Goal: Task Accomplishment & Management: Complete application form

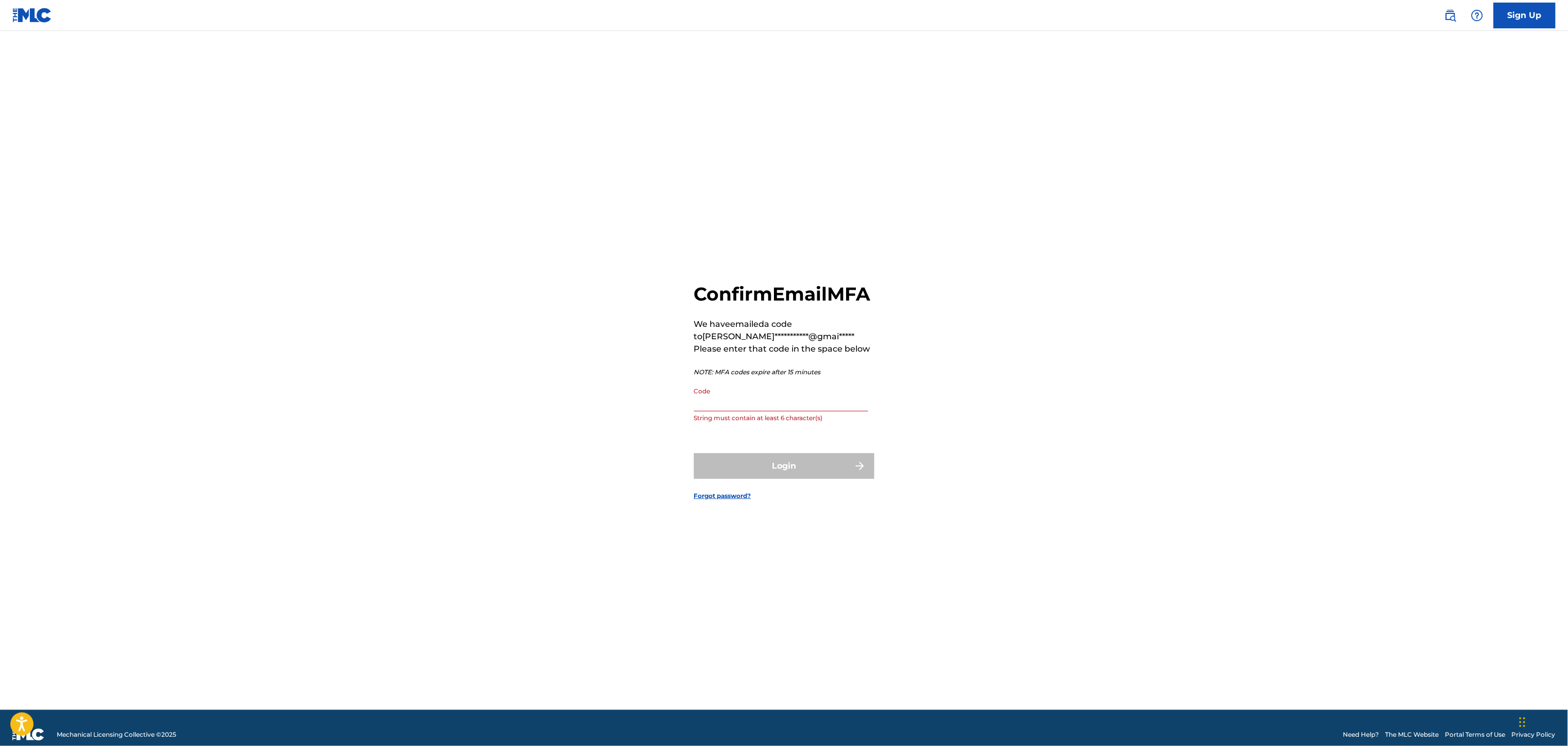
click at [731, 411] on input "Code" at bounding box center [781, 396] width 174 height 29
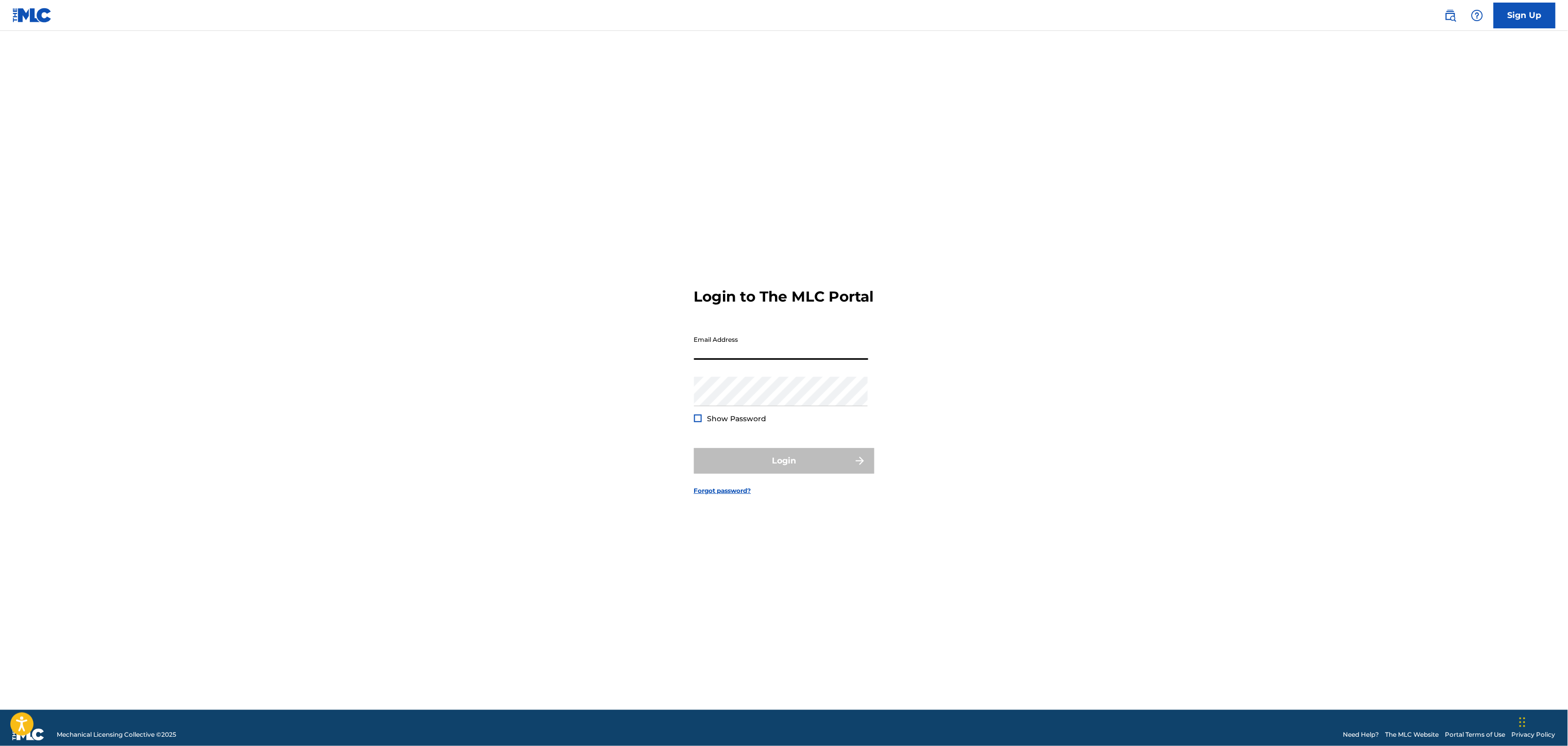
click at [717, 360] on input "Email Address" at bounding box center [781, 345] width 174 height 29
type input "[EMAIL_ADDRESS][DOMAIN_NAME]"
click at [813, 473] on button "Login" at bounding box center [784, 460] width 180 height 26
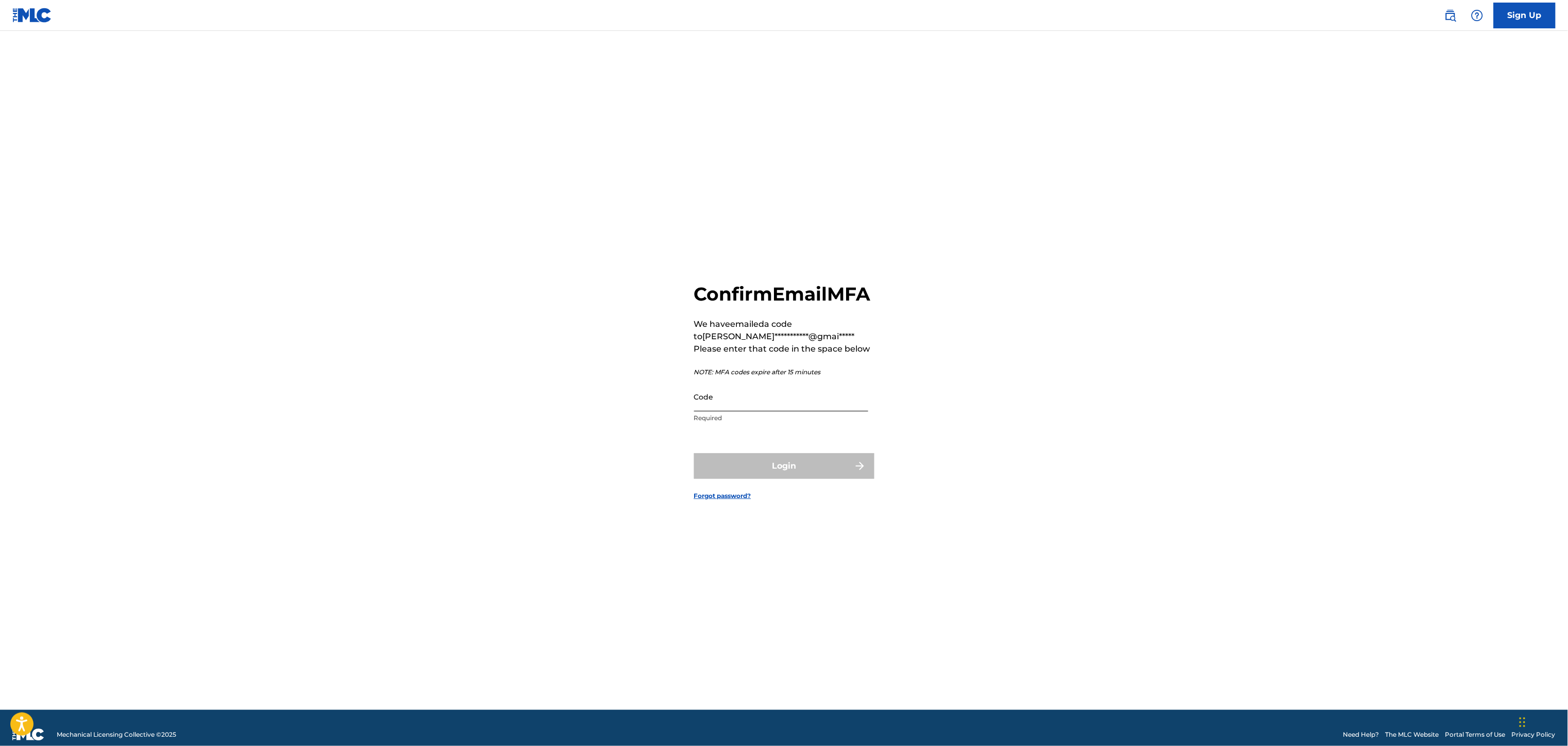
click at [704, 401] on input "Code" at bounding box center [781, 396] width 174 height 29
type input "171674"
click at [823, 470] on button "Login" at bounding box center [784, 466] width 180 height 26
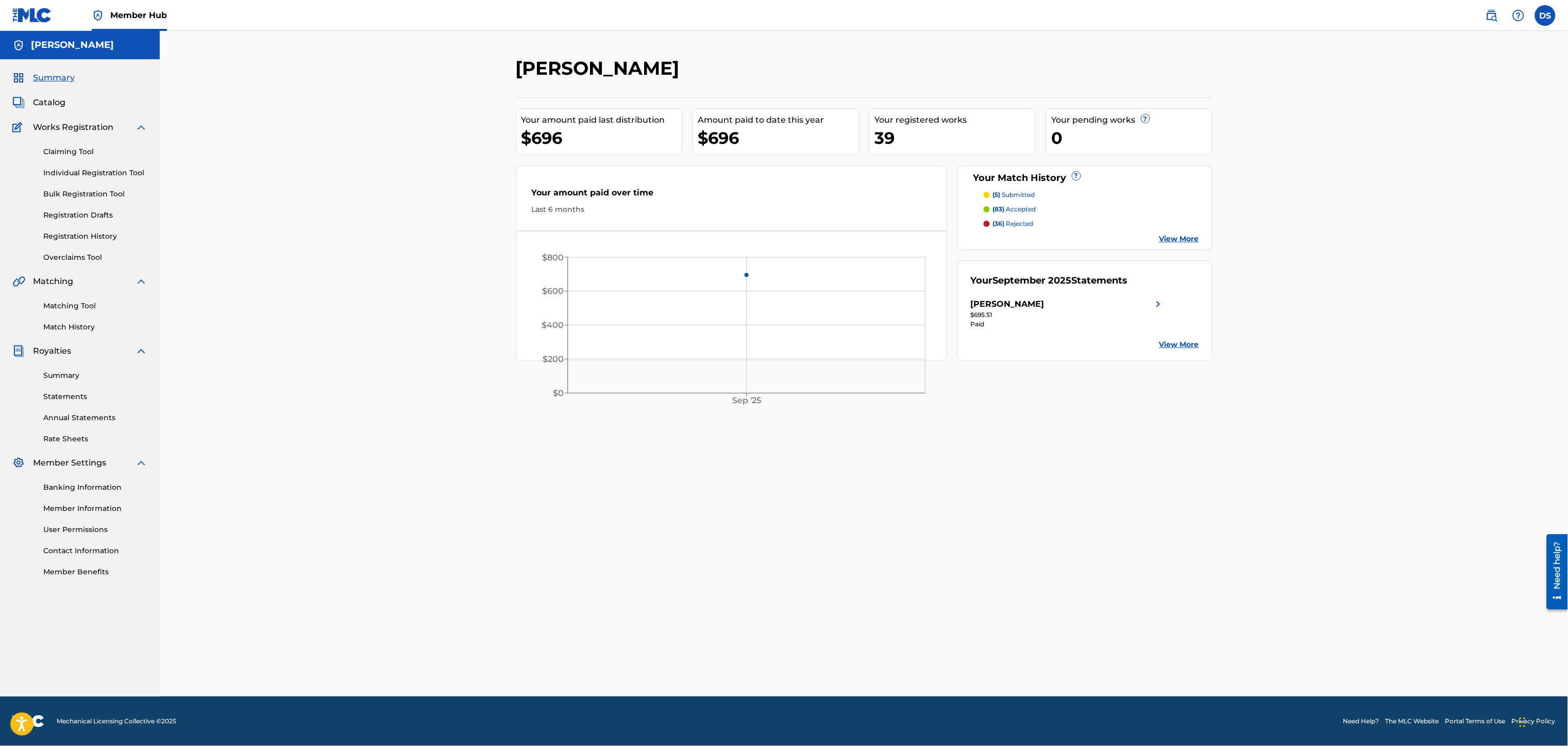
click at [1018, 212] on p "(83) accepted" at bounding box center [1014, 209] width 43 height 10
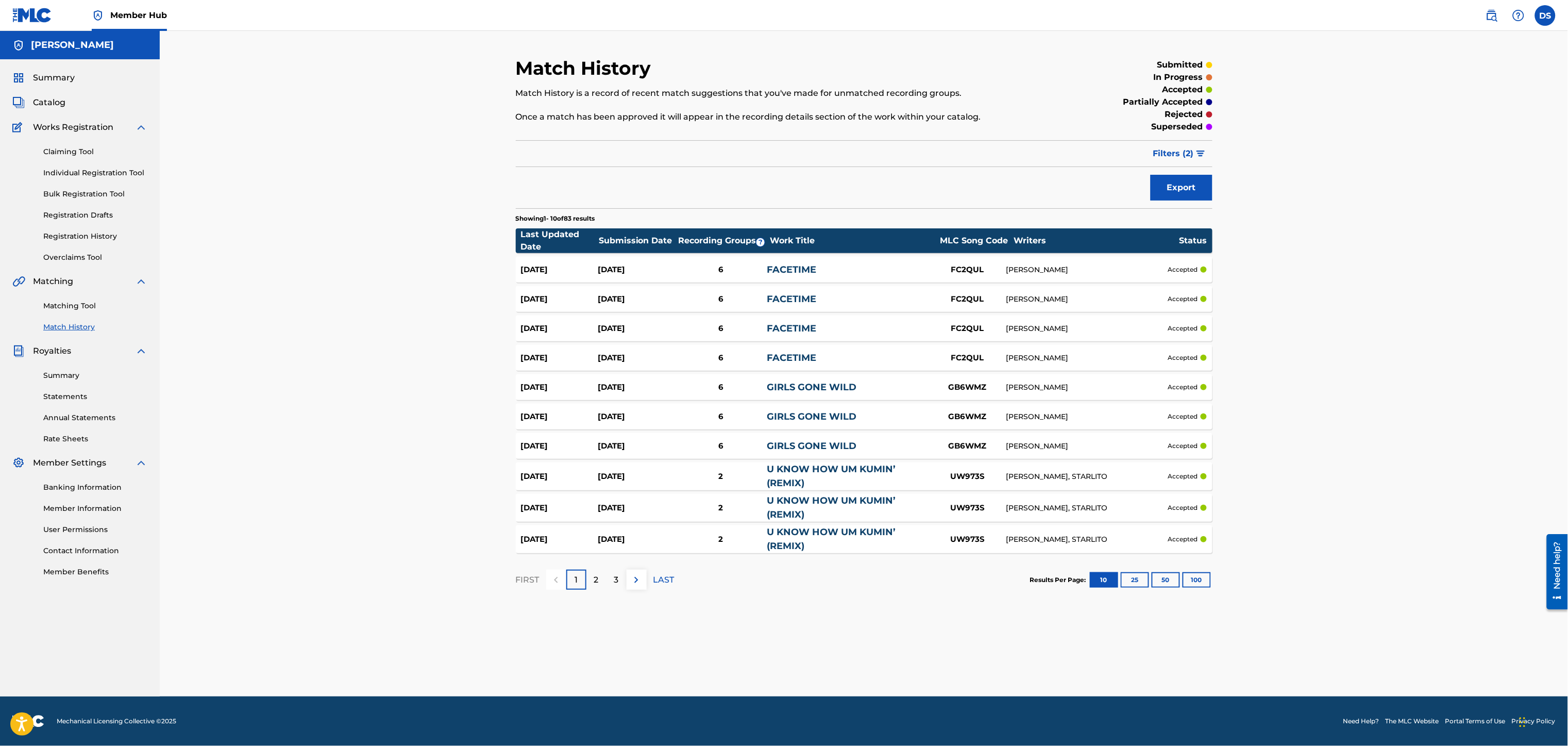
click at [790, 272] on link "FACETIME" at bounding box center [792, 269] width 49 height 11
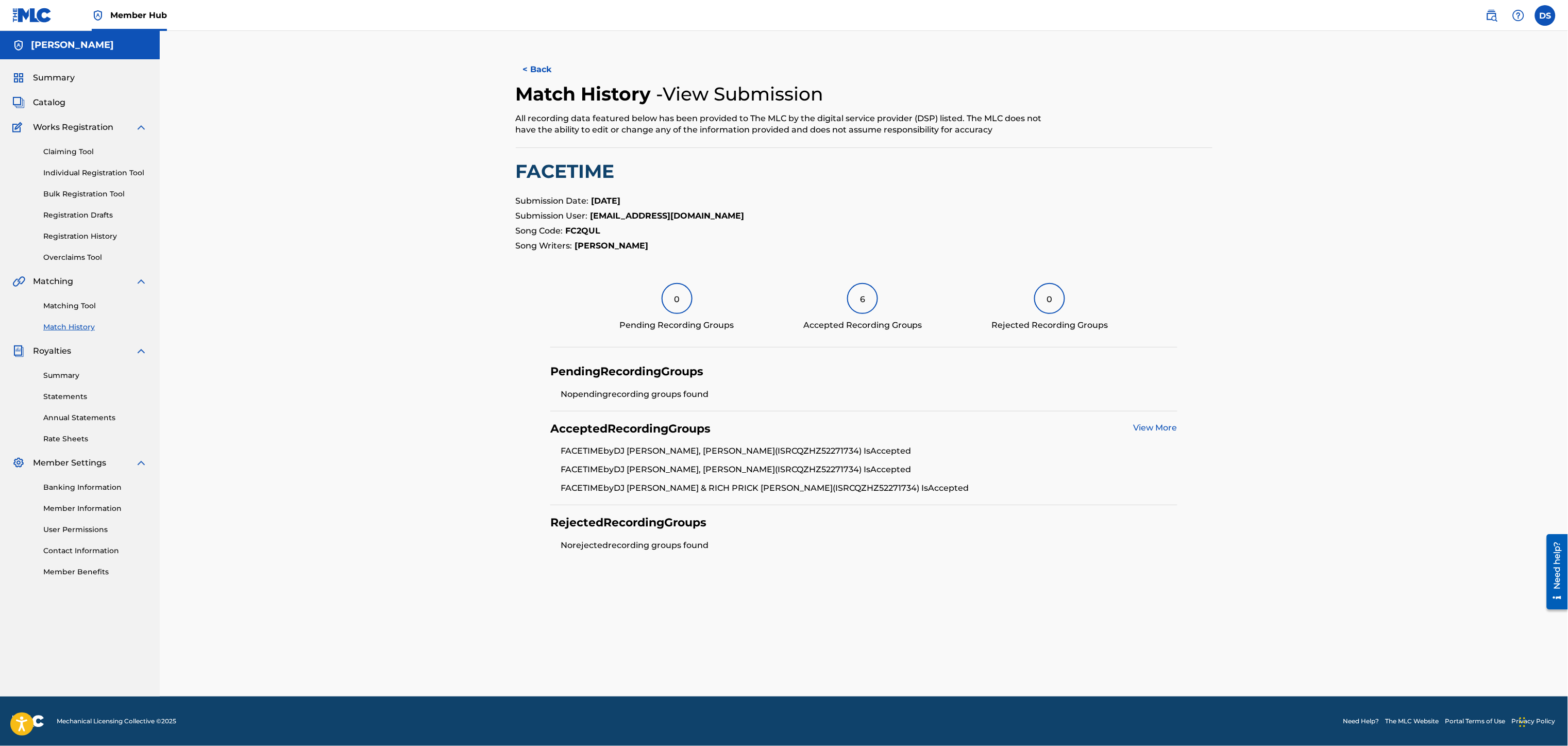
click at [1141, 428] on link "View More" at bounding box center [1155, 427] width 44 height 10
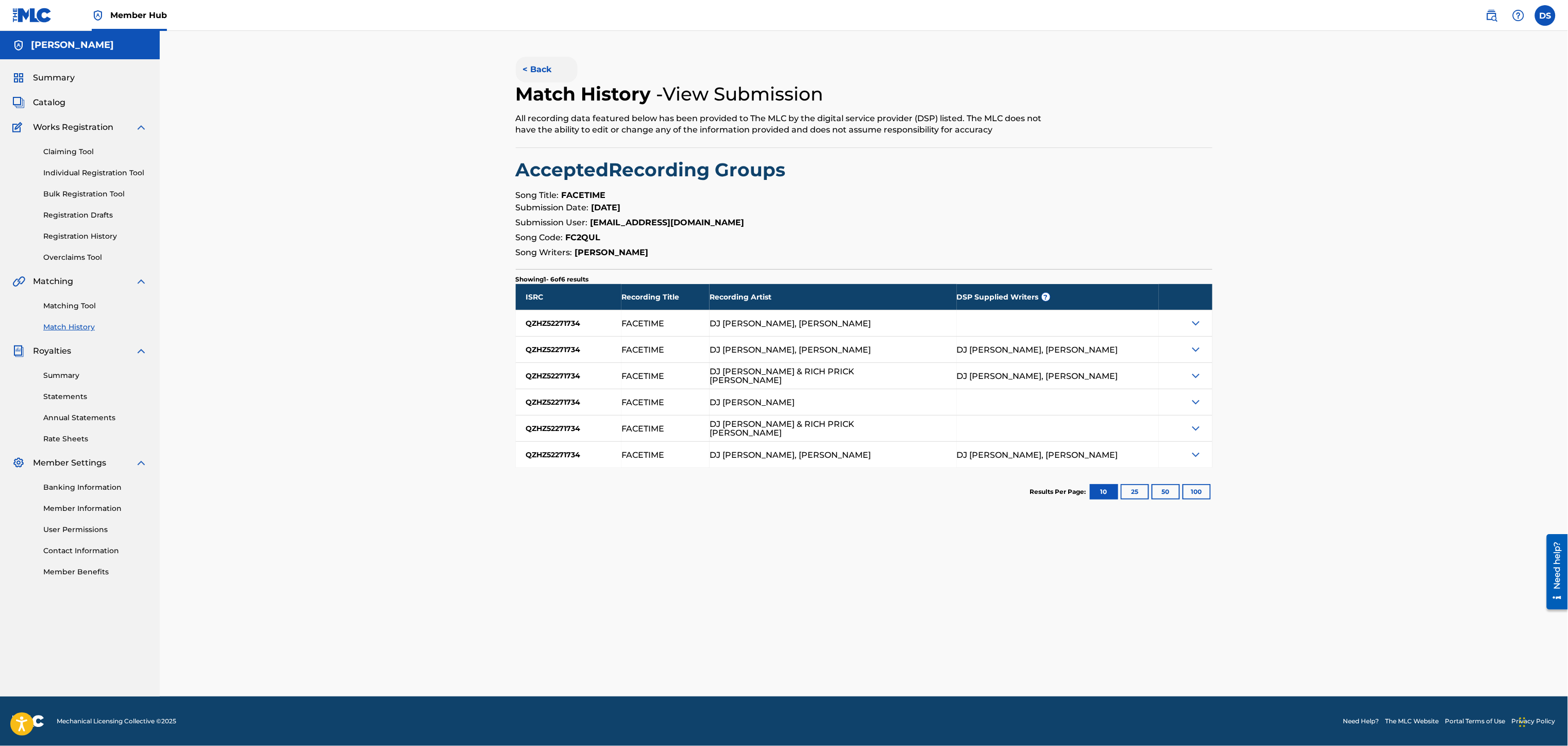
click at [546, 71] on button "< Back" at bounding box center [546, 69] width 61 height 26
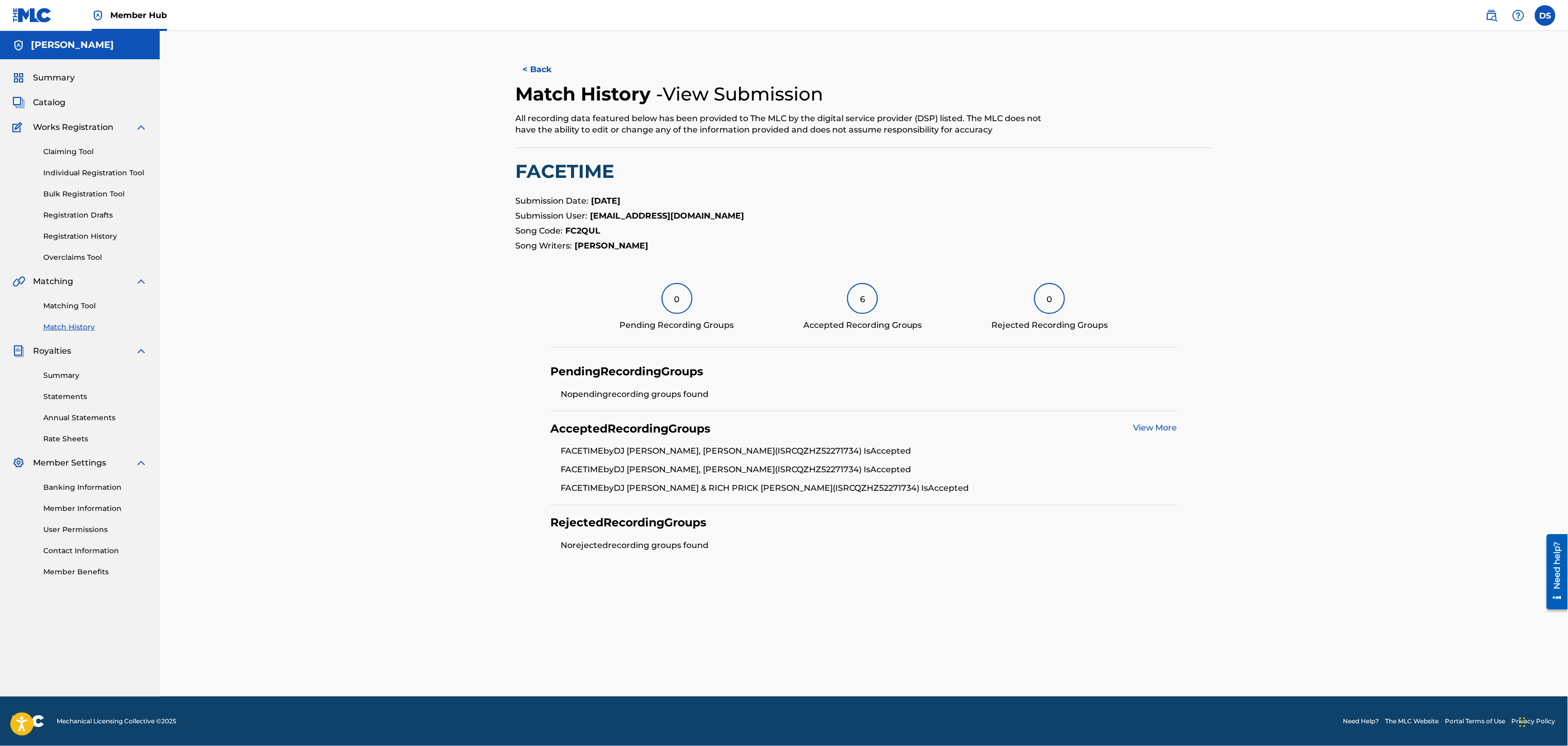
click at [546, 71] on button "< Back" at bounding box center [546, 69] width 61 height 26
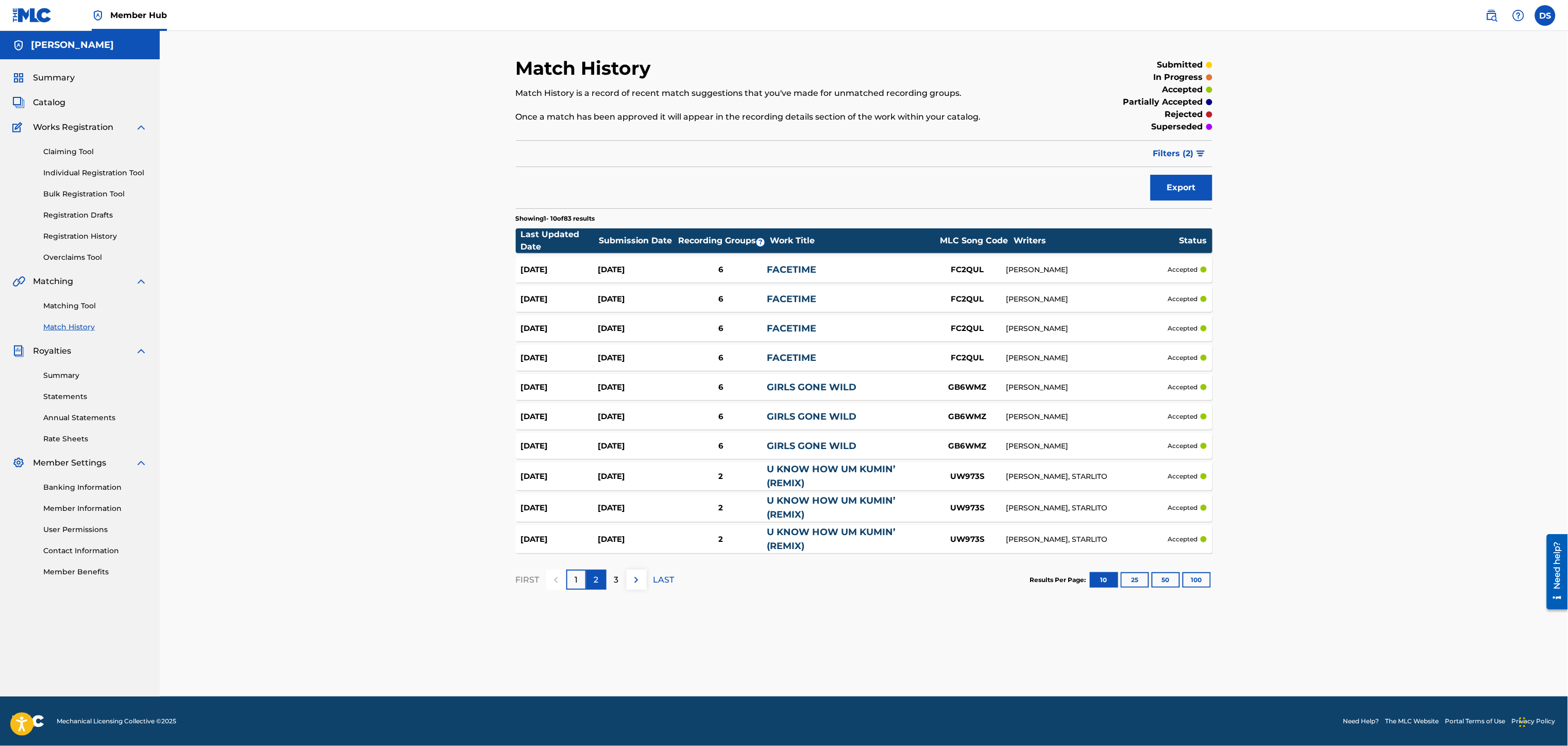
click at [598, 579] on p "2" at bounding box center [595, 580] width 4 height 12
click at [617, 580] on p "3" at bounding box center [616, 580] width 4 height 12
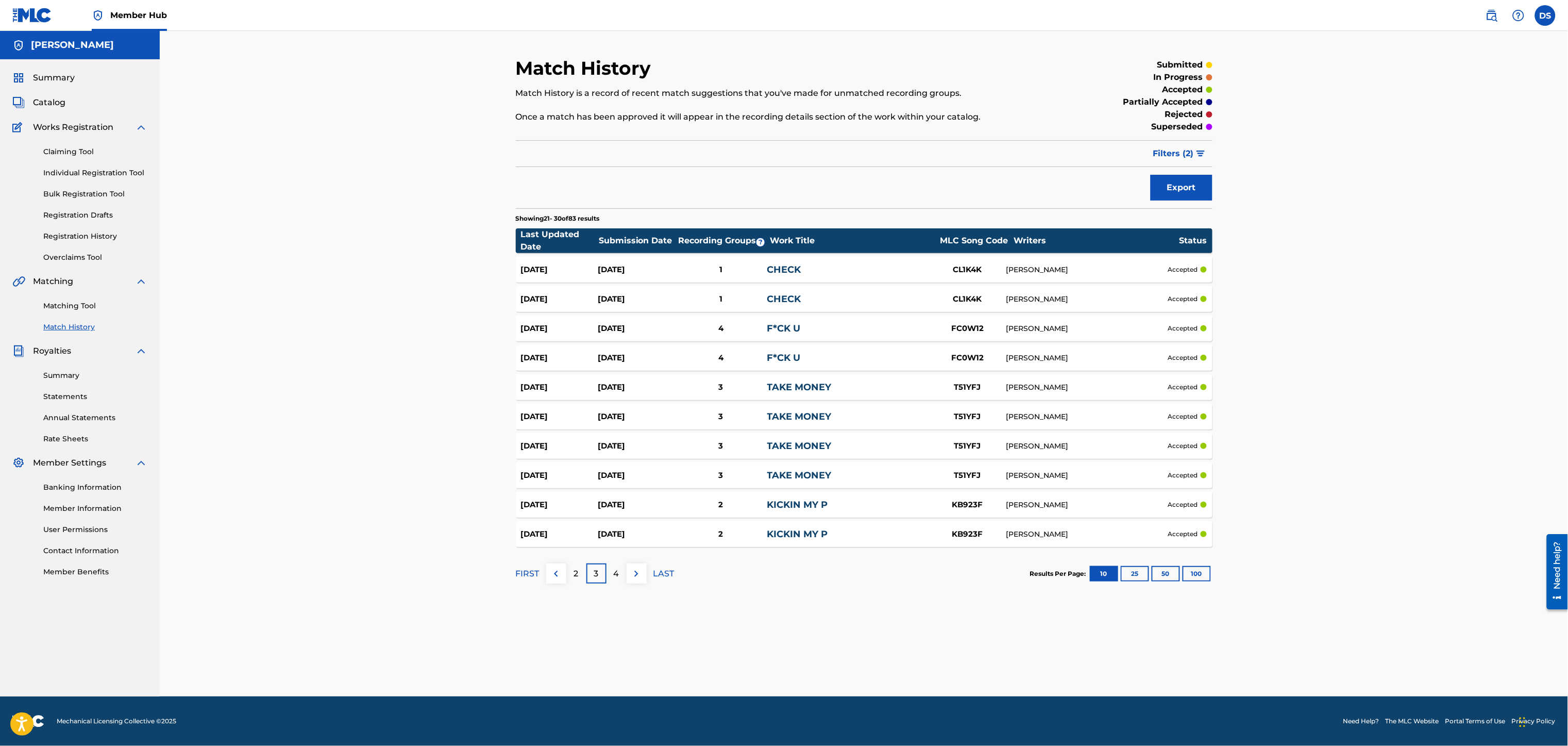
click at [617, 580] on p "4" at bounding box center [616, 574] width 6 height 12
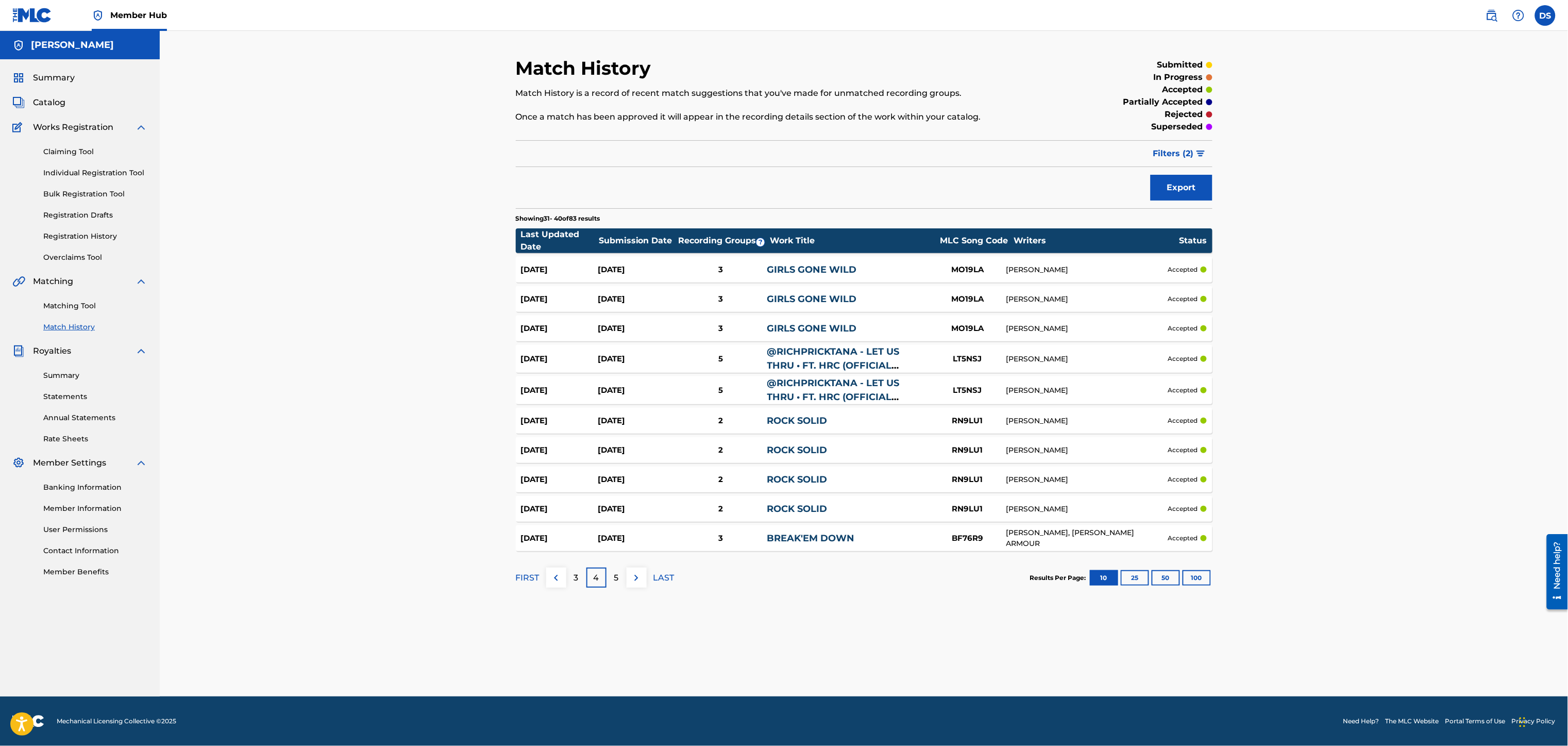
click at [617, 580] on p "5" at bounding box center [616, 577] width 4 height 12
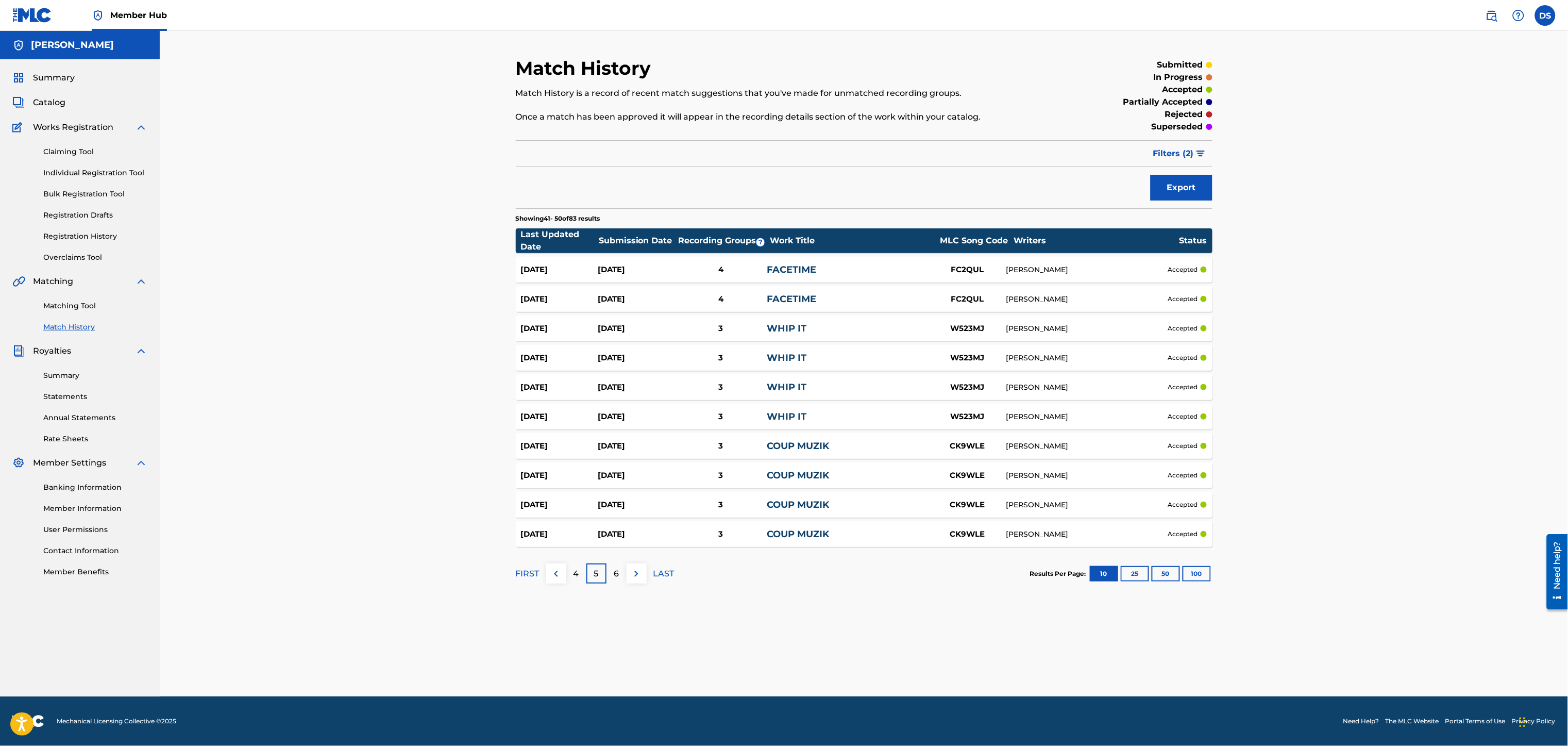
click at [617, 580] on p "6" at bounding box center [616, 574] width 5 height 12
click at [617, 580] on p "7" at bounding box center [616, 574] width 5 height 12
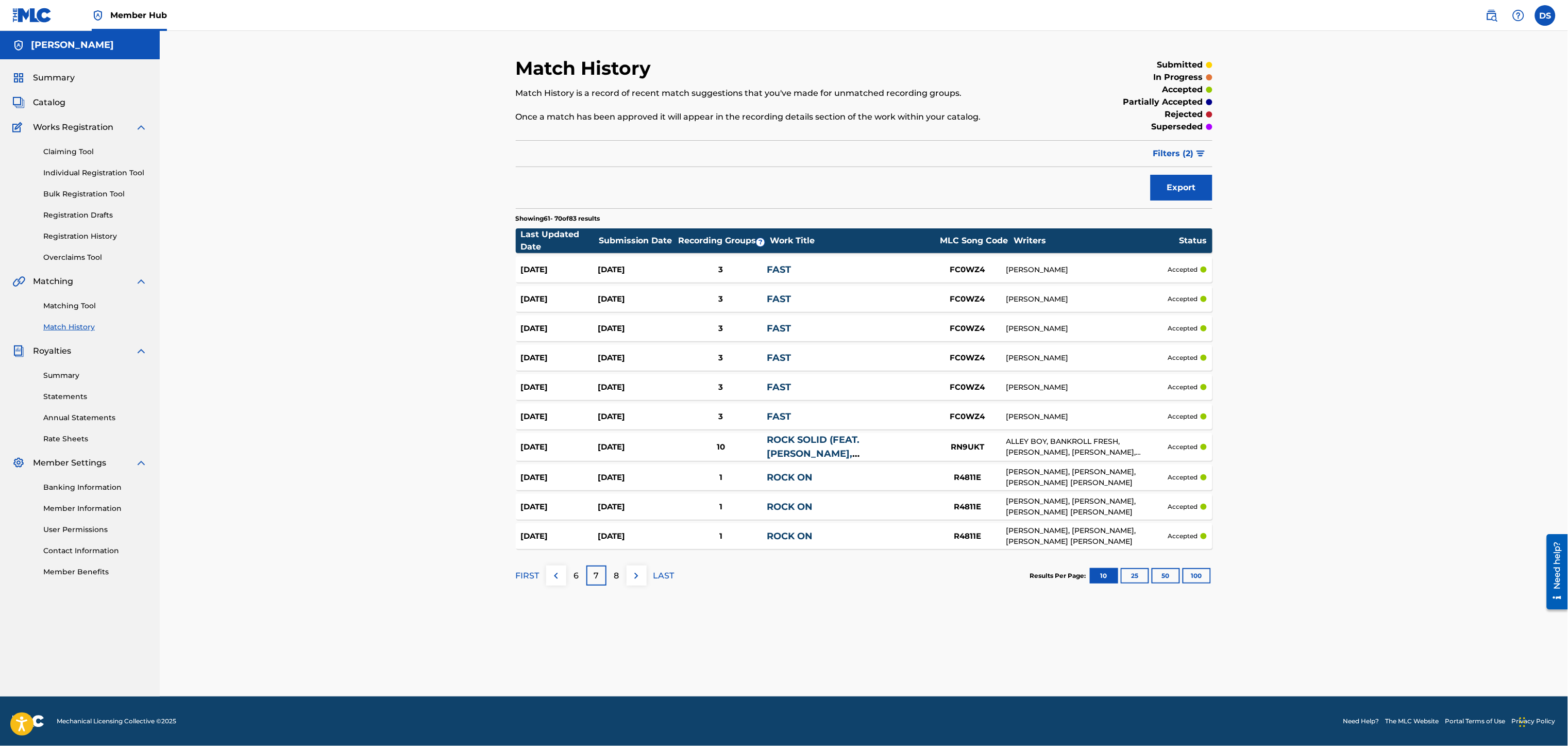
click at [617, 580] on p "8" at bounding box center [616, 576] width 5 height 12
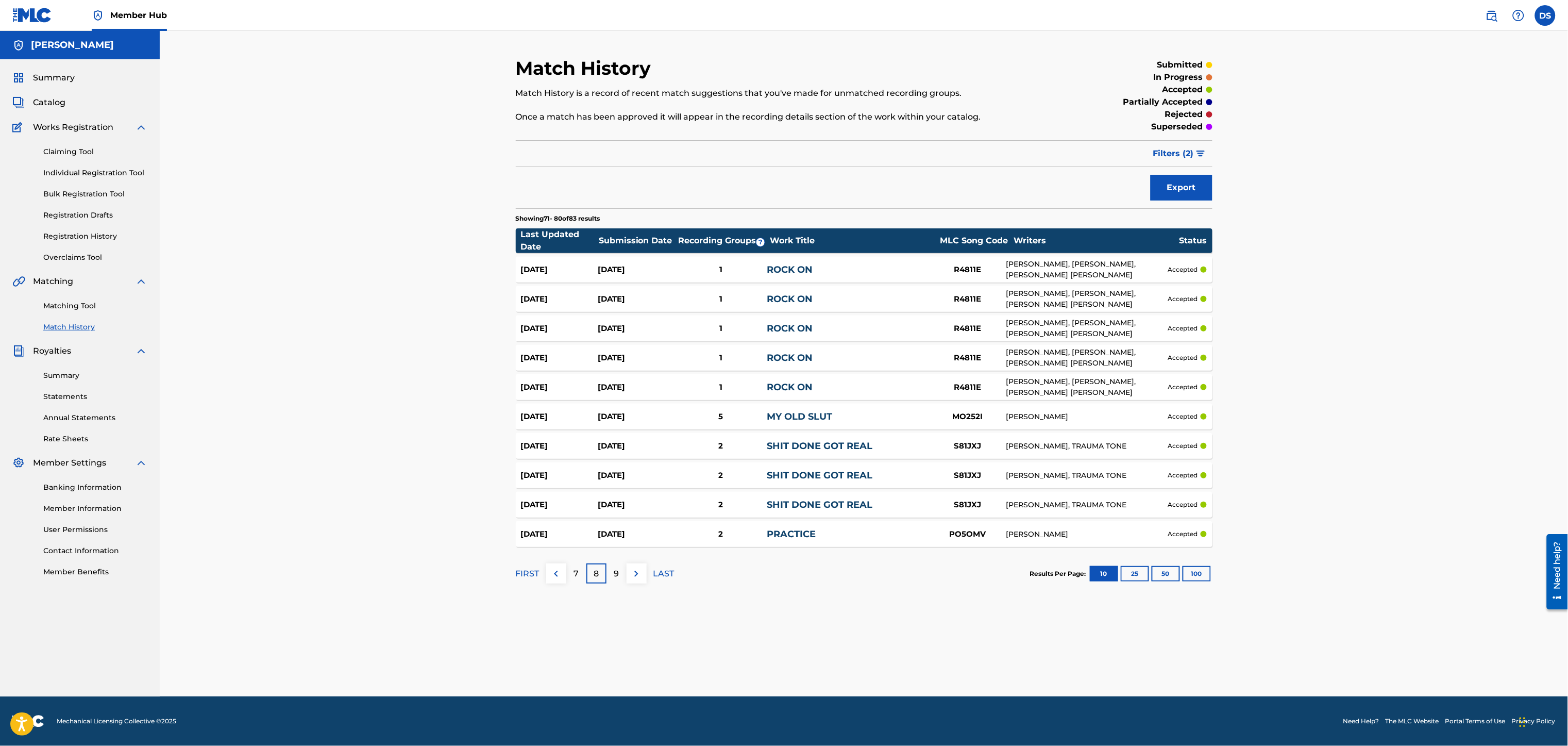
click at [617, 580] on p "9" at bounding box center [616, 574] width 5 height 12
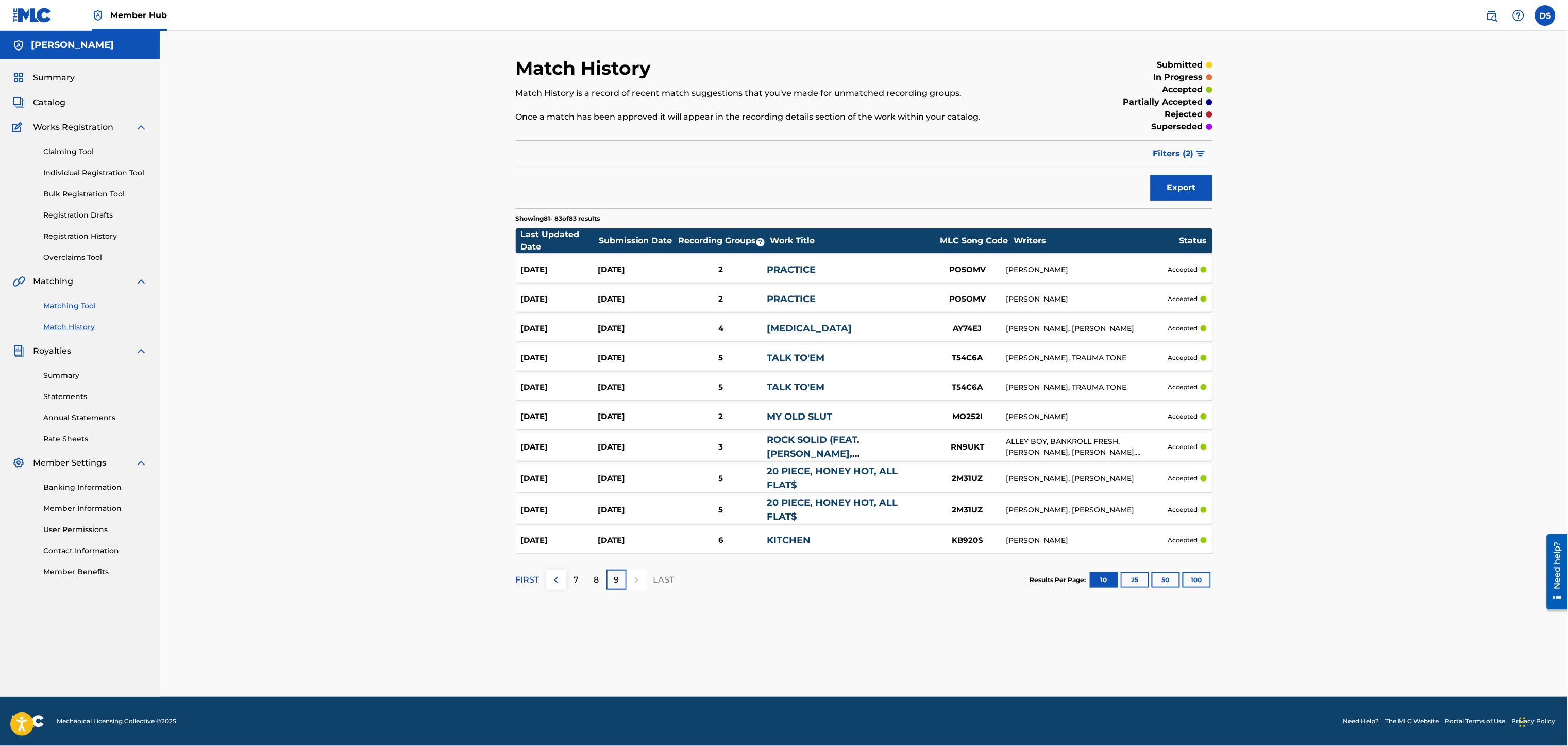
click at [69, 306] on link "Matching Tool" at bounding box center [95, 305] width 104 height 11
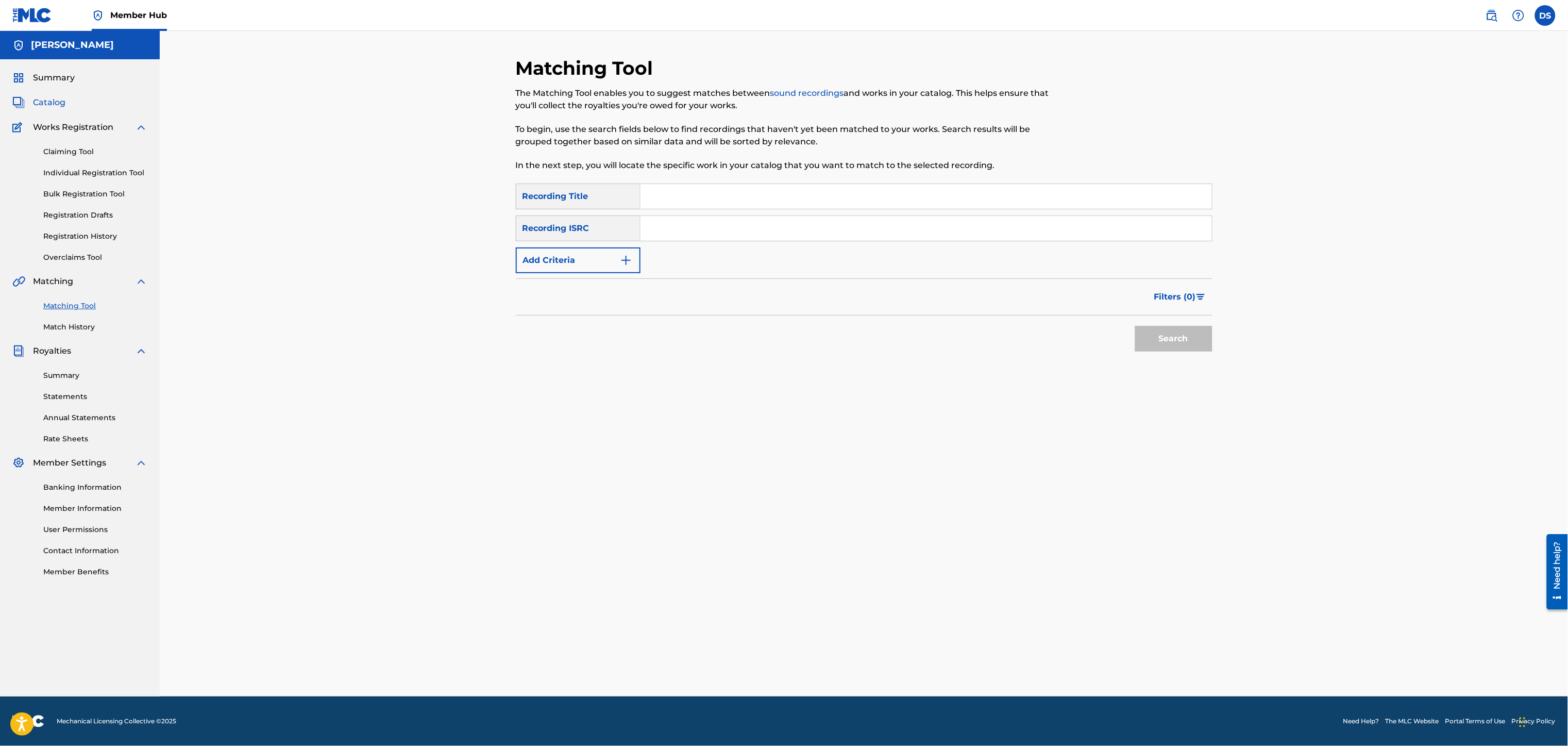
click at [46, 97] on span "Catalog" at bounding box center [49, 102] width 33 height 12
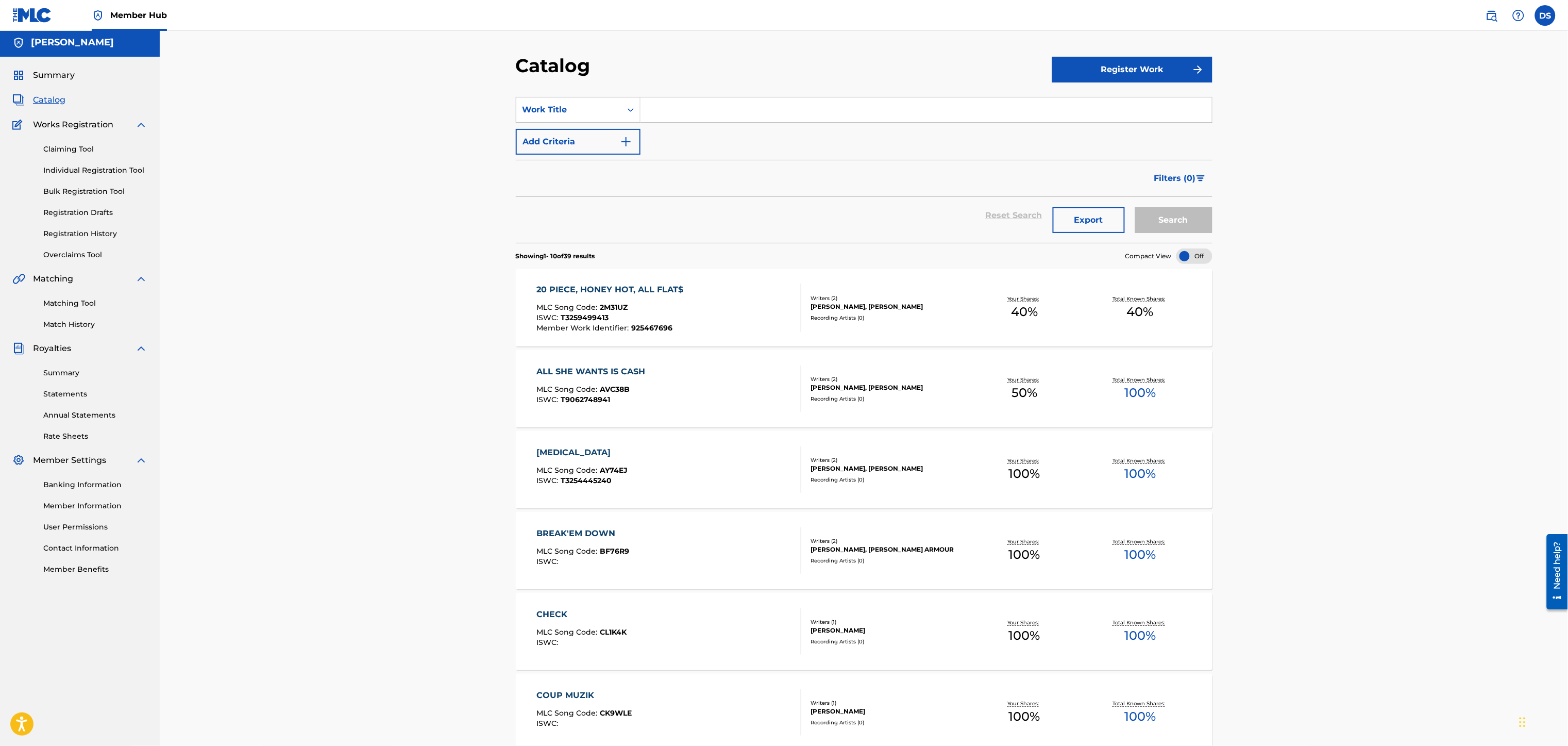
scroll to position [3, 0]
click at [673, 119] on input "Search Form" at bounding box center [926, 108] width 571 height 25
click at [1135, 206] on button "Search" at bounding box center [1173, 219] width 77 height 26
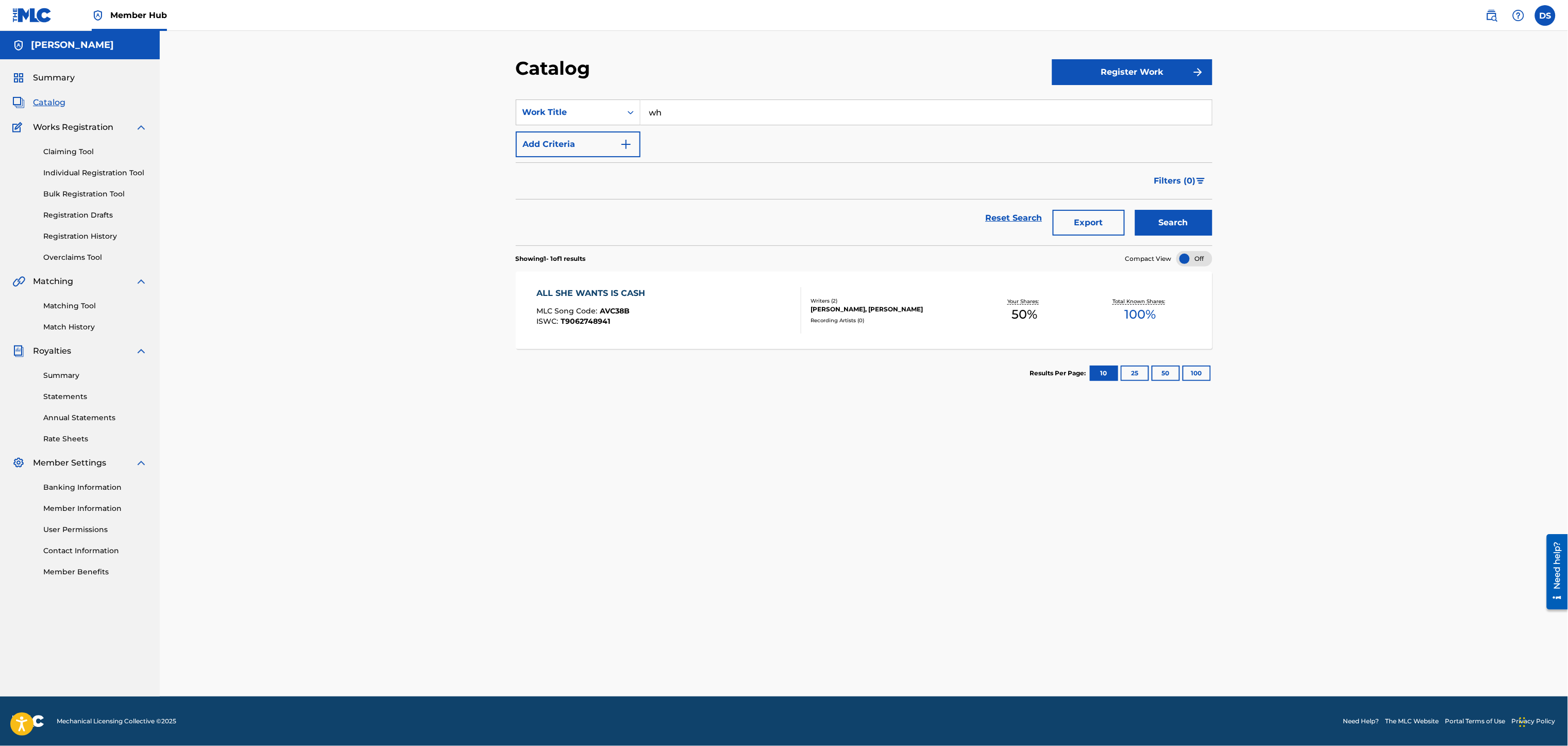
type input "w"
click at [40, 97] on span "Catalog" at bounding box center [49, 102] width 33 height 12
click at [993, 222] on div "Reset Search Export Search" at bounding box center [864, 217] width 697 height 37
click at [1014, 218] on div "Reset Search Export Search" at bounding box center [864, 217] width 697 height 37
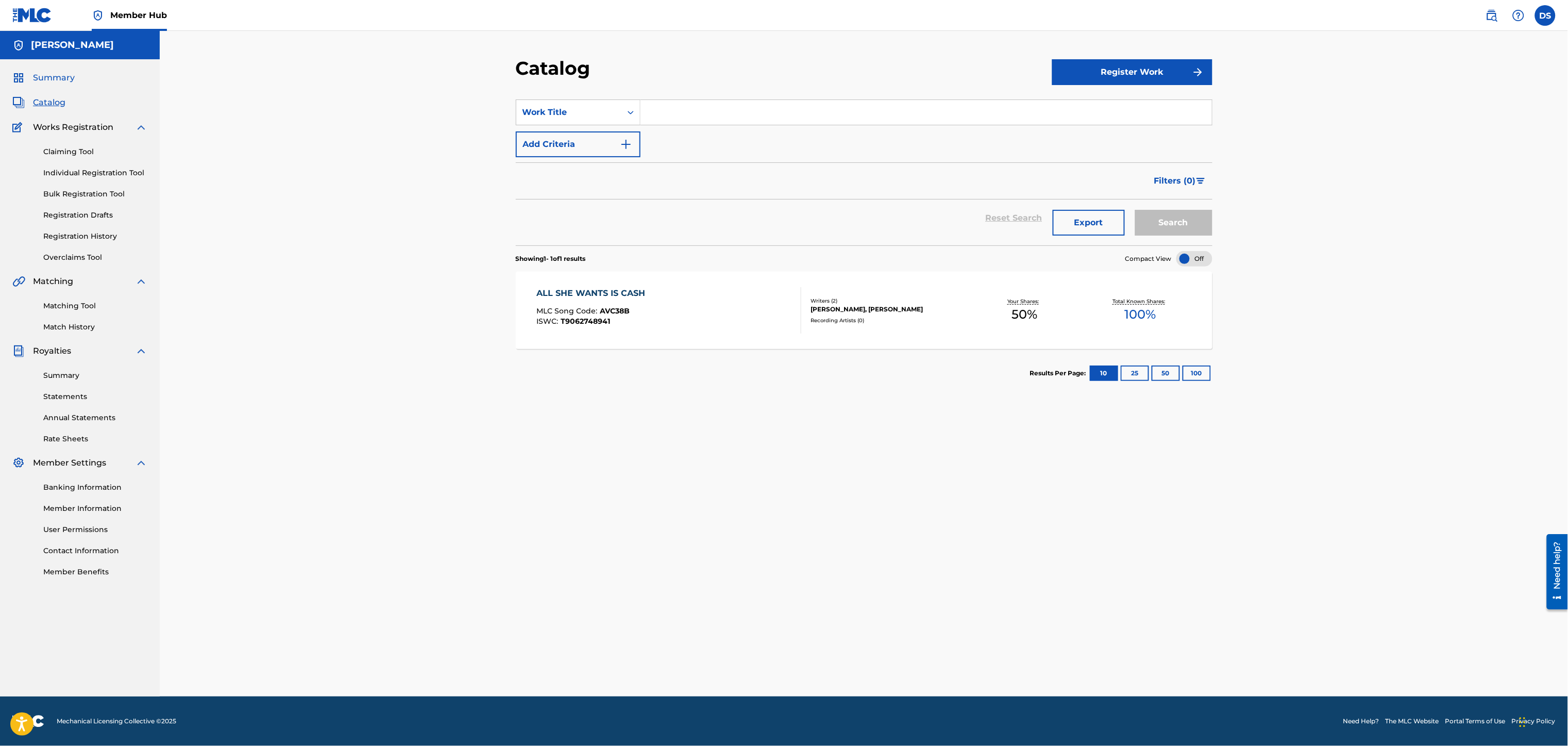
click at [55, 82] on span "Summary" at bounding box center [54, 78] width 42 height 12
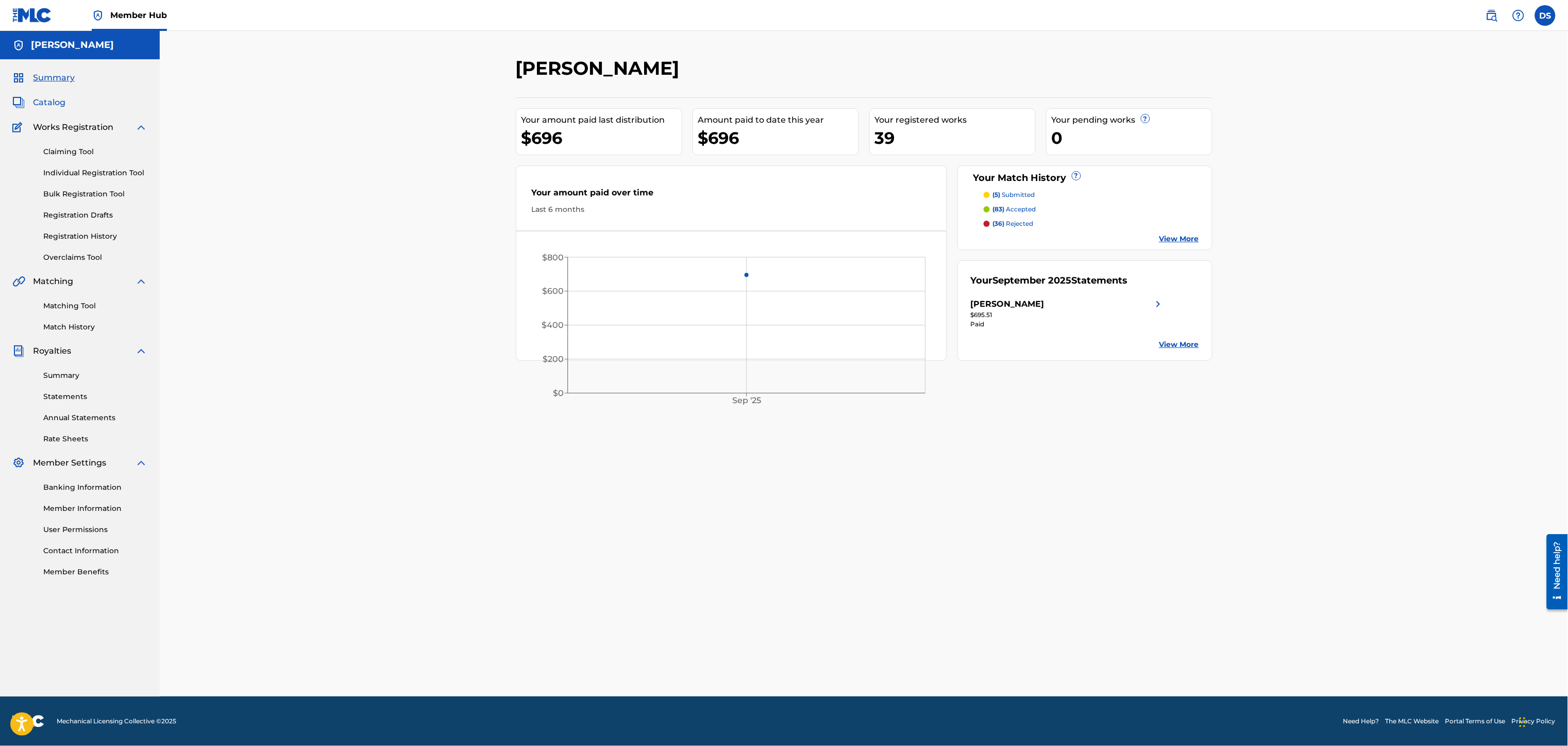
click at [52, 104] on span "Catalog" at bounding box center [49, 102] width 33 height 12
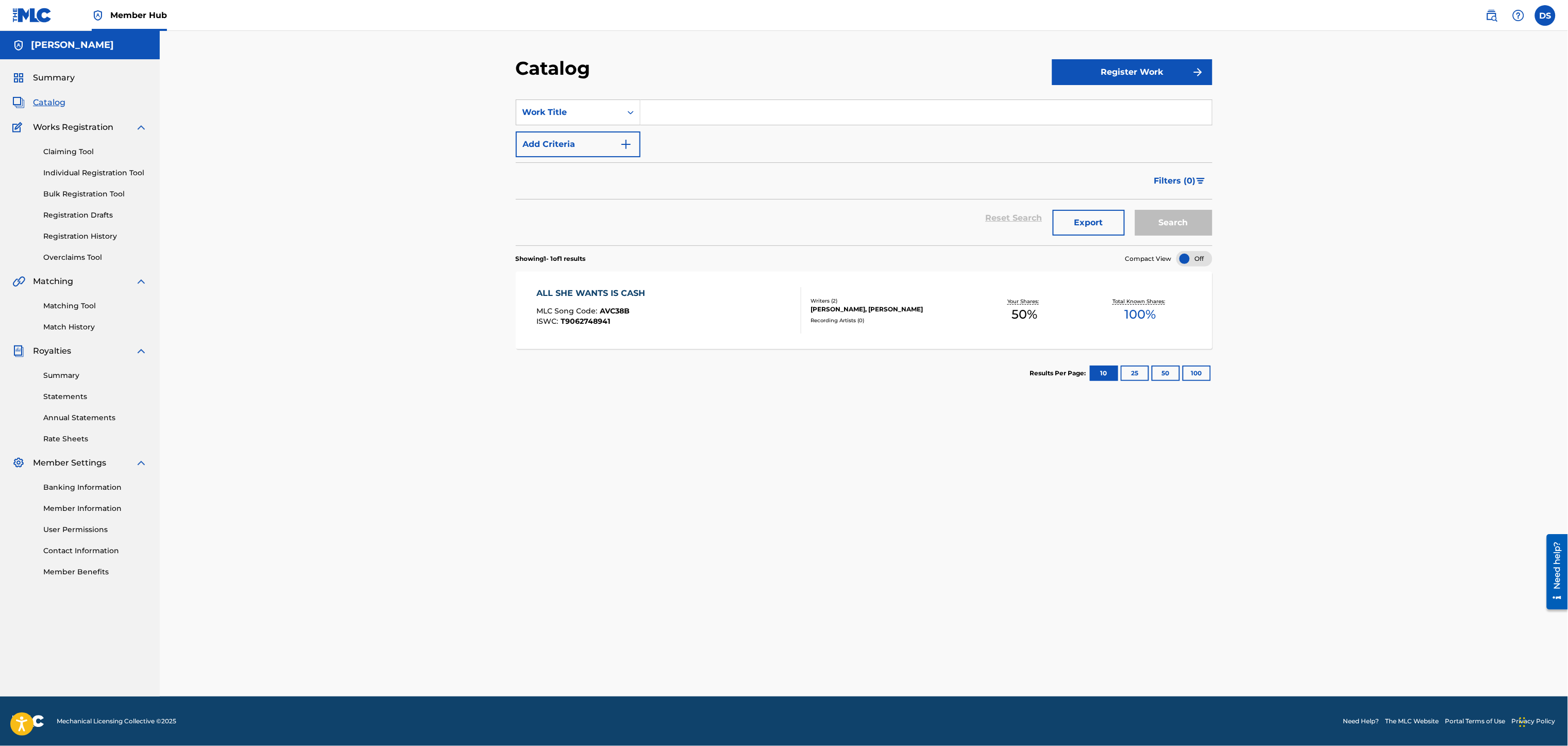
click at [1028, 217] on div "Reset Search Export Search" at bounding box center [864, 217] width 697 height 37
click at [734, 112] on input "Search Form" at bounding box center [926, 113] width 571 height 25
click at [48, 104] on span "Catalog" at bounding box center [49, 102] width 33 height 12
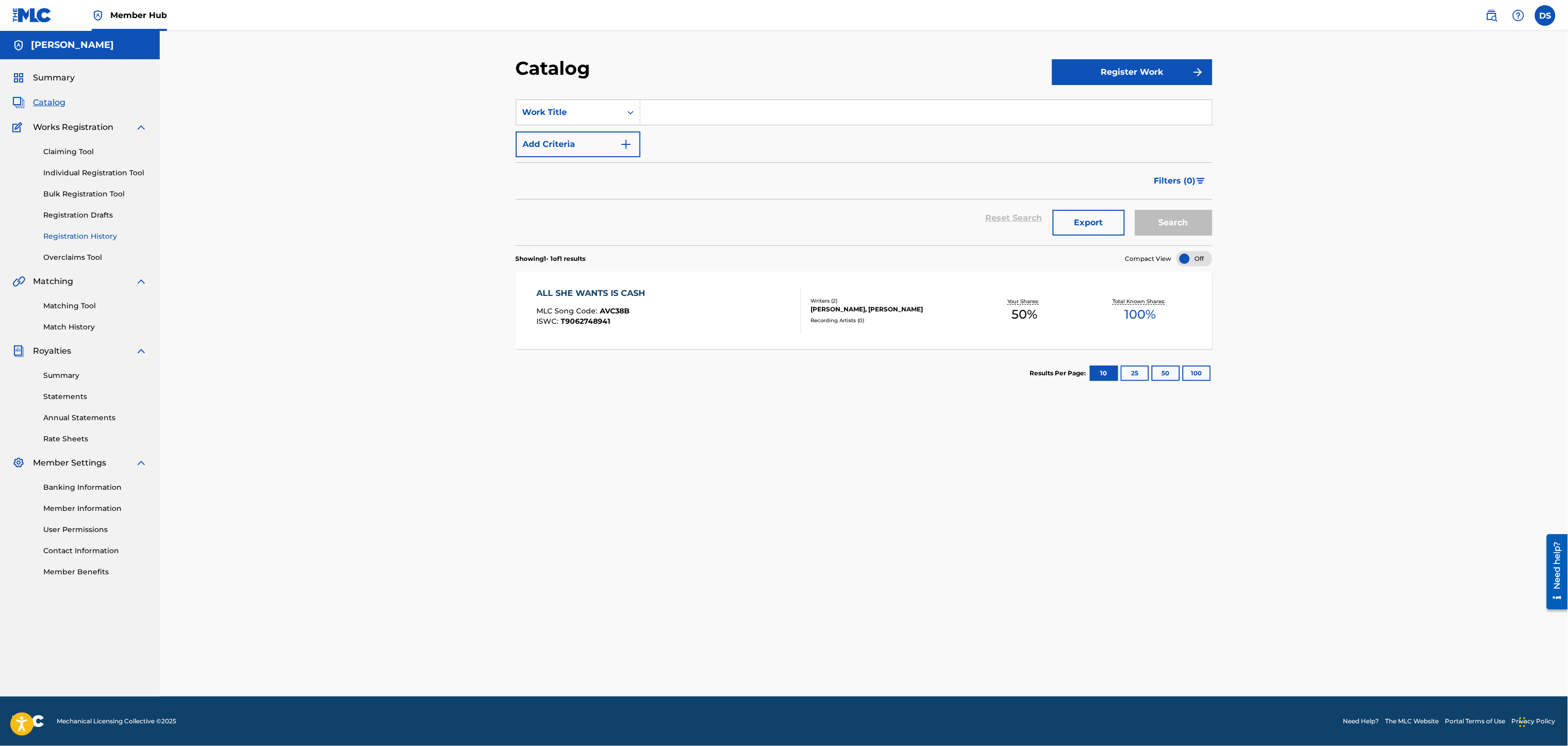
click at [72, 235] on link "Registration History" at bounding box center [95, 236] width 104 height 11
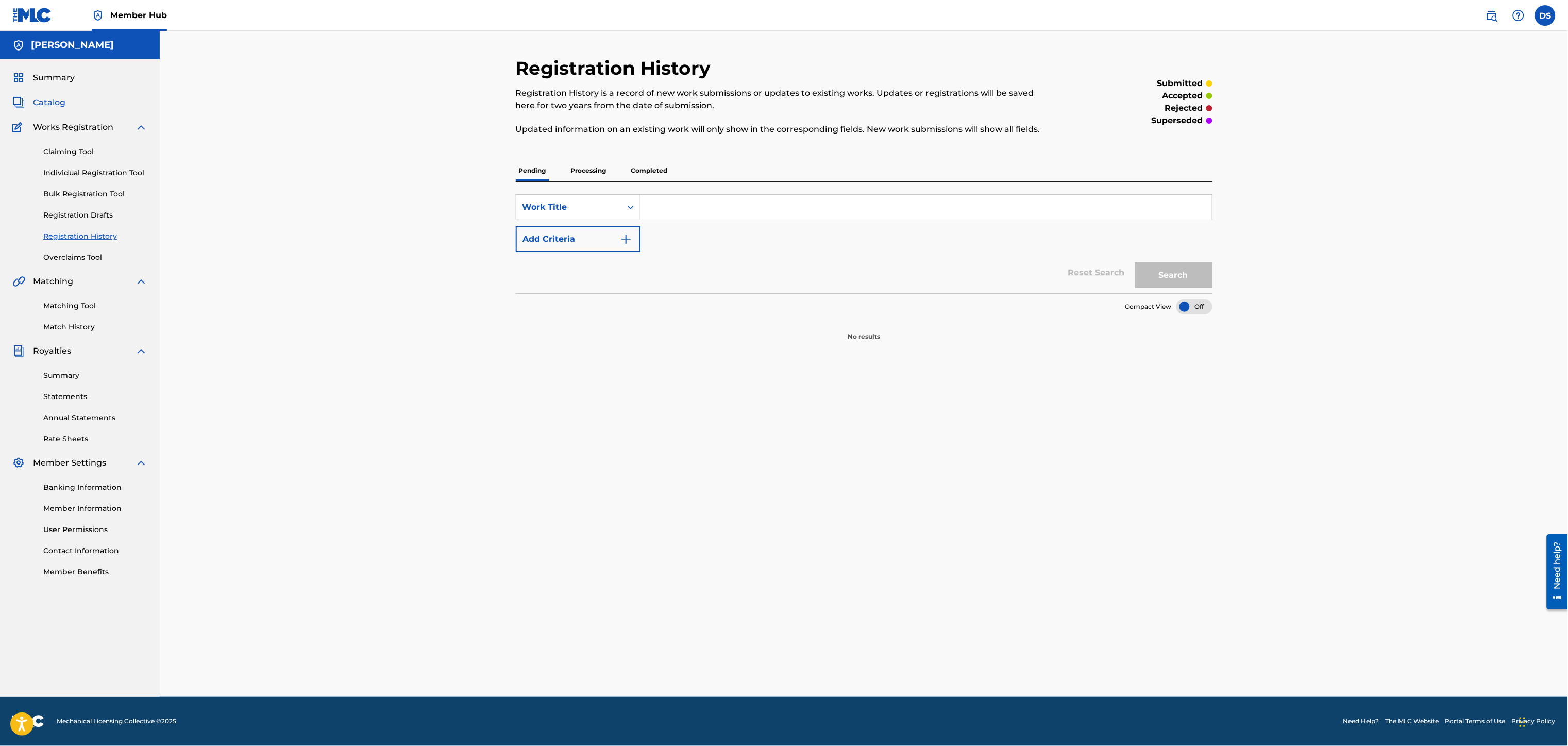
click at [46, 102] on span "Catalog" at bounding box center [49, 102] width 33 height 12
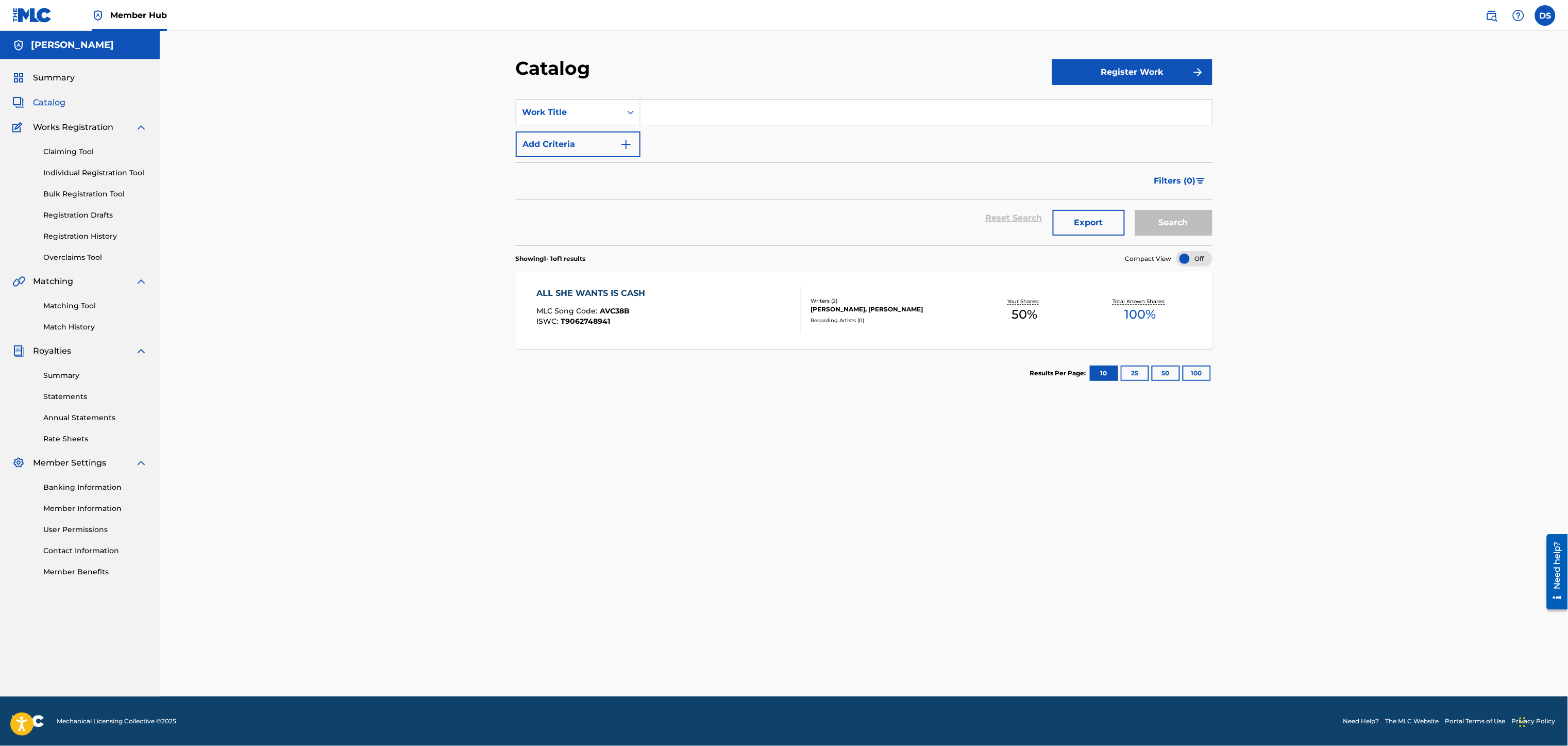
click at [46, 102] on span "Catalog" at bounding box center [49, 102] width 33 height 12
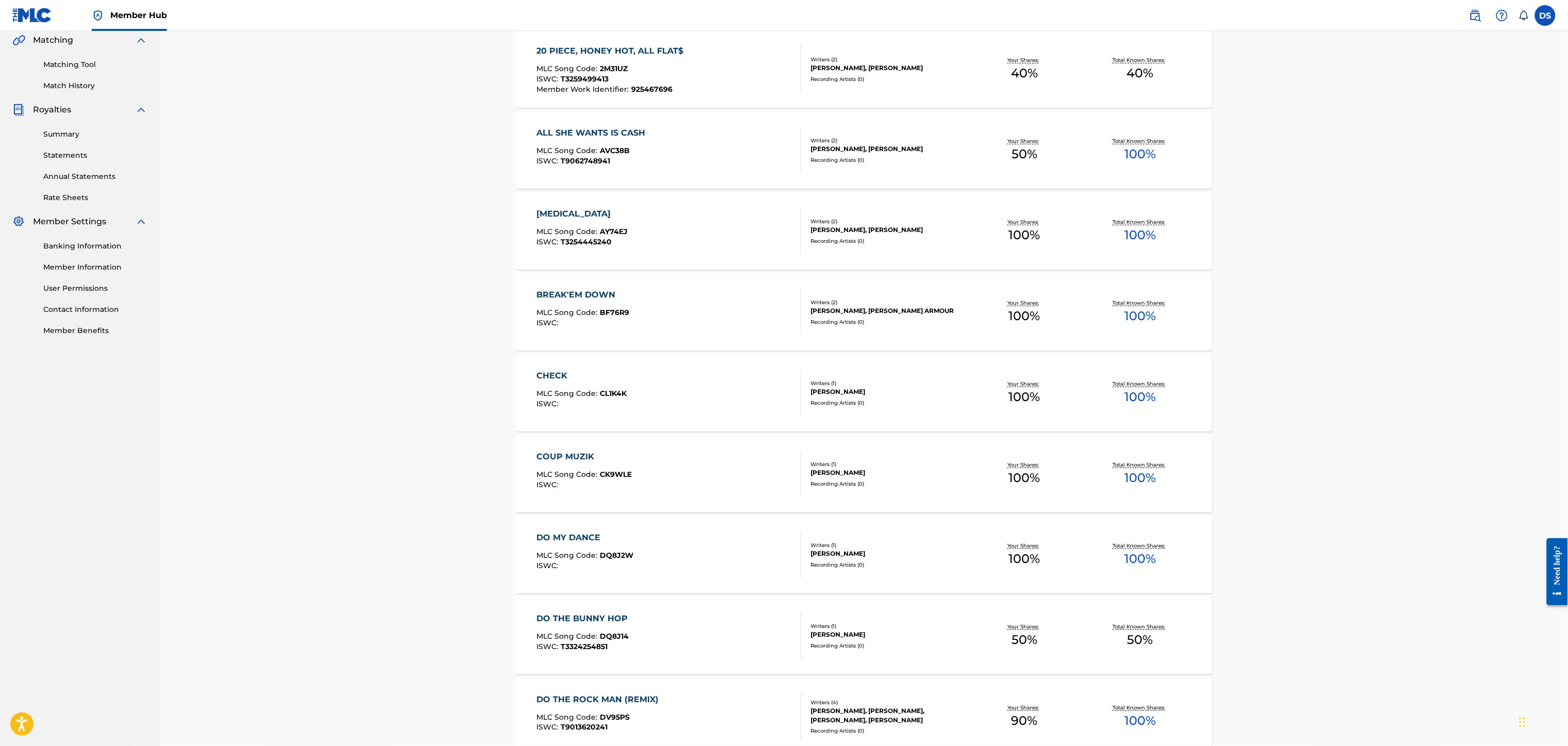
scroll to position [434, 0]
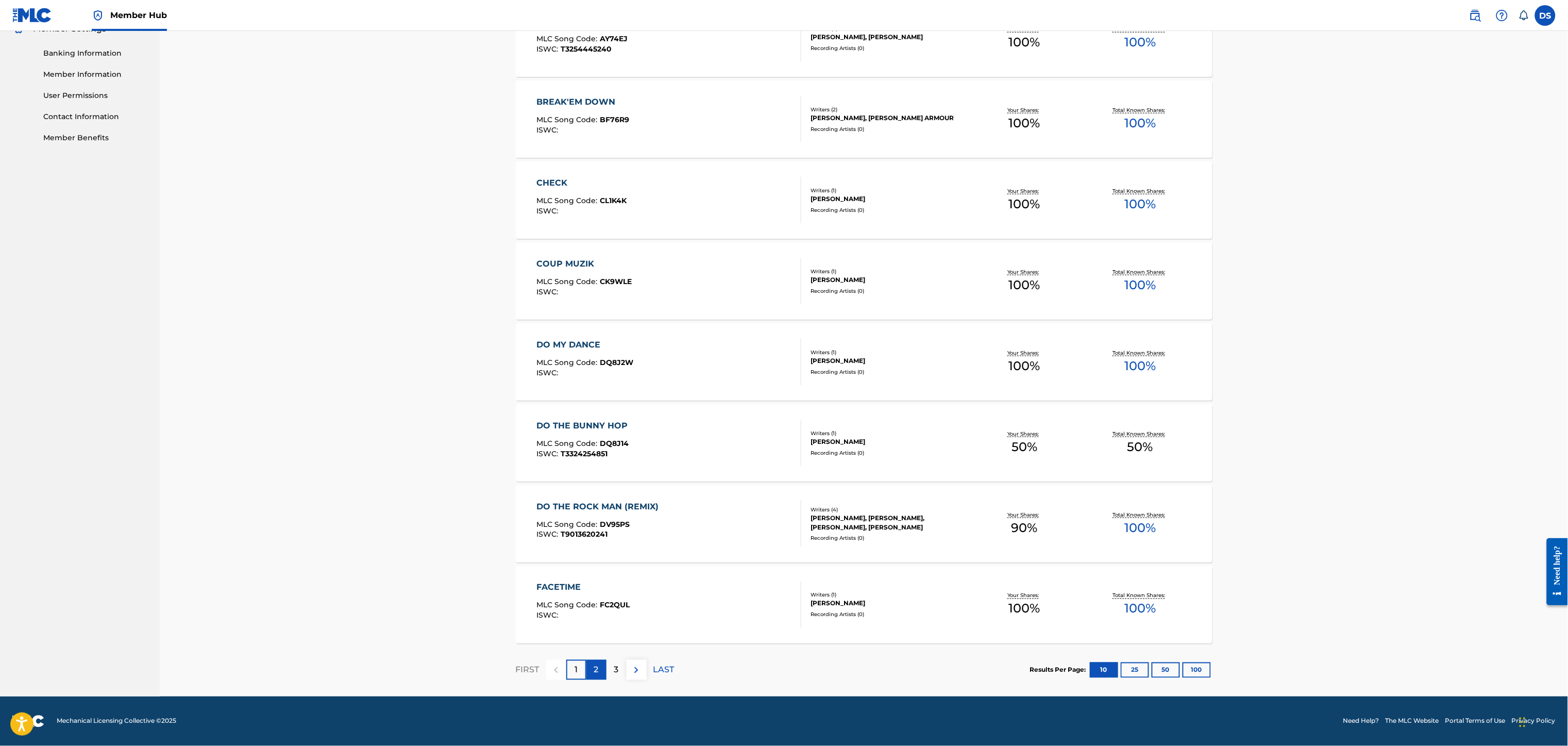
click at [598, 668] on p "2" at bounding box center [595, 670] width 4 height 12
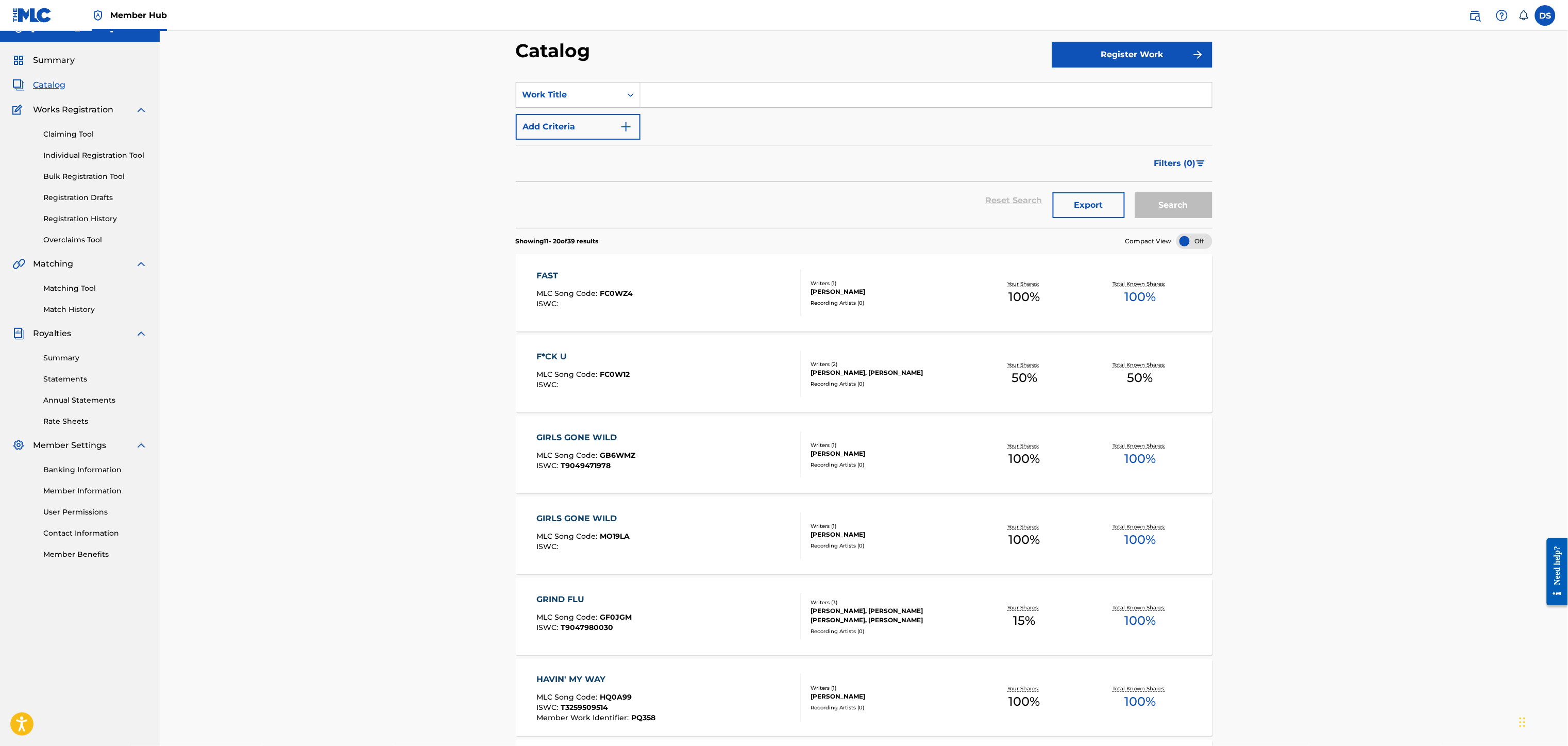
scroll to position [0, 0]
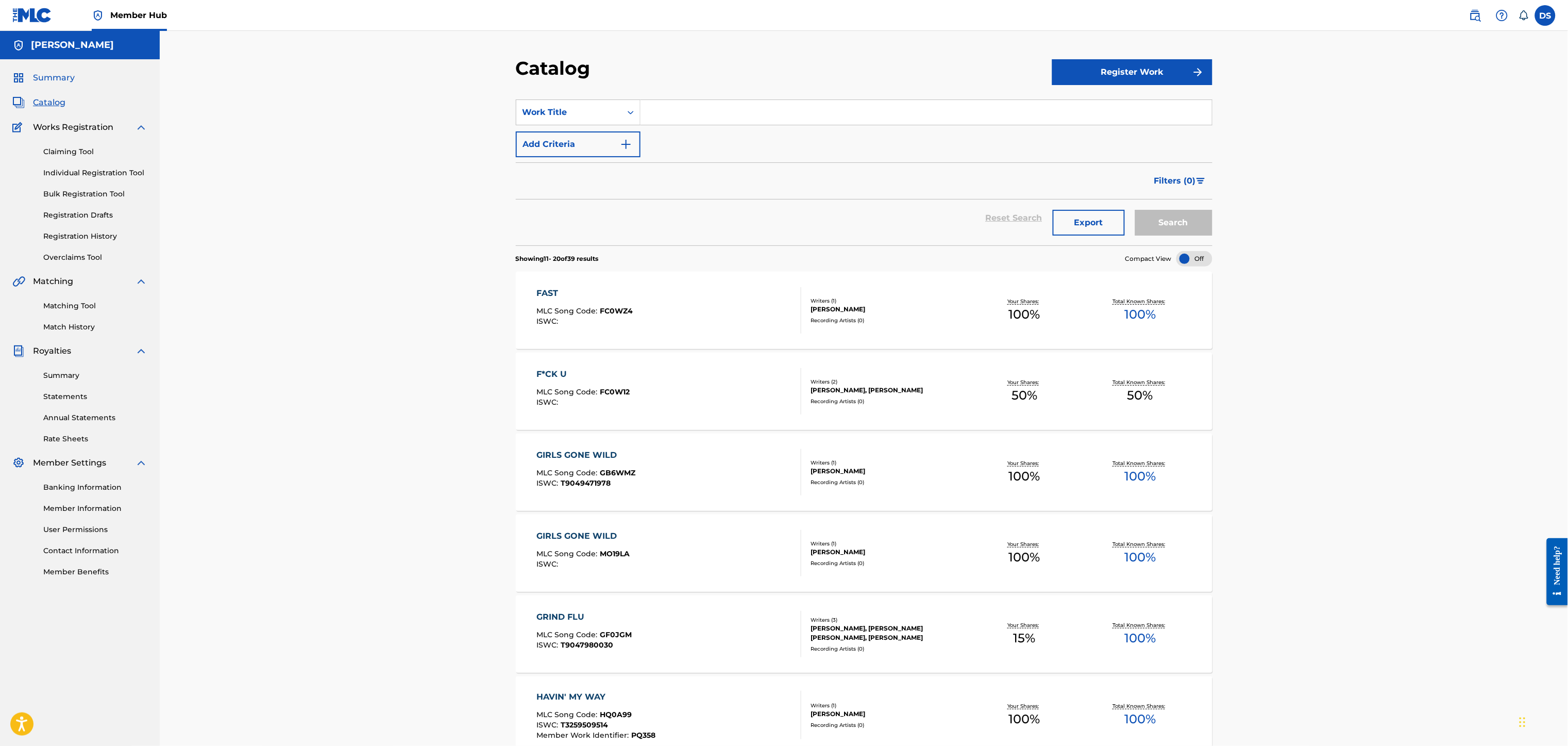
click at [54, 74] on span "Summary" at bounding box center [54, 78] width 42 height 12
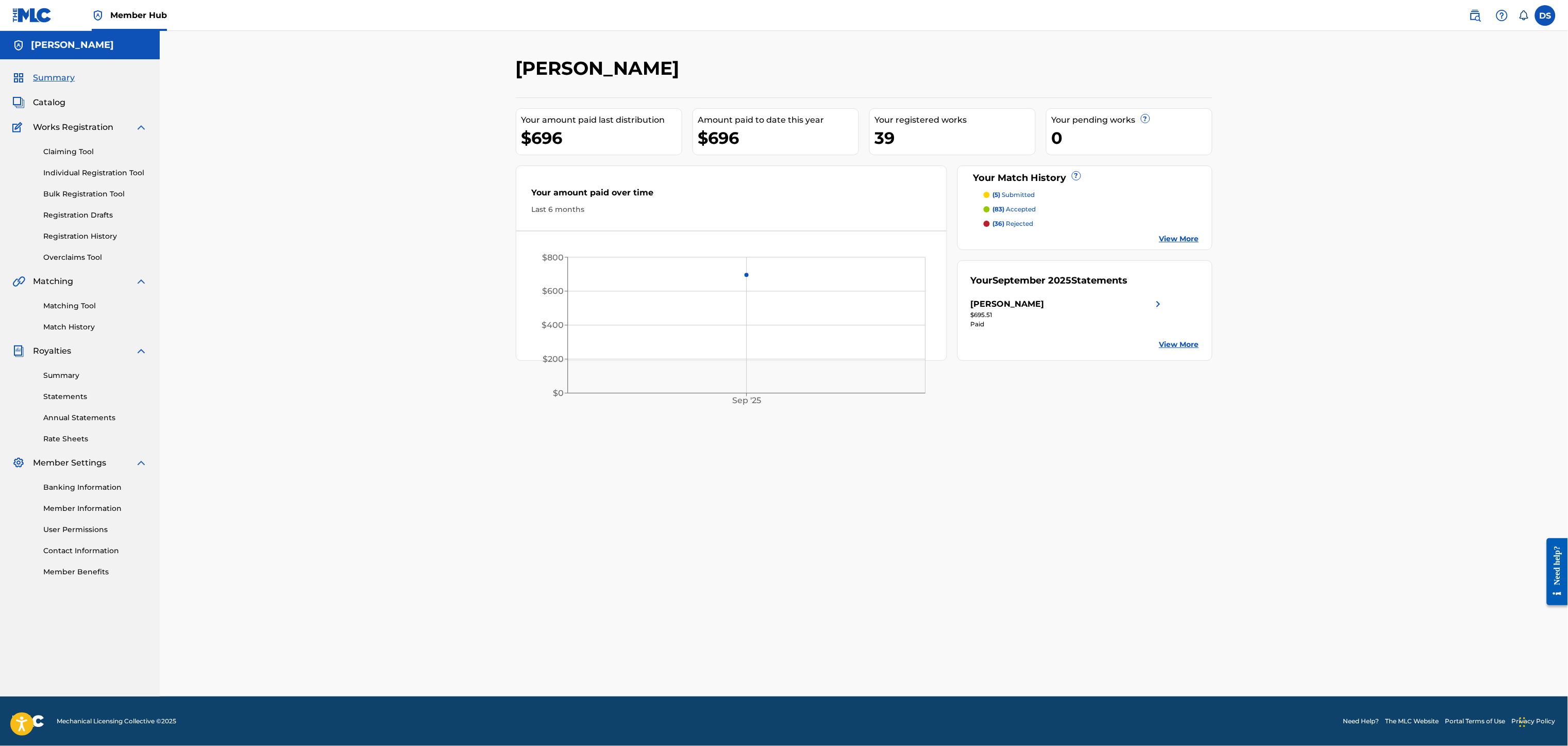
click at [1011, 196] on p "(5) submitted" at bounding box center [1013, 195] width 42 height 10
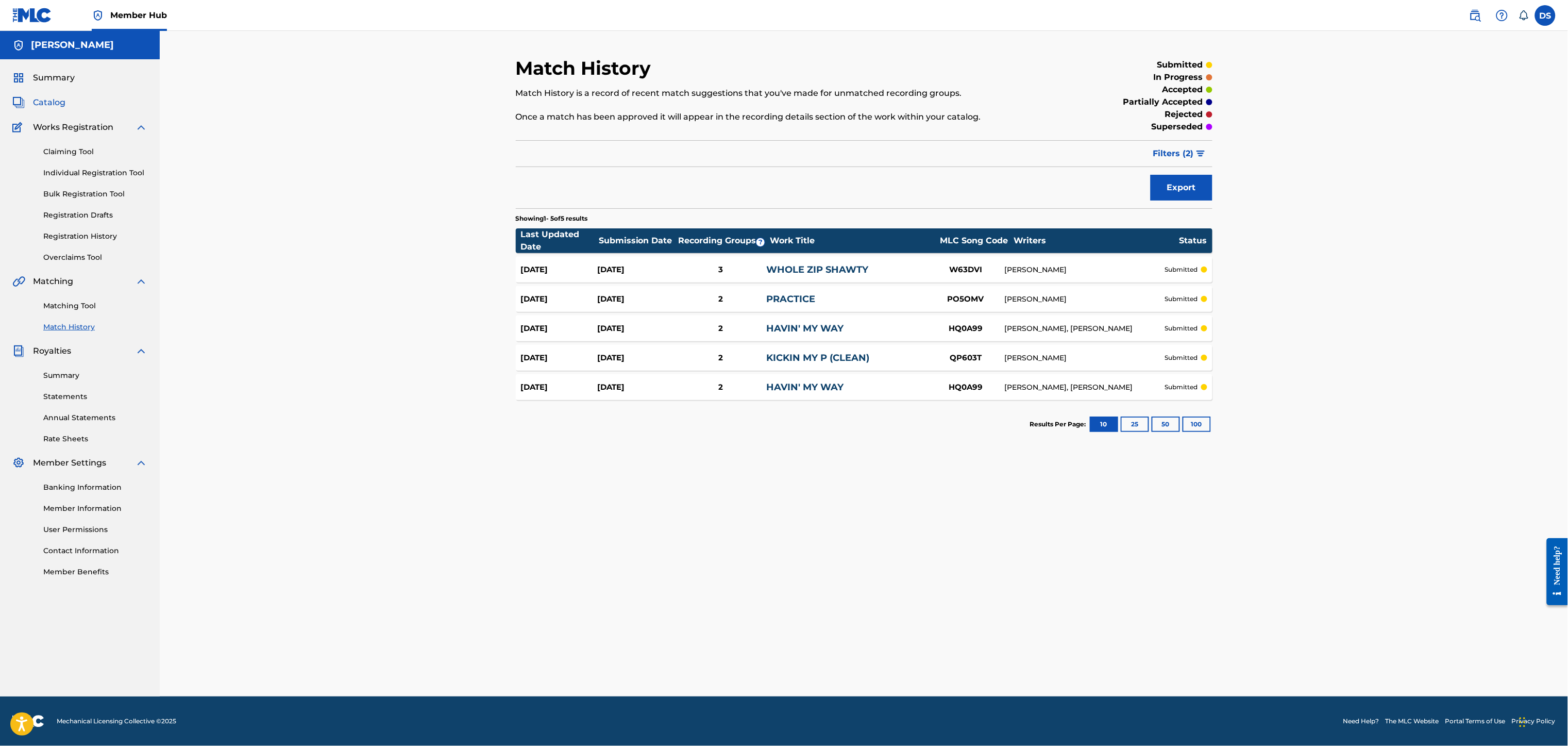
click at [44, 104] on span "Catalog" at bounding box center [49, 102] width 33 height 12
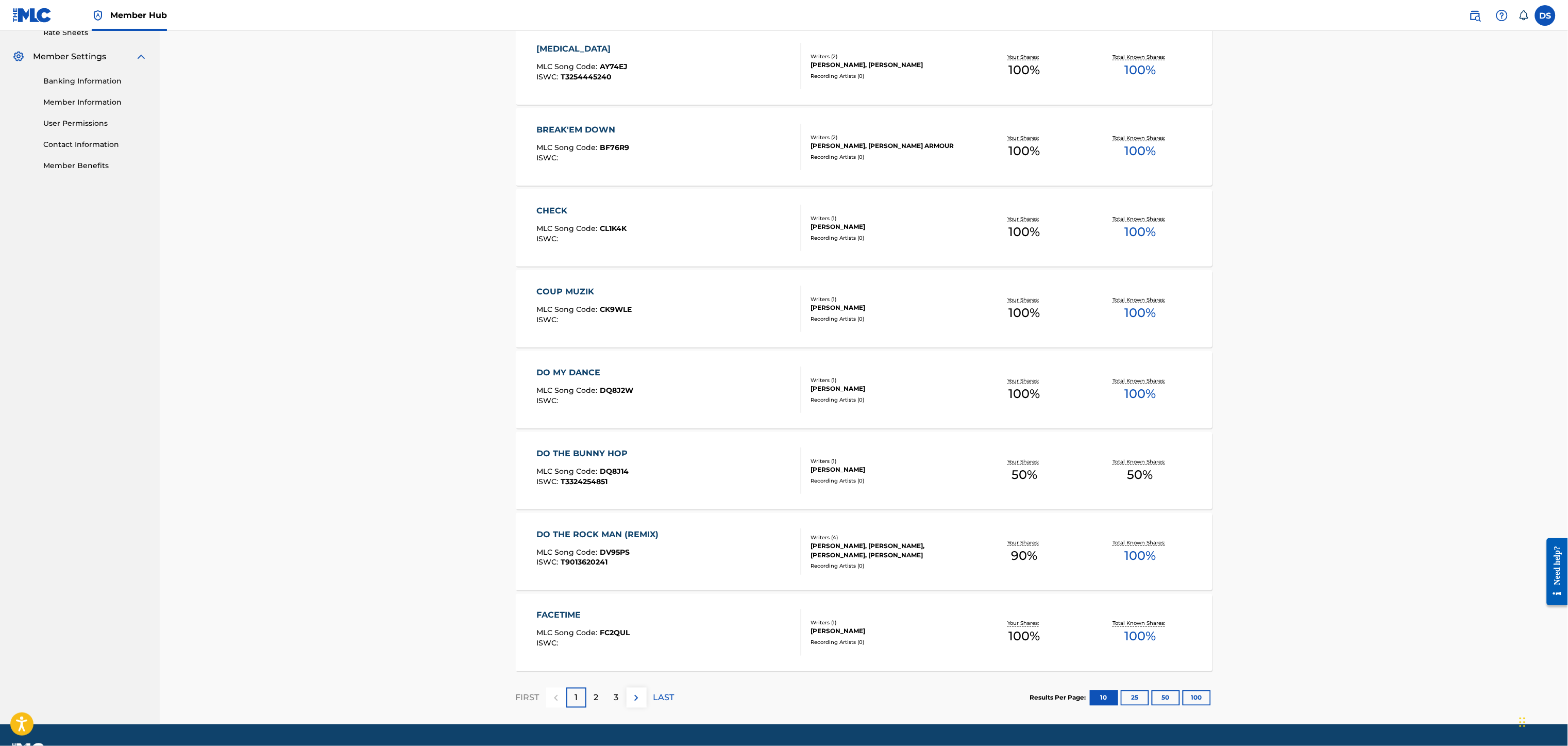
scroll to position [434, 0]
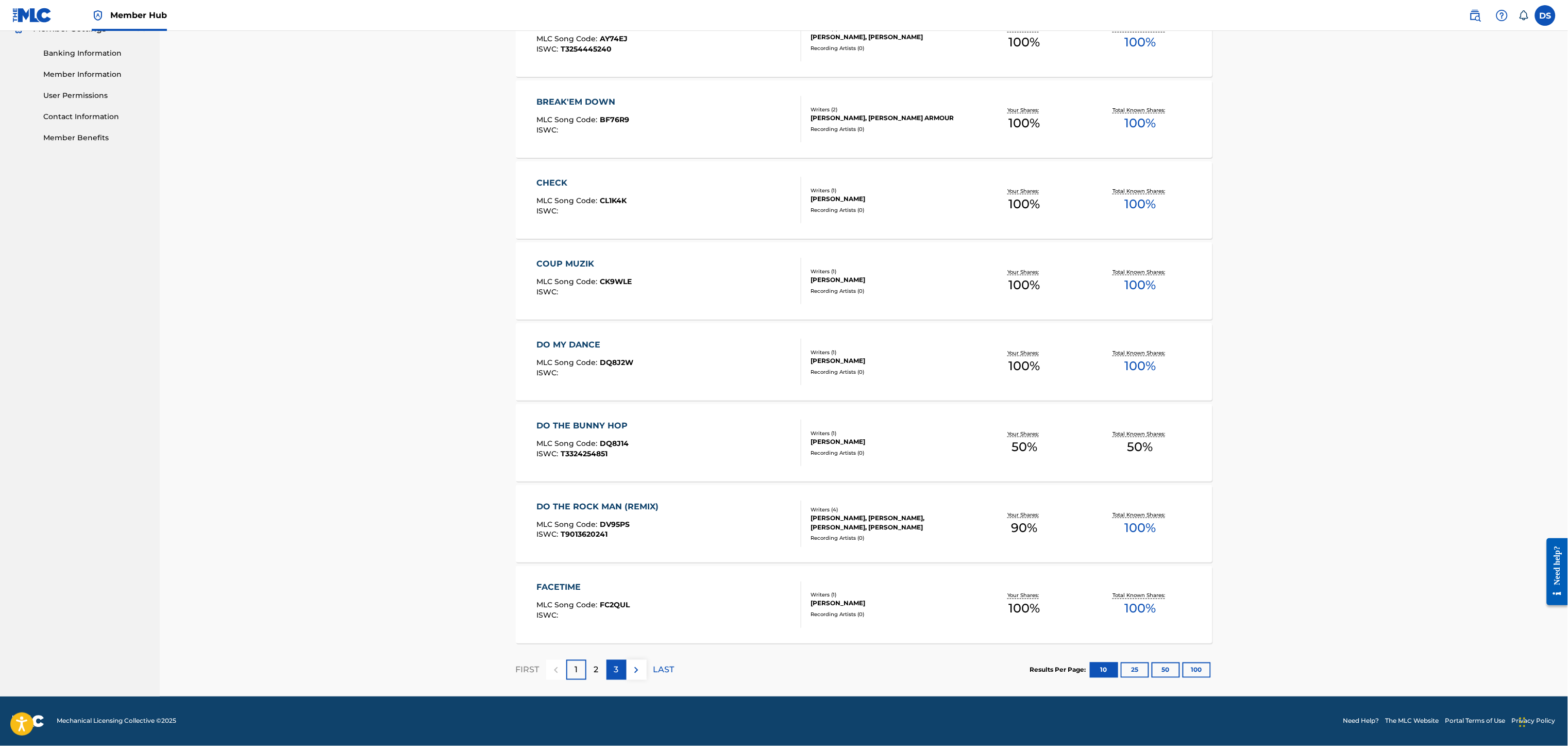
click at [616, 669] on p "3" at bounding box center [616, 670] width 4 height 12
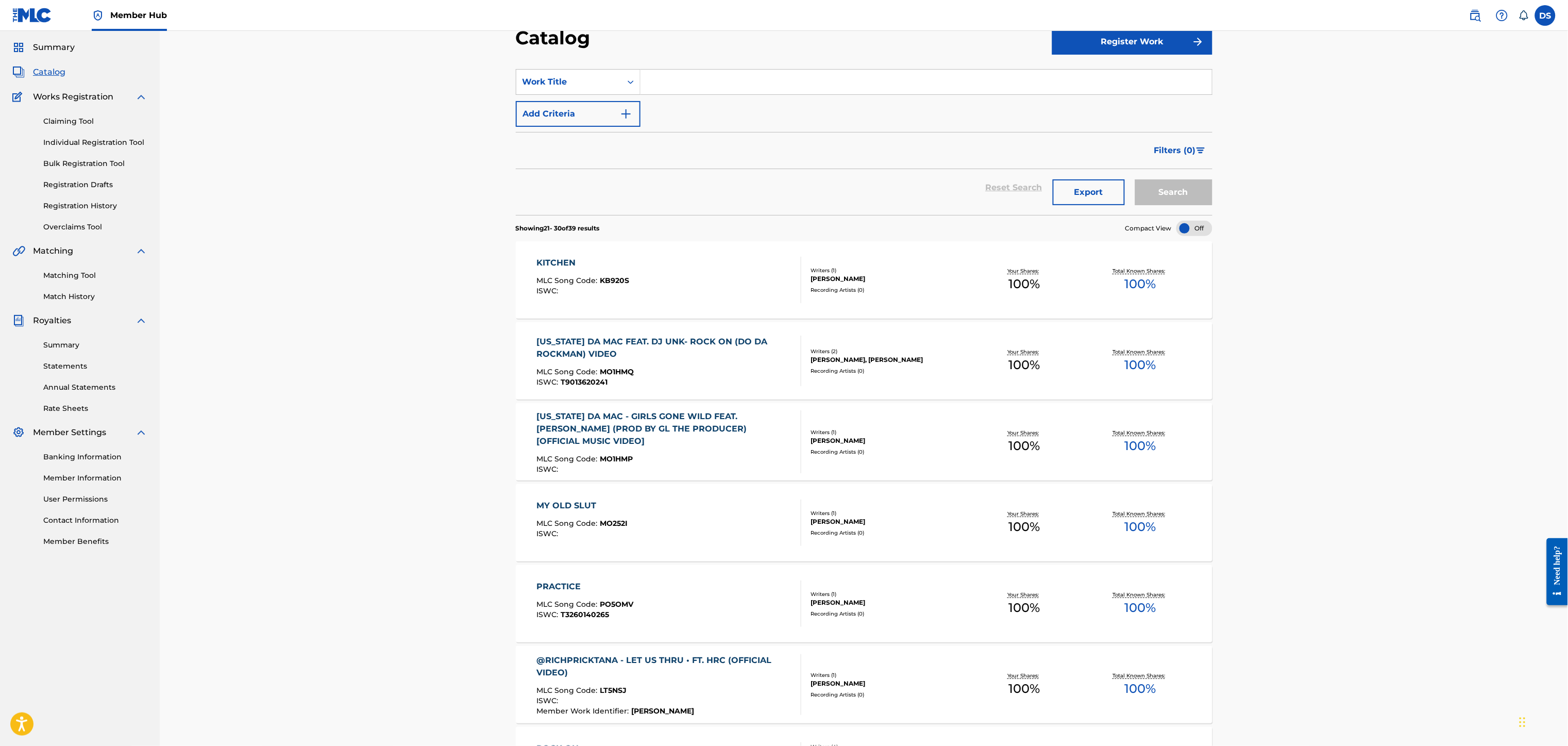
scroll to position [0, 0]
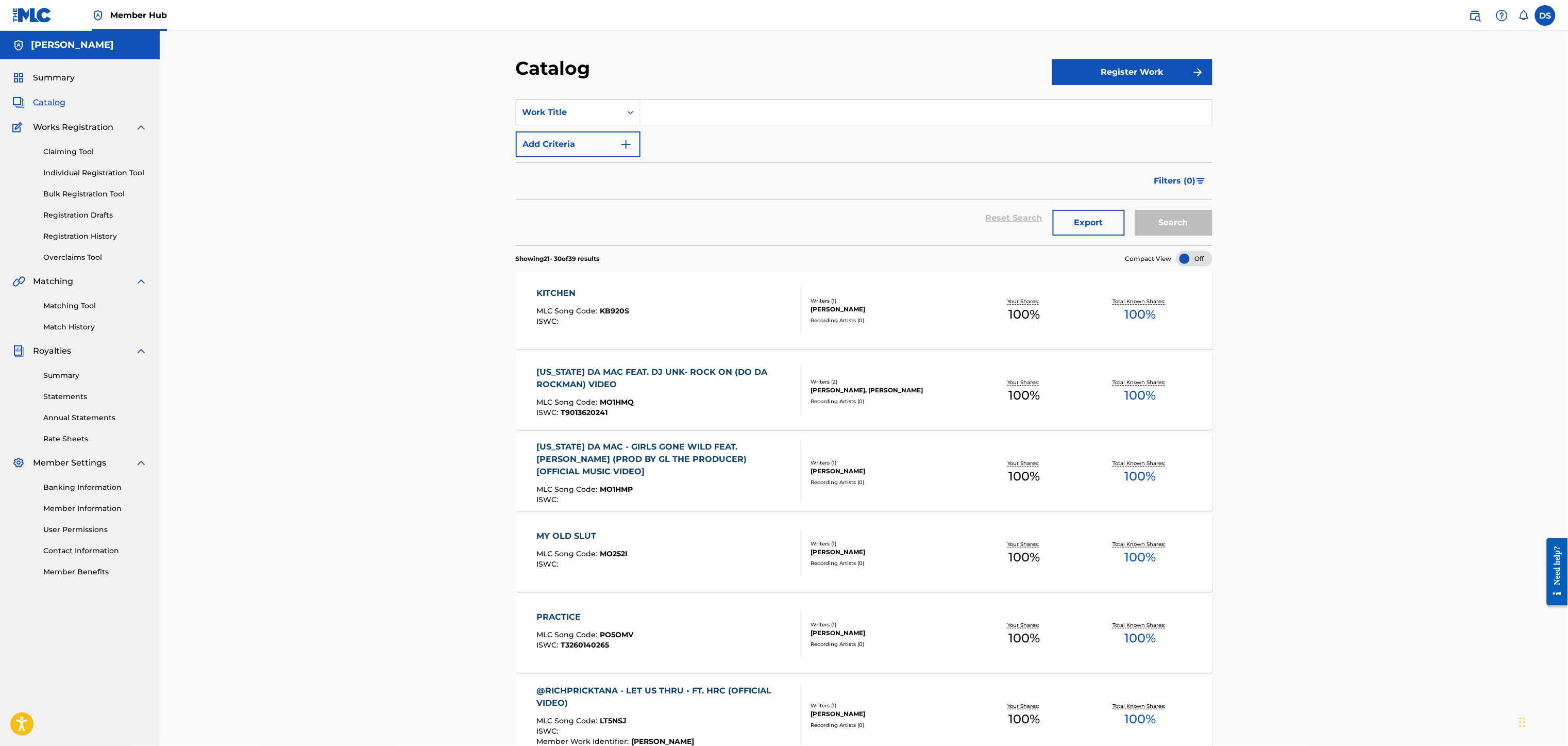
click at [50, 101] on span "Catalog" at bounding box center [49, 102] width 33 height 12
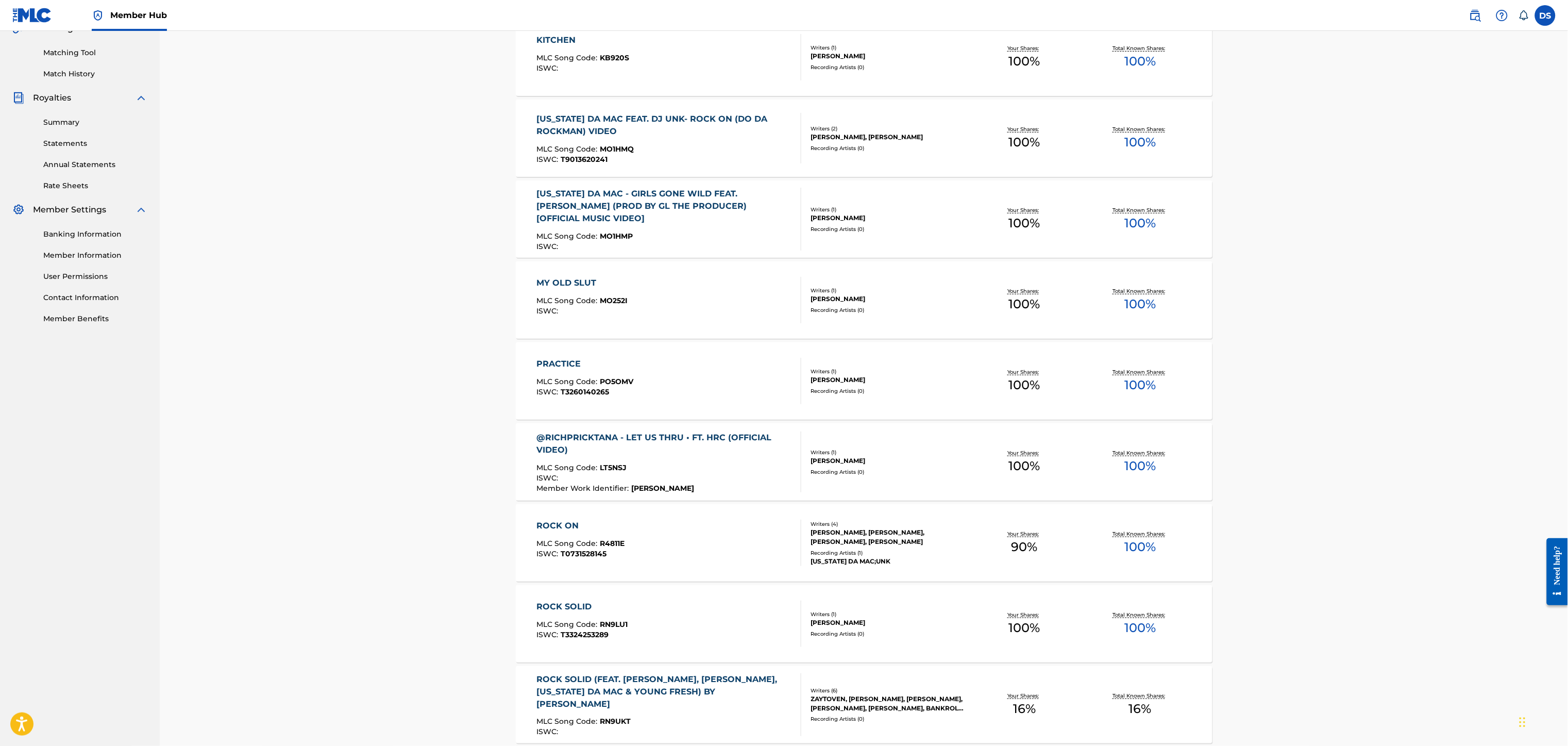
scroll to position [434, 0]
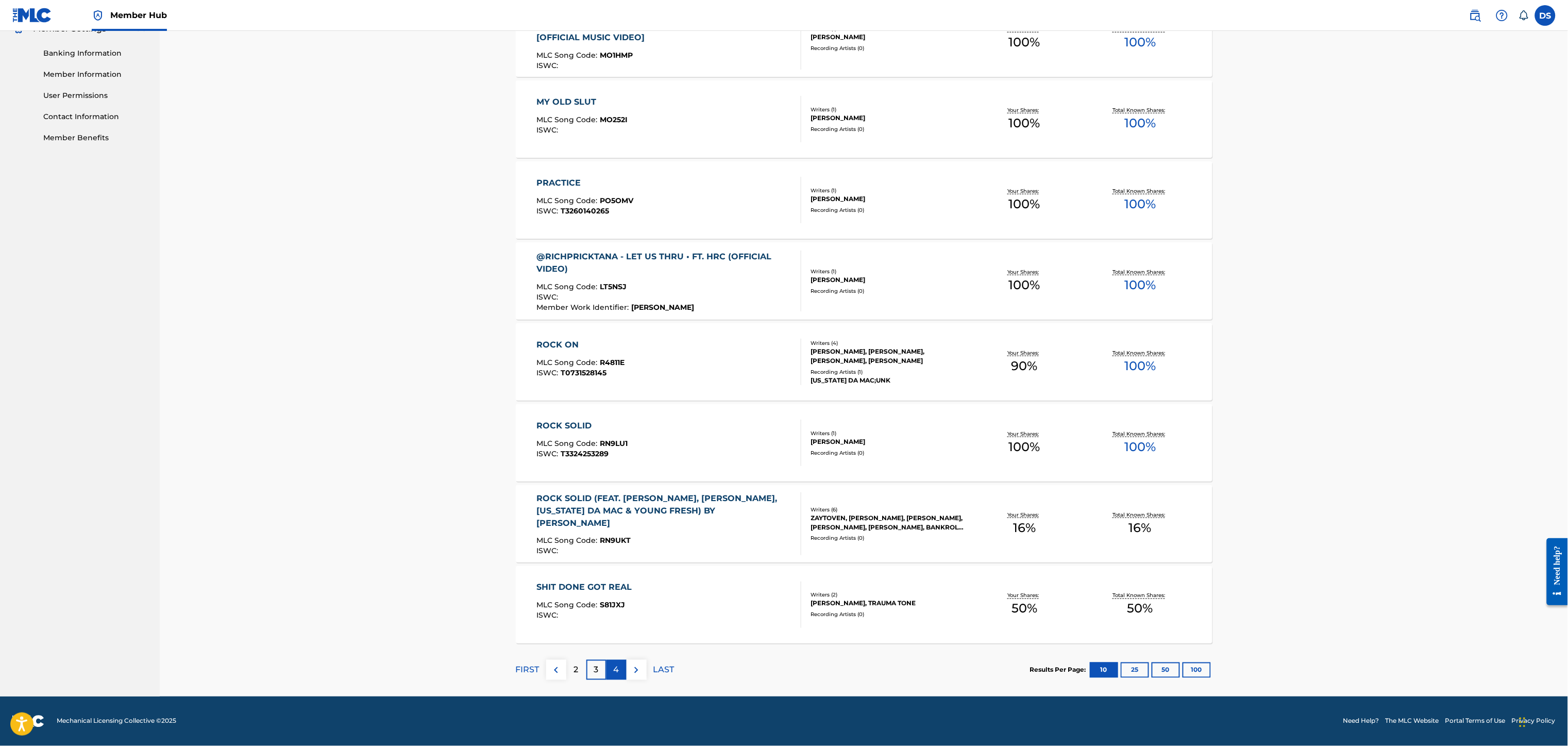
click at [615, 666] on p "4" at bounding box center [616, 670] width 6 height 12
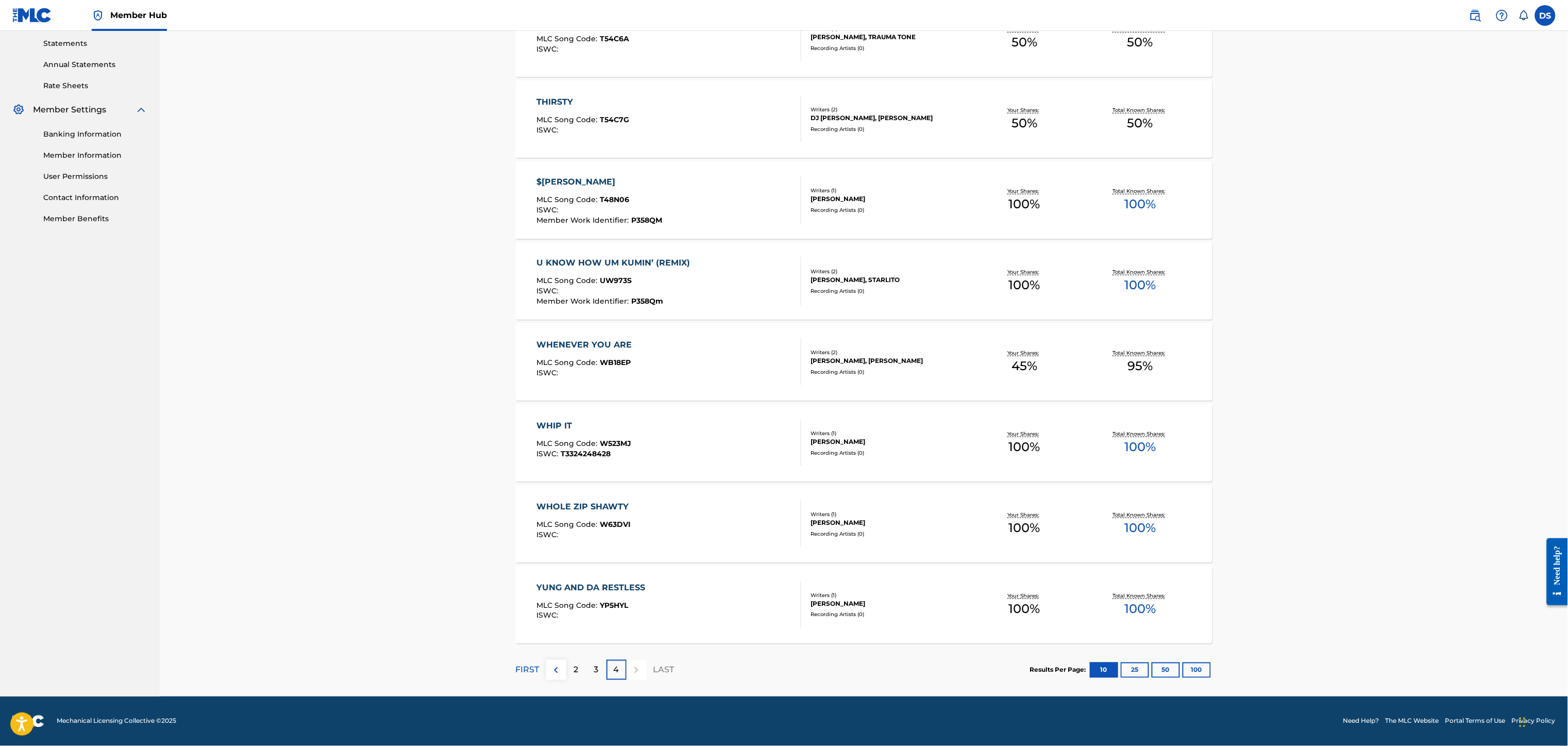
scroll to position [354, 0]
click at [575, 170] on div "$TUFF HOGAN MLC Song Code : T48N06 ISWC : Member Work Identifier : P358QM Write…" at bounding box center [864, 199] width 697 height 77
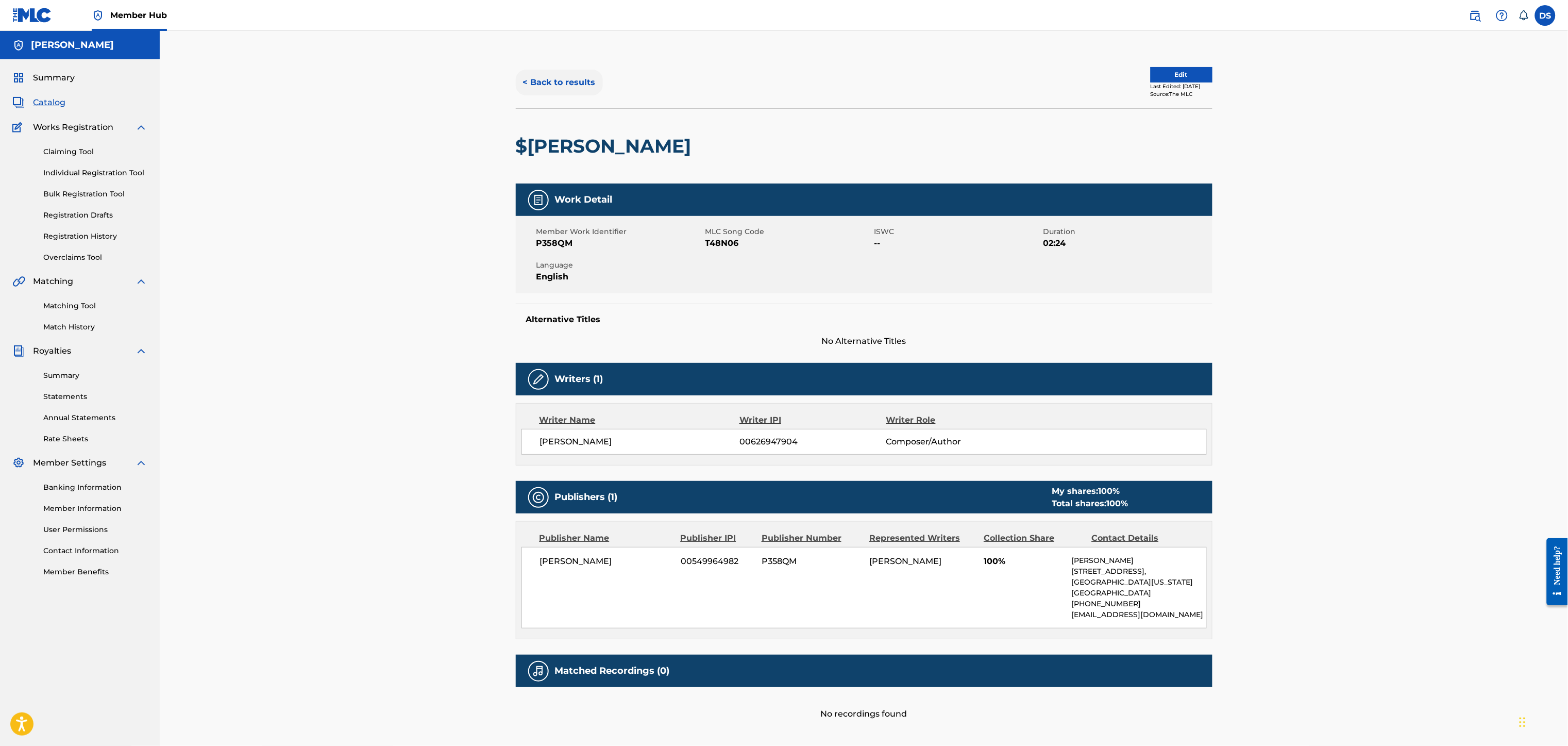
click at [547, 80] on button "< Back to results" at bounding box center [559, 82] width 87 height 26
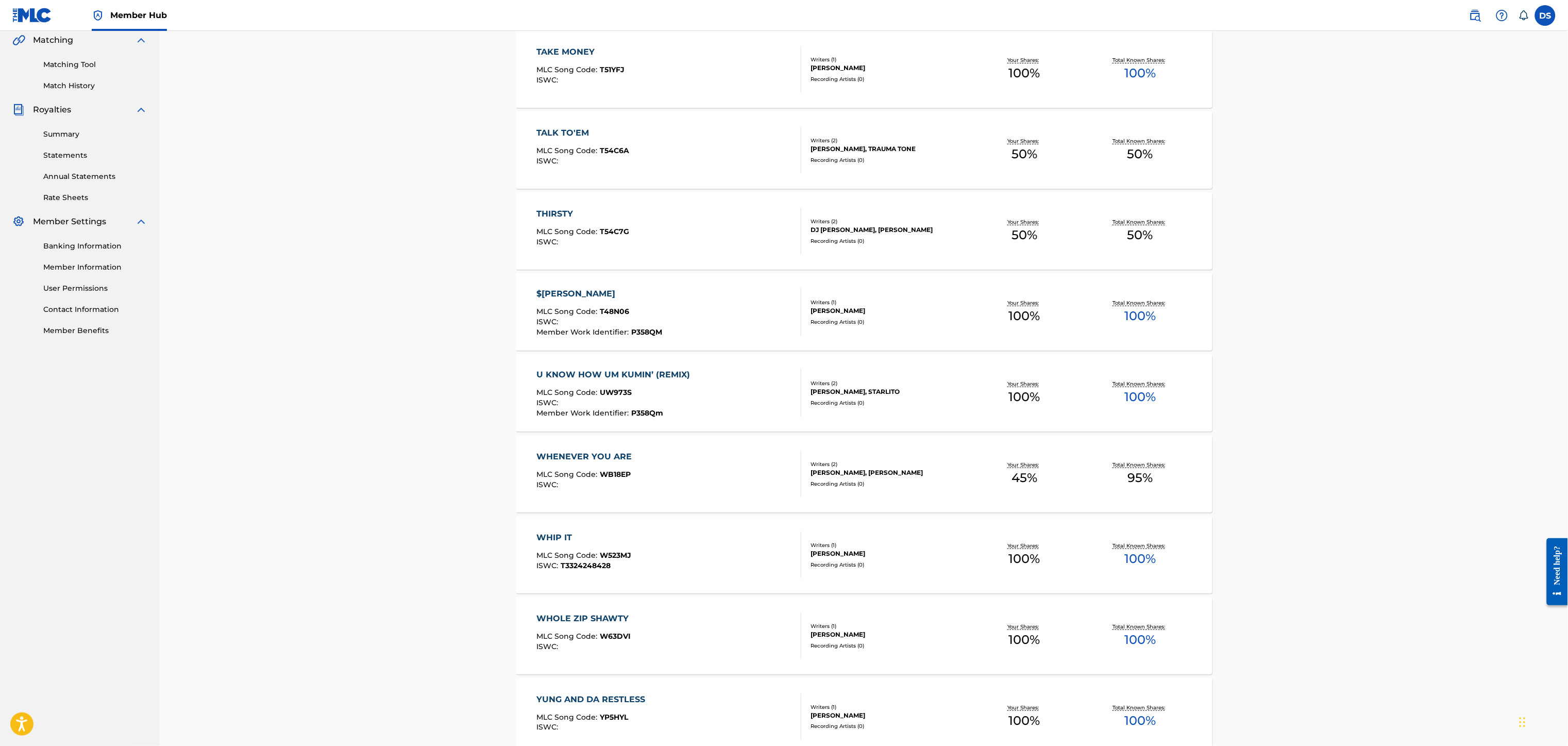
scroll to position [354, 0]
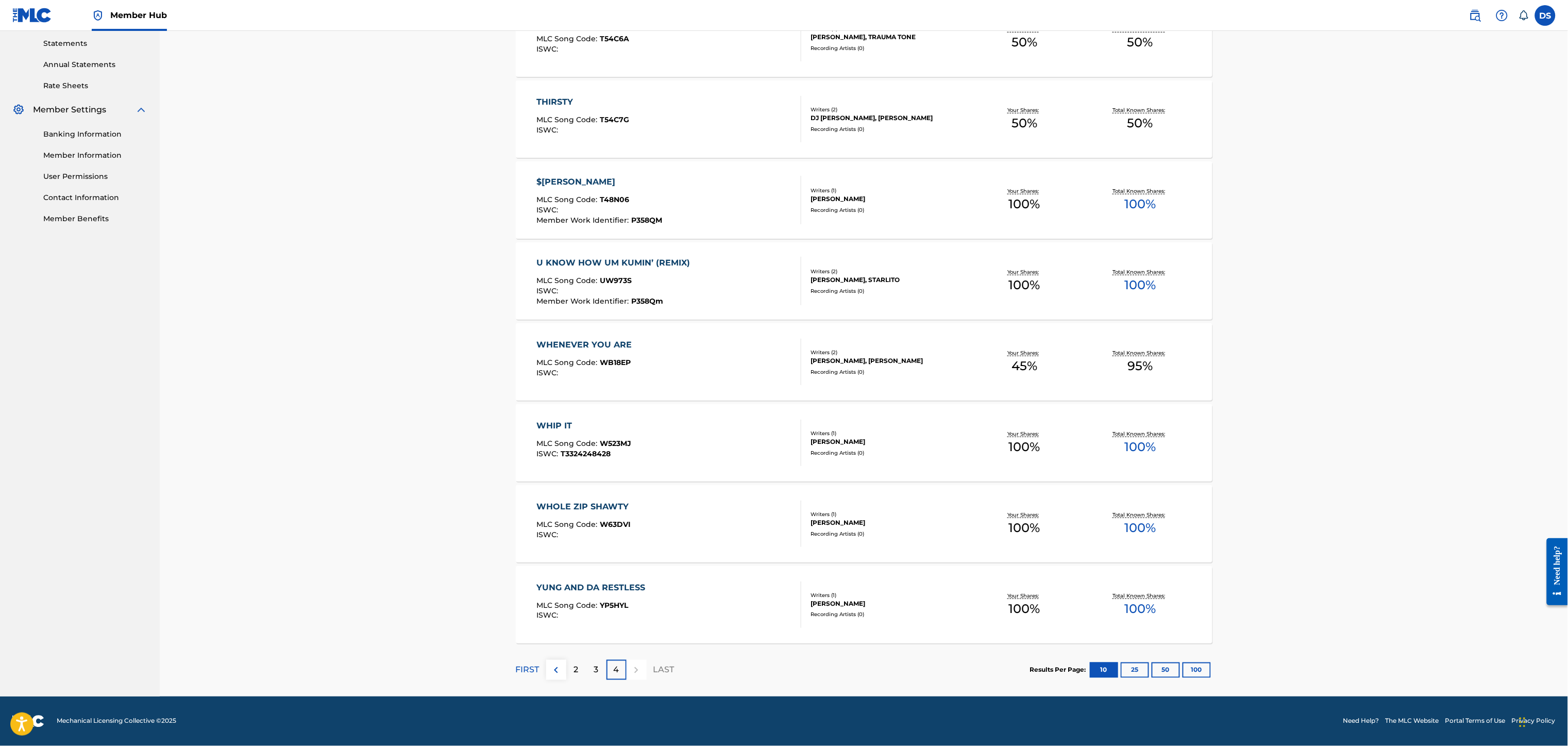
click at [590, 404] on div "WHIP IT MLC Song Code : W523MJ ISWC : T3324248428 Writers ( 1 ) DAVID A SMITH R…" at bounding box center [864, 442] width 697 height 77
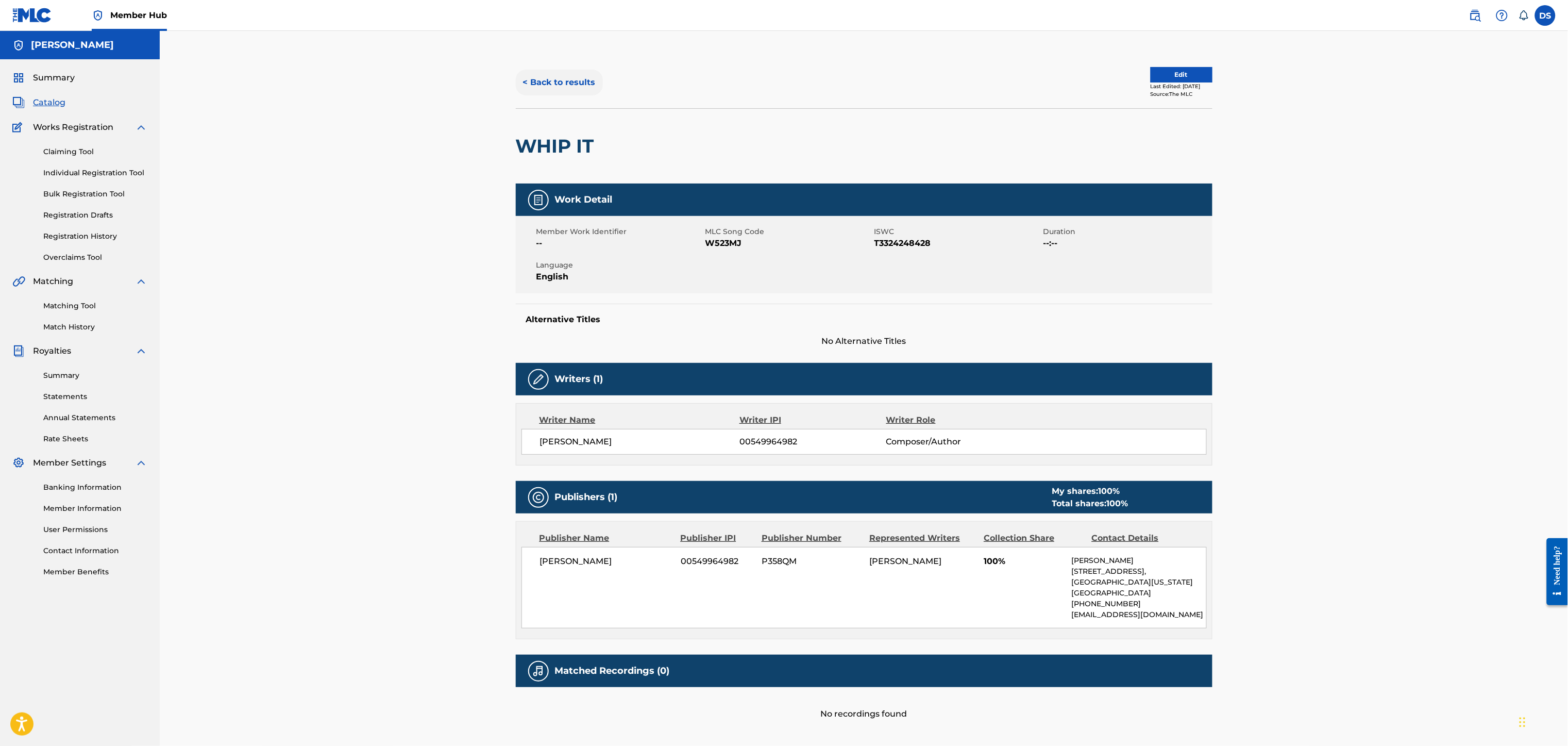
click at [561, 77] on button "< Back to results" at bounding box center [559, 82] width 87 height 26
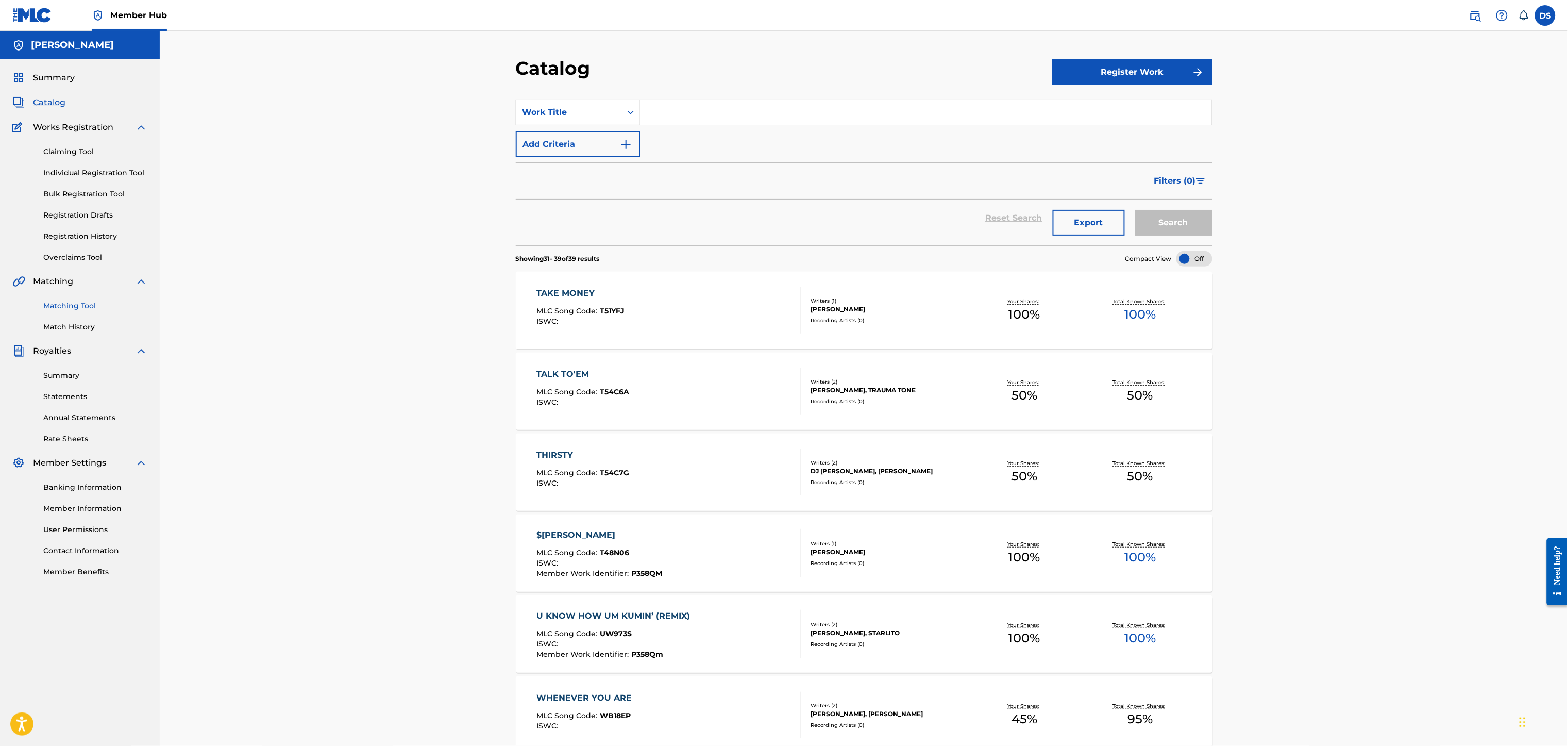
click at [78, 309] on link "Matching Tool" at bounding box center [95, 305] width 104 height 11
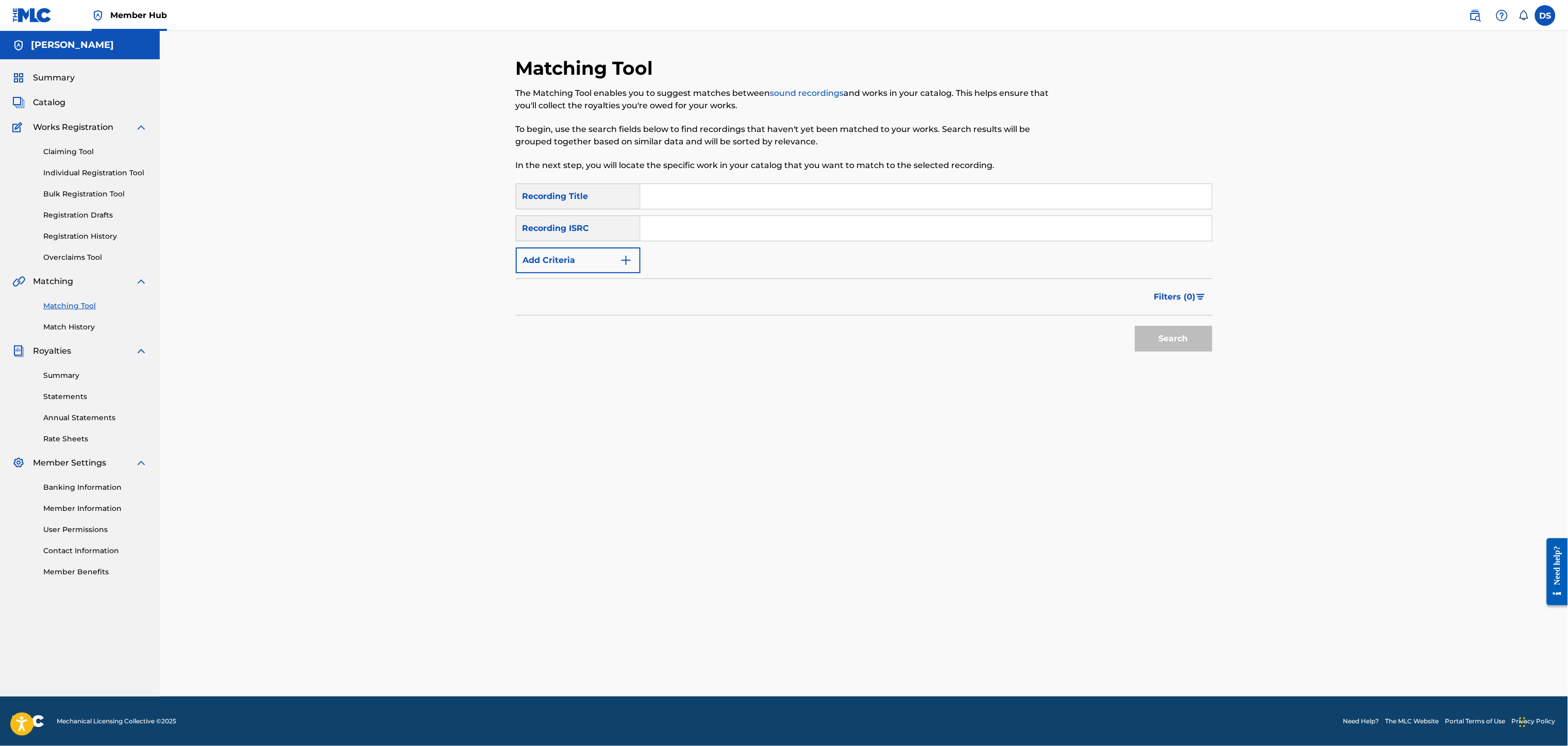
click at [667, 202] on input "Search Form" at bounding box center [926, 196] width 571 height 25
type input "Yung & Da Restless"
click at [681, 218] on input "Search Form" at bounding box center [926, 228] width 571 height 25
paste input "QZNWR2269554"
type input "QZNWR2269554"
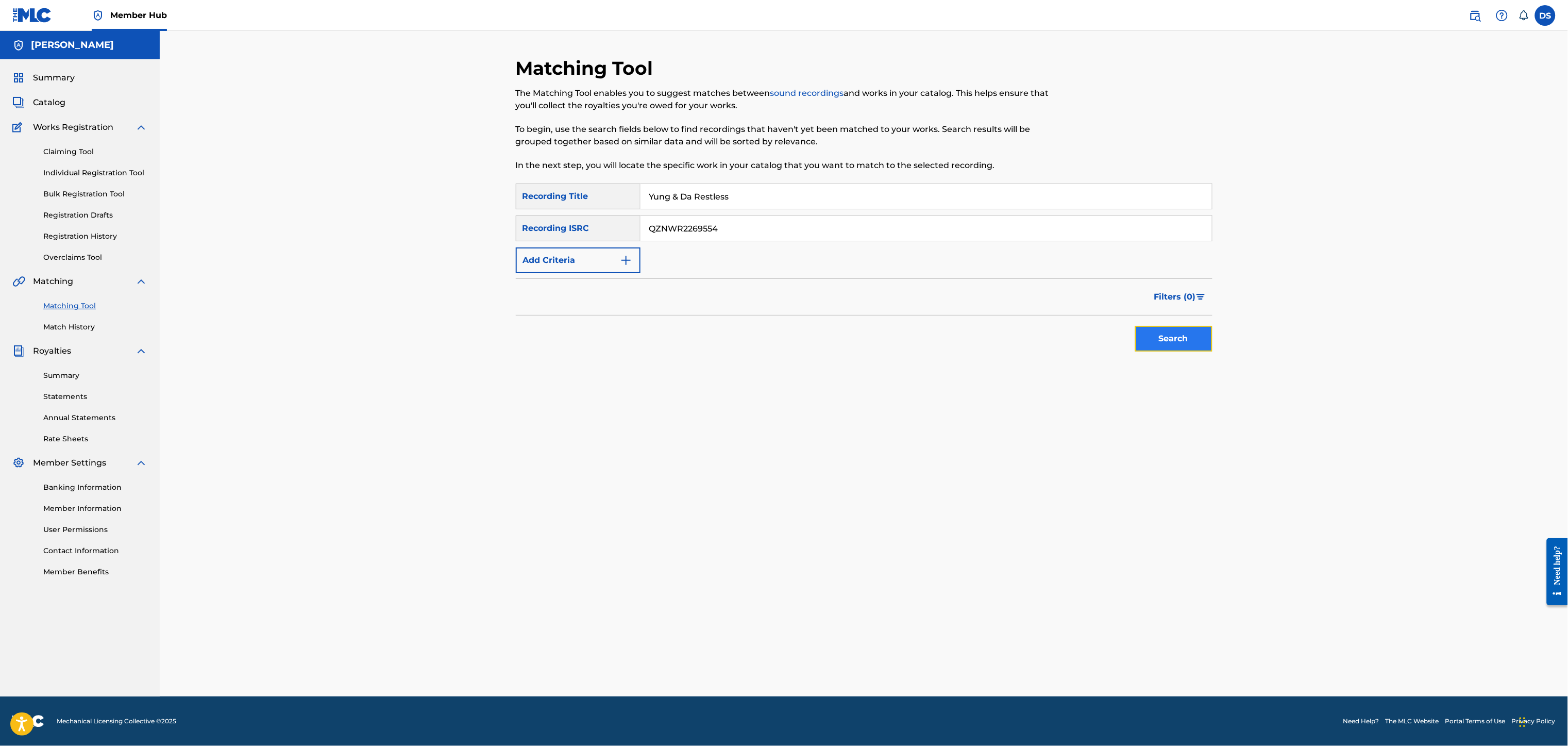
click at [1164, 344] on button "Search" at bounding box center [1173, 338] width 77 height 26
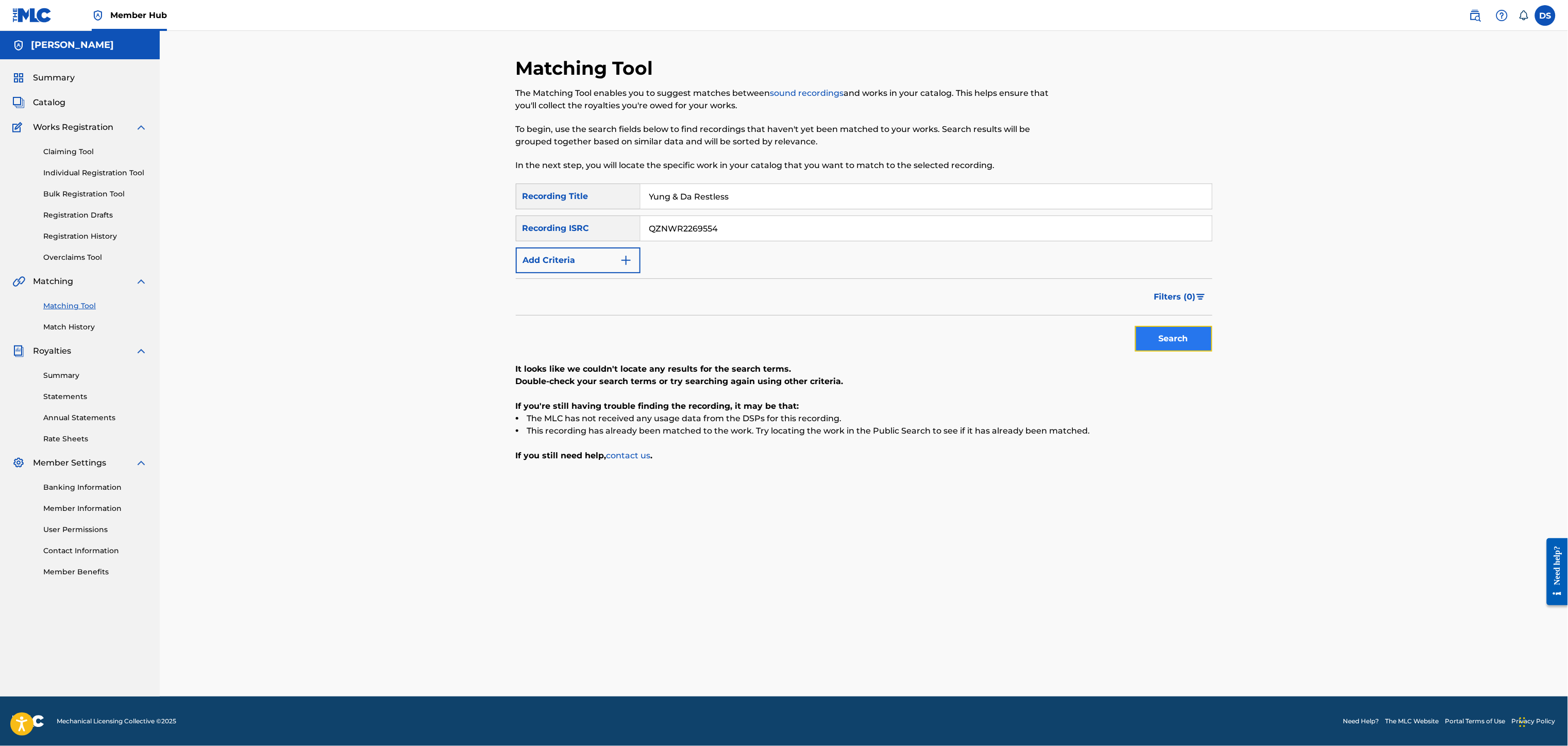
click at [1164, 344] on button "Search" at bounding box center [1173, 338] width 77 height 26
drag, startPoint x: 761, startPoint y: 190, endPoint x: 546, endPoint y: 222, distance: 217.4
click at [546, 222] on div "SearchWithCriteriae00e0240-c425-4a88-aba5-ef2d1fcaca79 Recording Title Yung & D…" at bounding box center [864, 228] width 697 height 90
type input "WAYBACH"
click at [1157, 338] on button "Search" at bounding box center [1173, 338] width 77 height 26
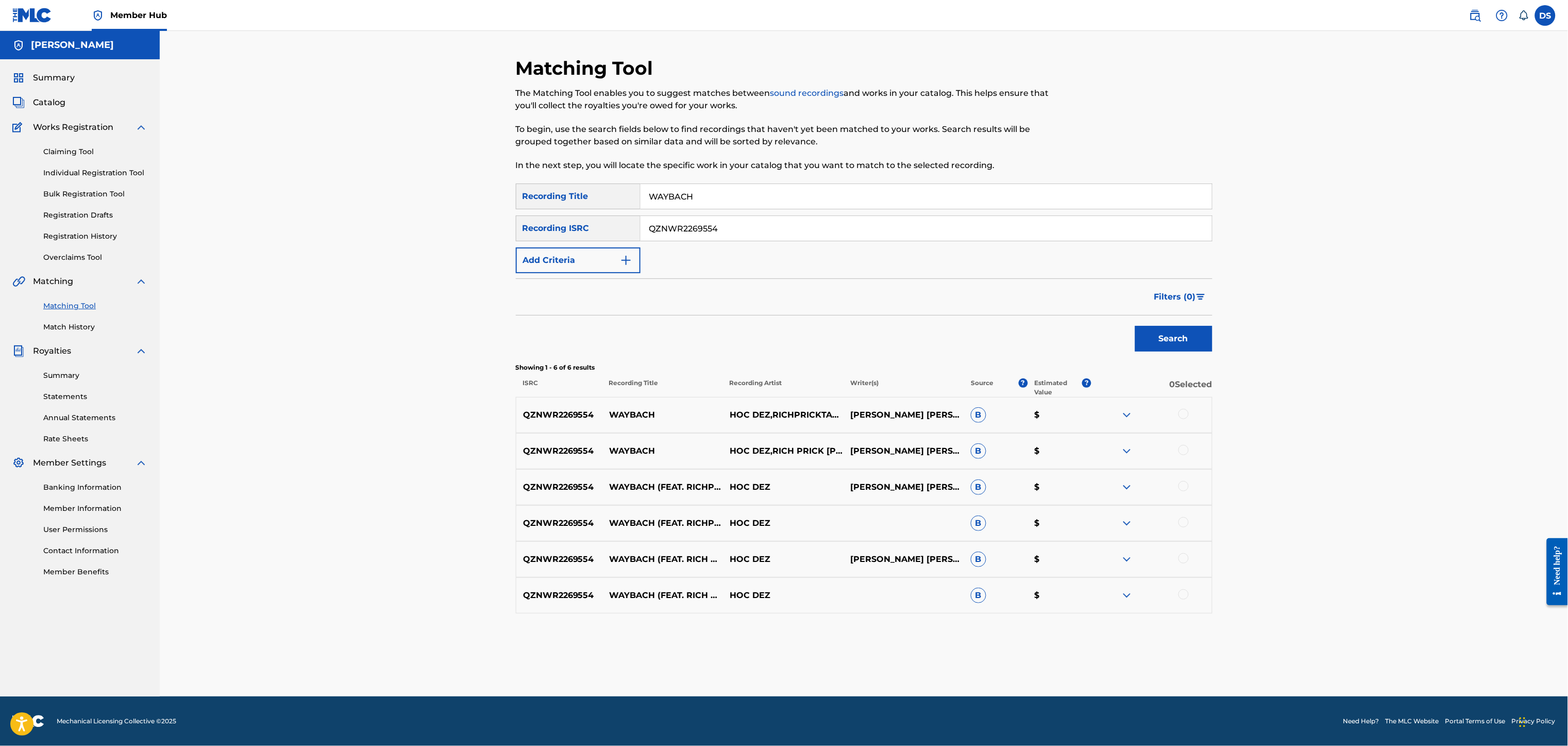
click at [1184, 445] on div at bounding box center [1184, 450] width 10 height 10
click at [1184, 412] on div at bounding box center [1184, 414] width 10 height 10
click at [1184, 596] on div at bounding box center [1184, 595] width 10 height 10
click at [1184, 557] on div at bounding box center [1184, 558] width 10 height 10
click at [1185, 523] on div at bounding box center [1184, 522] width 10 height 10
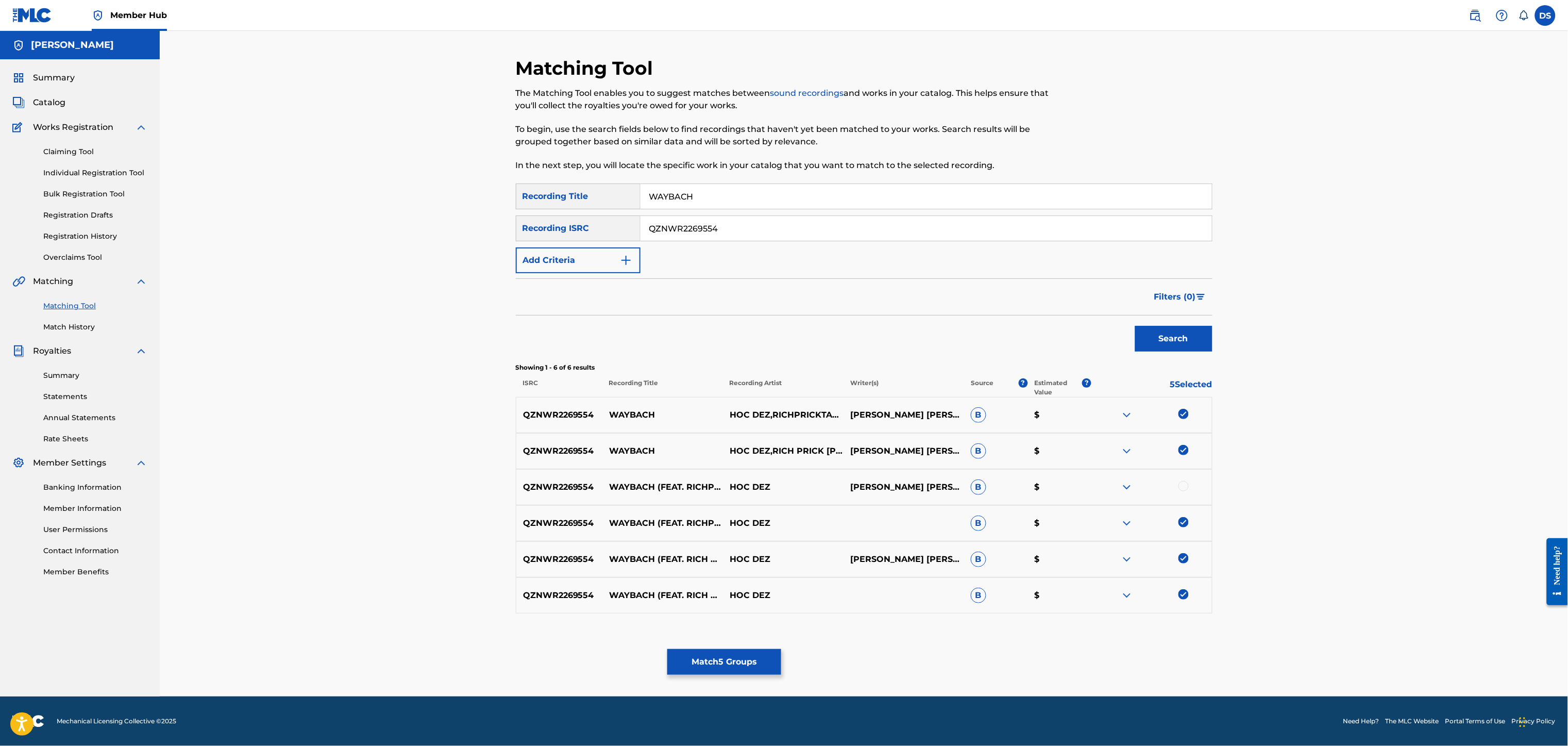
click at [1185, 487] on div at bounding box center [1184, 486] width 10 height 10
click at [728, 668] on button "Match 6 Groups" at bounding box center [724, 662] width 114 height 26
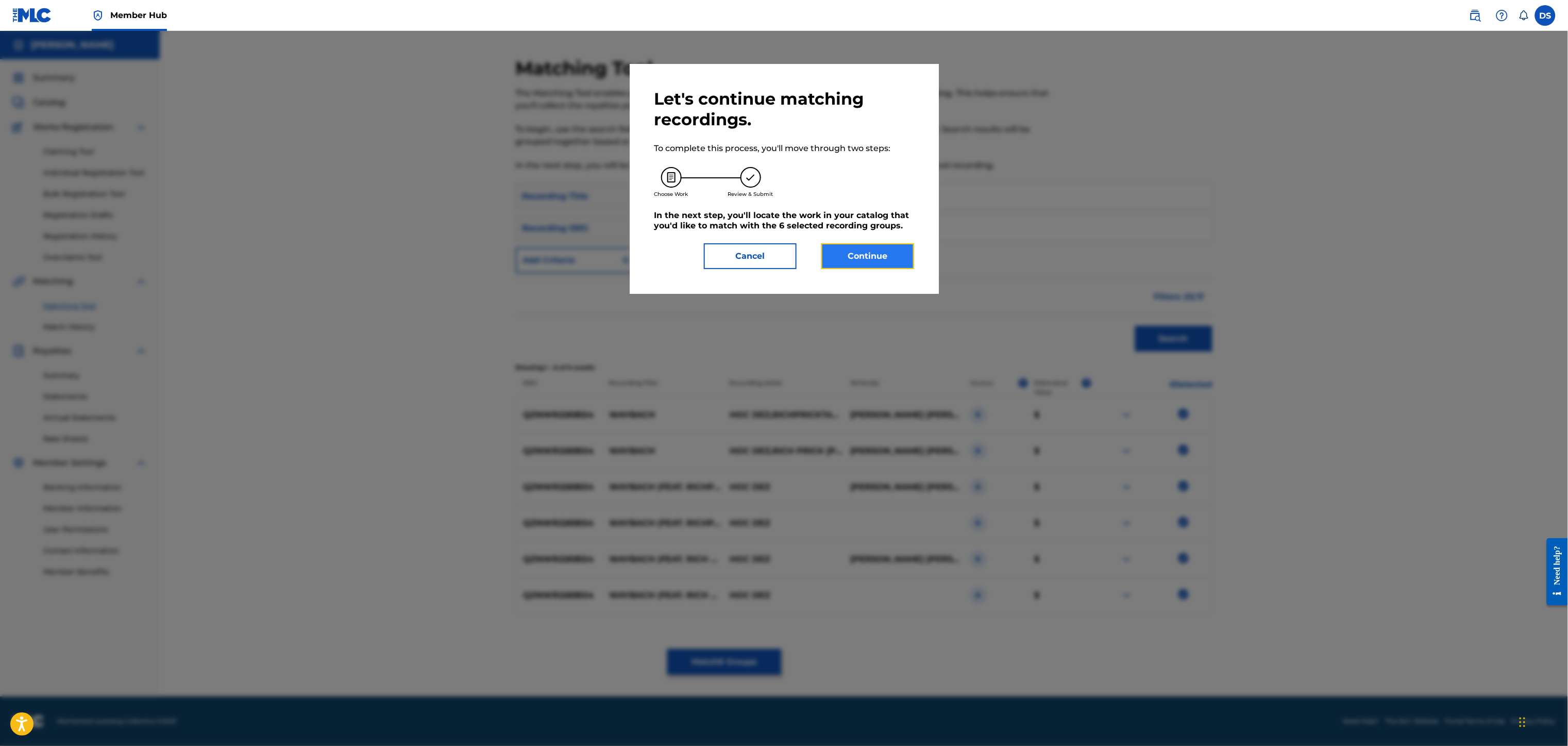
click at [860, 252] on button "Continue" at bounding box center [867, 256] width 93 height 26
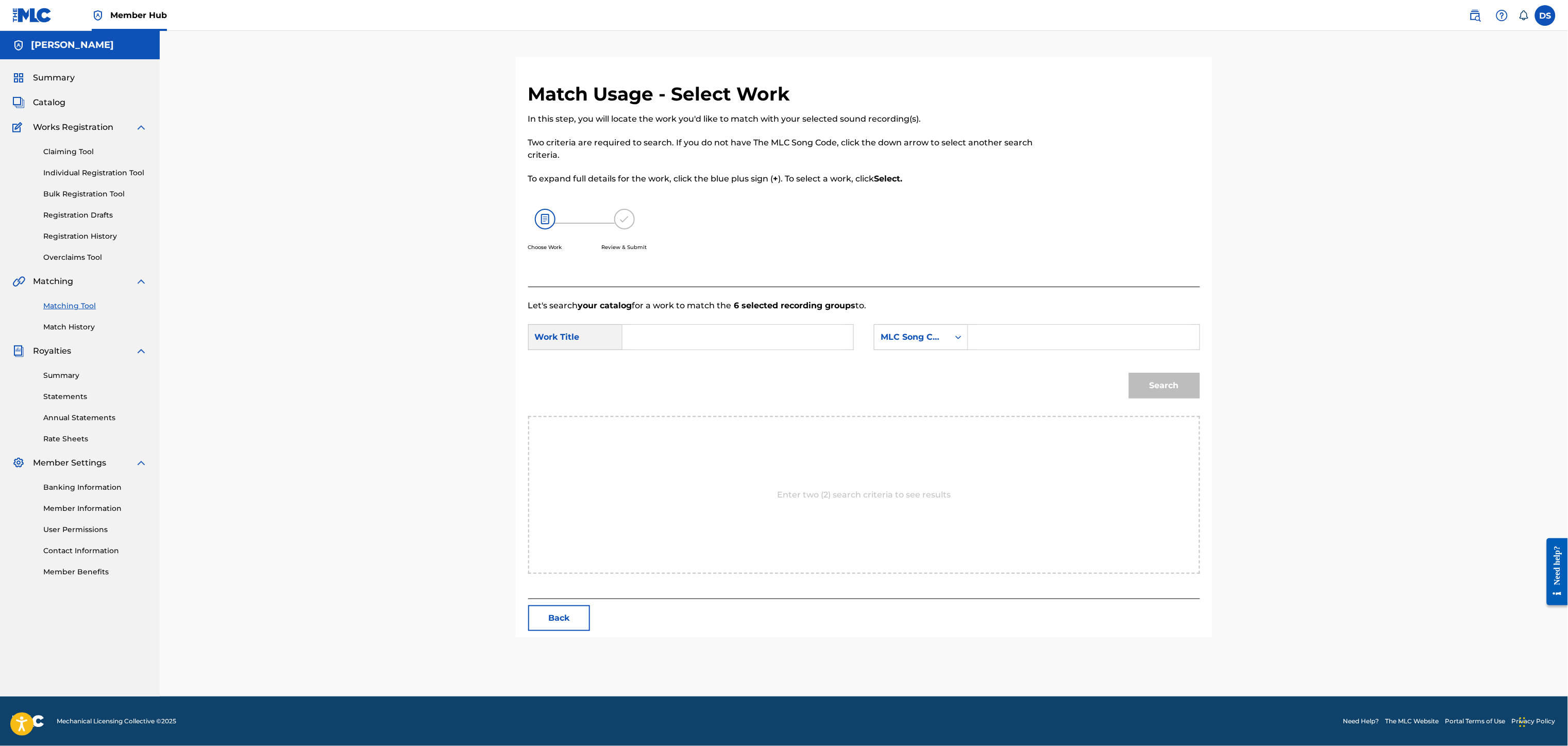
click at [720, 328] on input "Search Form" at bounding box center [737, 337] width 213 height 25
type input "waybach"
click at [954, 338] on icon "Search Form" at bounding box center [958, 337] width 10 height 10
click at [903, 361] on div "Writer Name" at bounding box center [921, 363] width 93 height 26
click at [980, 336] on input "Search Form" at bounding box center [1083, 337] width 213 height 25
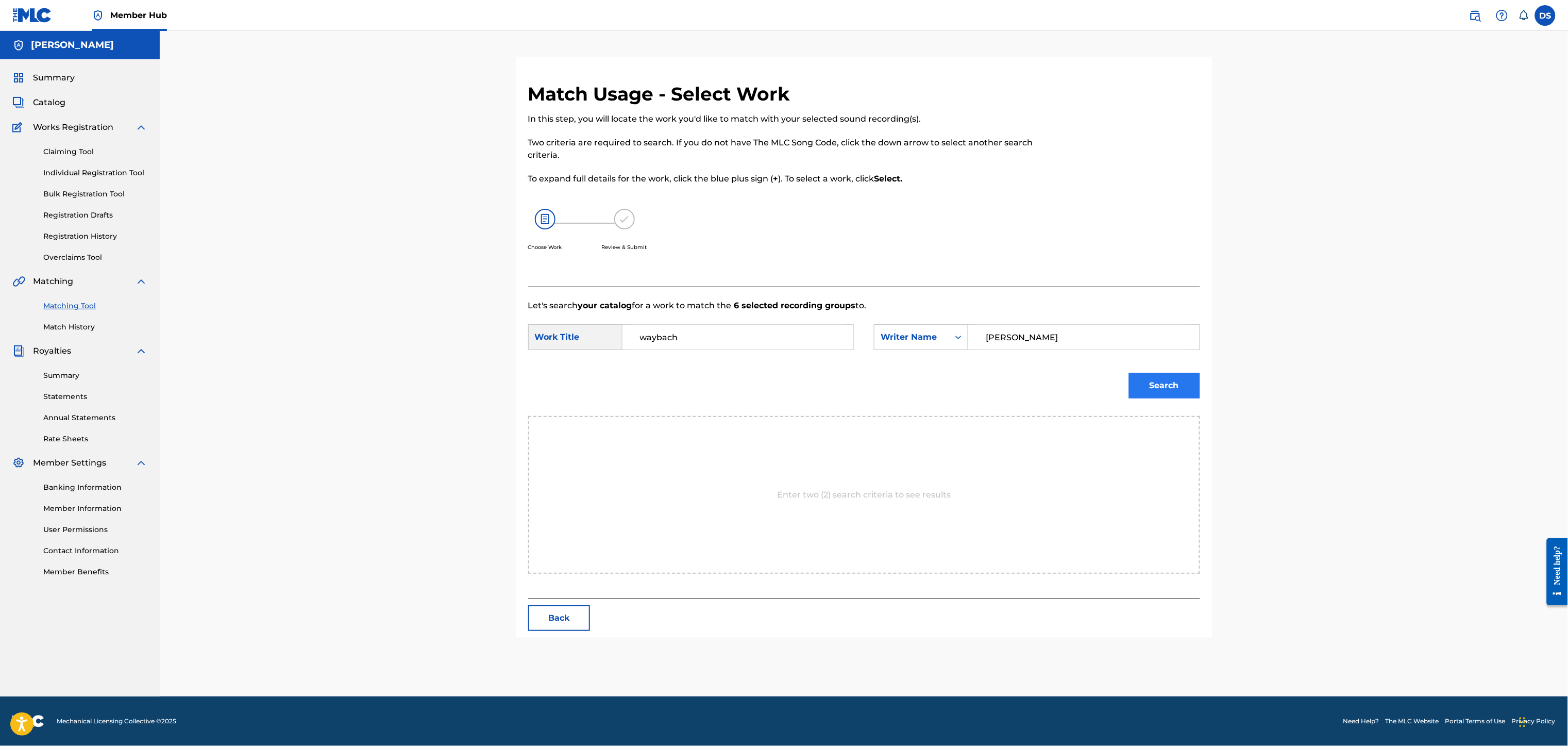
type input "[PERSON_NAME]"
click at [1166, 385] on button "Search" at bounding box center [1164, 385] width 71 height 26
click at [546, 455] on button "Back" at bounding box center [558, 457] width 61 height 26
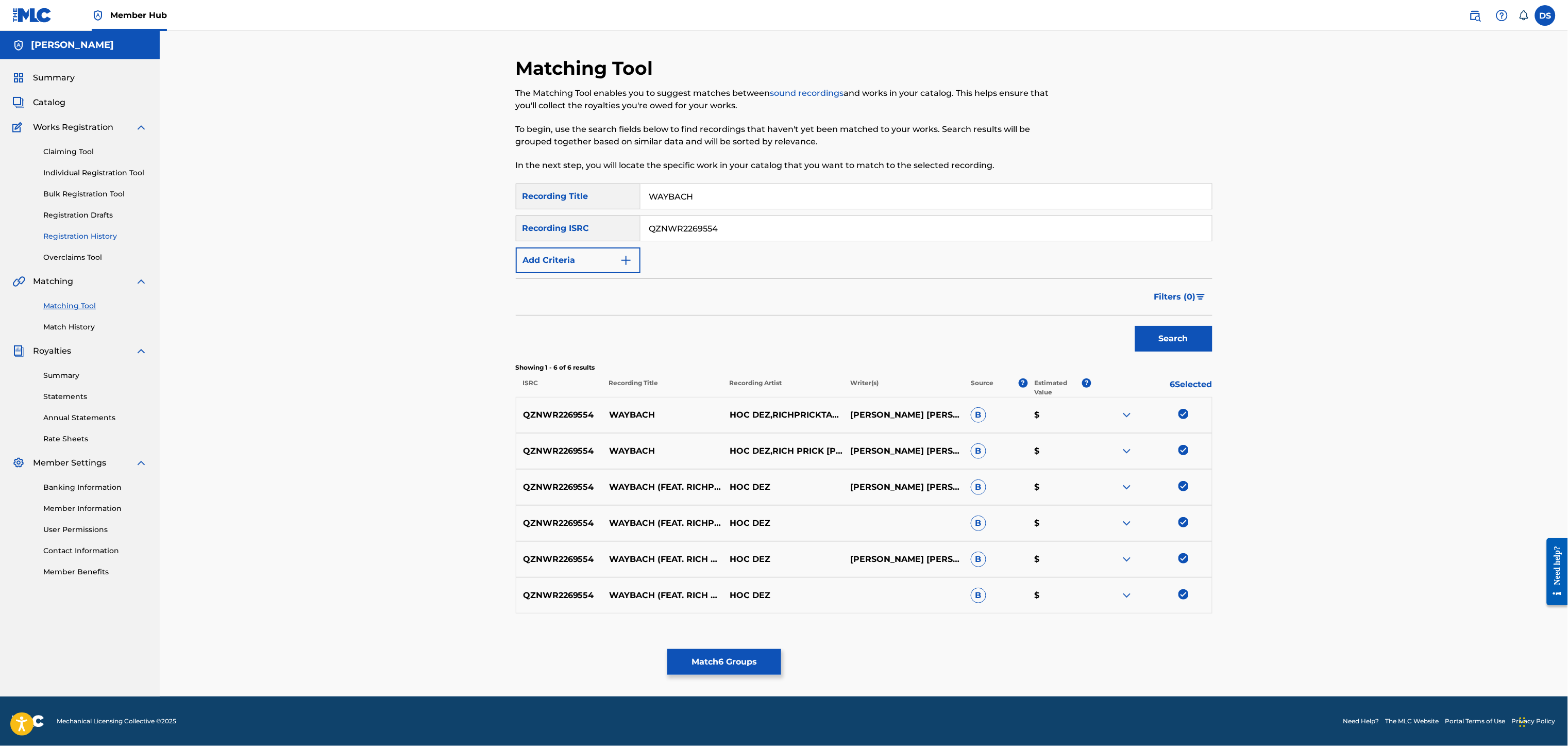
click at [77, 235] on link "Registration History" at bounding box center [95, 236] width 104 height 11
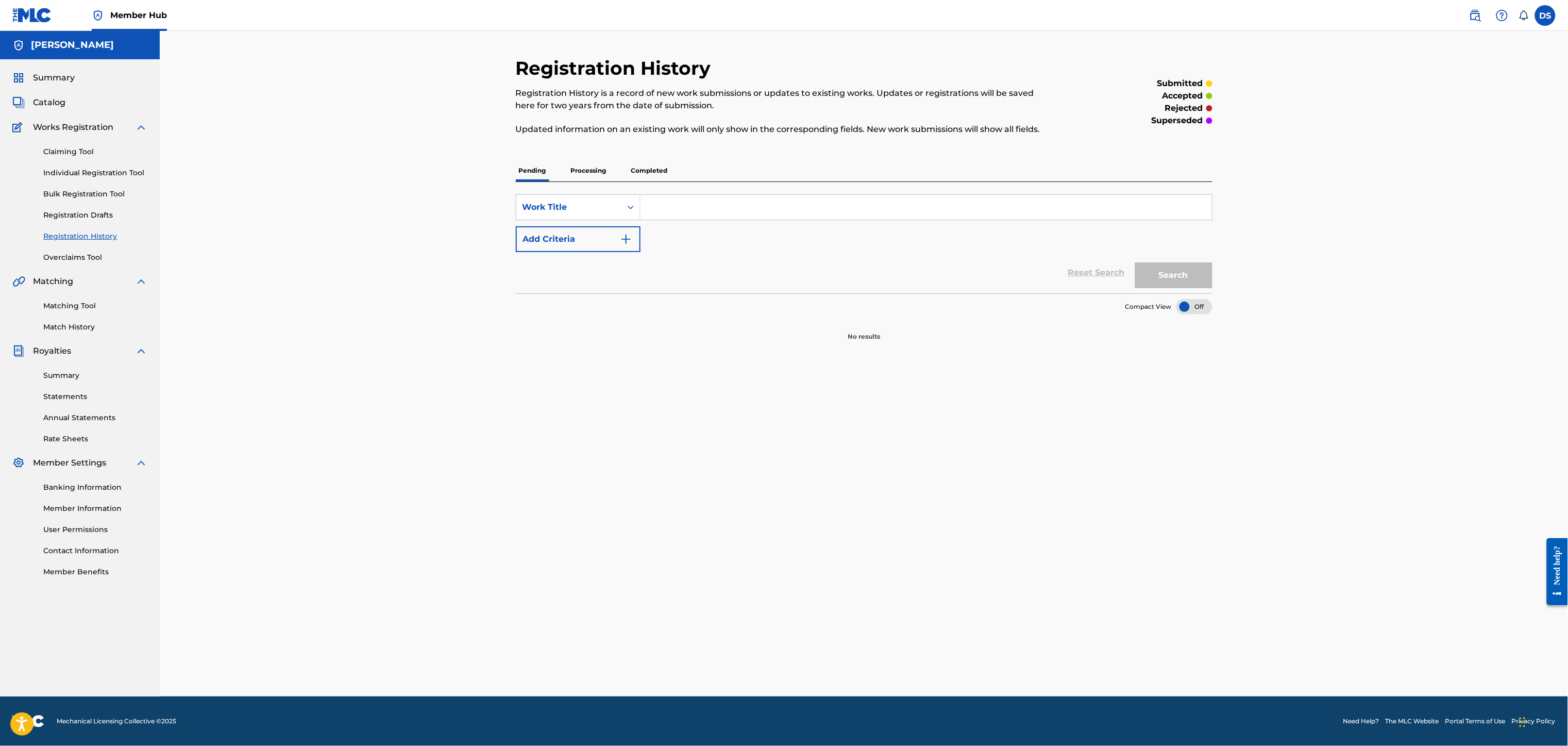
click at [1089, 271] on div "Reset Search Search" at bounding box center [864, 273] width 697 height 42
click at [42, 78] on span "Summary" at bounding box center [54, 78] width 42 height 12
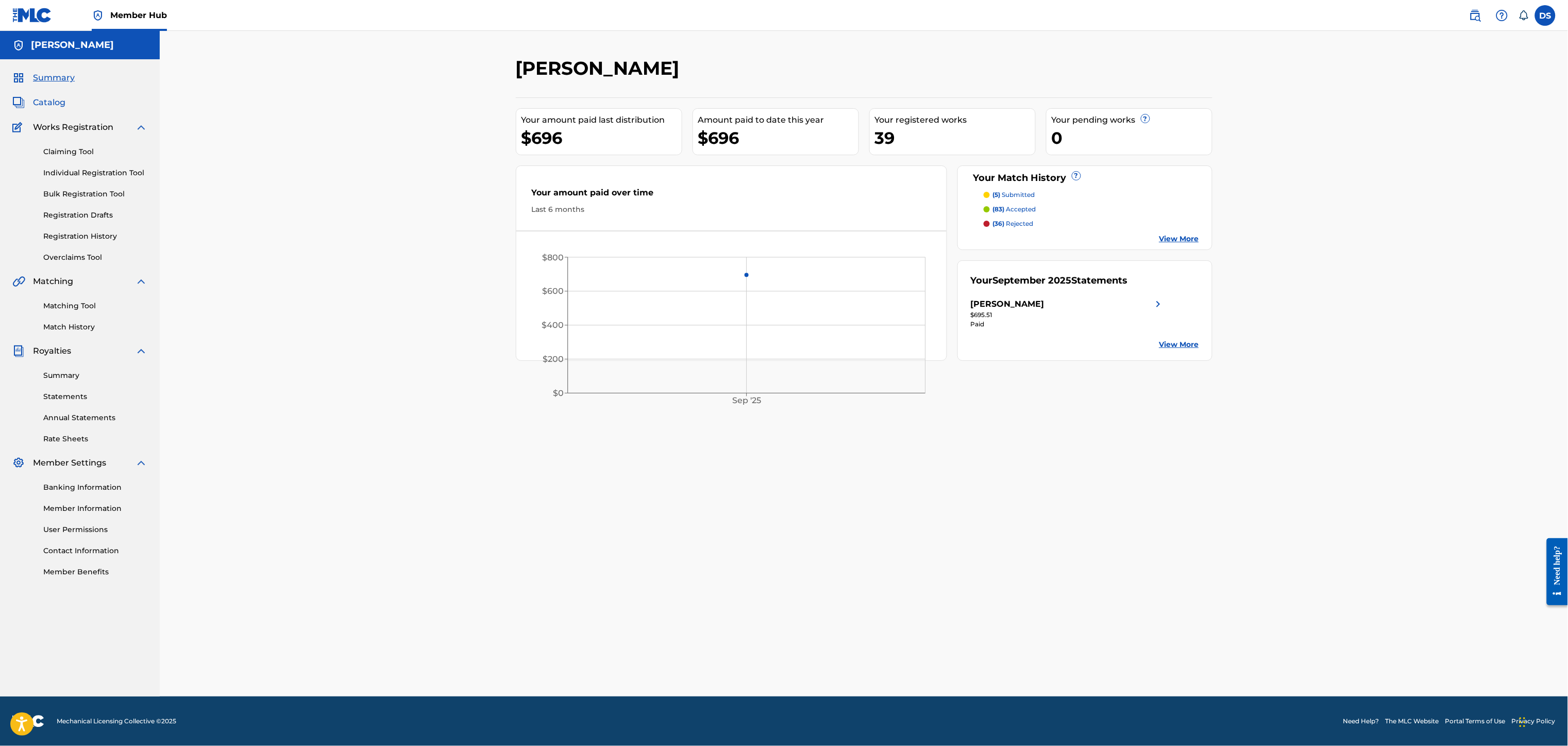
click at [42, 102] on span "Catalog" at bounding box center [49, 102] width 33 height 12
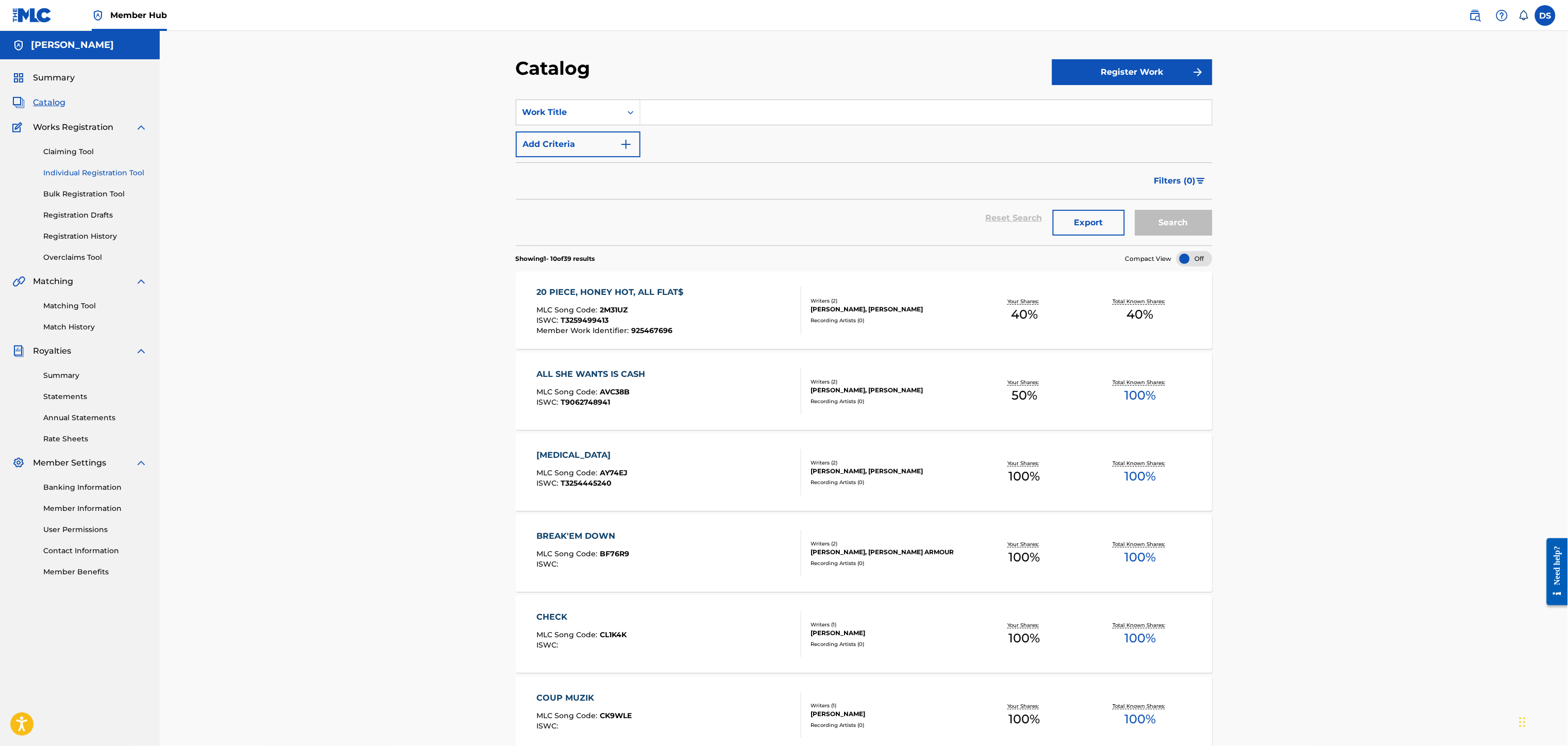
click at [59, 171] on link "Individual Registration Tool" at bounding box center [95, 172] width 104 height 11
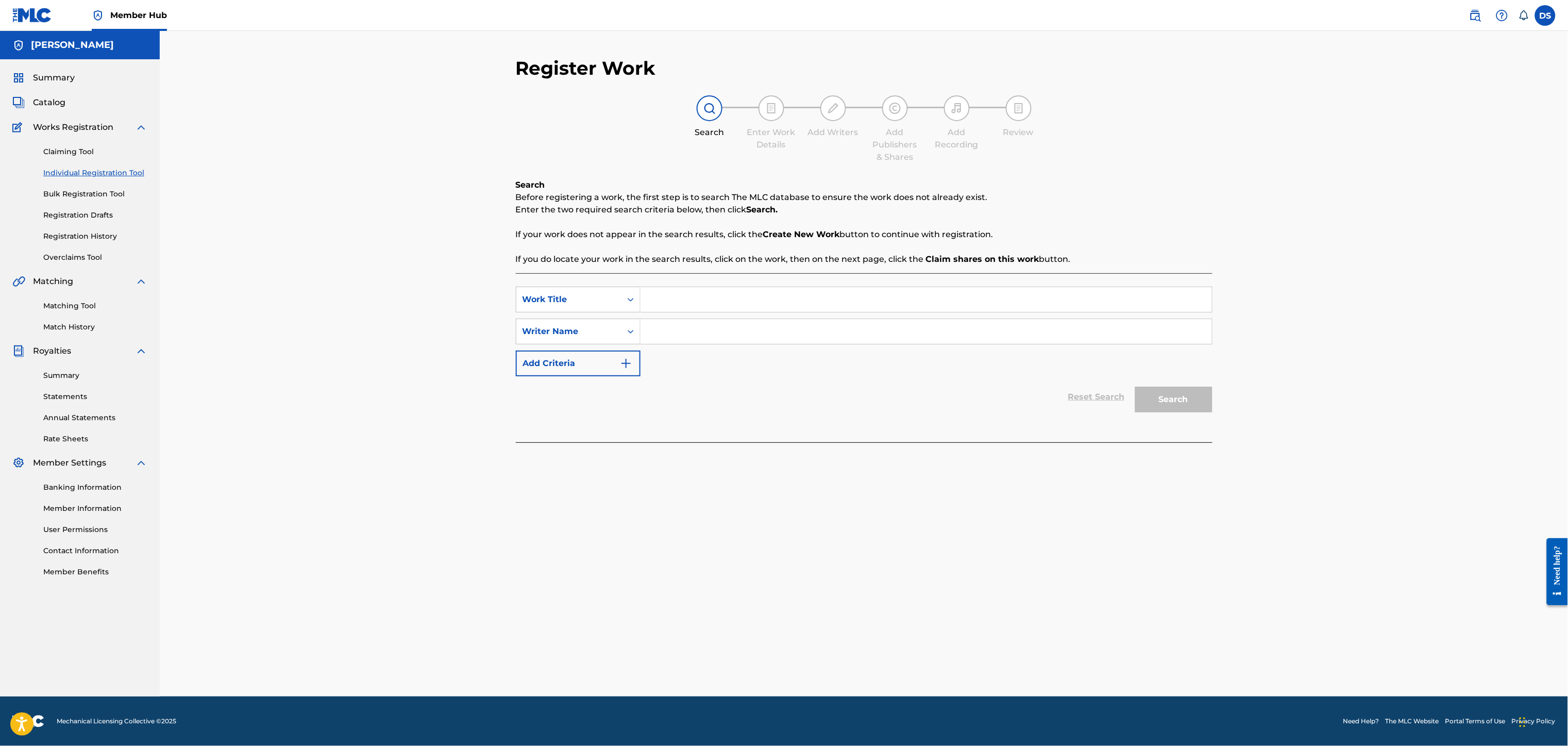
click at [652, 310] on input "Search Form" at bounding box center [926, 299] width 571 height 25
type input "waybach"
click at [653, 328] on input "Search Form" at bounding box center [926, 331] width 571 height 25
type input "[PERSON_NAME]"
click at [1167, 396] on button "Search" at bounding box center [1173, 400] width 77 height 26
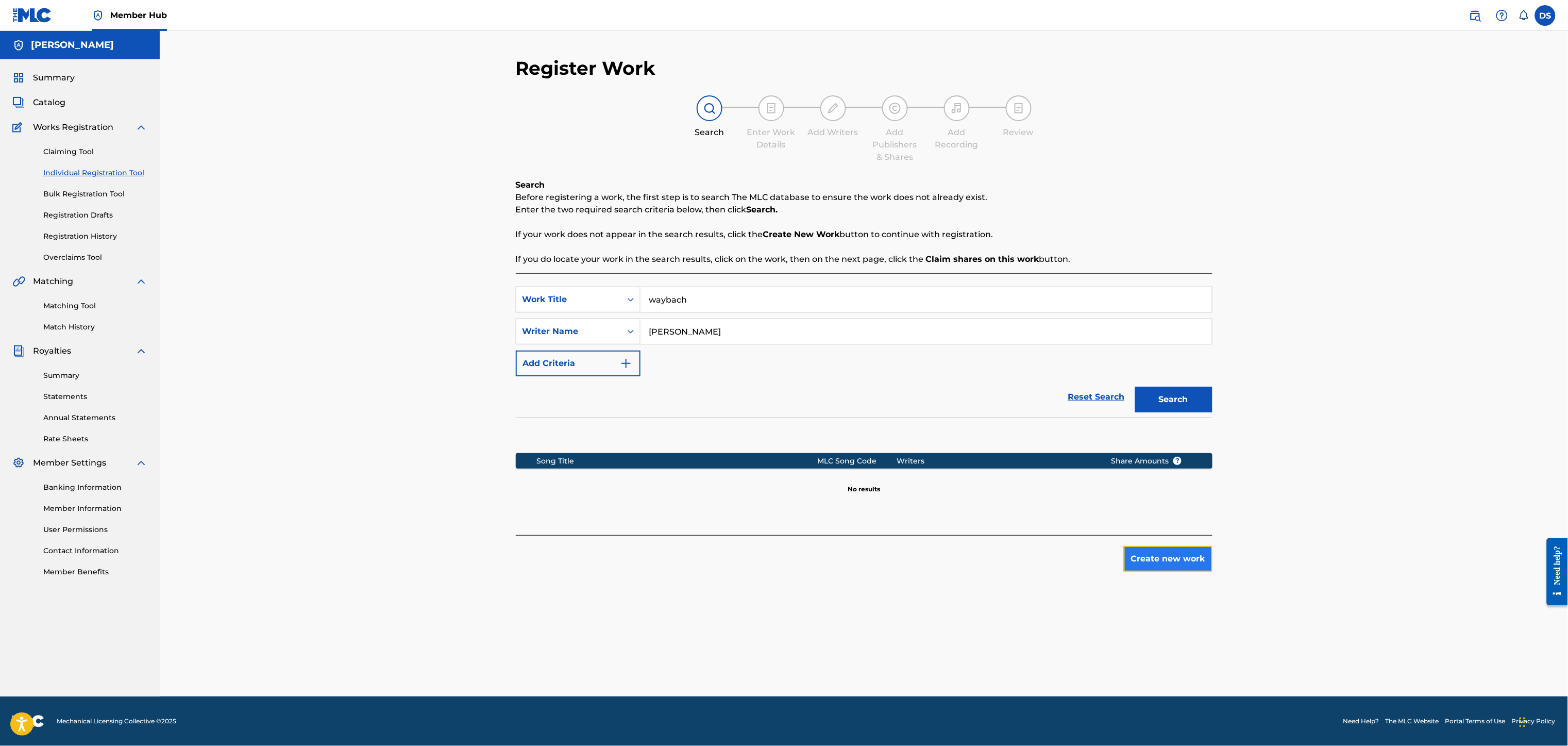
click at [1164, 556] on button "Create new work" at bounding box center [1168, 559] width 88 height 26
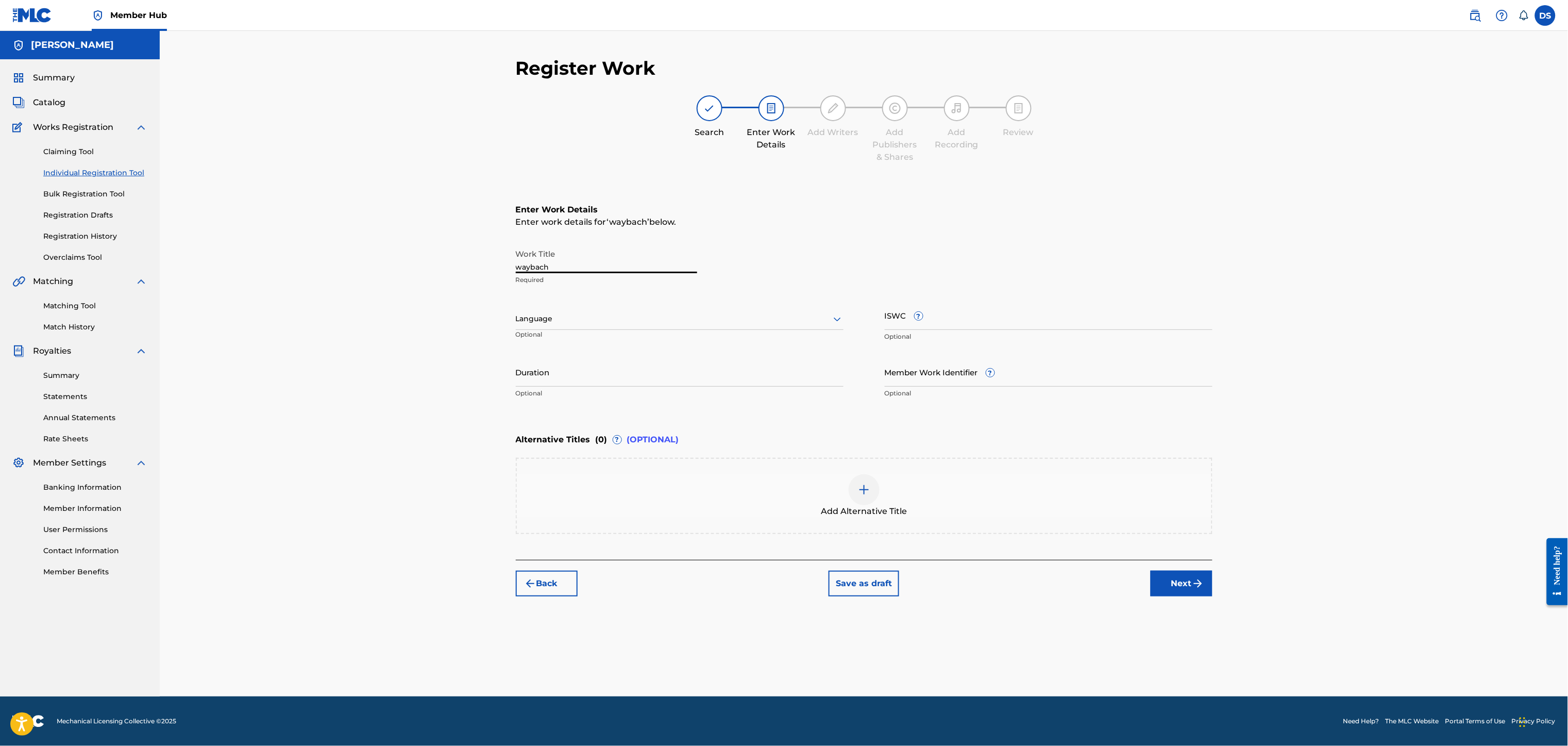
click at [519, 266] on input "waybach" at bounding box center [607, 259] width 182 height 29
type input "Waybach"
click at [907, 379] on input "Member Work Identifier ?" at bounding box center [1048, 372] width 328 height 29
type input "P358QM"
click at [593, 323] on div at bounding box center [679, 318] width 328 height 13
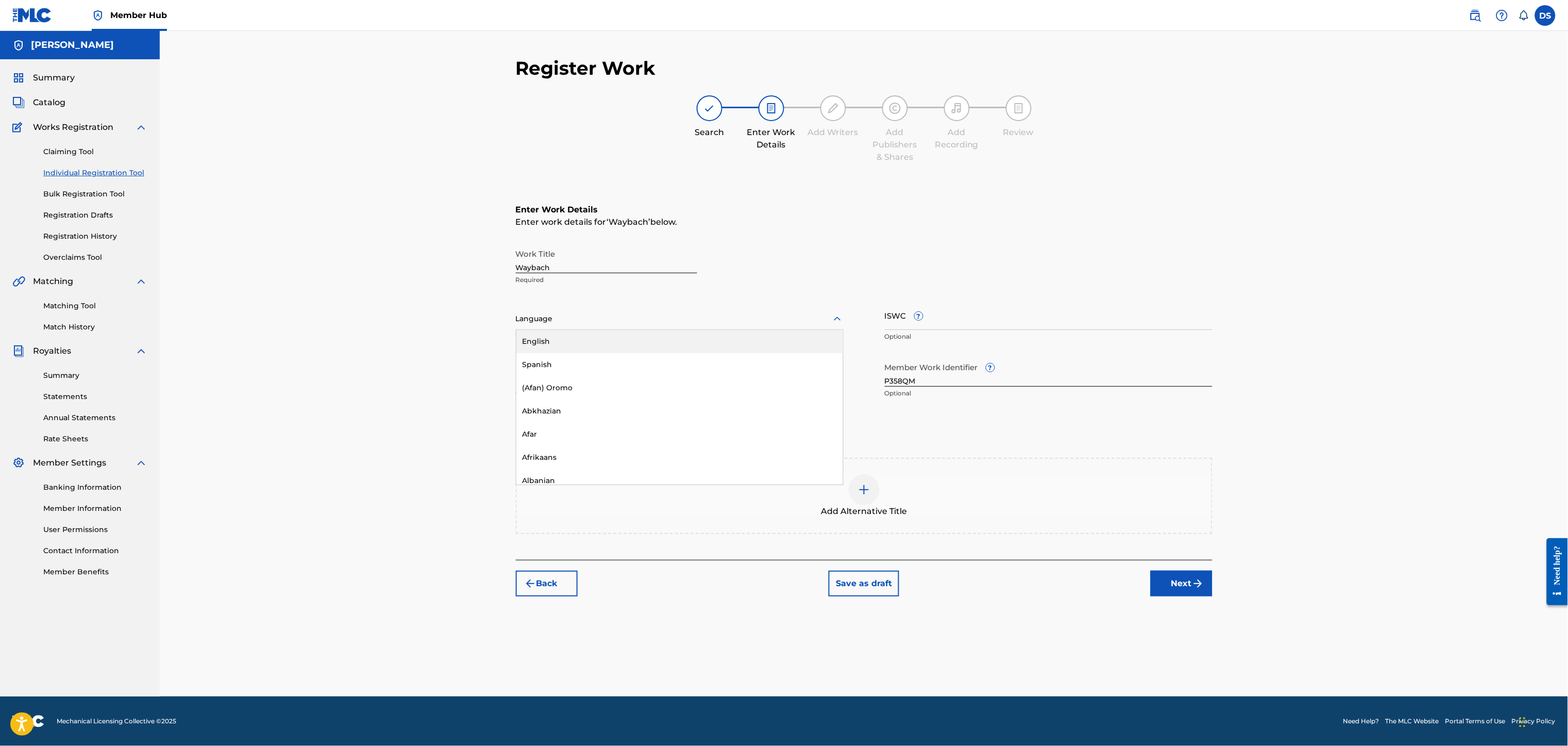
click at [539, 342] on div "English" at bounding box center [679, 341] width 326 height 23
click at [1185, 582] on button "Next" at bounding box center [1180, 583] width 61 height 26
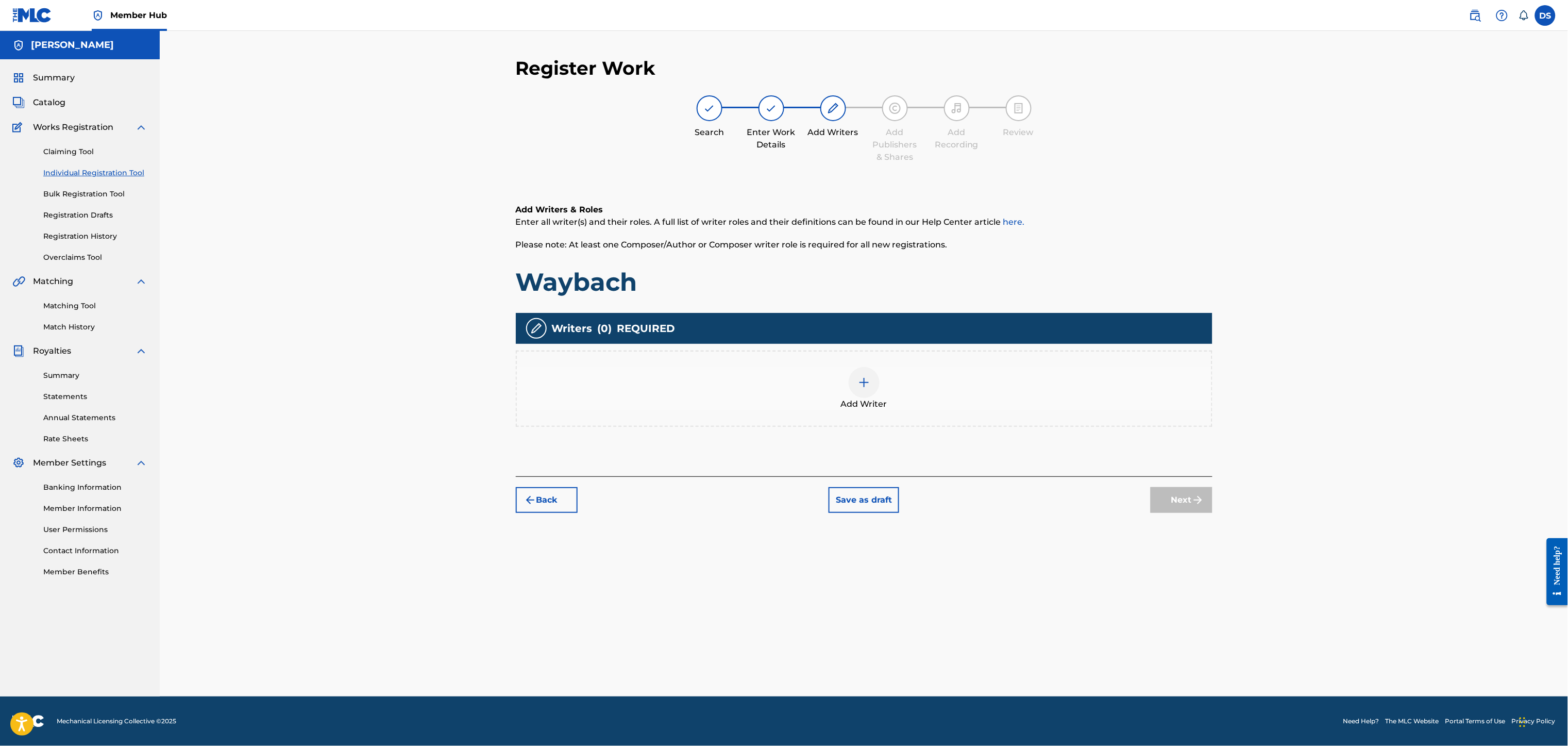
click at [867, 384] on img at bounding box center [864, 383] width 12 height 12
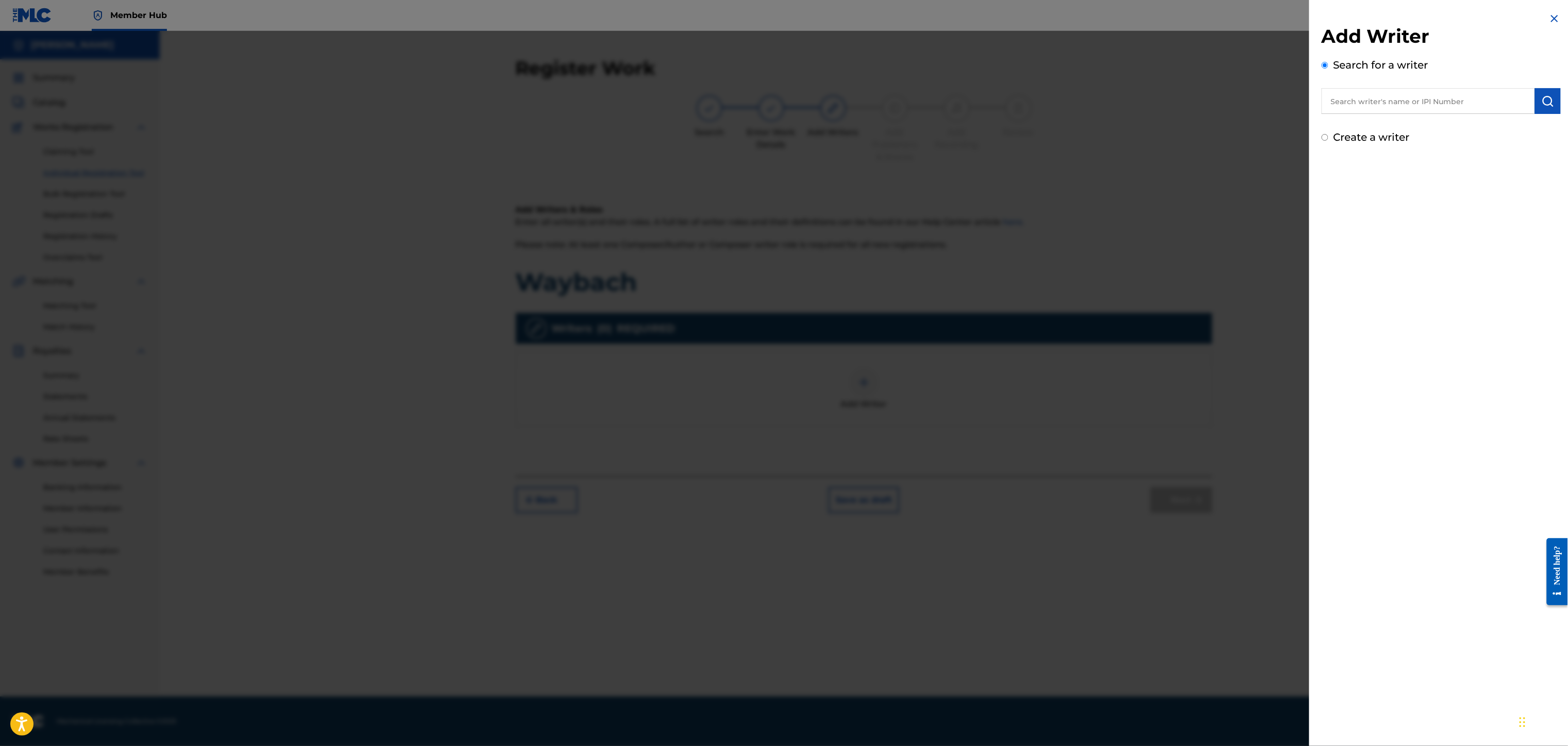
click at [1340, 91] on input "text" at bounding box center [1428, 101] width 213 height 26
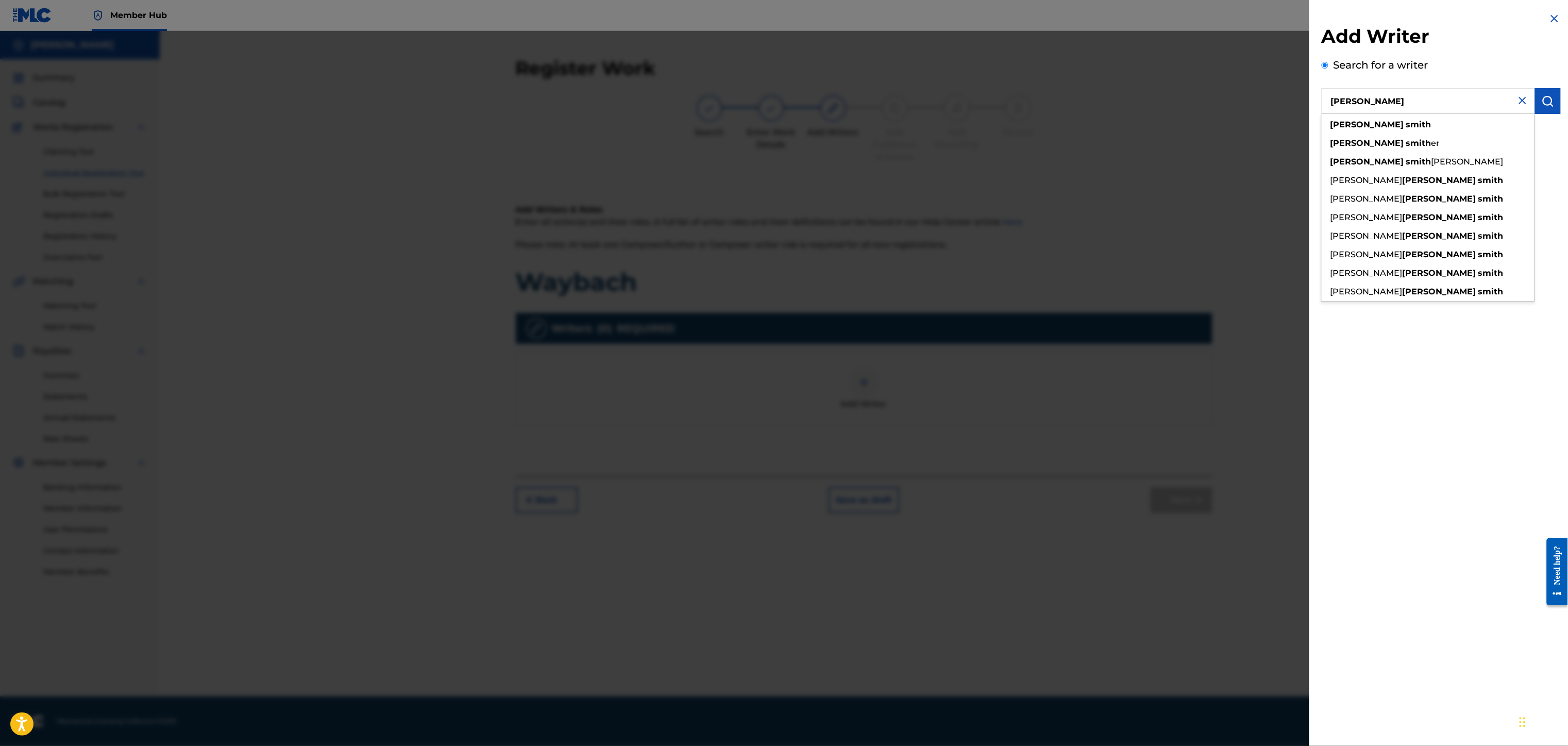
type input "[PERSON_NAME]"
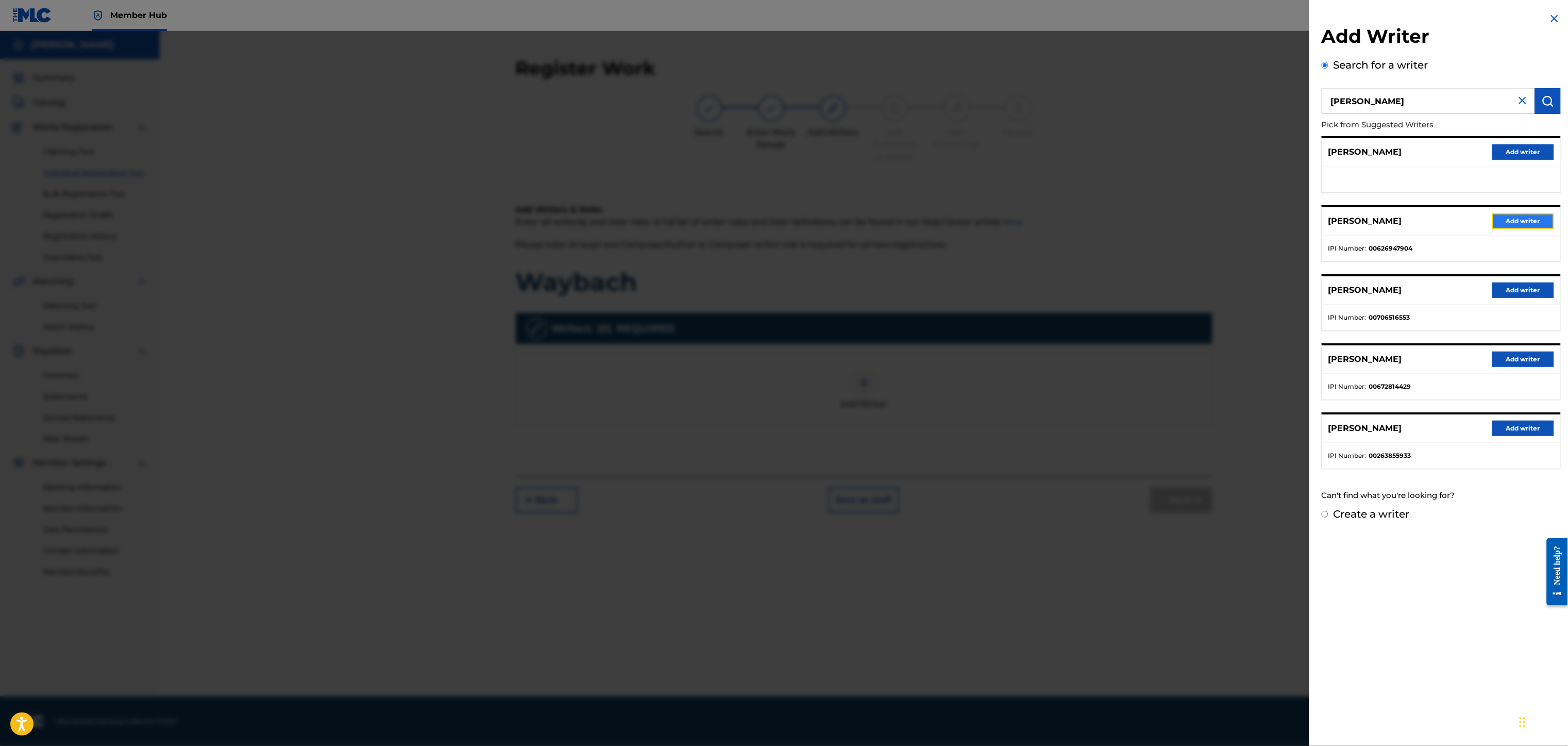
click at [1512, 220] on button "Add writer" at bounding box center [1522, 221] width 61 height 16
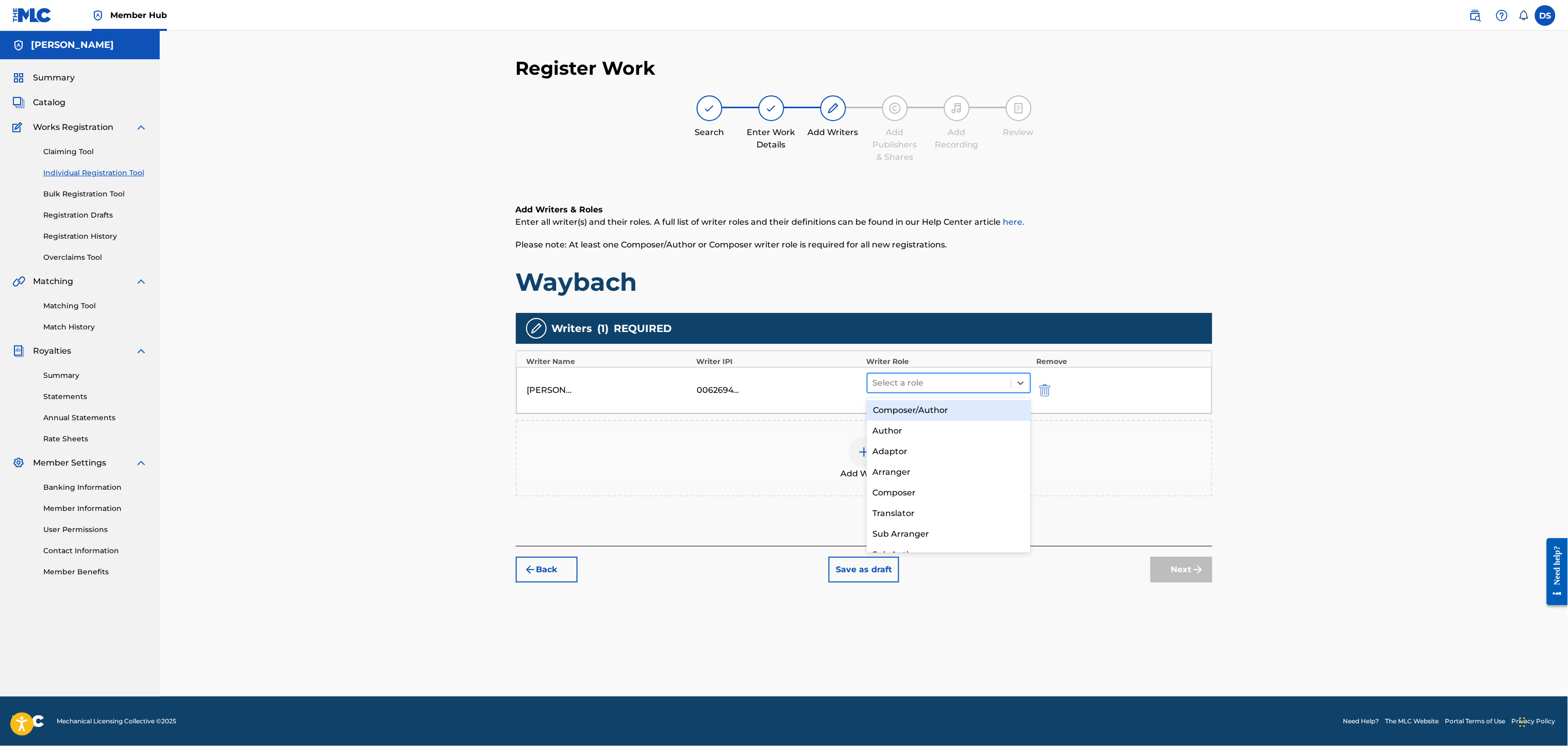
click at [939, 382] on div at bounding box center [940, 383] width 133 height 15
click at [890, 411] on div "Composer/Author" at bounding box center [948, 410] width 164 height 21
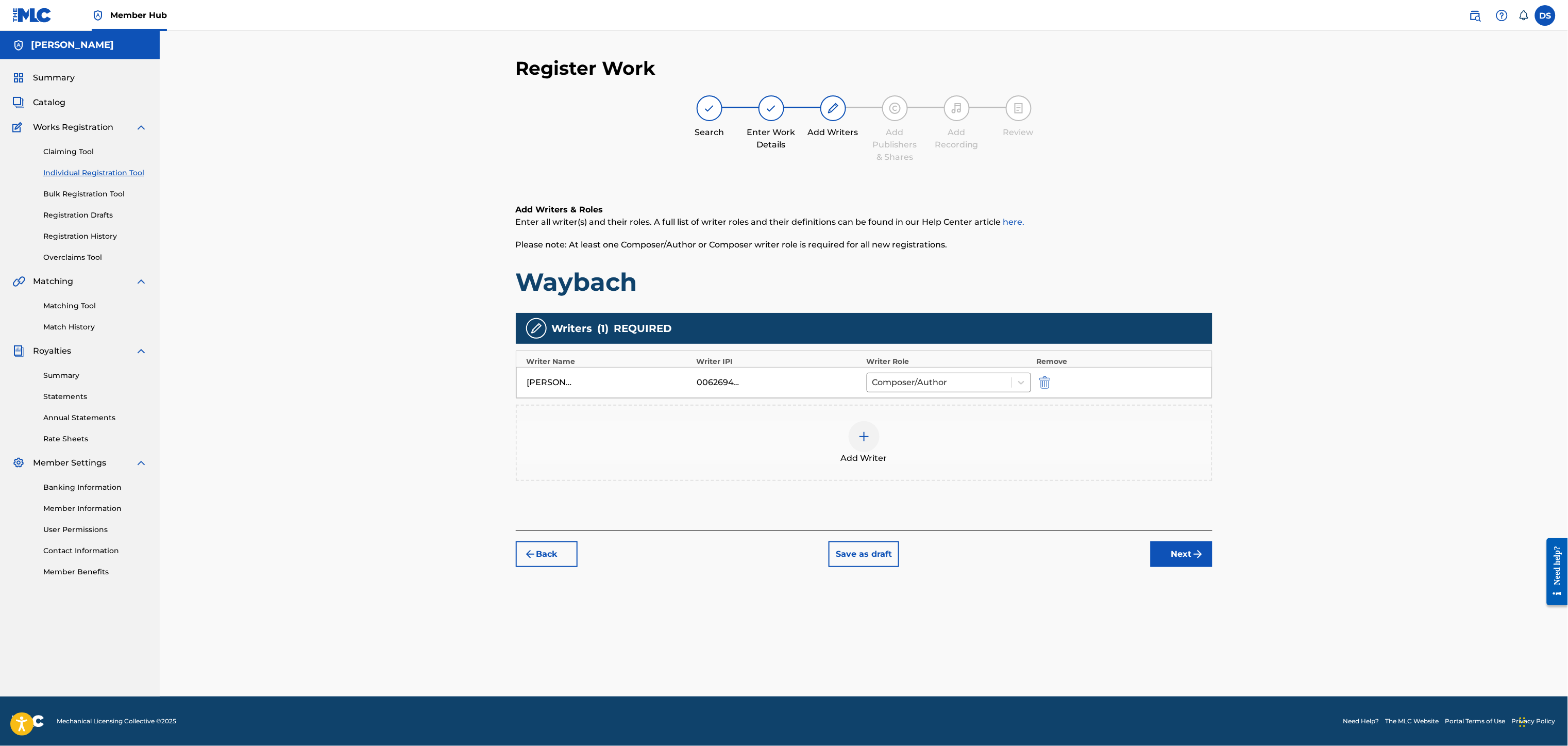
click at [863, 441] on img at bounding box center [864, 436] width 12 height 12
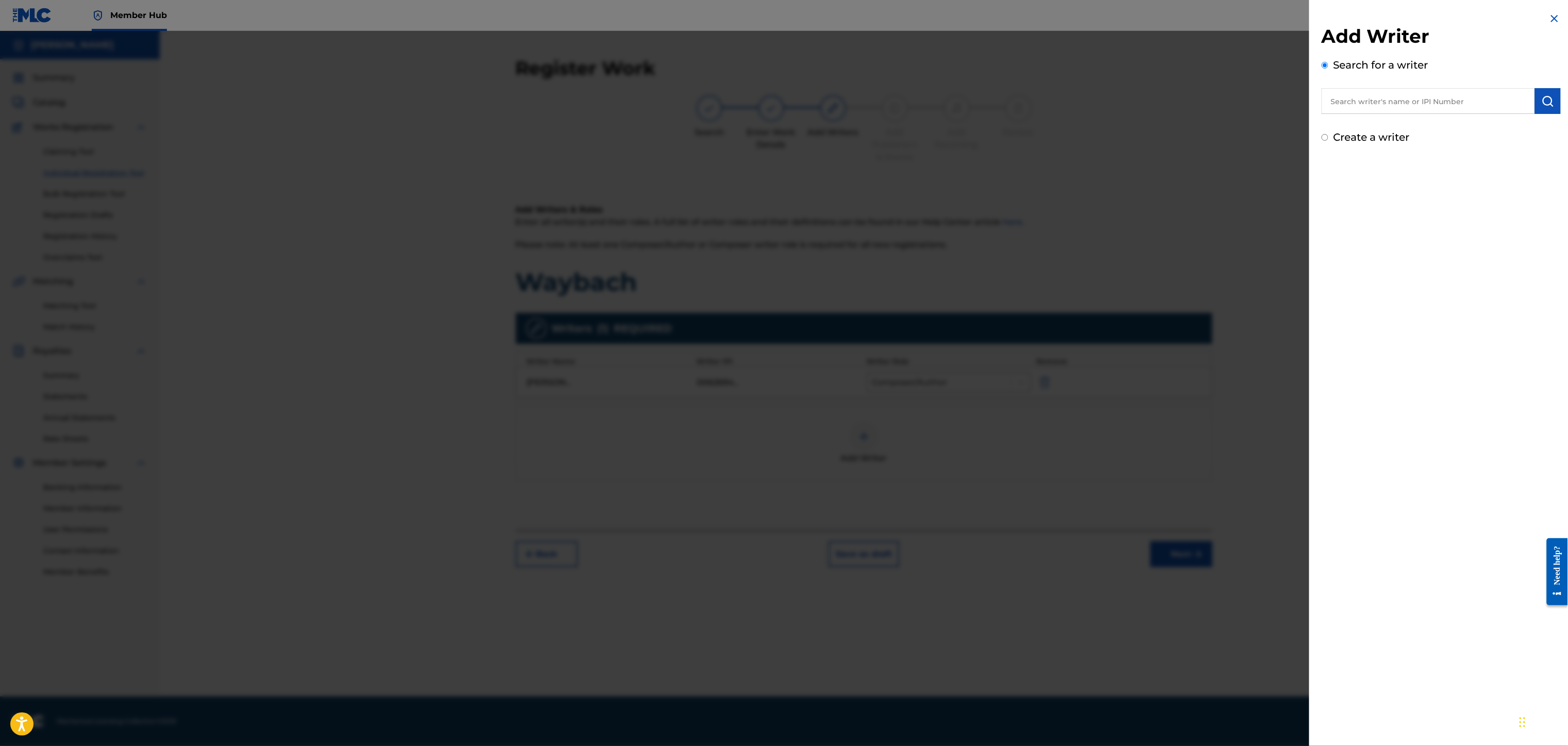
click at [1333, 106] on input "text" at bounding box center [1428, 101] width 213 height 26
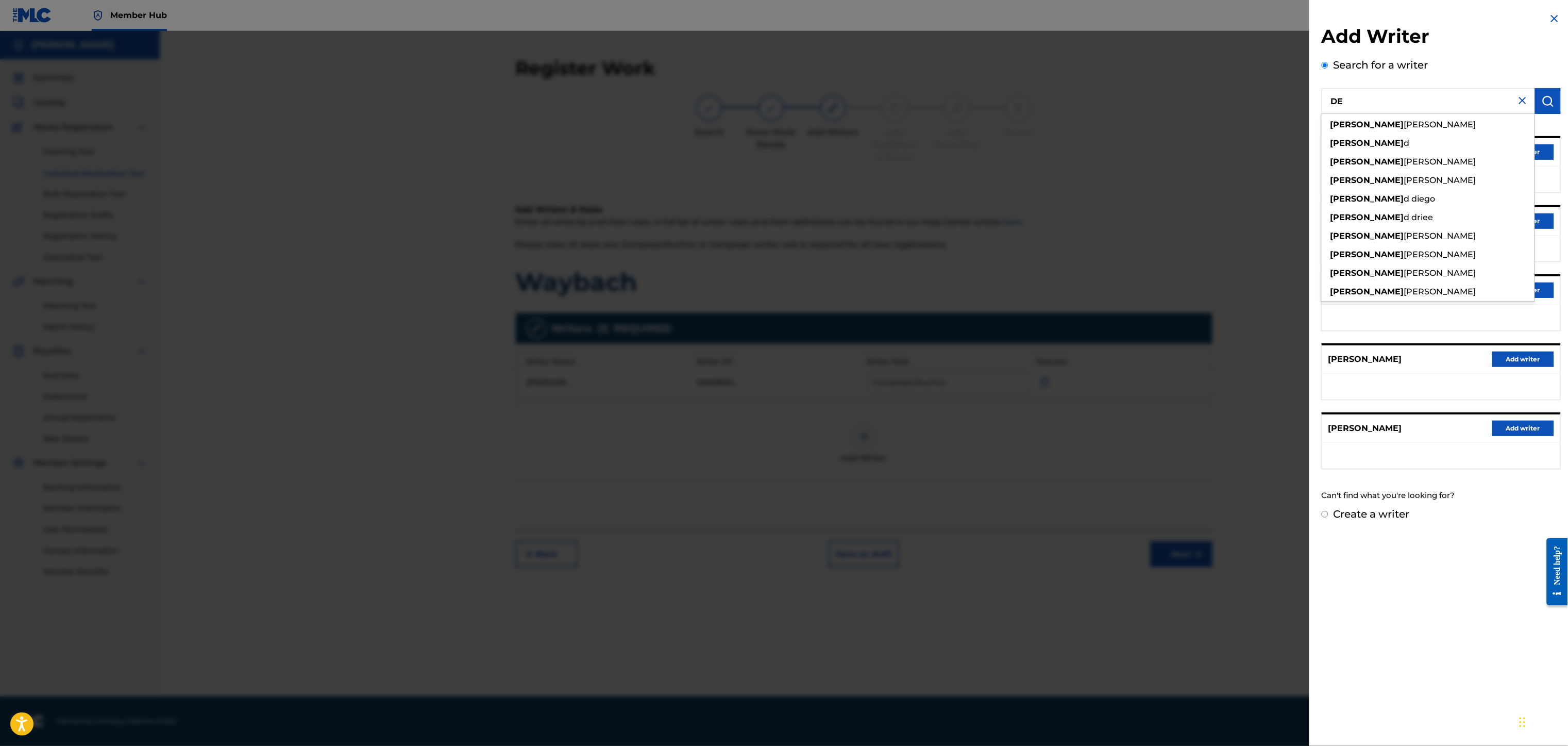
type input "D"
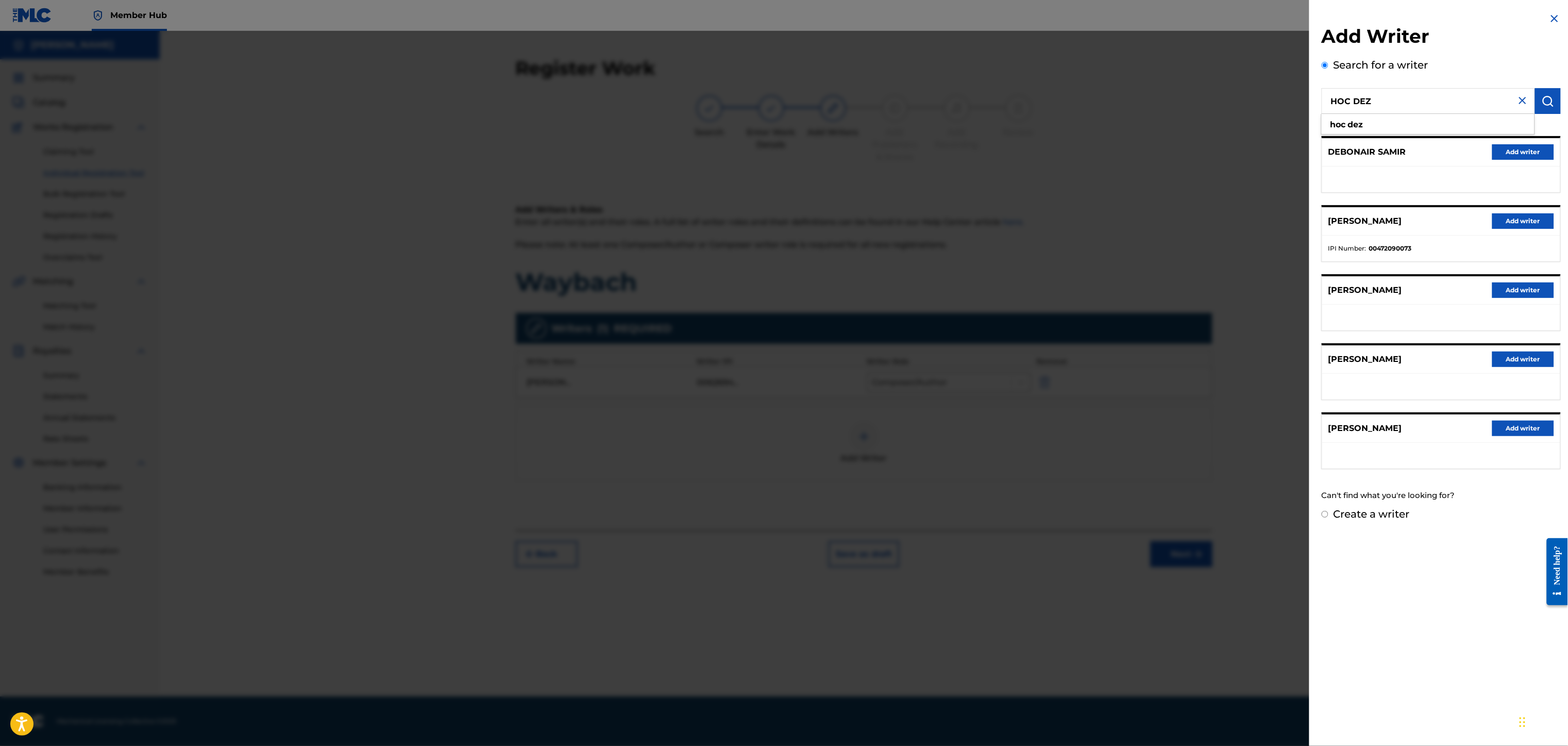
type input "HOC DEZ"
click at [1522, 428] on button "Add writer" at bounding box center [1522, 428] width 61 height 16
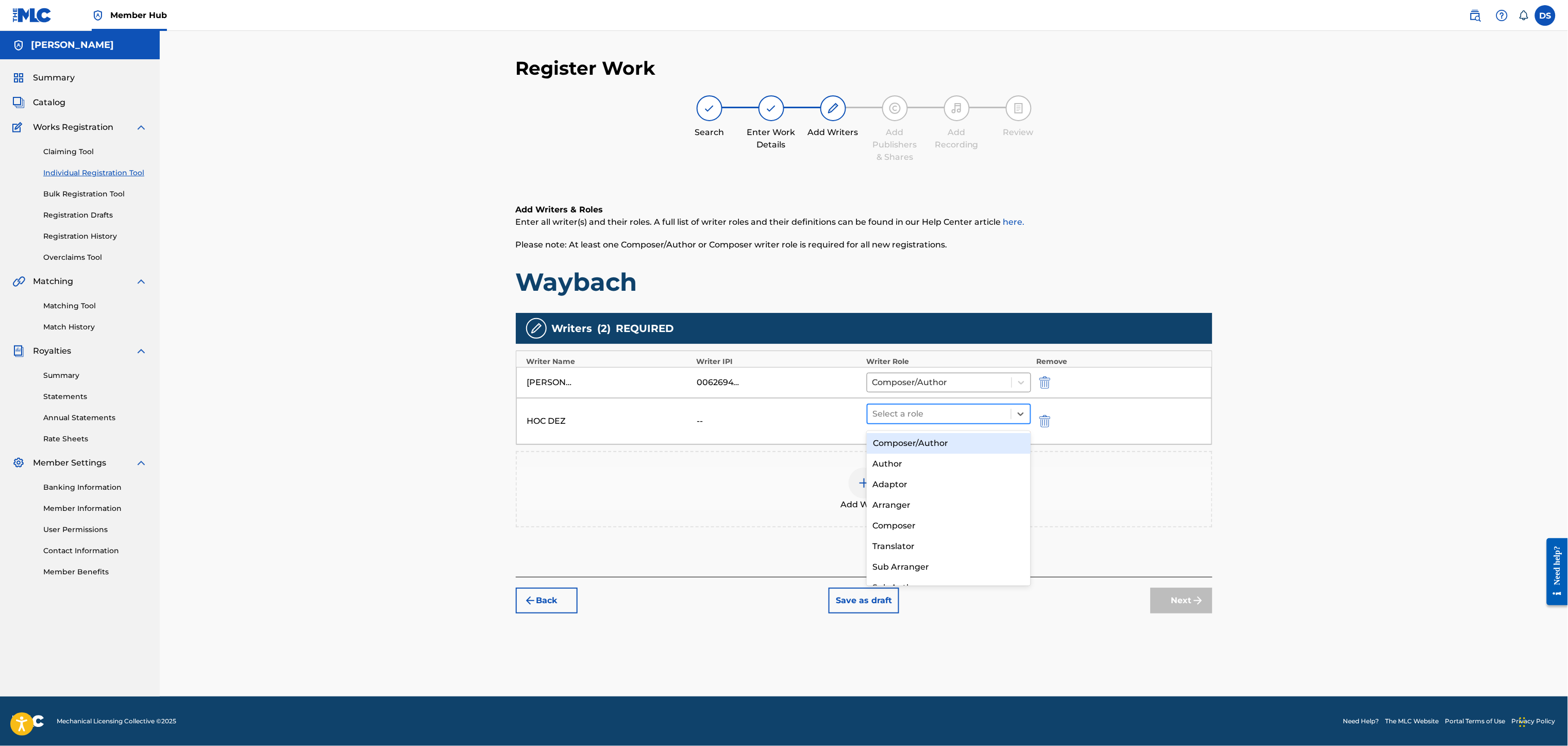
click at [1006, 417] on div "Select a role" at bounding box center [940, 413] width 144 height 18
click at [939, 437] on div "Composer/Author" at bounding box center [948, 443] width 164 height 21
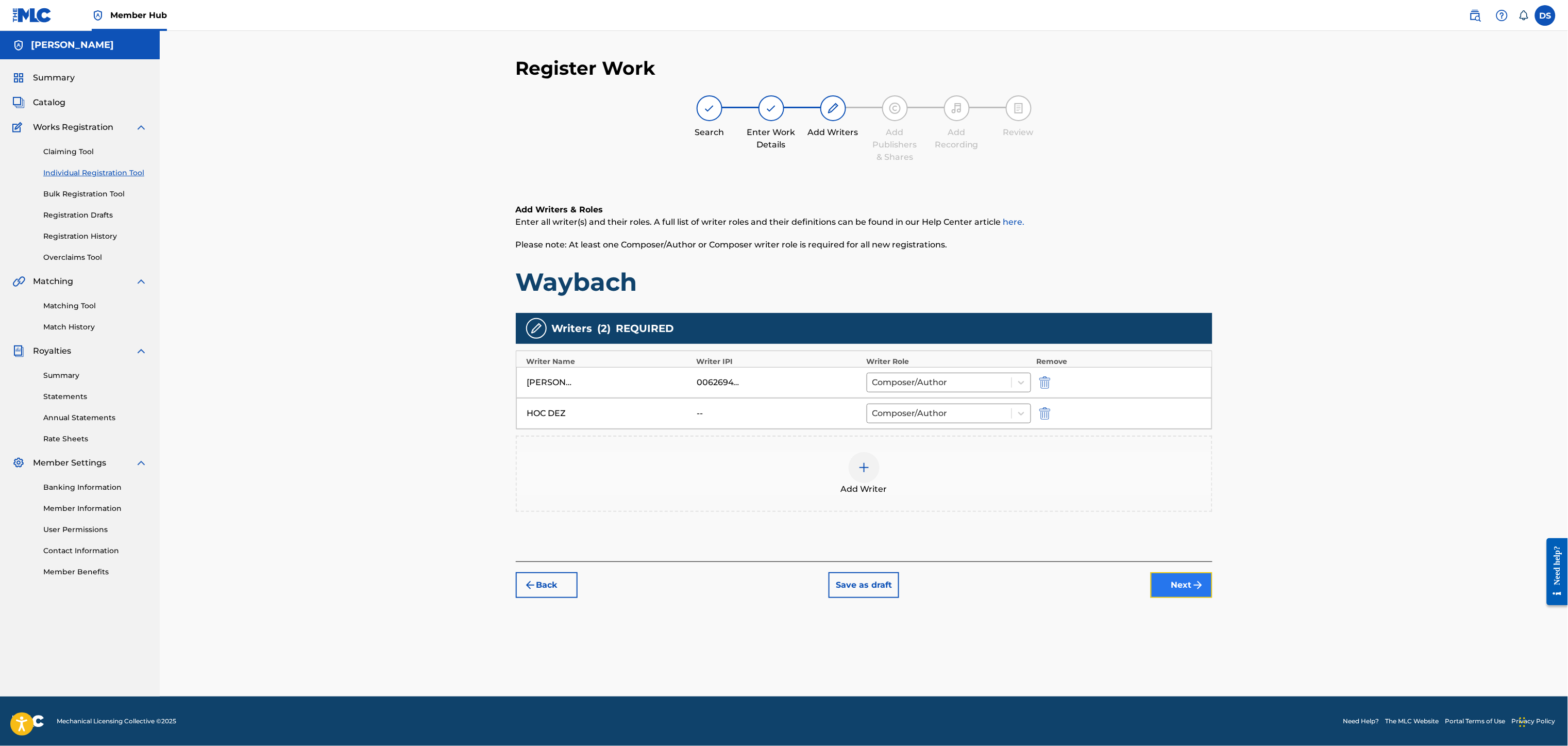
click at [1171, 590] on button "Next" at bounding box center [1180, 585] width 61 height 26
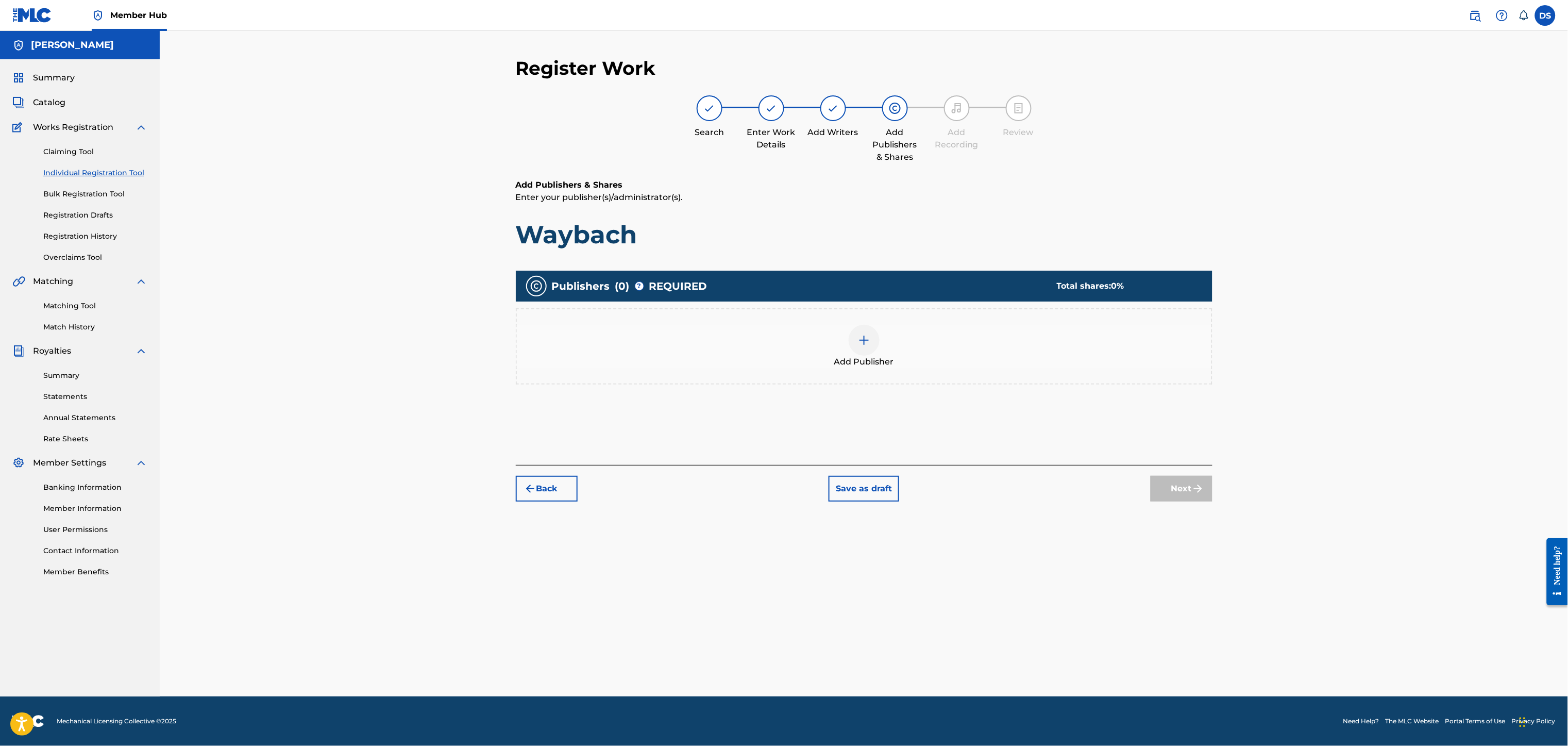
click at [861, 337] on img at bounding box center [864, 340] width 12 height 12
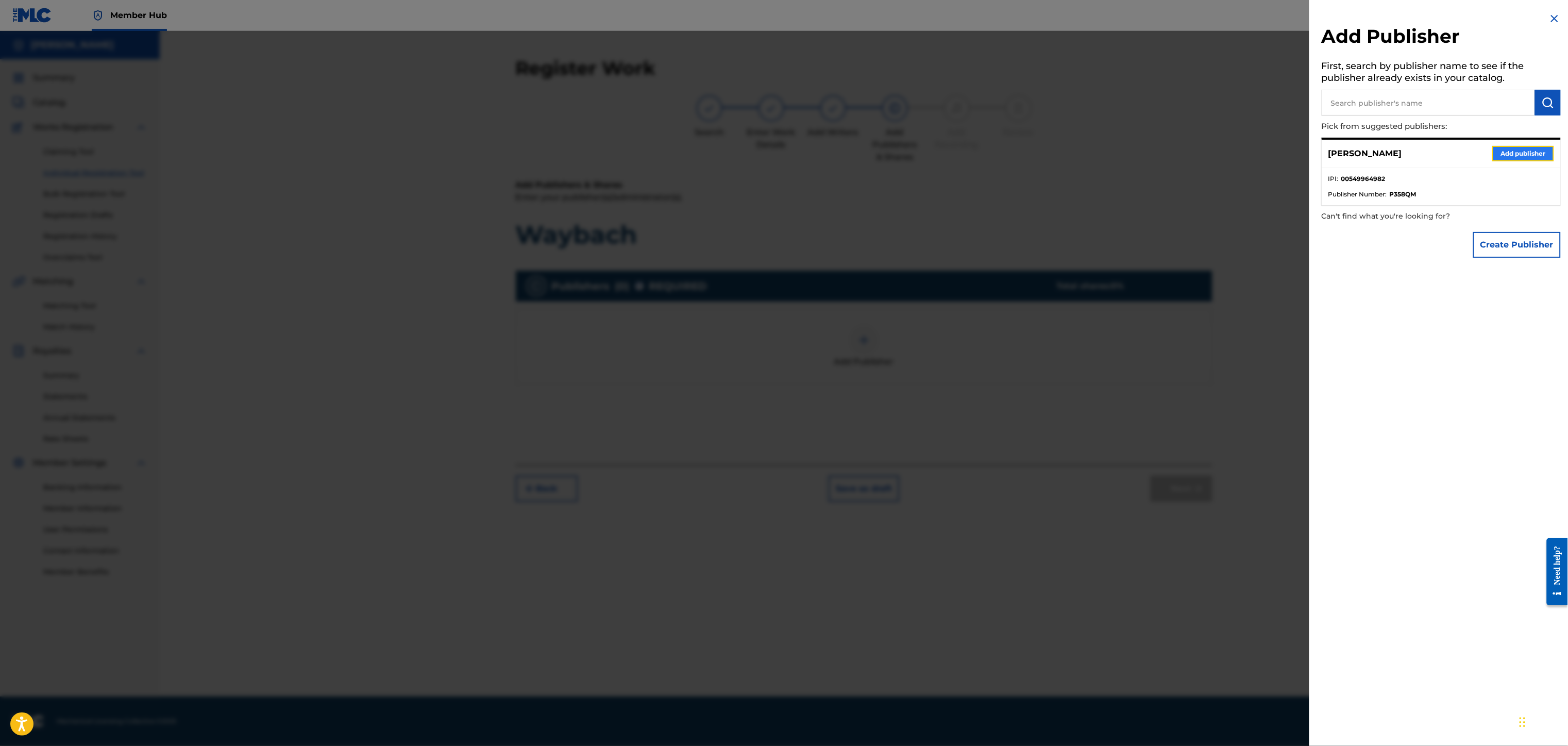
click at [1516, 150] on button "Add publisher" at bounding box center [1522, 153] width 61 height 16
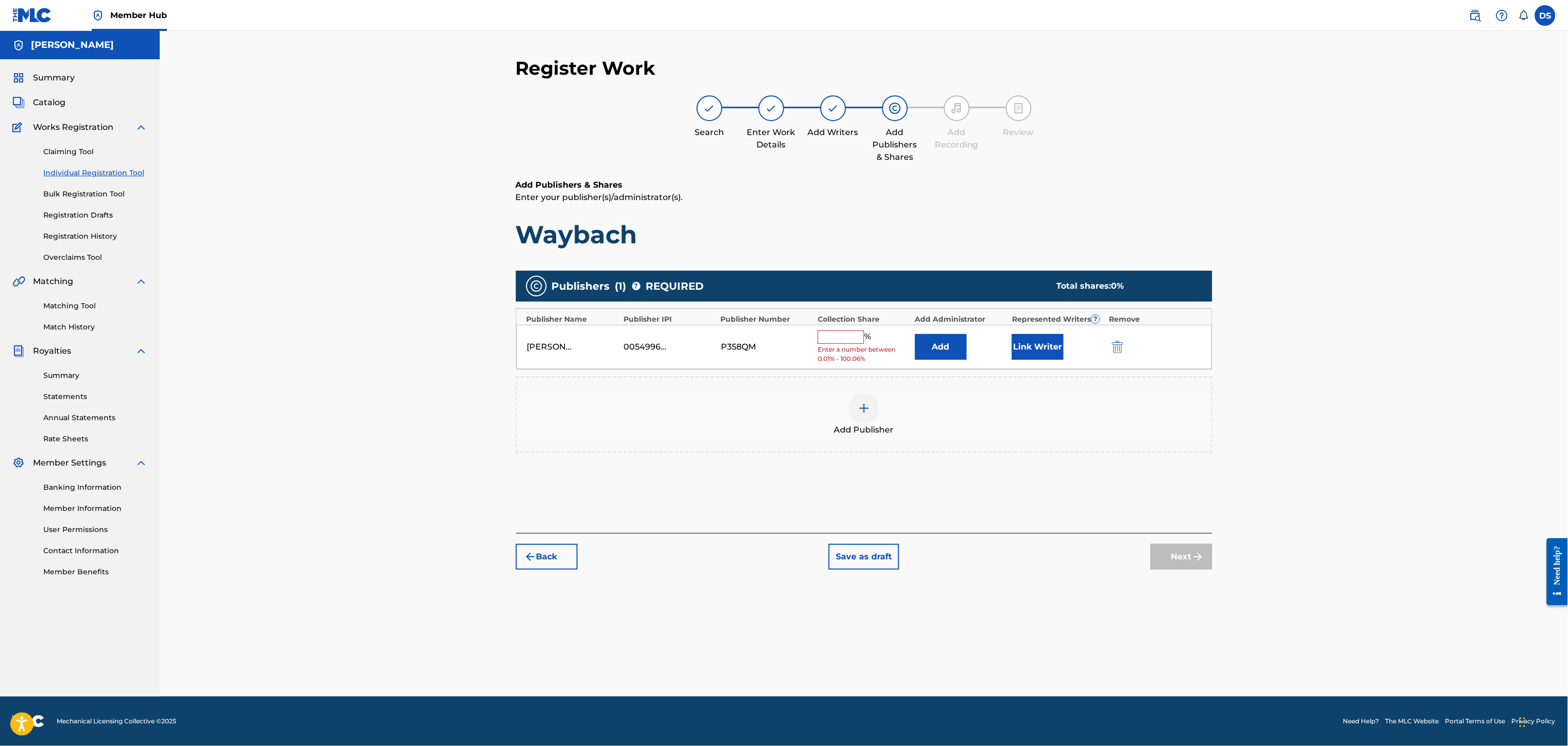
click at [846, 339] on input "text" at bounding box center [841, 337] width 47 height 13
click at [1044, 345] on button "Link Writer" at bounding box center [1038, 344] width 52 height 26
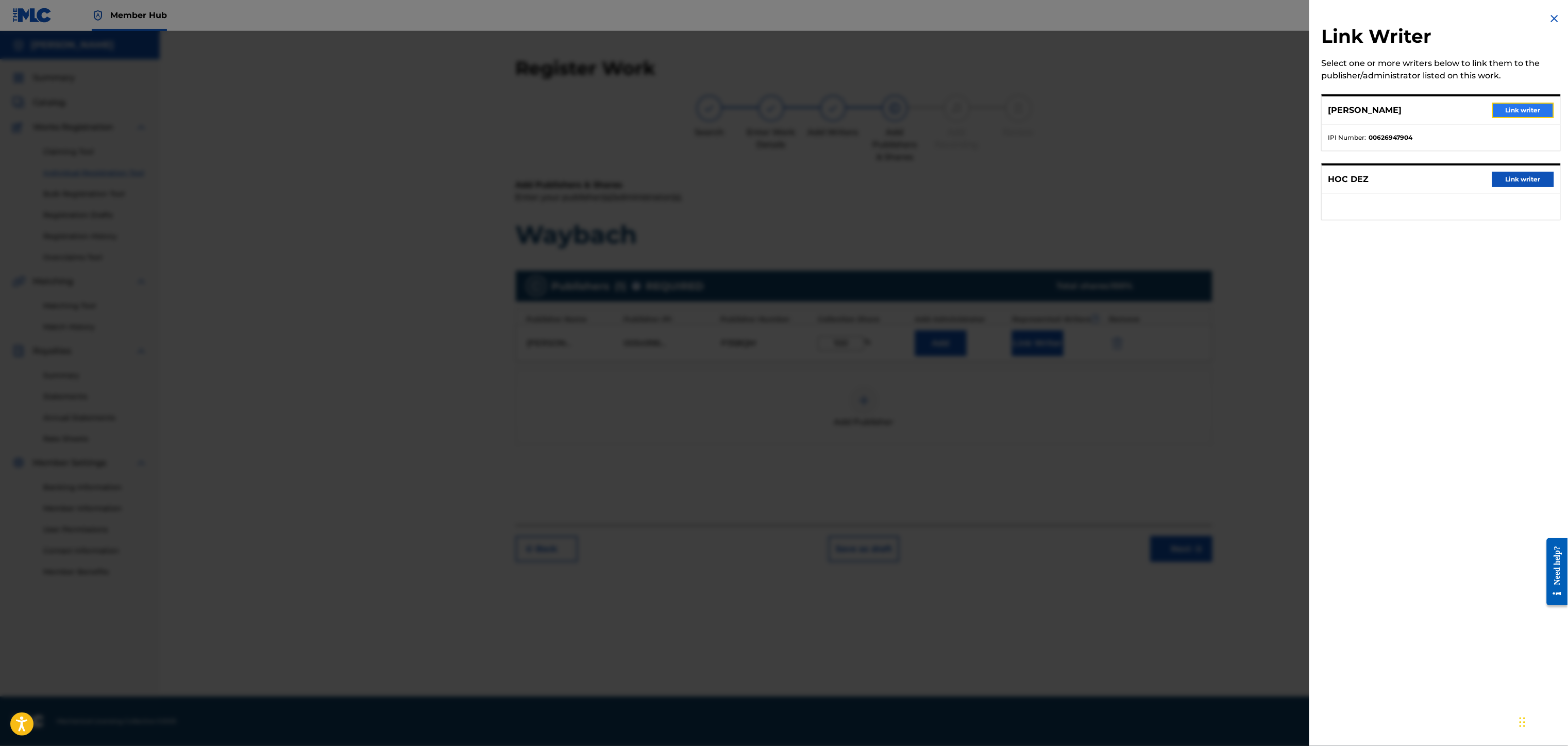
click at [1516, 107] on button "Link writer" at bounding box center [1522, 110] width 61 height 16
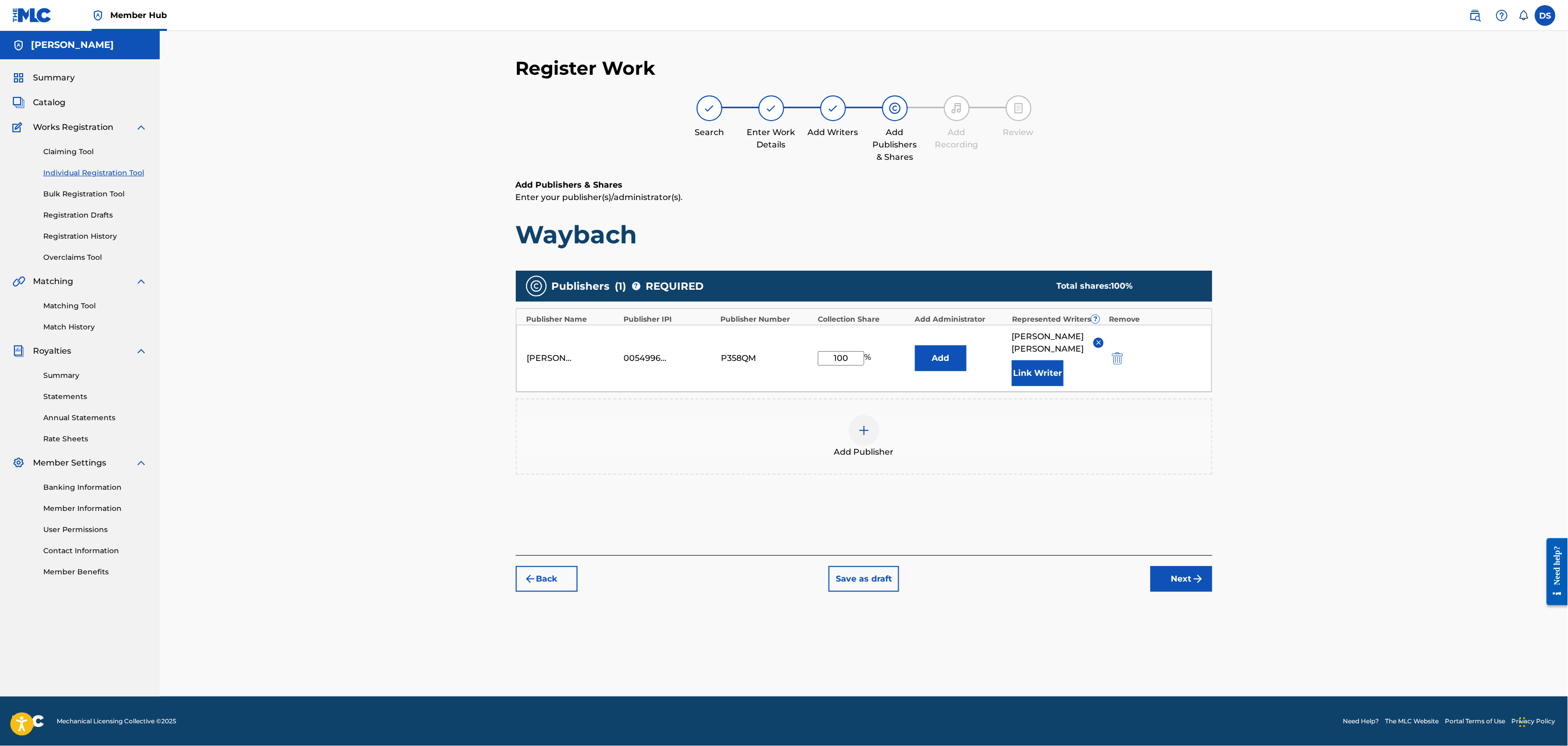
click at [850, 353] on input "100" at bounding box center [841, 357] width 47 height 15
type input "1"
type input "90"
click at [863, 426] on div at bounding box center [864, 430] width 31 height 31
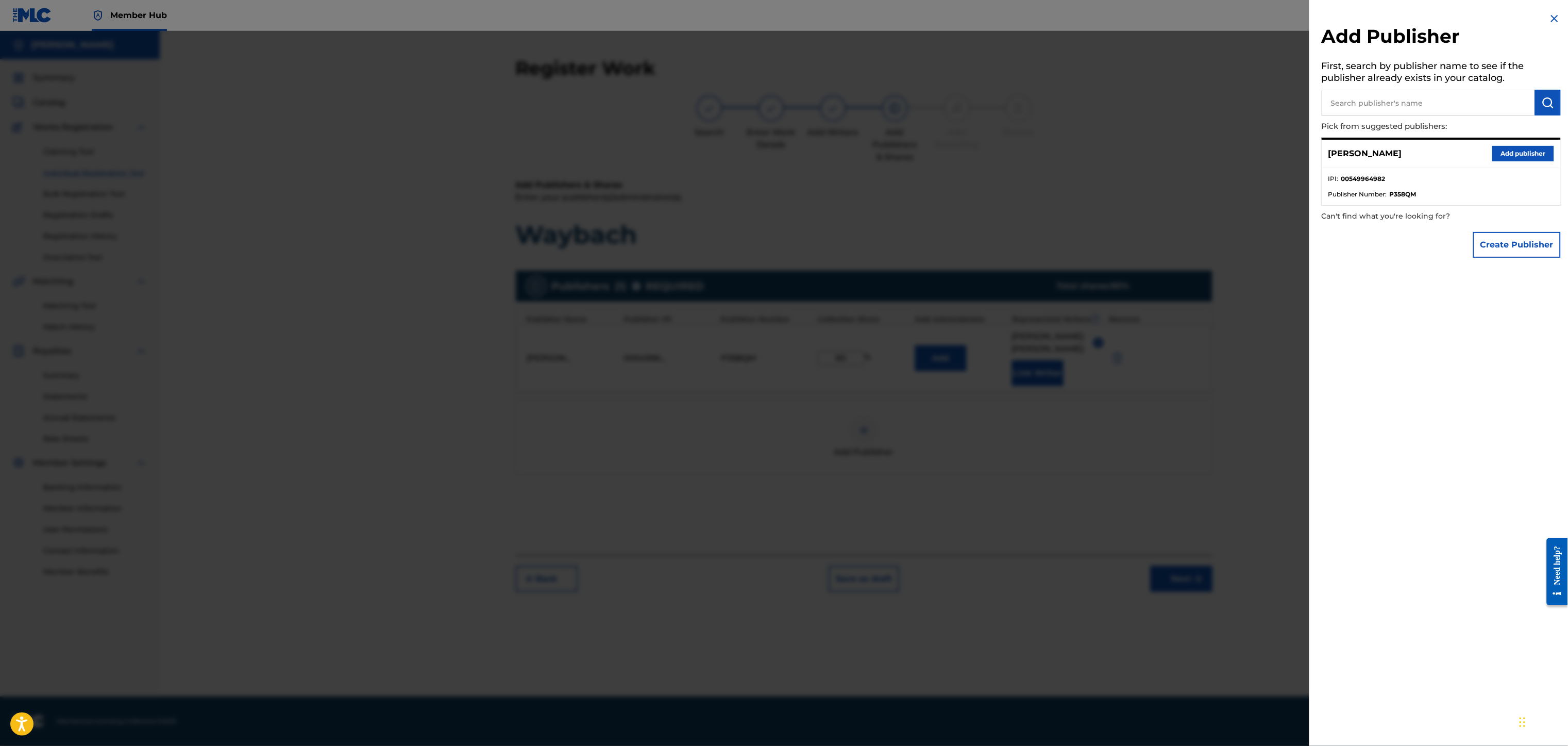
click at [1378, 101] on input "text" at bounding box center [1428, 103] width 213 height 26
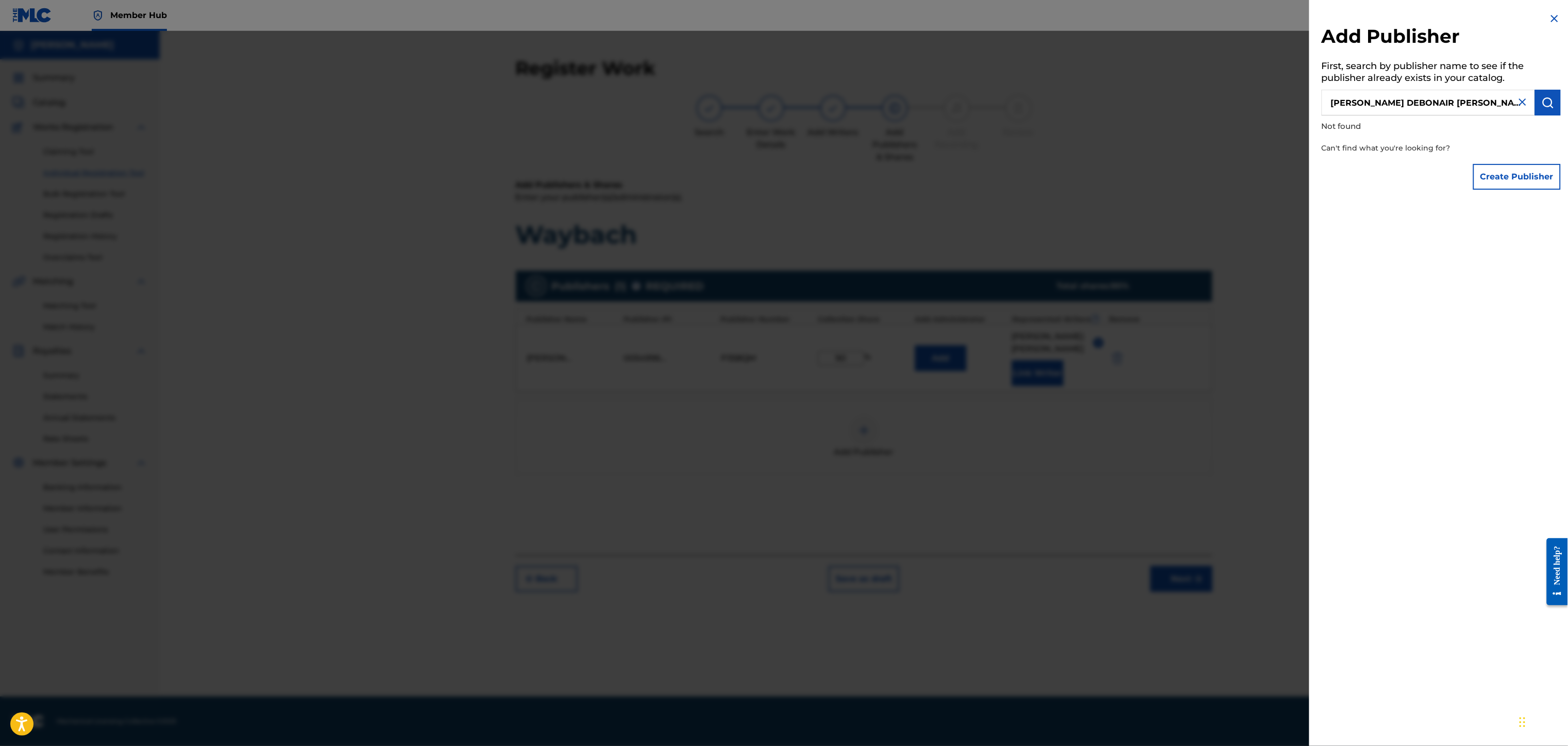
type input "DESMOND DEBONAIR BOTHWELL"
click at [1548, 17] on img at bounding box center [1554, 18] width 12 height 12
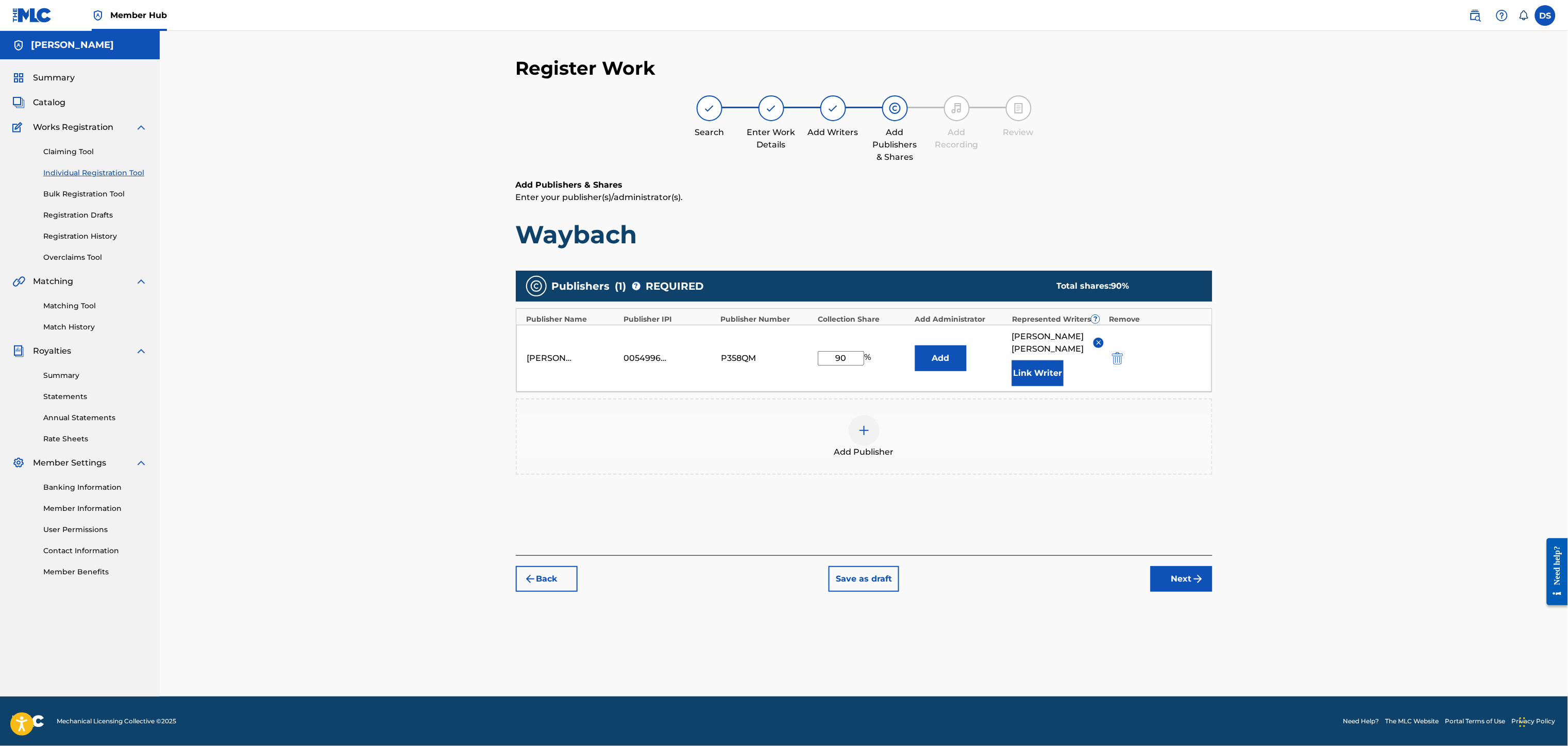
click at [855, 353] on input "90" at bounding box center [841, 357] width 47 height 15
type input "9"
type input "75"
click at [1181, 566] on button "Next" at bounding box center [1180, 579] width 61 height 26
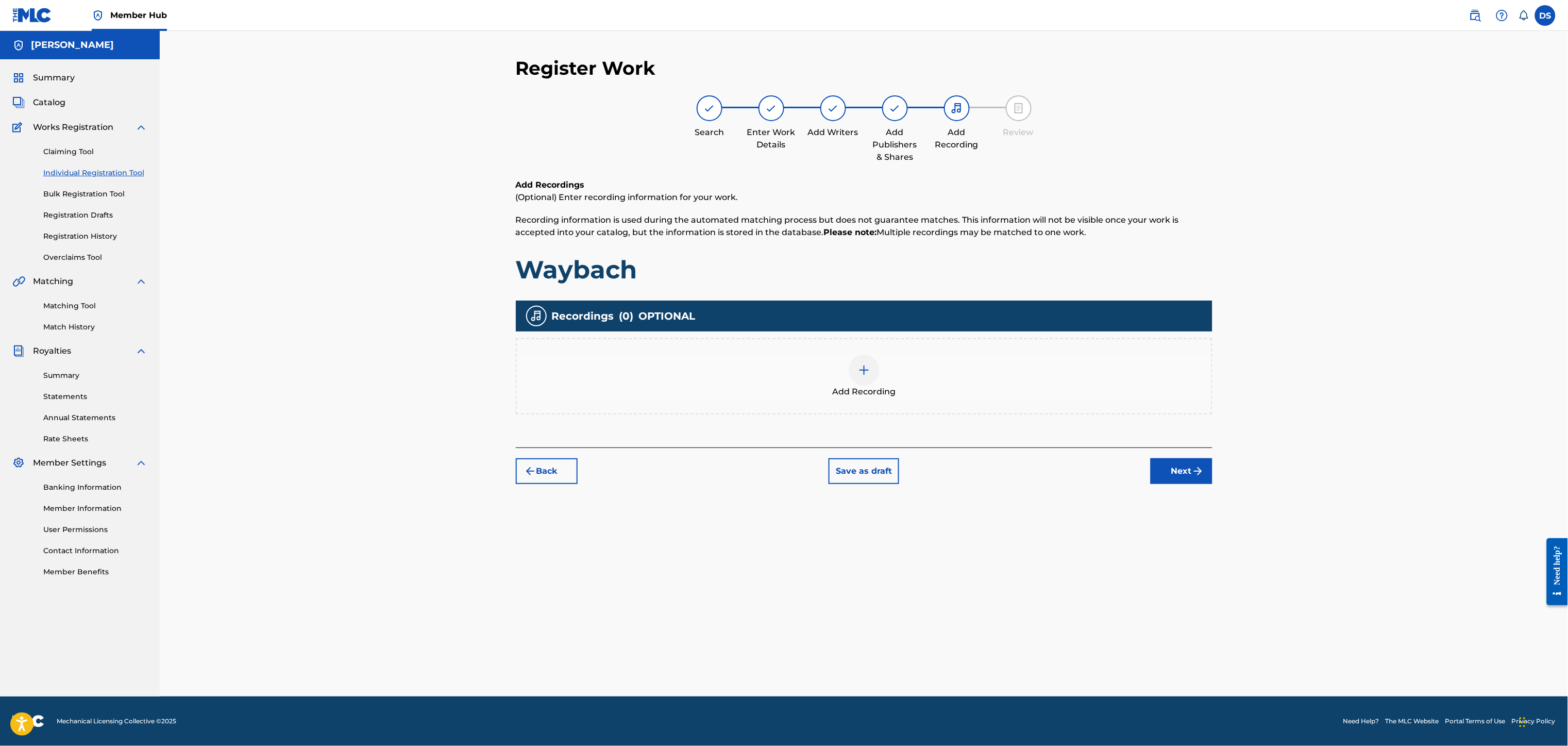
click at [860, 370] on img at bounding box center [864, 370] width 12 height 12
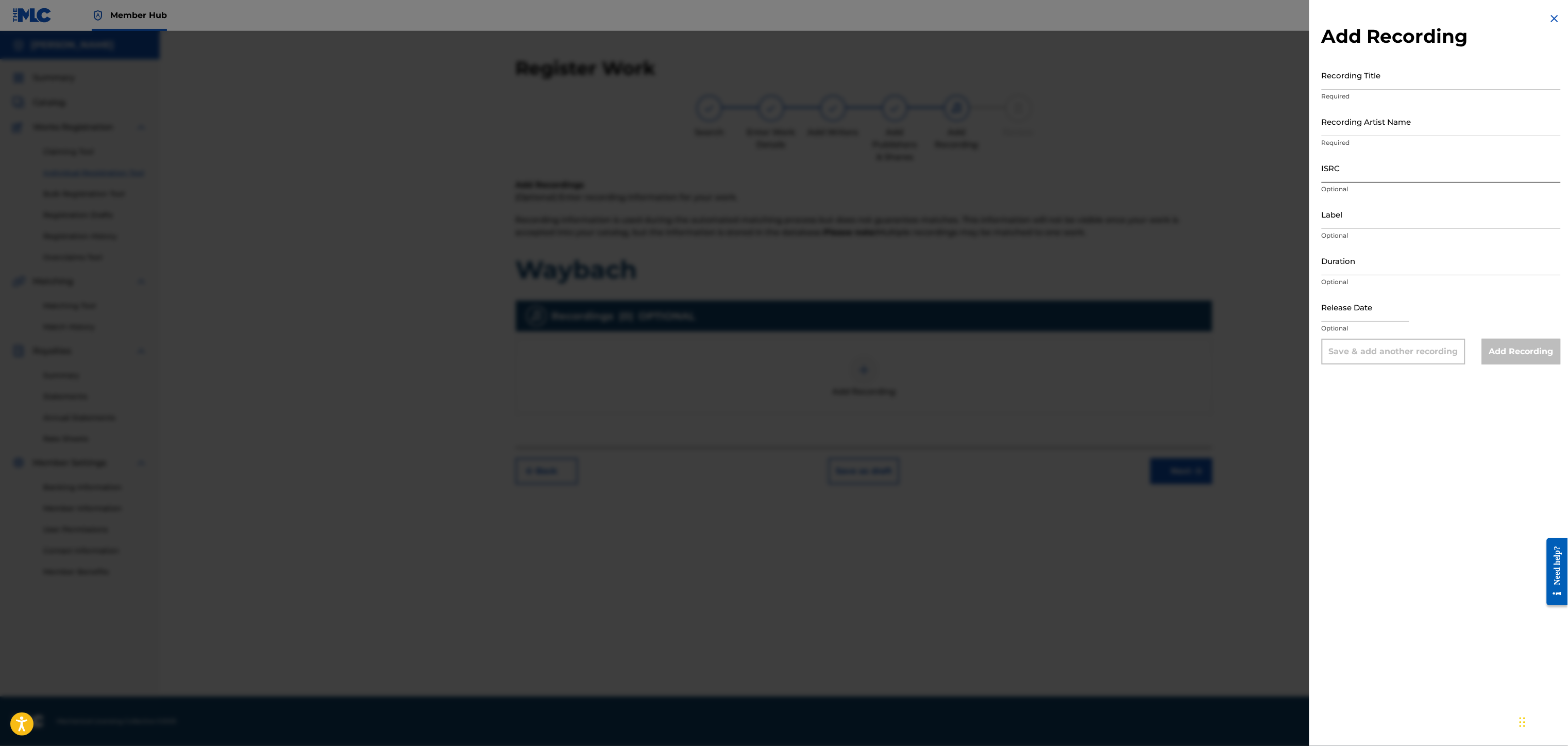
click at [1346, 158] on input "ISRC" at bounding box center [1441, 168] width 239 height 29
paste input "QZNWR2269554"
type input "QZNWR2269554"
click at [1346, 71] on input "Recording Title" at bounding box center [1441, 75] width 239 height 29
type input "WAYBACH"
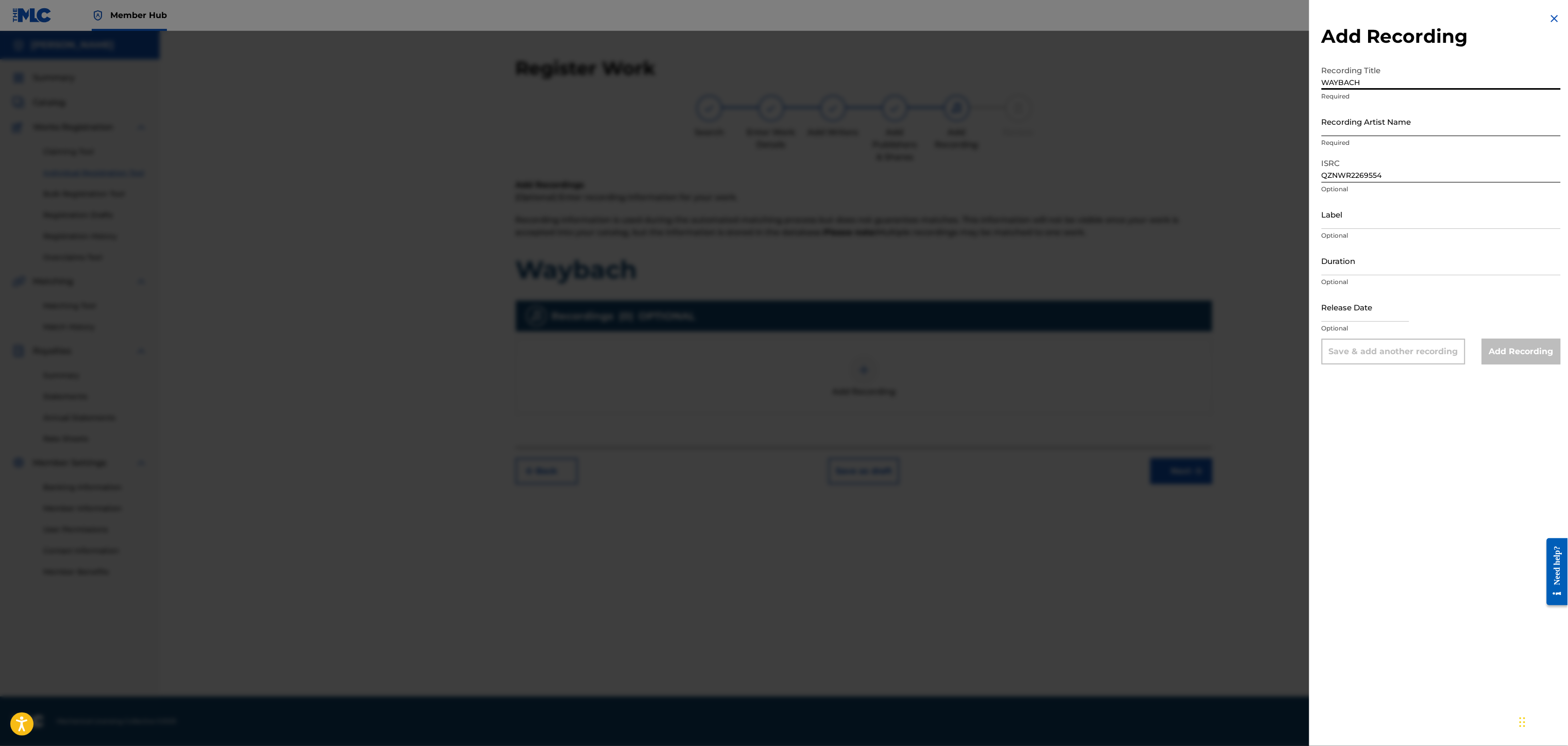
click at [1347, 125] on input "Recording Artist Name" at bounding box center [1441, 121] width 239 height 29
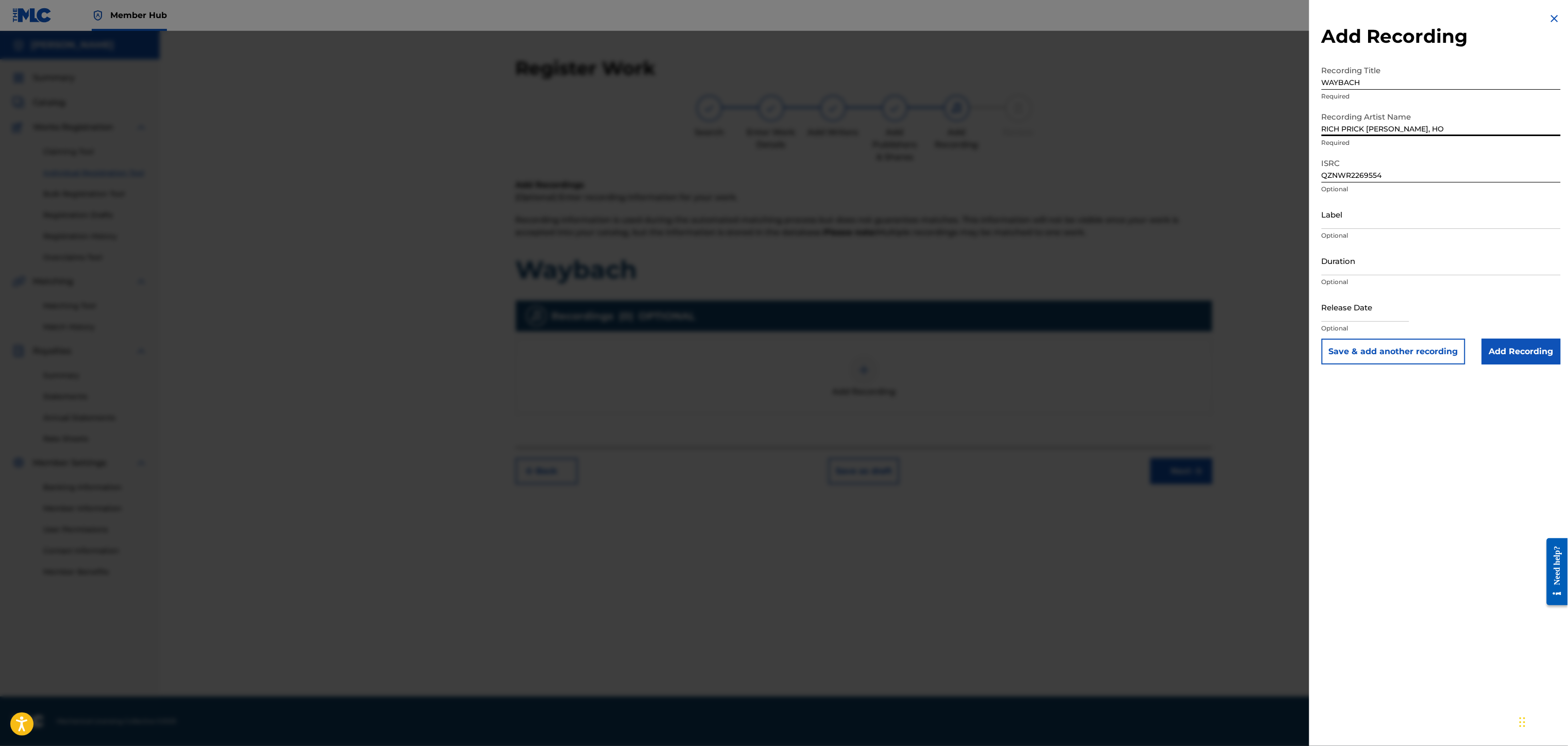
type input "RICH PRICK [PERSON_NAME], HOC DEZ"
click at [1513, 351] on input "Add Recording" at bounding box center [1520, 351] width 79 height 26
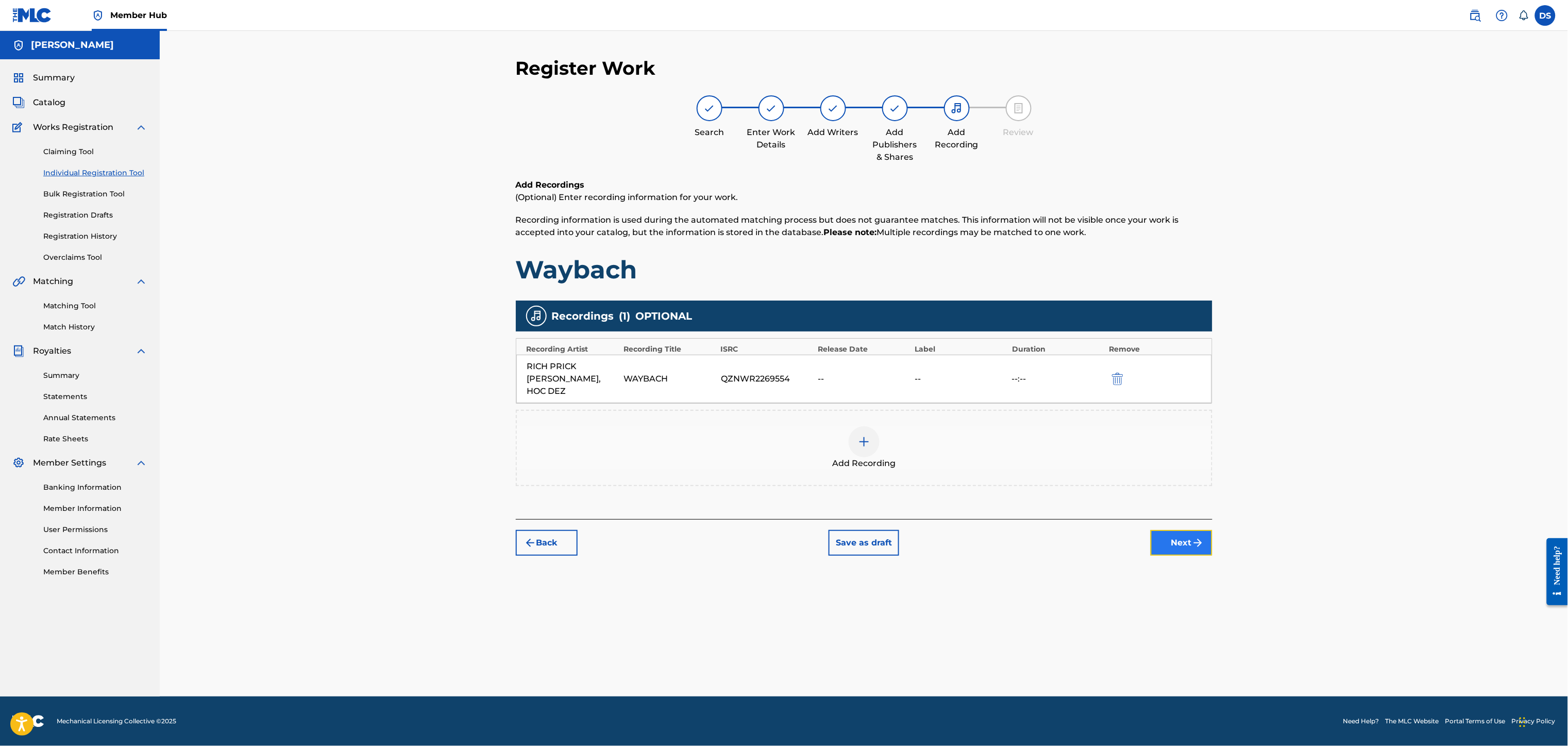
click at [1173, 531] on button "Next" at bounding box center [1180, 543] width 61 height 26
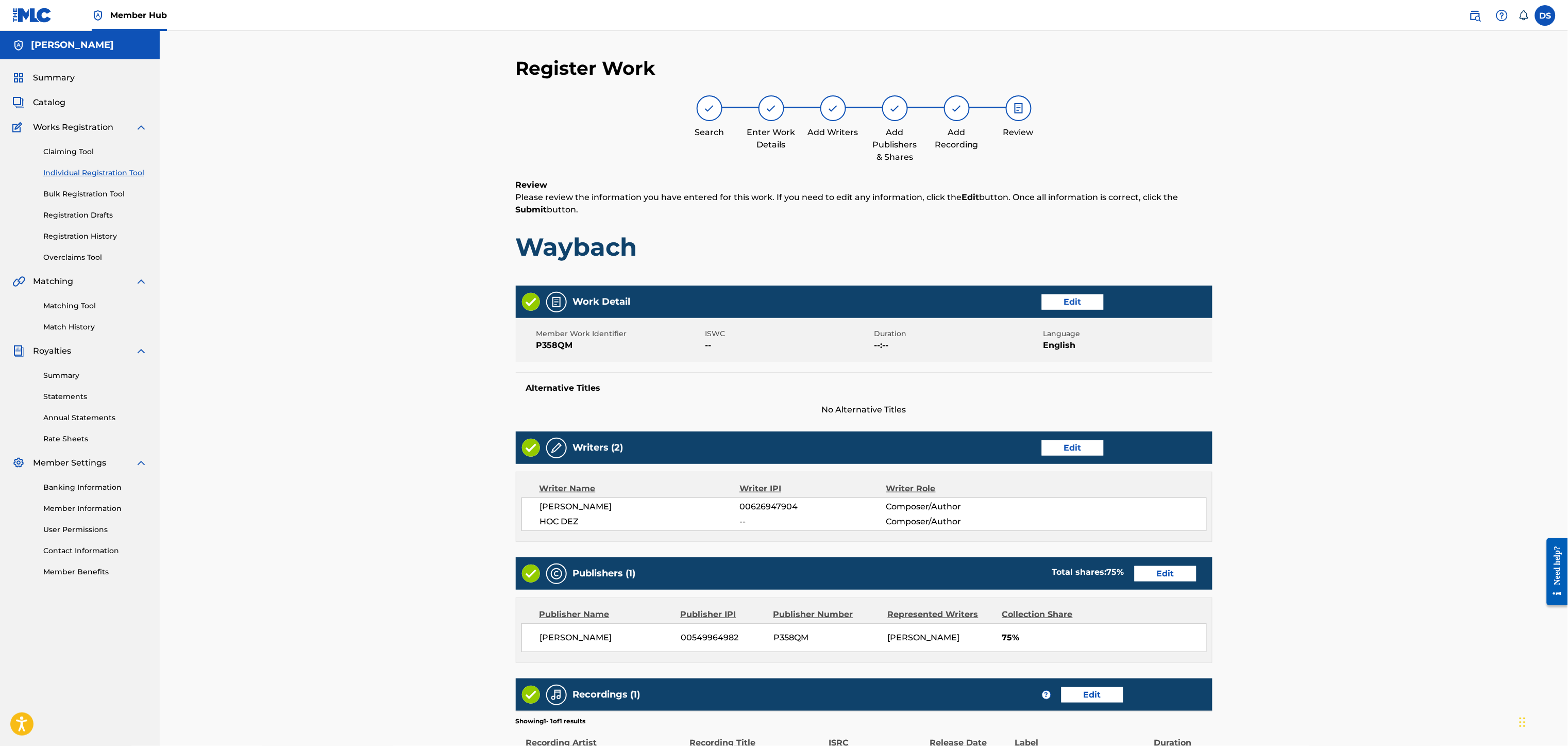
click at [1342, 479] on div "Register Work Search Enter Work Details Add Writers Add Publishers & Shares Add…" at bounding box center [864, 430] width 1408 height 799
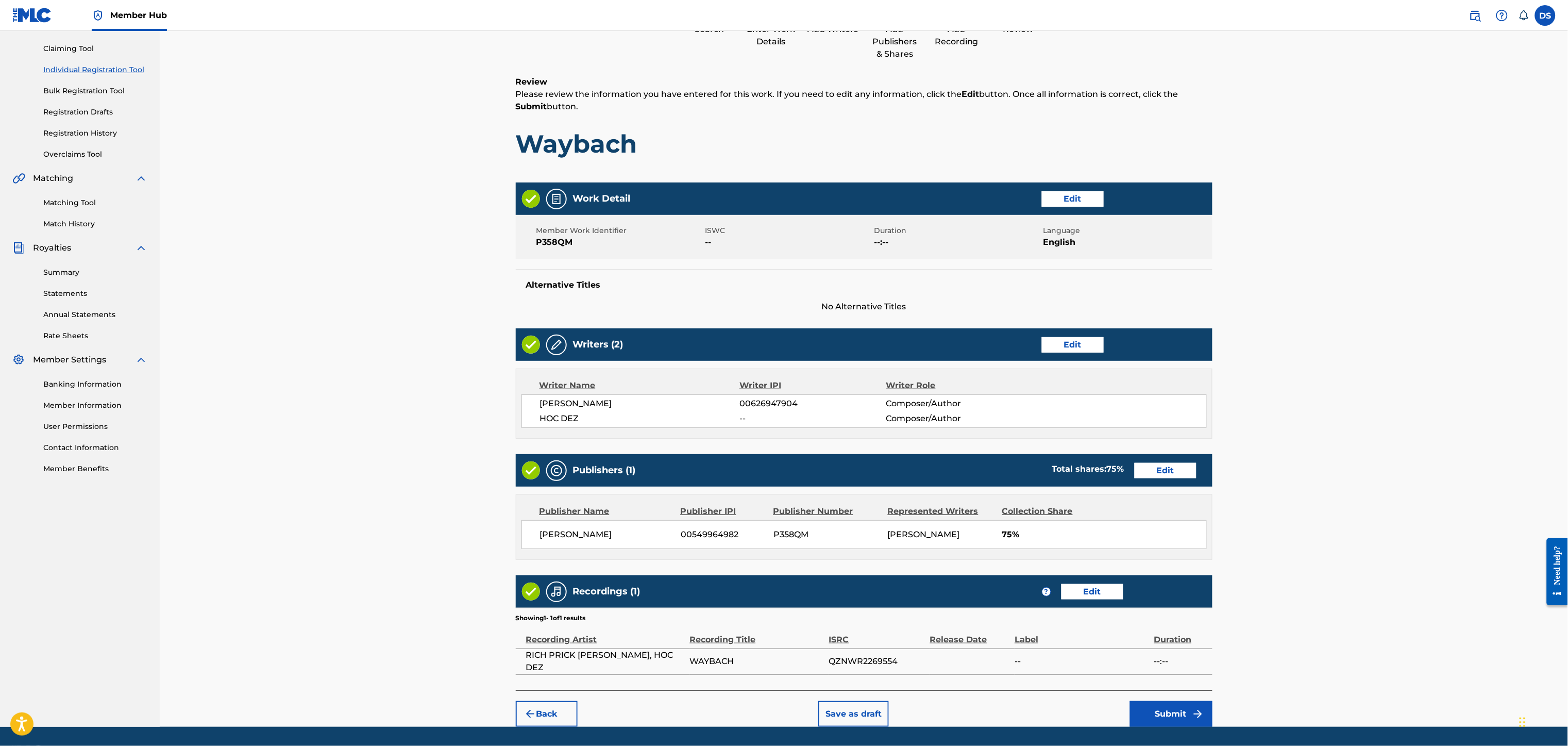
scroll to position [138, 0]
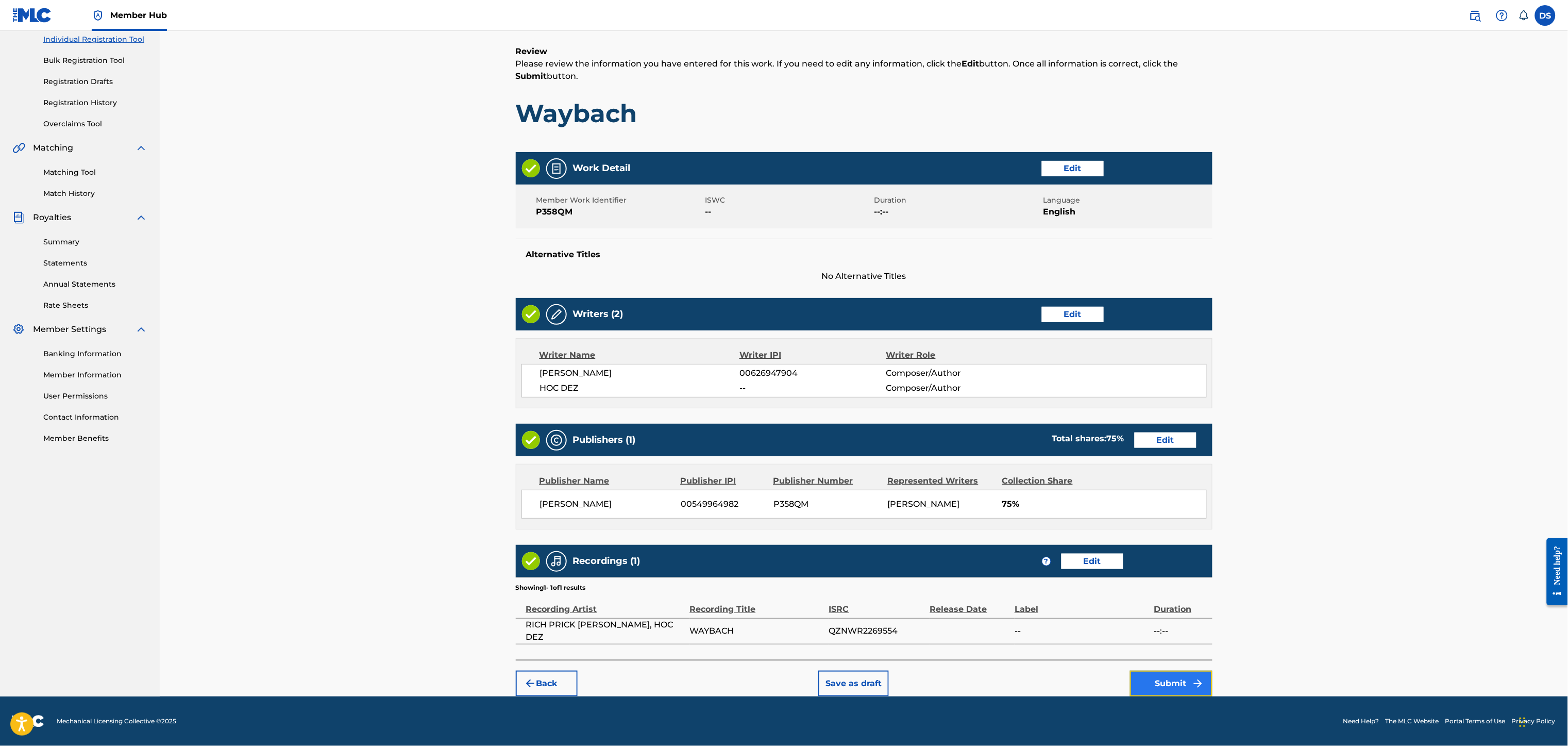
click at [1160, 680] on button "Submit" at bounding box center [1171, 684] width 82 height 26
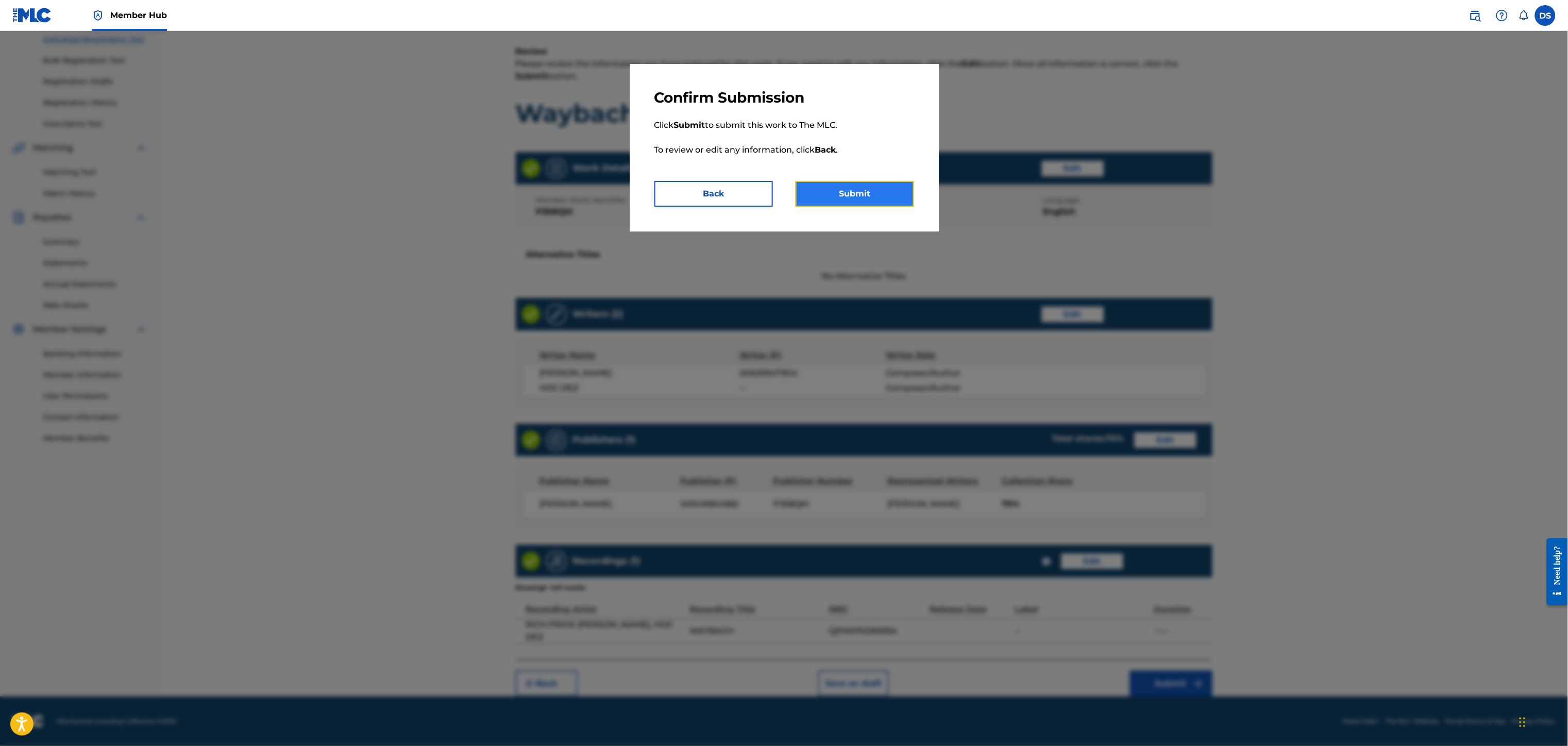
click at [864, 190] on button "Submit" at bounding box center [854, 194] width 119 height 26
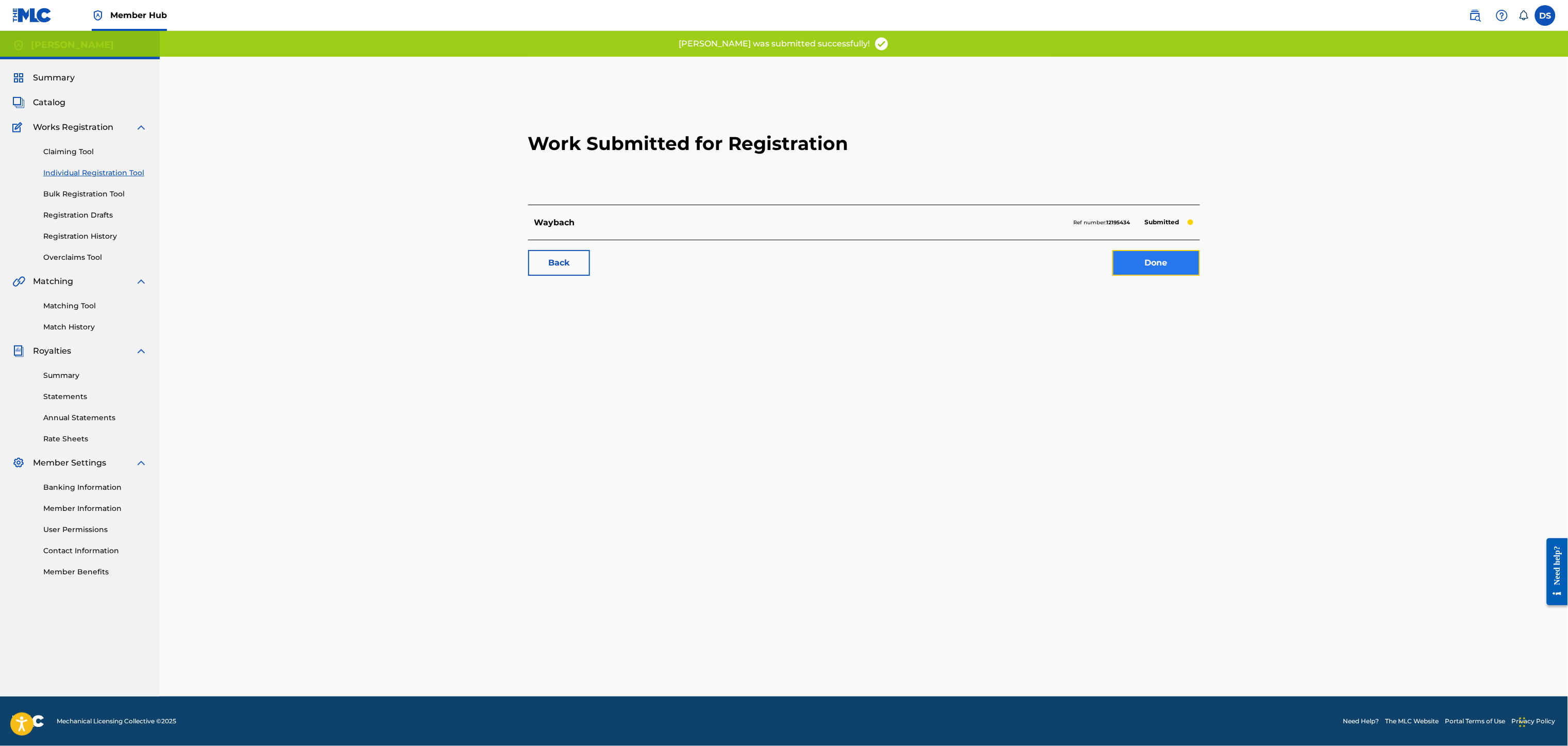
click at [1151, 264] on link "Done" at bounding box center [1155, 263] width 87 height 26
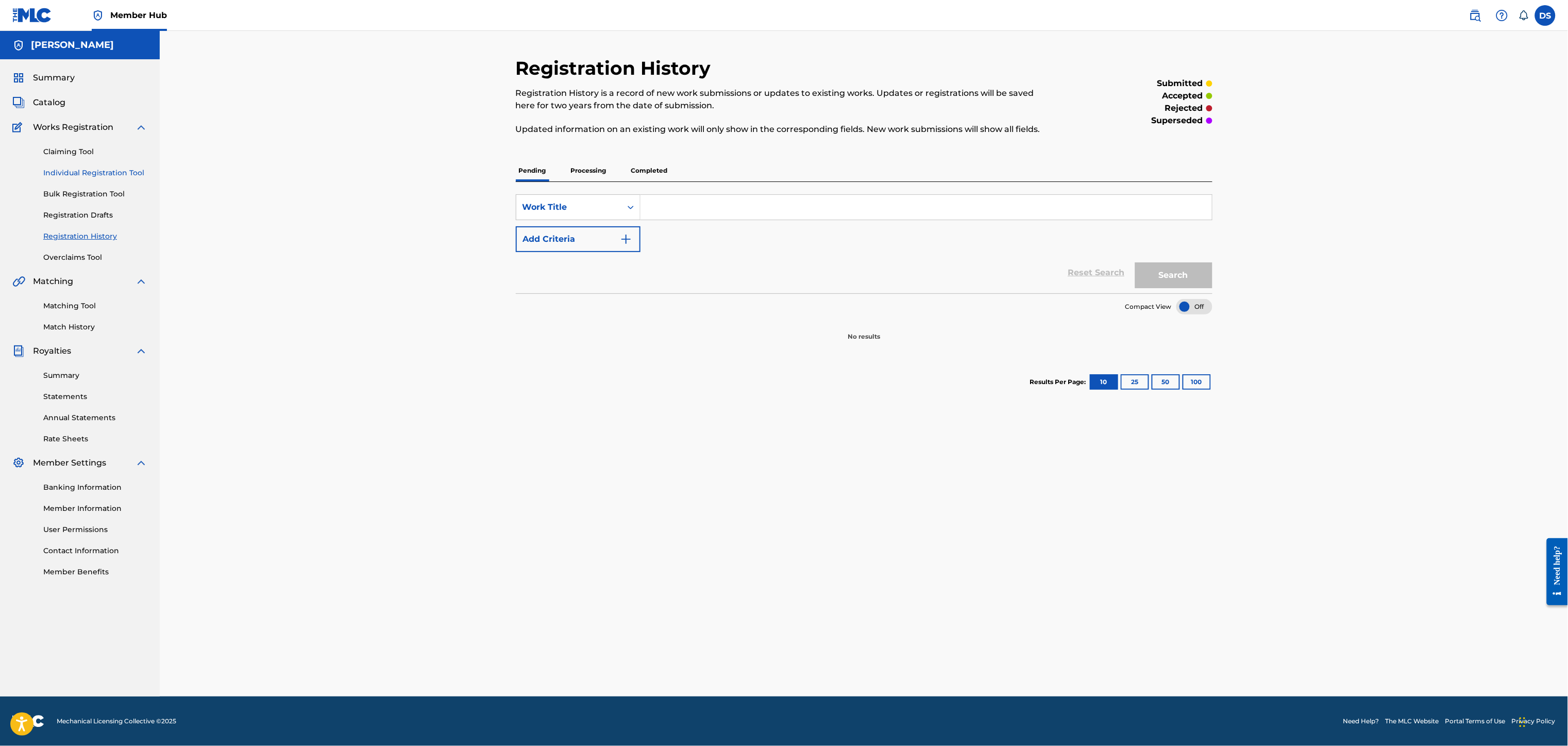
click at [68, 170] on link "Individual Registration Tool" at bounding box center [95, 172] width 104 height 11
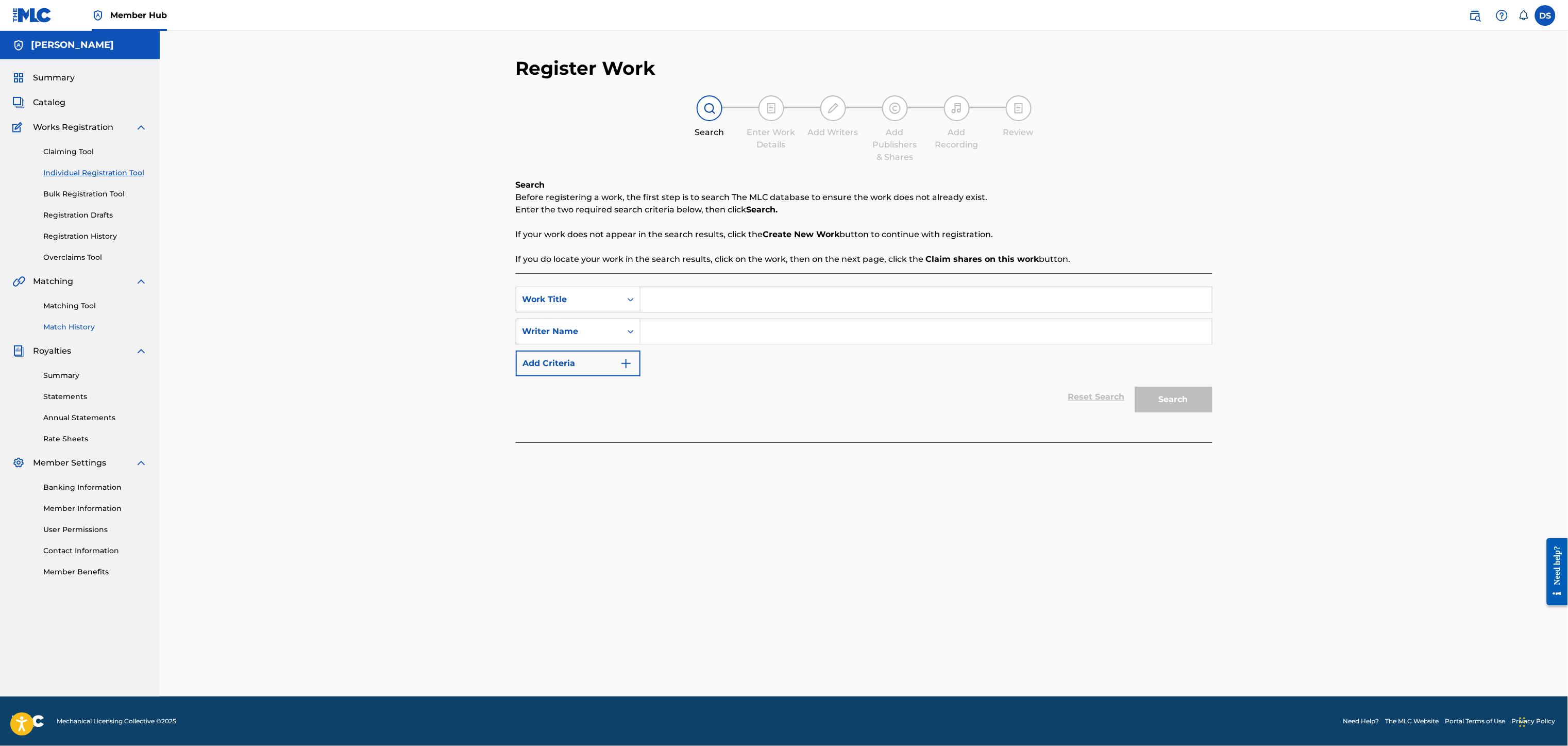
click at [67, 325] on link "Match History" at bounding box center [95, 327] width 104 height 11
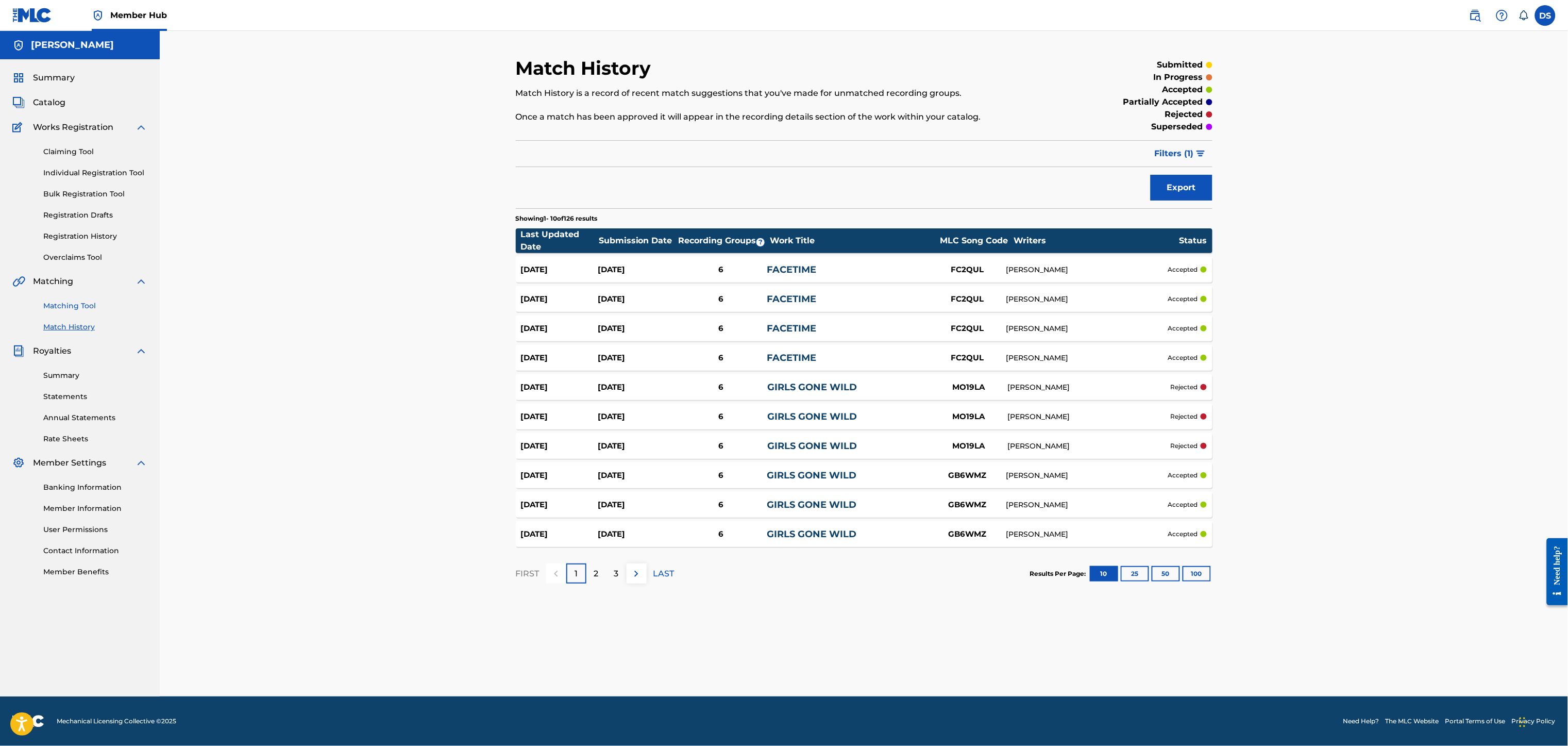
click at [60, 310] on link "Matching Tool" at bounding box center [95, 305] width 104 height 11
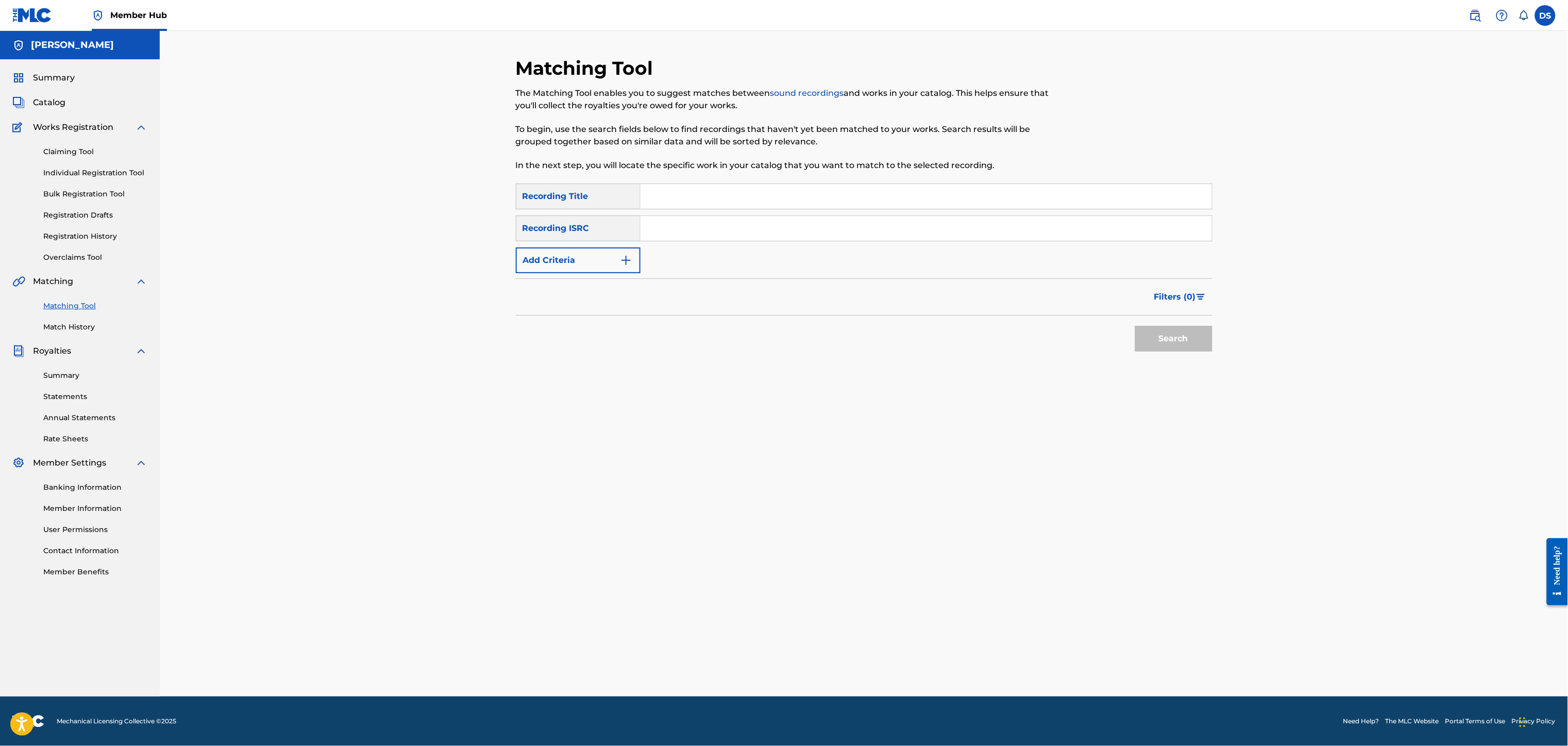
click at [673, 196] on input "Search Form" at bounding box center [926, 196] width 571 height 25
paste input "USLD90818411"
type input "USLD90818411"
click at [671, 223] on input "Search Form" at bounding box center [926, 228] width 571 height 25
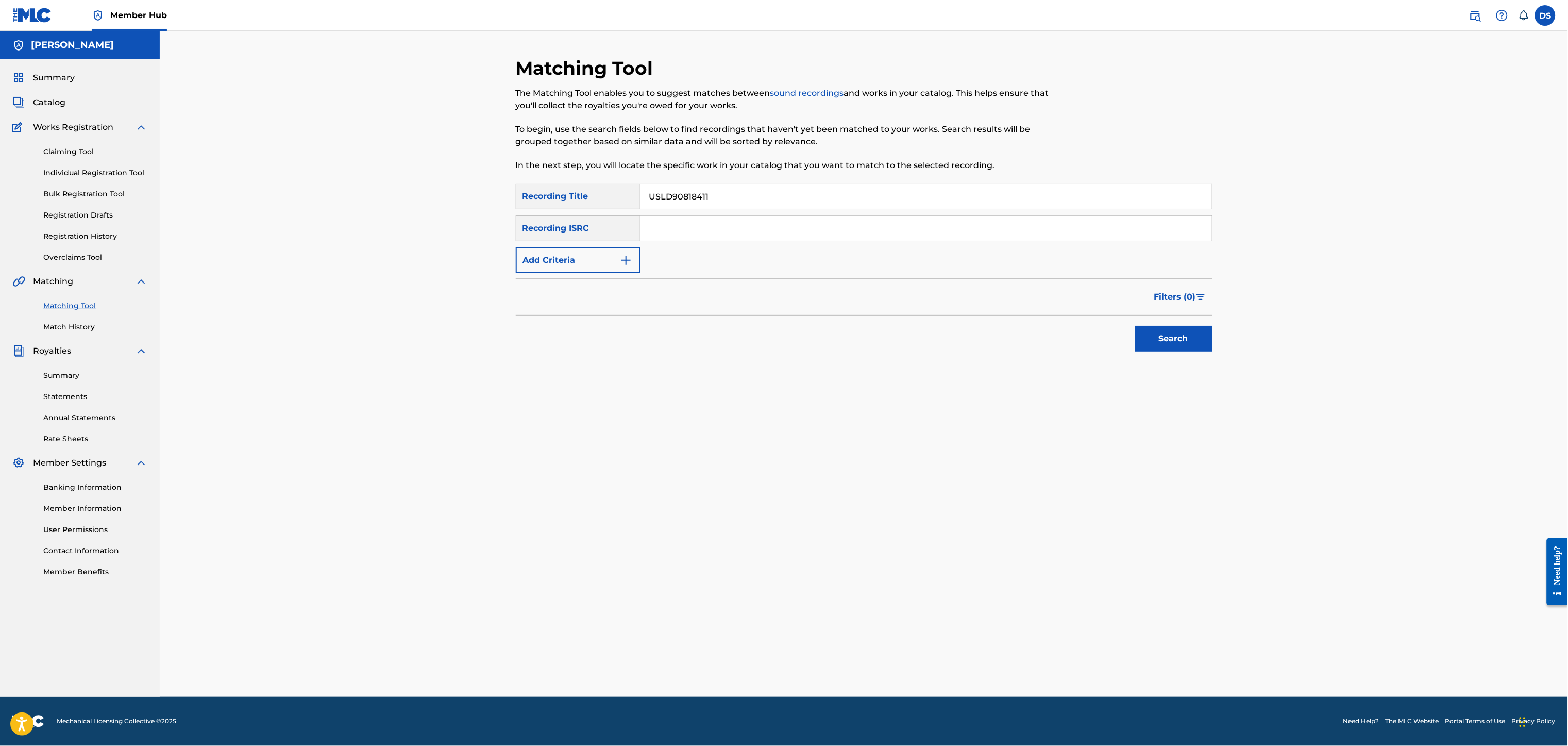
paste input "USLD90818411"
type input "USLD90818411"
drag, startPoint x: 744, startPoint y: 198, endPoint x: 608, endPoint y: 188, distance: 136.4
click at [608, 188] on div "SearchWithCriteriae00e0240-c425-4a88-aba5-ef2d1fcaca79 Recording Title USLD9081…" at bounding box center [864, 196] width 697 height 26
paste input "Yung & Da Restless"
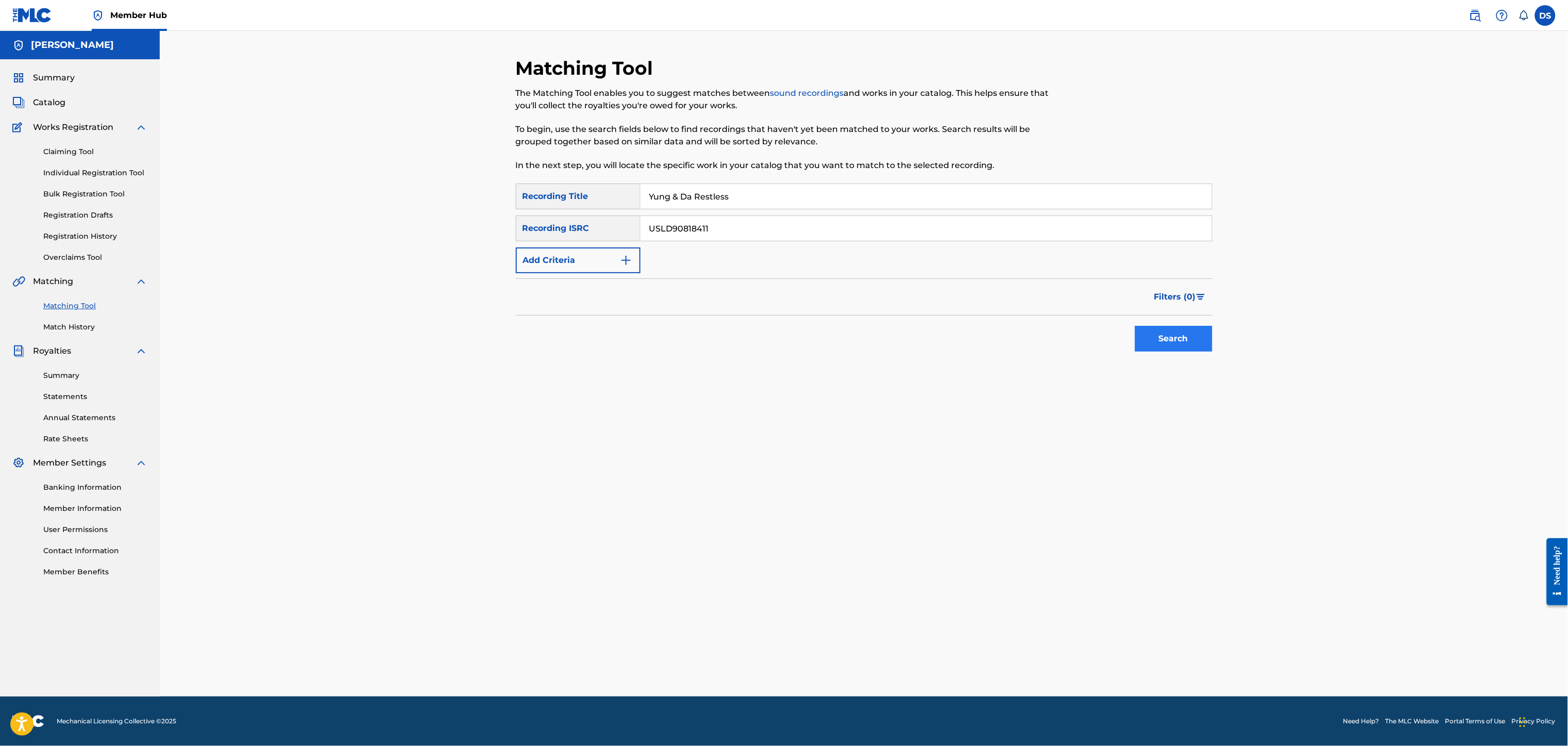
type input "Yung & Da Restless"
click at [1172, 334] on button "Search" at bounding box center [1173, 338] width 77 height 26
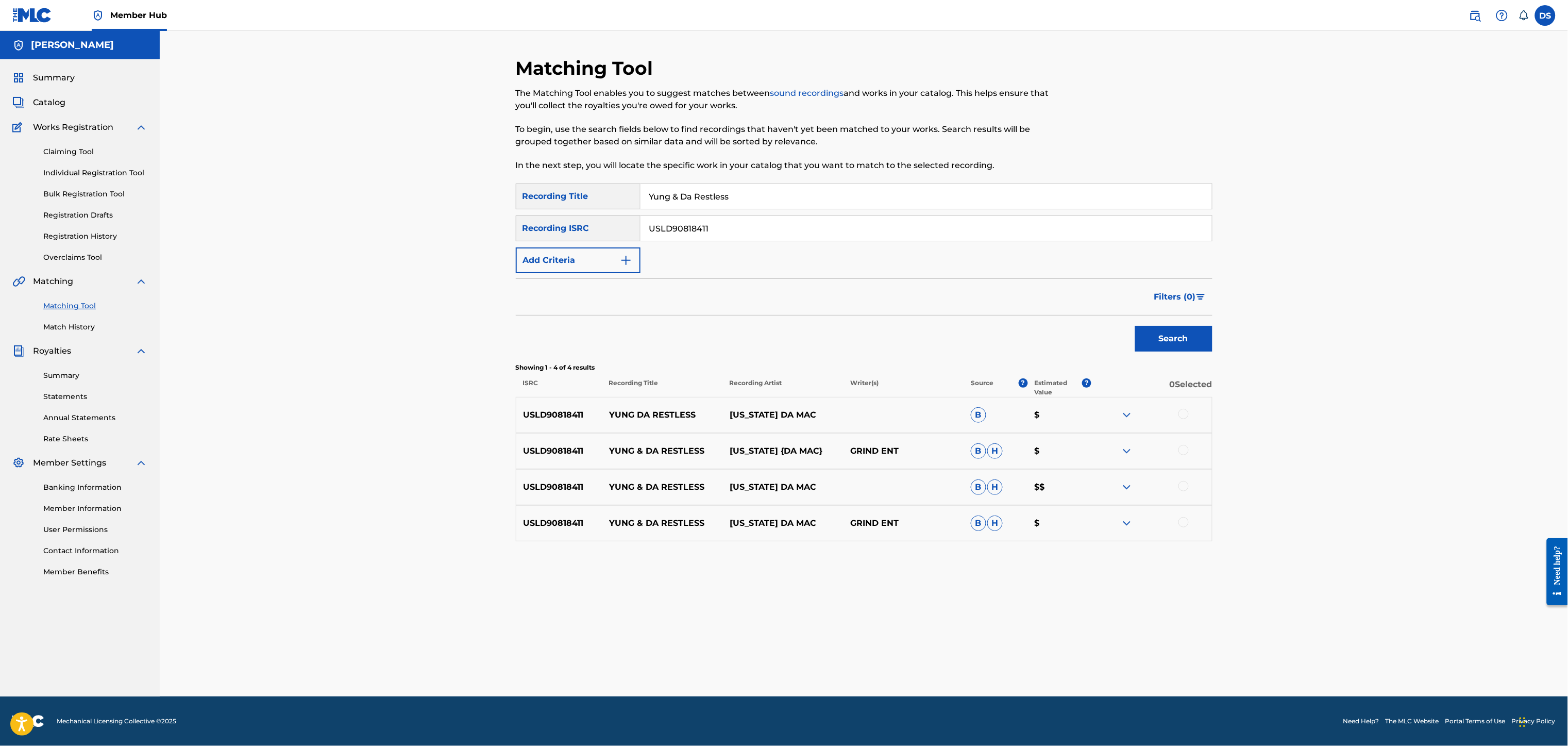
click at [1185, 415] on div at bounding box center [1184, 414] width 10 height 10
click at [1185, 450] on div at bounding box center [1184, 450] width 10 height 10
click at [1184, 488] on div at bounding box center [1184, 486] width 10 height 10
click at [1184, 521] on div at bounding box center [1184, 522] width 10 height 10
click at [706, 661] on button "Match 4 Groups" at bounding box center [724, 662] width 114 height 26
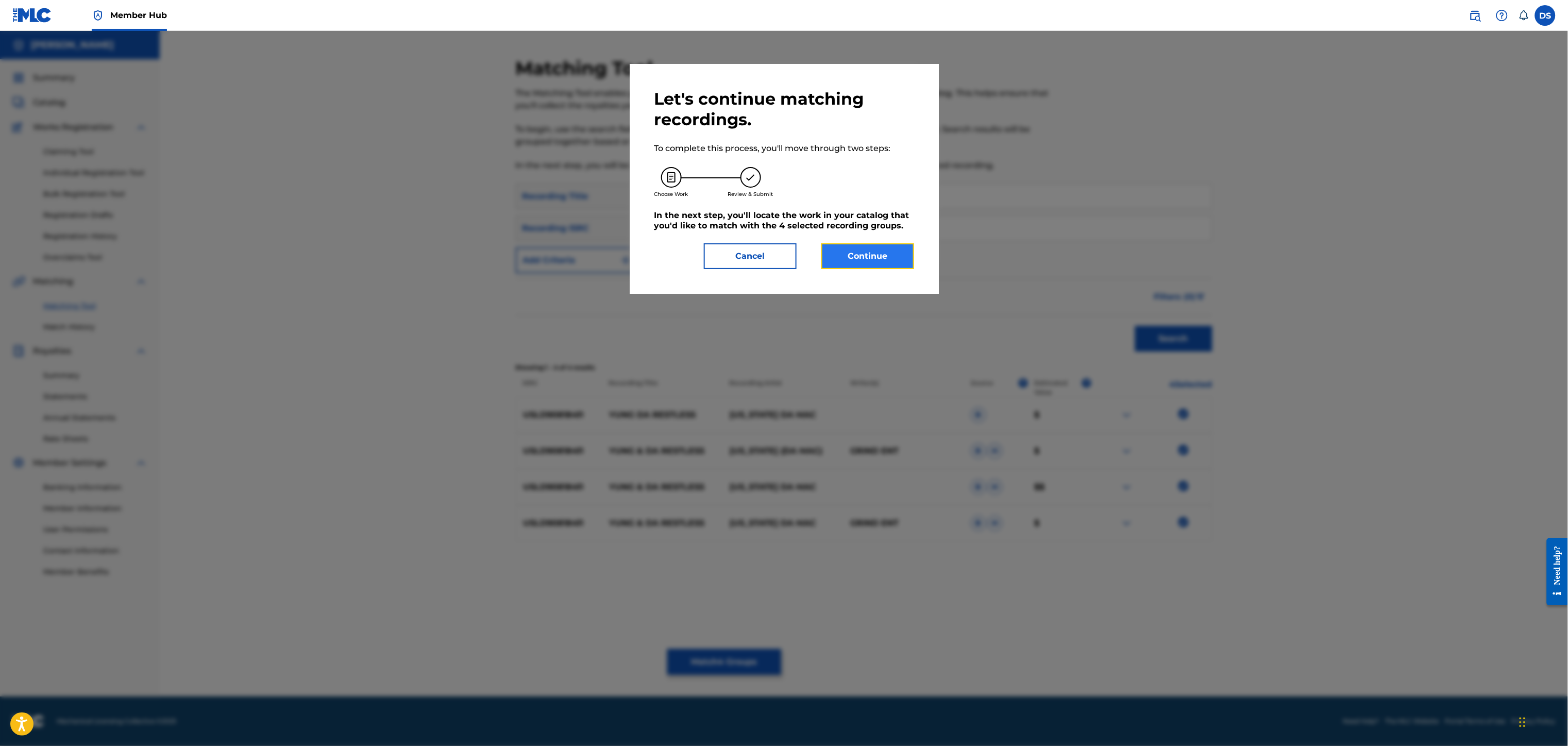
click at [859, 260] on button "Continue" at bounding box center [867, 256] width 93 height 26
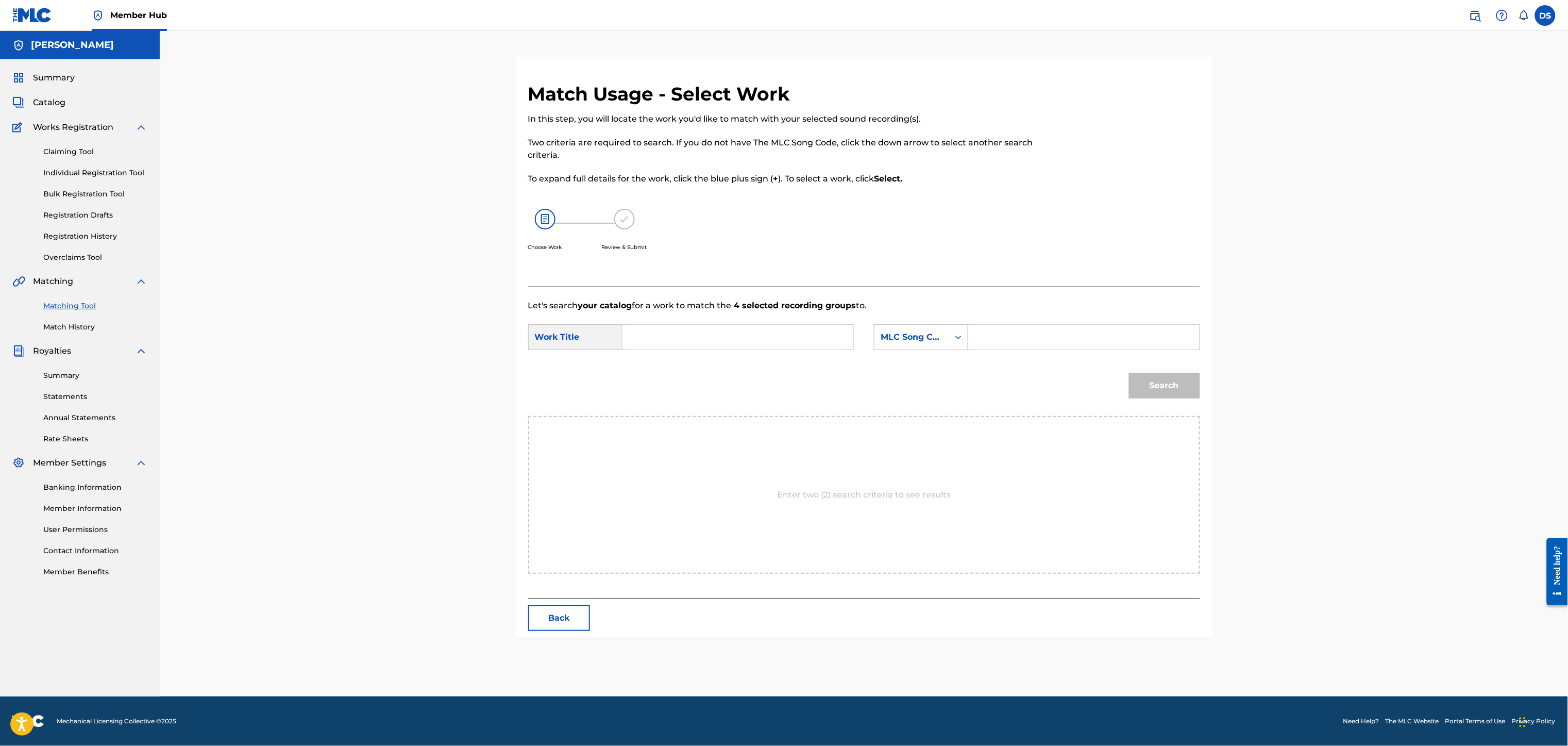
click at [672, 331] on input "Search Form" at bounding box center [737, 337] width 213 height 25
paste input "Yung & Da Restless"
type input "Yung & Da Restless"
click at [975, 338] on div "Search Form" at bounding box center [1083, 337] width 231 height 26
click at [958, 338] on icon "Search Form" at bounding box center [958, 337] width 10 height 10
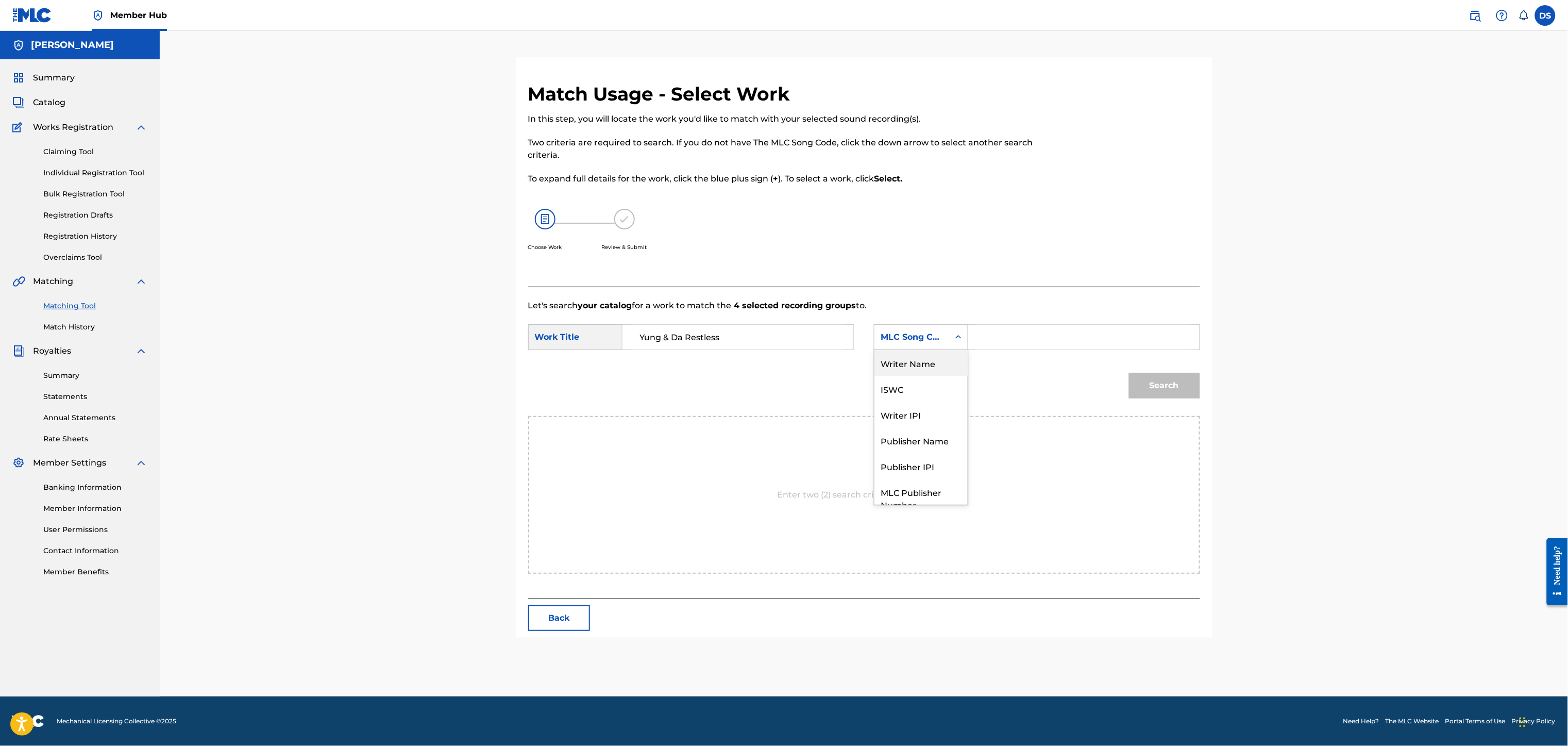
click at [909, 368] on div "Writer Name" at bounding box center [921, 363] width 93 height 26
click at [980, 336] on input "Search Form" at bounding box center [1083, 337] width 213 height 25
type input "[PERSON_NAME]"
click at [1144, 389] on button "Search" at bounding box center [1164, 385] width 71 height 26
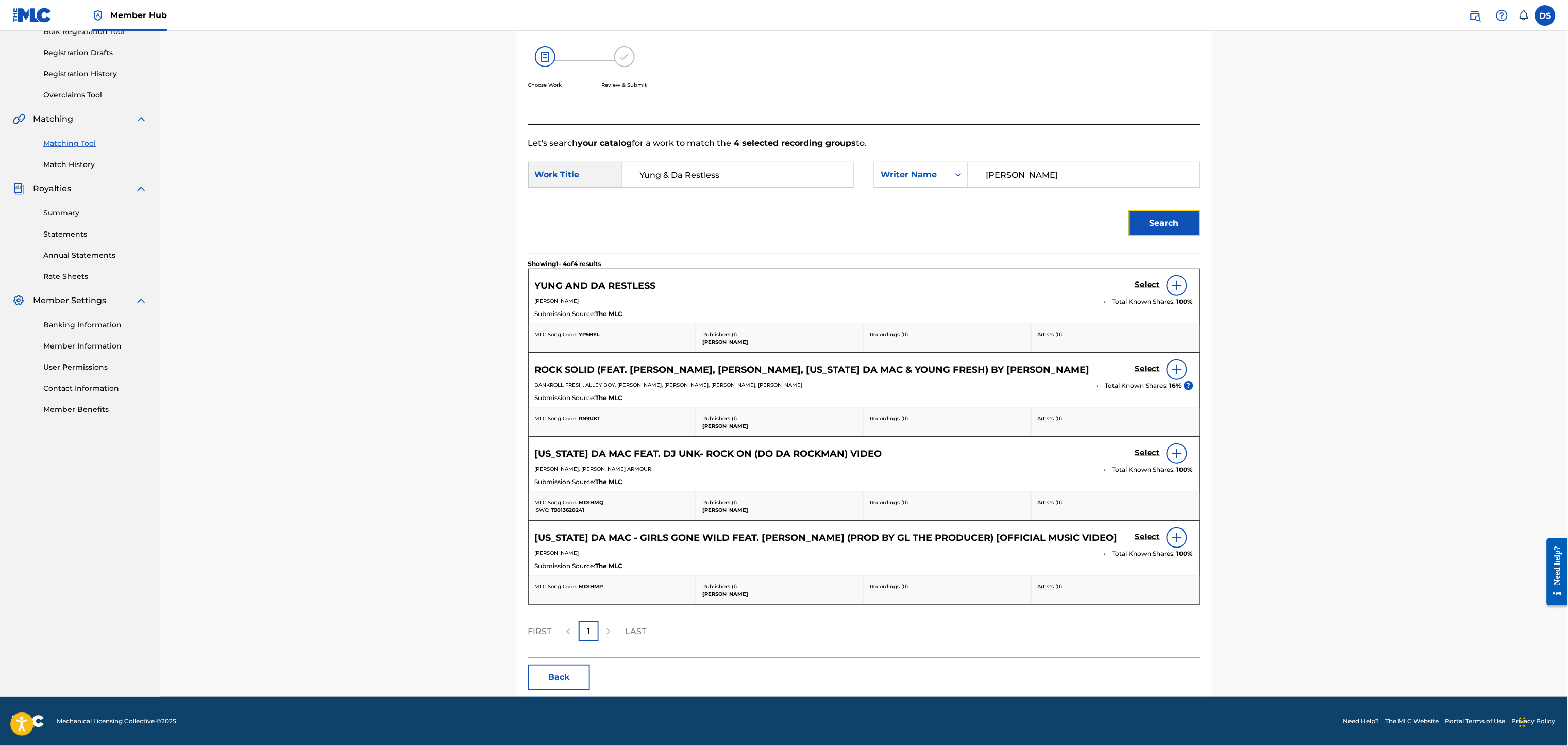
scroll to position [127, 0]
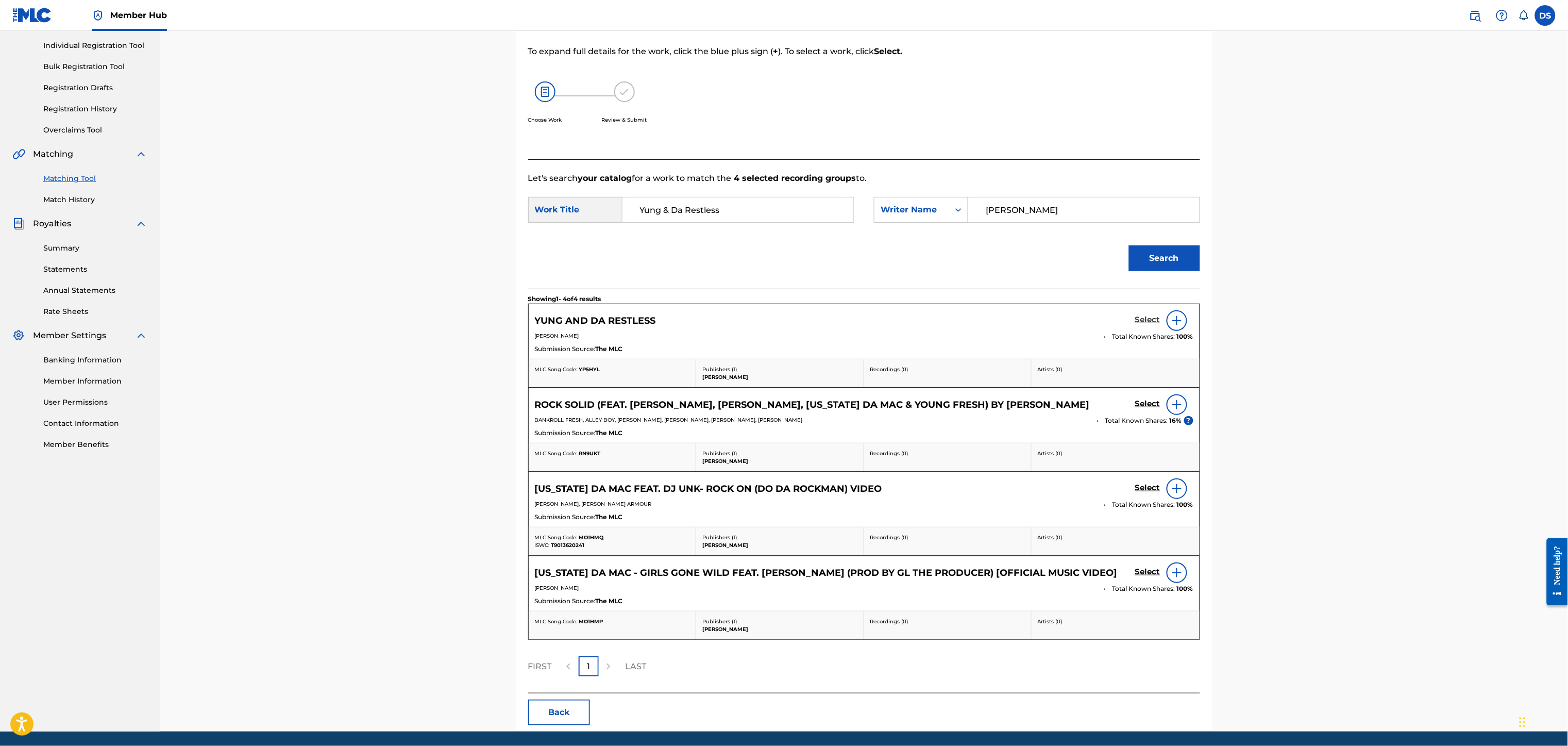
click at [1143, 319] on h5 "Select" at bounding box center [1147, 319] width 25 height 10
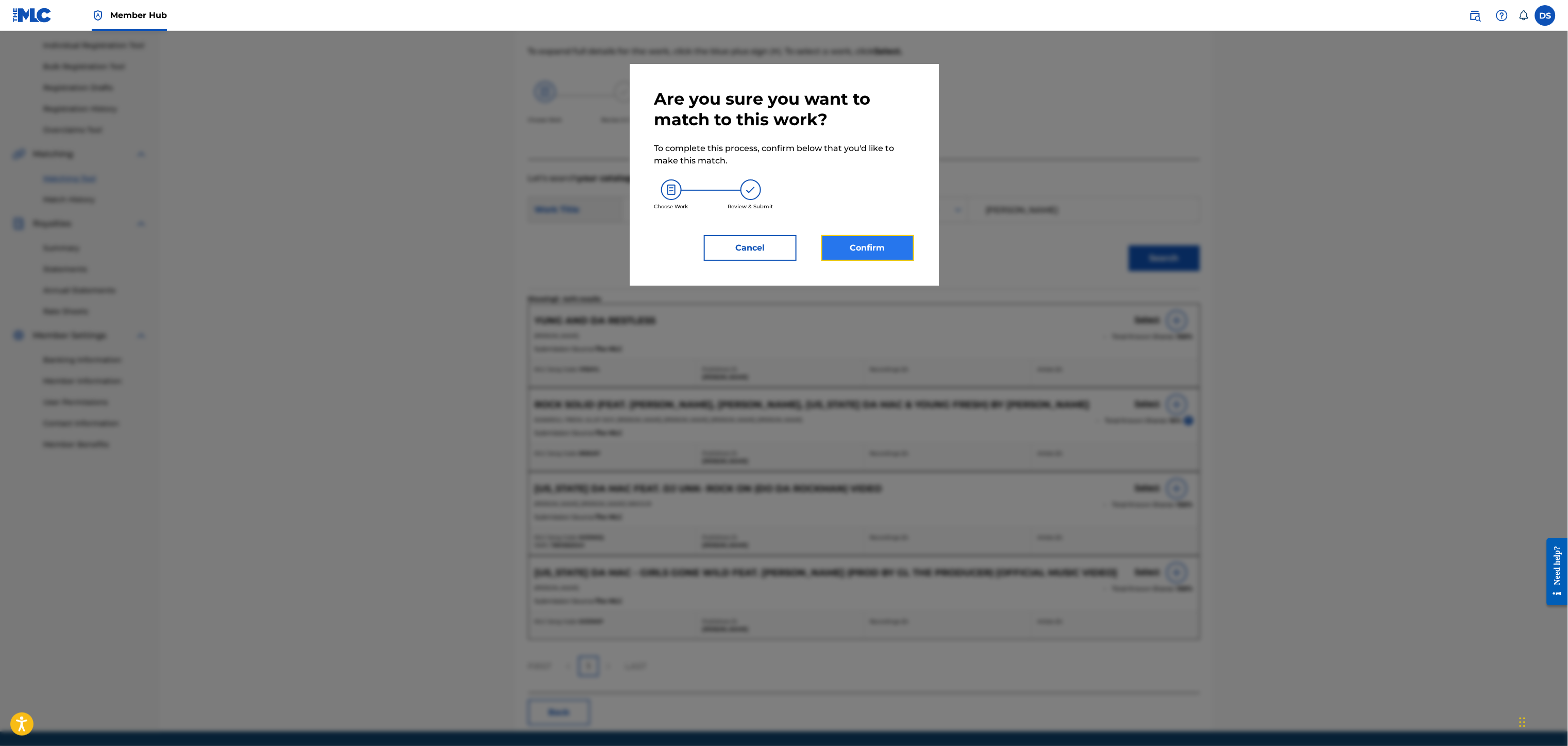
click at [876, 247] on button "Confirm" at bounding box center [867, 248] width 93 height 26
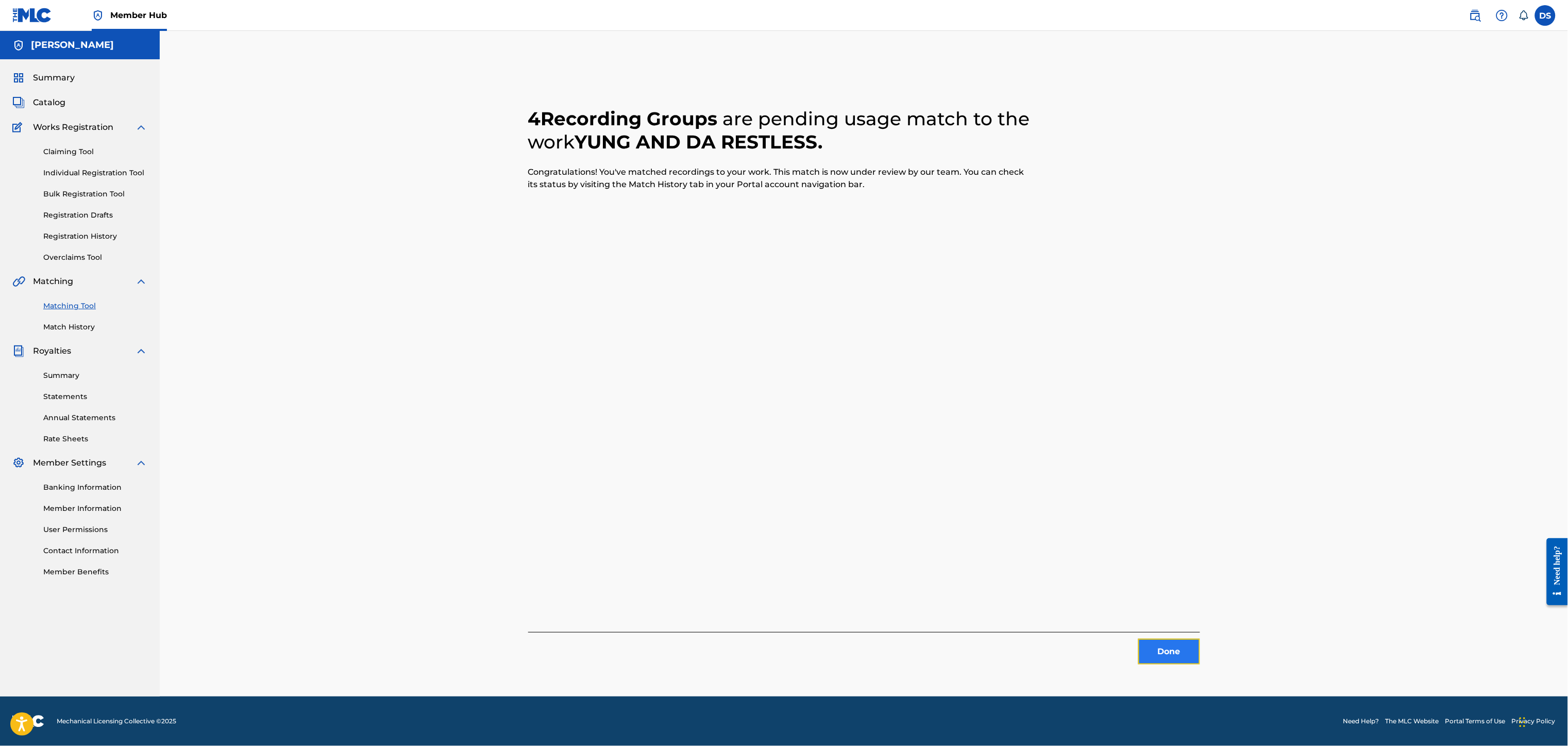
click at [1168, 653] on button "Done" at bounding box center [1168, 652] width 61 height 26
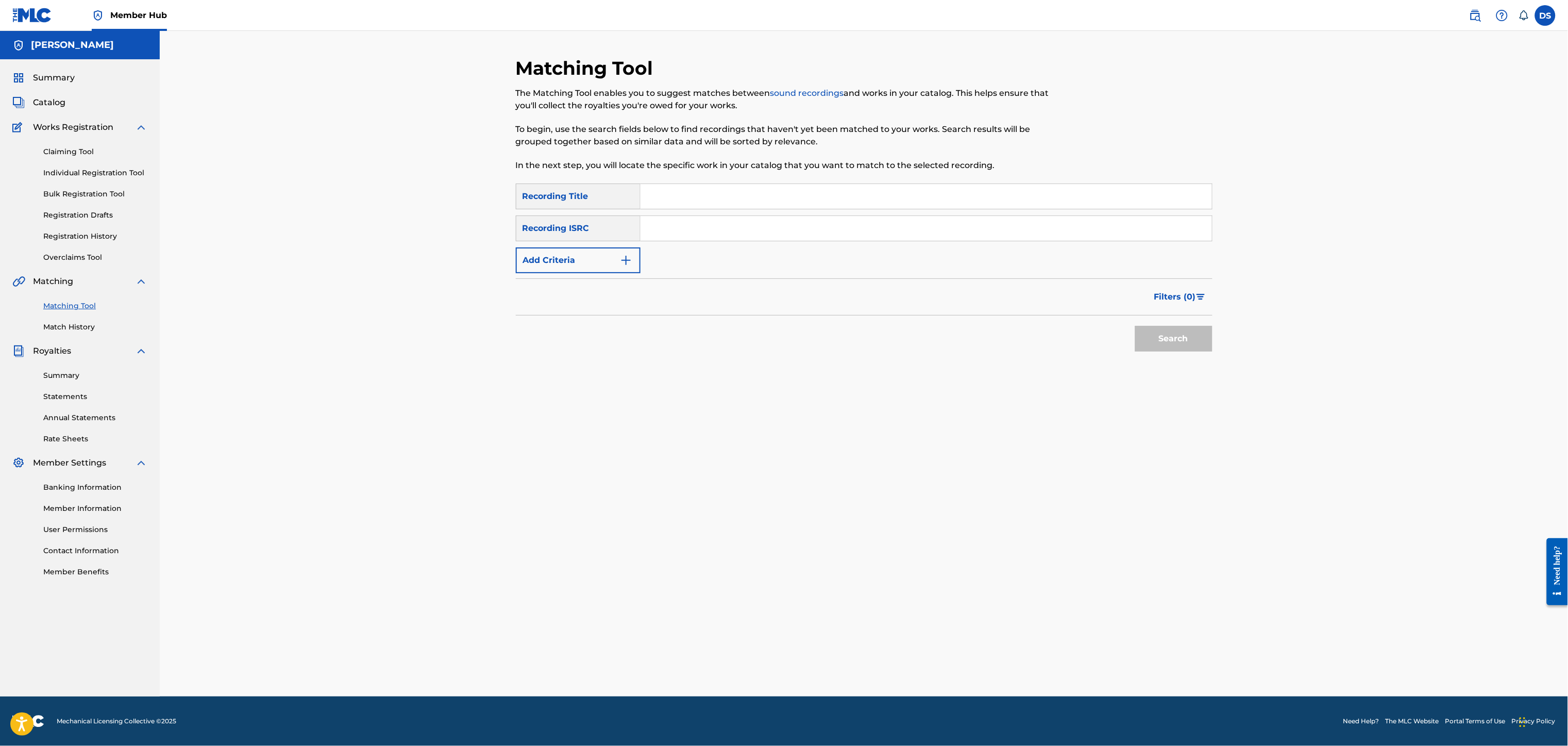
click at [666, 196] on input "Search Form" at bounding box center [926, 196] width 571 height 25
paste input "USLD90818418"
type input "USLD90818418"
click at [678, 225] on input "Search Form" at bounding box center [926, 228] width 571 height 25
paste input "USLD90818418"
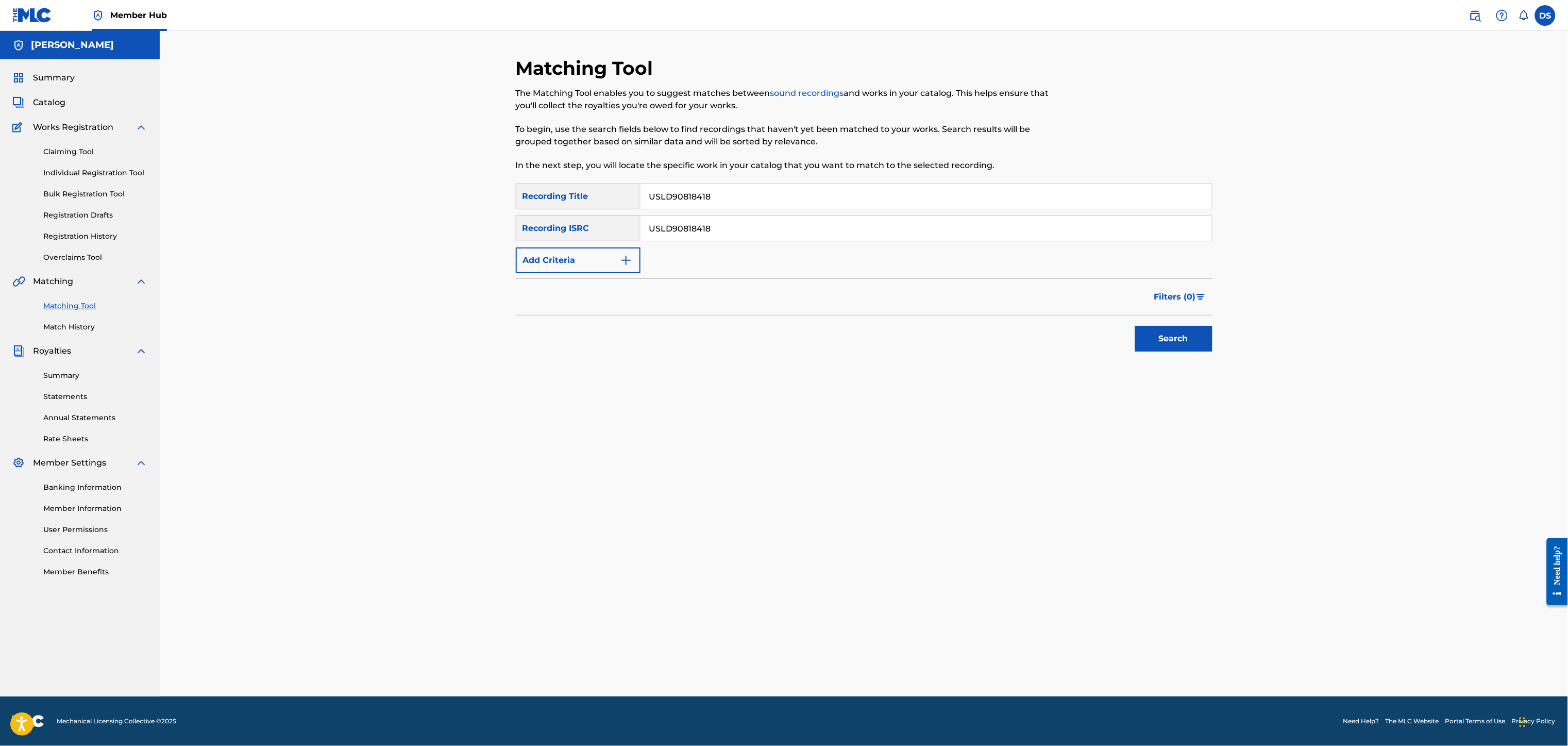
type input "USLD90818418"
drag, startPoint x: 742, startPoint y: 196, endPoint x: 635, endPoint y: 207, distance: 107.6
click at [635, 207] on div "SearchWithCriteriae00e0240-c425-4a88-aba5-ef2d1fcaca79 Recording Title USLD9081…" at bounding box center [864, 196] width 697 height 26
paste input "Last Night"
click at [650, 193] on input "Last Night" at bounding box center [926, 196] width 571 height 25
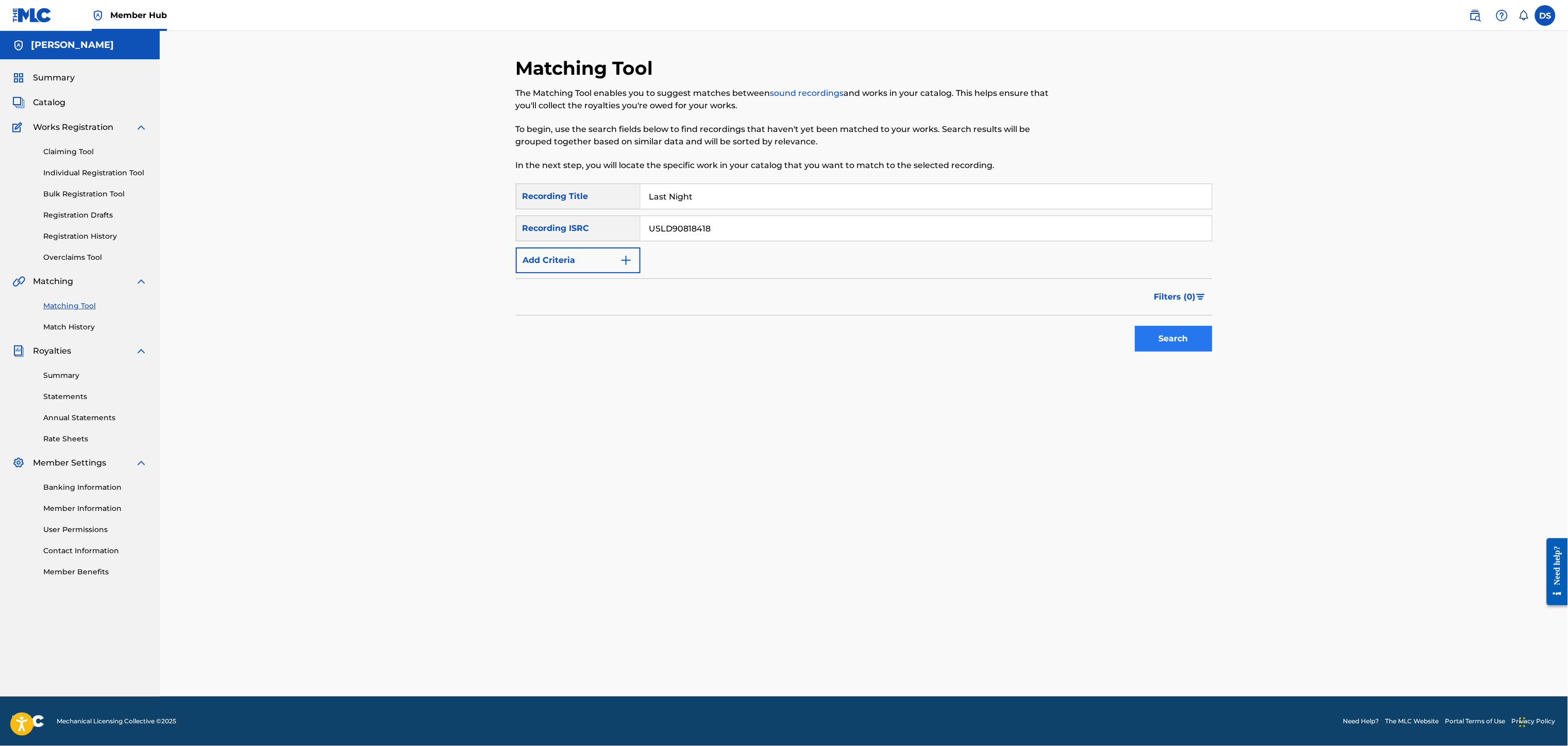
type input "Last Night"
click at [1147, 342] on button "Search" at bounding box center [1173, 338] width 77 height 26
click at [1185, 412] on div at bounding box center [1184, 414] width 10 height 10
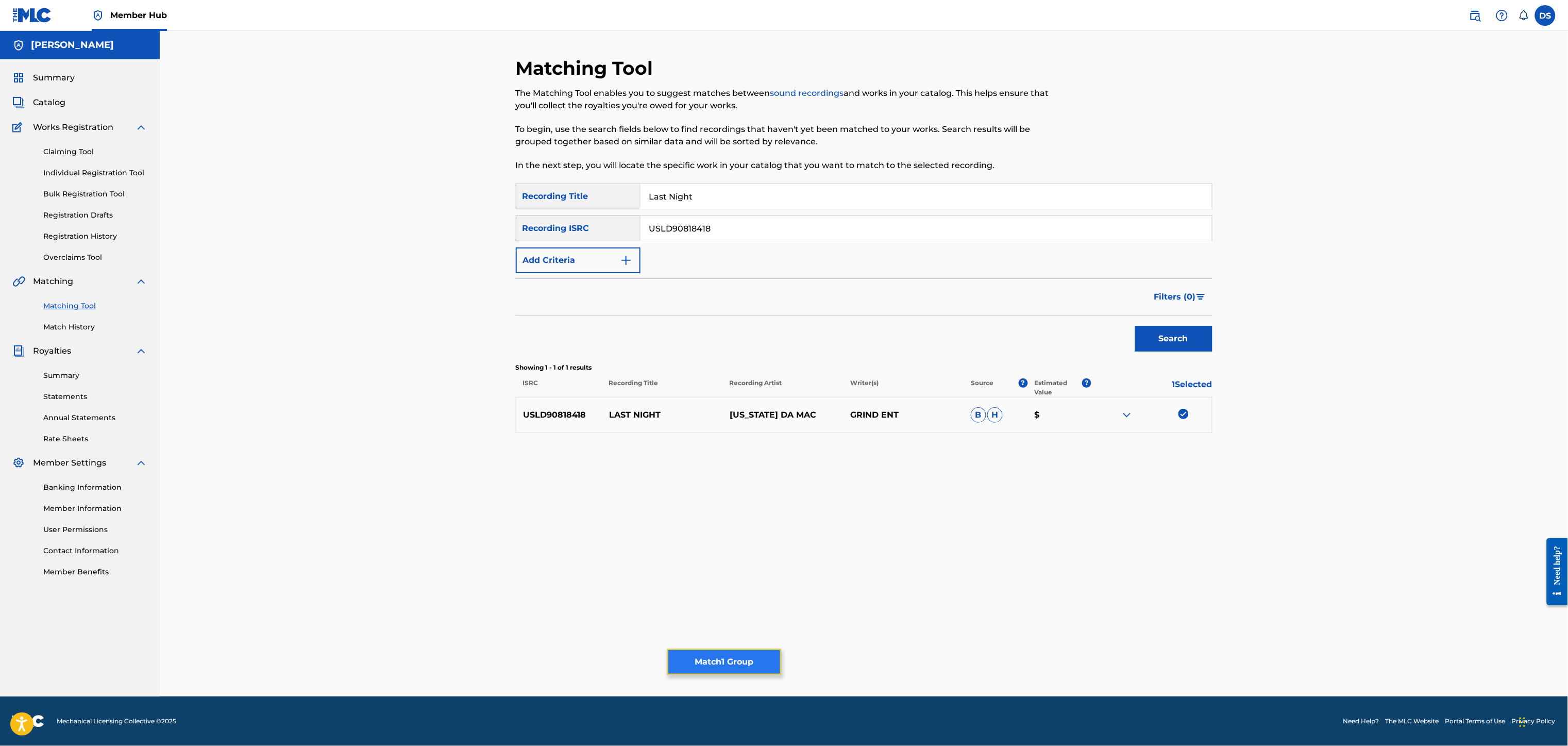
click at [736, 653] on button "Match 1 Group" at bounding box center [724, 662] width 114 height 26
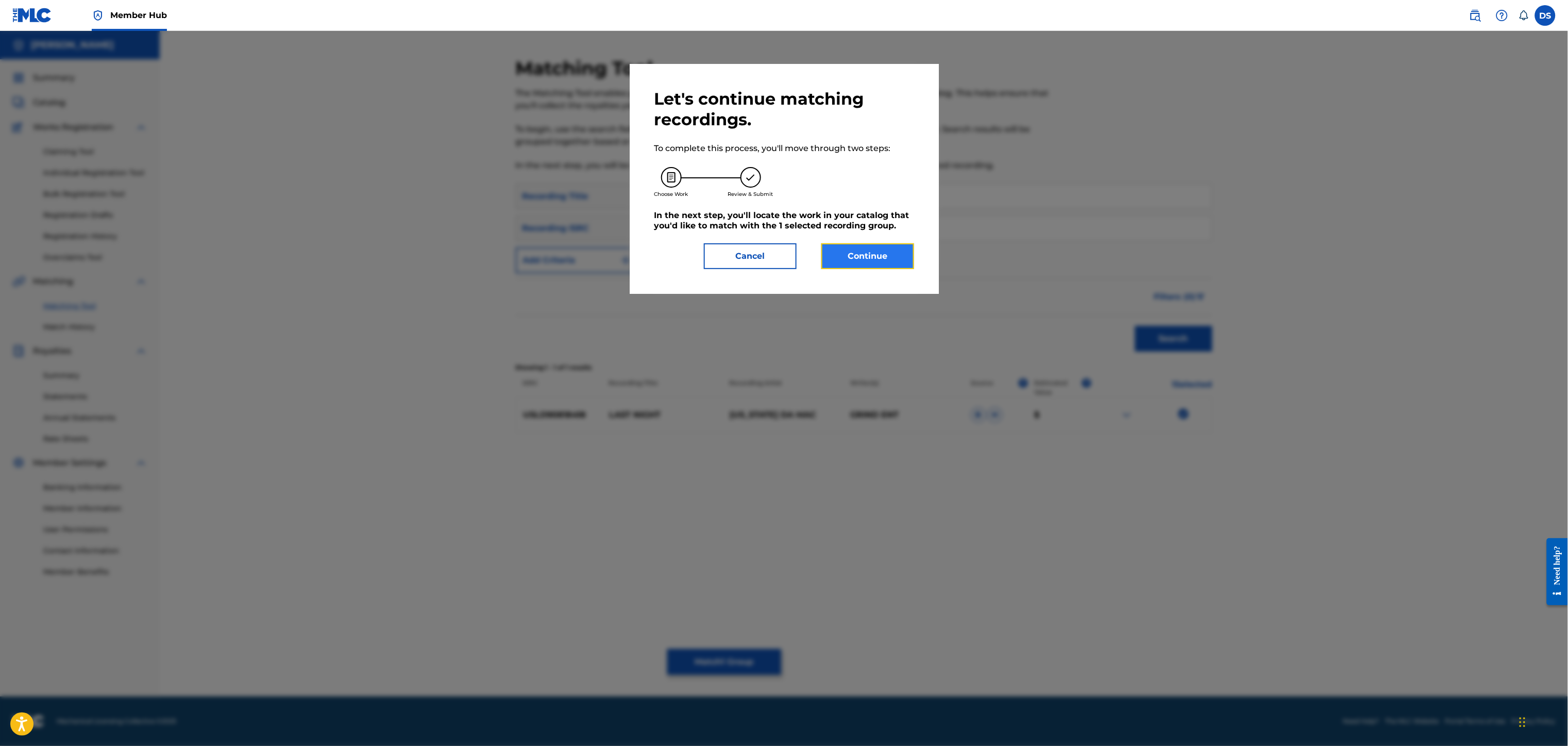
click at [852, 260] on button "Continue" at bounding box center [867, 256] width 93 height 26
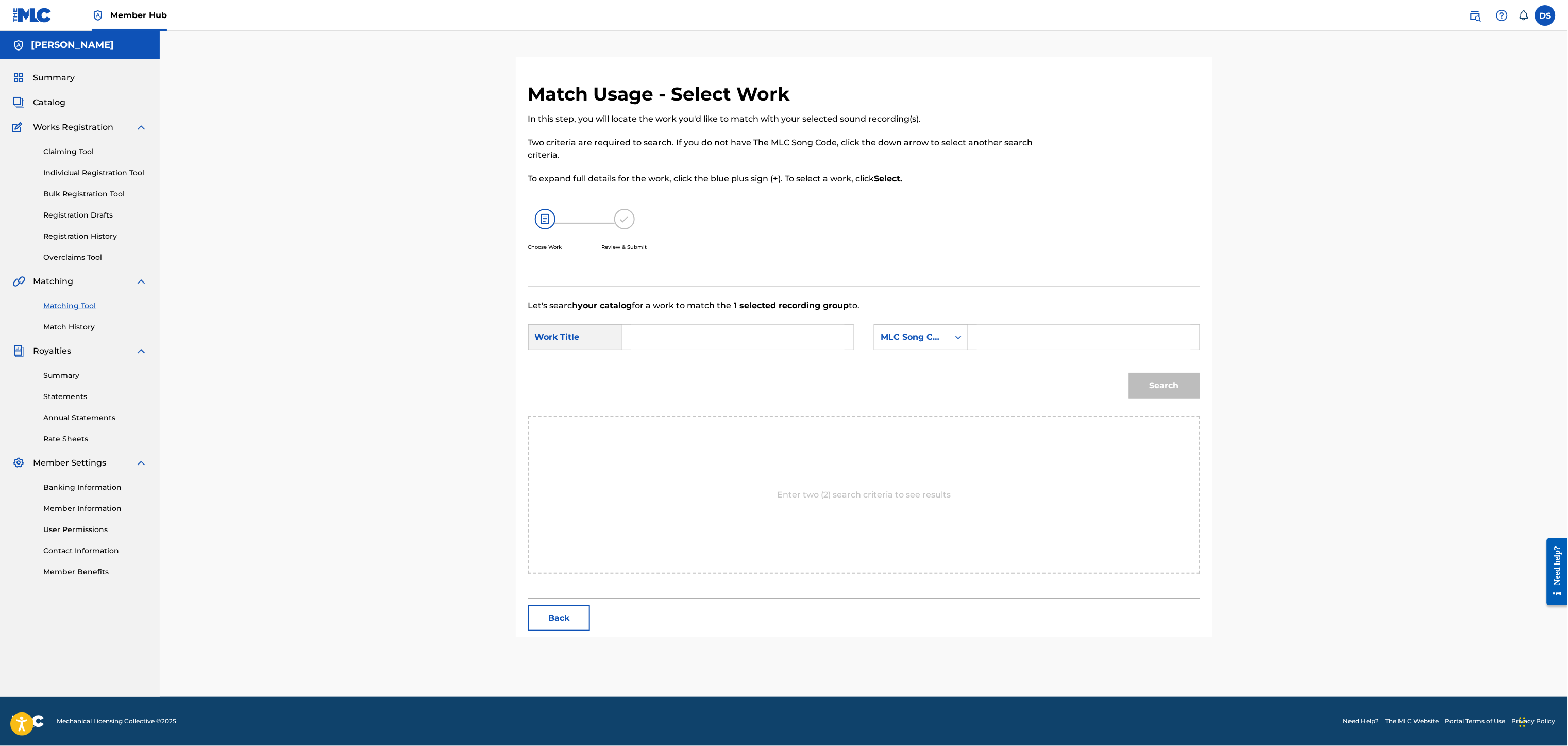
click at [631, 333] on input "Search Form" at bounding box center [737, 337] width 213 height 25
type input "LAST NIGHT"
click at [961, 344] on div "Search Form" at bounding box center [958, 337] width 18 height 18
click at [912, 360] on div "Writer Name" at bounding box center [921, 363] width 93 height 26
click at [991, 337] on input "Search Form" at bounding box center [1083, 337] width 213 height 25
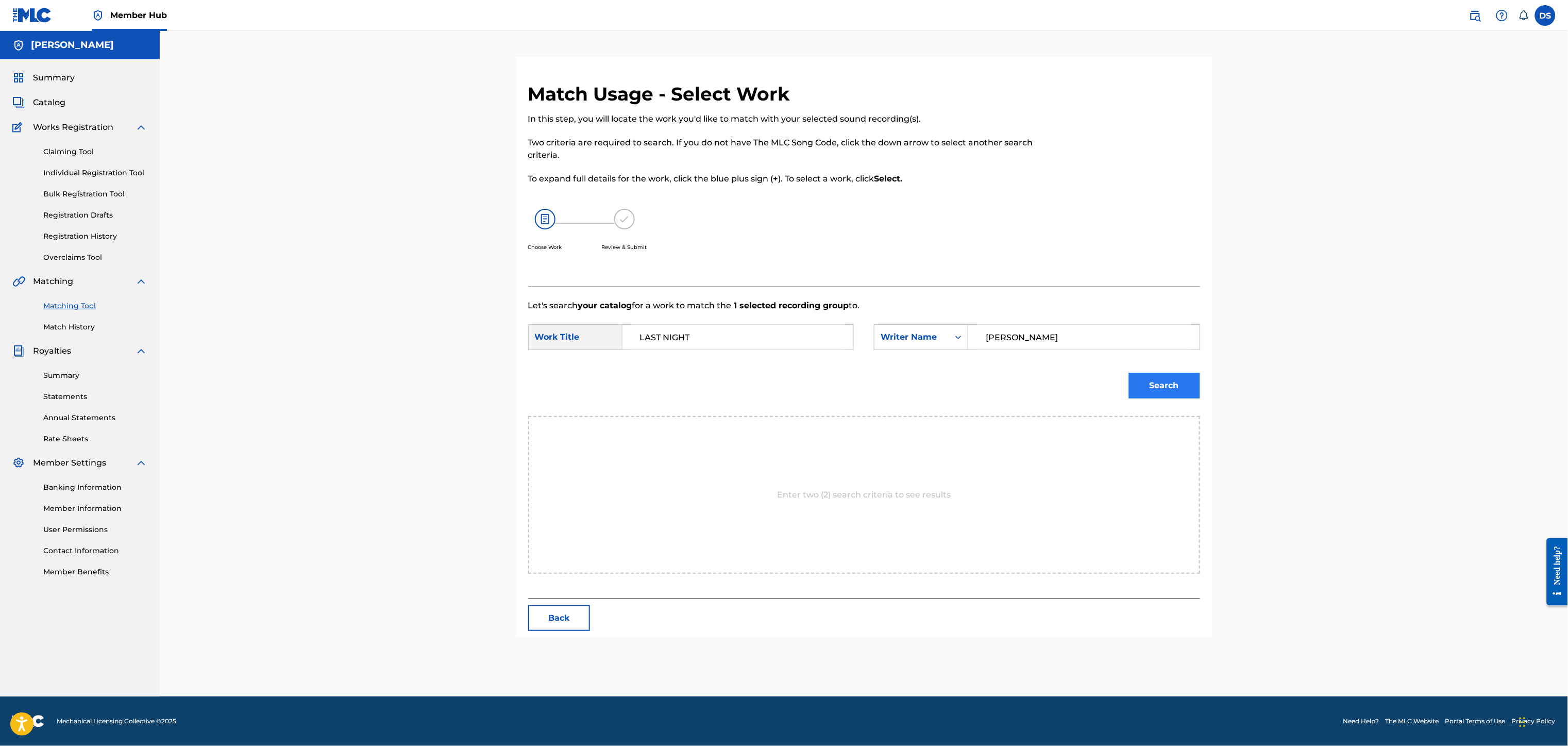
type input "[PERSON_NAME]"
click at [1159, 385] on button "Search" at bounding box center [1164, 385] width 71 height 26
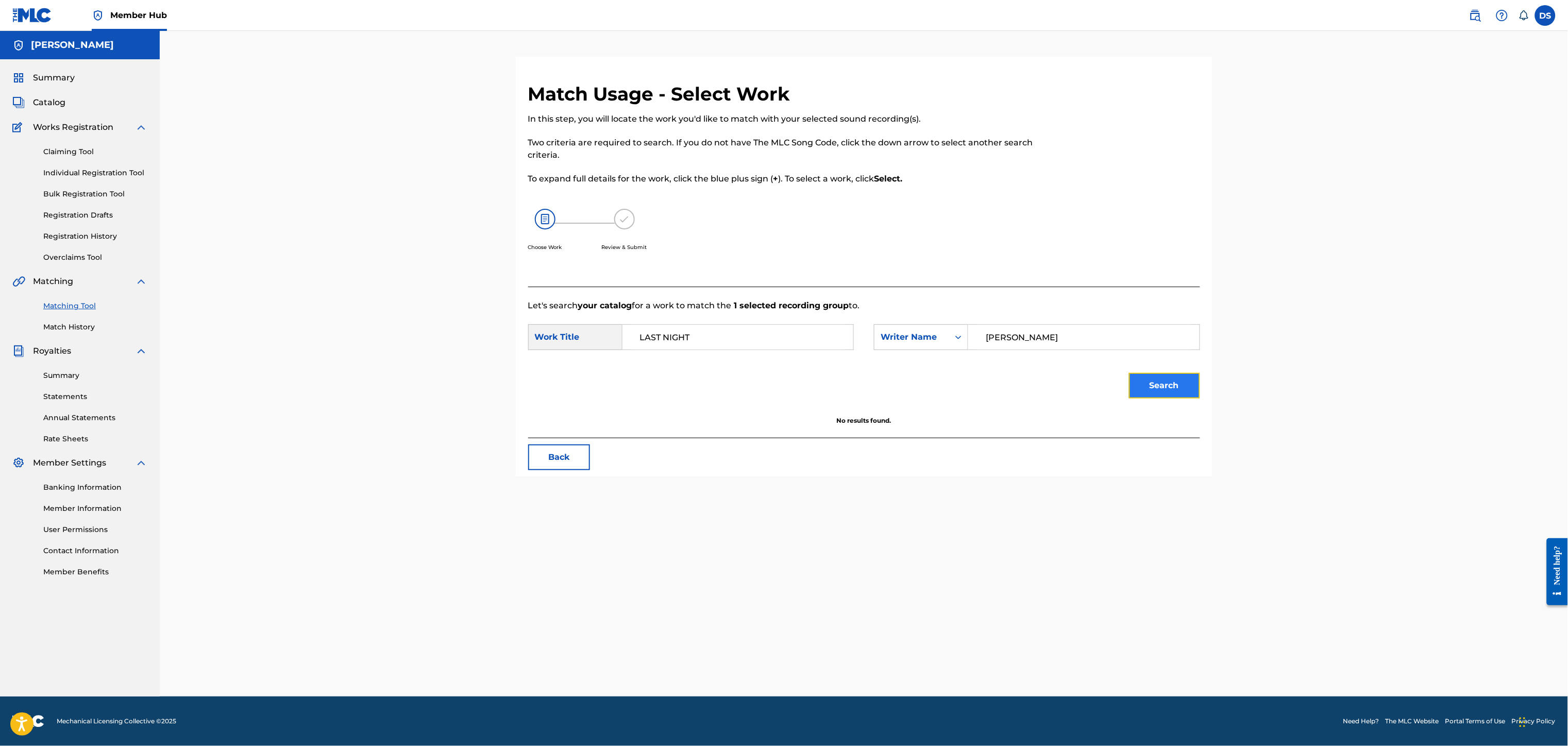
click at [1159, 385] on button "Search" at bounding box center [1164, 385] width 71 height 26
drag, startPoint x: 718, startPoint y: 341, endPoint x: 610, endPoint y: 326, distance: 109.0
click at [610, 326] on div "SearchWithCriteria3827246c-e02c-48b4-b4f1-2f136af1ecdb Work Title LAST NIGHT" at bounding box center [691, 337] width 325 height 26
click at [562, 464] on button "Back" at bounding box center [558, 457] width 61 height 26
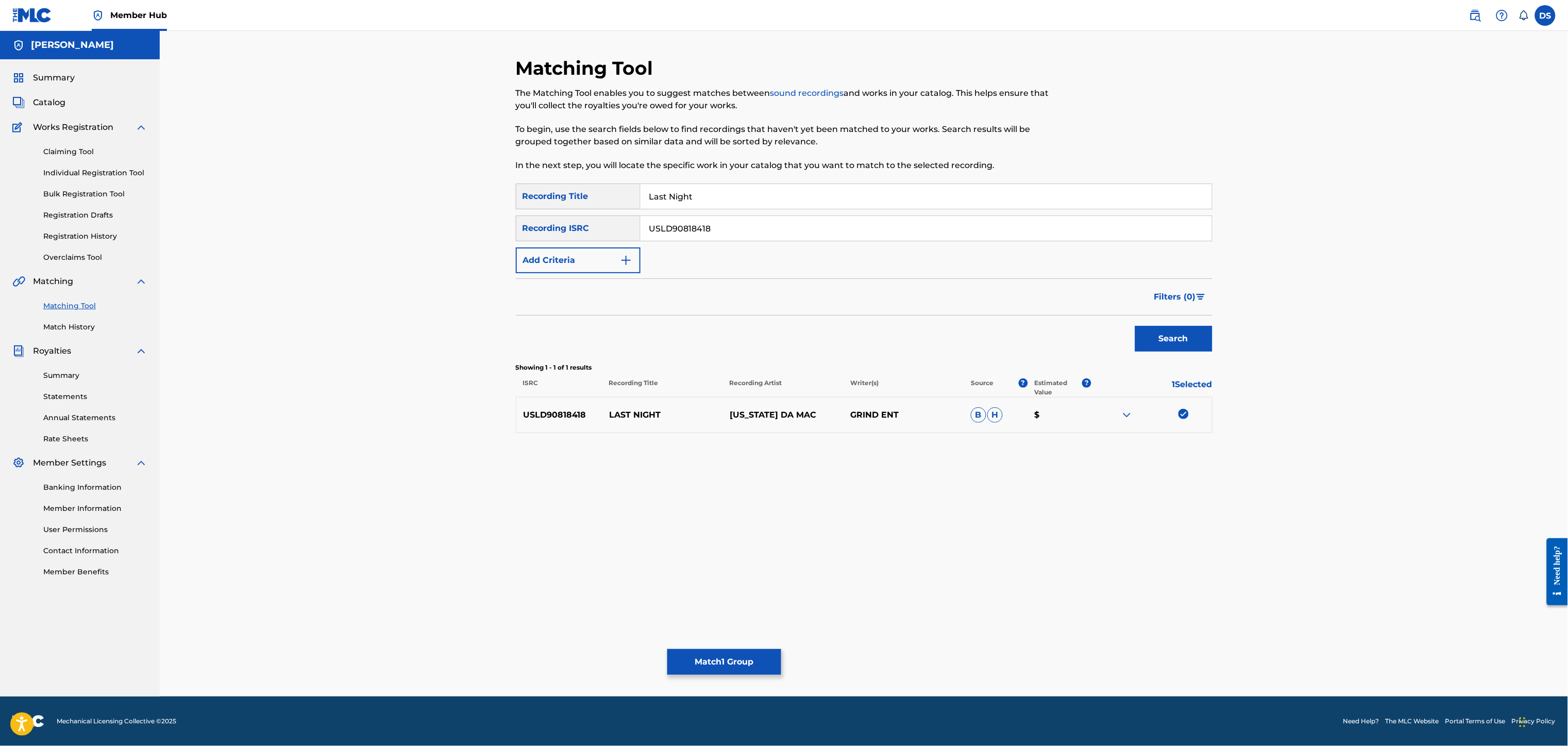
click at [562, 464] on div "Matching Tool The Matching Tool enables you to suggest matches between sound re…" at bounding box center [864, 376] width 697 height 640
drag, startPoint x: 701, startPoint y: 192, endPoint x: 612, endPoint y: 182, distance: 89.6
click at [607, 187] on div "SearchWithCriteriae00e0240-c425-4a88-aba5-ef2d1fcaca79 Recording Title Last Nig…" at bounding box center [864, 196] width 697 height 26
drag, startPoint x: 726, startPoint y: 233, endPoint x: 614, endPoint y: 234, distance: 112.0
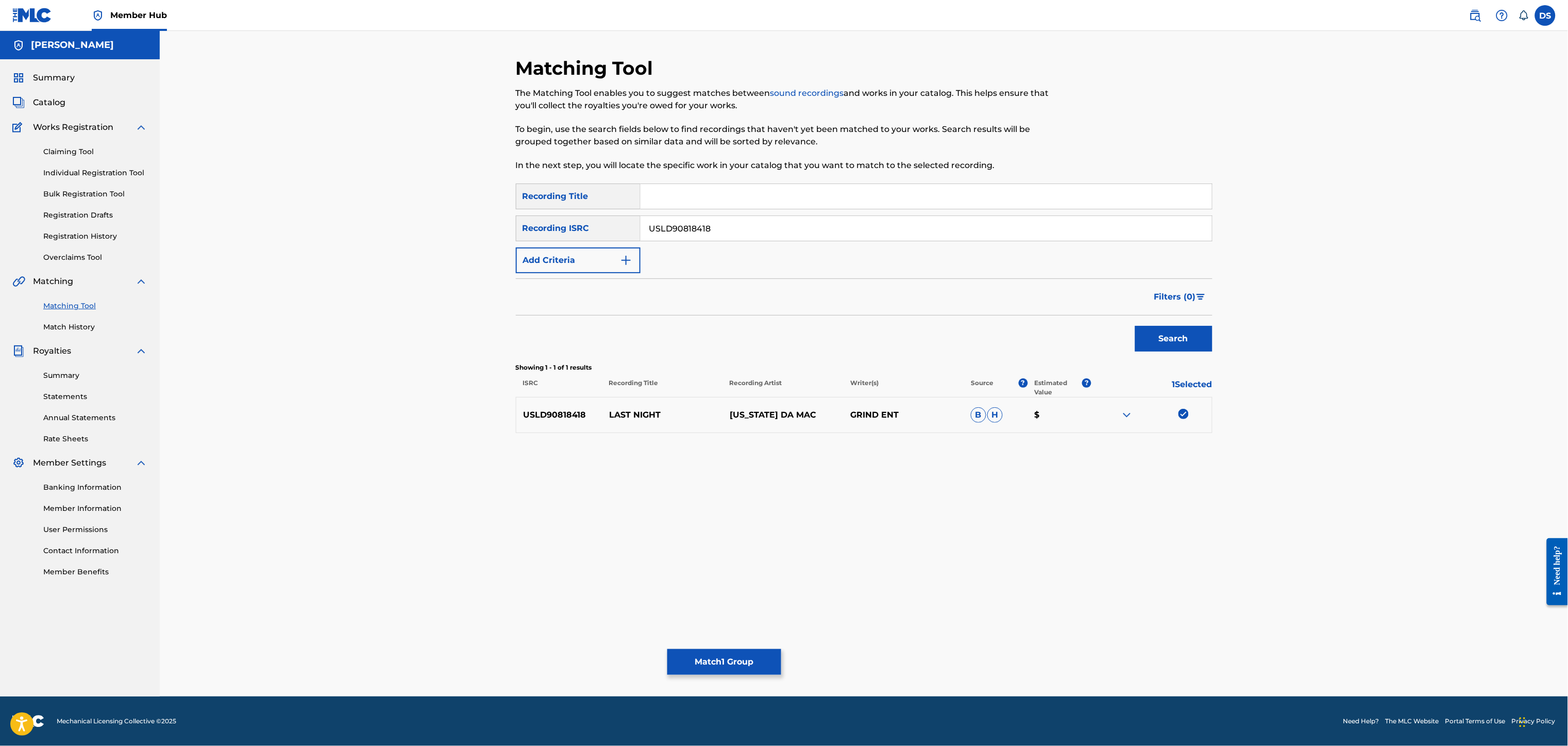
click at [614, 234] on div "SearchWithCriteriac77c3801-4337-4e62-82d1-17e45eaec1ef Recording ISRC USLD90818…" at bounding box center [864, 228] width 697 height 26
paste input "USLD90818422"
type input "USLD90818422"
click at [682, 194] on input "Search Form" at bounding box center [926, 196] width 571 height 25
type input "ROCK SOLID"
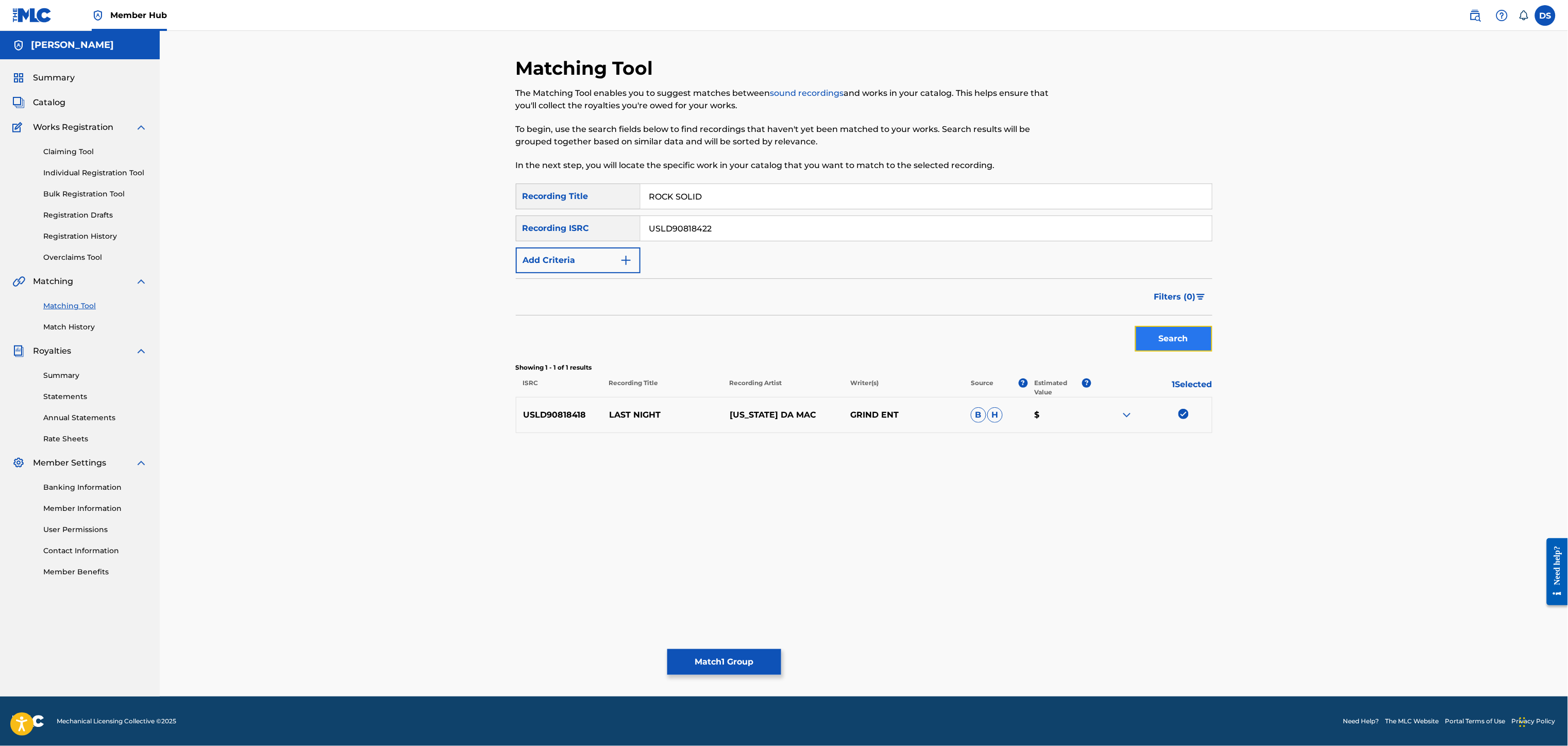
click at [1159, 345] on button "Search" at bounding box center [1173, 338] width 77 height 26
click at [69, 78] on span "Summary" at bounding box center [54, 78] width 42 height 12
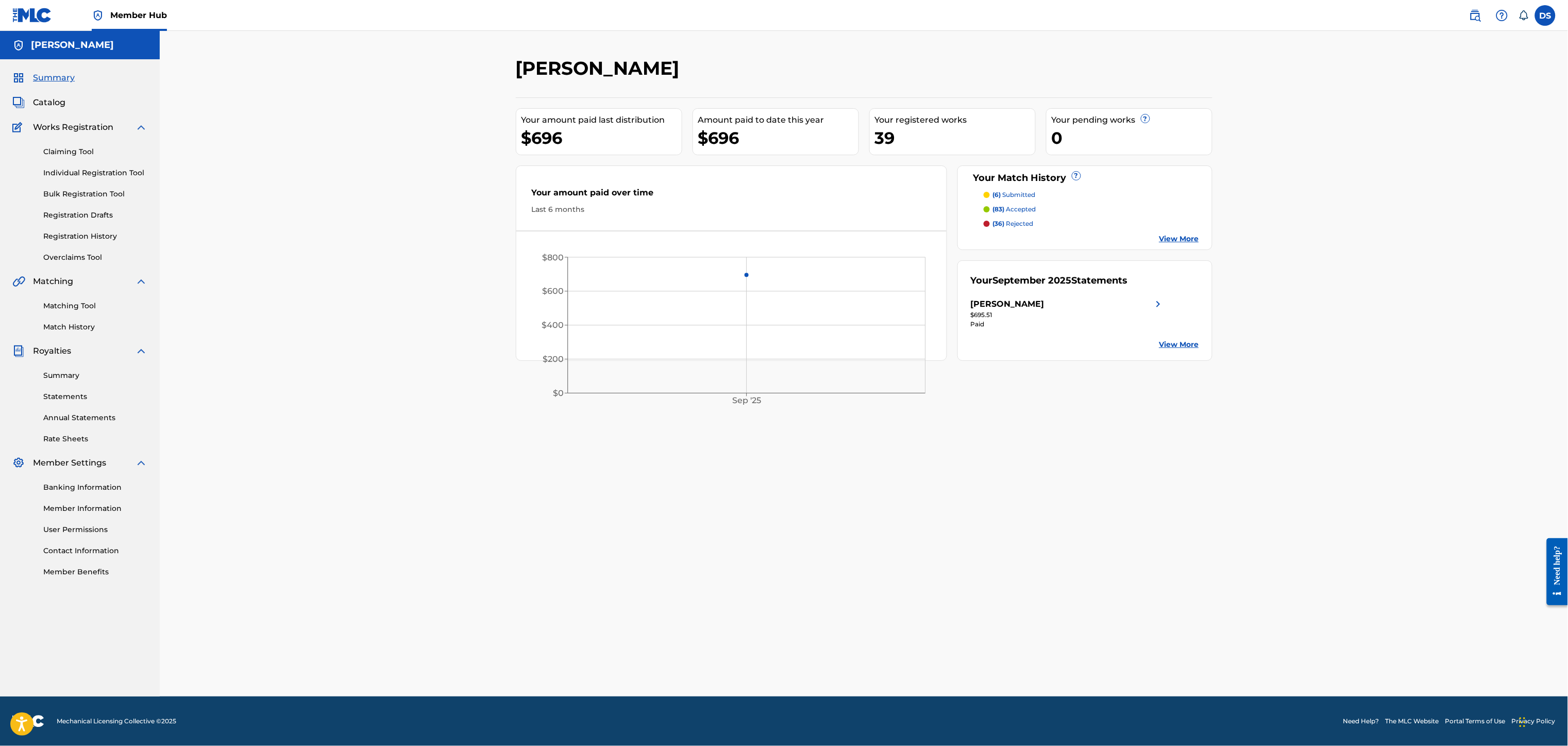
click at [1019, 209] on p "(83) accepted" at bounding box center [1014, 209] width 43 height 10
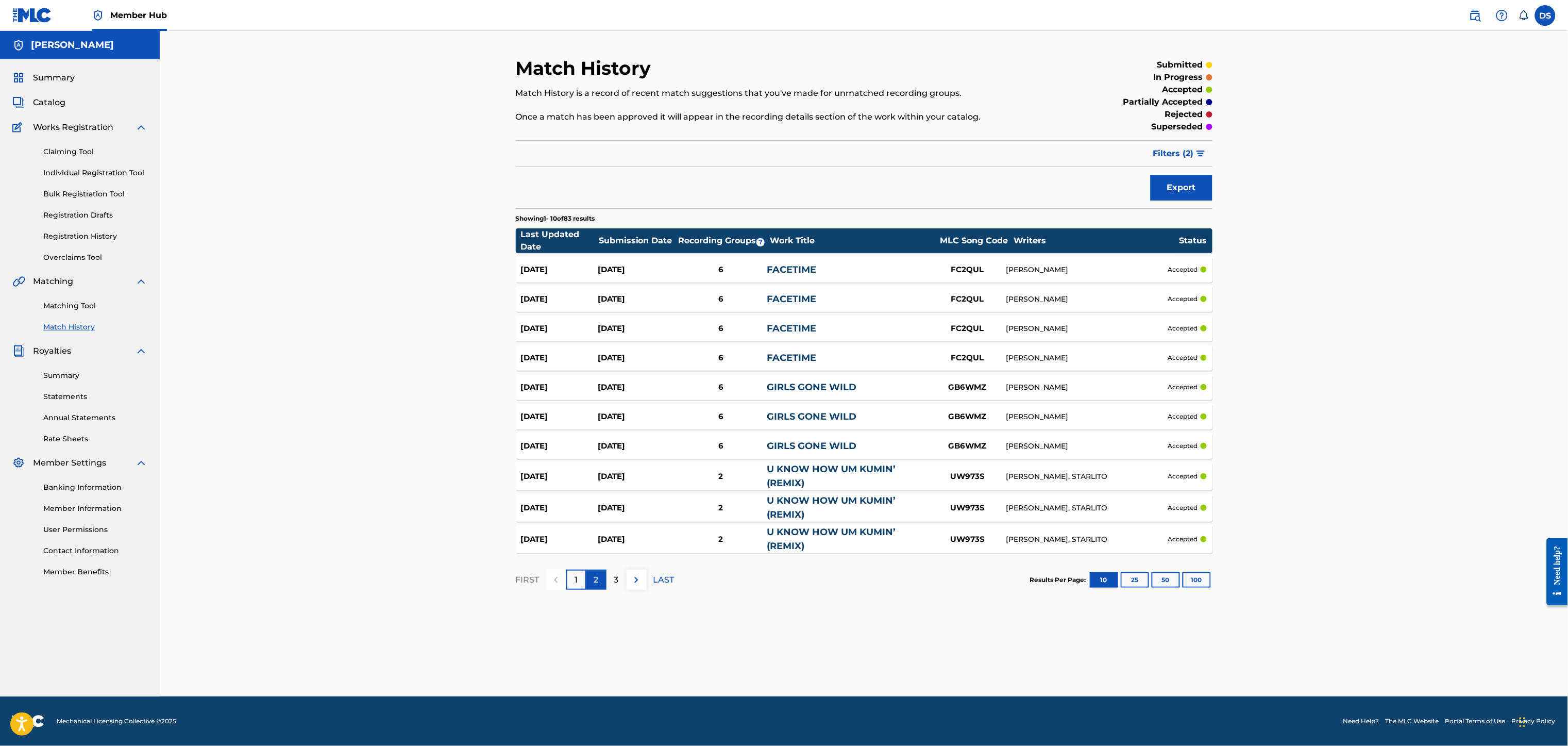
click at [594, 582] on p "2" at bounding box center [595, 580] width 4 height 12
click at [617, 581] on p "3" at bounding box center [616, 580] width 4 height 12
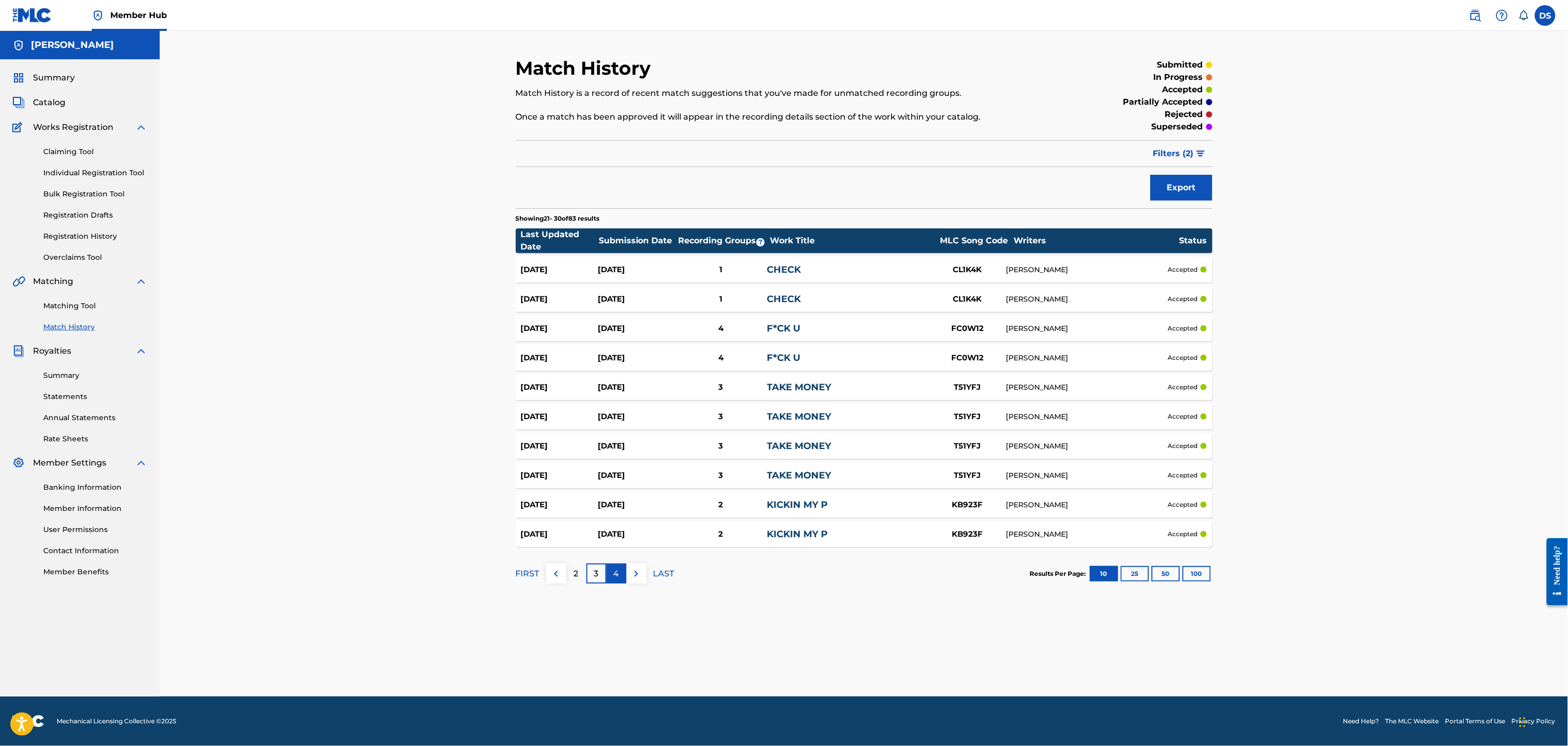
click at [618, 571] on p "4" at bounding box center [616, 574] width 6 height 12
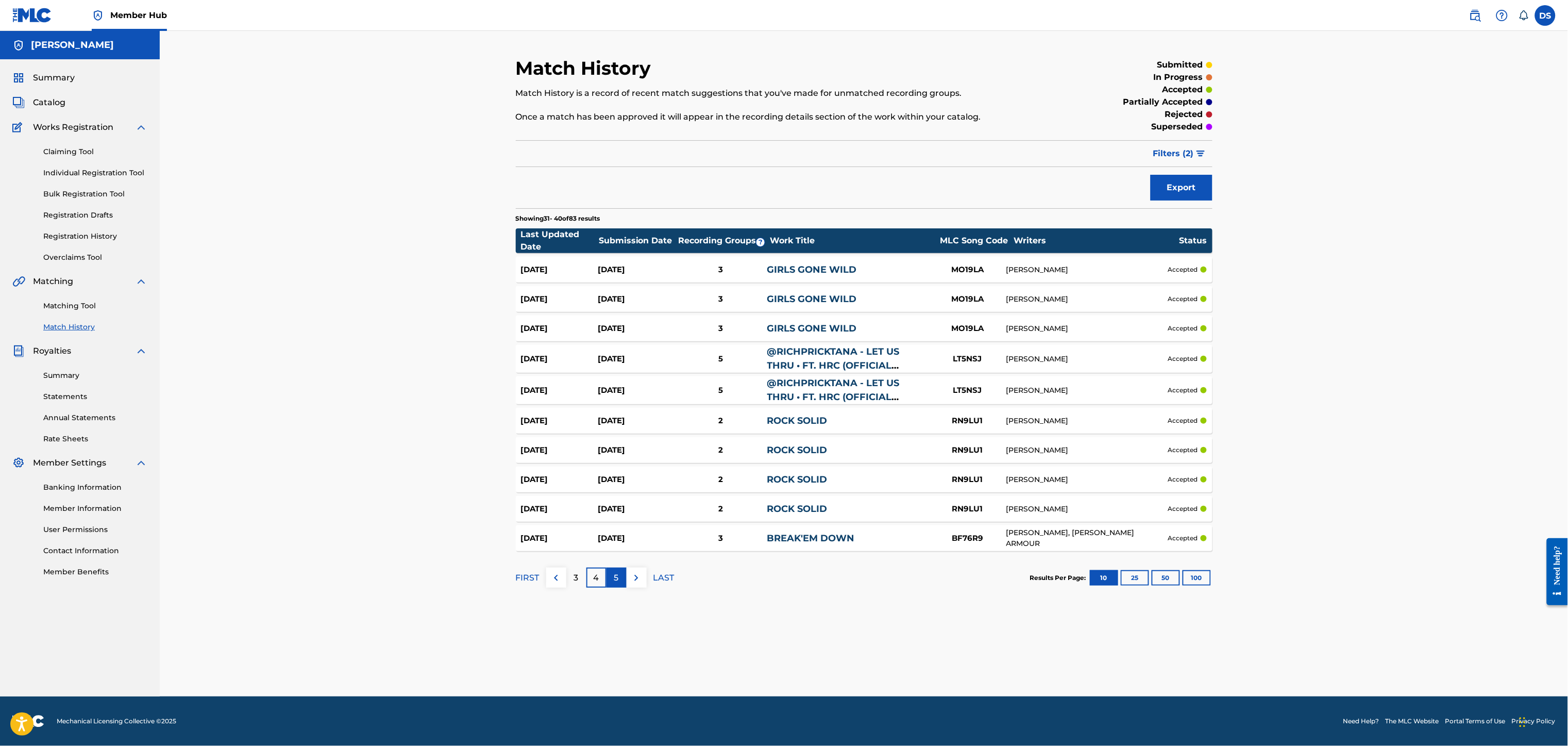
click at [611, 575] on div "5" at bounding box center [616, 577] width 20 height 20
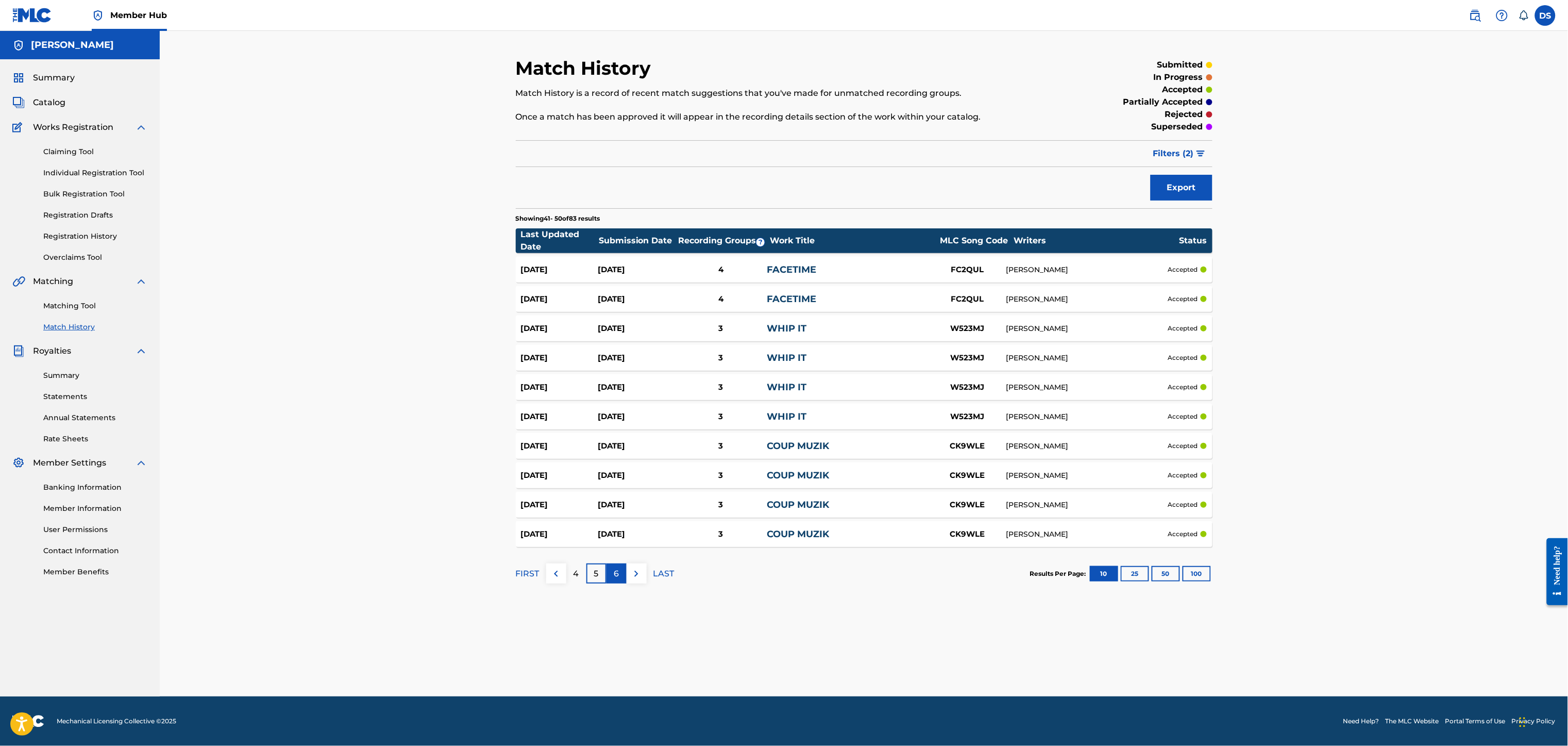
click at [620, 573] on div "6" at bounding box center [616, 573] width 20 height 20
click at [620, 573] on div "7" at bounding box center [616, 573] width 20 height 20
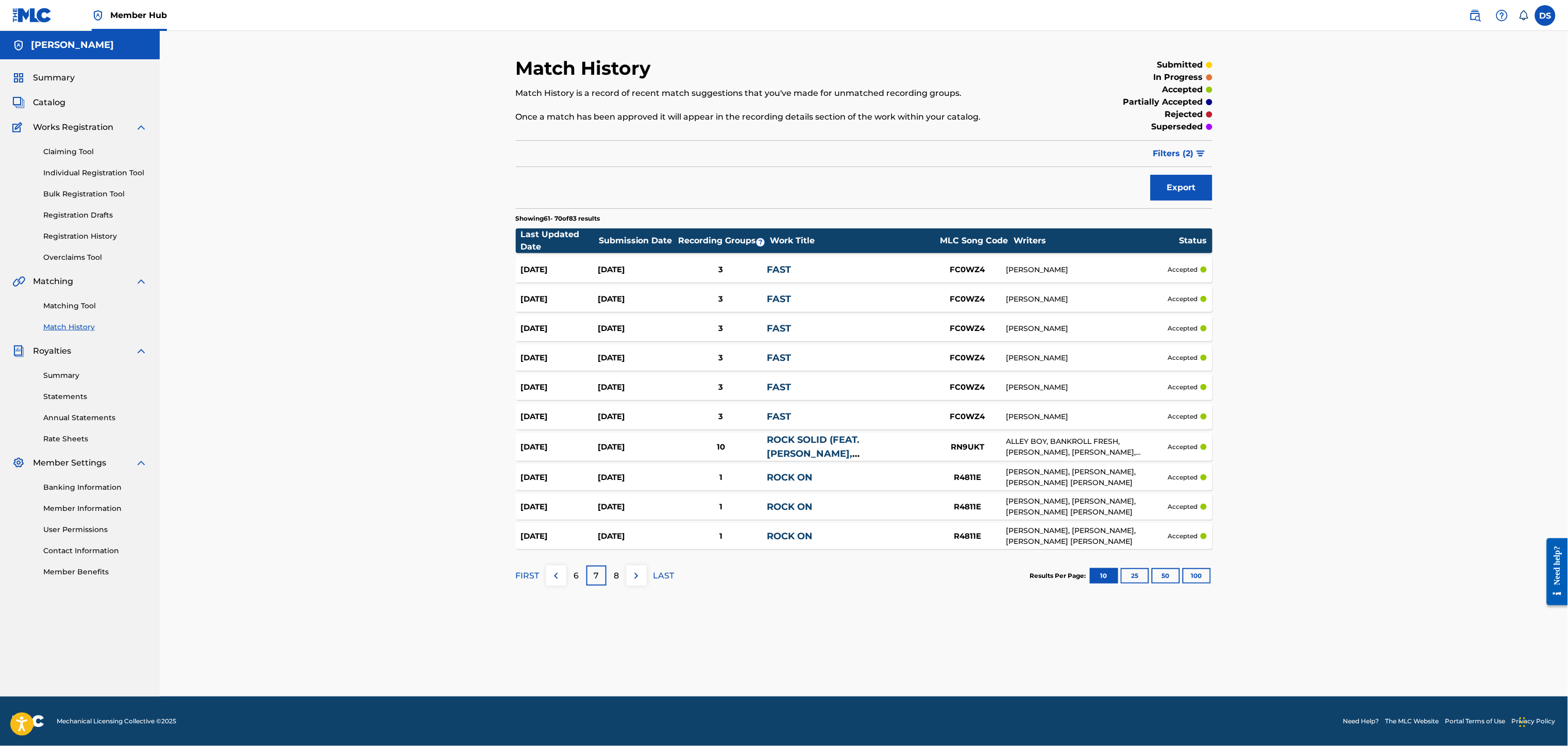
click at [620, 573] on div "8" at bounding box center [616, 575] width 20 height 20
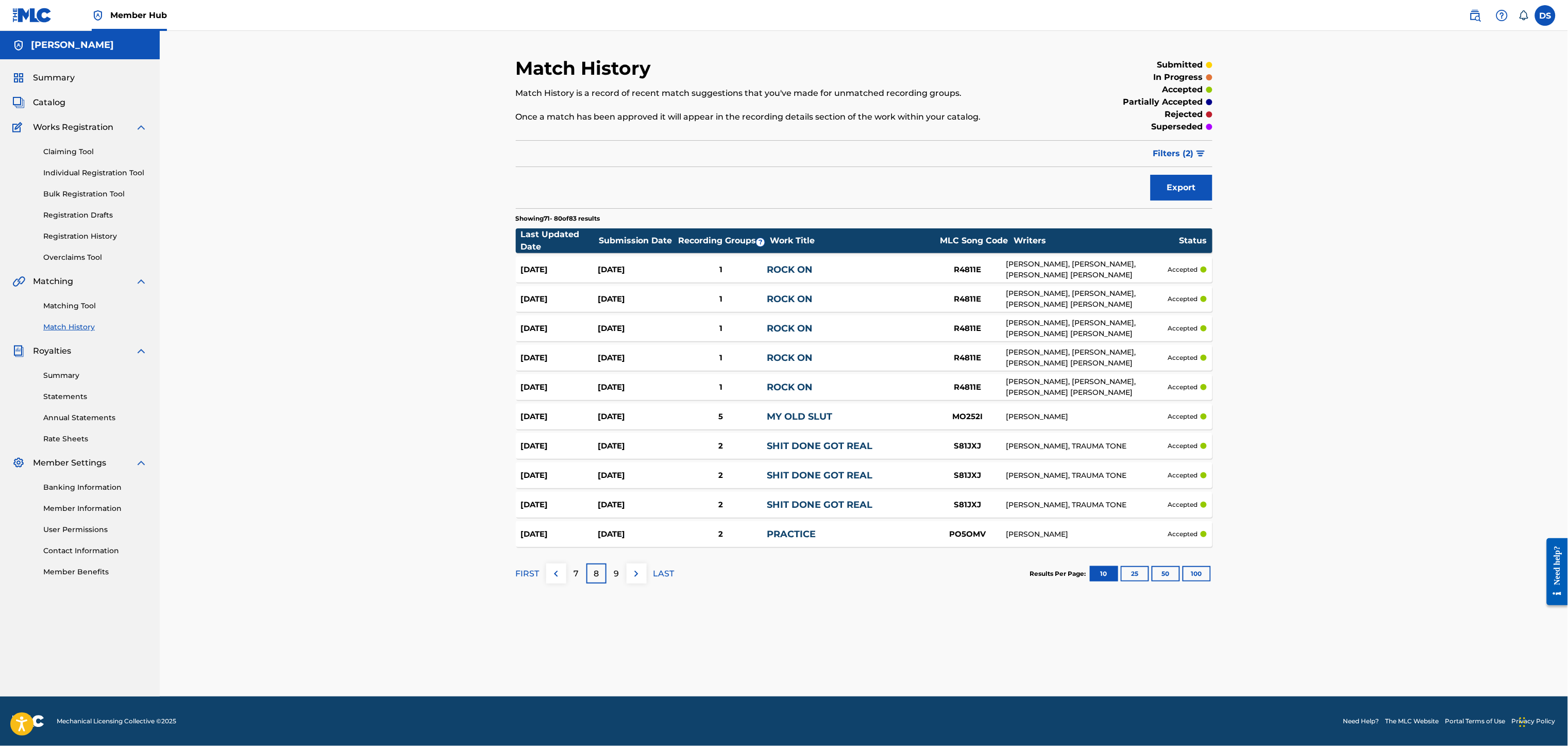
click at [620, 573] on div "9" at bounding box center [616, 573] width 20 height 20
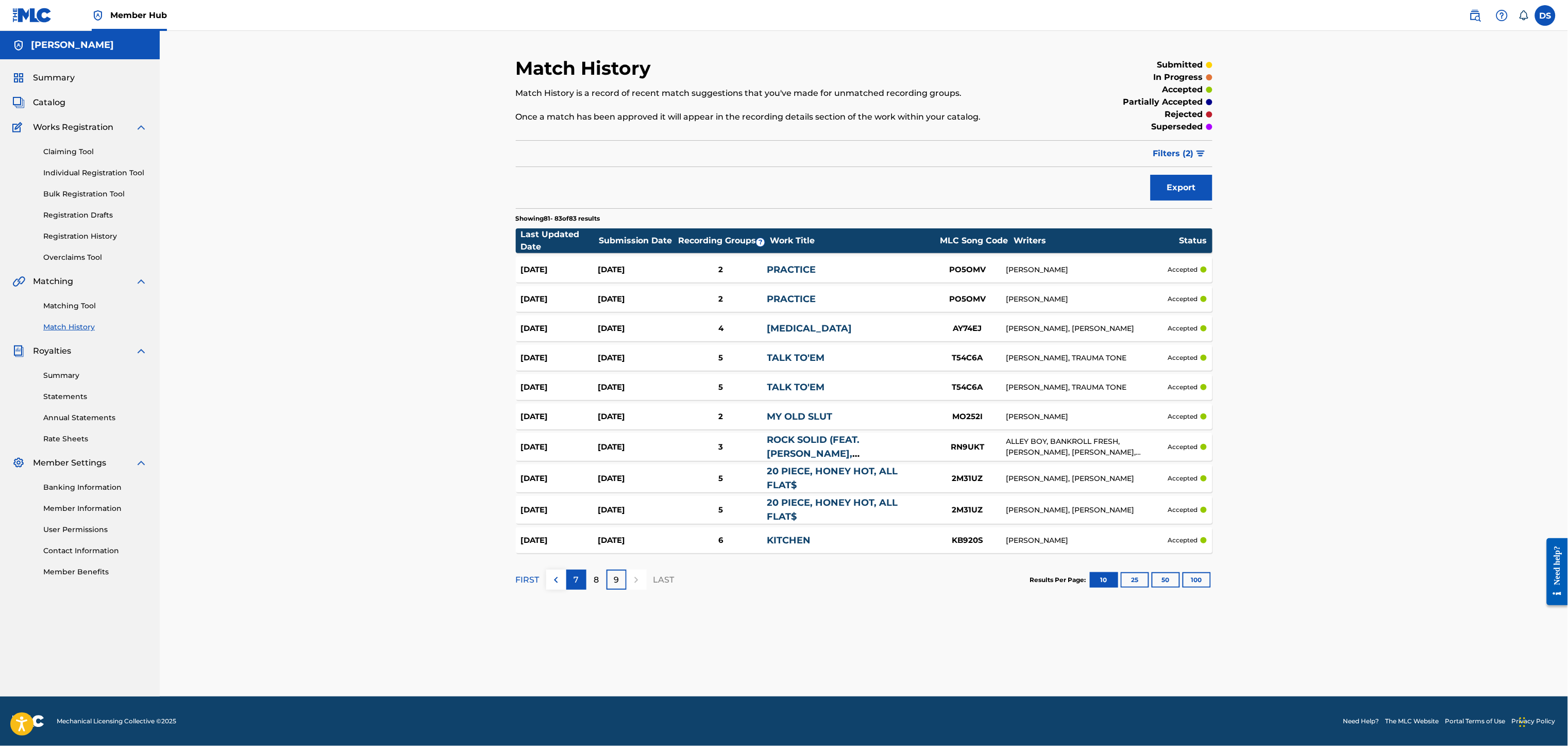
click at [577, 580] on p "7" at bounding box center [576, 580] width 5 height 12
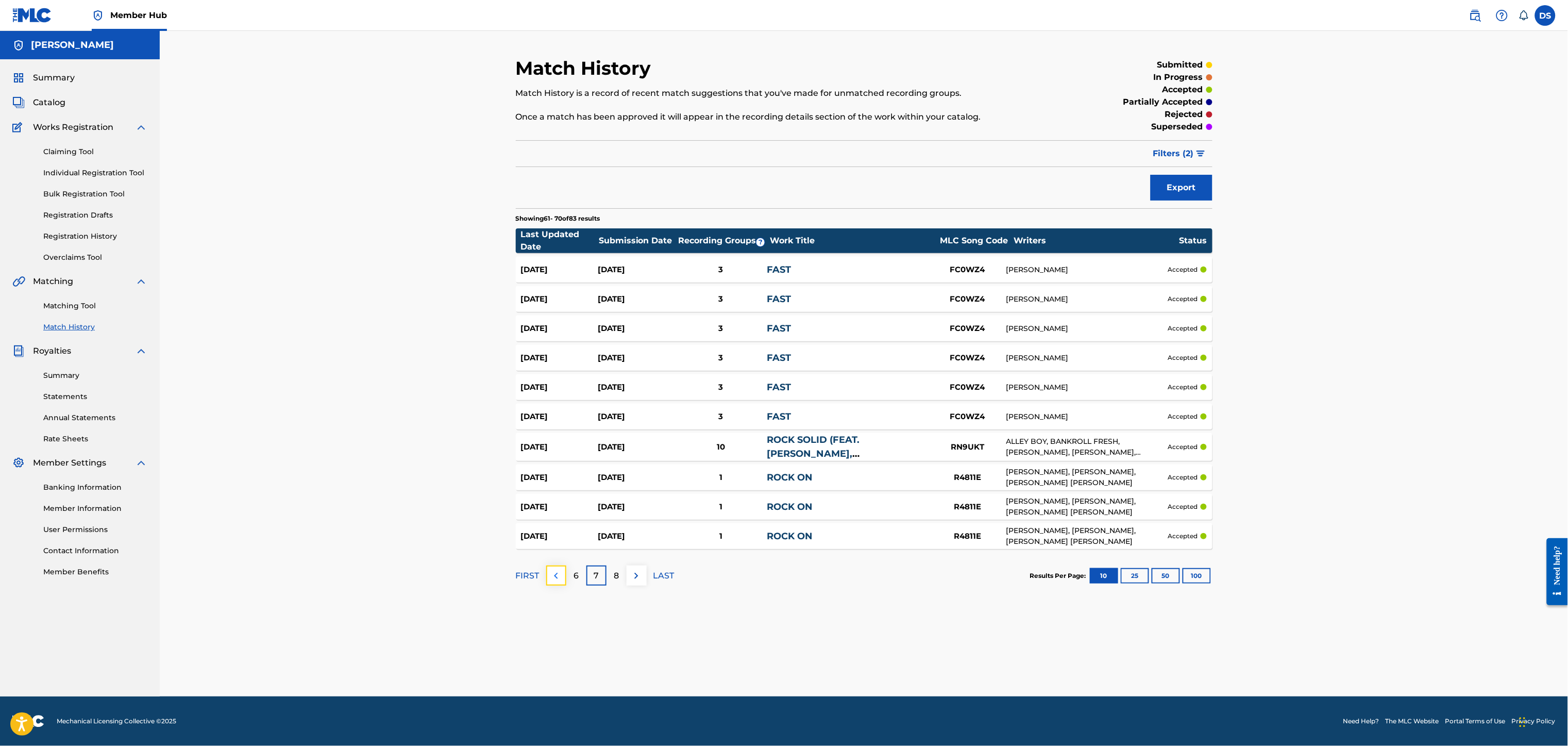
click at [558, 574] on img at bounding box center [556, 576] width 12 height 12
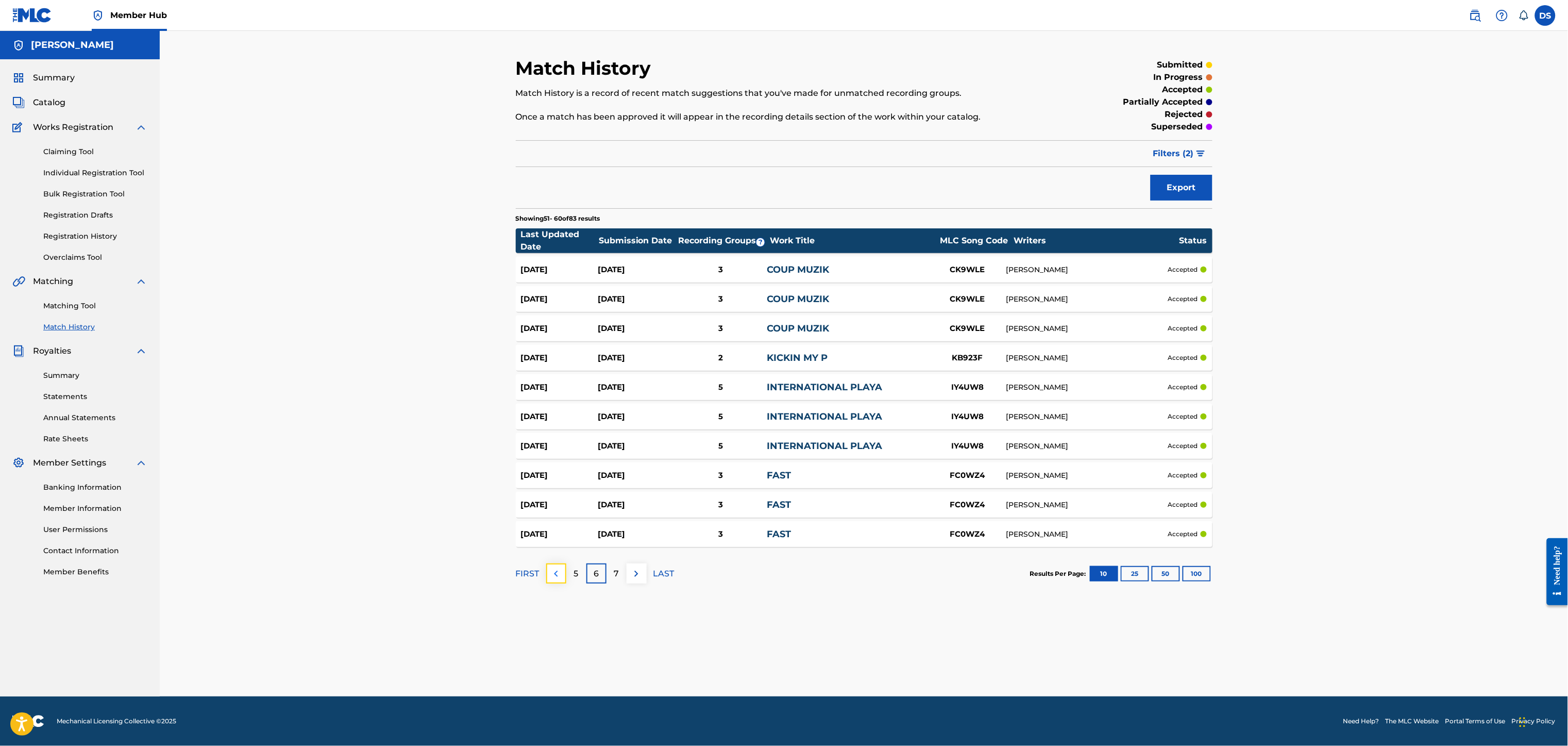
click at [558, 571] on img at bounding box center [556, 574] width 12 height 12
click at [525, 573] on p "FIRST" at bounding box center [527, 574] width 23 height 12
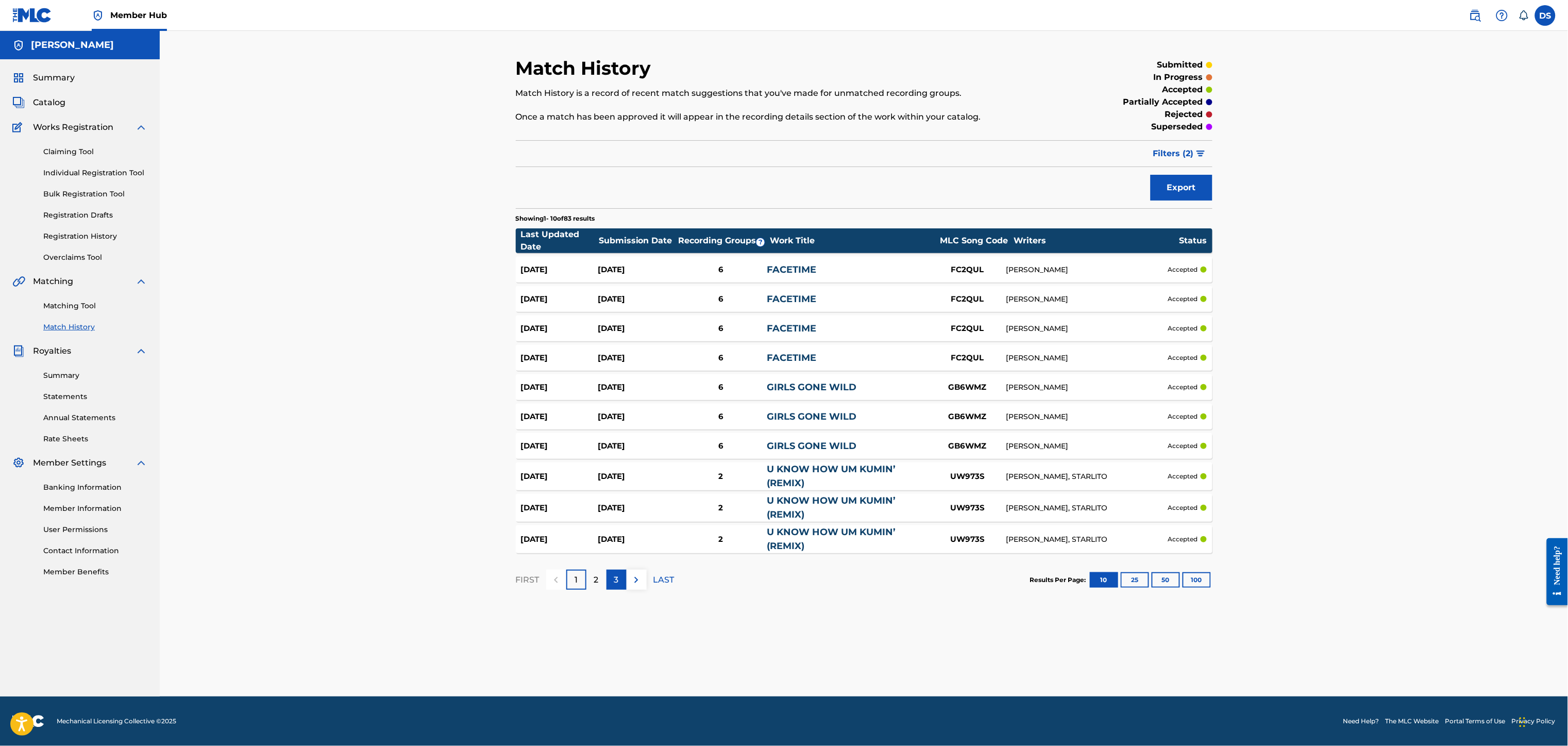
click at [609, 582] on div "3" at bounding box center [616, 579] width 20 height 20
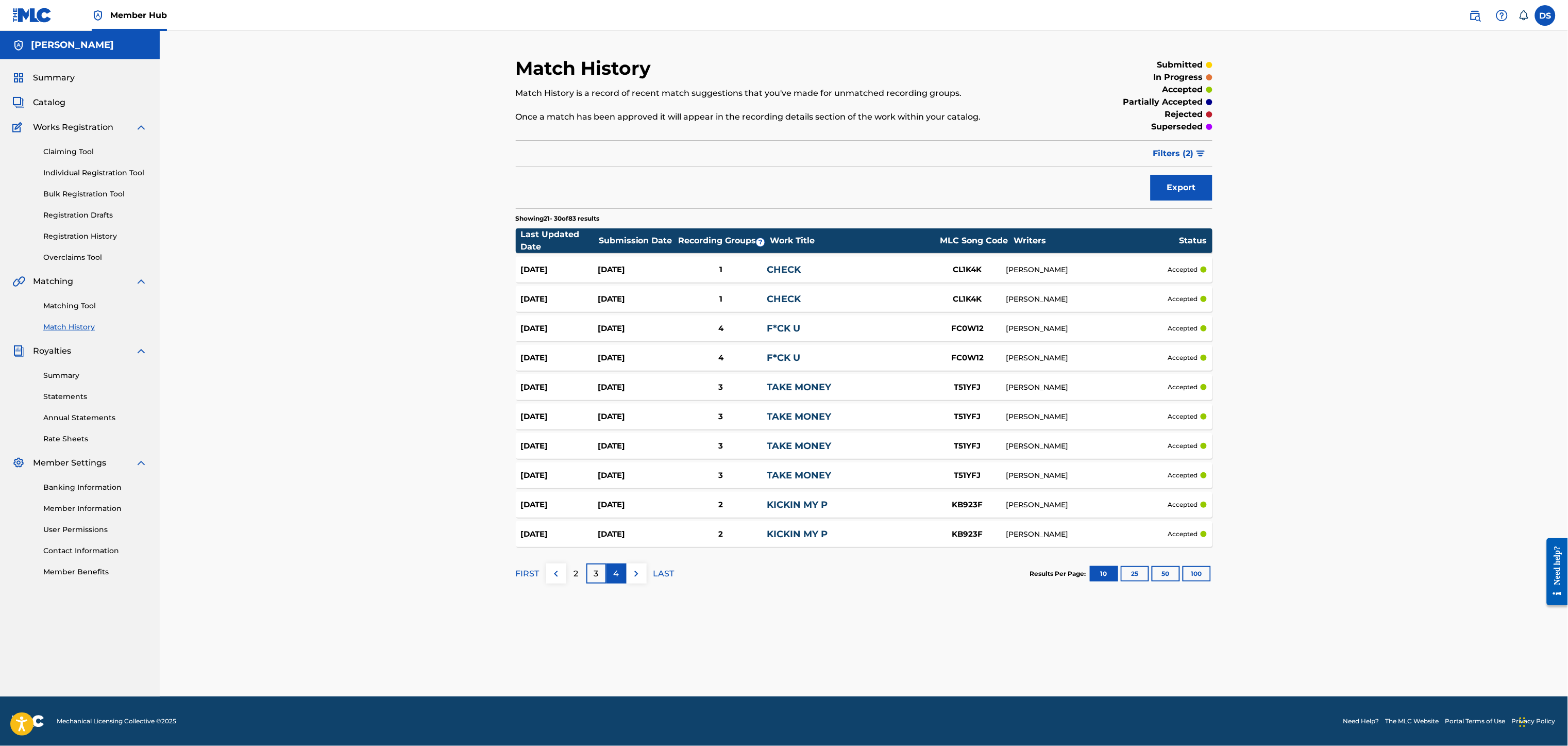
click at [616, 571] on p "4" at bounding box center [616, 574] width 6 height 12
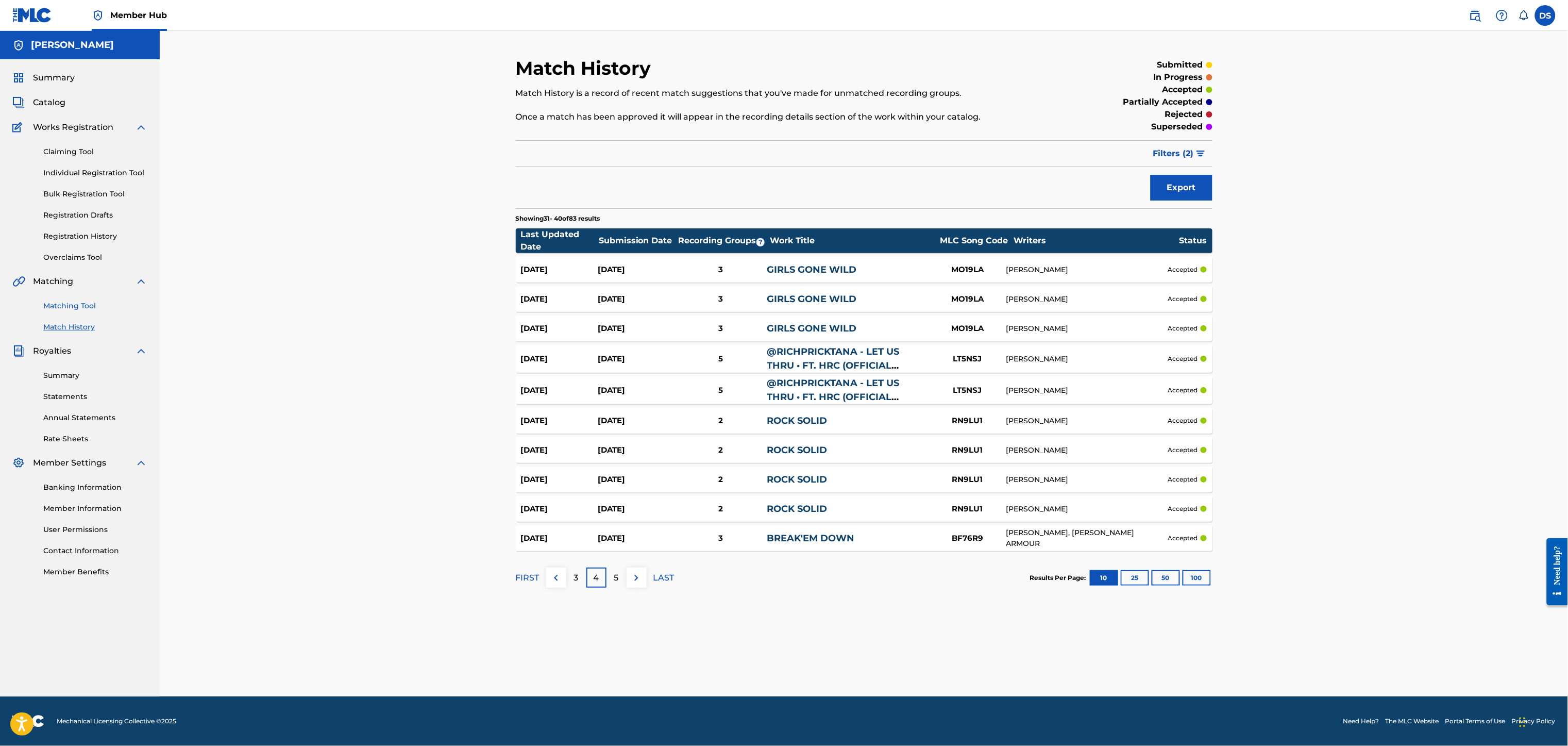
click at [56, 303] on link "Matching Tool" at bounding box center [95, 305] width 104 height 11
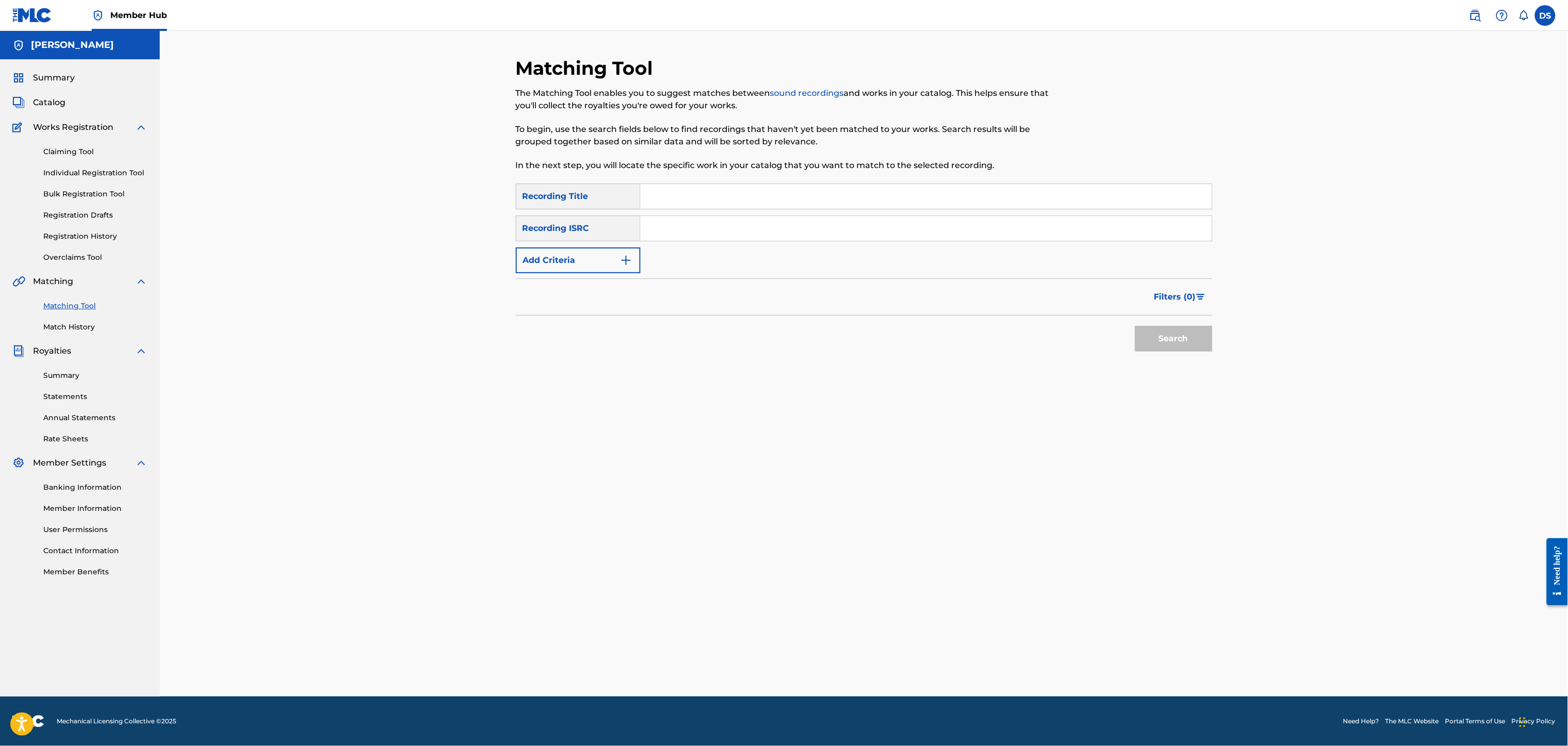
click at [659, 230] on input "Search Form" at bounding box center [926, 228] width 571 height 25
paste input "USLD90818422"
type input "USLD90818422"
click at [661, 201] on input "Search Form" at bounding box center [926, 196] width 571 height 25
type input "ROCK SOLID"
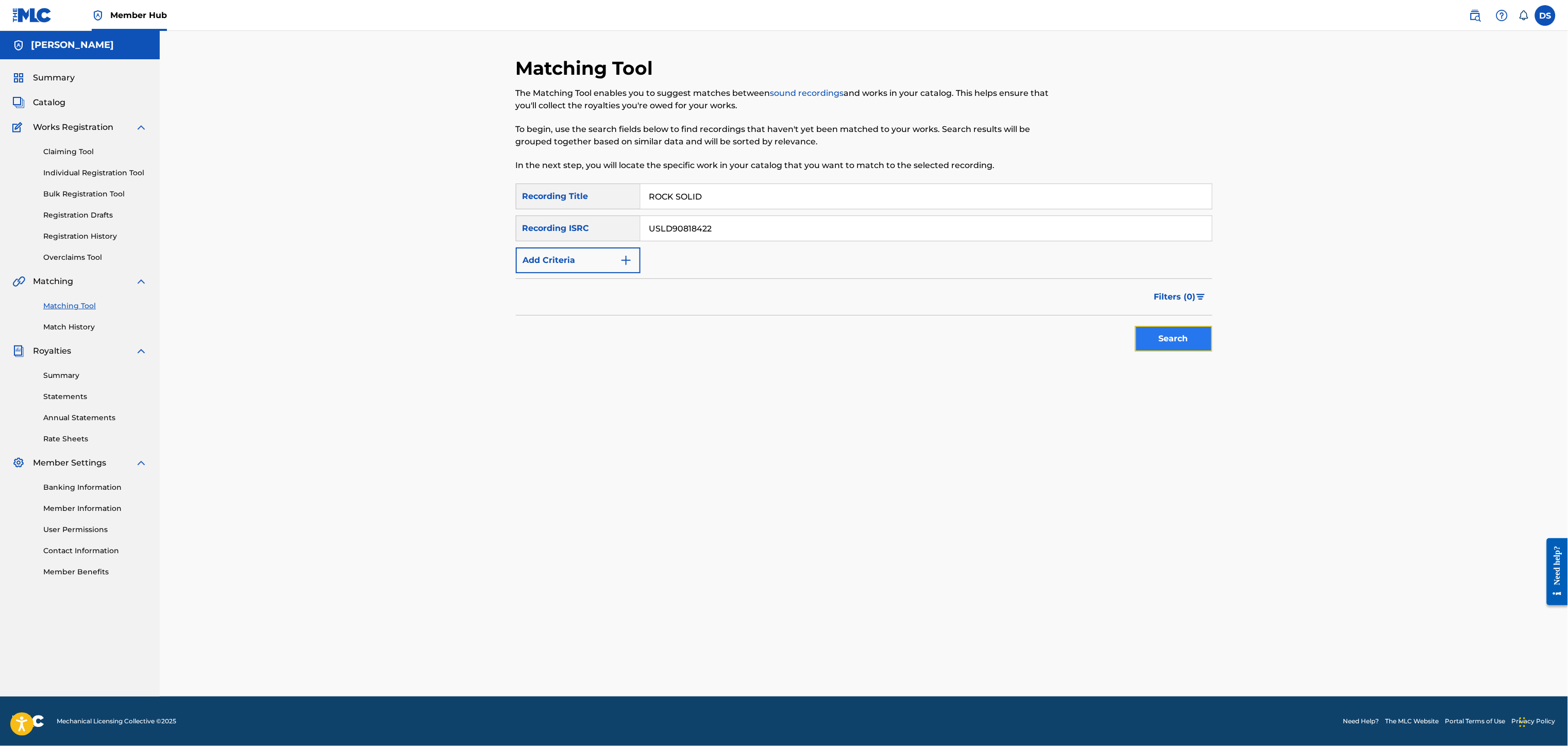
click at [1179, 333] on button "Search" at bounding box center [1173, 338] width 77 height 26
click at [1182, 412] on div at bounding box center [1184, 414] width 10 height 10
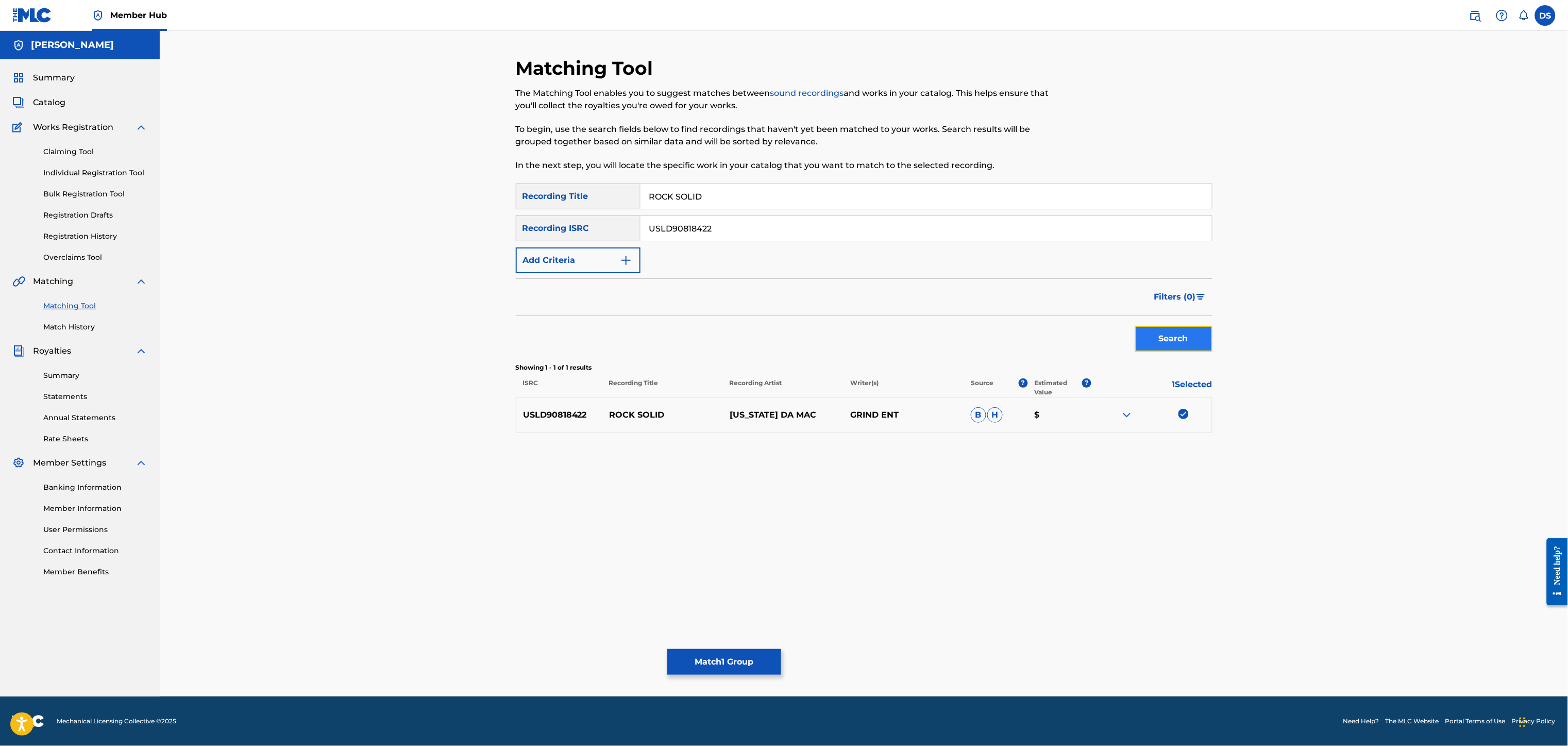
click at [1176, 333] on button "Search" at bounding box center [1173, 338] width 77 height 26
click at [758, 682] on div "Matching Tool The Matching Tool enables you to suggest matches between sound re…" at bounding box center [864, 376] width 697 height 640
drag, startPoint x: 758, startPoint y: 682, endPoint x: 748, endPoint y: 685, distance: 10.4
click at [757, 682] on div "Matching Tool The Matching Tool enables you to suggest matches between sound re…" at bounding box center [864, 376] width 697 height 640
click at [755, 685] on div "Matching Tool The Matching Tool enables you to suggest matches between sound re…" at bounding box center [864, 376] width 697 height 640
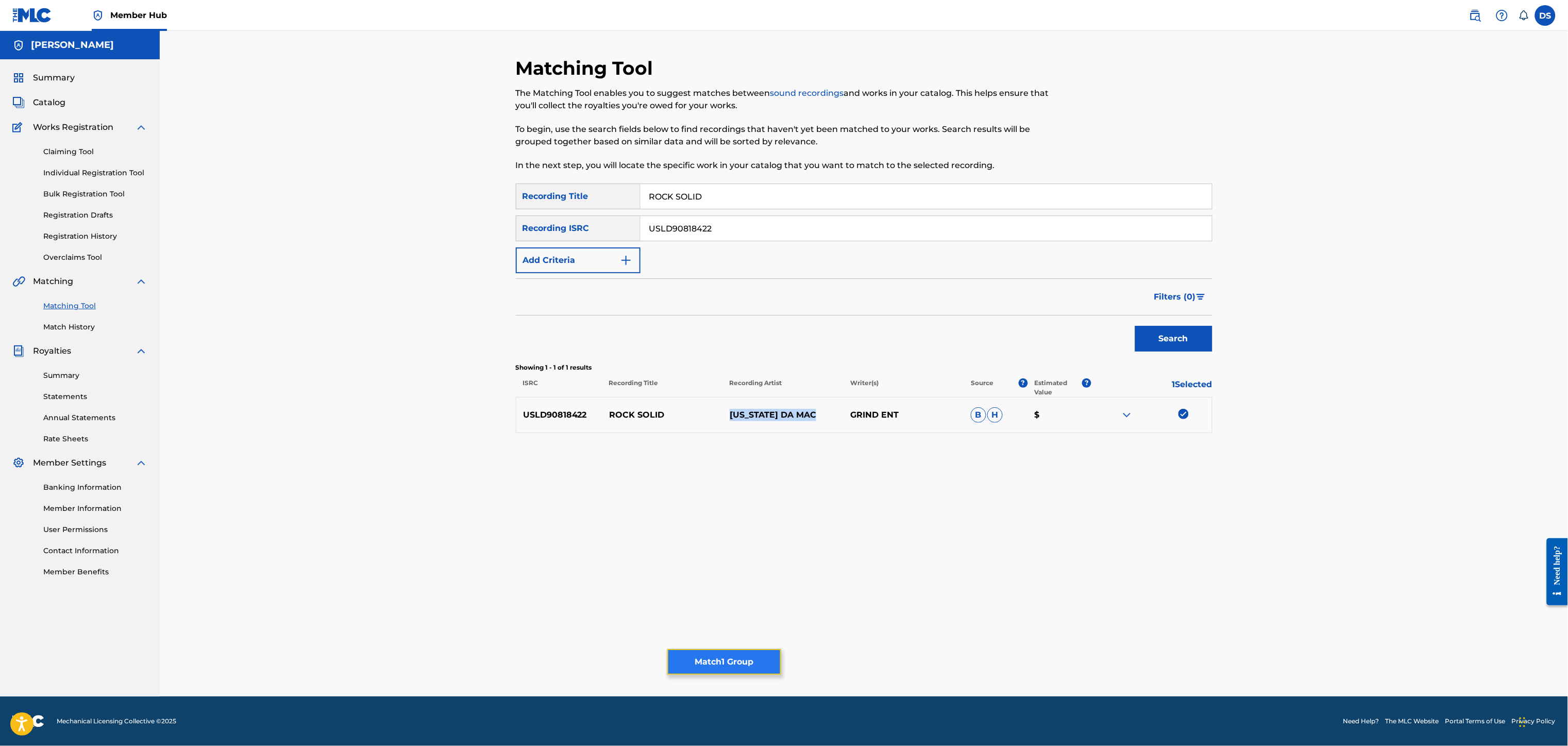
click at [714, 660] on button "Match 1 Group" at bounding box center [724, 662] width 114 height 26
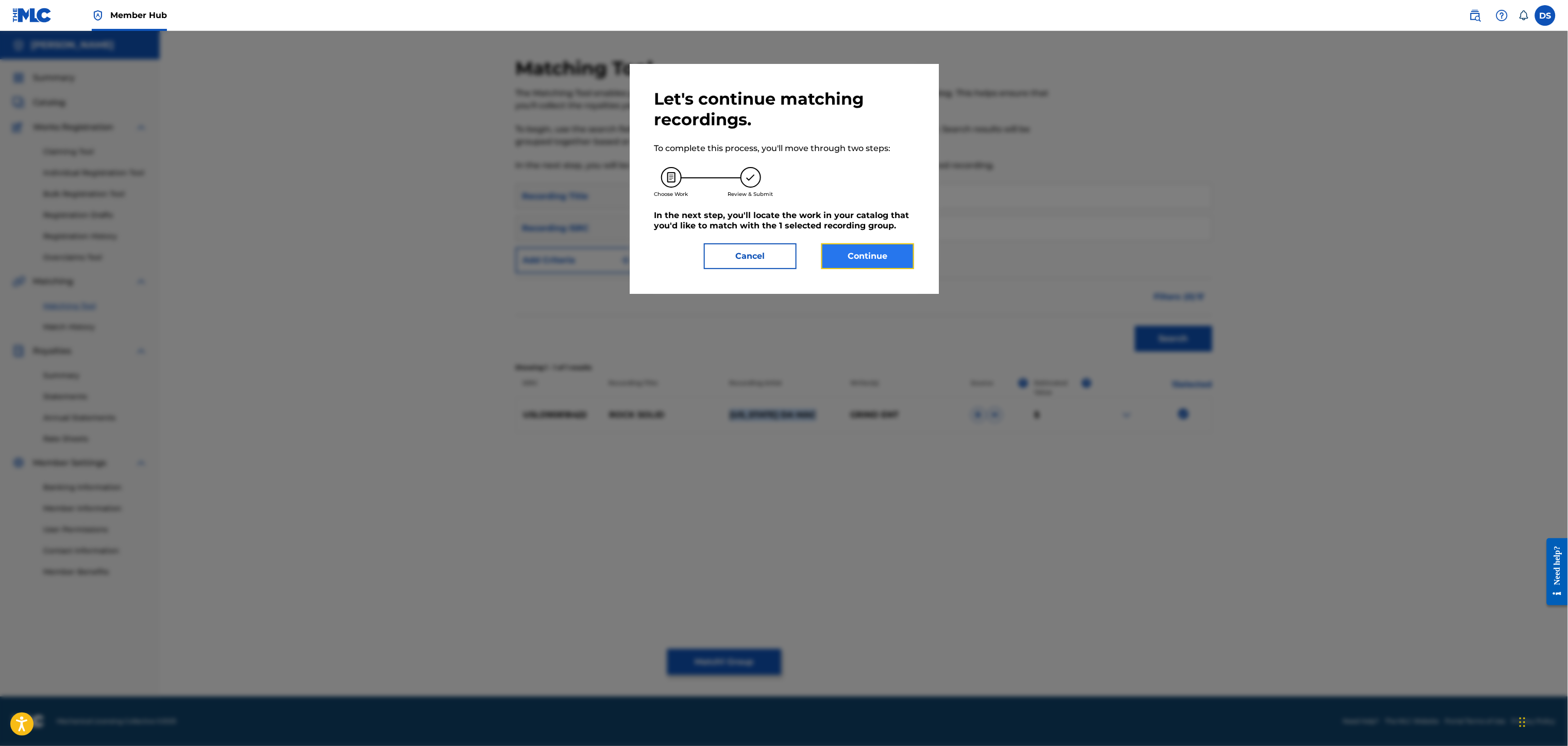
click at [887, 264] on button "Continue" at bounding box center [867, 256] width 93 height 26
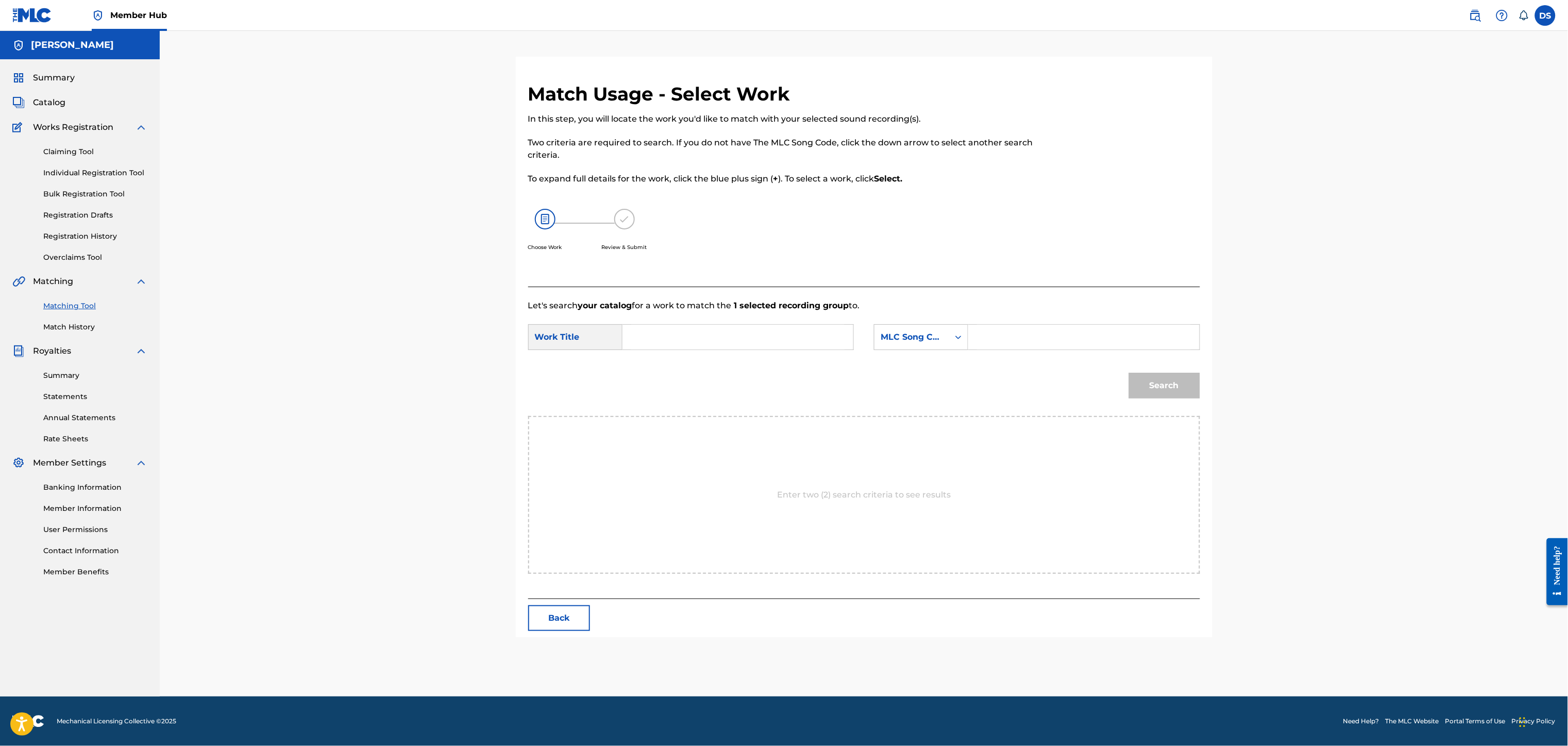
click at [727, 338] on input "Search Form" at bounding box center [737, 337] width 213 height 25
type input "ROCK SOLID"
click at [958, 331] on icon "Search Form" at bounding box center [958, 337] width 10 height 10
click at [933, 363] on div "Writer Name" at bounding box center [921, 363] width 93 height 26
click at [989, 329] on input "Search Form" at bounding box center [1083, 337] width 213 height 25
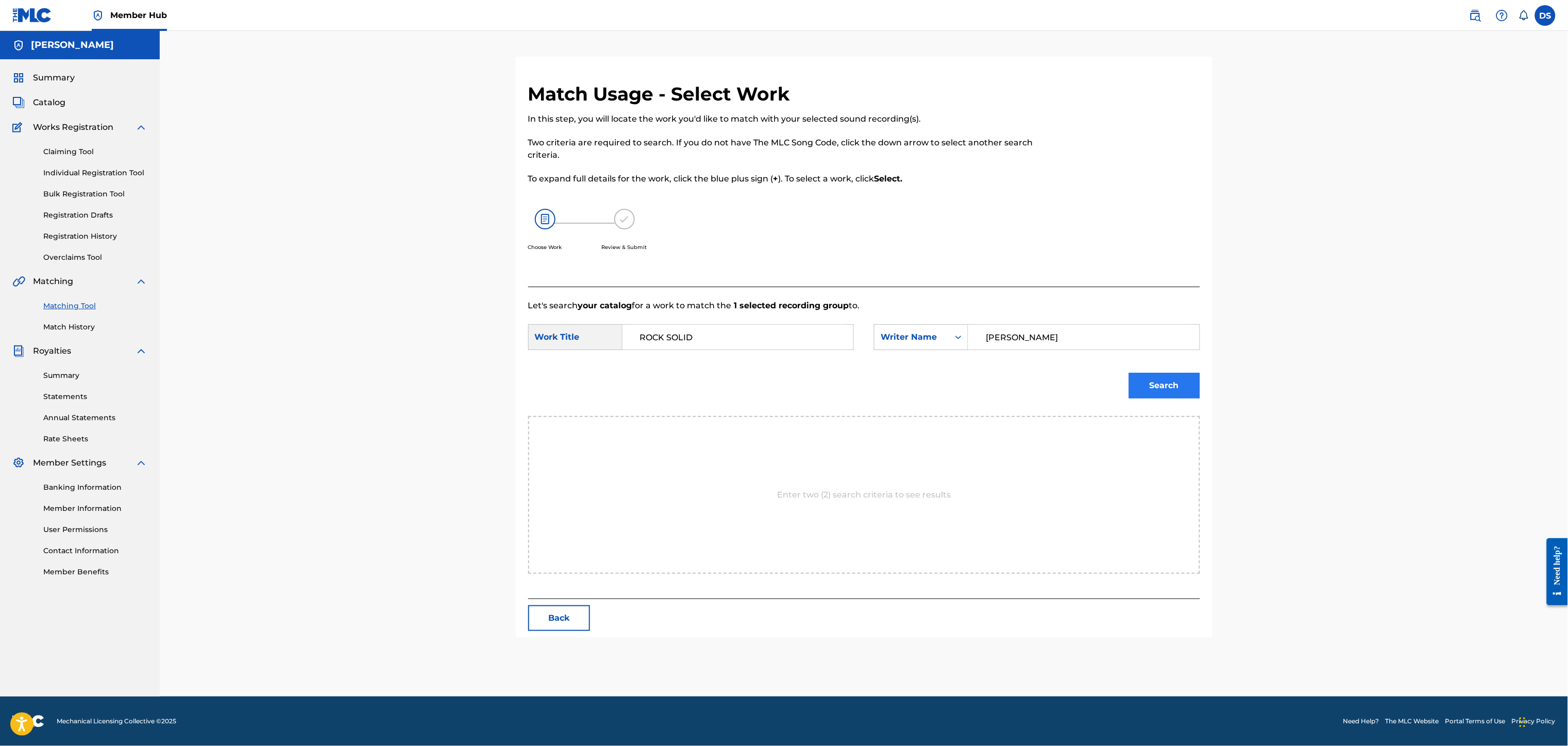
type input "[PERSON_NAME]"
click at [1149, 379] on button "Search" at bounding box center [1164, 385] width 71 height 26
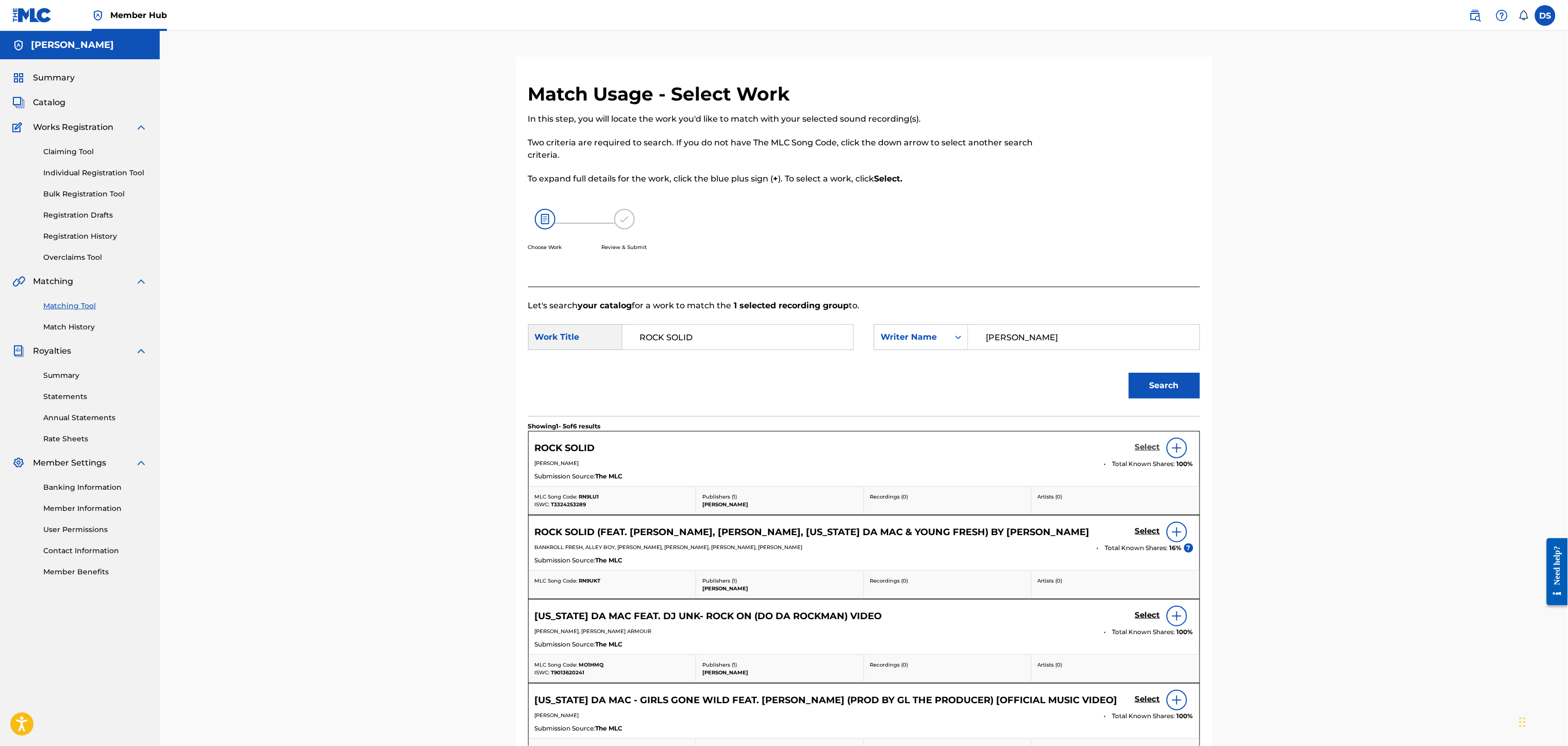
click at [1149, 446] on h5 "Select" at bounding box center [1147, 447] width 25 height 10
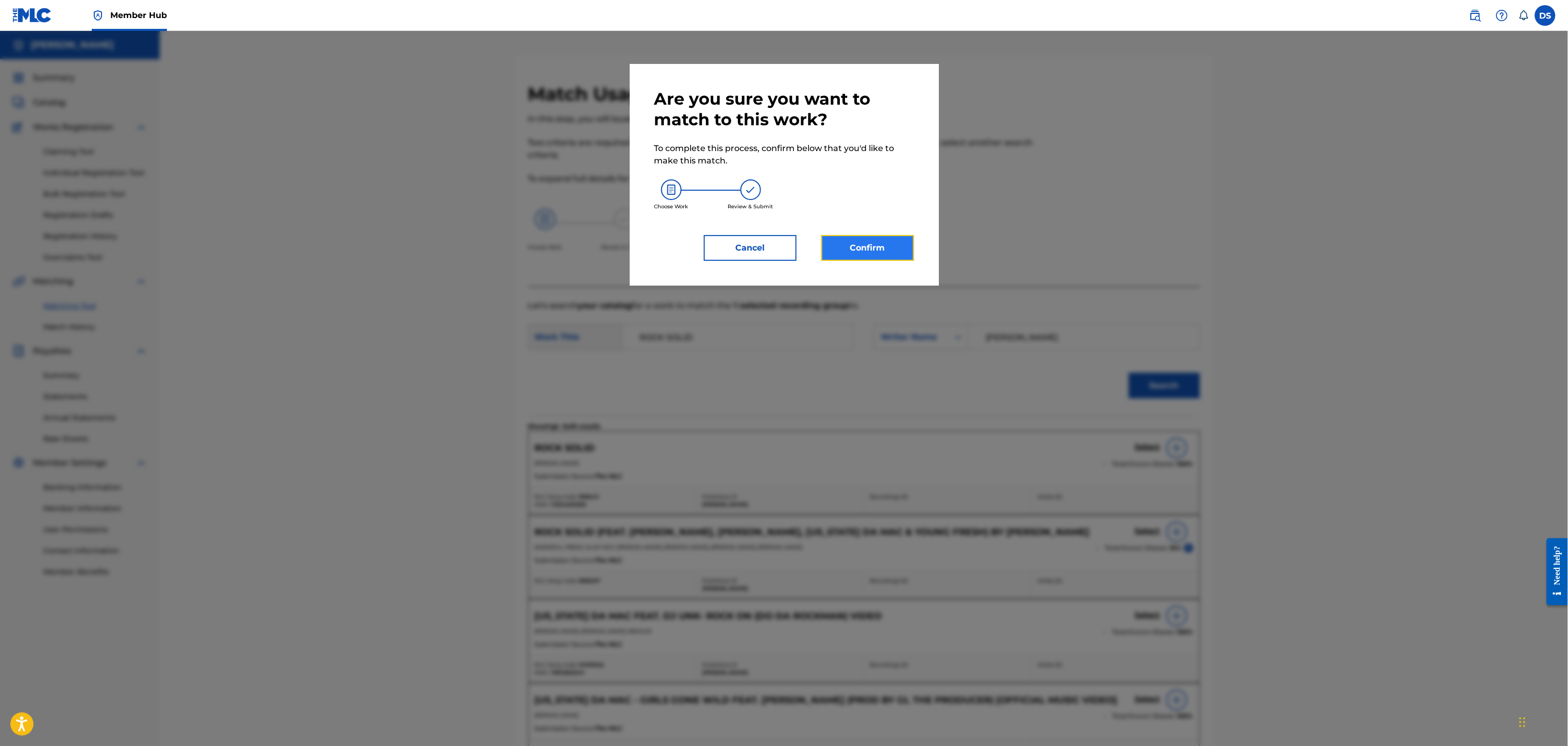
click at [861, 250] on button "Confirm" at bounding box center [867, 248] width 93 height 26
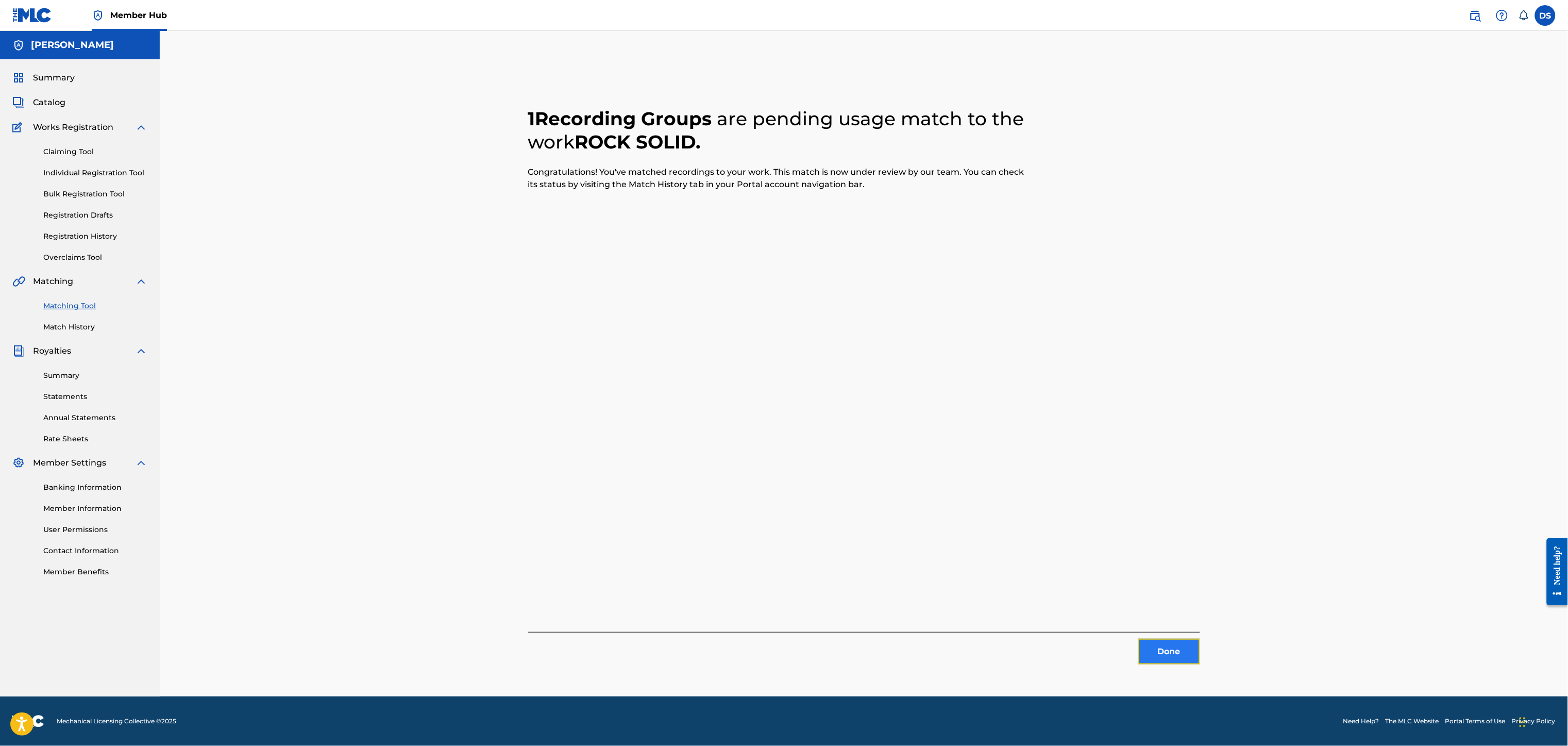
click at [1155, 652] on button "Done" at bounding box center [1168, 652] width 61 height 26
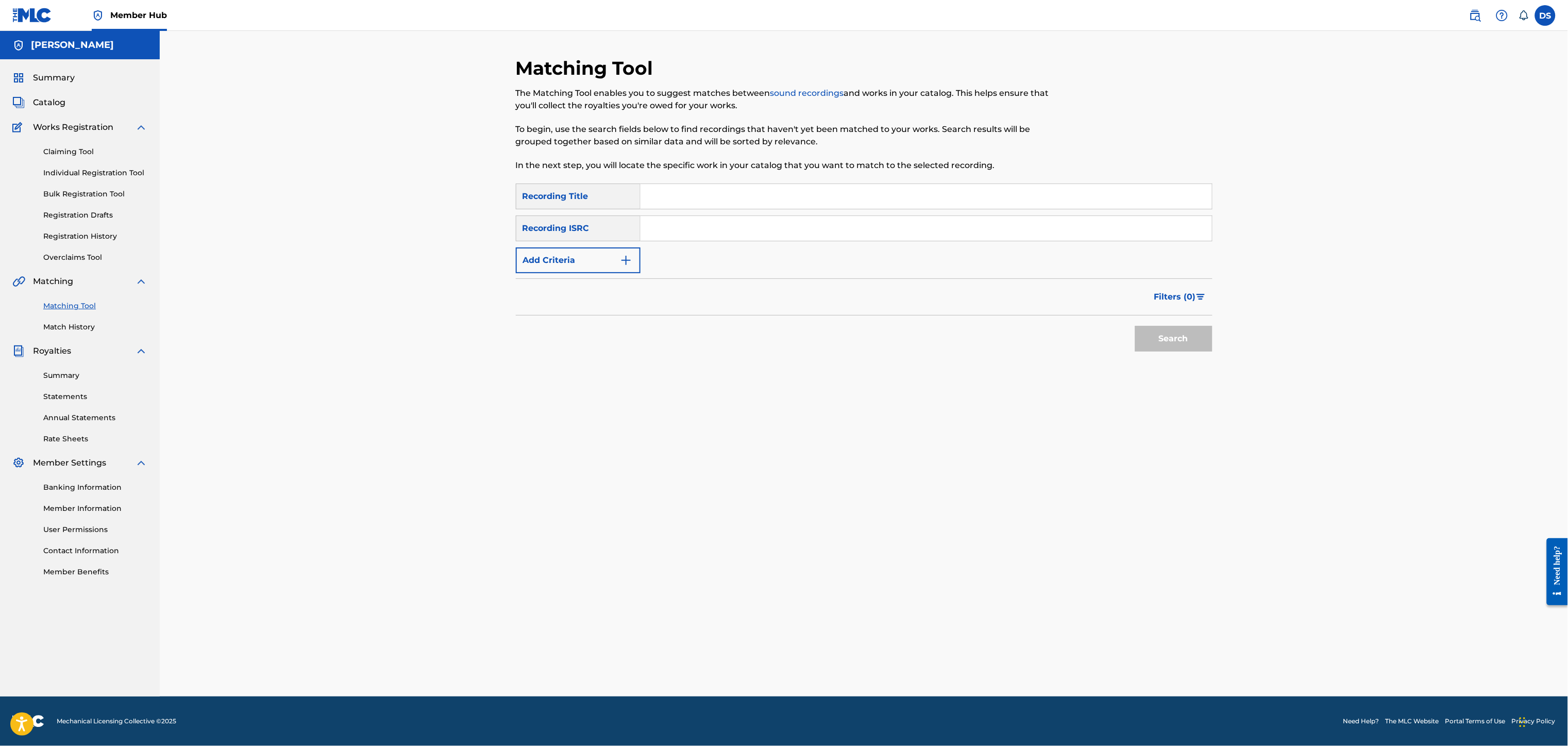
click at [647, 192] on input "Search Form" at bounding box center [926, 196] width 571 height 25
type input "Girls Gone Wild"
click at [710, 221] on input "Search Form" at bounding box center [926, 228] width 571 height 25
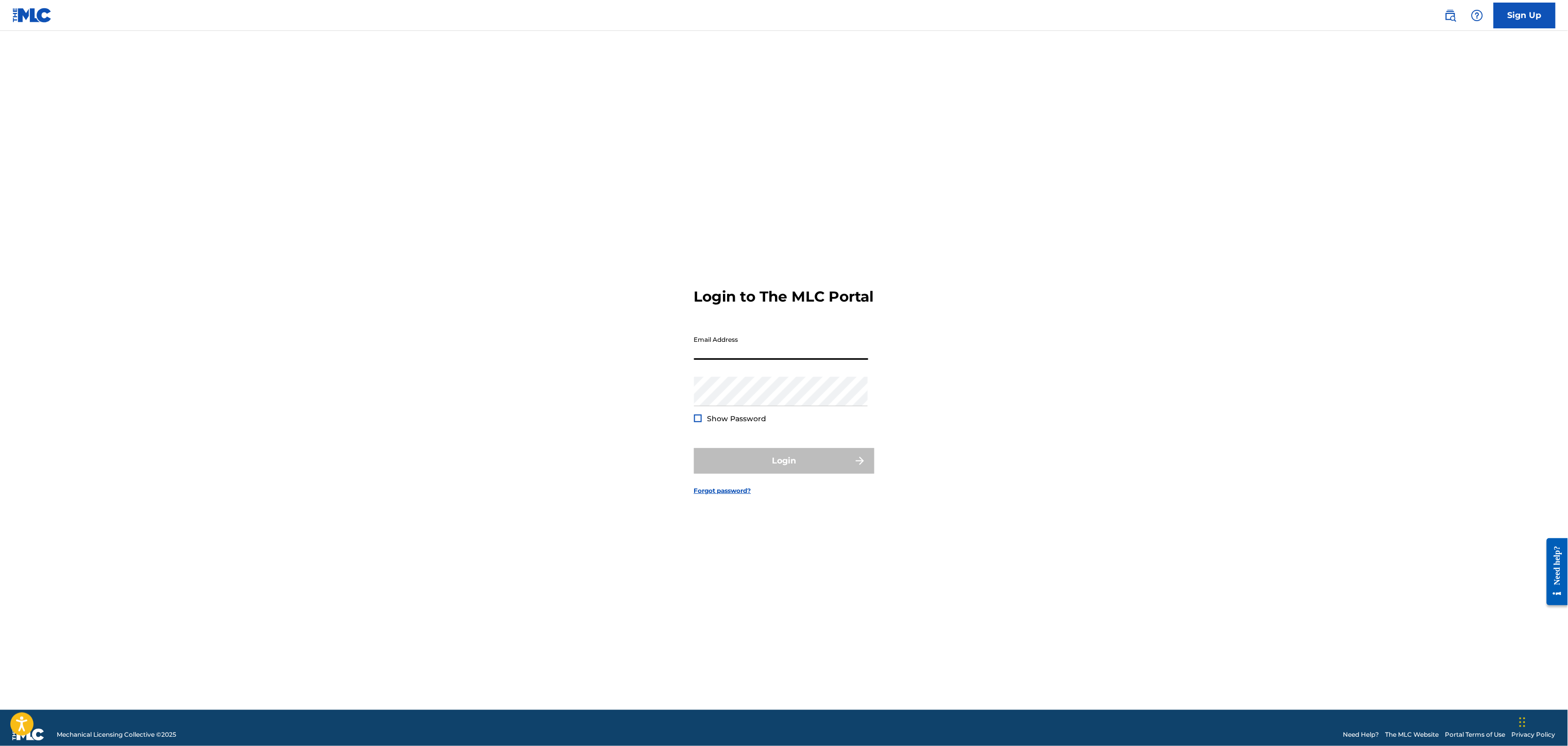
click at [736, 353] on input "Email Address" at bounding box center [781, 345] width 174 height 29
type input "[EMAIL_ADDRESS][DOMAIN_NAME]"
click at [823, 469] on button "Login" at bounding box center [784, 460] width 180 height 26
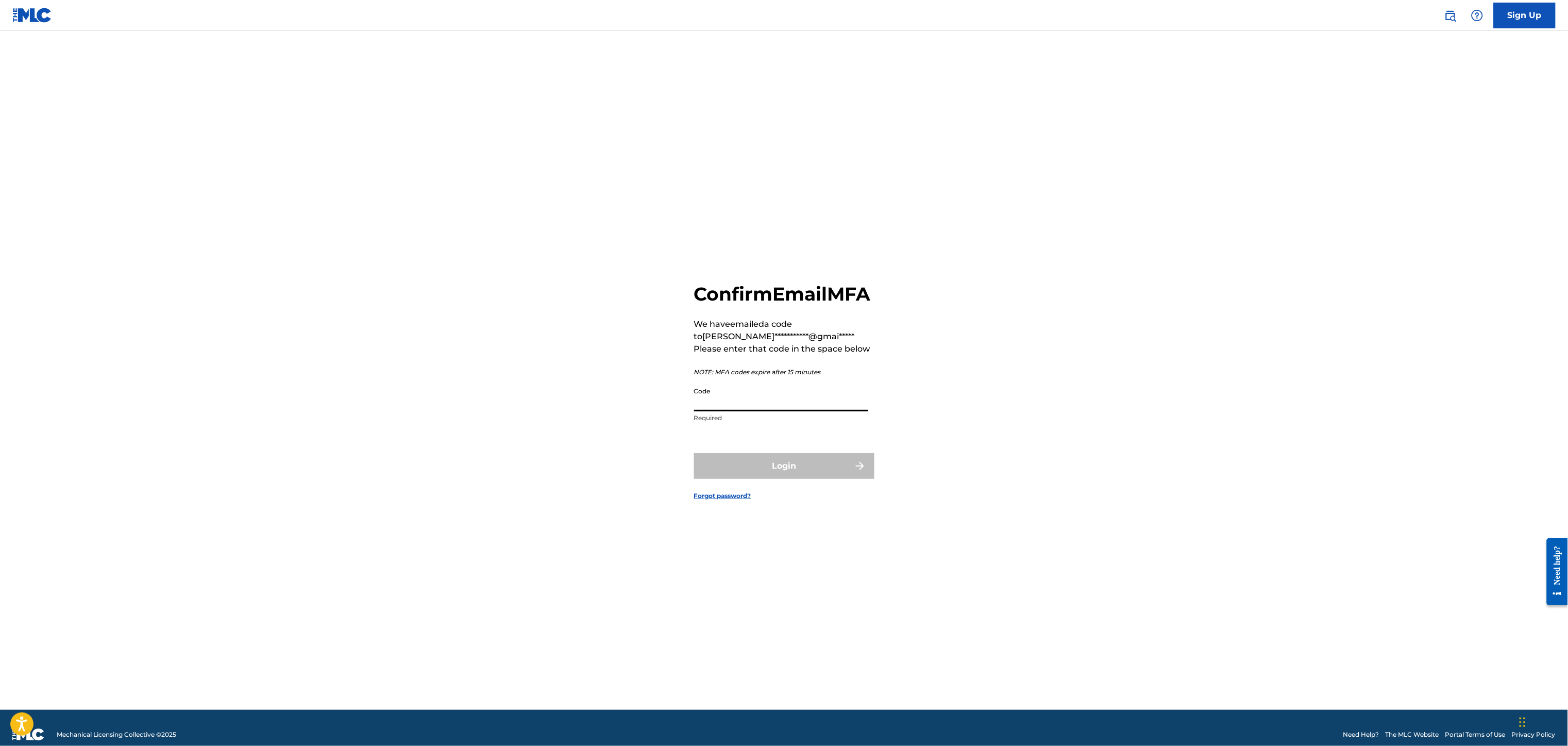
click at [729, 395] on input "Code" at bounding box center [781, 396] width 174 height 29
type input "359786"
click at [760, 477] on button "Login" at bounding box center [784, 466] width 180 height 26
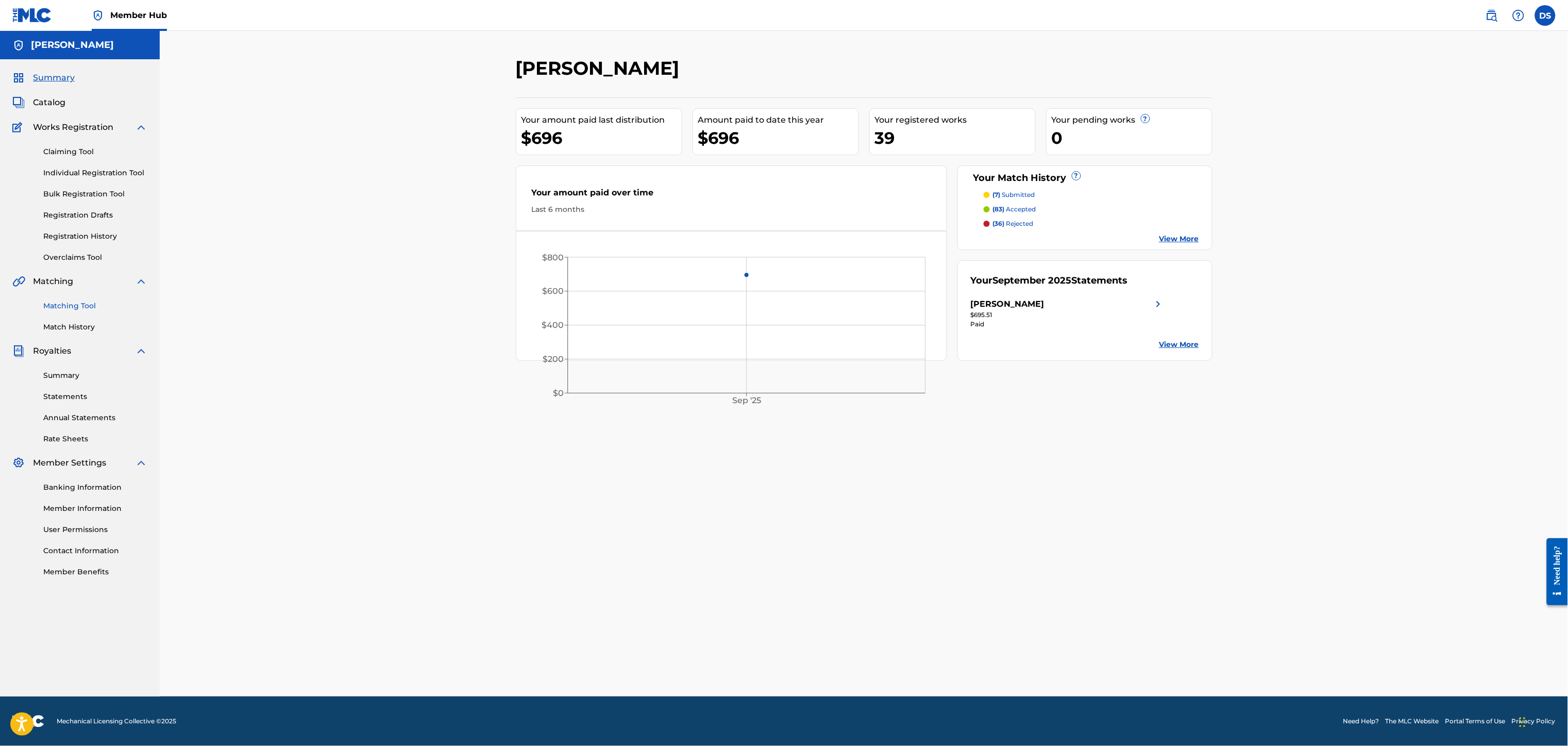
click at [63, 306] on link "Matching Tool" at bounding box center [95, 305] width 104 height 11
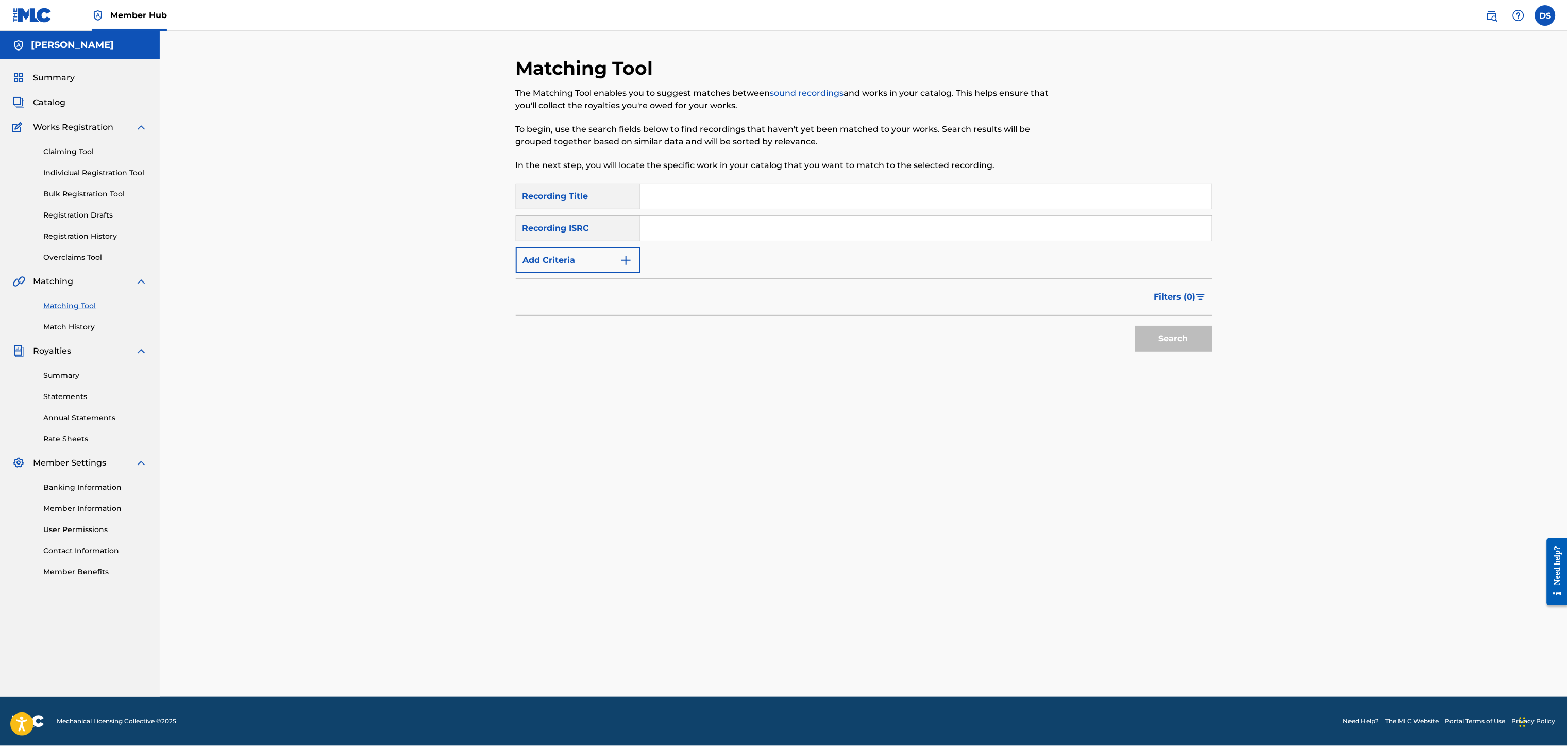
click at [652, 192] on input "Search Form" at bounding box center [926, 196] width 571 height 25
type input "Whip It"
click at [670, 235] on input "Search Form" at bounding box center [926, 228] width 571 height 25
paste input "[URL][DOMAIN_NAME]"
type input "[URL][DOMAIN_NAME]"
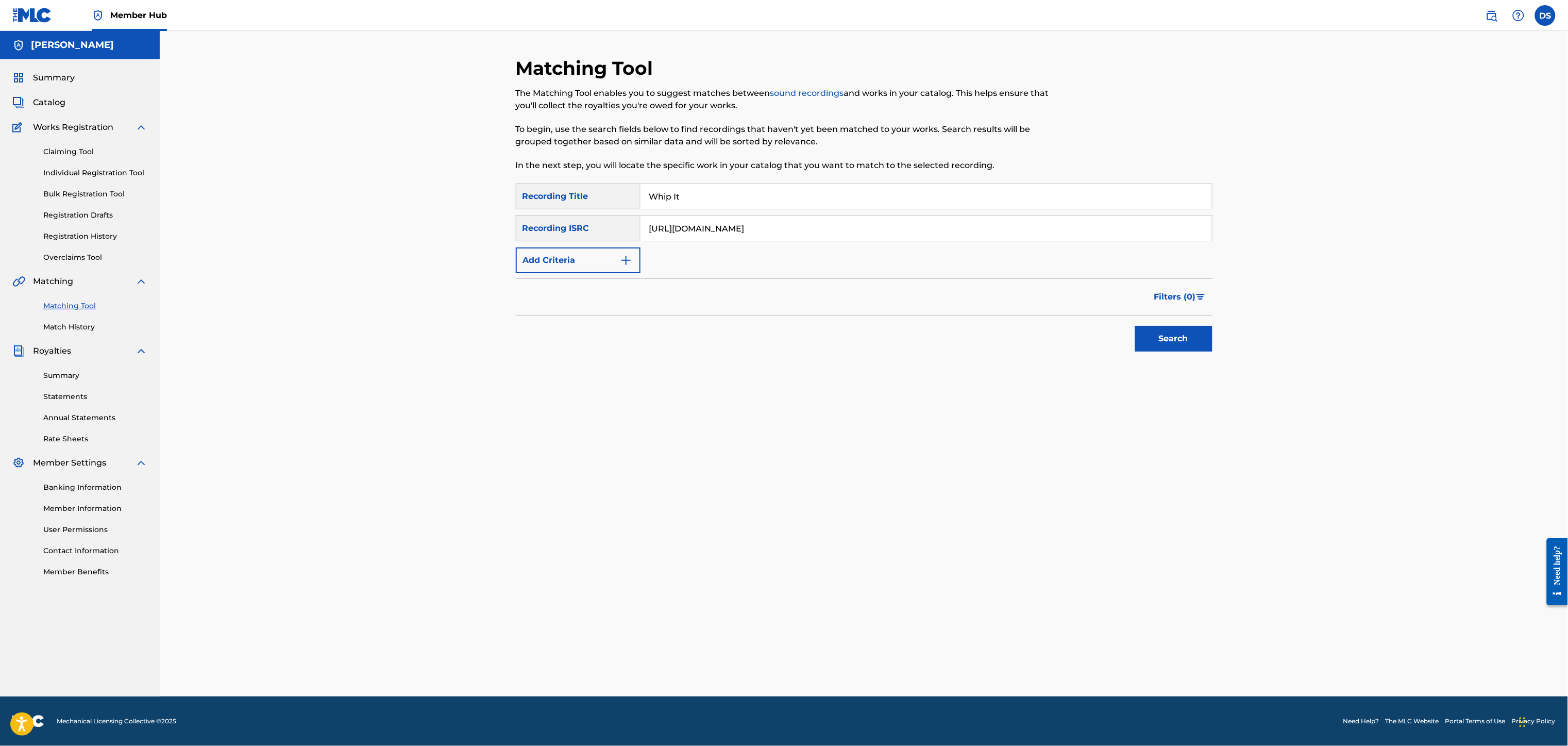
drag, startPoint x: 641, startPoint y: 228, endPoint x: 1012, endPoint y: 259, distance: 372.3
click at [1012, 259] on div "SearchWithCriteria7e87a1a5-3453-4800-9367-1ba0a219b2a5 Recording Title Whip It …" at bounding box center [864, 228] width 697 height 90
drag, startPoint x: 1012, startPoint y: 259, endPoint x: 876, endPoint y: 222, distance: 140.9
click at [876, 222] on input "Search Form" at bounding box center [926, 228] width 571 height 25
paste input "USLD90818412"
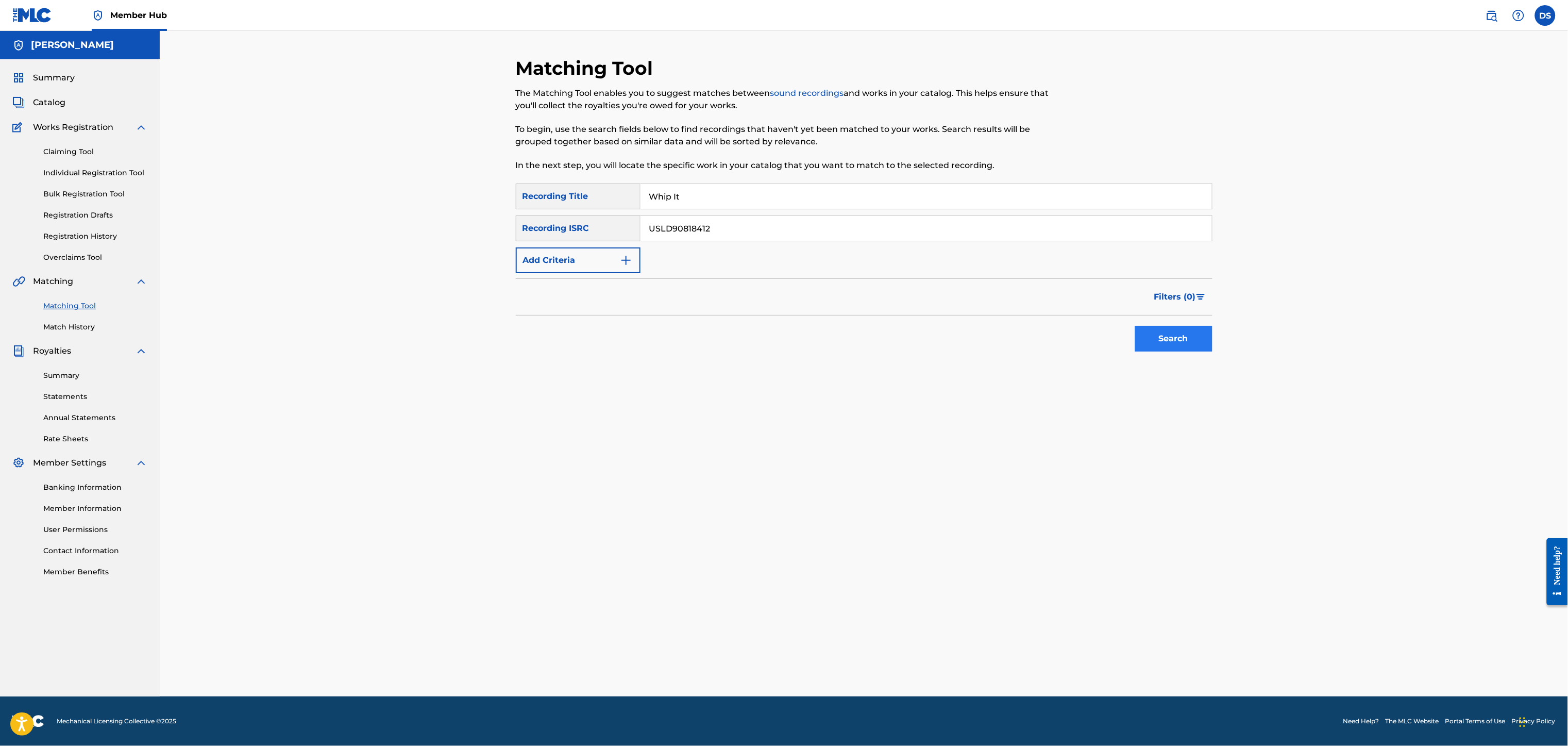
type input "USLD90818412"
click at [1179, 343] on button "Search" at bounding box center [1173, 338] width 77 height 26
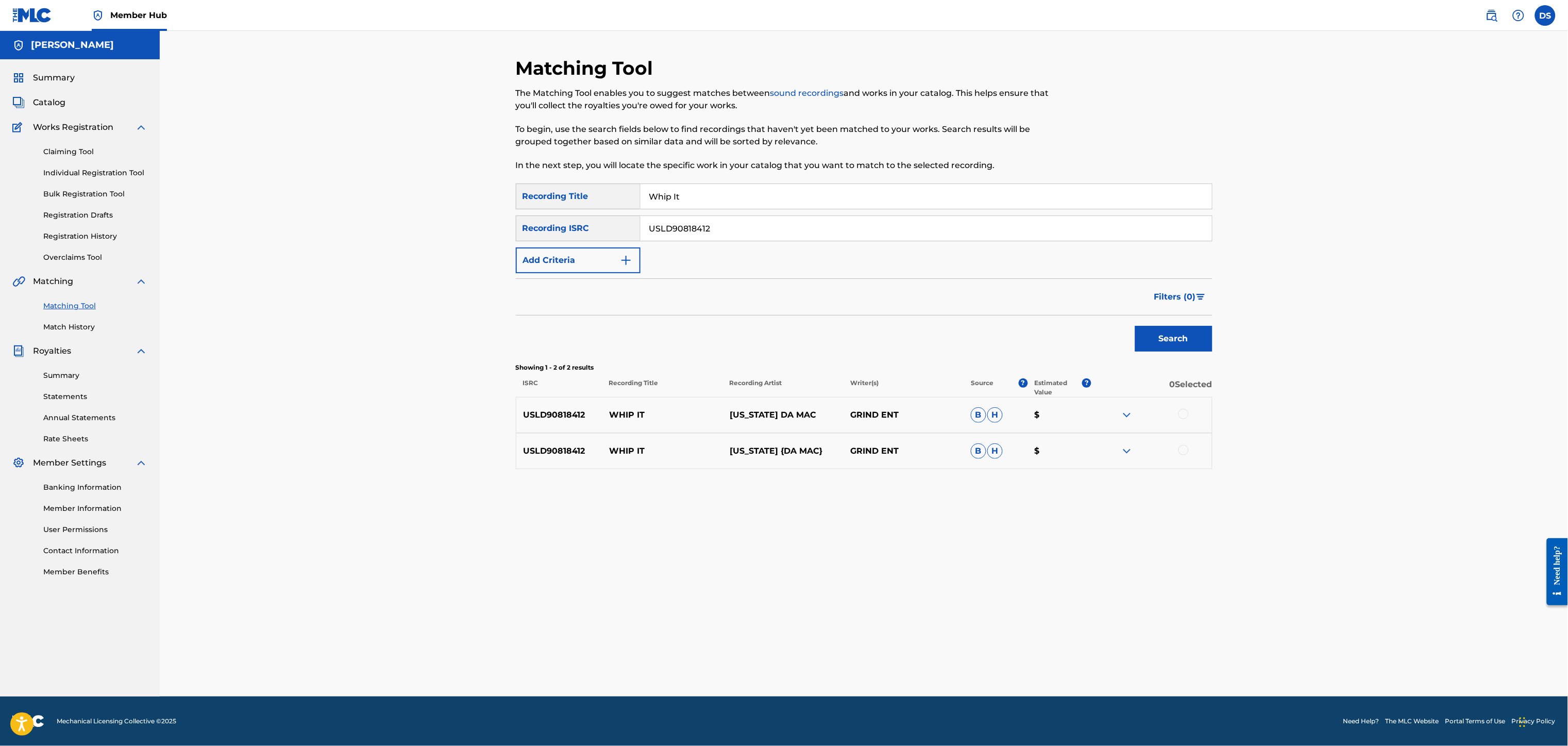
click at [1185, 415] on div at bounding box center [1184, 414] width 10 height 10
click at [1184, 450] on div at bounding box center [1184, 450] width 10 height 10
click at [727, 661] on button "Match 2 Groups" at bounding box center [724, 662] width 114 height 26
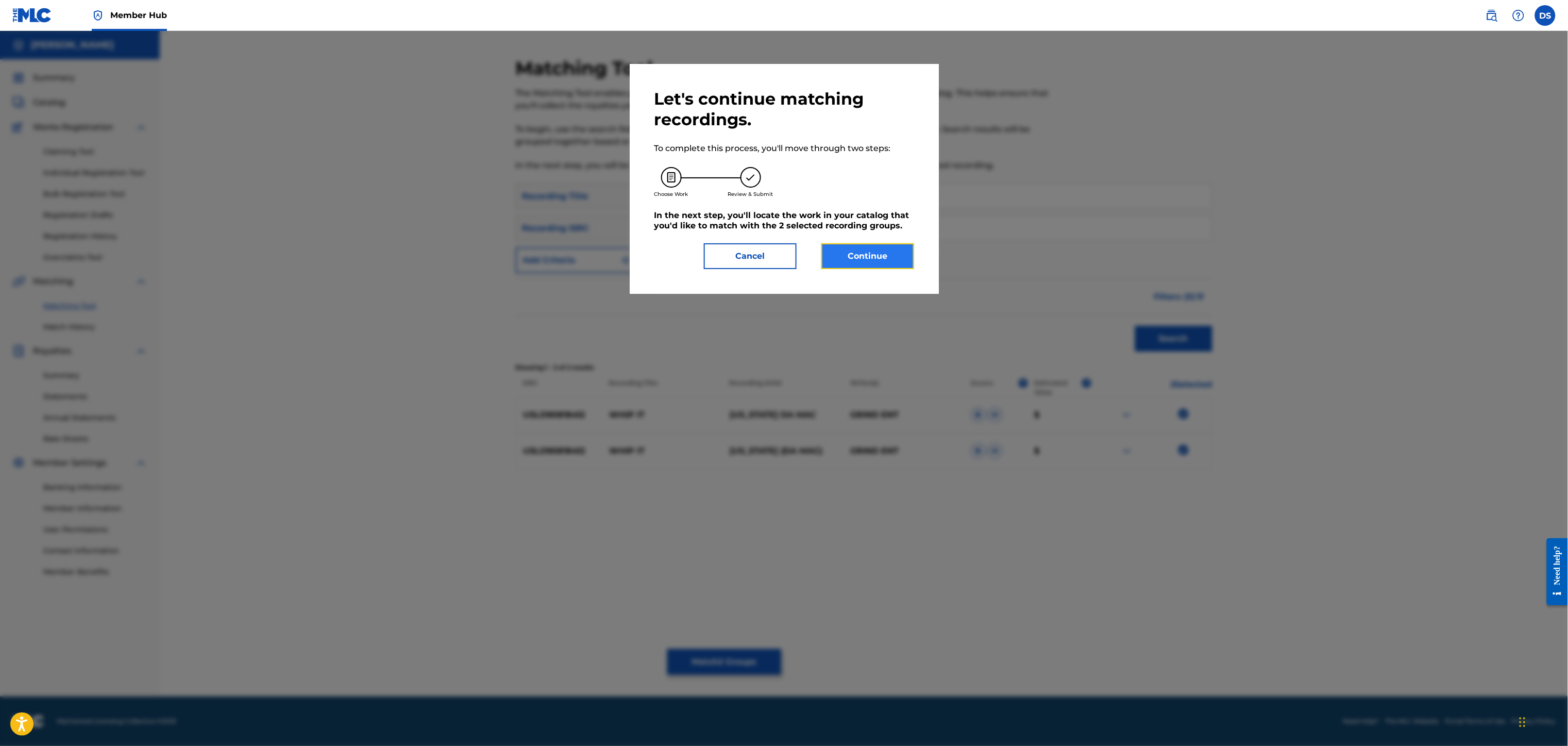
click at [860, 257] on button "Continue" at bounding box center [867, 256] width 93 height 26
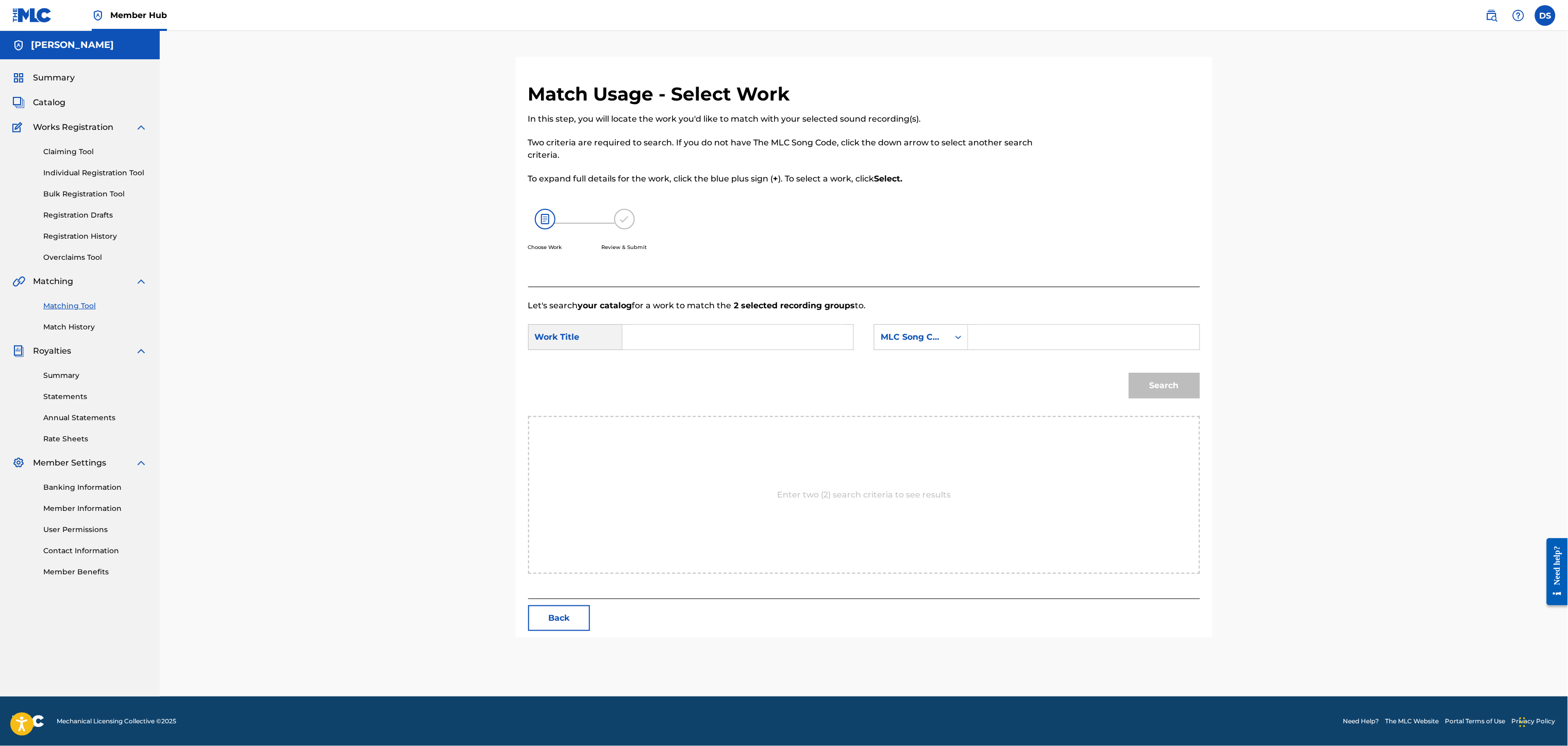
click at [683, 346] on input "Search Form" at bounding box center [737, 337] width 213 height 25
type input "WHIP IT"
click at [953, 337] on icon "Search Form" at bounding box center [958, 337] width 10 height 10
click at [898, 363] on div "Writer Name" at bounding box center [921, 363] width 93 height 26
click at [979, 331] on input "Search Form" at bounding box center [1083, 337] width 213 height 25
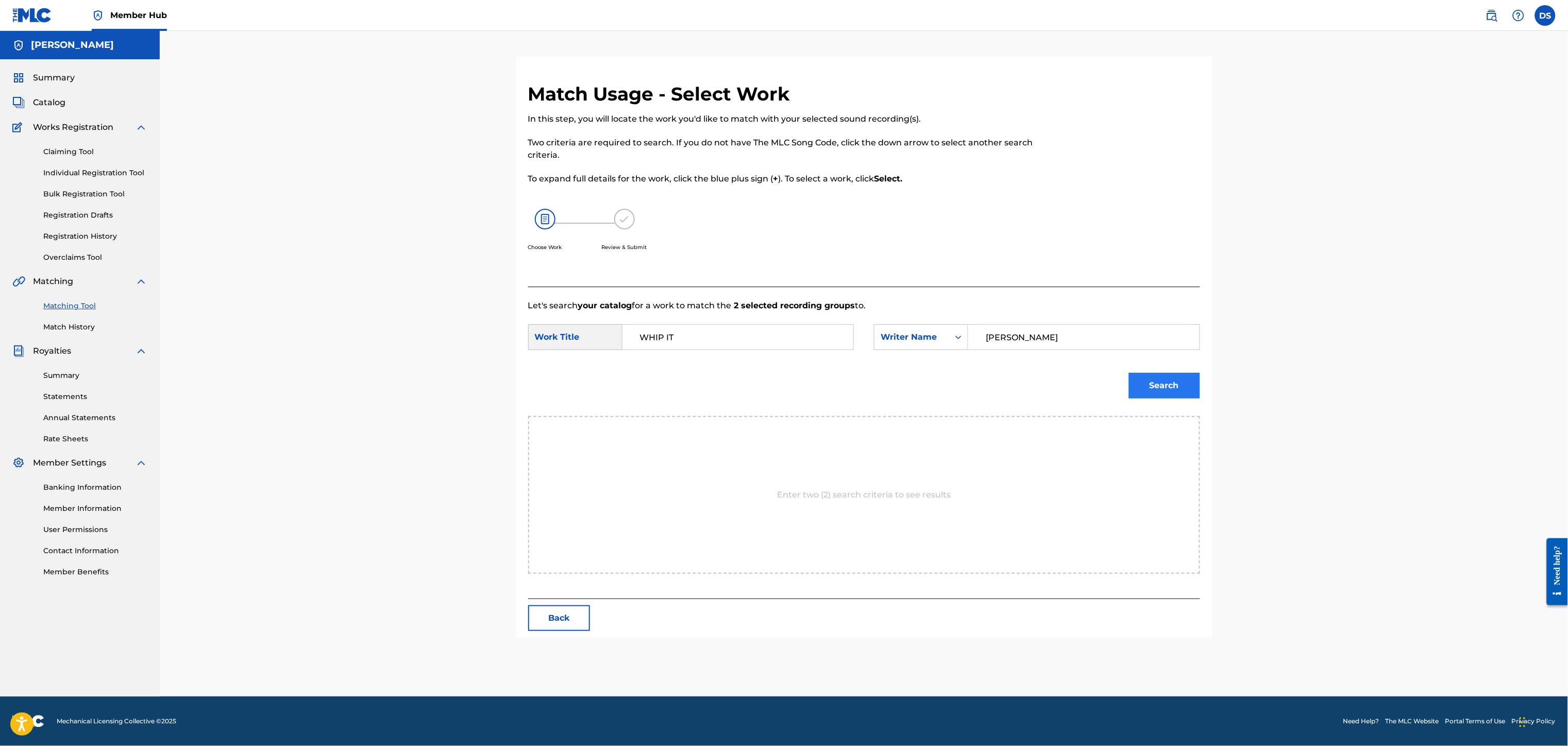
type input "[PERSON_NAME]"
click at [1151, 382] on button "Search" at bounding box center [1164, 385] width 71 height 26
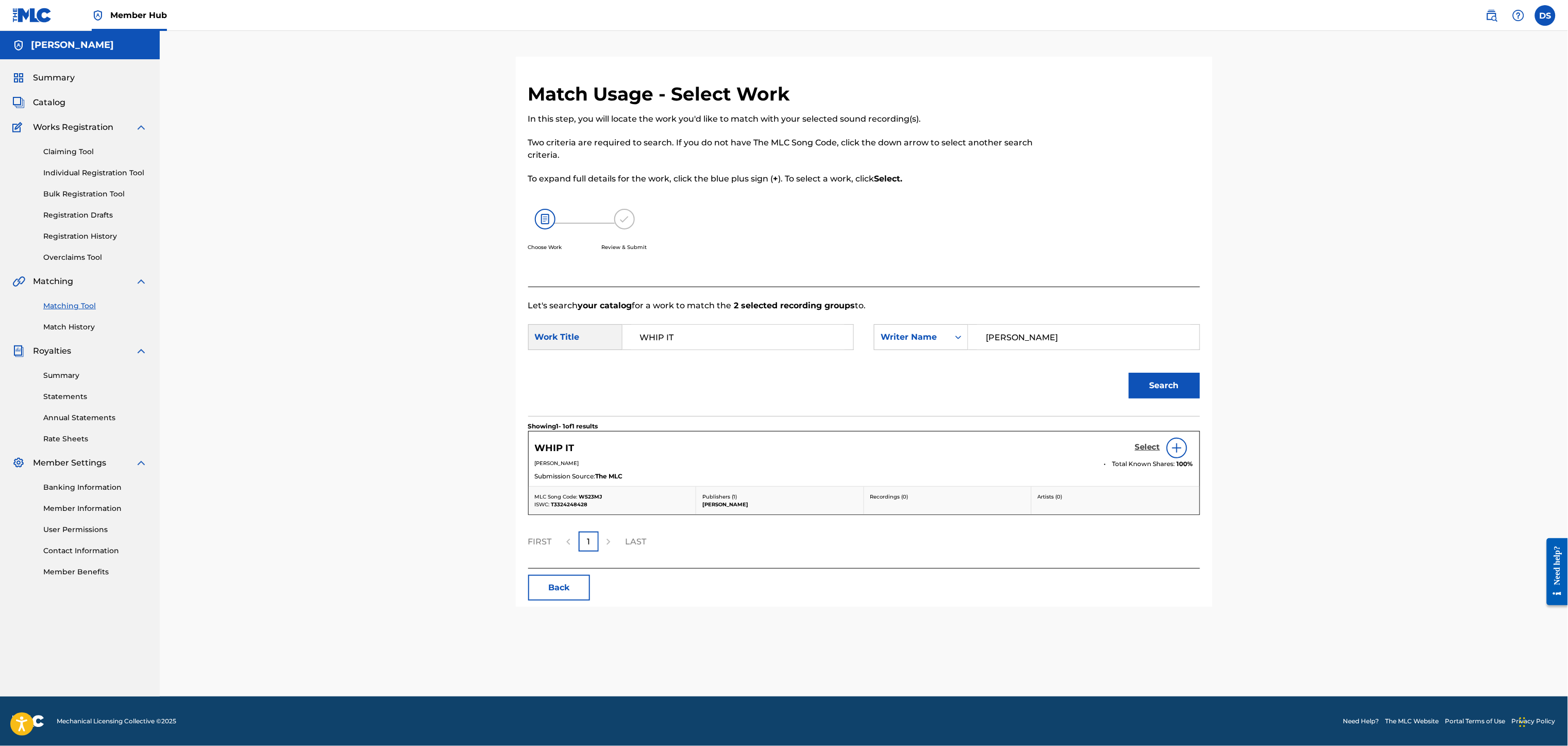
click at [1142, 448] on h5 "Select" at bounding box center [1147, 447] width 25 height 10
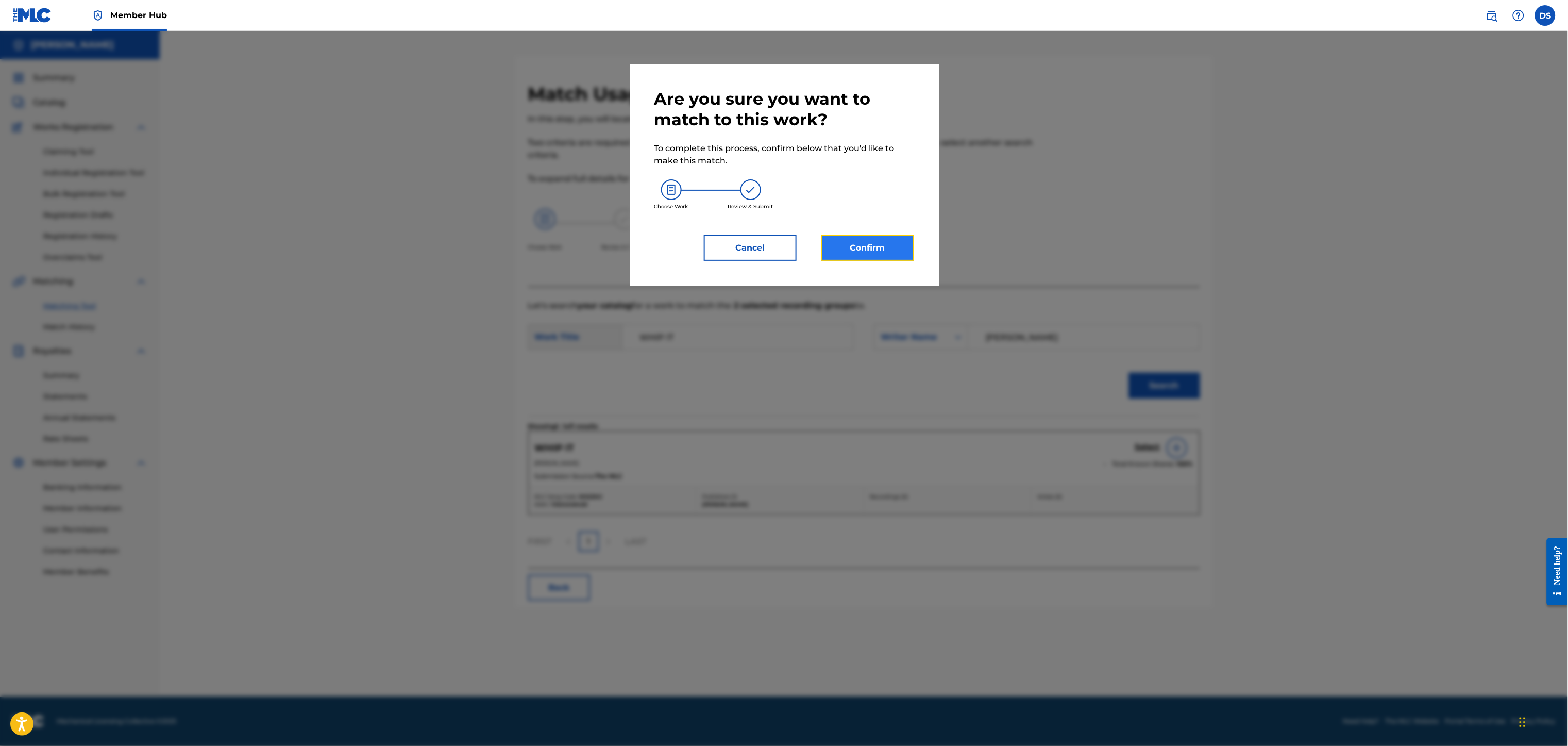
click at [857, 244] on button "Confirm" at bounding box center [867, 248] width 93 height 26
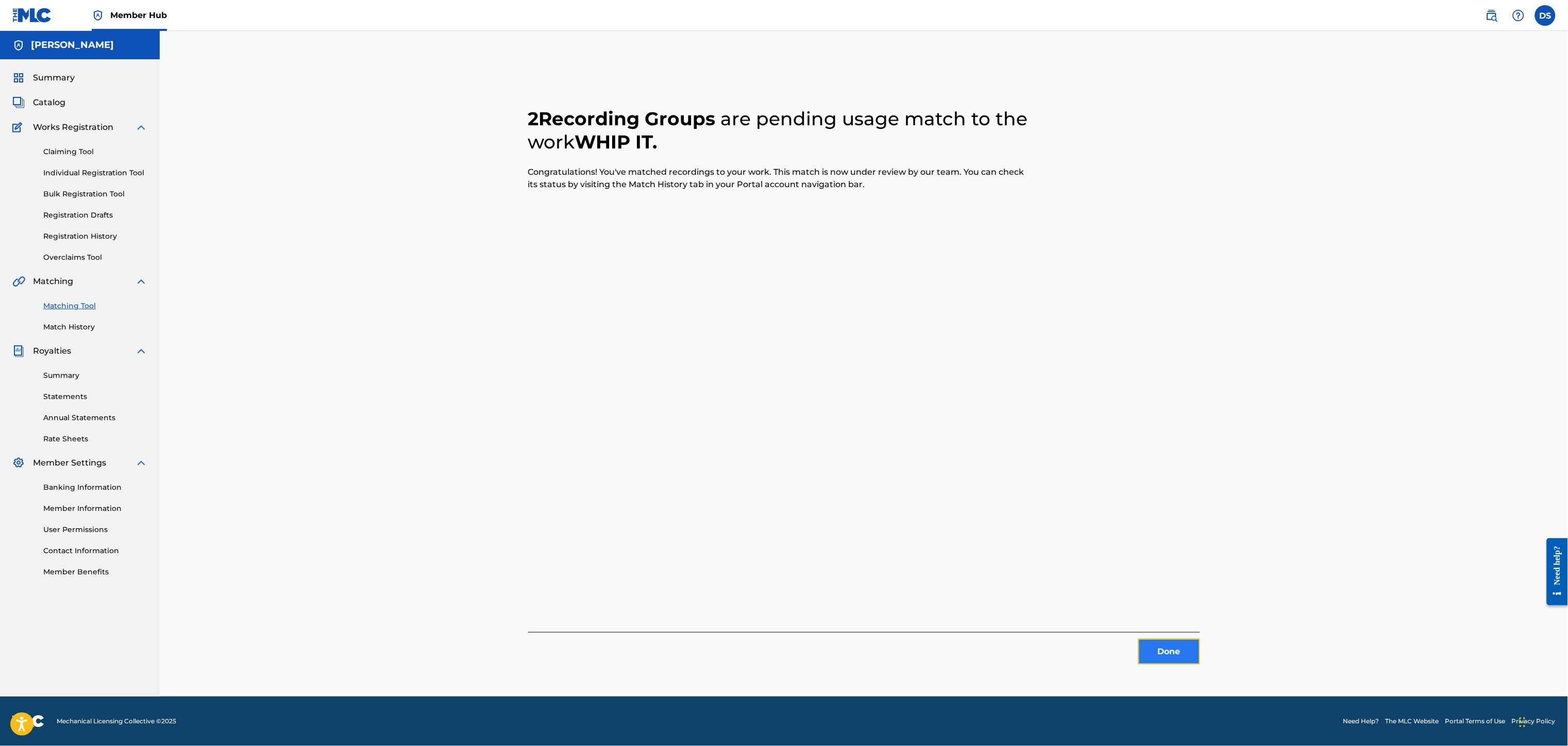
click at [1180, 653] on button "Done" at bounding box center [1168, 652] width 61 height 26
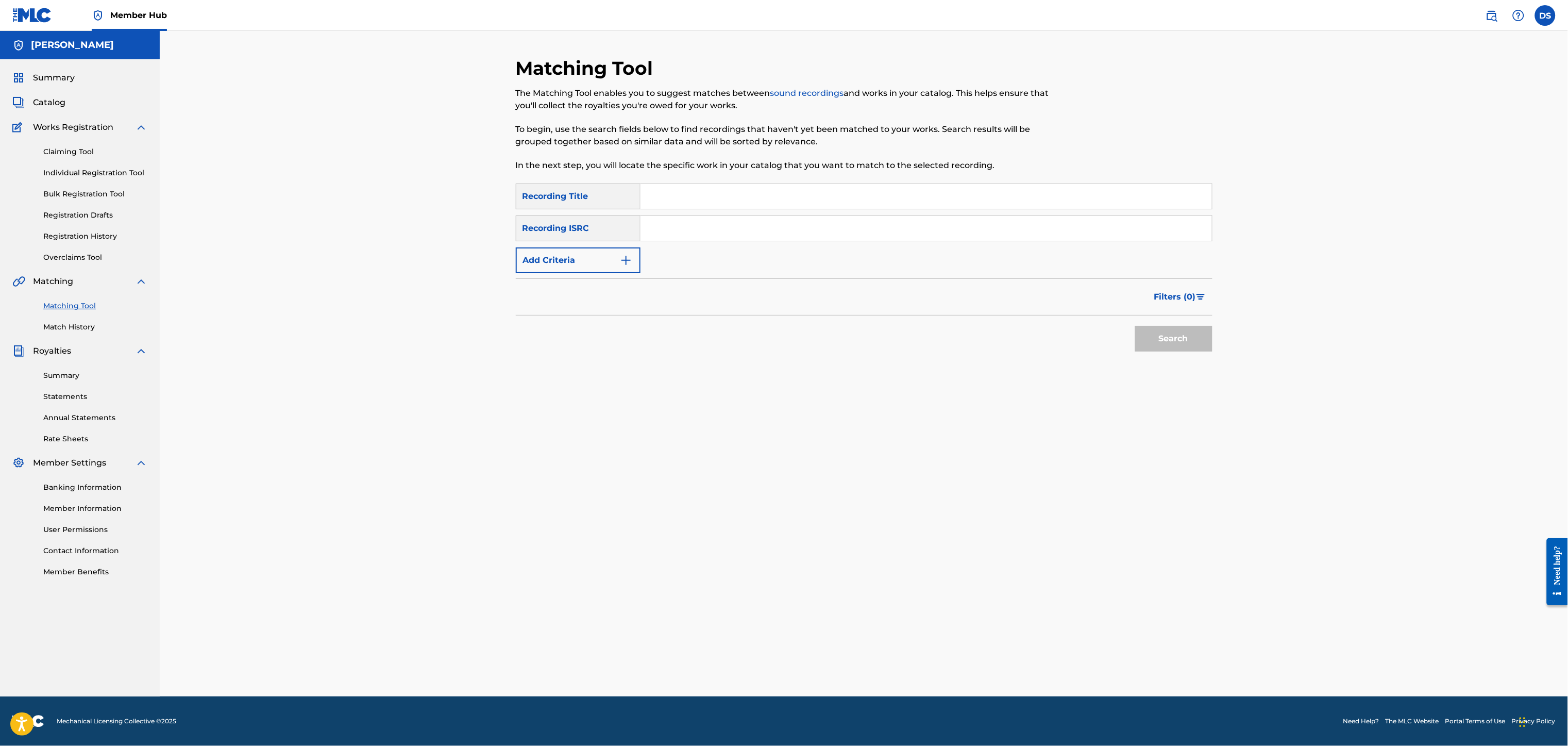
click at [670, 205] on input "Search Form" at bounding box center [926, 196] width 571 height 25
type input "Girls Gone Wild"
click at [685, 231] on input "Search Form" at bounding box center [926, 228] width 571 height 25
paste input "USLD90818424"
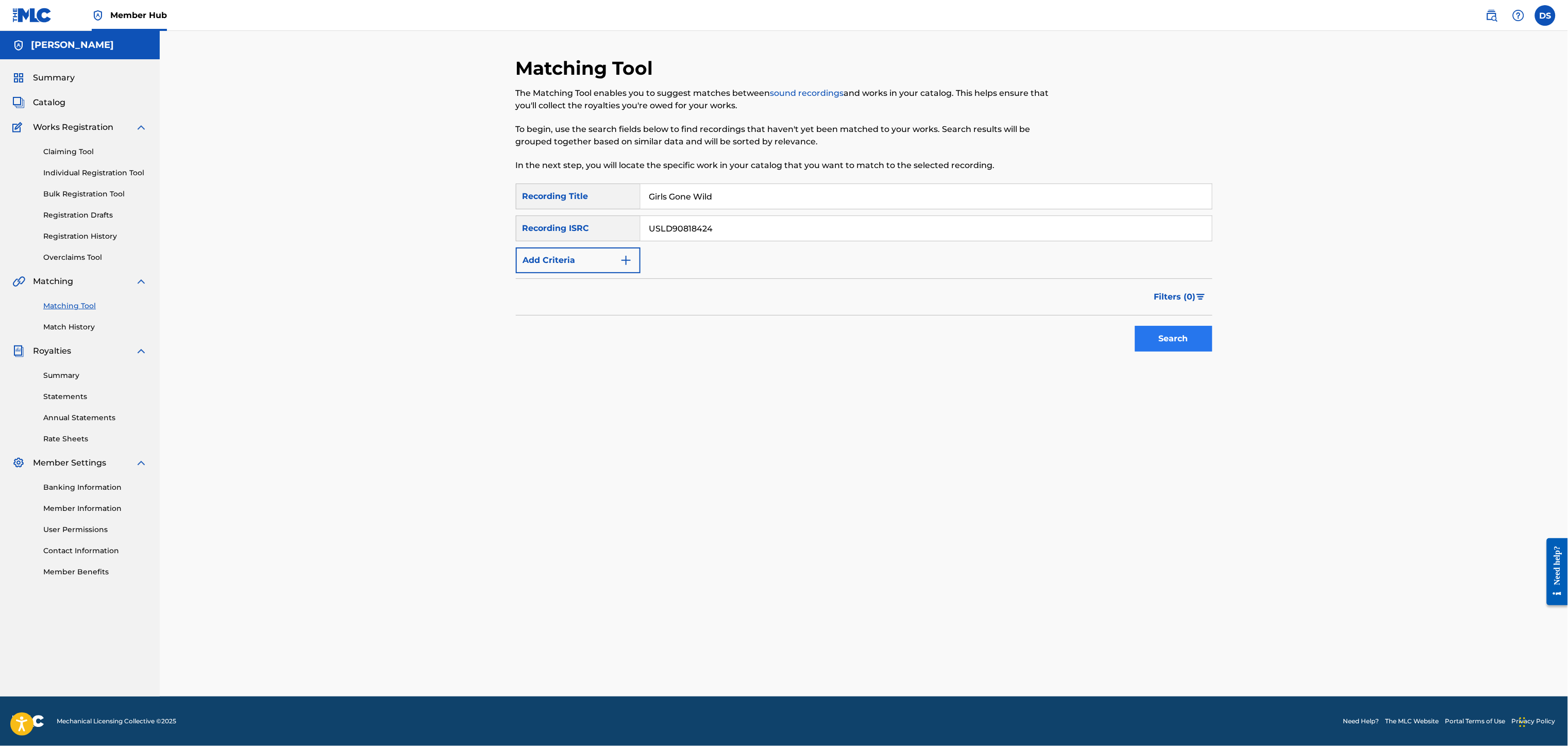
type input "USLD90818424"
click at [1160, 339] on button "Search" at bounding box center [1173, 338] width 77 height 26
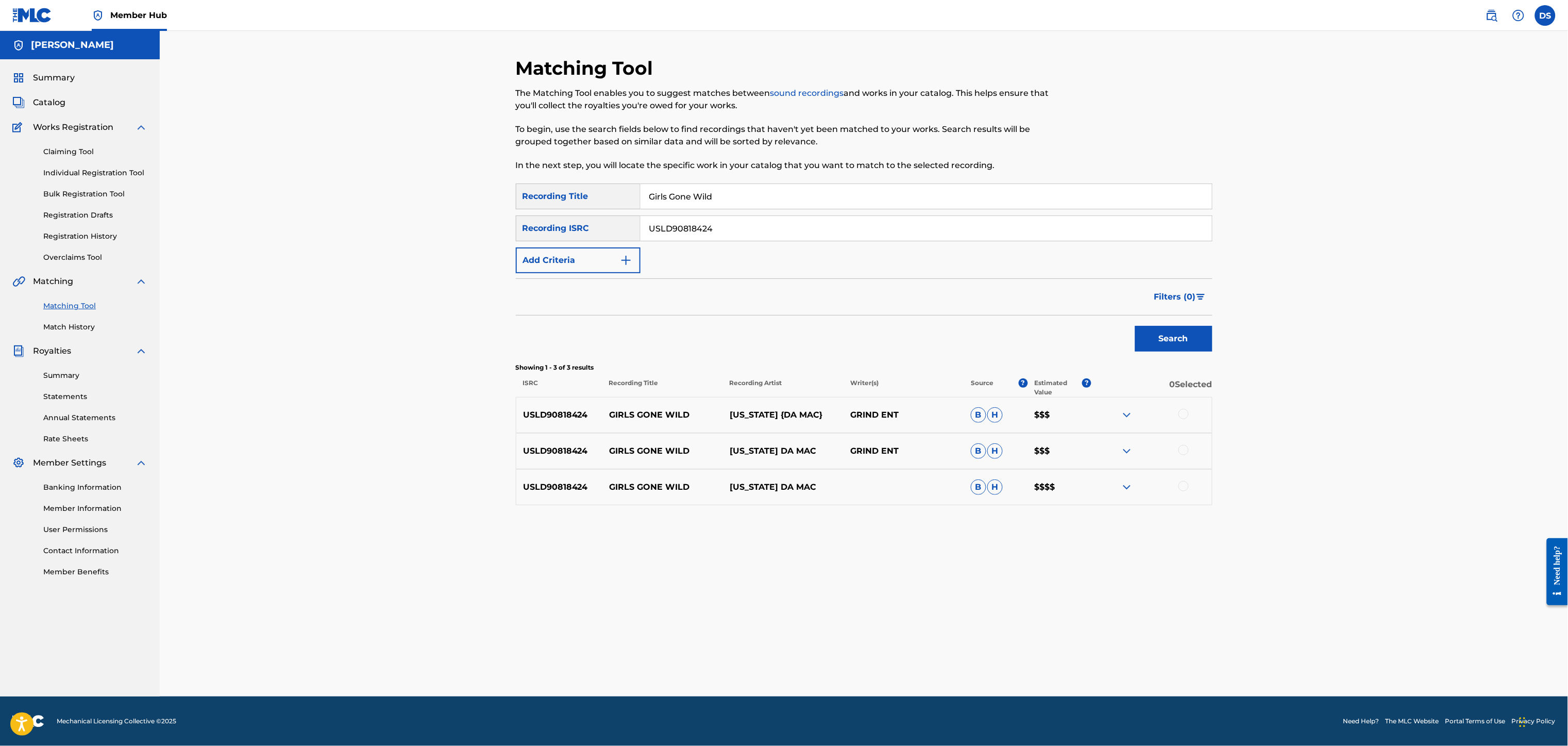
click at [1185, 486] on div at bounding box center [1184, 486] width 10 height 10
click at [1182, 453] on div at bounding box center [1184, 450] width 10 height 10
click at [1185, 417] on div at bounding box center [1184, 414] width 10 height 10
click at [722, 664] on button "Match 3 Groups" at bounding box center [724, 662] width 114 height 26
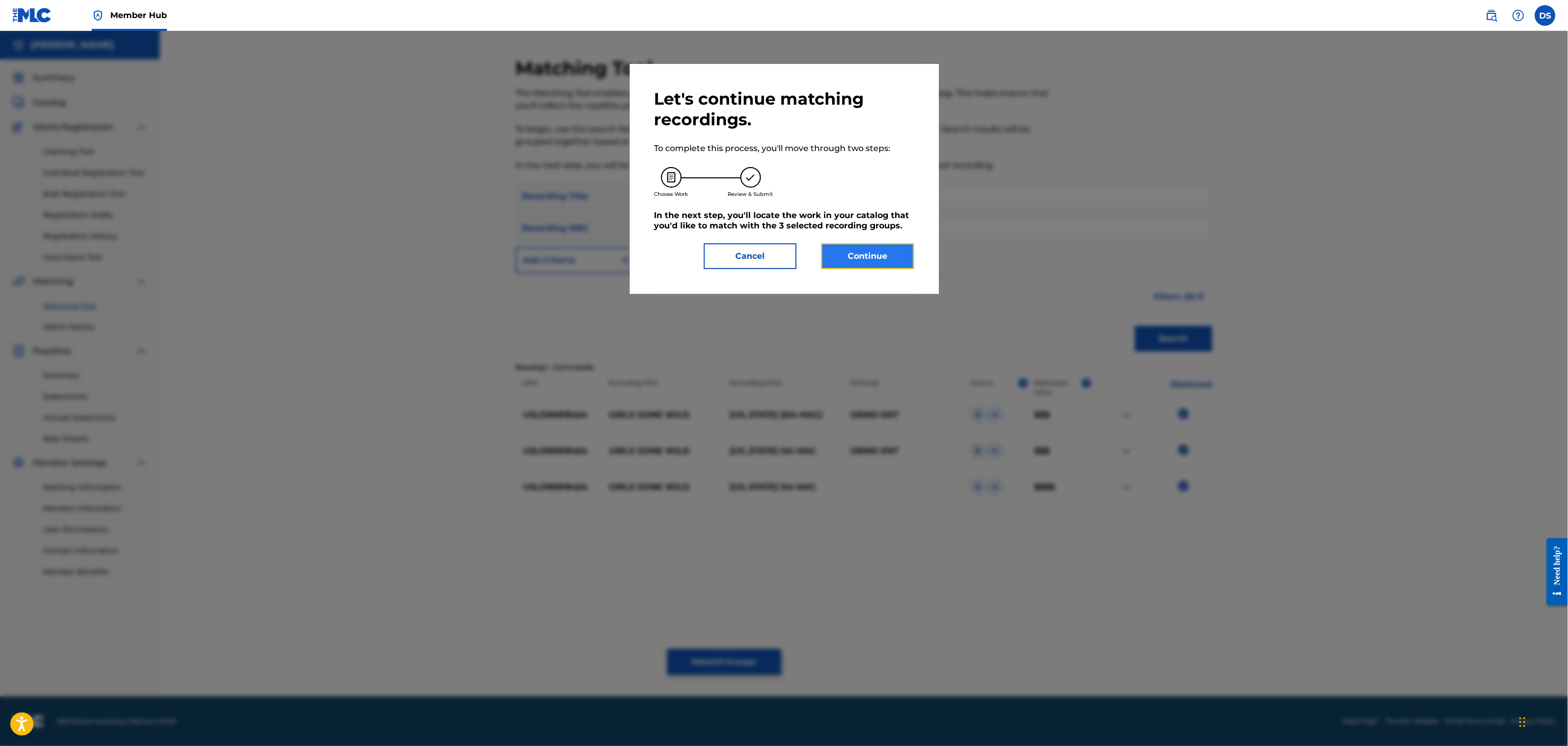
click at [860, 260] on button "Continue" at bounding box center [867, 256] width 93 height 26
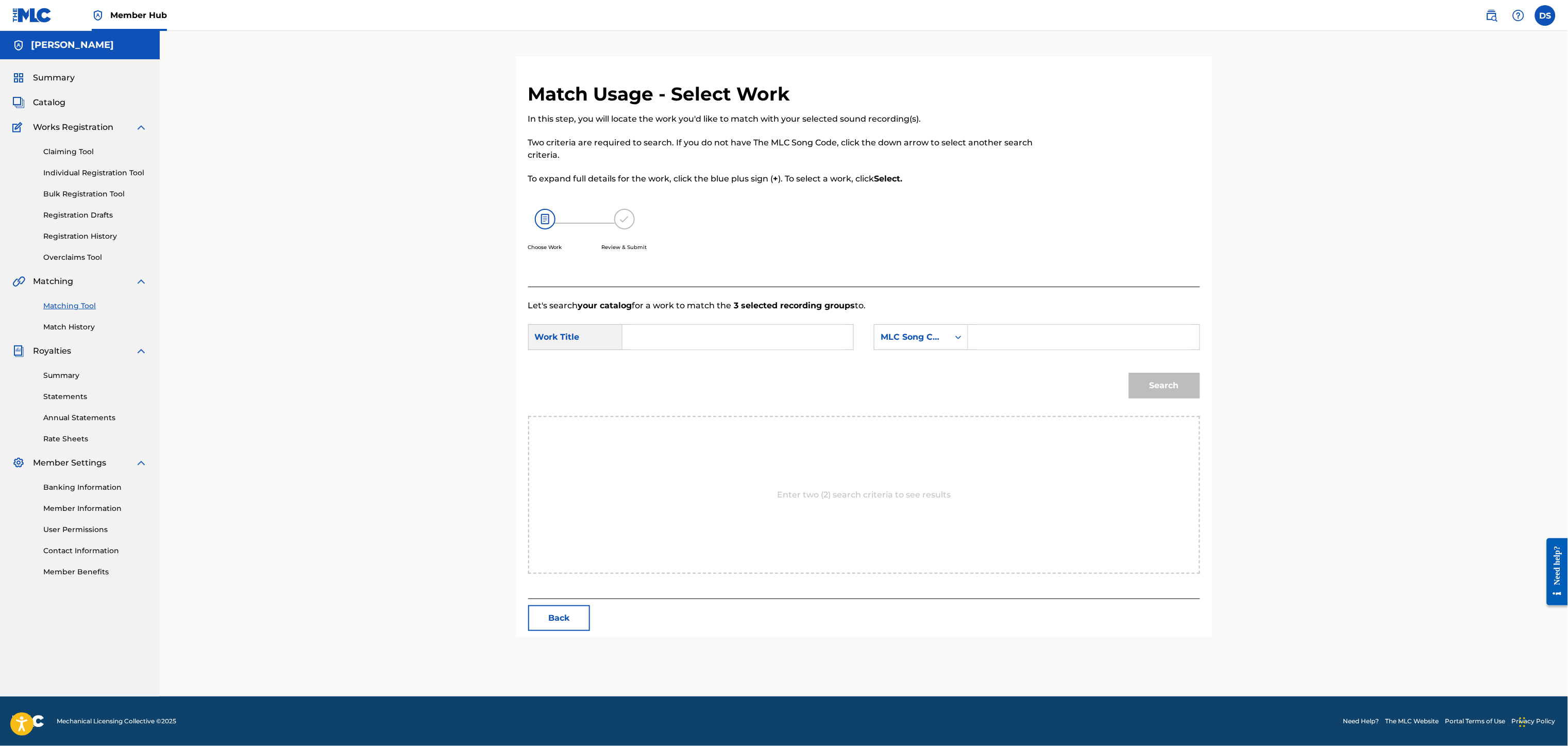
click at [690, 336] on input "Search Form" at bounding box center [737, 337] width 213 height 25
type input "GIRLS GONE WILD"
click at [958, 336] on icon "Search Form" at bounding box center [958, 337] width 10 height 10
click at [893, 363] on div "Writer Name" at bounding box center [921, 363] width 93 height 26
click at [992, 337] on input "Search Form" at bounding box center [1083, 337] width 213 height 25
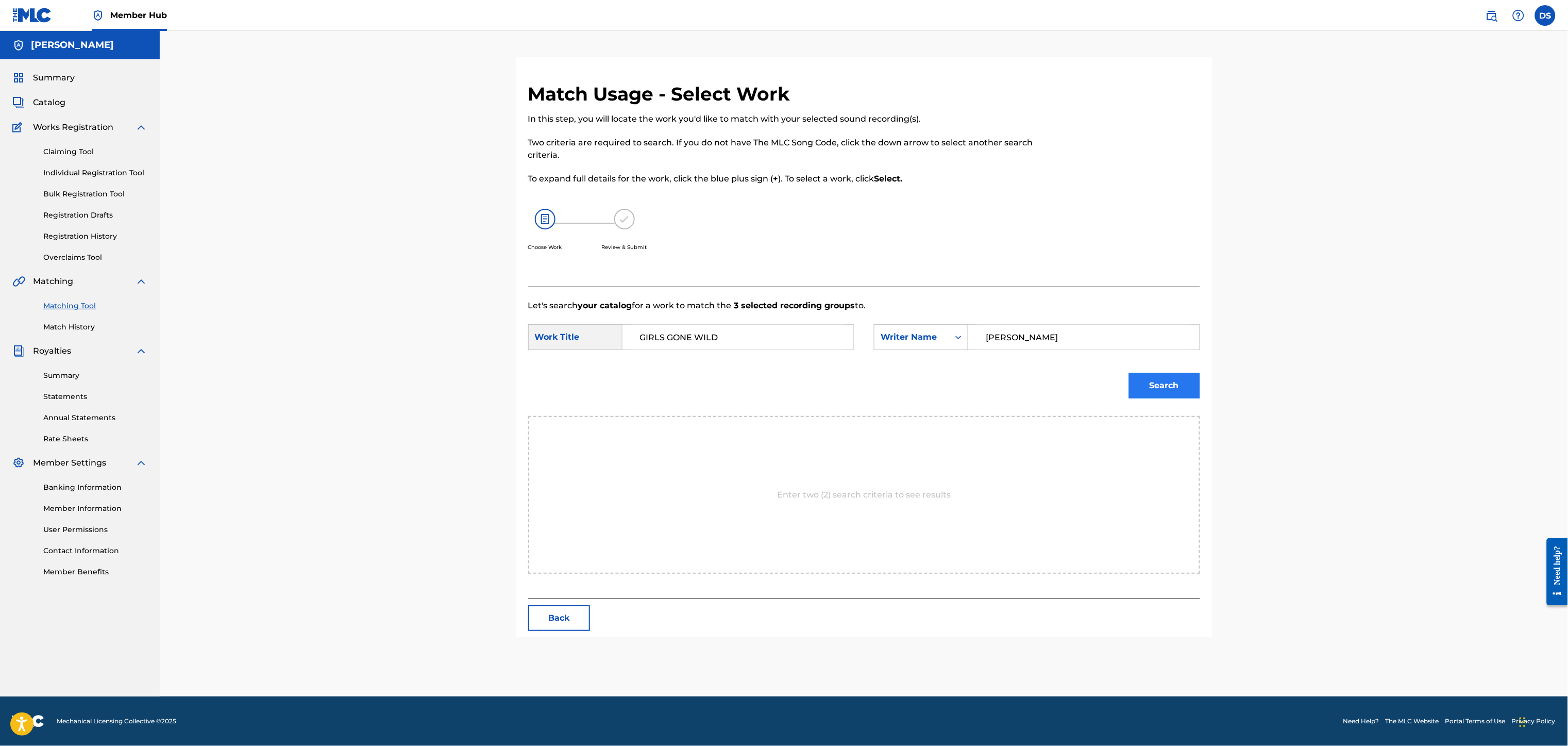
type input "[PERSON_NAME]"
click at [1147, 384] on button "Search" at bounding box center [1164, 385] width 71 height 26
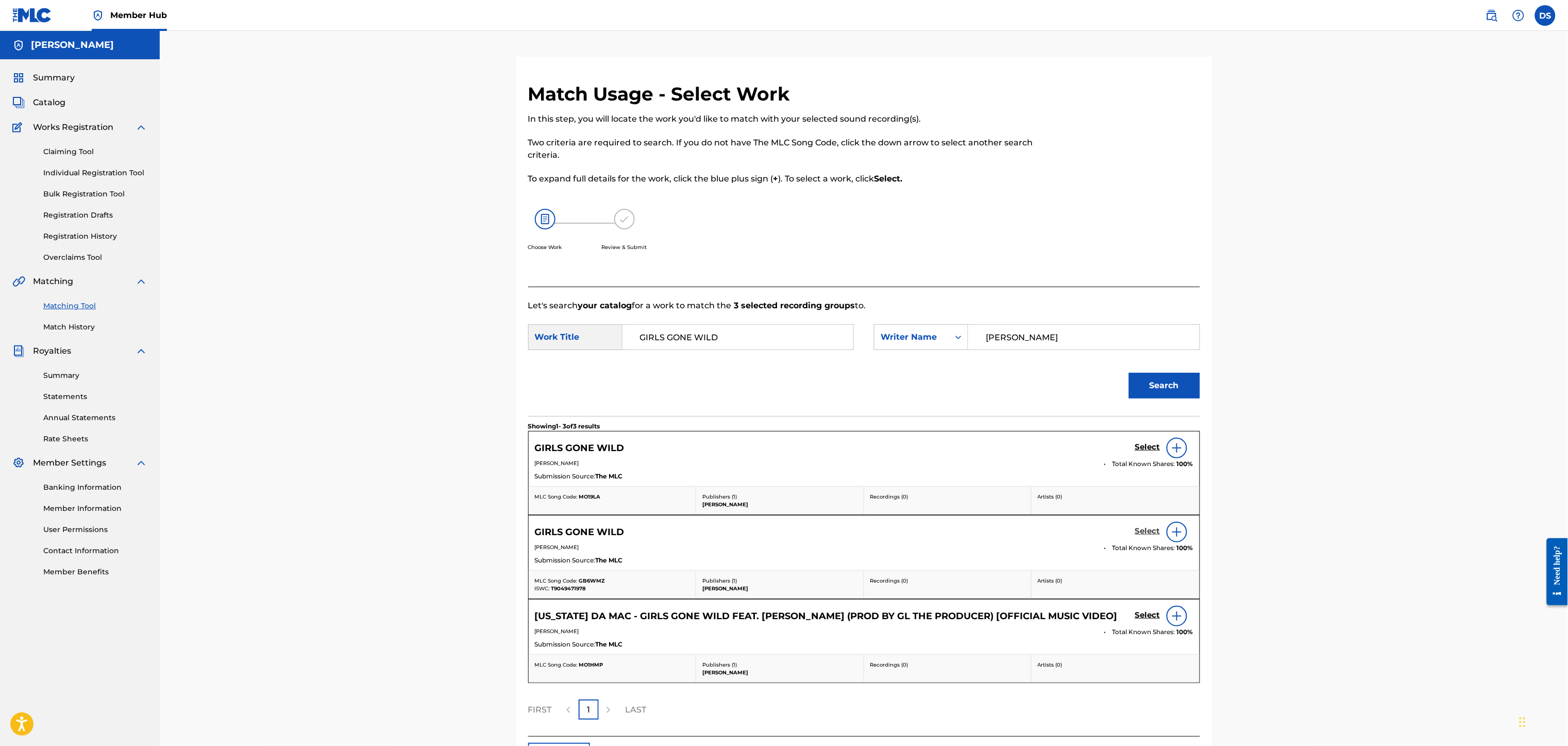
click at [1147, 533] on h5 "Select" at bounding box center [1147, 531] width 25 height 10
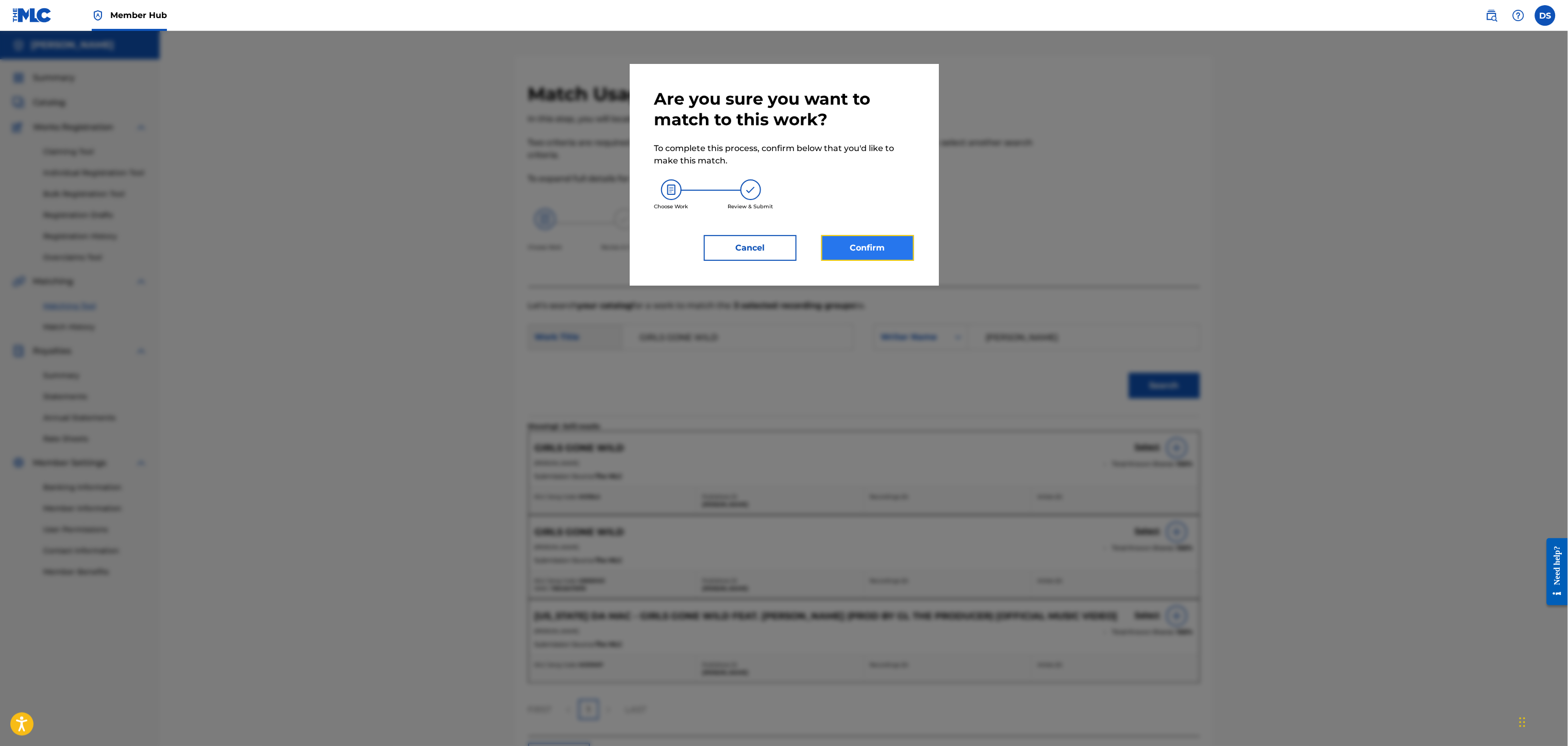
click at [857, 245] on button "Confirm" at bounding box center [867, 248] width 93 height 26
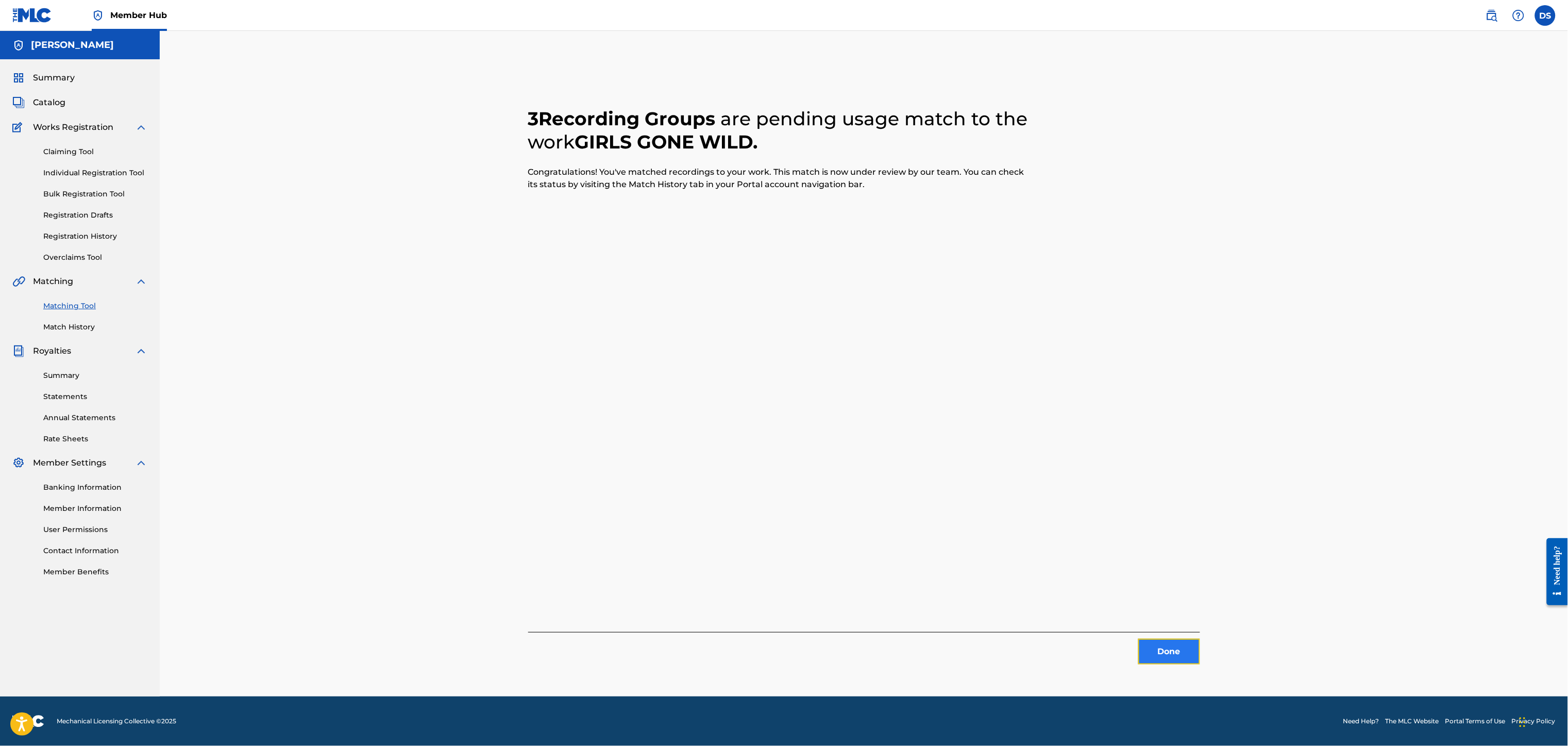
click at [1166, 653] on button "Done" at bounding box center [1168, 652] width 61 height 26
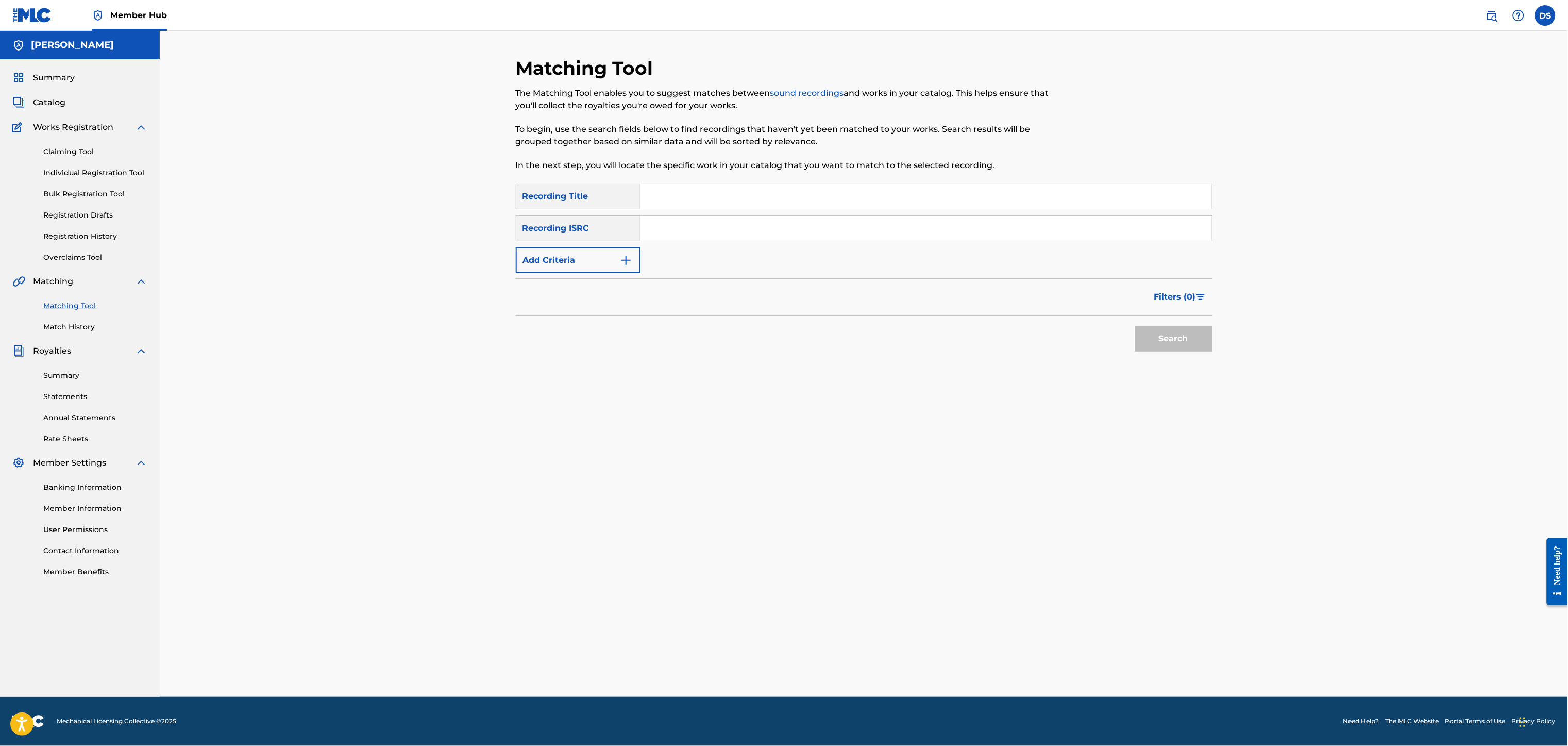
click at [649, 192] on input "Search Form" at bounding box center [926, 196] width 571 height 25
type input "Girls Gone Wild"
click at [671, 227] on input "Search Form" at bounding box center [926, 228] width 571 height 25
paste input "QZJG52197790"
type input "QZJG52197790"
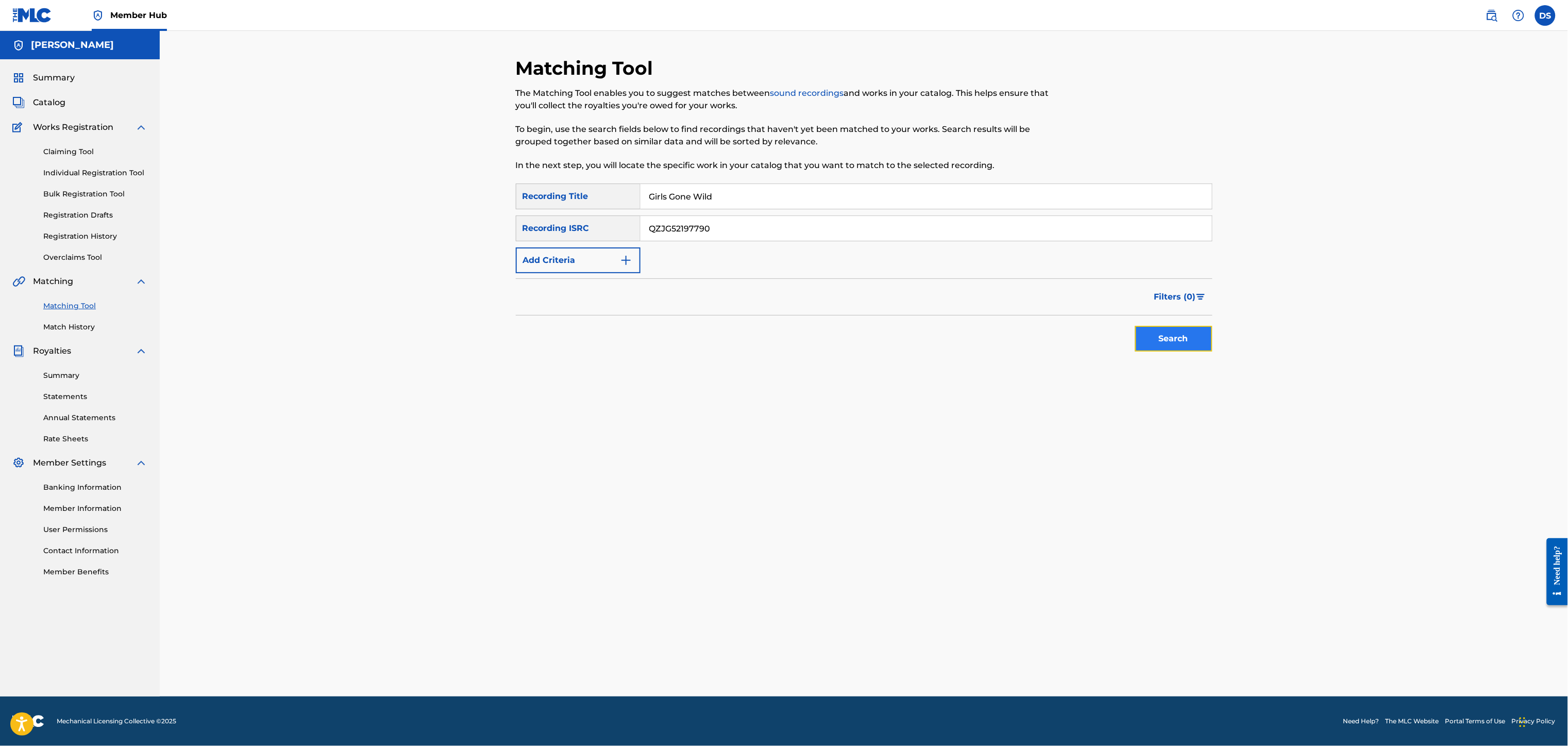
click at [1185, 333] on button "Search" at bounding box center [1173, 338] width 77 height 26
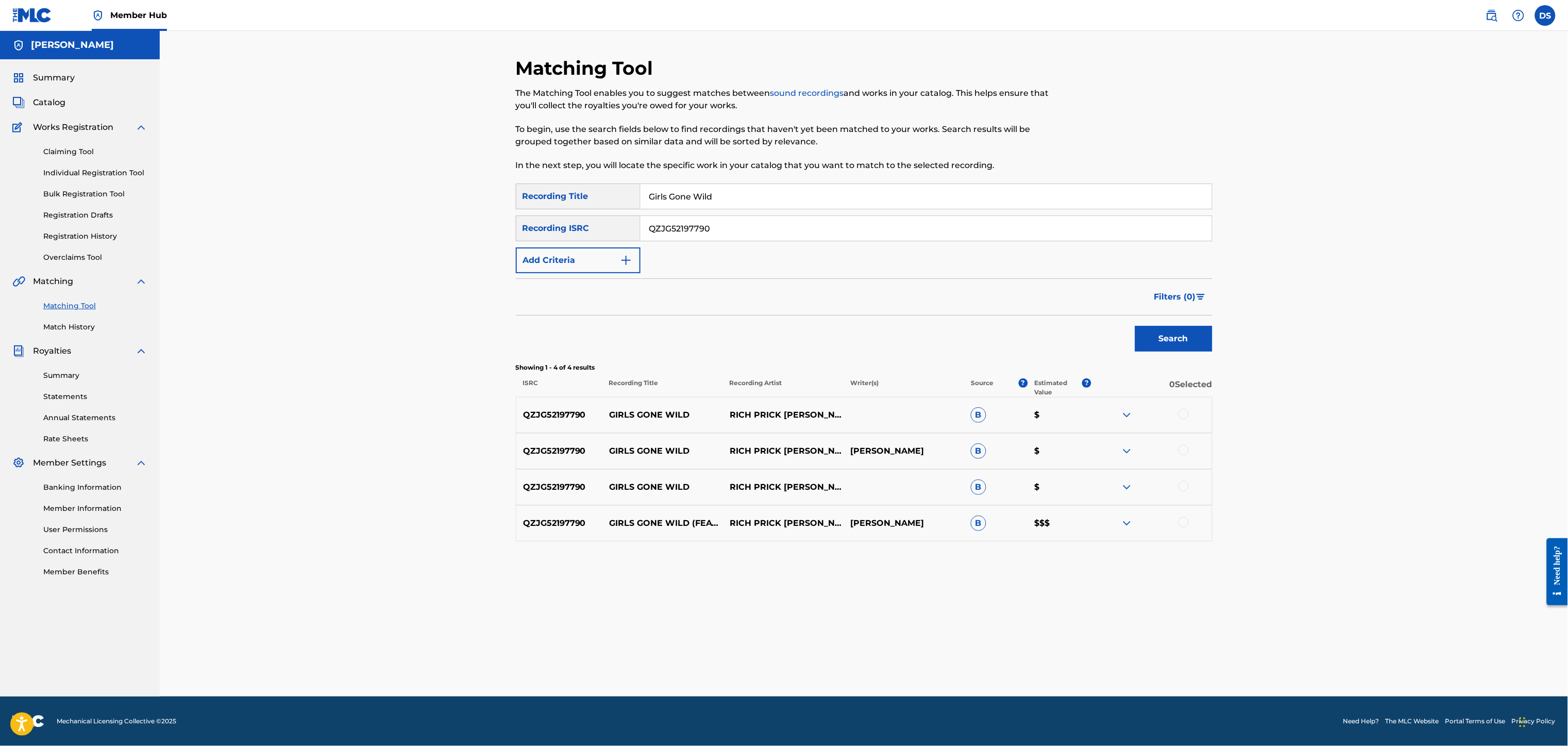
click at [1185, 417] on div at bounding box center [1184, 414] width 10 height 10
click at [1185, 452] on div at bounding box center [1184, 450] width 10 height 10
click at [1182, 487] on div at bounding box center [1184, 486] width 10 height 10
click at [1182, 518] on div at bounding box center [1184, 522] width 10 height 10
click at [1170, 333] on button "Search" at bounding box center [1173, 338] width 77 height 26
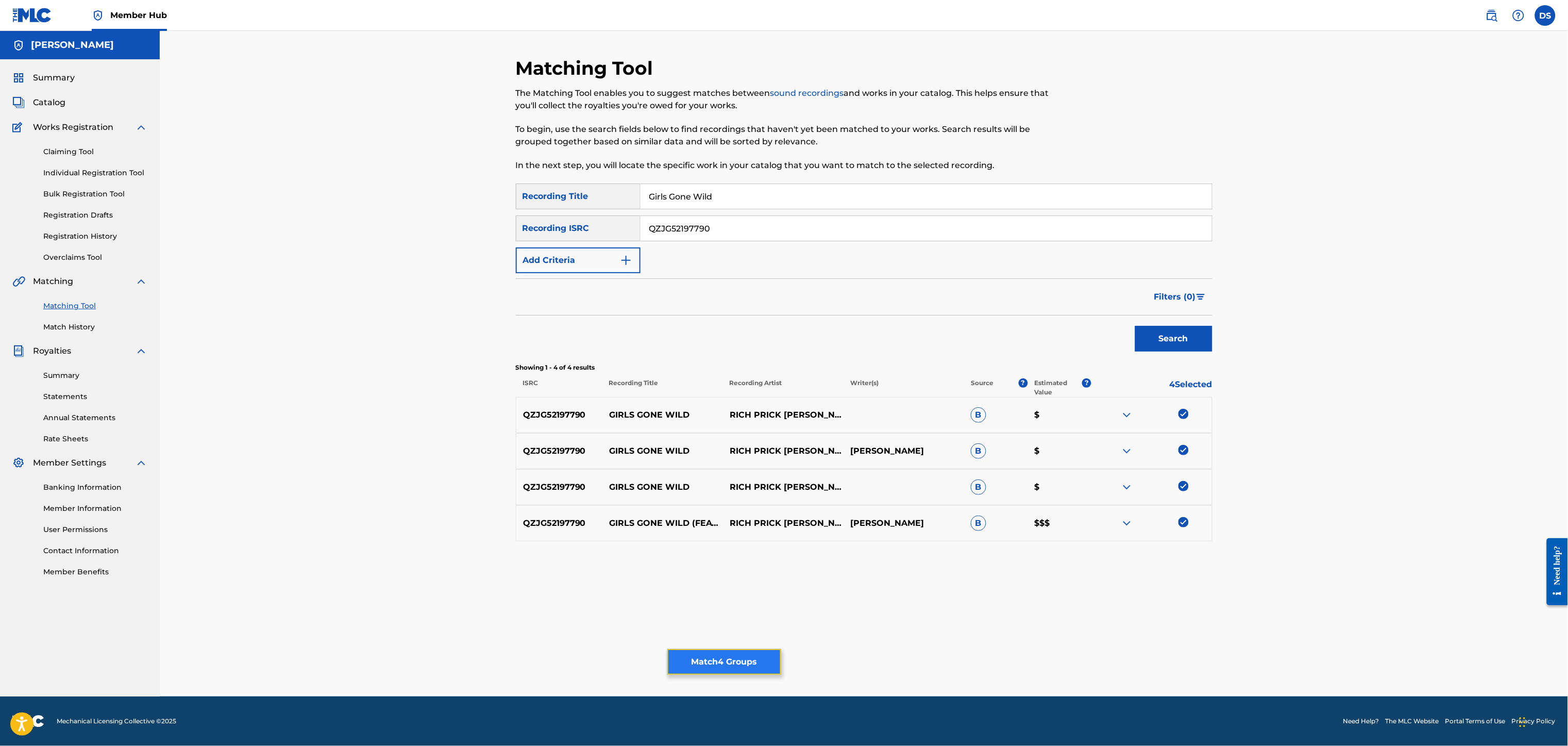
click at [730, 663] on button "Match 4 Groups" at bounding box center [724, 662] width 114 height 26
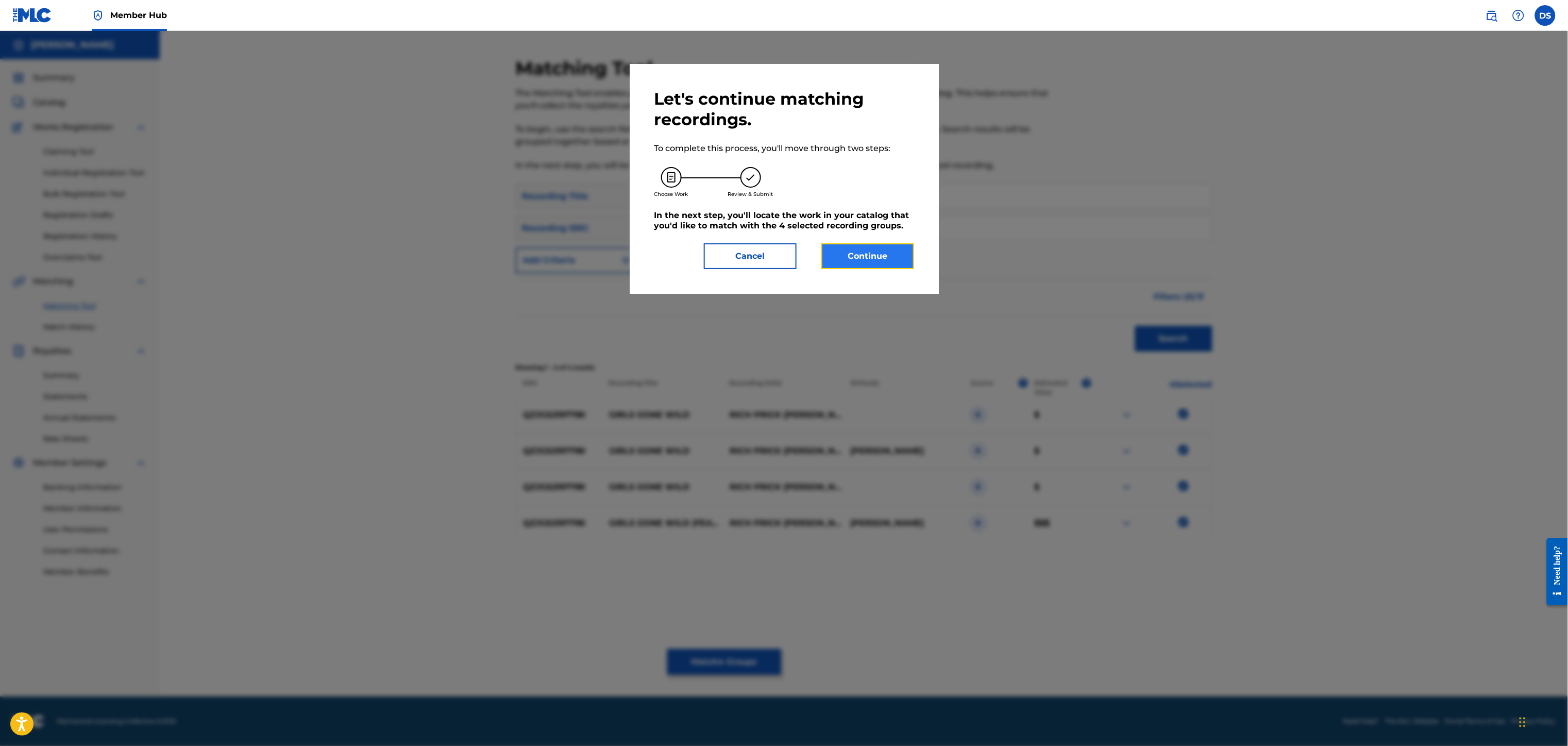
click at [873, 260] on button "Continue" at bounding box center [867, 256] width 93 height 26
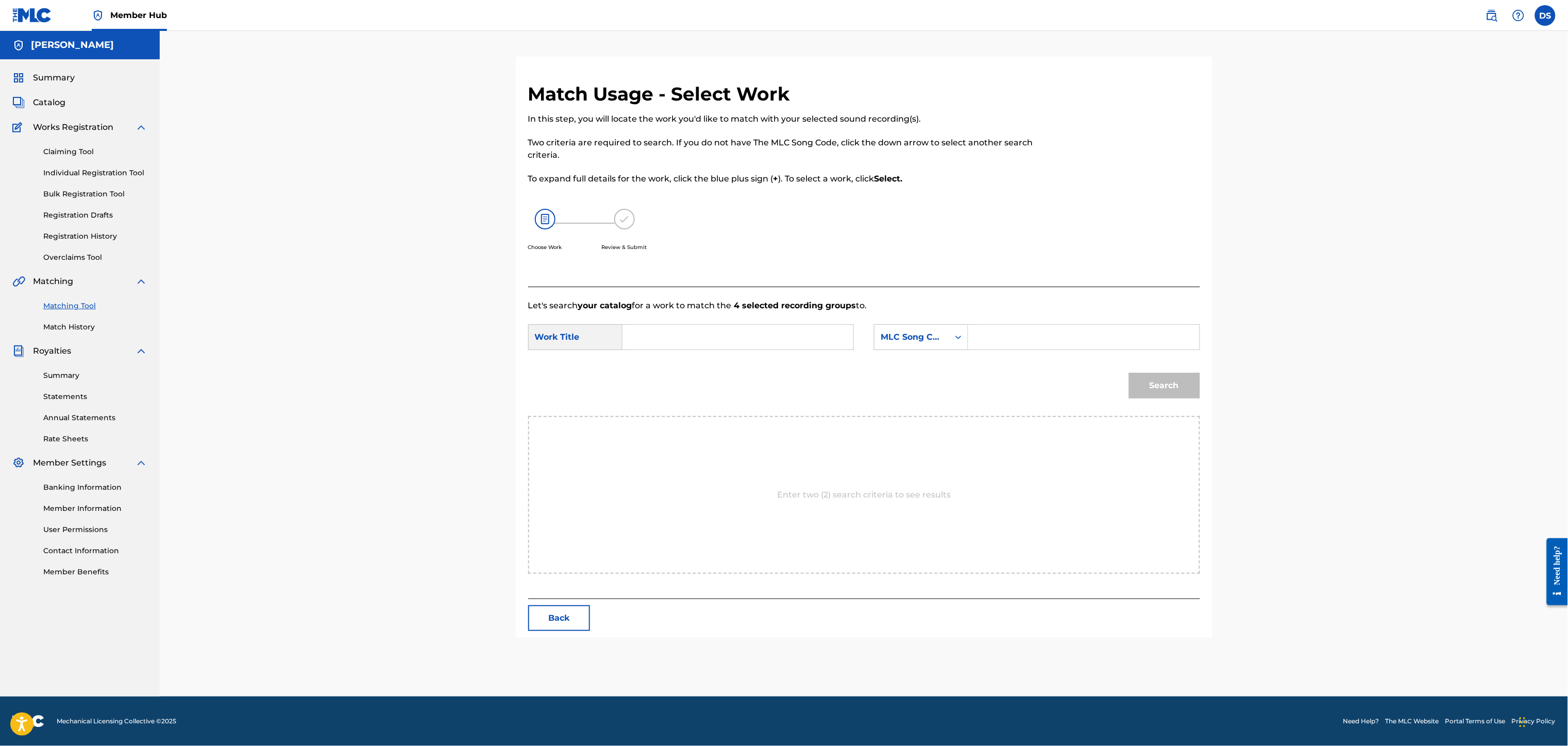
click at [723, 330] on input "Search Form" at bounding box center [737, 337] width 213 height 25
type input "GIRLS GONE WILD"
click at [954, 338] on icon "Search Form" at bounding box center [958, 337] width 10 height 10
click at [983, 338] on input "Search Form" at bounding box center [1083, 337] width 213 height 25
type input "[PERSON_NAME]"
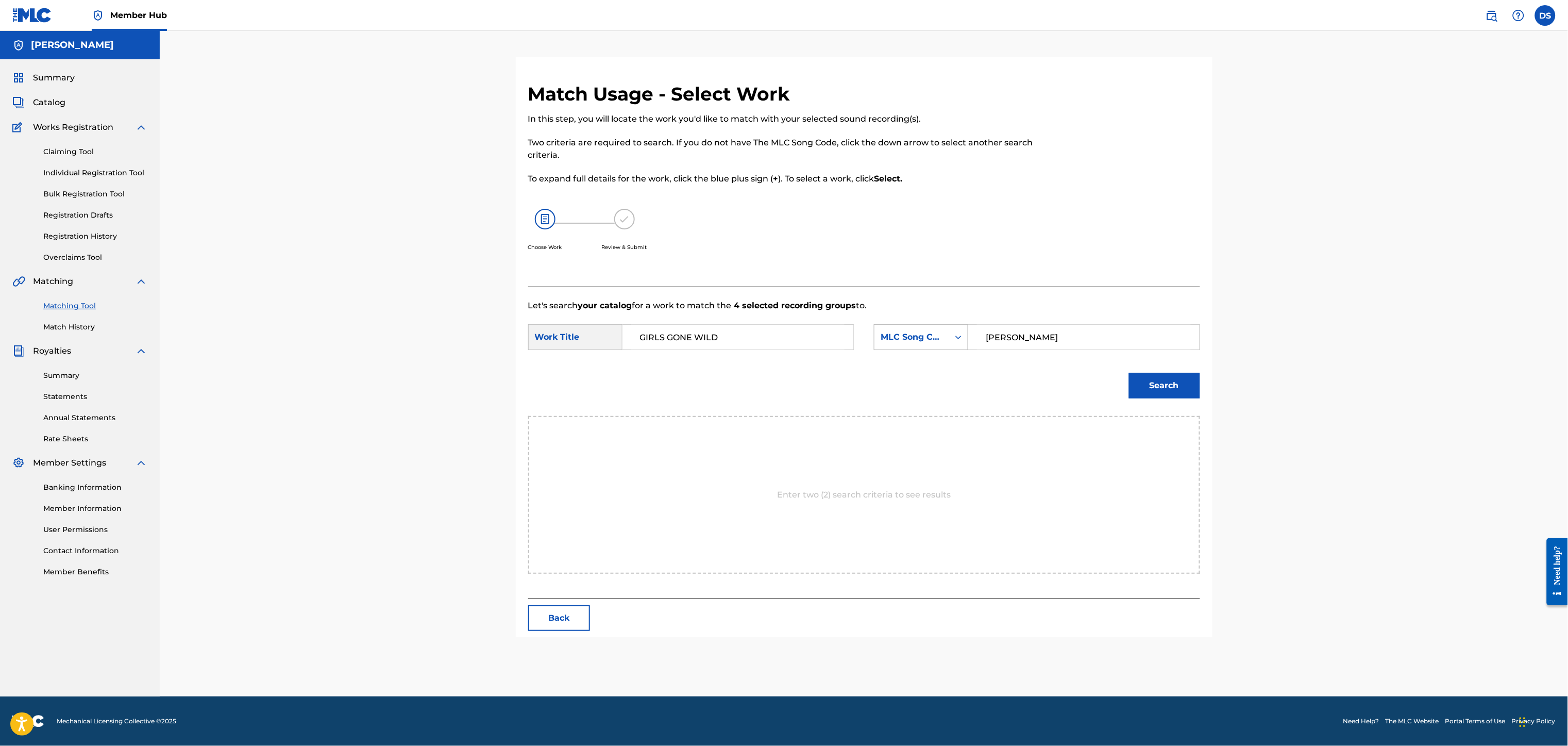
click at [958, 334] on icon "Search Form" at bounding box center [958, 337] width 10 height 10
click at [904, 357] on div "Writer Name" at bounding box center [921, 355] width 93 height 26
click at [984, 331] on input "Search Form" at bounding box center [1083, 337] width 213 height 25
type input "[PERSON_NAME]"
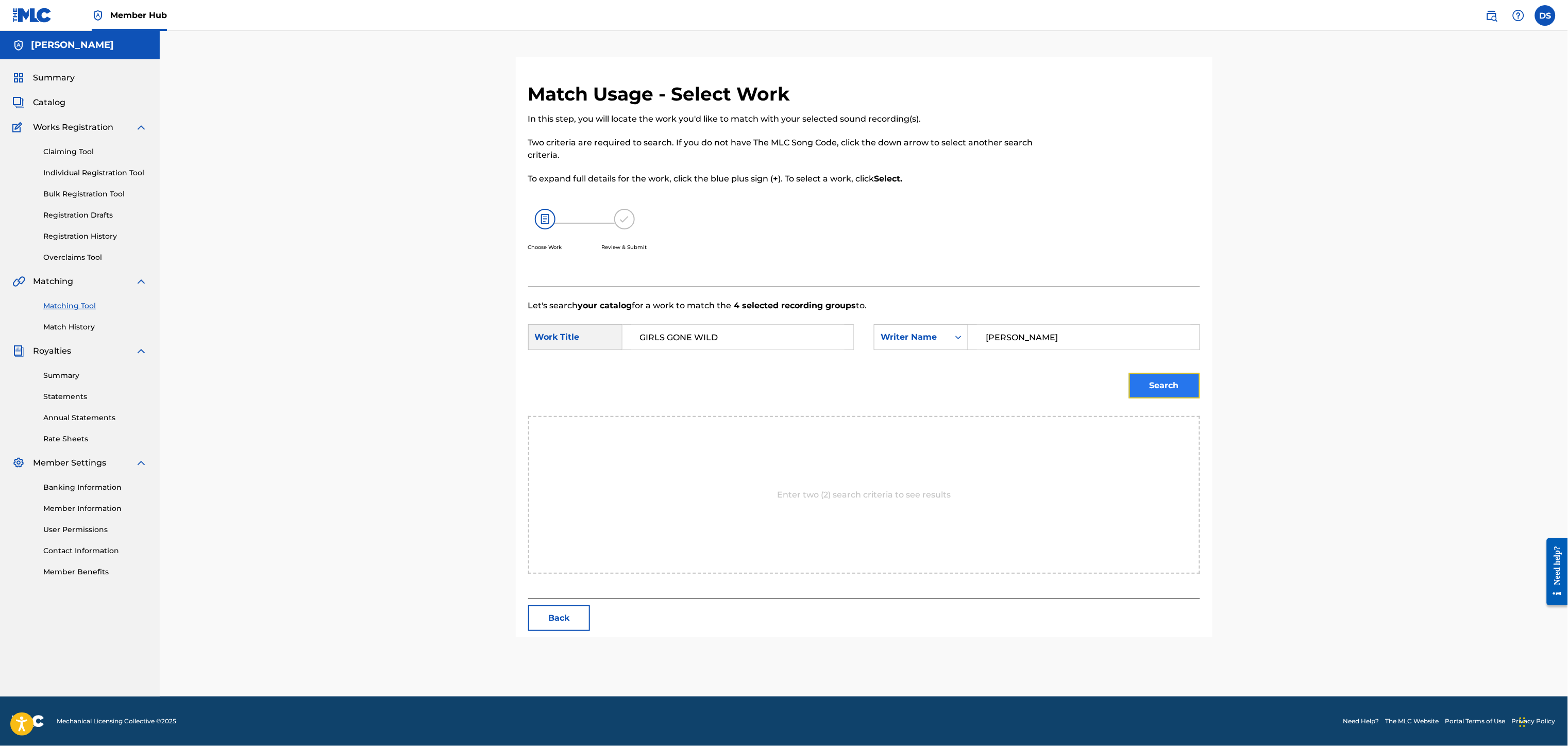
click at [1184, 384] on button "Search" at bounding box center [1164, 385] width 71 height 26
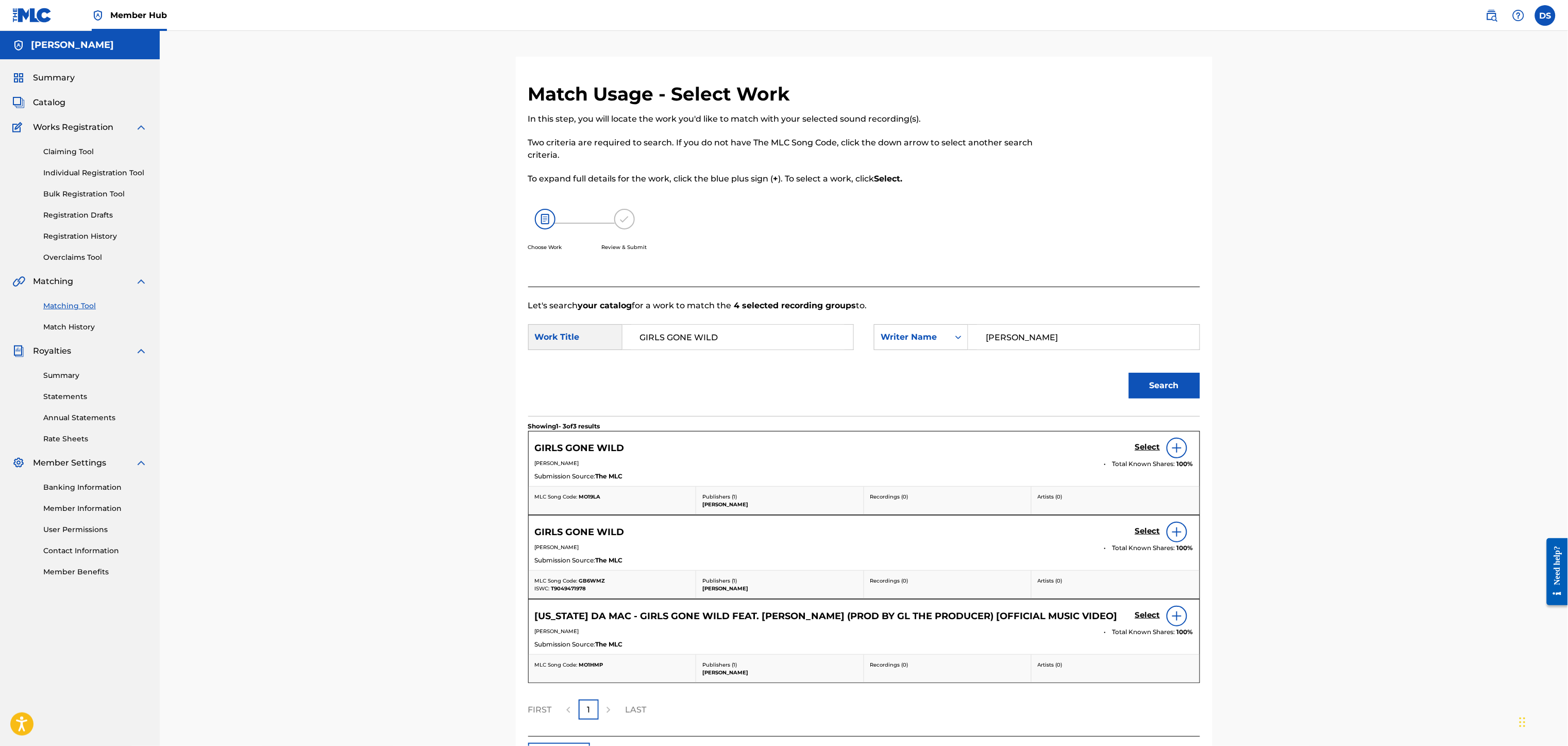
click at [1173, 447] on img at bounding box center [1177, 447] width 12 height 12
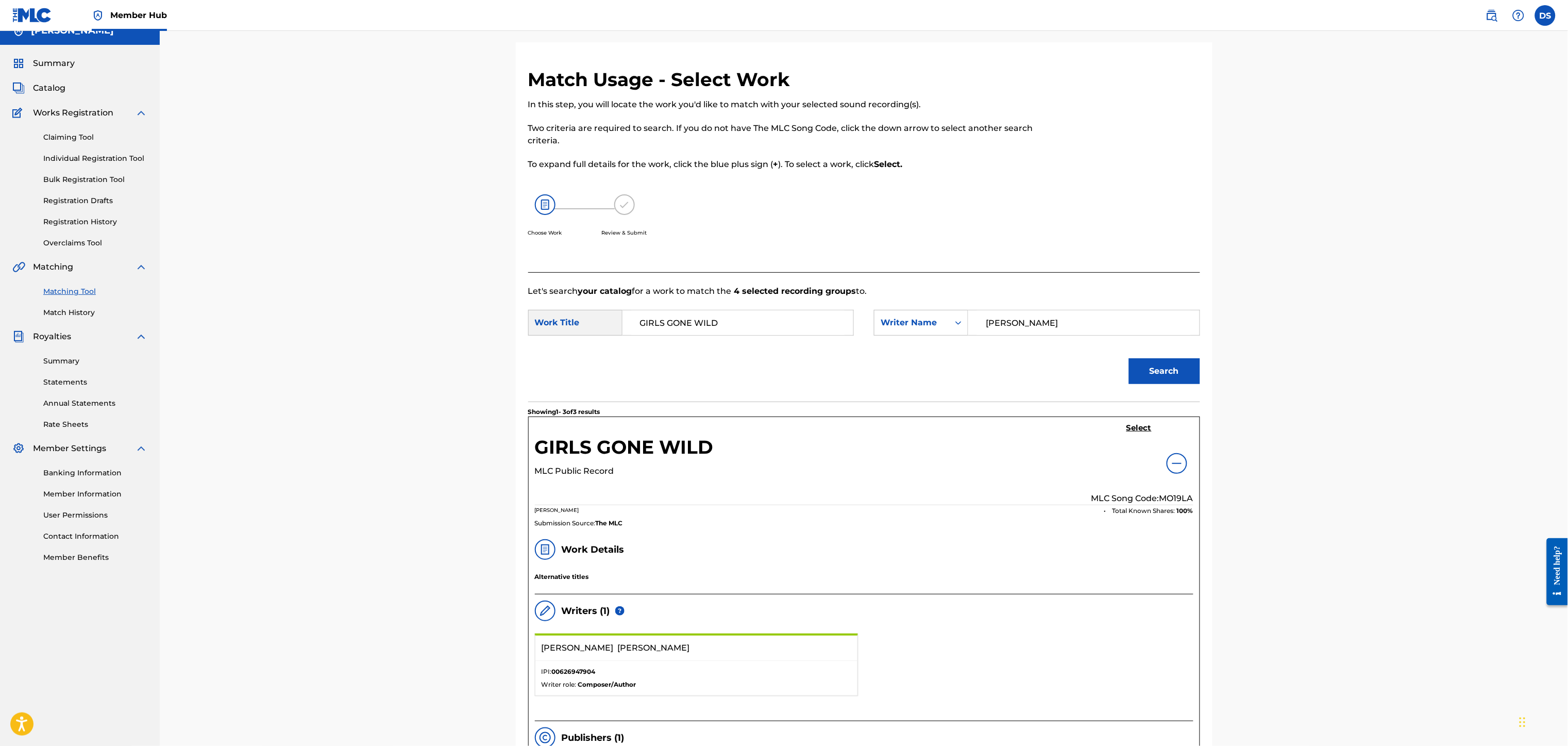
scroll to position [0, 0]
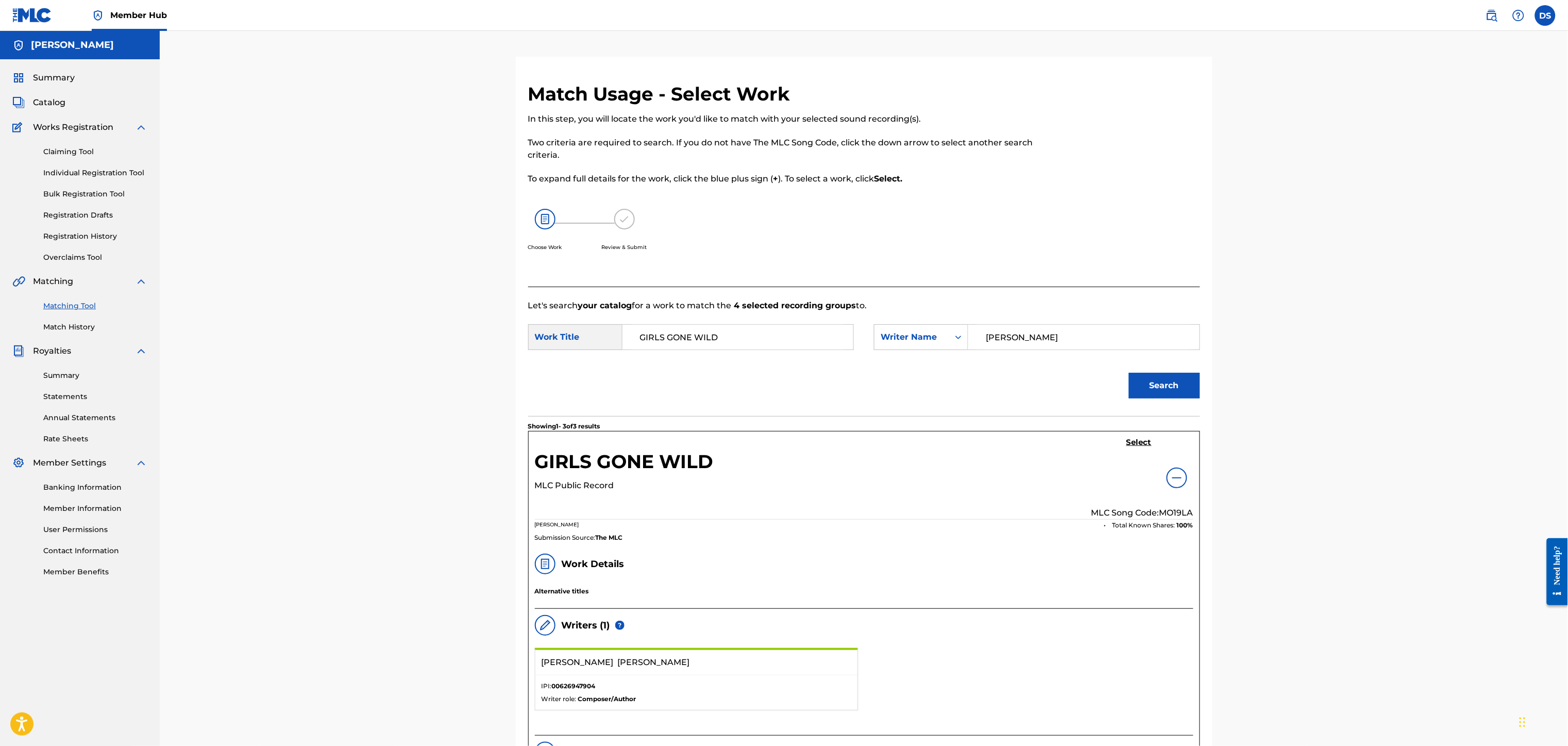
click at [1173, 479] on img at bounding box center [1177, 478] width 12 height 12
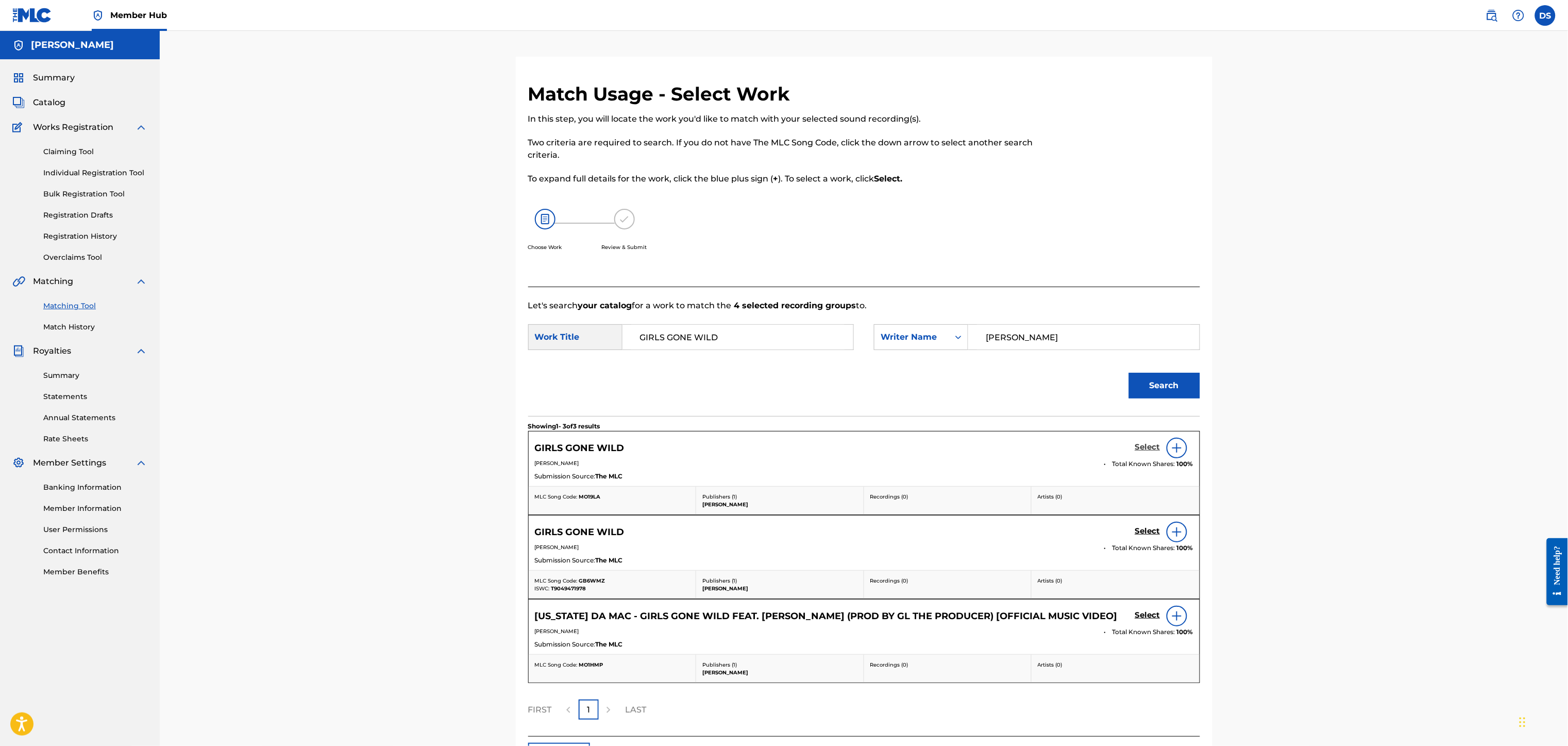
click at [1150, 449] on h5 "Select" at bounding box center [1147, 447] width 25 height 10
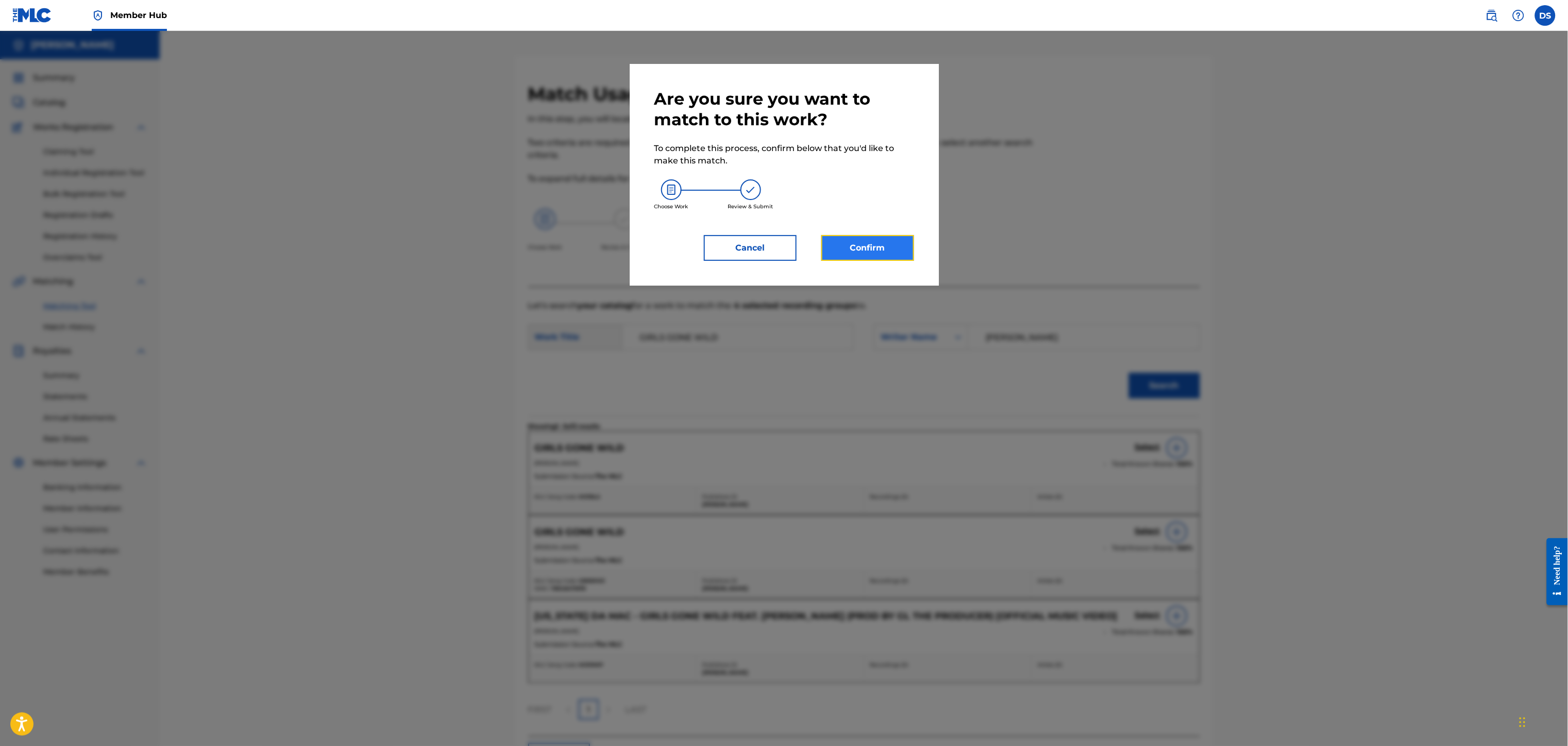
click at [876, 247] on button "Confirm" at bounding box center [867, 248] width 93 height 26
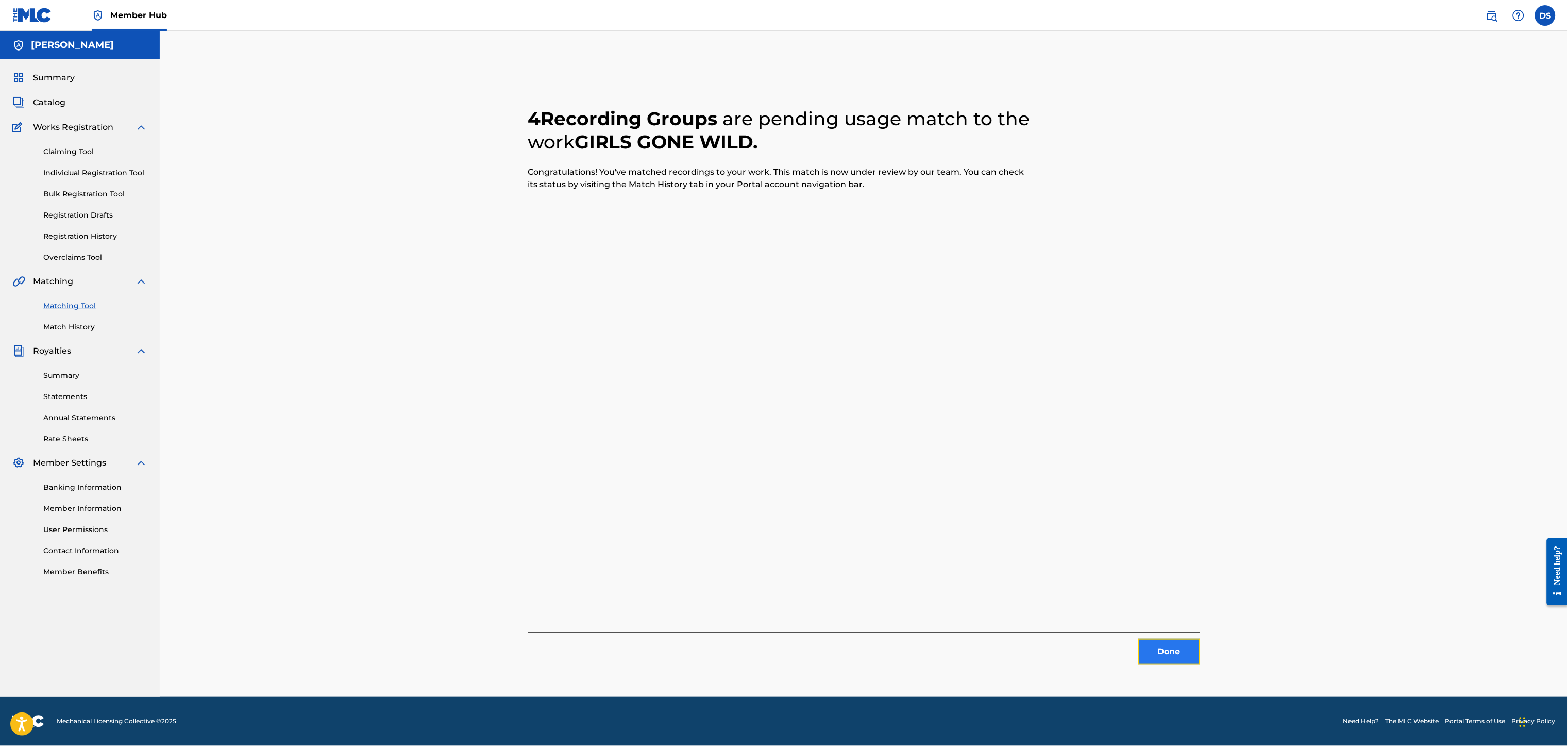
click at [1166, 652] on button "Done" at bounding box center [1168, 652] width 61 height 26
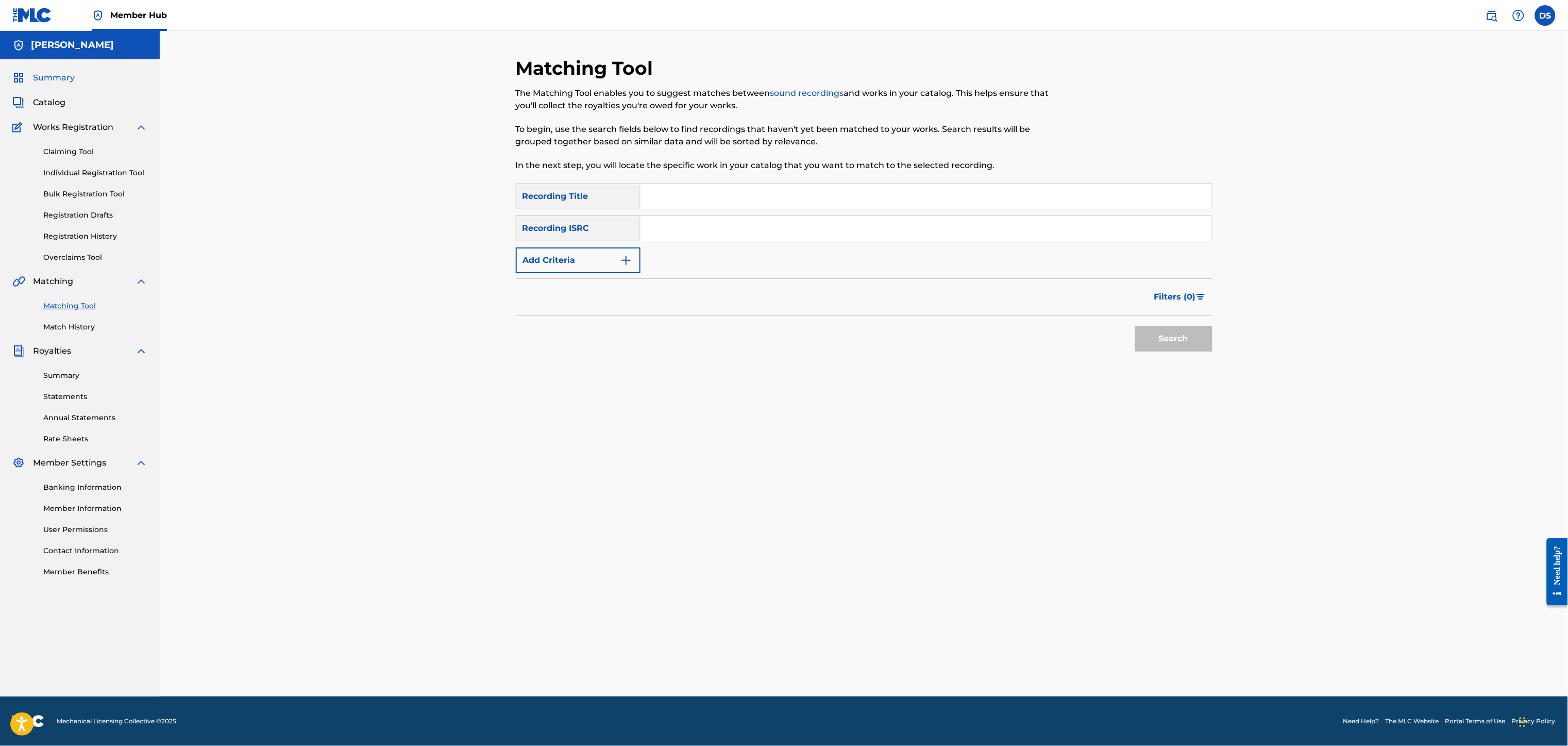
click at [42, 76] on span "Summary" at bounding box center [54, 78] width 42 height 12
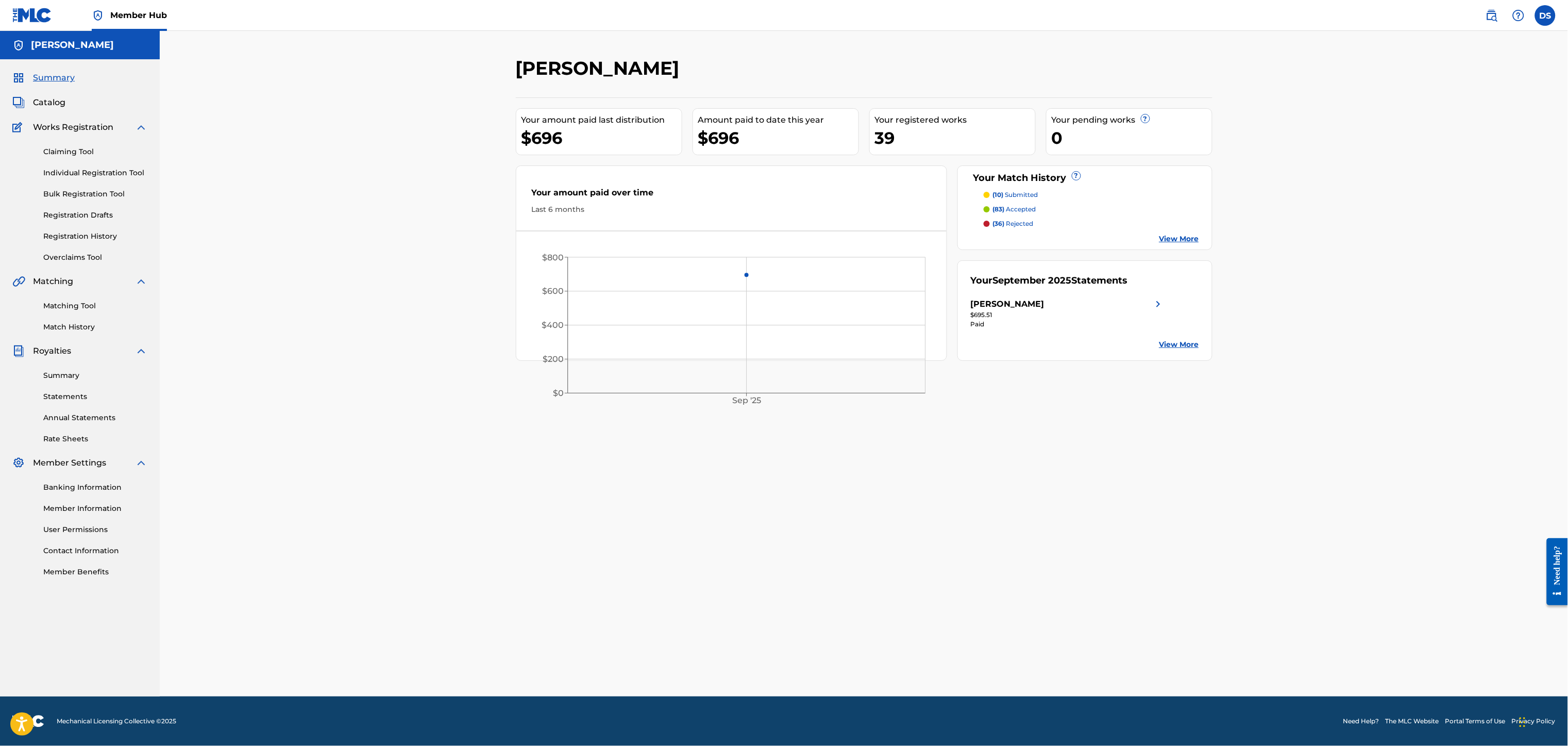
click at [1019, 211] on p "(83) accepted" at bounding box center [1014, 209] width 43 height 10
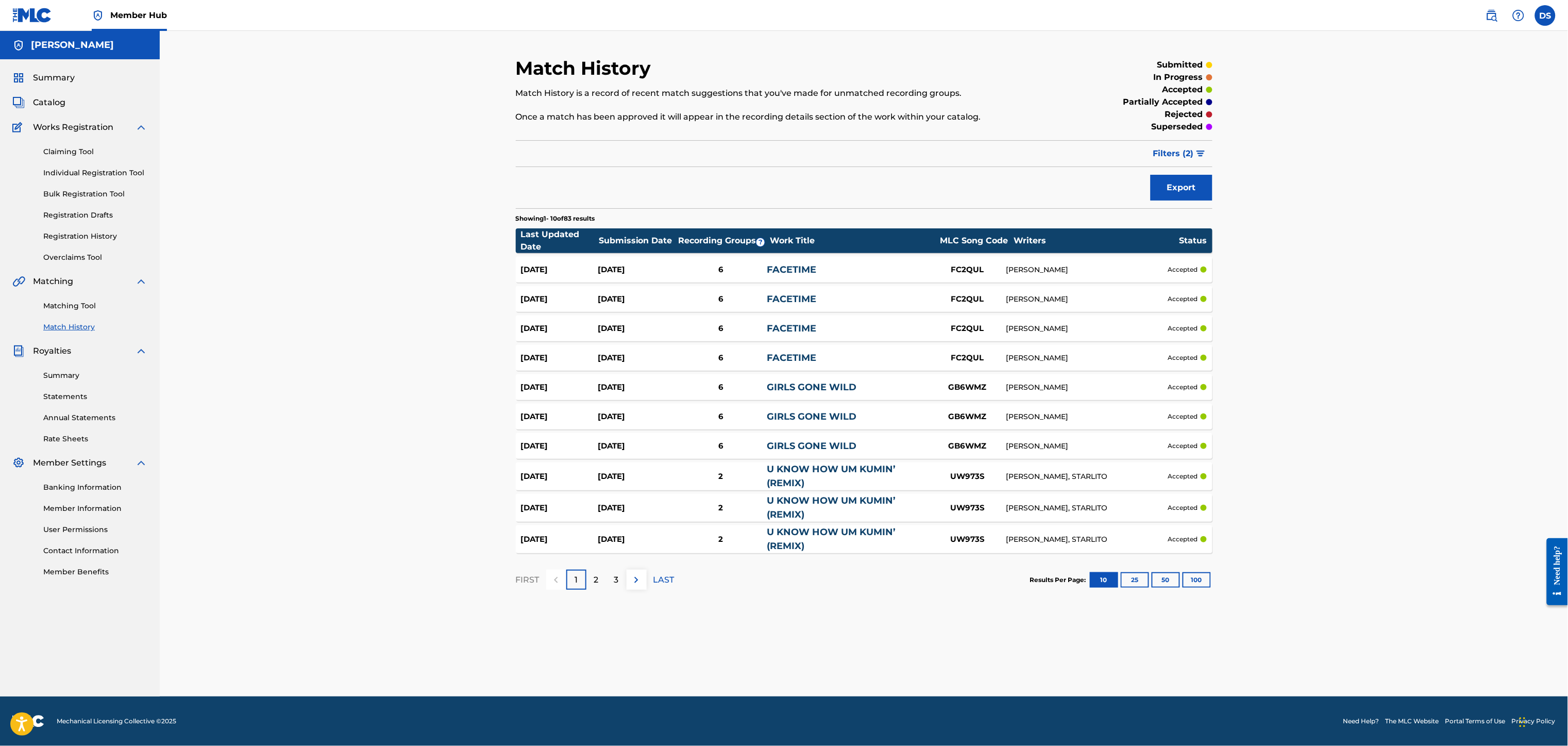
click at [724, 385] on div "6" at bounding box center [720, 388] width 93 height 12
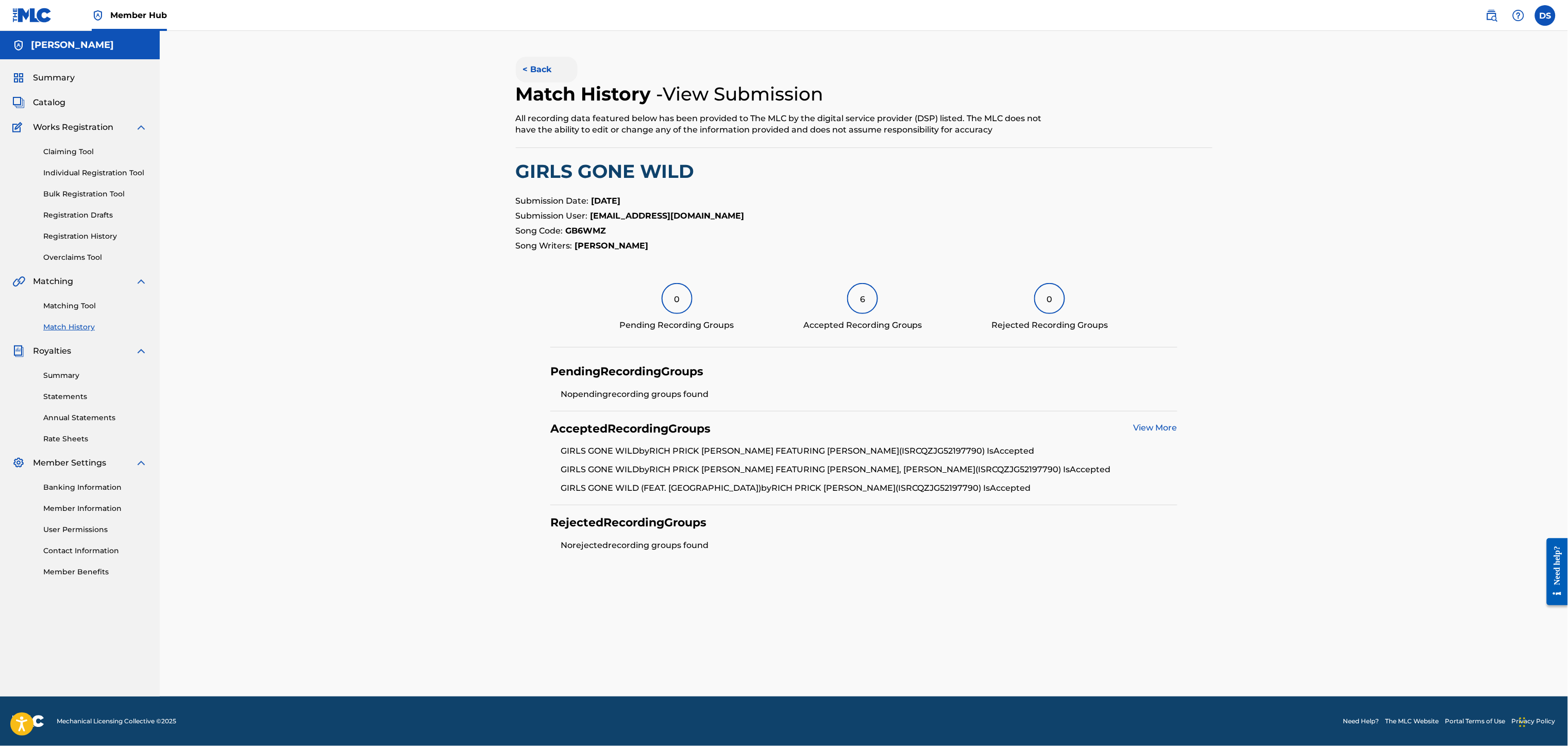
click at [521, 61] on button "< Back" at bounding box center [546, 69] width 61 height 26
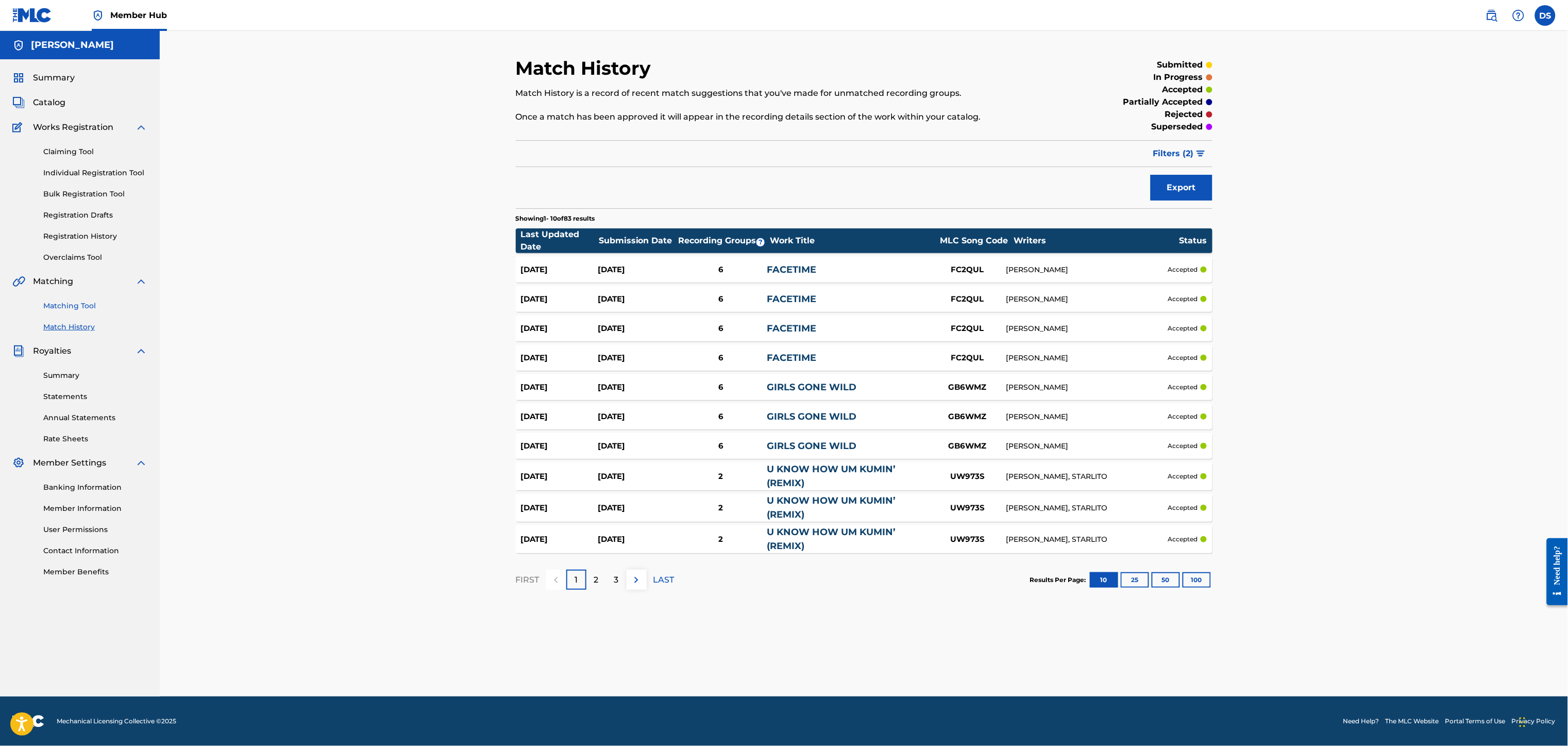
click at [64, 306] on link "Matching Tool" at bounding box center [95, 305] width 104 height 11
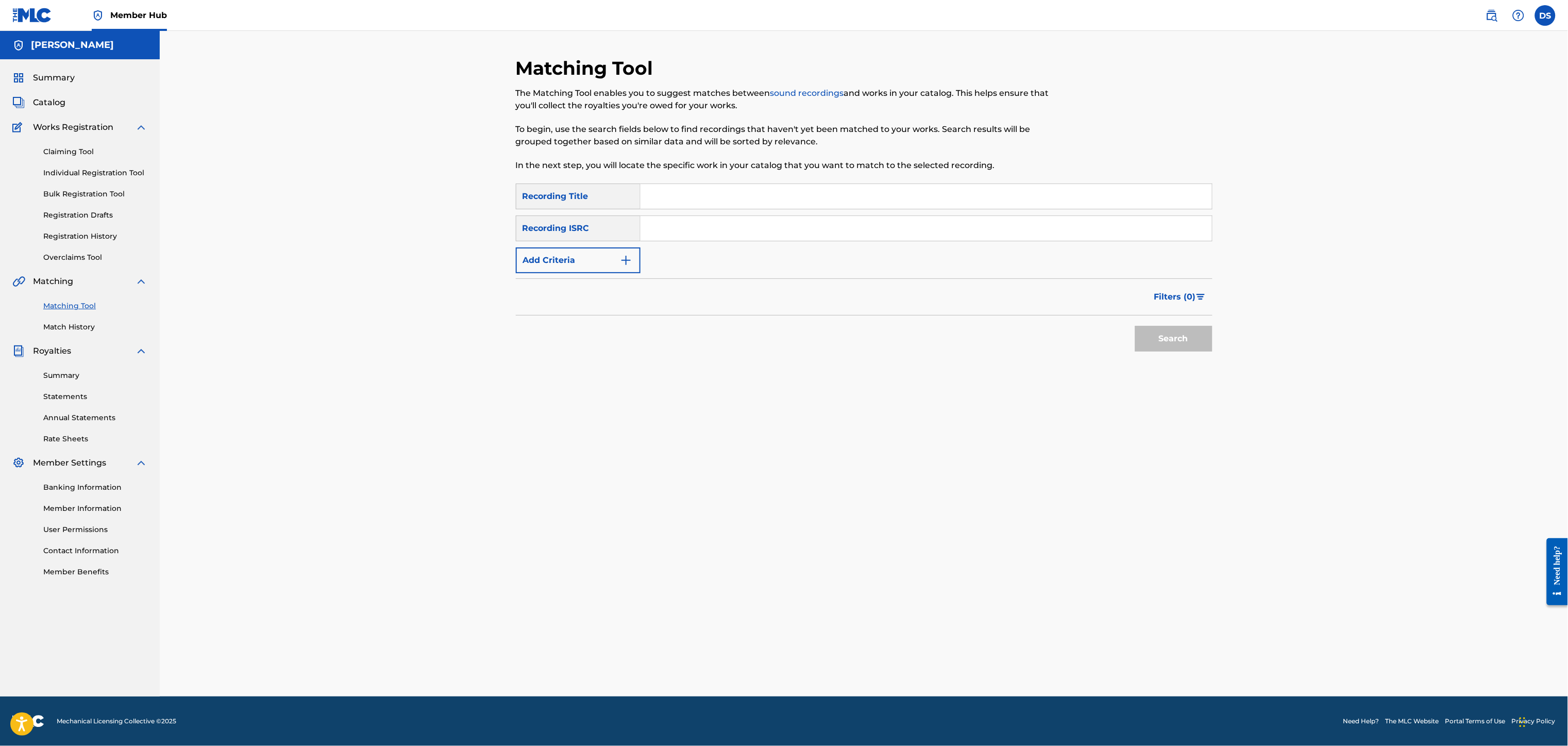
paste input "QZJG52197790"
type input "QZJG52197790"
click at [678, 193] on input "Search Form" at bounding box center [926, 196] width 571 height 25
type input "Girls Gone Wild"
click at [1166, 334] on button "Search" at bounding box center [1173, 338] width 77 height 26
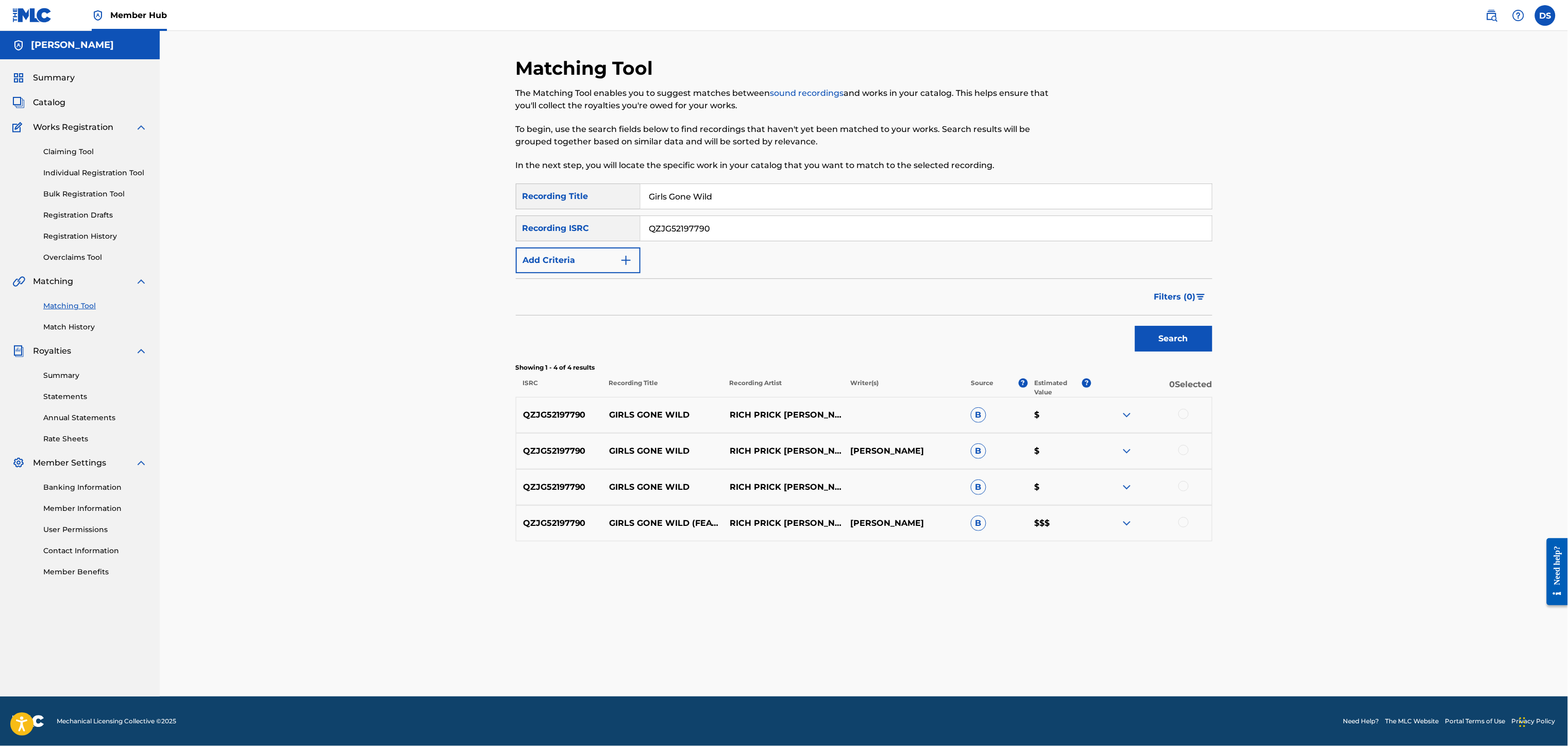
click at [1181, 411] on div at bounding box center [1184, 414] width 10 height 10
click at [1181, 448] on div at bounding box center [1184, 450] width 10 height 10
click at [1180, 492] on div at bounding box center [1151, 486] width 120 height 12
click at [1185, 484] on div at bounding box center [1184, 486] width 10 height 10
click at [1184, 519] on div at bounding box center [1184, 522] width 10 height 10
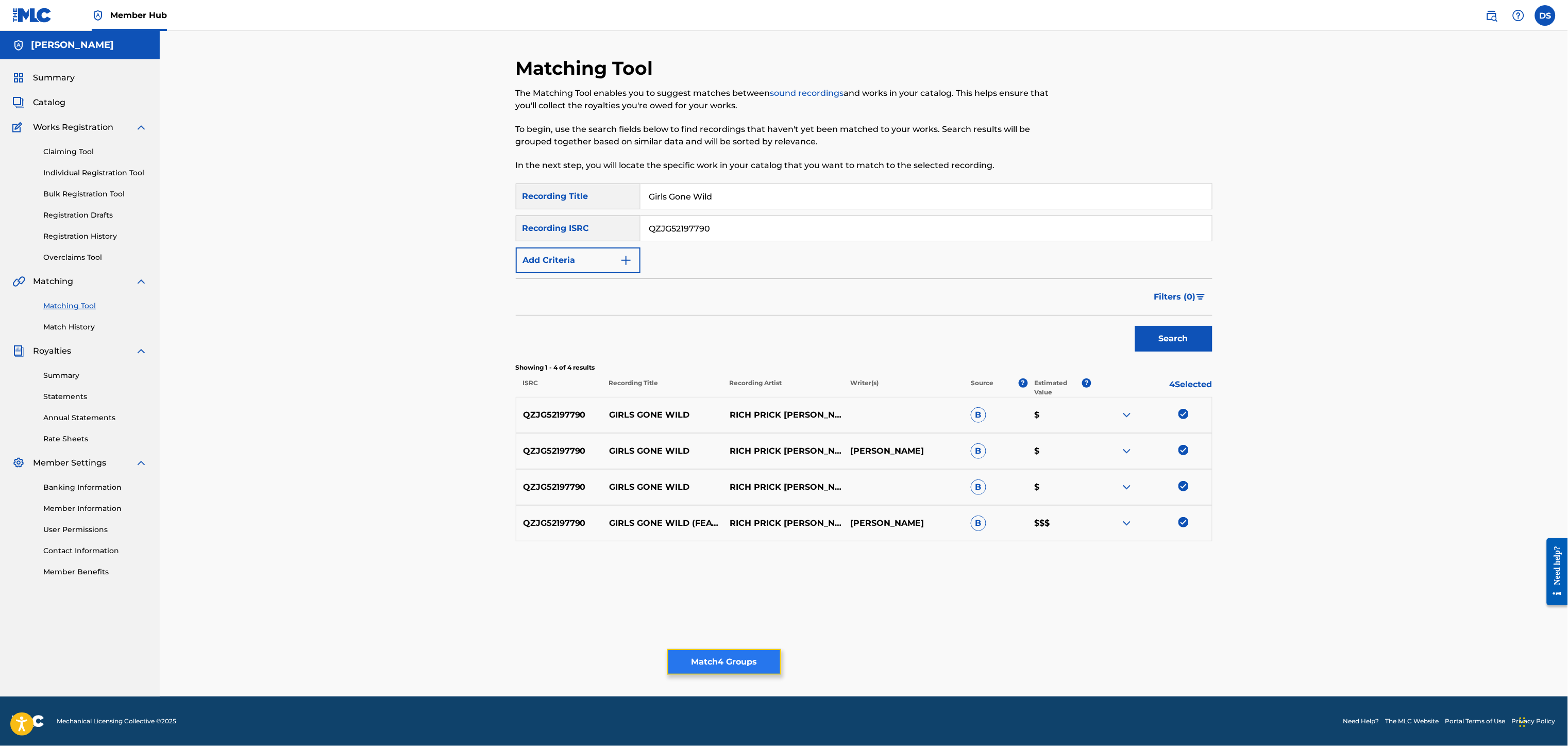
click at [755, 654] on button "Match 4 Groups" at bounding box center [724, 662] width 114 height 26
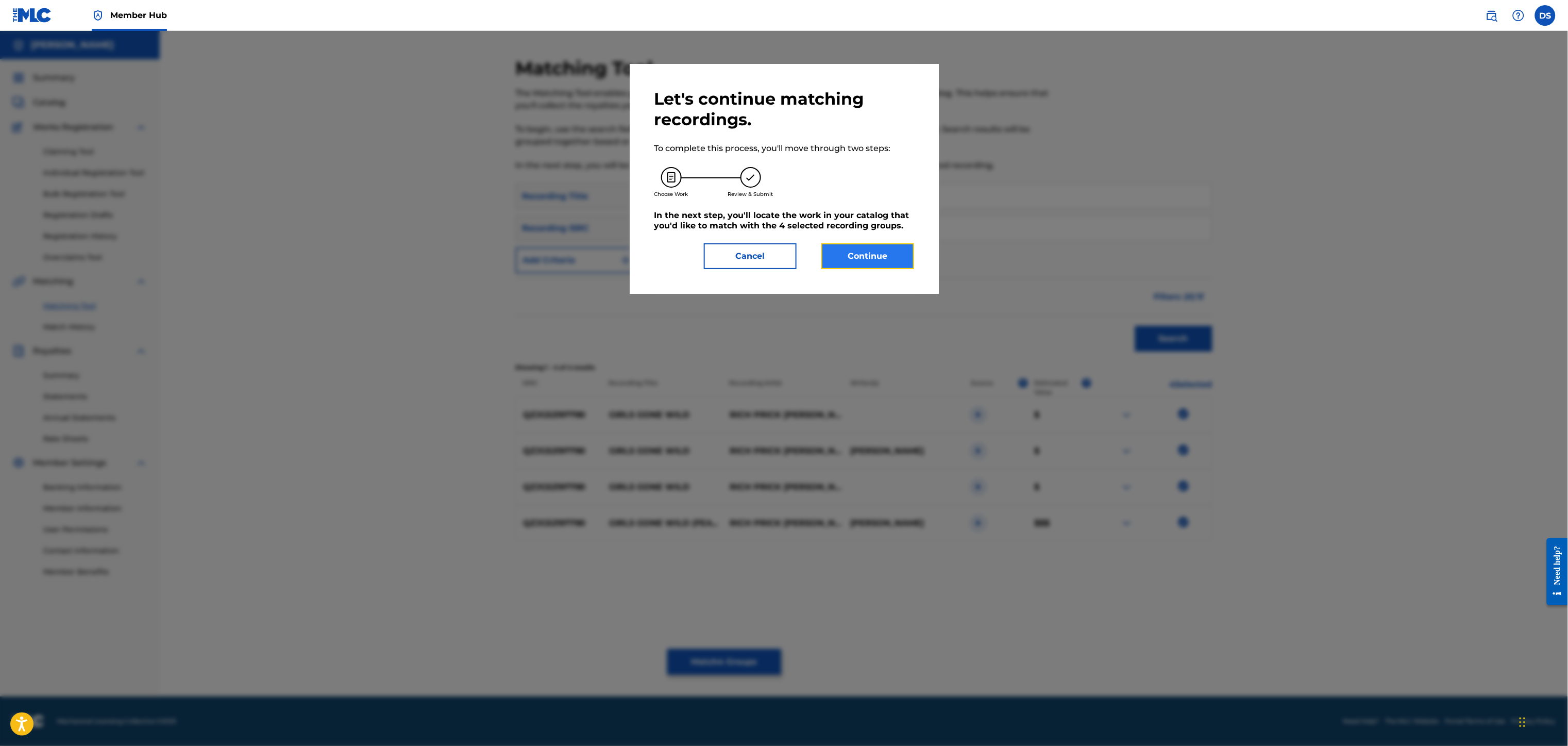
click at [871, 250] on button "Continue" at bounding box center [867, 256] width 93 height 26
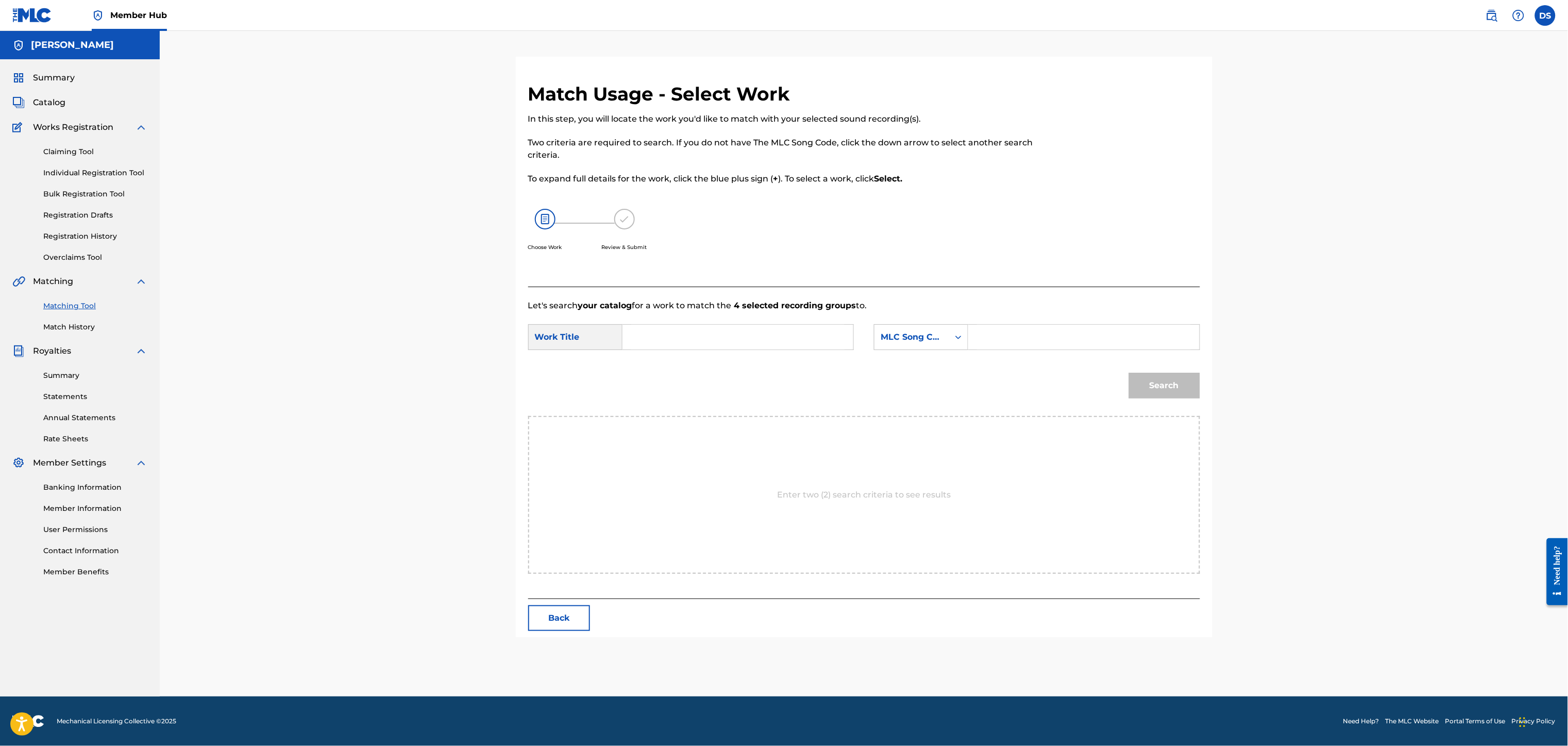
click at [715, 328] on input "Search Form" at bounding box center [737, 337] width 213 height 25
type input "GIRLS GONE WILD"
click at [953, 338] on icon "Search Form" at bounding box center [958, 337] width 10 height 10
click at [922, 368] on div "Writer Name" at bounding box center [921, 363] width 93 height 26
click at [1006, 336] on input "Search Form" at bounding box center [1083, 337] width 213 height 25
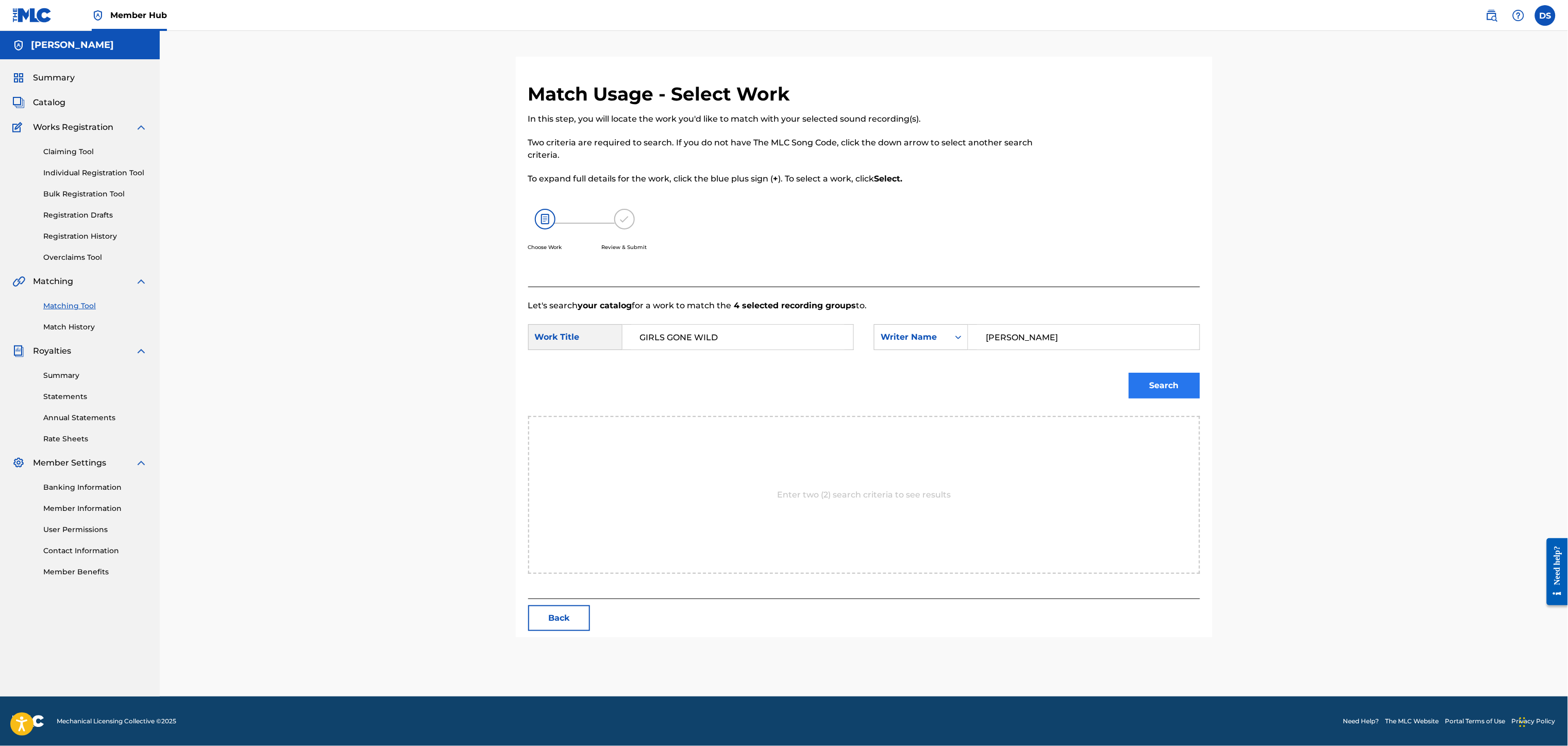
type input "[PERSON_NAME]"
click at [1153, 384] on button "Search" at bounding box center [1164, 385] width 71 height 26
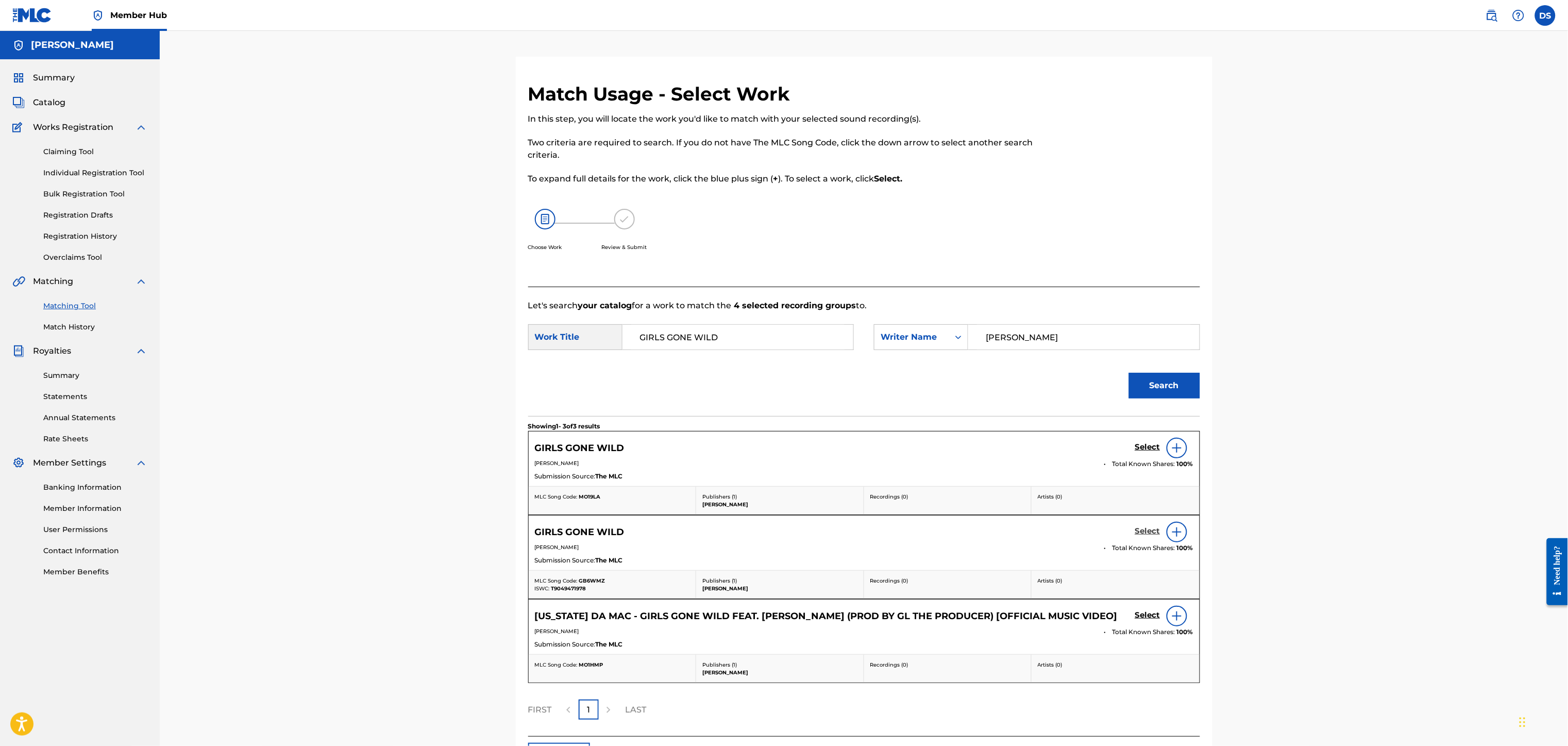
click at [1148, 531] on h5 "Select" at bounding box center [1147, 531] width 25 height 10
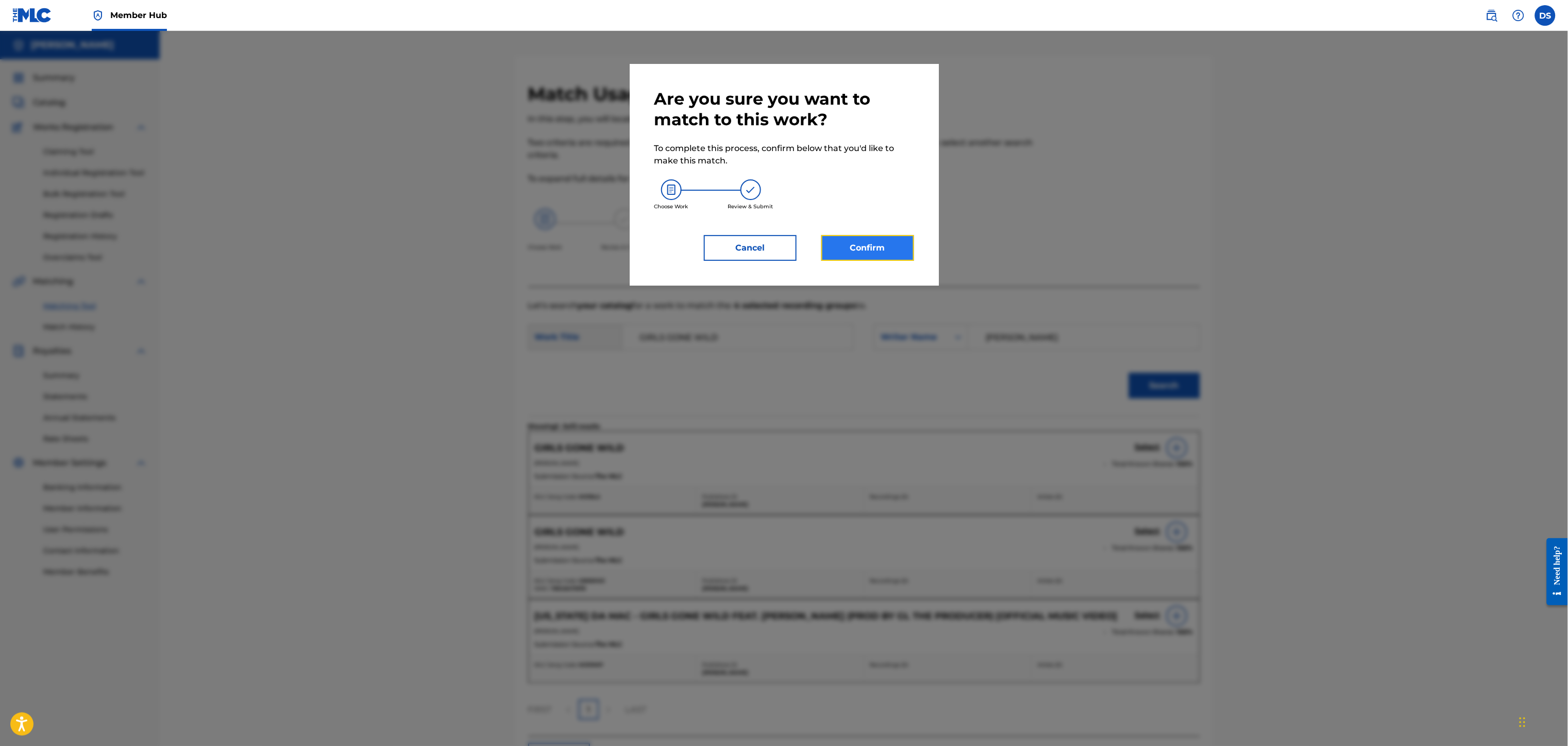
click at [867, 243] on button "Confirm" at bounding box center [867, 248] width 93 height 26
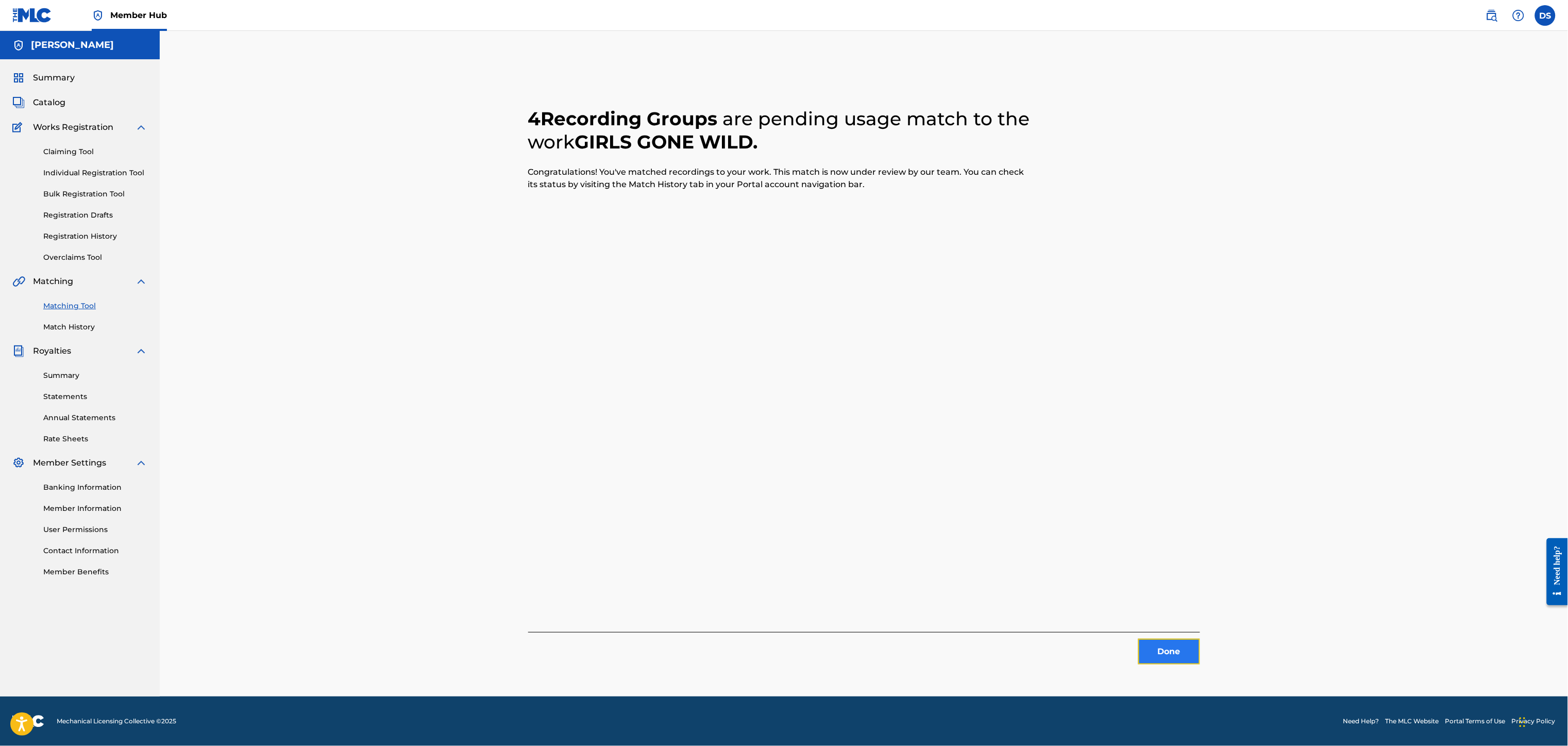
click at [1159, 652] on button "Done" at bounding box center [1168, 652] width 61 height 26
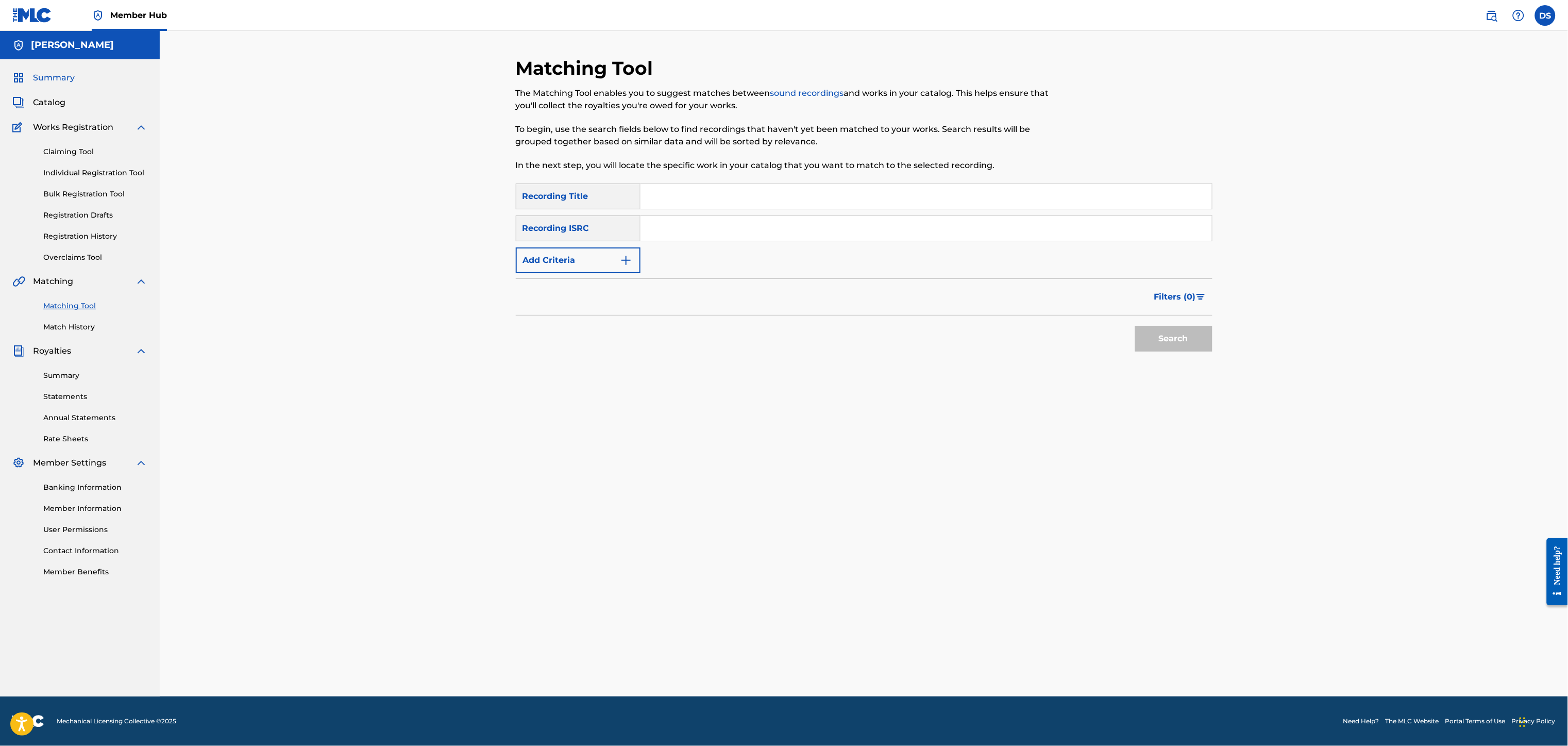
click at [59, 76] on span "Summary" at bounding box center [54, 78] width 42 height 12
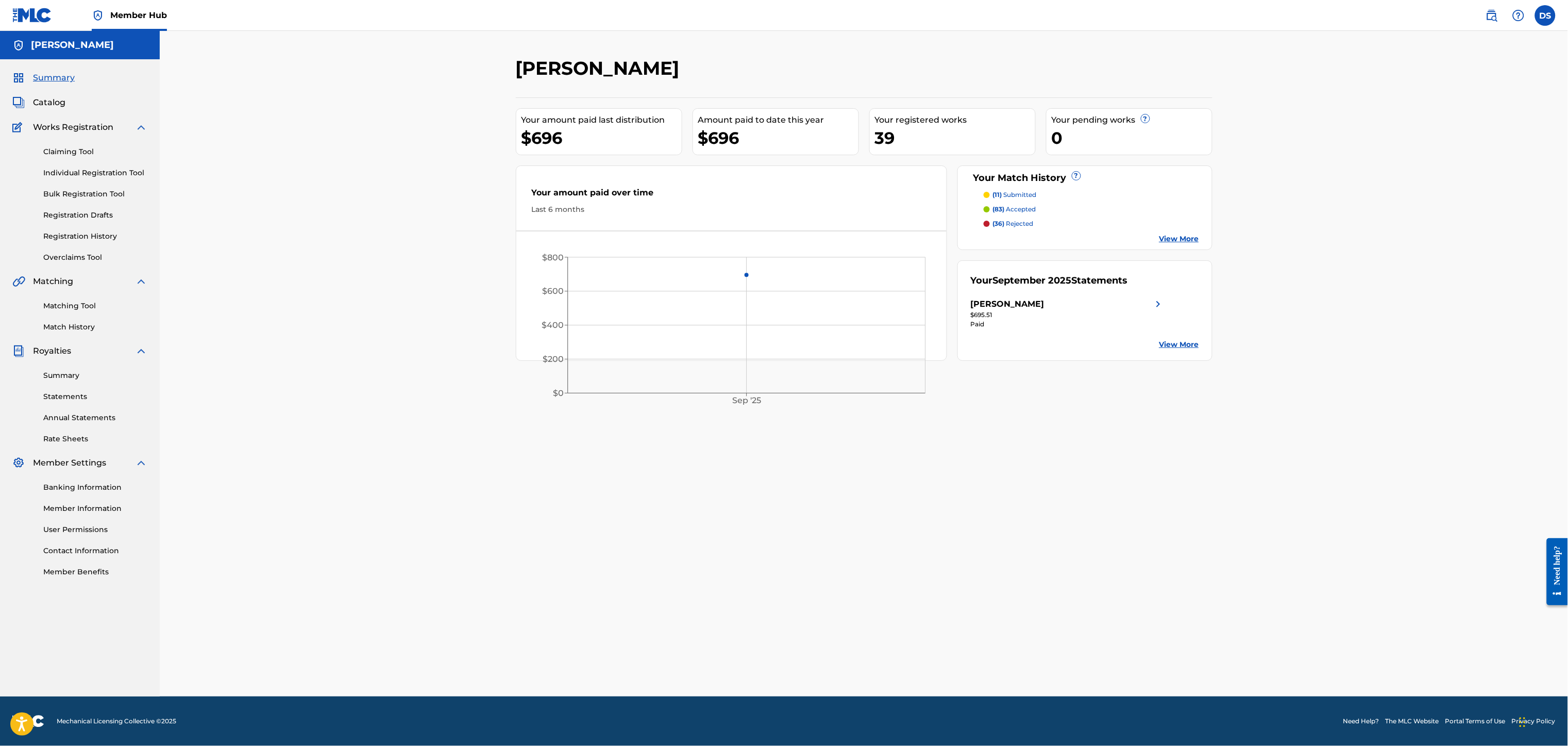
click at [1014, 209] on p "(83) accepted" at bounding box center [1014, 209] width 43 height 10
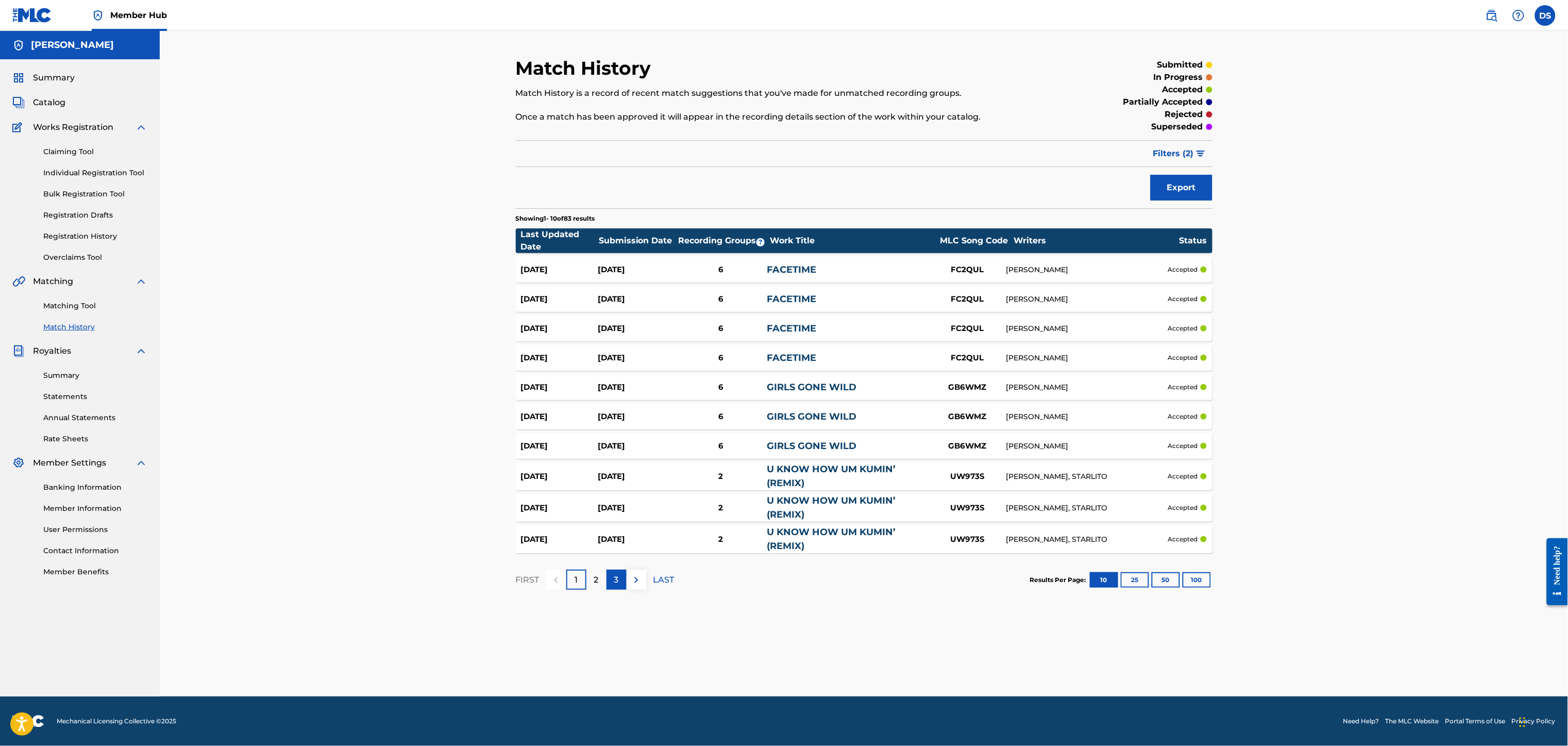
click at [617, 578] on p "3" at bounding box center [616, 580] width 4 height 12
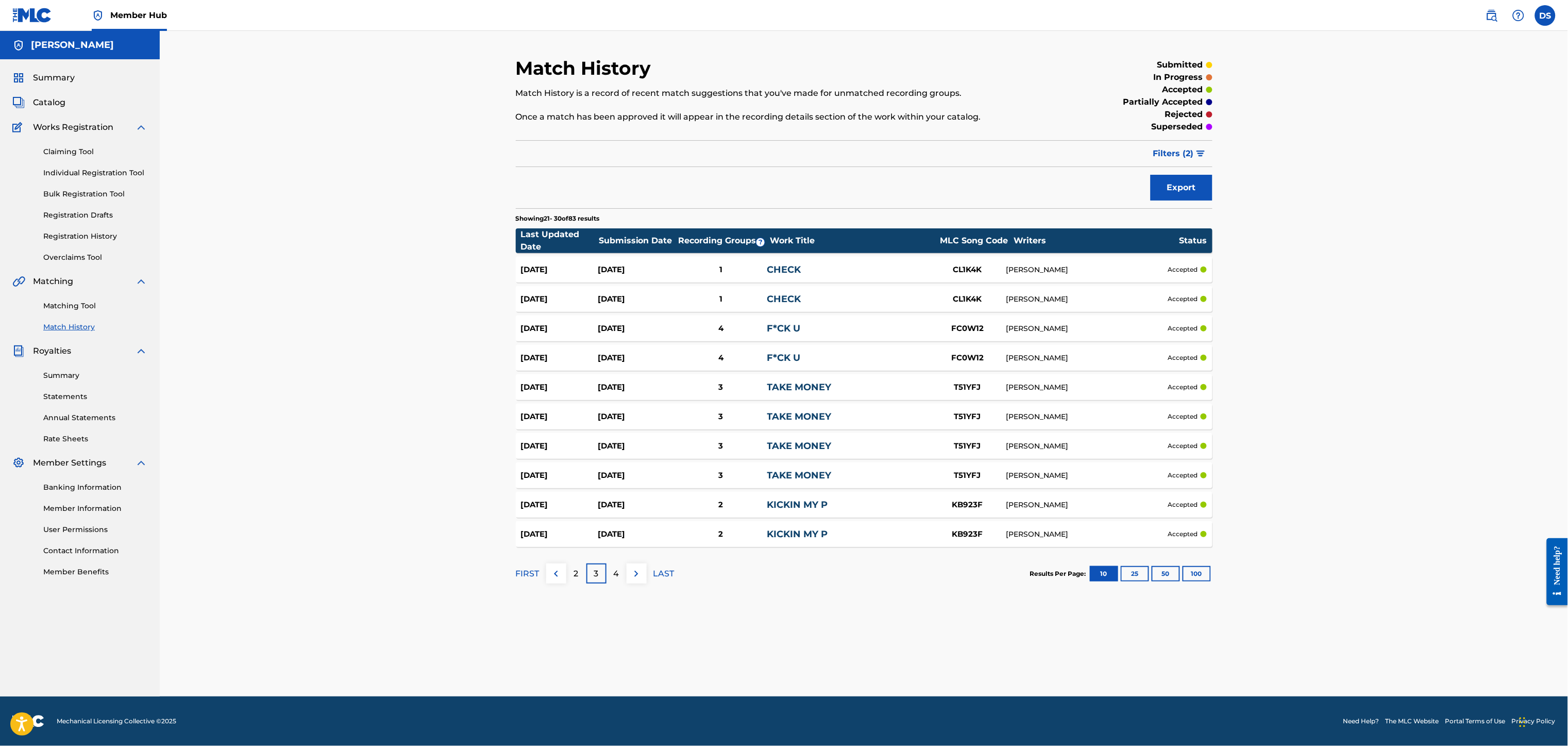
click at [617, 578] on p "4" at bounding box center [616, 574] width 6 height 12
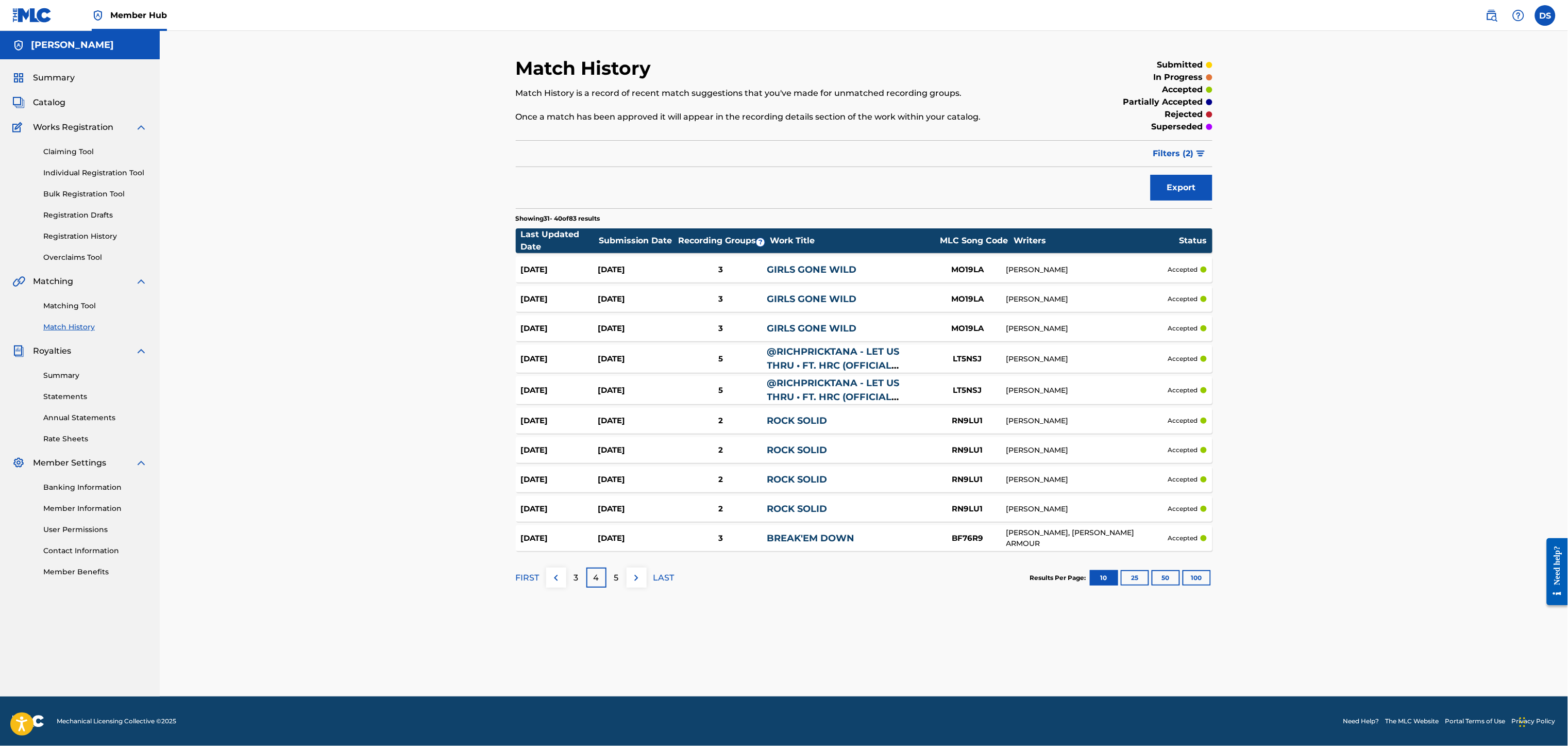
click at [815, 268] on link "GIRLS GONE WILD" at bounding box center [813, 269] width 90 height 11
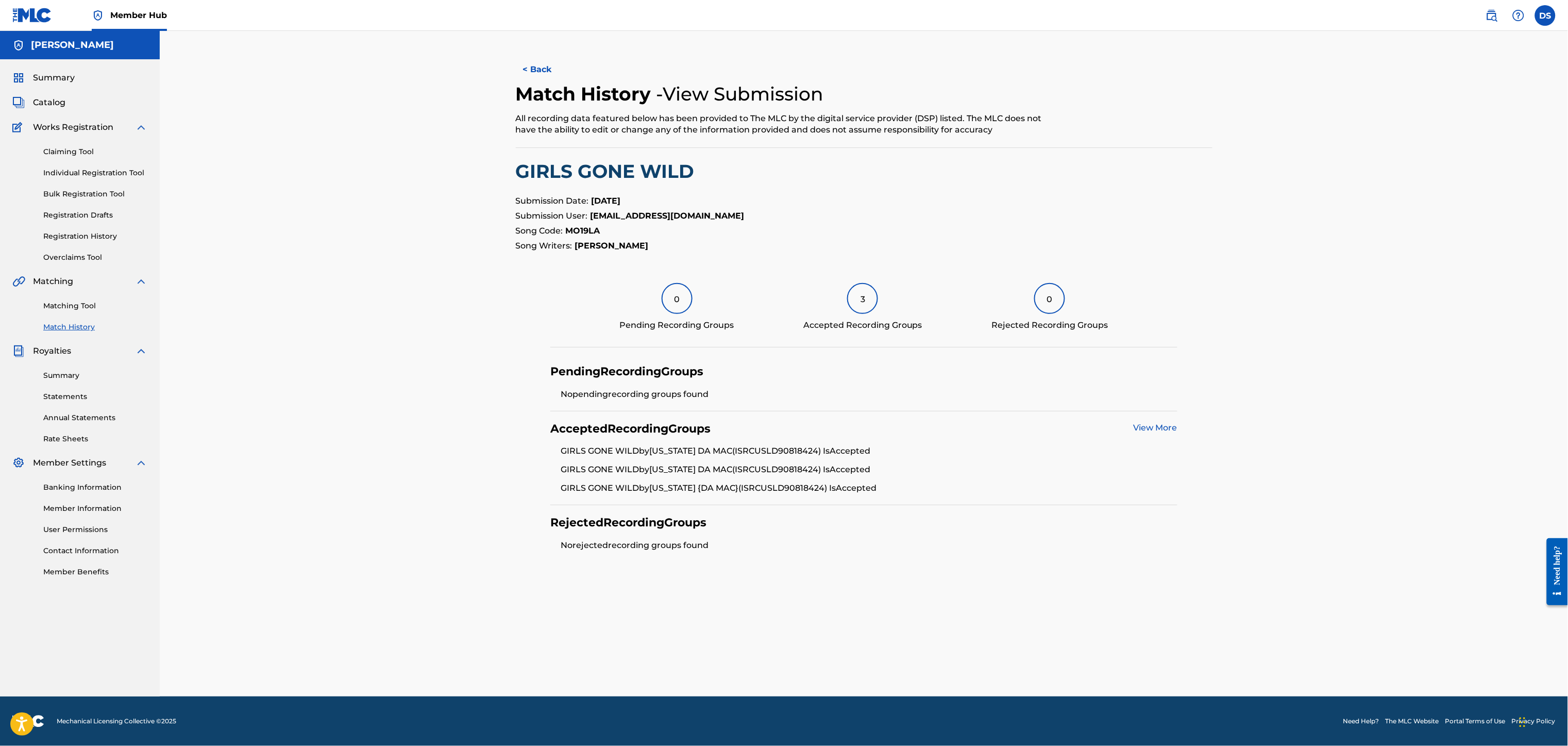
drag, startPoint x: 768, startPoint y: 486, endPoint x: 833, endPoint y: 483, distance: 65.1
click at [833, 483] on li "GIRLS GONE WILD by [US_STATE] {DA MAC} (ISRC USLD90818424 ) Is Accepted" at bounding box center [869, 488] width 617 height 12
copy li "USLD90818424"
click at [61, 303] on link "Matching Tool" at bounding box center [95, 305] width 104 height 11
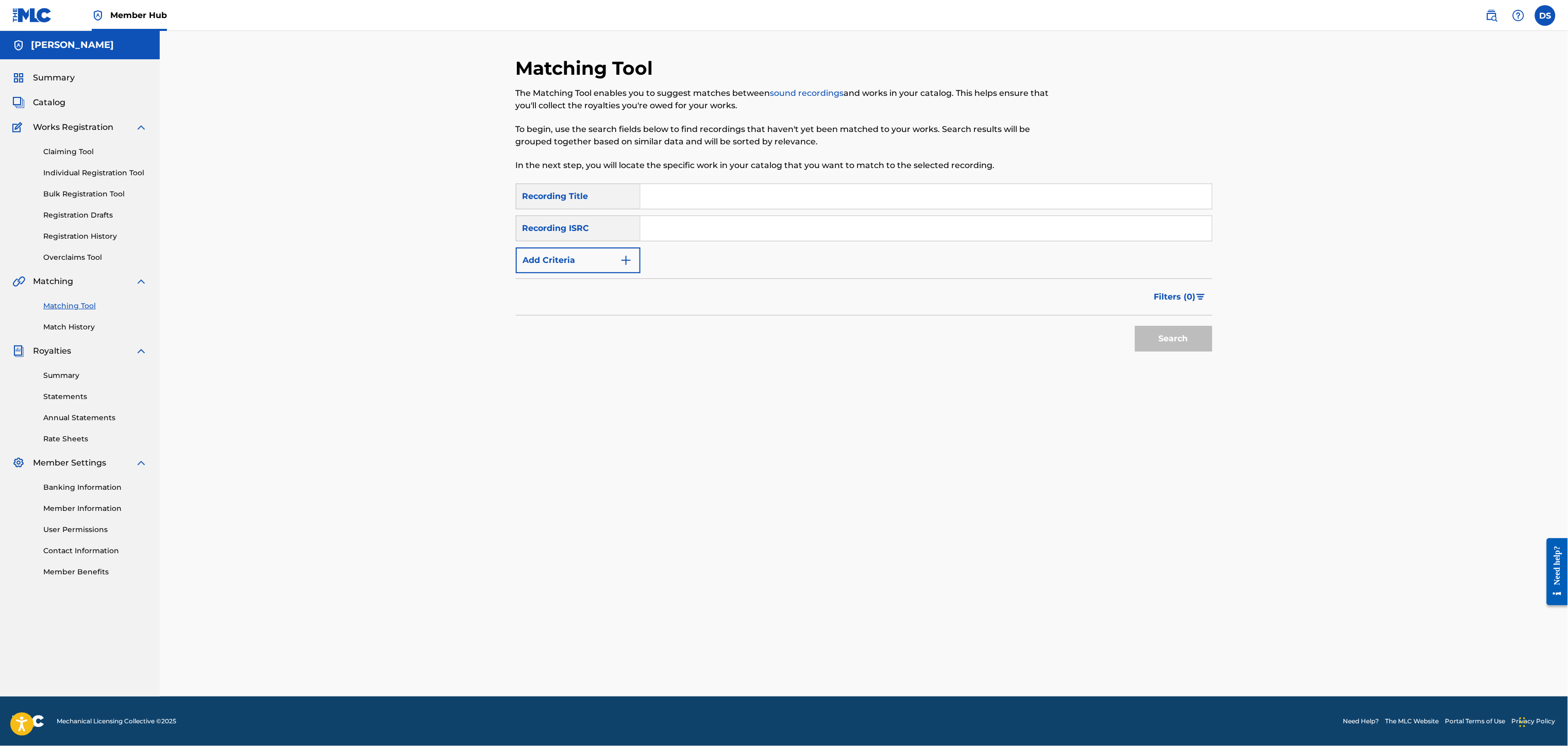
click at [654, 228] on input "Search Form" at bounding box center [926, 228] width 571 height 25
paste input "USLD90818424"
type input "USLD90818424"
click at [683, 202] on input "Search Form" at bounding box center [926, 196] width 571 height 25
type input "Girls Gone Wild"
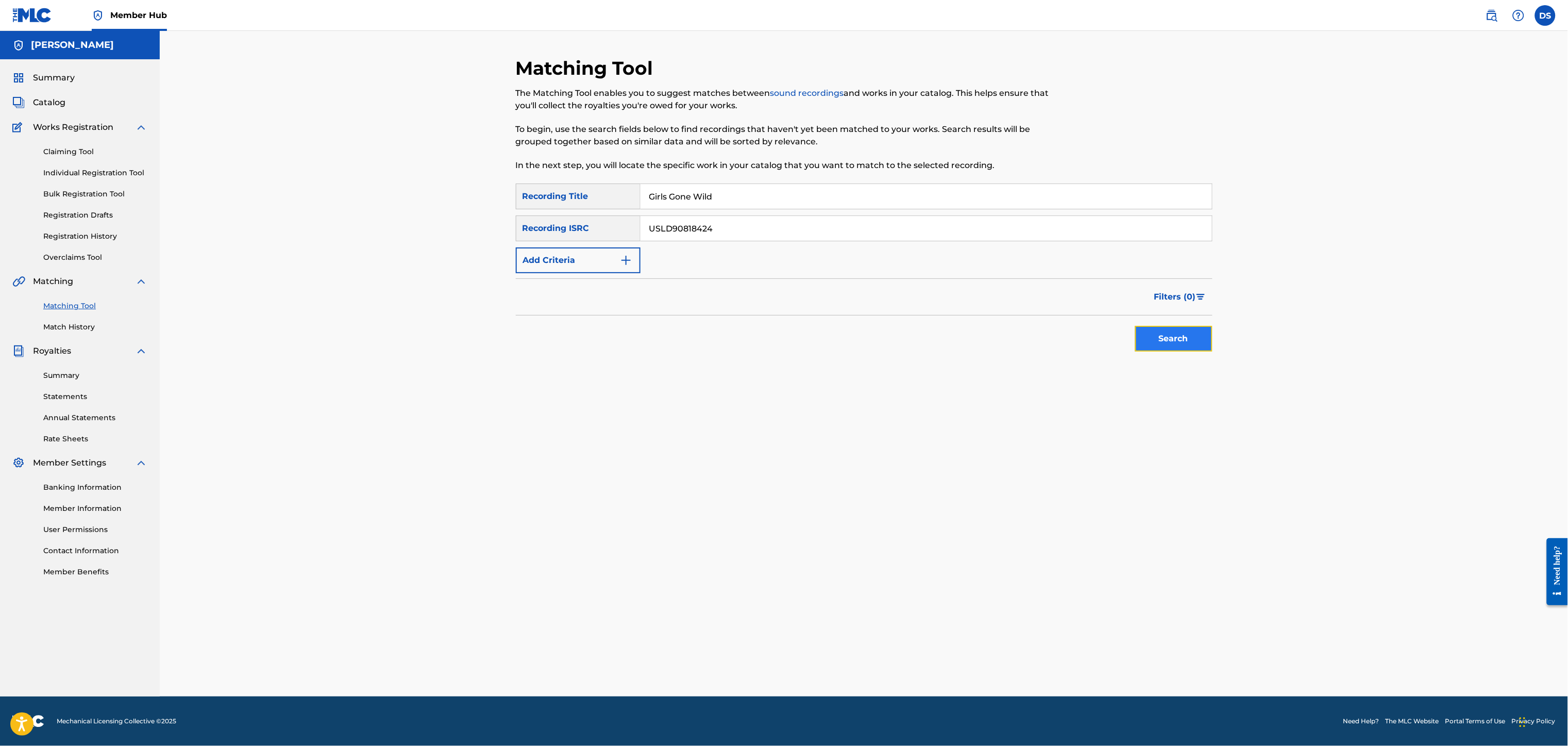
click at [1159, 341] on button "Search" at bounding box center [1173, 338] width 77 height 26
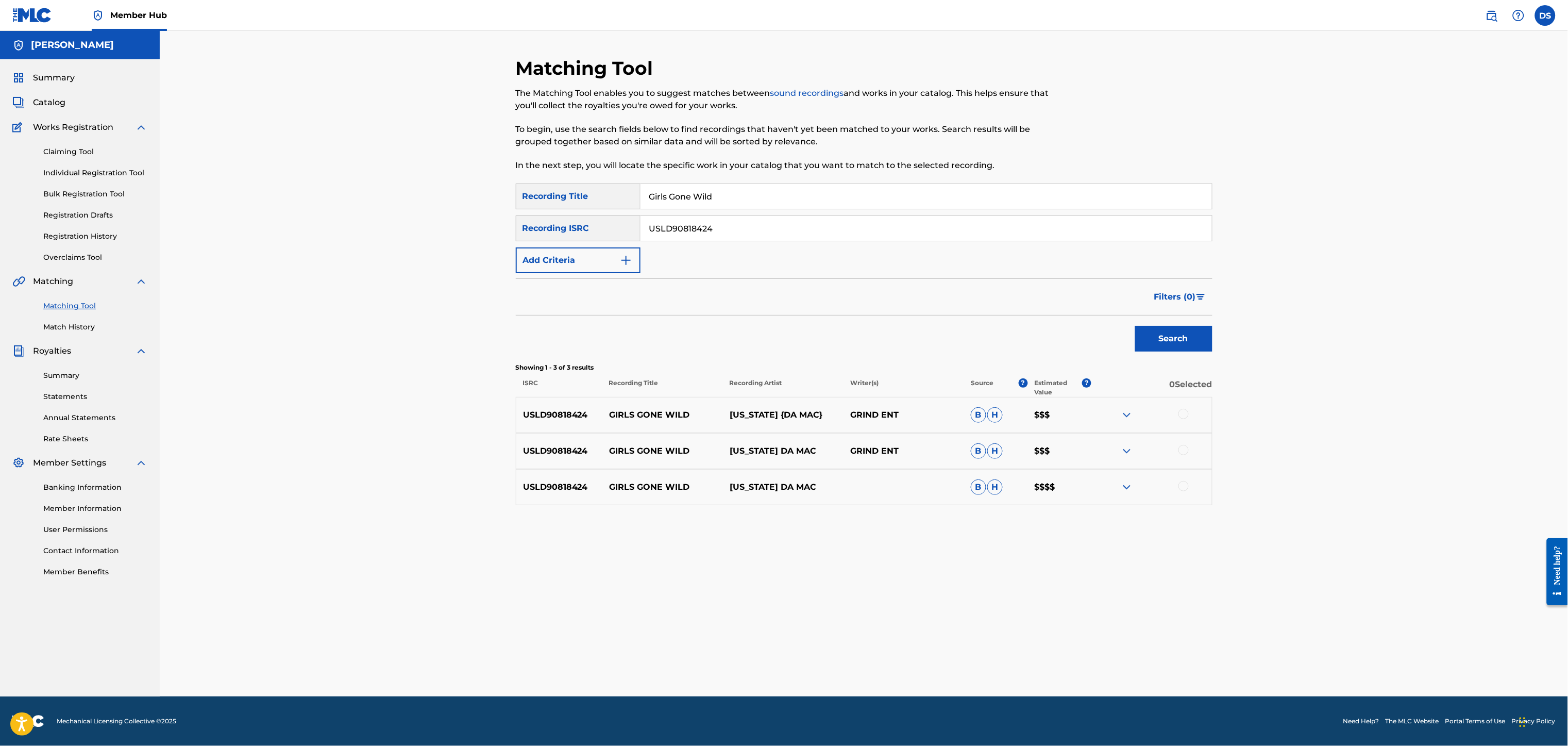
click at [1182, 486] on div at bounding box center [1184, 486] width 10 height 10
click at [1181, 447] on div at bounding box center [1184, 450] width 10 height 10
click at [1181, 418] on div at bounding box center [1184, 414] width 10 height 10
click at [742, 657] on button "Match 3 Groups" at bounding box center [724, 662] width 114 height 26
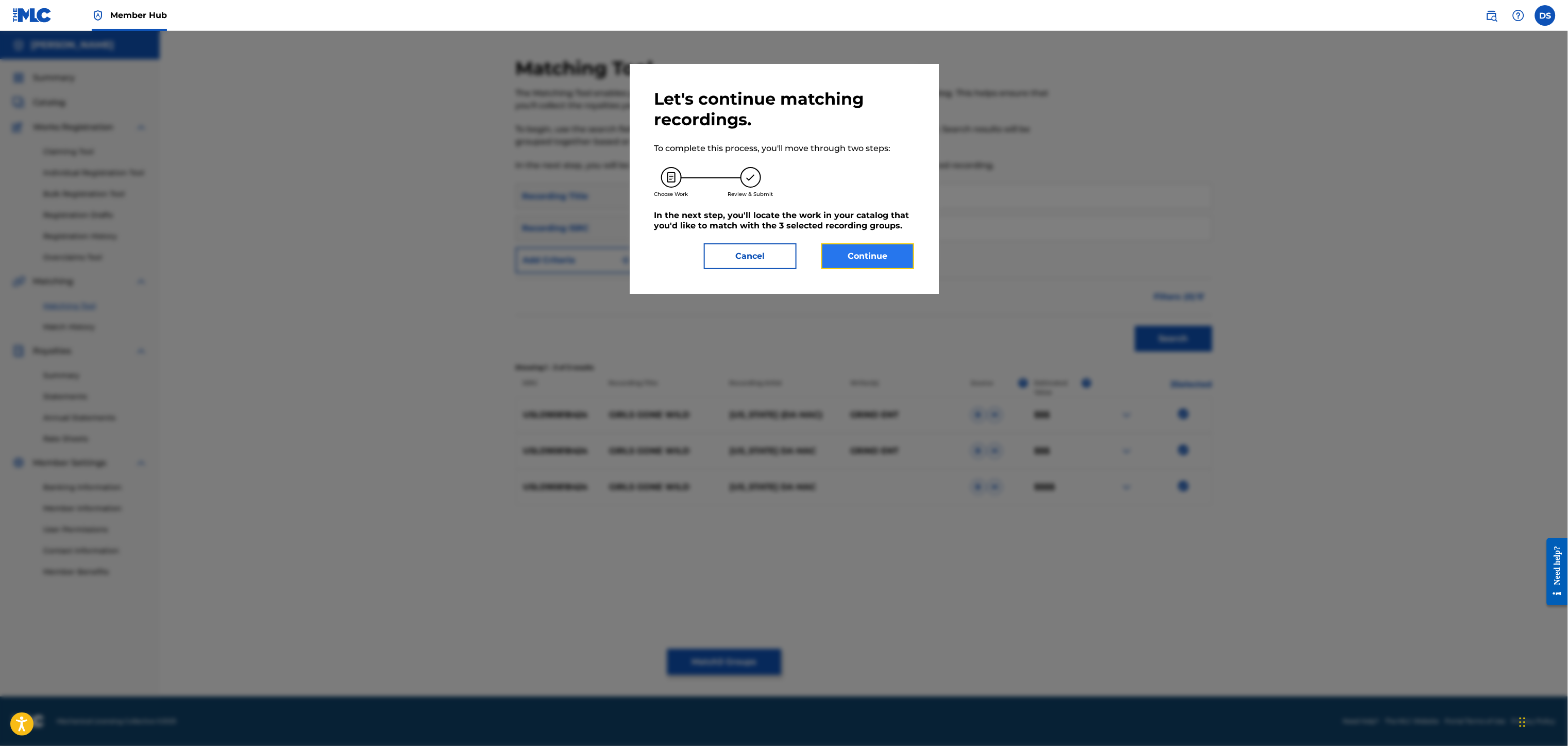
click at [851, 251] on button "Continue" at bounding box center [867, 256] width 93 height 26
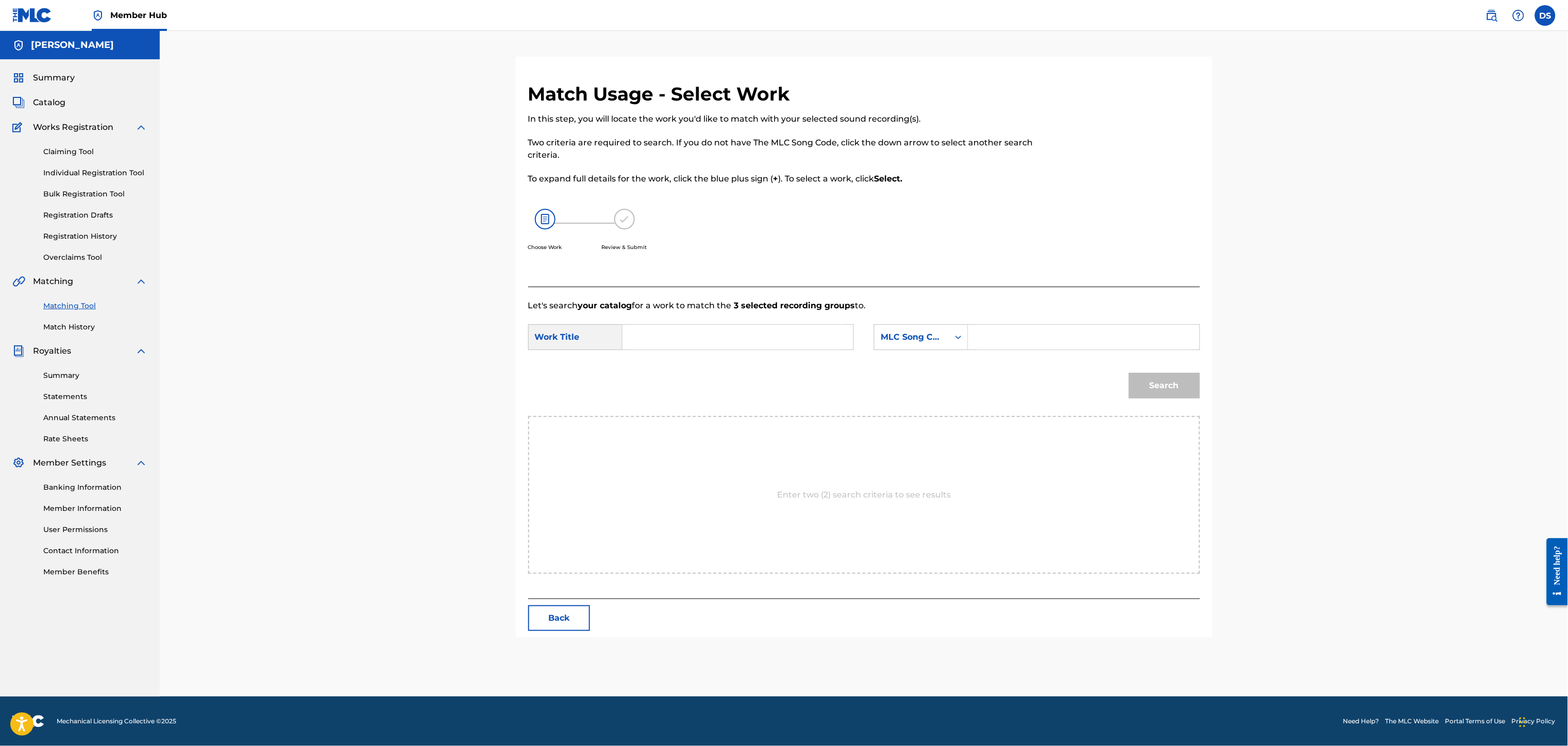
click at [709, 339] on input "Search Form" at bounding box center [737, 337] width 213 height 25
type input "GIRLS GONE WILD"
click at [957, 336] on icon "Search Form" at bounding box center [958, 337] width 10 height 10
click at [903, 367] on div "Writer Name" at bounding box center [921, 363] width 93 height 26
click at [960, 339] on icon "Search Form" at bounding box center [958, 337] width 10 height 10
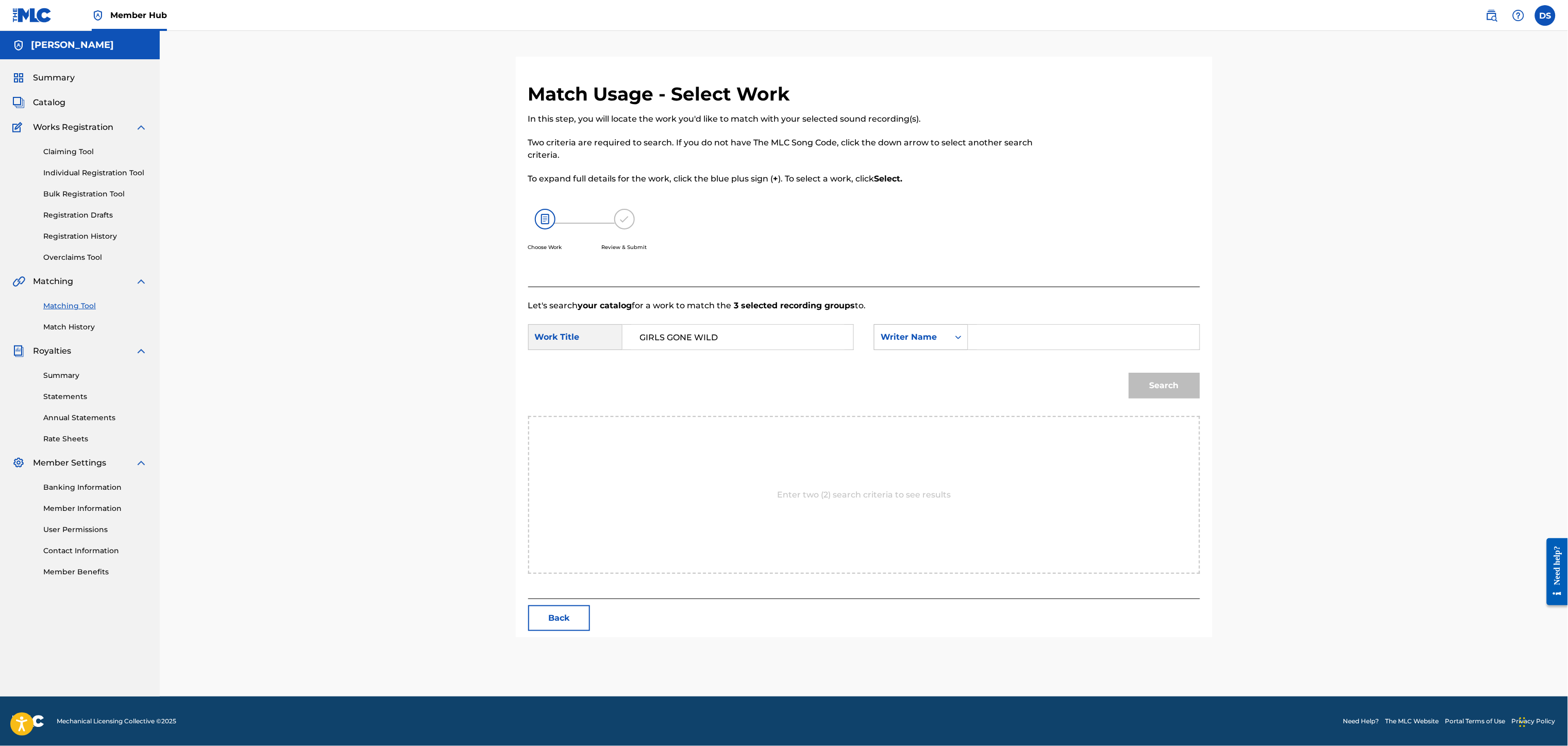
drag, startPoint x: 960, startPoint y: 339, endPoint x: 975, endPoint y: 337, distance: 15.1
click at [958, 339] on icon "Search Form" at bounding box center [958, 337] width 10 height 10
click at [960, 338] on icon "Search Form" at bounding box center [958, 337] width 10 height 10
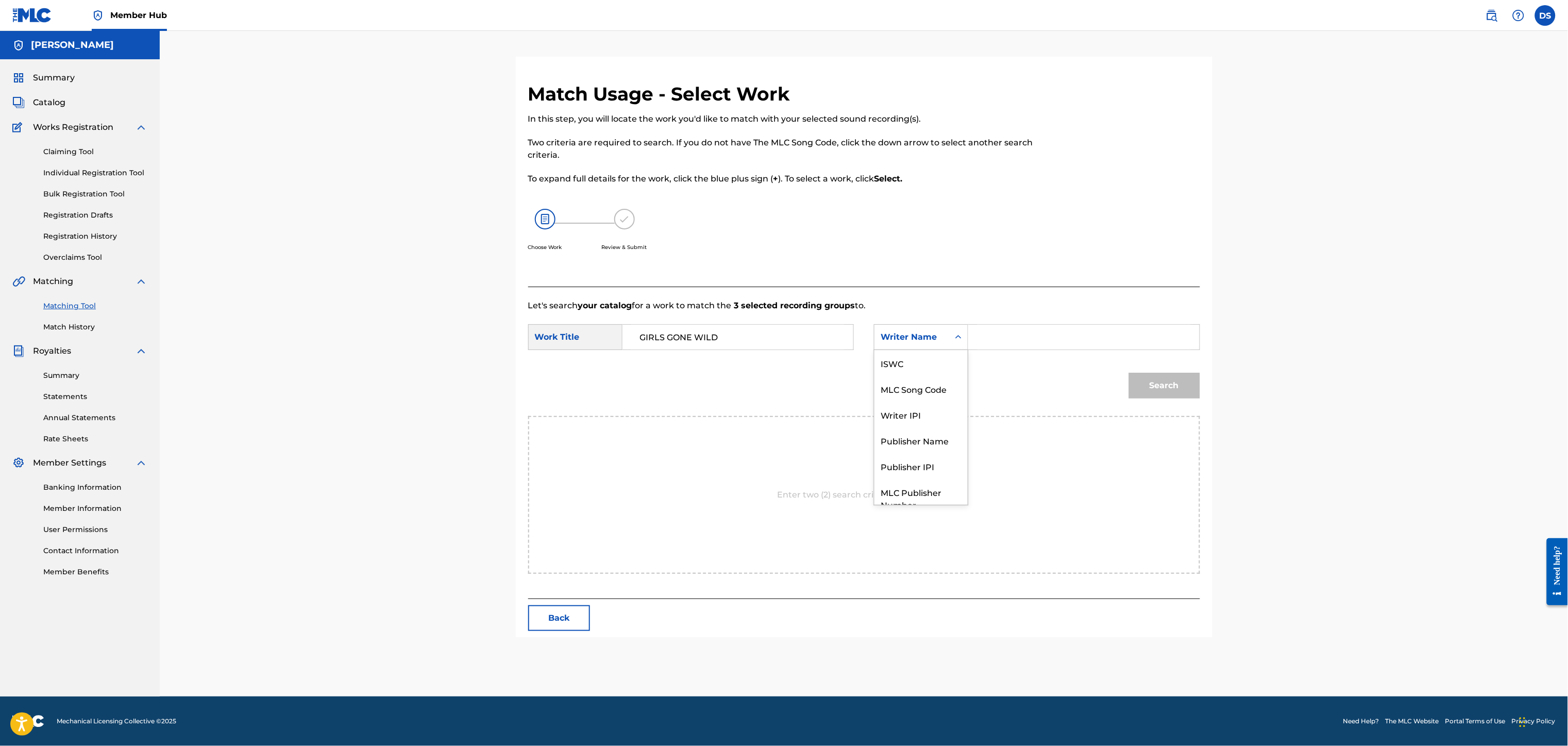
scroll to position [62, 0]
click at [983, 333] on input "Search Form" at bounding box center [1083, 337] width 213 height 25
type input "[PERSON_NAME]"
click at [1162, 390] on button "Search" at bounding box center [1164, 385] width 71 height 26
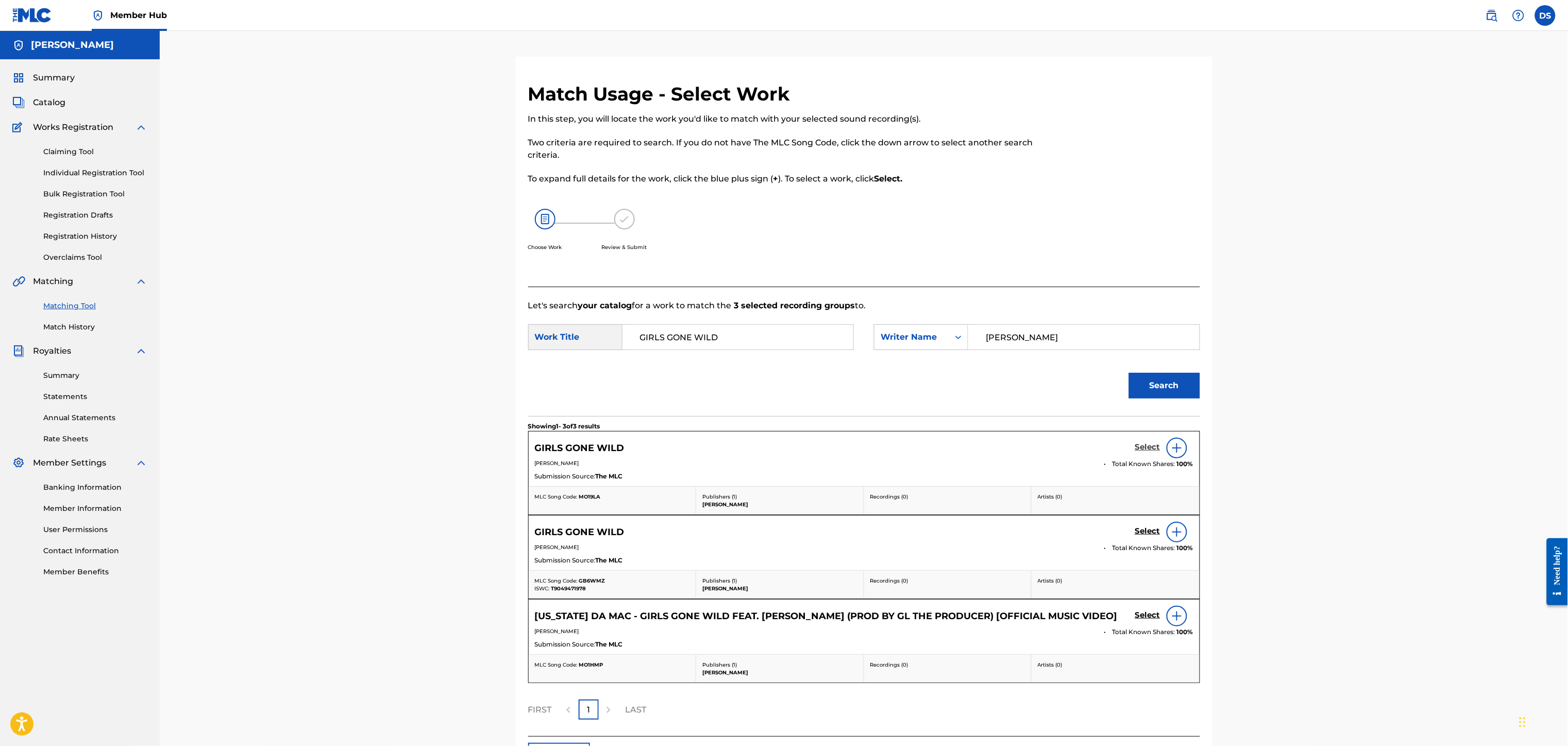
click at [1146, 447] on h5 "Select" at bounding box center [1147, 447] width 25 height 10
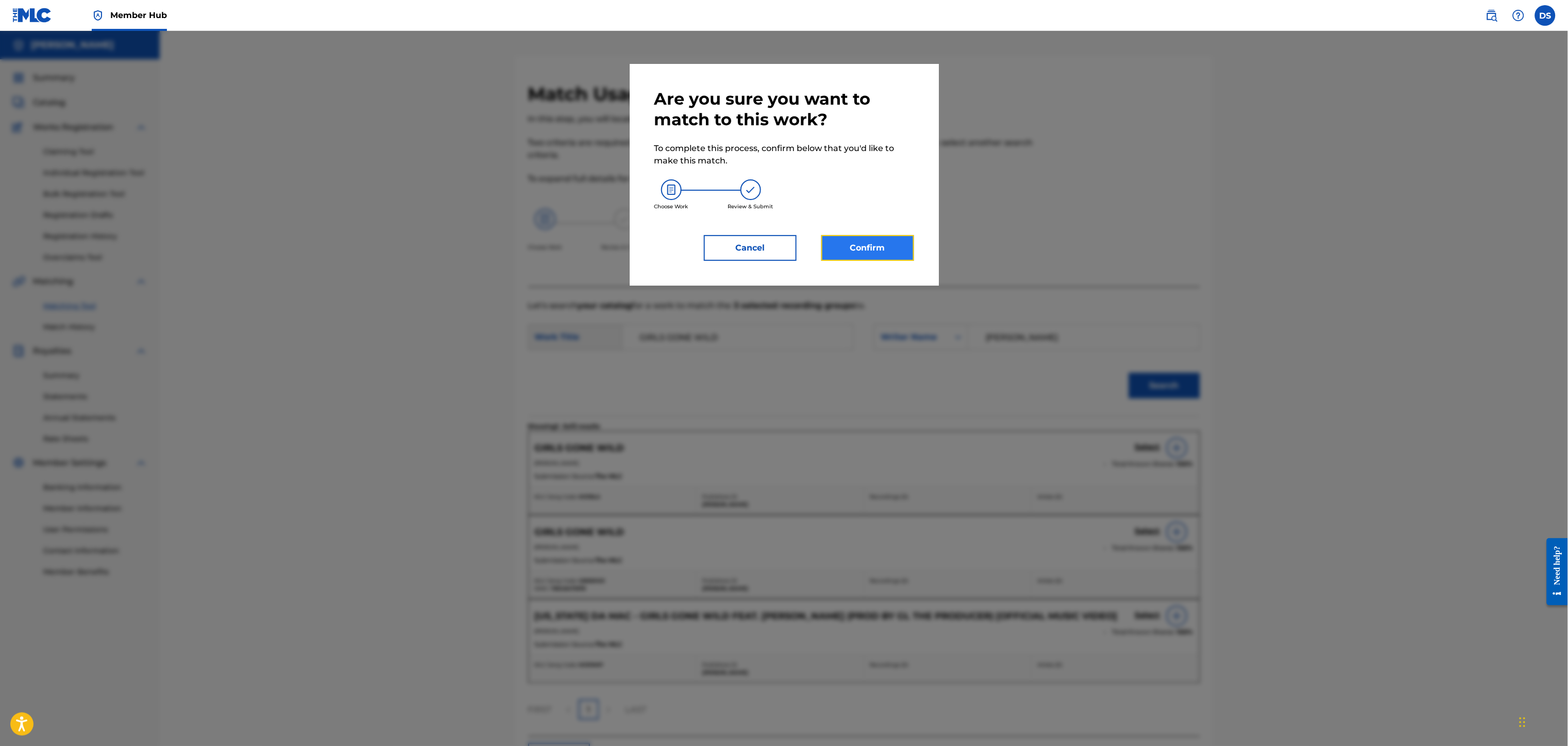
click at [881, 242] on button "Confirm" at bounding box center [867, 248] width 93 height 26
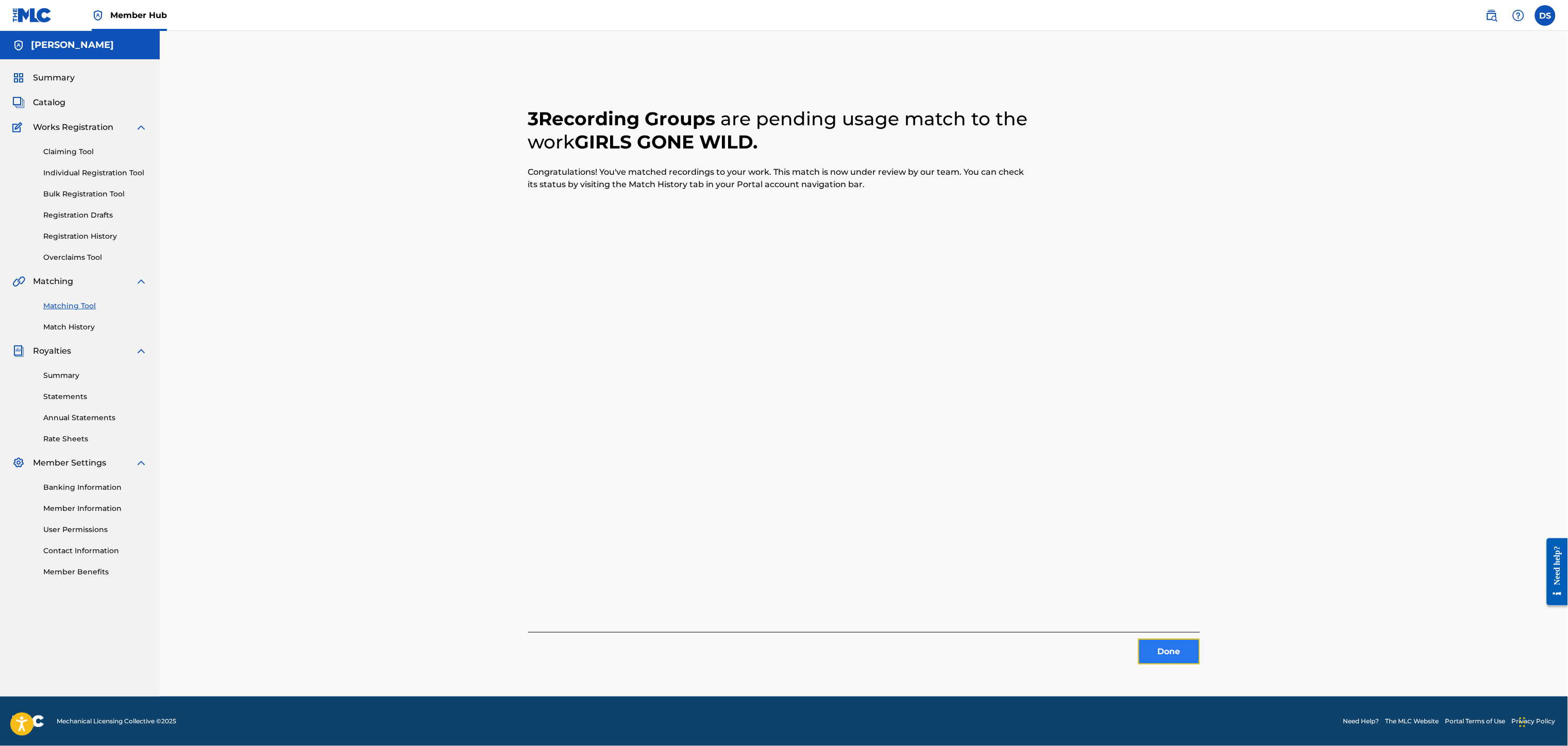
click at [1152, 652] on button "Done" at bounding box center [1168, 652] width 61 height 26
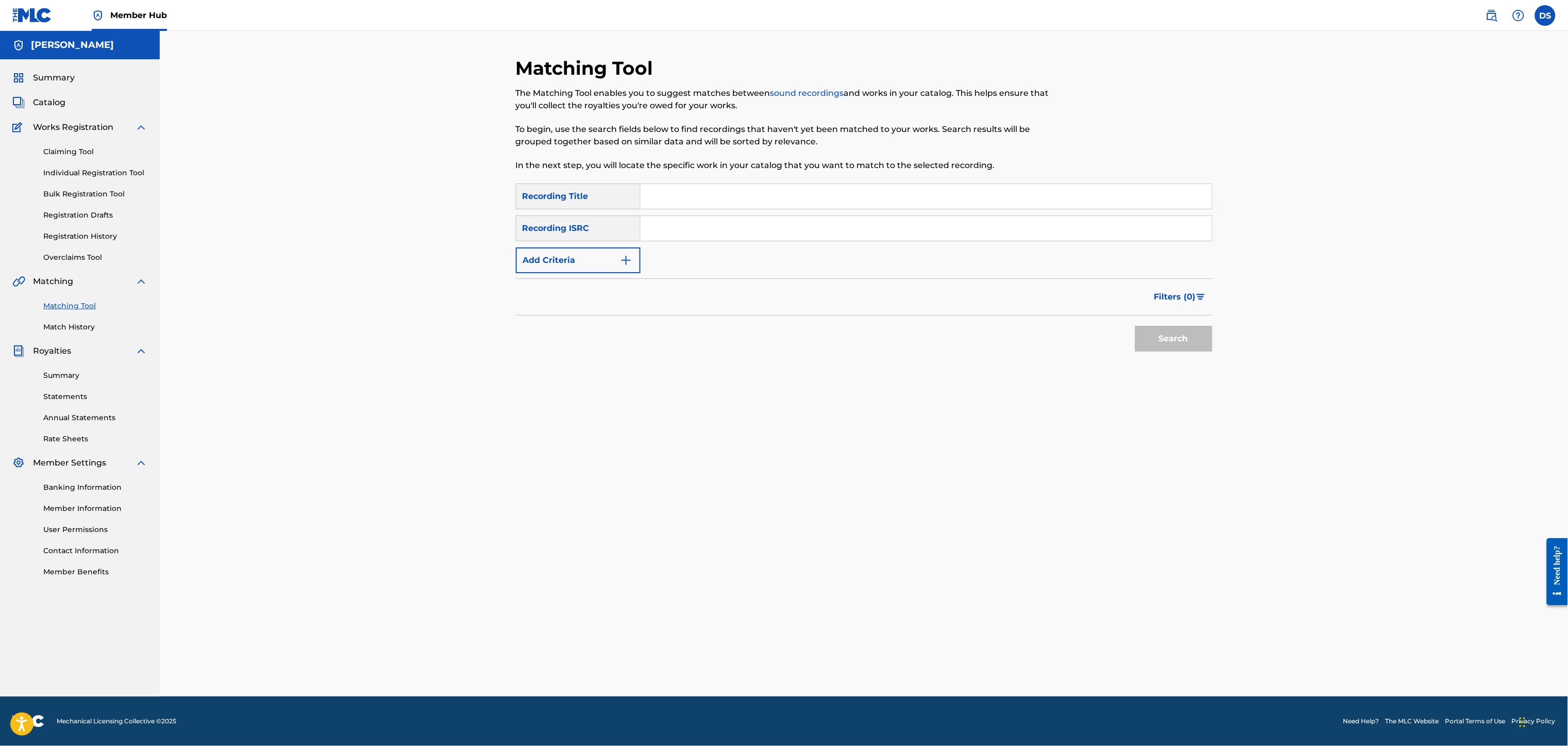
click at [674, 226] on input "Search Form" at bounding box center [926, 228] width 571 height 25
paste input "QZL382246806"
type input "QZL382246806"
click at [684, 204] on input "Search Form" at bounding box center [926, 196] width 571 height 25
paste input "You Gon' Learn 2day"
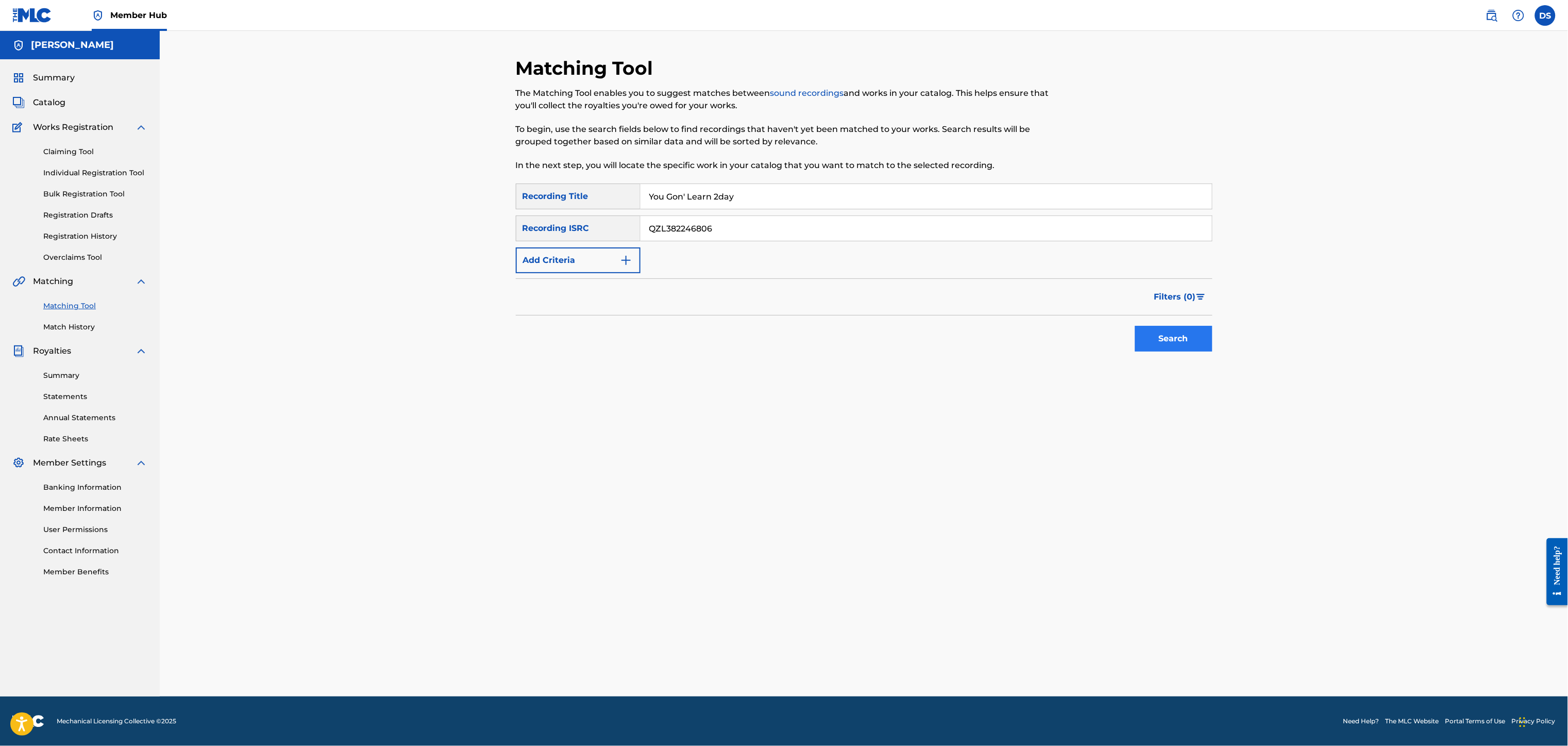
type input "You Gon' Learn 2day"
click at [1176, 339] on button "Search" at bounding box center [1173, 338] width 77 height 26
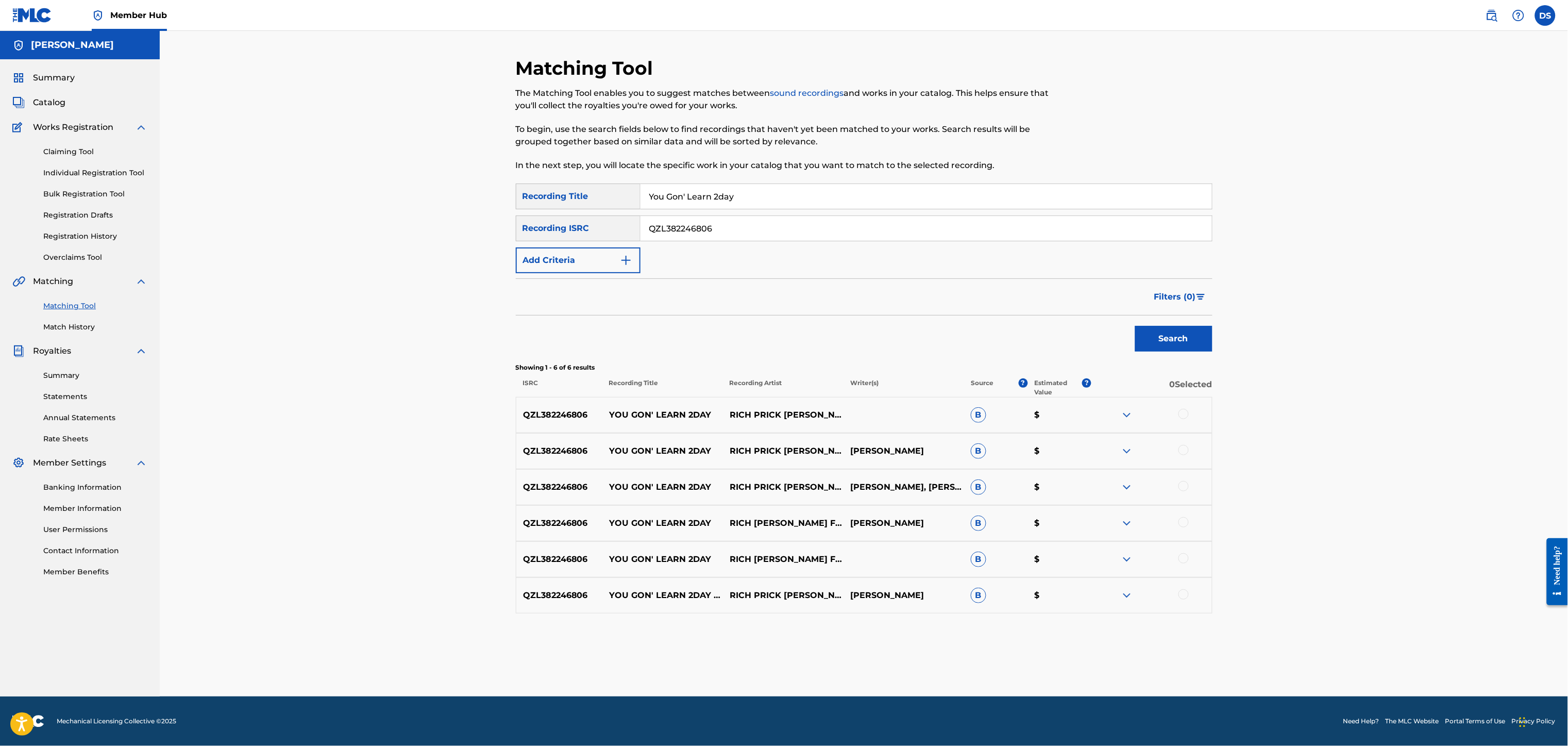
click at [1182, 411] on div at bounding box center [1184, 414] width 10 height 10
click at [1181, 595] on div at bounding box center [1184, 595] width 10 height 10
click at [1179, 556] on div at bounding box center [1184, 558] width 10 height 10
click at [1179, 520] on div at bounding box center [1184, 522] width 10 height 10
click at [1182, 487] on div at bounding box center [1184, 486] width 10 height 10
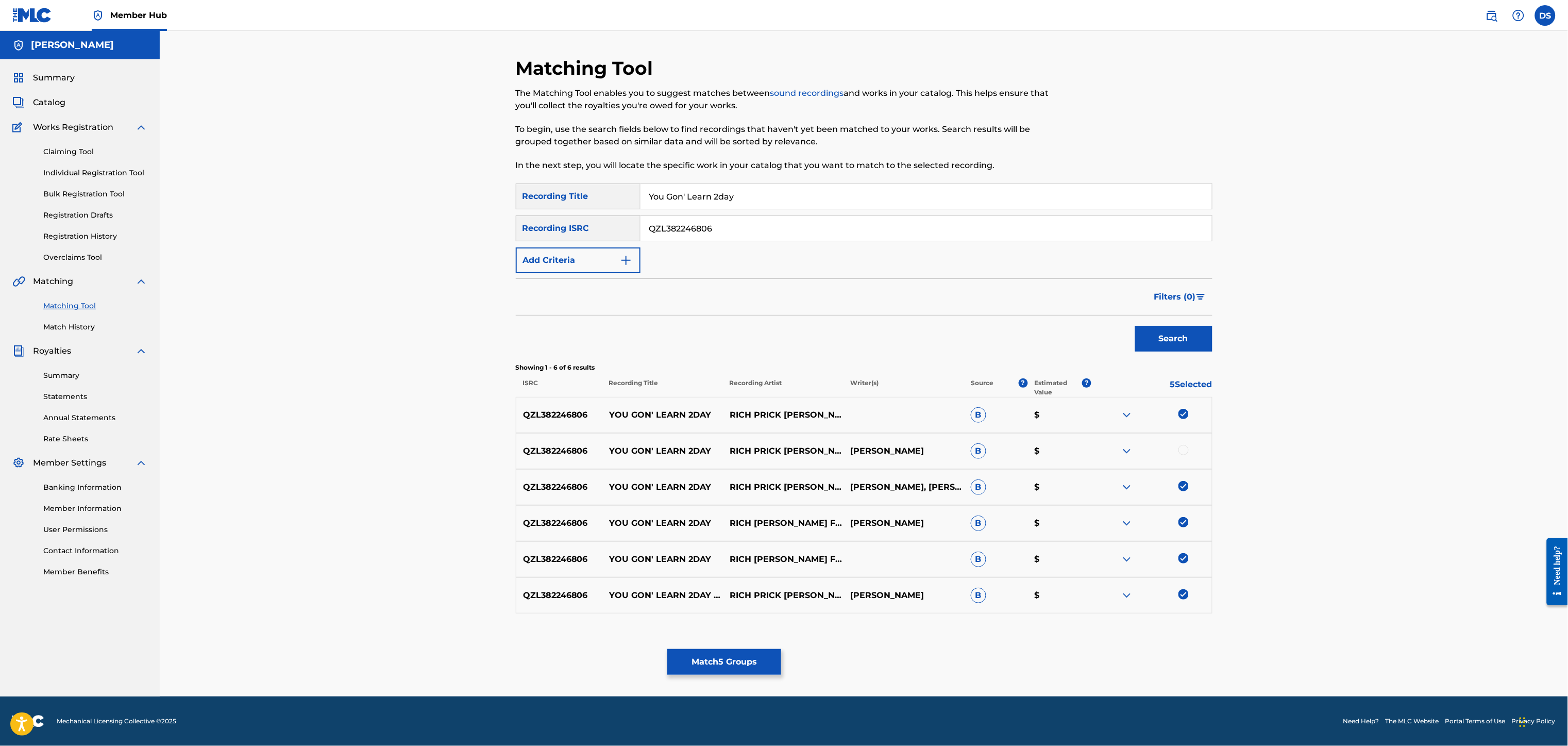
click at [1185, 447] on div at bounding box center [1184, 450] width 10 height 10
click at [749, 698] on footer "Mechanical Licensing Collective © 2025 Need Help? The MLC Website Portal Terms …" at bounding box center [784, 720] width 1568 height 49
drag, startPoint x: 749, startPoint y: 698, endPoint x: 748, endPoint y: 687, distance: 11.0
click at [749, 698] on footer "Mechanical Licensing Collective © 2025 Need Help? The MLC Website Portal Terms …" at bounding box center [784, 720] width 1568 height 49
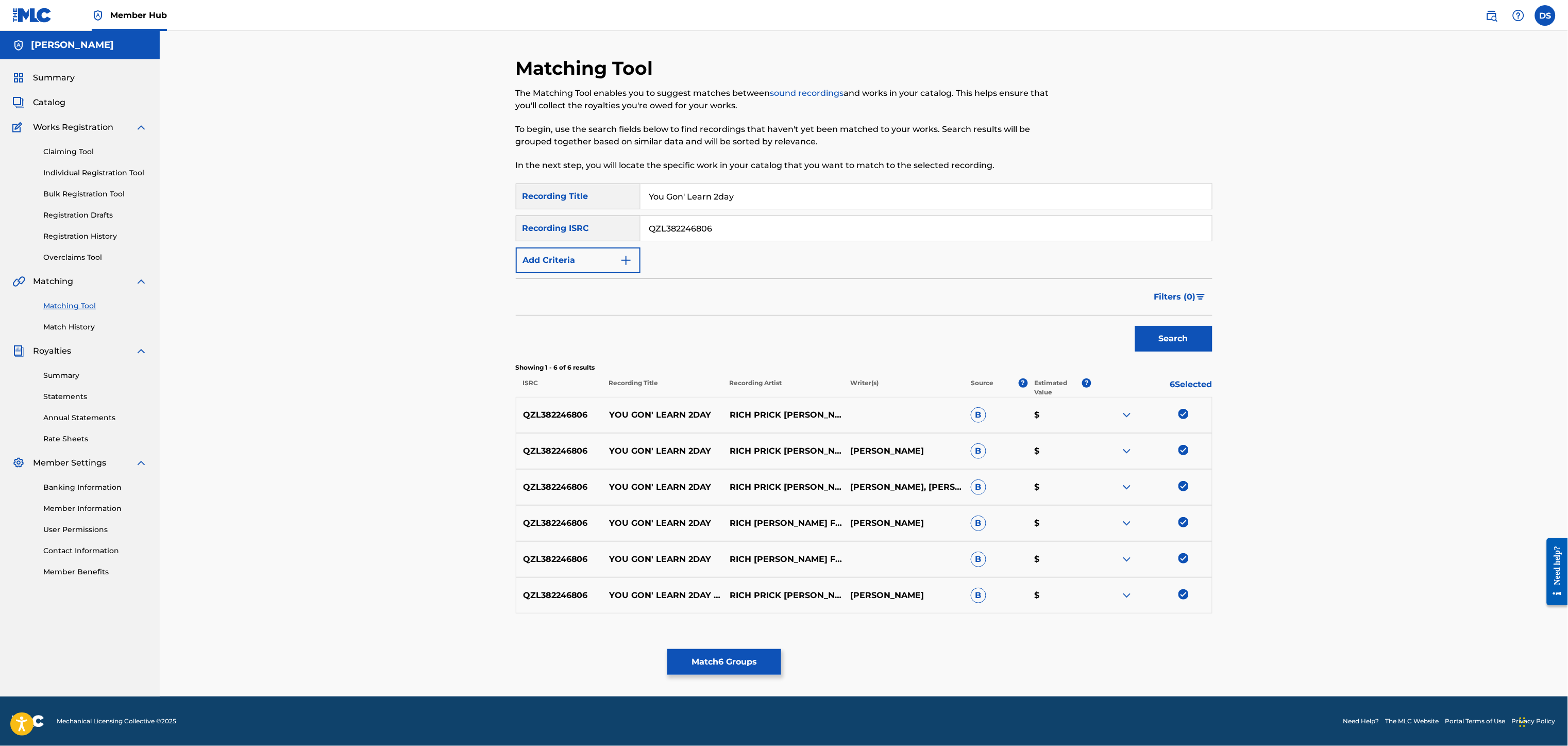
click at [748, 692] on div "Member Hub DS DS [PERSON_NAME] [EMAIL_ADDRESS][DOMAIN_NAME] Notification Prefer…" at bounding box center [784, 373] width 1568 height 746
click at [910, 635] on div "Matching Tool The Matching Tool enables you to suggest matches between sound re…" at bounding box center [864, 376] width 697 height 640
click at [747, 653] on button "Match 6 Groups" at bounding box center [724, 662] width 114 height 26
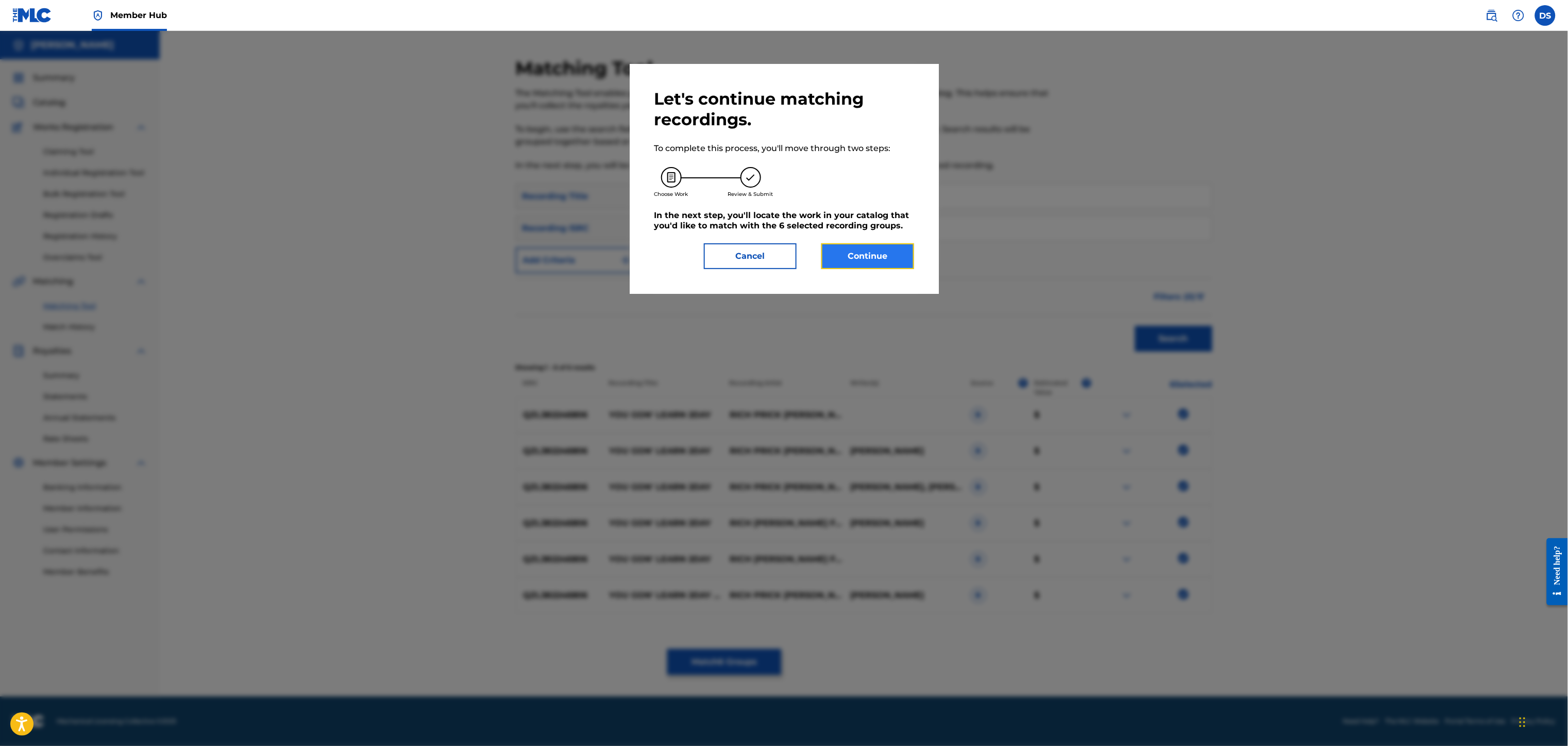
click at [857, 258] on button "Continue" at bounding box center [867, 256] width 93 height 26
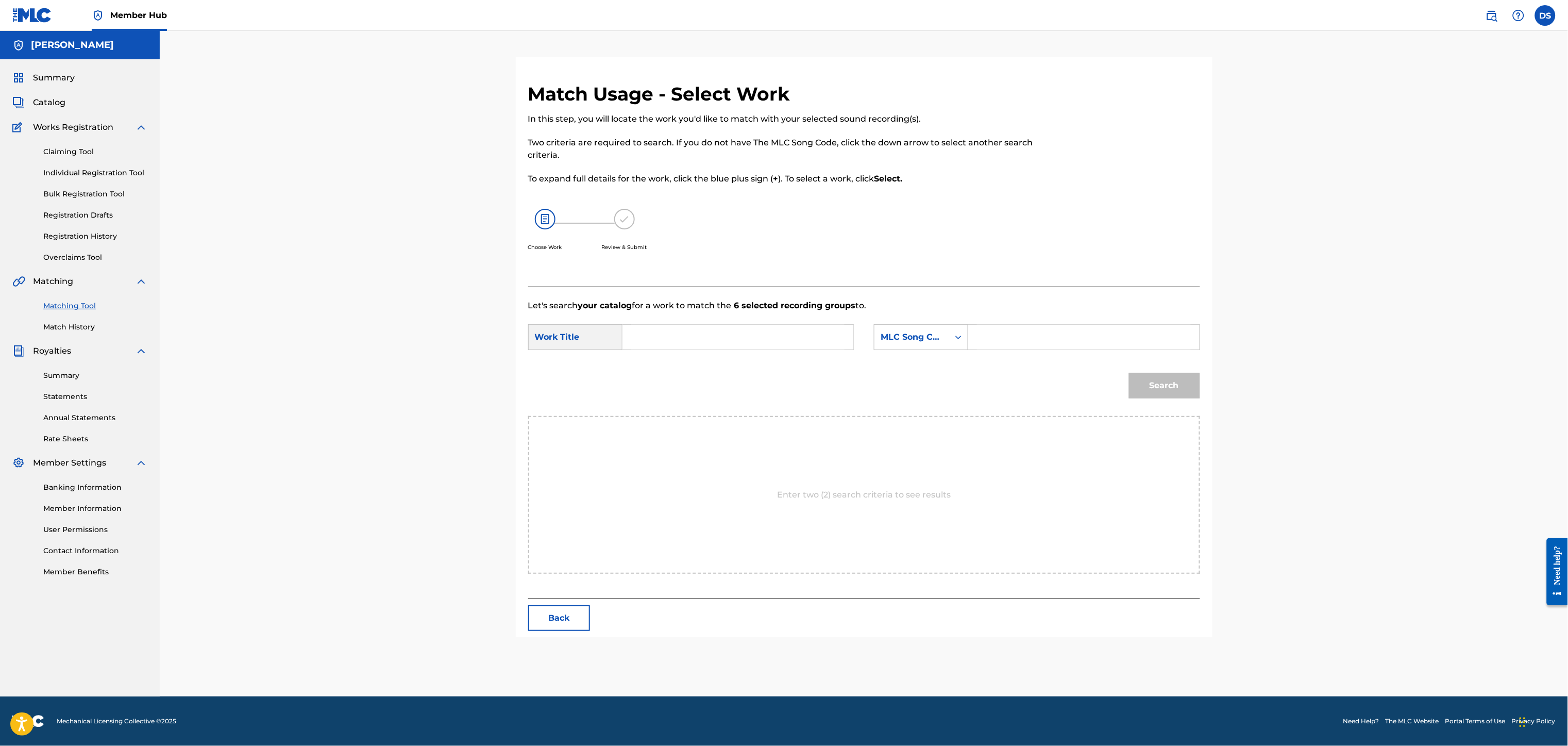
click at [677, 341] on input "Search Form" at bounding box center [737, 337] width 213 height 25
paste input "You Gon' Learn 2day"
type input "You Gon' Learn 2day"
click at [961, 334] on icon "Search Form" at bounding box center [958, 337] width 10 height 10
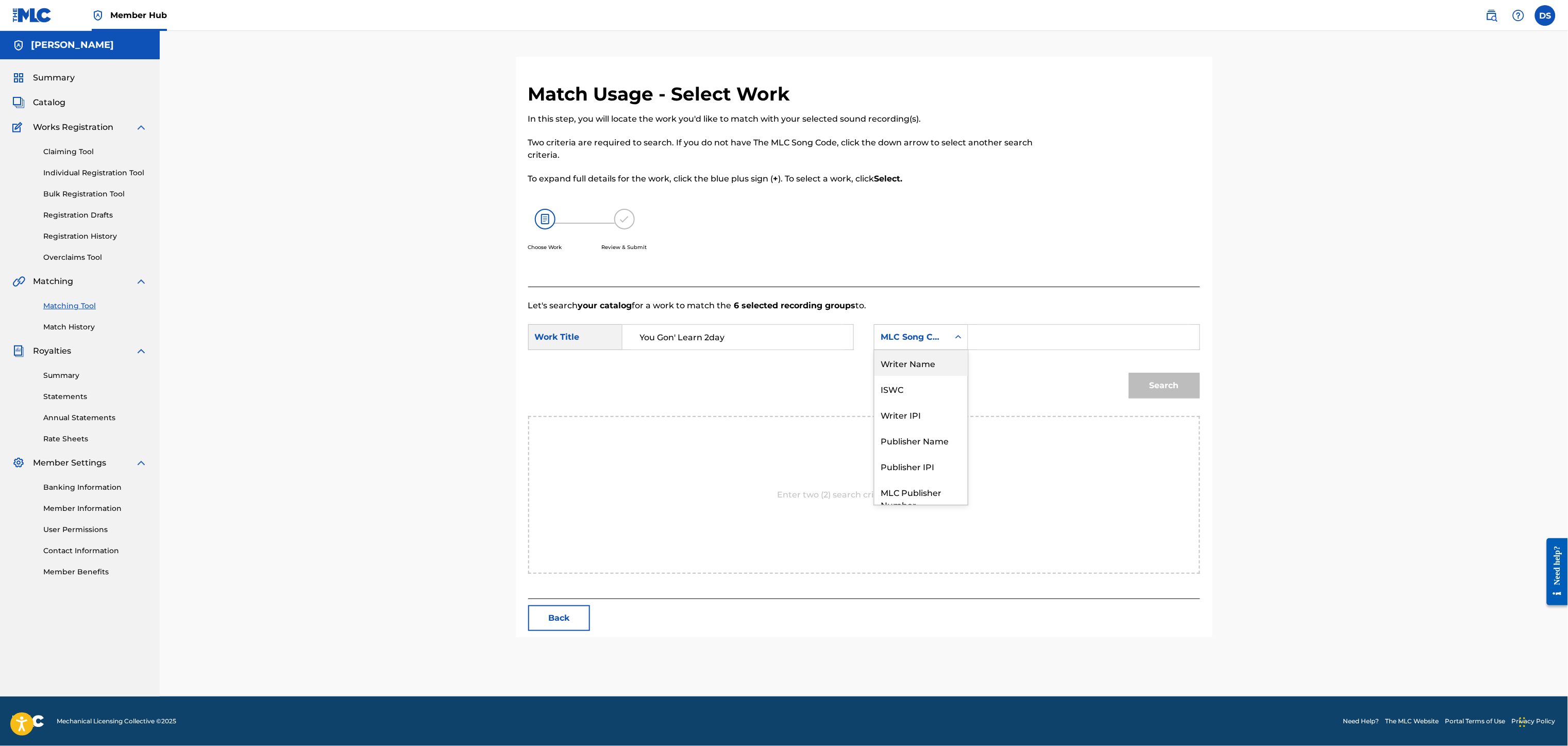
click at [909, 363] on div "Writer Name" at bounding box center [921, 363] width 93 height 26
drag, startPoint x: 985, startPoint y: 336, endPoint x: 974, endPoint y: 336, distance: 11.0
click at [974, 336] on div "Search Form" at bounding box center [1083, 337] width 231 height 26
click at [996, 337] on input "Search Form" at bounding box center [1083, 337] width 213 height 25
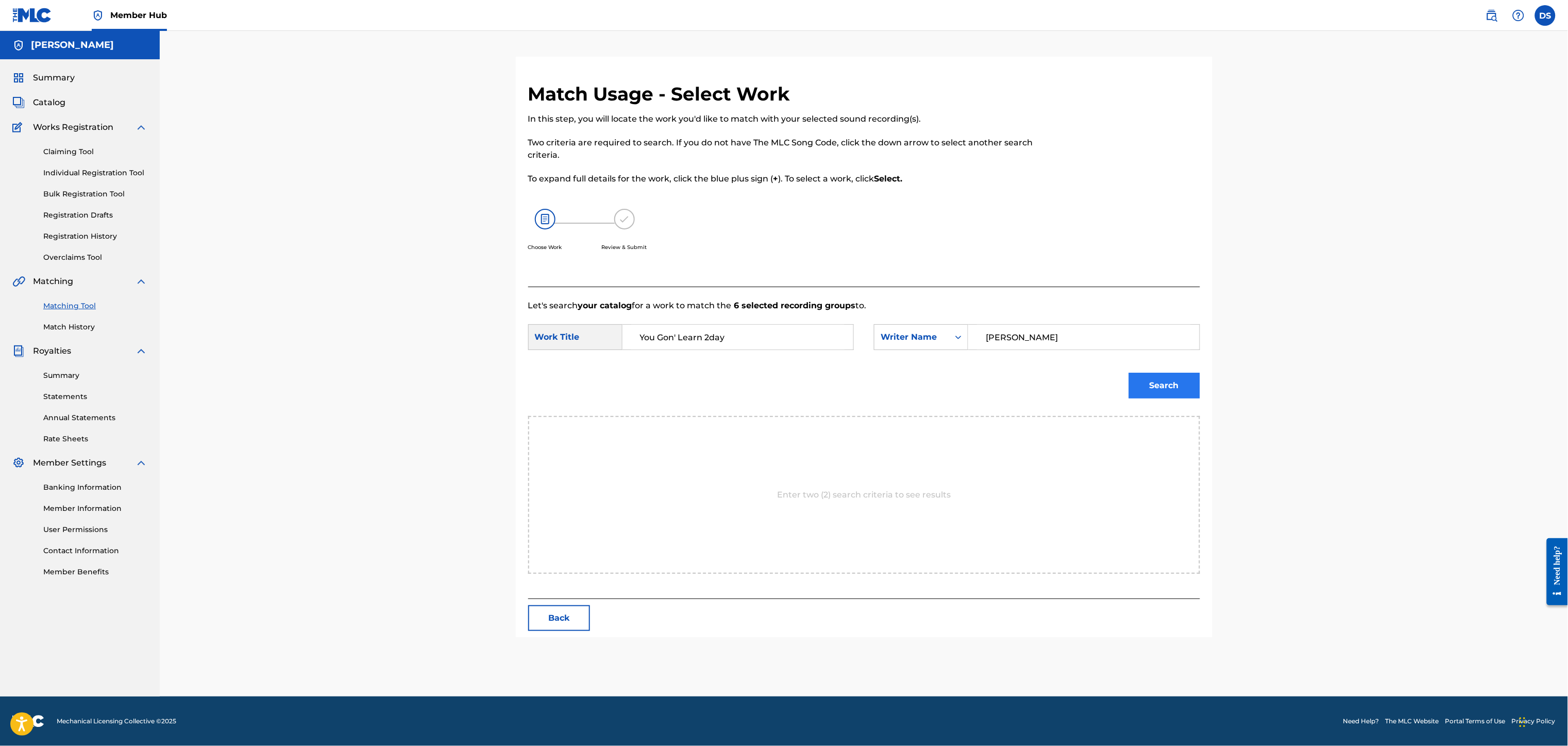
type input "[PERSON_NAME]"
click at [1154, 384] on button "Search" at bounding box center [1164, 385] width 71 height 26
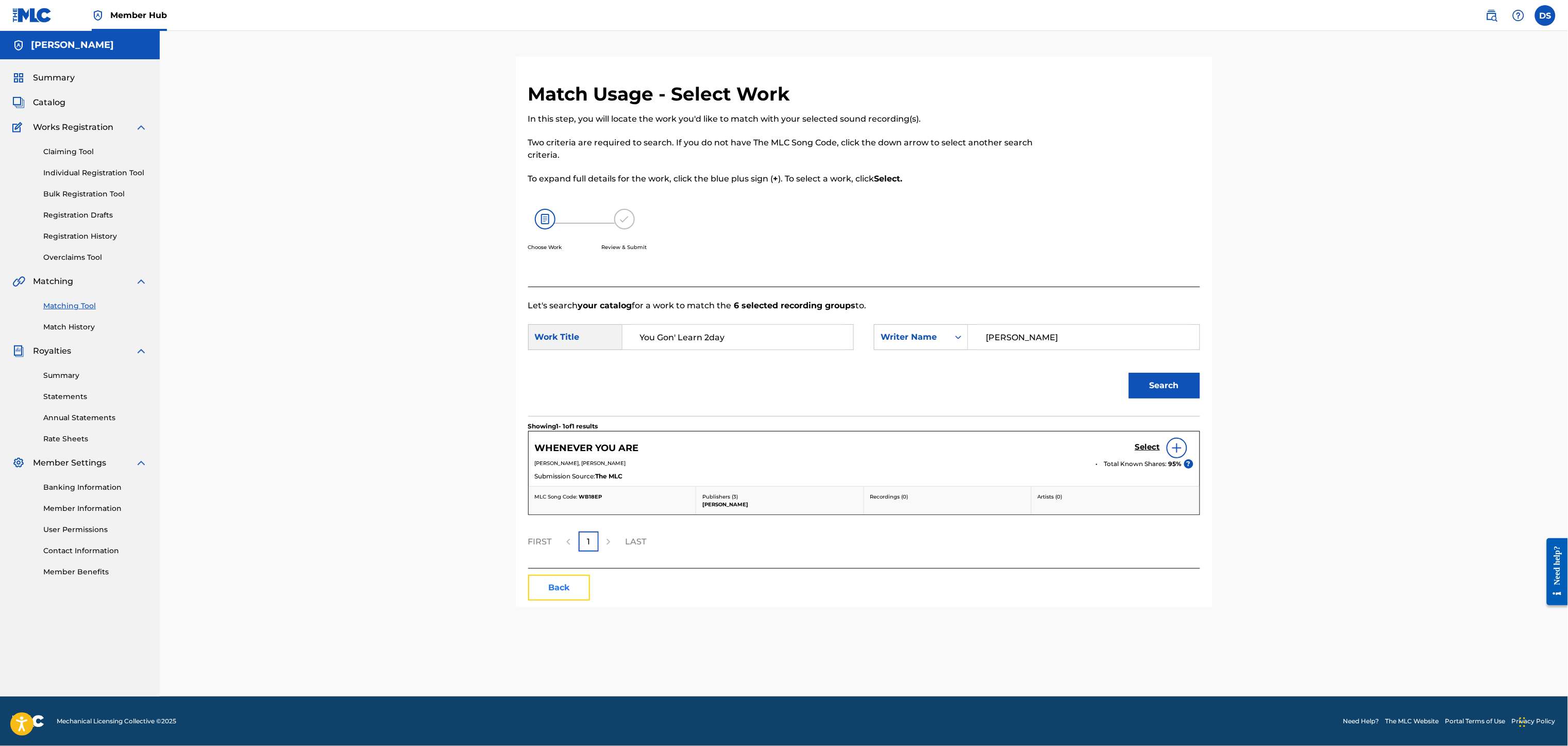
click at [557, 590] on button "Back" at bounding box center [558, 588] width 61 height 26
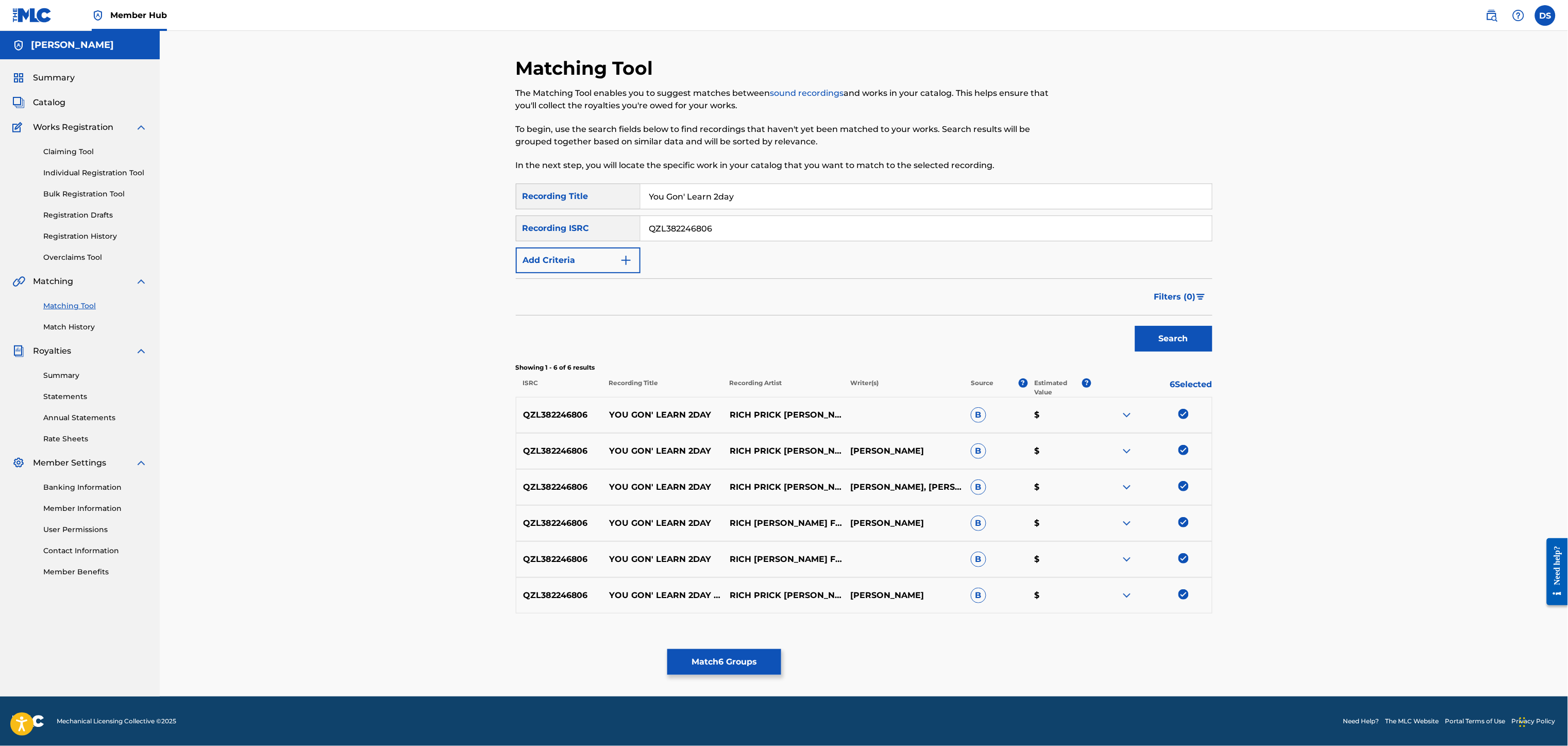
drag, startPoint x: 731, startPoint y: 226, endPoint x: 588, endPoint y: 221, distance: 143.1
click at [588, 221] on div "SearchWithCriteriad04e843f-eac5-4b2a-b459-94516892c63c Recording ISRC QZL382246…" at bounding box center [864, 228] width 697 height 26
drag, startPoint x: 660, startPoint y: 225, endPoint x: 627, endPoint y: 258, distance: 46.7
click at [627, 258] on img "Search Form" at bounding box center [626, 260] width 12 height 12
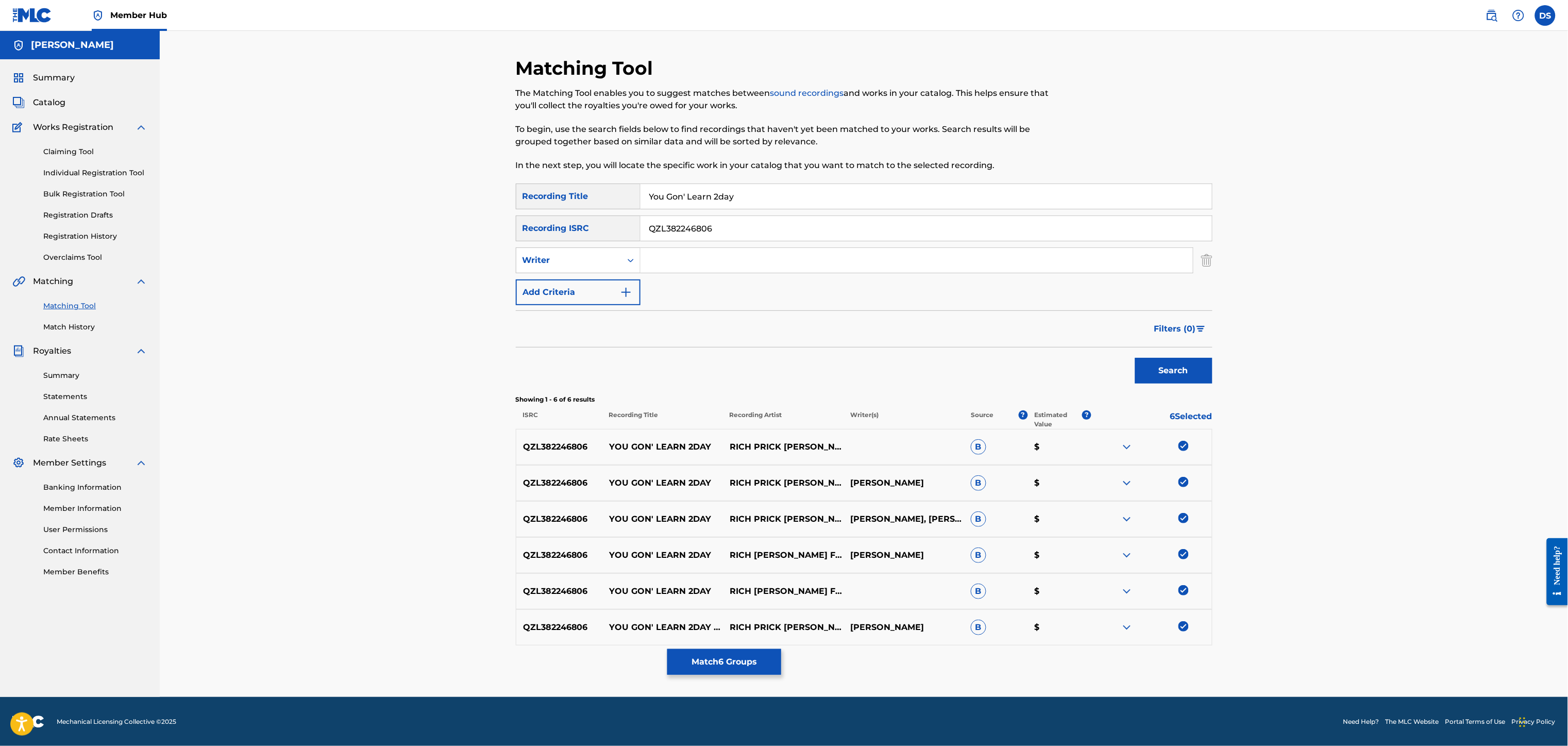
click at [672, 261] on input "Search Form" at bounding box center [916, 260] width 552 height 25
type input "[PERSON_NAME]"
click at [1189, 373] on button "Search" at bounding box center [1173, 370] width 77 height 26
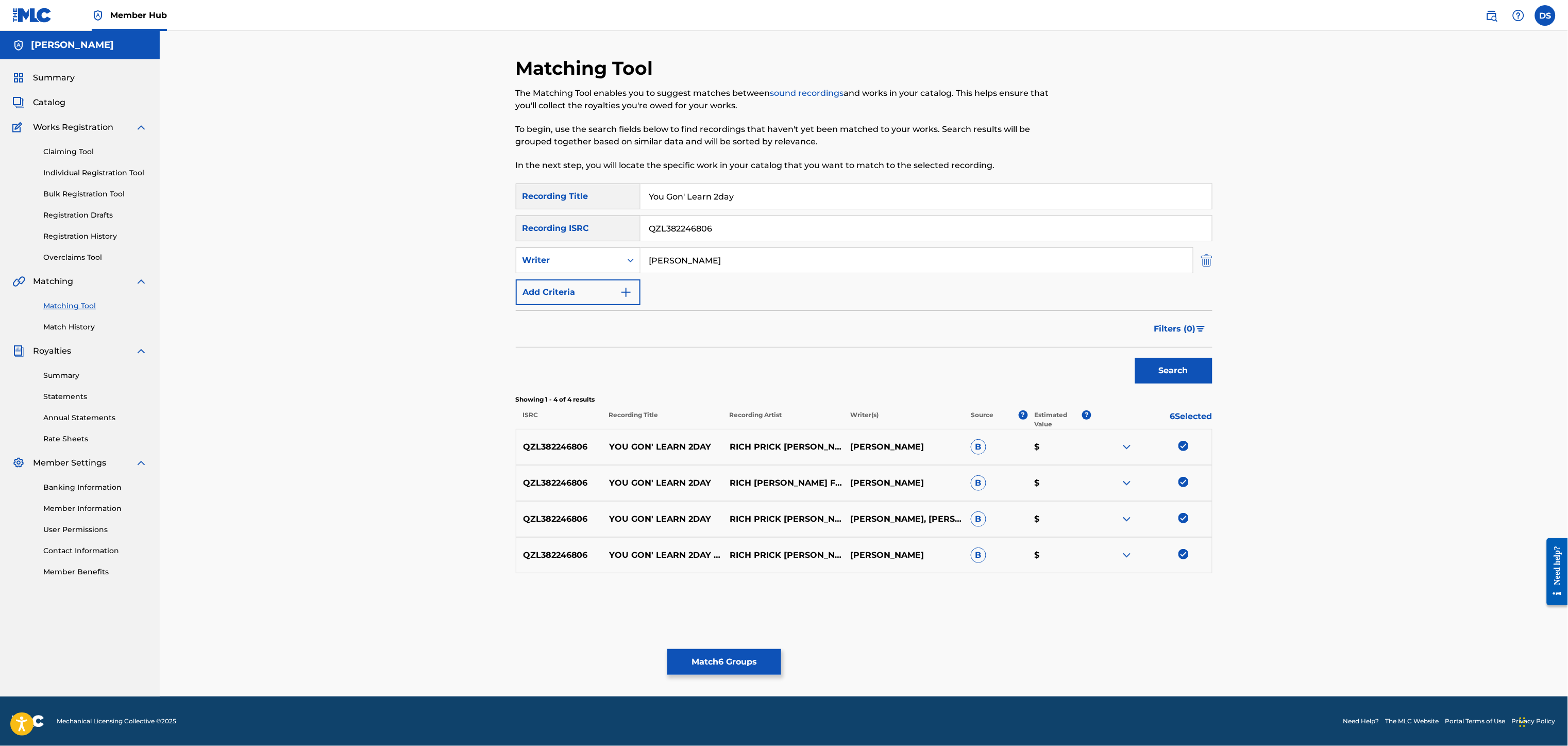
click at [1205, 264] on img "Search Form" at bounding box center [1206, 260] width 11 height 26
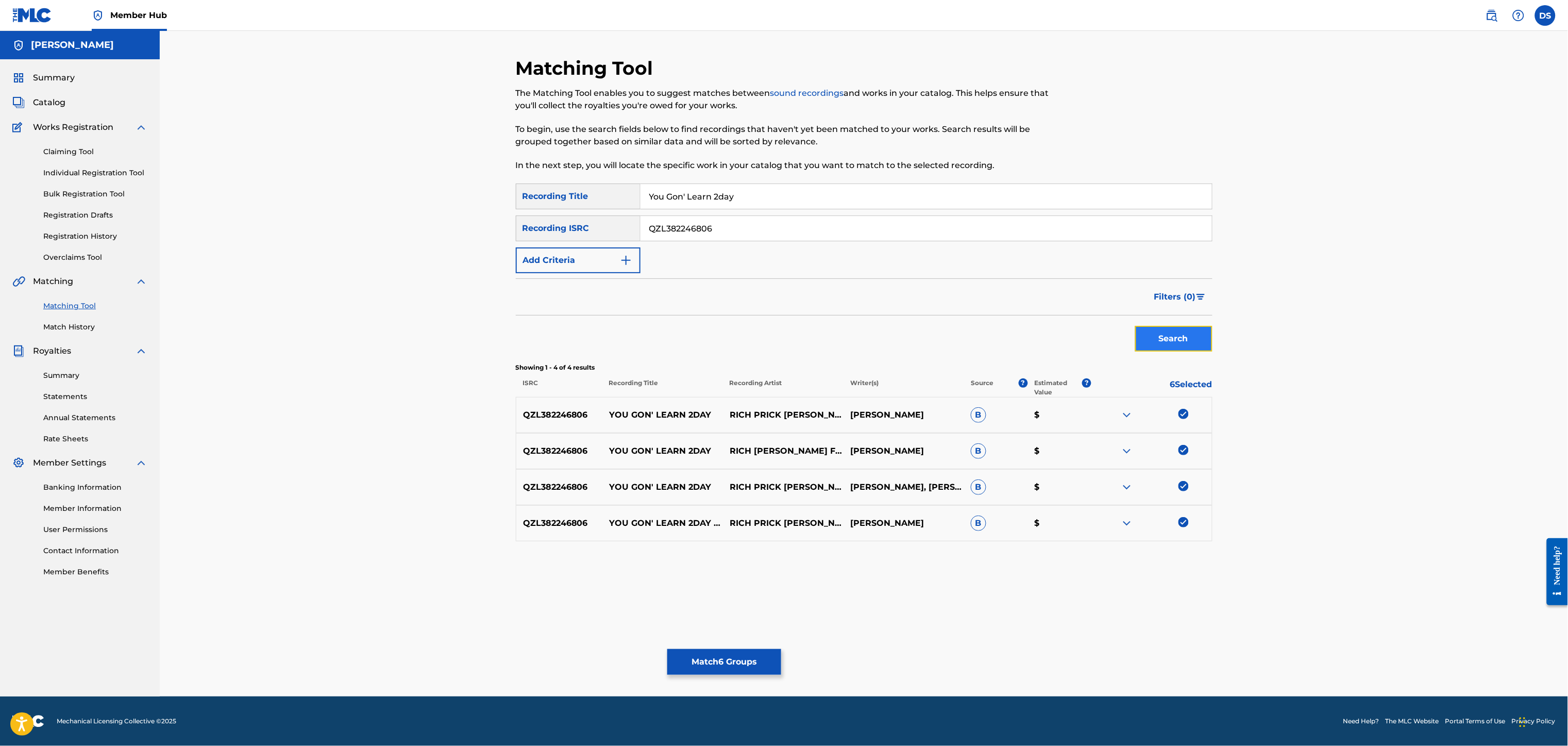
click at [1175, 339] on button "Search" at bounding box center [1173, 338] width 77 height 26
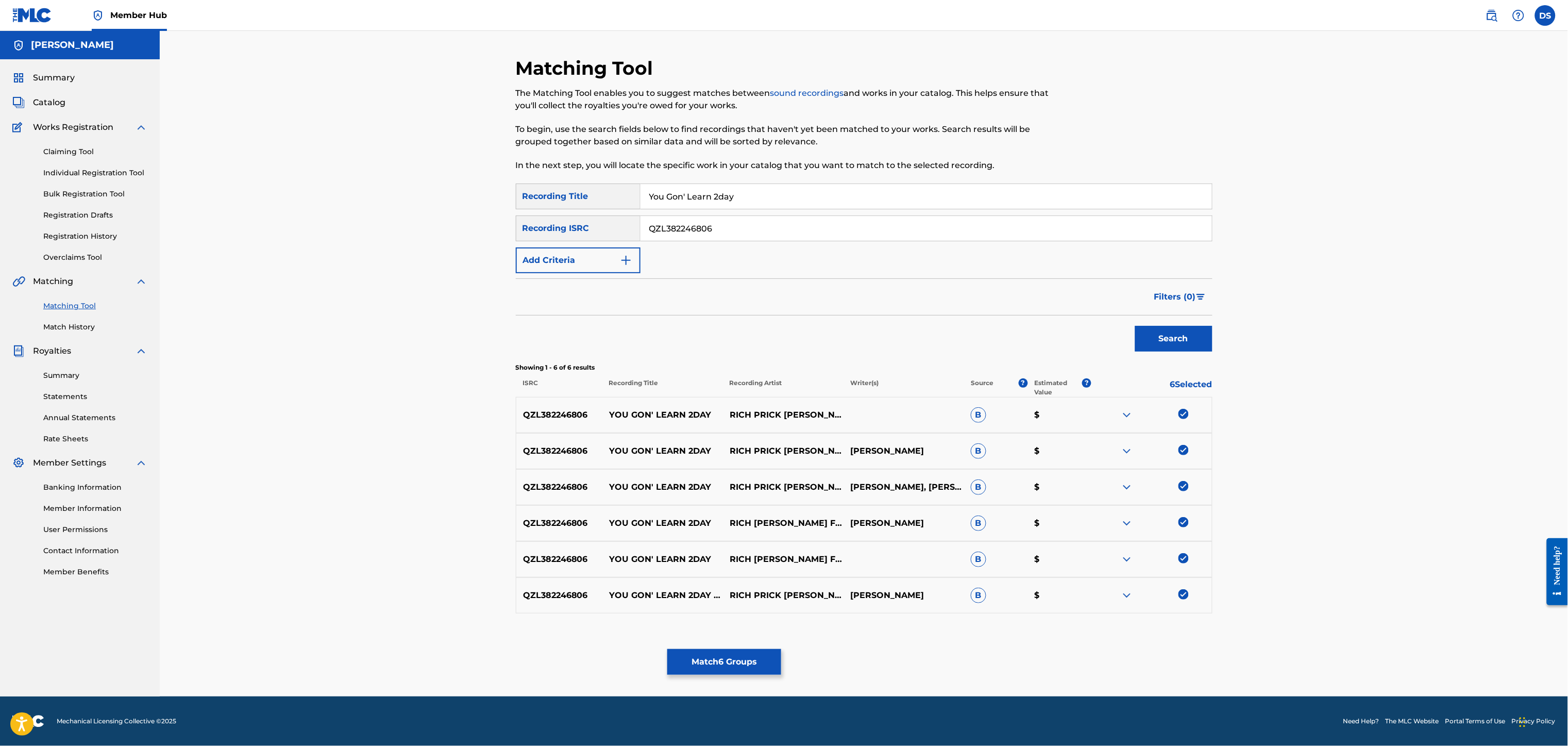
drag, startPoint x: 734, startPoint y: 223, endPoint x: 649, endPoint y: 230, distance: 85.3
click at [649, 230] on input "QZL382246806" at bounding box center [926, 228] width 571 height 25
click at [80, 171] on link "Individual Registration Tool" at bounding box center [95, 172] width 104 height 11
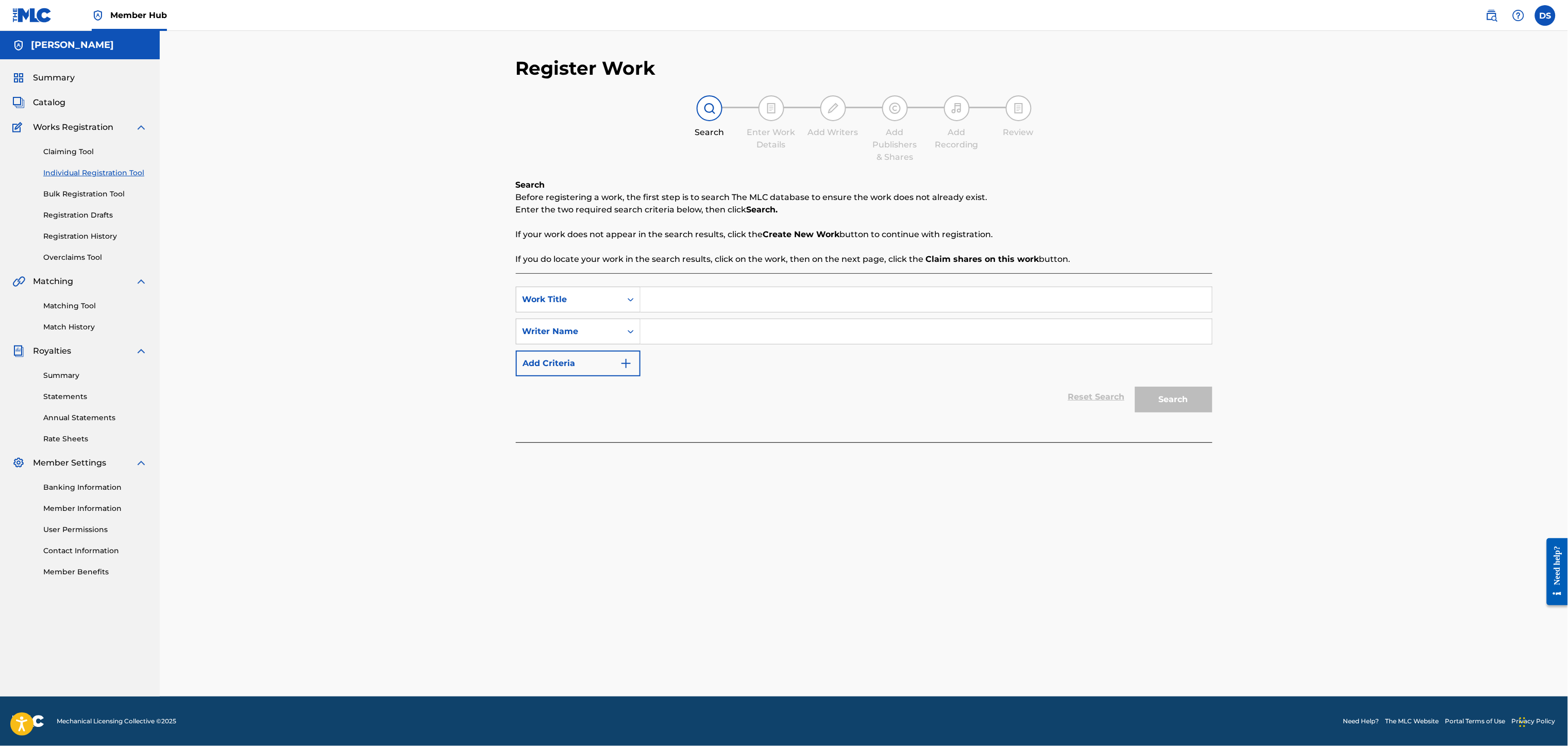
click at [679, 301] on input "Search Form" at bounding box center [926, 299] width 571 height 25
paste input "You Gon' Learn 2day"
type input "You Gon' Learn 2day"
click at [658, 326] on input "Search Form" at bounding box center [926, 331] width 571 height 25
type input "[PERSON_NAME]"
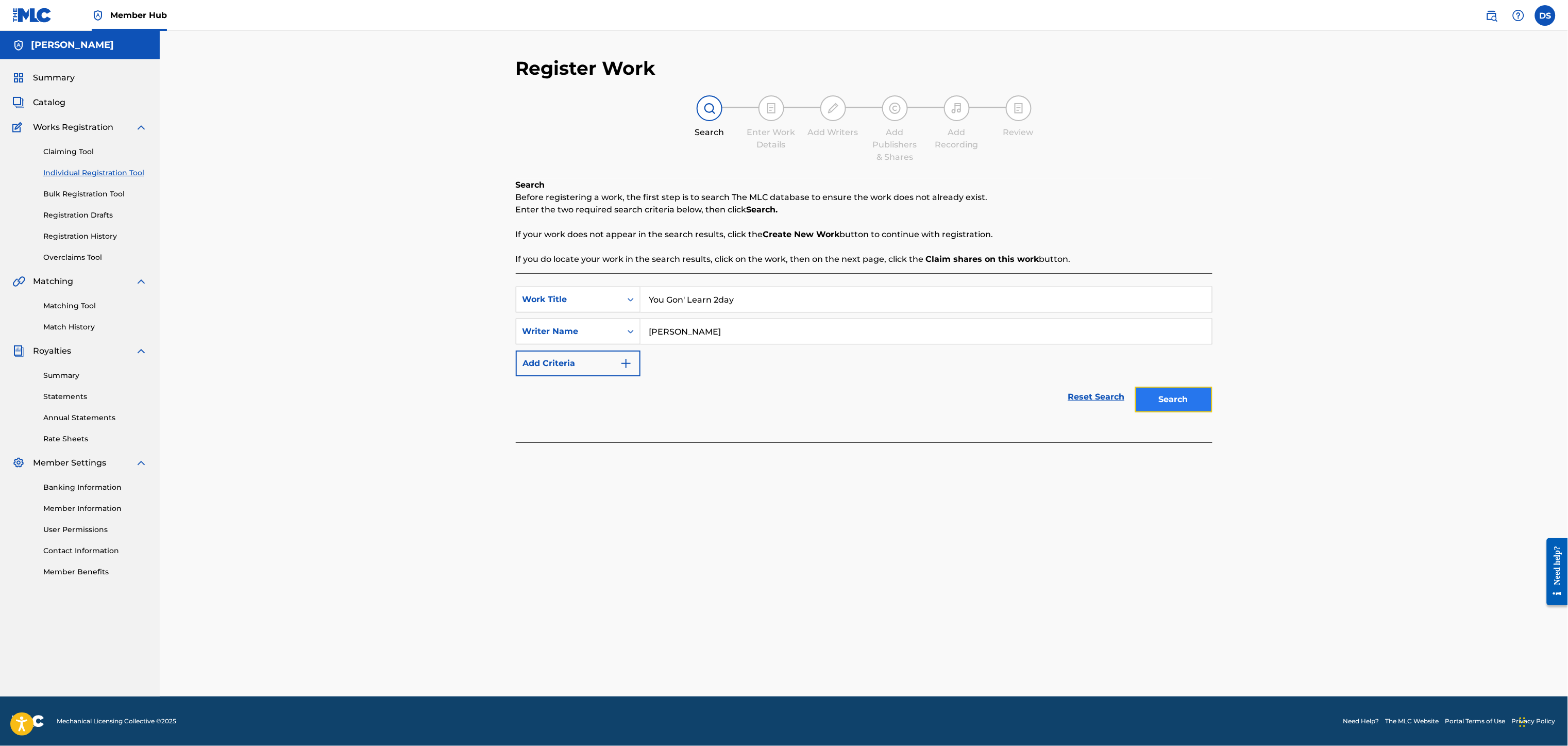
click at [1168, 404] on button "Search" at bounding box center [1173, 400] width 77 height 26
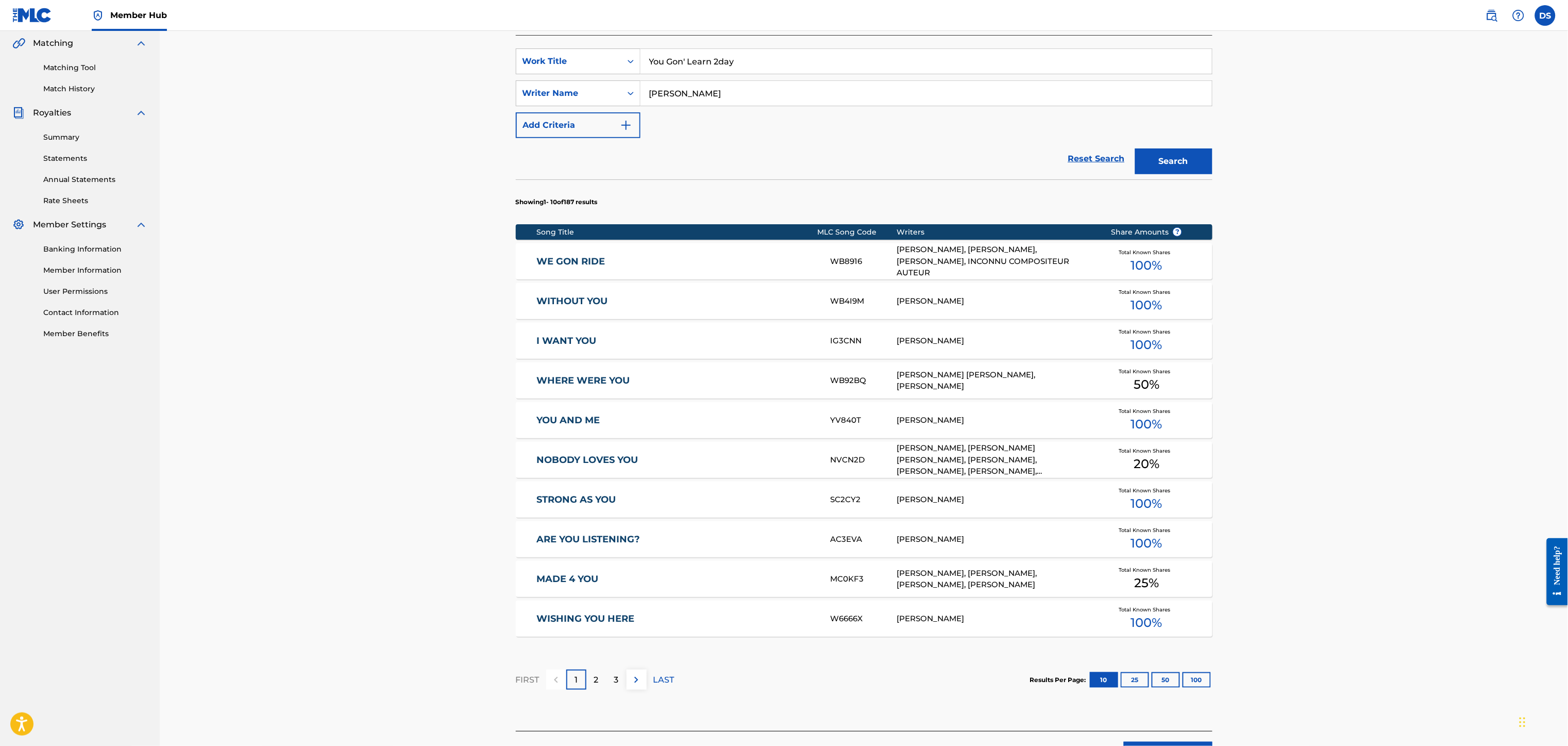
scroll to position [310, 0]
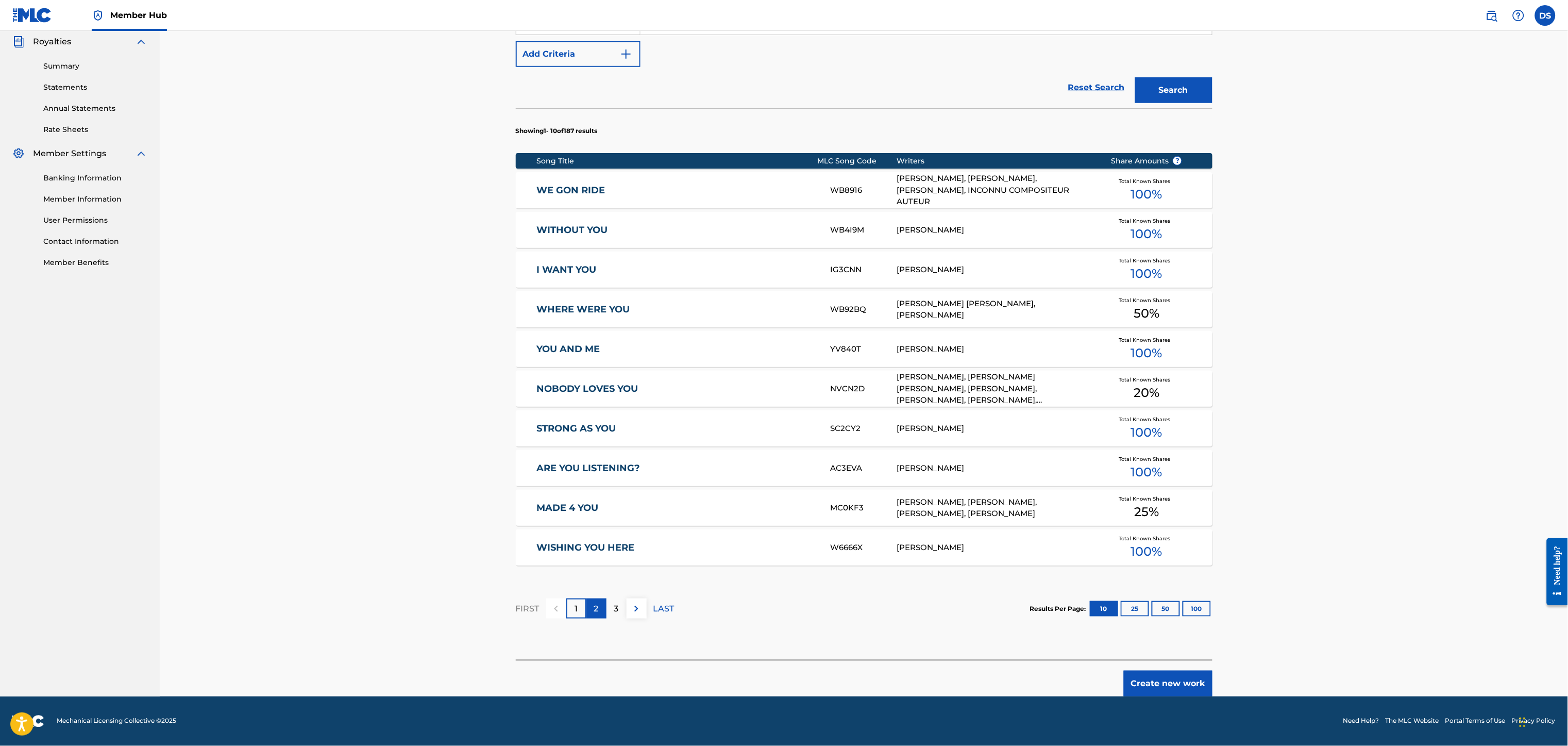
click at [593, 607] on div "2" at bounding box center [596, 608] width 20 height 20
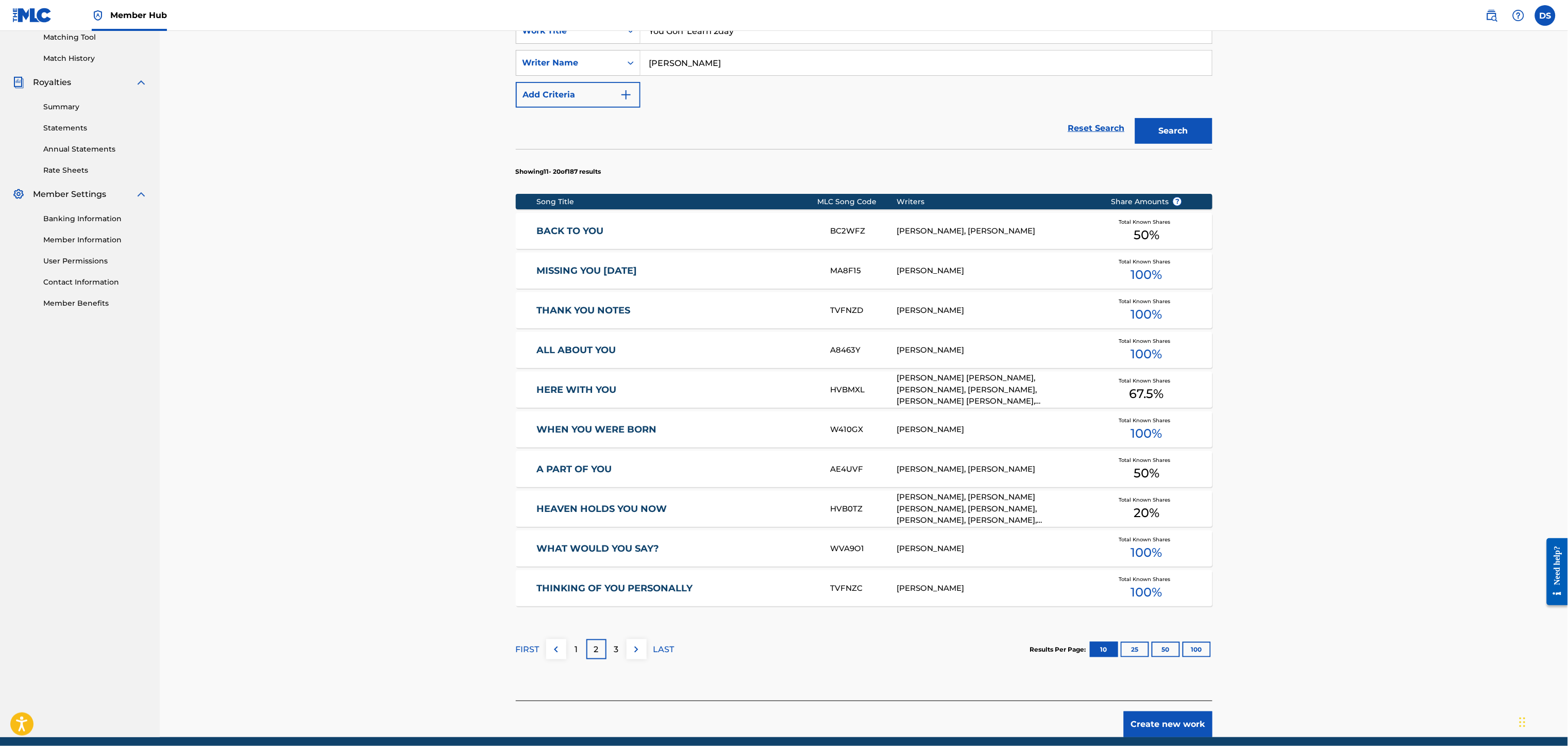
scroll to position [186, 0]
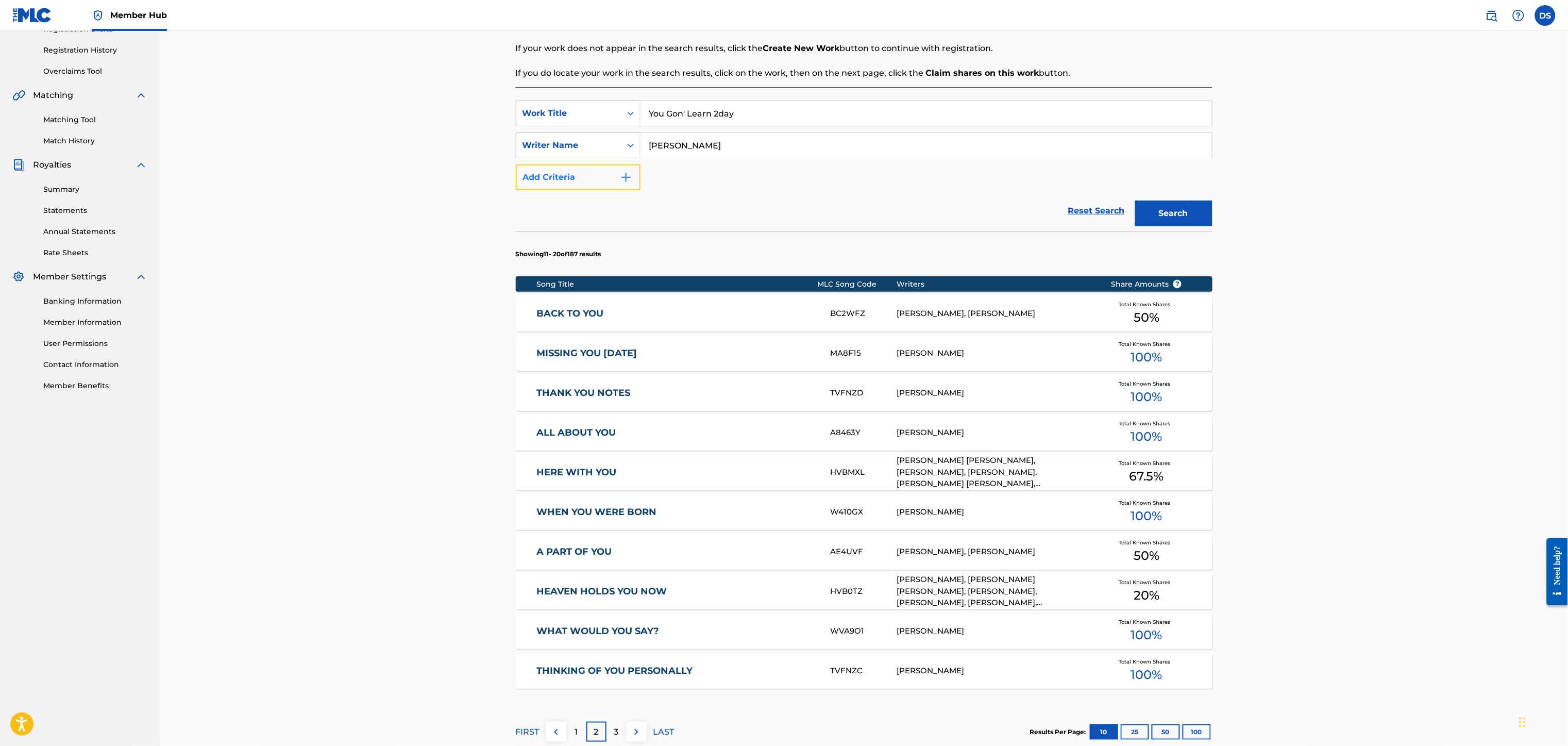
click at [626, 171] on img "Search Form" at bounding box center [626, 177] width 12 height 12
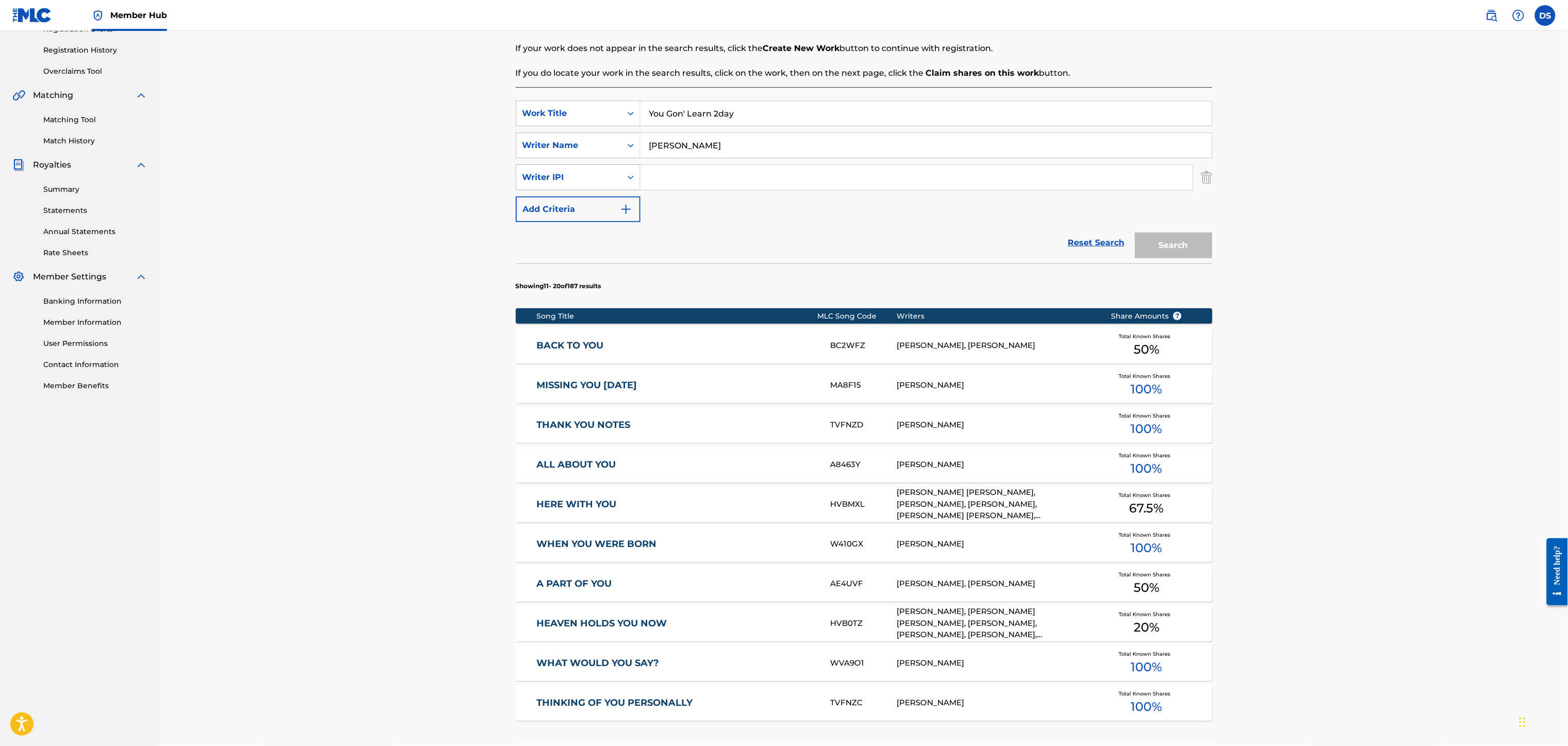
click at [628, 177] on icon "Search Form" at bounding box center [630, 177] width 6 height 3
click at [582, 249] on div "MLC Publisher Number" at bounding box center [578, 254] width 124 height 26
click at [663, 183] on input "Search Form" at bounding box center [916, 177] width 552 height 25
type input "P358QM"
click at [1135, 233] on button "Search" at bounding box center [1173, 246] width 77 height 26
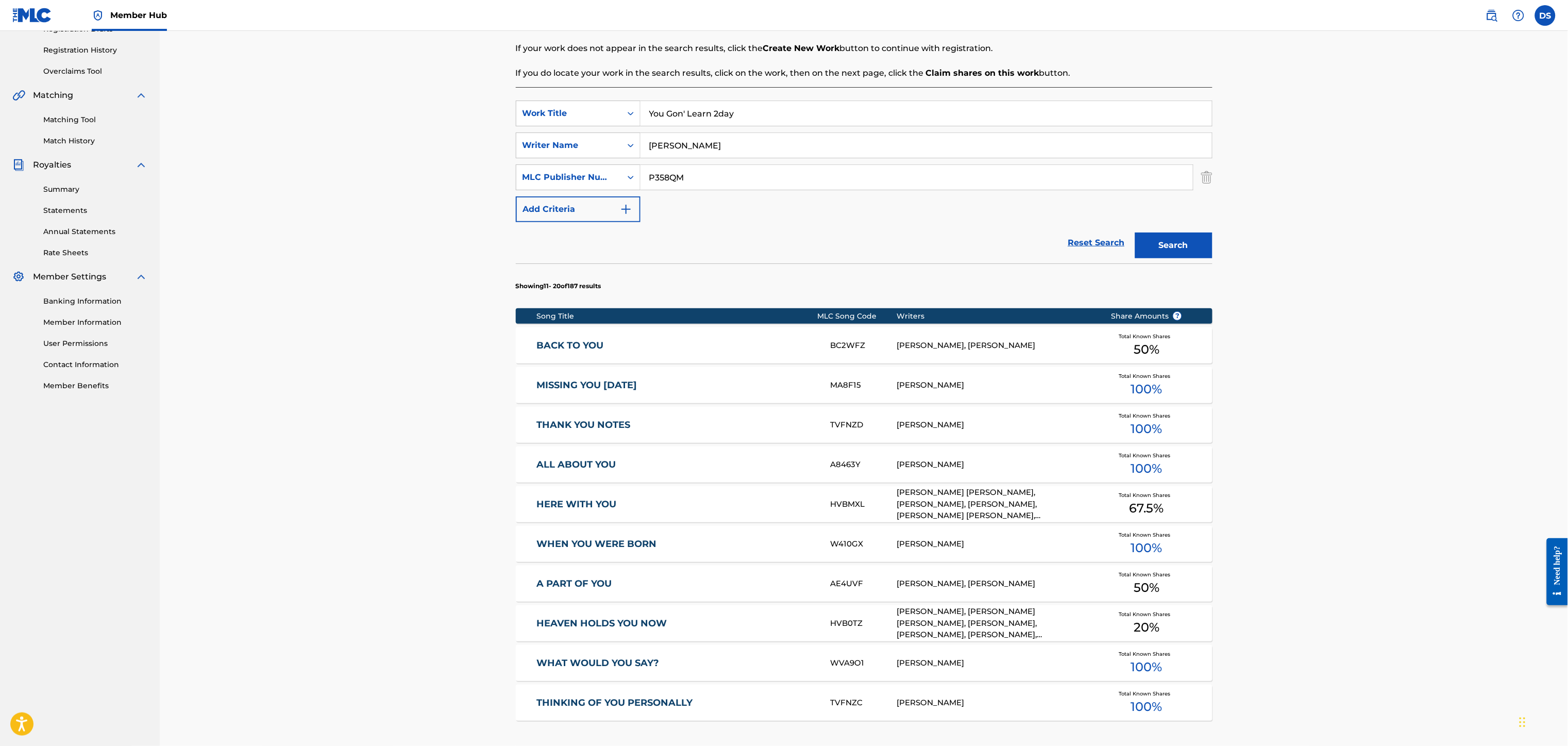
scroll to position [0, 0]
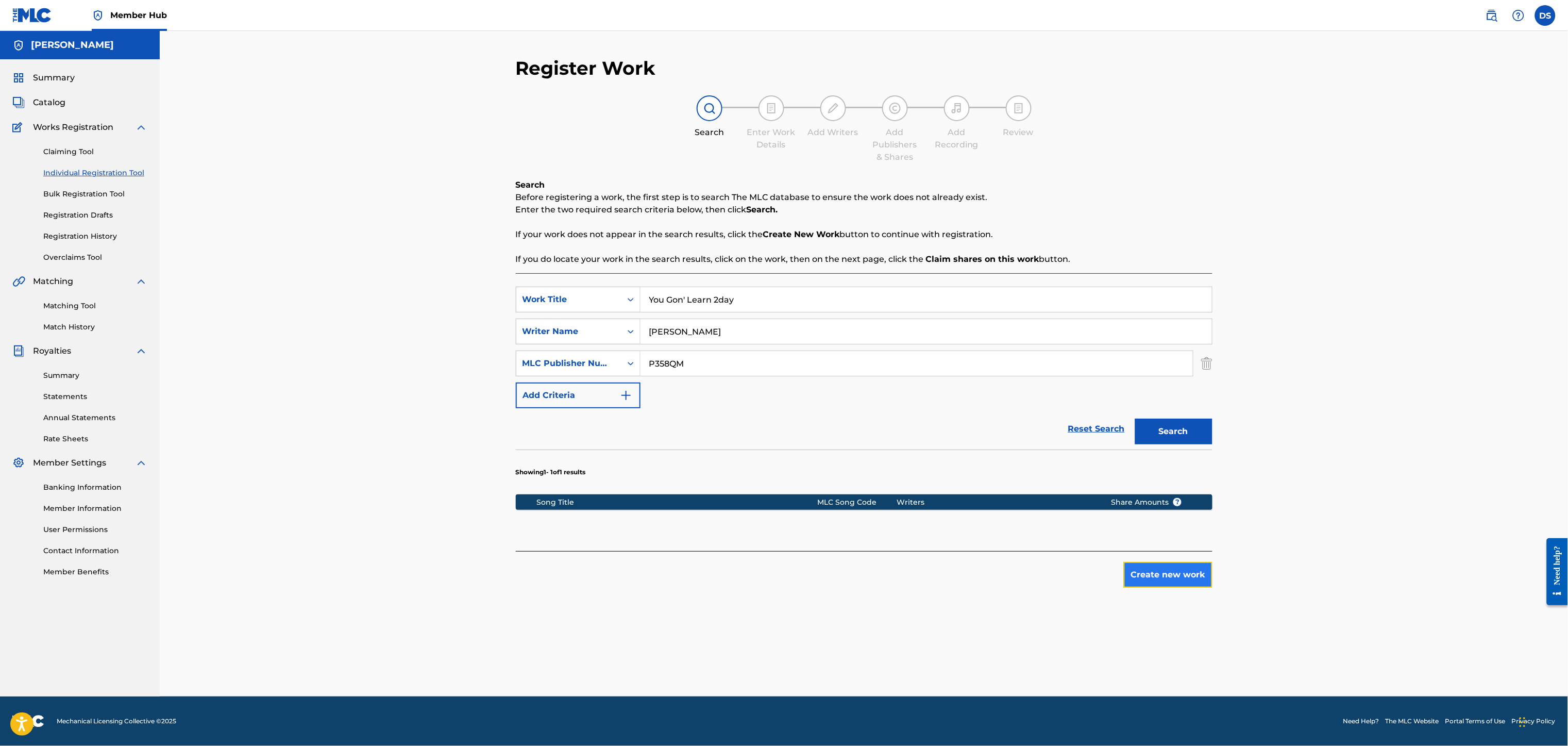
click at [1177, 581] on button "Create new work" at bounding box center [1168, 575] width 88 height 26
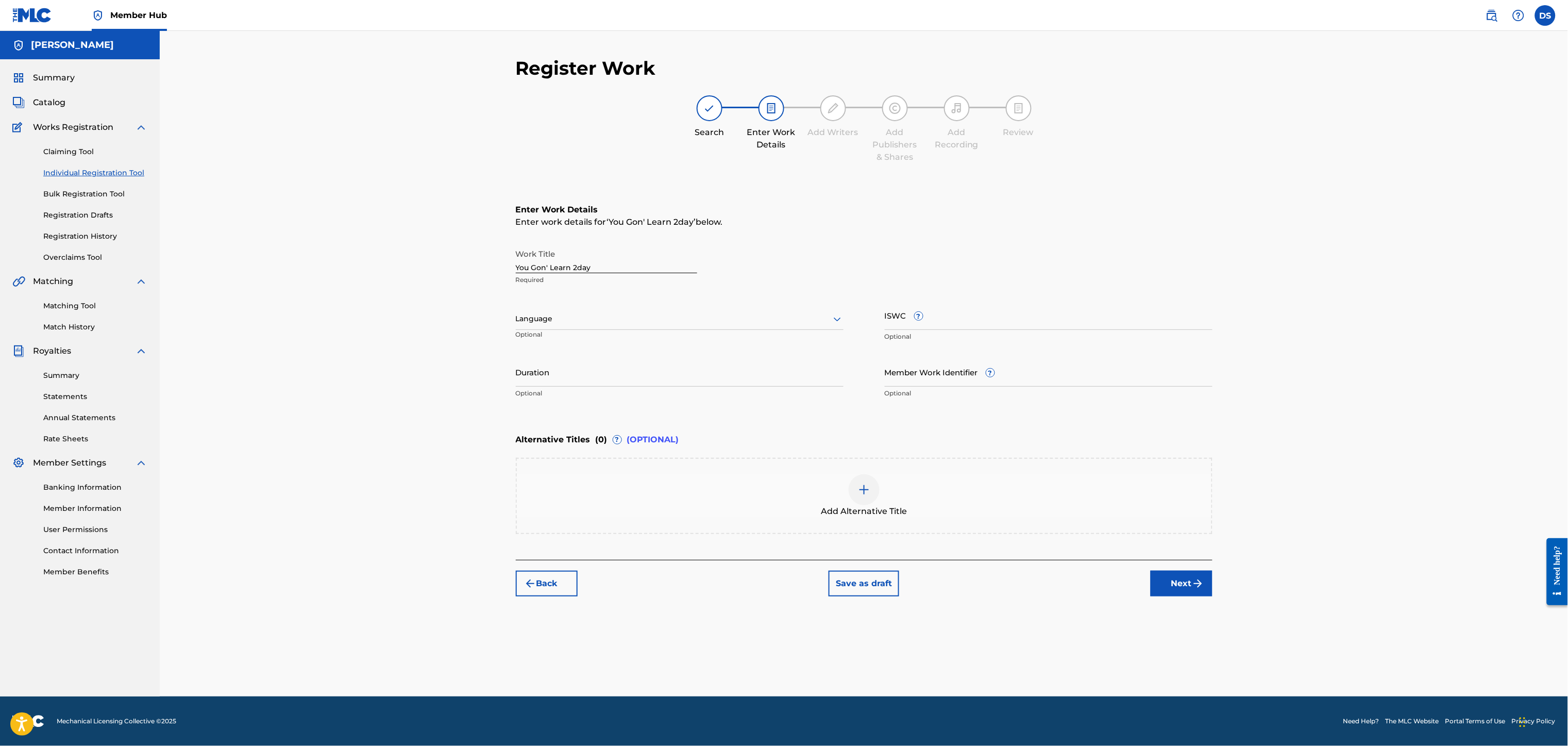
click at [638, 328] on div "Language" at bounding box center [679, 318] width 328 height 22
click at [565, 342] on div "English" at bounding box center [679, 341] width 326 height 23
click at [890, 383] on input "Member Work Identifier ?" at bounding box center [1048, 372] width 328 height 29
type input "P358QM"
click at [1173, 587] on button "Next" at bounding box center [1180, 583] width 61 height 26
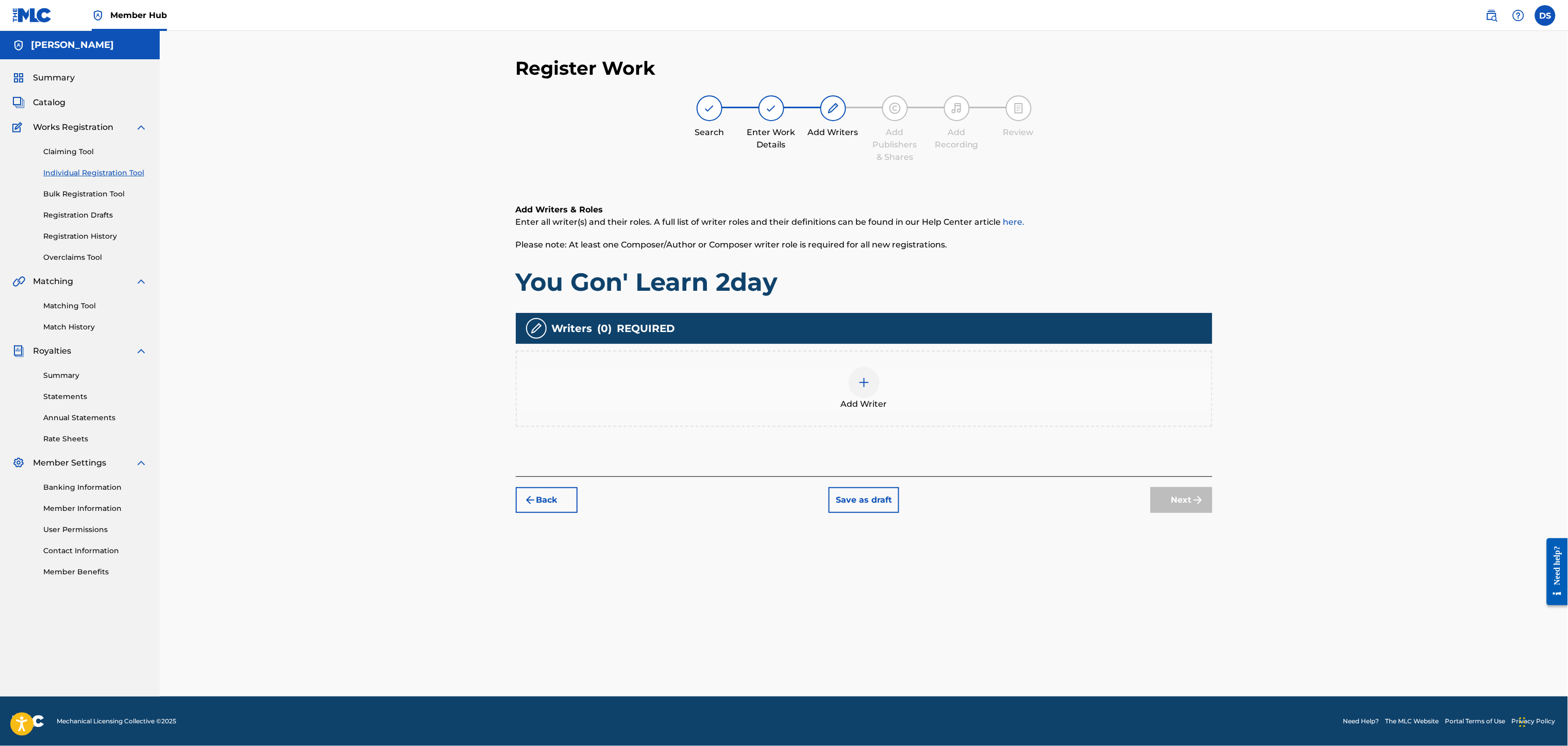
click at [869, 381] on img at bounding box center [864, 383] width 12 height 12
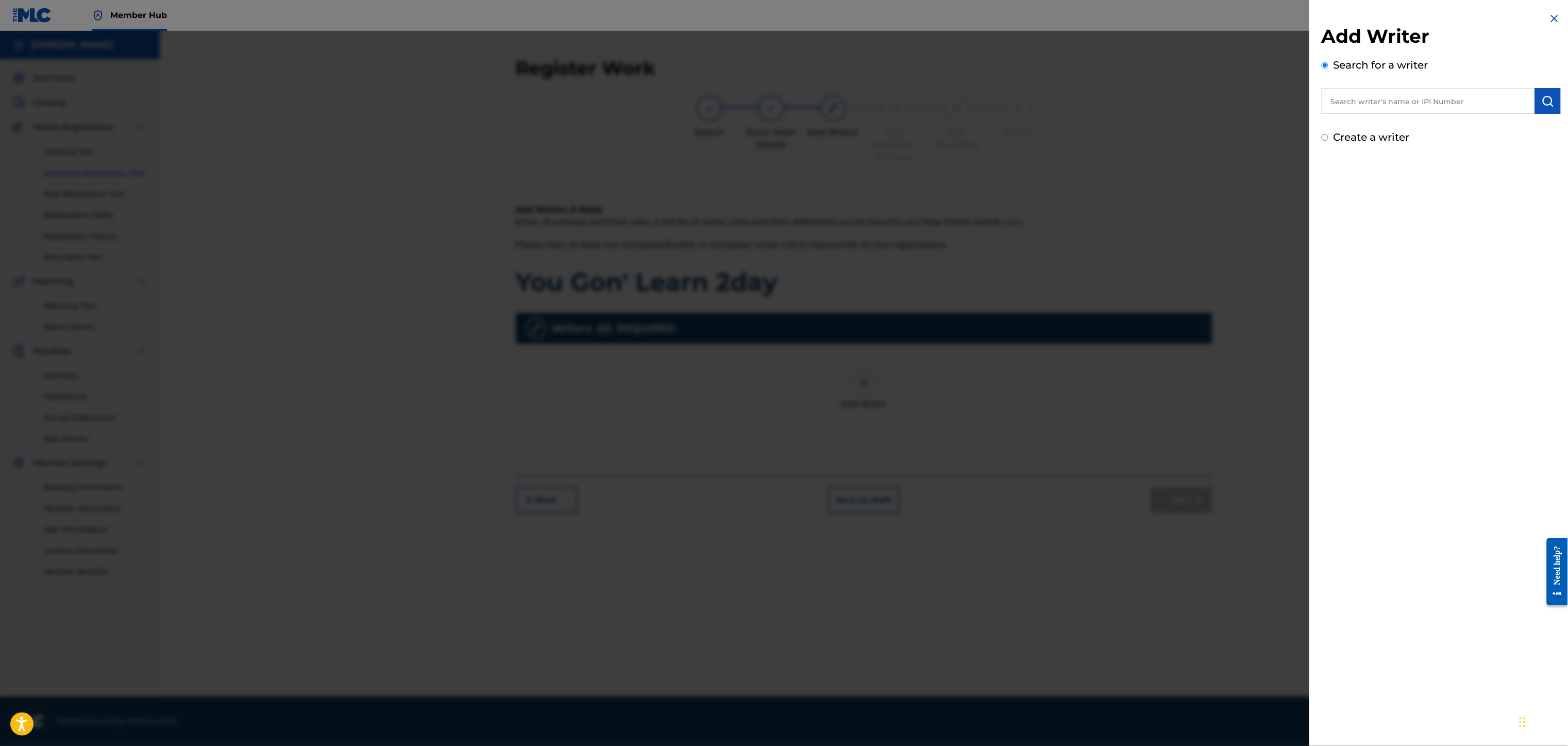
click at [1411, 100] on input "text" at bounding box center [1428, 101] width 213 height 26
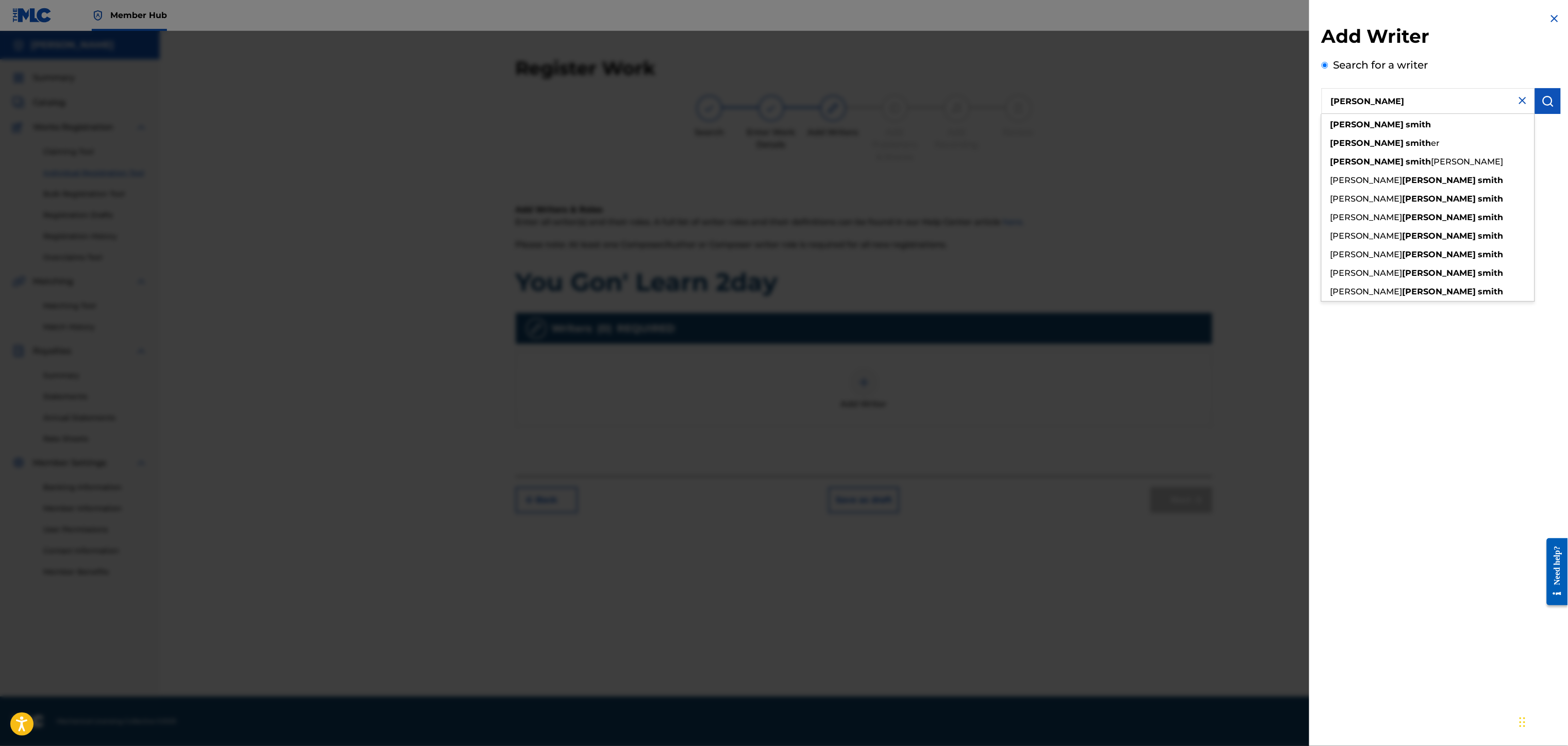
type input "[PERSON_NAME]"
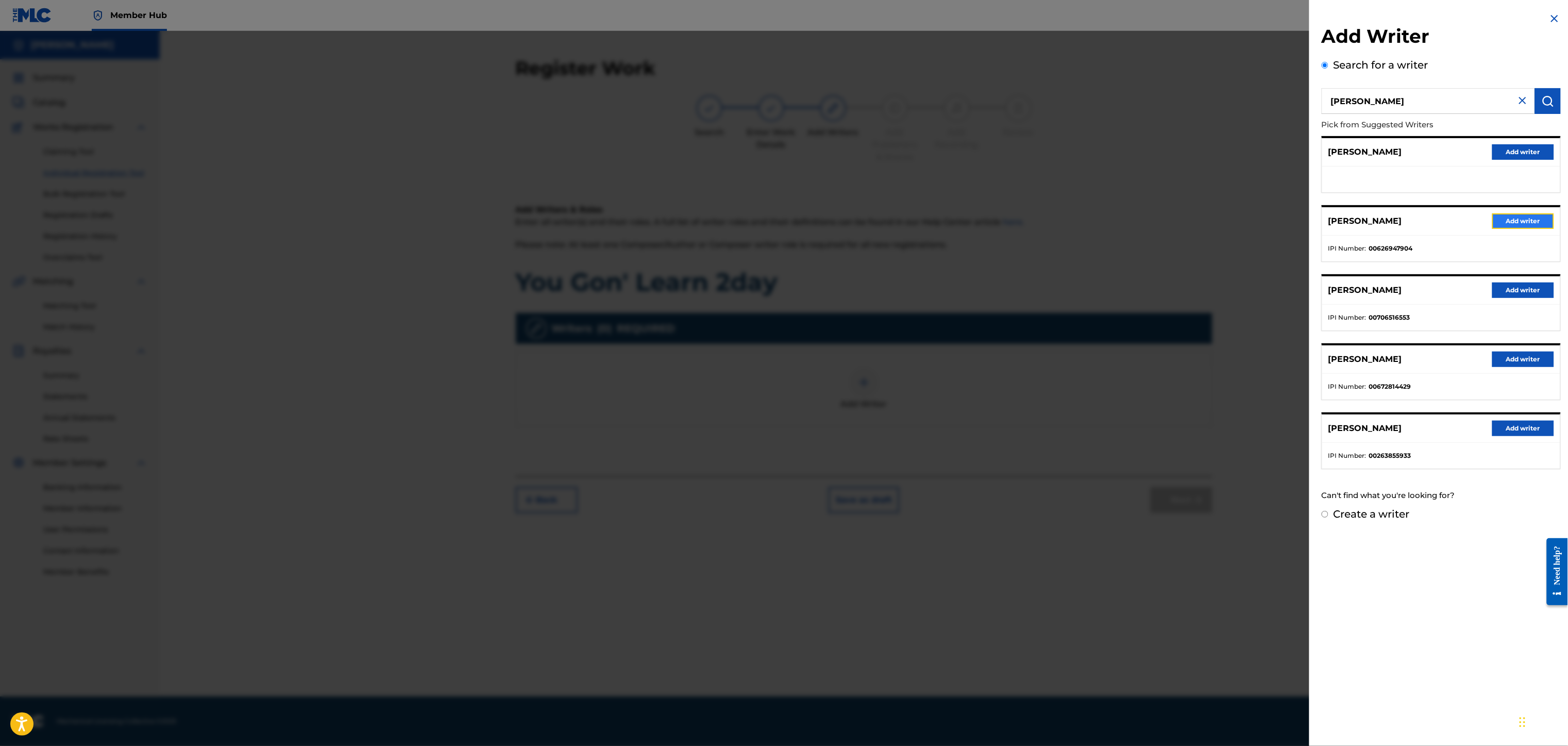
click at [1511, 215] on button "Add writer" at bounding box center [1522, 221] width 61 height 16
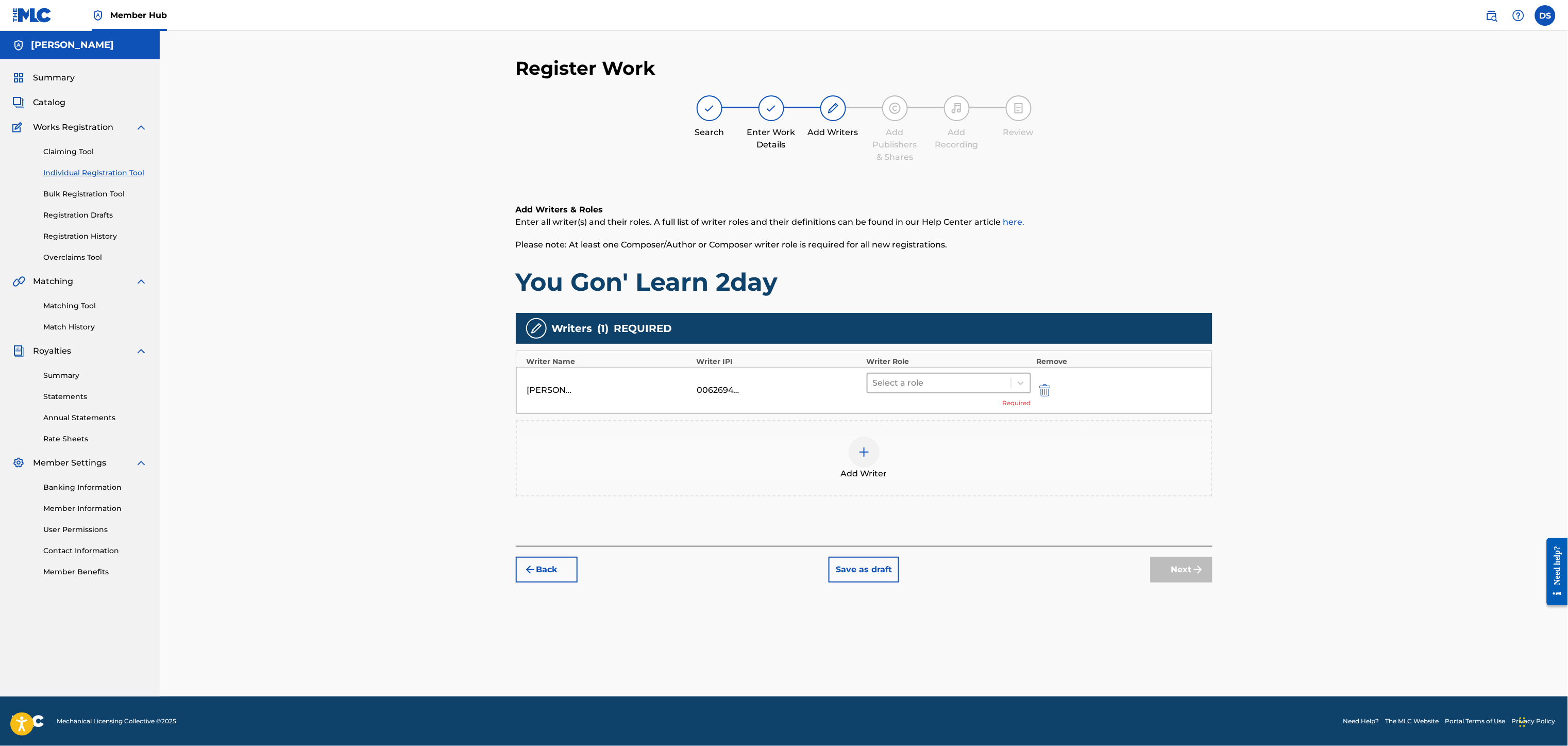
click at [933, 381] on div at bounding box center [940, 383] width 133 height 15
click at [926, 415] on div "Composer/Author" at bounding box center [948, 410] width 164 height 21
click at [865, 440] on img at bounding box center [864, 436] width 12 height 12
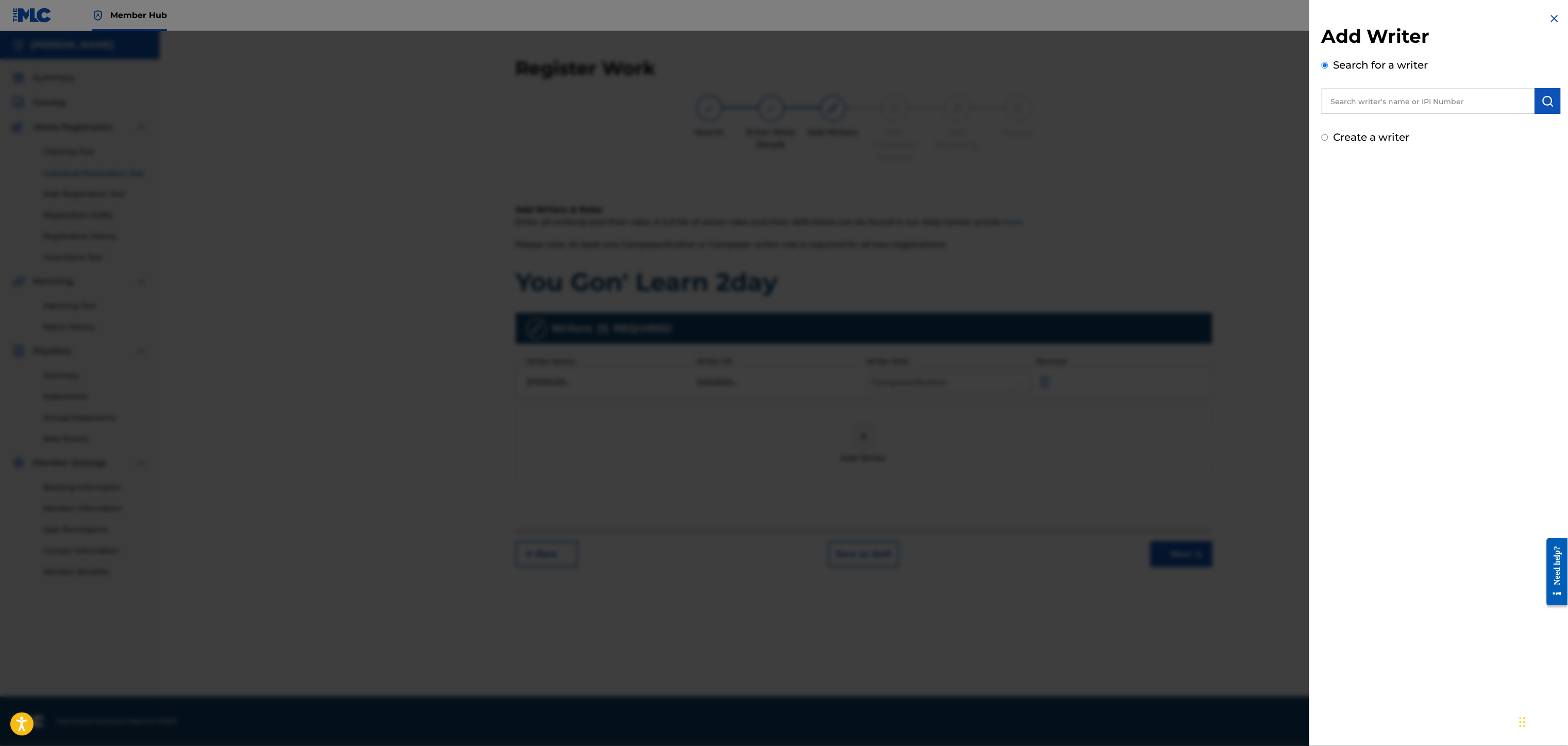
click at [1372, 98] on input "text" at bounding box center [1428, 101] width 213 height 26
click at [1406, 120] on strong "[PERSON_NAME]" at bounding box center [1443, 124] width 74 height 10
type input "[PERSON_NAME]"
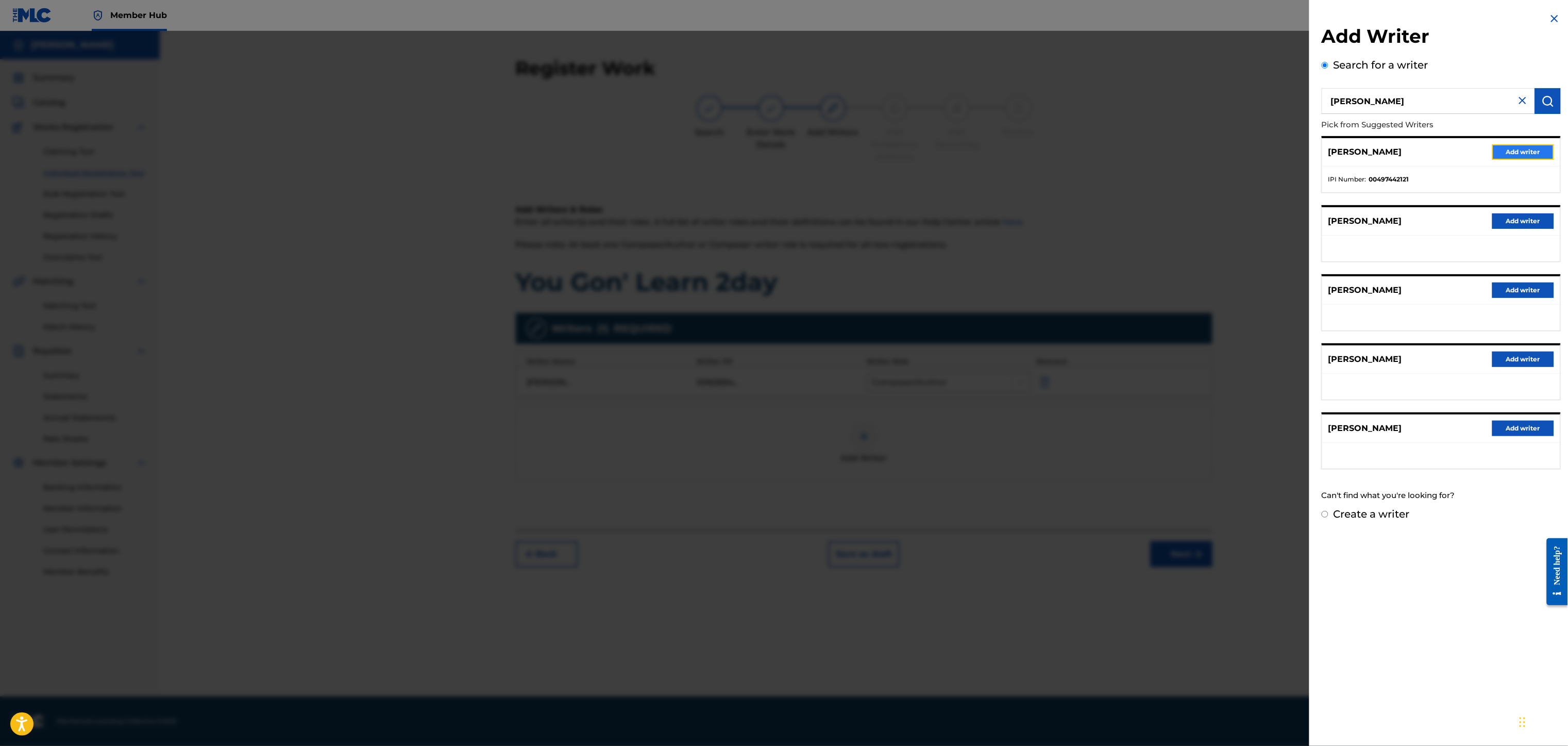
click at [1512, 151] on button "Add writer" at bounding box center [1522, 152] width 61 height 16
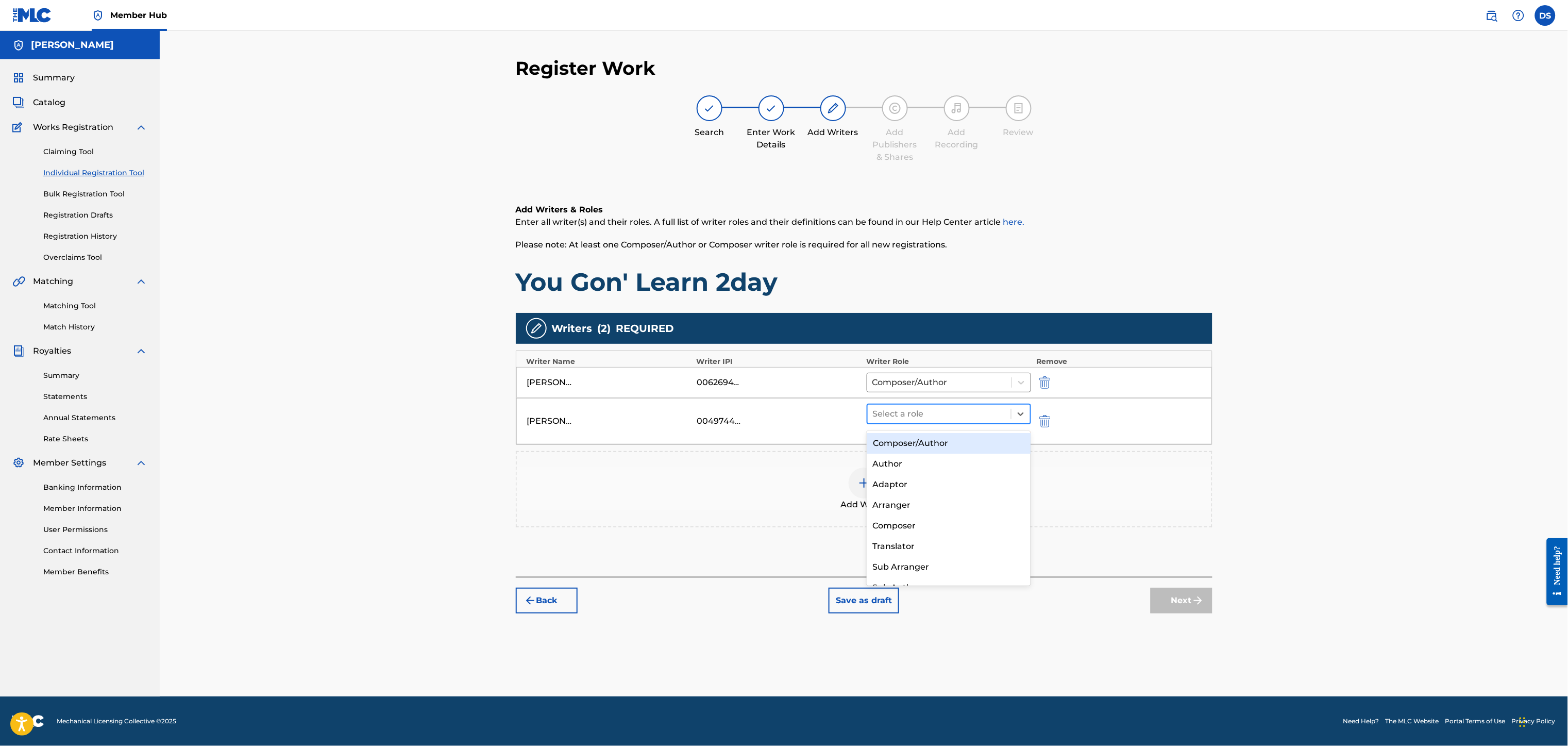
click at [947, 418] on div at bounding box center [940, 414] width 133 height 15
click at [890, 442] on div "Composer/Author" at bounding box center [948, 443] width 164 height 21
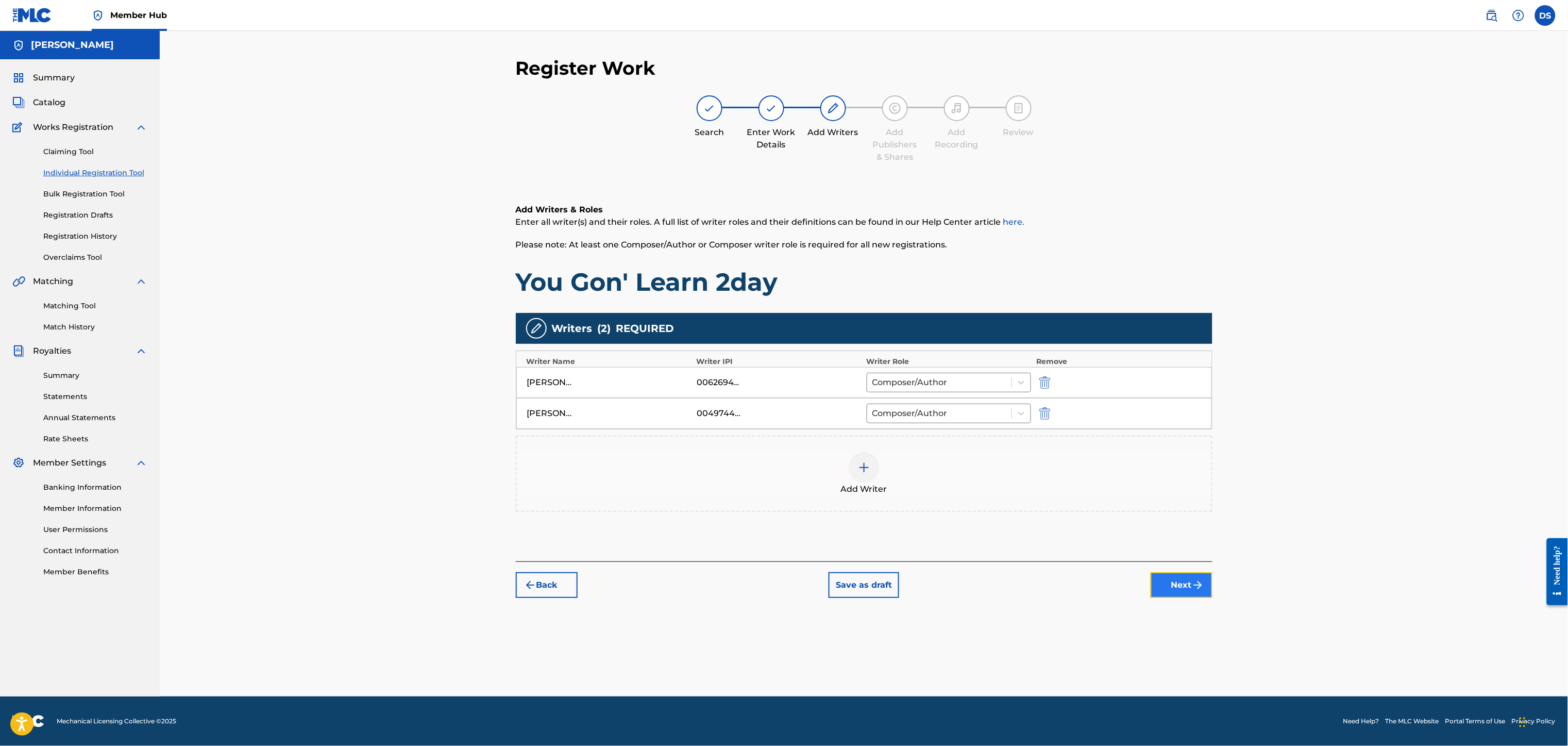
click at [1176, 595] on button "Next" at bounding box center [1180, 585] width 61 height 26
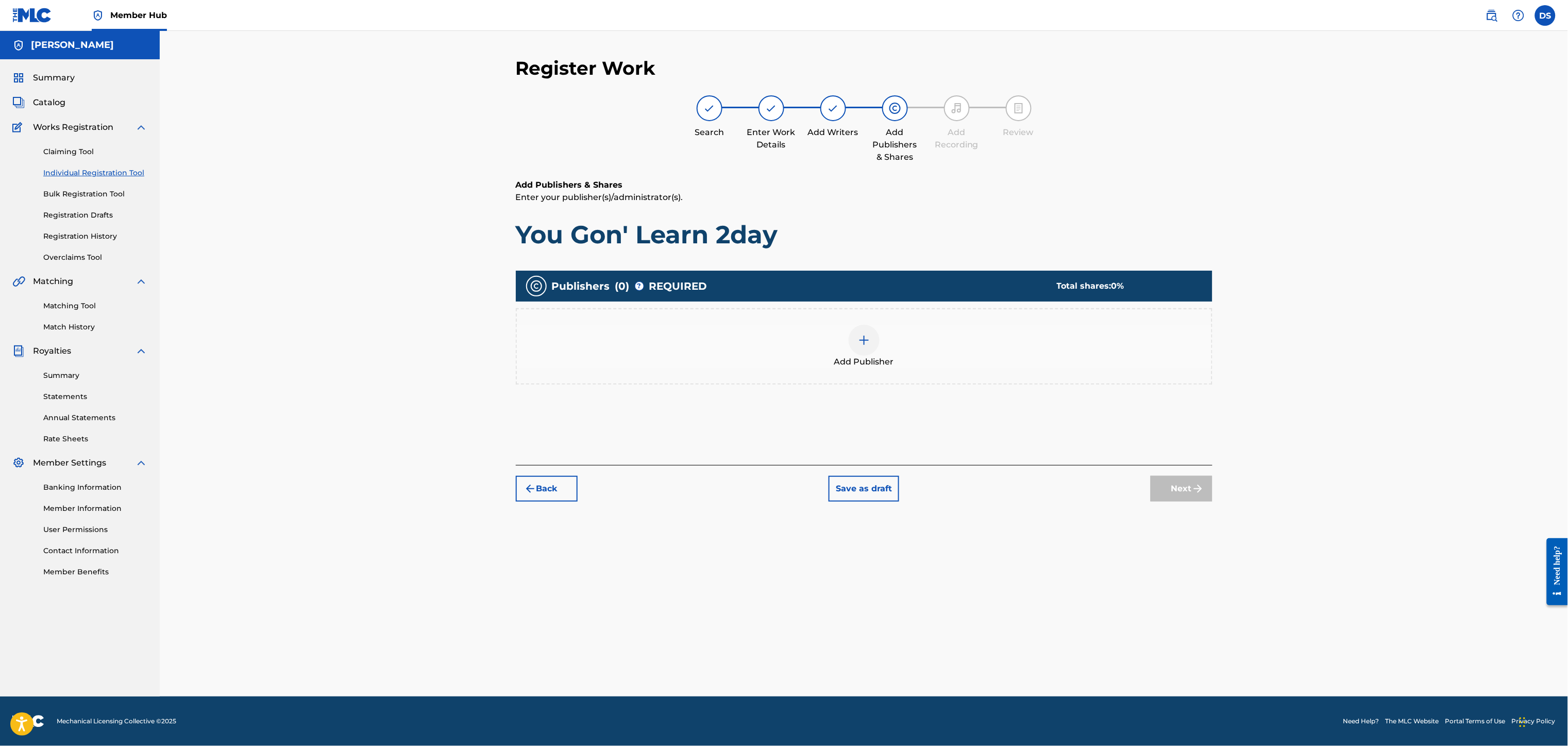
click at [871, 341] on div at bounding box center [864, 340] width 31 height 31
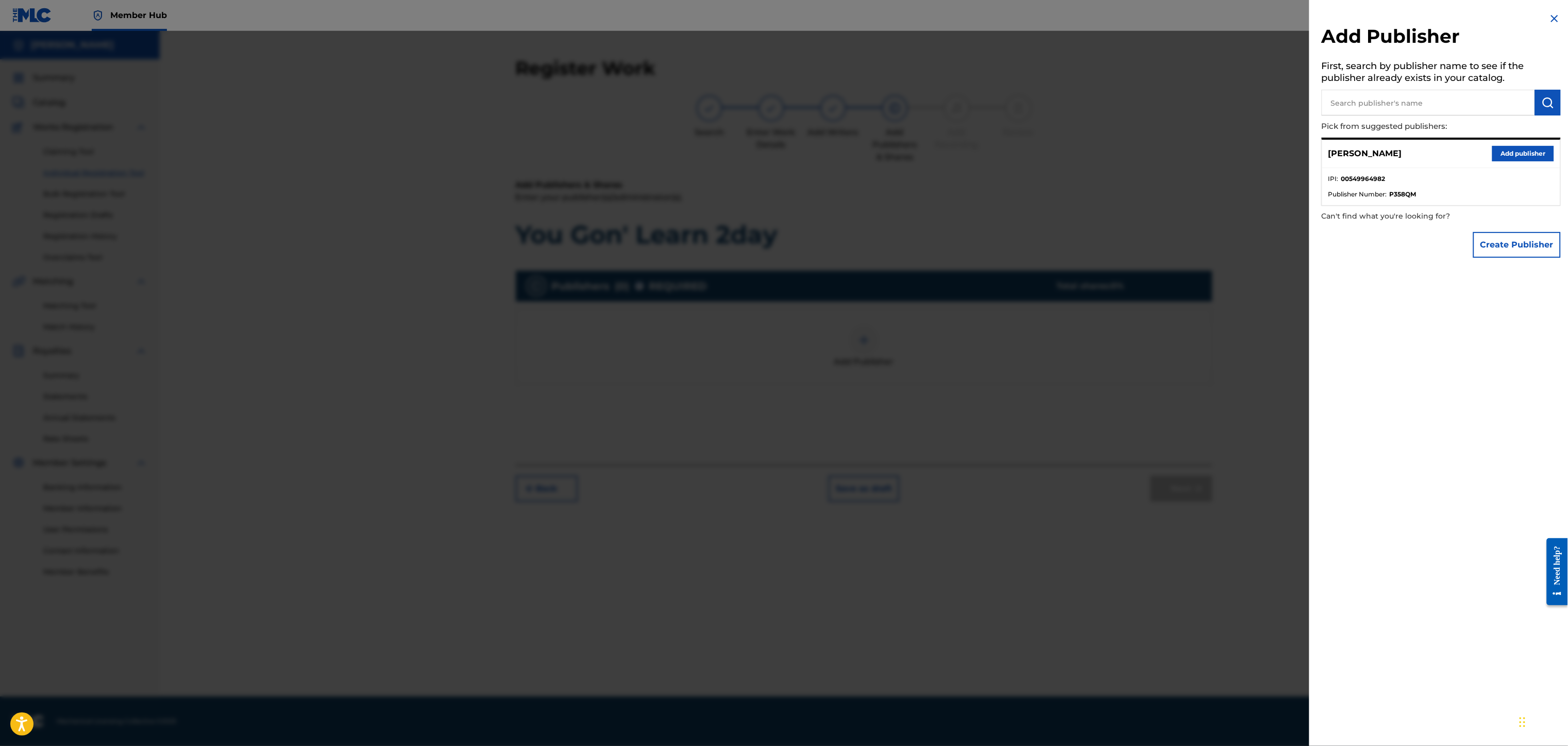
click at [1526, 144] on div "[PERSON_NAME] Add publisher" at bounding box center [1441, 153] width 238 height 29
click at [1514, 150] on button "Add publisher" at bounding box center [1522, 153] width 61 height 16
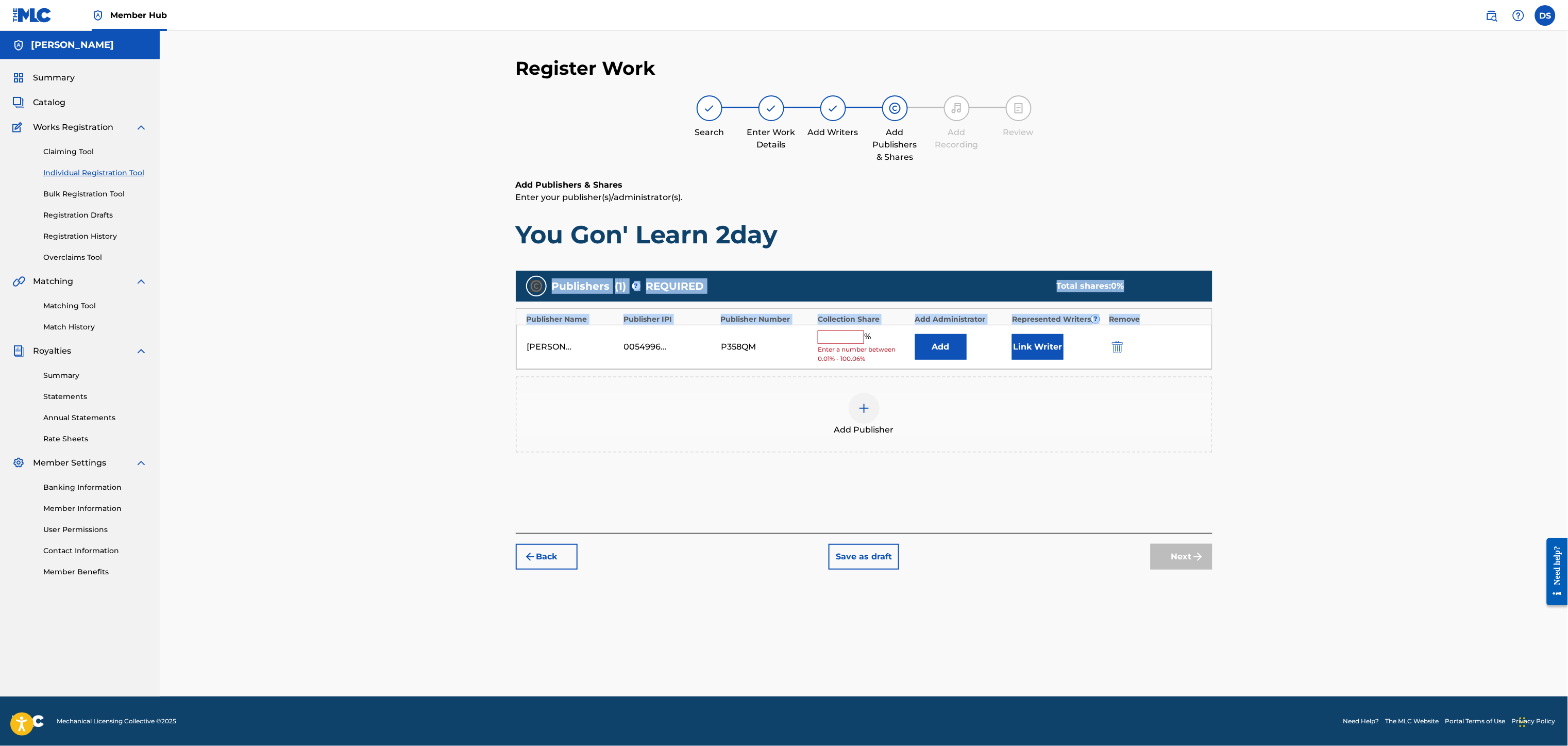
drag, startPoint x: 1198, startPoint y: 299, endPoint x: 1192, endPoint y: 301, distance: 6.3
click at [1192, 301] on div "Register Work Search Enter Work Details Add Writers Add Publishers & Shares Add…" at bounding box center [864, 363] width 1408 height 666
click at [852, 339] on input "text" at bounding box center [841, 337] width 47 height 13
type input "80"
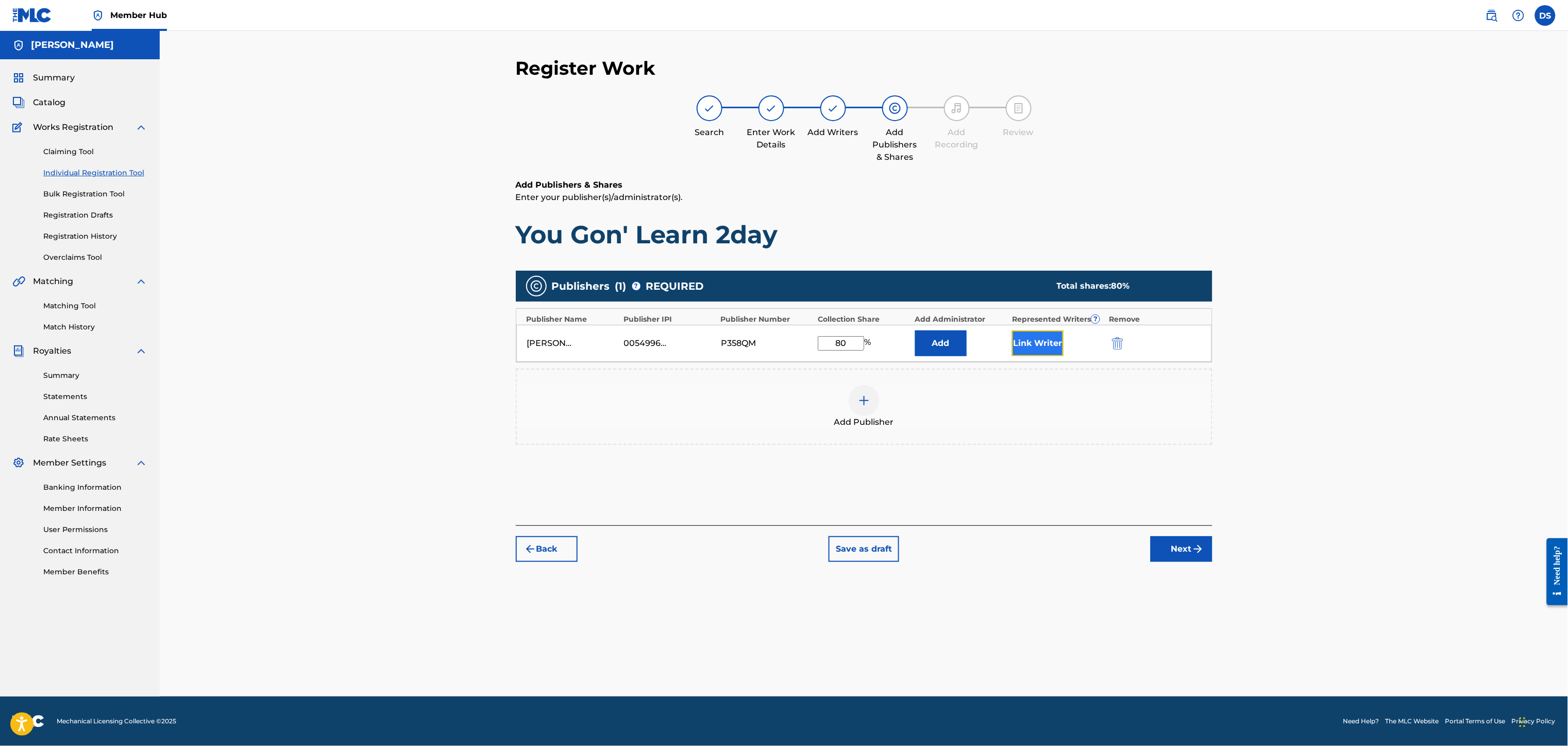
click at [1036, 334] on button "Link Writer" at bounding box center [1038, 344] width 52 height 26
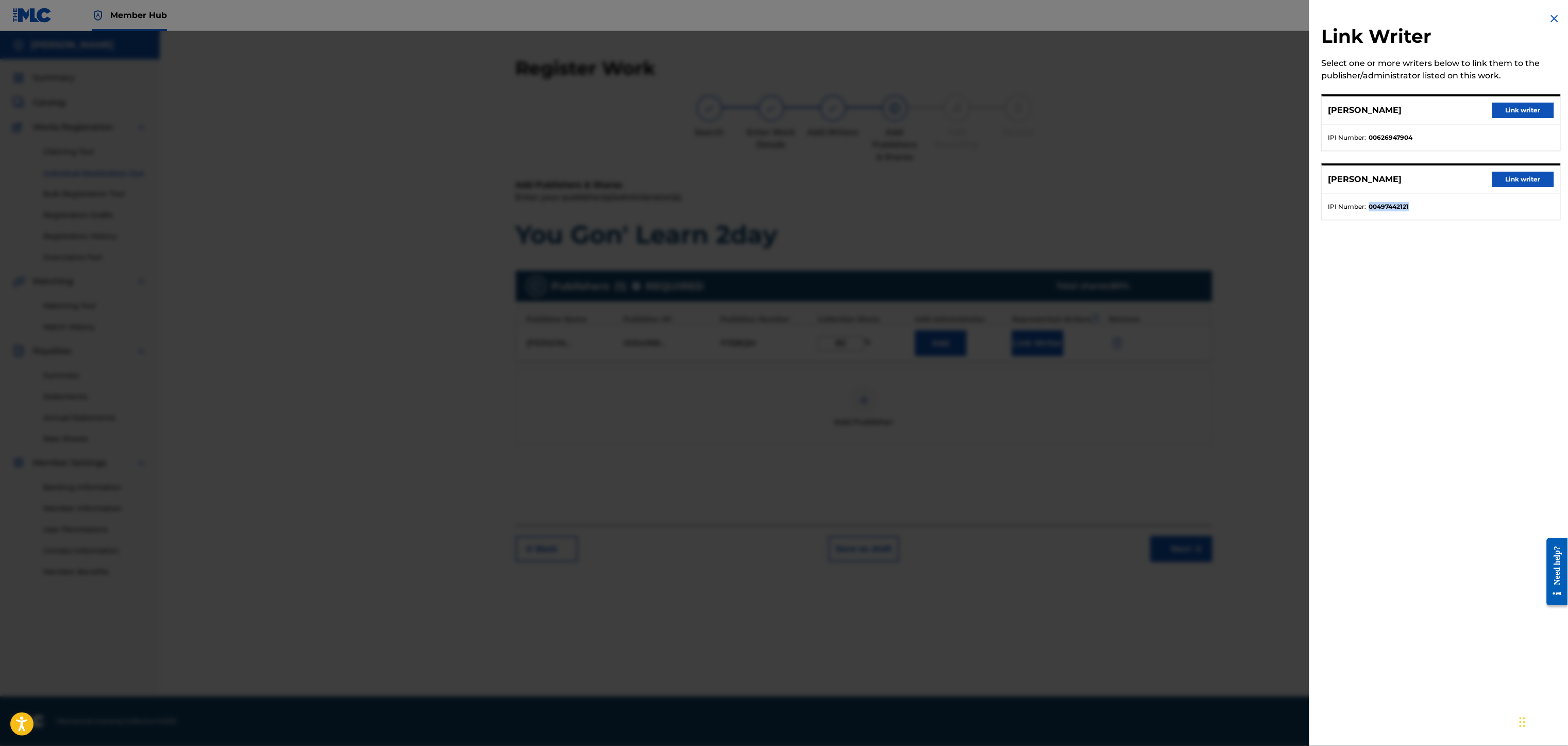
drag, startPoint x: 1419, startPoint y: 198, endPoint x: 1369, endPoint y: 209, distance: 51.2
click at [1369, 209] on ul "IPI Number : 00497442121" at bounding box center [1441, 207] width 238 height 26
click at [1399, 207] on strong "00497442121" at bounding box center [1389, 206] width 40 height 10
drag, startPoint x: 1417, startPoint y: 202, endPoint x: 1368, endPoint y: 217, distance: 51.2
click at [1368, 217] on ul "IPI Number : 00497442121" at bounding box center [1441, 207] width 238 height 26
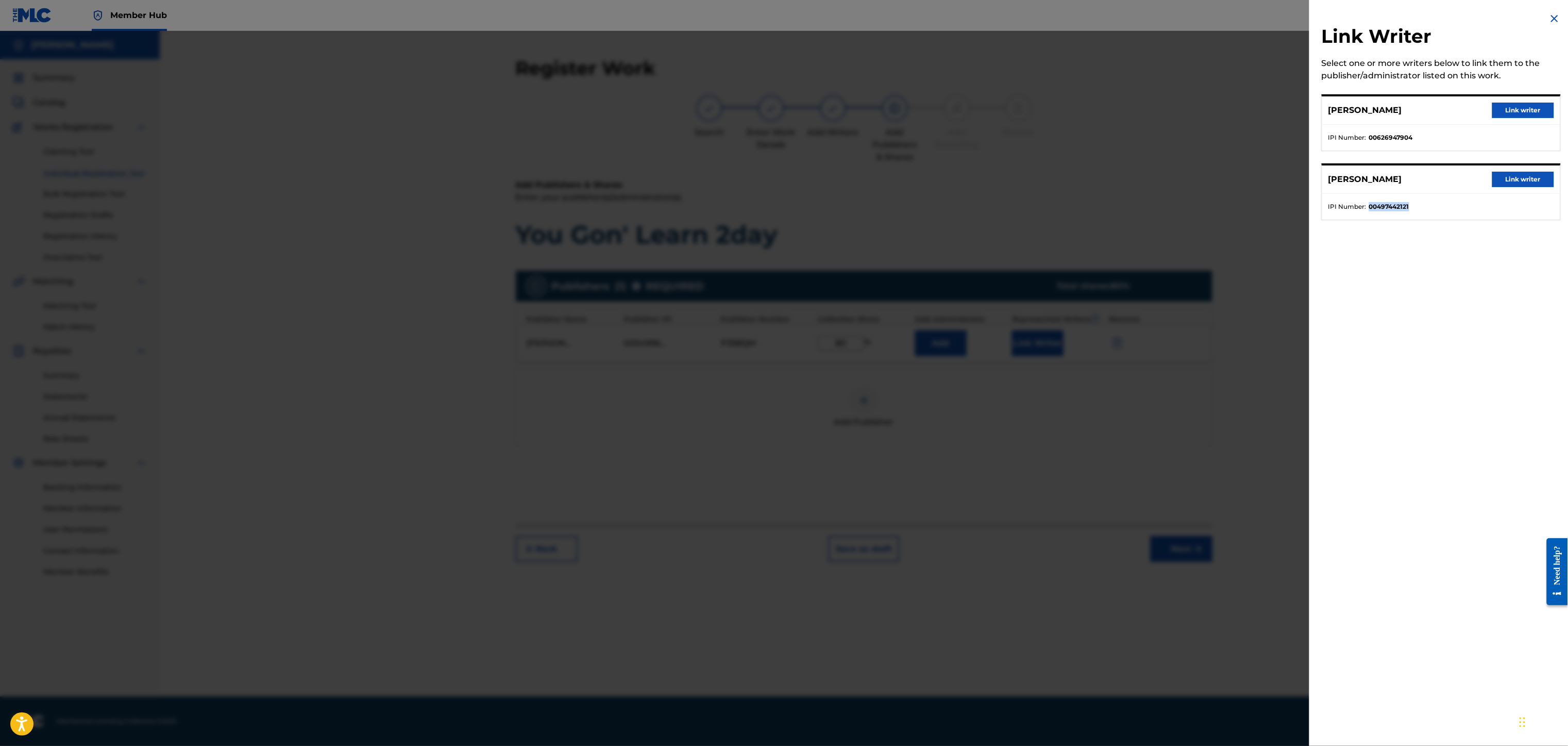
copy strong "00497442121"
click at [1513, 177] on button "Link writer" at bounding box center [1522, 179] width 61 height 16
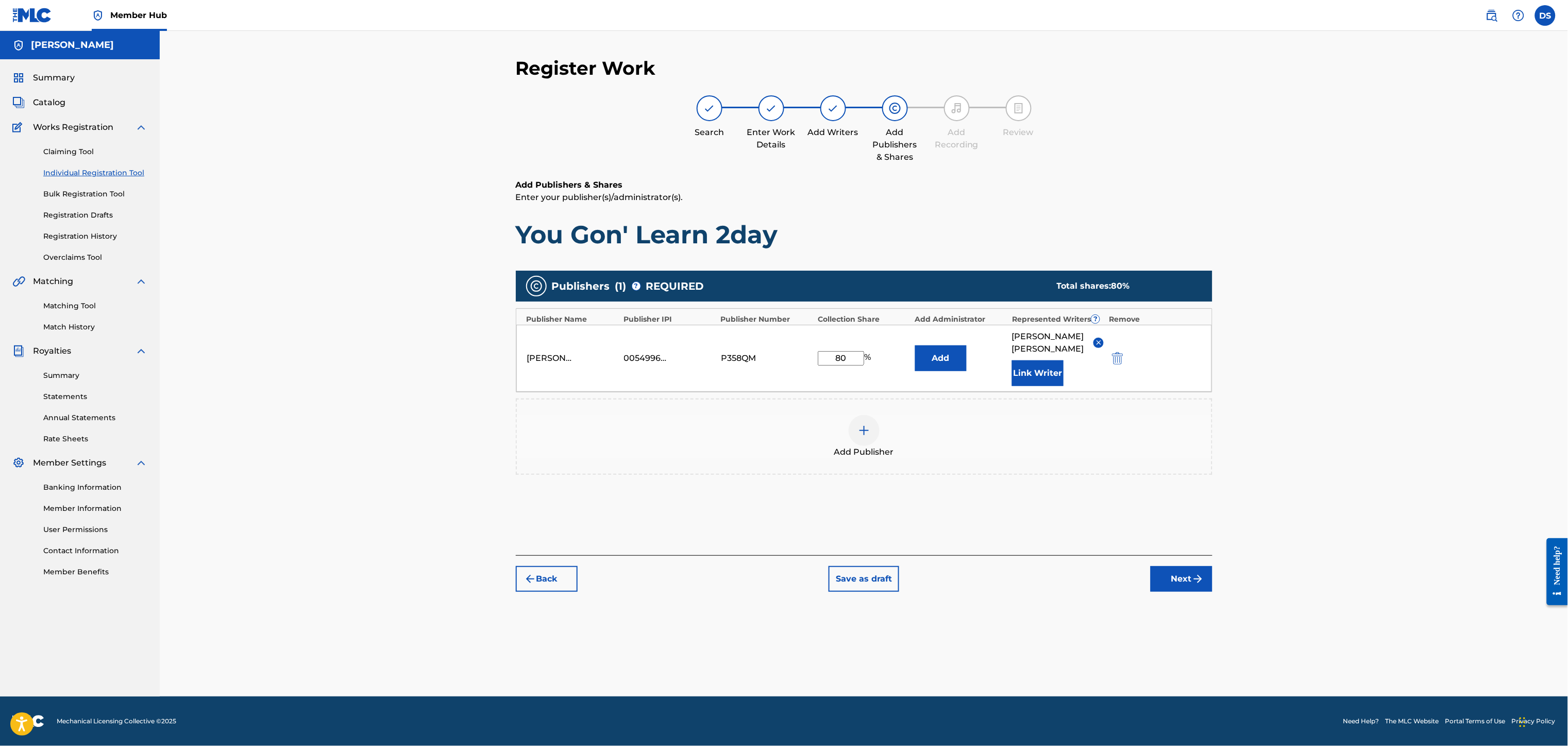
click at [1513, 177] on div "Register Work Search Enter Work Details Add Writers Add Publishers & Shares Add…" at bounding box center [864, 363] width 1408 height 666
click at [1121, 352] on img "submit" at bounding box center [1117, 358] width 11 height 12
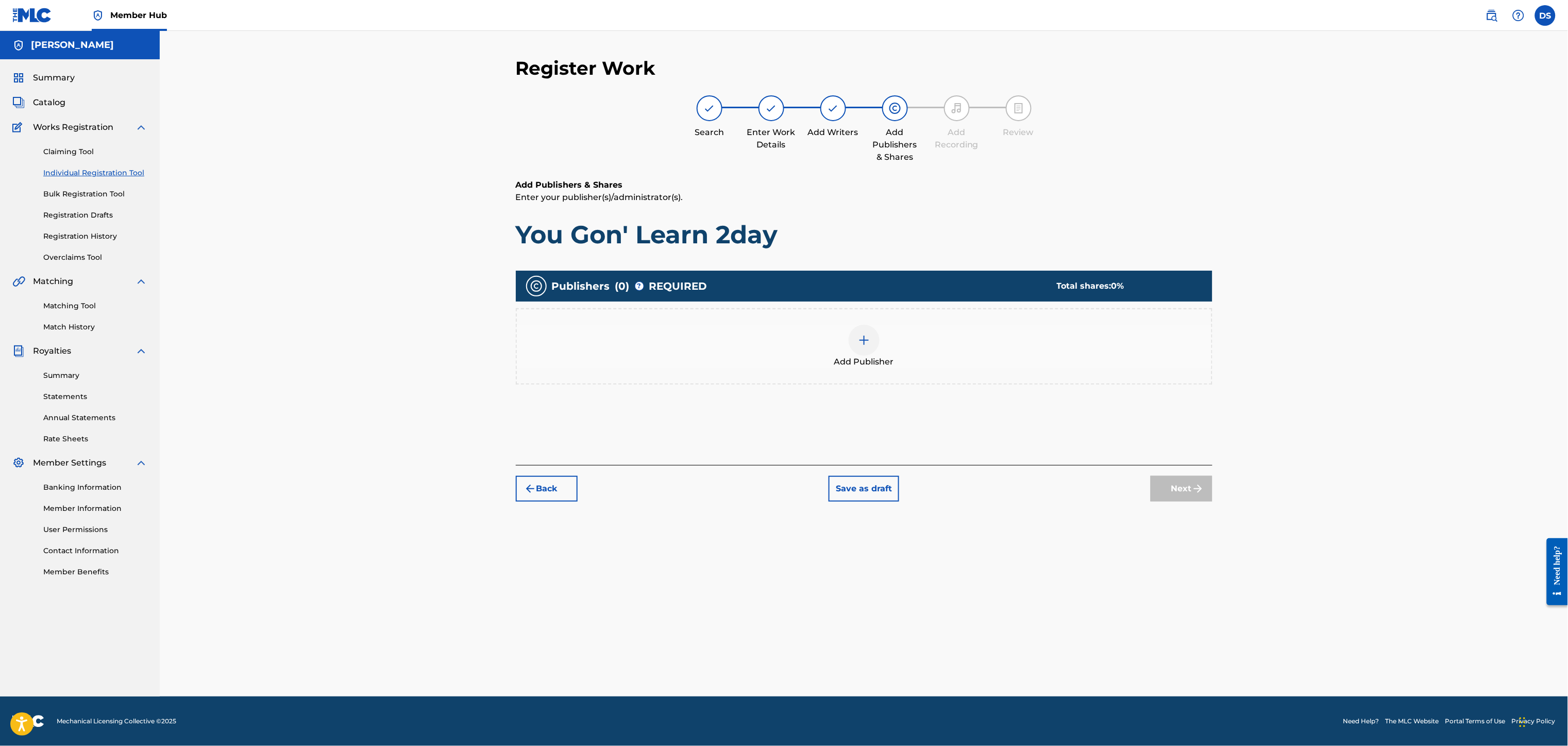
click at [863, 338] on img at bounding box center [864, 340] width 12 height 12
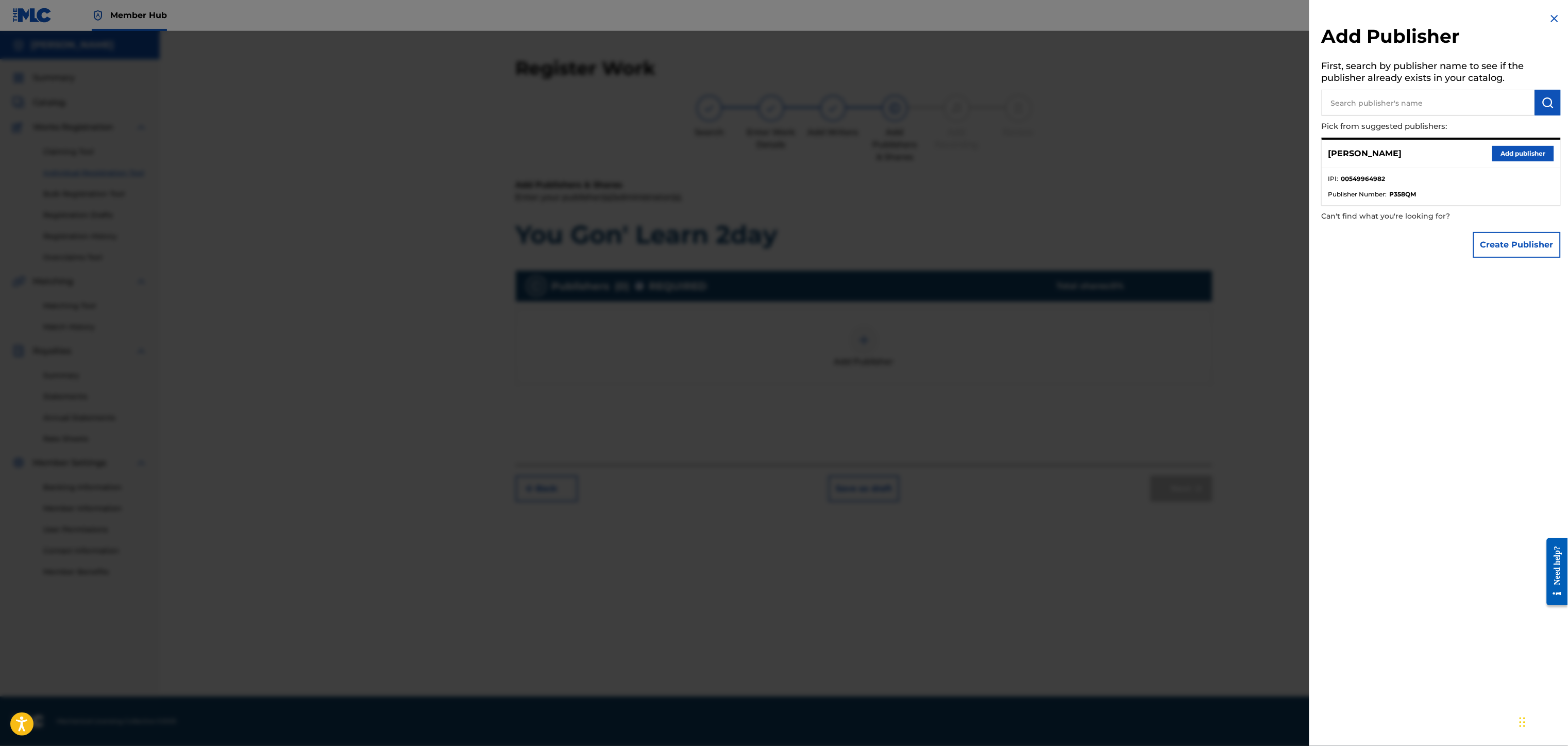
click at [1507, 144] on div "[PERSON_NAME] Add publisher" at bounding box center [1441, 153] width 238 height 29
click at [1507, 152] on button "Add publisher" at bounding box center [1522, 153] width 61 height 16
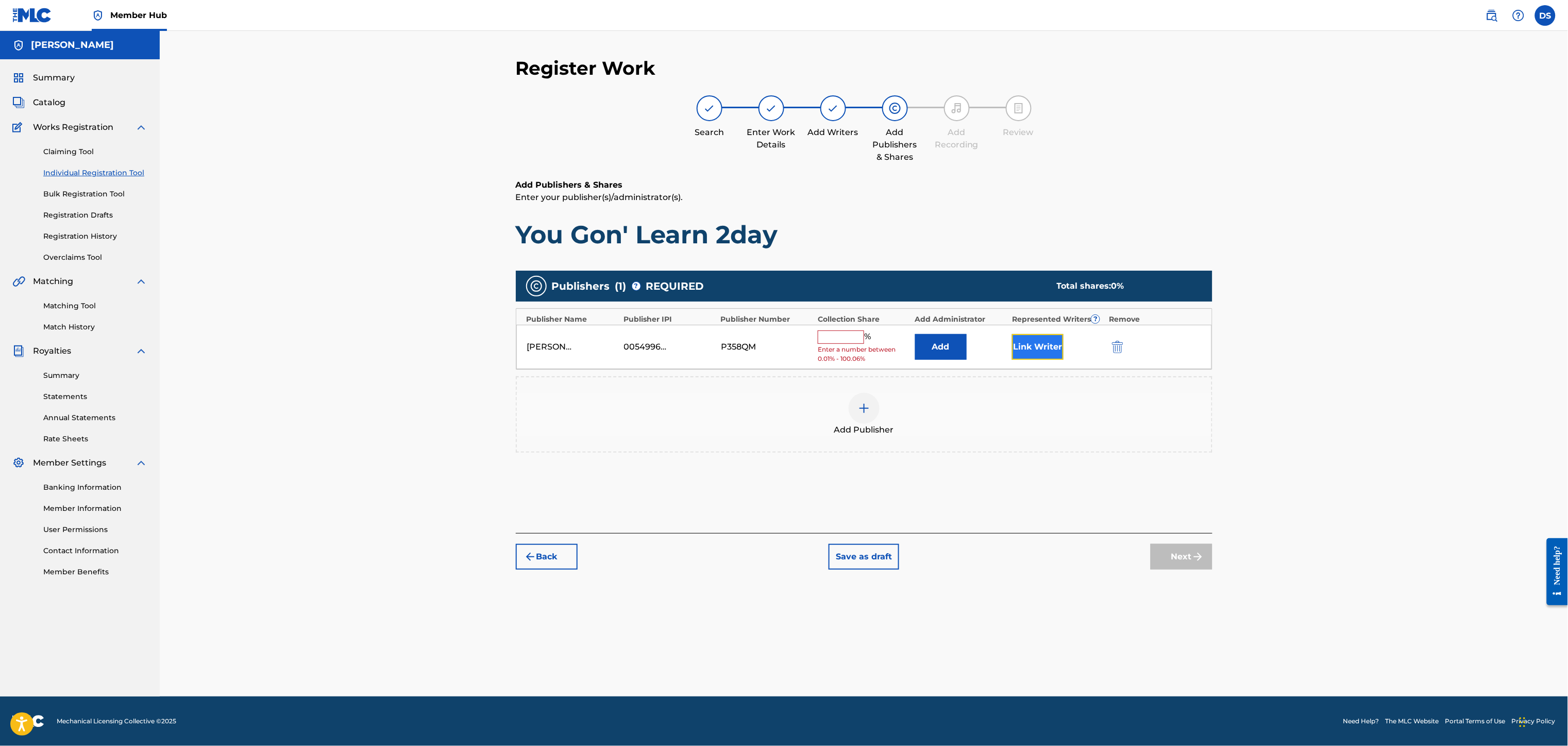
click at [1023, 344] on button "Link Writer" at bounding box center [1038, 347] width 52 height 26
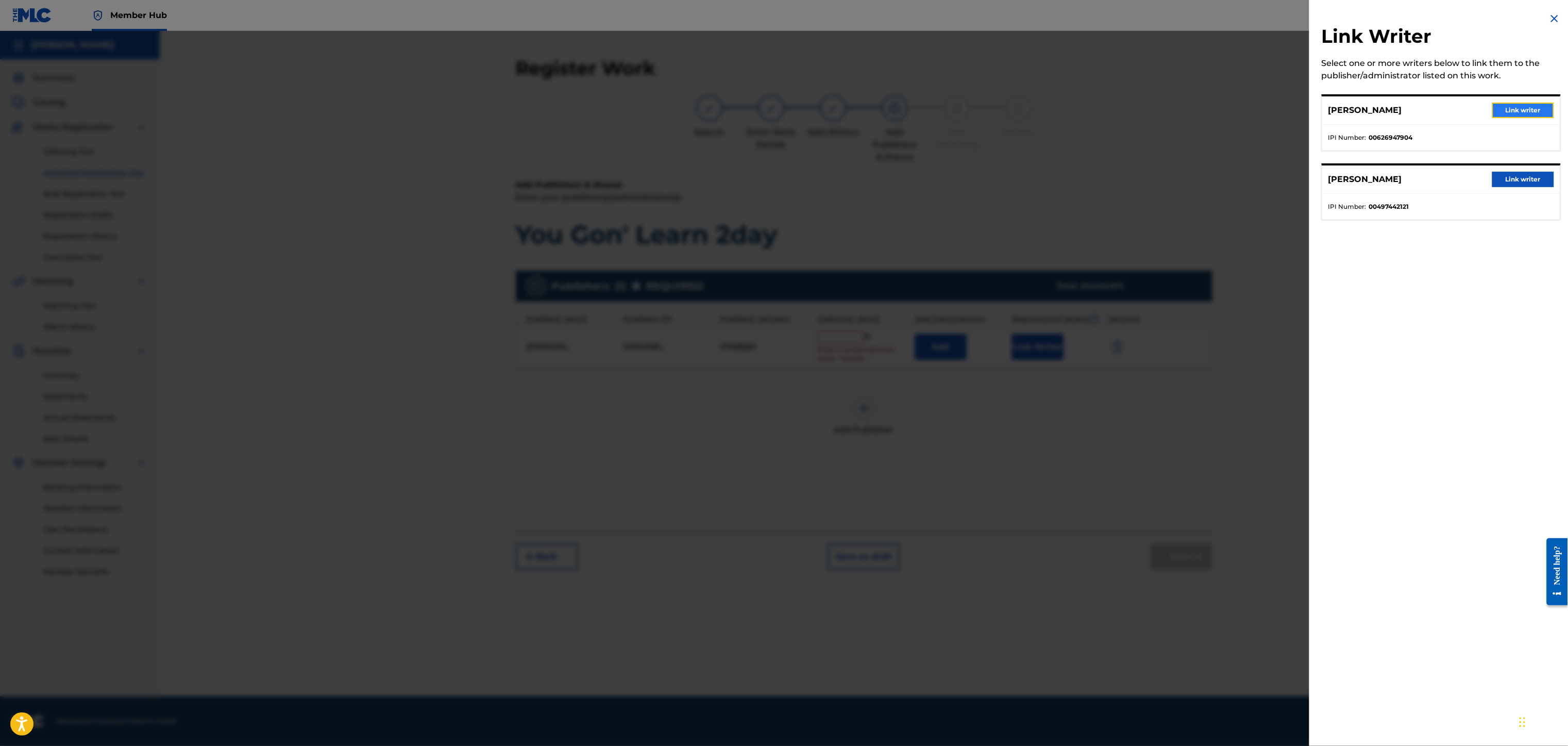
click at [1532, 107] on button "Link writer" at bounding box center [1522, 110] width 61 height 16
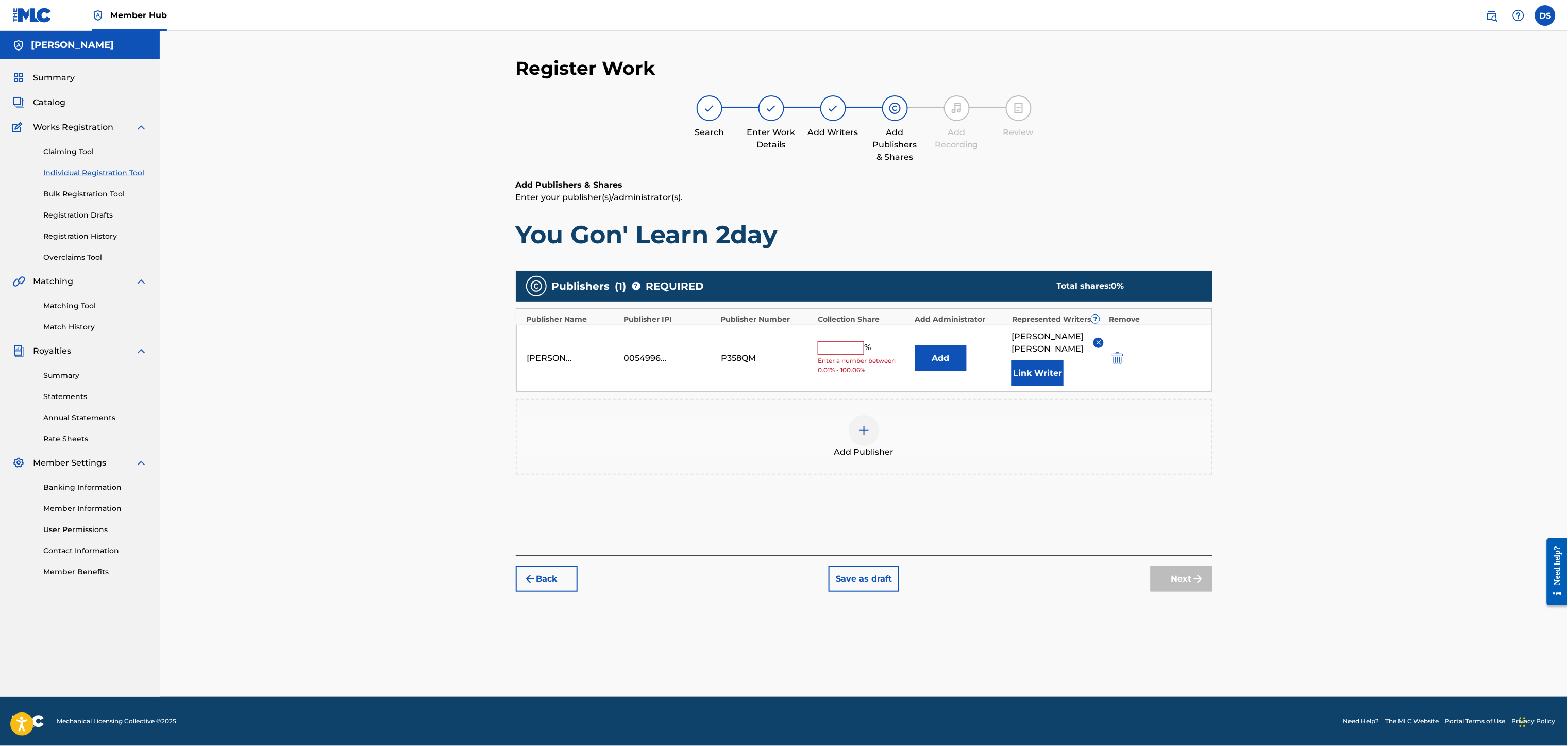
click at [839, 342] on input "text" at bounding box center [841, 347] width 47 height 13
type input "85"
click at [1136, 398] on div "Add Publisher" at bounding box center [864, 436] width 697 height 76
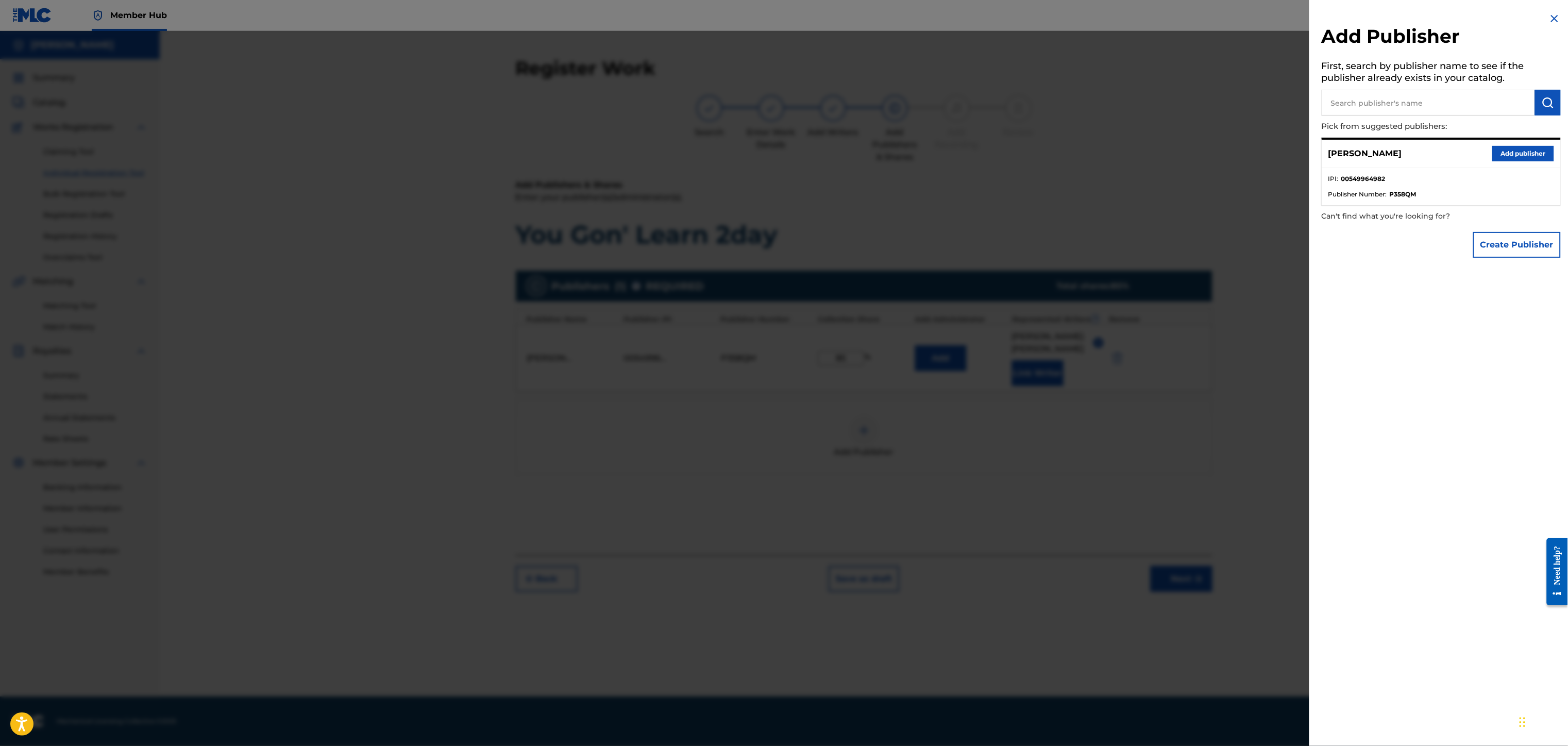
click at [1398, 244] on div "Create Publisher" at bounding box center [1441, 245] width 239 height 36
click at [1551, 22] on img at bounding box center [1554, 18] width 12 height 12
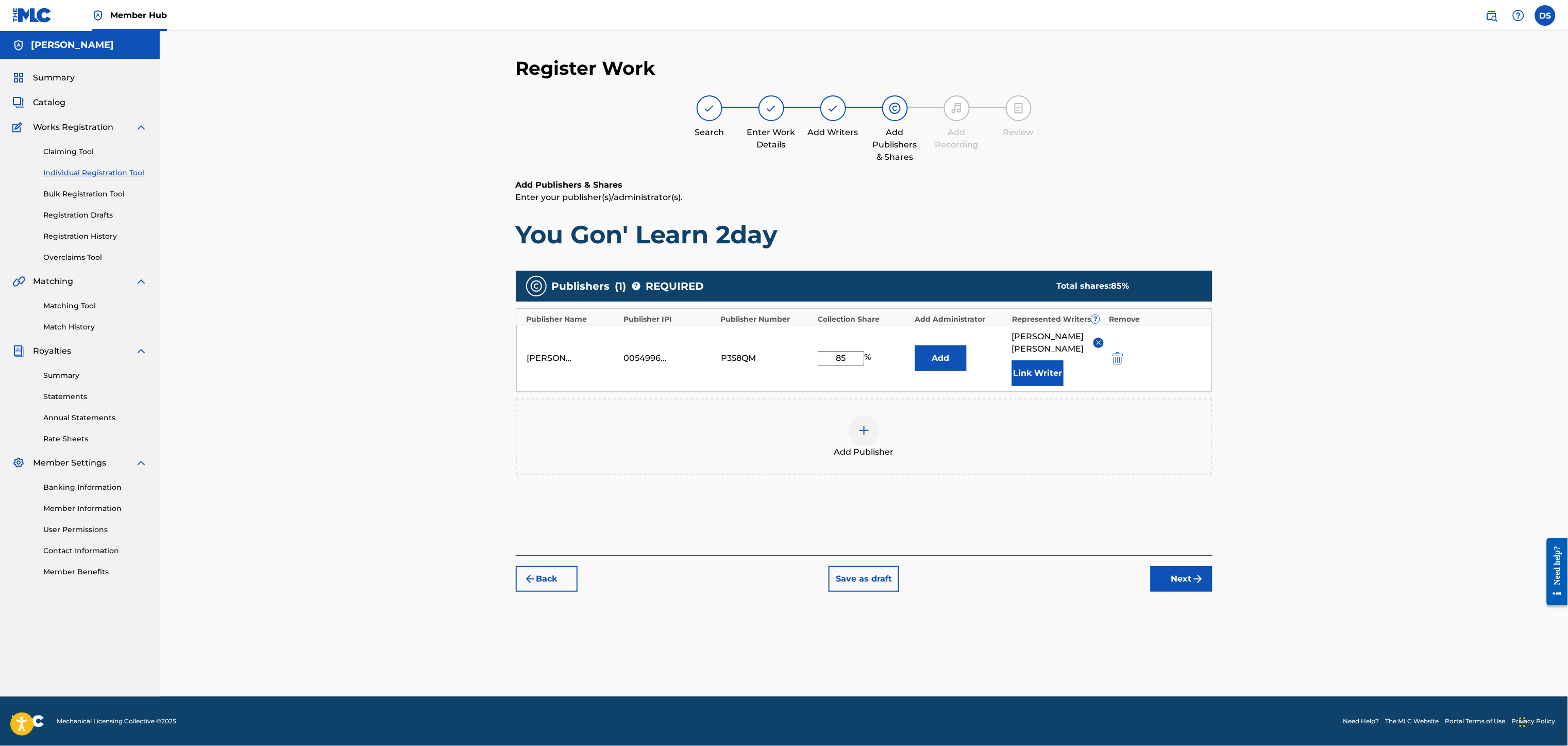
click at [864, 424] on img at bounding box center [864, 430] width 12 height 12
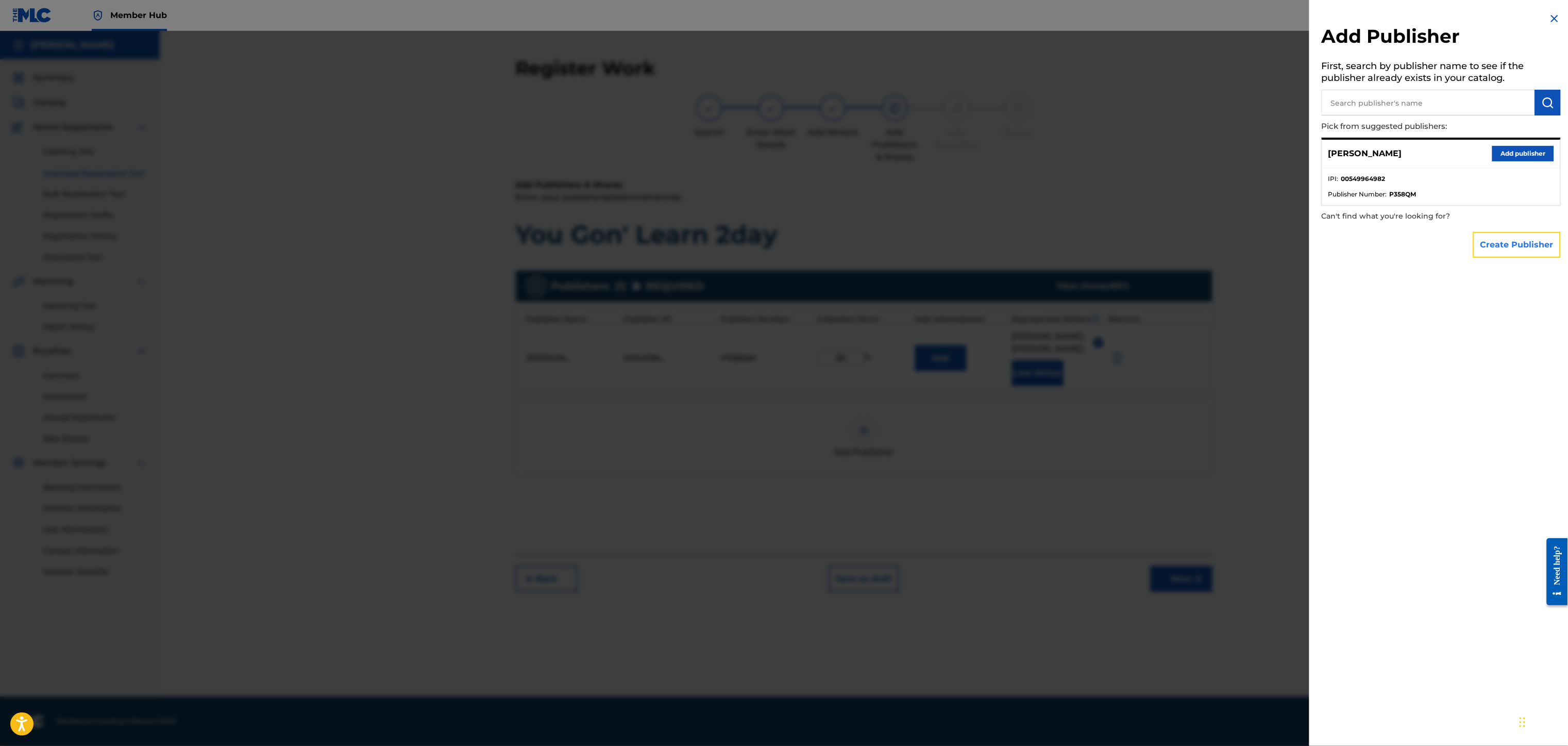
click at [1488, 248] on button "Create Publisher" at bounding box center [1516, 245] width 87 height 26
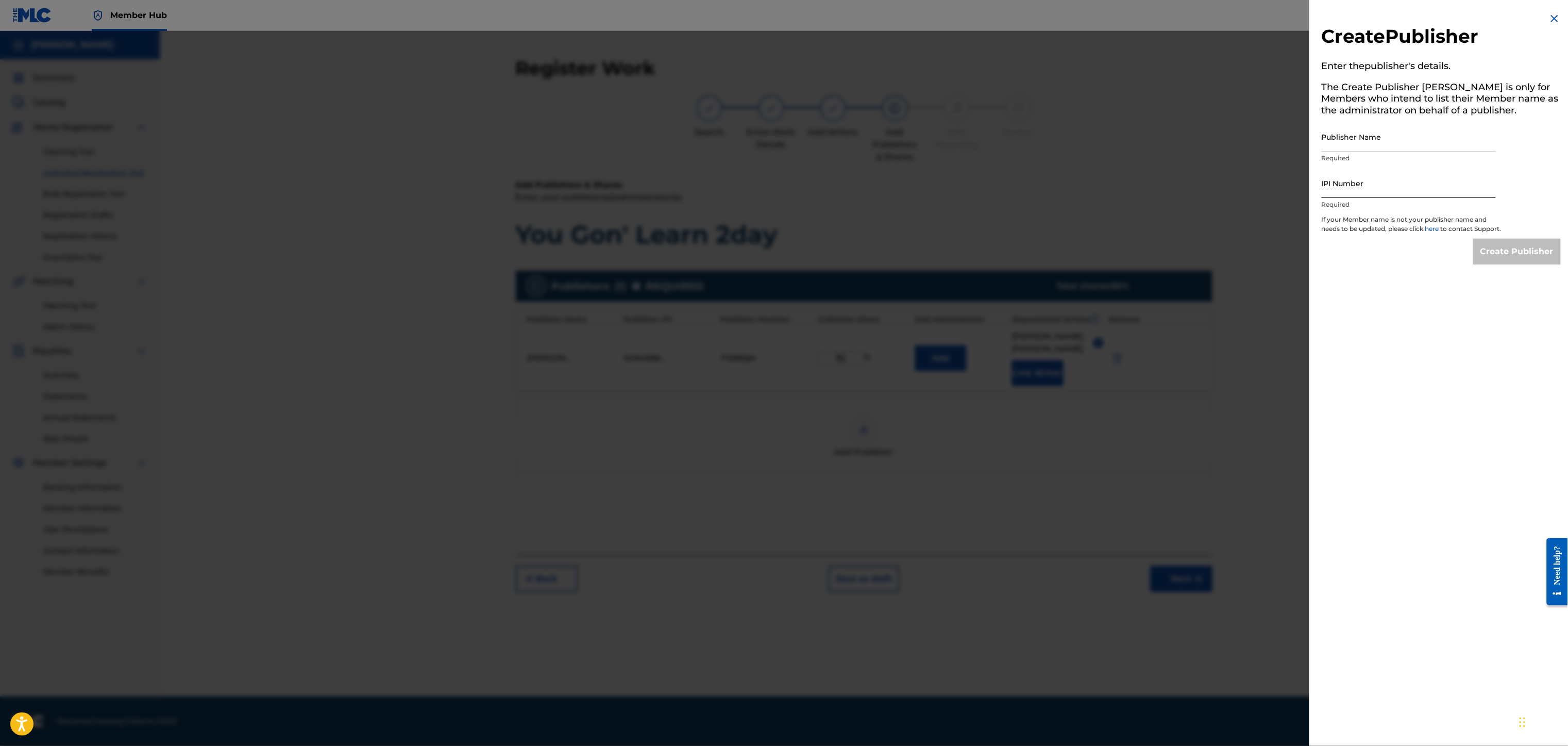
click at [1353, 190] on input "IPI Number" at bounding box center [1408, 183] width 174 height 29
paste input "00497442121"
type input "00497442121"
click at [1365, 138] on input "Publisher Name" at bounding box center [1408, 137] width 174 height 29
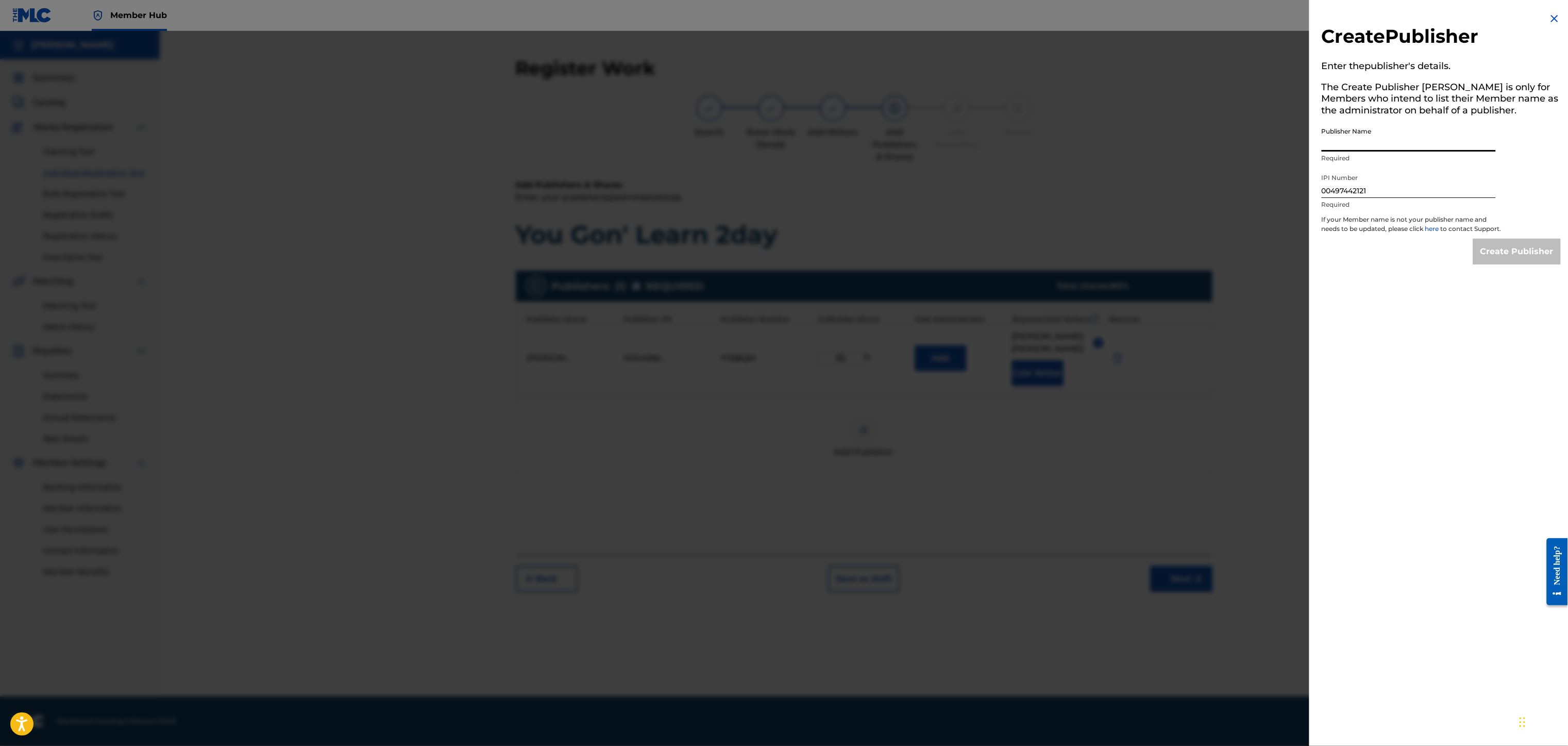
type input "[PERSON_NAME]"
click at [1527, 258] on input "Create Publisher" at bounding box center [1516, 252] width 87 height 26
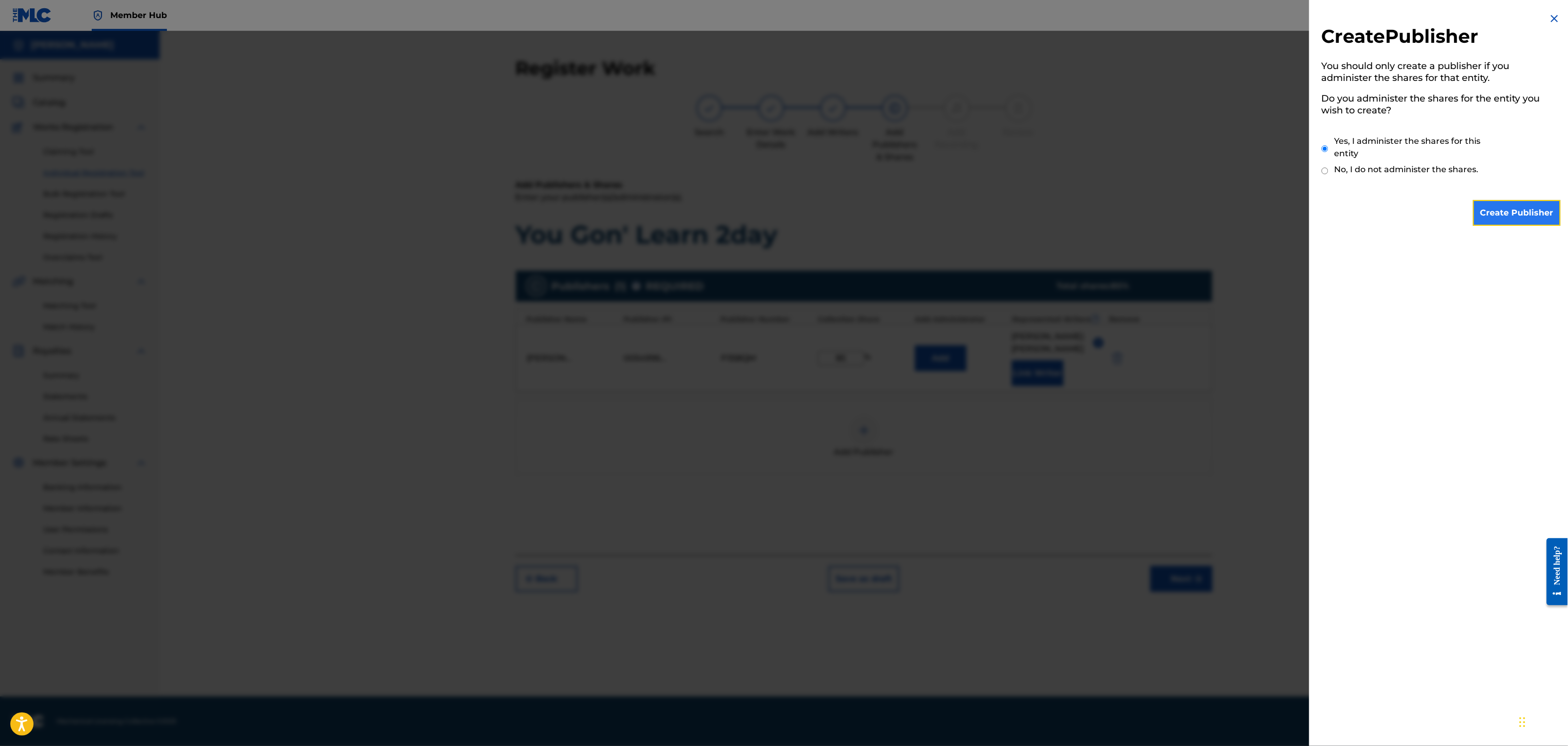
click at [1501, 217] on input "Create Publisher" at bounding box center [1516, 213] width 87 height 26
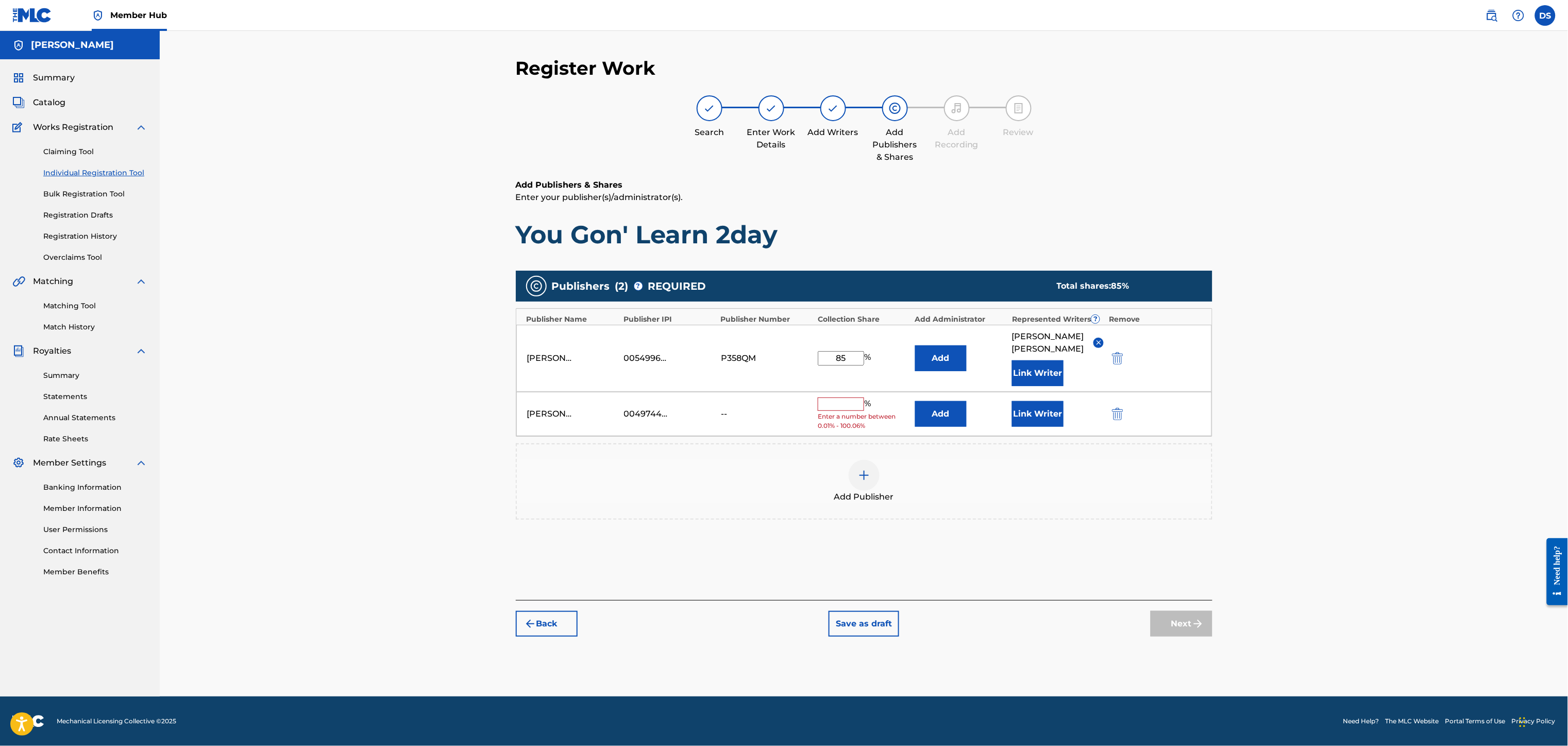
click at [842, 397] on input "text" at bounding box center [841, 403] width 47 height 13
type input "10"
click at [845, 350] on input "85" at bounding box center [841, 357] width 47 height 15
type input "8"
type input "90"
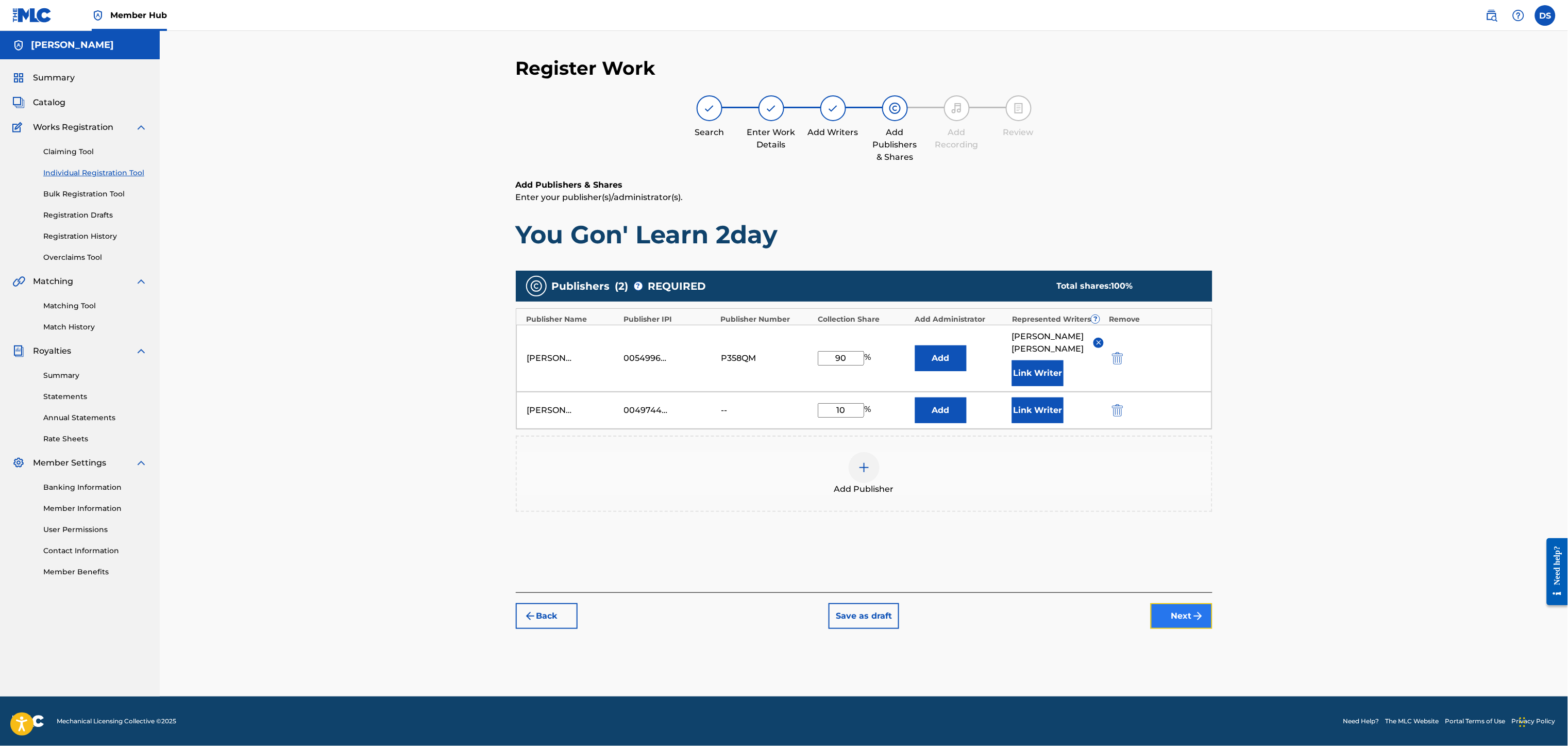
click at [1181, 607] on button "Next" at bounding box center [1180, 616] width 61 height 26
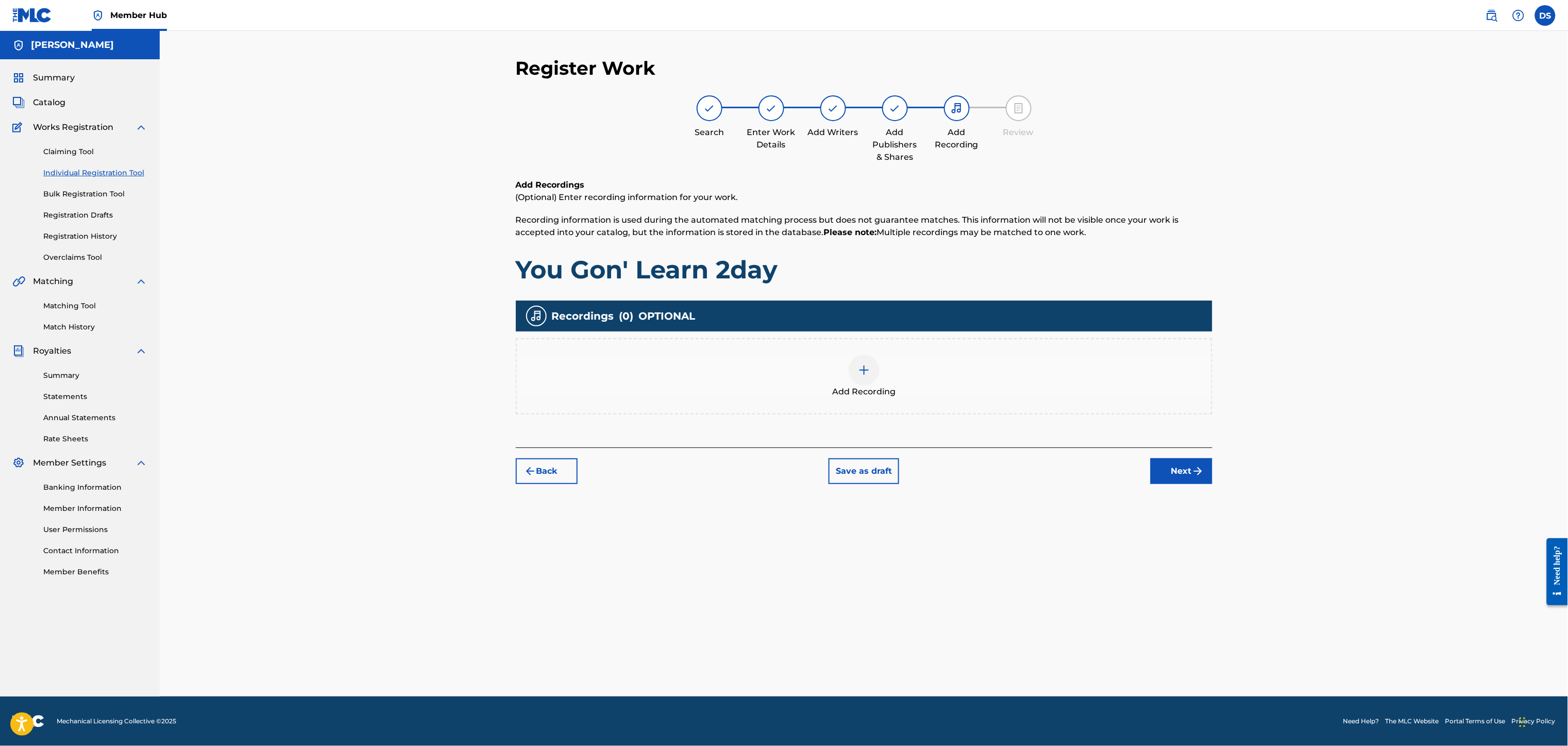
click at [859, 373] on img at bounding box center [864, 370] width 12 height 12
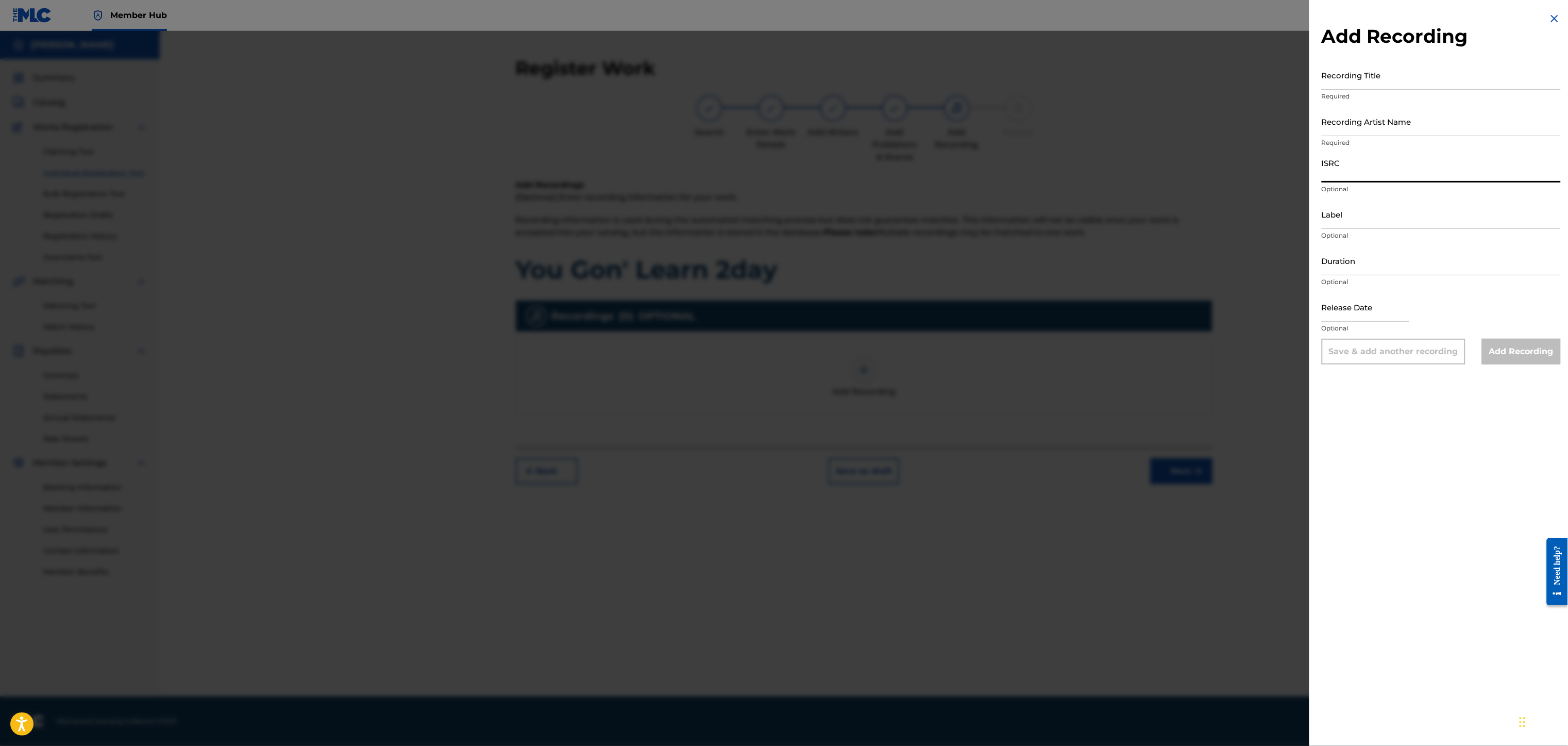
paste input "00497442121"
type input "00497442121"
drag, startPoint x: 1384, startPoint y: 177, endPoint x: 1288, endPoint y: 190, distance: 96.9
click at [1288, 190] on div "Add Recording Recording Title Required Recording Artist Name Required ISRC 0049…" at bounding box center [784, 389] width 1568 height 715
click at [1340, 71] on input "Recording Title" at bounding box center [1441, 75] width 239 height 29
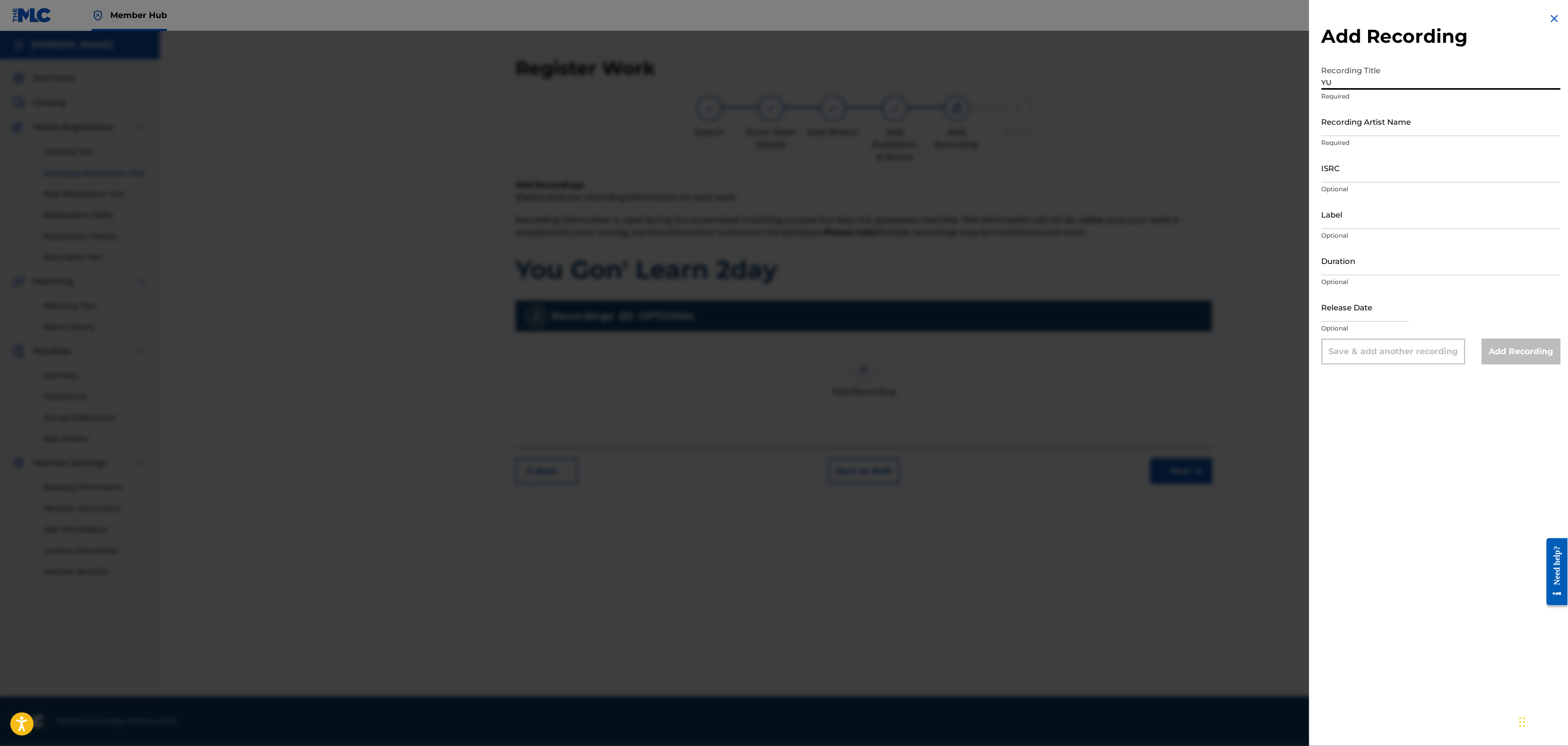
type input "Y"
paste input "You Gon' Learn 2day"
type input "You Gon' Learn 2day"
click at [1391, 124] on input "Recording Artist Name" at bounding box center [1441, 121] width 239 height 29
type input "RICH PRICK [PERSON_NAME]"
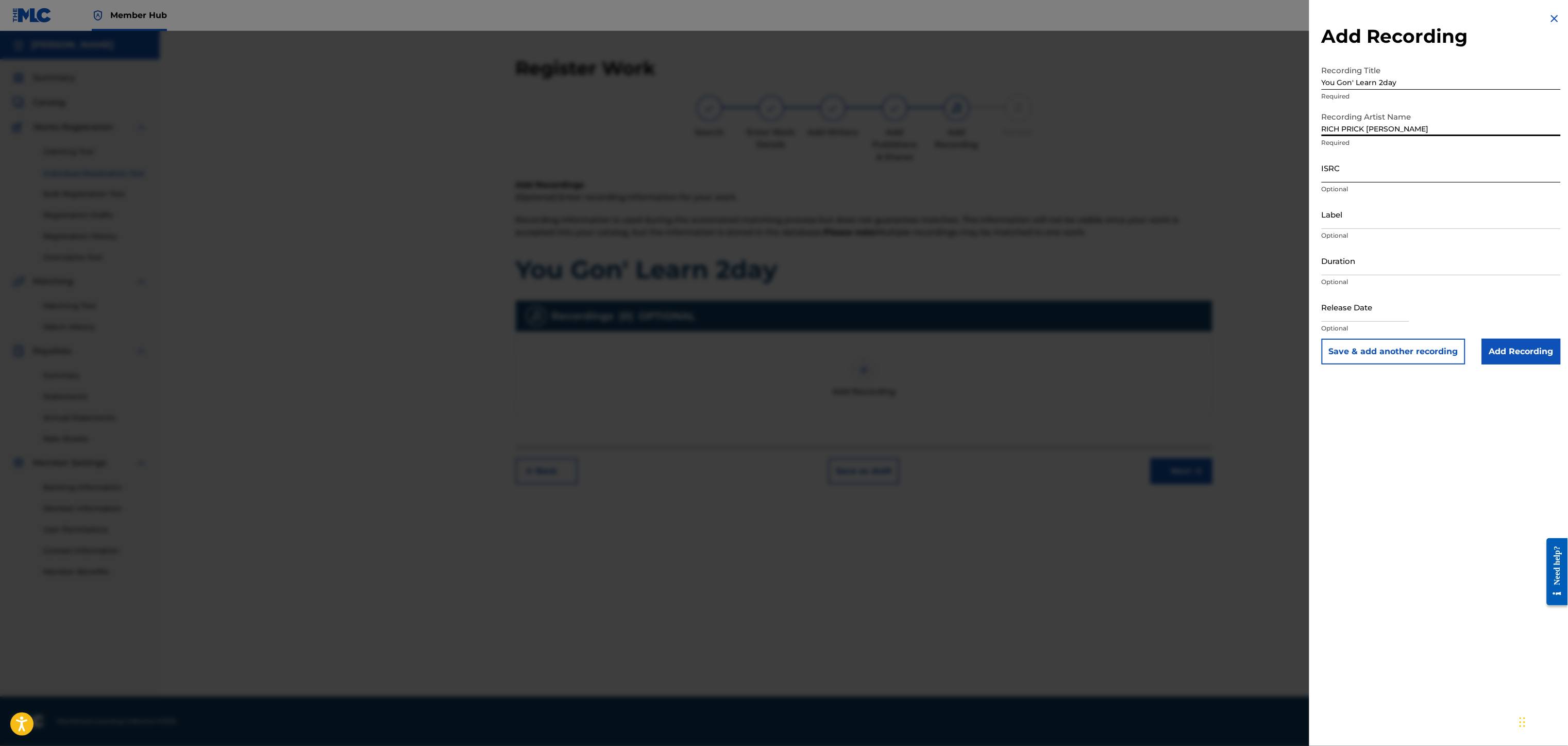
click at [1354, 171] on input "ISRC" at bounding box center [1441, 168] width 239 height 29
paste input "QZL382246806"
type input "QZL382246806"
click at [1372, 219] on input "Label" at bounding box center [1441, 214] width 239 height 29
type input "Str8 Cash, No Change"
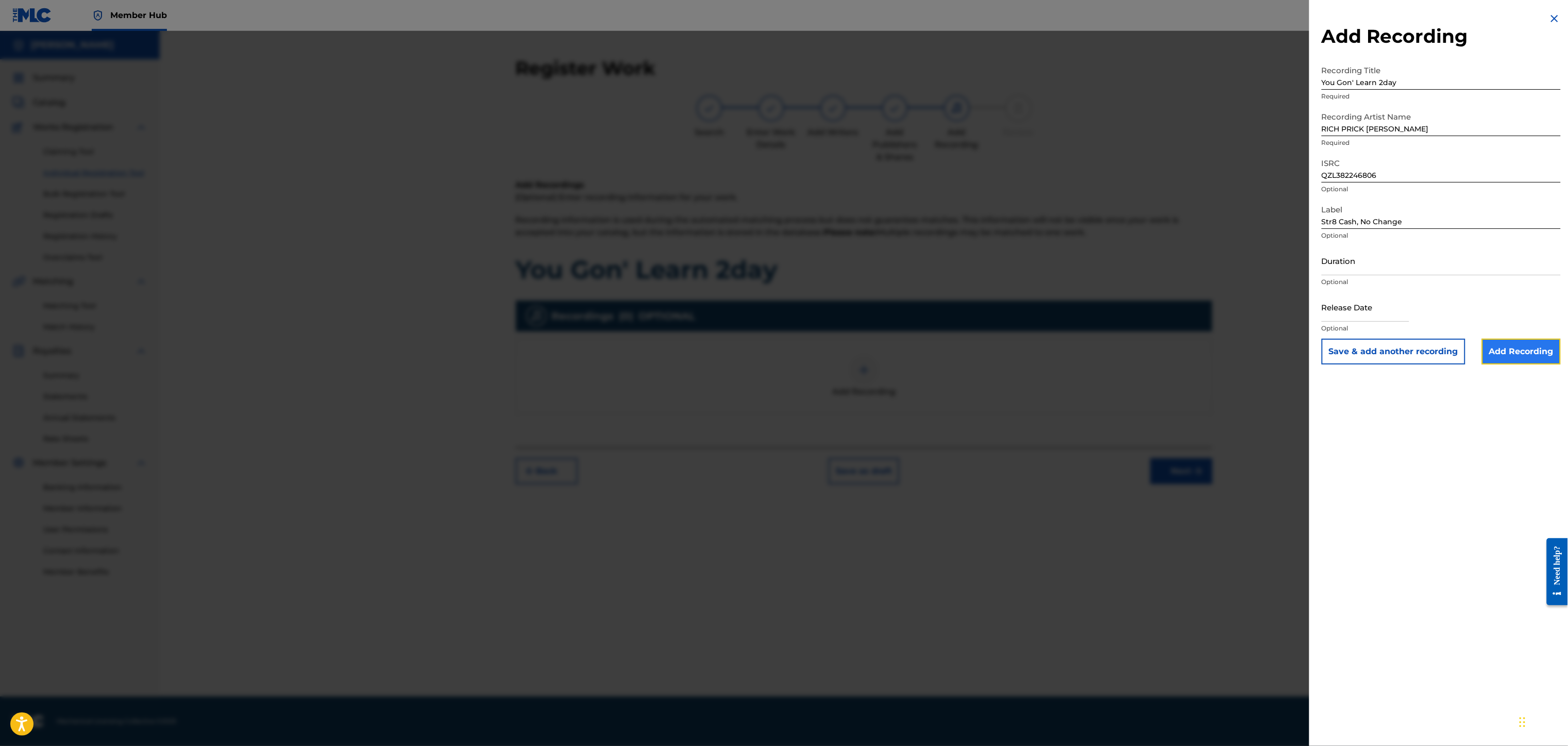
click at [1518, 351] on input "Add Recording" at bounding box center [1520, 351] width 79 height 26
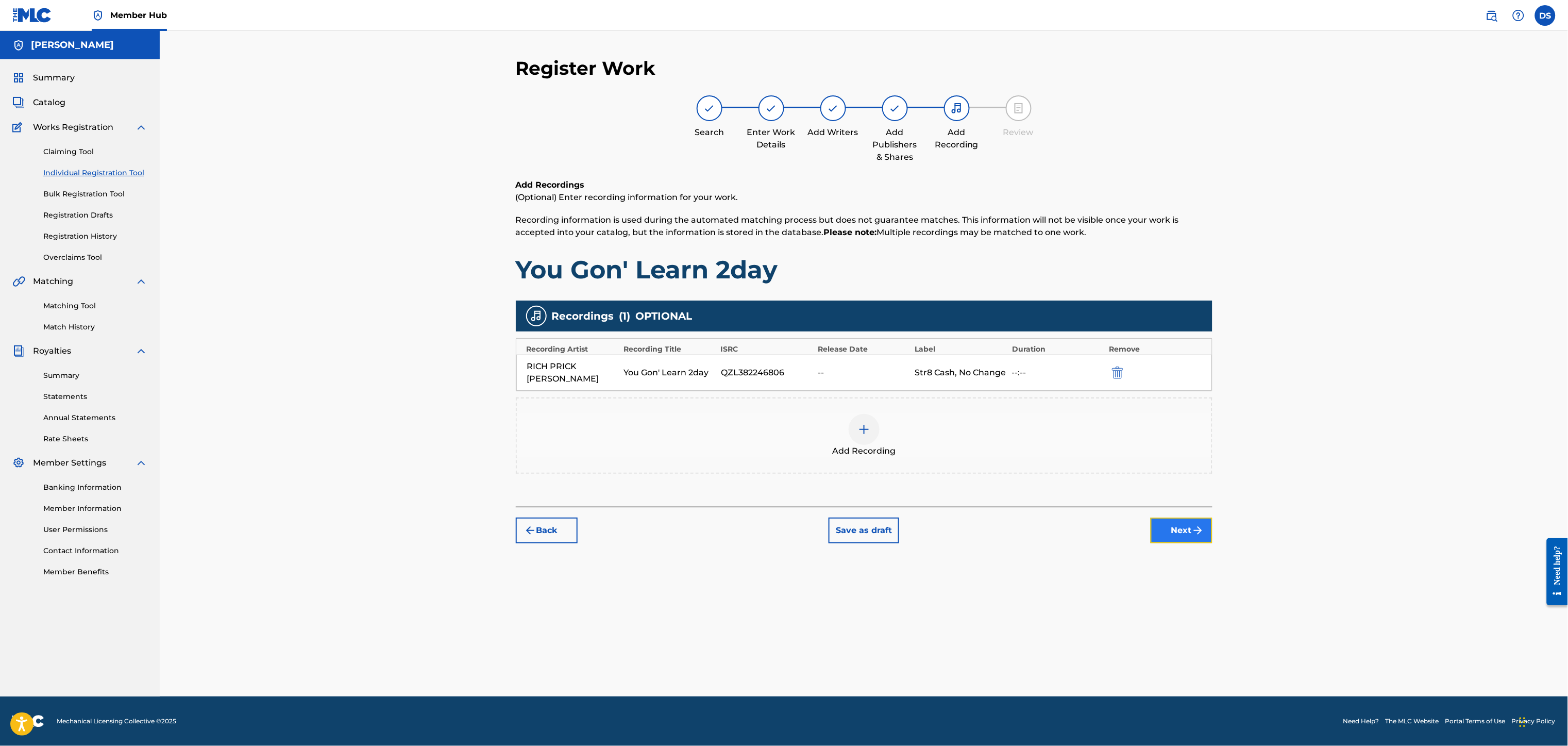
click at [1181, 519] on button "Next" at bounding box center [1180, 531] width 61 height 26
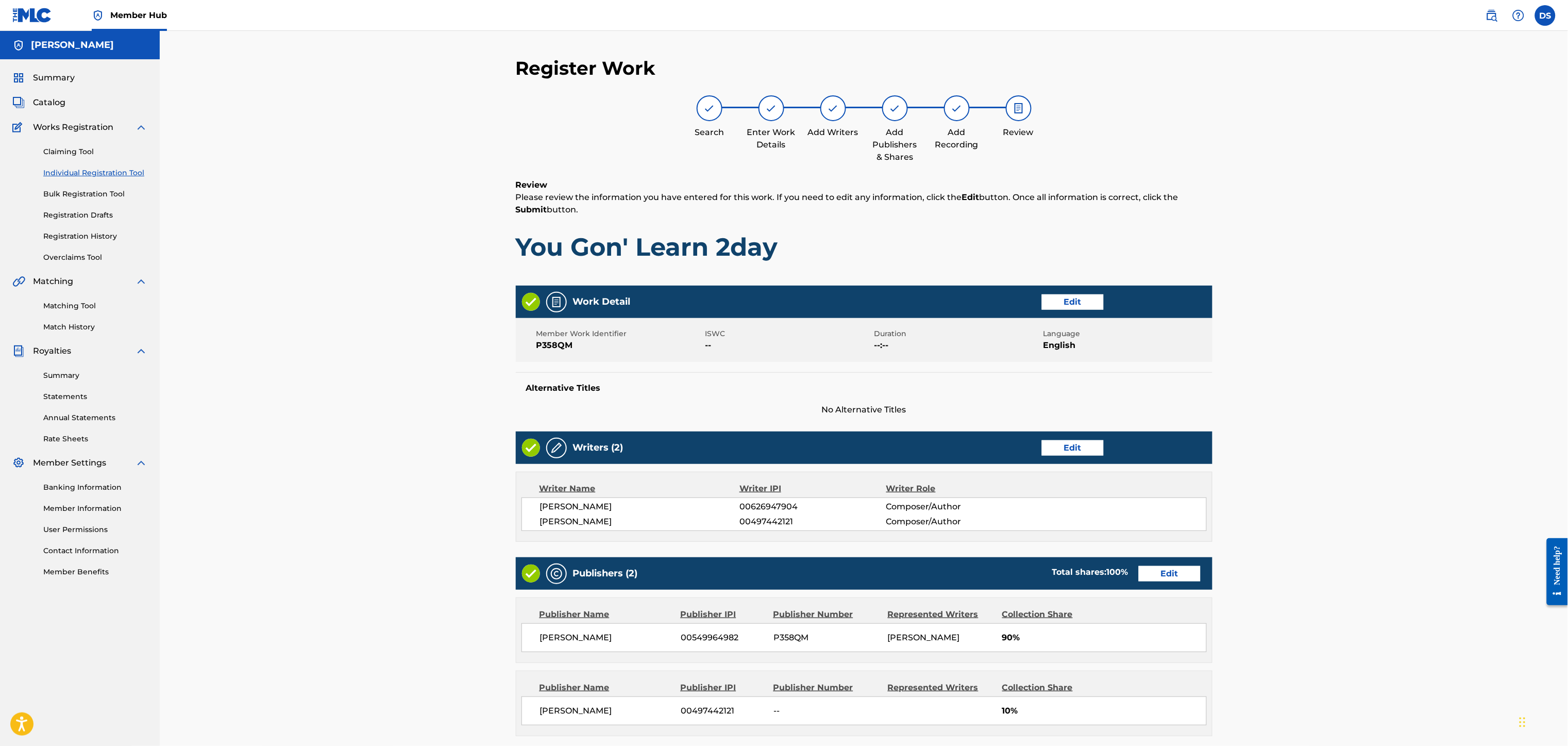
click at [1311, 410] on div "Register Work Search Enter Work Details Add Writers Add Publishers & Shares Add…" at bounding box center [864, 466] width 1408 height 871
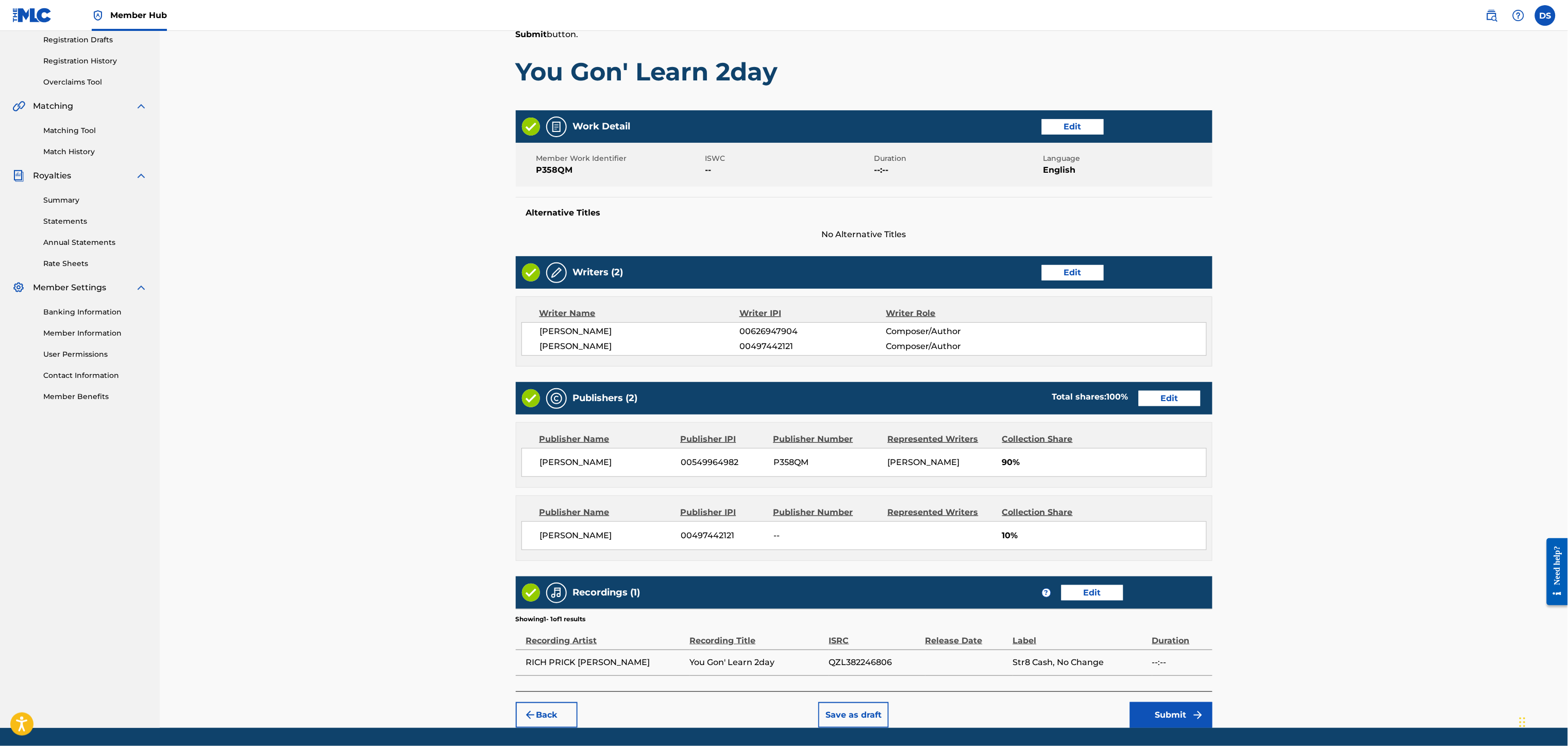
scroll to position [213, 0]
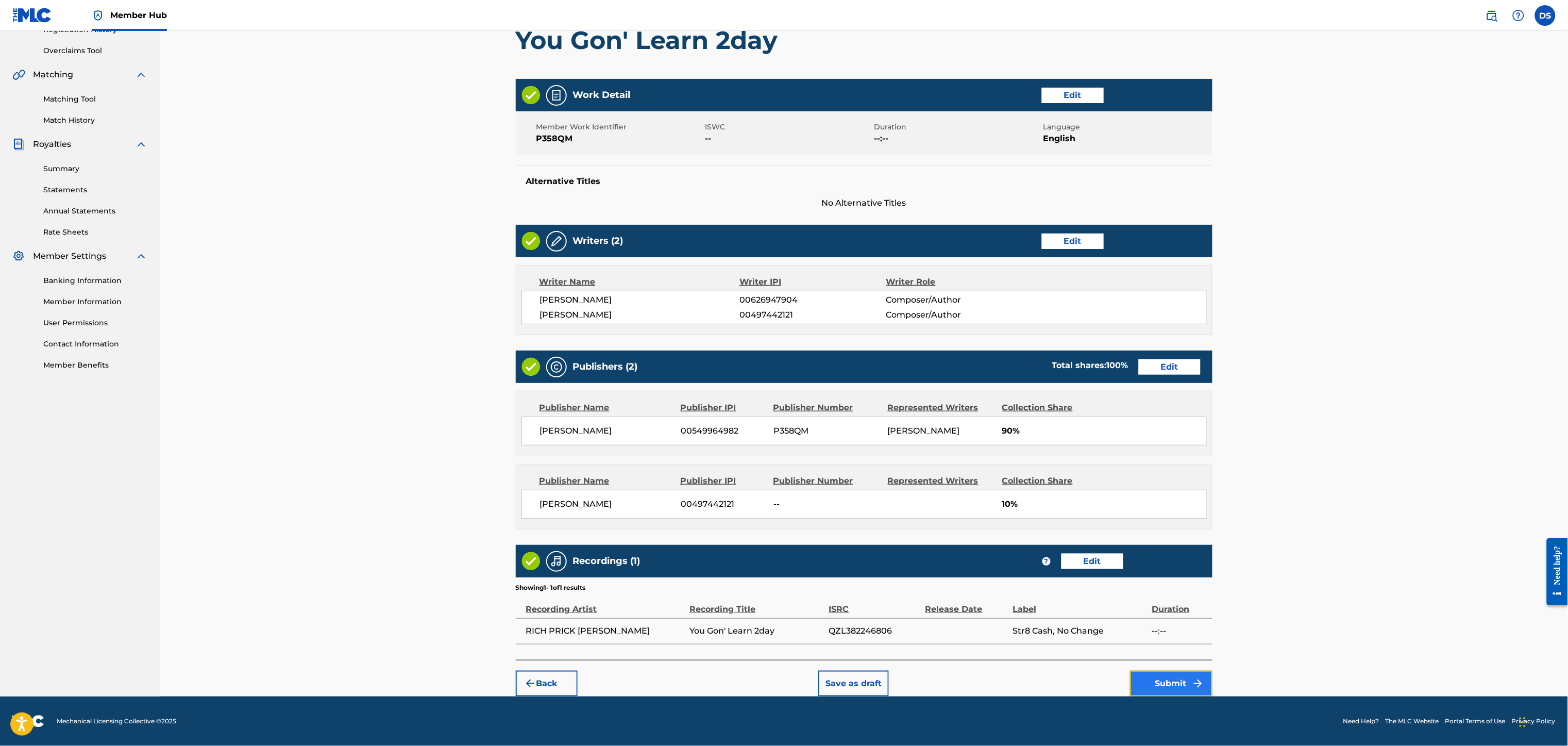
click at [1166, 682] on button "Submit" at bounding box center [1171, 684] width 82 height 26
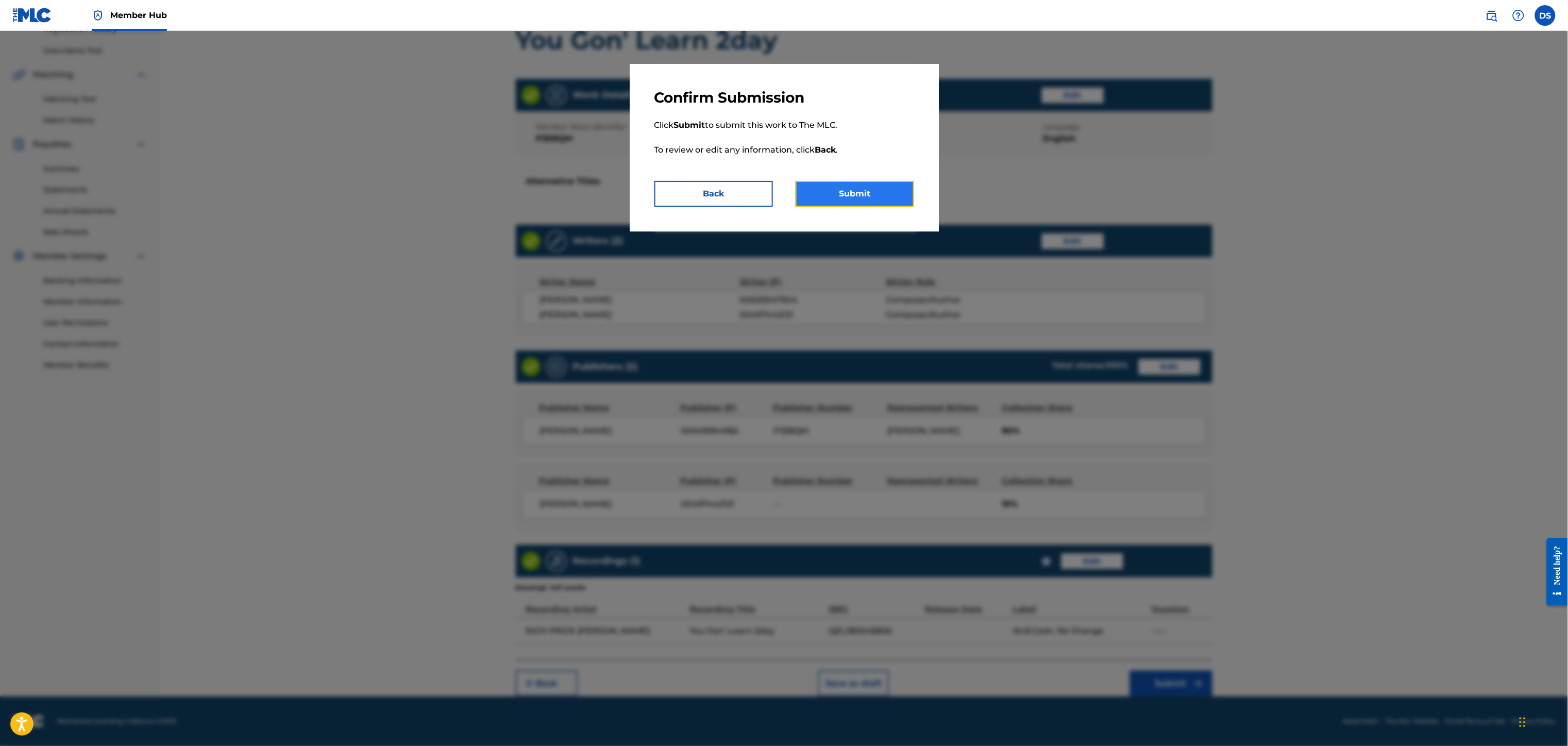
click at [858, 190] on button "Submit" at bounding box center [854, 194] width 119 height 26
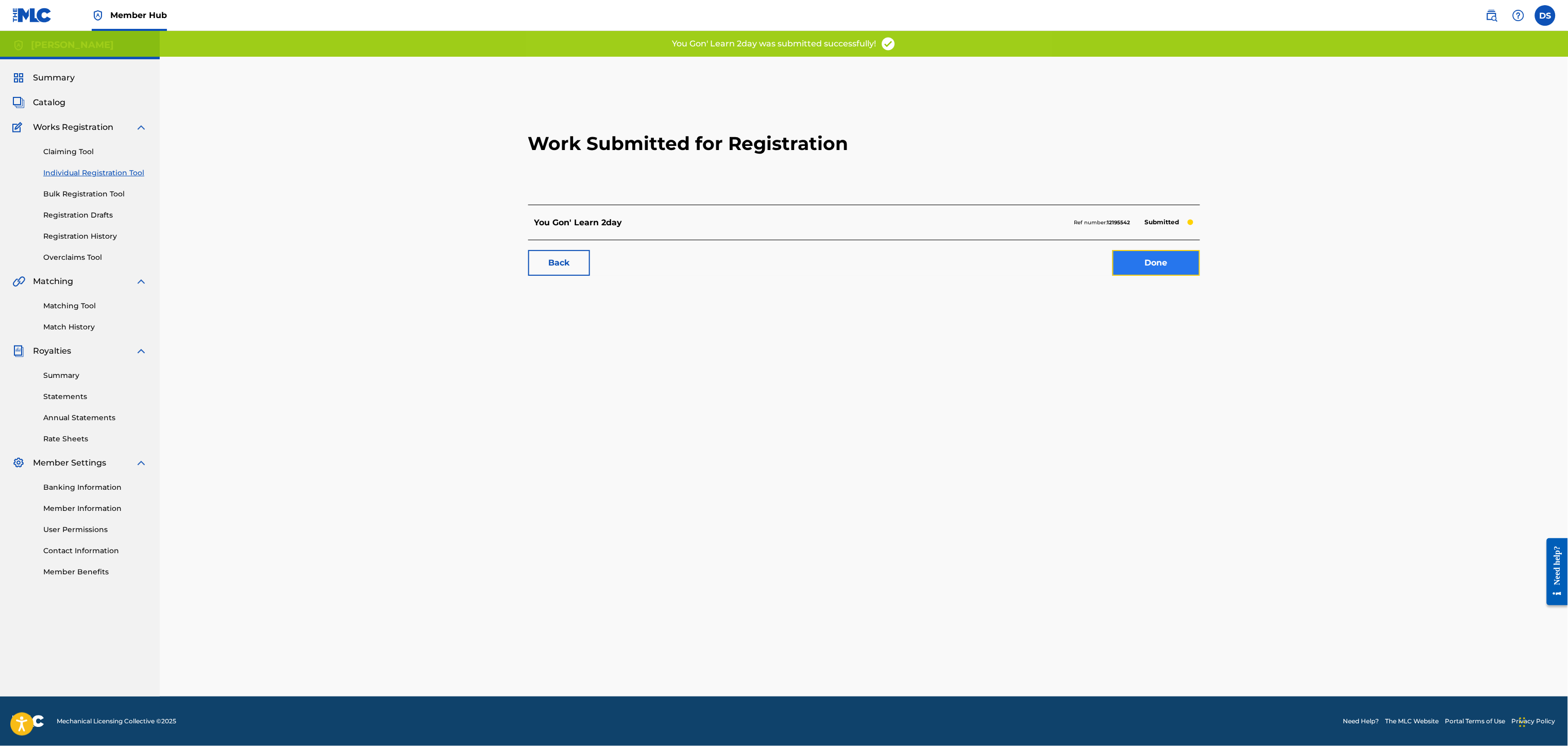
click at [1147, 264] on link "Done" at bounding box center [1155, 263] width 87 height 26
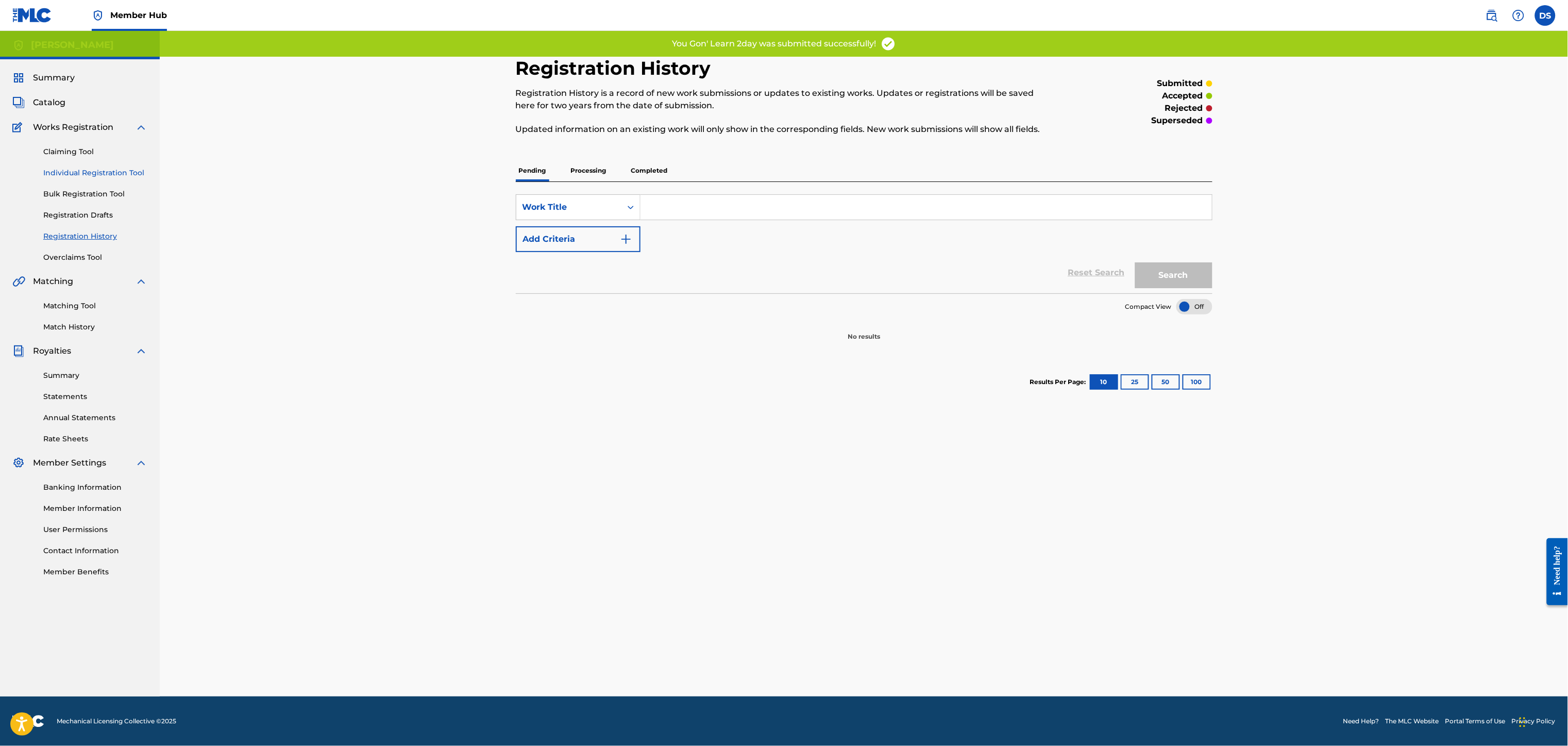
click at [67, 171] on link "Individual Registration Tool" at bounding box center [95, 172] width 104 height 11
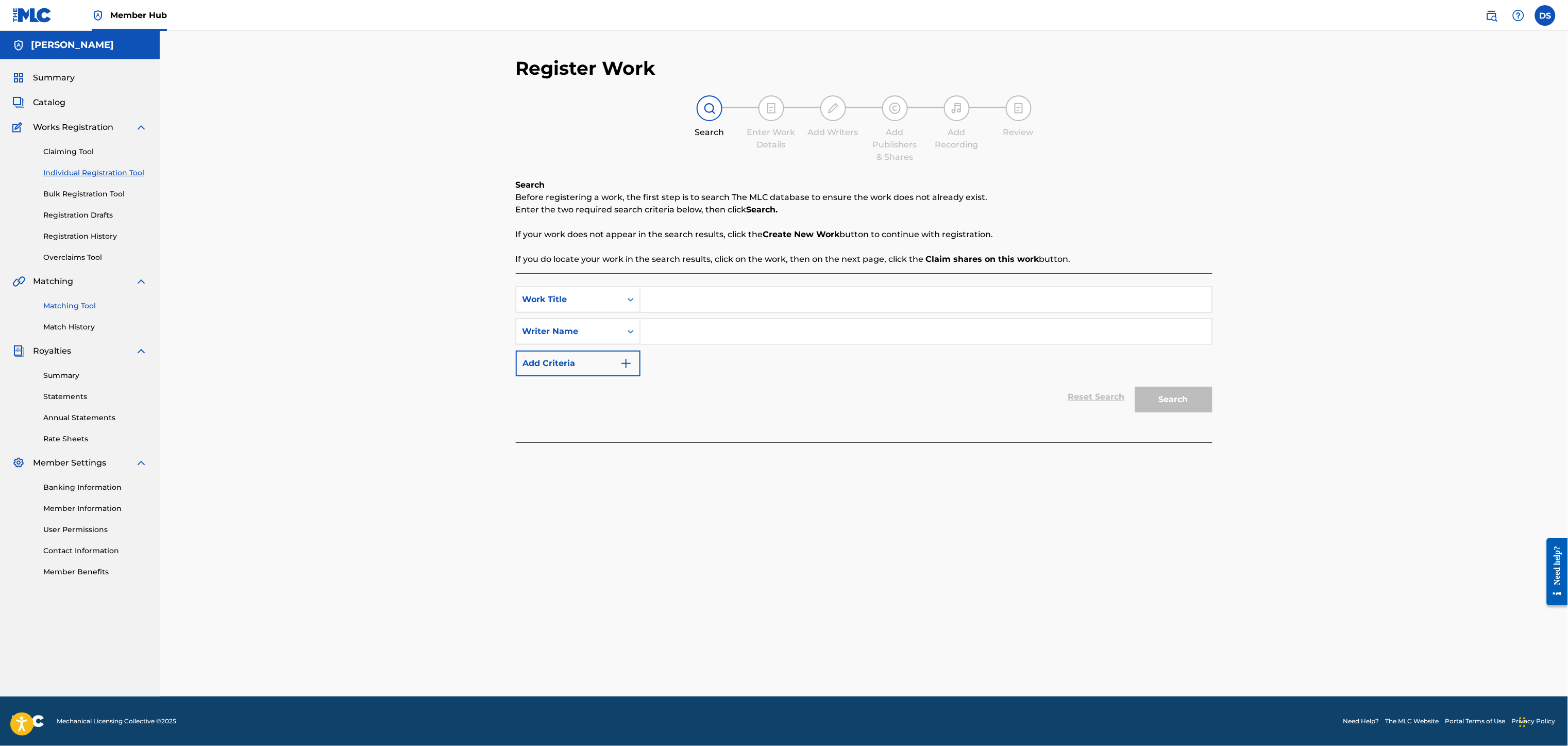
click at [77, 304] on link "Matching Tool" at bounding box center [95, 305] width 104 height 11
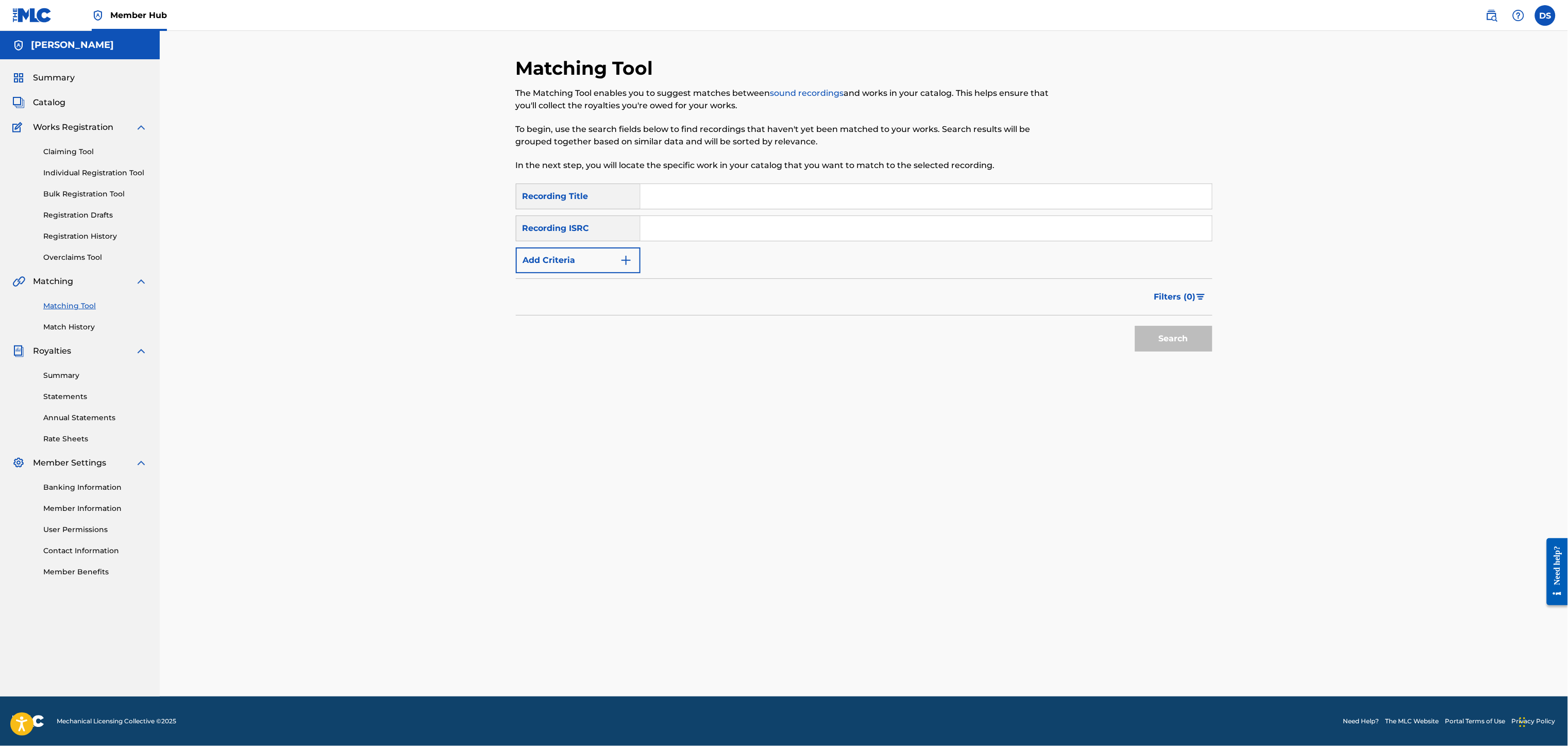
paste input "QZNB82516792"
type input "QZNB82516792"
click at [661, 196] on input "Search Form" at bounding box center [926, 196] width 571 height 25
click at [715, 187] on input "Girls Gone Wild" at bounding box center [926, 196] width 571 height 25
type input "Girls Gone Wild (Remix)"
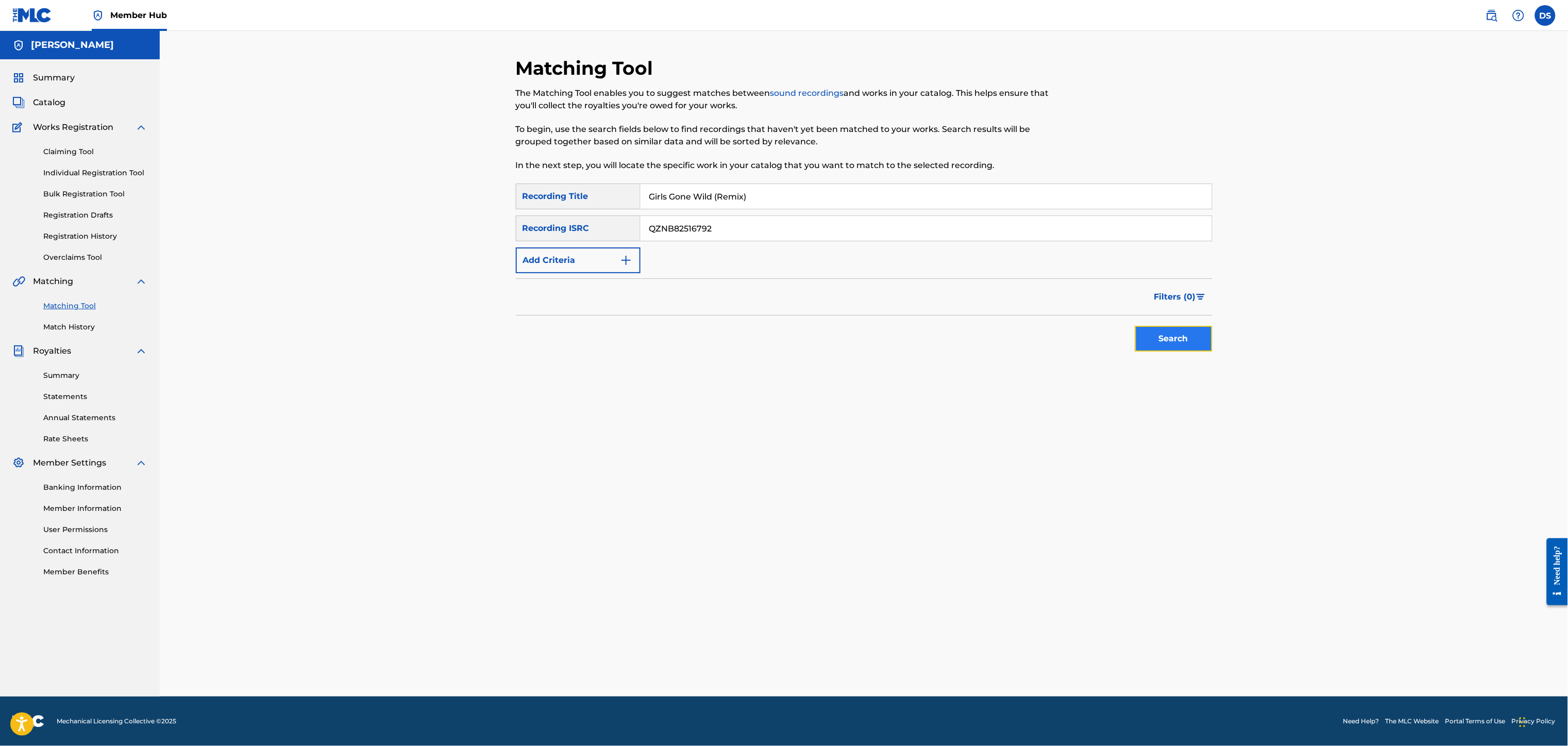
click at [1170, 331] on button "Search" at bounding box center [1173, 338] width 77 height 26
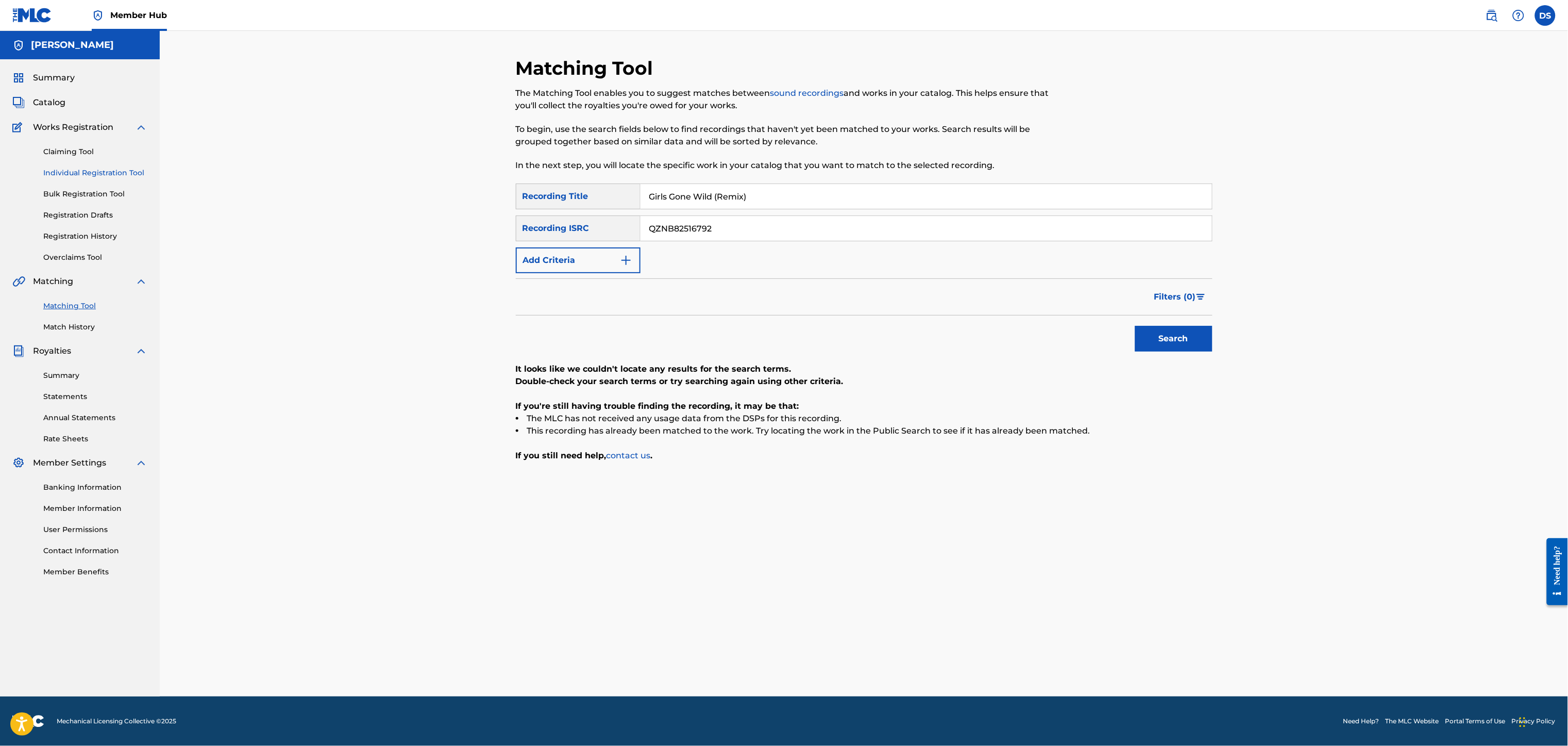
click at [69, 174] on link "Individual Registration Tool" at bounding box center [95, 172] width 104 height 11
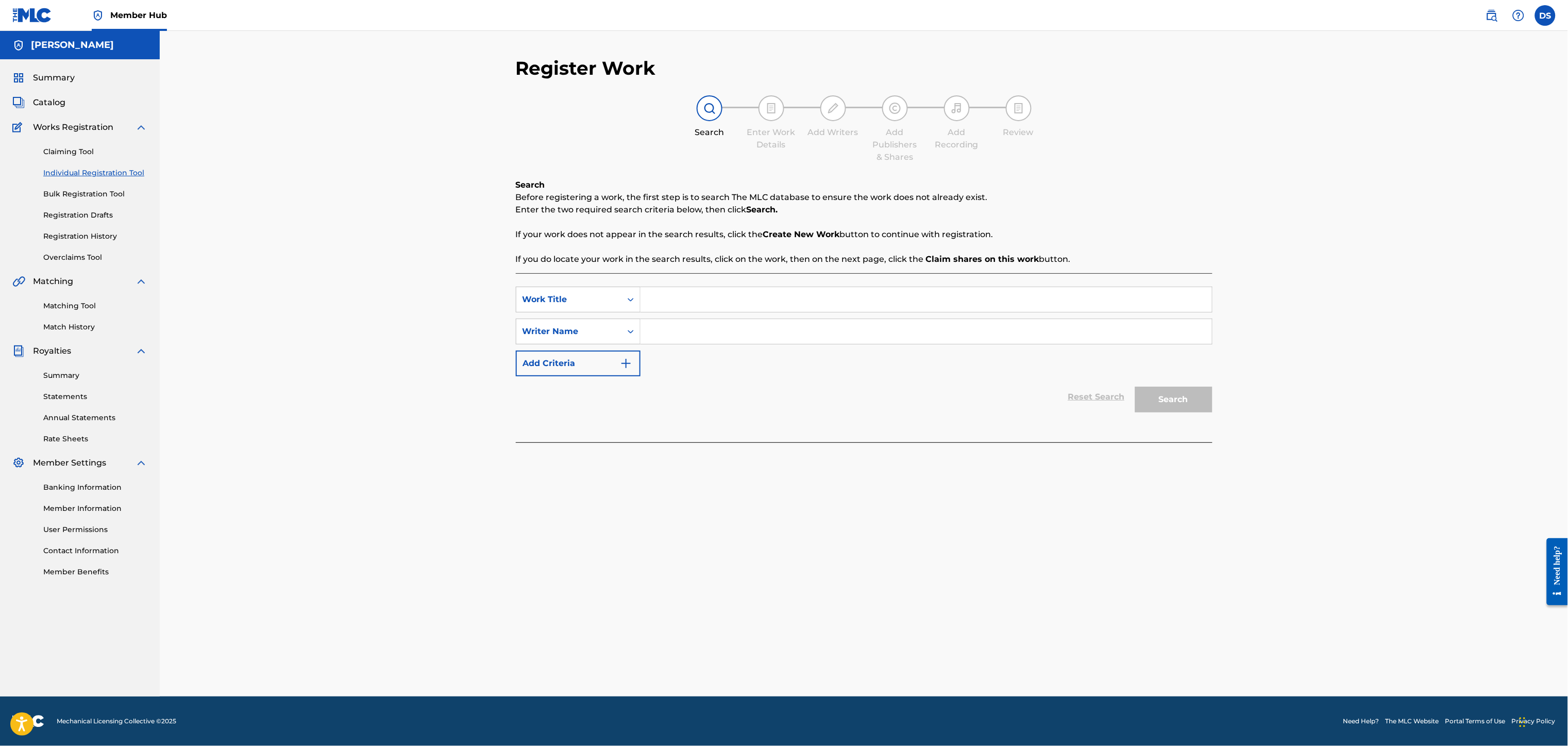
click at [660, 296] on input "Search Form" at bounding box center [926, 299] width 571 height 25
paste input "QZNB82516792"
type input "QZNB82516792"
click at [680, 333] on input "Search Form" at bounding box center [926, 331] width 571 height 25
type input "[PERSON_NAME]"
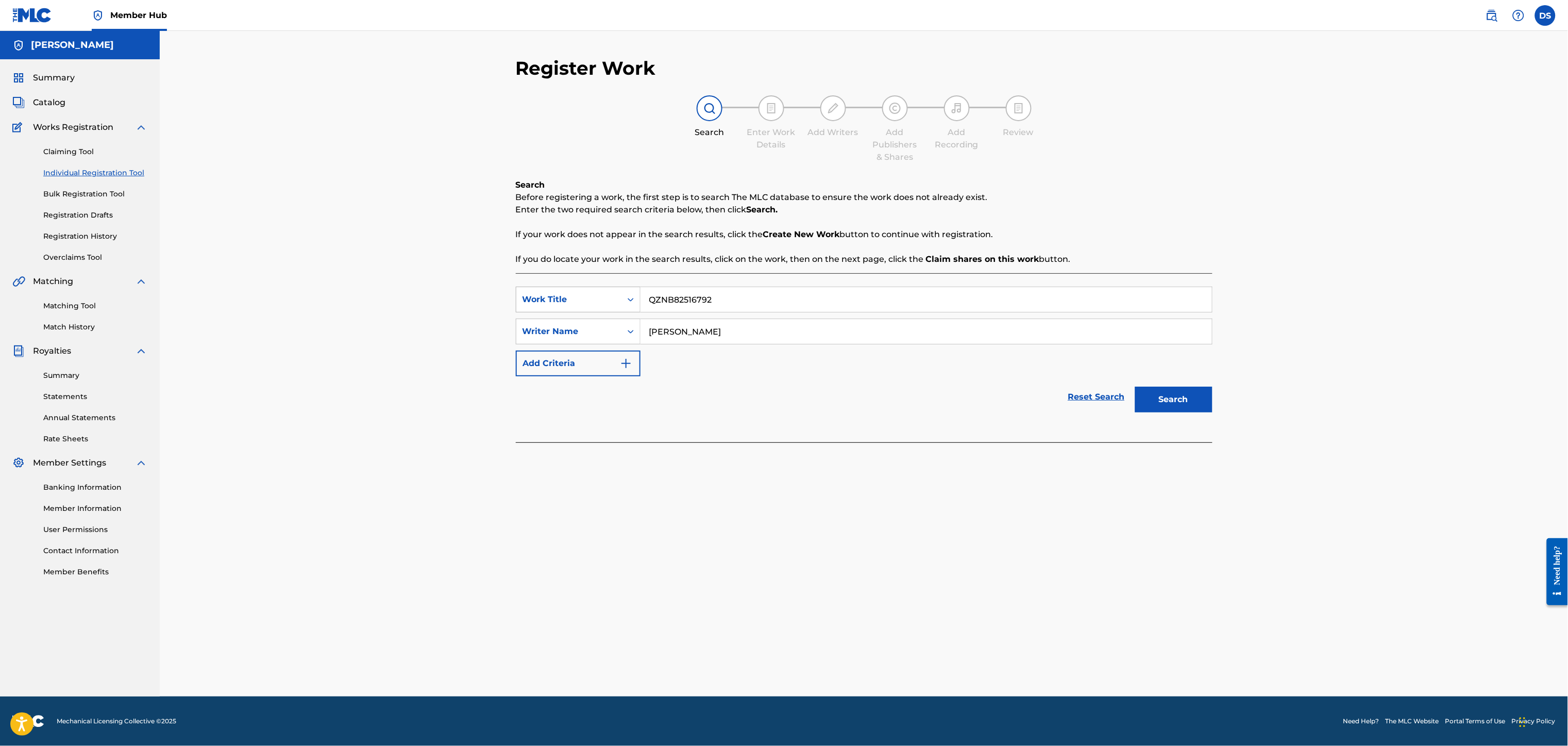
drag, startPoint x: 713, startPoint y: 299, endPoint x: 625, endPoint y: 309, distance: 88.6
click at [625, 309] on div "SearchWithCriteriaafca9d62-93c2-47c9-b7e1-d241e825d540 Work Title QZNB82516792" at bounding box center [864, 299] width 697 height 26
type input "GIRLS GONE WILD (REMIX)"
click at [1174, 397] on button "Search" at bounding box center [1173, 400] width 77 height 26
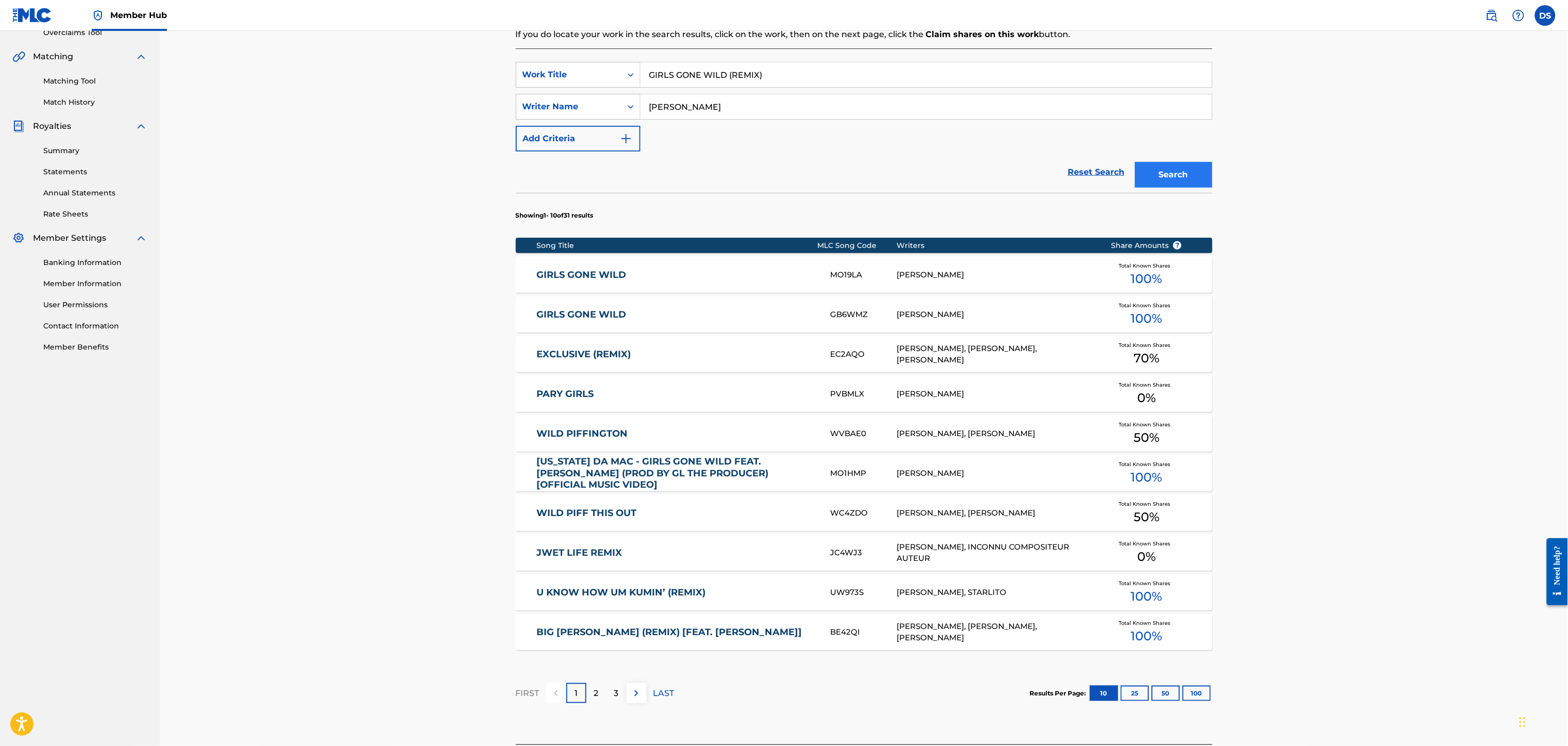
scroll to position [310, 0]
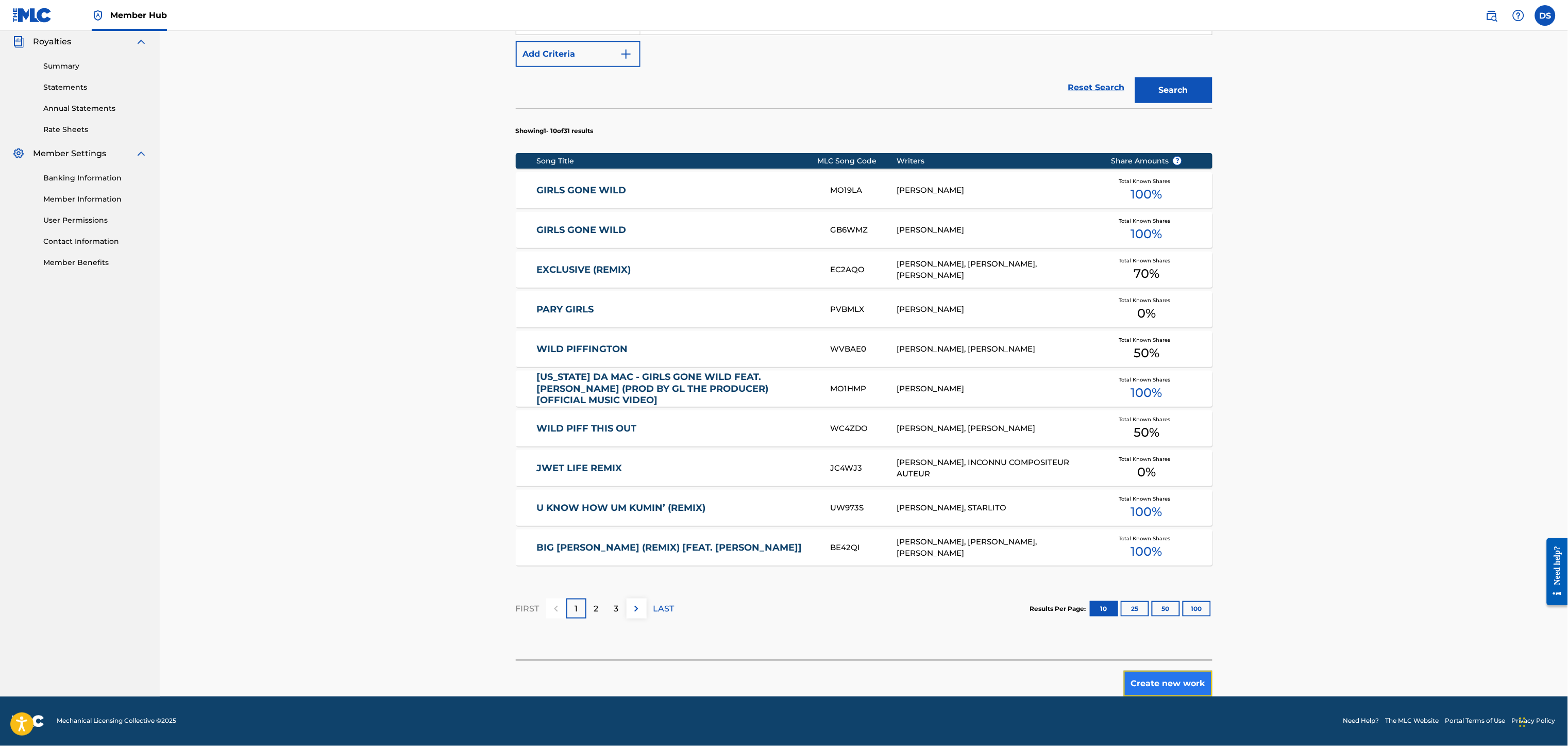
click at [1166, 673] on button "Create new work" at bounding box center [1168, 684] width 88 height 26
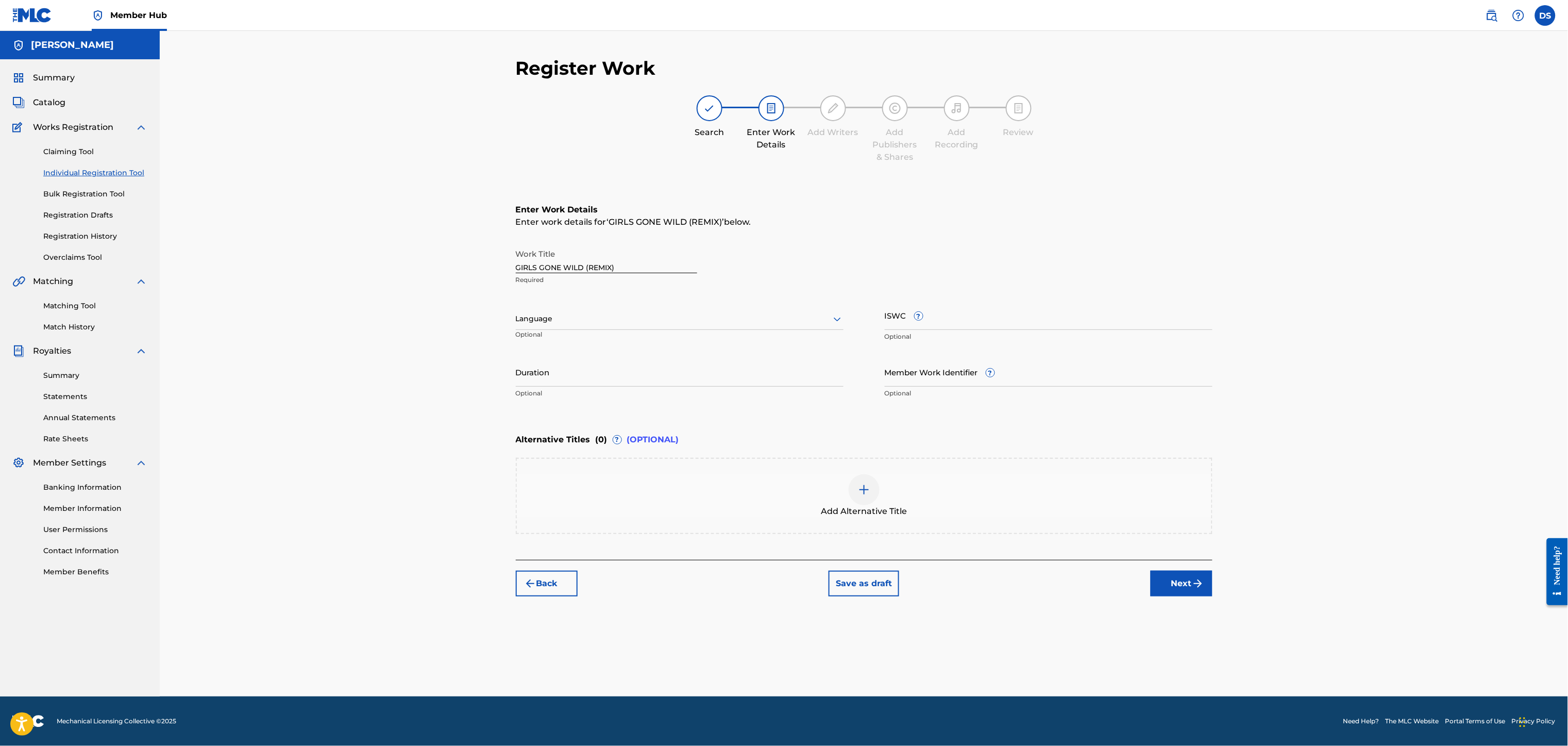
scroll to position [0, 0]
click at [941, 361] on input "Member Work Identifier ?" at bounding box center [1048, 372] width 328 height 29
type input "P358QM"
click at [531, 328] on div "Language" at bounding box center [679, 318] width 328 height 22
click at [537, 341] on div "English" at bounding box center [679, 341] width 326 height 23
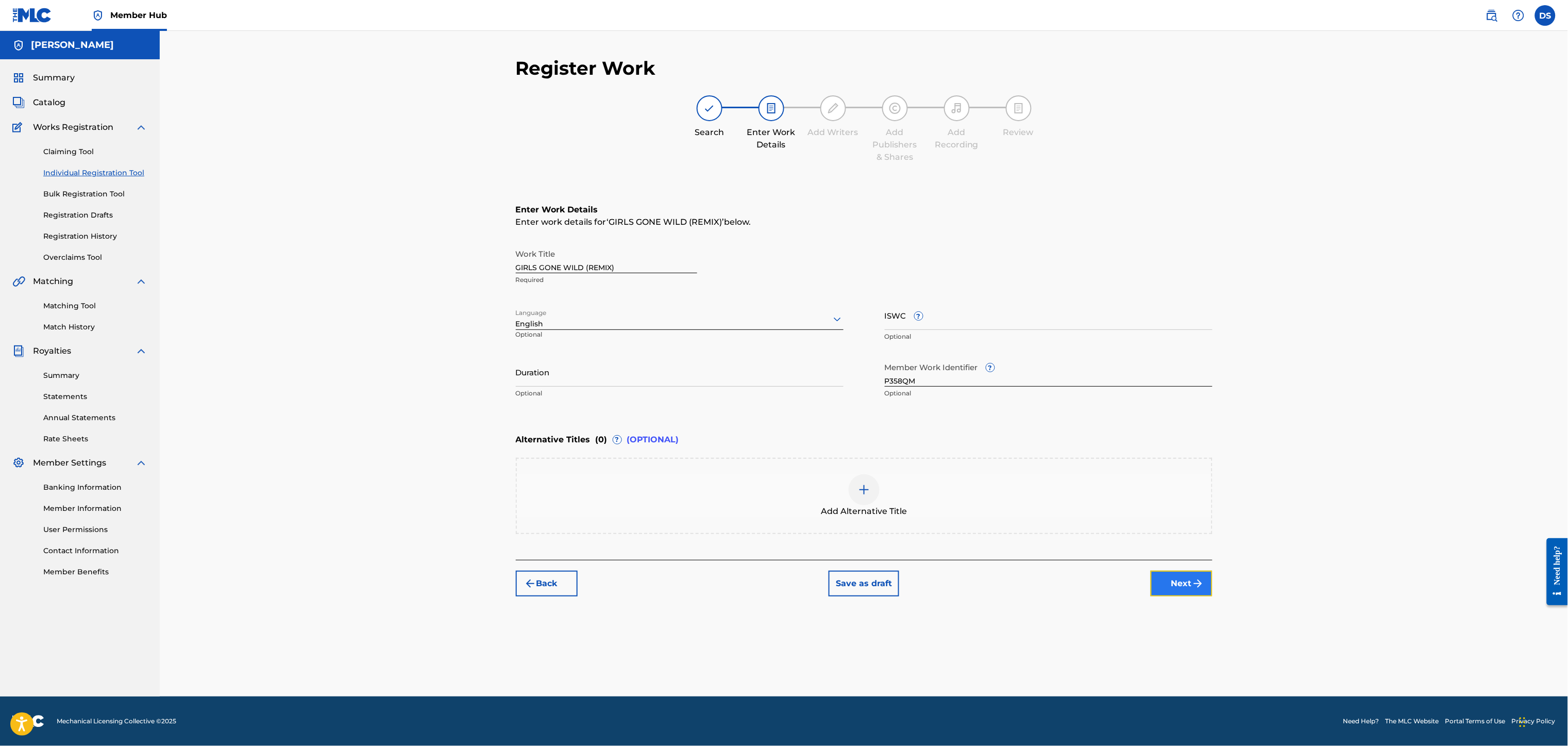
click at [1175, 588] on button "Next" at bounding box center [1180, 583] width 61 height 26
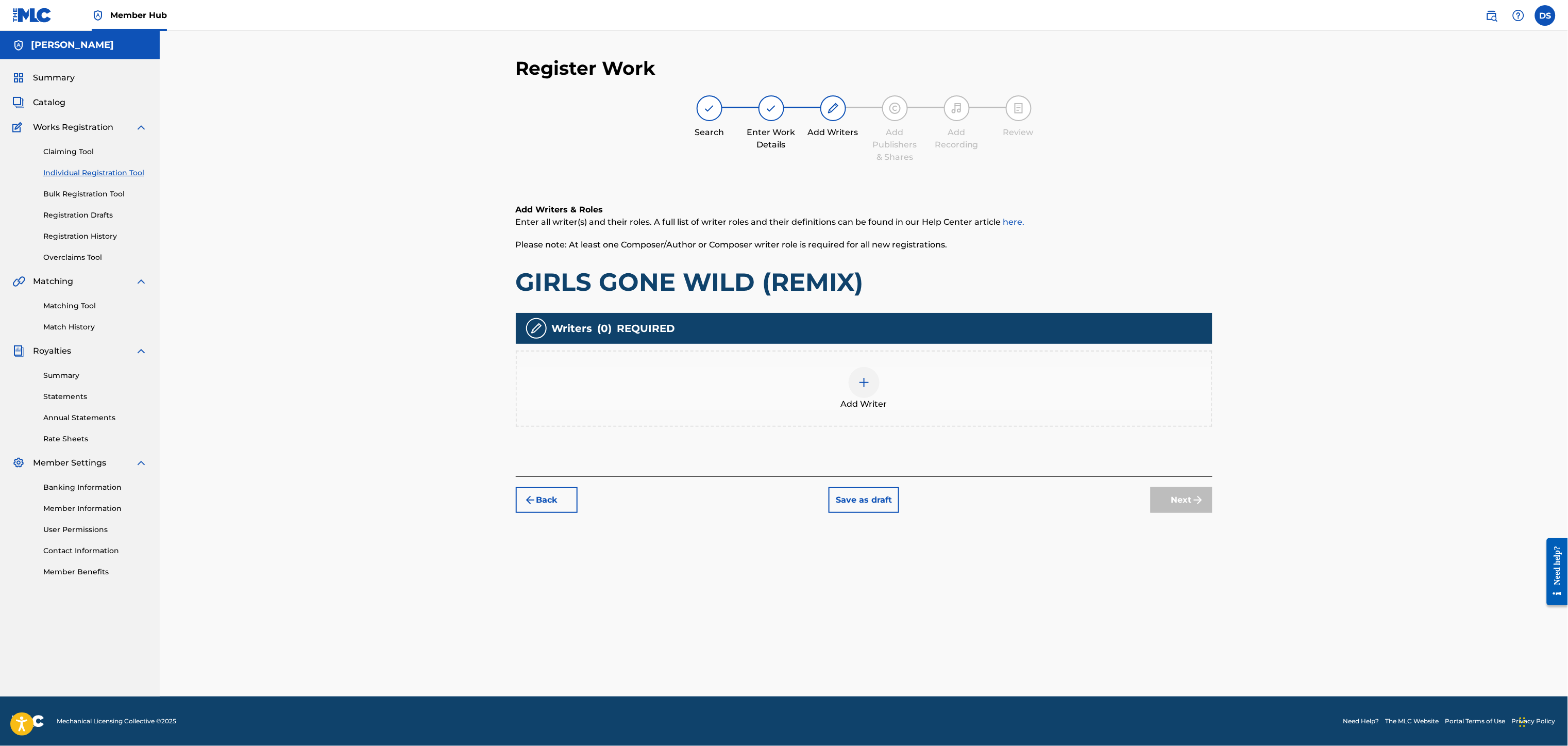
click at [867, 380] on img at bounding box center [864, 383] width 12 height 12
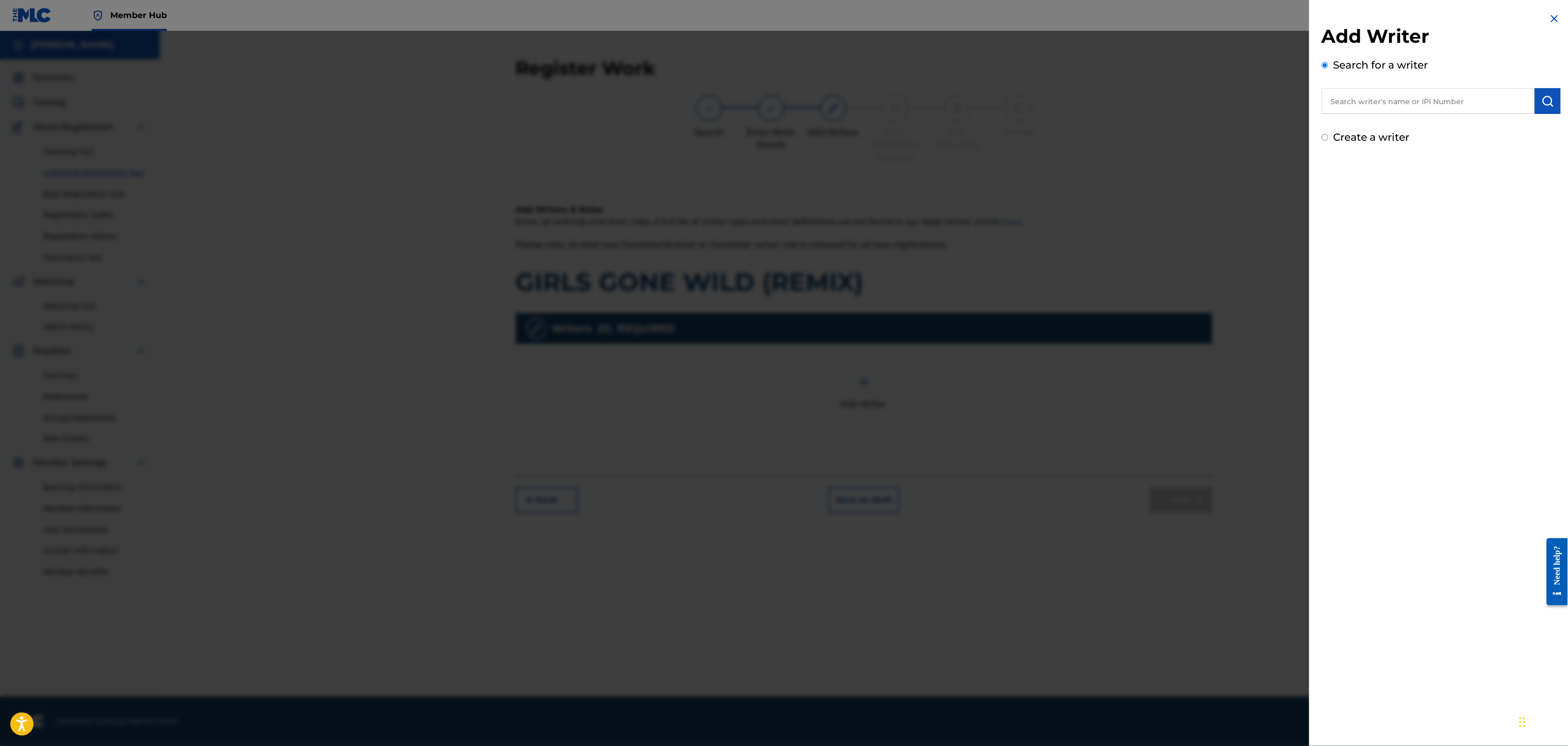
click at [1391, 98] on input "text" at bounding box center [1428, 101] width 213 height 26
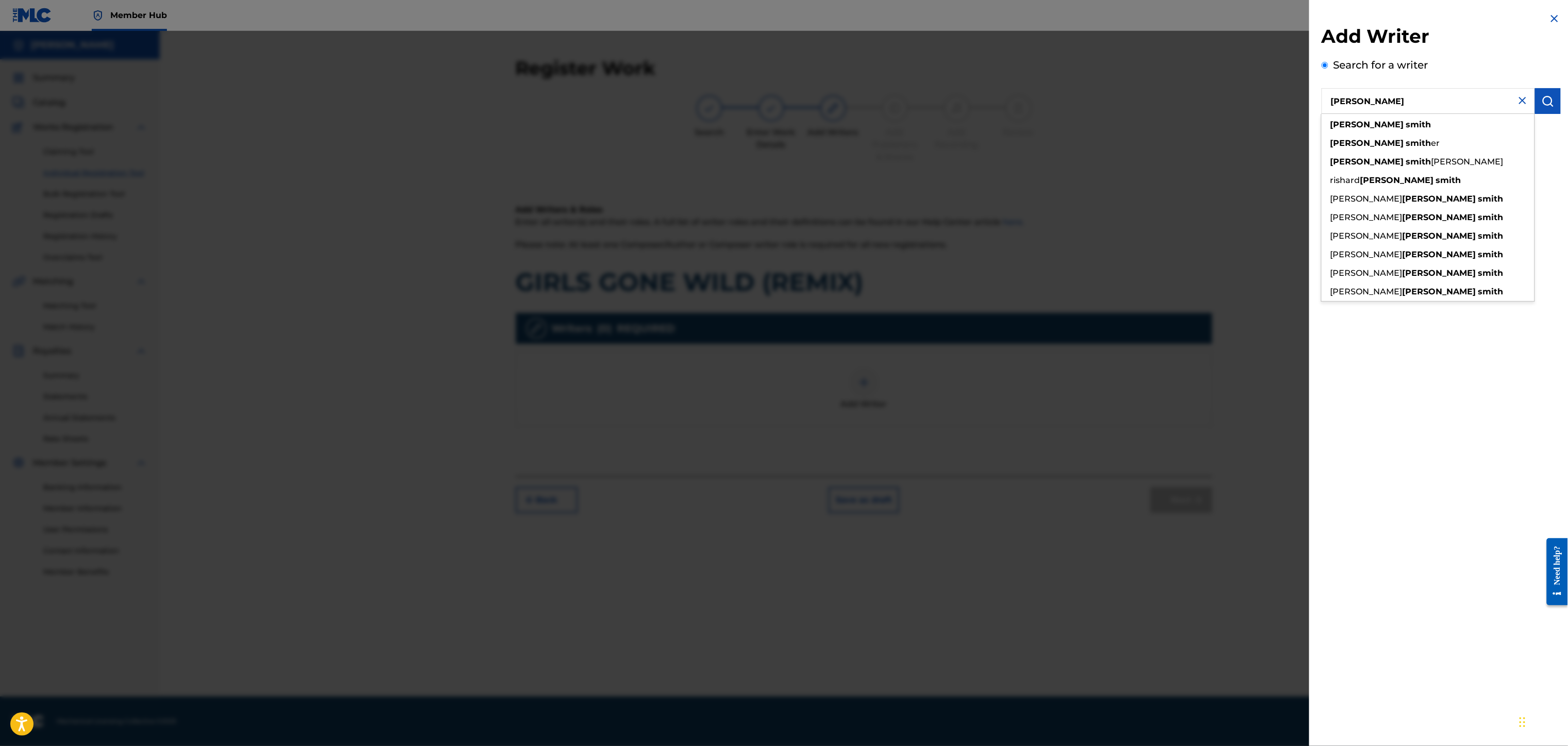
type input "[PERSON_NAME]"
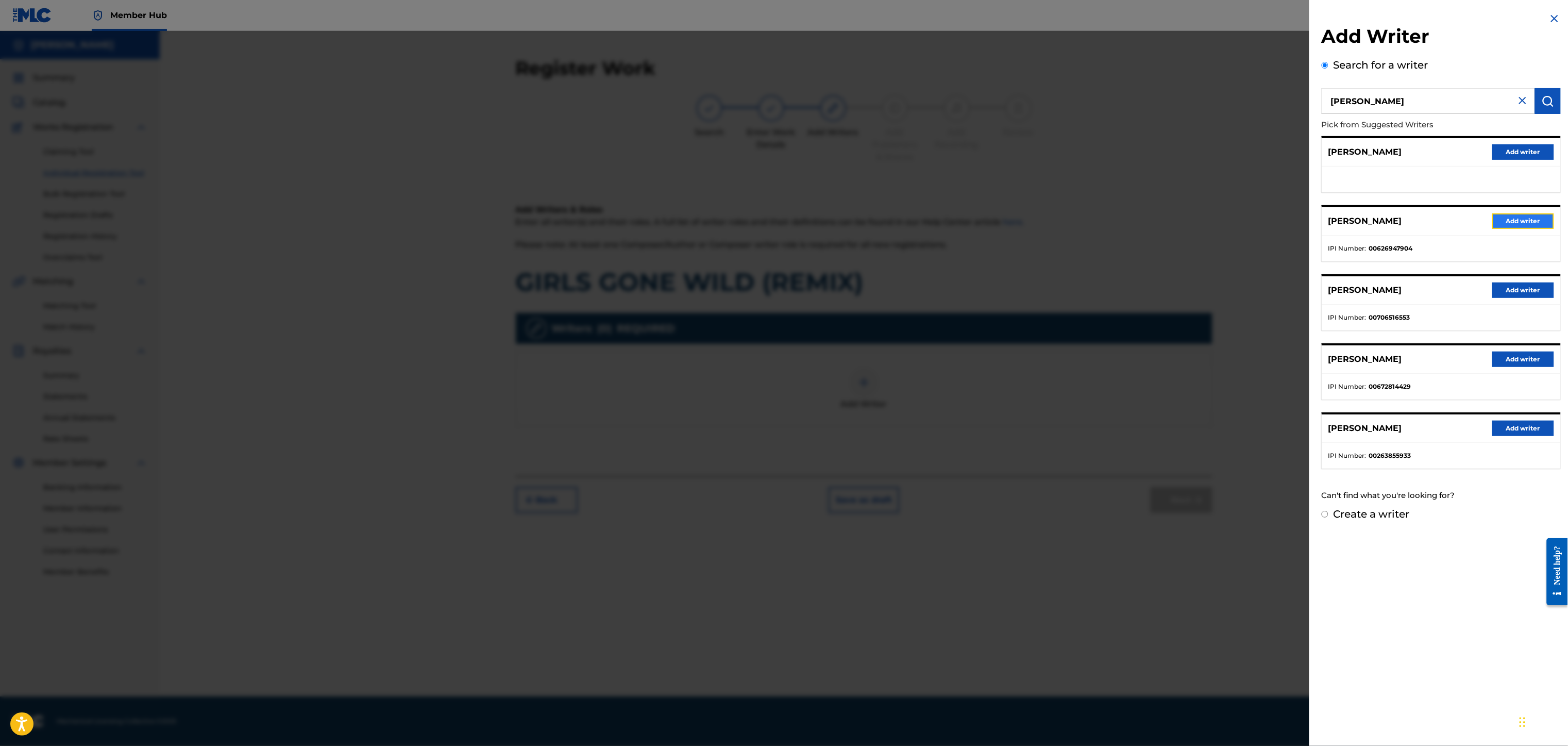
click at [1523, 220] on button "Add writer" at bounding box center [1522, 221] width 61 height 16
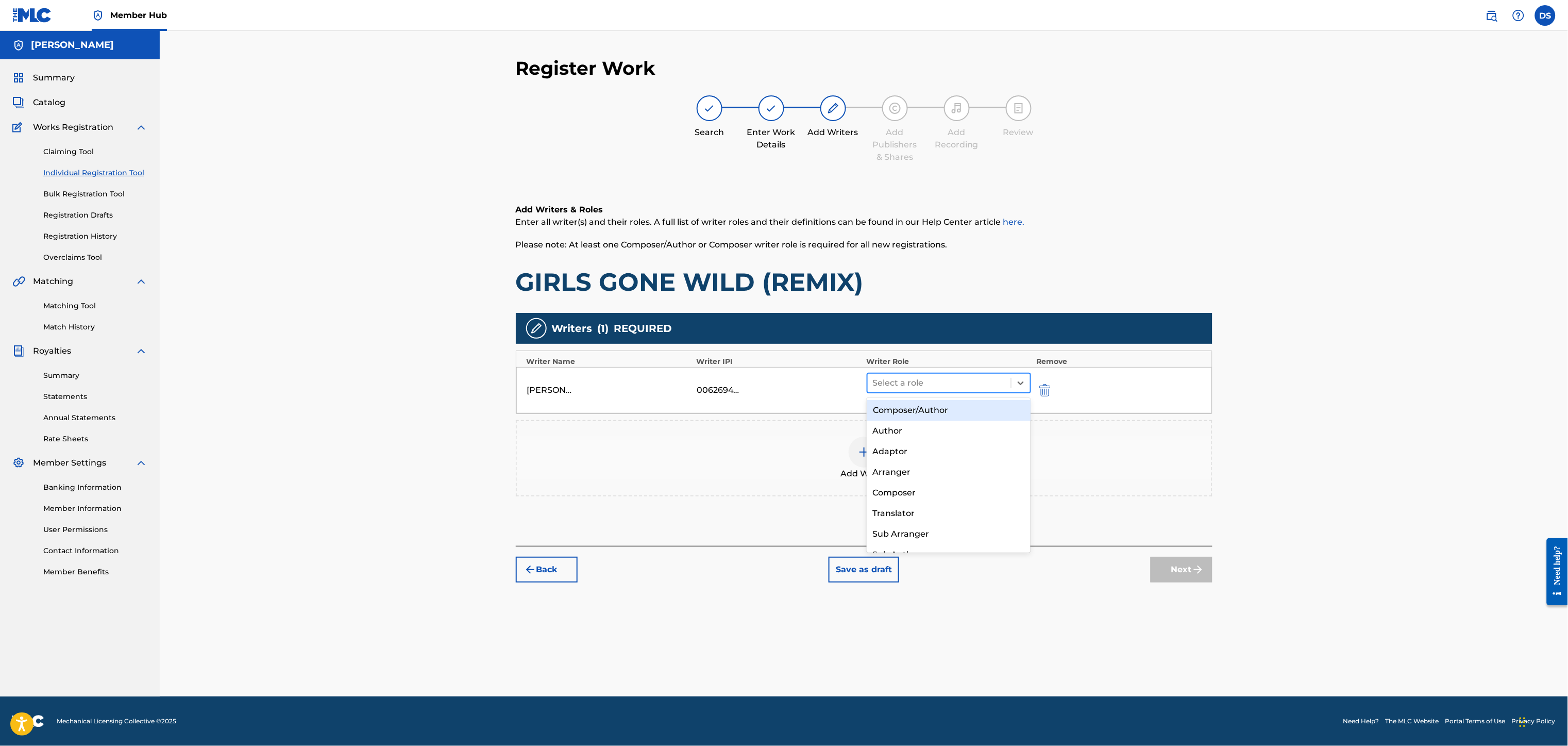
click at [948, 385] on div at bounding box center [940, 383] width 133 height 15
click at [906, 405] on div "Composer/Author" at bounding box center [948, 410] width 164 height 21
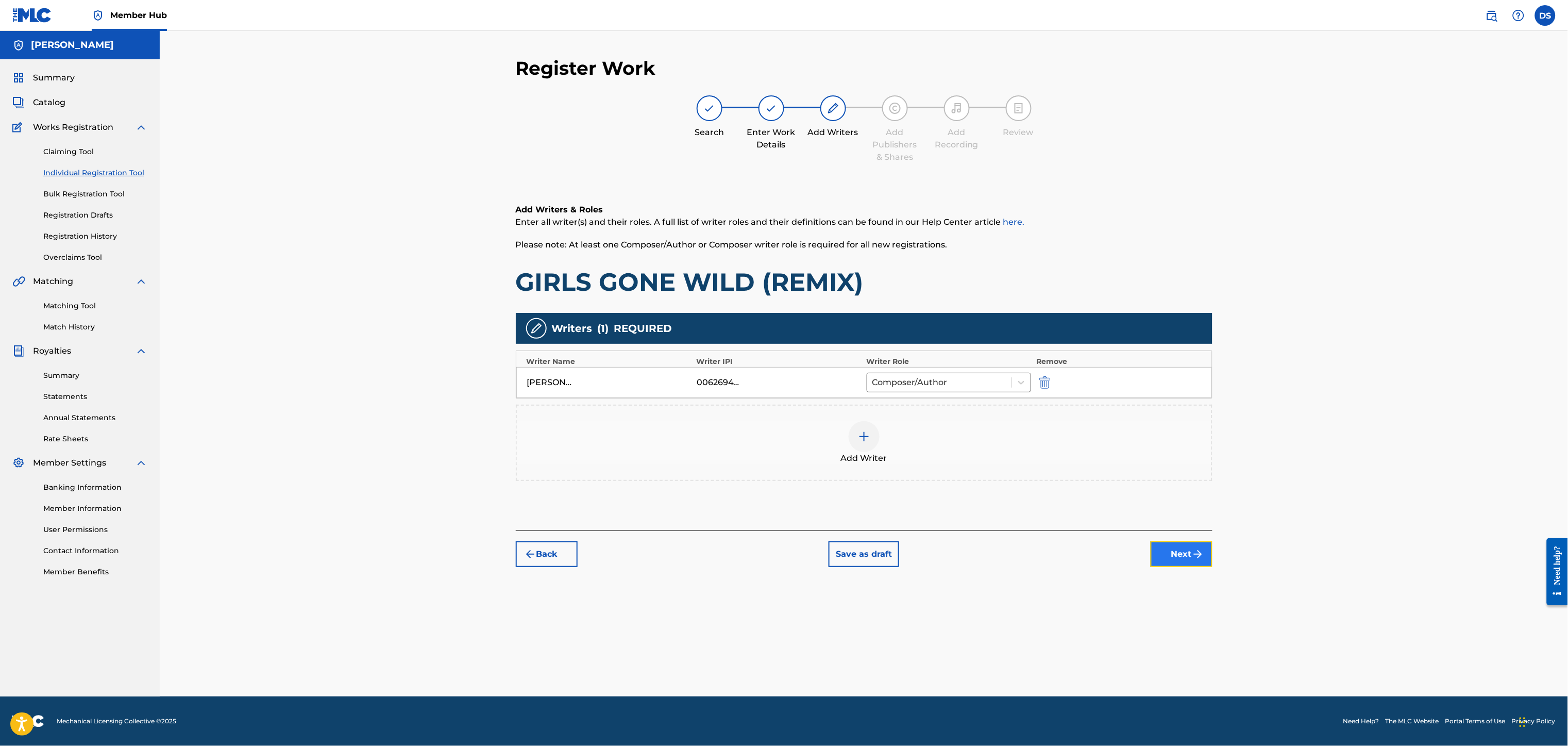
click at [1175, 556] on button "Next" at bounding box center [1180, 554] width 61 height 26
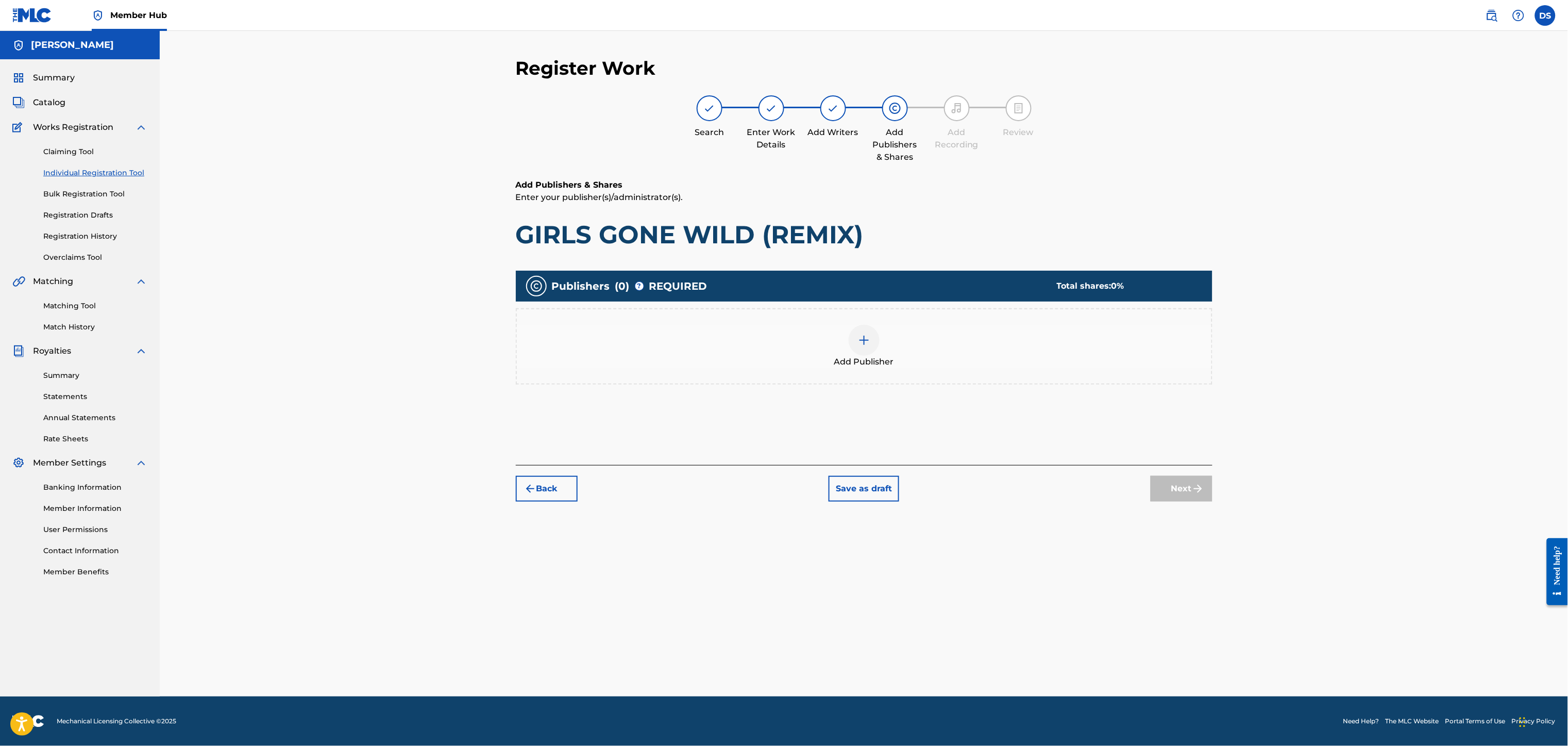
click at [864, 337] on img at bounding box center [864, 340] width 12 height 12
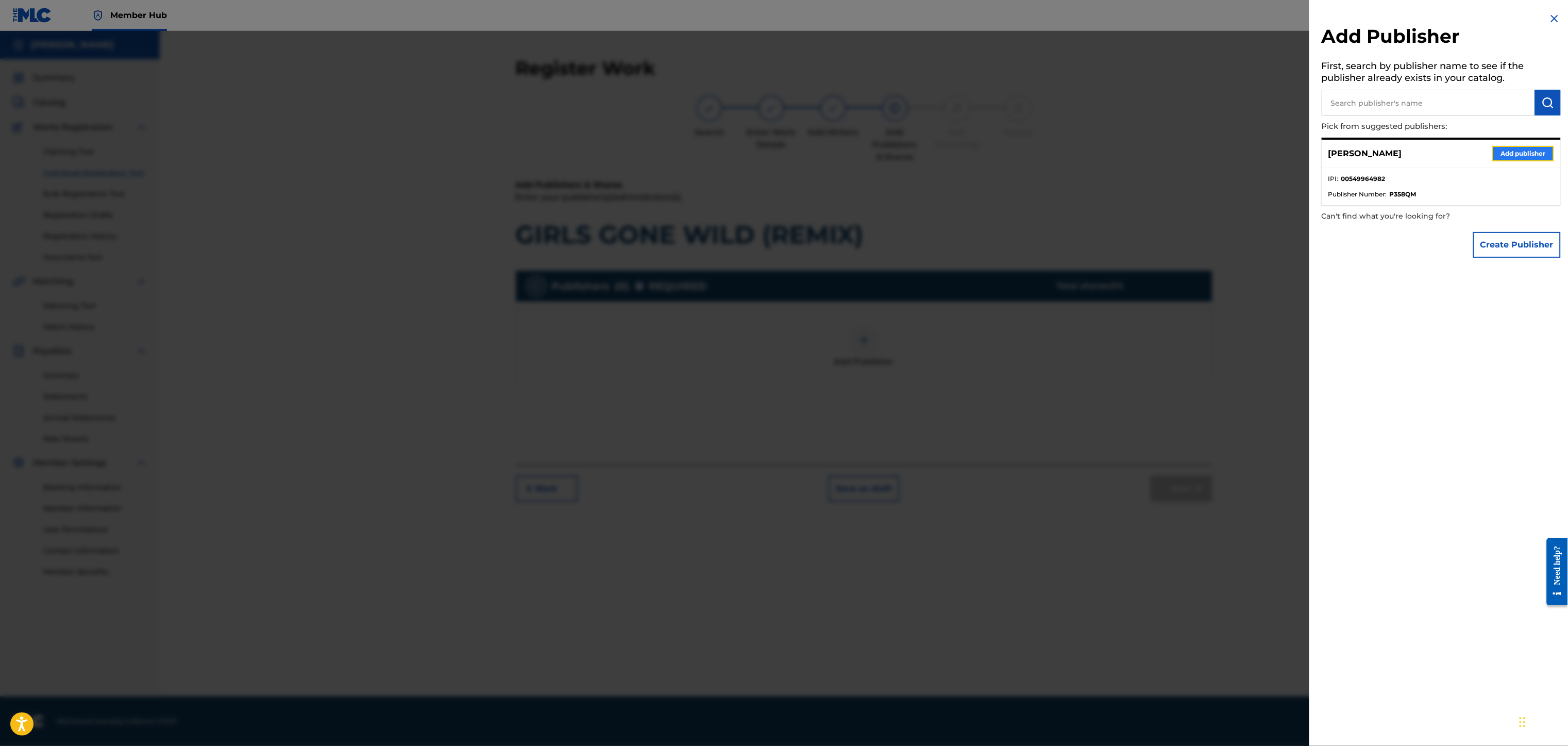
click at [1519, 150] on button "Add publisher" at bounding box center [1522, 153] width 61 height 16
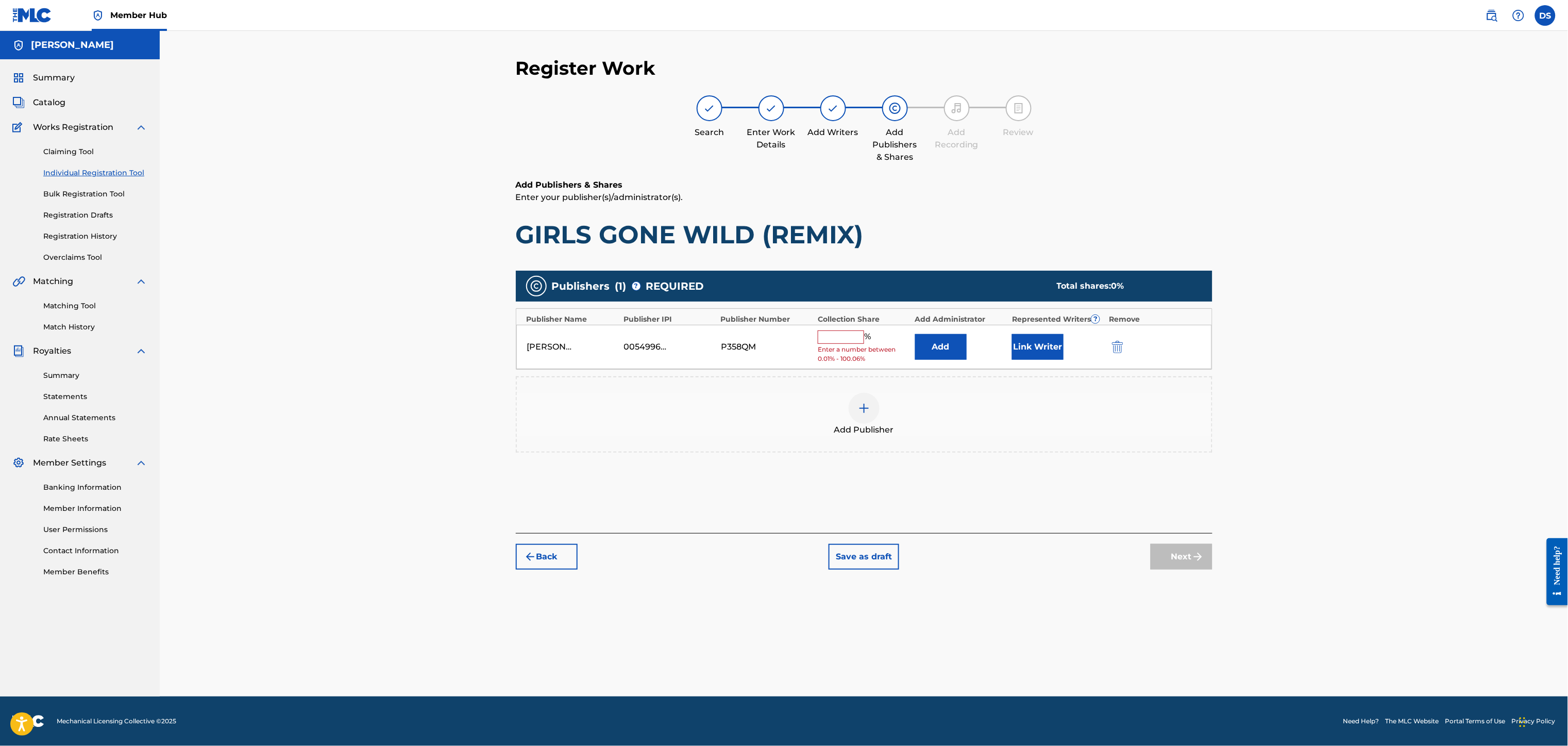
click at [850, 337] on input "text" at bounding box center [841, 337] width 47 height 13
type input "100"
click at [1038, 347] on button "Link Writer" at bounding box center [1038, 344] width 52 height 26
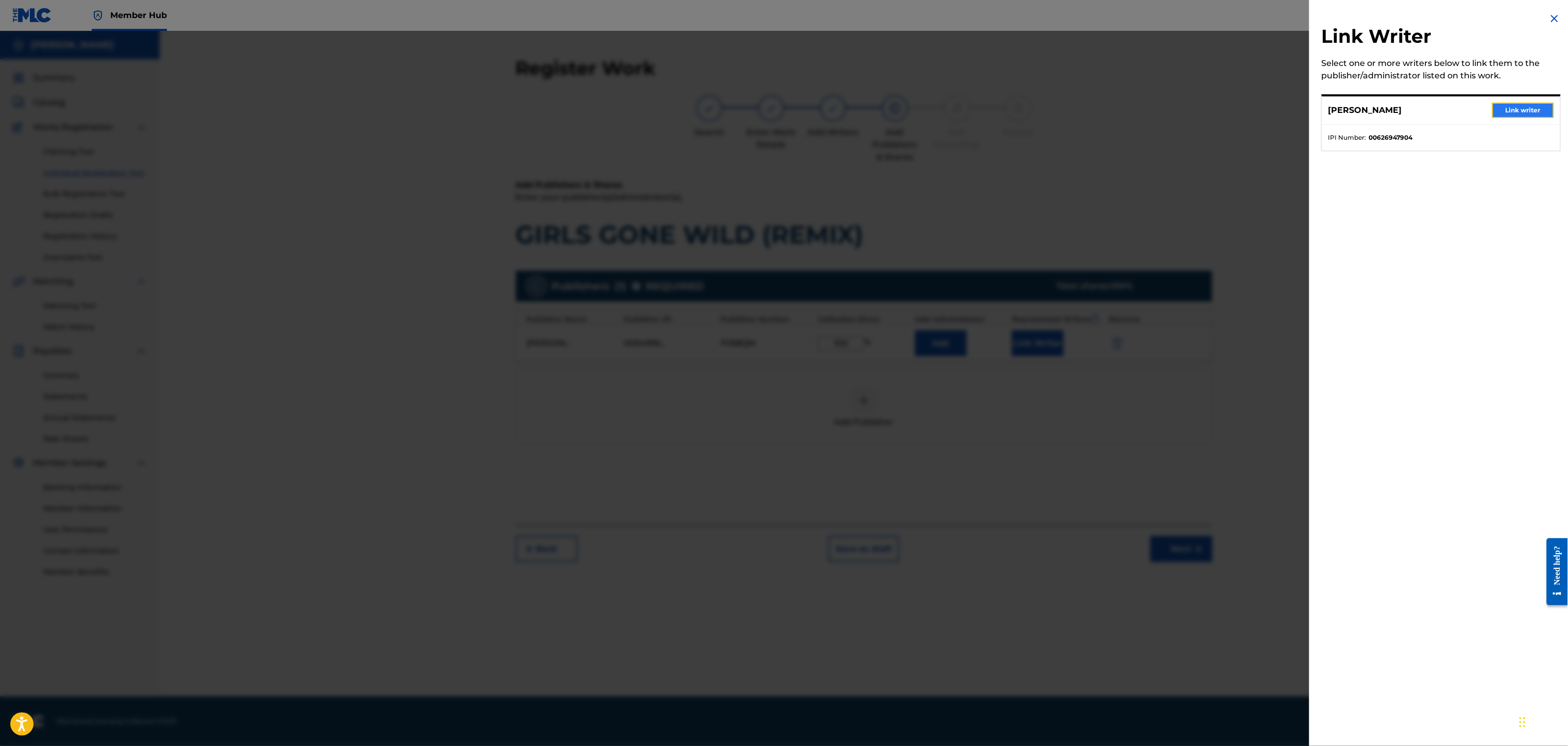
click at [1518, 111] on button "Link writer" at bounding box center [1522, 110] width 61 height 16
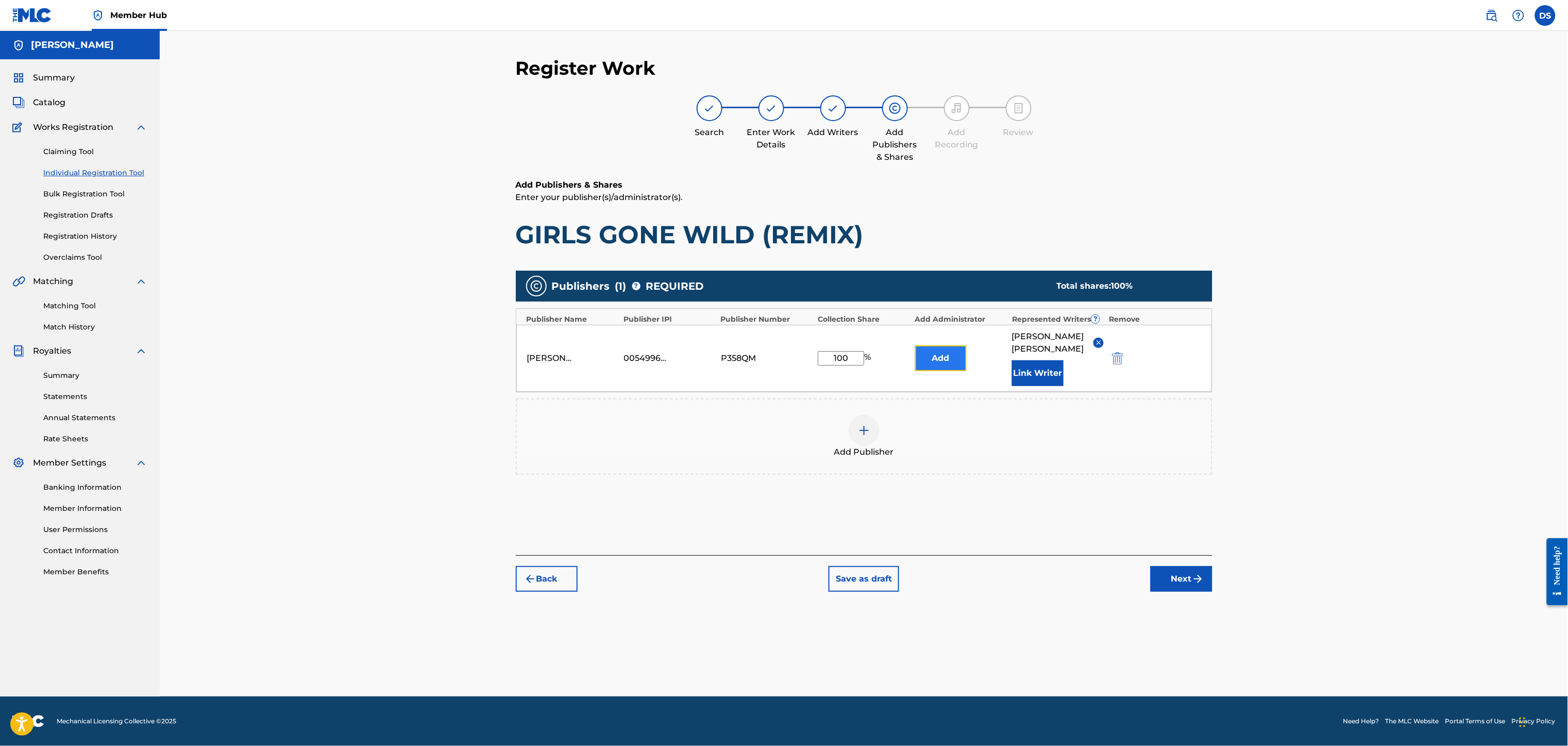
click at [926, 354] on button "Add" at bounding box center [941, 358] width 52 height 26
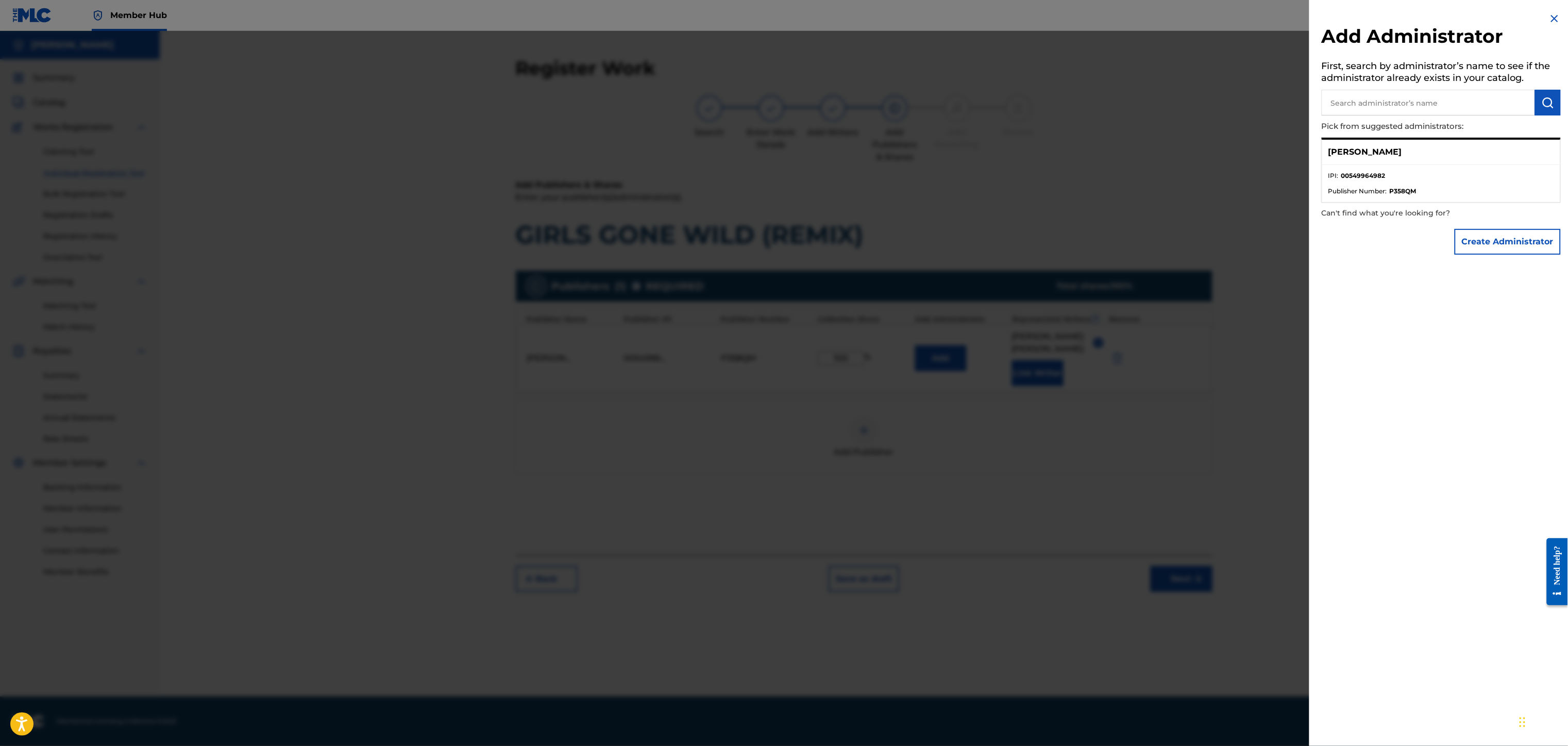
click at [1394, 153] on div "[PERSON_NAME]" at bounding box center [1441, 151] width 238 height 25
click at [1391, 107] on input "text" at bounding box center [1428, 103] width 213 height 26
type input "[PERSON_NAME]"
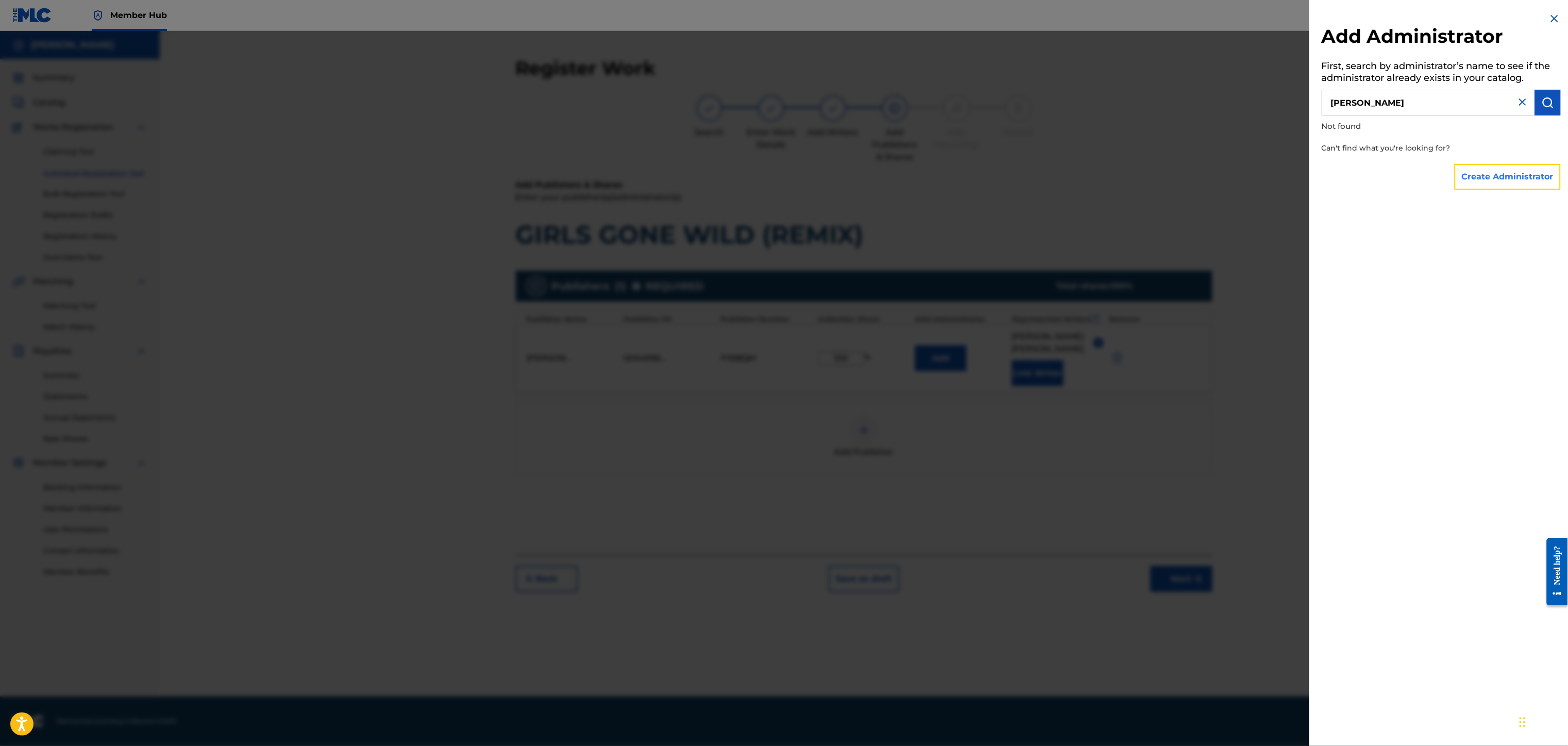
click at [1498, 170] on button "Create Administrator" at bounding box center [1507, 177] width 106 height 26
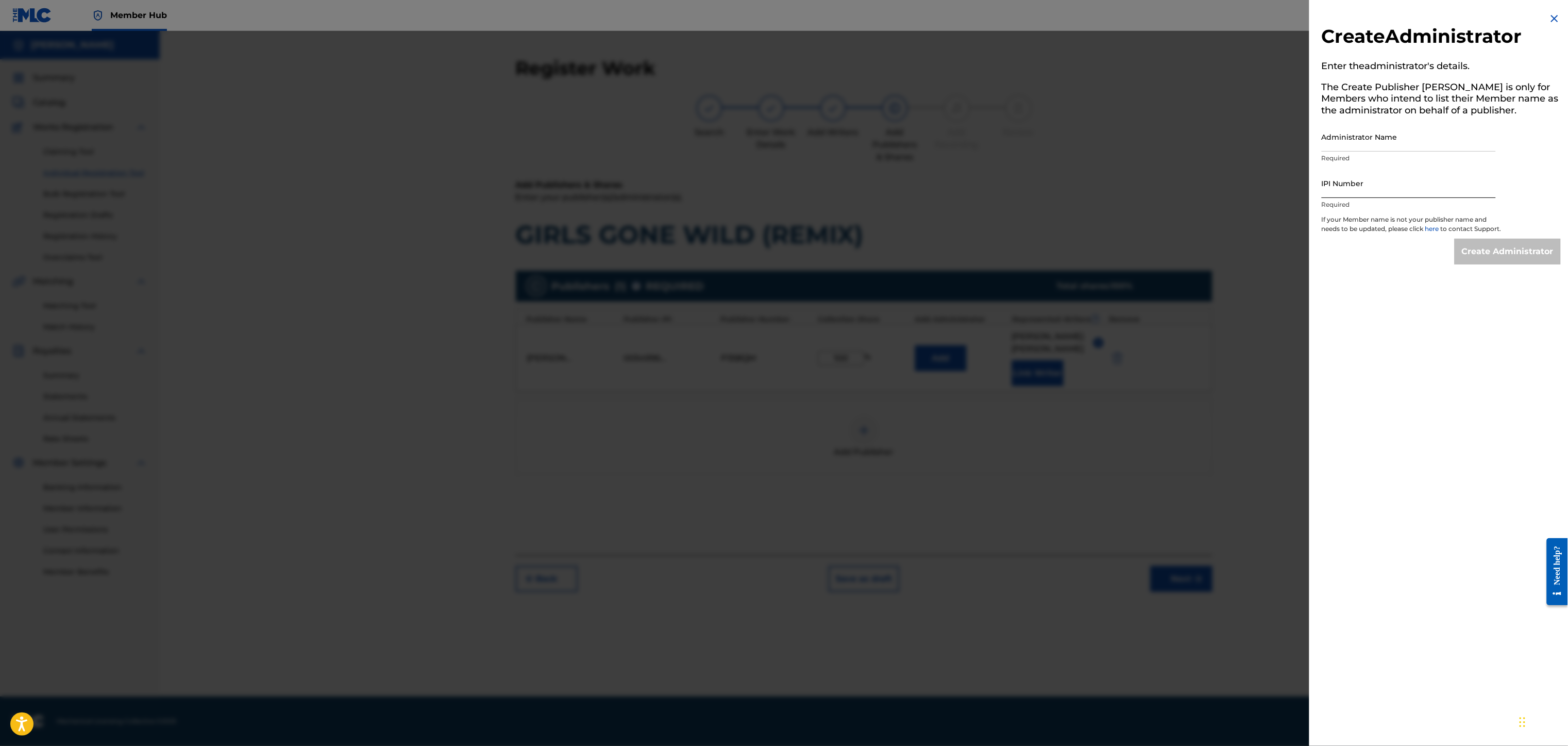
click at [1352, 196] on input "IPI Number" at bounding box center [1408, 183] width 174 height 29
type input "00549964982"
click at [1346, 131] on input "Administrator Name" at bounding box center [1408, 137] width 174 height 29
type input "[PERSON_NAME]"
click at [1502, 255] on input "Create Administrator" at bounding box center [1507, 252] width 106 height 26
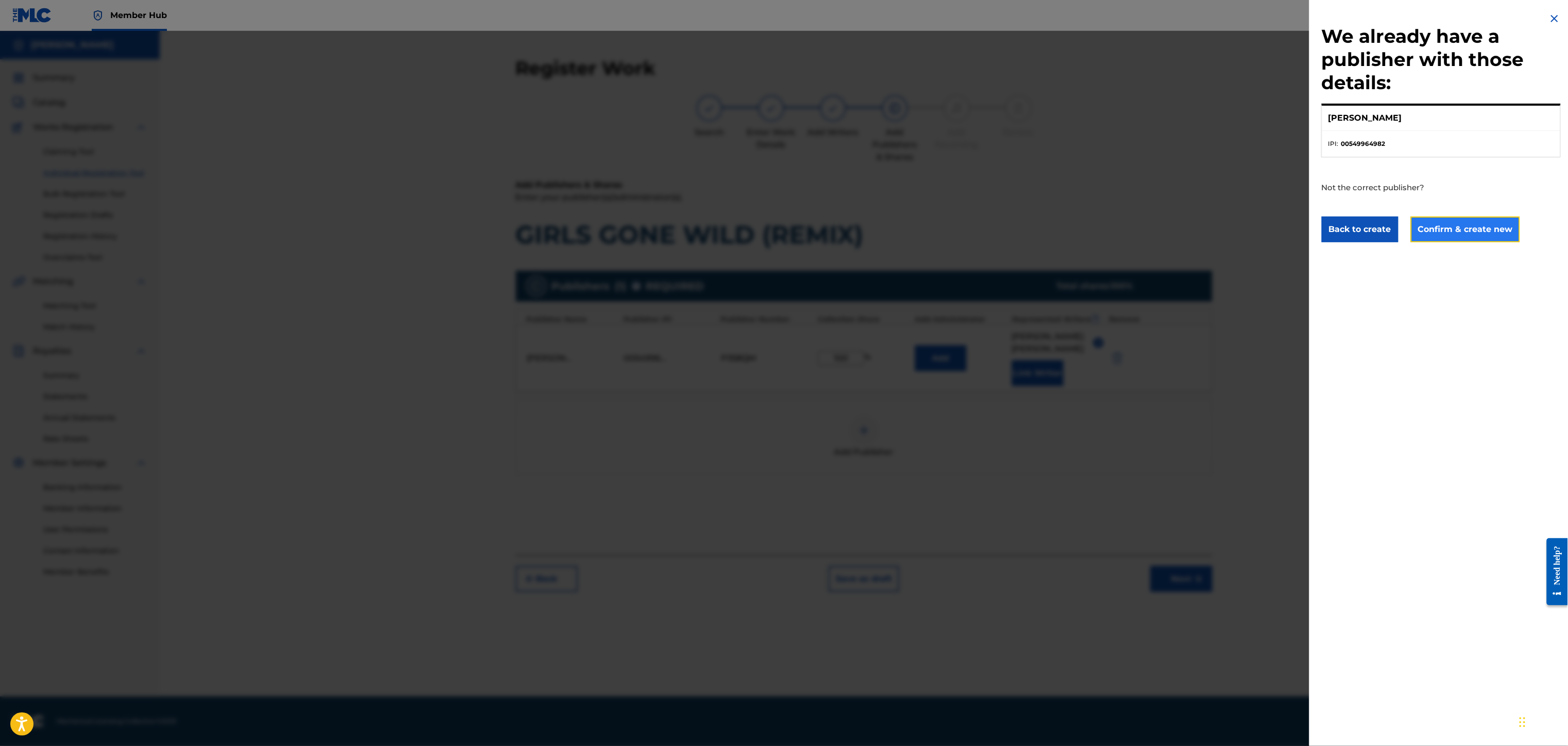
click at [1466, 230] on button "Confirm & create new" at bounding box center [1465, 229] width 109 height 26
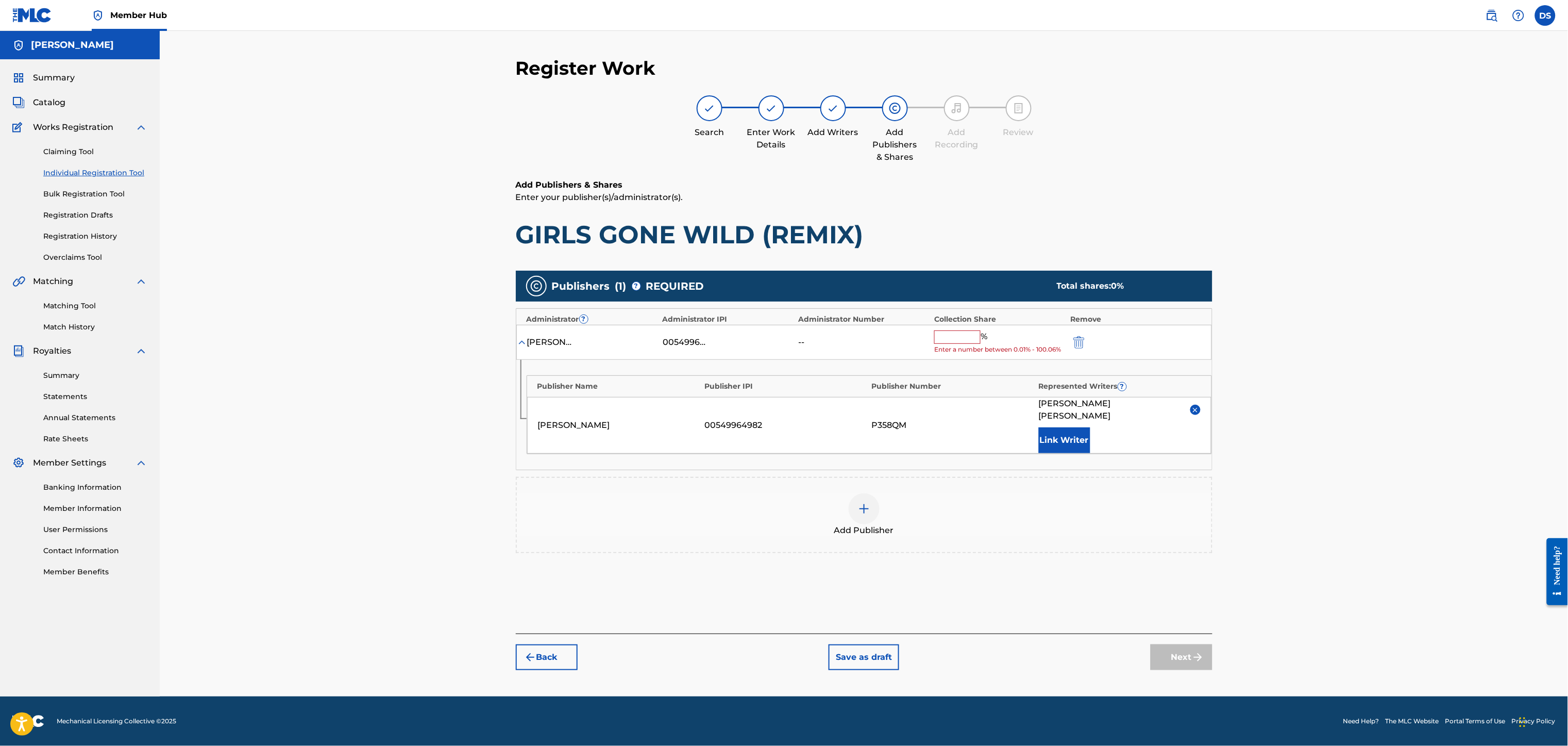
click at [950, 336] on input "text" at bounding box center [957, 337] width 47 height 13
type input "100"
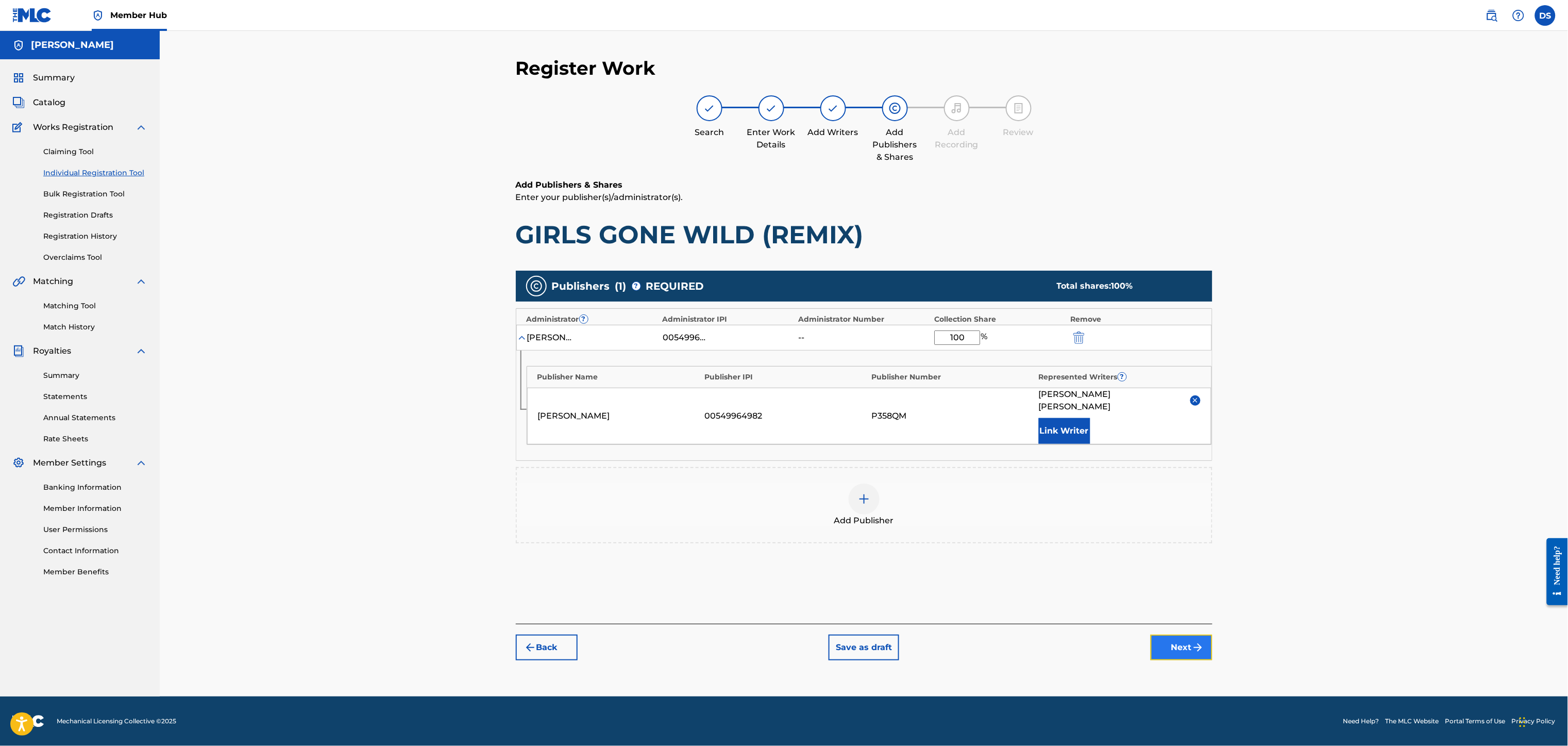
click at [1168, 634] on button "Next" at bounding box center [1180, 647] width 61 height 26
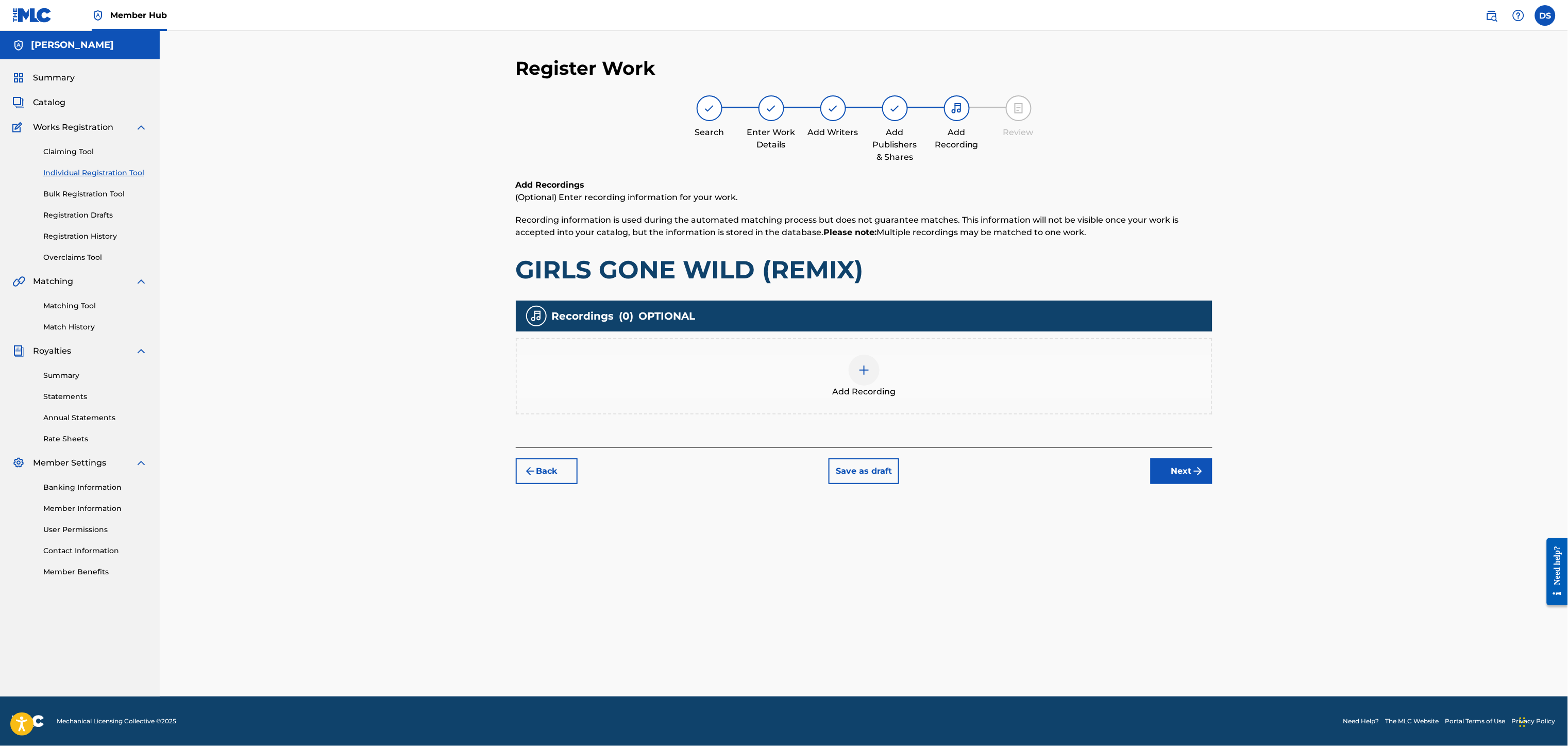
click at [863, 366] on img at bounding box center [864, 370] width 12 height 12
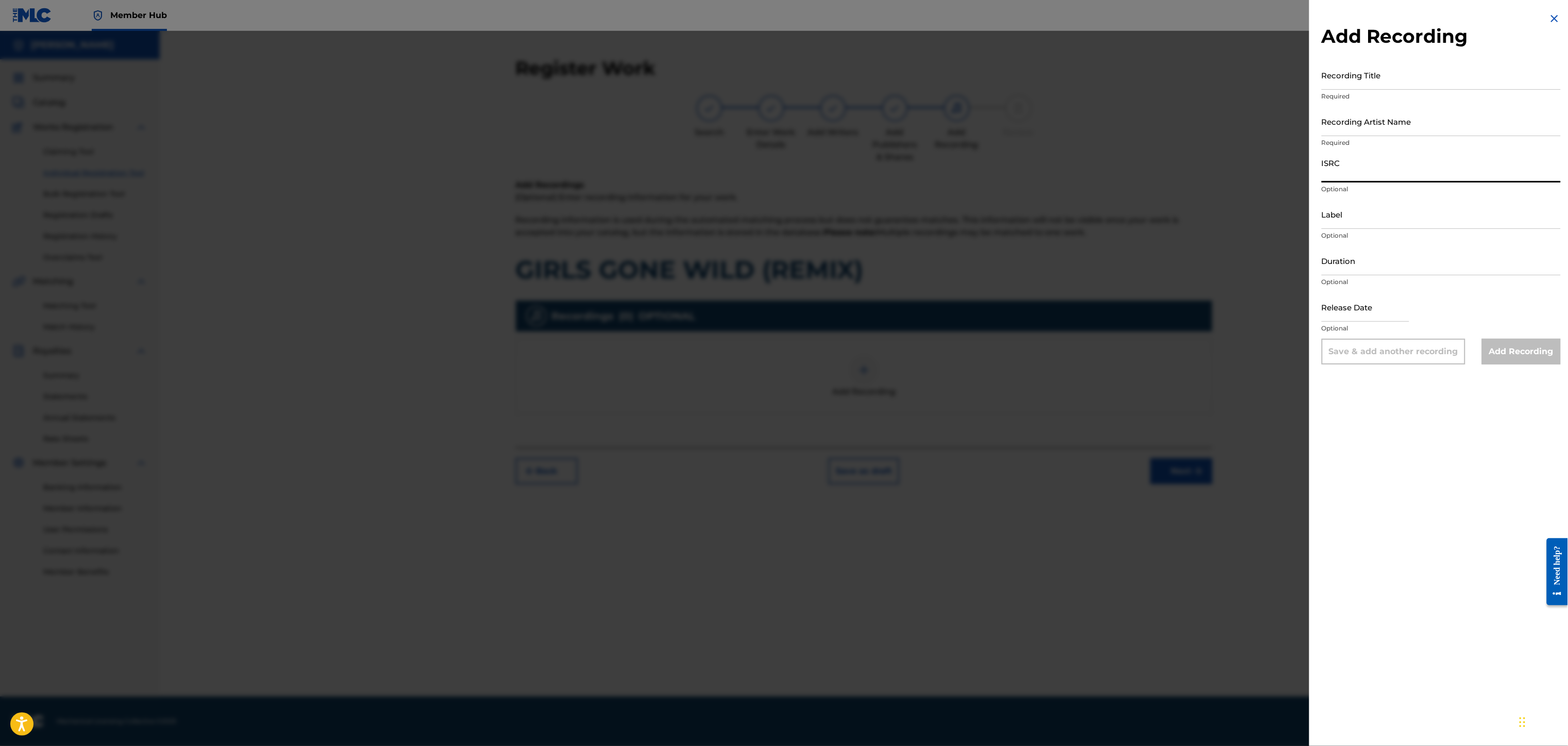
click at [1340, 170] on input "ISRC" at bounding box center [1441, 168] width 239 height 29
paste input "QZNB82516792"
type input "QZNB82516792"
click at [1338, 85] on input "Recording Title" at bounding box center [1441, 75] width 239 height 29
type input "GIRLS GONE WILD (REMIX)"
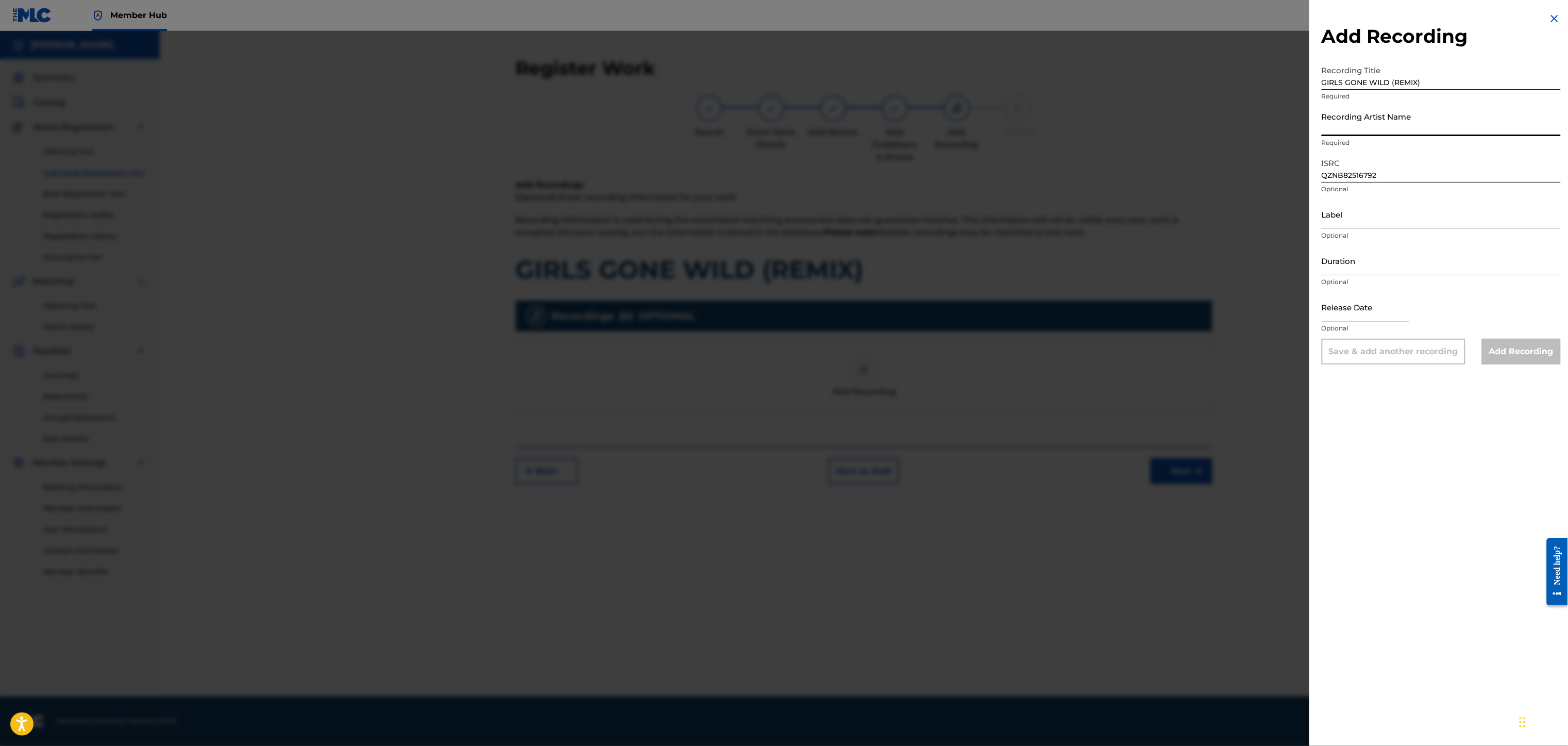
click at [1398, 116] on input "Recording Artist Name" at bounding box center [1441, 121] width 239 height 29
type input "RICH PRICK [PERSON_NAME]"
click at [1507, 347] on input "Add Recording" at bounding box center [1520, 351] width 79 height 26
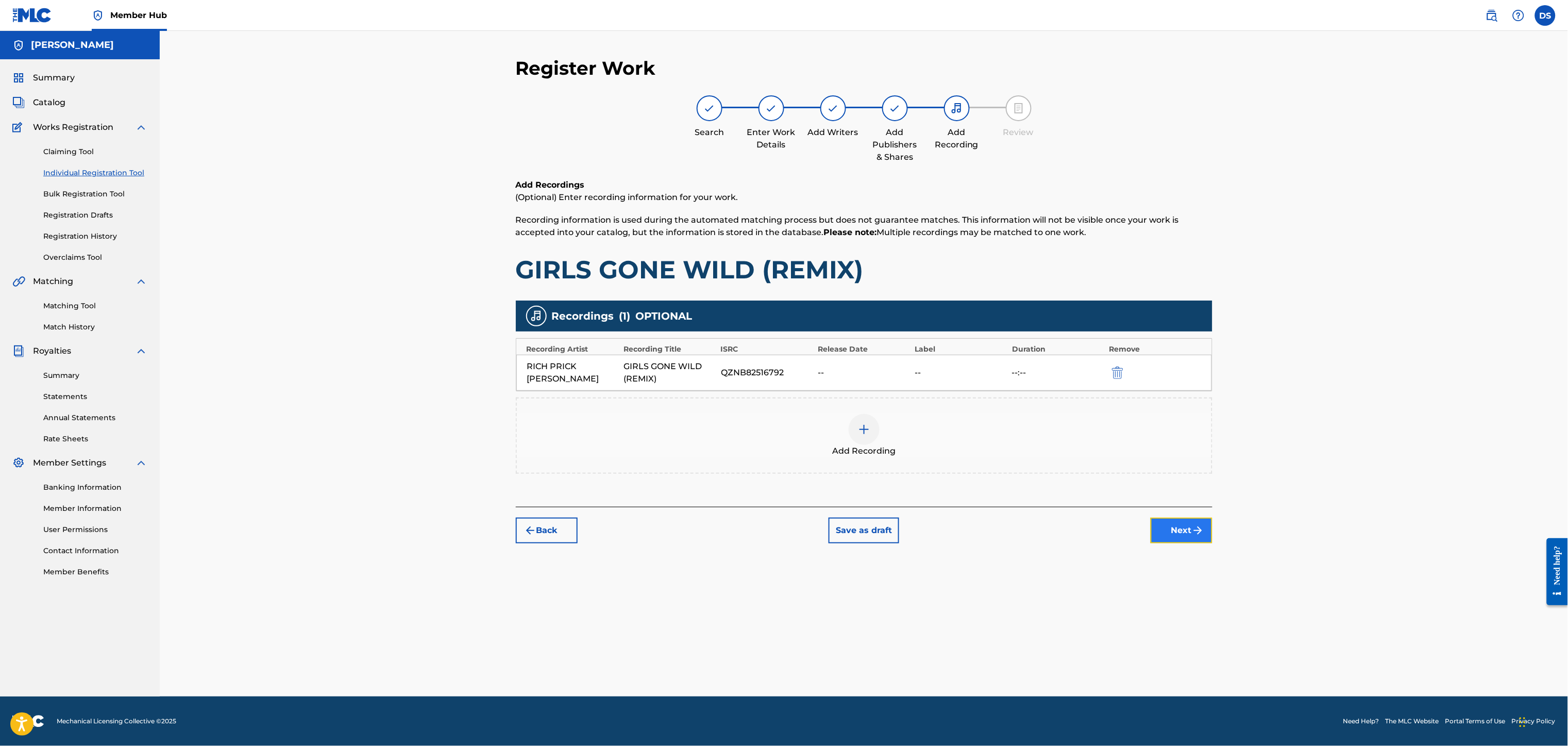
click at [1190, 533] on button "Next" at bounding box center [1180, 531] width 61 height 26
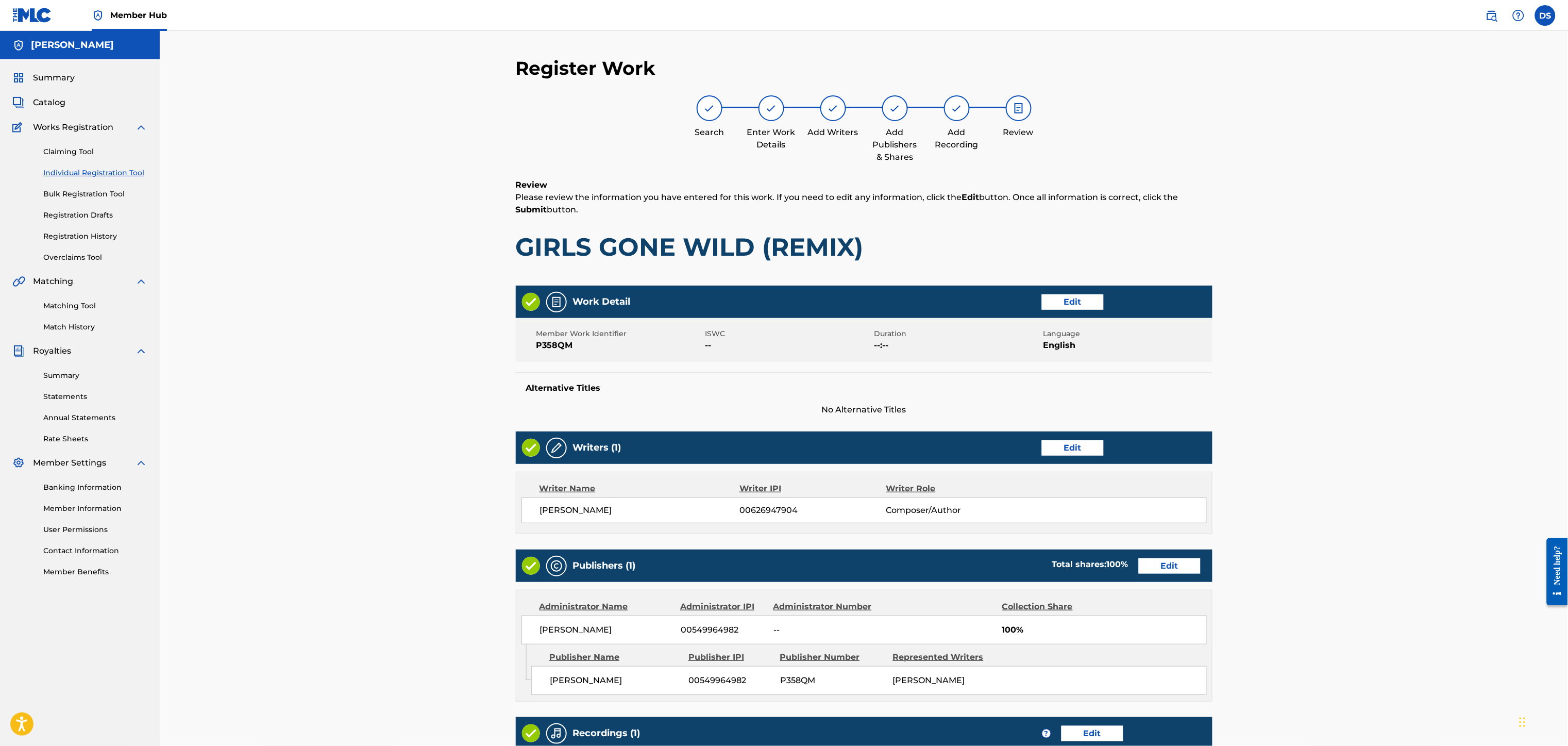
click at [1290, 518] on div "Register Work Search Enter Work Details Add Writers Add Publishers & Shares Add…" at bounding box center [864, 449] width 1408 height 837
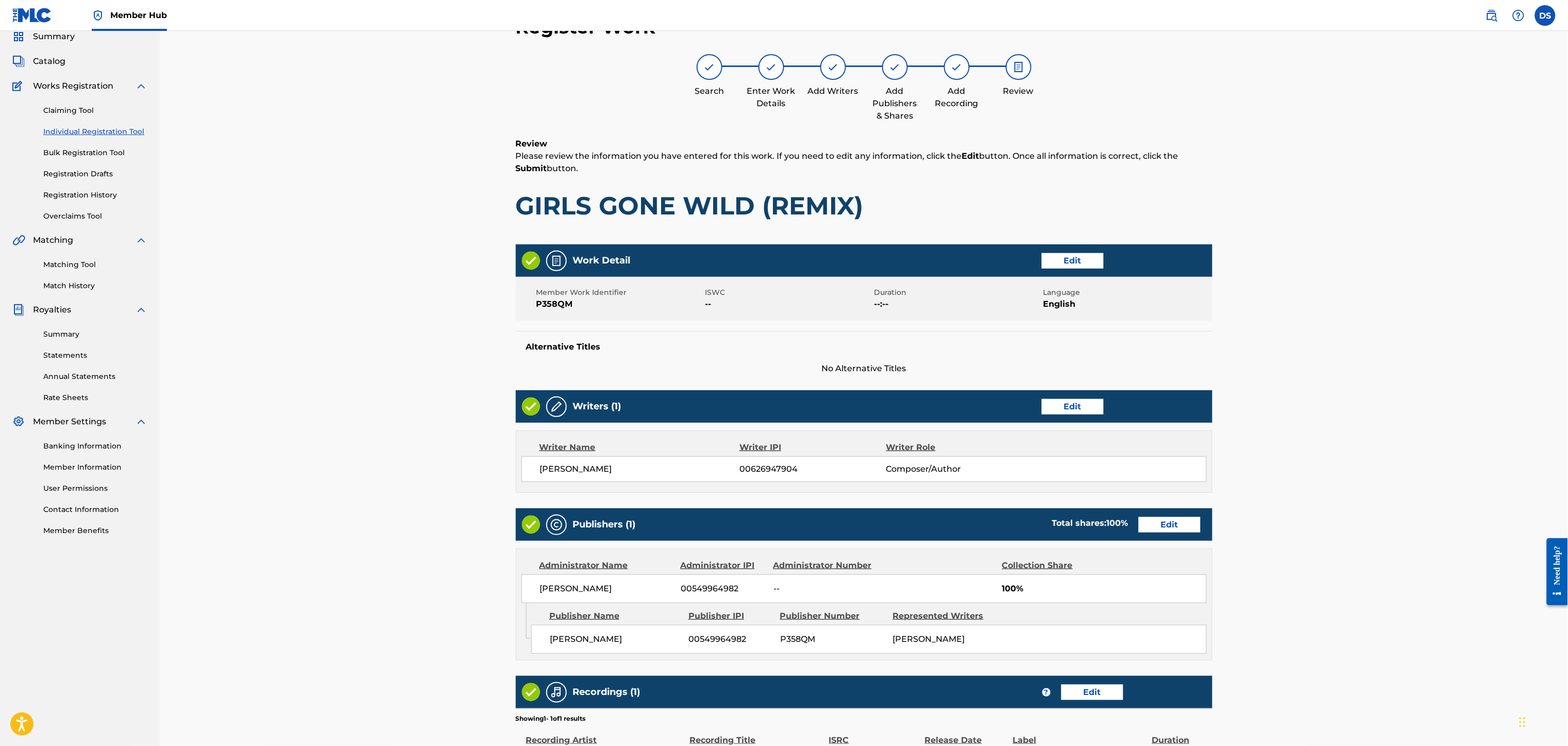
scroll to position [175, 0]
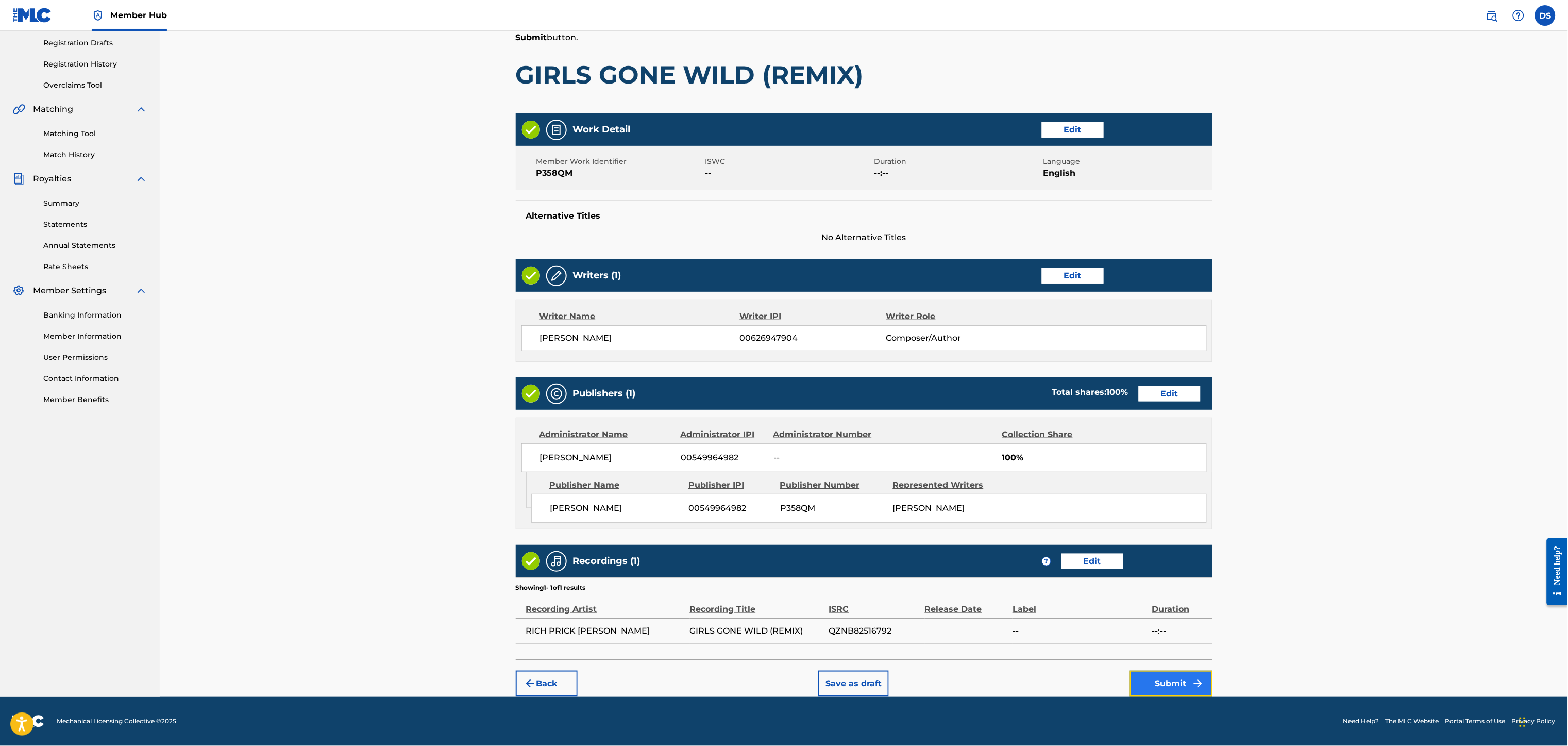
click at [1165, 682] on button "Submit" at bounding box center [1171, 684] width 82 height 26
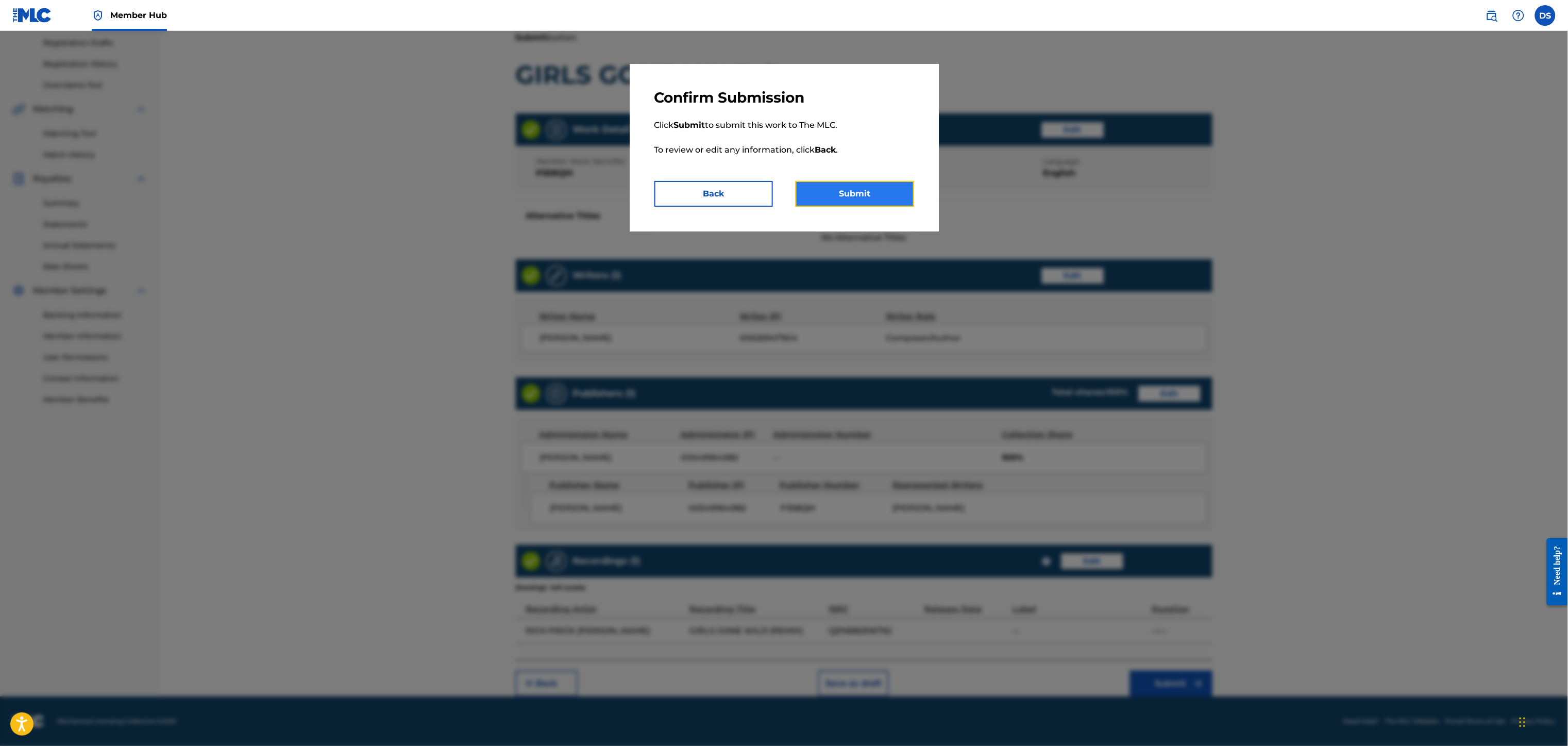
click at [849, 187] on button "Submit" at bounding box center [854, 194] width 119 height 26
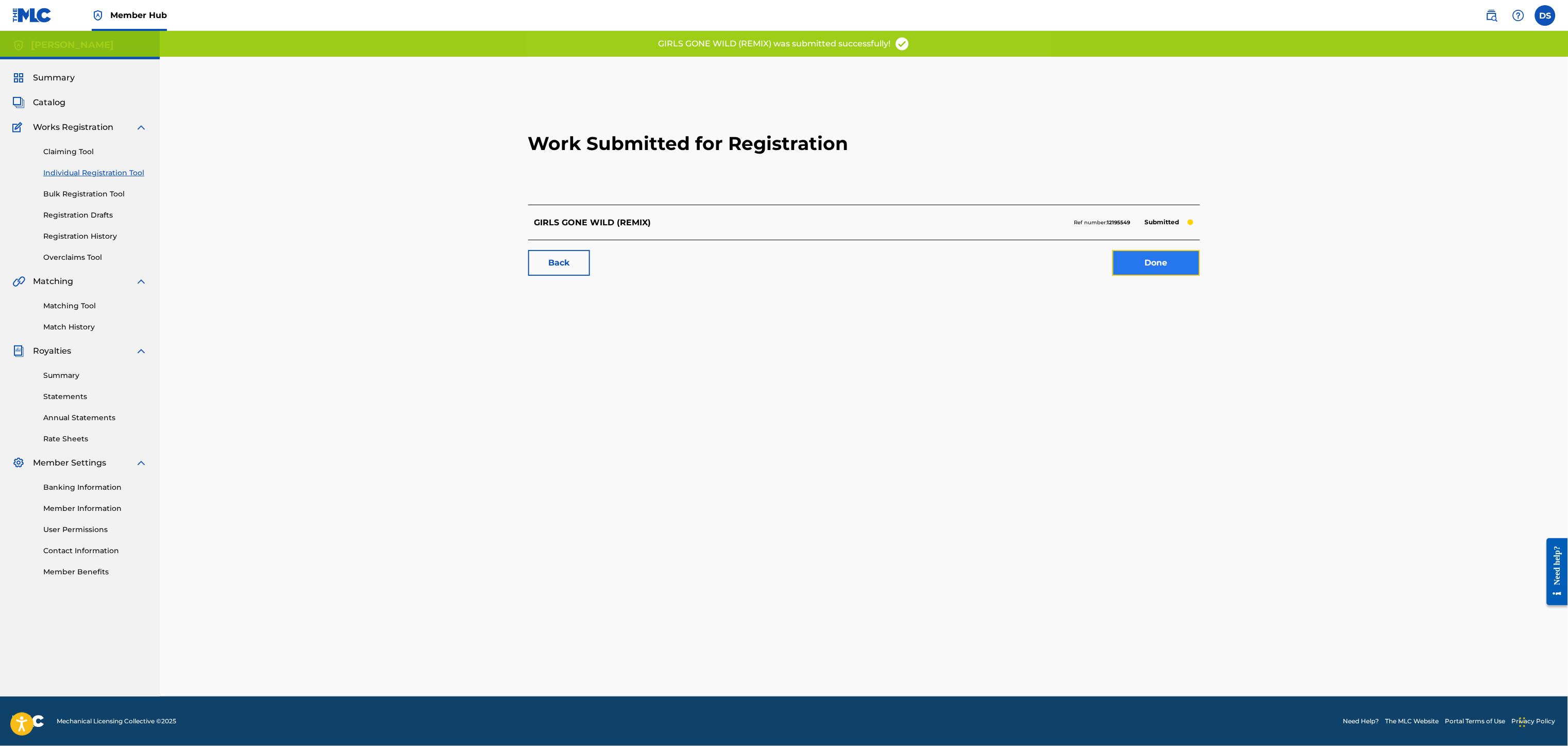
click at [1175, 254] on link "Done" at bounding box center [1155, 263] width 87 height 26
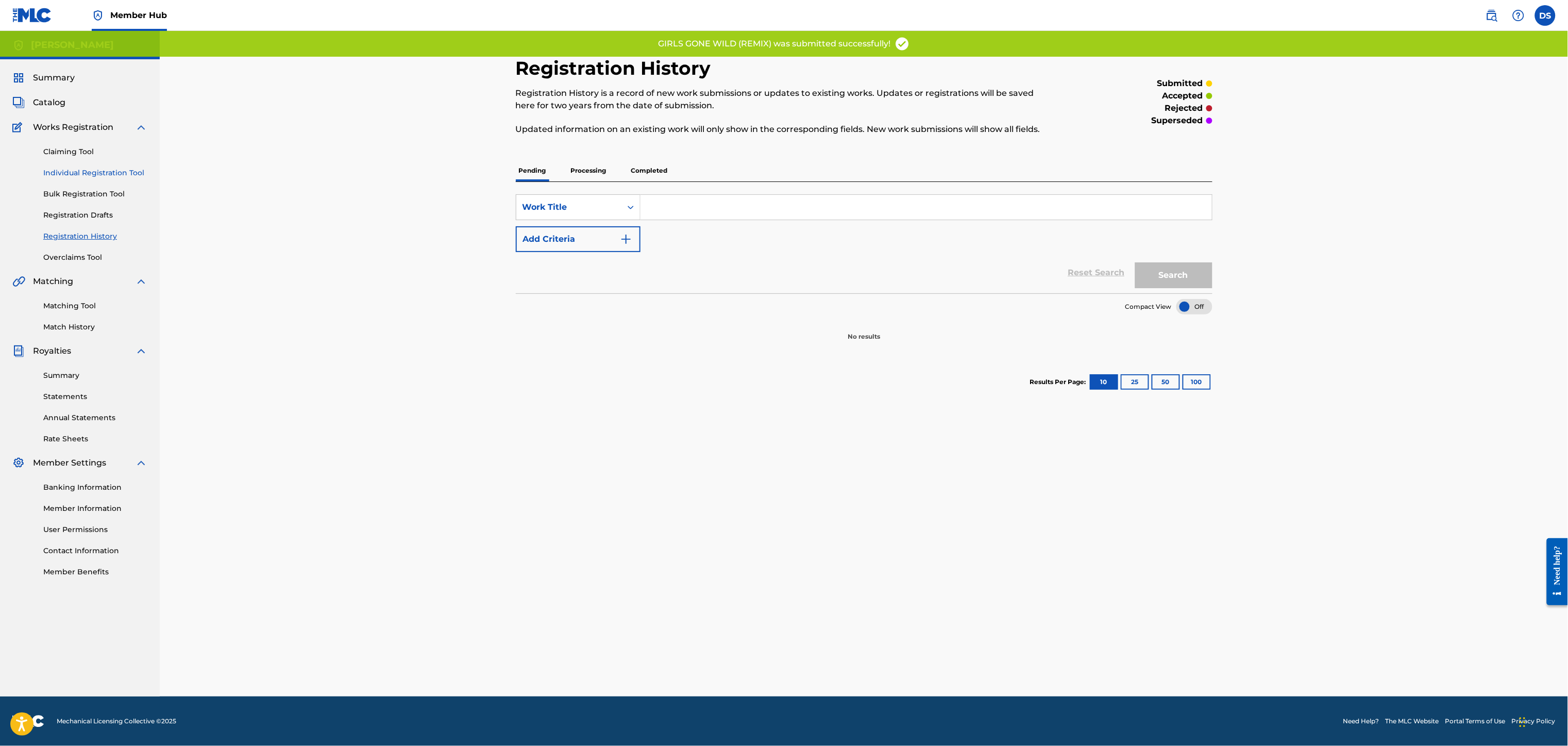
click at [86, 170] on link "Individual Registration Tool" at bounding box center [95, 172] width 104 height 11
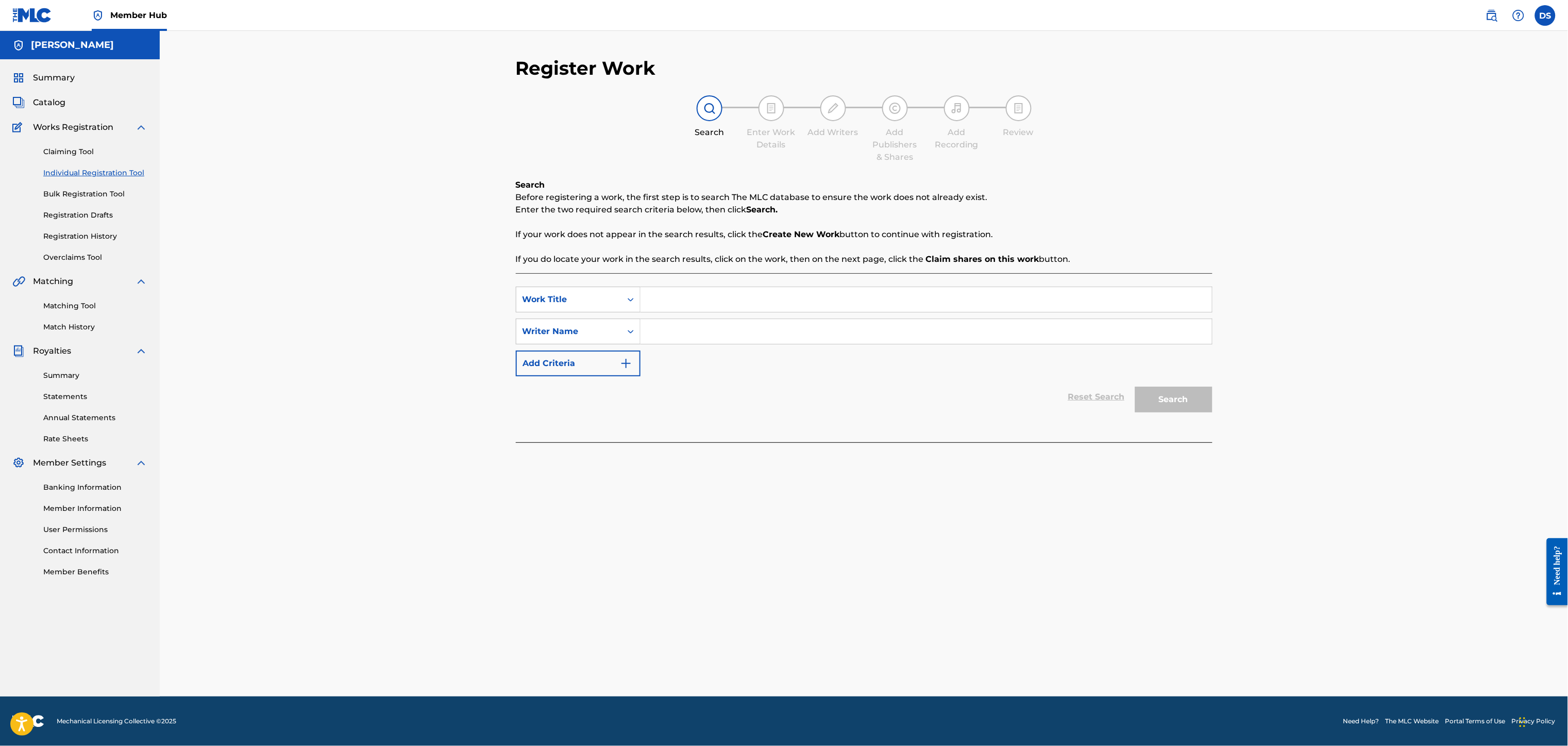
paste input "QZL382246805"
type input "QZL382246805"
click at [693, 295] on input "Search Form" at bounding box center [926, 299] width 571 height 25
paste input "Hold' Up 3 Times"
type input "Hold' Up 3 Times"
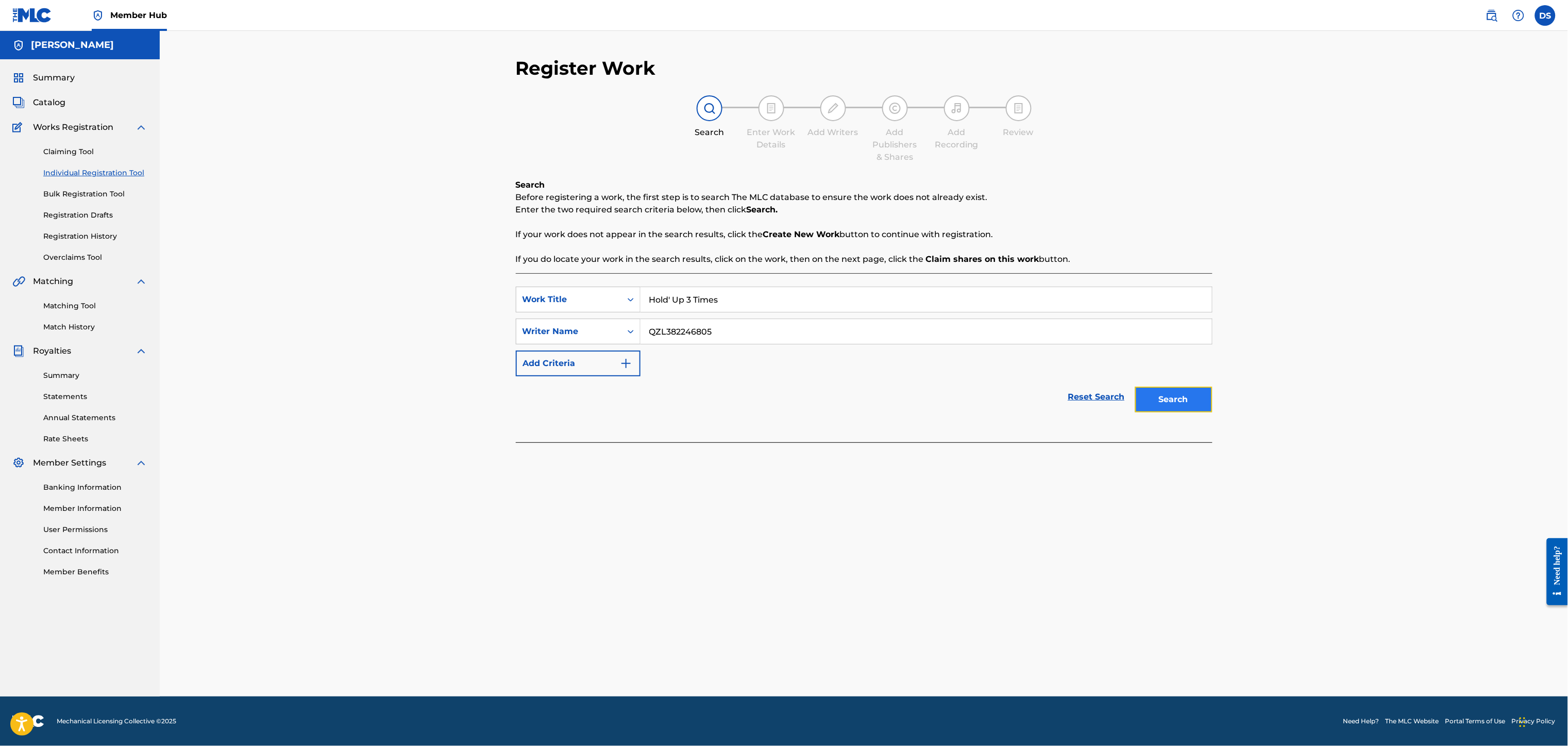
click at [1154, 397] on button "Search" at bounding box center [1173, 400] width 77 height 26
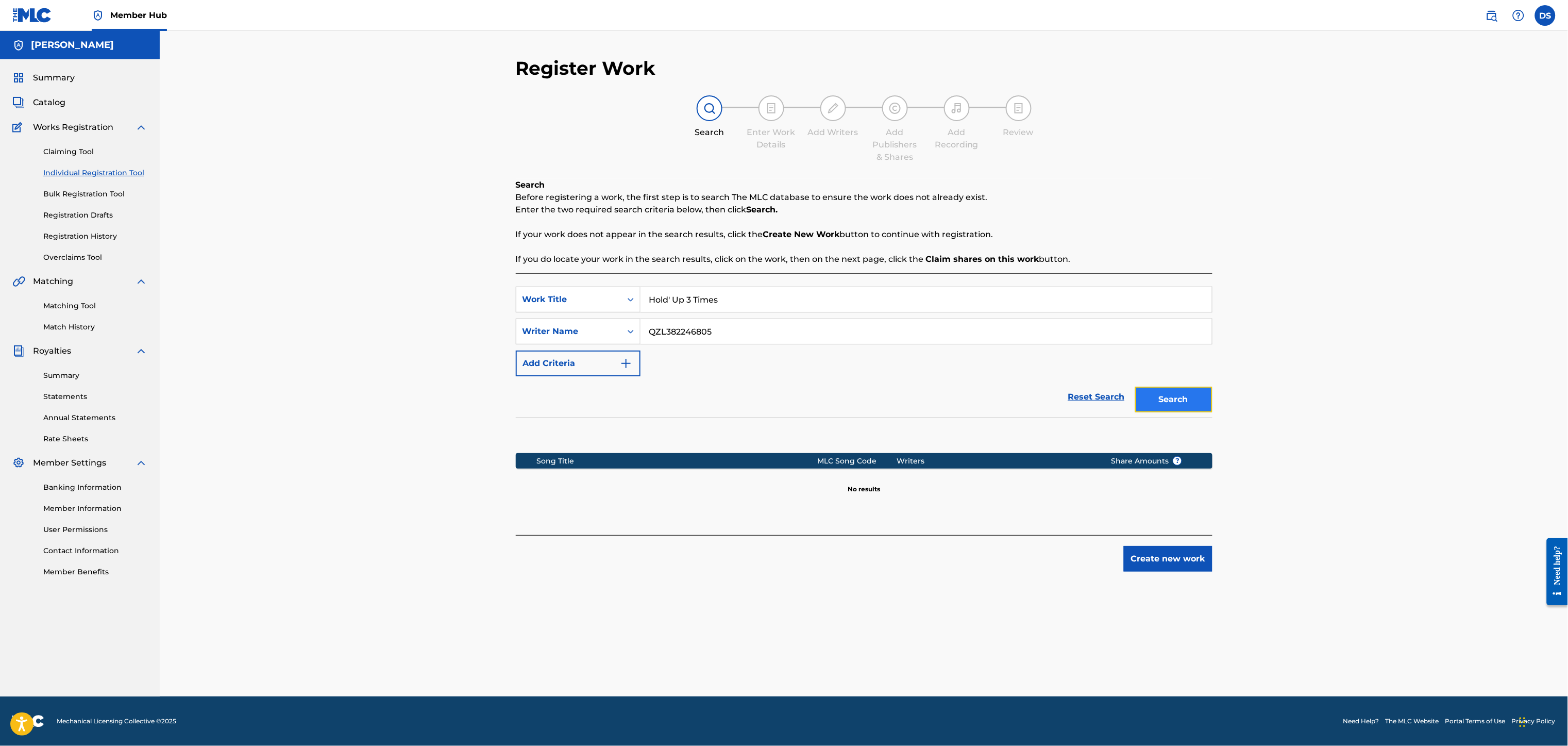
click at [1154, 397] on button "Search" at bounding box center [1173, 400] width 77 height 26
click at [1159, 556] on button "Create new work" at bounding box center [1168, 559] width 88 height 26
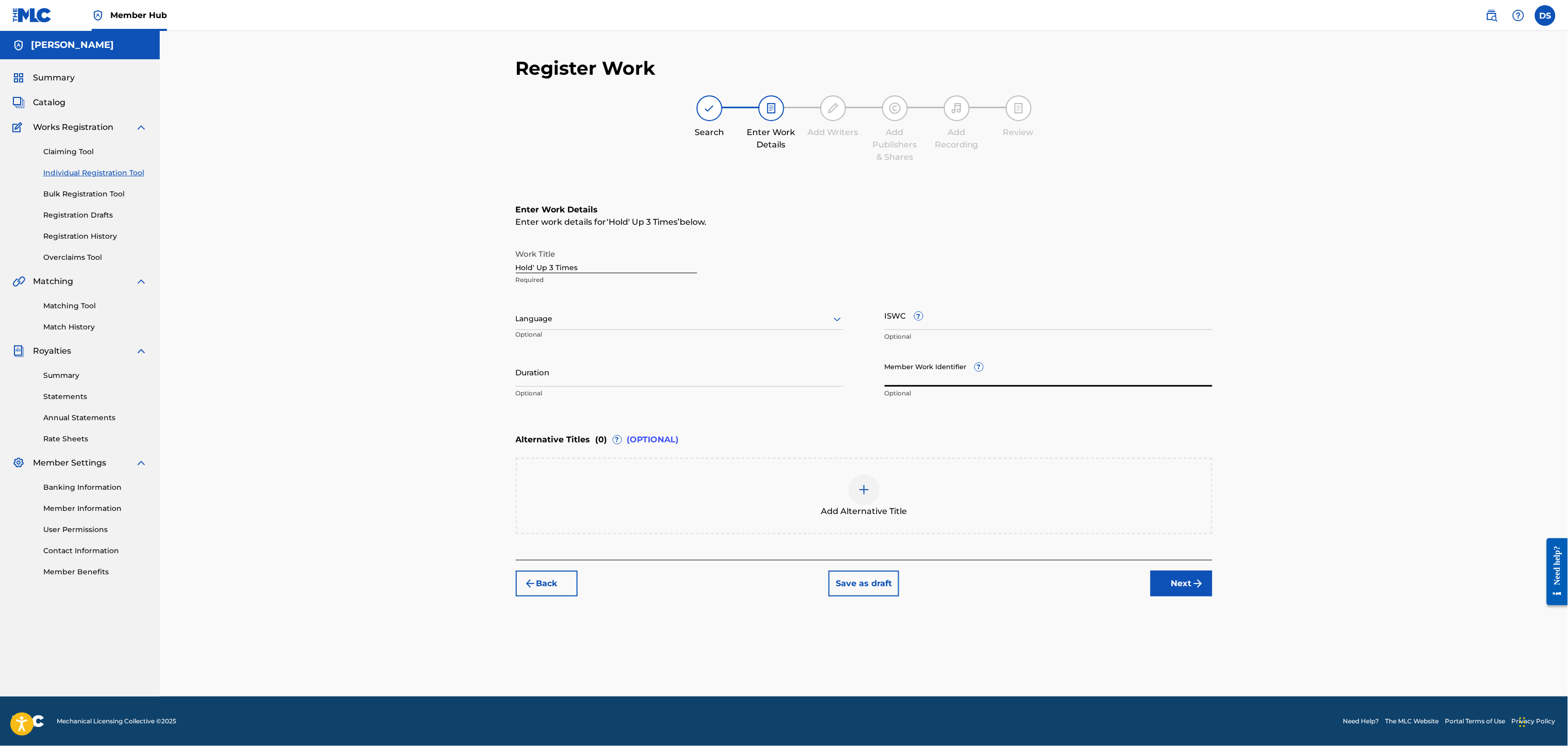
click at [897, 368] on input "Member Work Identifier ?" at bounding box center [1048, 372] width 328 height 29
type input "P358QM"
click at [712, 319] on div at bounding box center [679, 318] width 328 height 13
click at [633, 347] on div "English" at bounding box center [679, 341] width 326 height 23
click at [1189, 587] on button "Next" at bounding box center [1180, 583] width 61 height 26
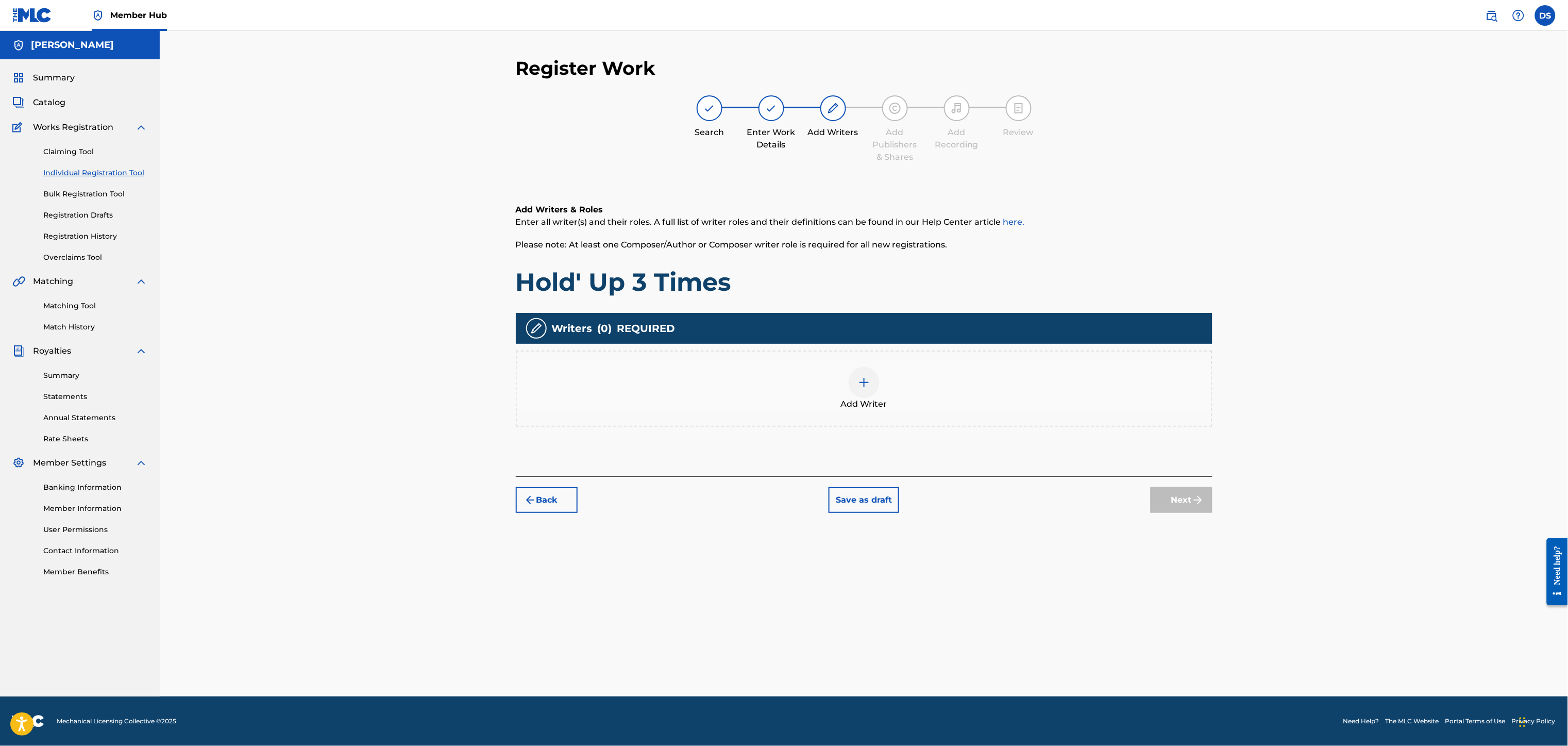
click at [864, 370] on div at bounding box center [864, 383] width 31 height 31
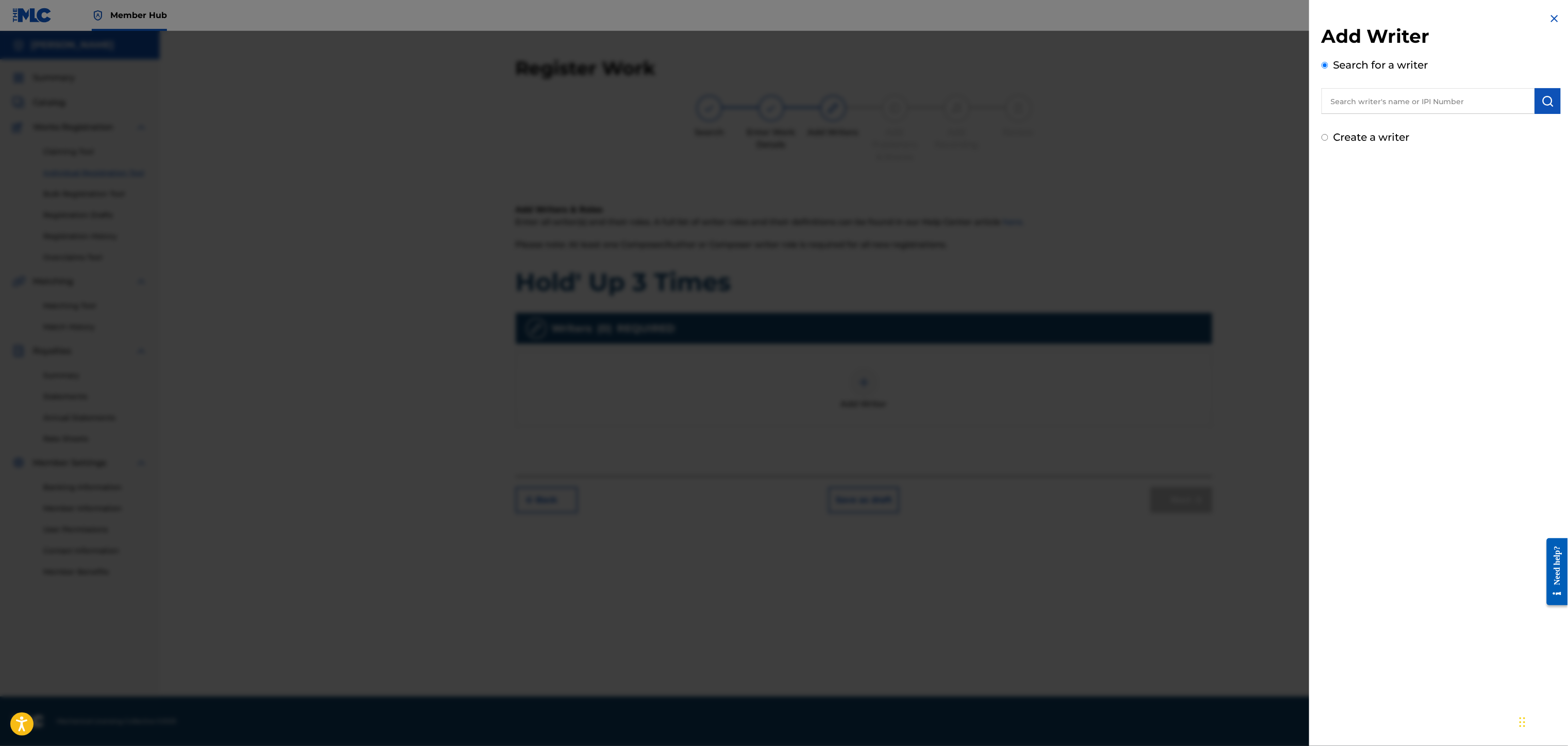
click at [1417, 93] on input "text" at bounding box center [1428, 101] width 213 height 26
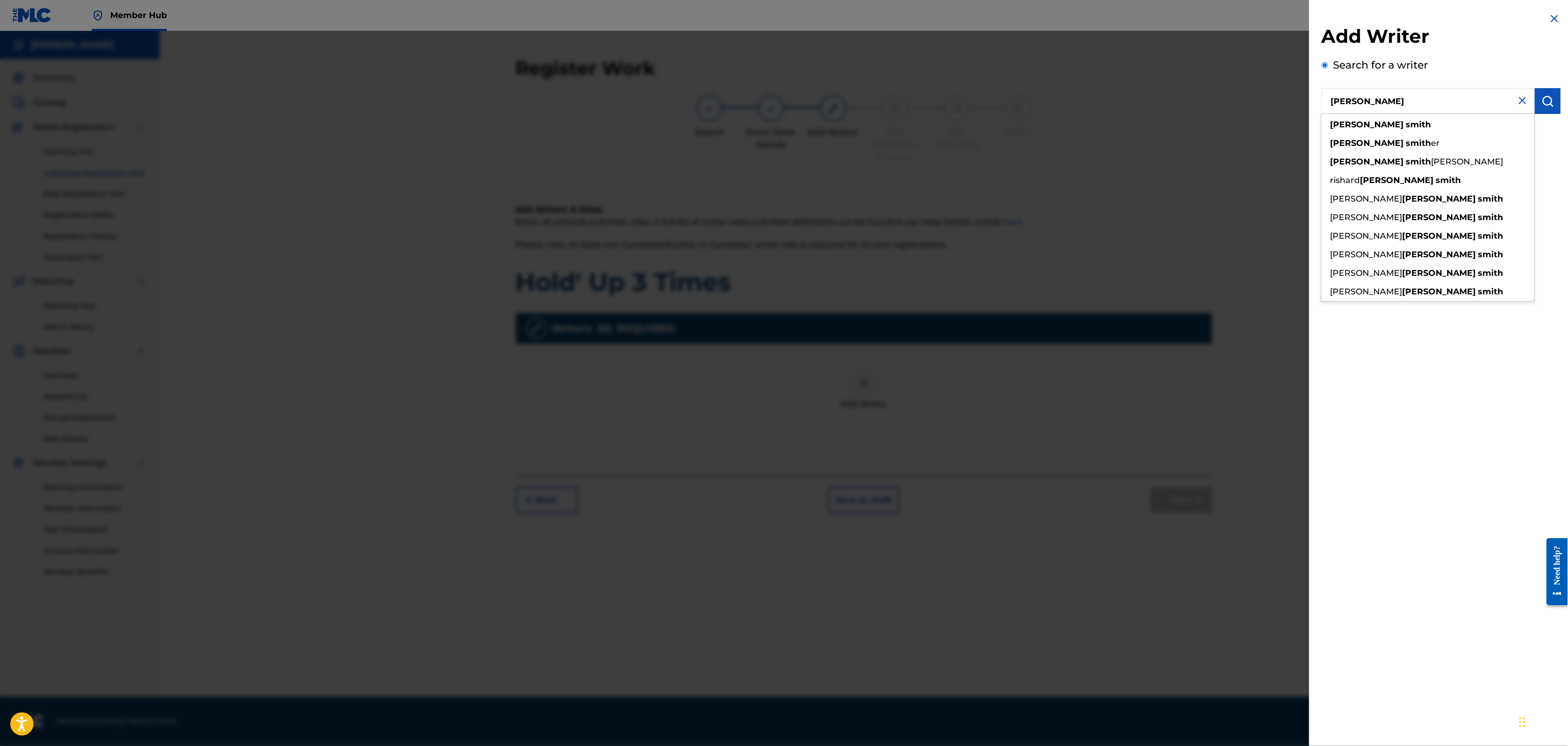
type input "[PERSON_NAME]"
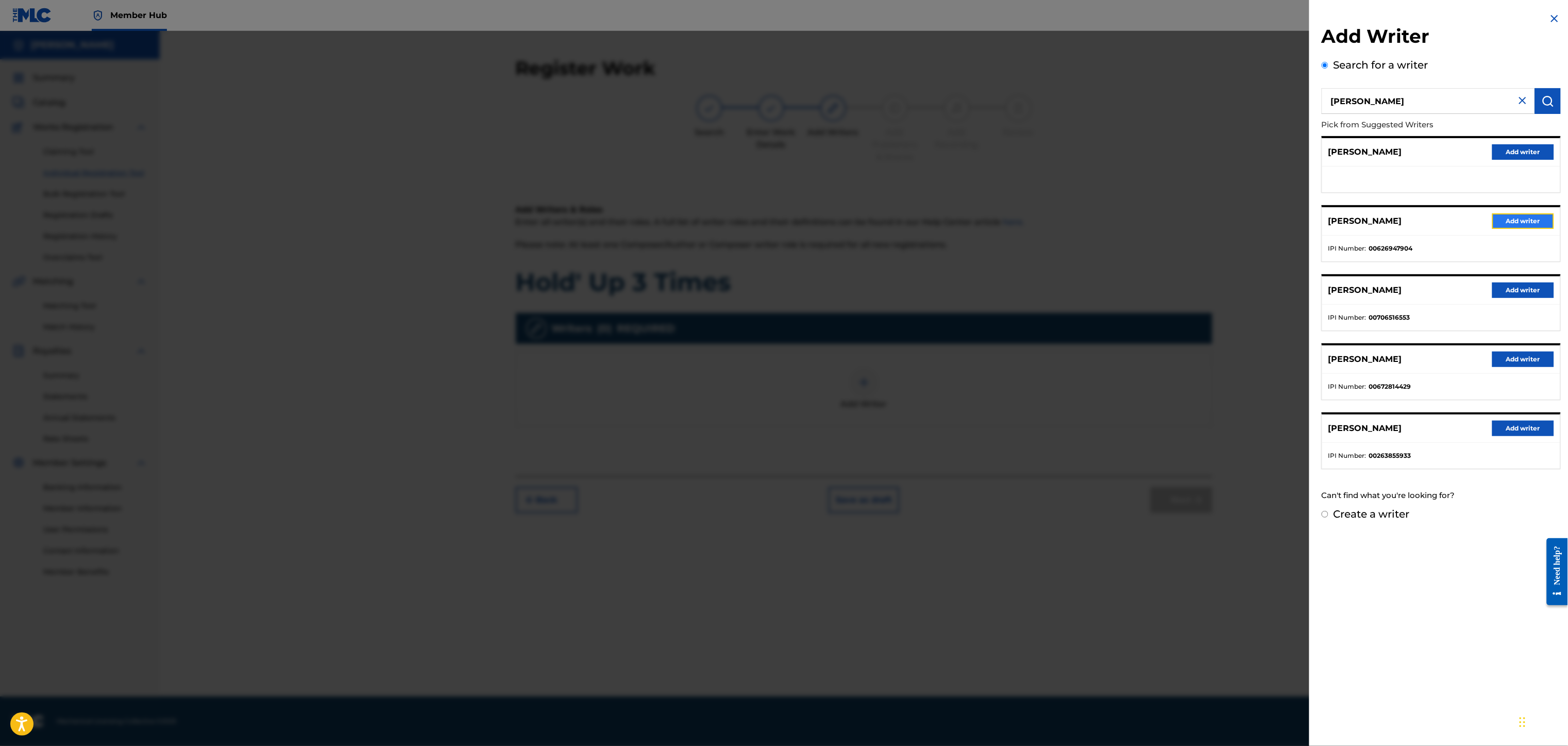
click at [1503, 222] on button "Add writer" at bounding box center [1522, 221] width 61 height 16
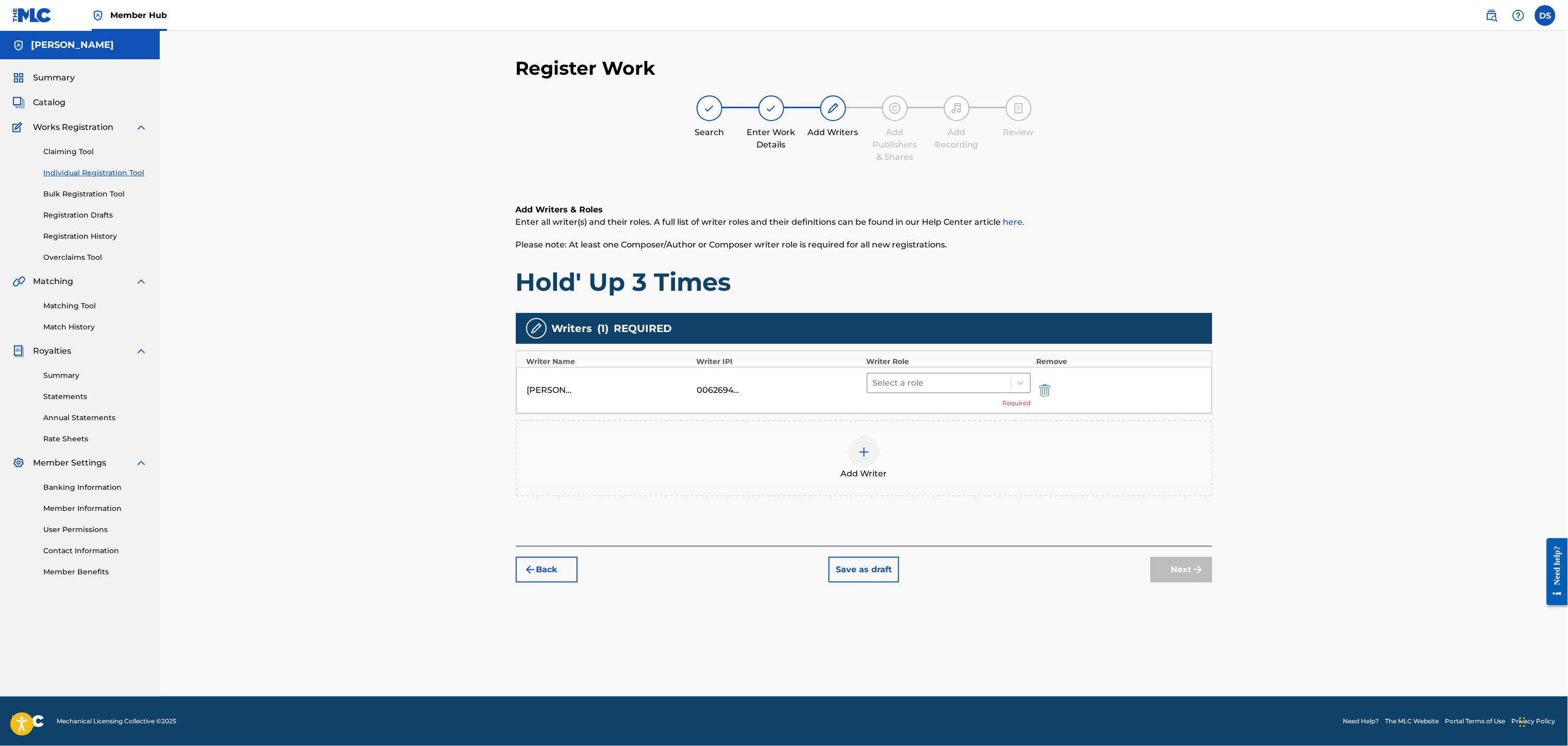
click at [925, 380] on div at bounding box center [940, 383] width 133 height 15
click at [912, 409] on div "Composer/Author" at bounding box center [948, 410] width 164 height 21
click at [863, 442] on img at bounding box center [864, 436] width 12 height 12
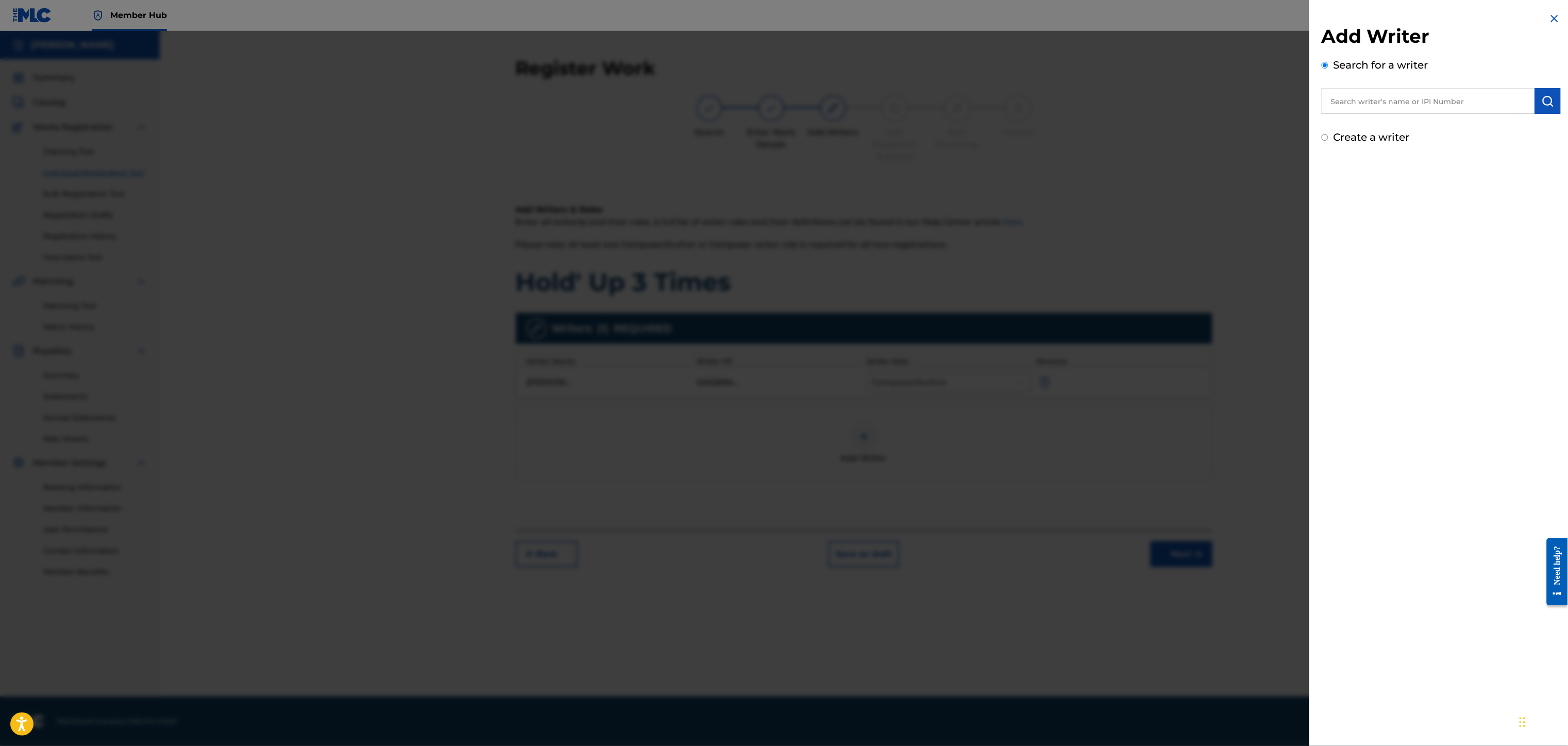
click at [1370, 99] on input "text" at bounding box center [1428, 101] width 213 height 26
type input "trauma tone"
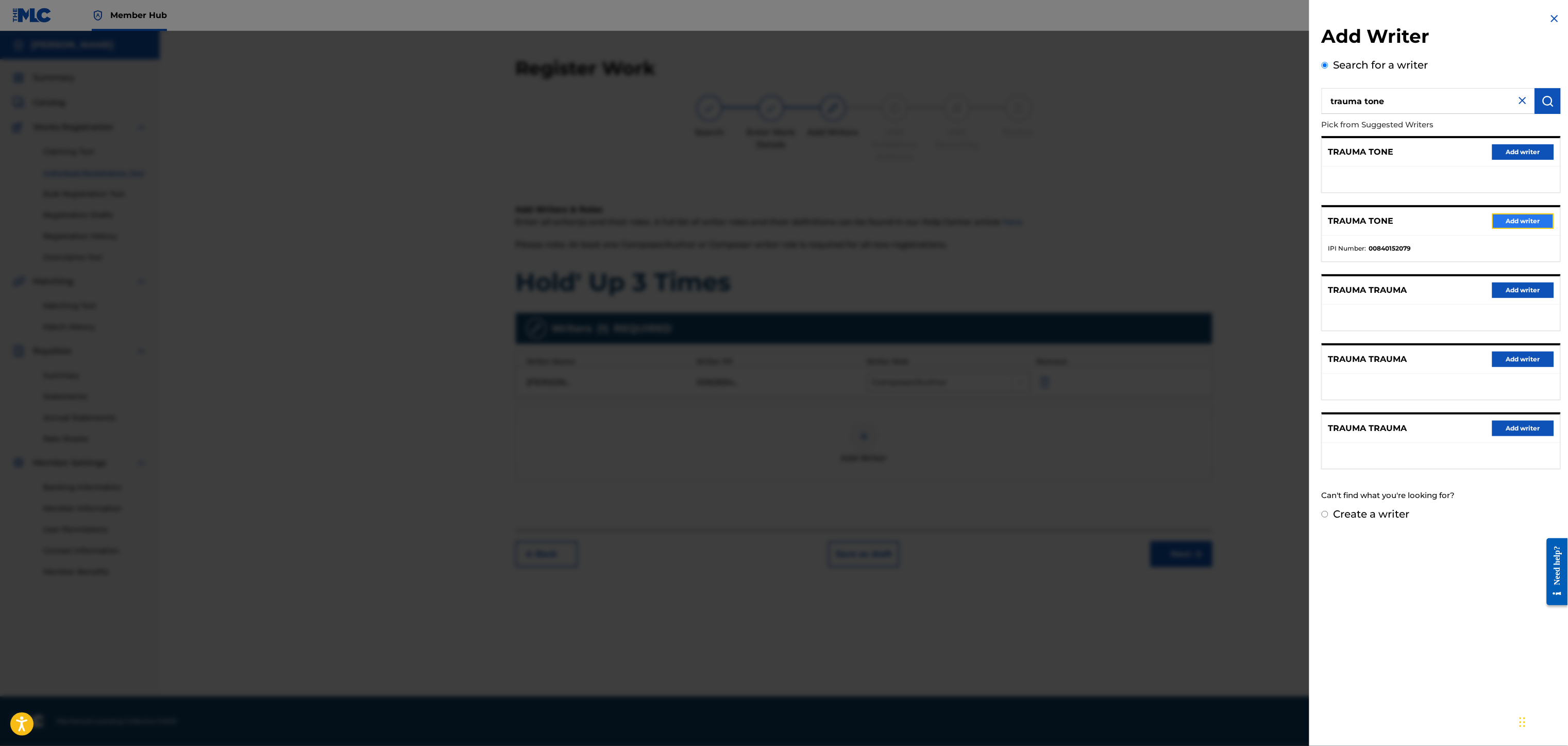
click at [1505, 222] on button "Add writer" at bounding box center [1522, 221] width 61 height 16
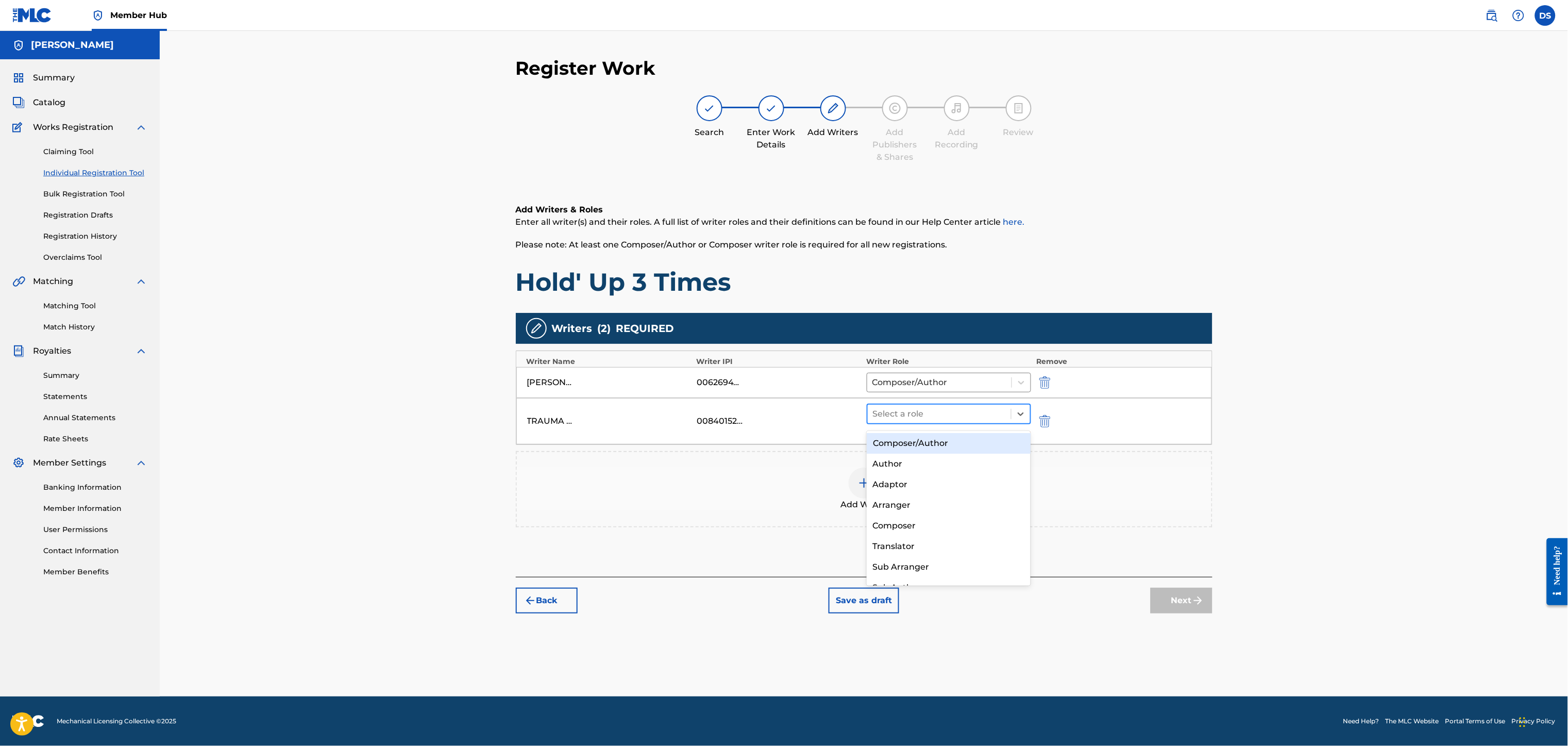
click at [937, 420] on div at bounding box center [940, 414] width 133 height 15
click at [907, 444] on div "Composer/Author" at bounding box center [948, 443] width 164 height 21
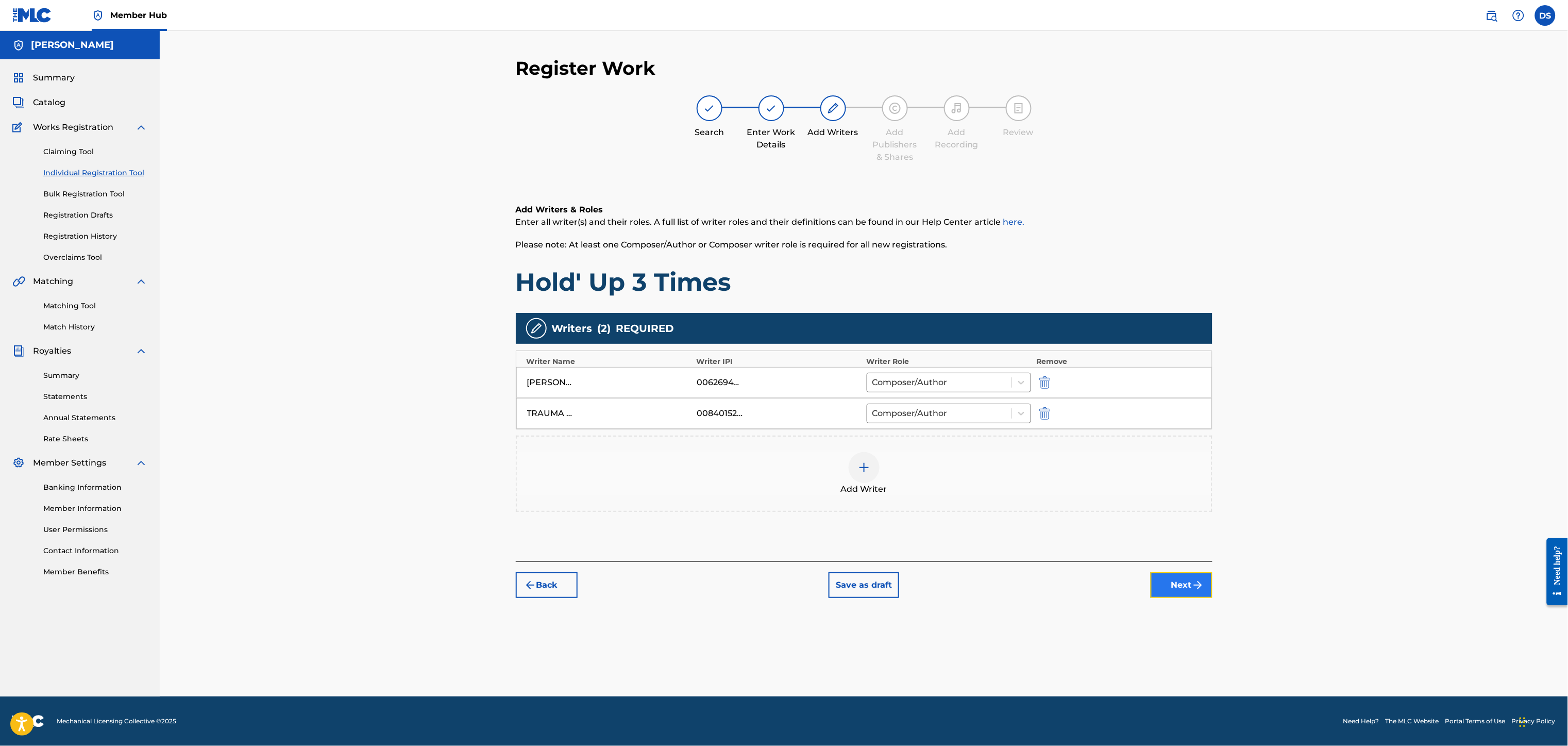
click at [1194, 591] on img "submit" at bounding box center [1198, 585] width 12 height 12
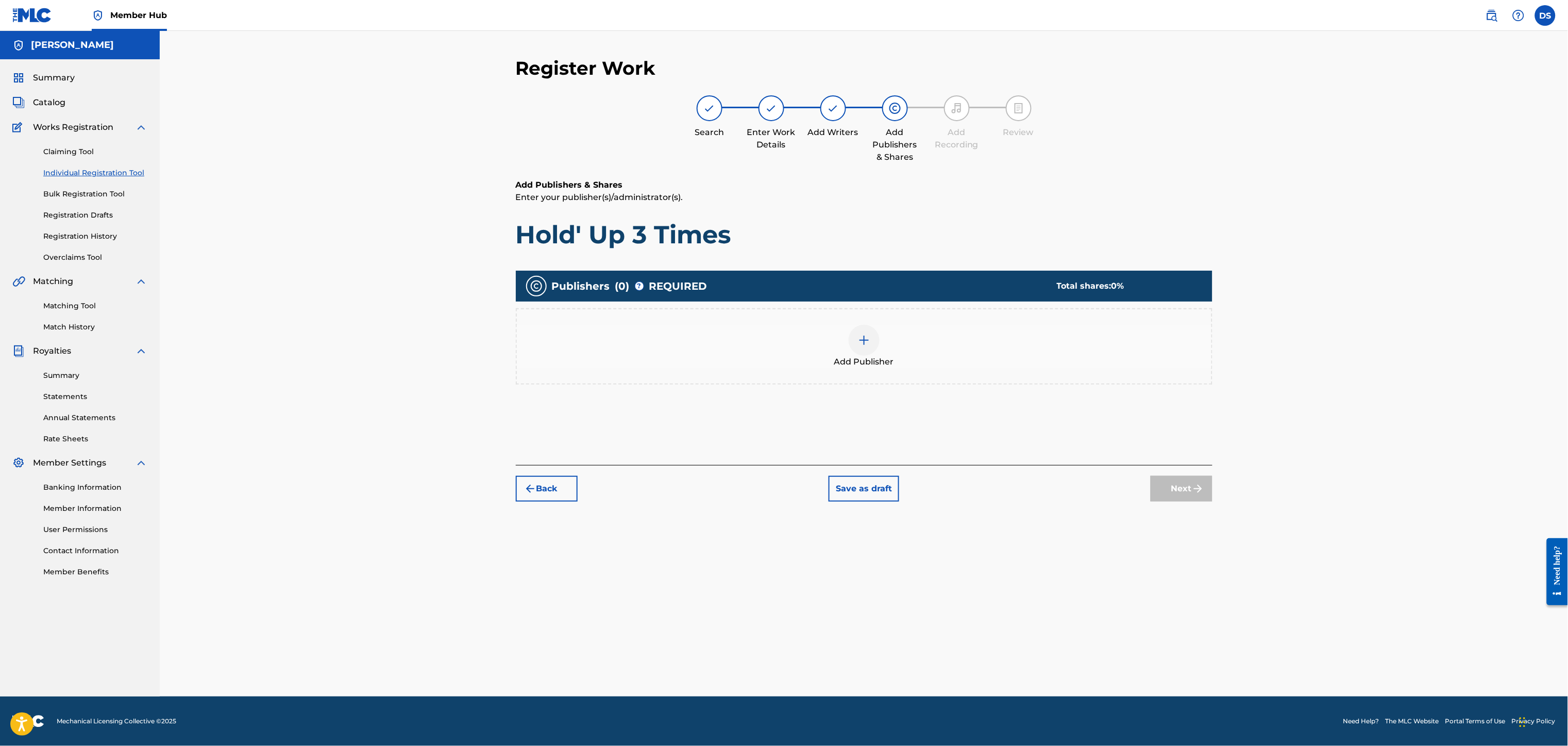
click at [871, 333] on div at bounding box center [864, 340] width 31 height 31
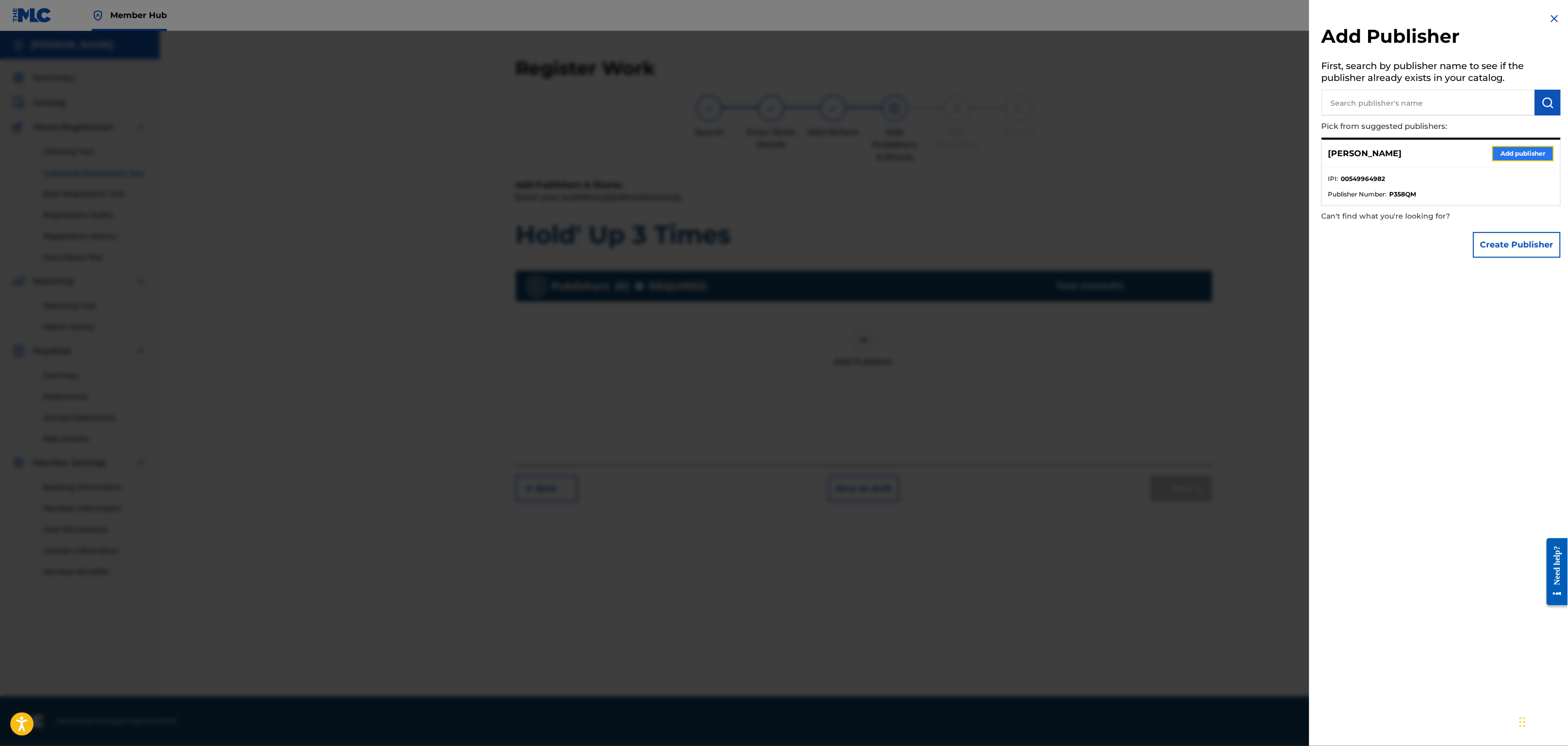
click at [1520, 151] on button "Add publisher" at bounding box center [1522, 153] width 61 height 16
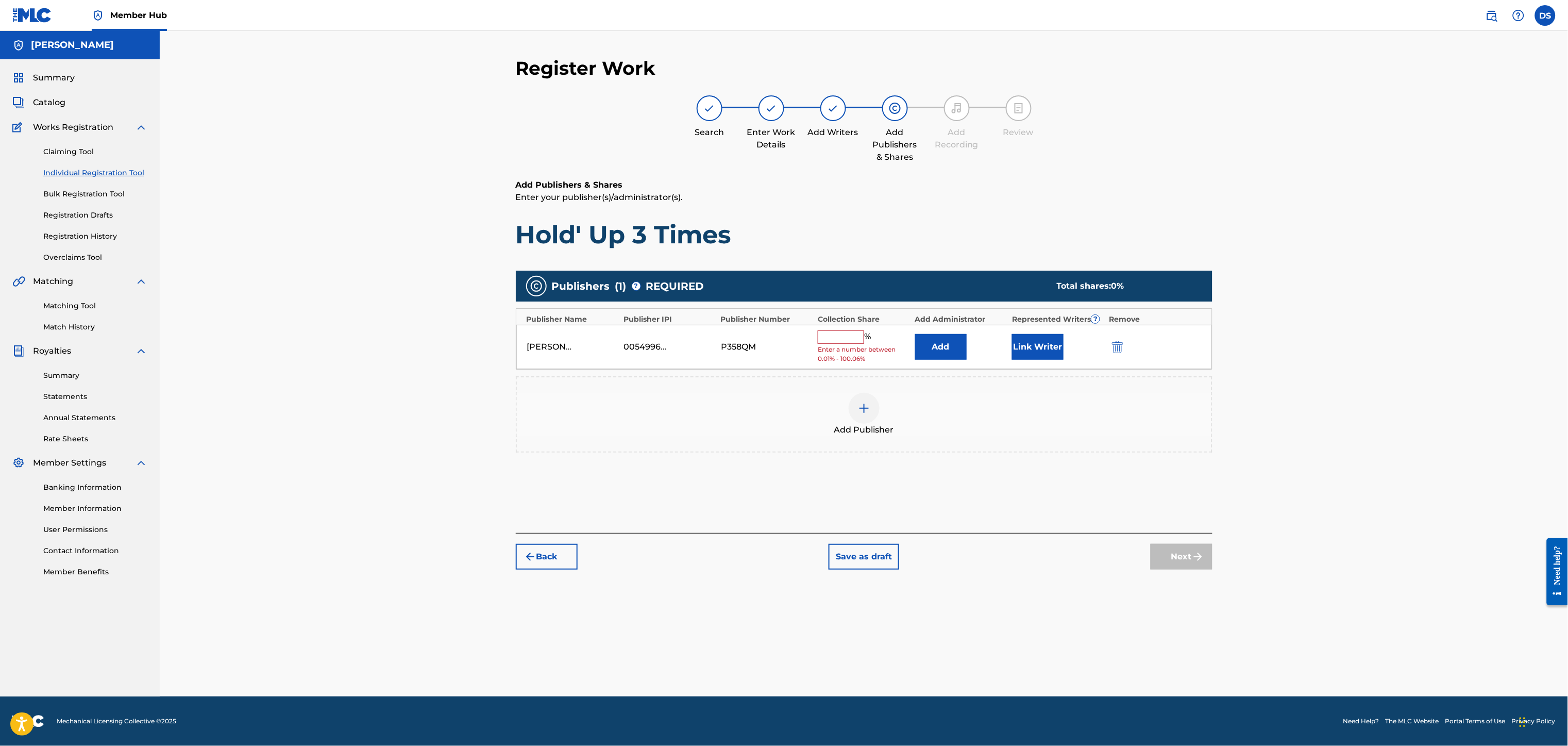
click at [999, 347] on div "Add" at bounding box center [961, 347] width 92 height 26
click at [1043, 344] on button "Link Writer" at bounding box center [1038, 347] width 52 height 26
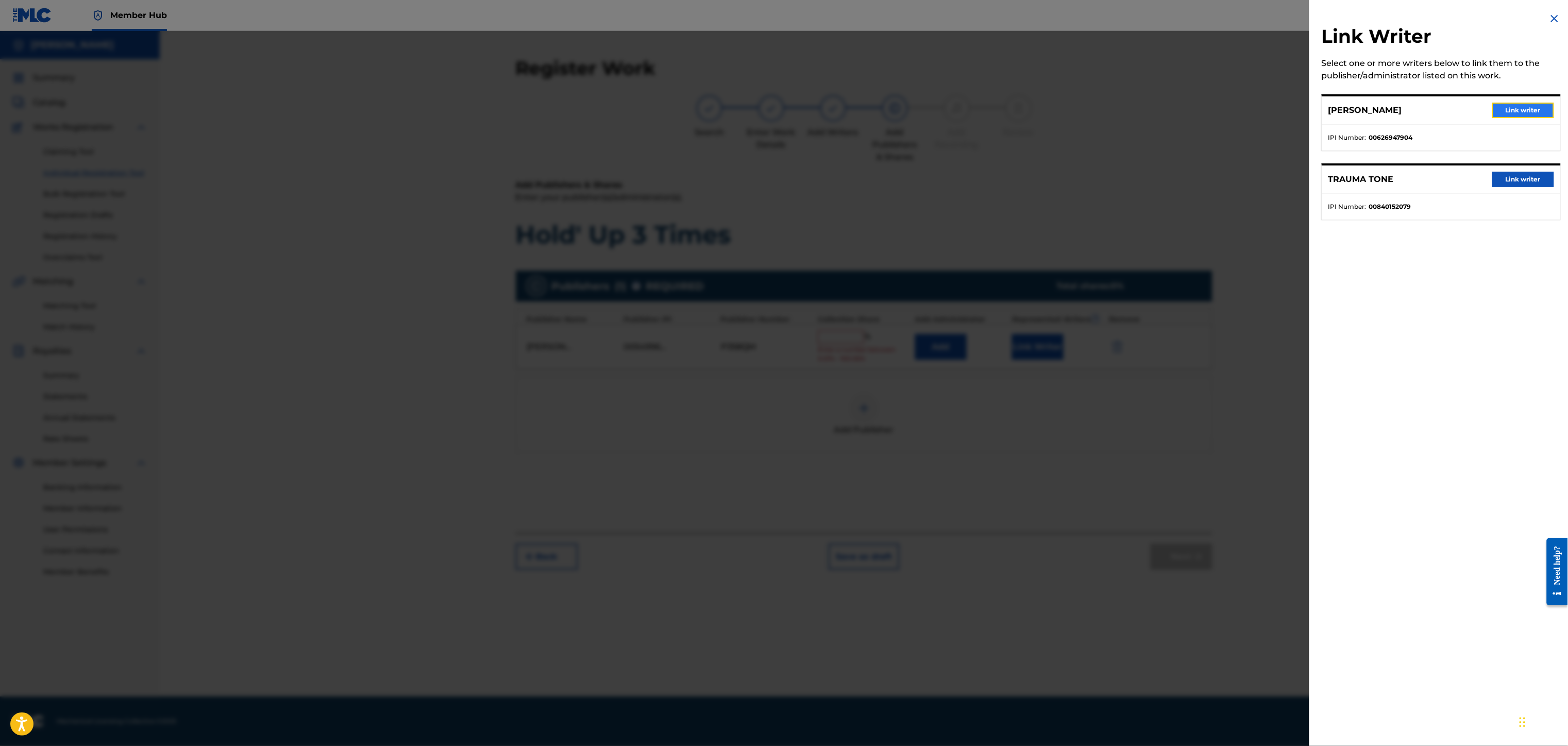
click at [1516, 114] on button "Link writer" at bounding box center [1522, 110] width 61 height 16
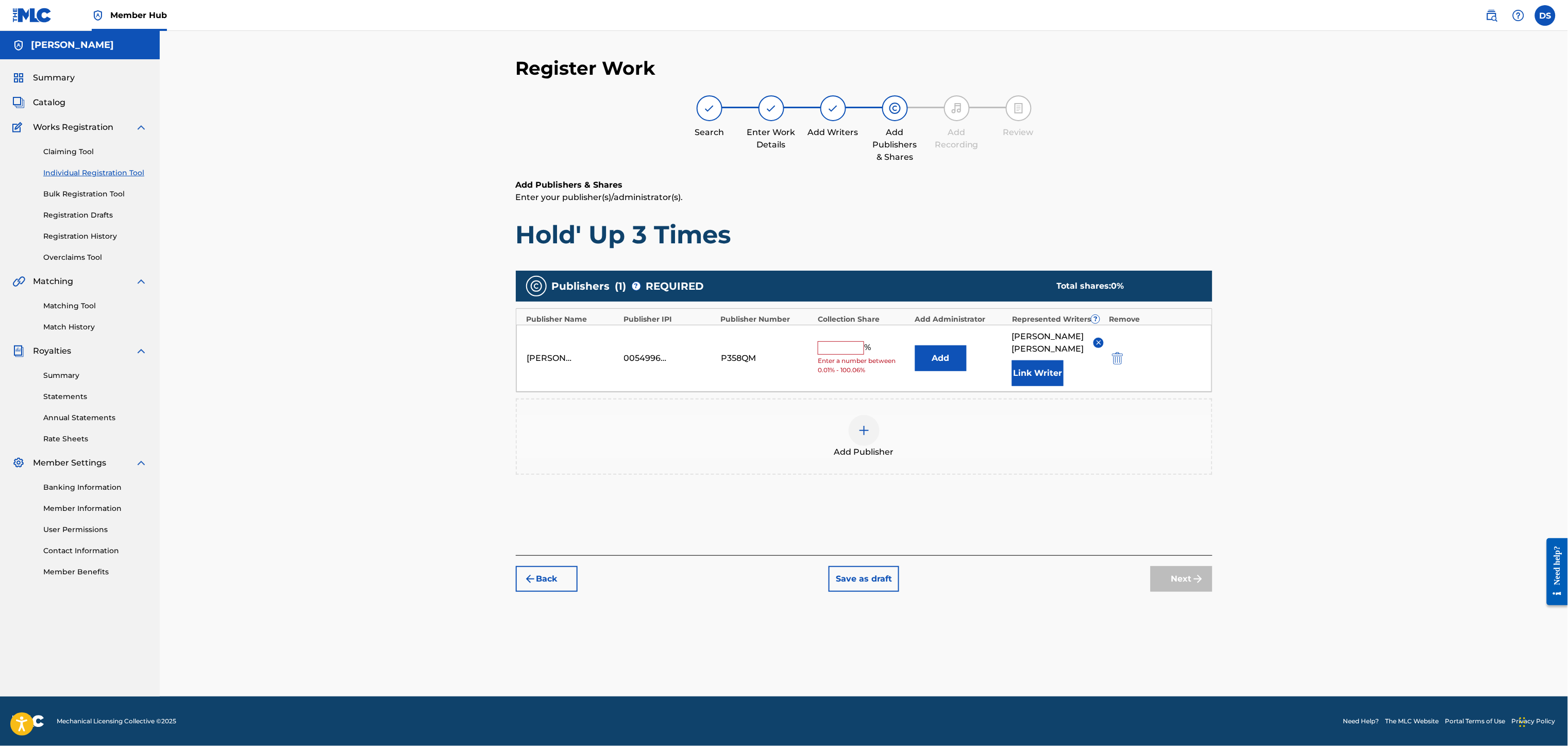
click at [845, 343] on input "text" at bounding box center [841, 347] width 47 height 13
type input "50"
click at [865, 424] on img at bounding box center [864, 430] width 12 height 12
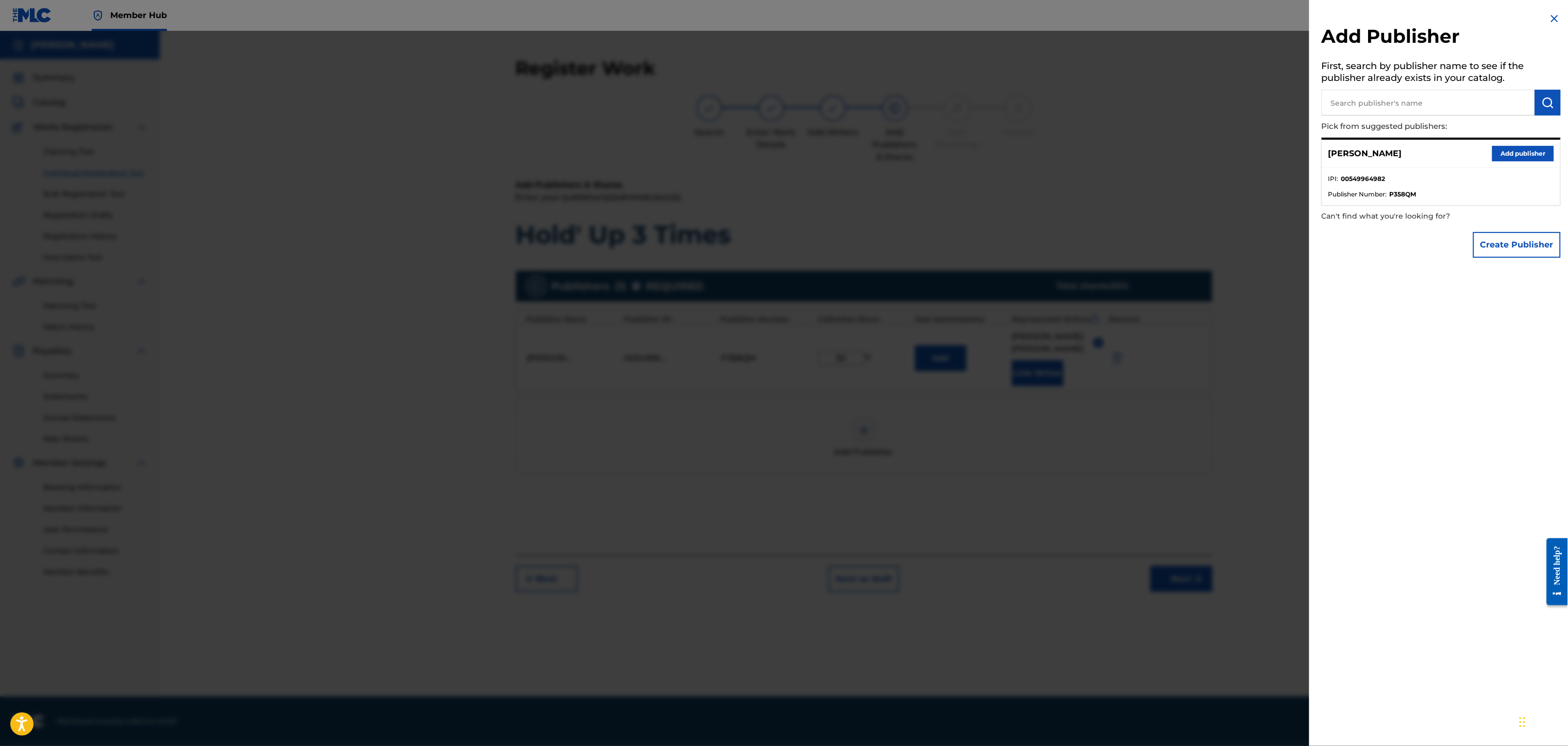
click at [1447, 105] on input "text" at bounding box center [1428, 103] width 213 height 26
type input "TRAUMA TONE"
click at [1492, 242] on button "Create Publisher" at bounding box center [1516, 245] width 87 height 26
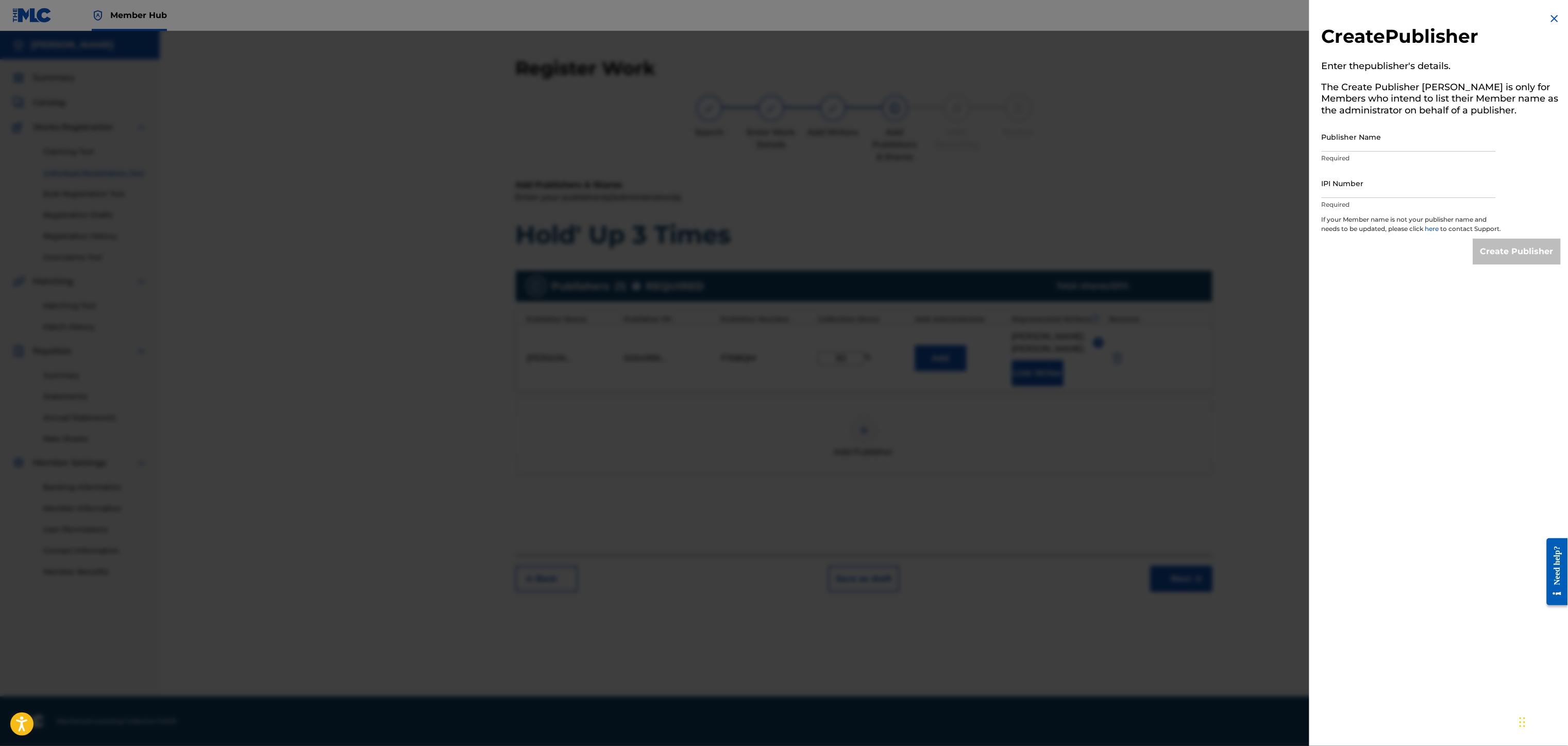
click at [1552, 18] on img at bounding box center [1554, 18] width 12 height 12
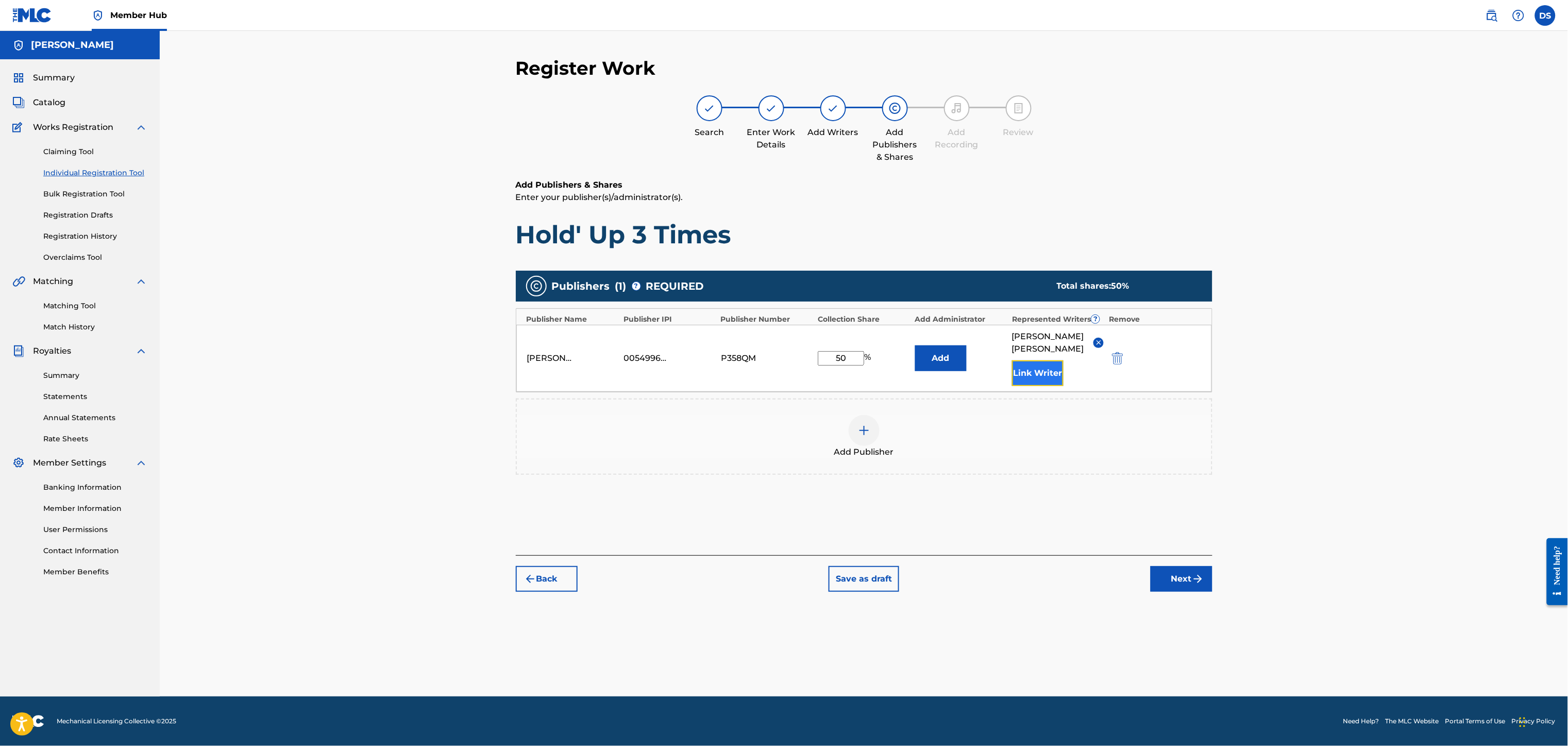
click at [1040, 360] on button "Link Writer" at bounding box center [1038, 373] width 52 height 26
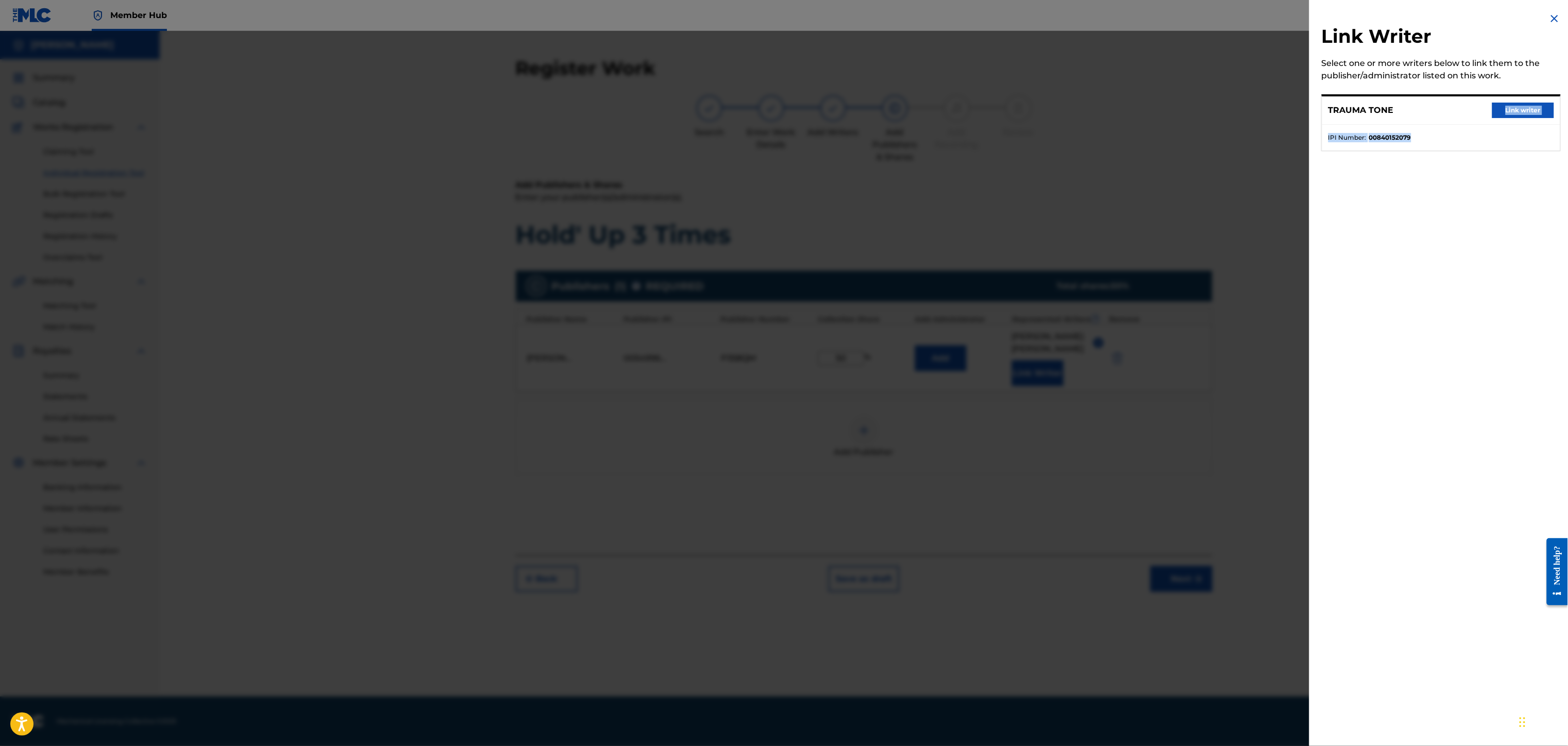
drag, startPoint x: 1460, startPoint y: 123, endPoint x: 1411, endPoint y: 131, distance: 49.6
click at [1411, 131] on div "TRAUMA TONE Link writer IPI Number : 00840152079" at bounding box center [1441, 122] width 239 height 56
click at [1417, 132] on ul "IPI Number : 00840152079" at bounding box center [1441, 138] width 238 height 26
drag, startPoint x: 1417, startPoint y: 132, endPoint x: 1366, endPoint y: 137, distance: 51.2
click at [1366, 137] on ul "IPI Number : 00840152079" at bounding box center [1441, 138] width 238 height 26
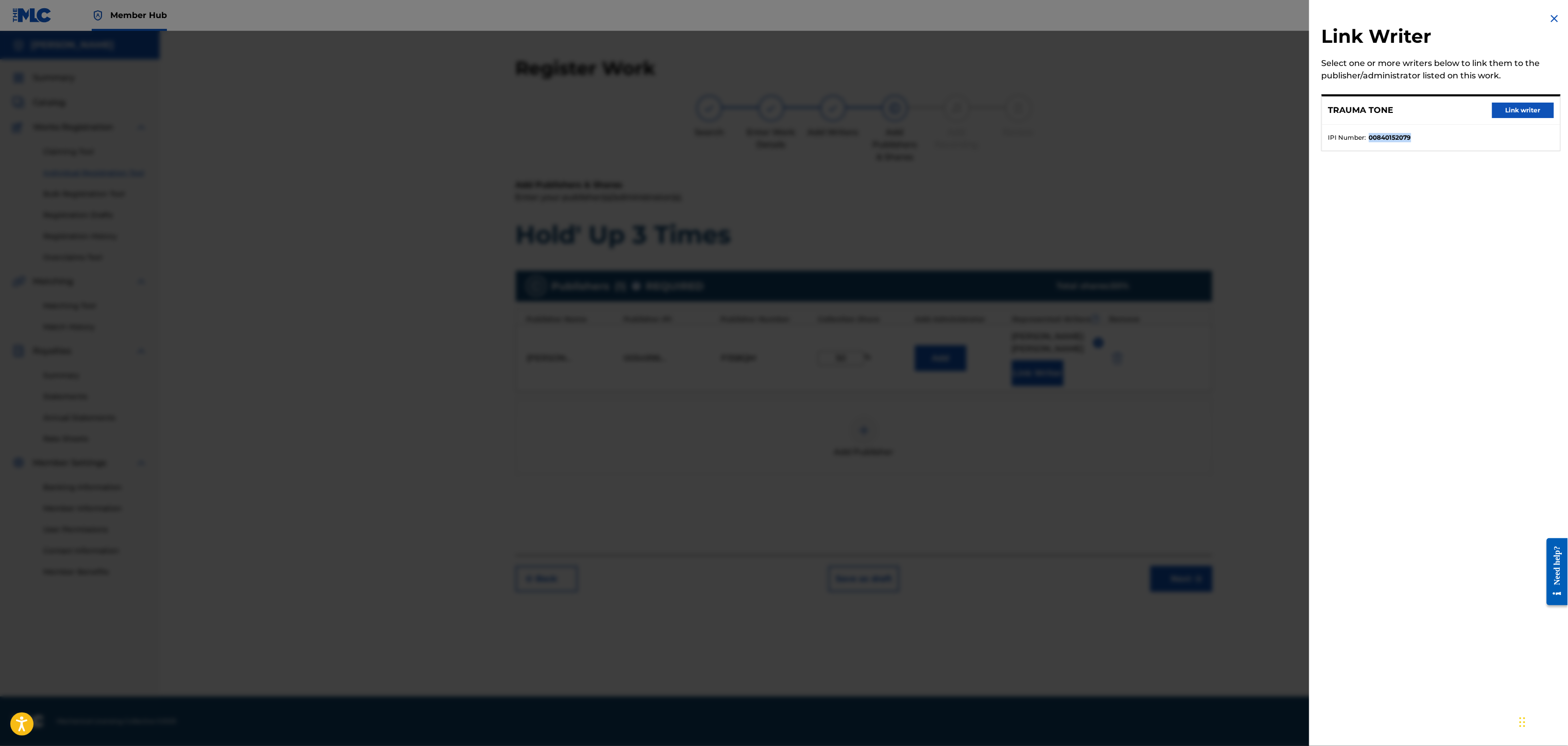
copy li "00840152079"
click at [1548, 20] on img at bounding box center [1554, 18] width 12 height 12
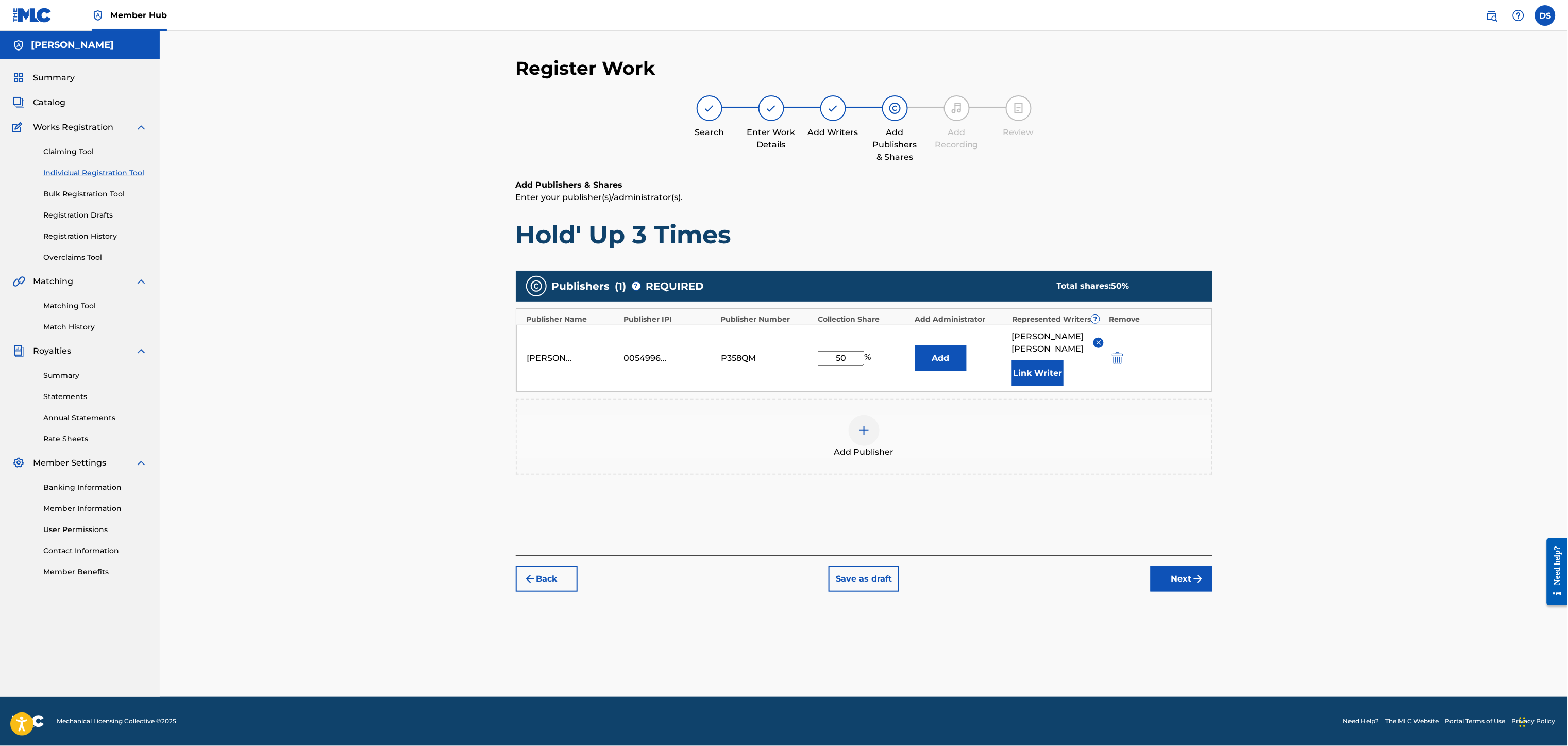
click at [864, 427] on div at bounding box center [864, 430] width 31 height 31
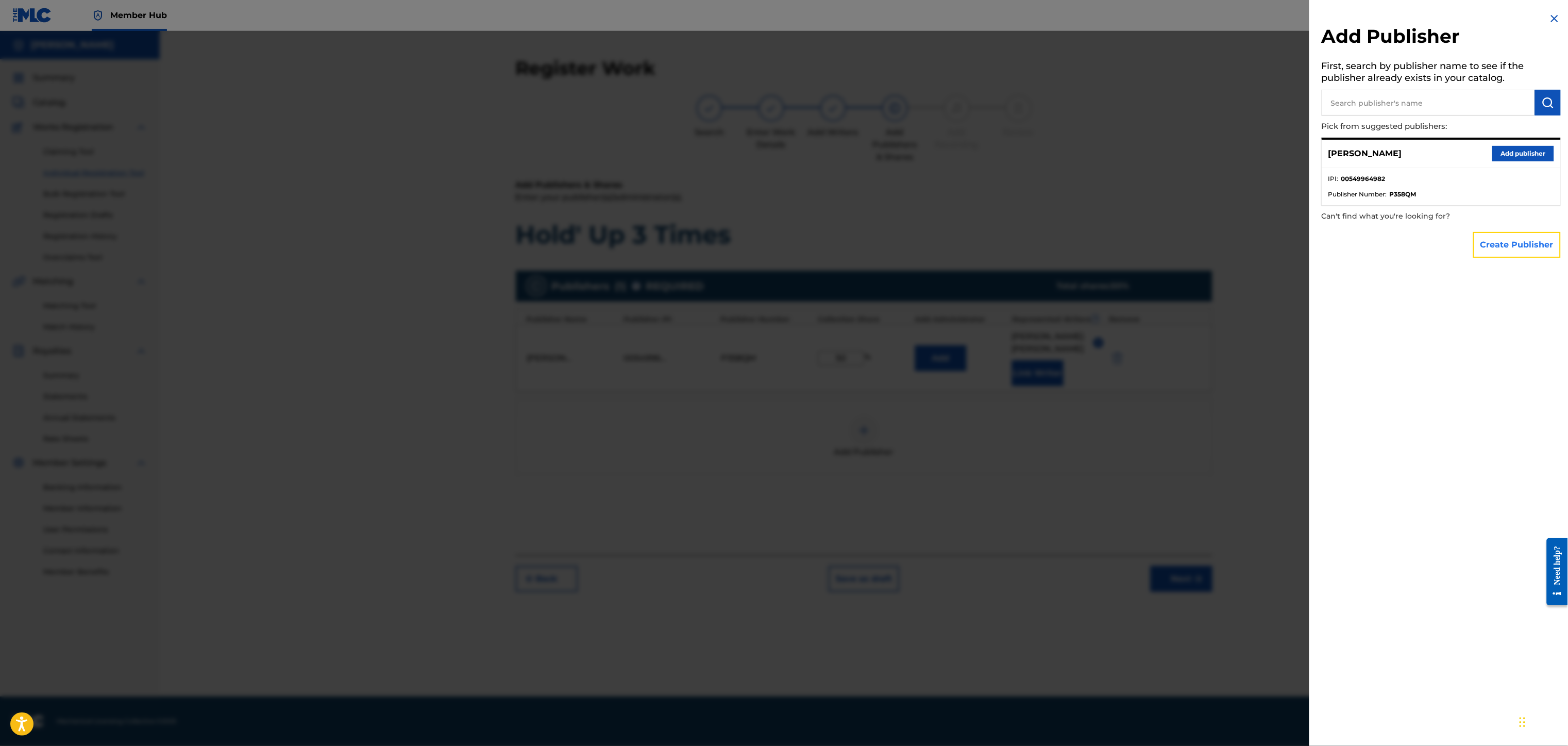
click at [1497, 240] on button "Create Publisher" at bounding box center [1516, 245] width 87 height 26
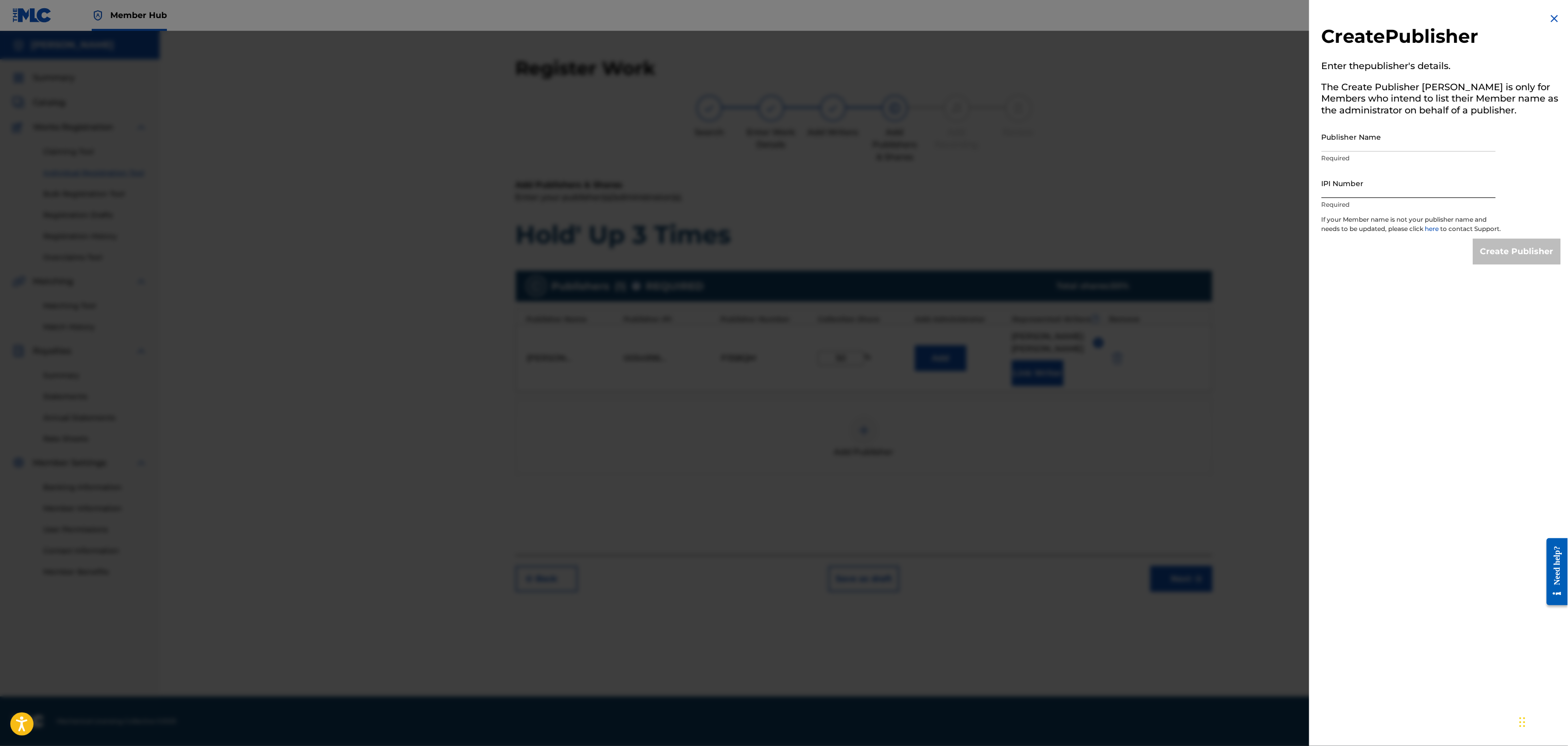
click at [1353, 171] on input "IPI Number" at bounding box center [1408, 183] width 174 height 29
paste input "00840152079"
type input "00840152079"
click at [1365, 129] on input "Publisher Name" at bounding box center [1408, 137] width 174 height 29
type input "TRAUMA TONE"
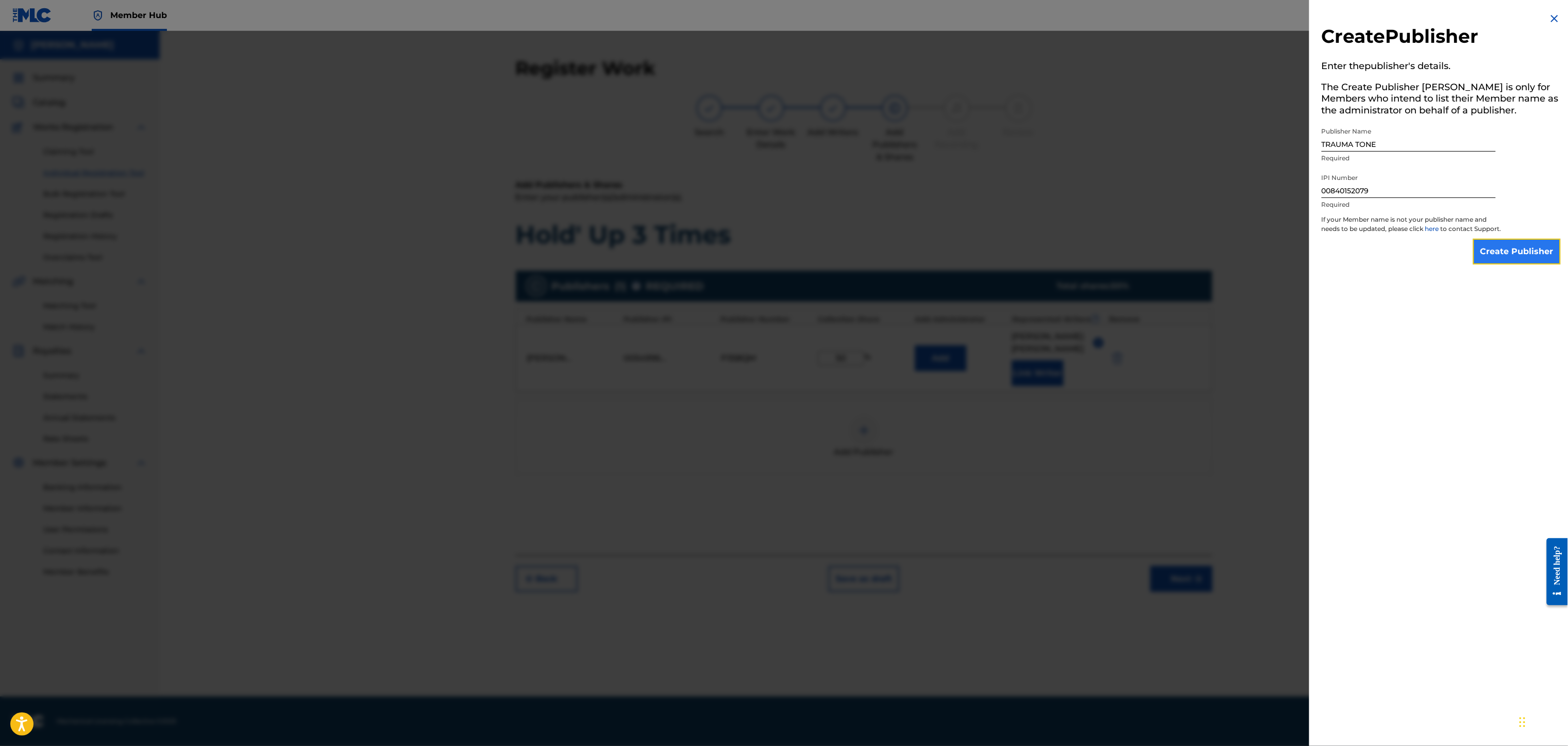
click at [1514, 263] on input "Create Publisher" at bounding box center [1516, 252] width 87 height 26
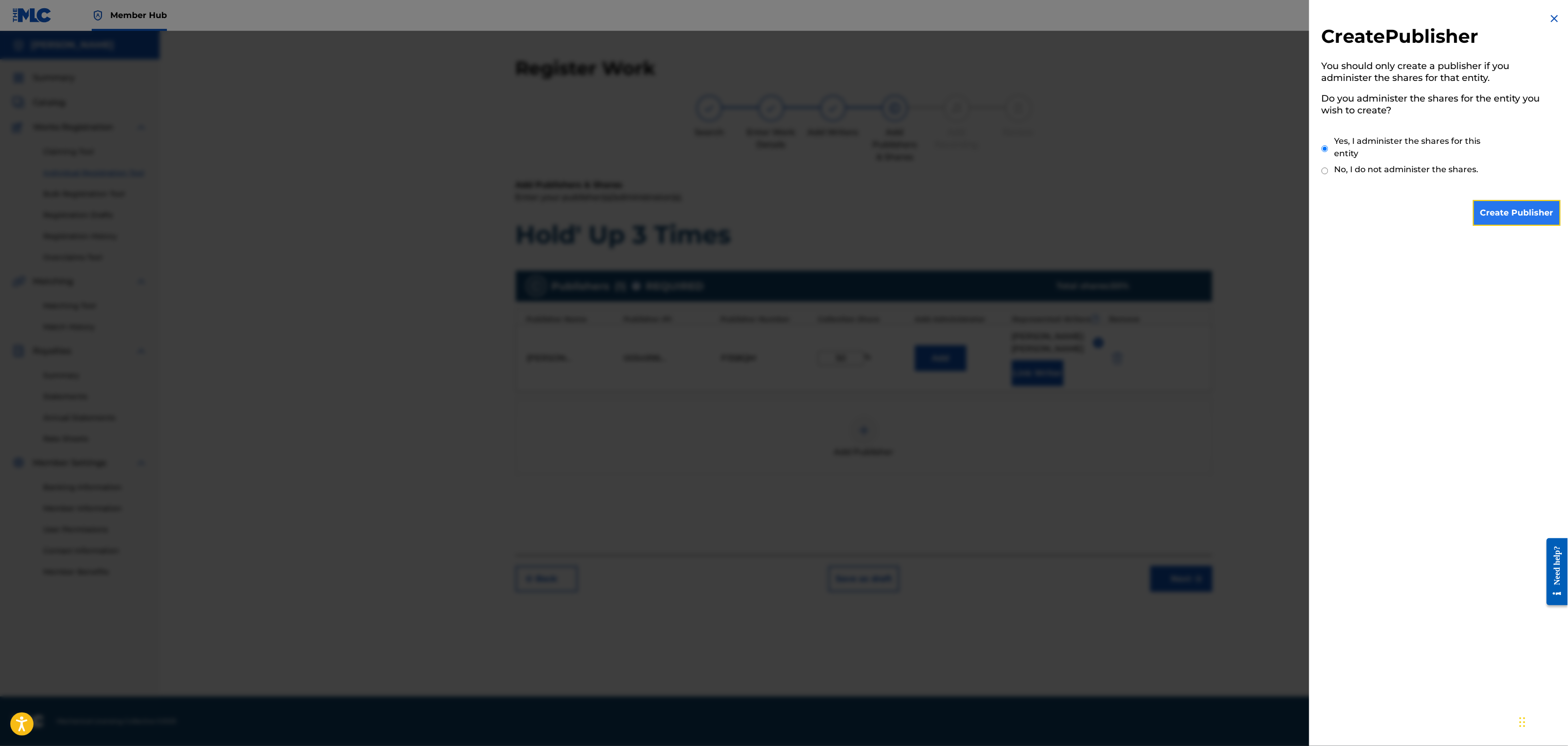
click at [1494, 206] on input "Create Publisher" at bounding box center [1516, 213] width 87 height 26
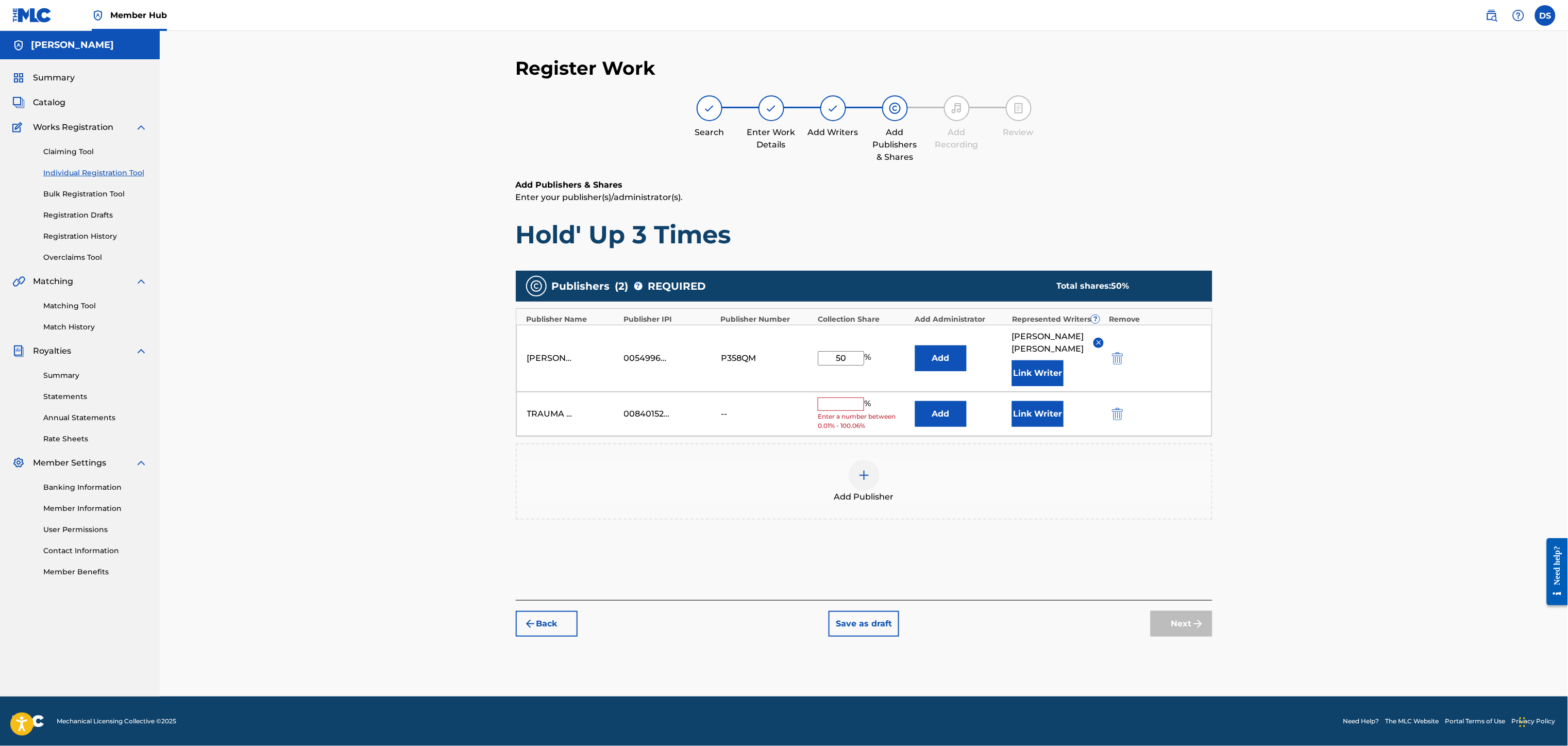
click at [836, 397] on input "text" at bounding box center [841, 403] width 47 height 13
type input "50"
click at [1017, 399] on button "Link Writer" at bounding box center [1038, 410] width 52 height 26
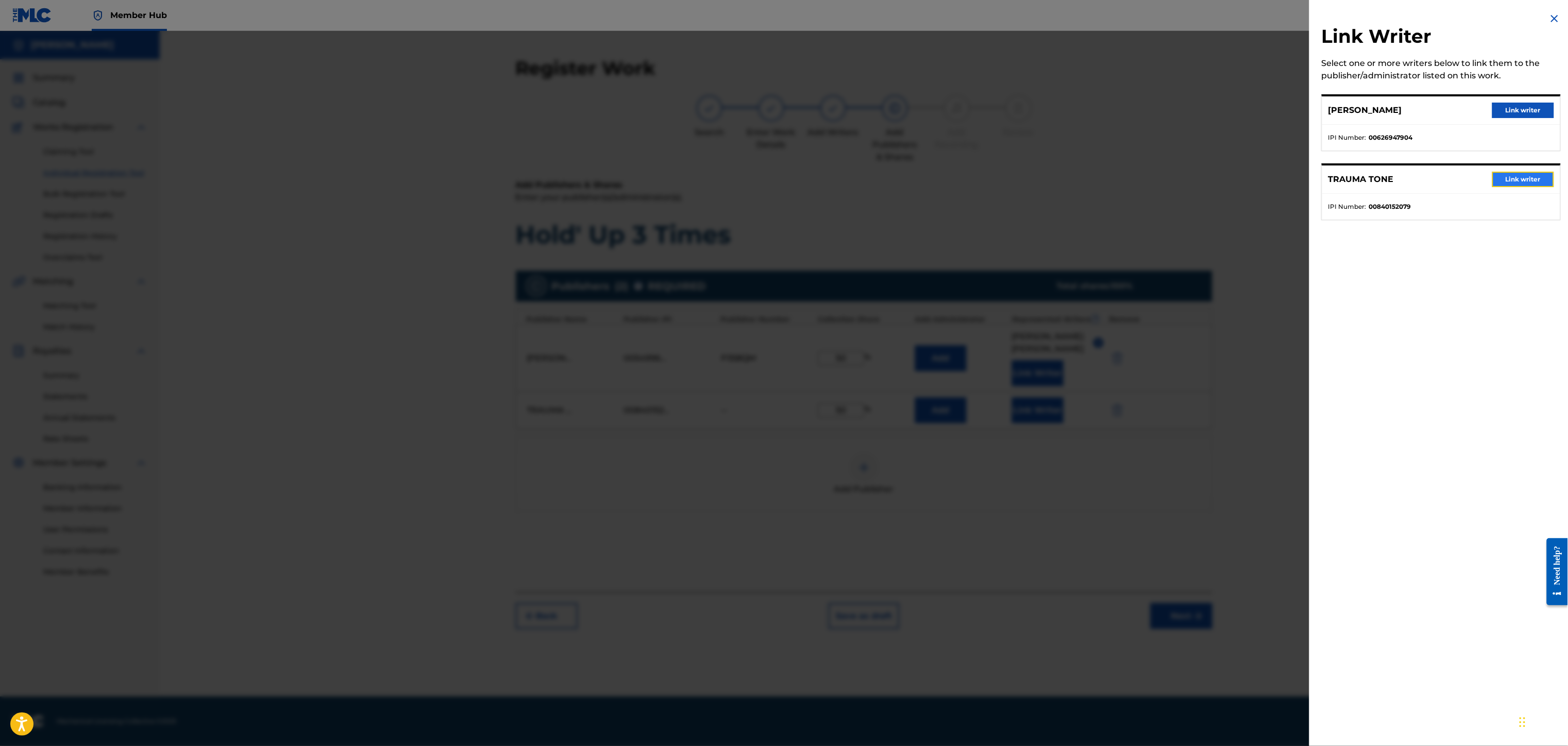
click at [1520, 179] on button "Link writer" at bounding box center [1522, 179] width 61 height 16
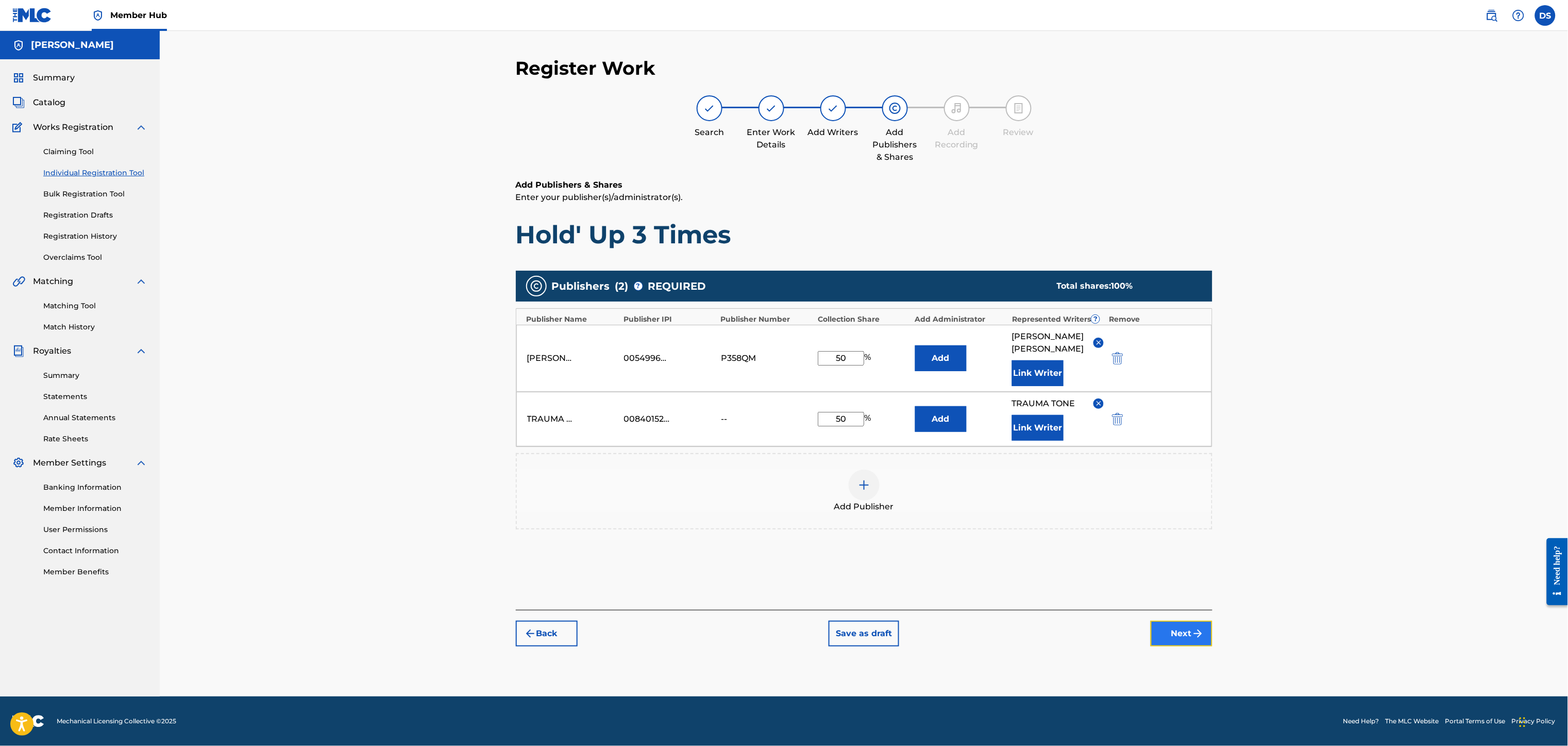
click at [1172, 623] on button "Next" at bounding box center [1180, 633] width 61 height 26
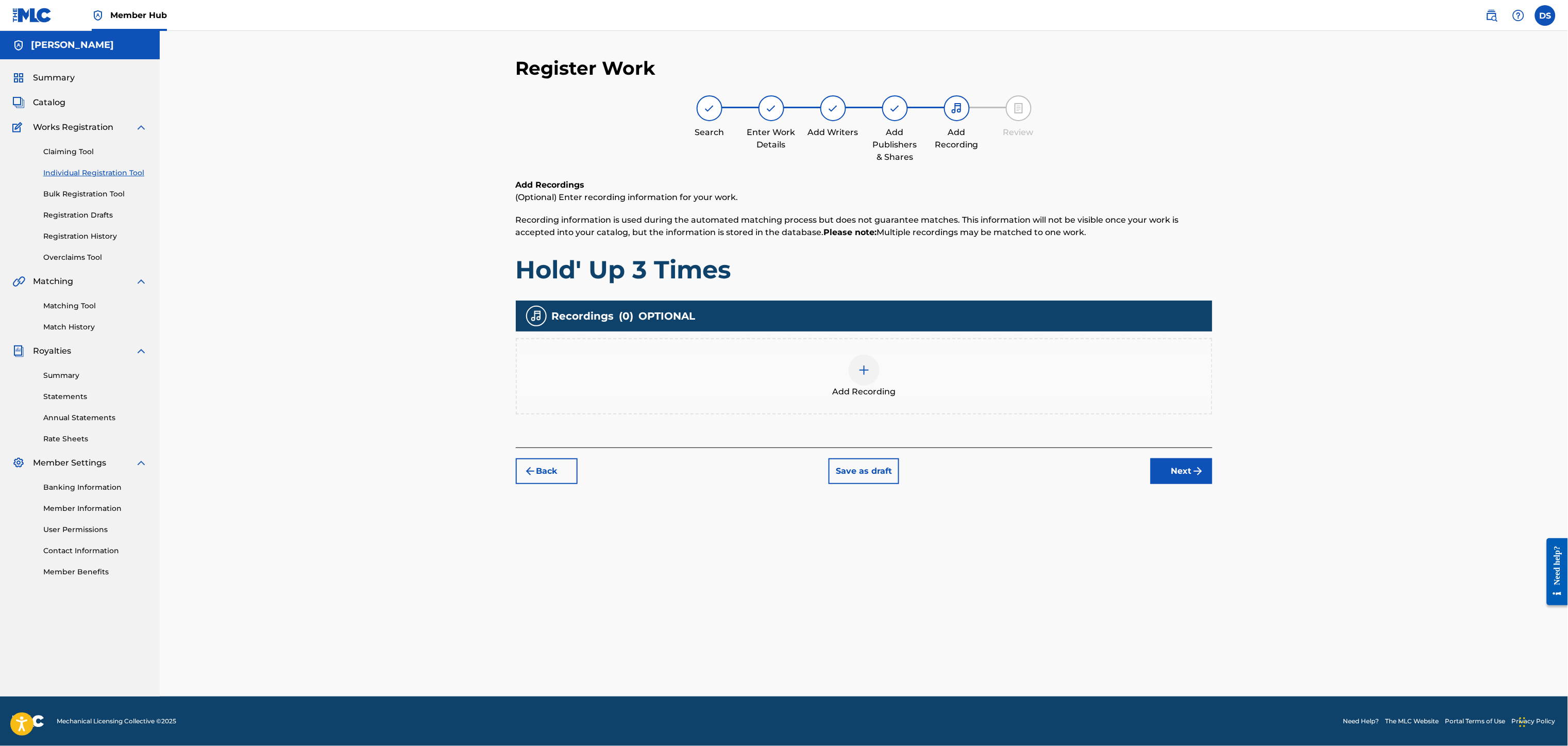
click at [861, 368] on img at bounding box center [864, 370] width 12 height 12
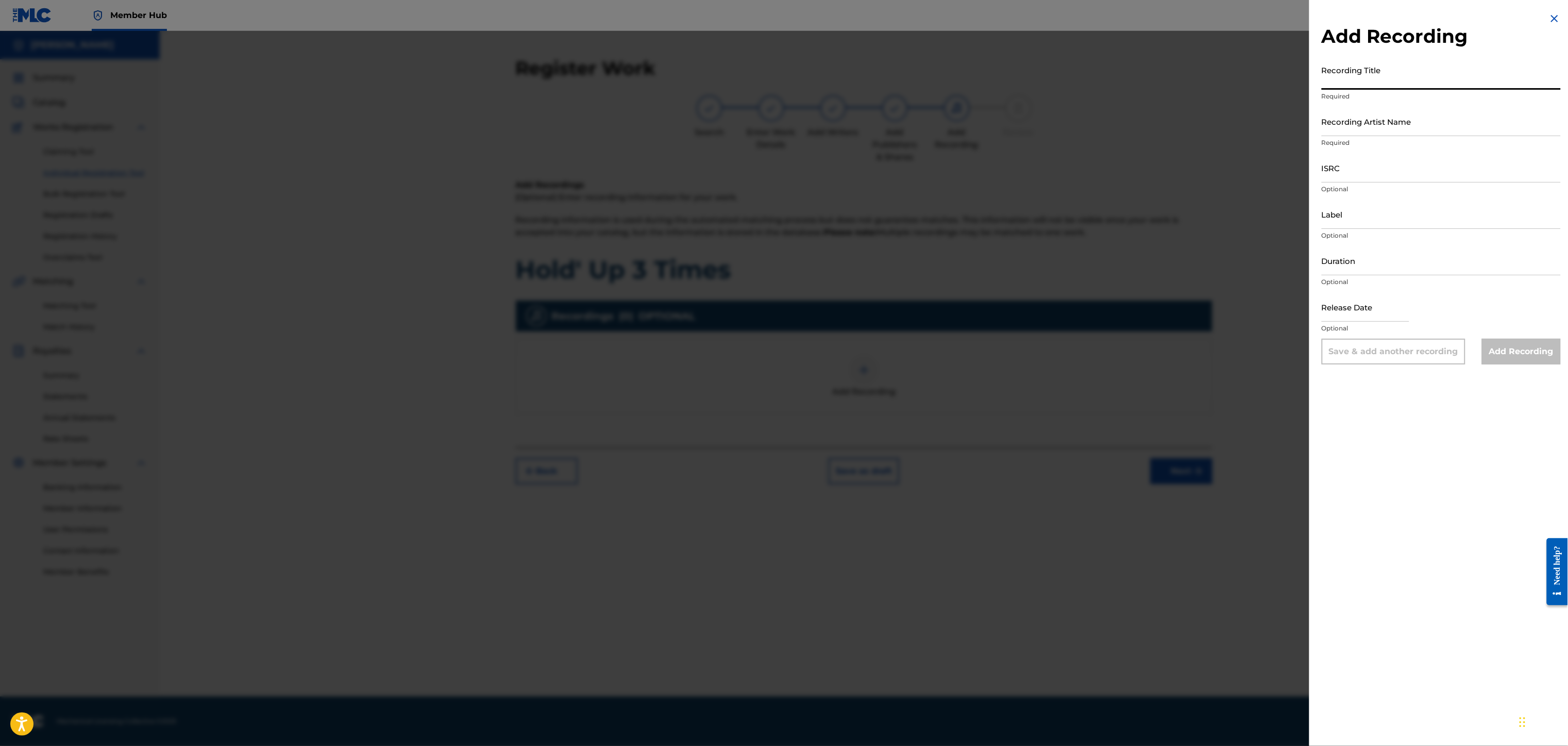
click at [1346, 80] on input "Recording Title" at bounding box center [1441, 75] width 239 height 29
drag, startPoint x: 1346, startPoint y: 80, endPoint x: 1386, endPoint y: 125, distance: 60.2
click at [1386, 125] on input "Recording Artist Name" at bounding box center [1441, 121] width 239 height 29
type input "RICH PRICK [PERSON_NAME]"
click at [1352, 166] on input "ISRC" at bounding box center [1441, 168] width 239 height 29
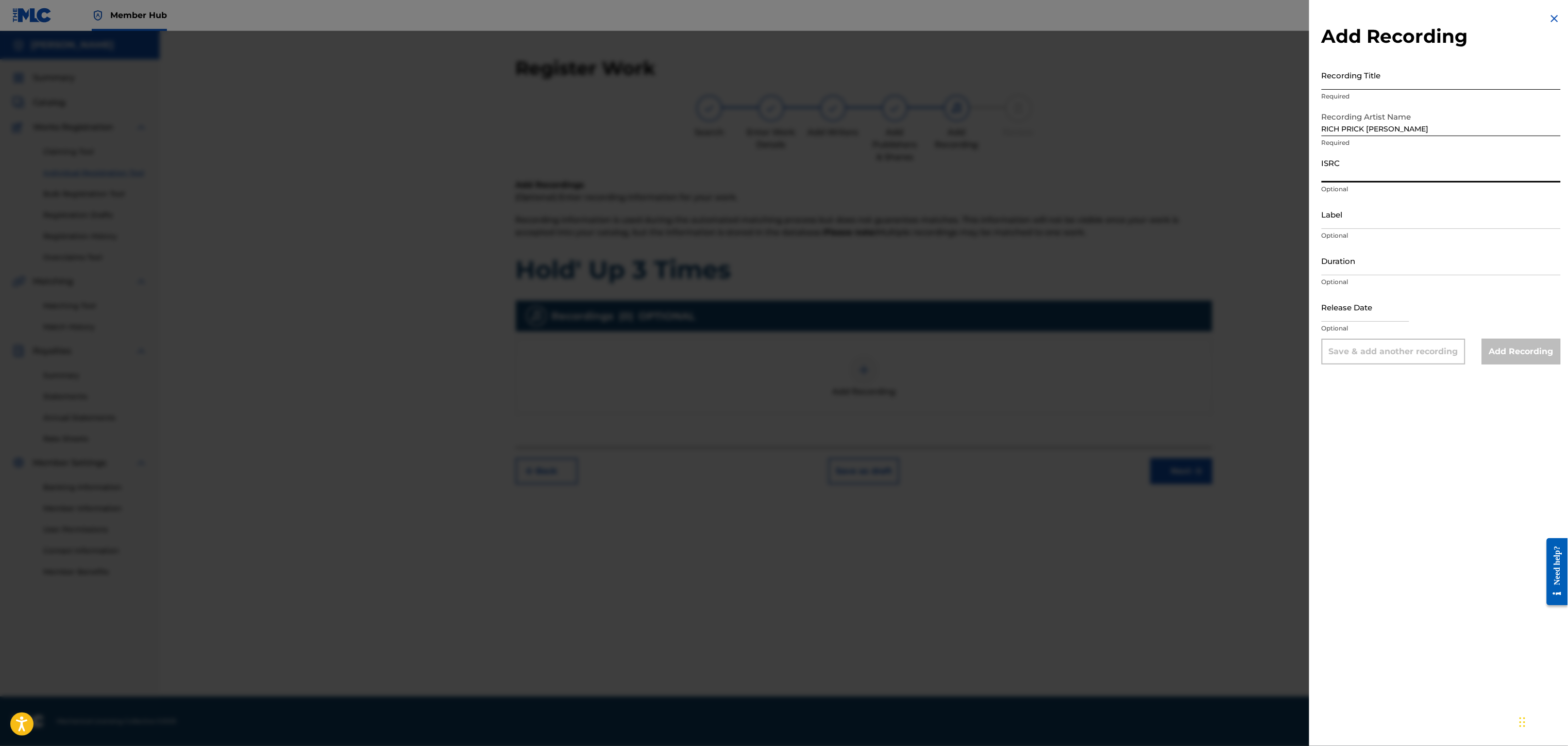
click at [1348, 71] on input "Recording Title" at bounding box center [1441, 75] width 239 height 29
paste input "Hold' Up 3 Times"
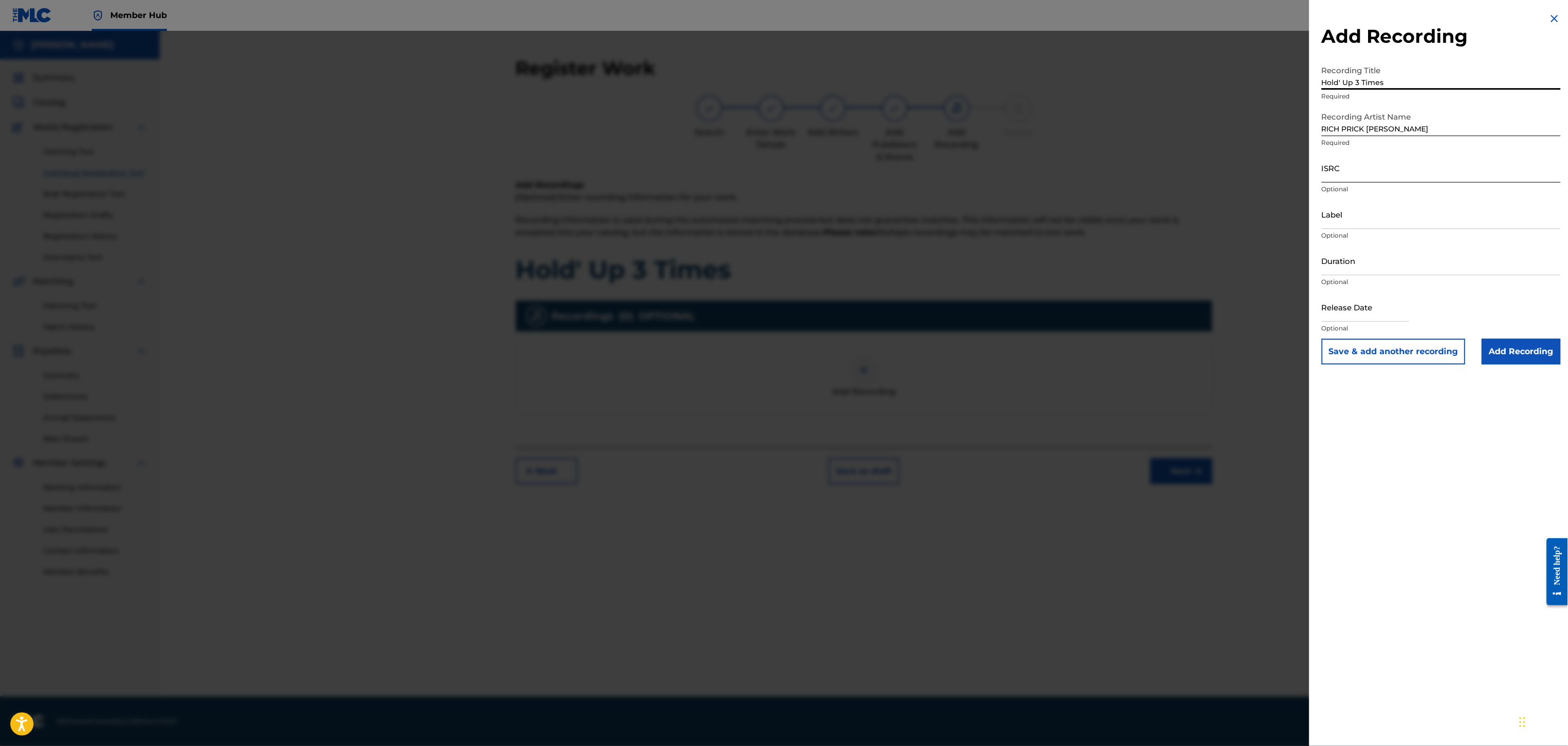
type input "Hold' Up 3 Times"
click at [1336, 167] on input "ISRC" at bounding box center [1441, 168] width 239 height 29
paste input "QZL382246805"
type input "QZL382246805"
click at [1175, 420] on div at bounding box center [784, 404] width 1568 height 746
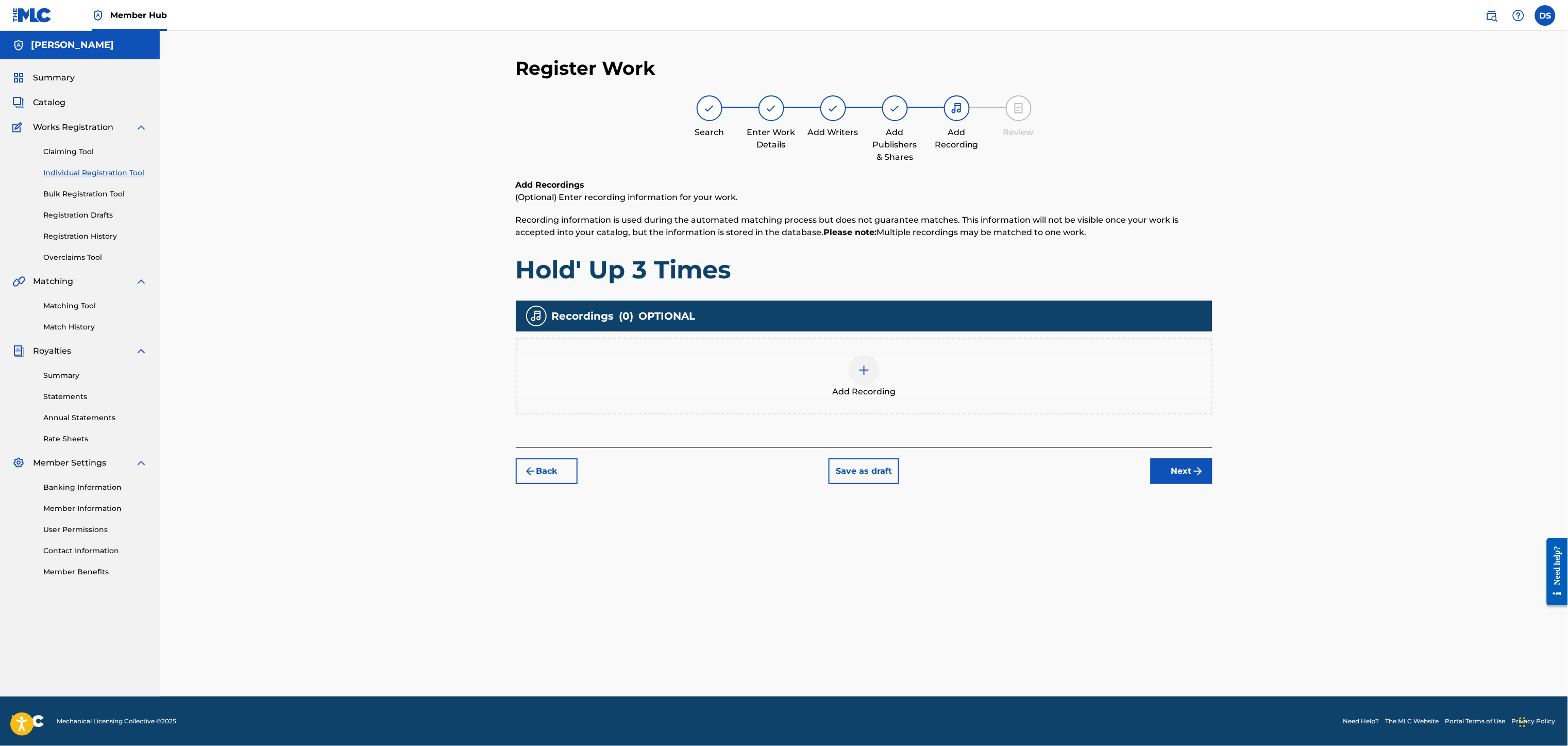
click at [869, 367] on img at bounding box center [864, 370] width 12 height 12
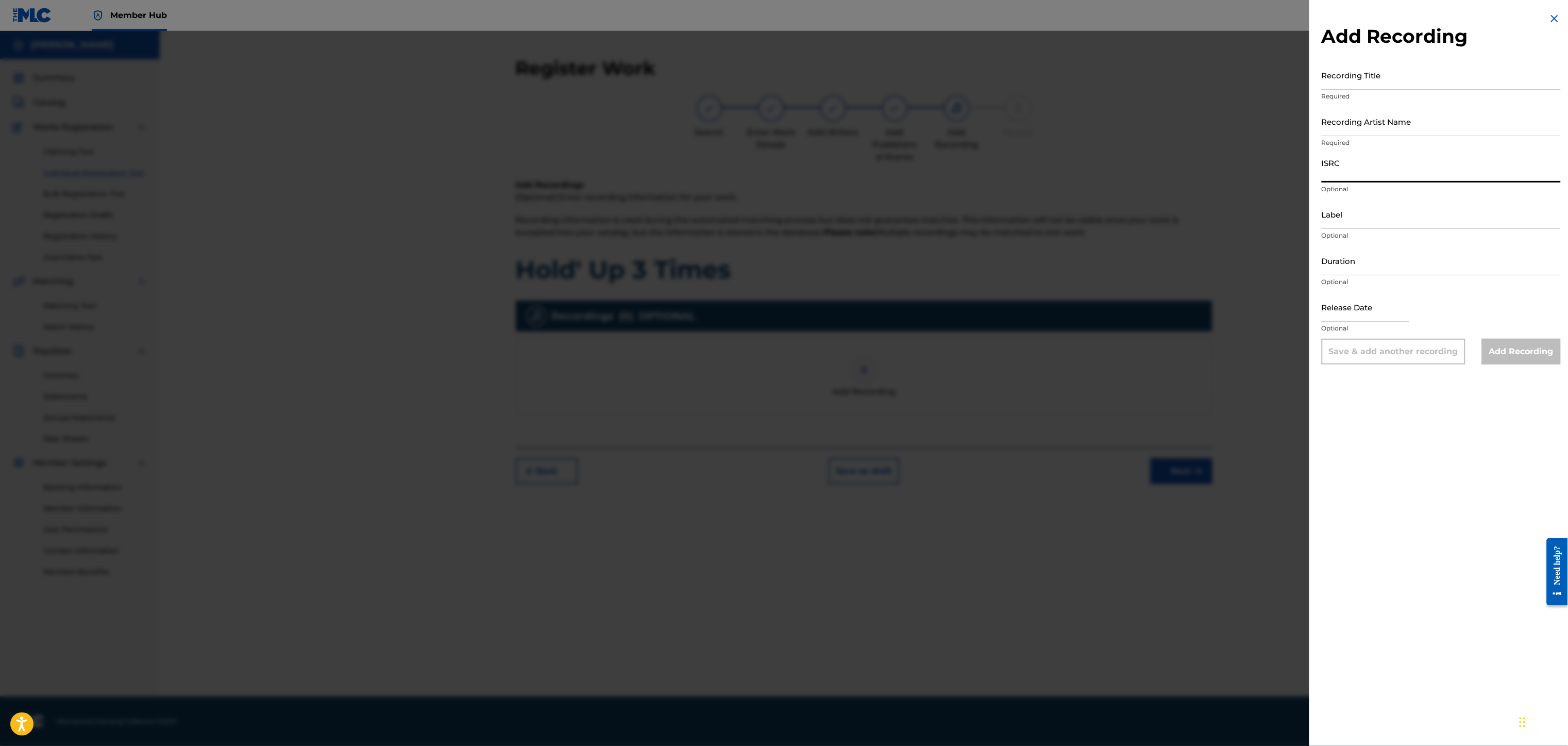
click at [1341, 169] on input "ISRC" at bounding box center [1441, 168] width 239 height 29
paste input "QZL382246805"
type input "QZL382246805"
click at [1358, 81] on input "Recording Title" at bounding box center [1441, 75] width 239 height 29
click at [1350, 123] on input "Recording Artist Name" at bounding box center [1441, 121] width 239 height 29
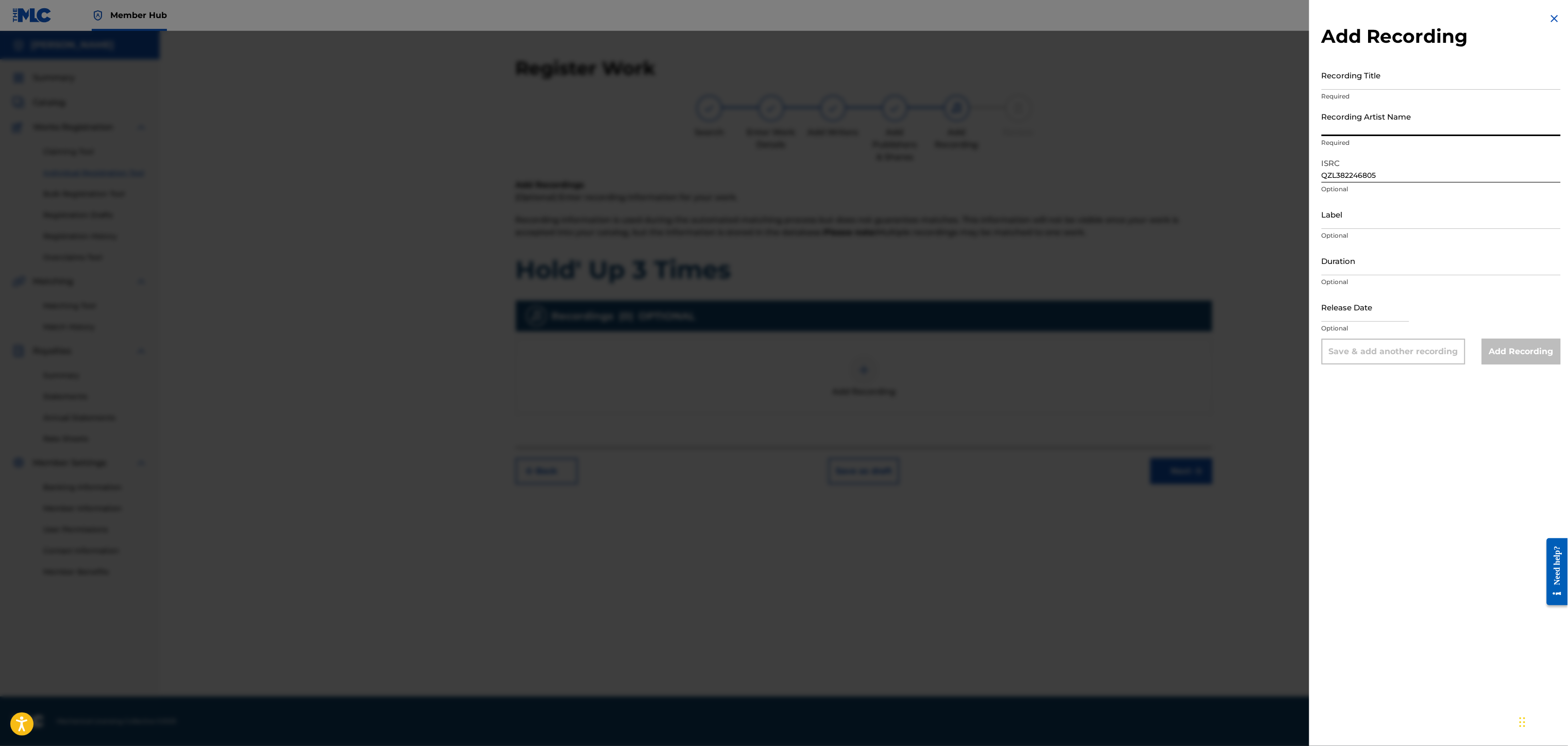
type input "RICH PRICK [PERSON_NAME]"
click at [1357, 81] on input "Recording Title" at bounding box center [1441, 75] width 239 height 29
paste input "Hold' Up 3 Times"
type input "Hold' Up 3 Times"
click at [1498, 348] on input "Add Recording" at bounding box center [1520, 351] width 79 height 26
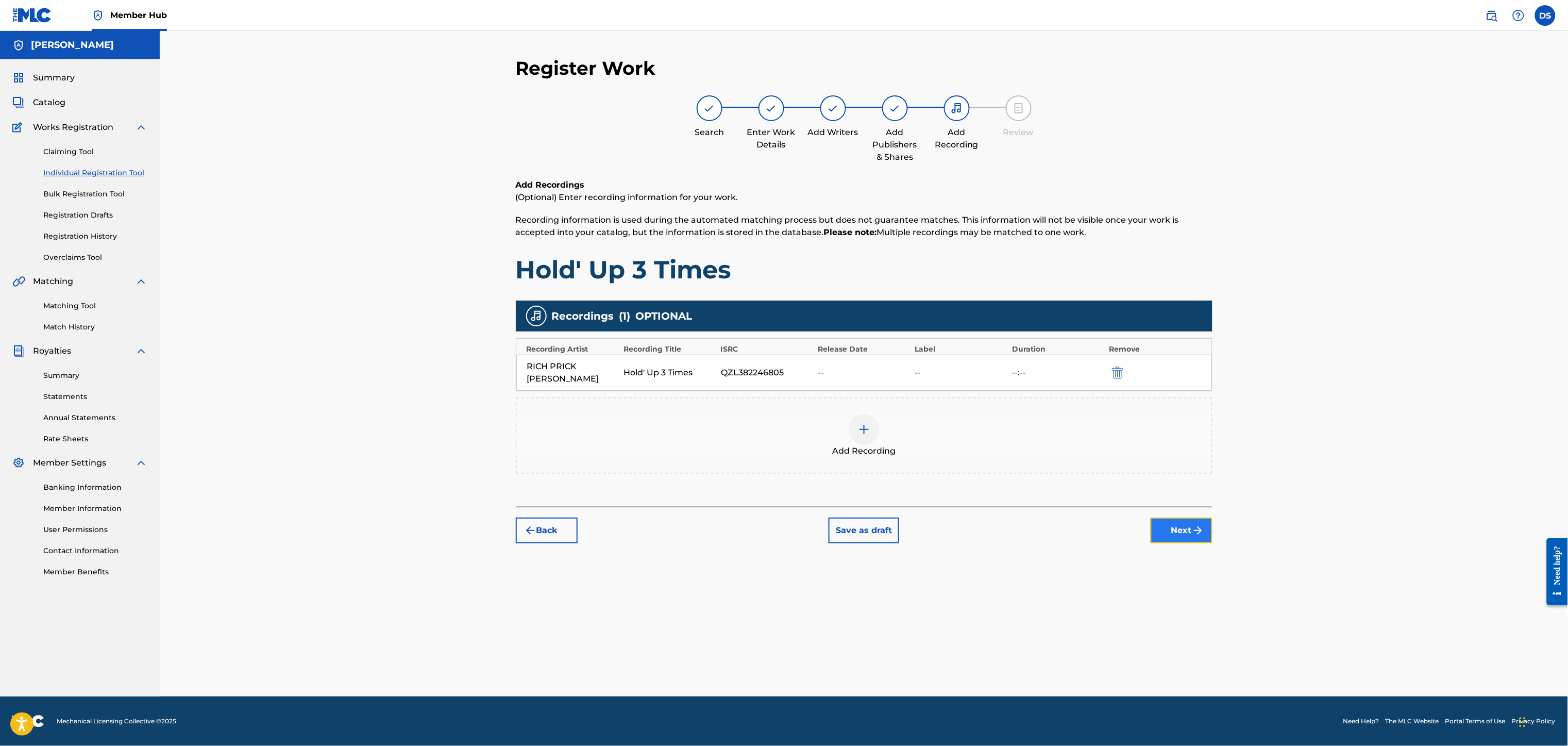
click at [1179, 518] on button "Next" at bounding box center [1180, 531] width 61 height 26
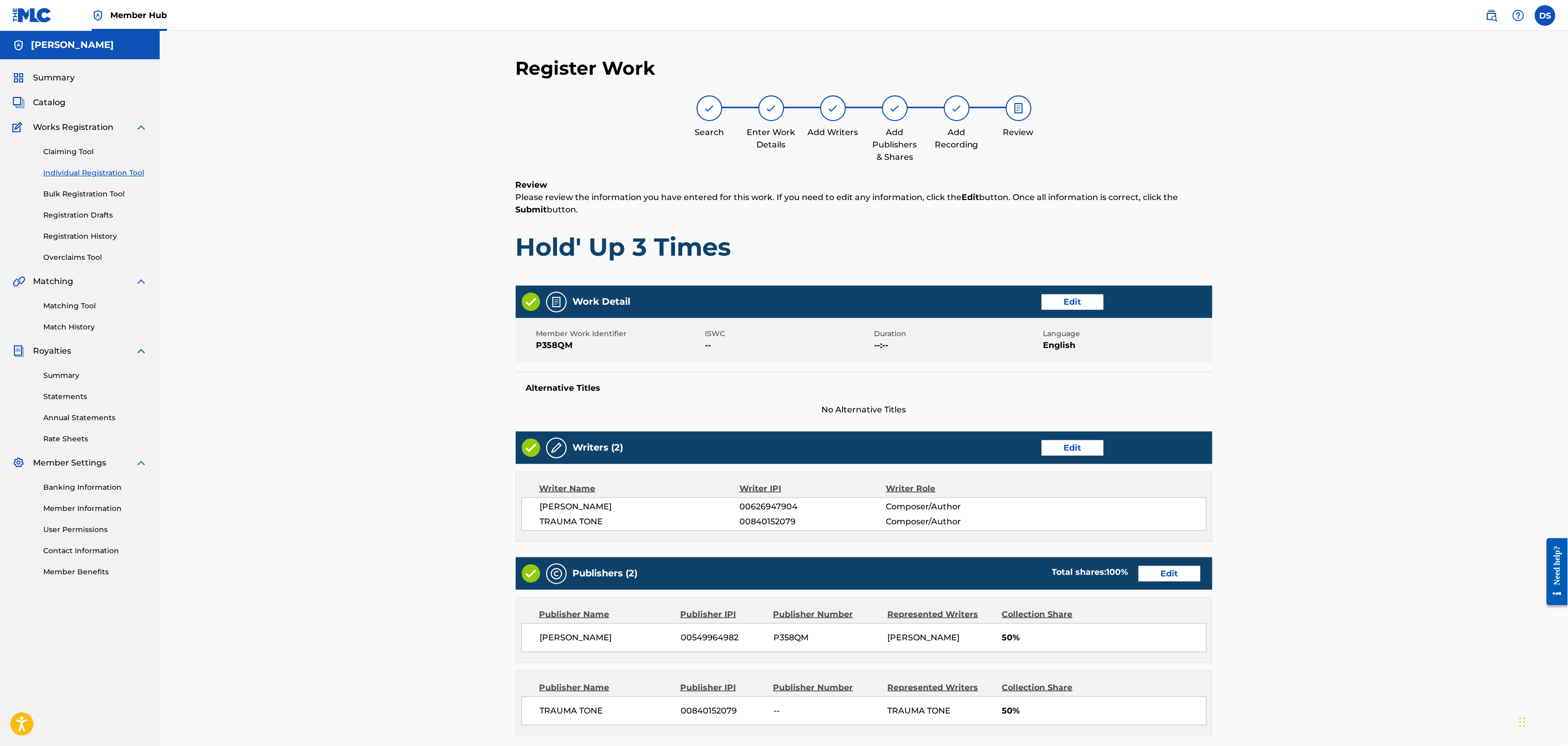
click at [1334, 431] on div "Register Work Search Enter Work Details Add Writers Add Publishers & Shares Add…" at bounding box center [864, 466] width 1408 height 871
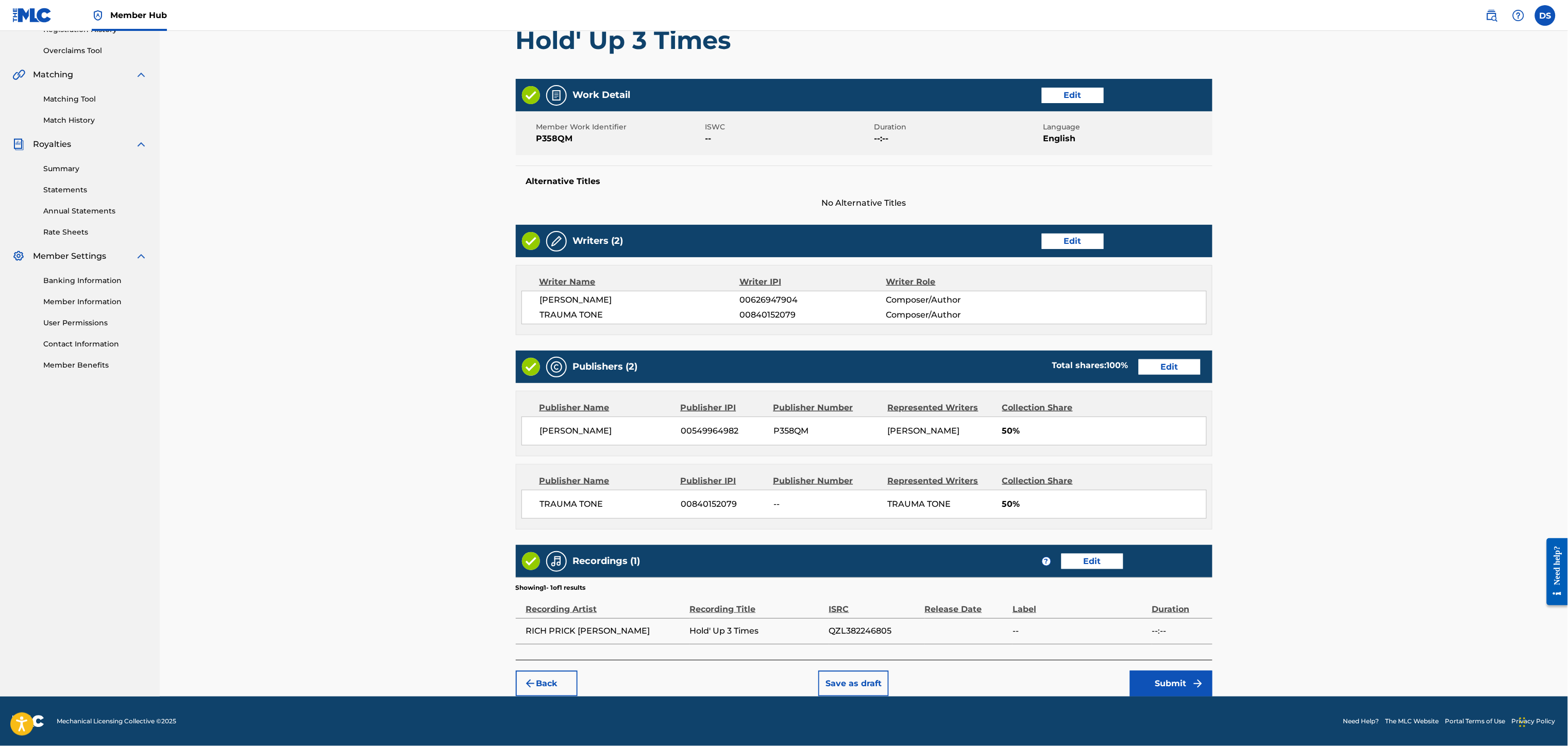
scroll to position [213, 0]
click at [1170, 684] on button "Submit" at bounding box center [1171, 684] width 82 height 26
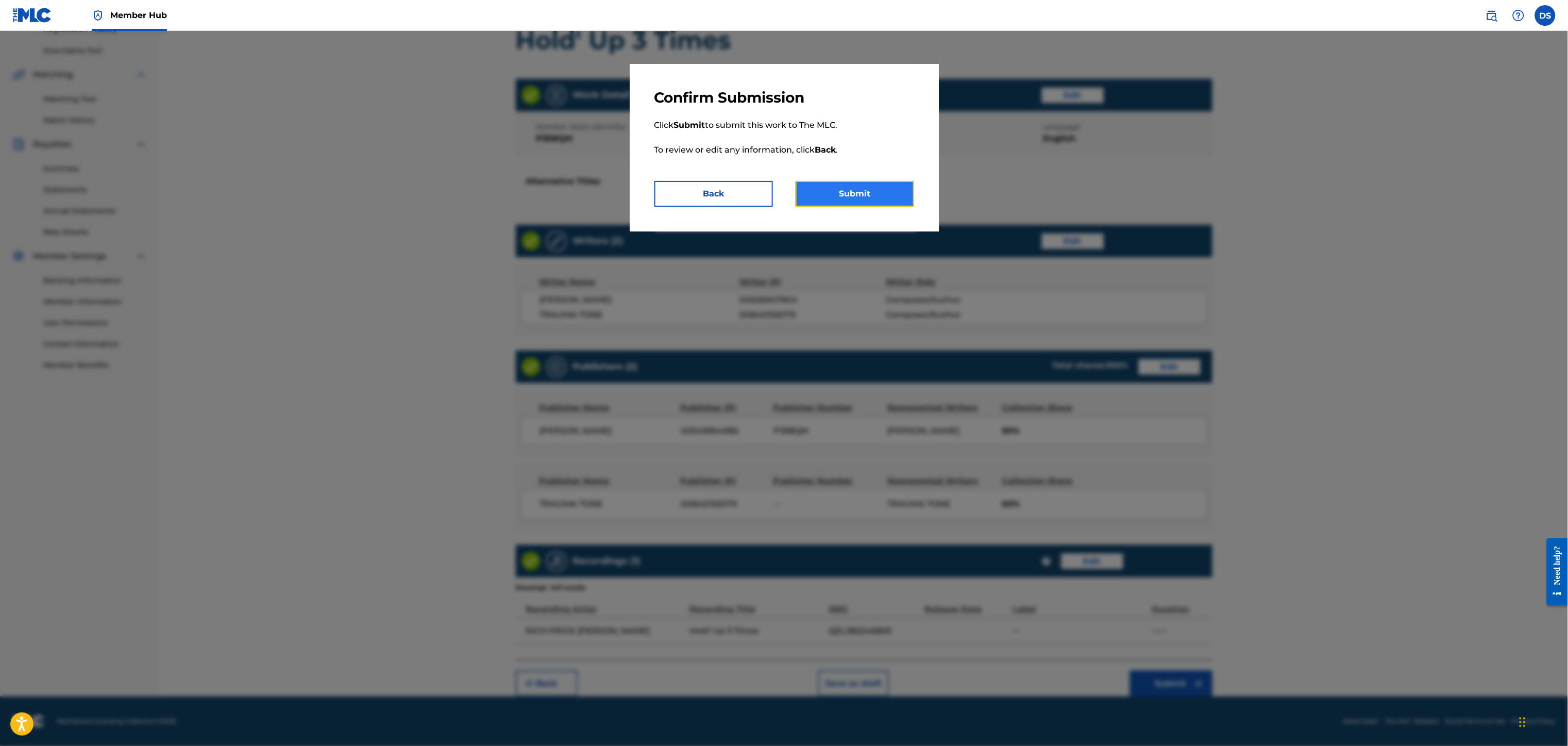
click at [874, 197] on button "Submit" at bounding box center [854, 194] width 119 height 26
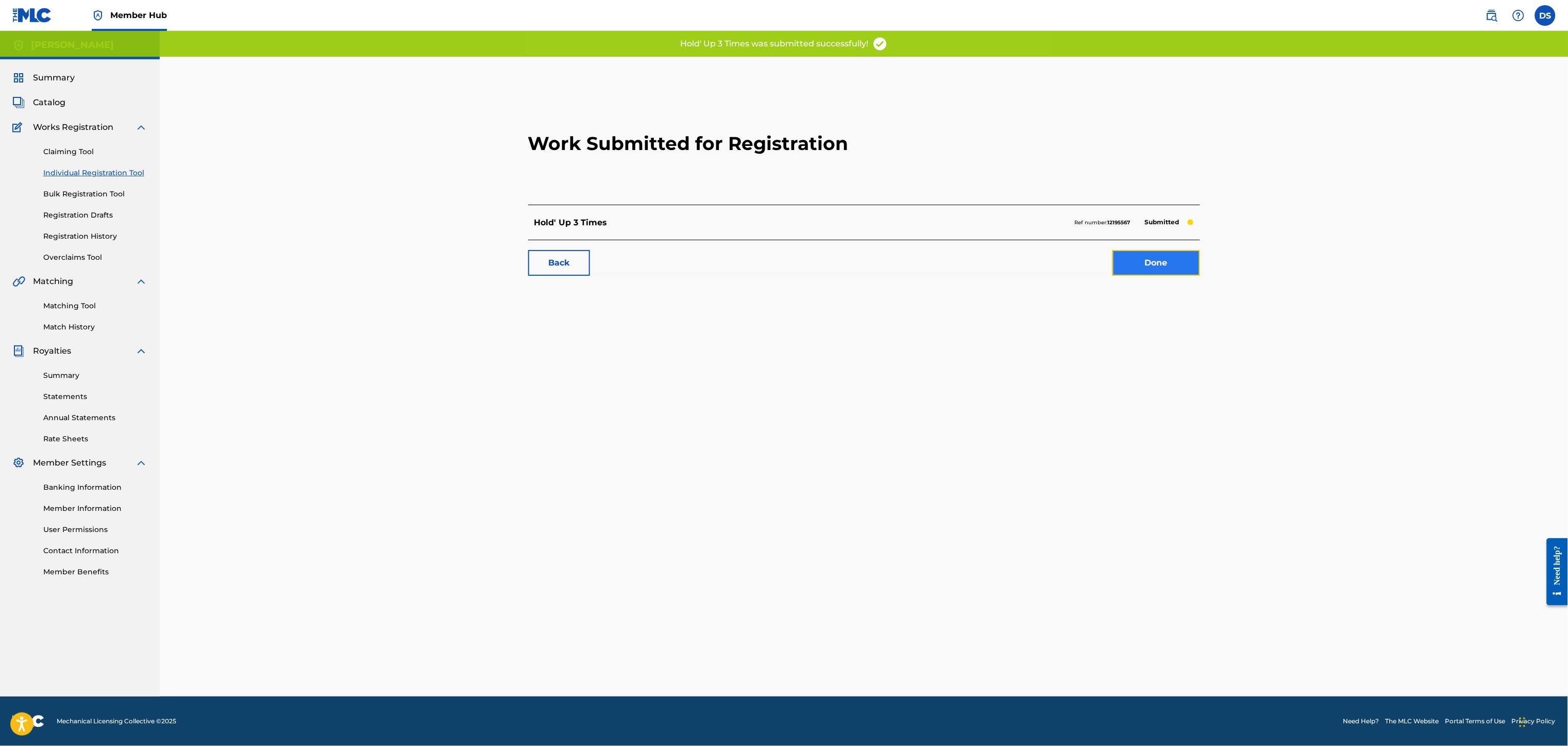
click at [1134, 267] on link "Done" at bounding box center [1155, 263] width 87 height 26
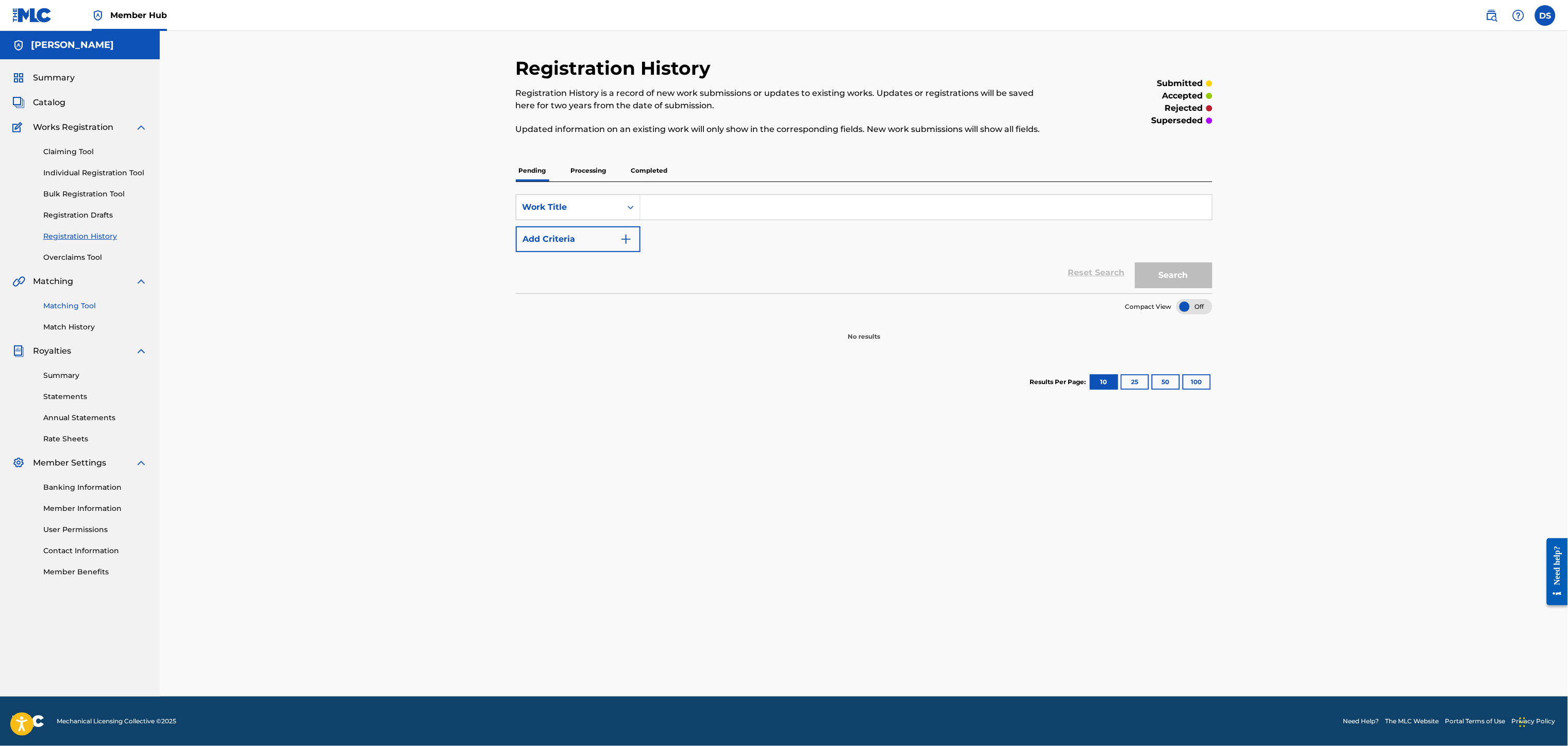
click at [76, 306] on link "Matching Tool" at bounding box center [95, 305] width 104 height 11
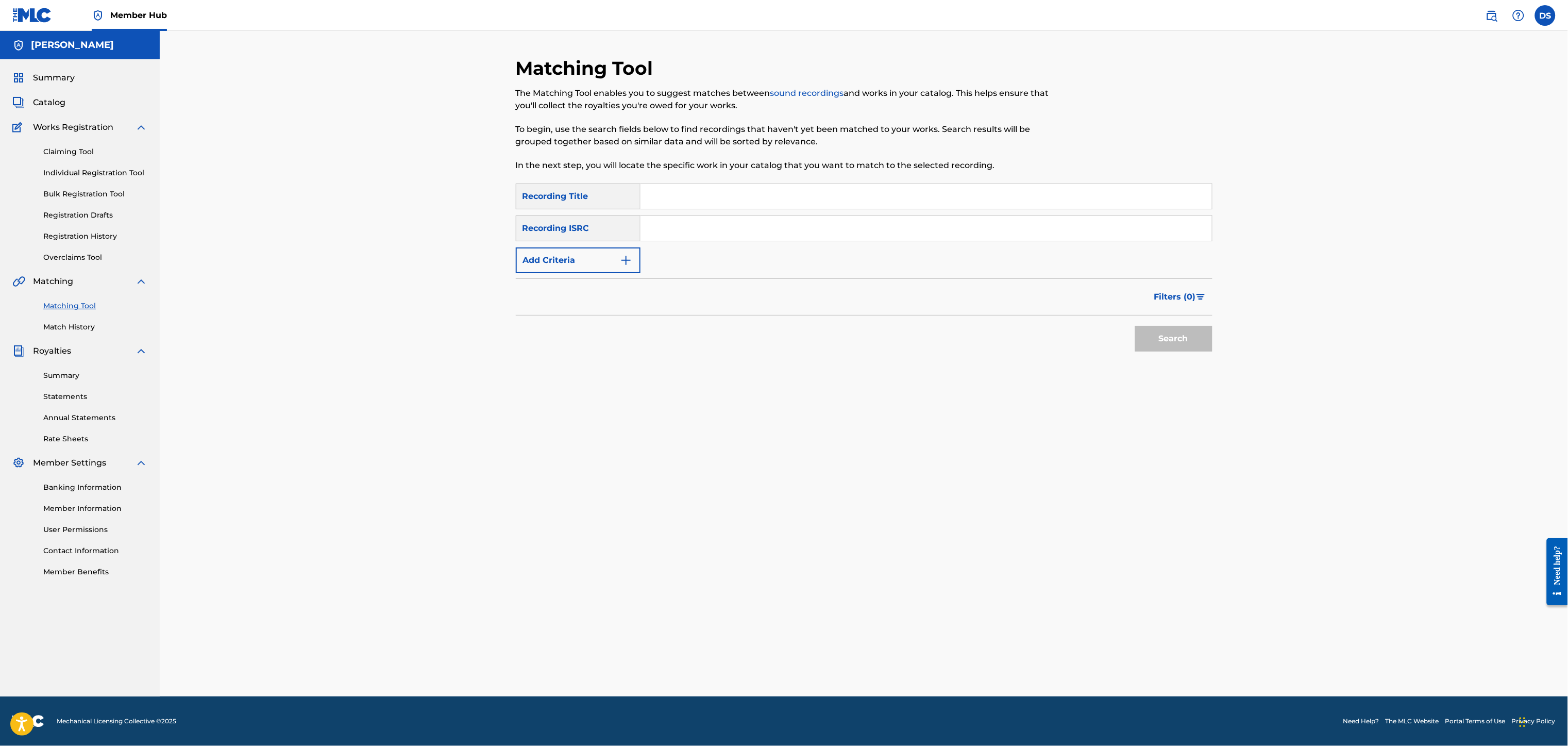
click at [664, 227] on input "Search Form" at bounding box center [926, 228] width 571 height 25
paste input "QZL382246796"
type input "QZL382246796"
click at [689, 197] on input "Search Form" at bounding box center [926, 196] width 571 height 25
type input "Let Us Thru"
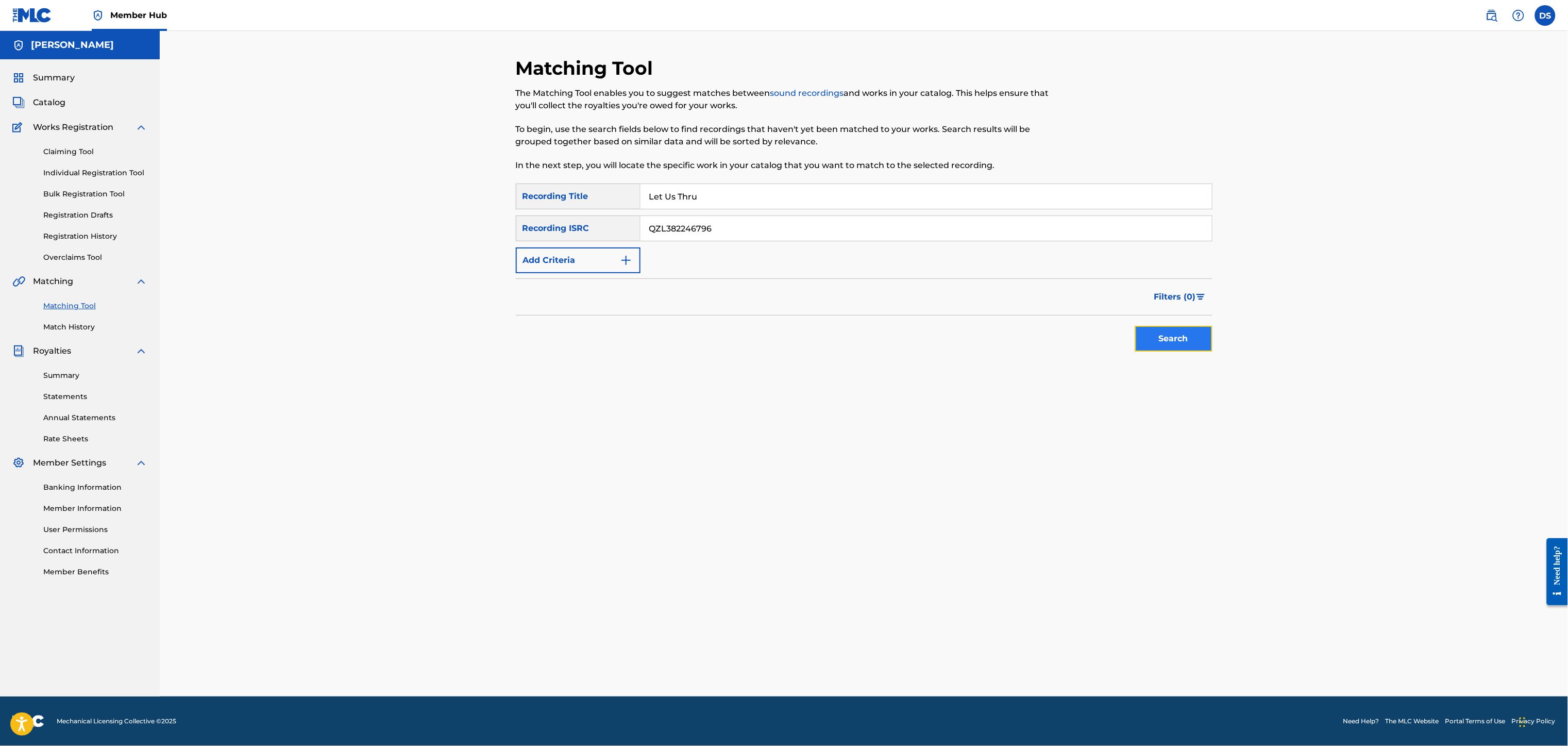
click at [1176, 337] on button "Search" at bounding box center [1173, 338] width 77 height 26
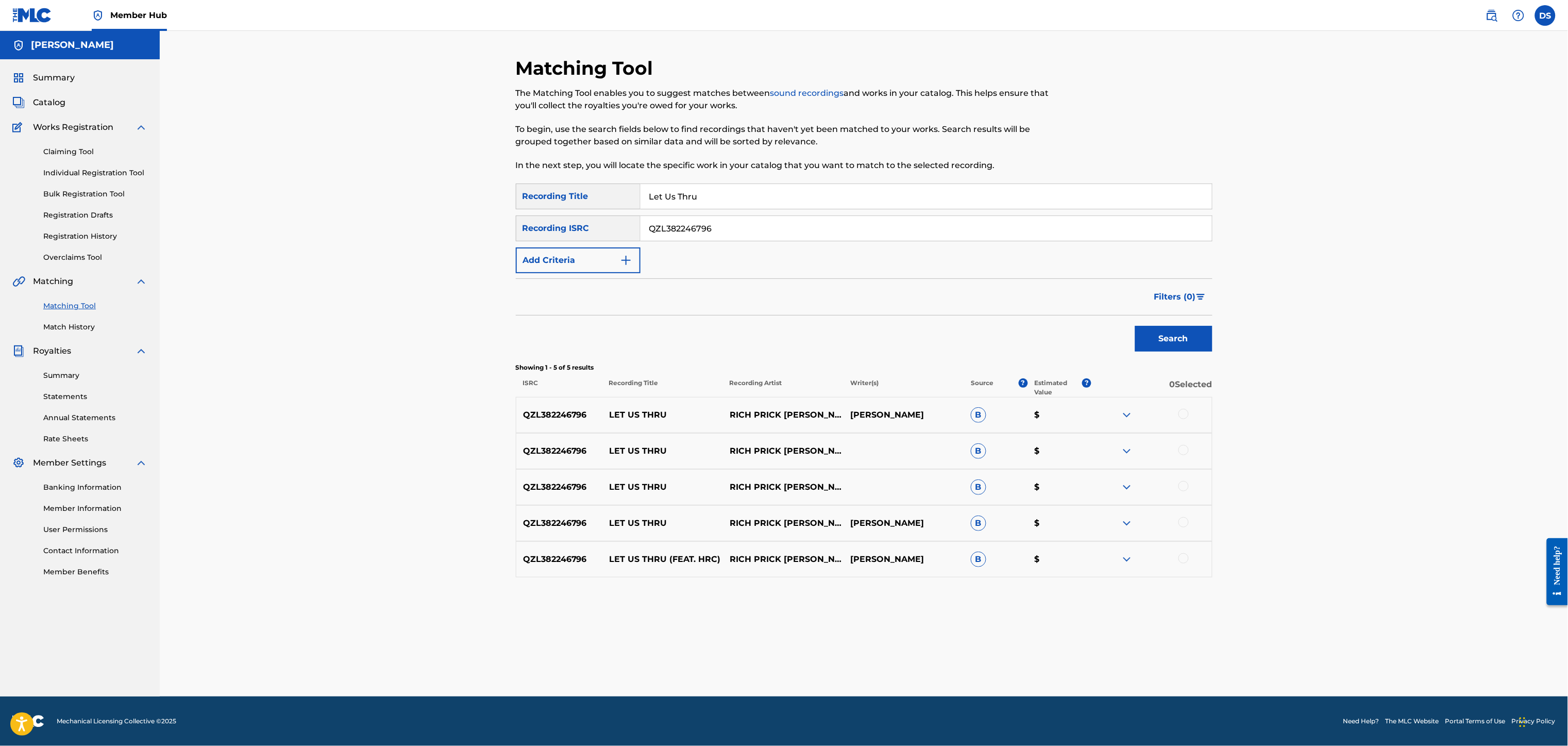
click at [1187, 556] on div at bounding box center [1184, 558] width 10 height 10
click at [1184, 518] on div at bounding box center [1184, 522] width 10 height 10
click at [1184, 488] on div at bounding box center [1184, 486] width 10 height 10
click at [1185, 441] on div "QZL382246796 LET US THRU RICH PRICK [PERSON_NAME] FEATURING HRC B $" at bounding box center [864, 451] width 697 height 36
click at [1185, 449] on div at bounding box center [1184, 450] width 10 height 10
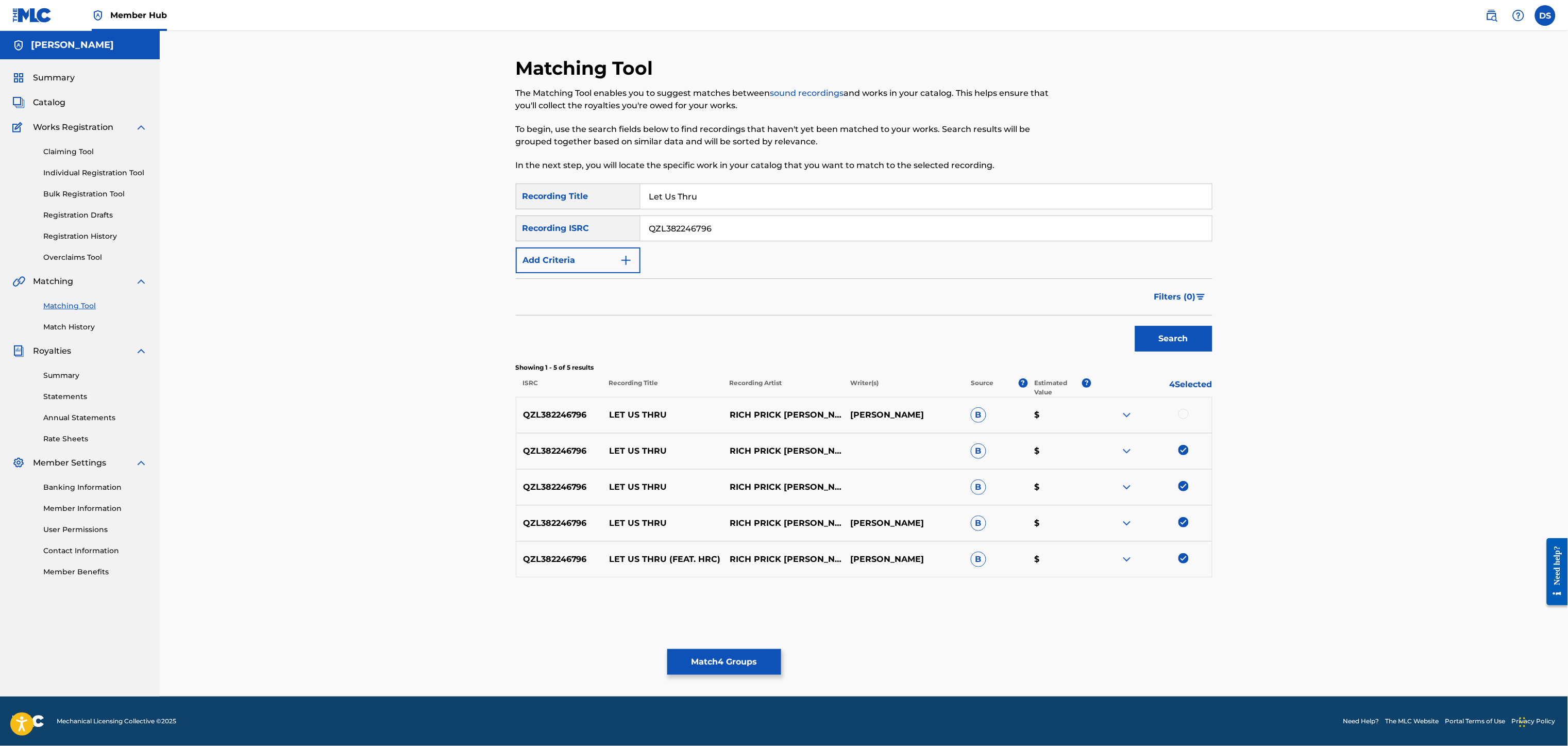
click at [1184, 413] on div at bounding box center [1184, 414] width 10 height 10
click at [746, 655] on button "Match 5 Groups" at bounding box center [724, 662] width 114 height 26
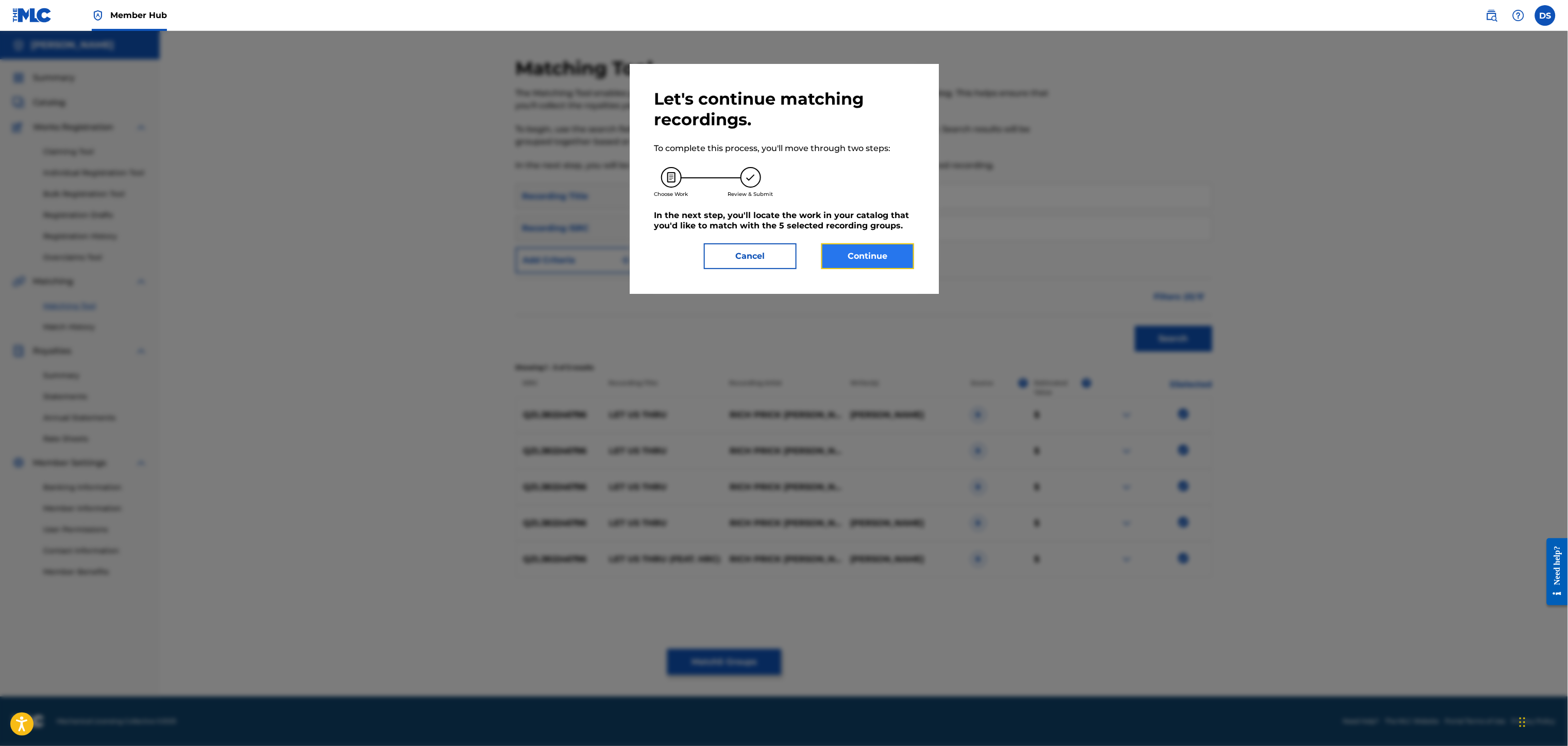
click at [858, 255] on button "Continue" at bounding box center [867, 256] width 93 height 26
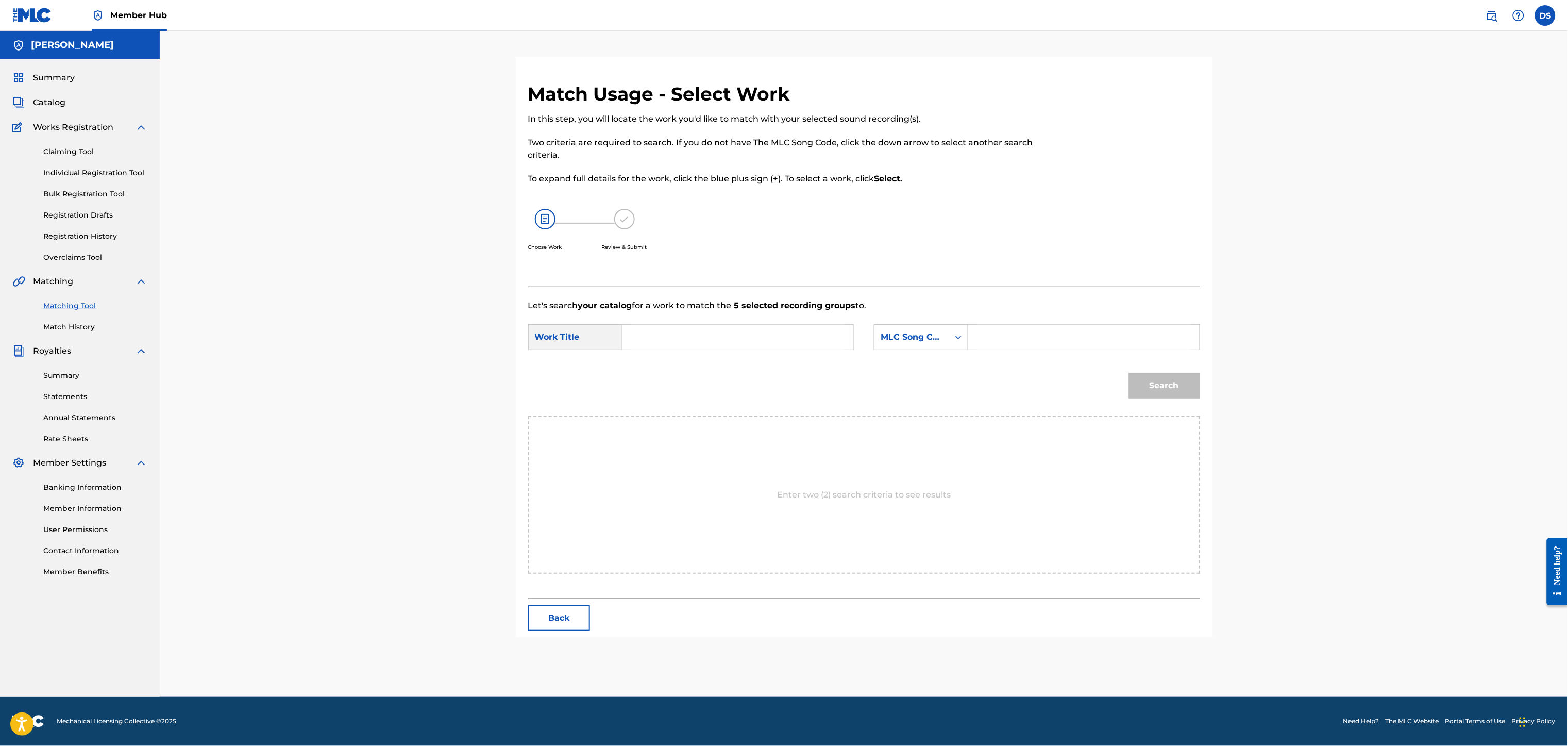
click at [762, 331] on input "Search Form" at bounding box center [737, 337] width 213 height 25
type input "LET US THRU"
click at [954, 334] on icon "Search Form" at bounding box center [958, 337] width 10 height 10
click at [917, 365] on div "Writer Name" at bounding box center [921, 363] width 93 height 26
click at [987, 334] on input "Search Form" at bounding box center [1083, 337] width 213 height 25
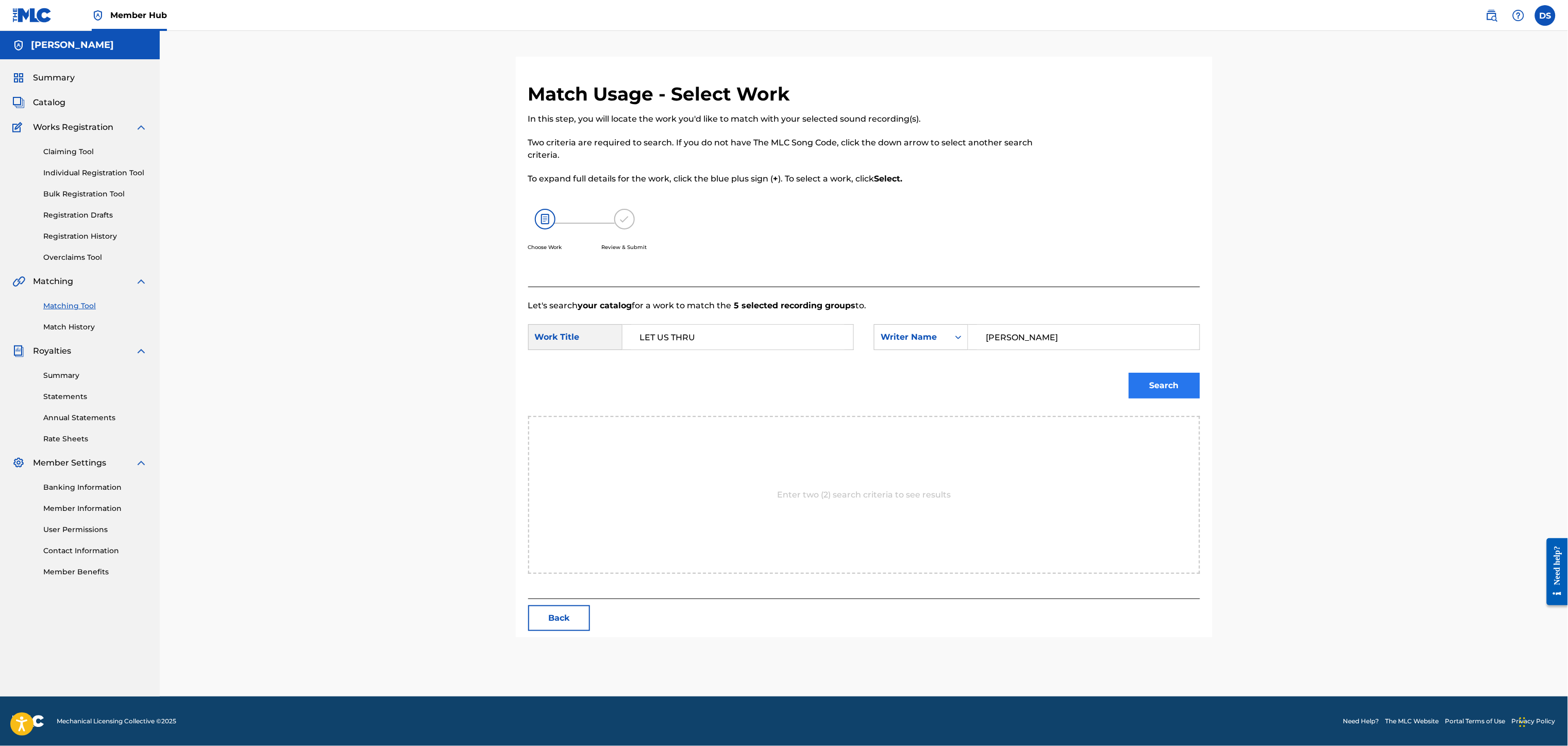
type input "[PERSON_NAME]"
click at [1158, 385] on button "Search" at bounding box center [1164, 385] width 71 height 26
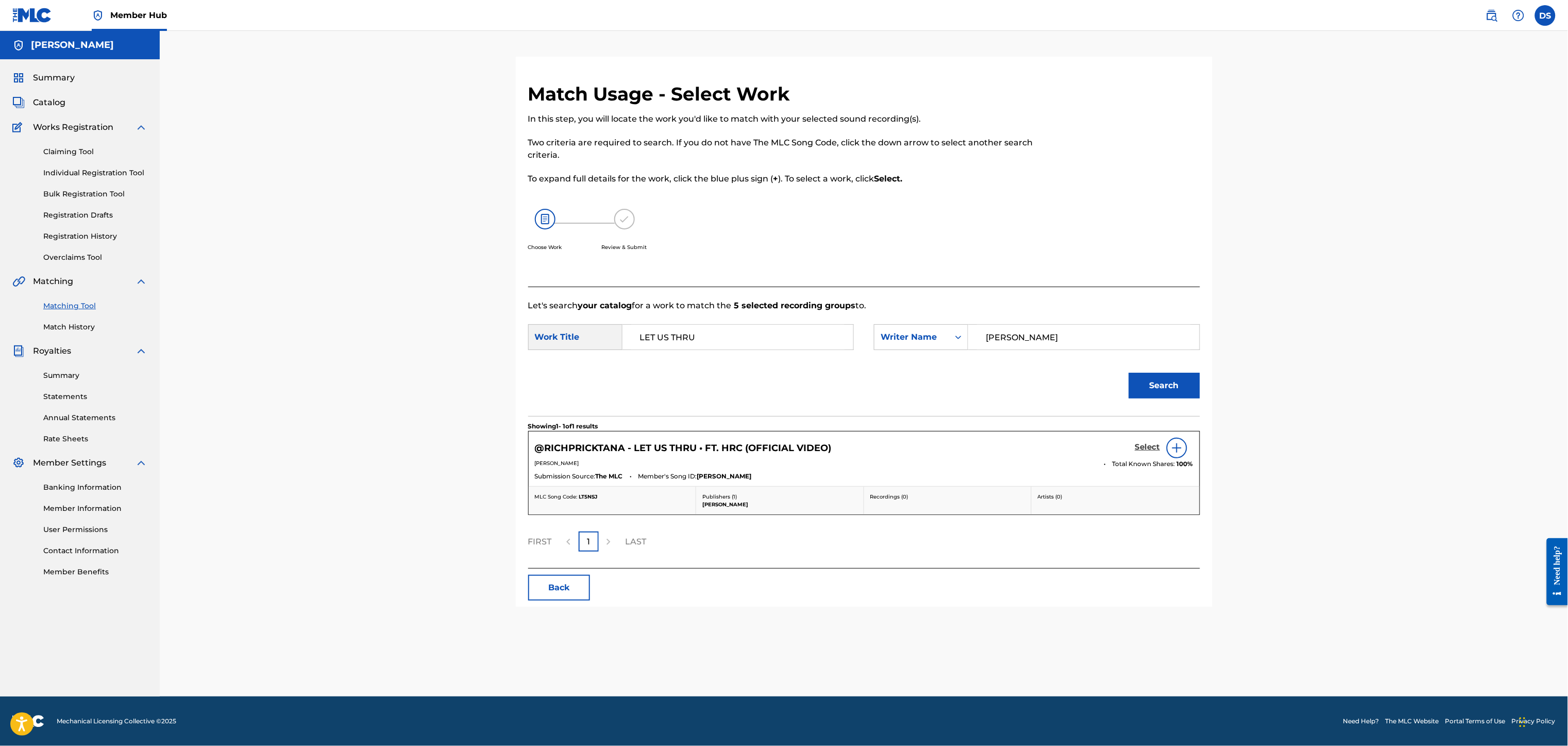
click at [1146, 447] on h5 "Select" at bounding box center [1147, 447] width 25 height 10
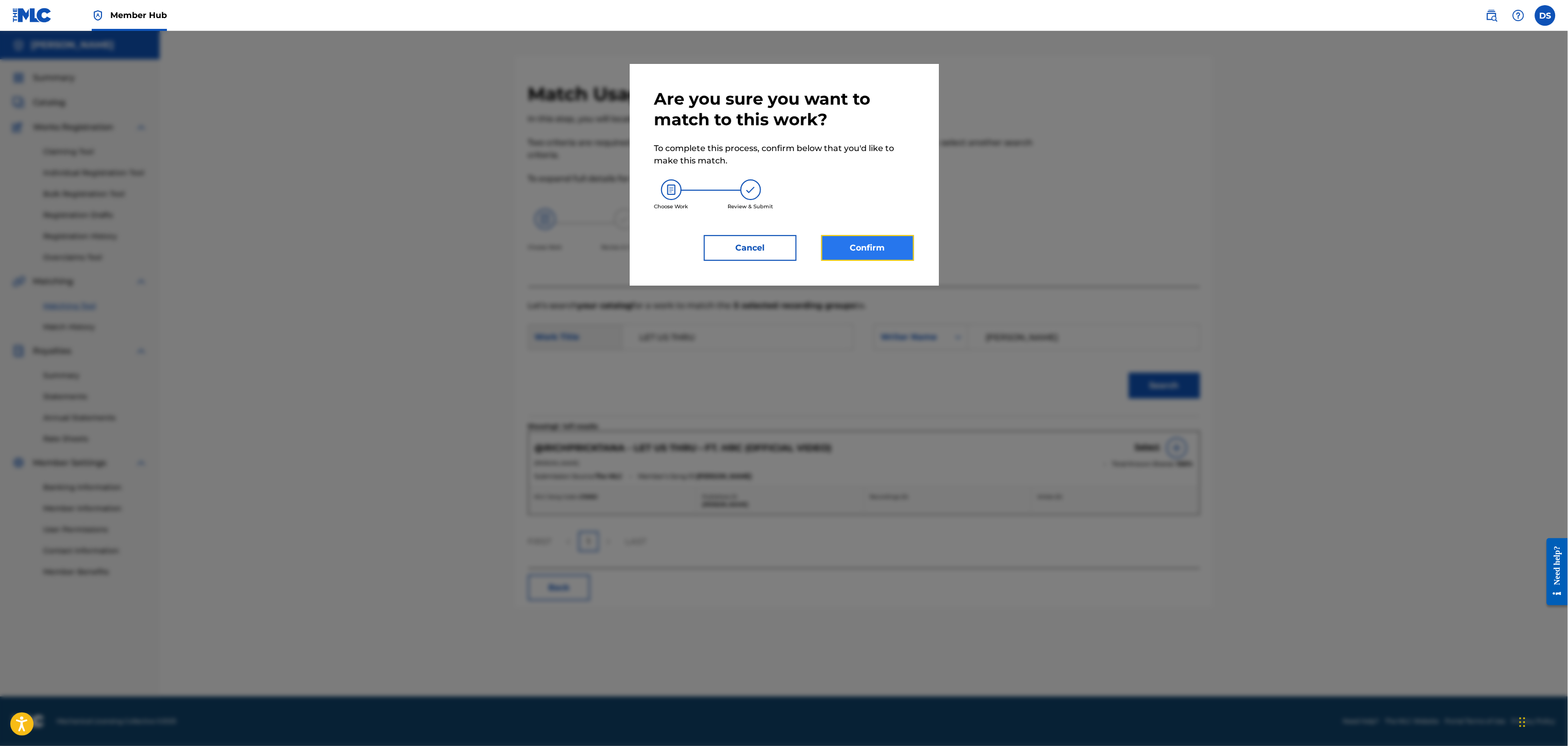
click at [877, 241] on button "Confirm" at bounding box center [867, 248] width 93 height 26
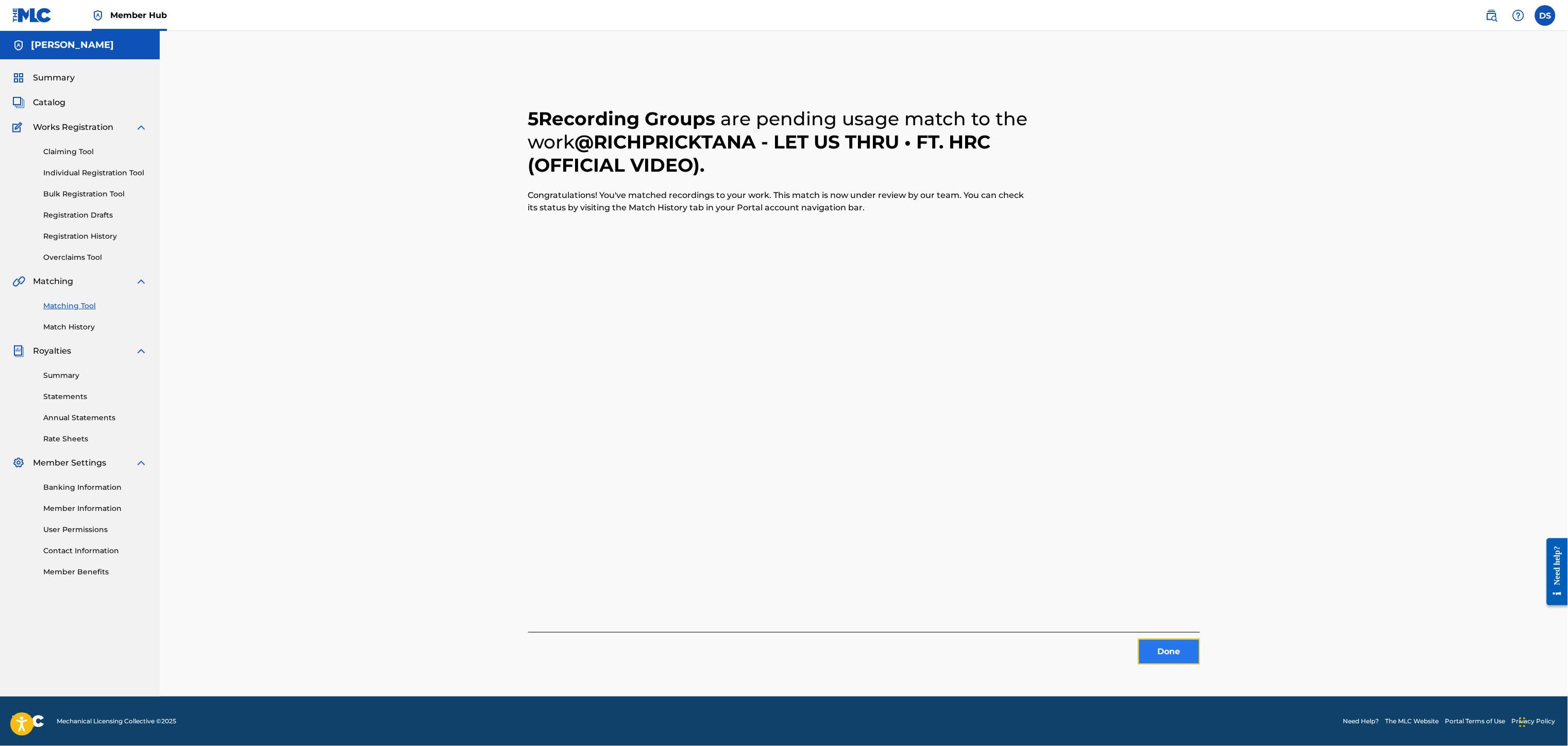
click at [1154, 655] on button "Done" at bounding box center [1168, 652] width 61 height 26
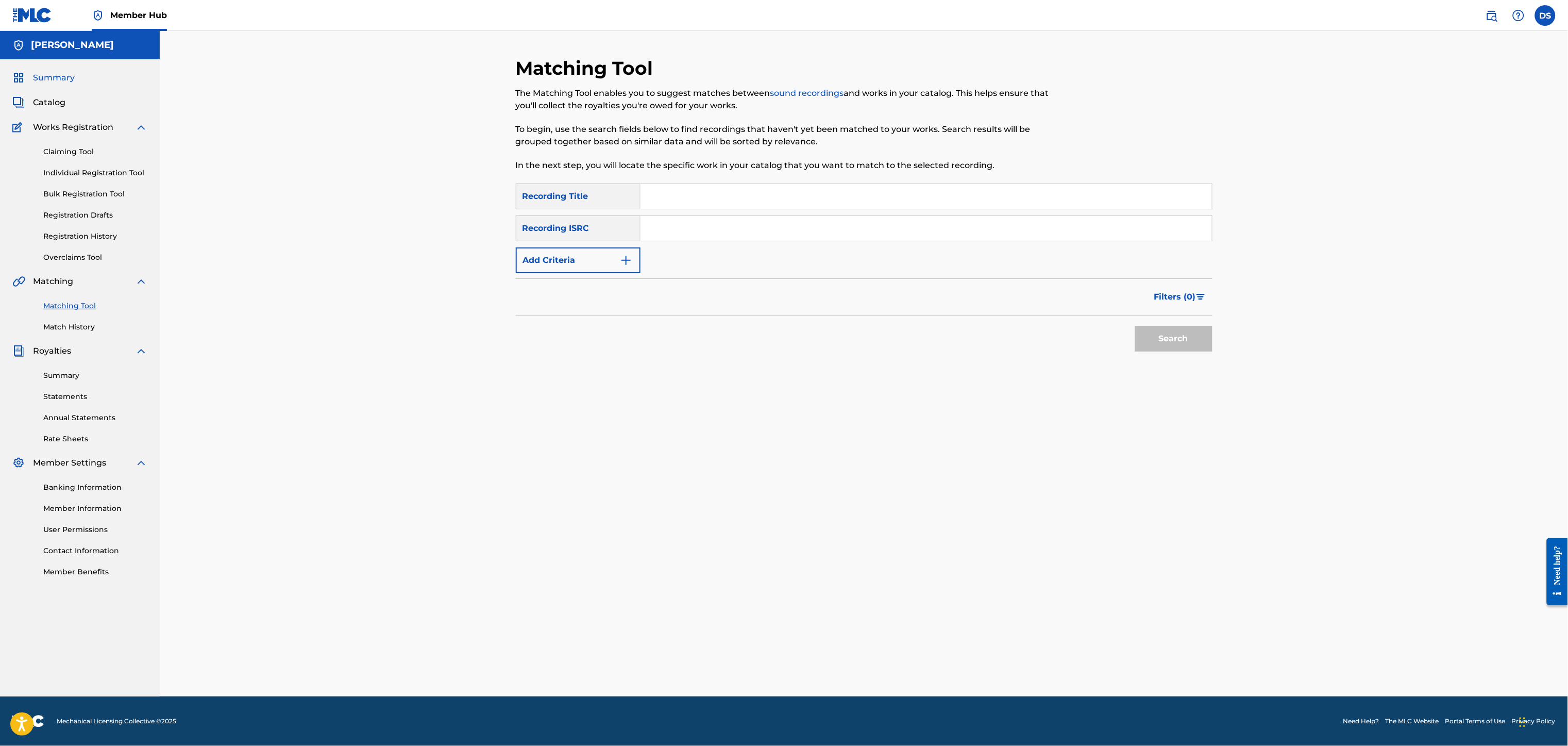
click at [48, 80] on span "Summary" at bounding box center [54, 78] width 42 height 12
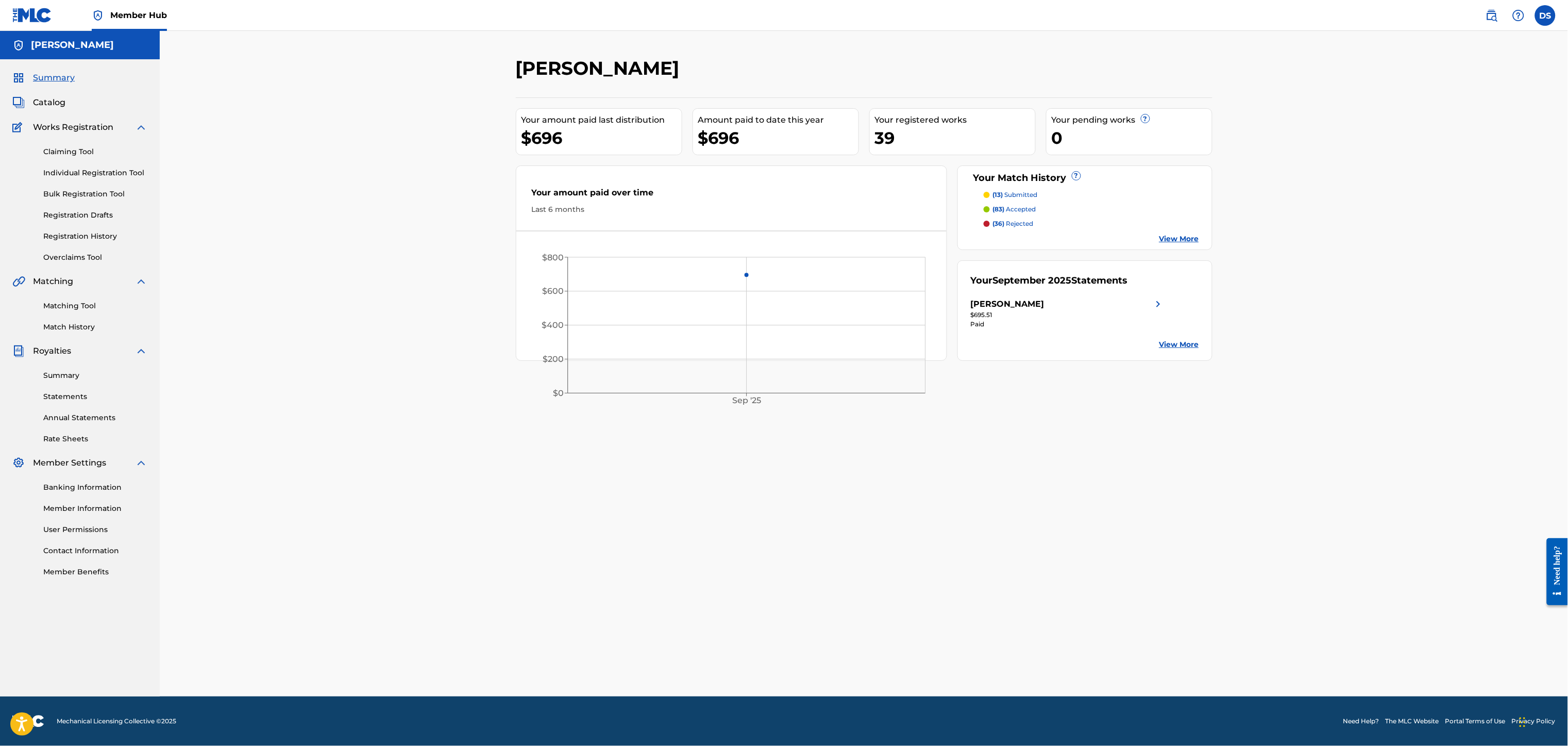
click at [1014, 209] on p "(83) accepted" at bounding box center [1014, 209] width 43 height 10
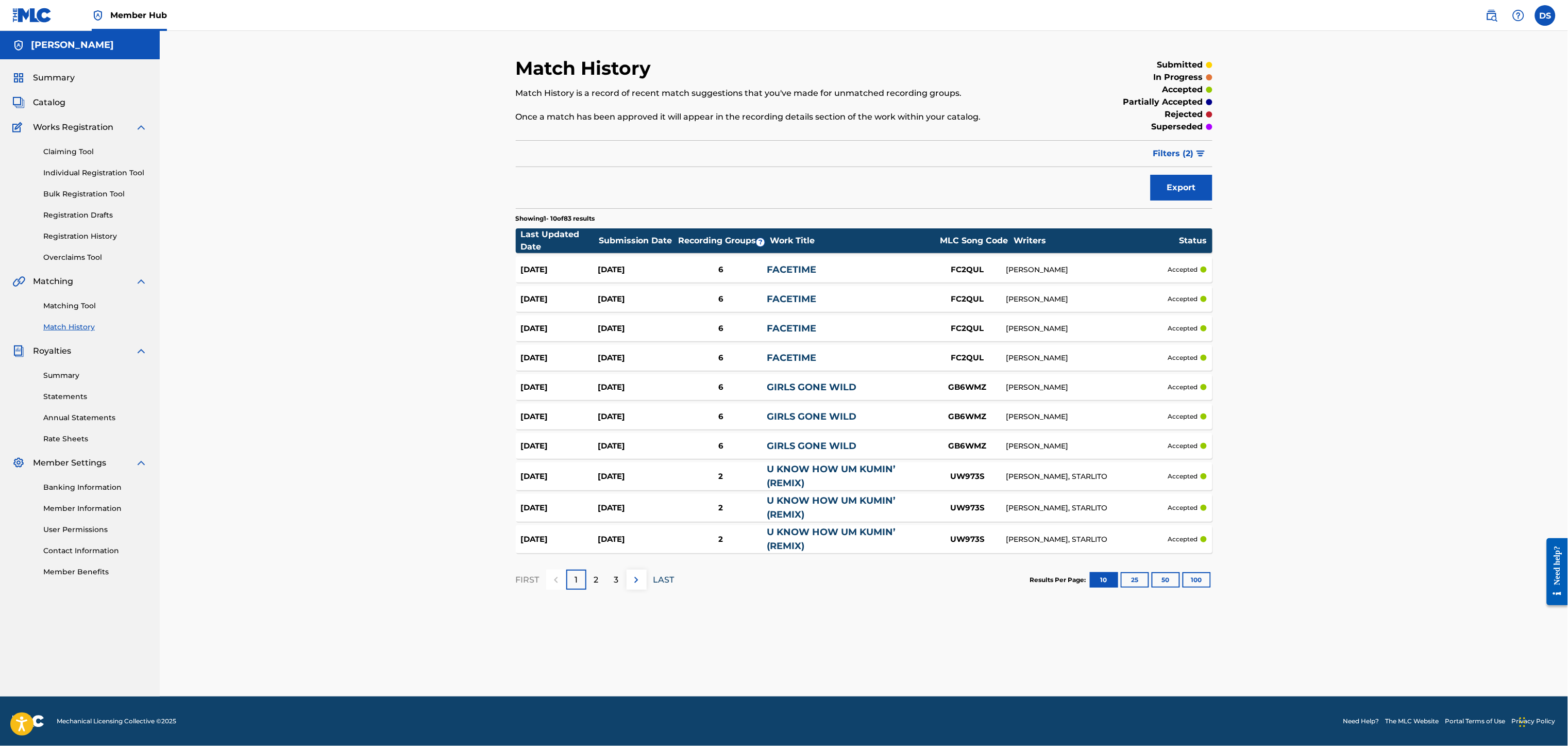
click at [668, 577] on p "LAST" at bounding box center [664, 580] width 21 height 12
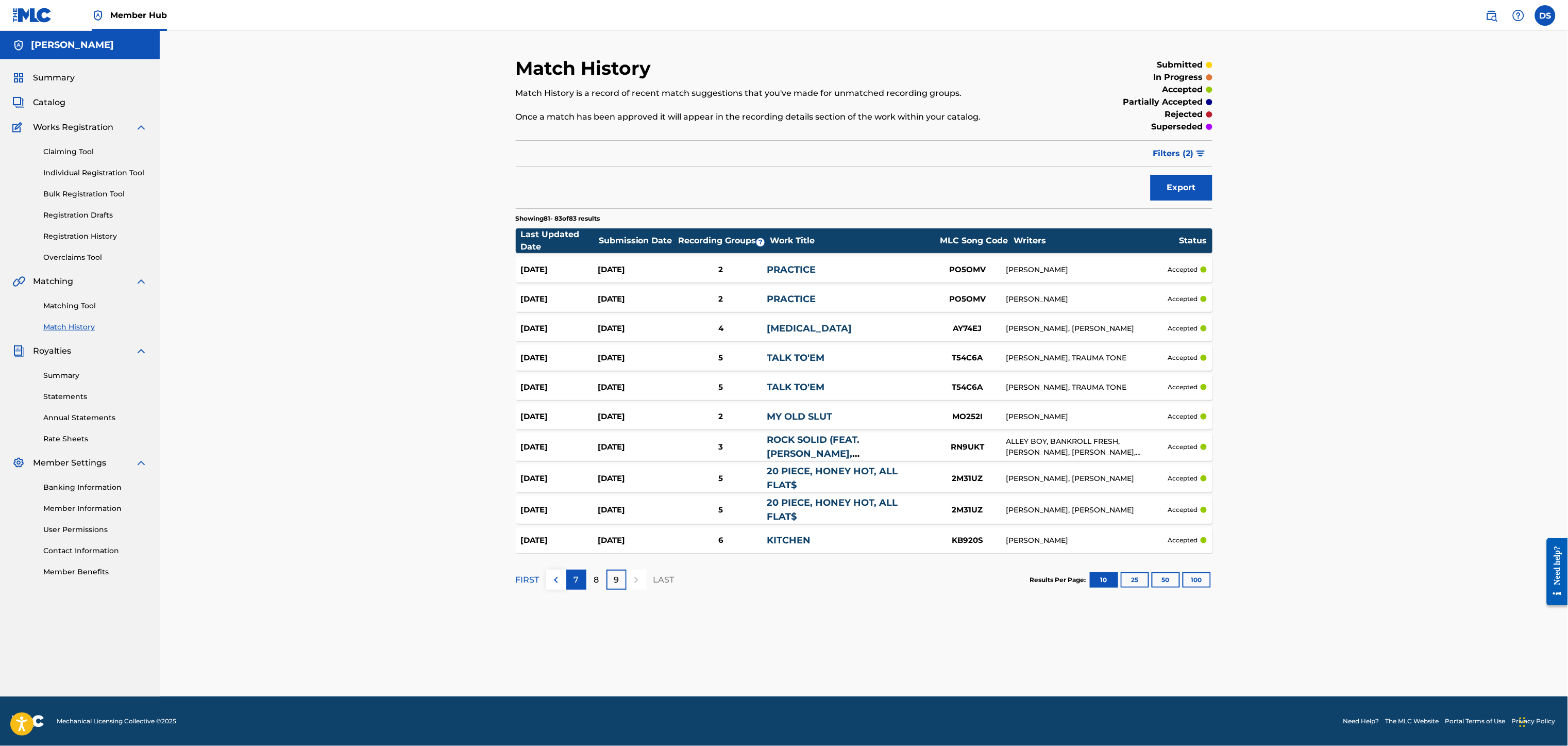
click at [575, 579] on p "7" at bounding box center [576, 580] width 5 height 12
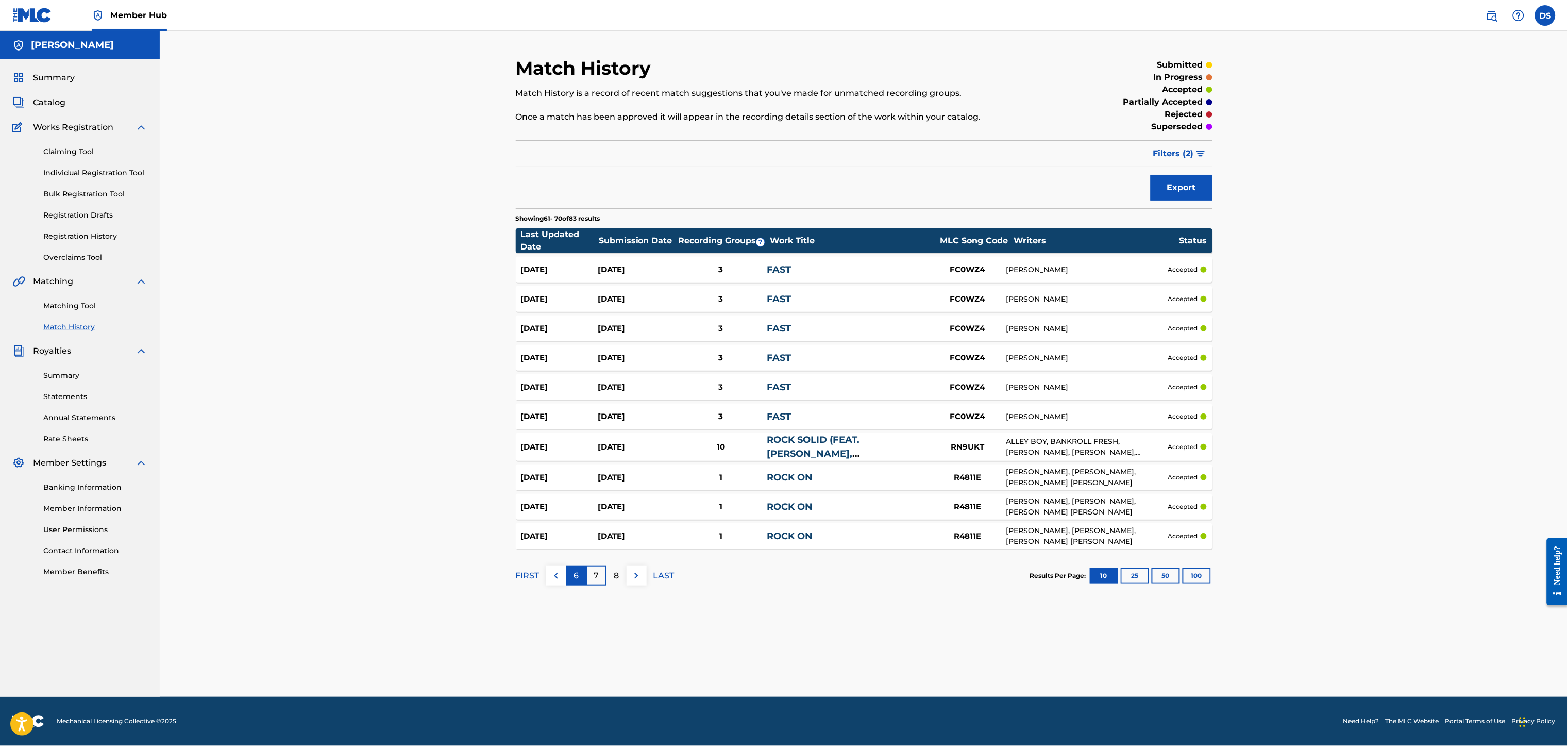
click at [571, 575] on div "6" at bounding box center [575, 575] width 20 height 20
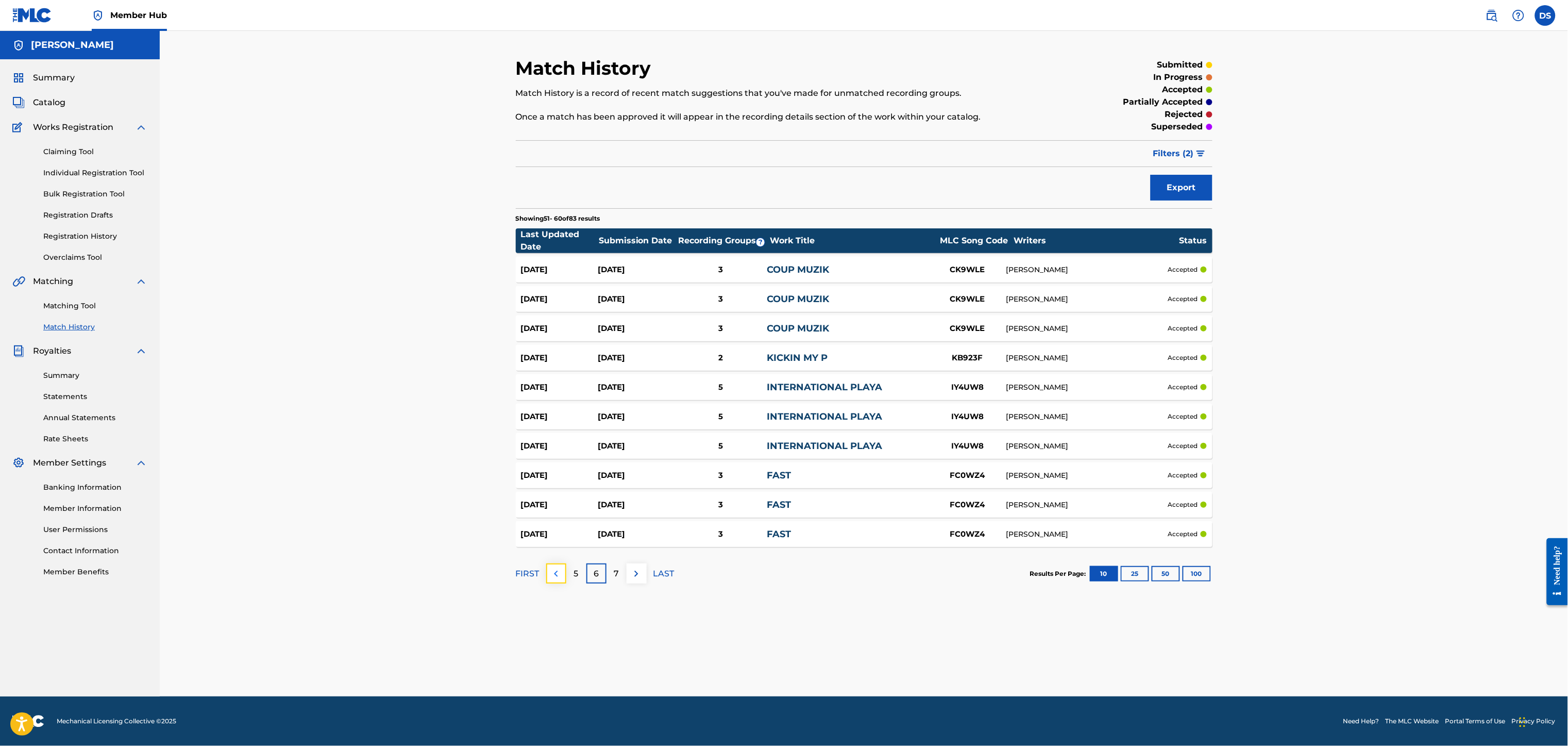
click at [546, 573] on button at bounding box center [556, 573] width 20 height 20
click at [572, 571] on div "4" at bounding box center [575, 573] width 20 height 20
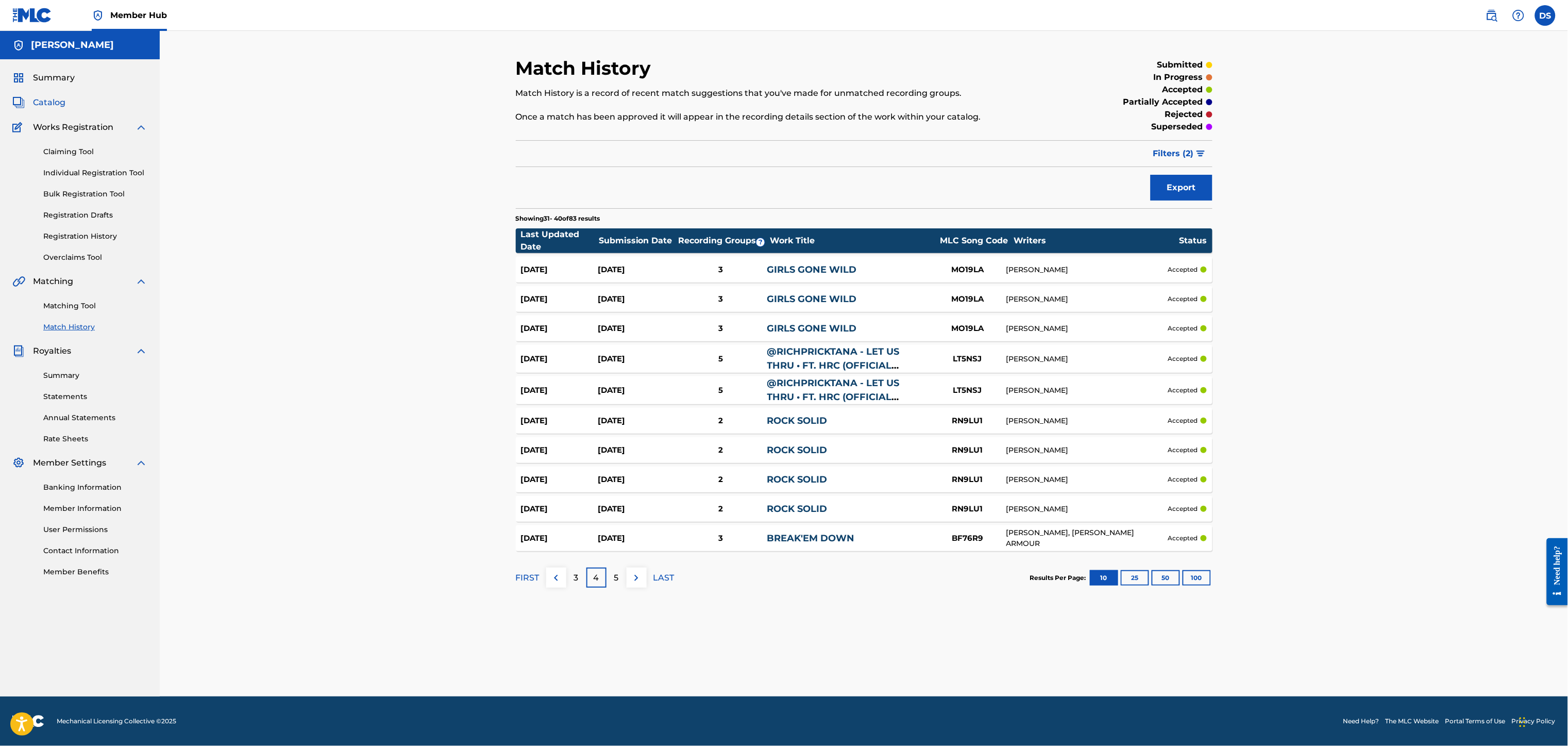
click at [60, 102] on span "Catalog" at bounding box center [49, 102] width 33 height 12
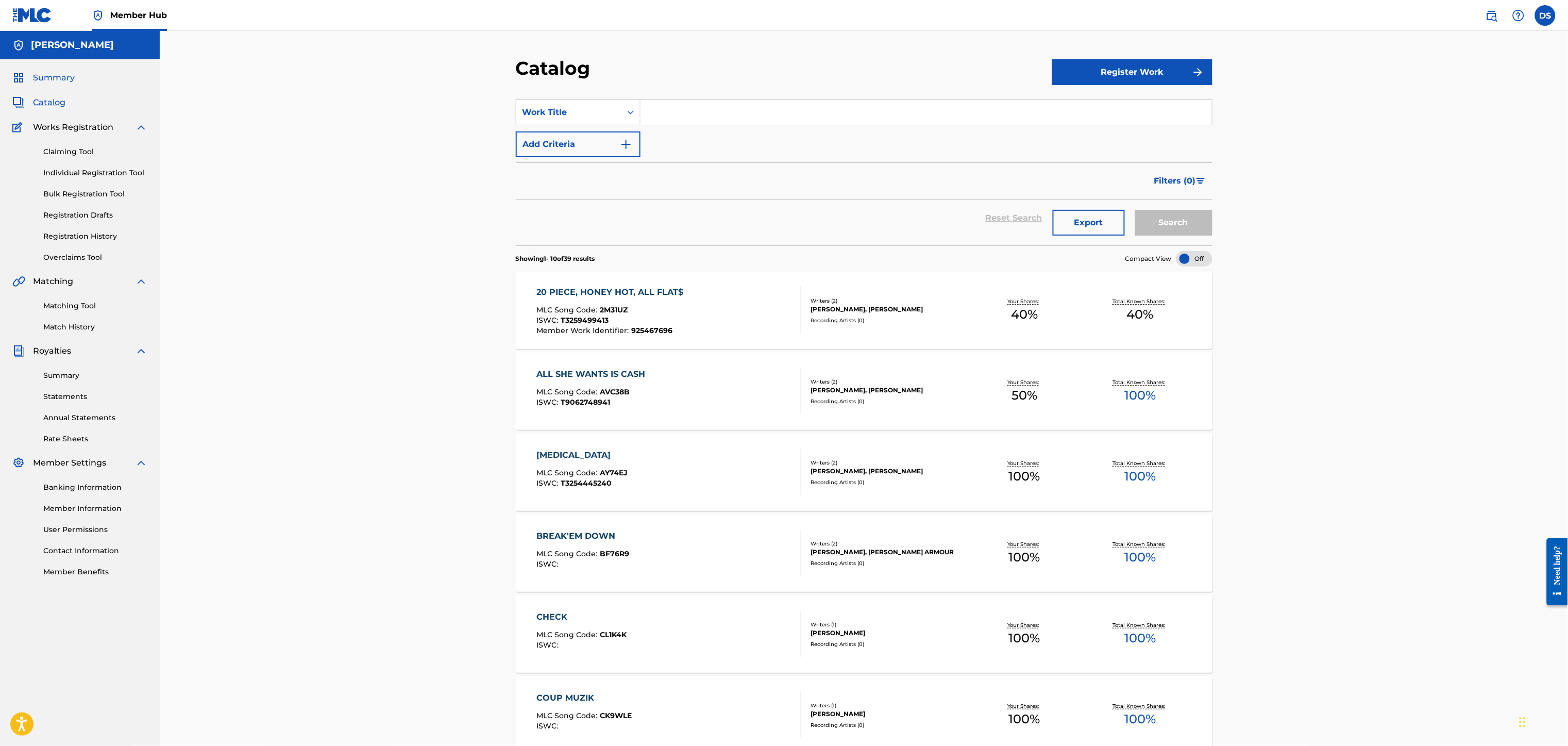
click at [54, 80] on span "Summary" at bounding box center [54, 78] width 42 height 12
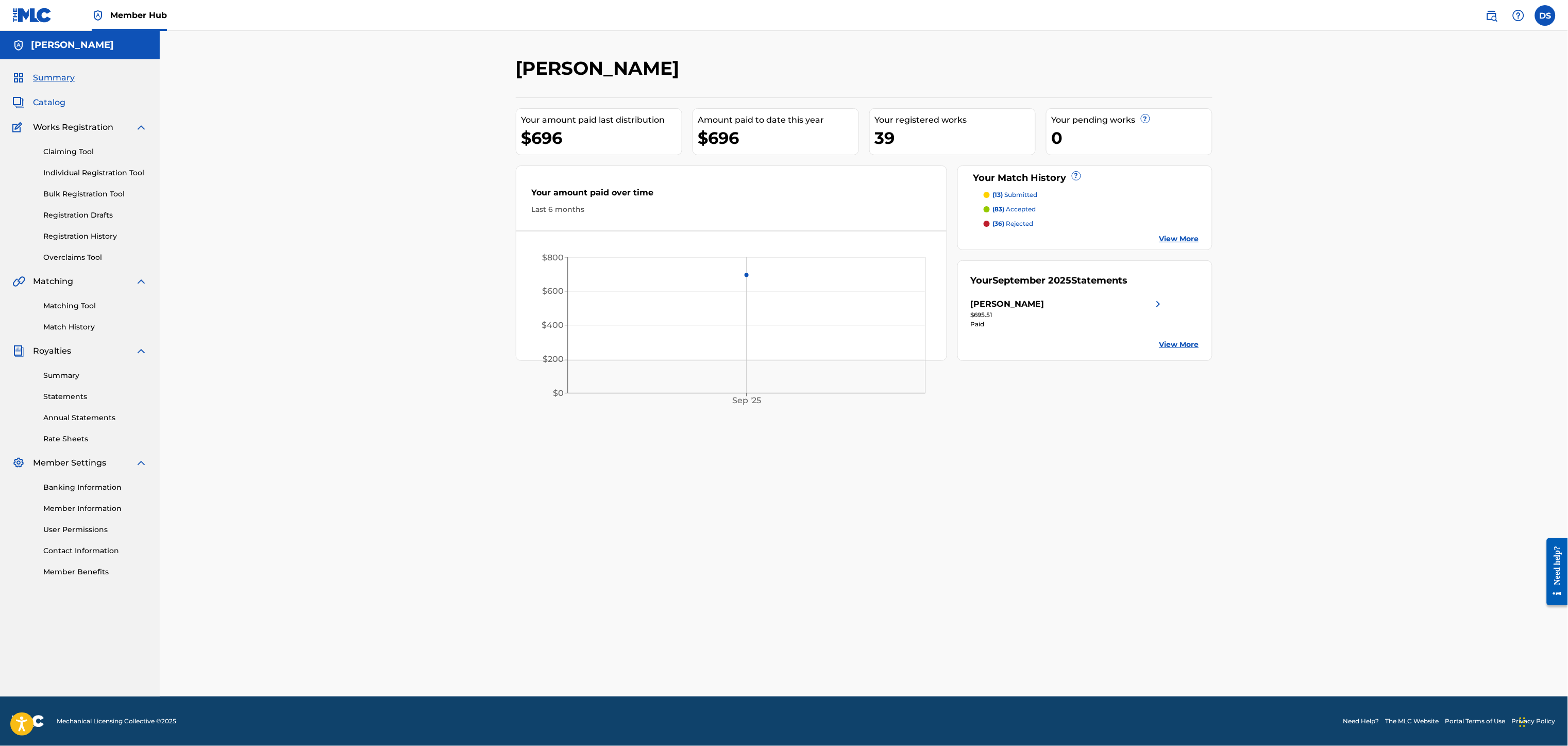
click at [55, 104] on span "Catalog" at bounding box center [49, 102] width 33 height 12
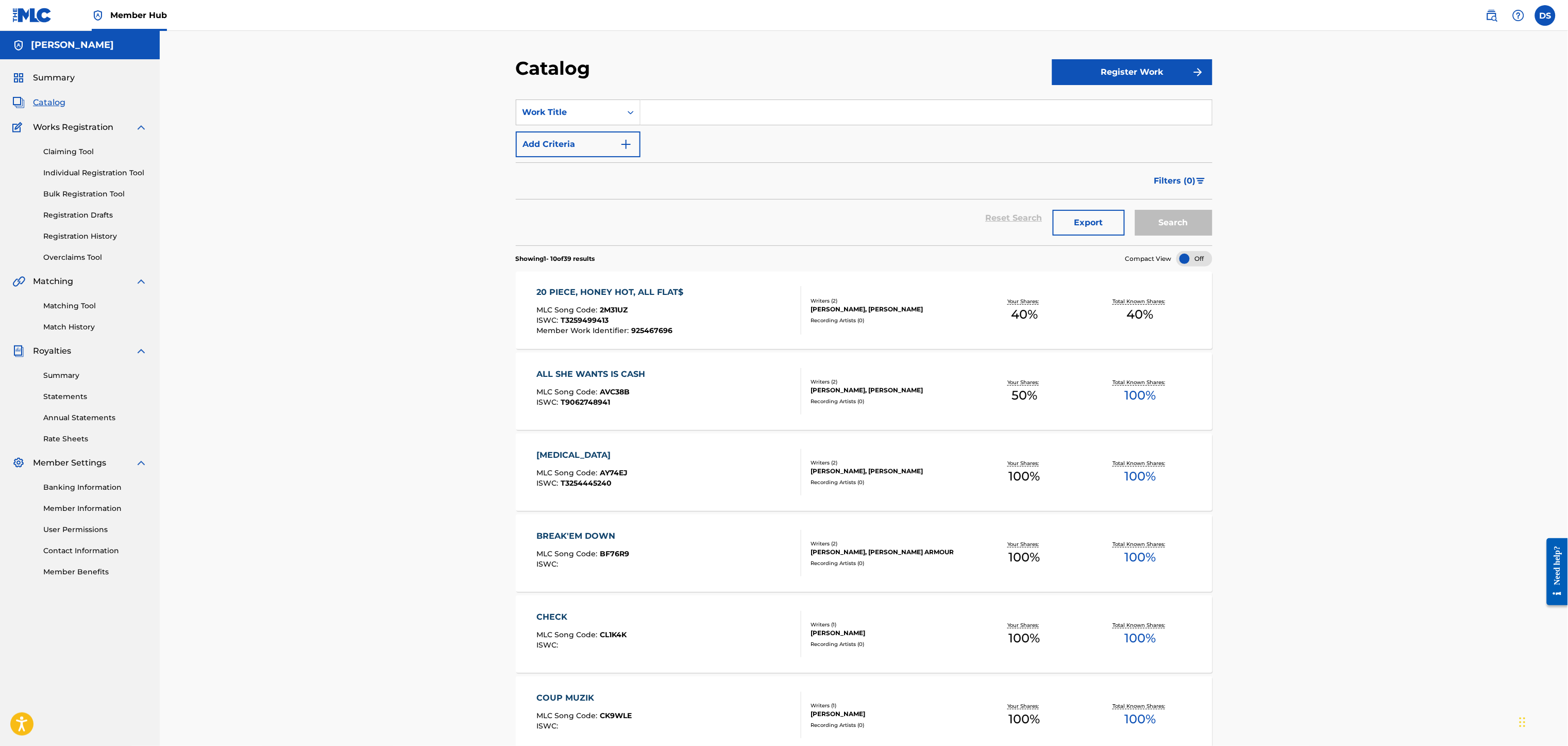
click at [610, 286] on div "20 PIECE, HONEY HOT, ALL FLAT$" at bounding box center [613, 292] width 152 height 12
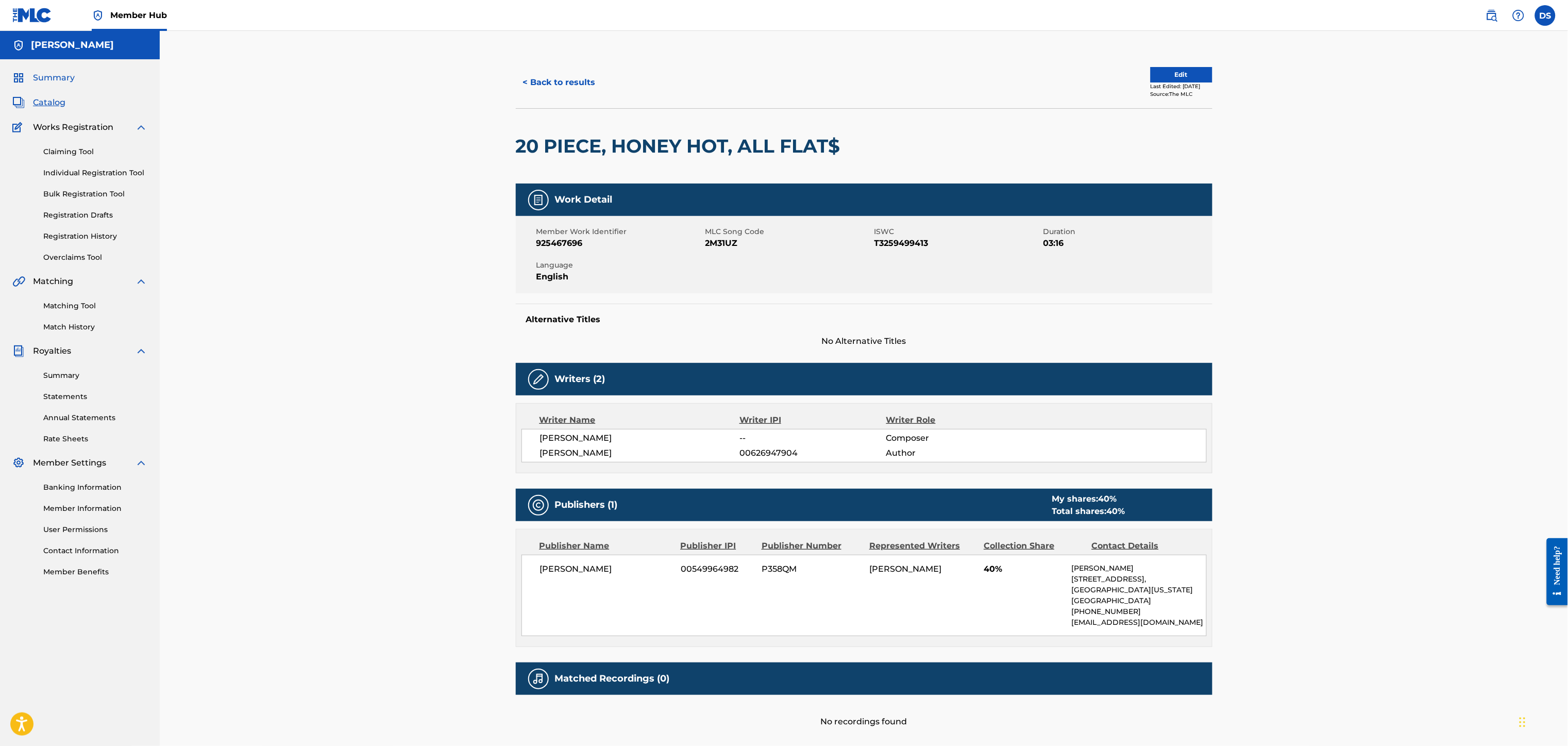
click at [60, 80] on span "Summary" at bounding box center [54, 78] width 42 height 12
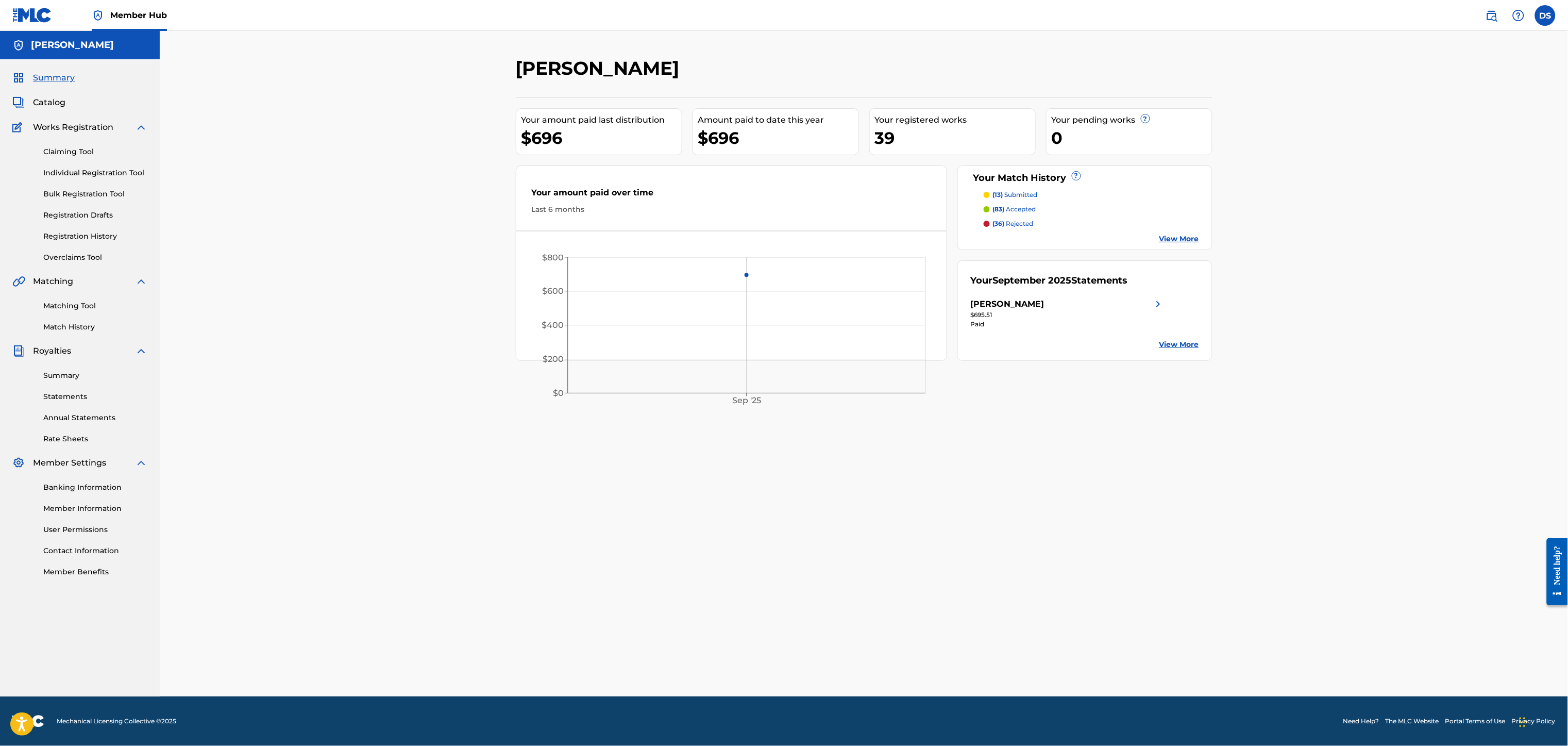
click at [1019, 209] on p "(83) accepted" at bounding box center [1014, 209] width 43 height 10
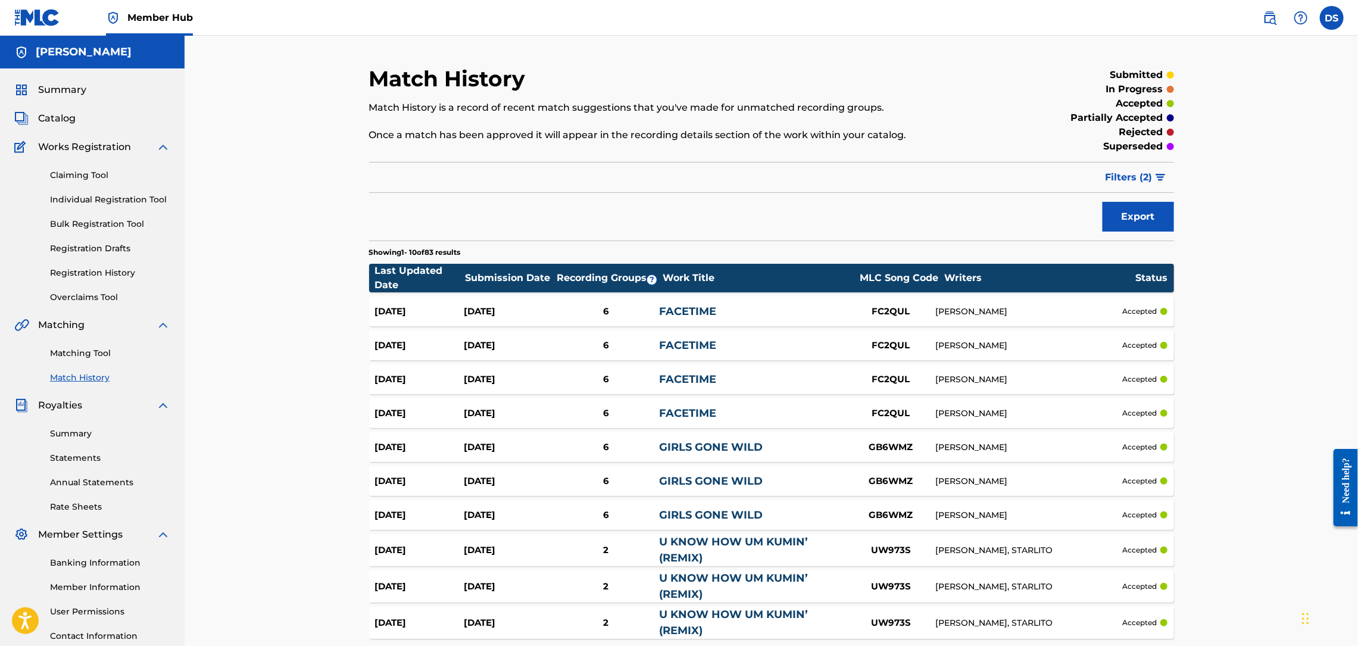
click at [1308, 204] on div "Match History Match History is a record of recent match suggestions that you've…" at bounding box center [772, 368] width 1174 height 664
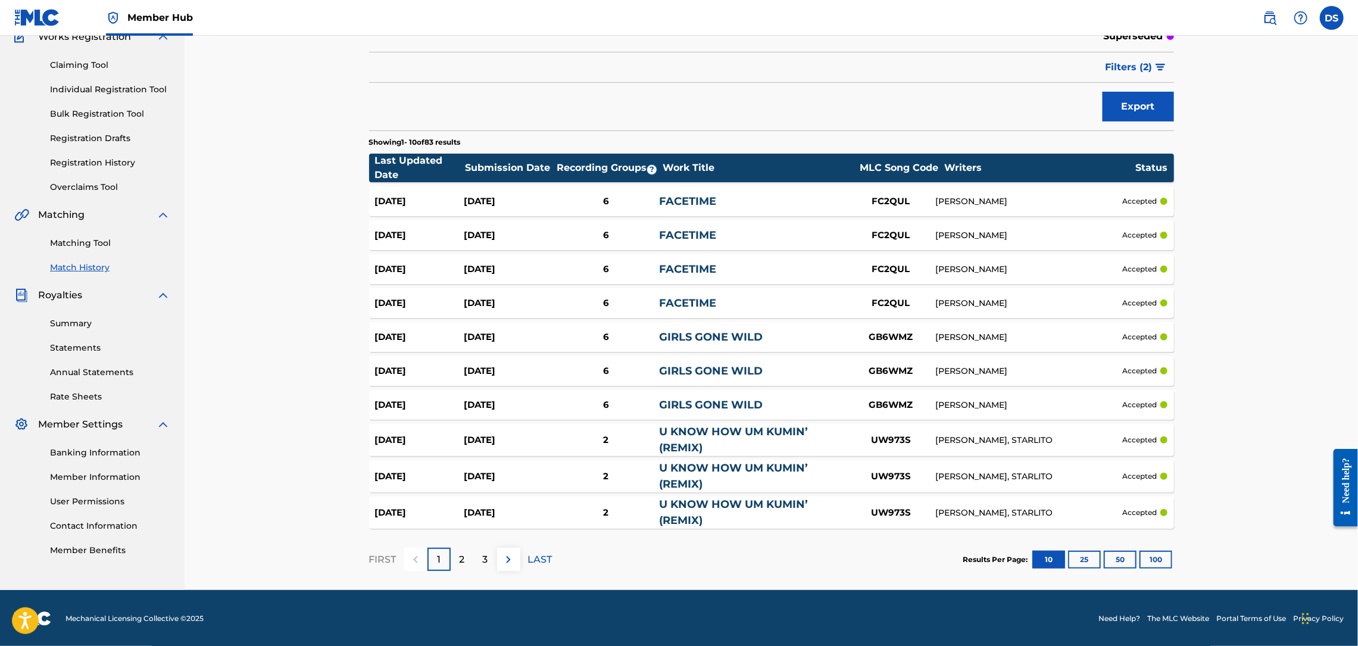
scroll to position [111, 0]
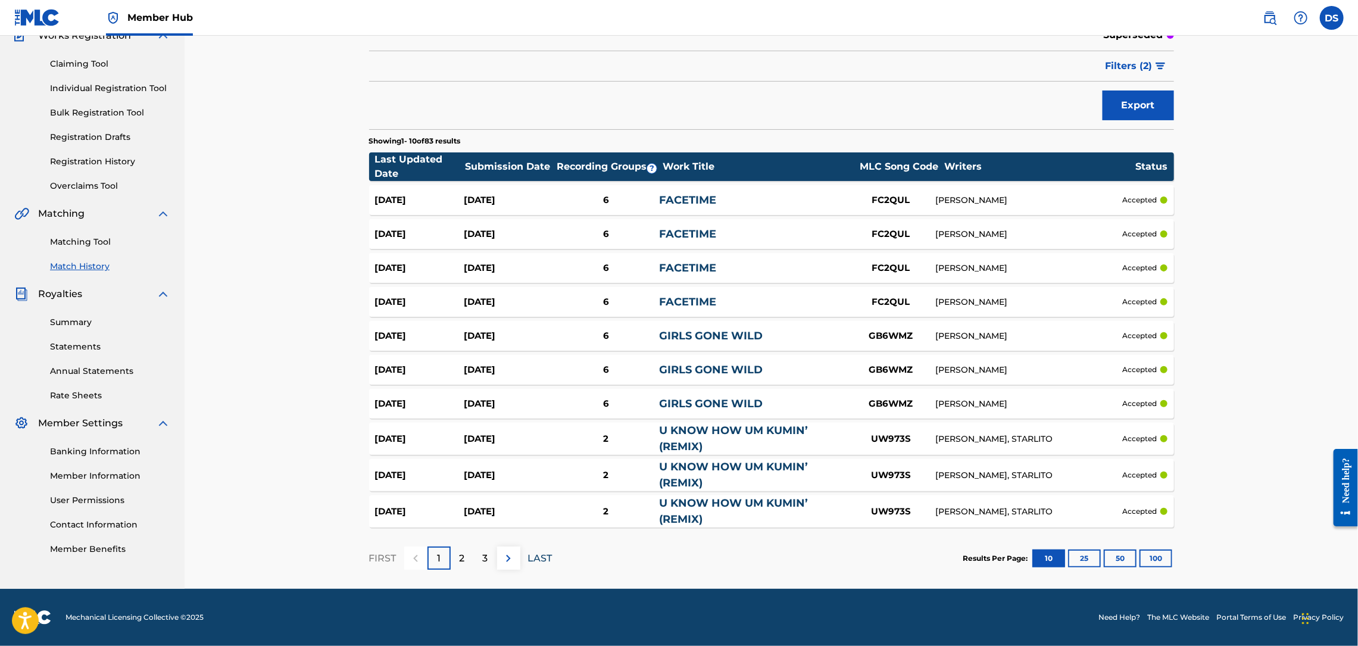
click at [543, 555] on p "LAST" at bounding box center [540, 558] width 24 height 14
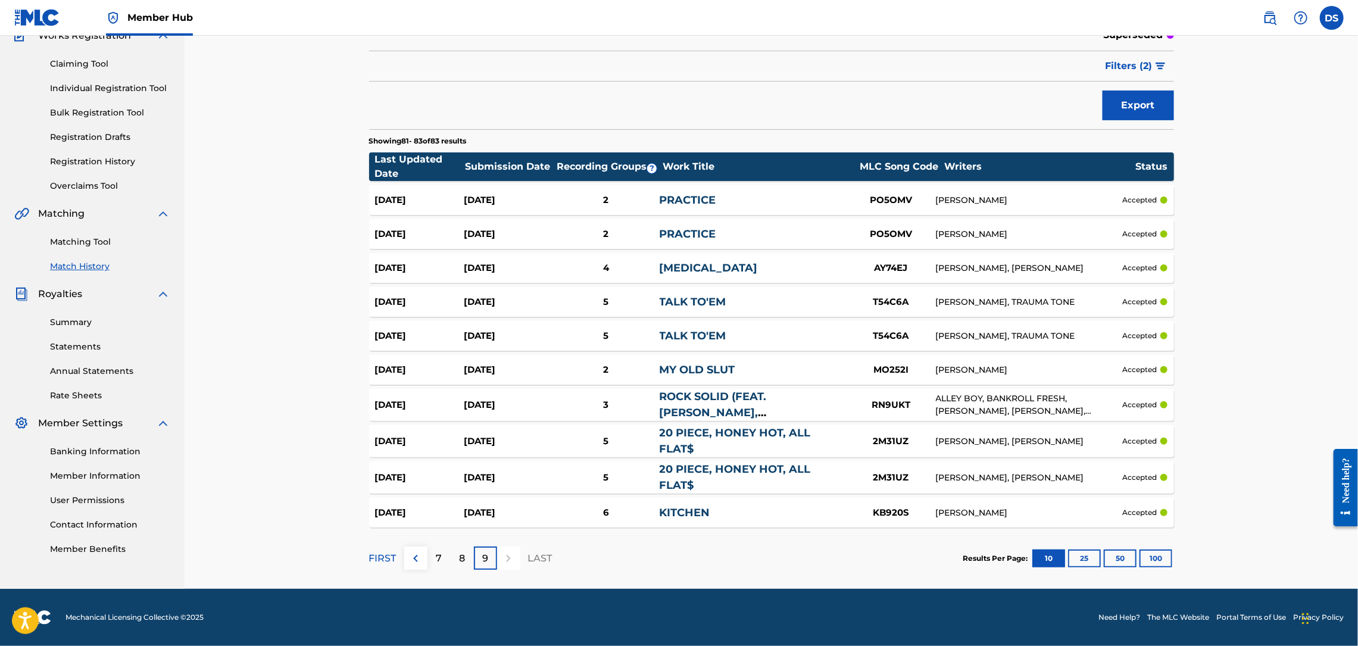
click at [720, 477] on div "20 PIECE, HONEY HOT, ALL FLAT$" at bounding box center [753, 477] width 187 height 32
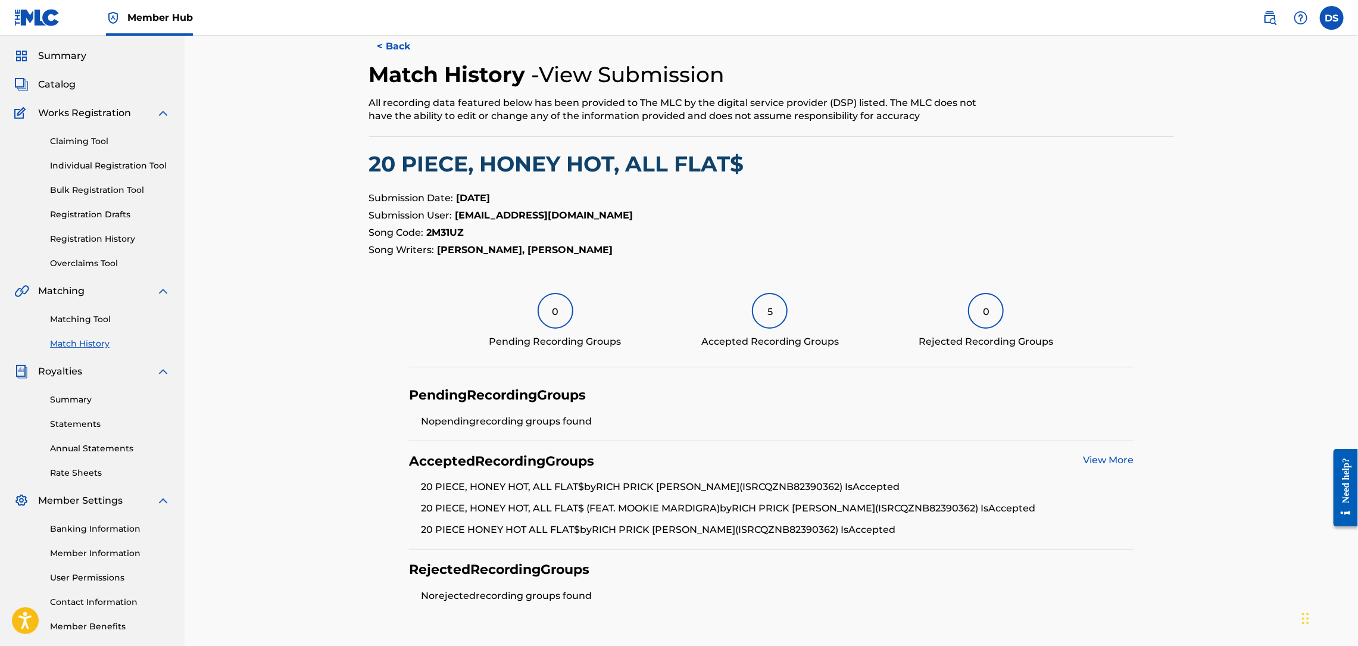
scroll to position [36, 0]
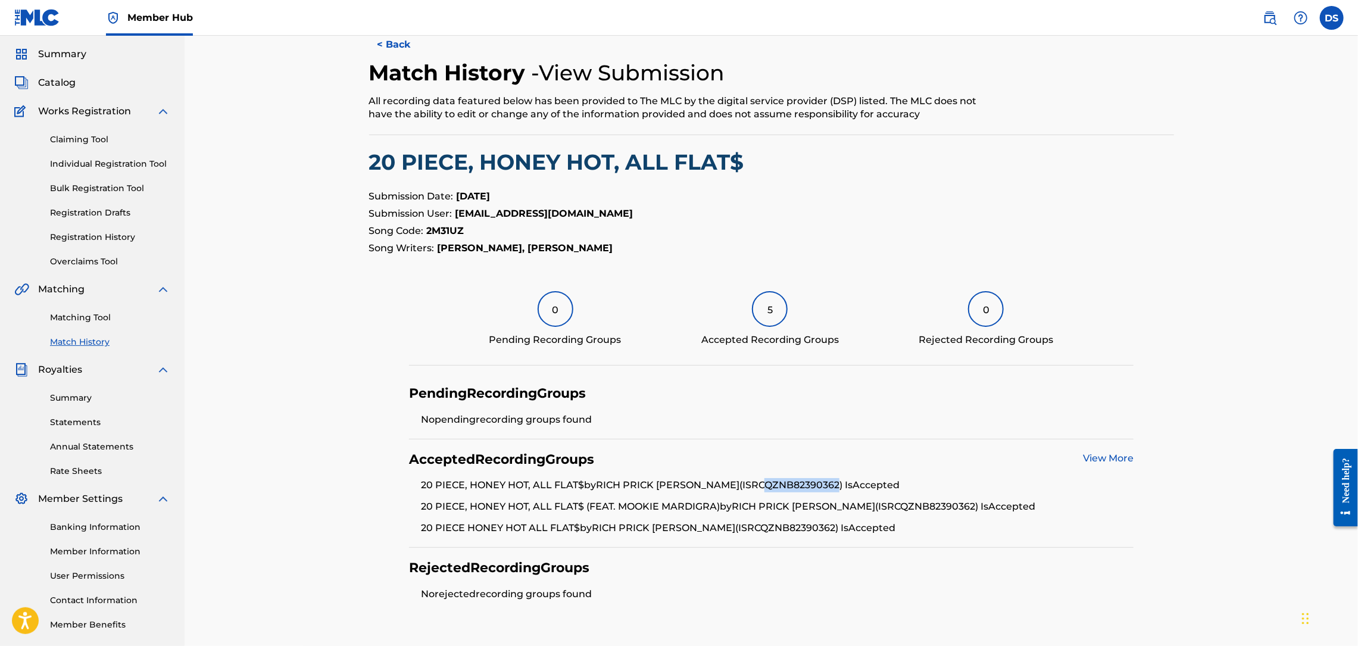
drag, startPoint x: 721, startPoint y: 485, endPoint x: 798, endPoint y: 489, distance: 76.9
click at [798, 489] on li "20 PIECE, HONEY HOT, ALL FLAT$ by RICH PRICK [PERSON_NAME] (ISRC QZNB82390362 )…" at bounding box center [777, 488] width 713 height 21
copy li "QZNB82390362"
click at [406, 50] on button "< Back" at bounding box center [404, 45] width 71 height 30
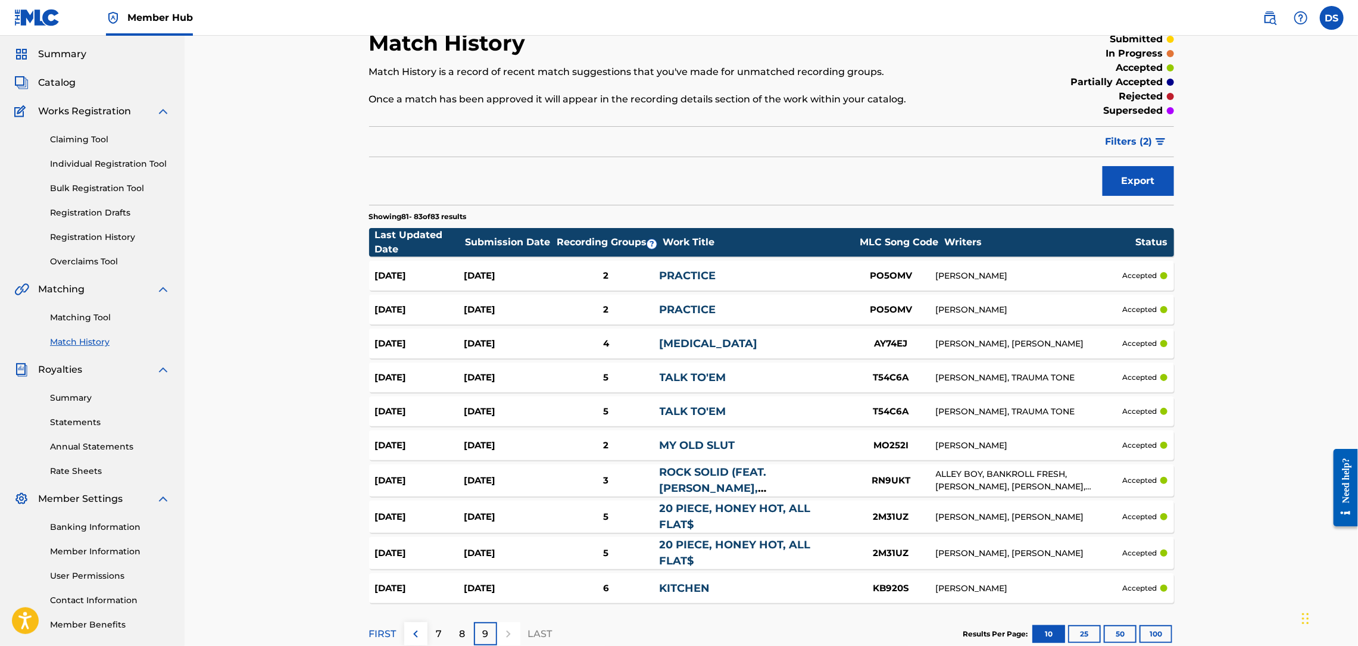
scroll to position [111, 0]
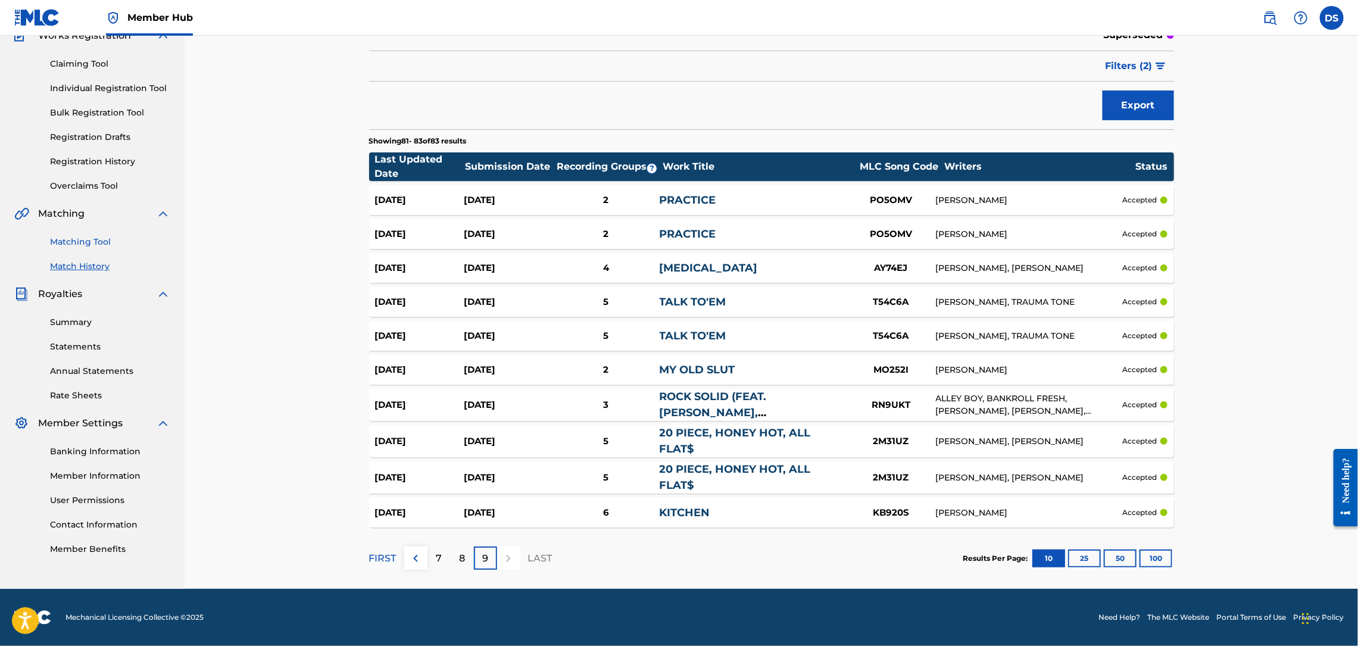
click at [70, 241] on link "Matching Tool" at bounding box center [110, 242] width 120 height 13
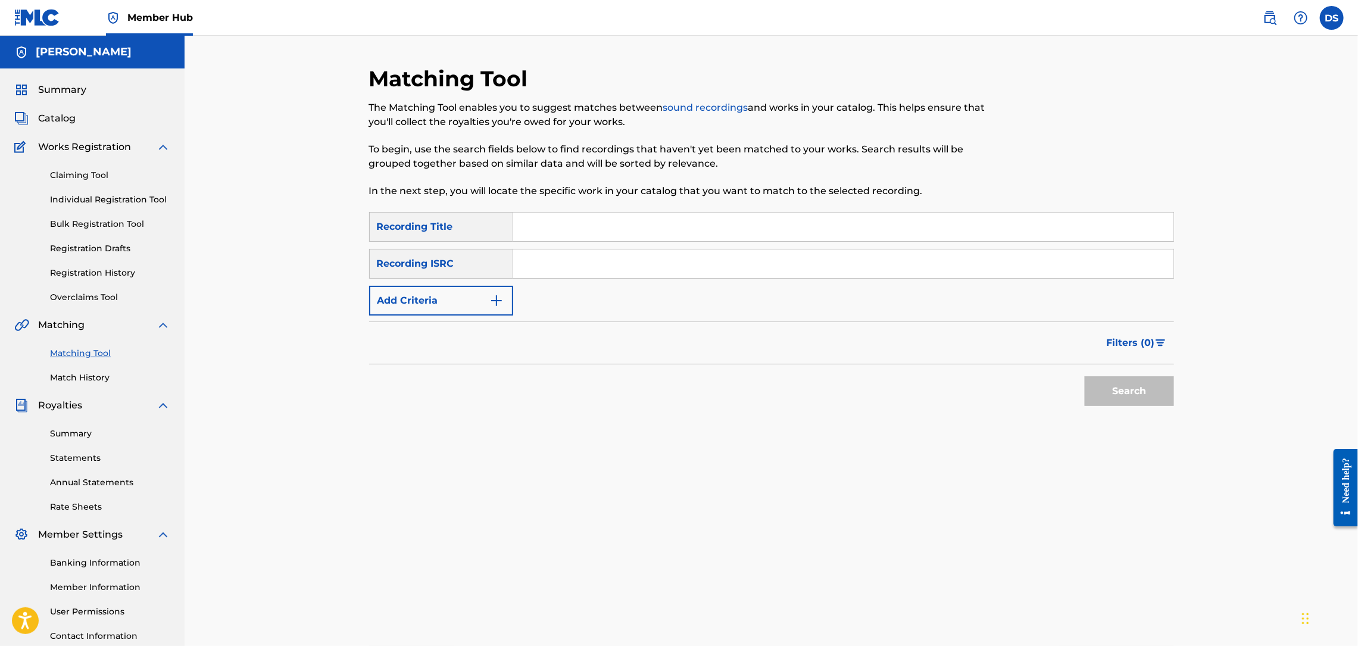
paste input "QZNB82390362"
type input "QZNB82390362"
click at [540, 223] on input "Search Form" at bounding box center [843, 227] width 660 height 29
type input "20 Piece, Honey Hot, All Flat$"
click at [1112, 388] on button "Search" at bounding box center [1129, 391] width 89 height 30
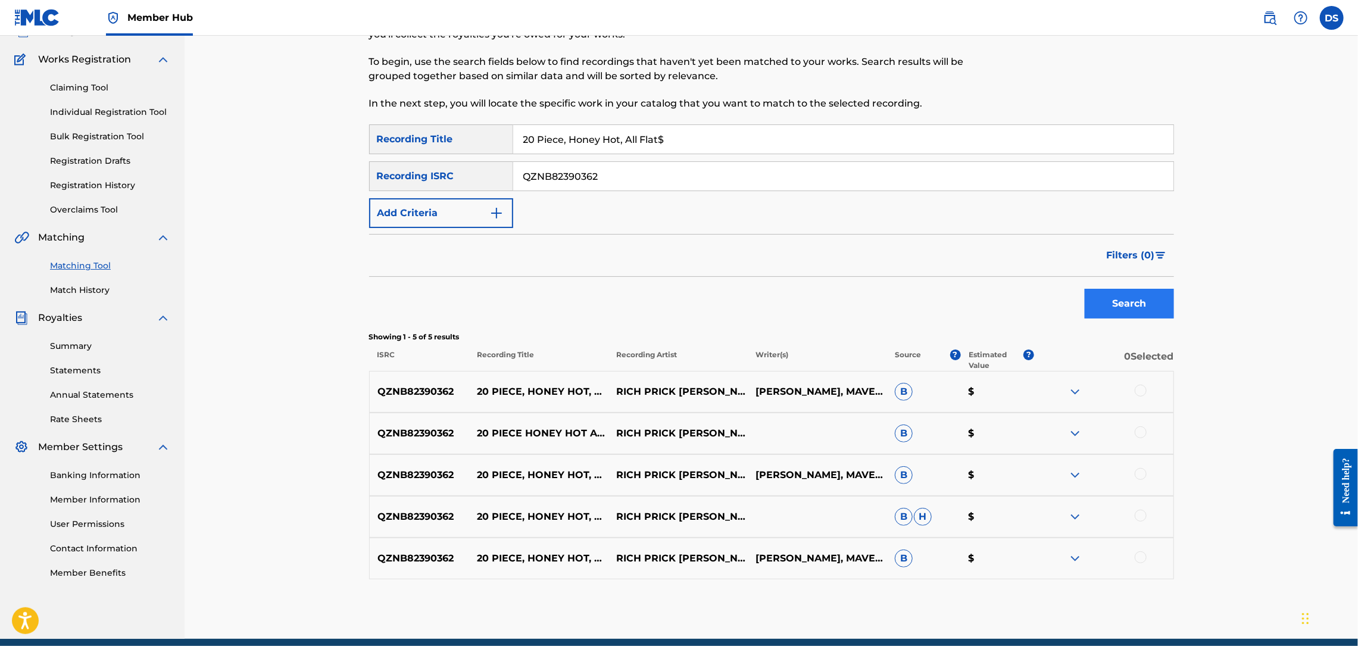
scroll to position [138, 0]
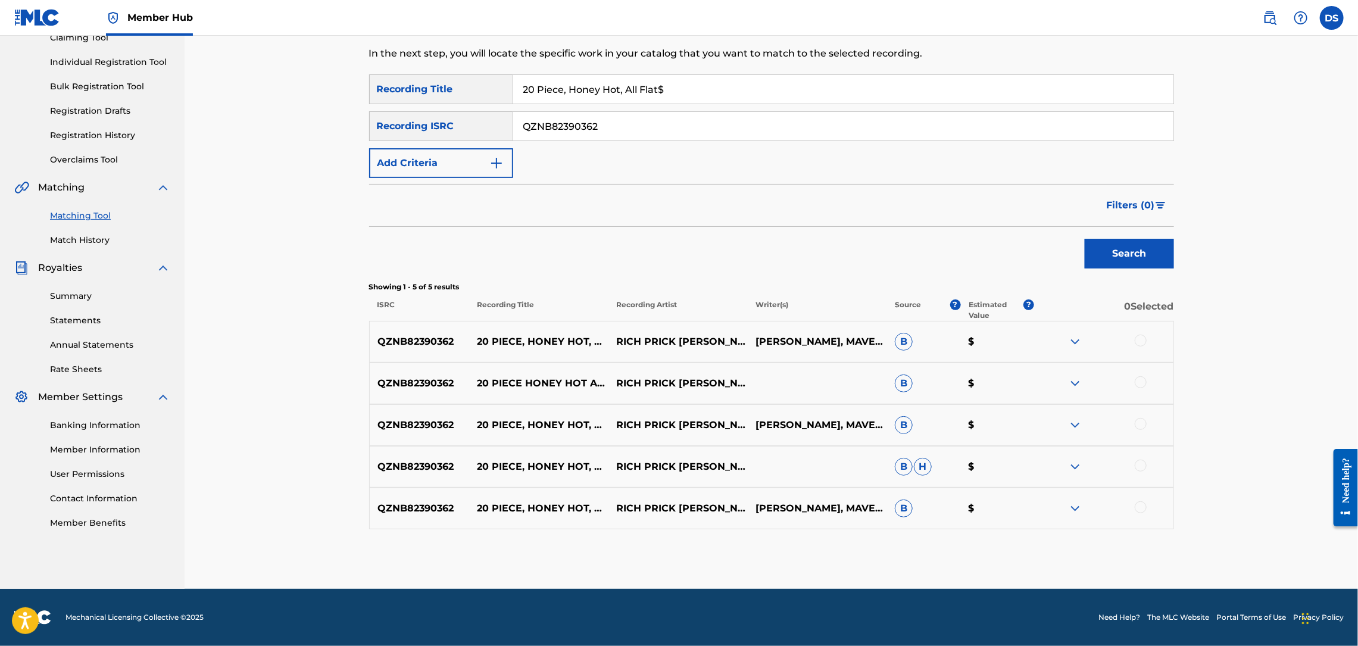
drag, startPoint x: 616, startPoint y: 120, endPoint x: 509, endPoint y: 130, distance: 107.6
click at [509, 130] on div "SearchWithCriteriad04e843f-eac5-4b2a-b459-94516892c63c Recording ISRC QZNB82390…" at bounding box center [771, 126] width 805 height 30
paste input "[URL][DOMAIN_NAME]"
type input "[URL][DOMAIN_NAME]"
click at [1108, 258] on button "Search" at bounding box center [1129, 254] width 89 height 30
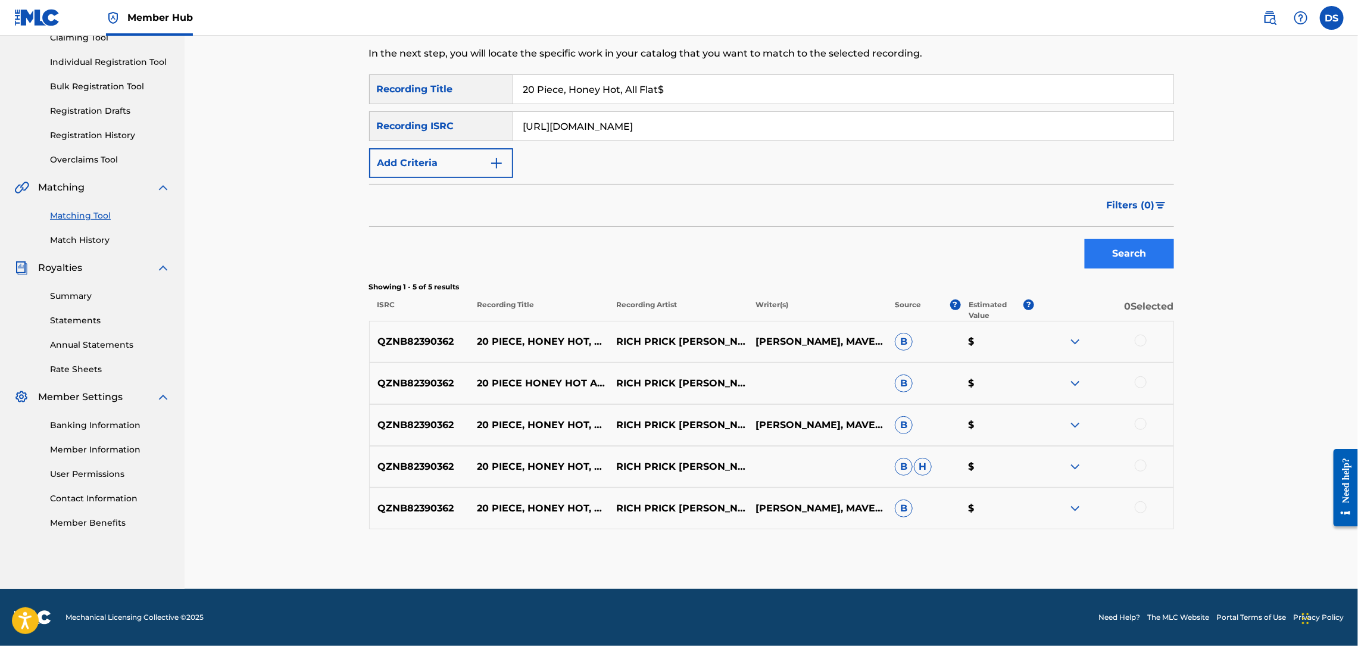
scroll to position [92, 0]
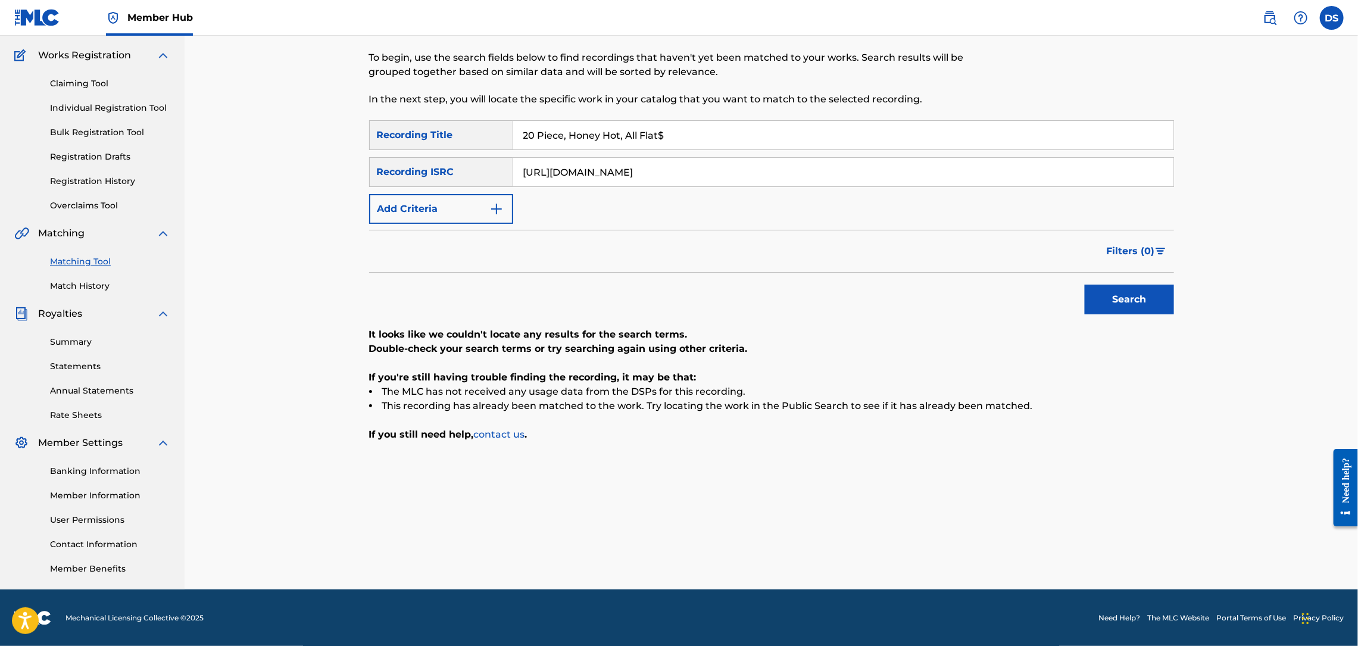
drag, startPoint x: 930, startPoint y: 179, endPoint x: 513, endPoint y: 195, distance: 417.1
click at [513, 195] on div "SearchWithCriteria7e87a1a5-3453-4800-9367-1ba0a219b2a5 Recording Title 20 Piece…" at bounding box center [771, 172] width 805 height 104
paste input "QZLL92563669"
type input "QZLL92563669"
click at [1143, 298] on button "Search" at bounding box center [1129, 300] width 89 height 30
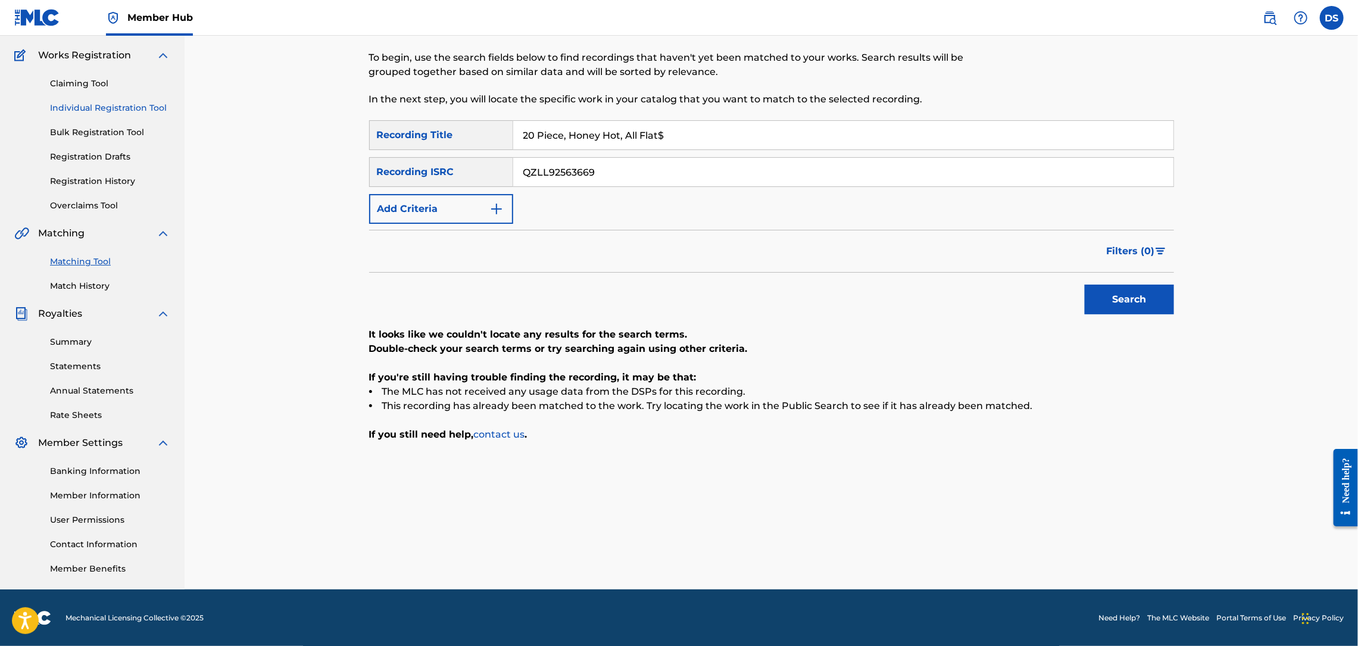
click at [83, 108] on link "Individual Registration Tool" at bounding box center [110, 108] width 120 height 13
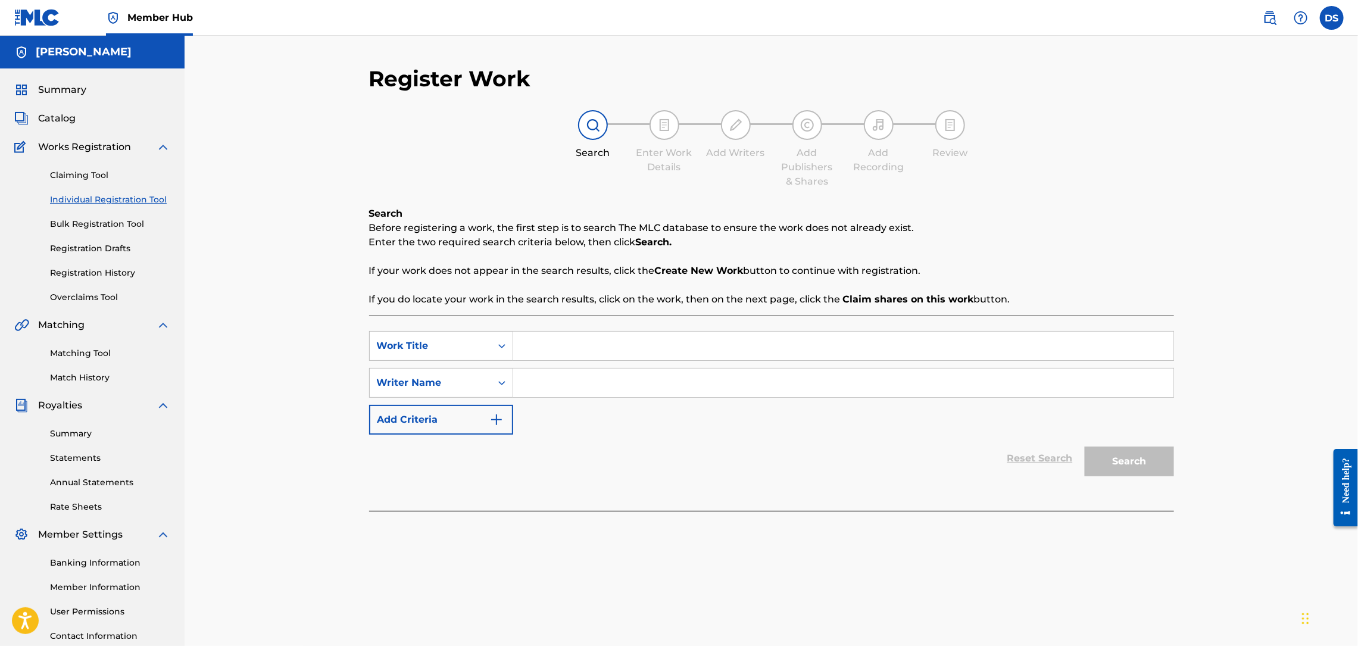
click at [526, 344] on input "Search Form" at bounding box center [843, 346] width 660 height 29
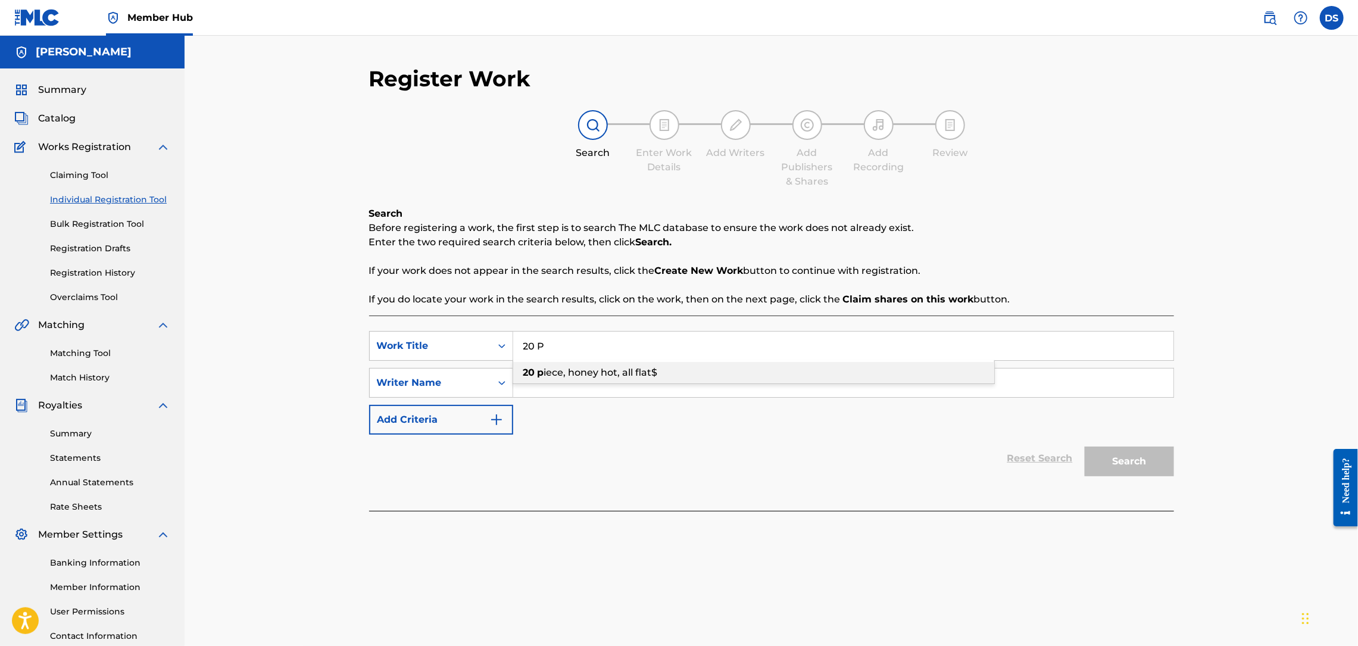
click at [607, 367] on span "iece, honey hot, all flat$" at bounding box center [601, 372] width 114 height 11
type input "20 piece, honey hot, all flat$"
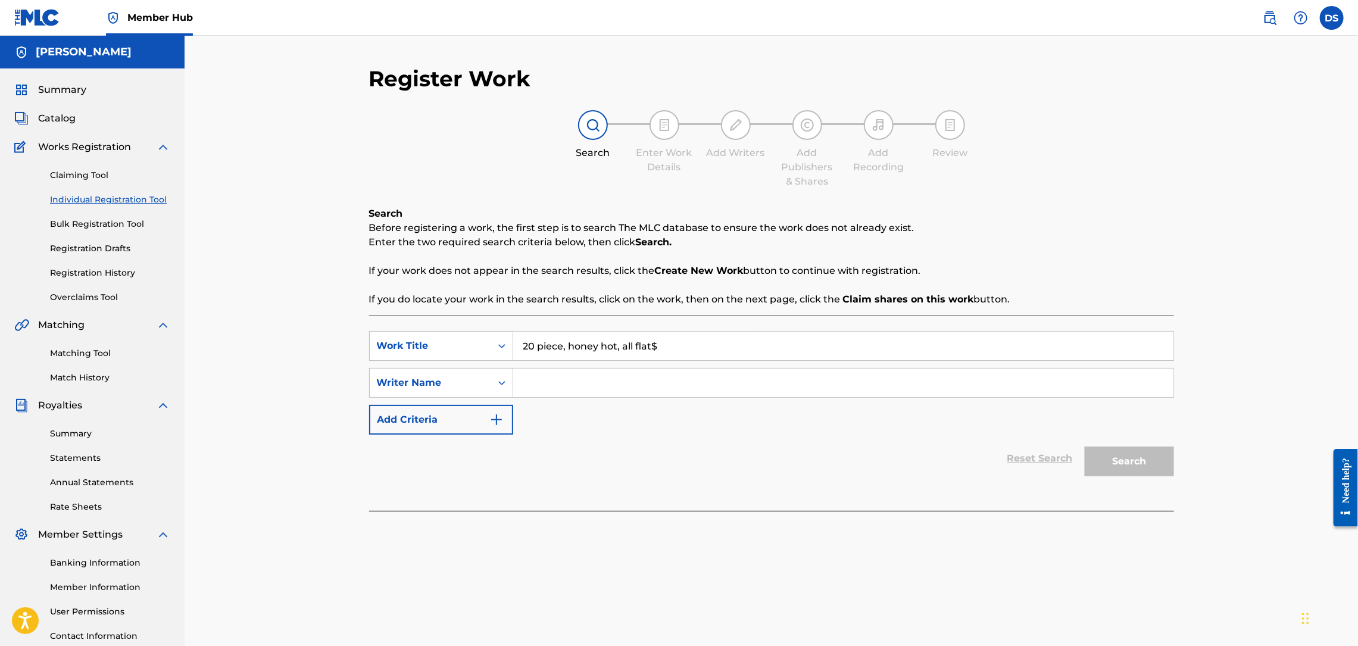
click at [564, 372] on input "Search Form" at bounding box center [843, 383] width 660 height 29
type input "[PERSON_NAME]"
click at [672, 347] on input "20 piece, honey hot, all flat$" at bounding box center [843, 346] width 660 height 29
drag, startPoint x: 749, startPoint y: 339, endPoint x: 481, endPoint y: 348, distance: 268.1
click at [481, 348] on div "SearchWithCriteriaafca9d62-93c2-47c9-b7e1-d241e825d540 Work Title 20 piece, hon…" at bounding box center [771, 346] width 805 height 30
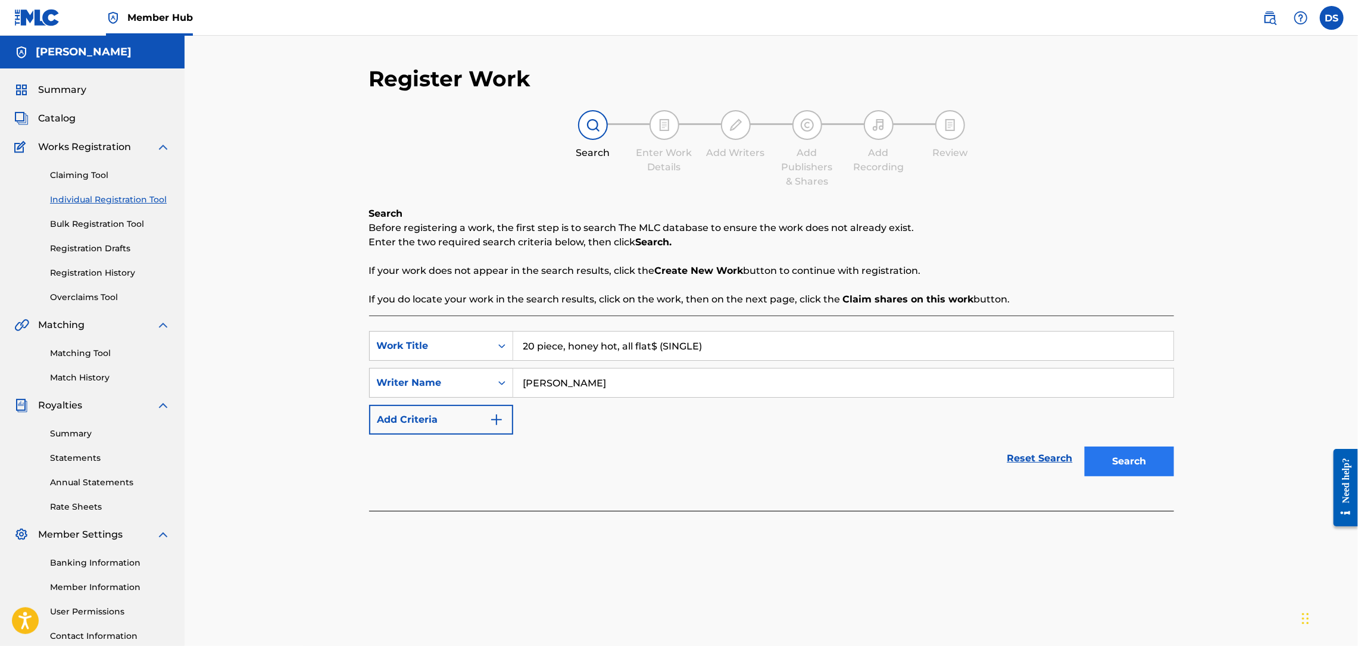
type input "20 piece, honey hot, all flat$ (SINGLE)"
click at [1130, 461] on button "Search" at bounding box center [1129, 462] width 89 height 30
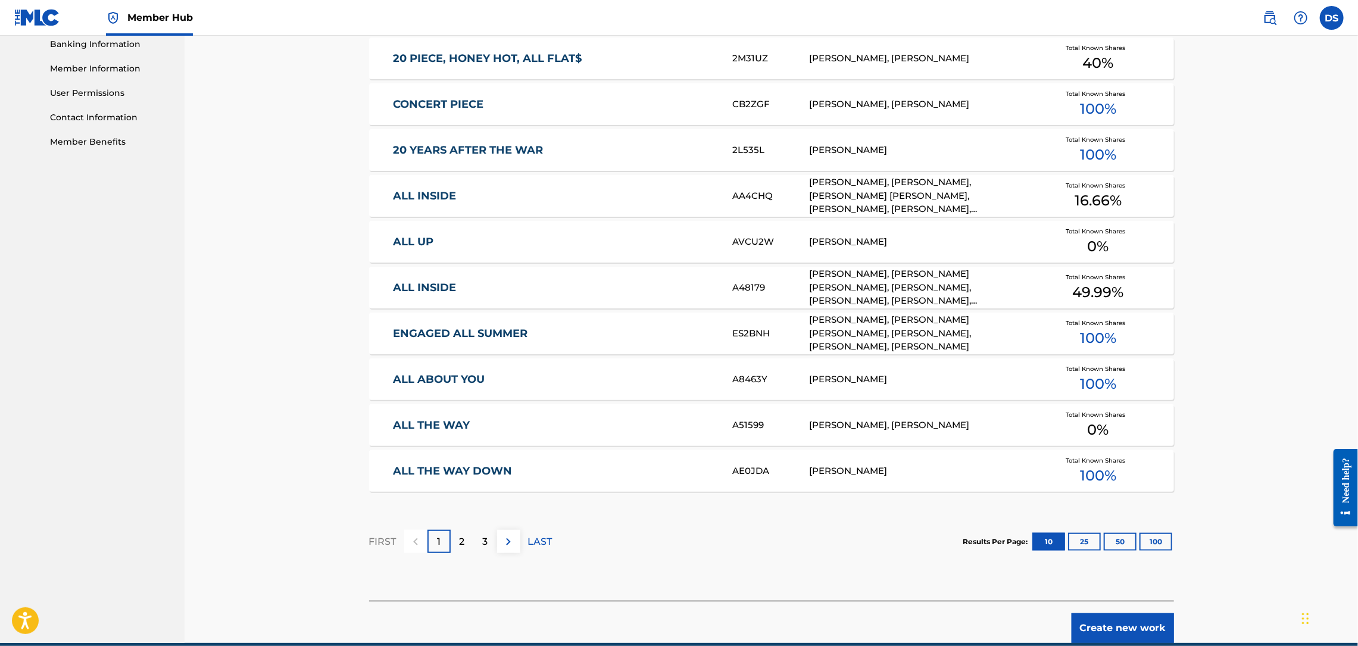
scroll to position [572, 0]
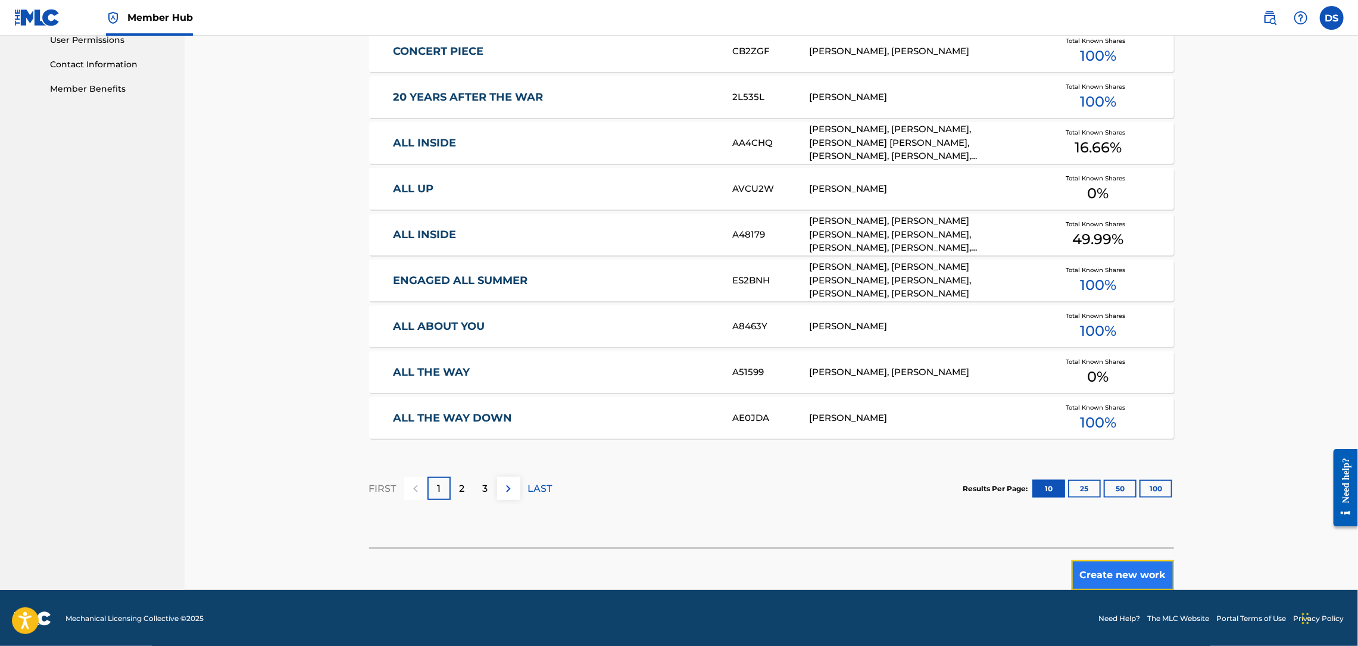
click at [1116, 580] on button "Create new work" at bounding box center [1123, 575] width 102 height 30
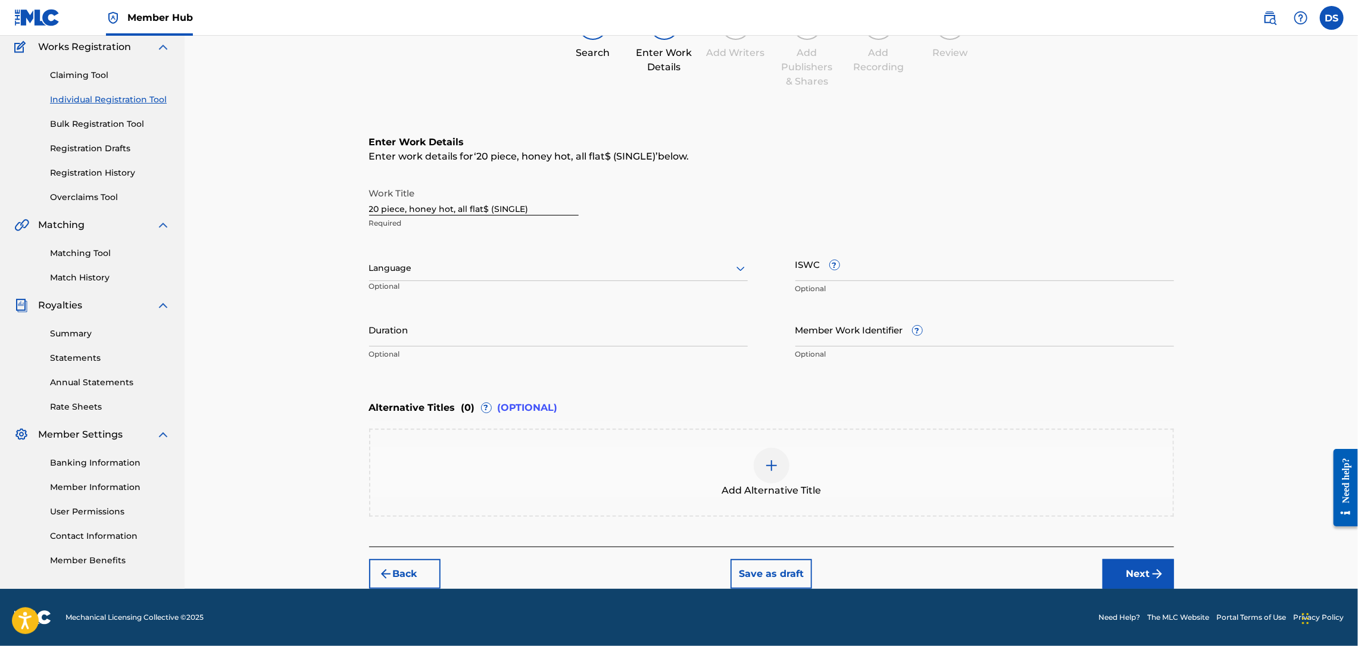
scroll to position [98, 0]
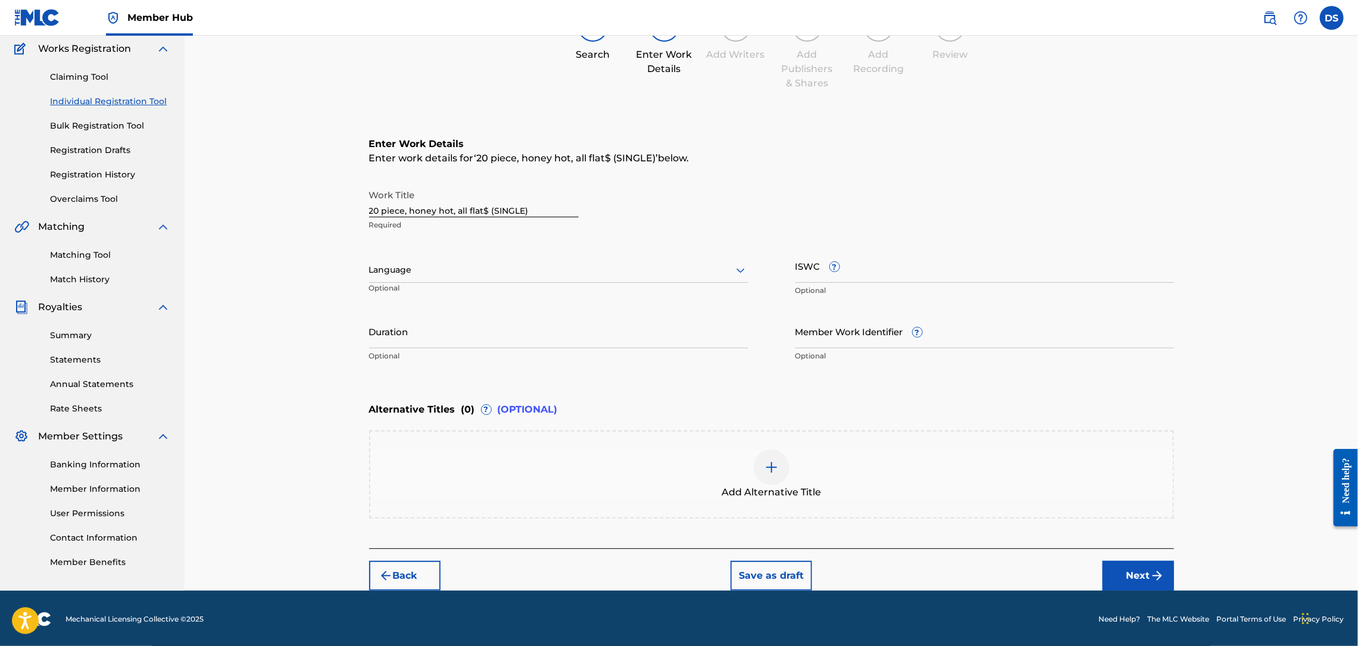
click at [385, 209] on input "20 piece, honey hot, all flat$ (SINGLE)" at bounding box center [474, 200] width 210 height 34
type input "20 Piece, Honey Hot, All Flat$ (SINGLE)"
click at [399, 274] on div at bounding box center [558, 270] width 379 height 15
click at [405, 290] on div "English" at bounding box center [558, 296] width 377 height 27
click at [841, 326] on input "Member Work Identifier ?" at bounding box center [984, 331] width 379 height 34
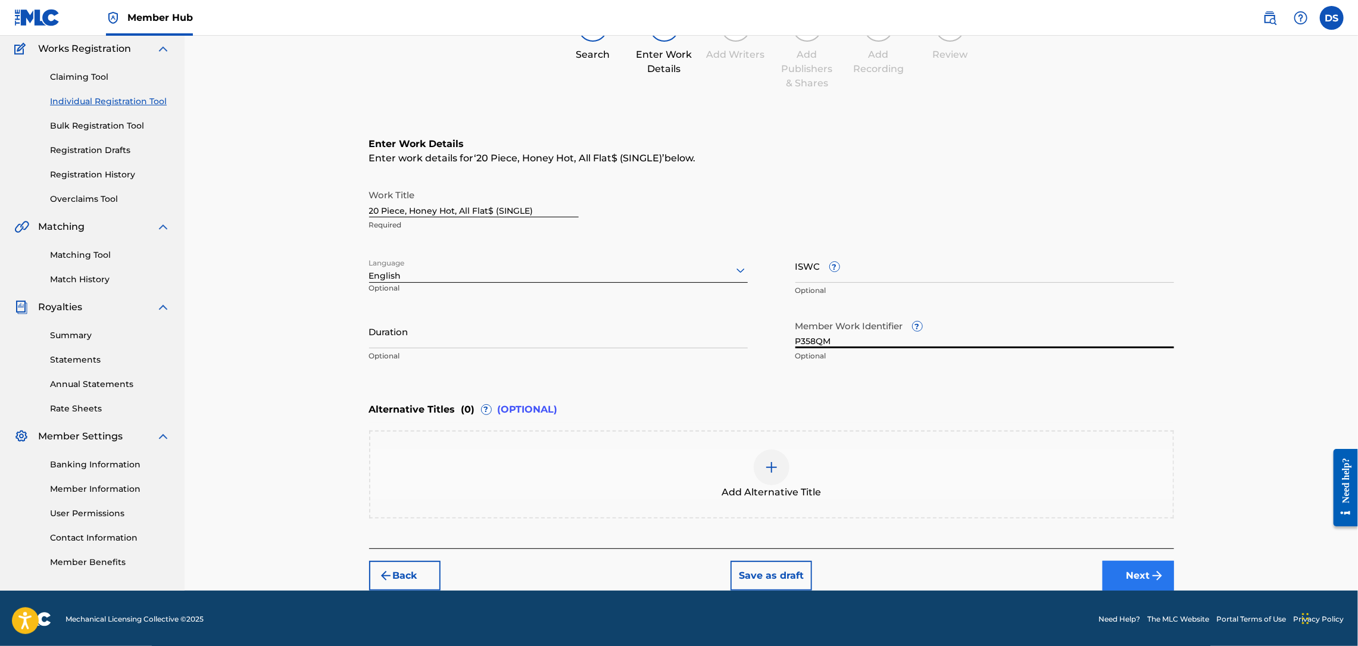
type input "P358QM"
click at [1136, 572] on button "Next" at bounding box center [1138, 576] width 71 height 30
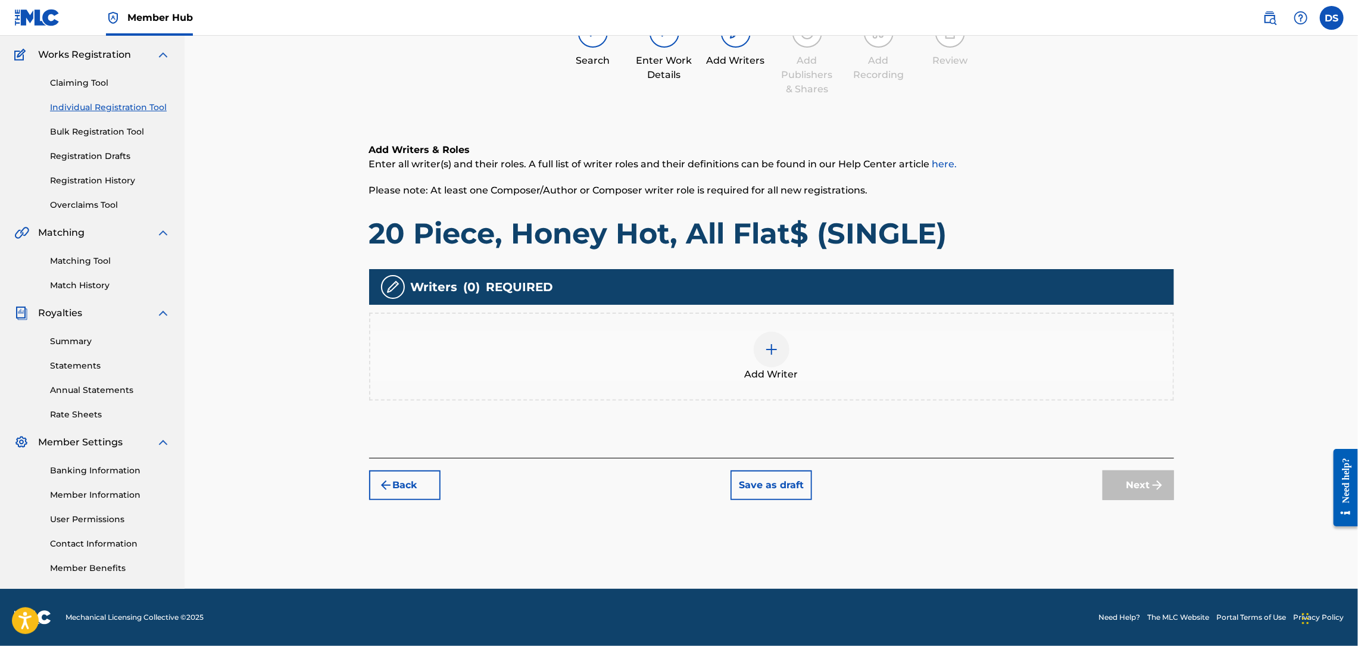
scroll to position [54, 0]
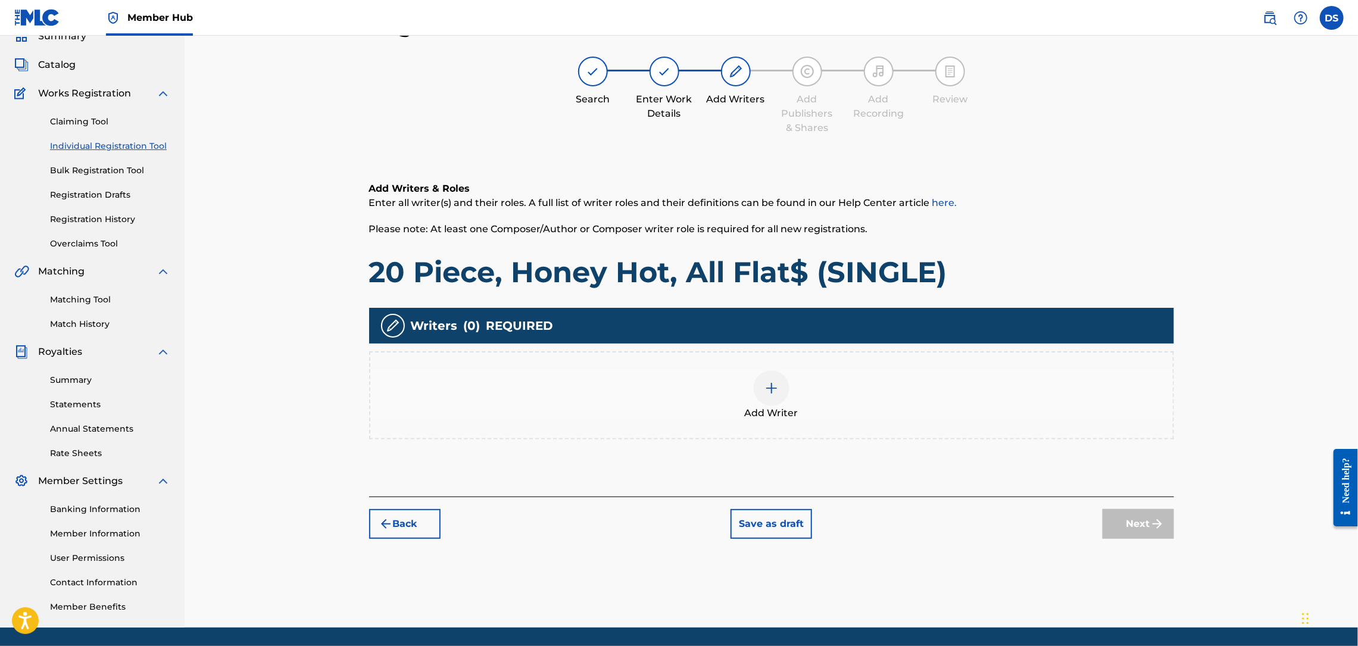
click at [771, 391] on img at bounding box center [771, 388] width 14 height 14
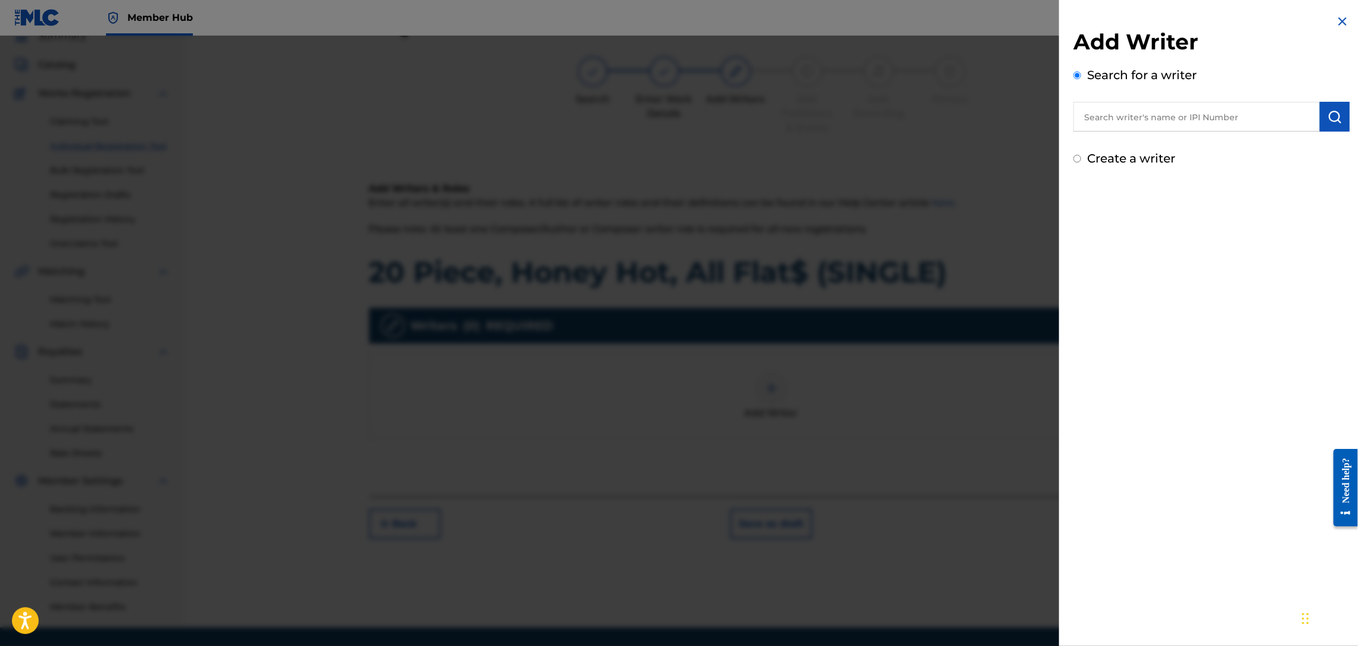
click at [1128, 127] on input "text" at bounding box center [1196, 117] width 246 height 30
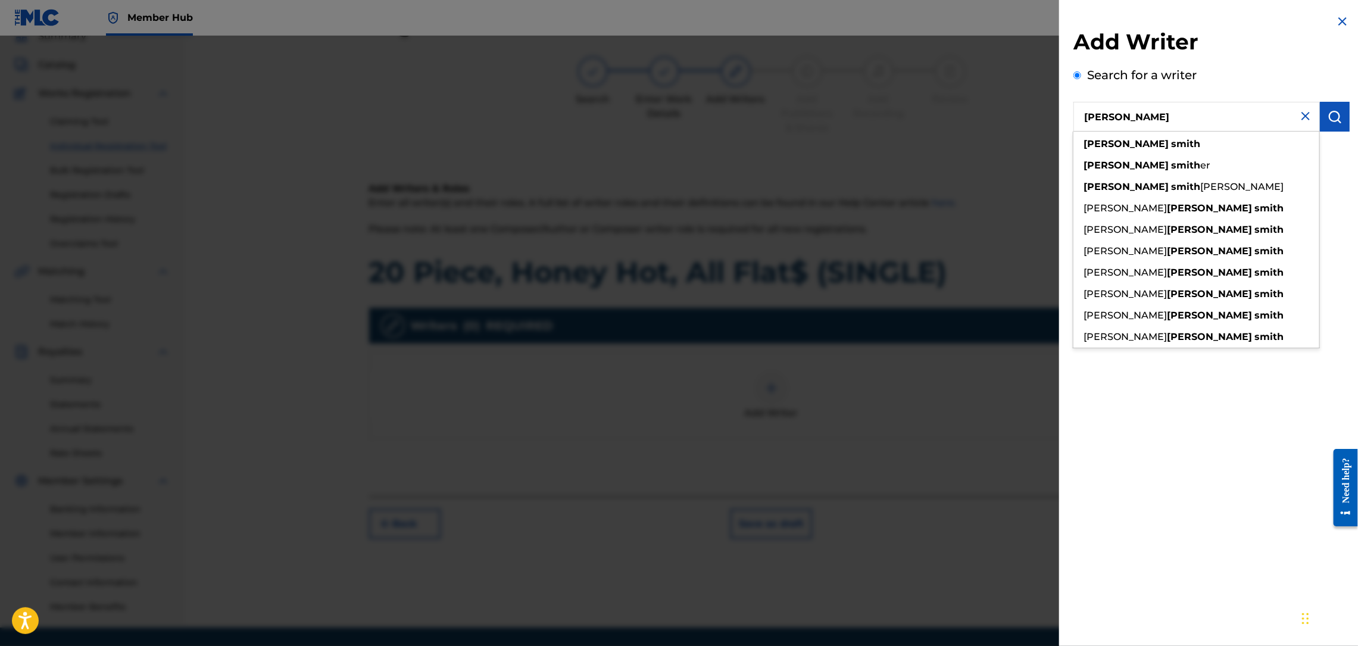
type input "[PERSON_NAME]"
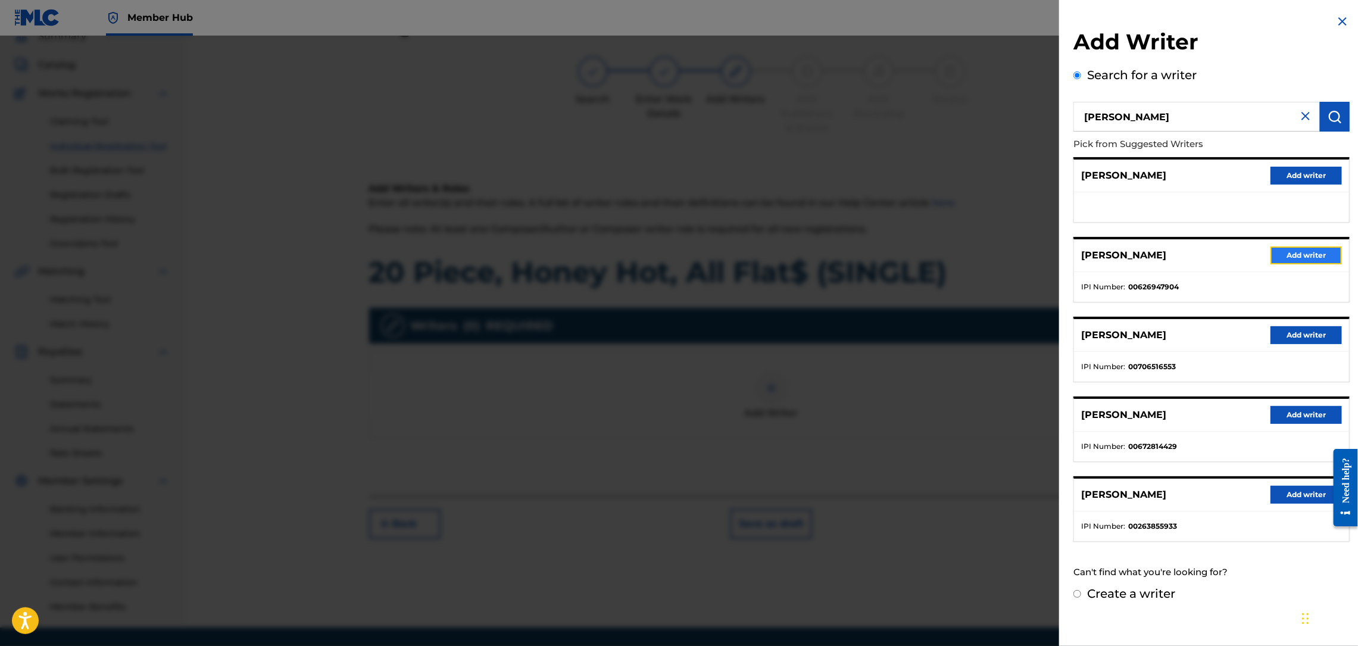
click at [1311, 258] on button "Add writer" at bounding box center [1306, 255] width 71 height 18
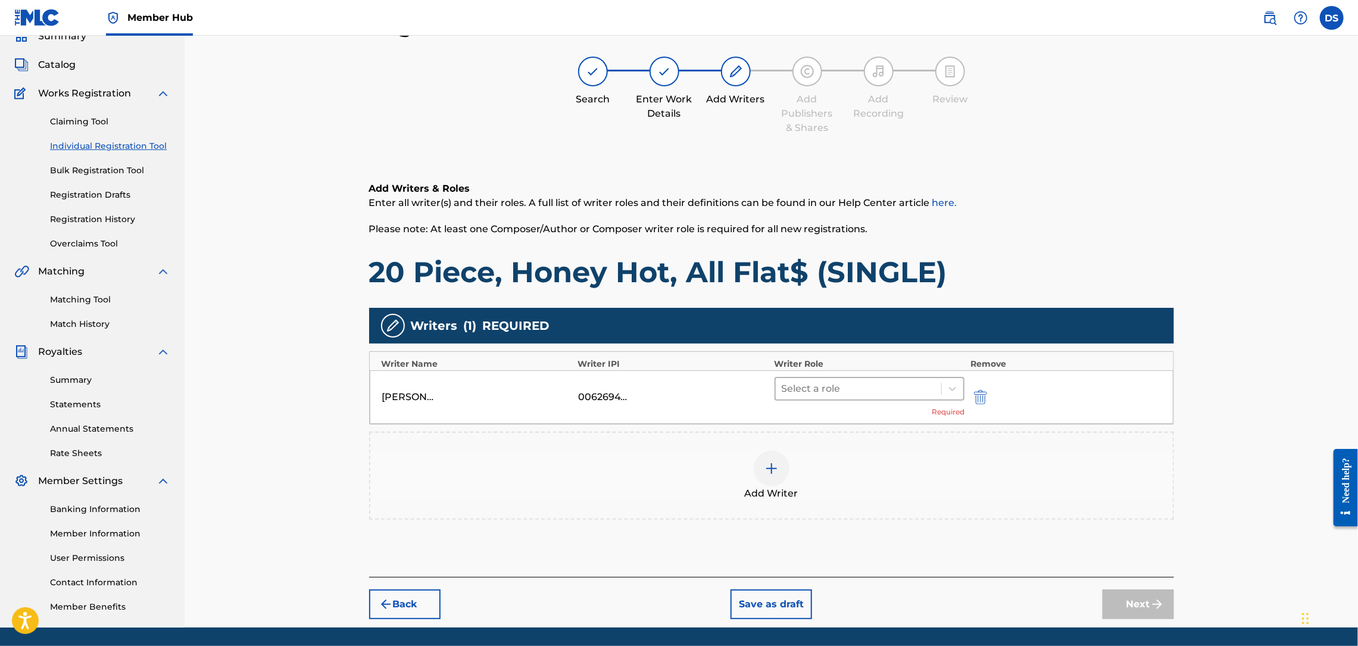
click at [876, 389] on div at bounding box center [859, 388] width 154 height 17
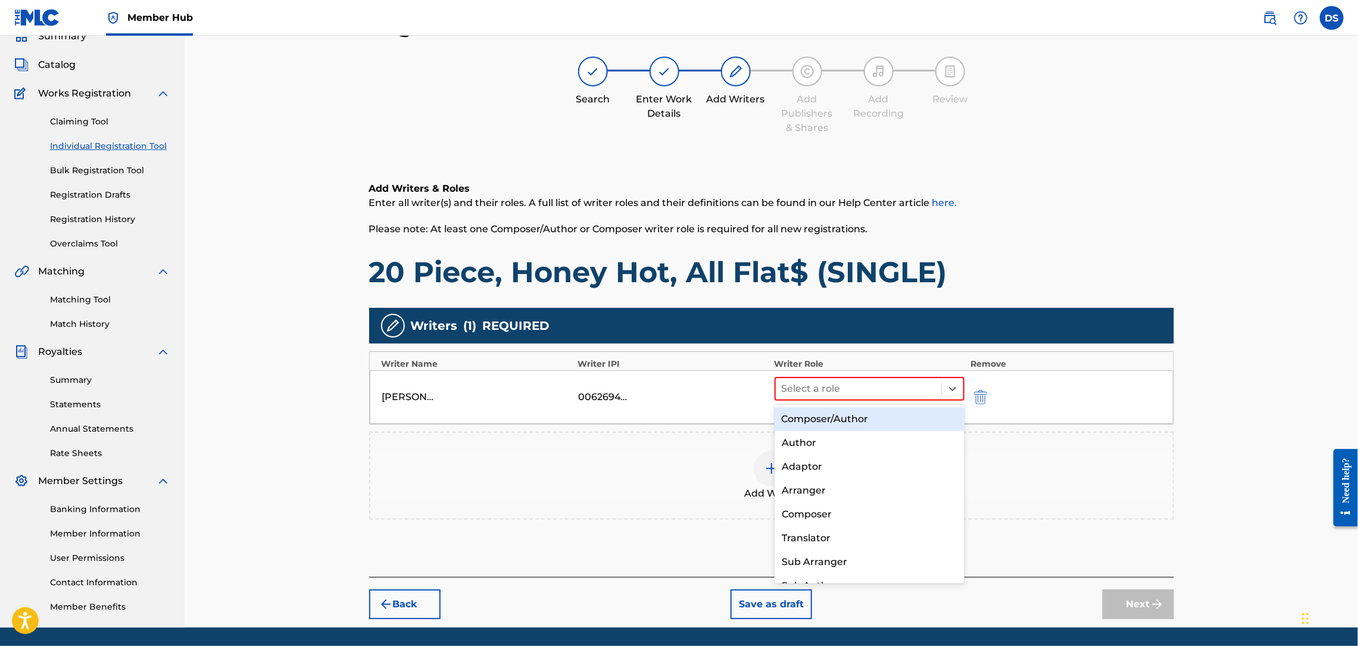
click at [834, 417] on div "Composer/Author" at bounding box center [870, 419] width 190 height 24
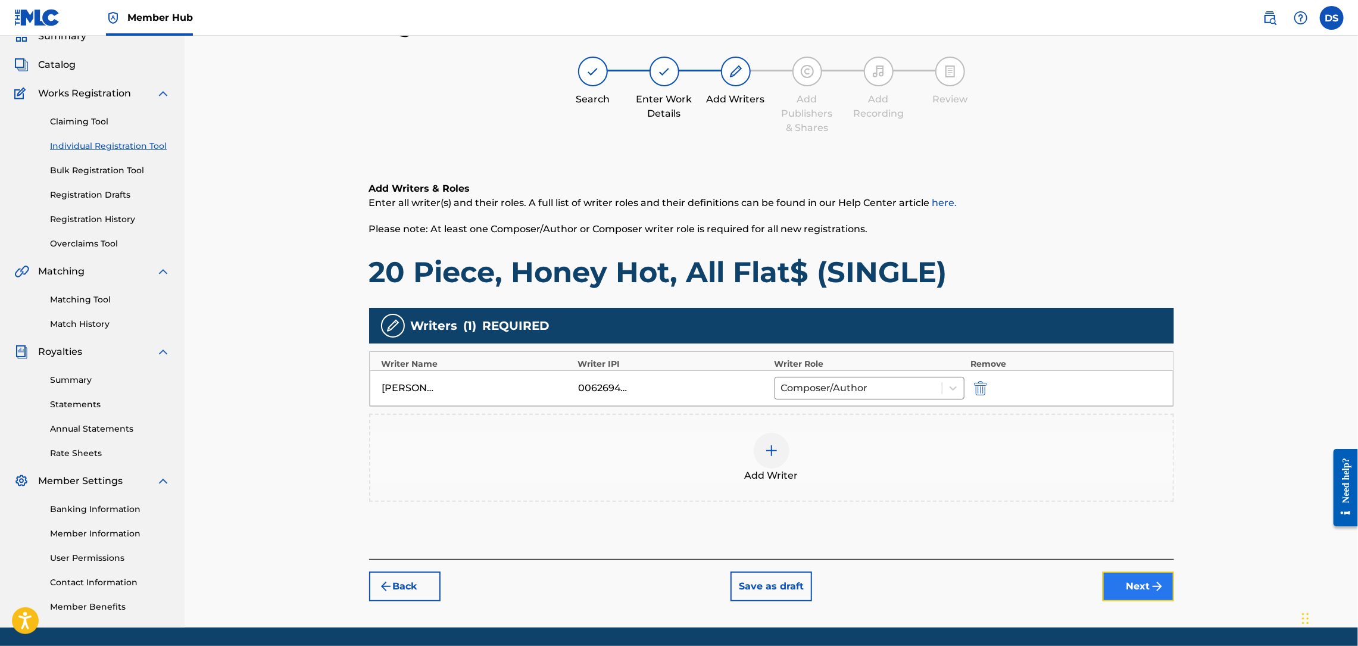
click at [1131, 595] on button "Next" at bounding box center [1138, 587] width 71 height 30
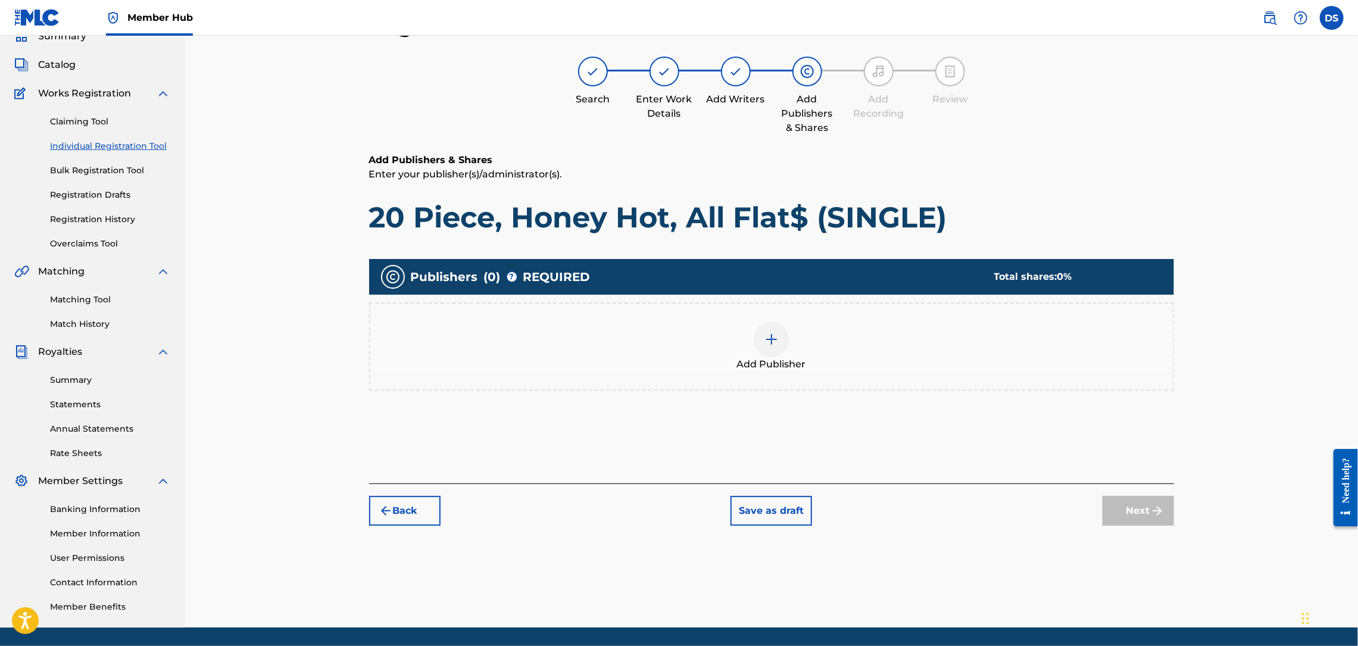
click at [772, 338] on img at bounding box center [771, 339] width 14 height 14
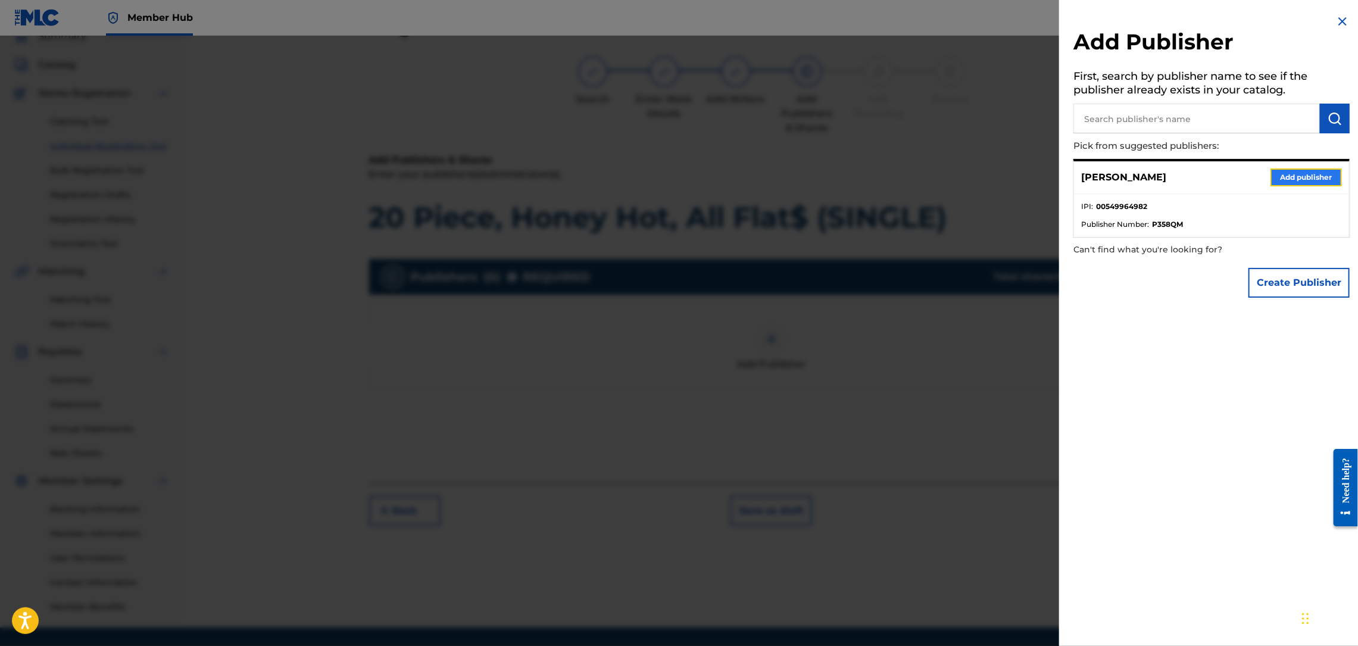
click at [1283, 176] on button "Add publisher" at bounding box center [1306, 177] width 71 height 18
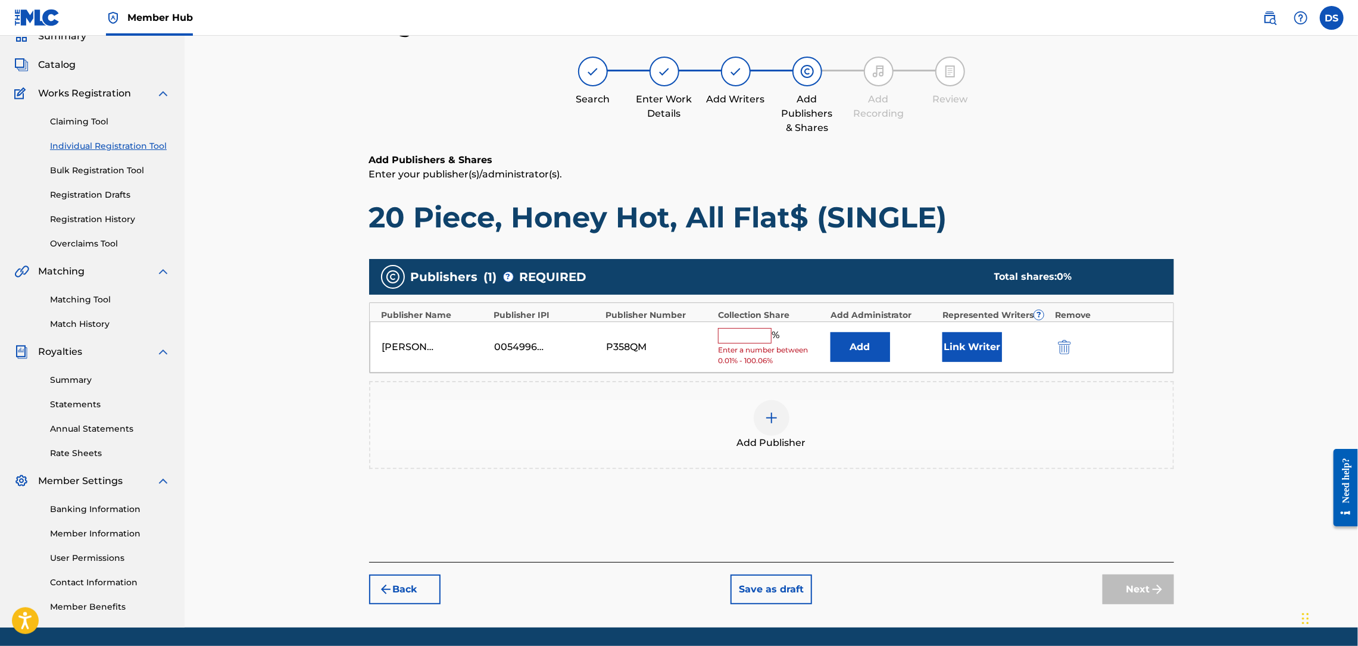
click at [753, 336] on input "text" at bounding box center [745, 335] width 54 height 15
type input "100"
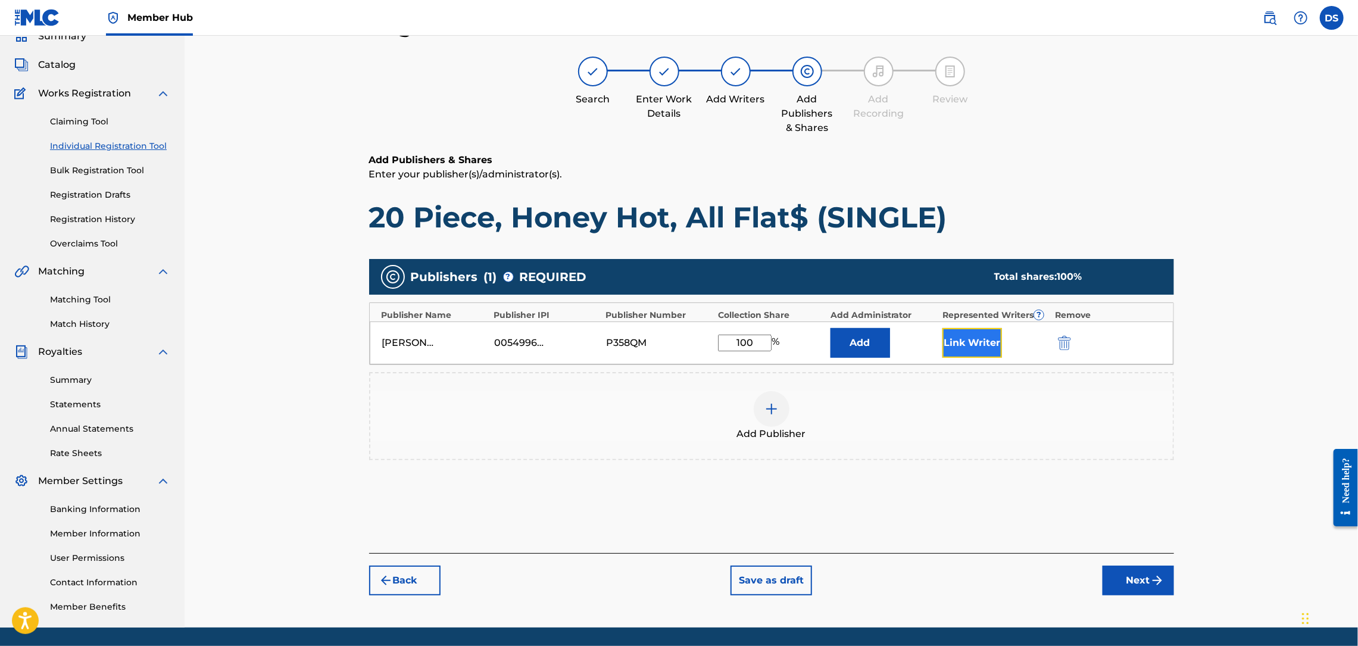
click at [962, 348] on button "Link Writer" at bounding box center [972, 343] width 60 height 30
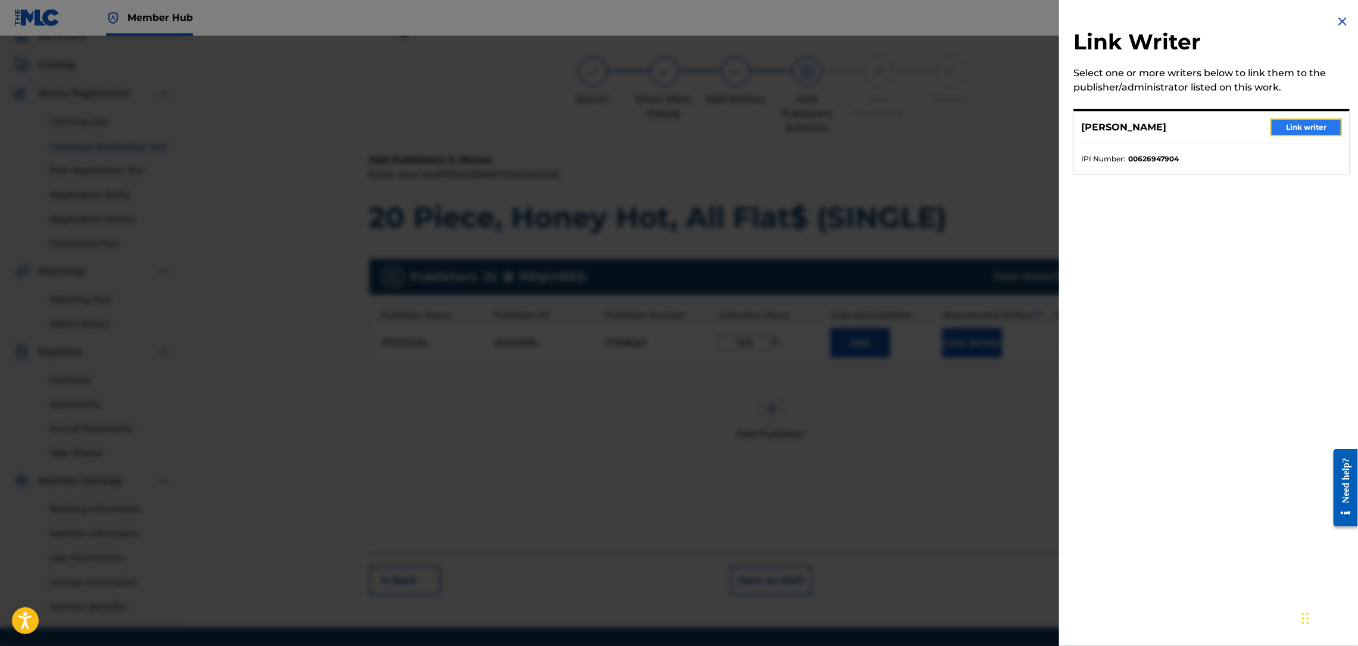
click at [1304, 124] on button "Link writer" at bounding box center [1306, 127] width 71 height 18
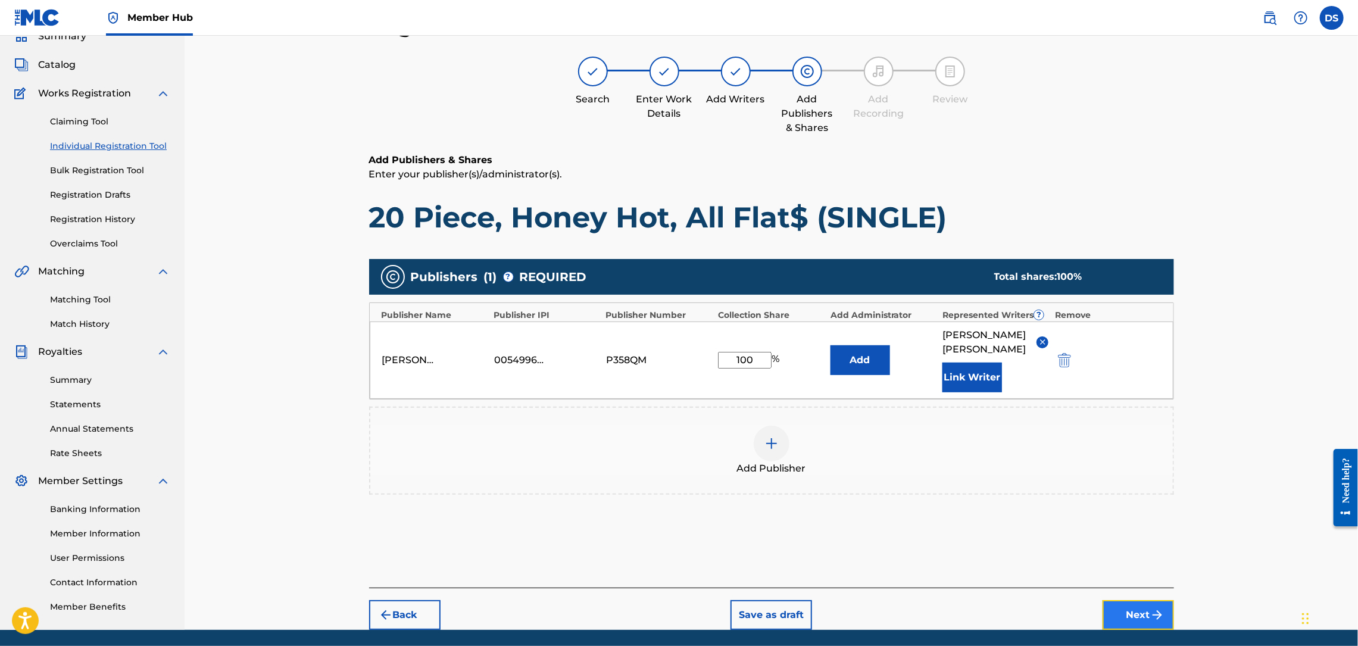
click at [1144, 600] on button "Next" at bounding box center [1138, 615] width 71 height 30
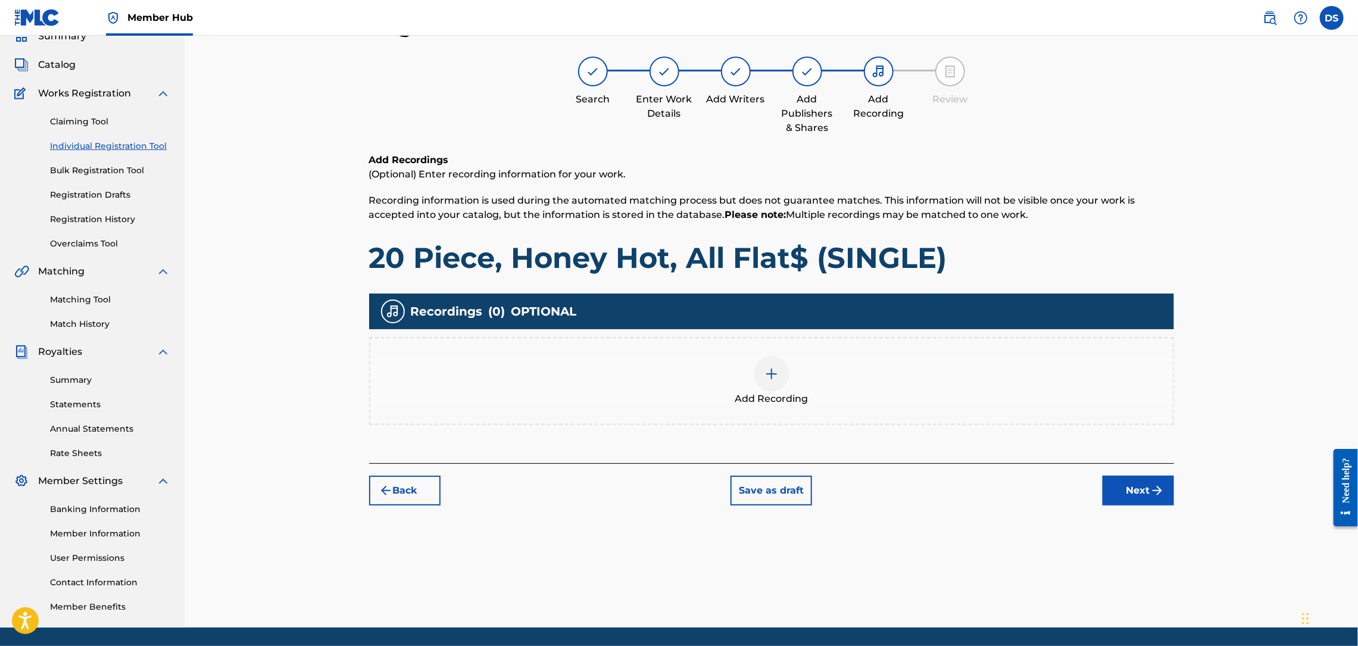
click at [769, 377] on img at bounding box center [771, 374] width 14 height 14
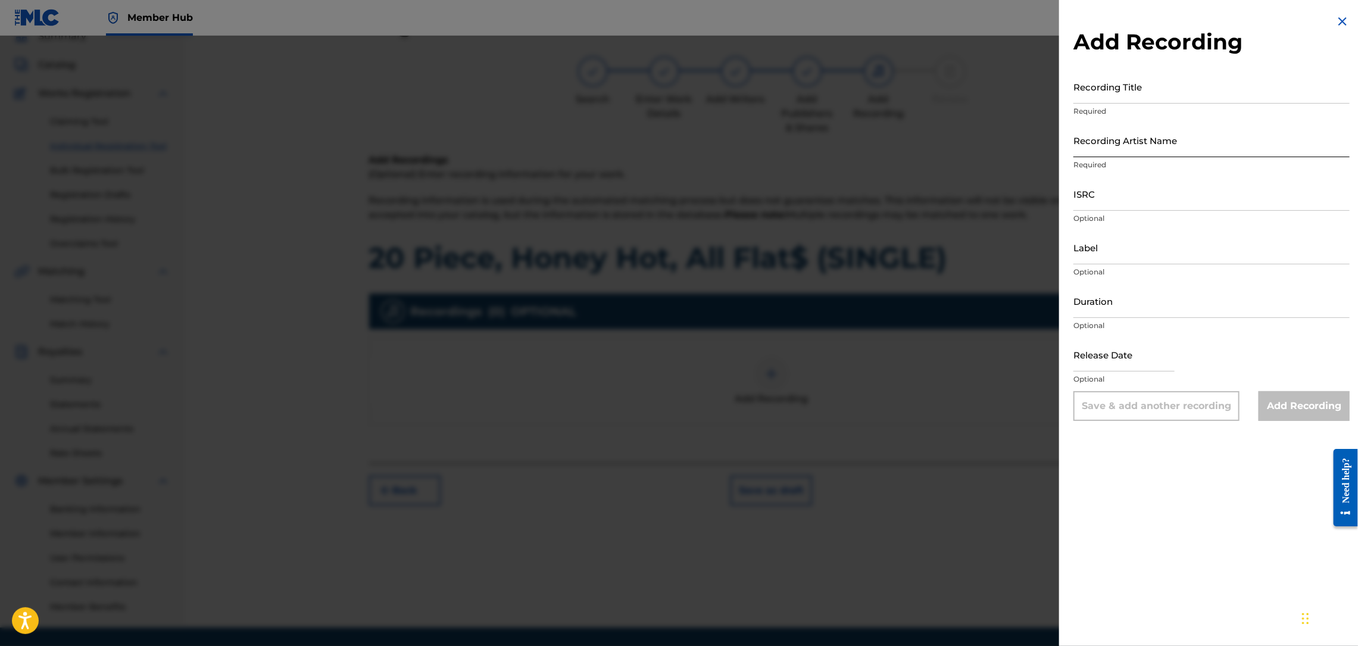
click at [1116, 151] on input "Recording Artist Name" at bounding box center [1211, 140] width 276 height 34
type input "RICH PRICK [PERSON_NAME]"
click at [1097, 203] on input "ISRC" at bounding box center [1211, 194] width 276 height 34
paste input "20 piece, honey hot, all flat$ (SINGLE)"
type input "20 piece, honey hot, all flat$ (SINGLE)"
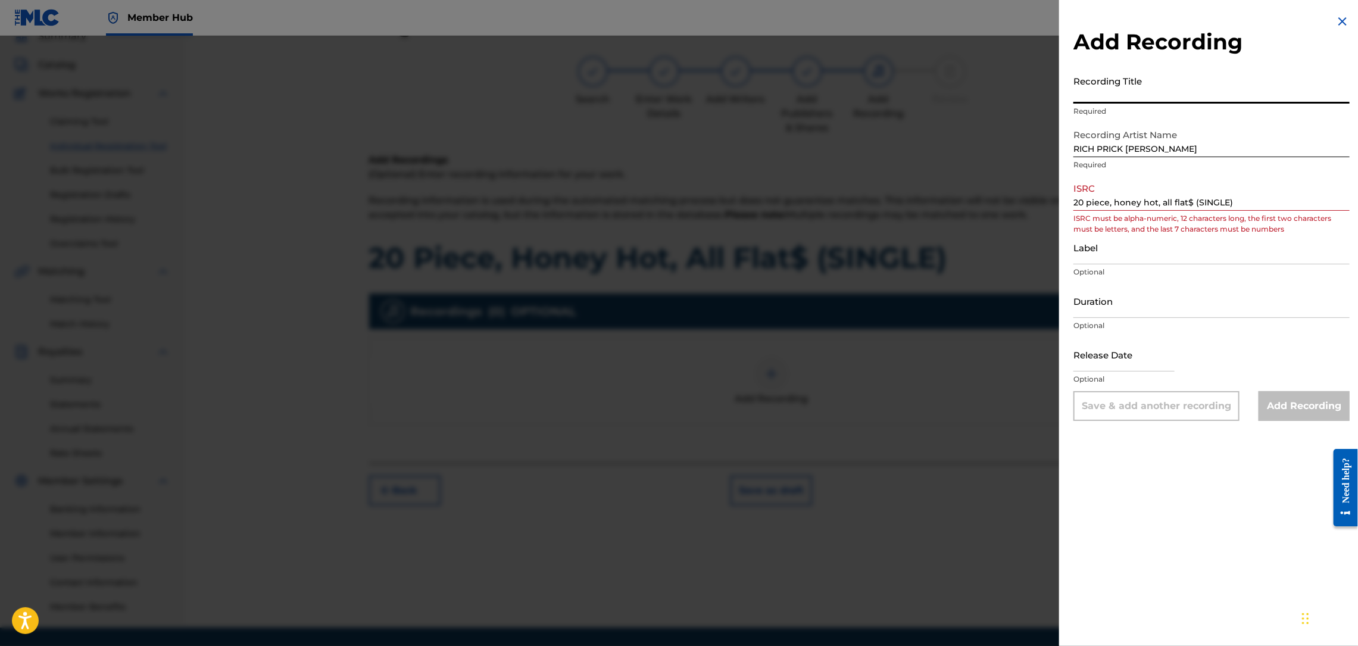
click at [1128, 86] on input "Recording Title" at bounding box center [1211, 87] width 276 height 34
paste input "20 piece, honey hot, all flat$ (SINGLE)"
type input "20 piece, honey hot, all flat$ (SINGLE)"
drag, startPoint x: 1250, startPoint y: 202, endPoint x: 1040, endPoint y: 242, distance: 213.9
click at [1040, 242] on div "Add Recording Recording Title 20 piece, honey hot, all flat$ (SINGLE) Required …" at bounding box center [679, 341] width 1358 height 610
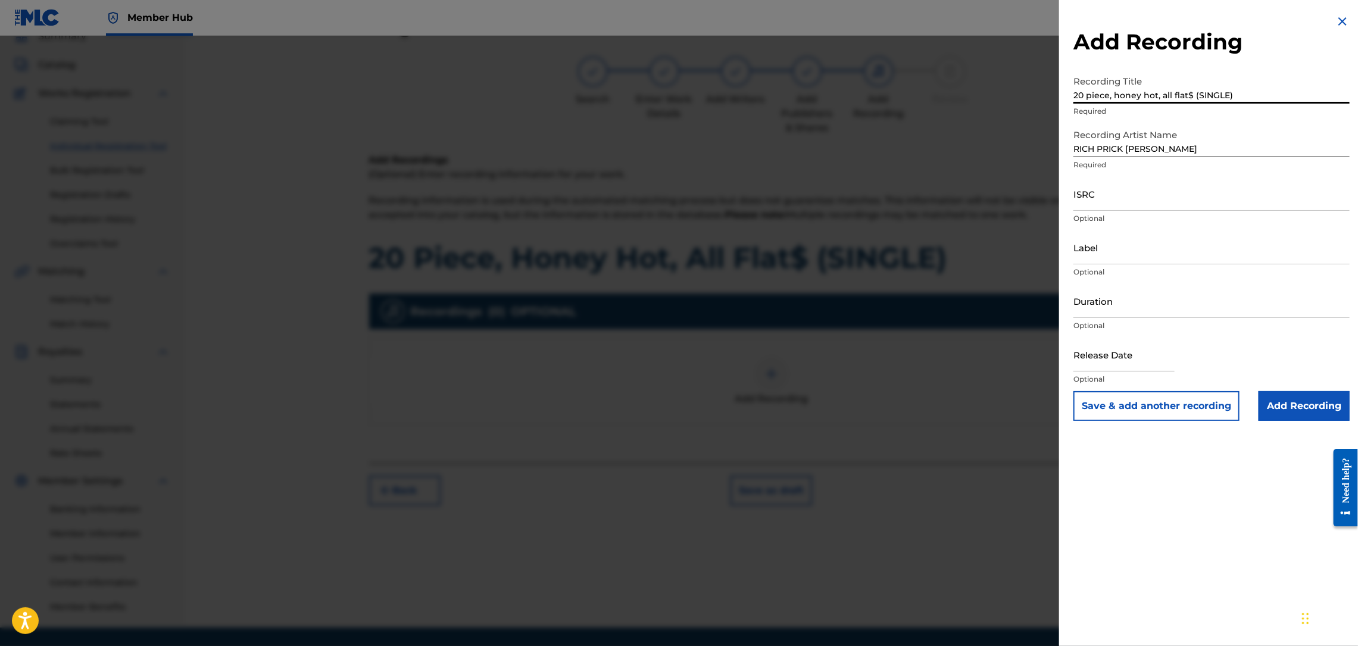
drag, startPoint x: 1174, startPoint y: 92, endPoint x: 1274, endPoint y: 86, distance: 100.2
click at [1274, 86] on input "20 piece, honey hot, all flat$ (SINGLE)" at bounding box center [1211, 87] width 276 height 34
click at [1174, 93] on input "20 piece, honey hot, all flat$ (SINGLE)" at bounding box center [1211, 87] width 276 height 34
type input "20 Piece, Honey Hot, All Flat$ (SINGLE)"
click at [1100, 201] on input "ISRC" at bounding box center [1211, 194] width 276 height 34
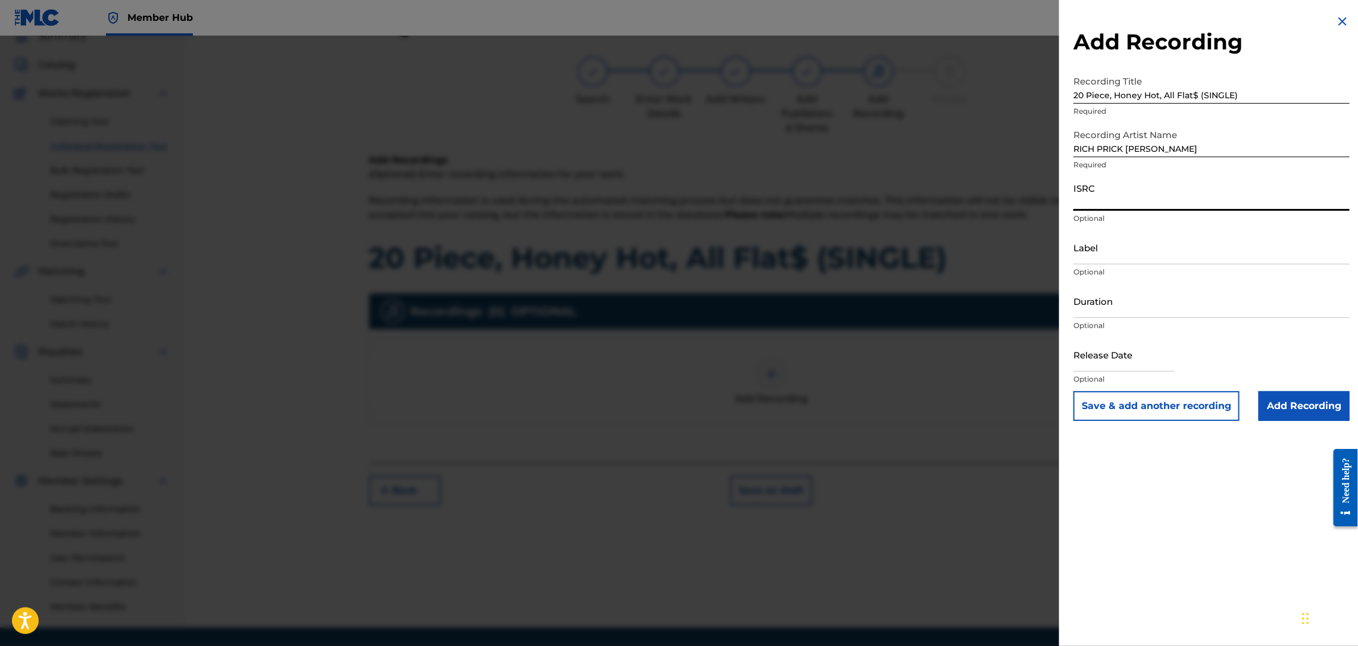
paste input "QZLL92563669"
type input "QZLL92563669"
click at [1215, 145] on input "RICH PRICK [PERSON_NAME]" at bounding box center [1211, 140] width 276 height 34
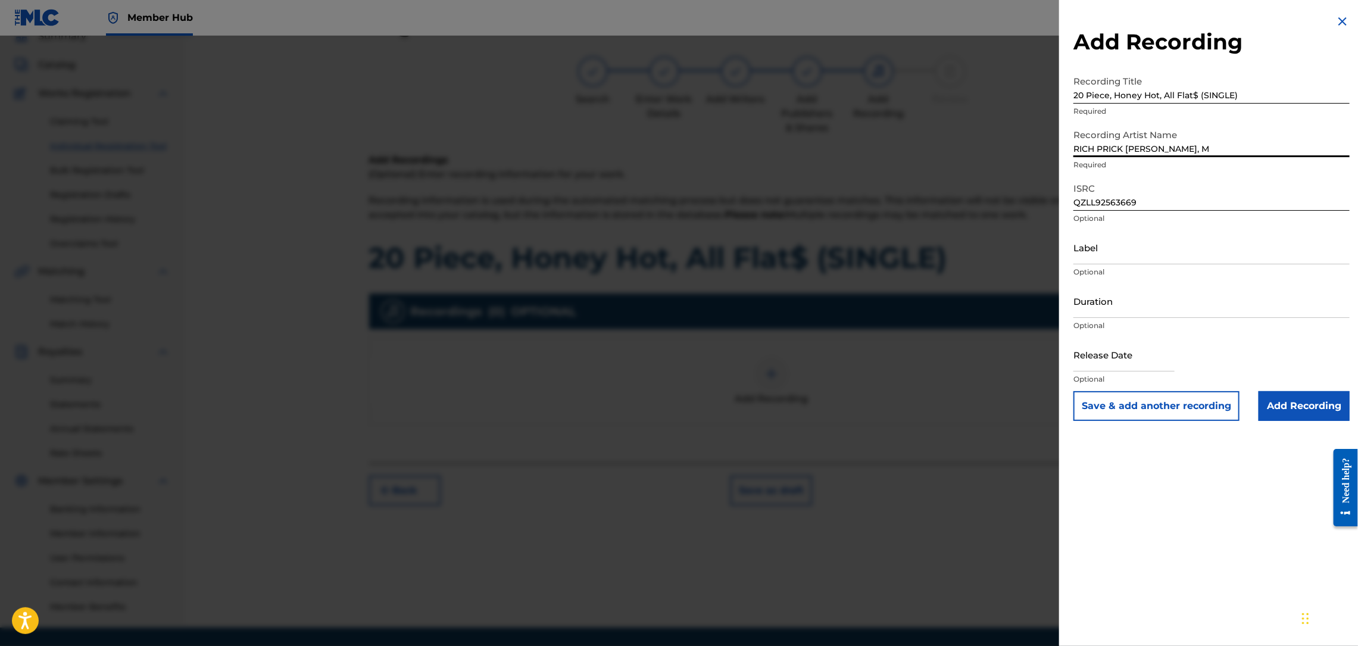
type input "RICH PRICK [PERSON_NAME], MOOKIE MARDIGRAS"
click at [1295, 405] on input "Add Recording" at bounding box center [1304, 406] width 91 height 30
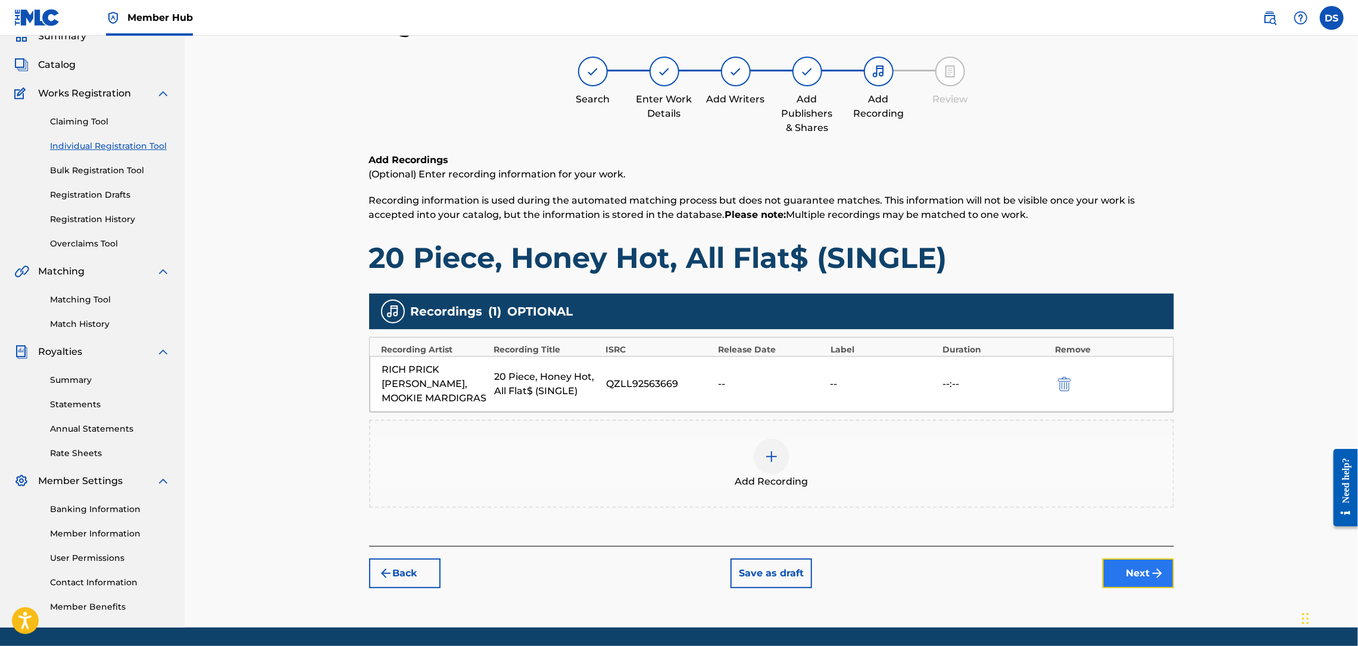
click at [1151, 566] on img "submit" at bounding box center [1157, 573] width 14 height 14
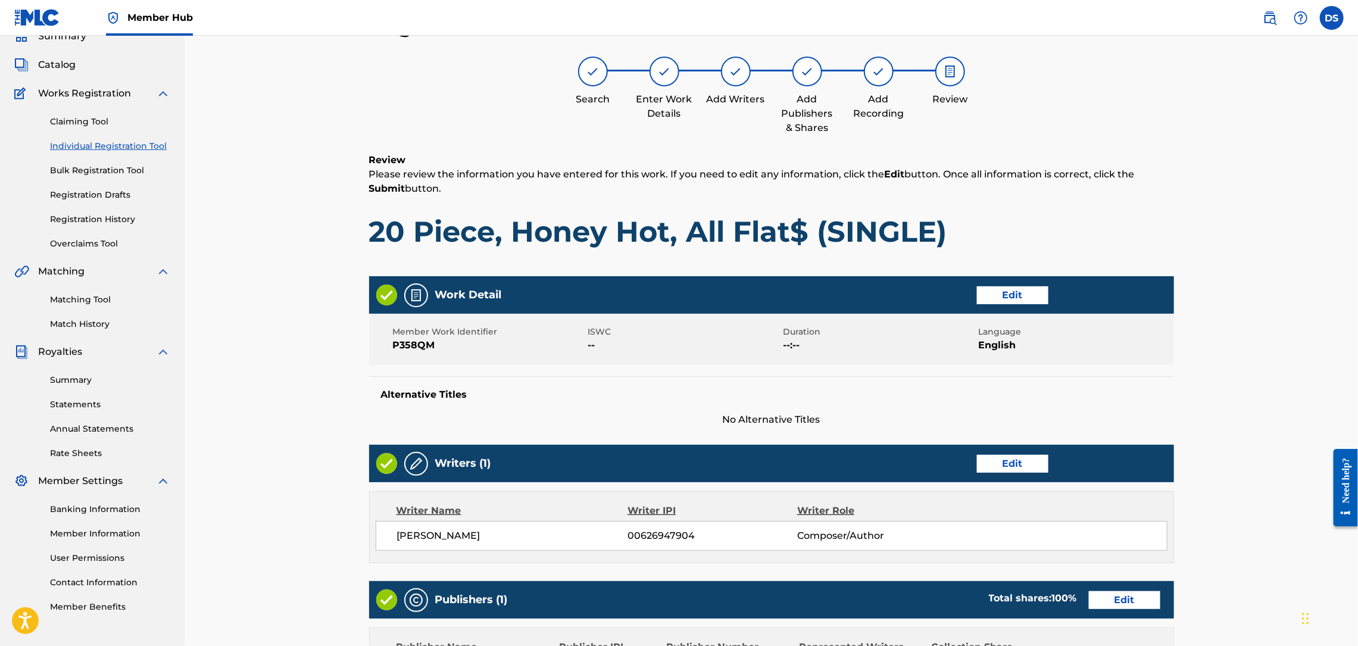
click at [1233, 425] on div "Register Work Search Enter Work Details Add Writers Add Publishers & Shares Add…" at bounding box center [772, 439] width 1174 height 914
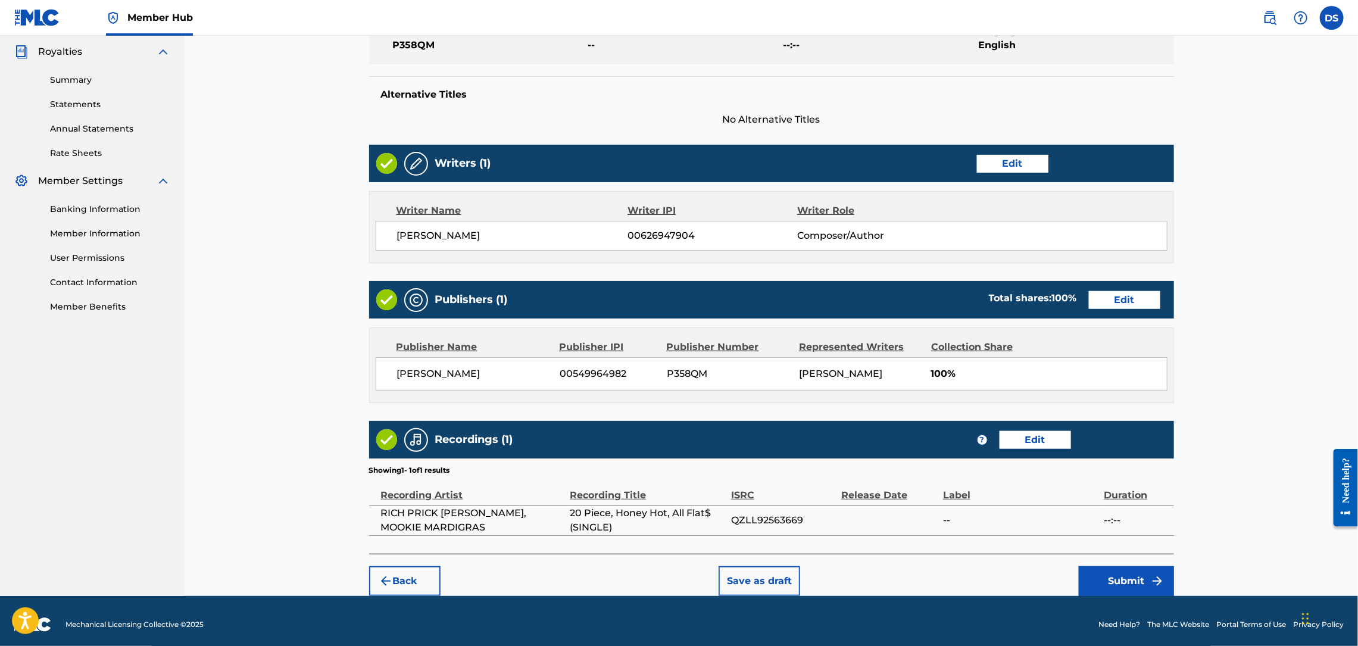
scroll to position [362, 0]
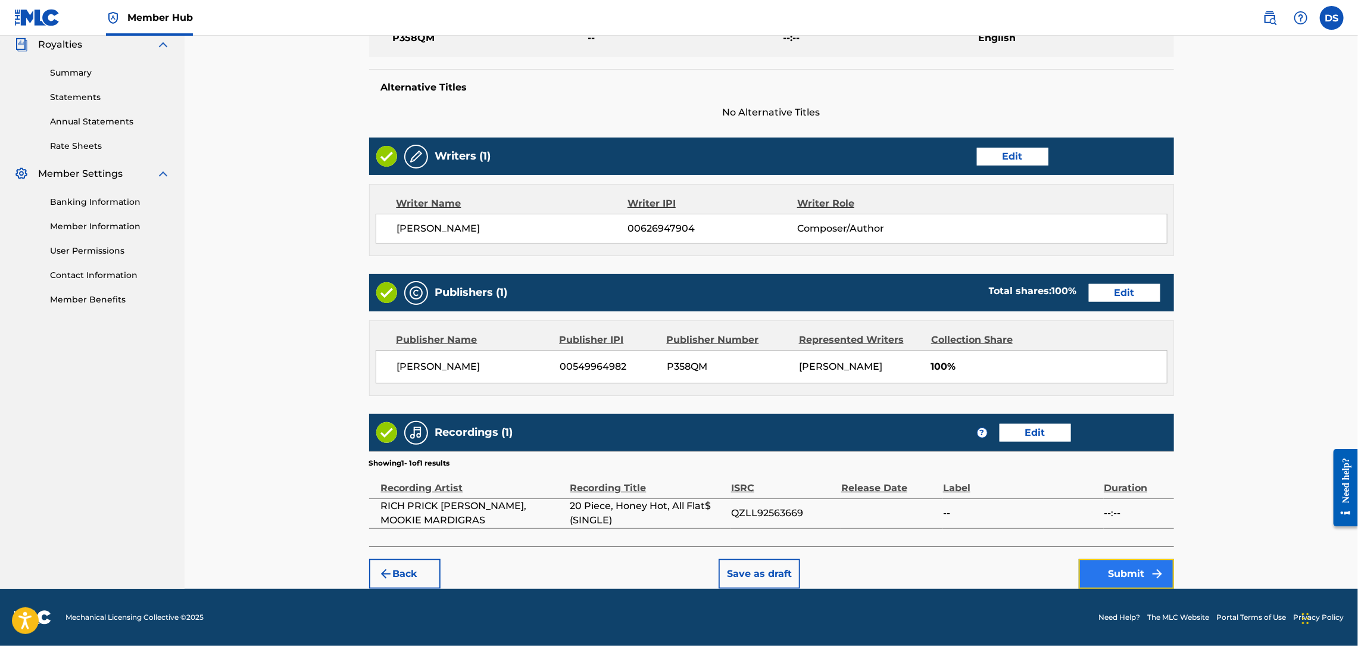
click at [1121, 564] on button "Submit" at bounding box center [1126, 574] width 95 height 30
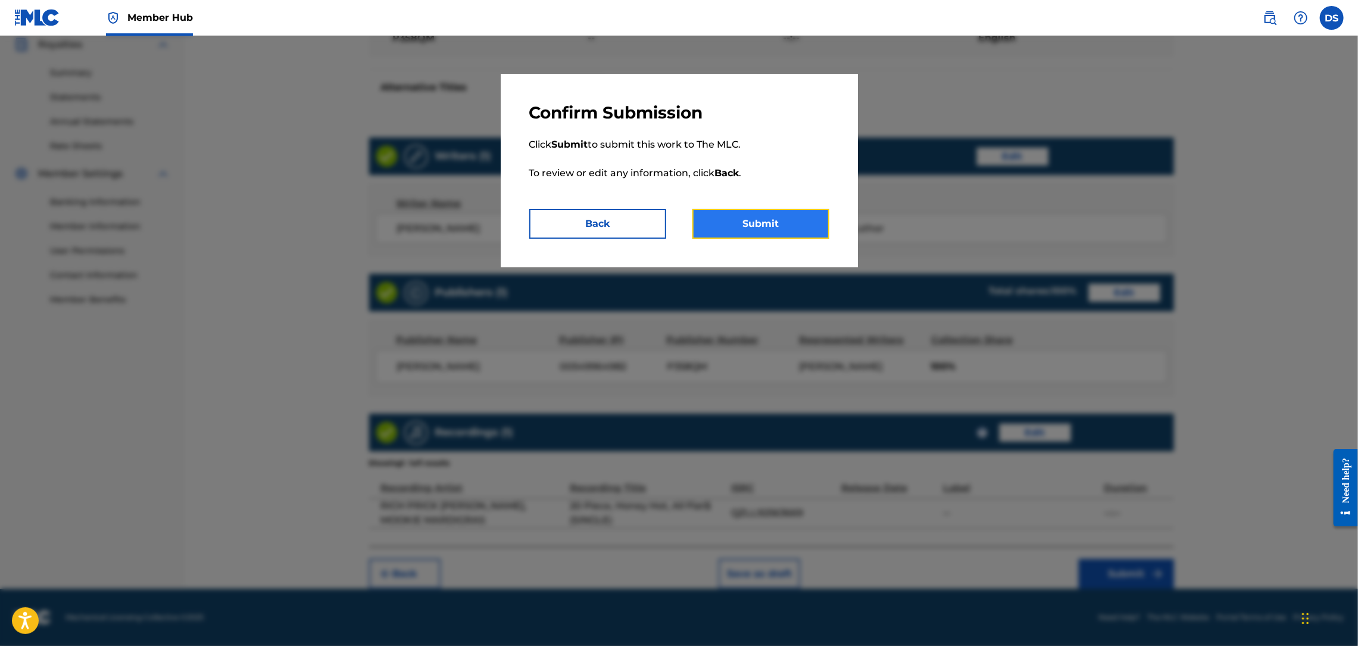
click at [791, 217] on button "Submit" at bounding box center [760, 224] width 137 height 30
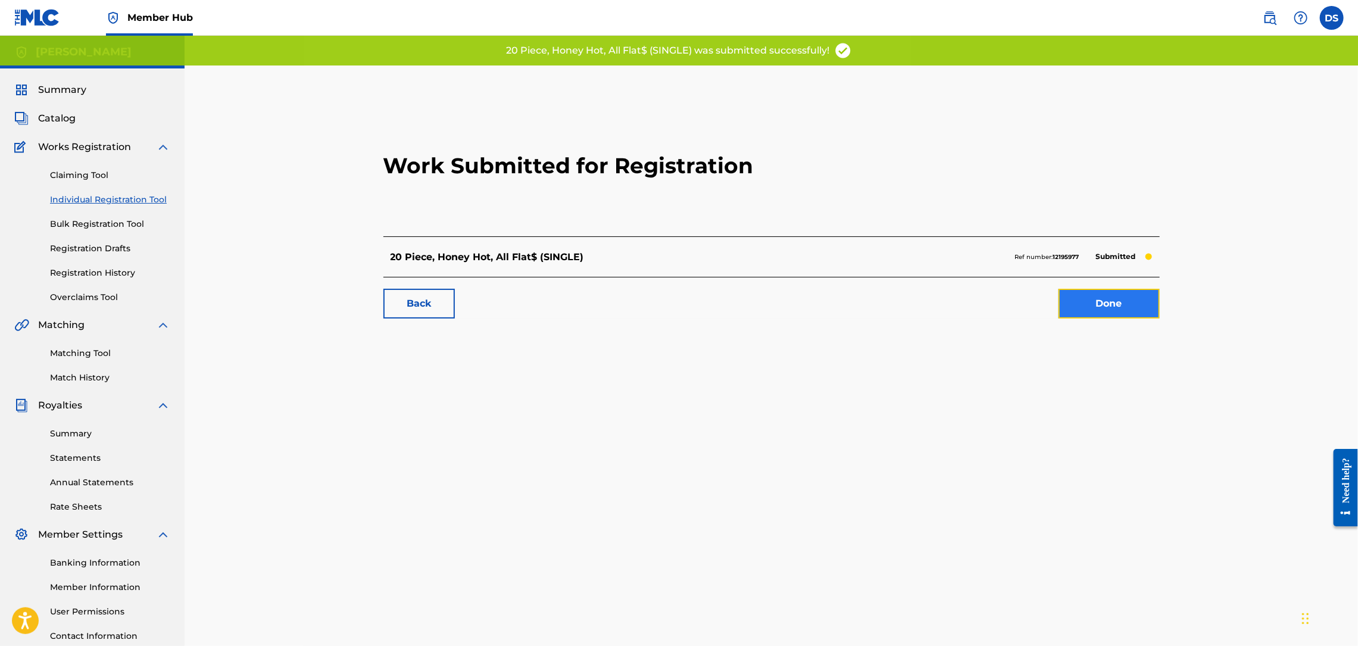
click at [1100, 310] on link "Done" at bounding box center [1109, 304] width 101 height 30
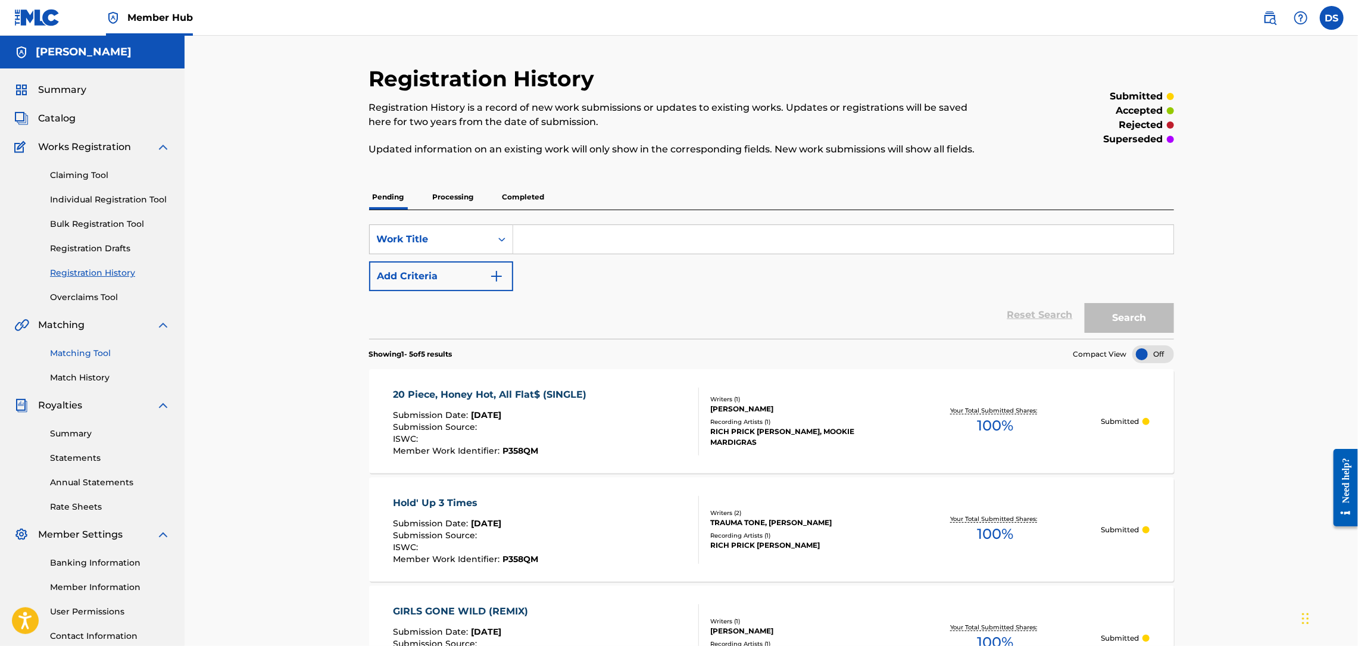
click at [82, 352] on link "Matching Tool" at bounding box center [110, 353] width 120 height 13
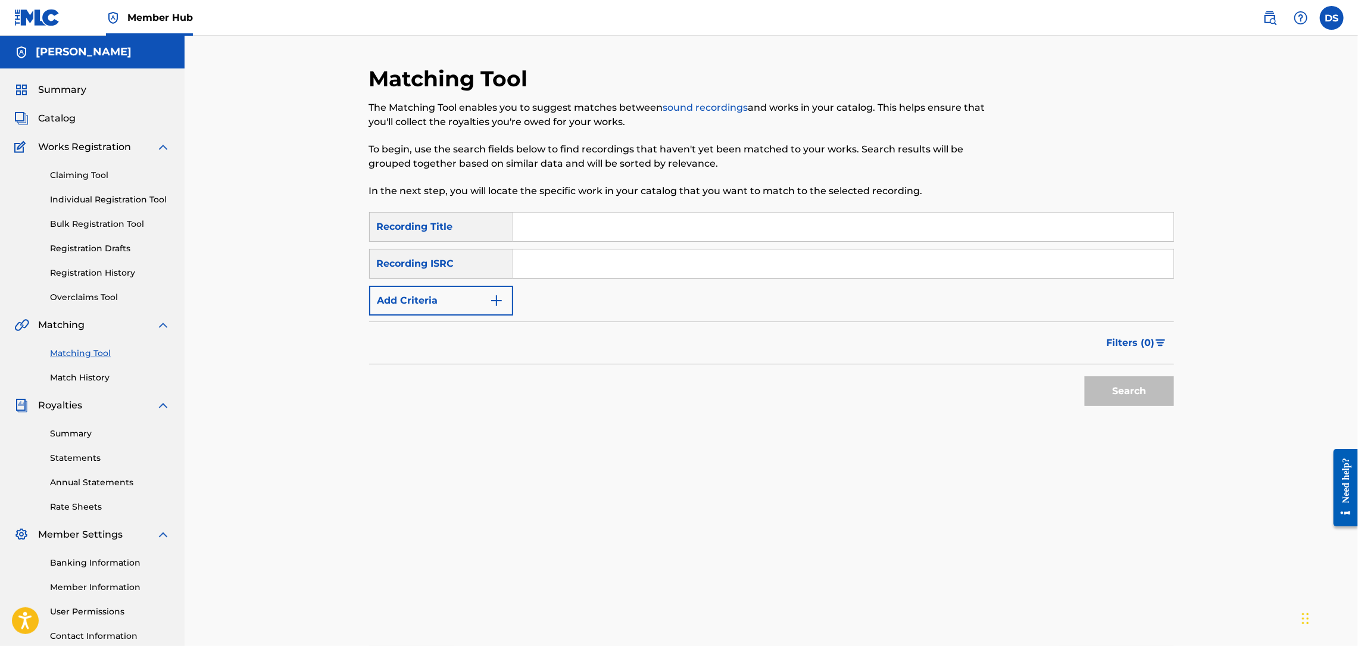
click at [530, 268] on input "Search Form" at bounding box center [843, 263] width 660 height 29
paste input "QZNMT2582189"
type input "QZNMT2582189"
click at [542, 230] on input "Search Form" at bounding box center [843, 227] width 660 height 29
type input "1 MO TIME"
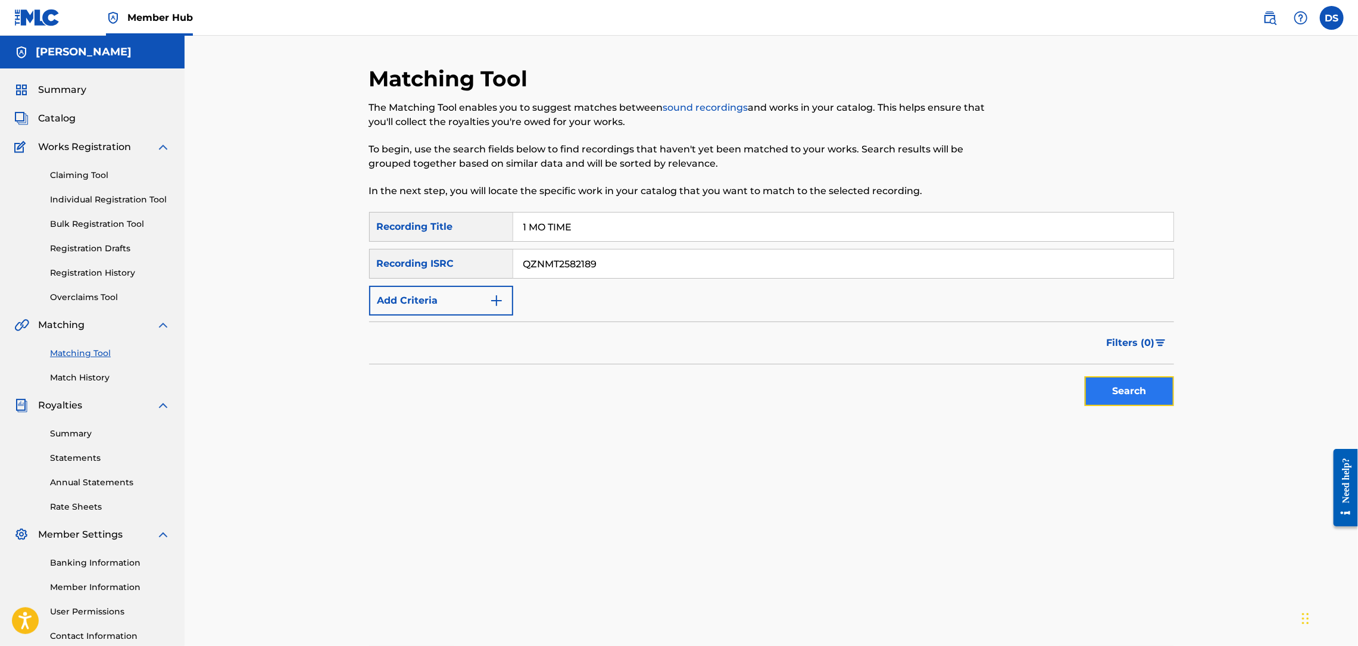
click at [1126, 392] on button "Search" at bounding box center [1129, 391] width 89 height 30
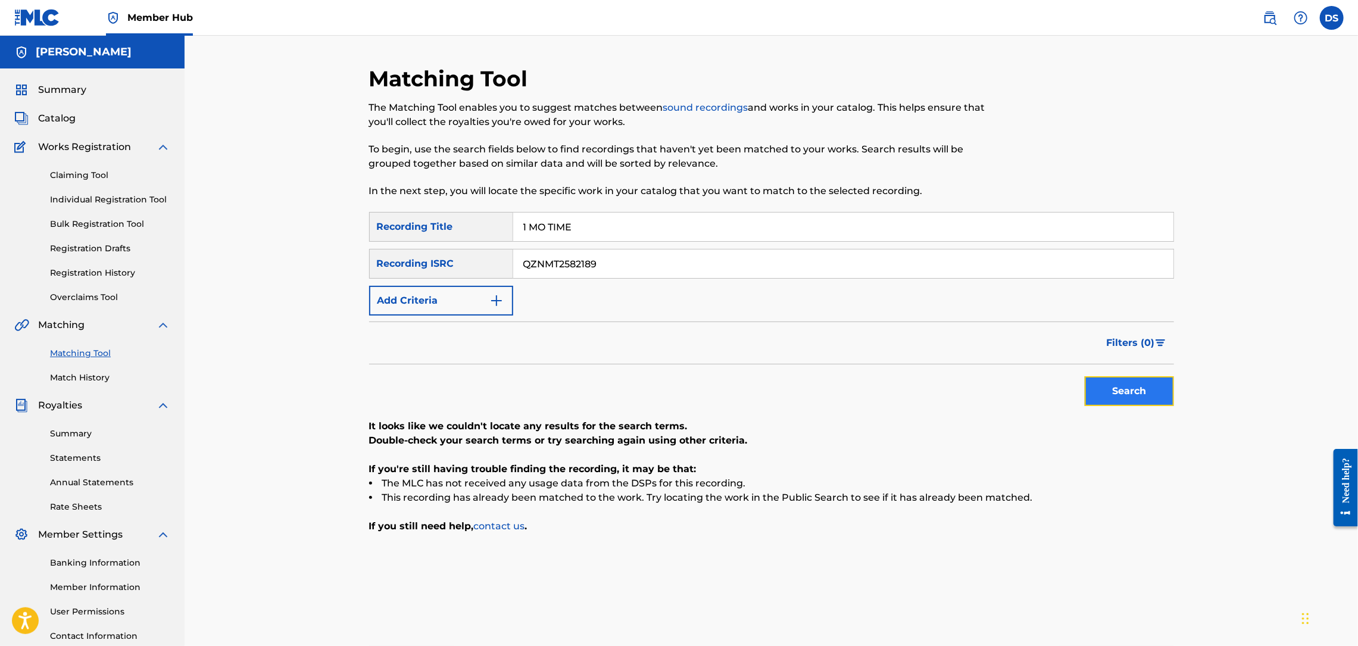
click at [1126, 392] on button "Search" at bounding box center [1129, 391] width 89 height 30
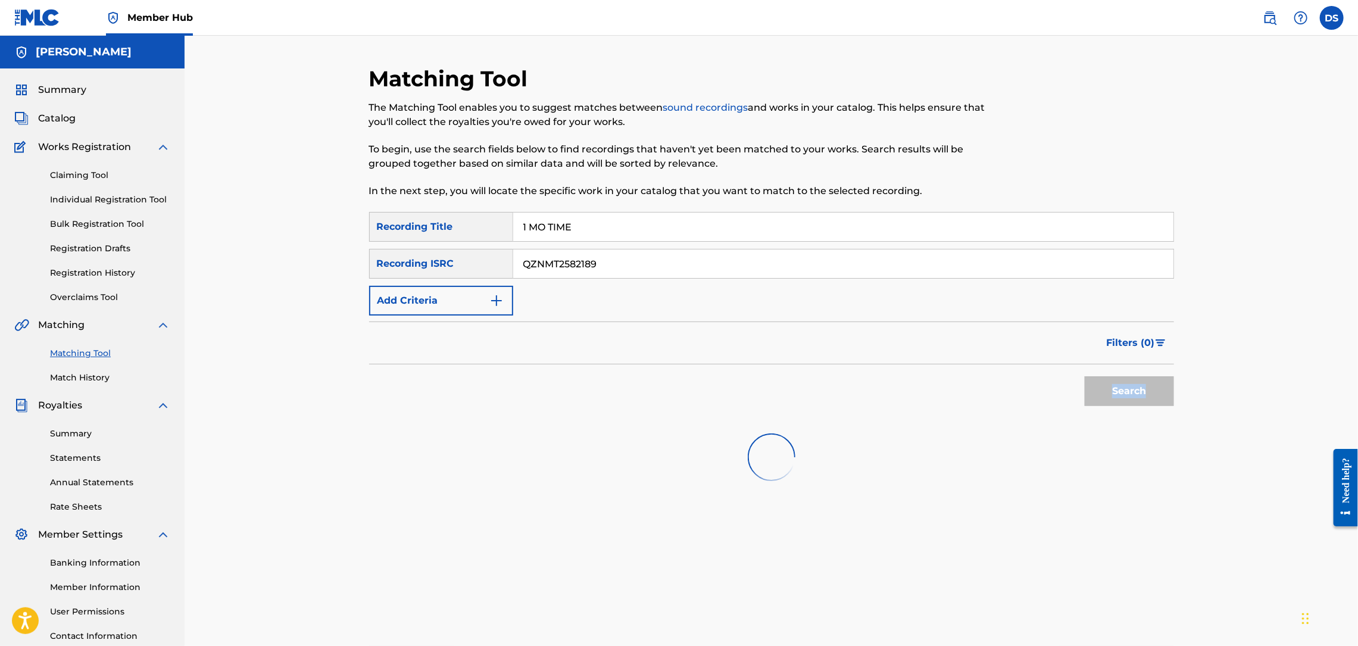
click at [1126, 392] on div "Search" at bounding box center [1126, 388] width 95 height 48
click at [1126, 392] on button "Search" at bounding box center [1129, 391] width 89 height 30
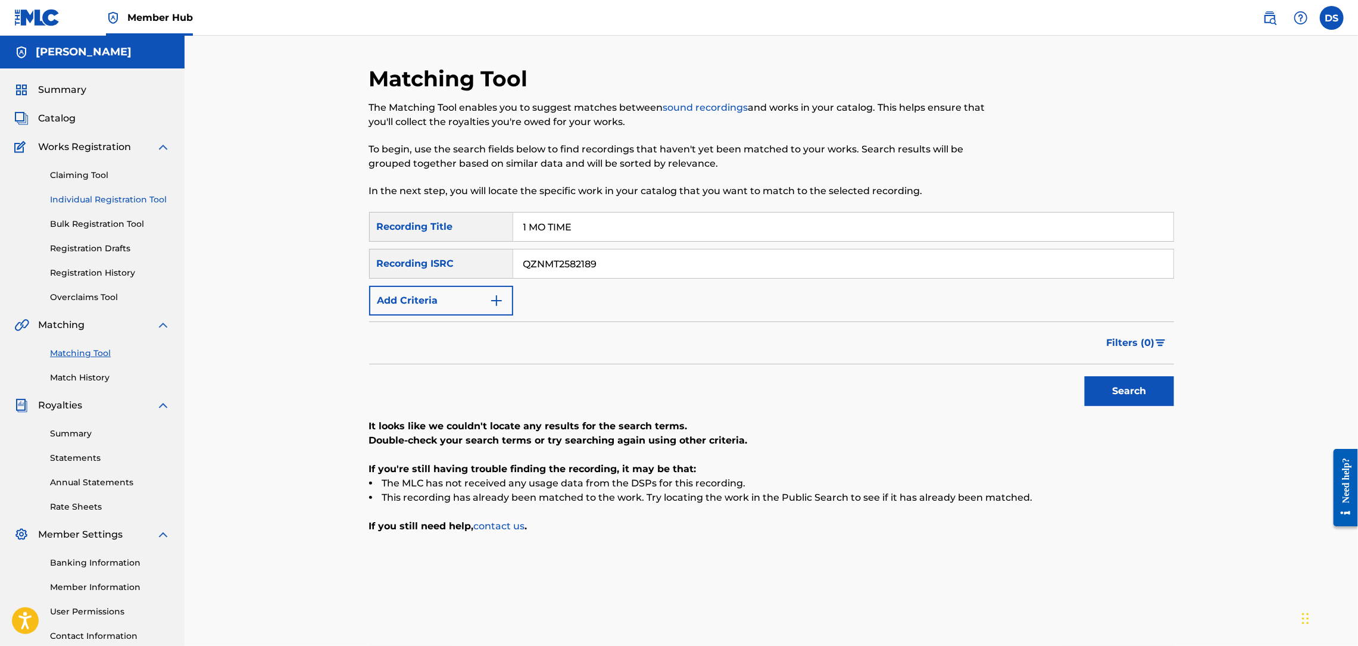
click at [67, 197] on link "Individual Registration Tool" at bounding box center [110, 199] width 120 height 13
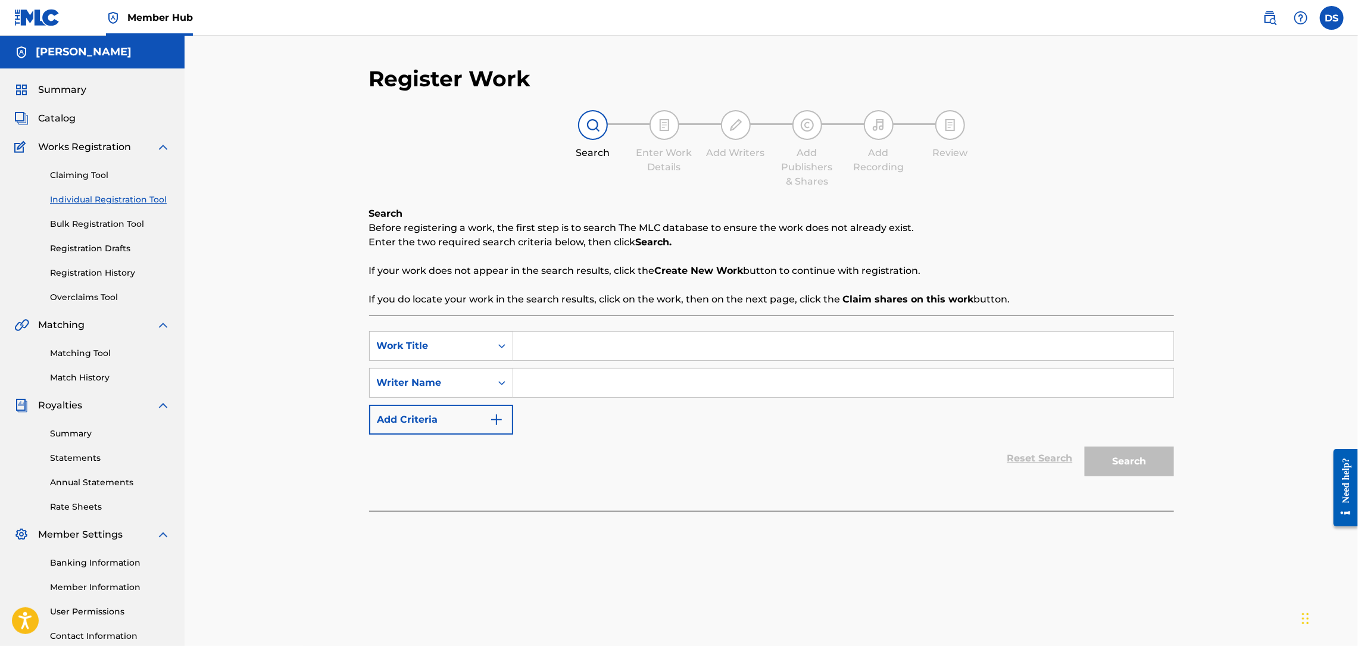
click at [548, 378] on input "Search Form" at bounding box center [843, 383] width 660 height 29
type input "[PERSON_NAME]"
click at [546, 352] on input "Search Form" at bounding box center [843, 346] width 660 height 29
type input "1 MO TIME"
click at [1120, 461] on button "Search" at bounding box center [1129, 462] width 89 height 30
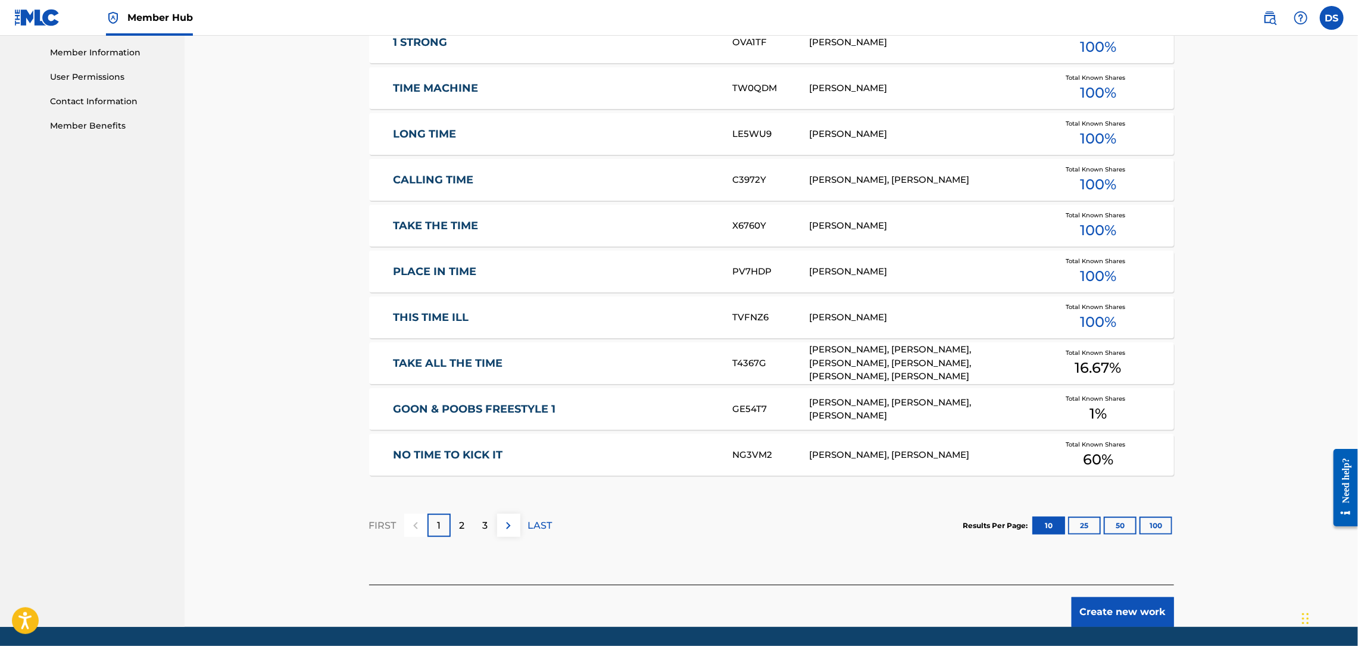
scroll to position [573, 0]
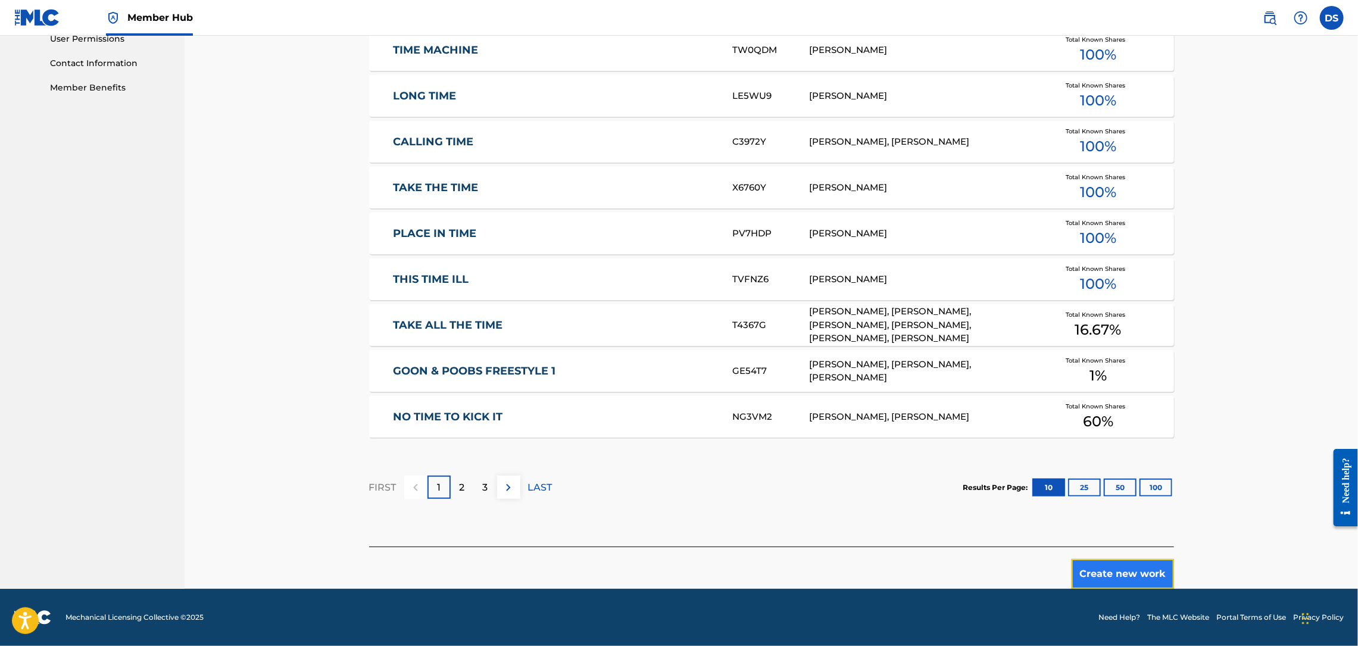
click at [1125, 580] on button "Create new work" at bounding box center [1123, 574] width 102 height 30
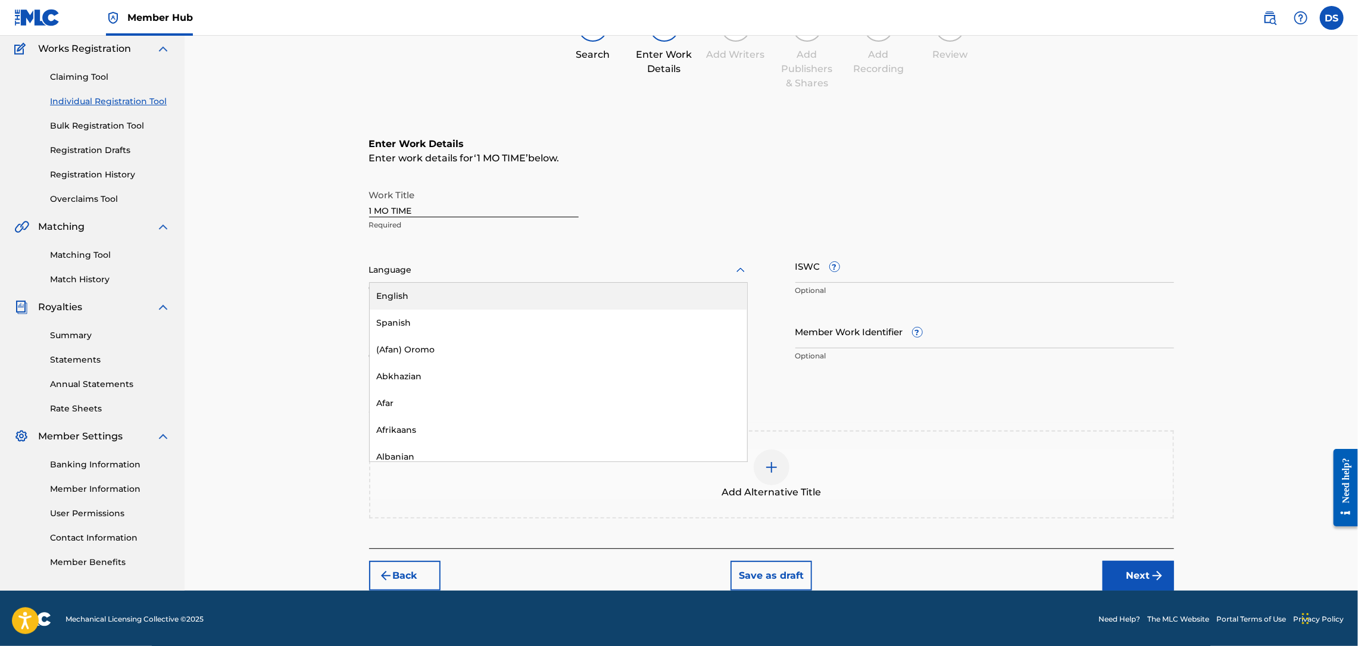
click at [427, 272] on div at bounding box center [558, 270] width 379 height 15
click at [395, 298] on div "English" at bounding box center [558, 296] width 377 height 27
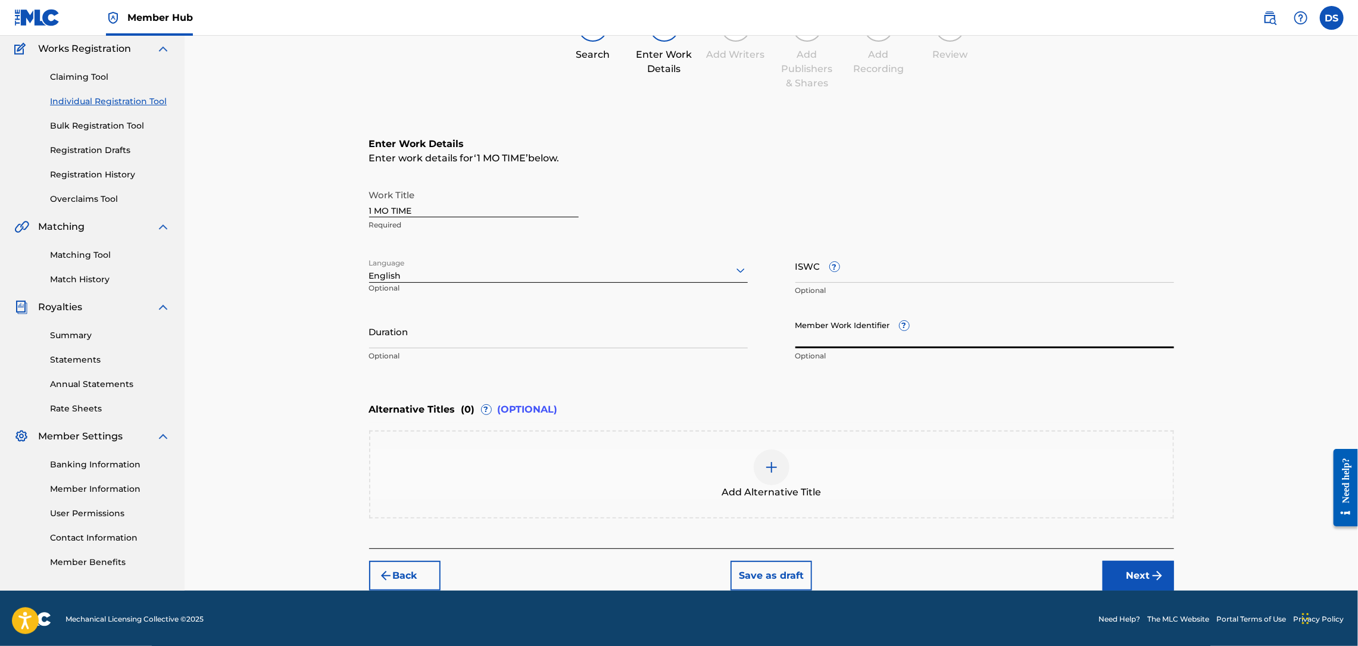
click at [804, 345] on input "Member Work Identifier ?" at bounding box center [984, 331] width 379 height 34
type input "P358QM"
click at [1134, 582] on button "Next" at bounding box center [1138, 576] width 71 height 30
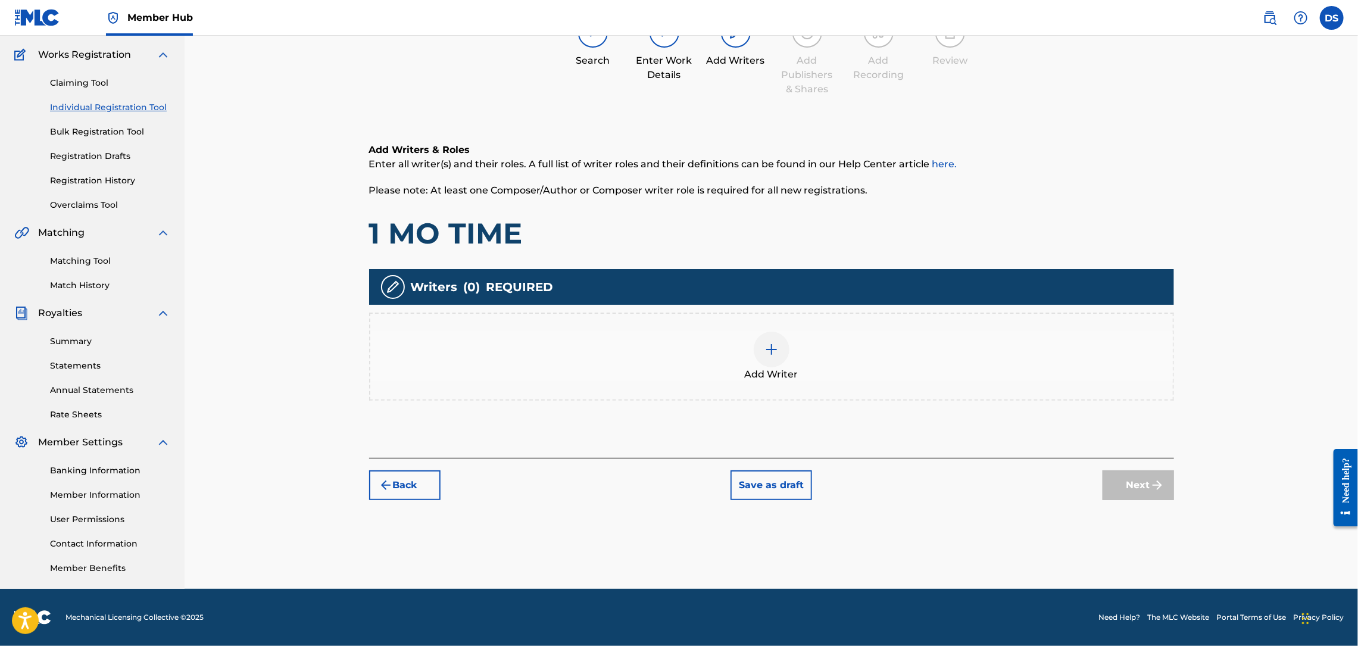
scroll to position [54, 0]
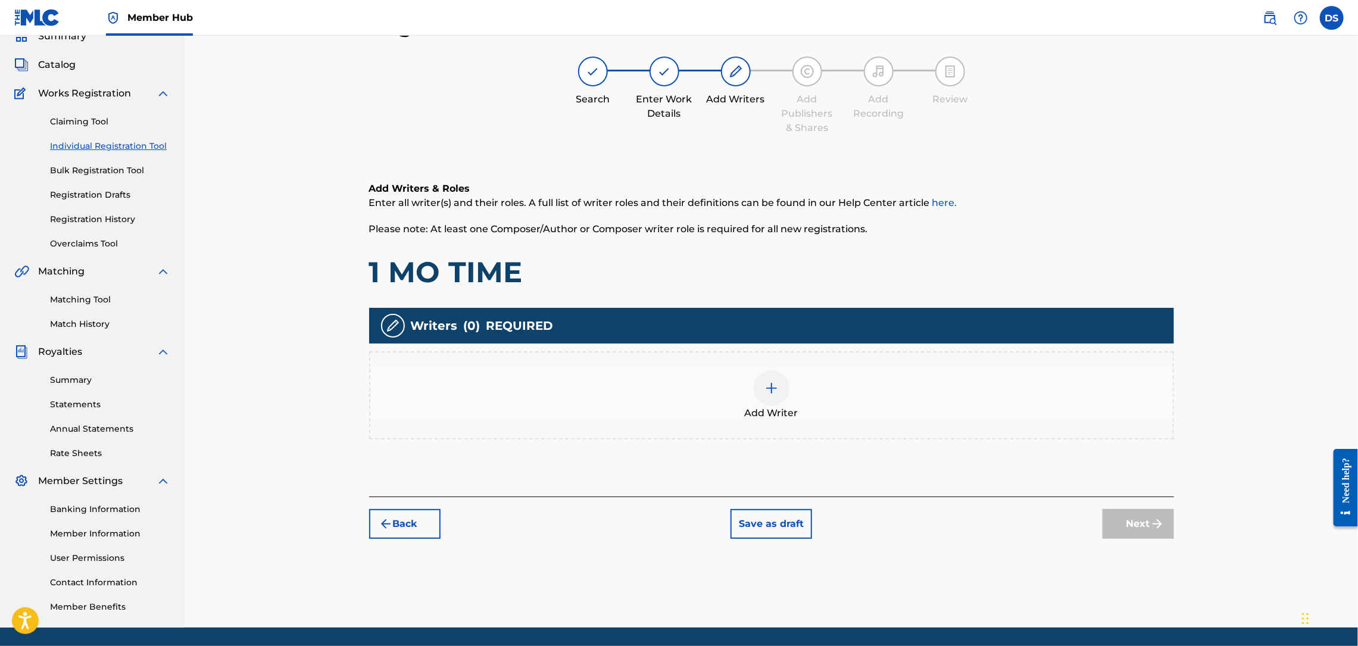
click at [768, 387] on img at bounding box center [771, 388] width 14 height 14
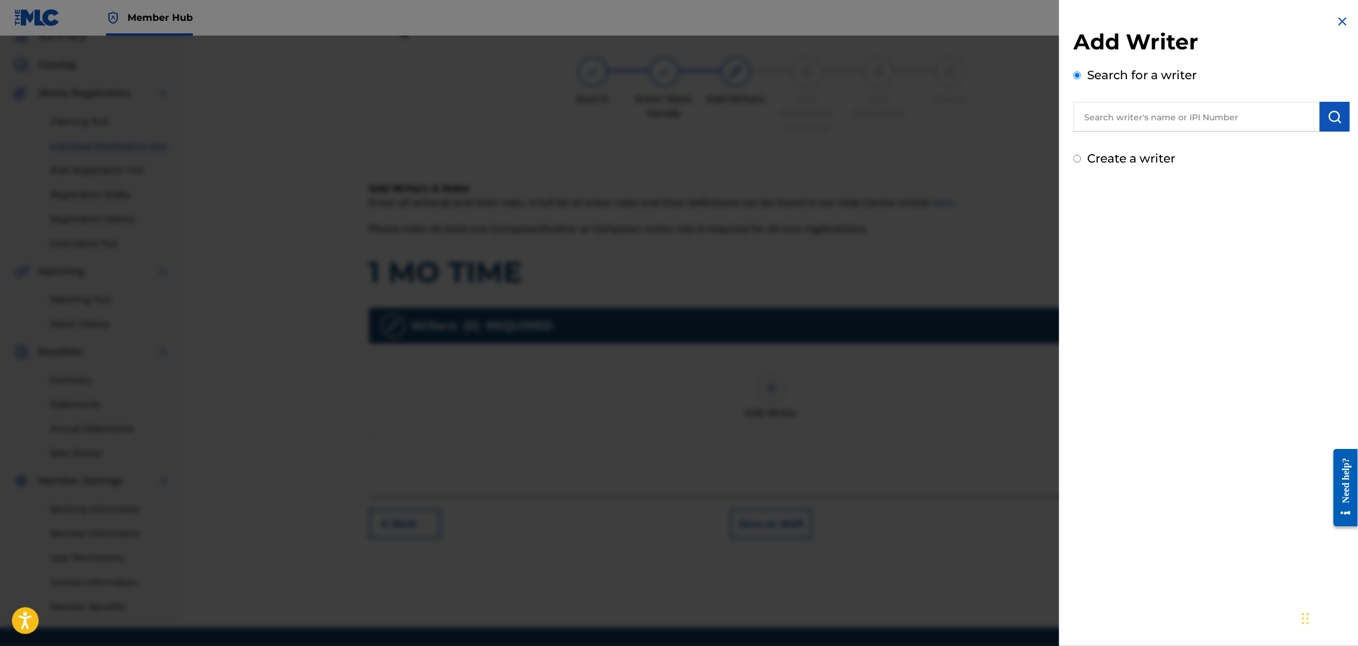
click at [1156, 123] on input "text" at bounding box center [1196, 117] width 246 height 30
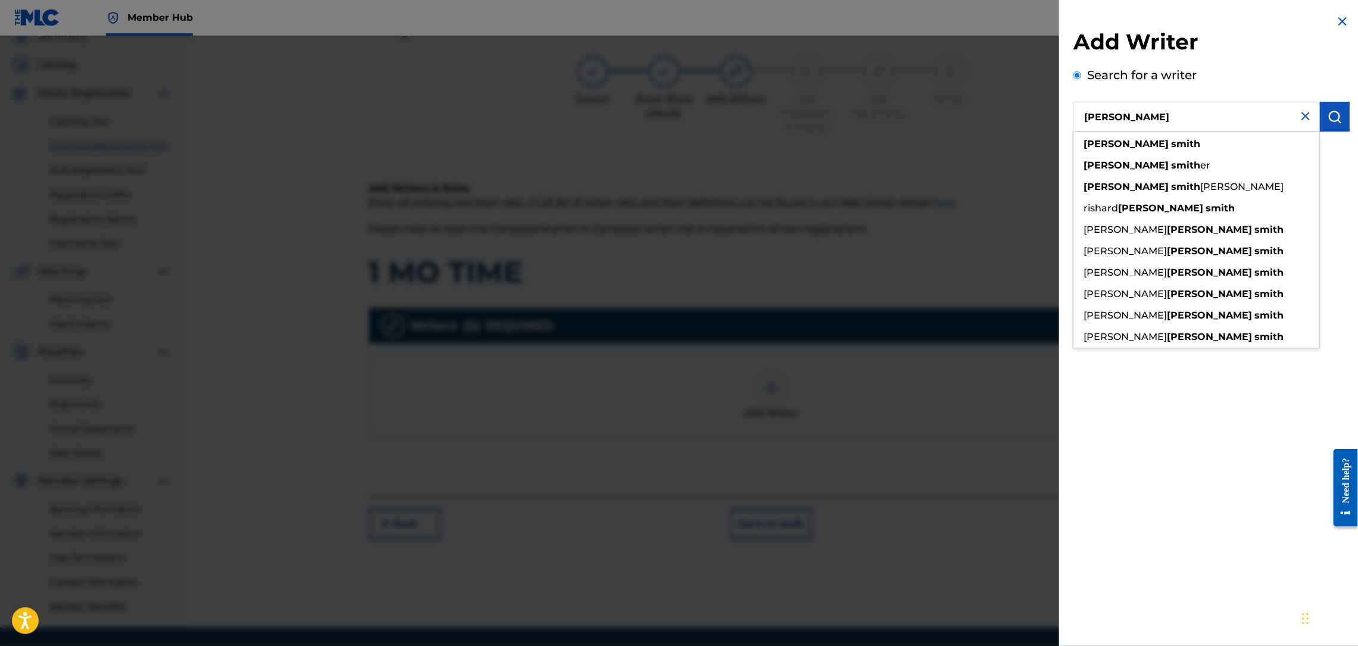
type input "[PERSON_NAME]"
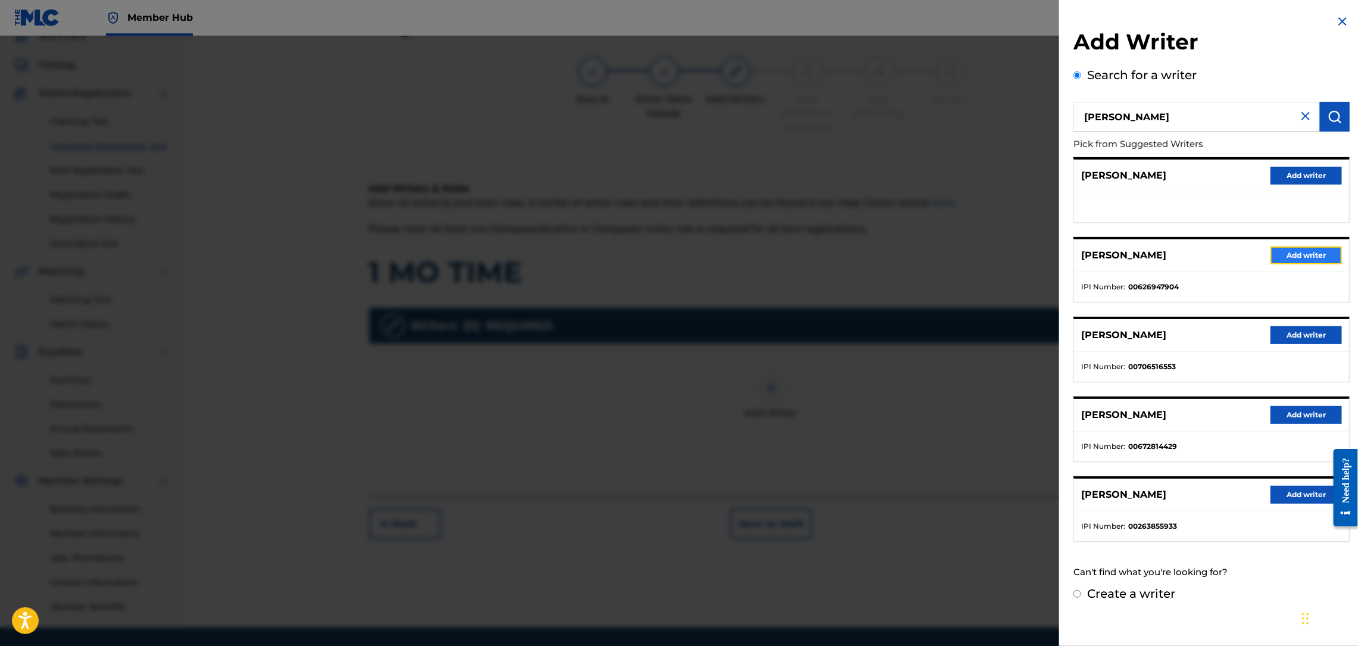
click at [1302, 253] on button "Add writer" at bounding box center [1306, 255] width 71 height 18
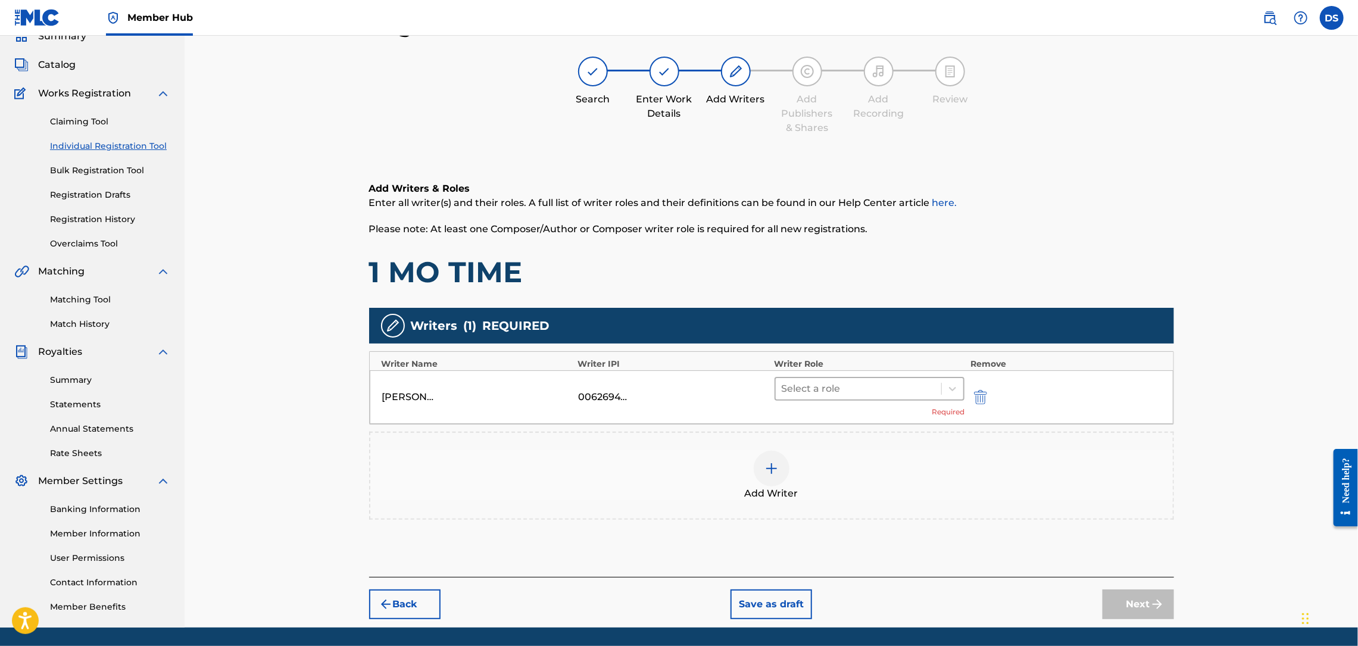
click at [866, 382] on div at bounding box center [859, 388] width 154 height 17
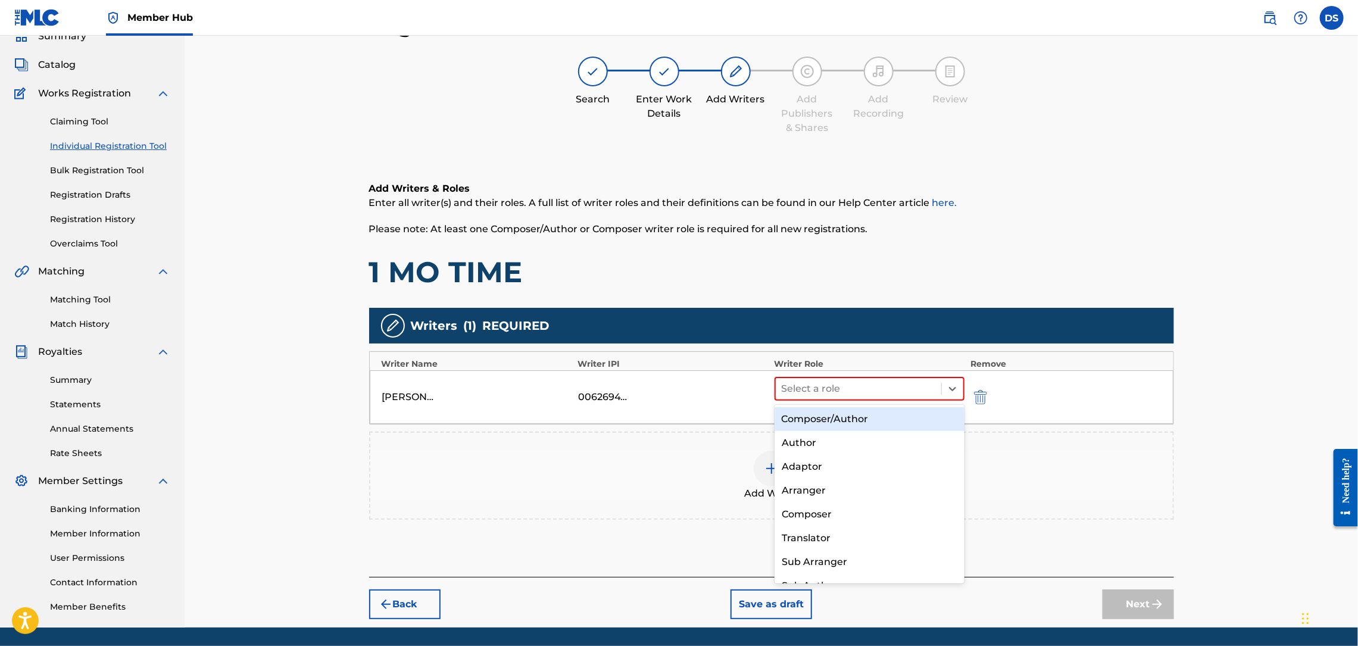
click at [838, 417] on div "Composer/Author" at bounding box center [870, 419] width 190 height 24
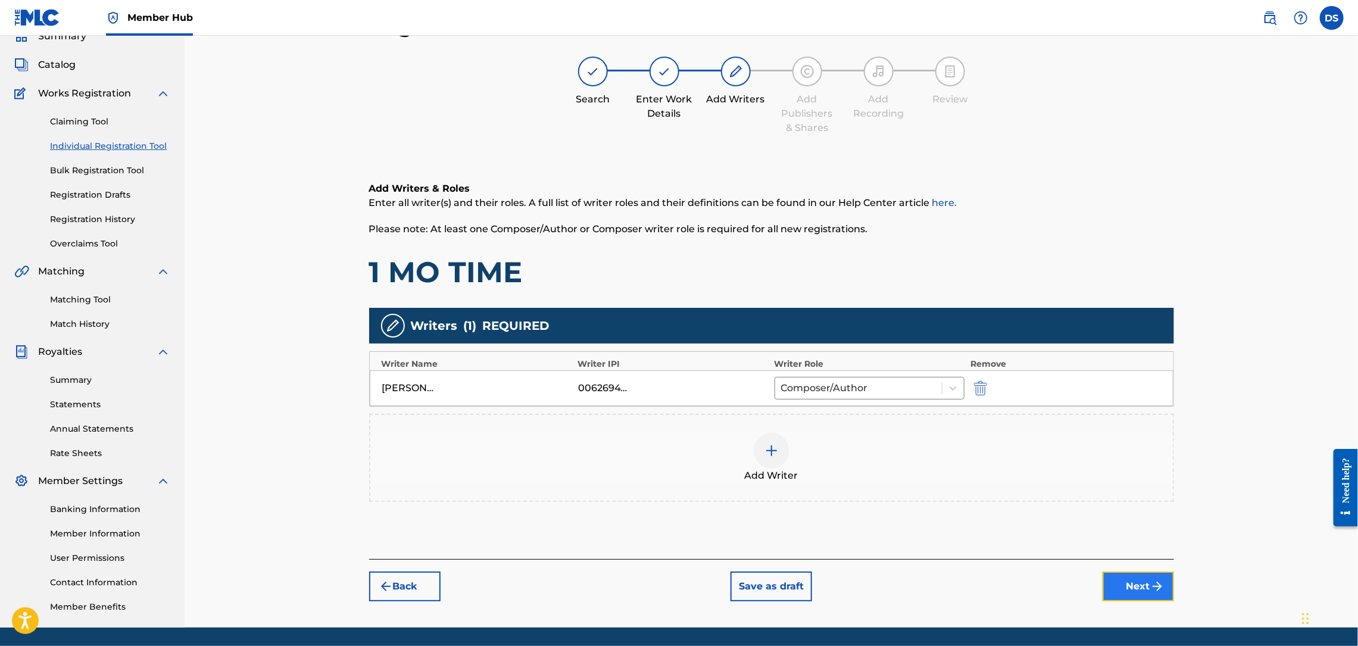
click at [1125, 588] on button "Next" at bounding box center [1138, 587] width 71 height 30
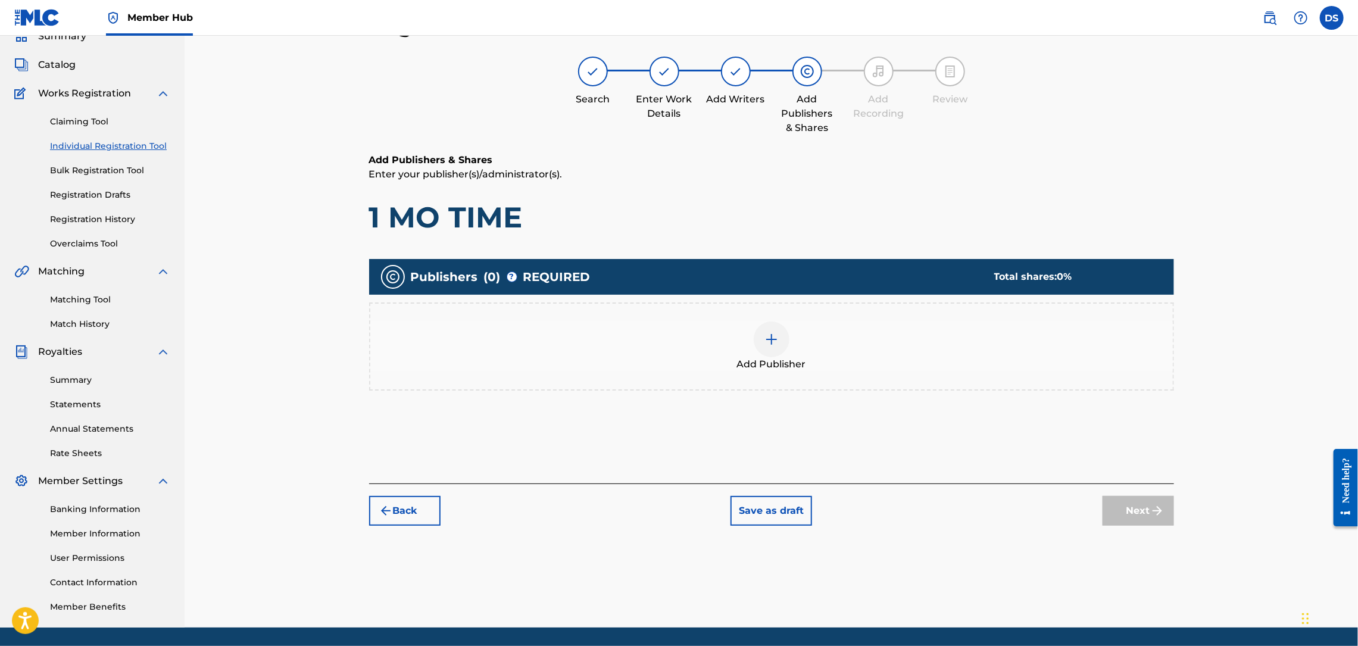
click at [773, 339] on img at bounding box center [771, 339] width 14 height 14
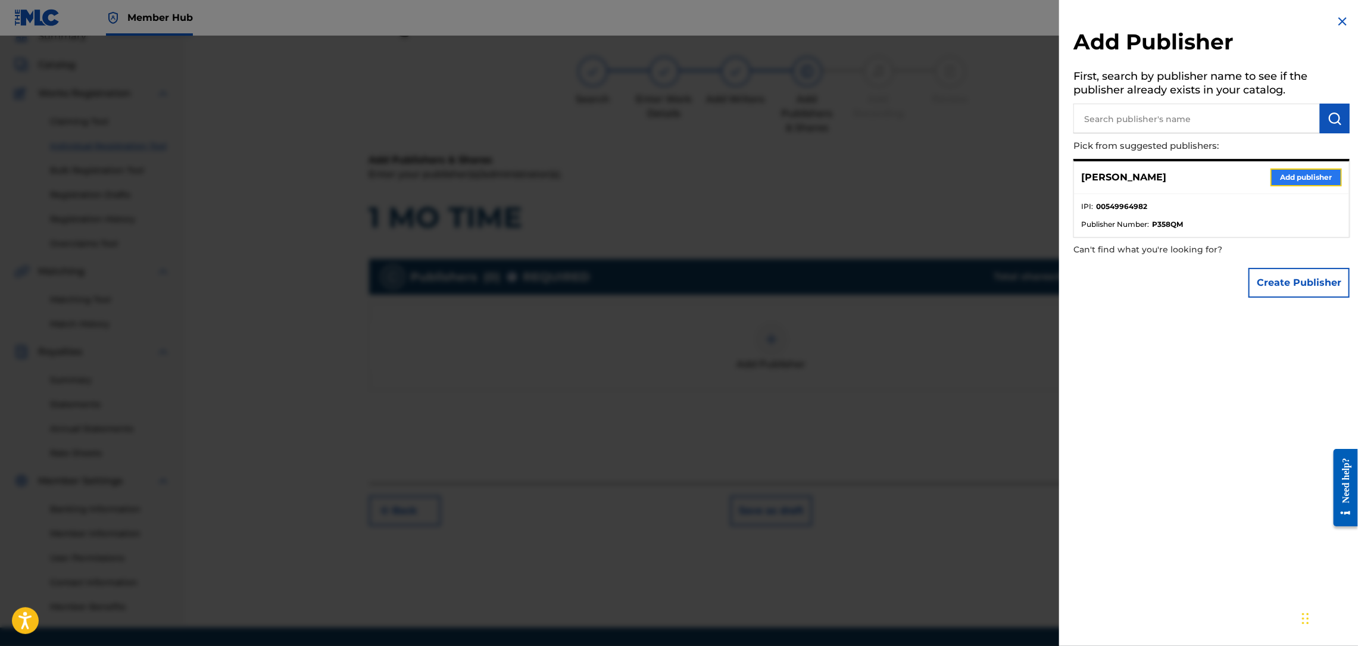
click at [1310, 174] on button "Add publisher" at bounding box center [1306, 177] width 71 height 18
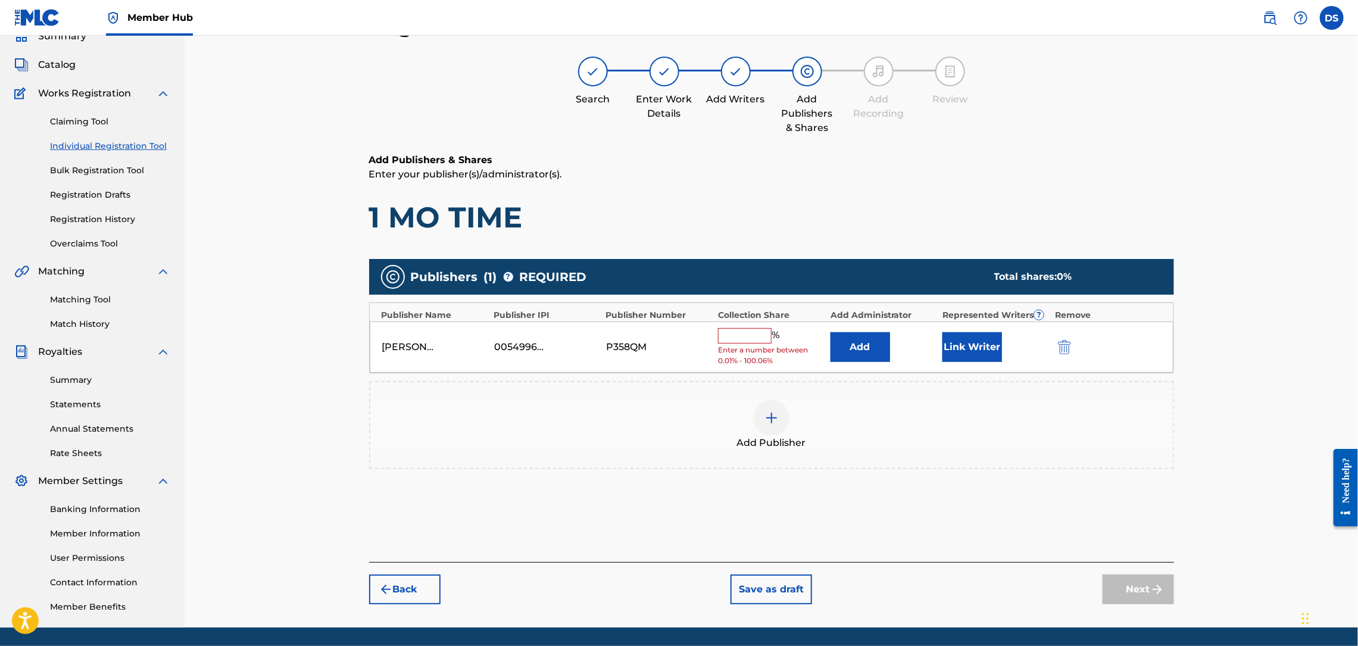
click at [741, 328] on input "text" at bounding box center [745, 335] width 54 height 15
type input "100"
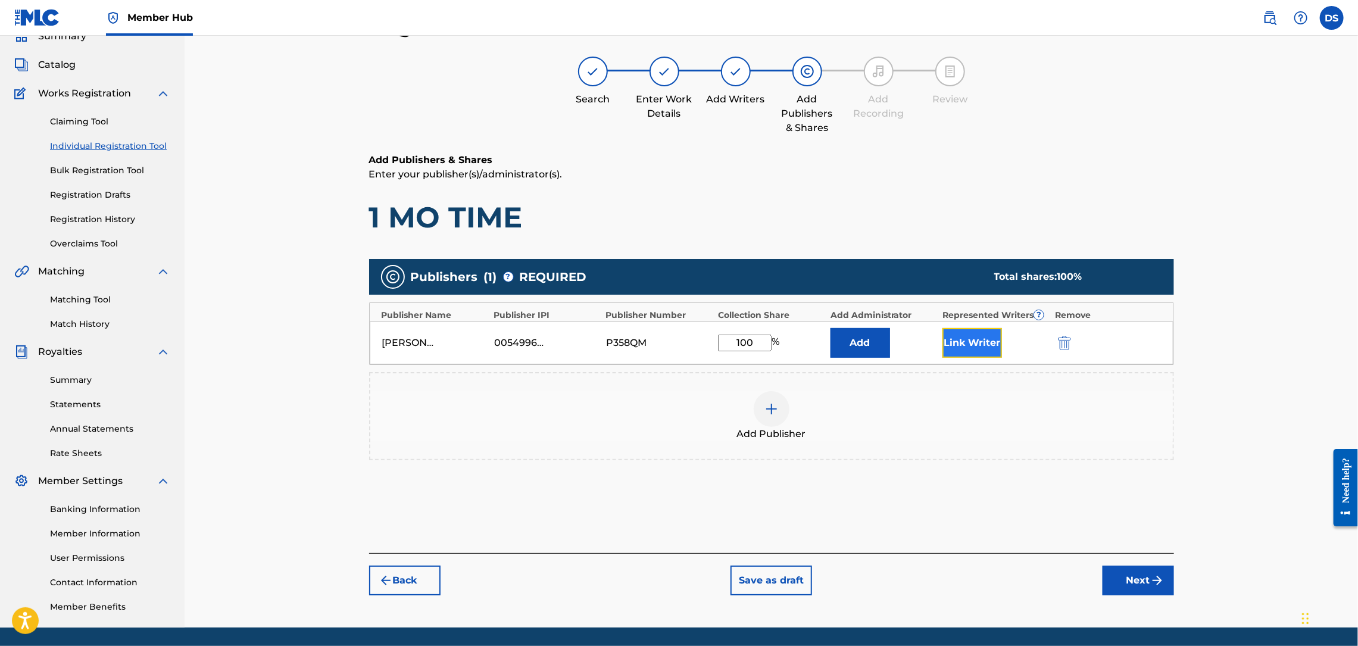
click at [953, 348] on button "Link Writer" at bounding box center [972, 343] width 60 height 30
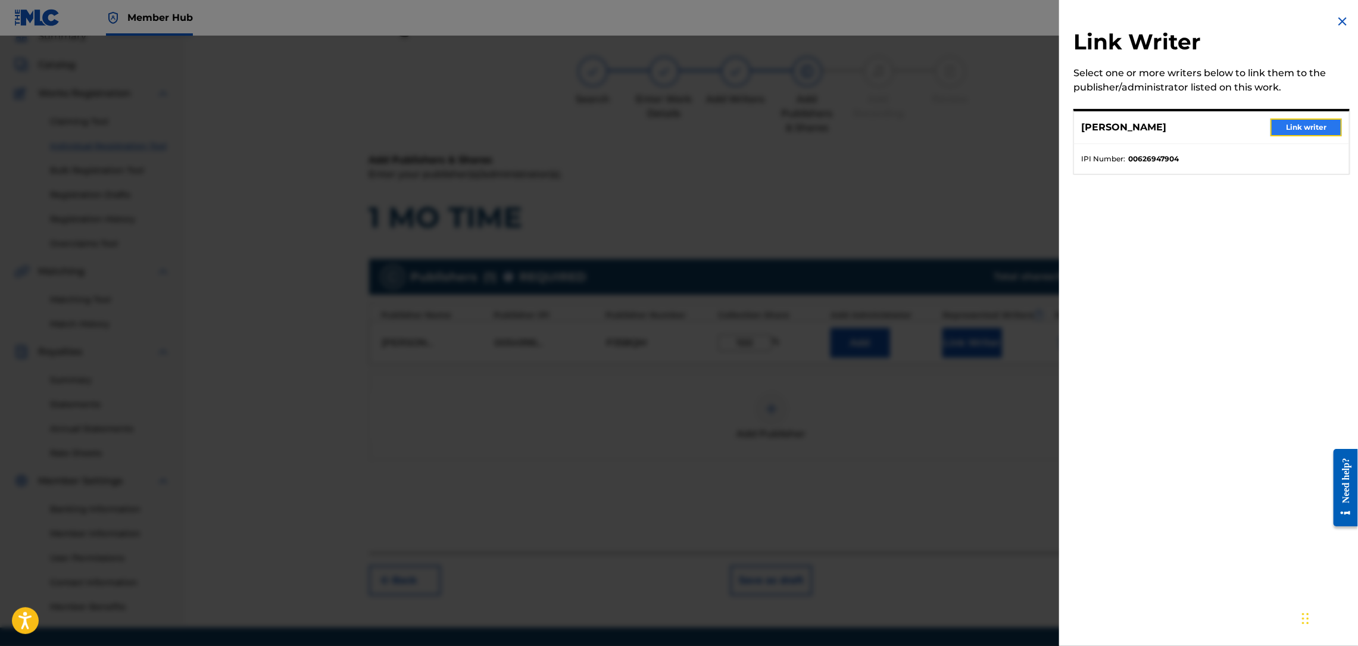
click at [1295, 129] on button "Link writer" at bounding box center [1306, 127] width 71 height 18
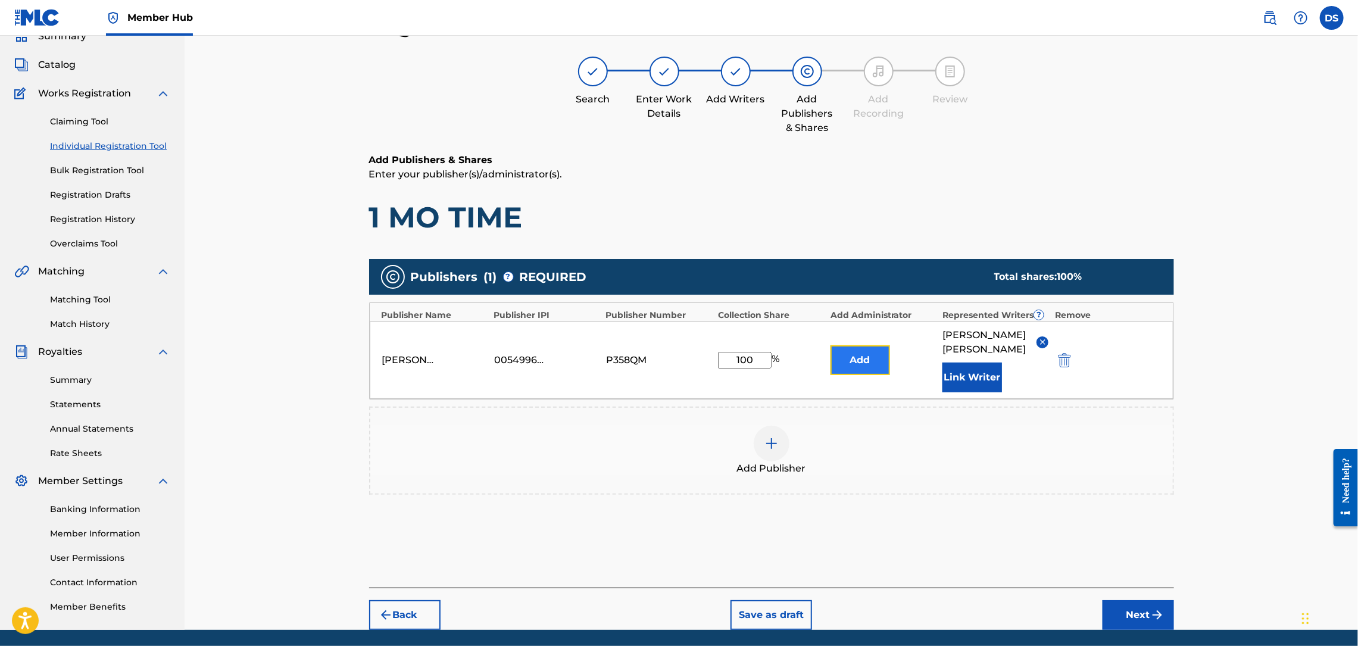
click at [859, 350] on button "Add" at bounding box center [861, 360] width 60 height 30
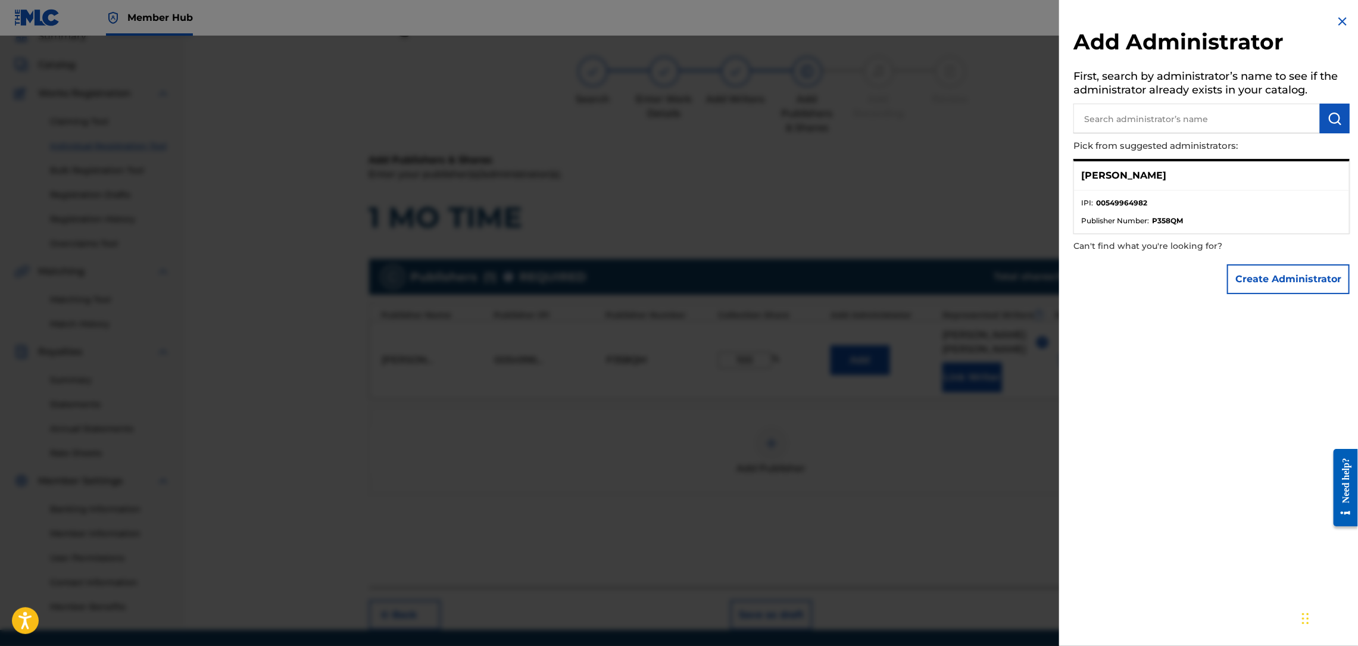
click at [1164, 171] on div "[PERSON_NAME]" at bounding box center [1211, 175] width 275 height 29
click at [1138, 117] on input "text" at bounding box center [1196, 119] width 246 height 30
type input "[PERSON_NAME]"
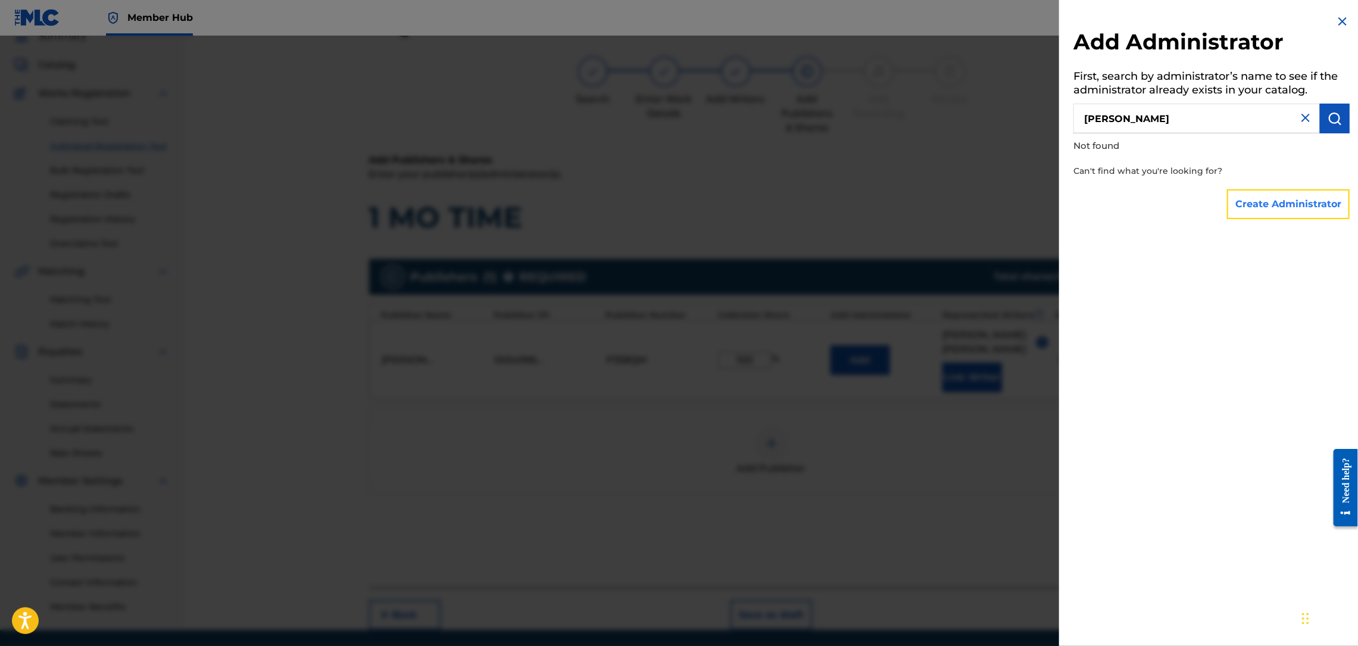
click at [1281, 203] on button "Create Administrator" at bounding box center [1288, 204] width 123 height 30
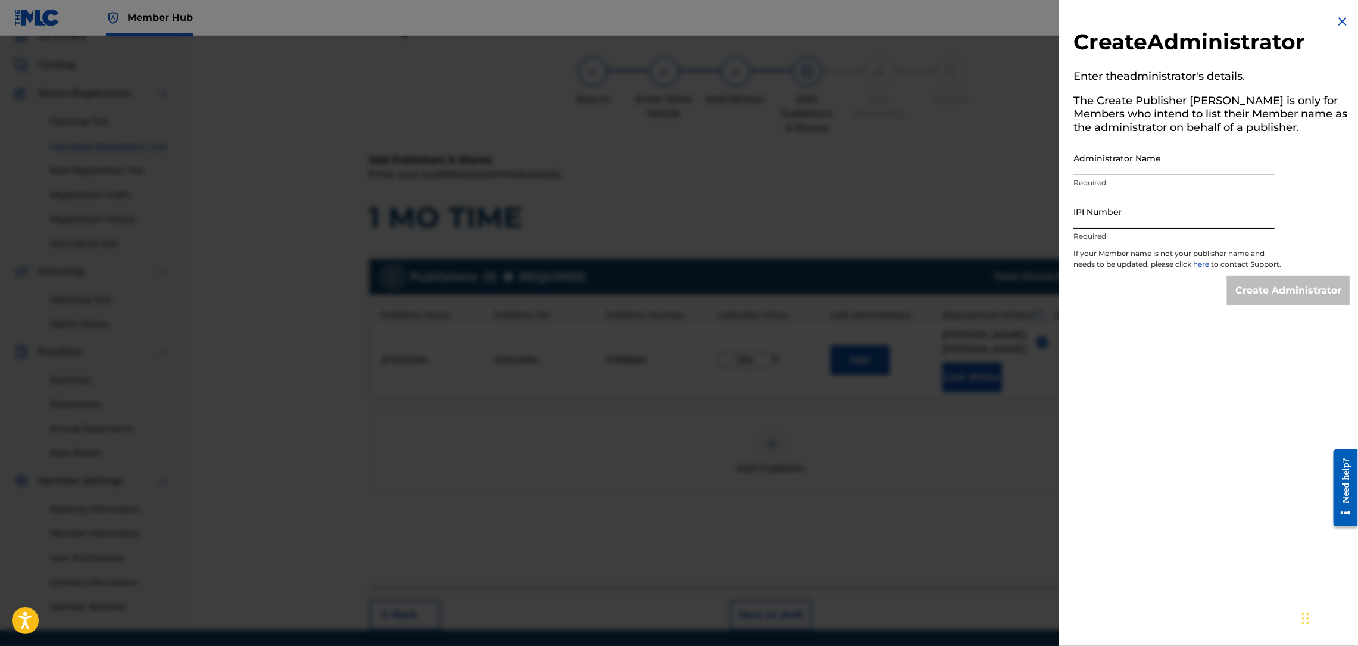
click at [1160, 221] on input "IPI Number" at bounding box center [1173, 212] width 201 height 34
type input "00549964982"
click at [1304, 305] on div "Create Administrator" at bounding box center [1288, 291] width 123 height 30
click at [1178, 163] on input "Administrator Name" at bounding box center [1173, 158] width 201 height 34
type input "MONTANADAMAC MUSIC PUBLISHING"
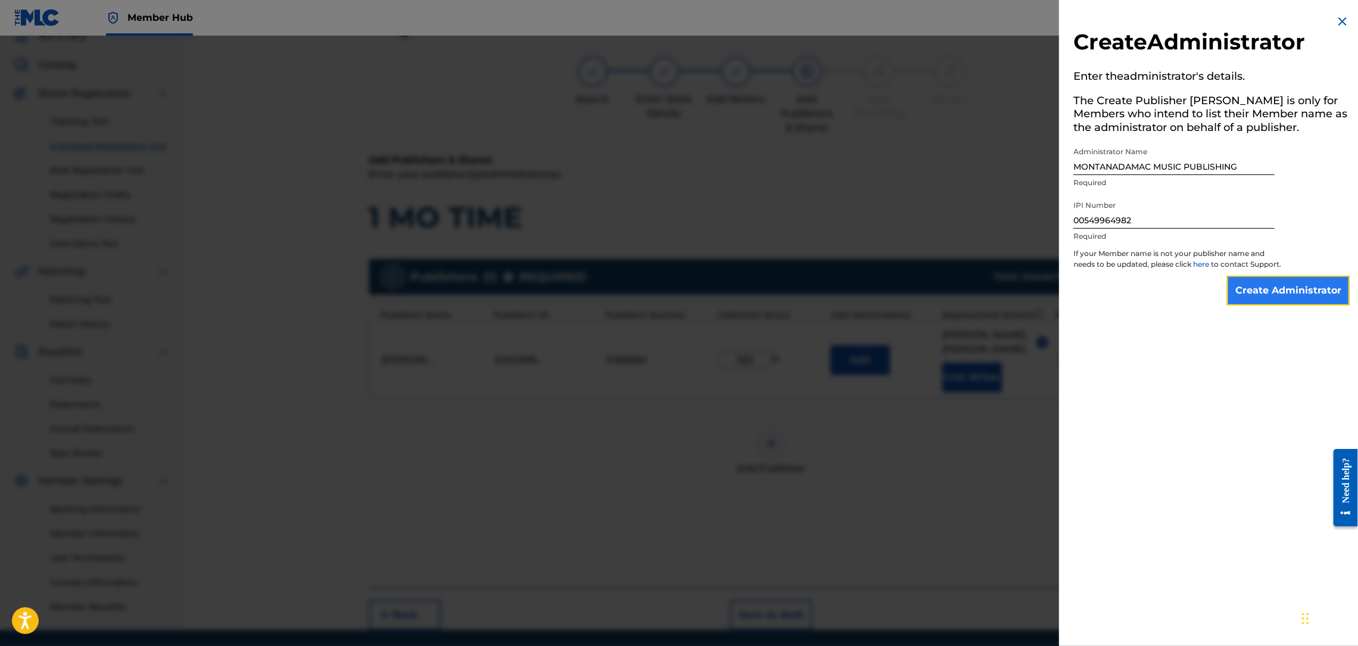
click at [1265, 302] on input "Create Administrator" at bounding box center [1288, 291] width 123 height 30
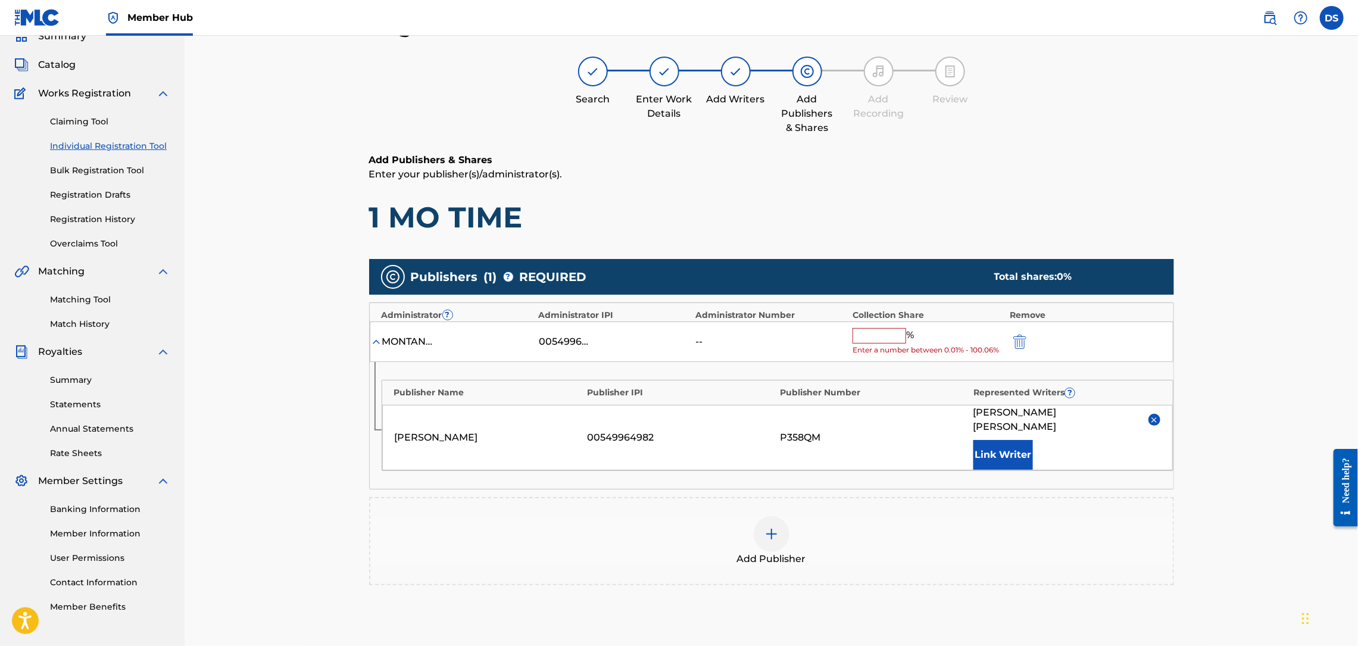
click at [875, 334] on input "text" at bounding box center [880, 335] width 54 height 15
type input "100"
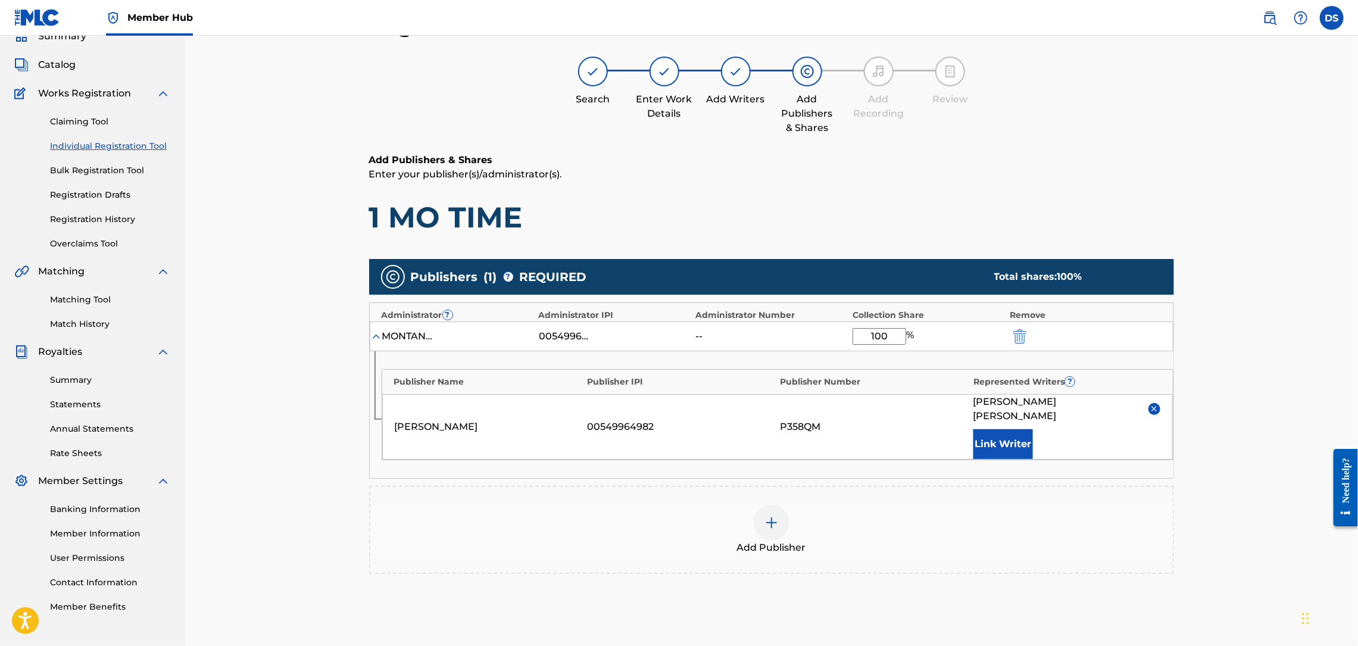
click at [1227, 477] on div "Register Work Search Enter Work Details Add Writers Add Publishers & Shares Add…" at bounding box center [772, 345] width 1174 height 727
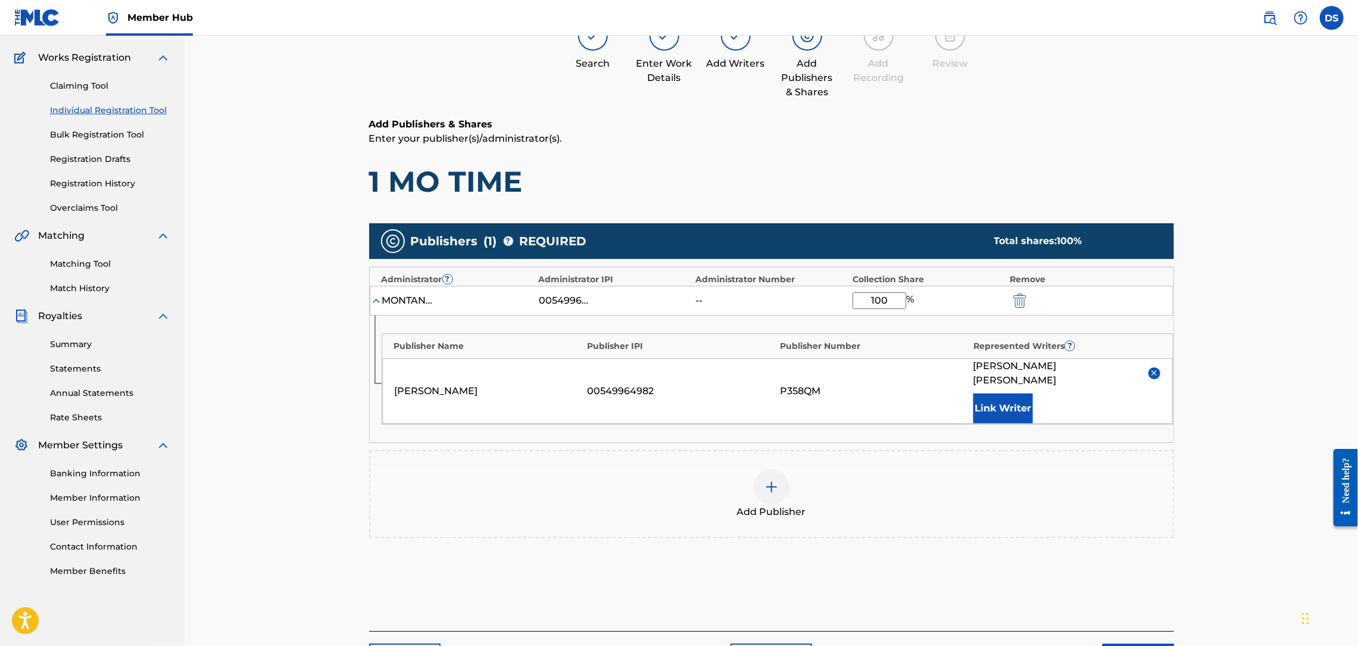
scroll to position [160, 0]
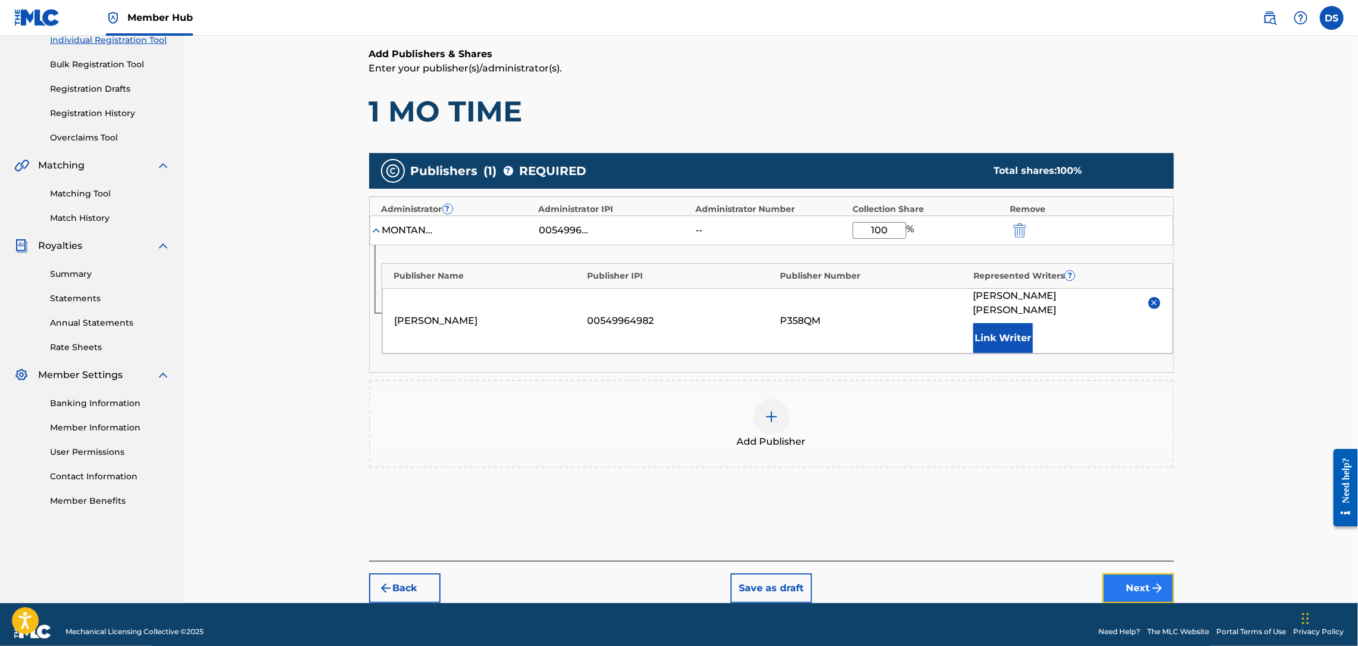
click at [1140, 576] on button "Next" at bounding box center [1138, 588] width 71 height 30
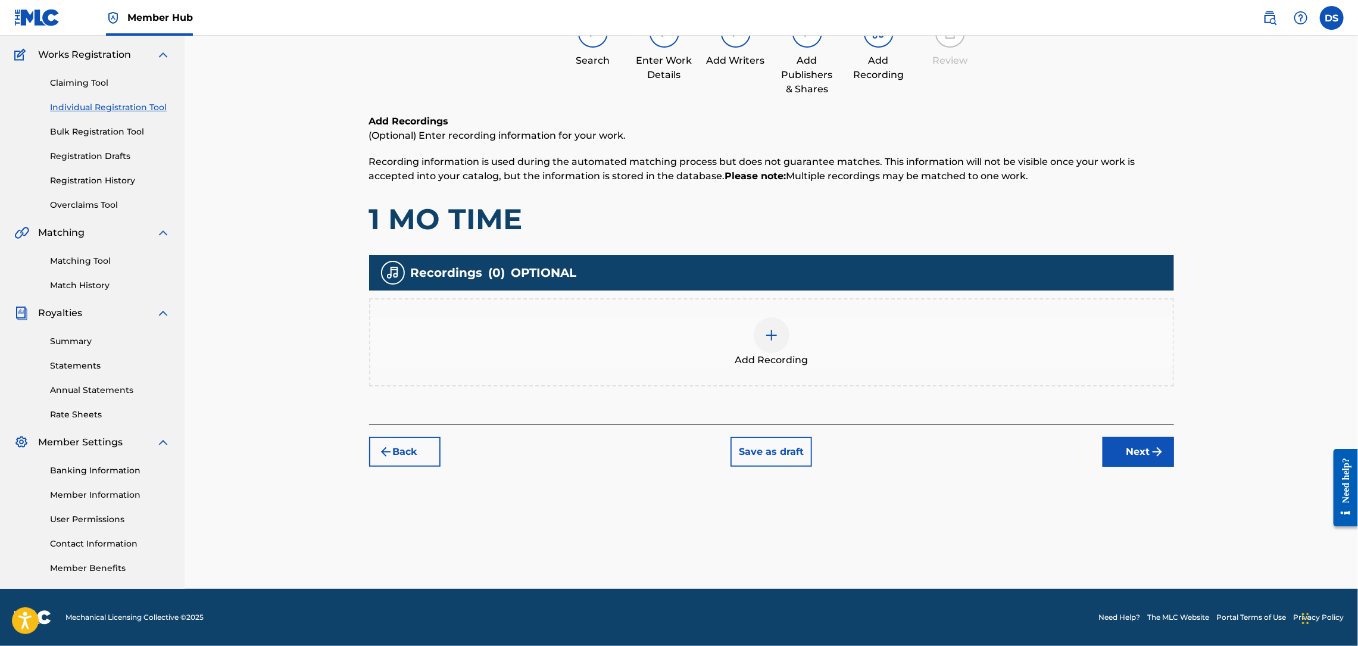
scroll to position [54, 0]
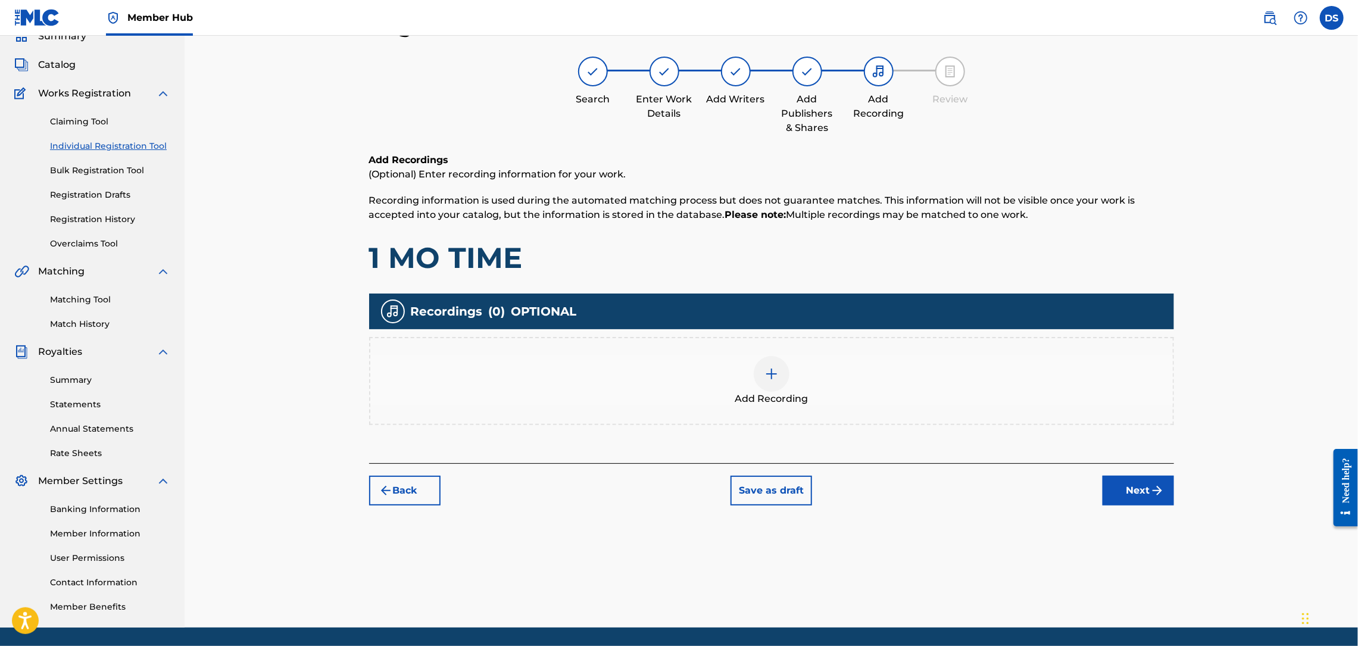
click at [772, 377] on img at bounding box center [771, 374] width 14 height 14
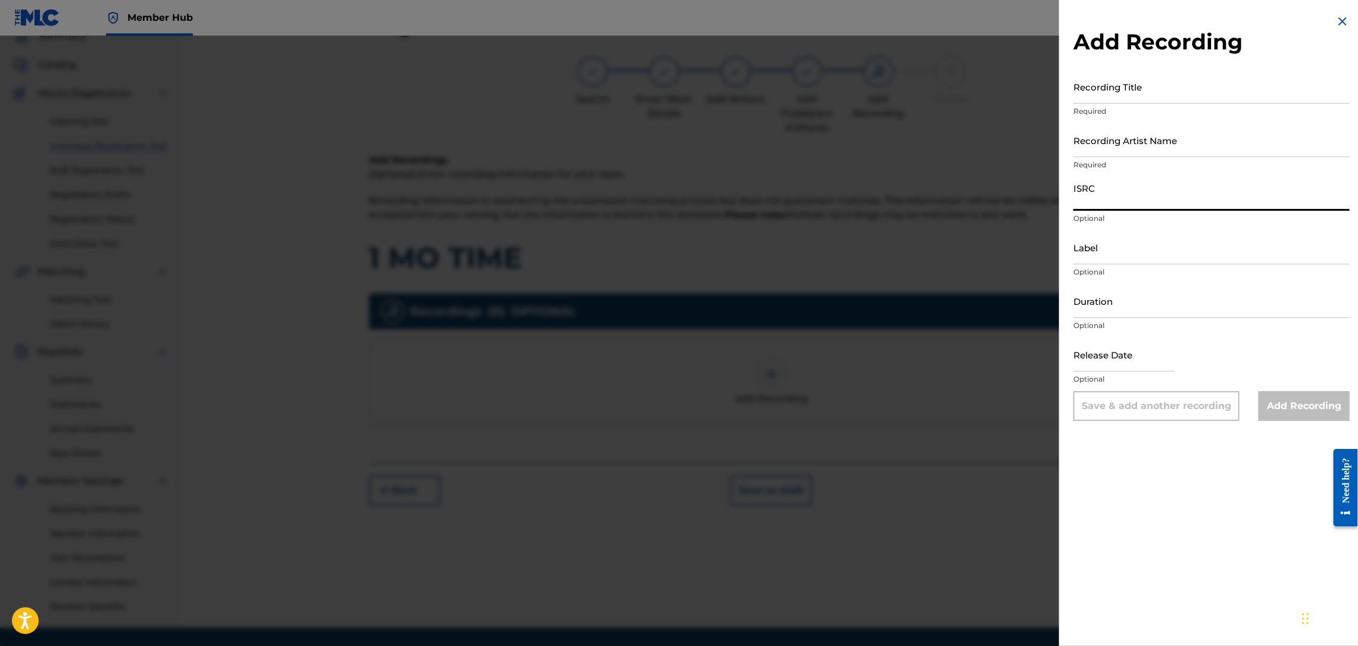
paste input "QZNMT2582189"
type input "QZNMT2582189"
click at [1096, 94] on input "Recording Title" at bounding box center [1211, 87] width 276 height 34
type input "1 MO TIME"
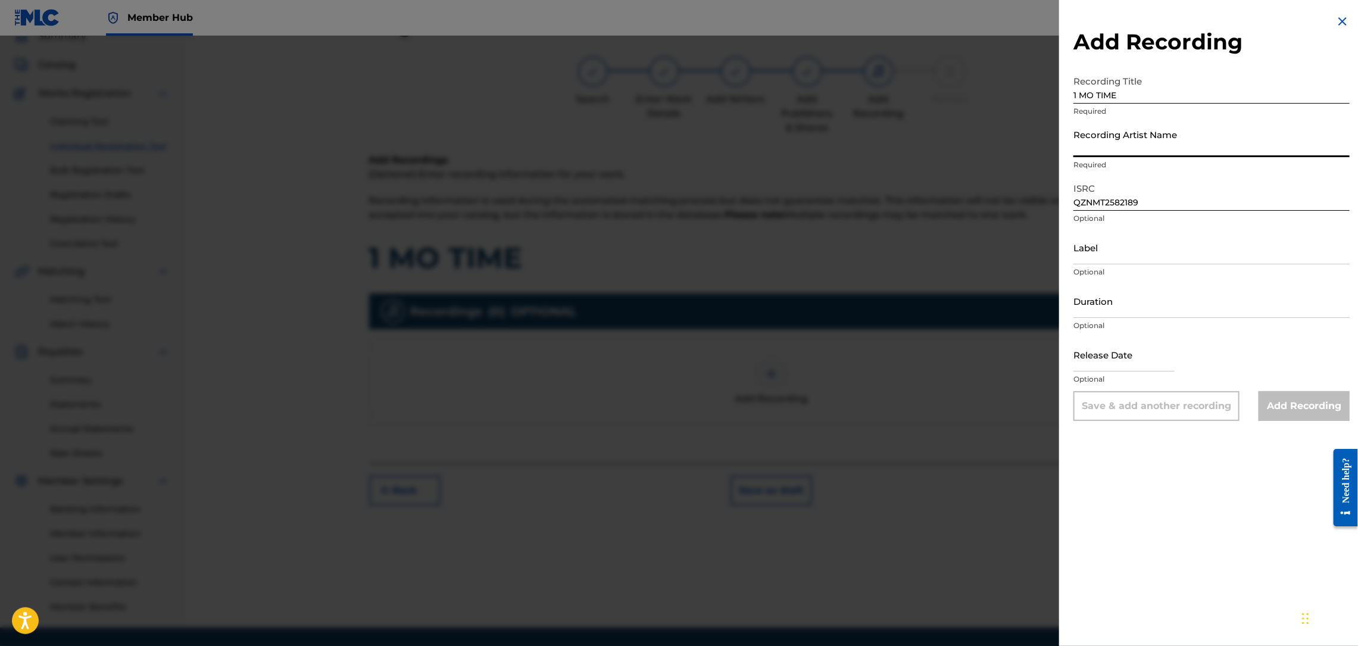
click at [1098, 149] on input "Recording Artist Name" at bounding box center [1211, 140] width 276 height 34
type input "RICH PRICK [PERSON_NAME]"
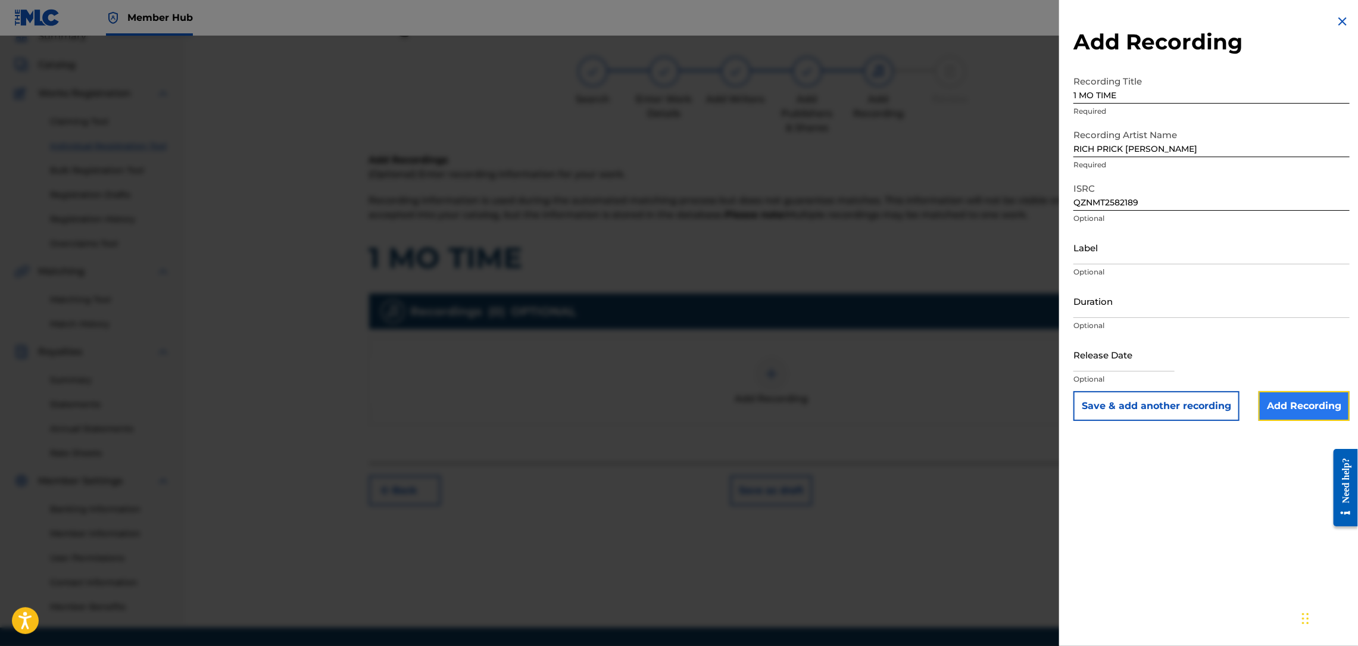
click at [1279, 404] on input "Add Recording" at bounding box center [1304, 406] width 91 height 30
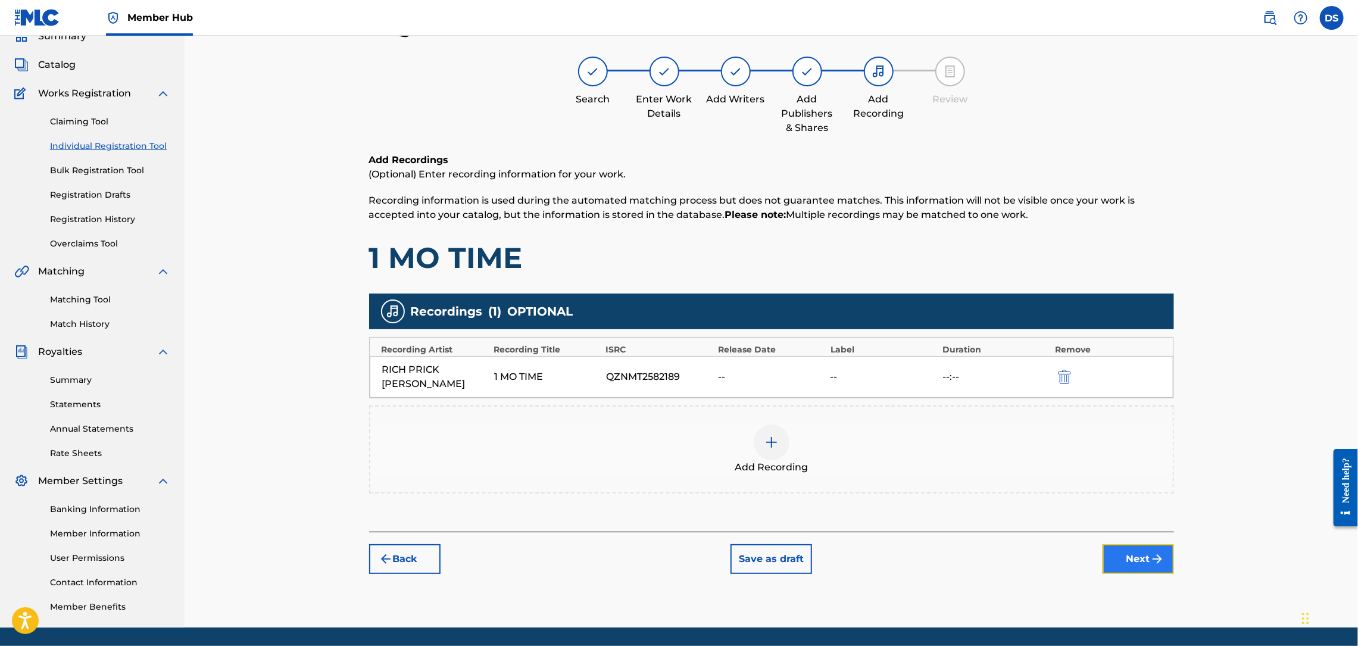
click at [1128, 546] on button "Next" at bounding box center [1138, 559] width 71 height 30
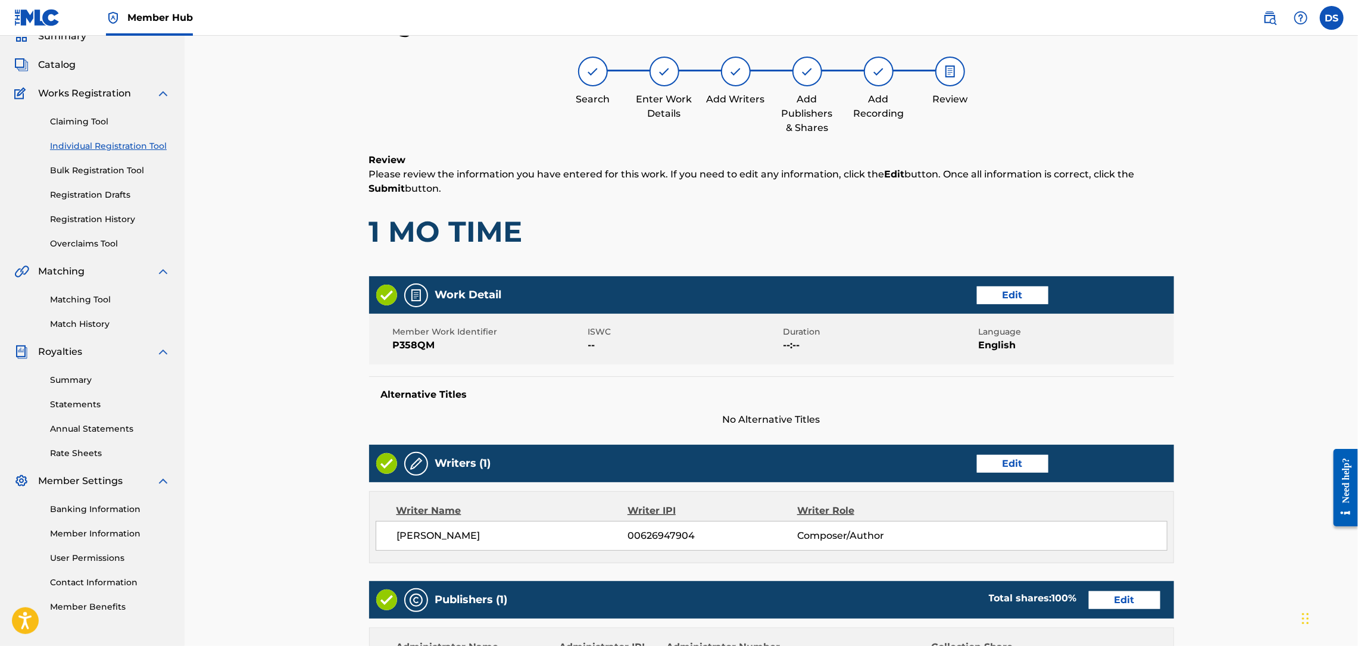
click at [1279, 442] on div "Register Work Search Enter Work Details Add Writers Add Publishers & Shares Add…" at bounding box center [772, 473] width 1174 height 982
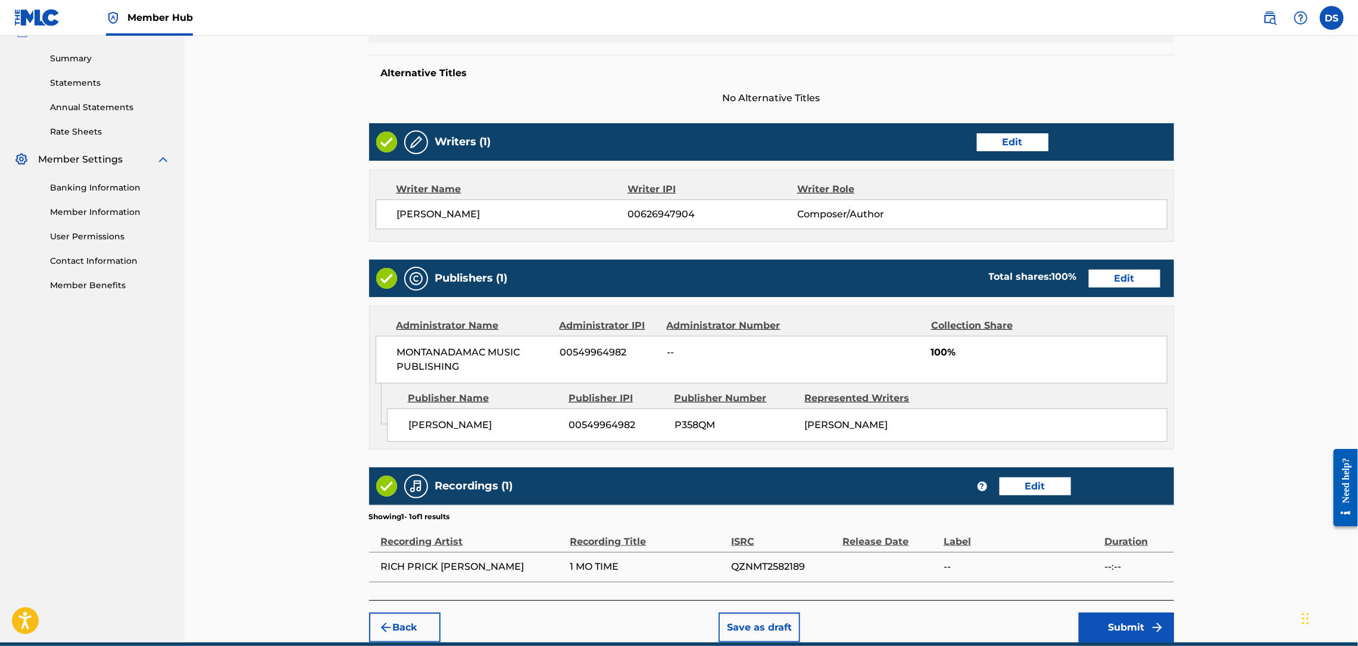
scroll to position [430, 0]
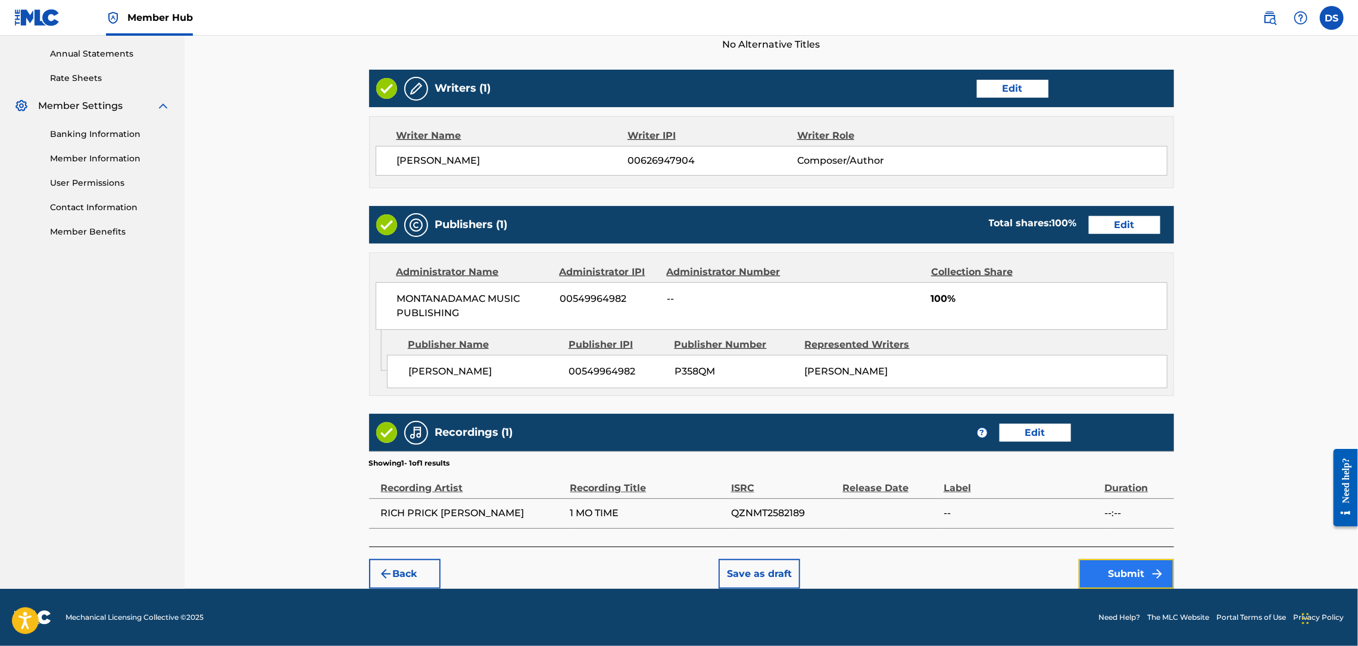
click at [1132, 578] on button "Submit" at bounding box center [1126, 574] width 95 height 30
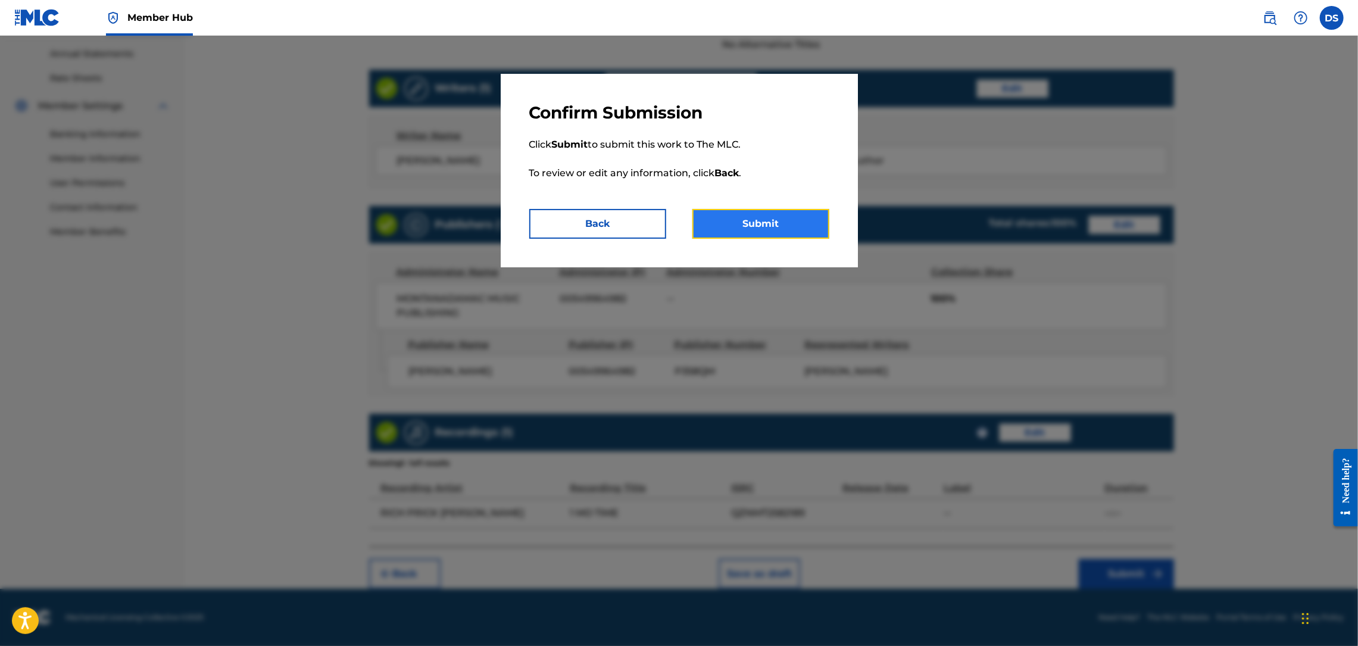
click at [765, 217] on button "Submit" at bounding box center [760, 224] width 137 height 30
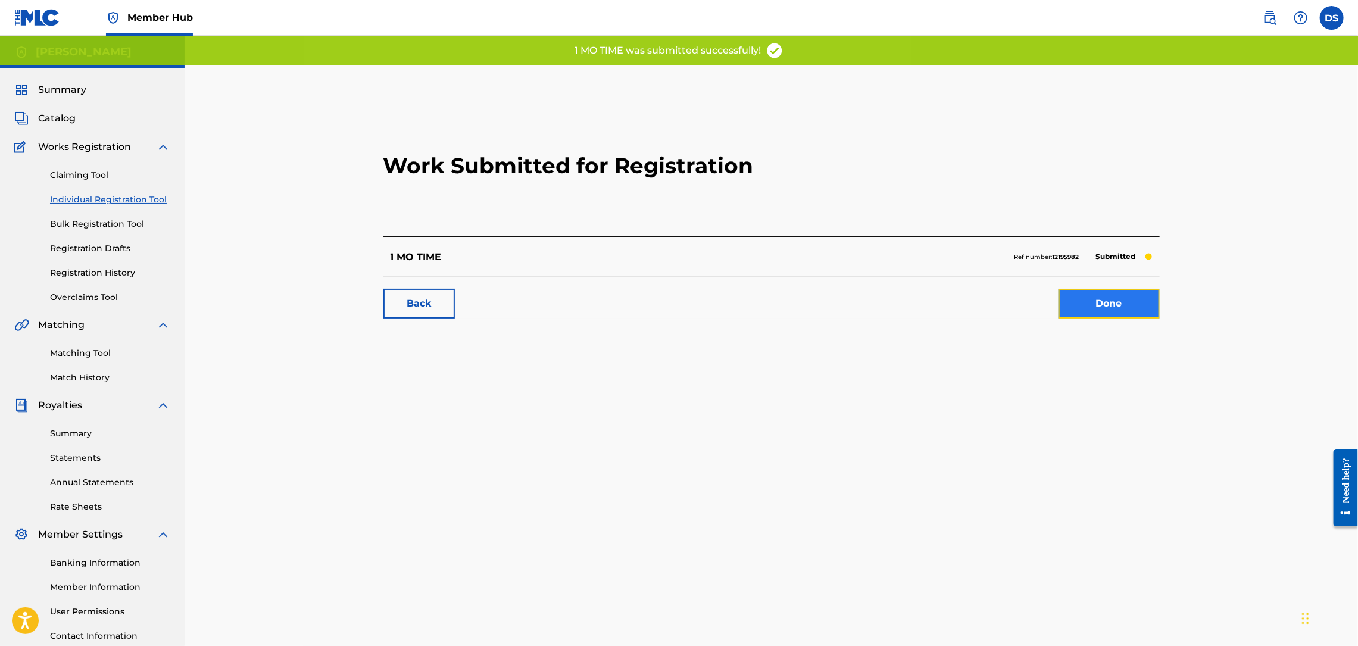
click at [1106, 292] on link "Done" at bounding box center [1109, 304] width 101 height 30
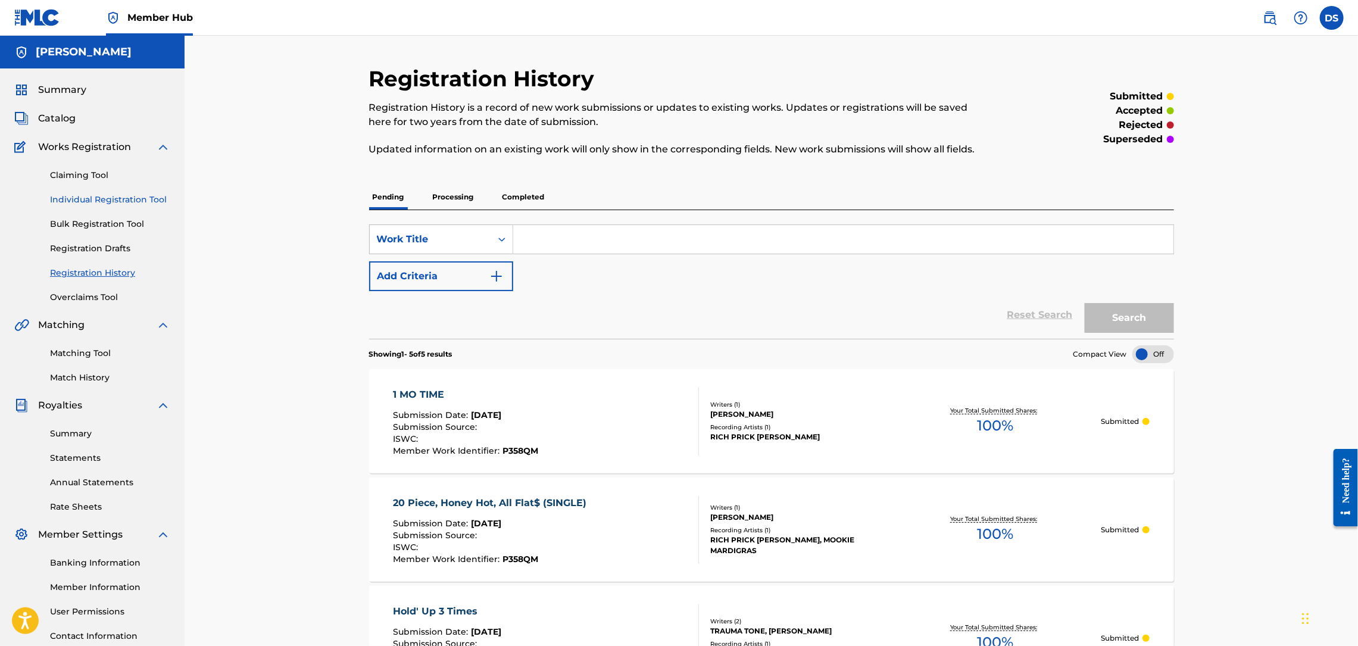
click at [110, 201] on link "Individual Registration Tool" at bounding box center [110, 199] width 120 height 13
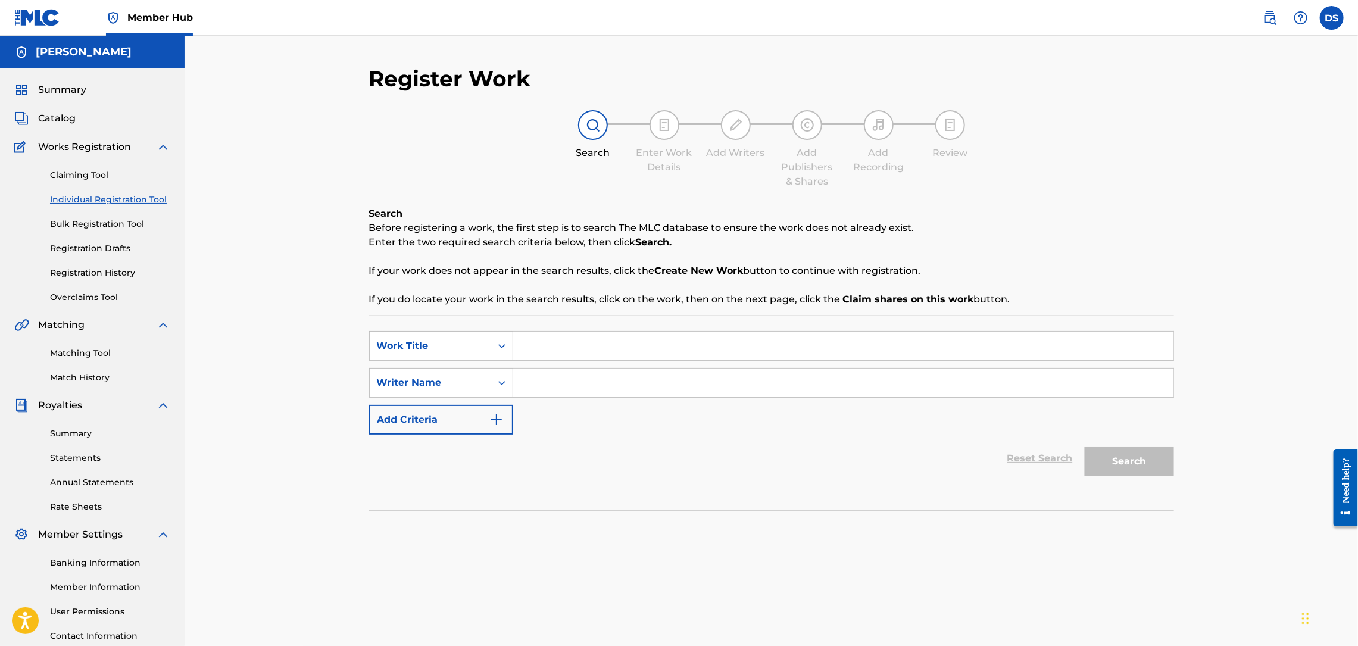
click at [523, 380] on input "Search Form" at bounding box center [843, 383] width 660 height 29
type input "[PERSON_NAME]"
click at [538, 351] on input "Search Form" at bounding box center [843, 346] width 660 height 29
click at [686, 344] on input "Y" at bounding box center [843, 346] width 660 height 29
type input "YOU DESERVE IT"
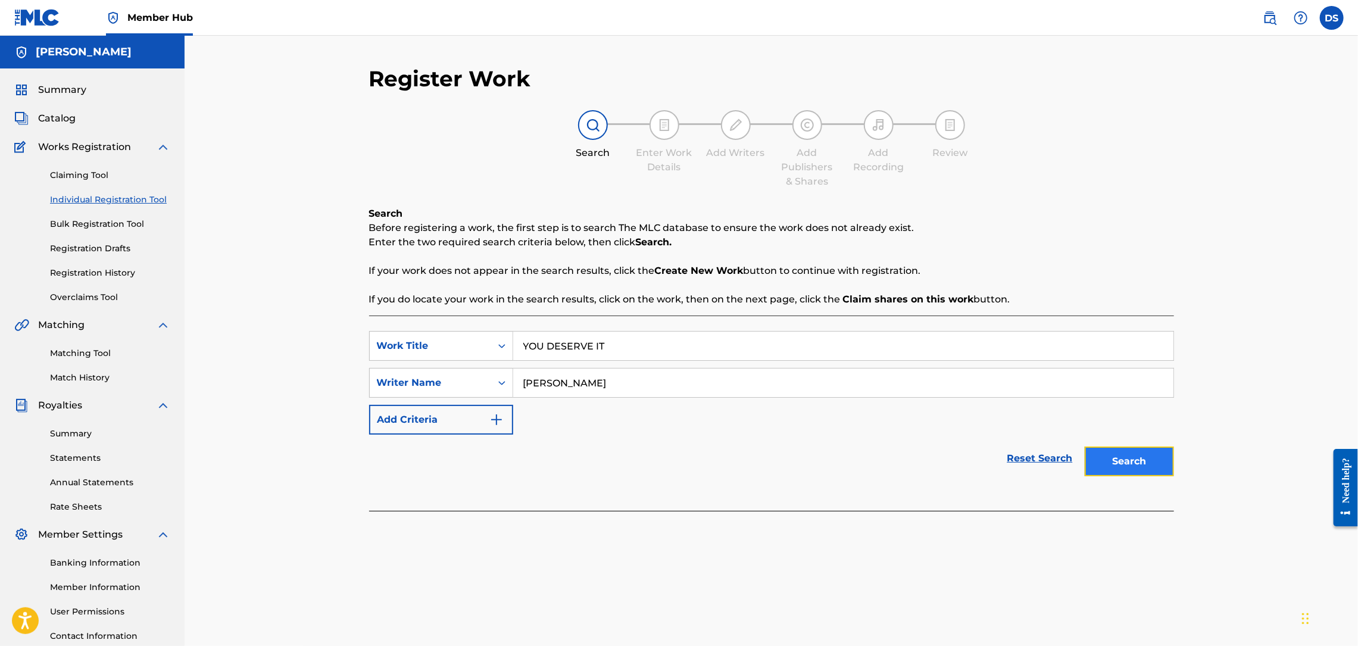
click at [1126, 461] on button "Search" at bounding box center [1129, 462] width 89 height 30
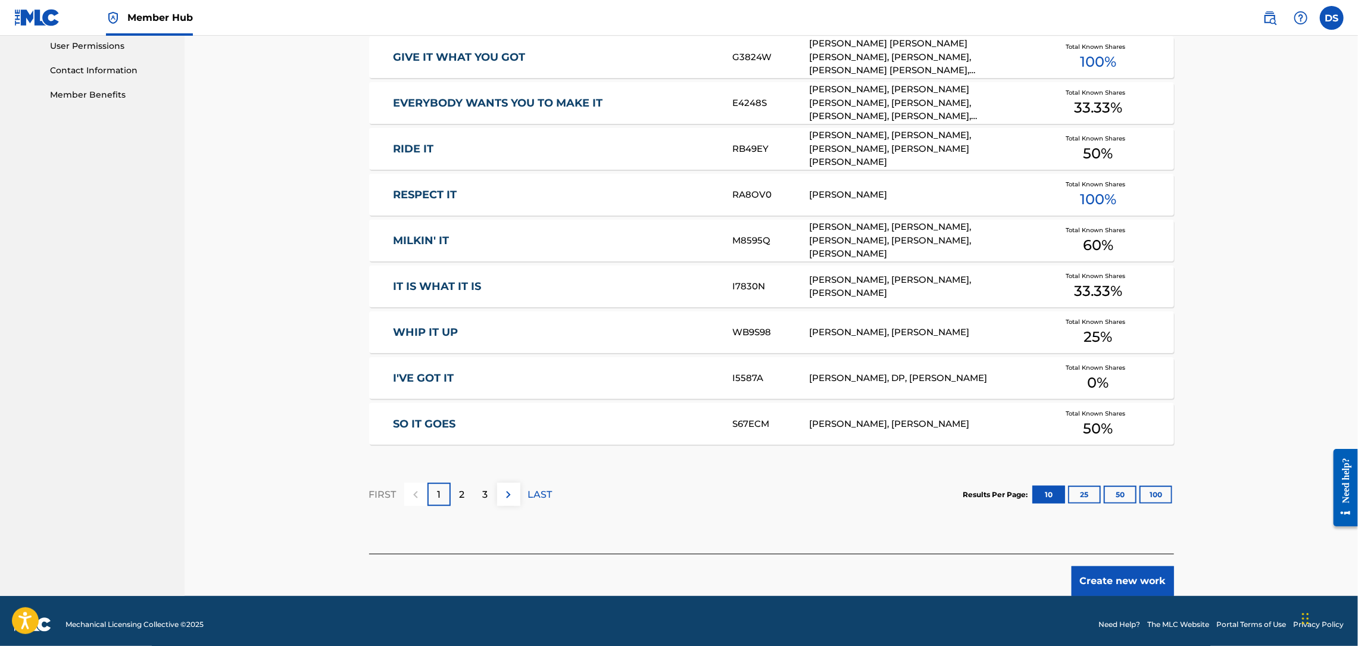
scroll to position [573, 0]
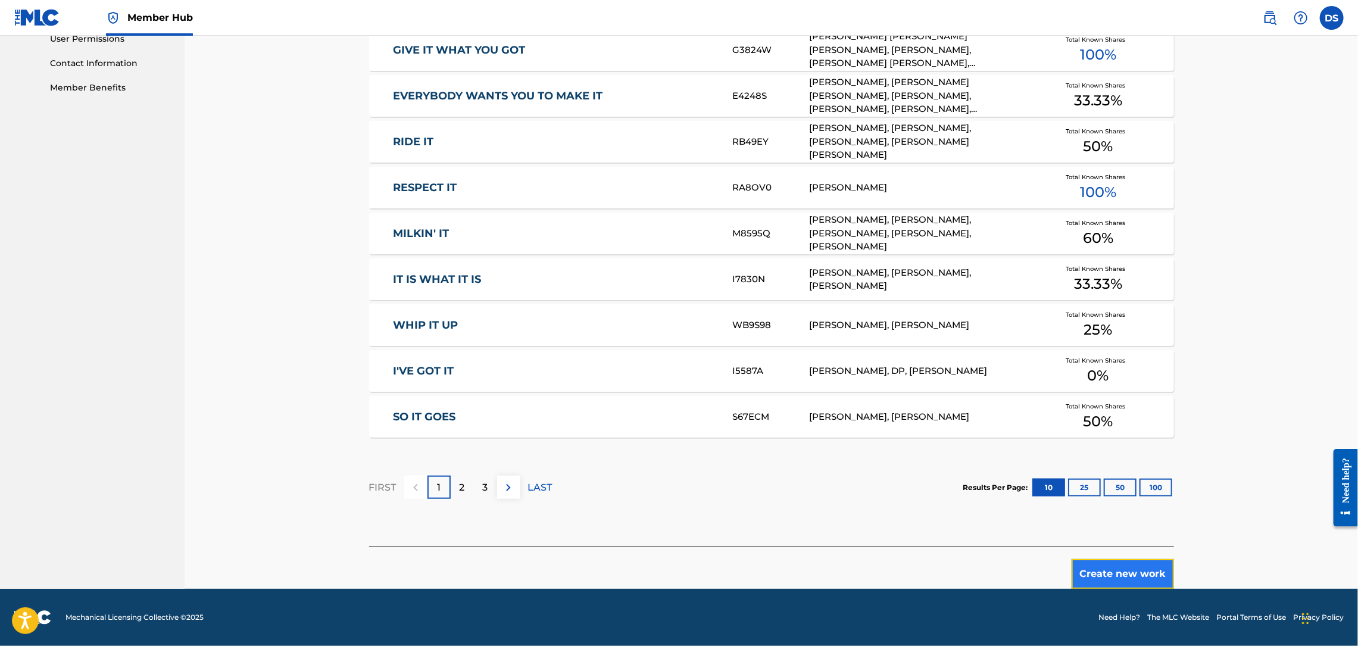
click at [1101, 578] on button "Create new work" at bounding box center [1123, 574] width 102 height 30
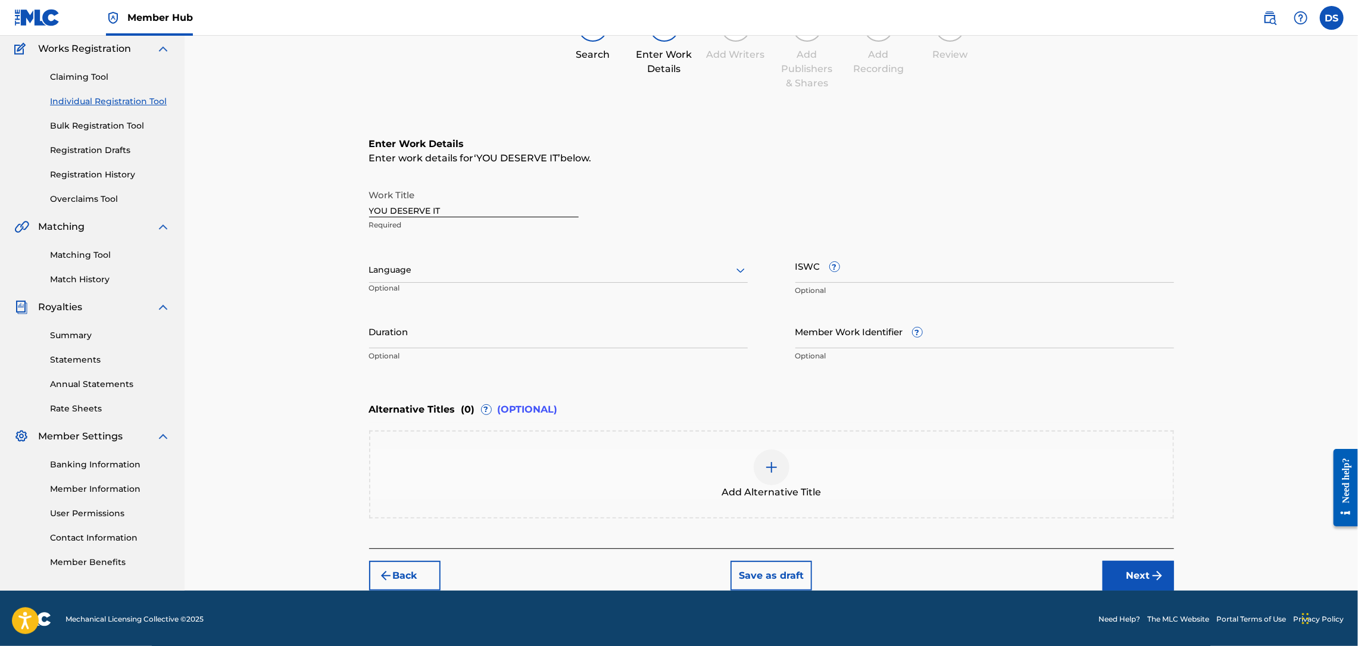
click at [463, 271] on div at bounding box center [558, 270] width 379 height 15
click at [406, 298] on div "English" at bounding box center [558, 296] width 377 height 27
click at [824, 344] on input "Member Work Identifier ?" at bounding box center [984, 331] width 379 height 34
type input "P358QM"
click at [1130, 572] on button "Next" at bounding box center [1138, 576] width 71 height 30
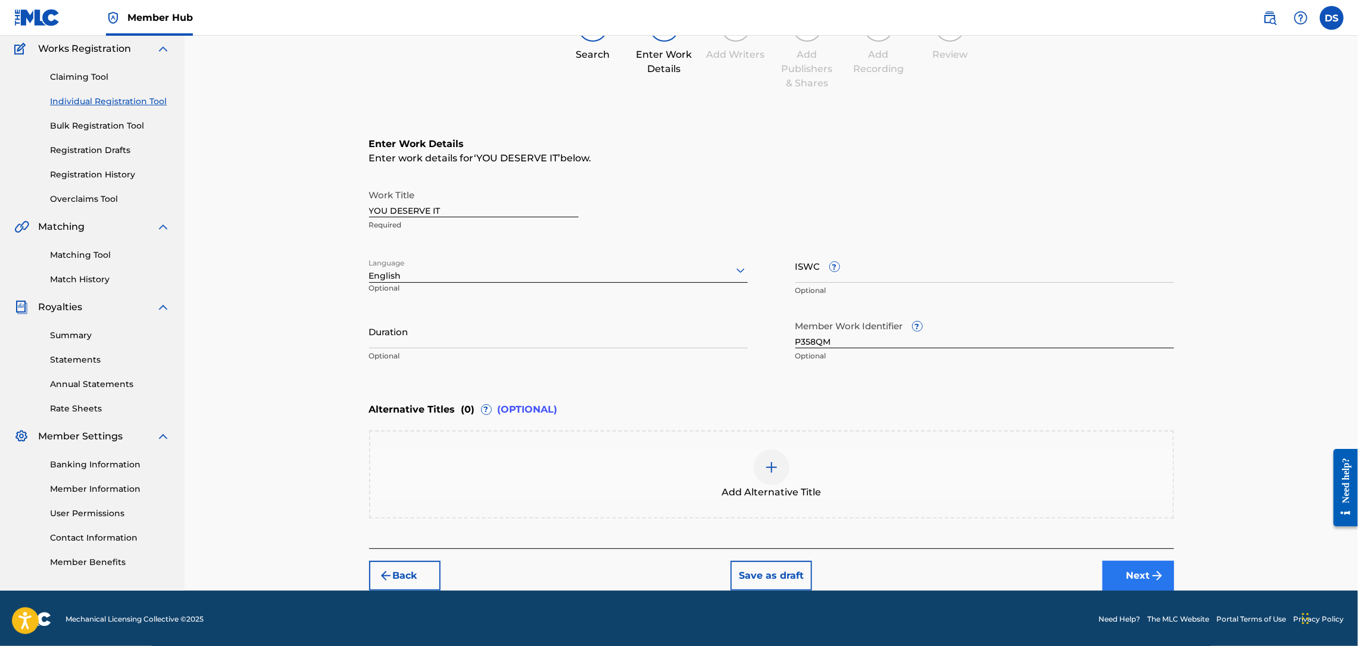
scroll to position [54, 0]
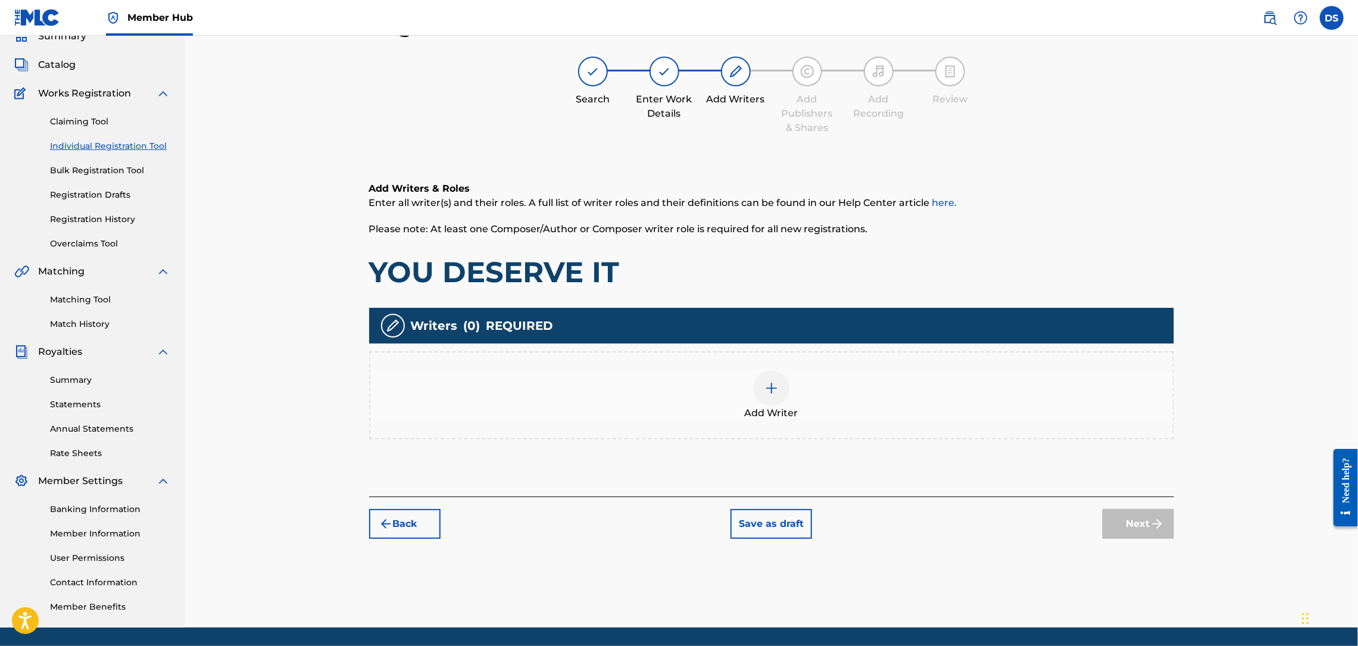
click at [766, 386] on img at bounding box center [771, 388] width 14 height 14
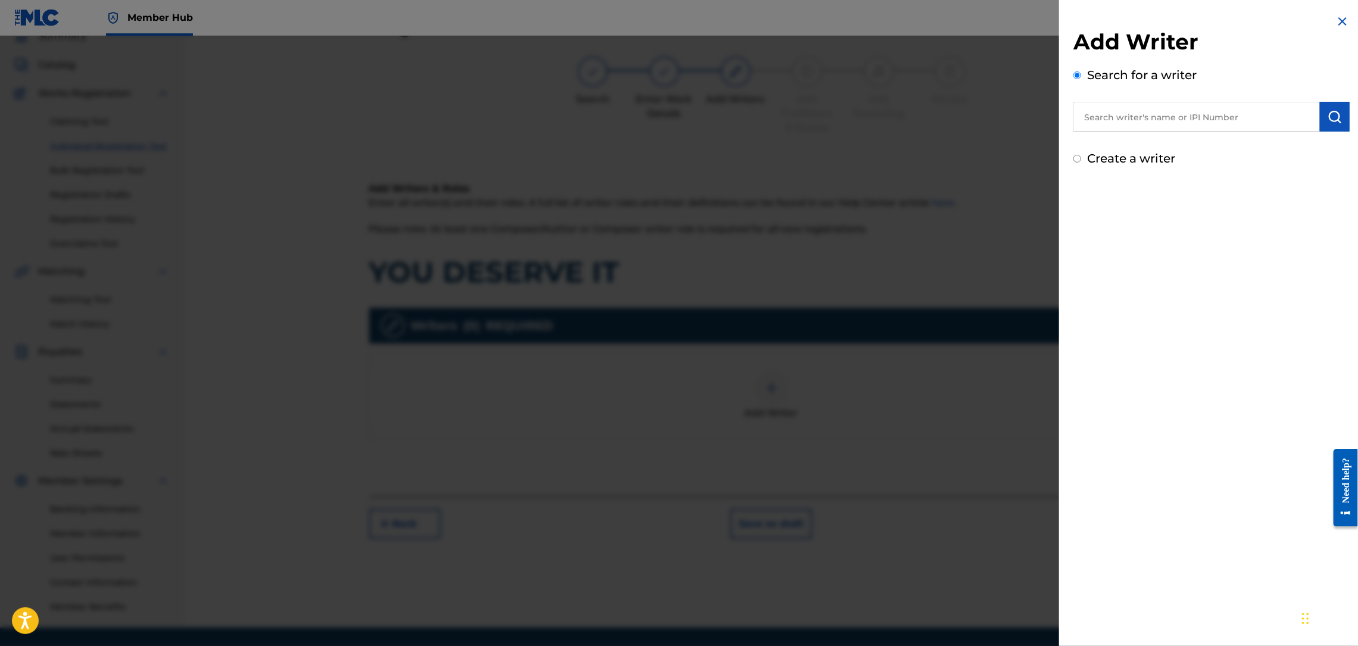
click at [1134, 122] on input "text" at bounding box center [1196, 117] width 246 height 30
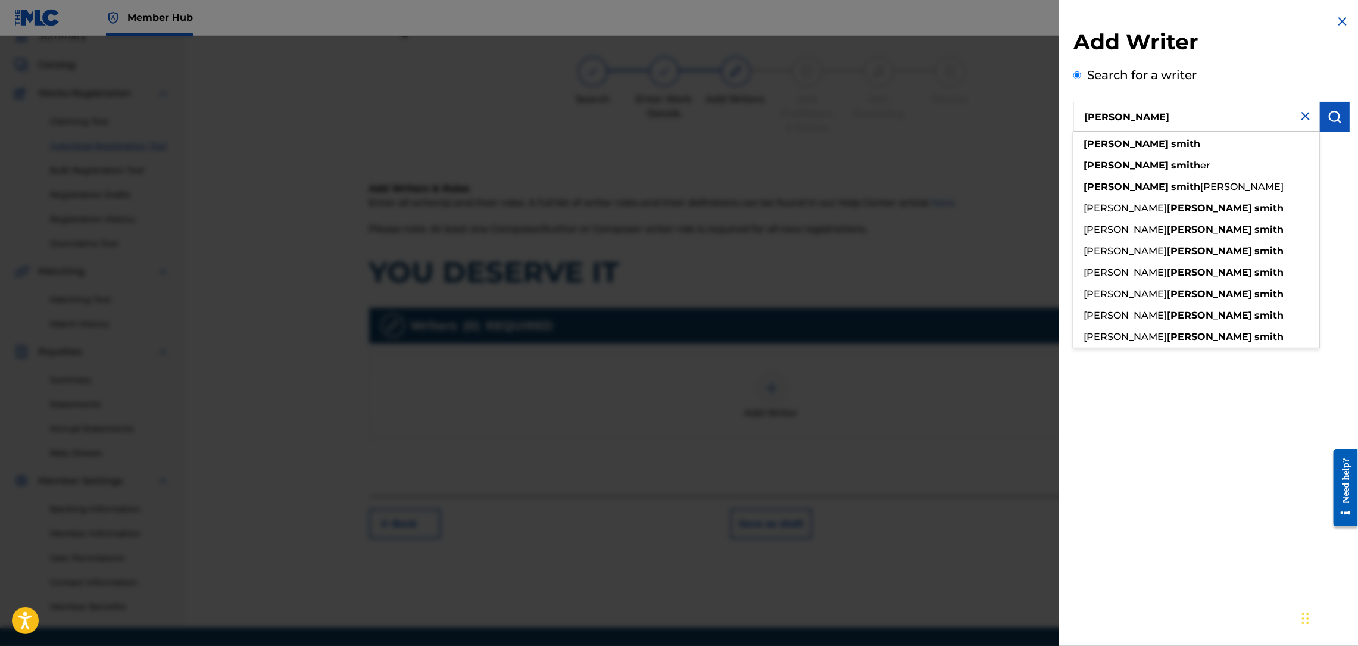
type input "[PERSON_NAME]"
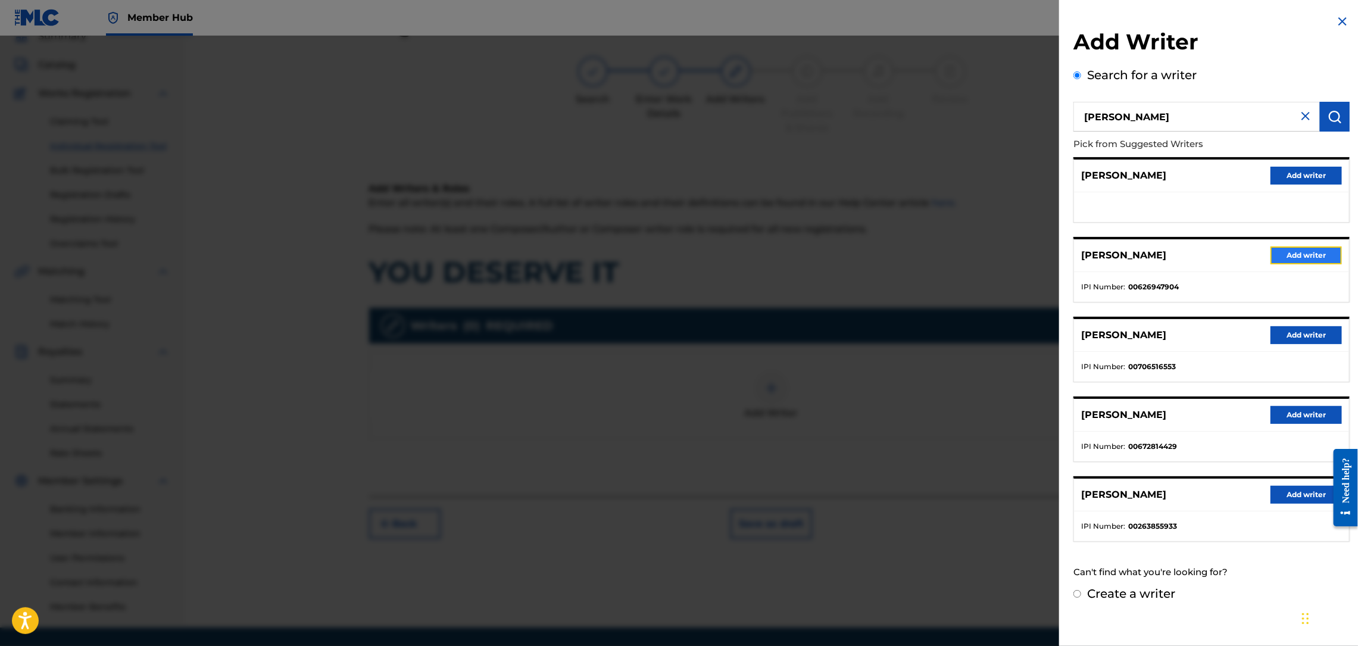
click at [1299, 255] on button "Add writer" at bounding box center [1306, 255] width 71 height 18
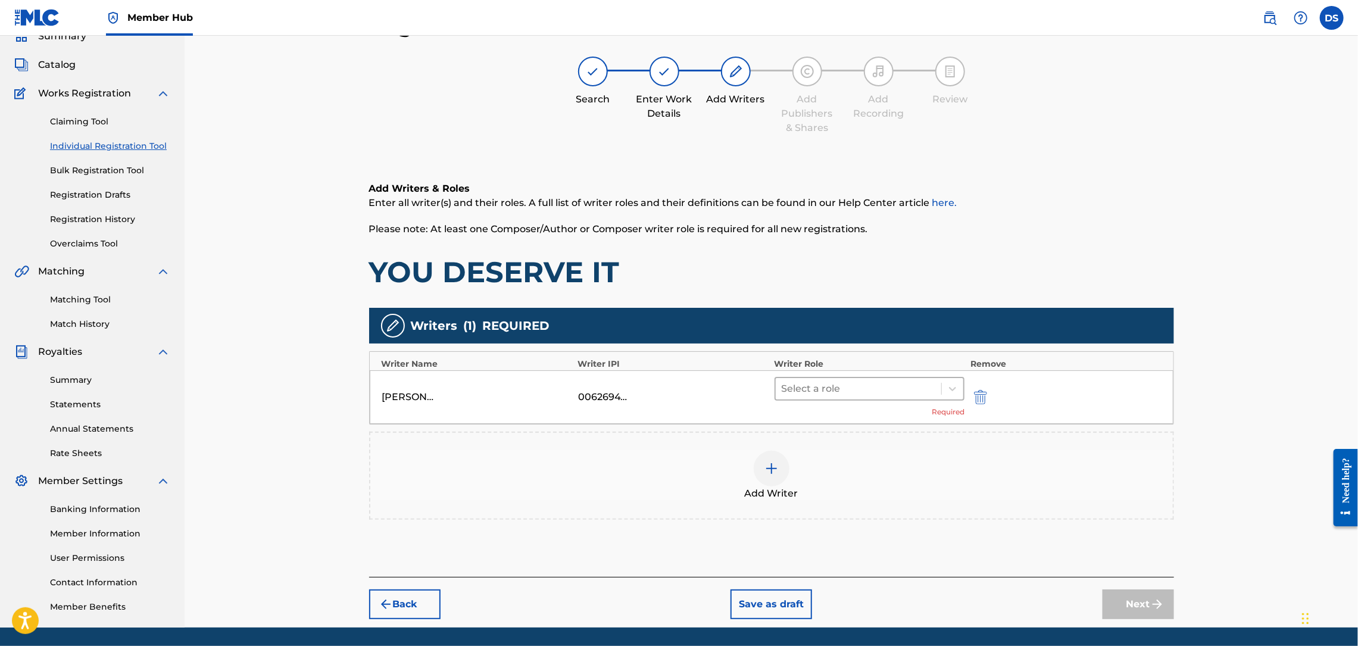
click at [857, 389] on div at bounding box center [859, 388] width 154 height 17
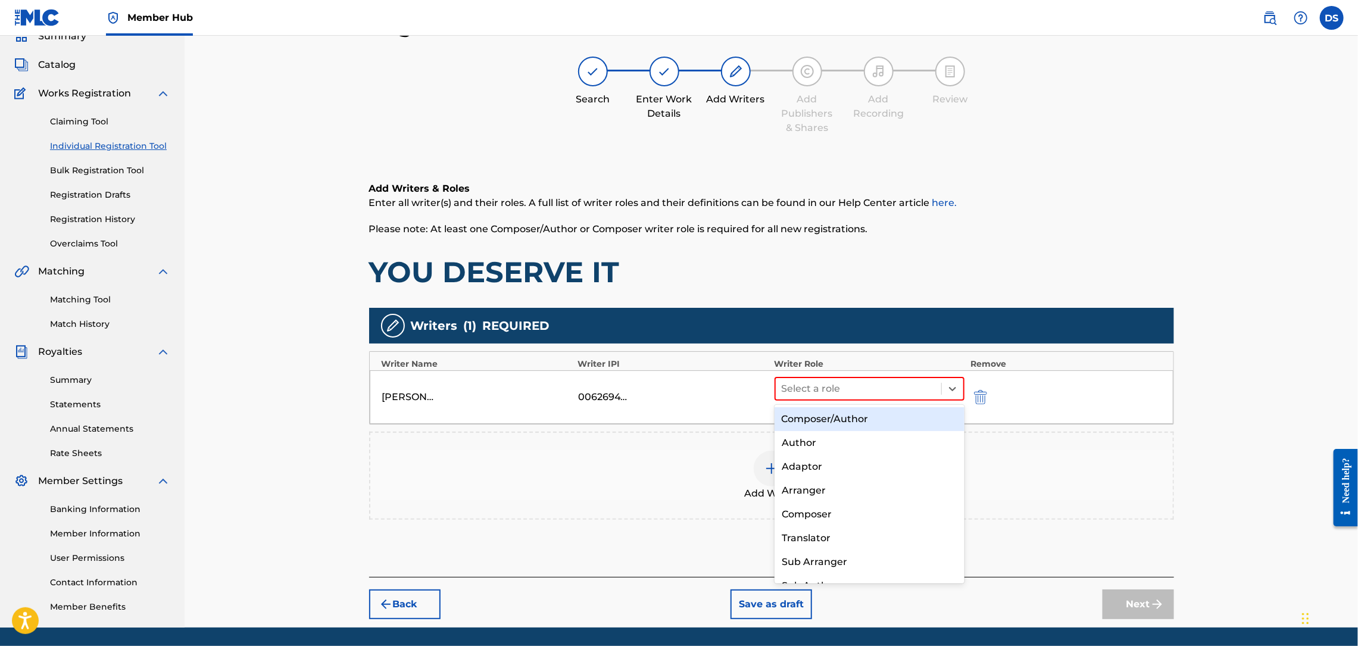
click at [805, 423] on div "Composer/Author" at bounding box center [870, 419] width 190 height 24
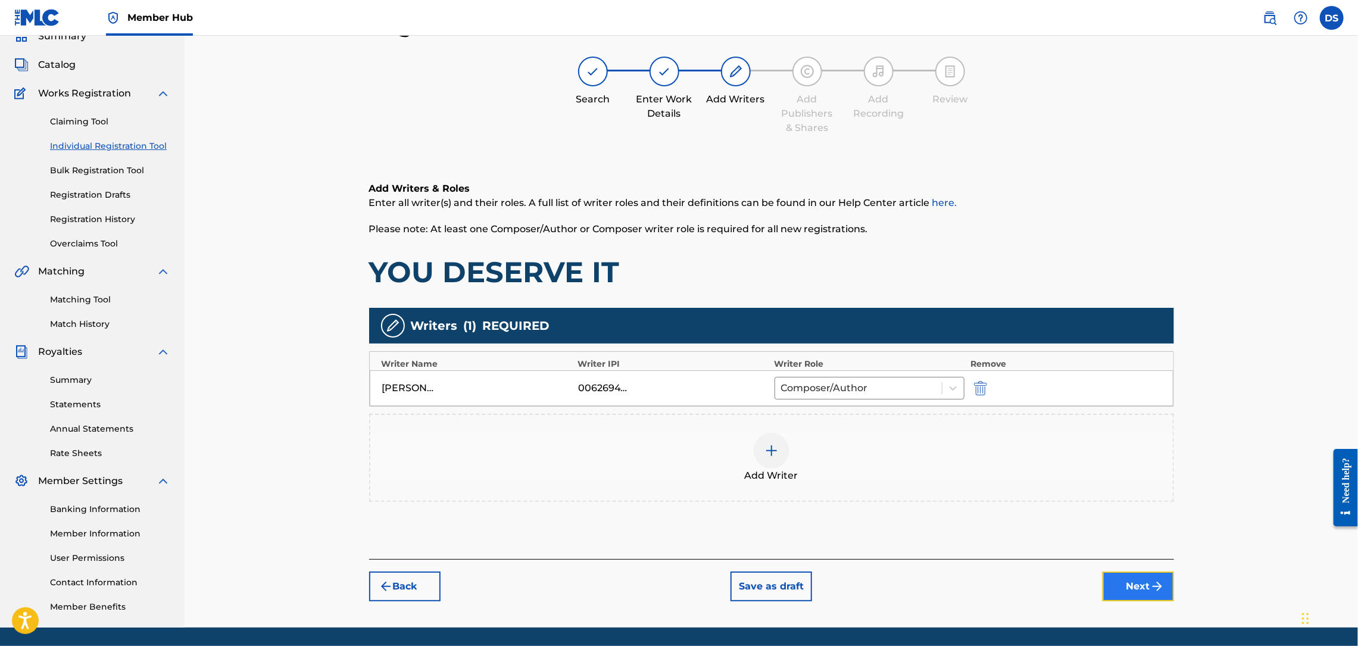
click at [1140, 583] on button "Next" at bounding box center [1138, 587] width 71 height 30
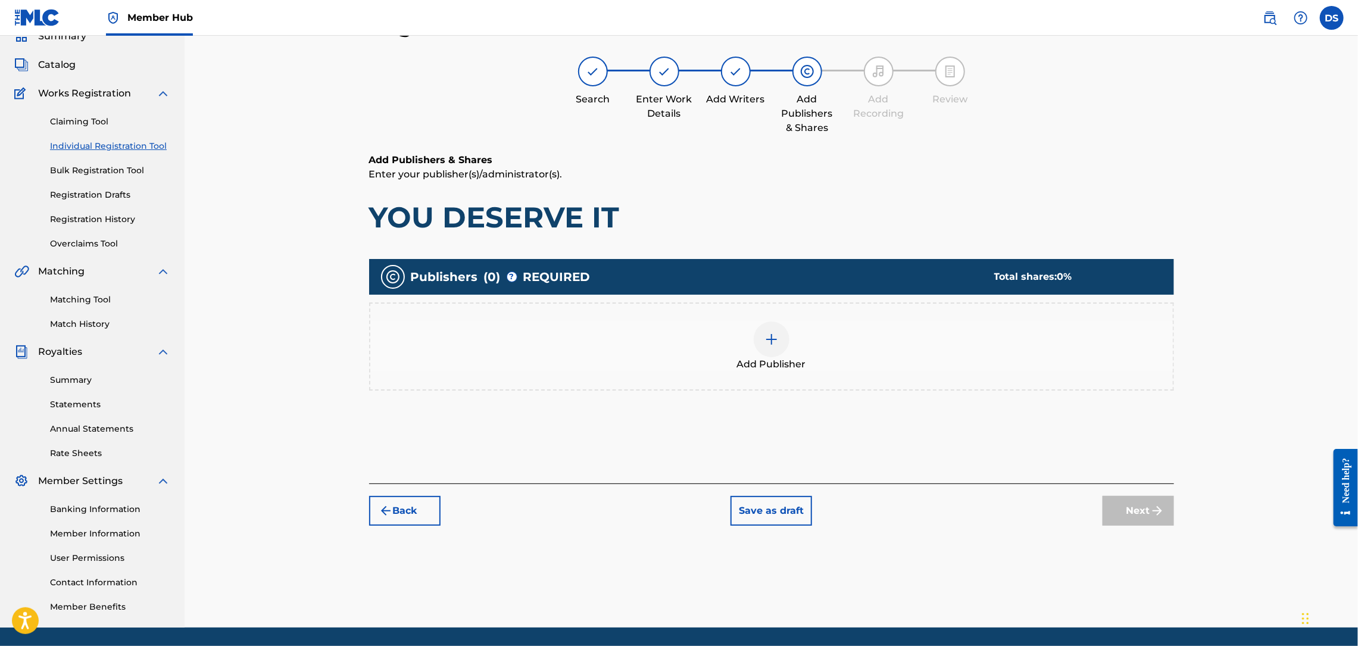
click at [777, 334] on img at bounding box center [771, 339] width 14 height 14
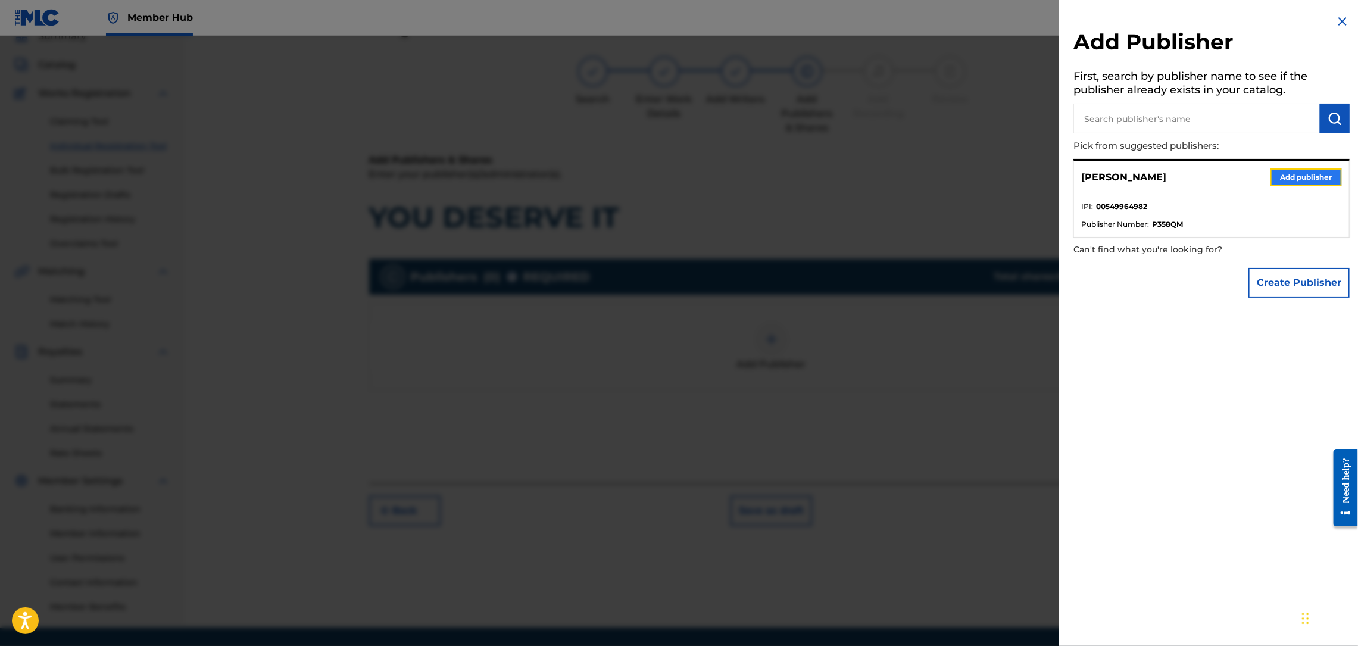
click at [1313, 173] on button "Add publisher" at bounding box center [1306, 177] width 71 height 18
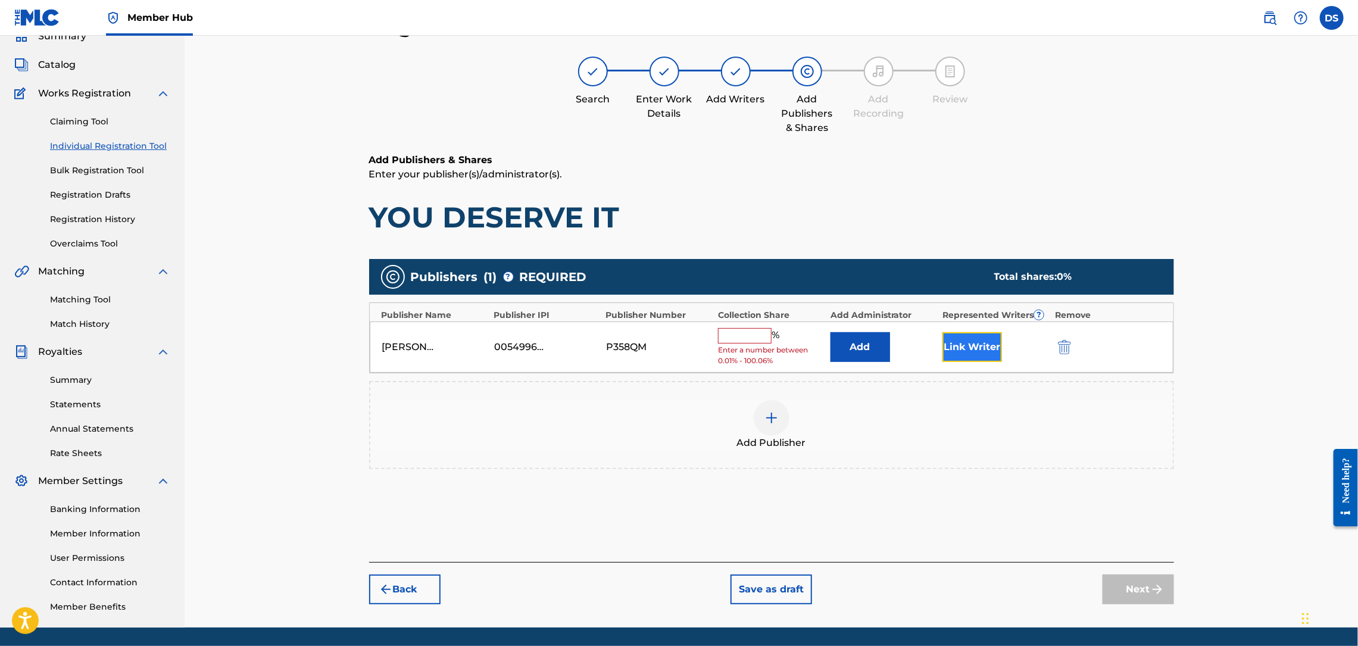
click at [943, 342] on button "Link Writer" at bounding box center [972, 347] width 60 height 30
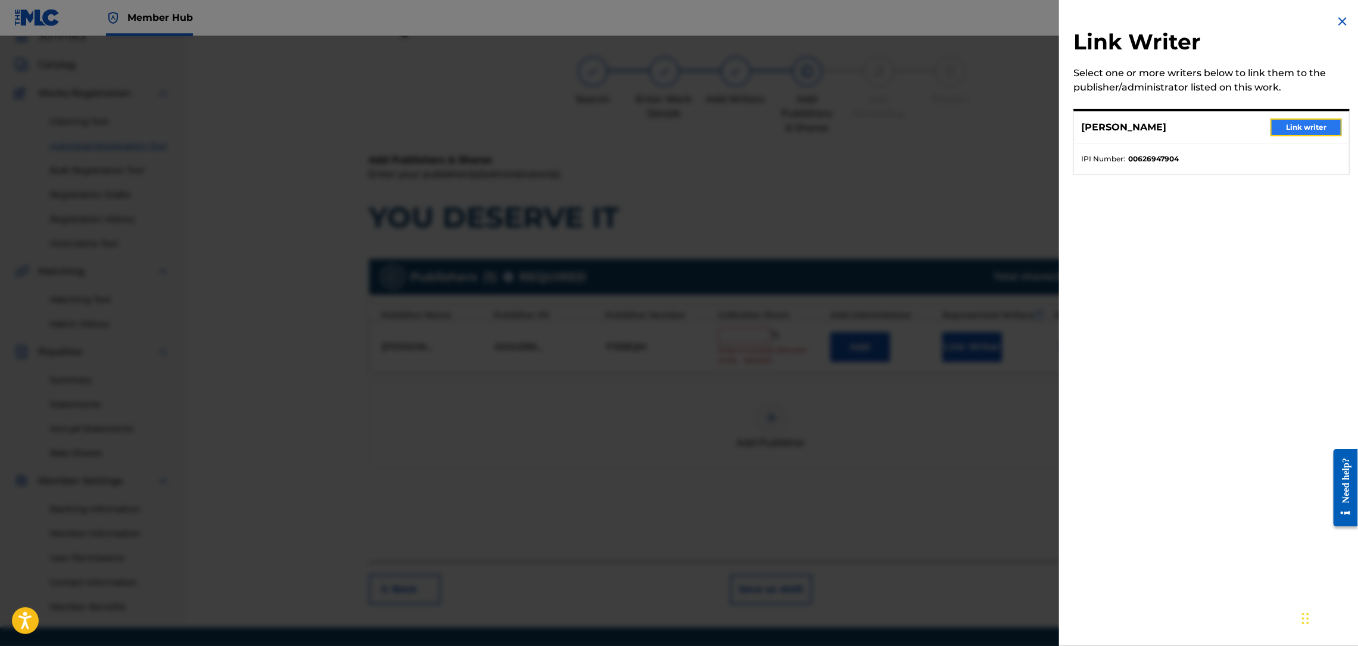
click at [1287, 129] on button "Link writer" at bounding box center [1306, 127] width 71 height 18
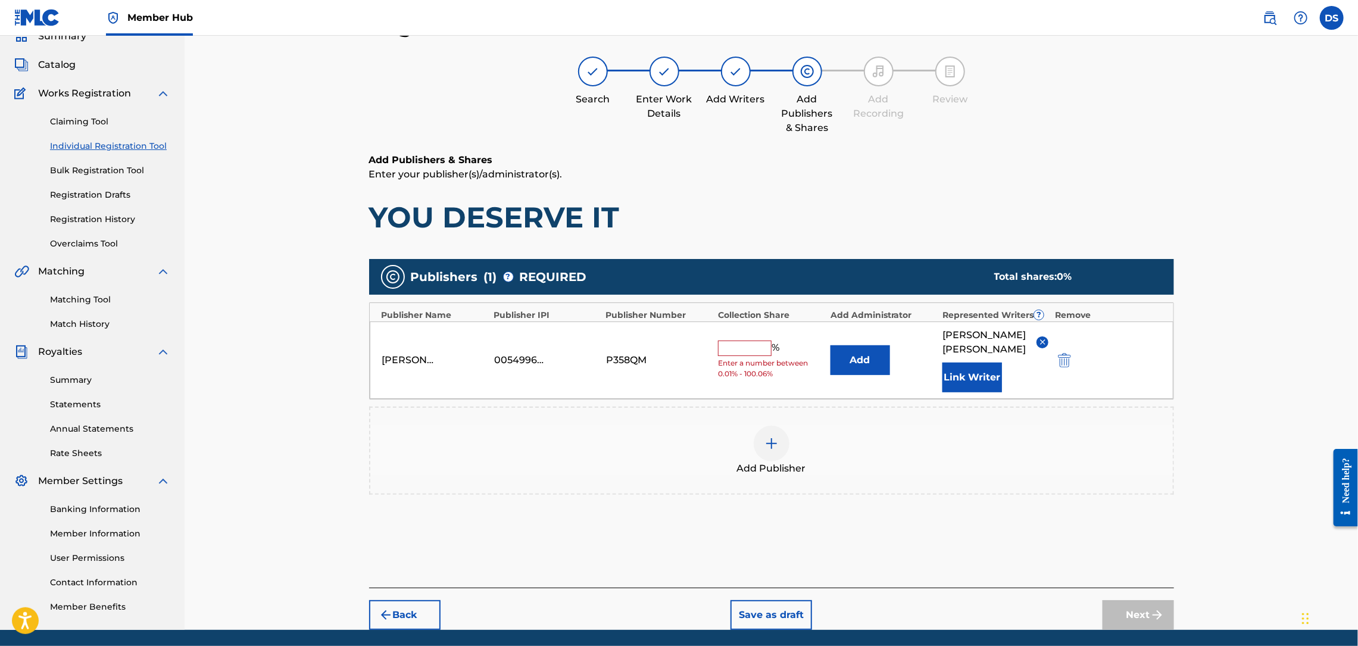
click at [735, 341] on input "text" at bounding box center [745, 348] width 54 height 15
type input "100"
click at [1135, 603] on button "Next" at bounding box center [1138, 615] width 71 height 30
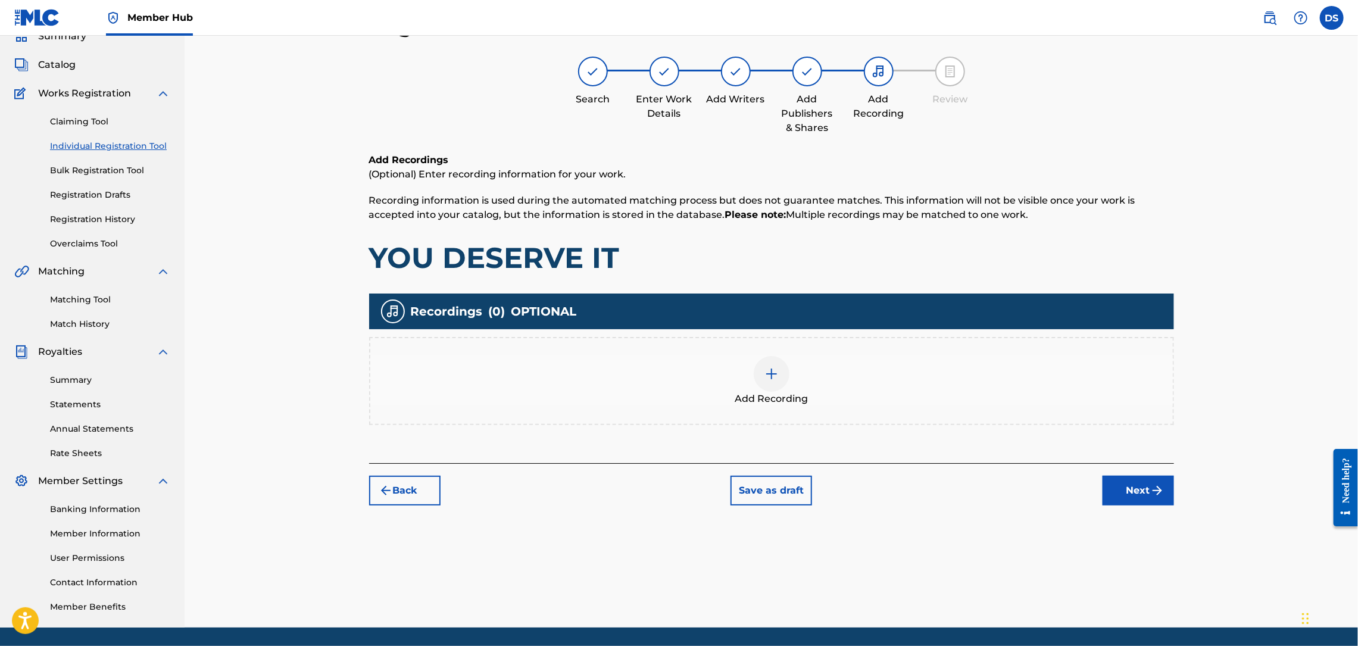
click at [781, 378] on div at bounding box center [772, 374] width 36 height 36
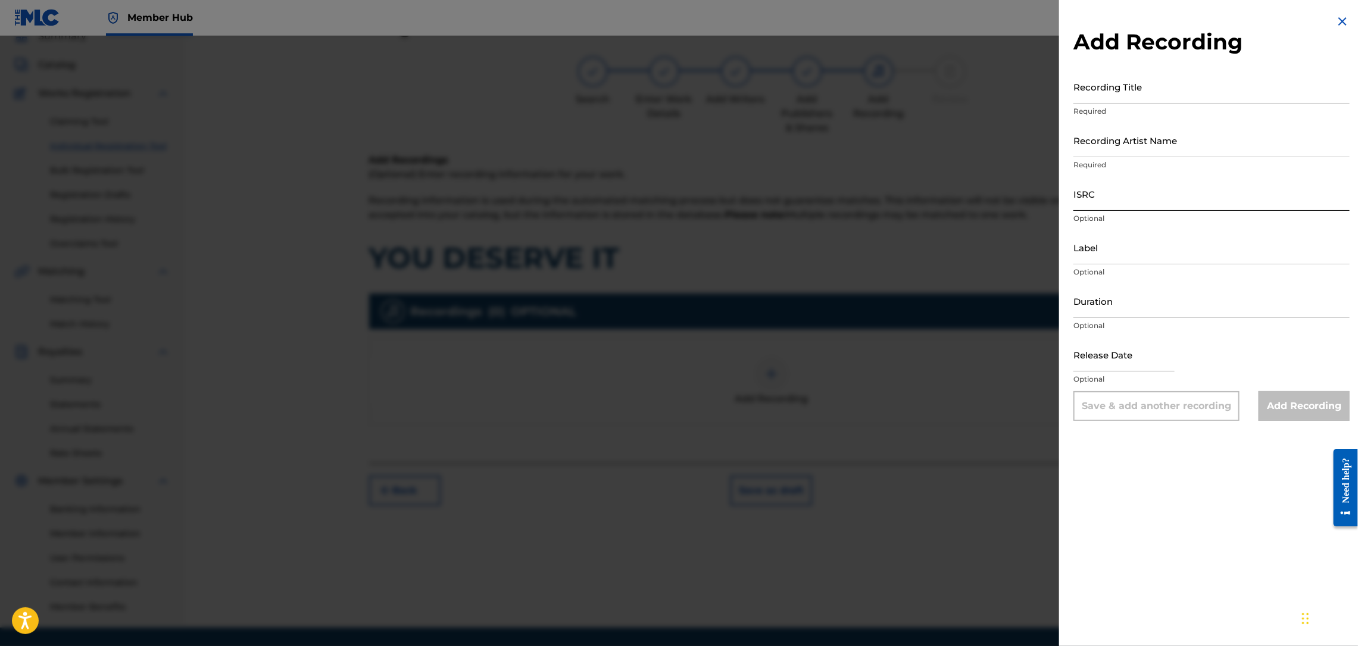
click at [1106, 196] on input "ISRC" at bounding box center [1211, 194] width 276 height 34
paste input "QZL382246800"
type input "QZL382246800"
click at [1085, 154] on input "Recording Artist Name" at bounding box center [1211, 140] width 276 height 34
type input "RICH PRICK [PERSON_NAME]"
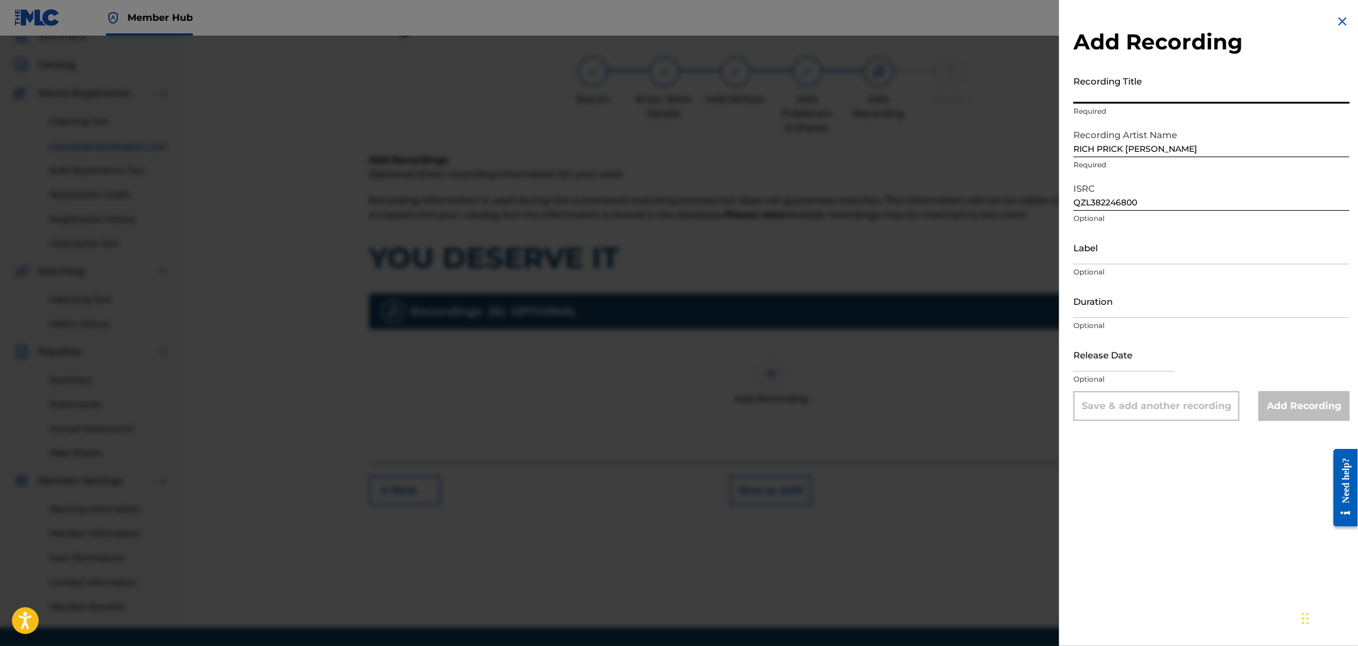
click at [1115, 90] on input "Recording Title" at bounding box center [1211, 87] width 276 height 34
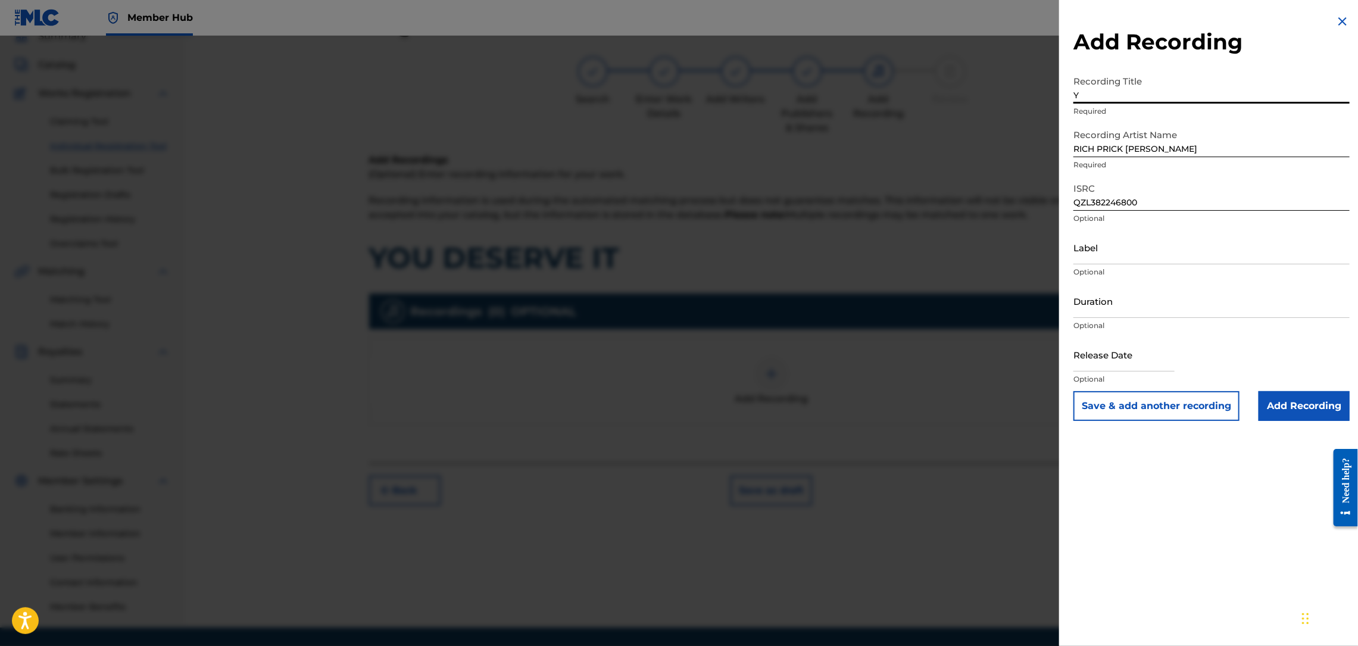
click at [1115, 90] on input "Y" at bounding box center [1211, 87] width 276 height 34
type input "YOU DERSERVE IT"
click at [1301, 417] on input "Add Recording" at bounding box center [1304, 406] width 91 height 30
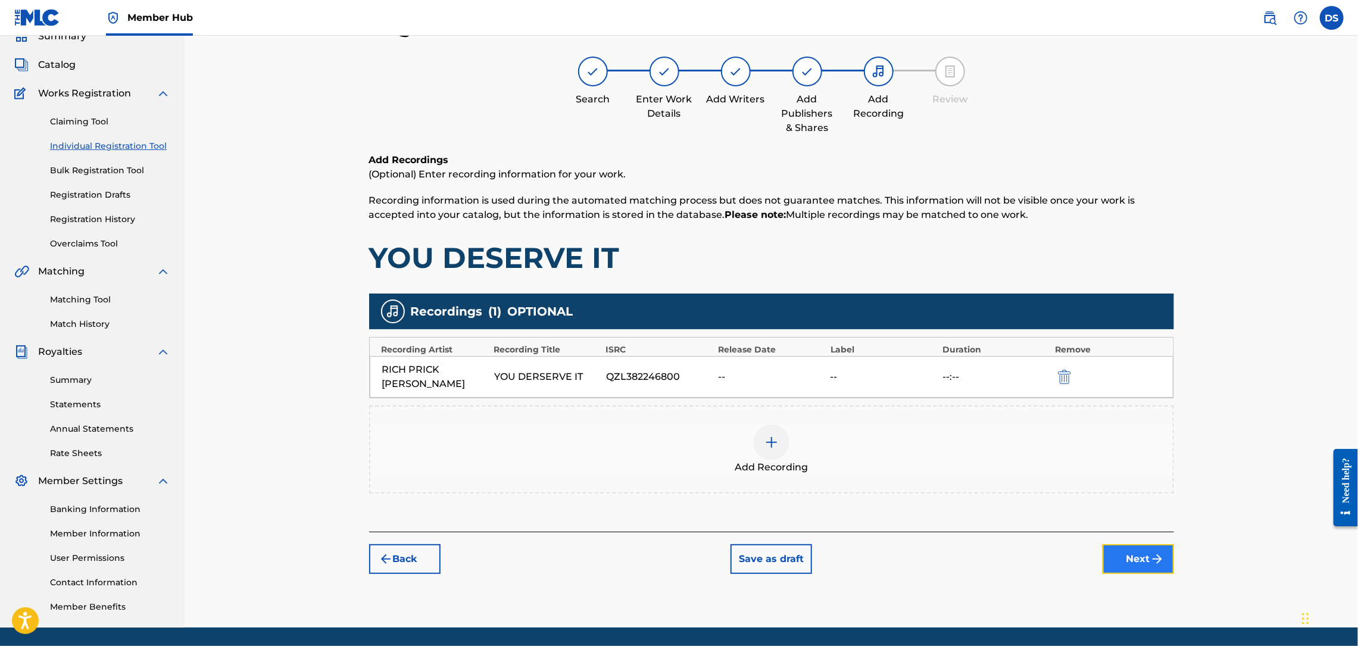
click at [1134, 544] on button "Next" at bounding box center [1138, 559] width 71 height 30
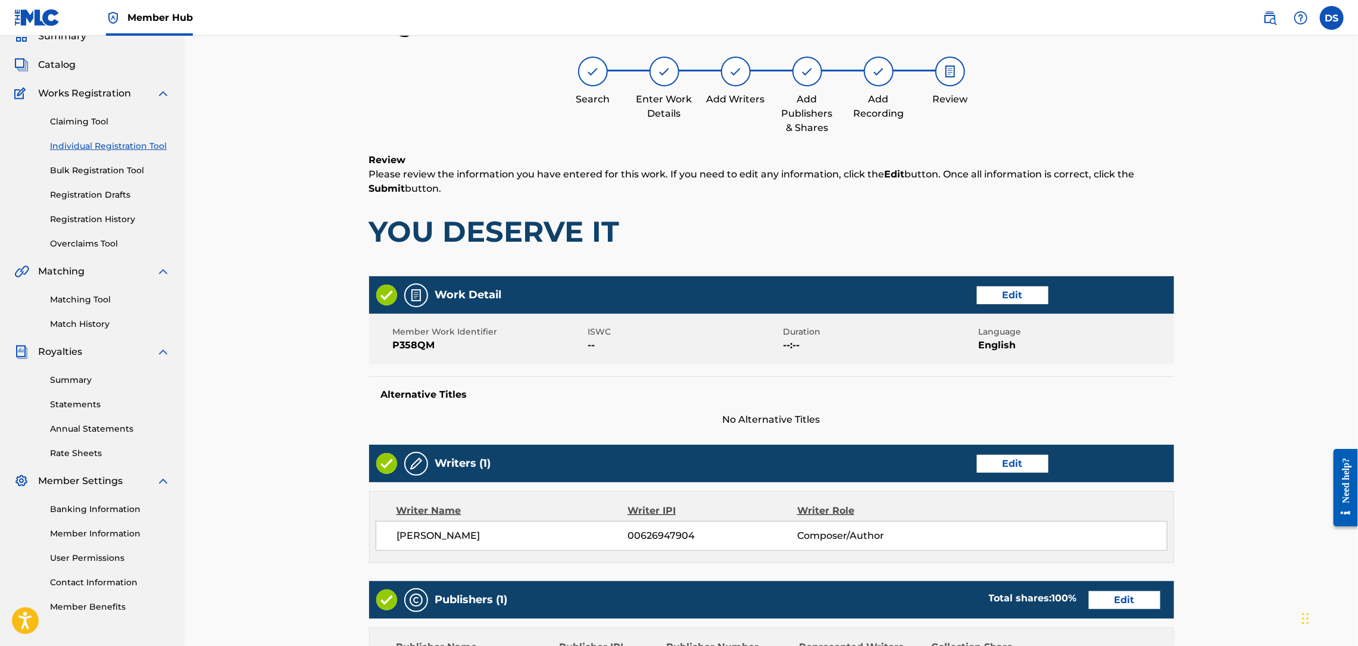
click at [1261, 332] on div "Register Work Search Enter Work Details Add Writers Add Publishers & Shares Add…" at bounding box center [772, 439] width 1174 height 914
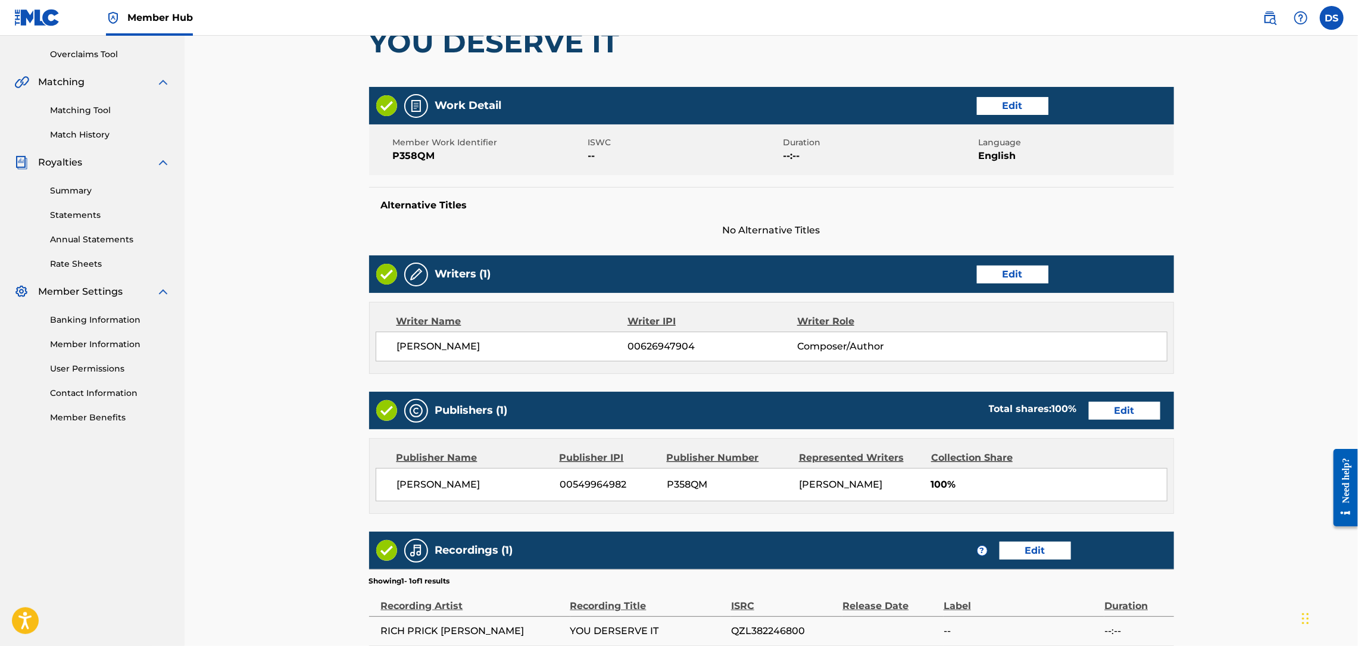
scroll to position [362, 0]
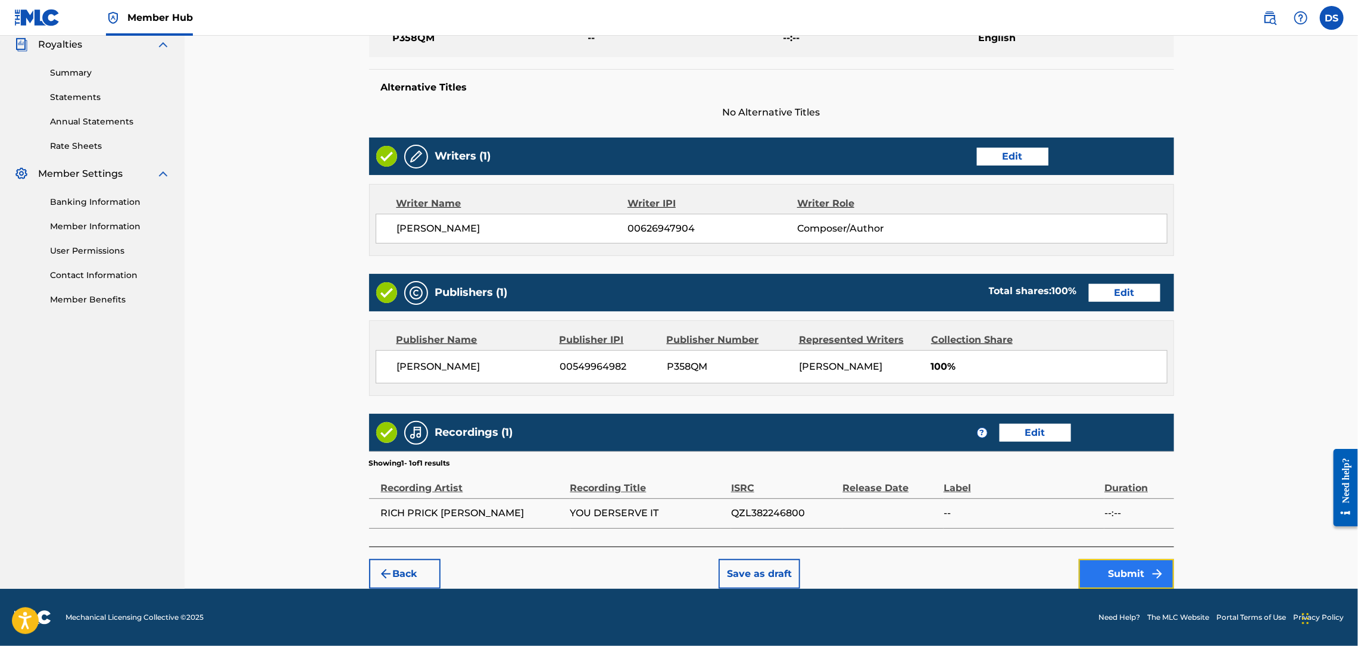
click at [1140, 566] on button "Submit" at bounding box center [1126, 574] width 95 height 30
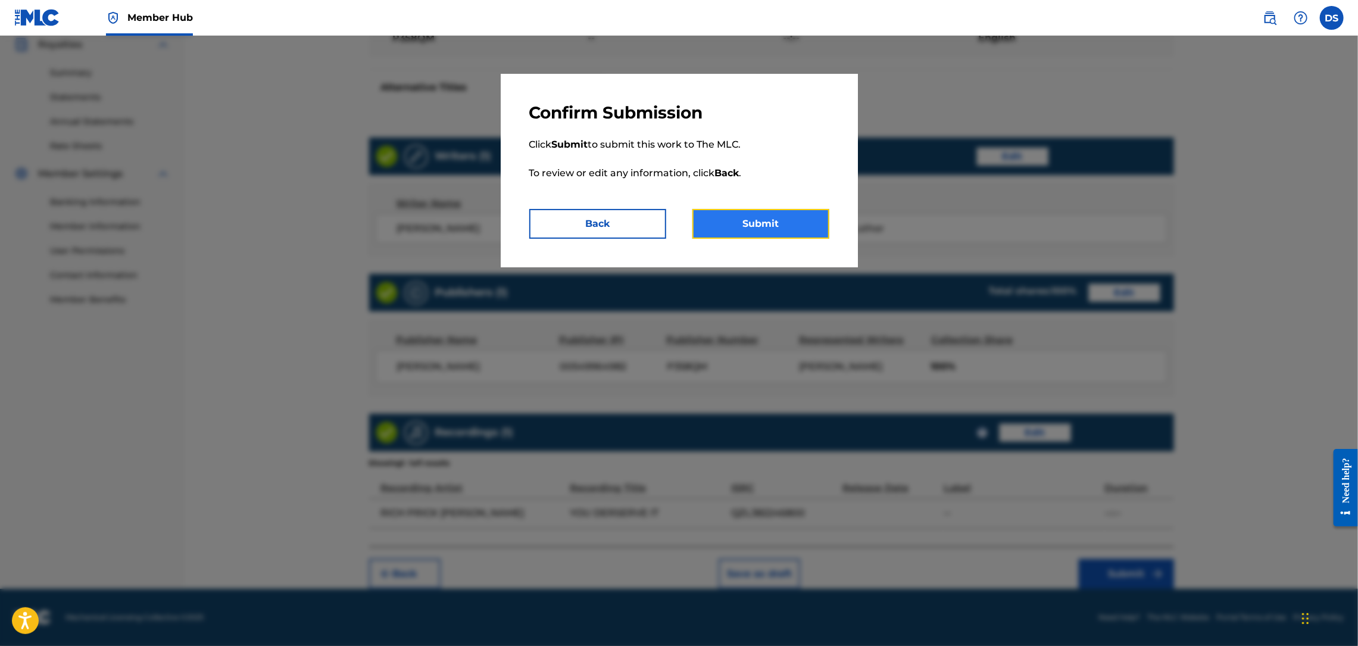
click at [769, 221] on button "Submit" at bounding box center [760, 224] width 137 height 30
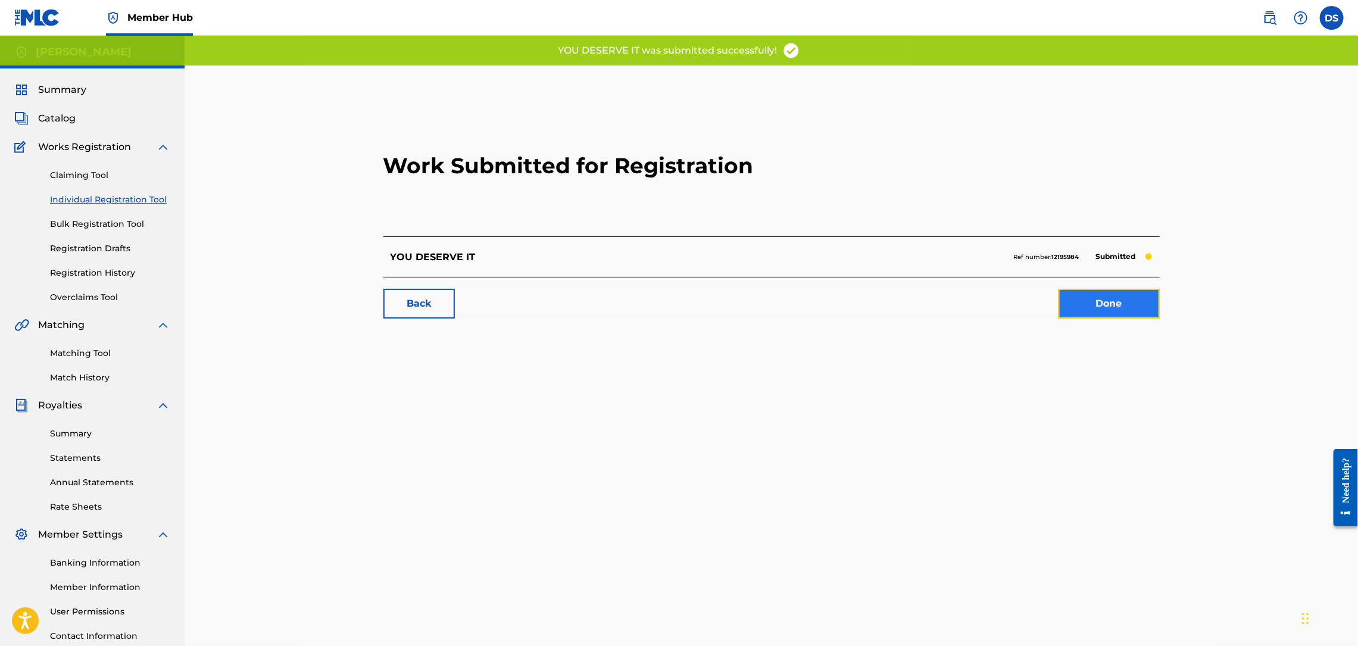
click at [1114, 310] on link "Done" at bounding box center [1109, 304] width 101 height 30
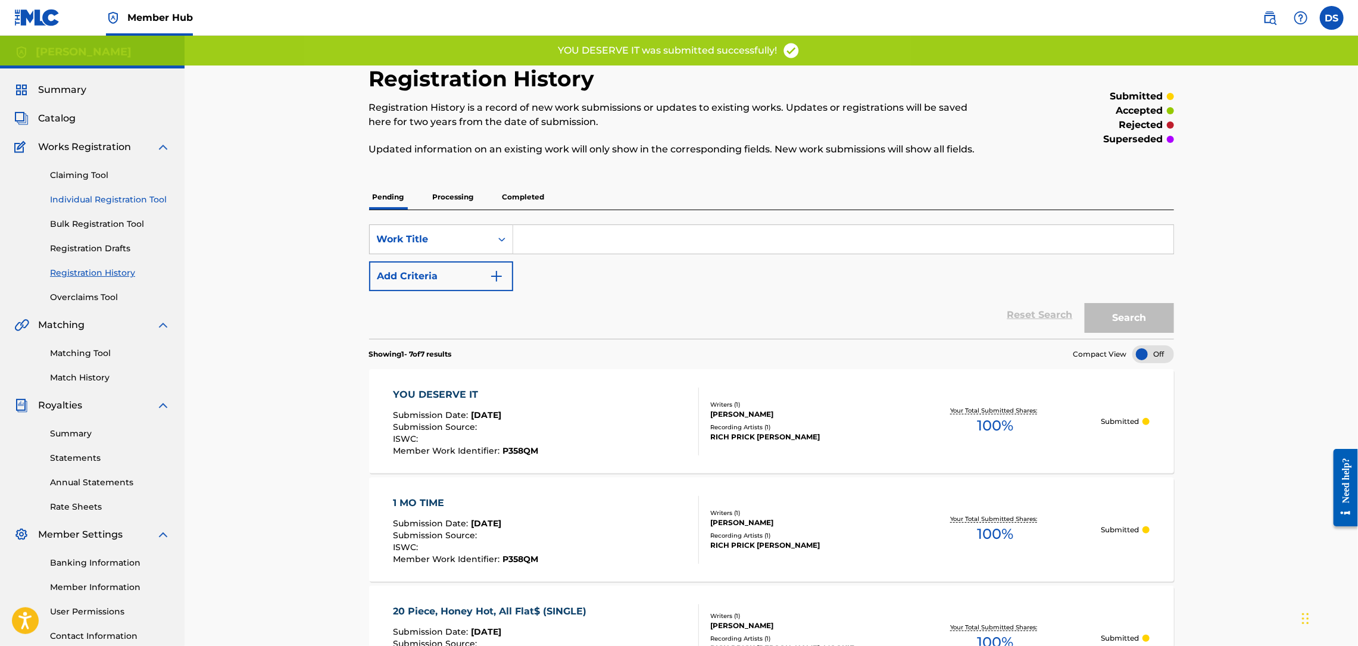
click at [74, 205] on link "Individual Registration Tool" at bounding box center [110, 199] width 120 height 13
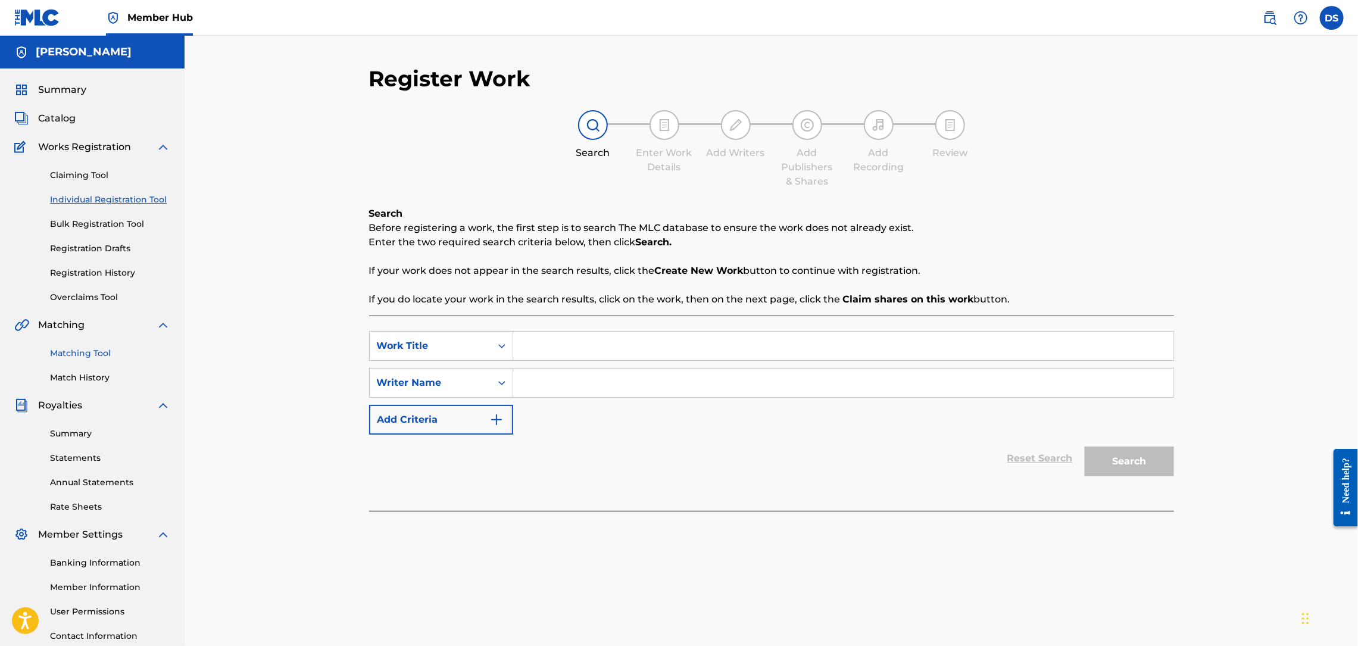
click at [80, 356] on link "Matching Tool" at bounding box center [110, 353] width 120 height 13
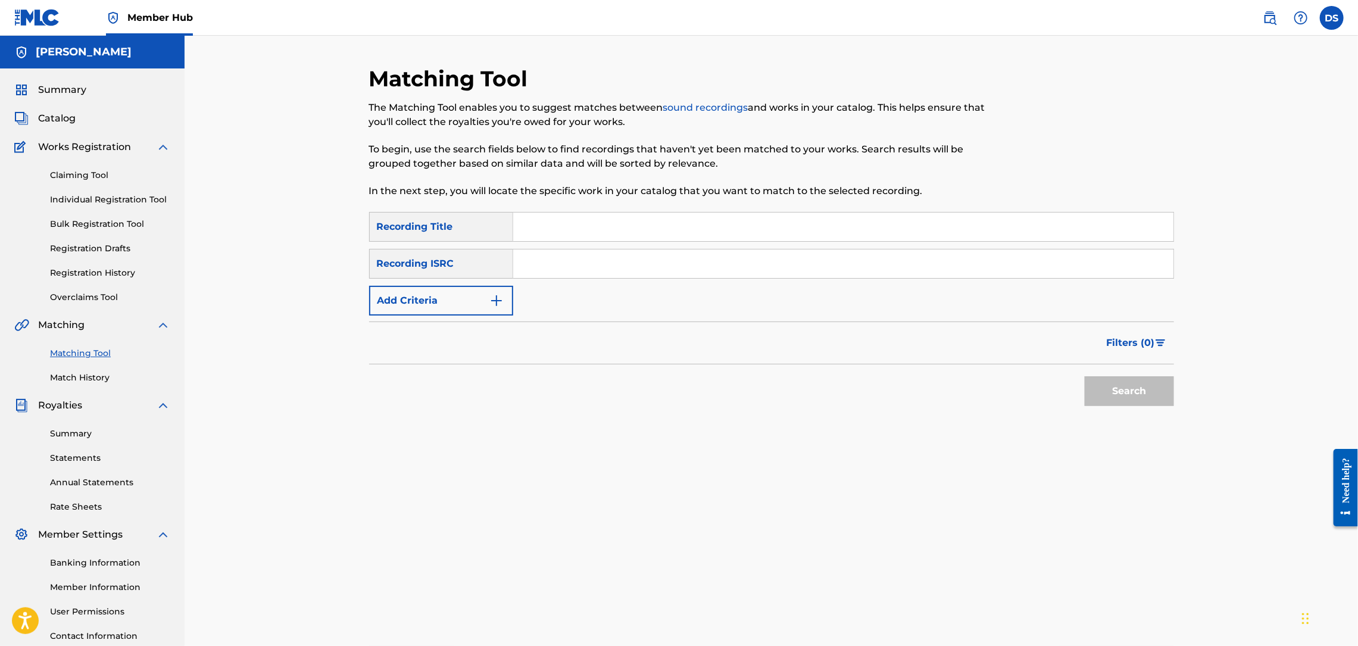
click at [525, 288] on div "SearchWithCriteria7e87a1a5-3453-4800-9367-1ba0a219b2a5 Recording Title SearchWi…" at bounding box center [771, 264] width 805 height 104
click at [530, 268] on input "Search Form" at bounding box center [843, 263] width 660 height 29
paste input "QZL382246796"
type input "QZL382246796"
click at [557, 225] on input "Search Form" at bounding box center [843, 227] width 660 height 29
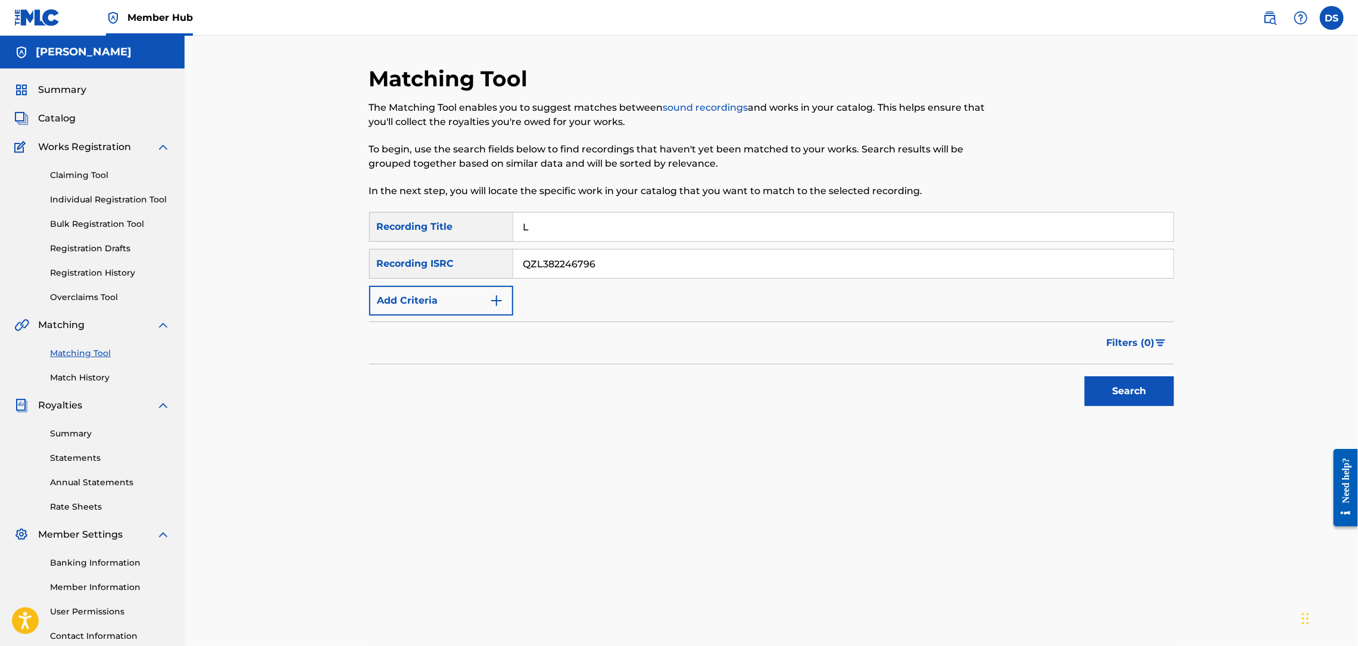
type input "Let Us Thru"
click at [1108, 391] on button "Search" at bounding box center [1129, 391] width 89 height 30
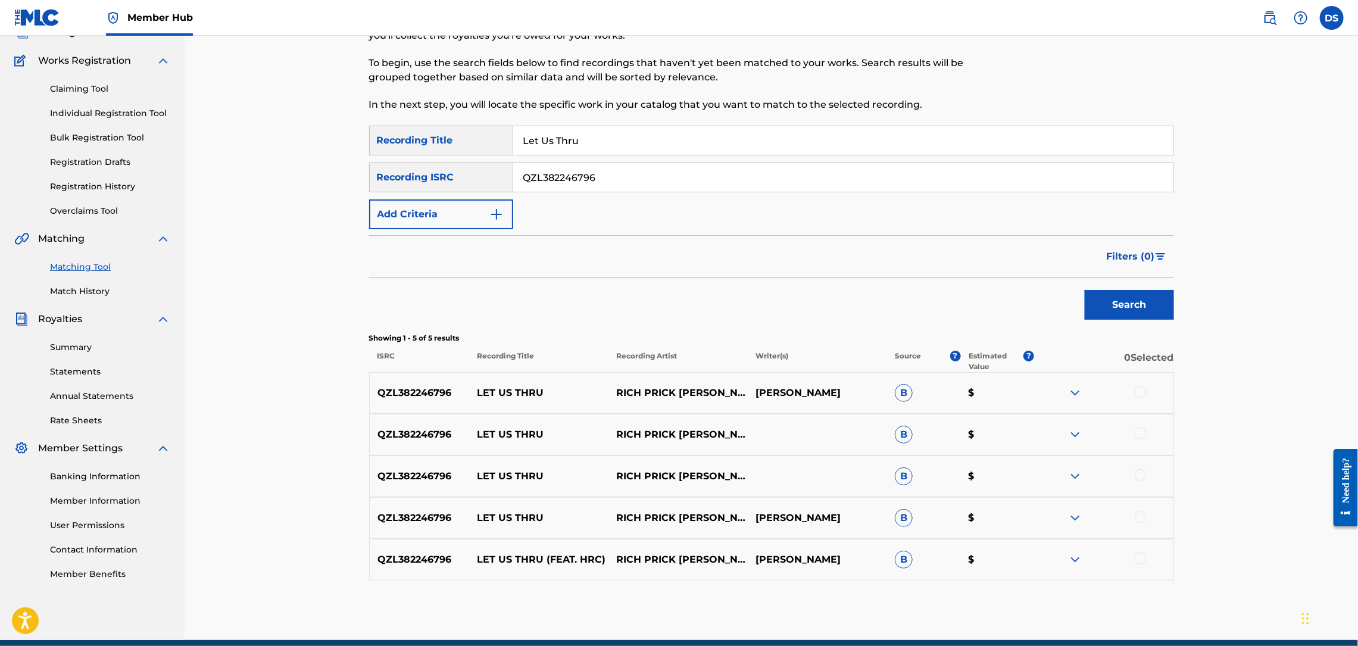
scroll to position [138, 0]
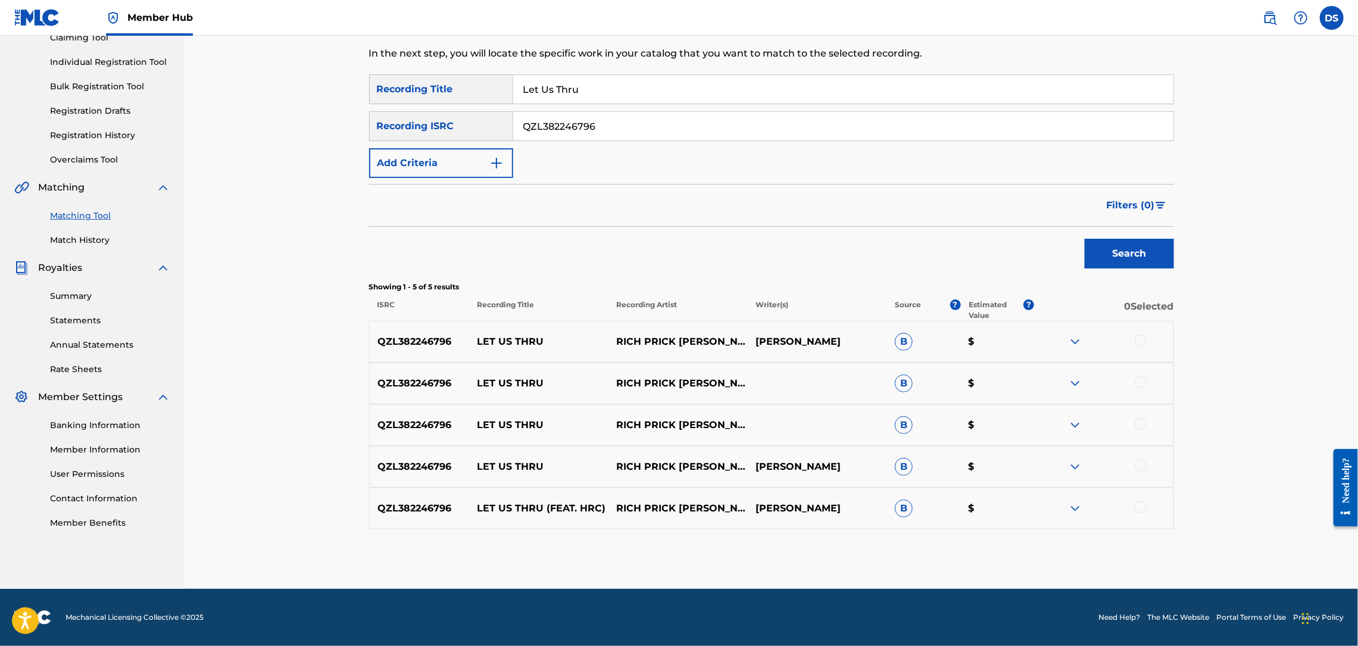
drag, startPoint x: 633, startPoint y: 115, endPoint x: 485, endPoint y: 127, distance: 148.8
click at [485, 127] on div "SearchWithCriteriad04e843f-eac5-4b2a-b459-94516892c63c Recording ISRC QZL382246…" at bounding box center [771, 126] width 805 height 30
paste input "[URL][DOMAIN_NAME]"
type input "[URL][DOMAIN_NAME]"
drag, startPoint x: 967, startPoint y: 127, endPoint x: 508, endPoint y: 163, distance: 460.5
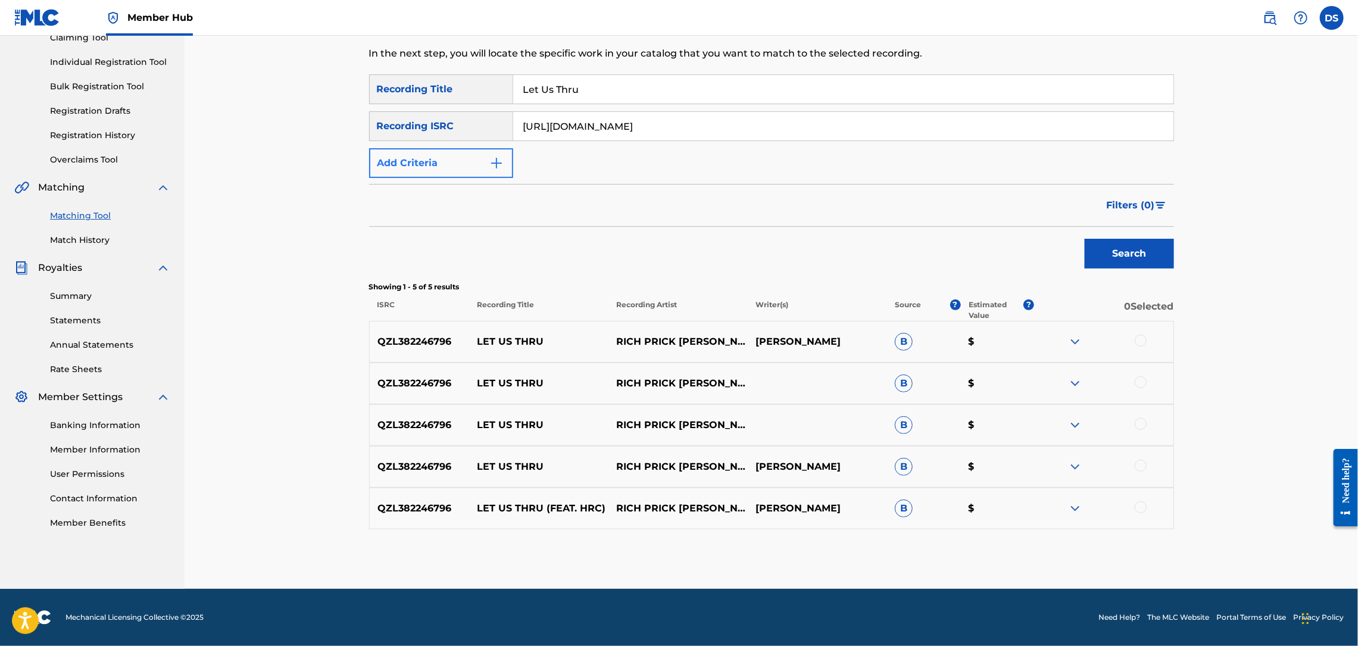
click at [508, 163] on div "SearchWithCriteria7e87a1a5-3453-4800-9367-1ba0a219b2a5 Recording Title Let Us T…" at bounding box center [771, 126] width 805 height 104
paste input "QZL382246803"
type input "QZL382246803"
drag, startPoint x: 634, startPoint y: 83, endPoint x: 529, endPoint y: 104, distance: 107.3
click at [529, 104] on div "SearchWithCriteria7e87a1a5-3453-4800-9367-1ba0a219b2a5 Recording Title Let Us T…" at bounding box center [771, 126] width 805 height 104
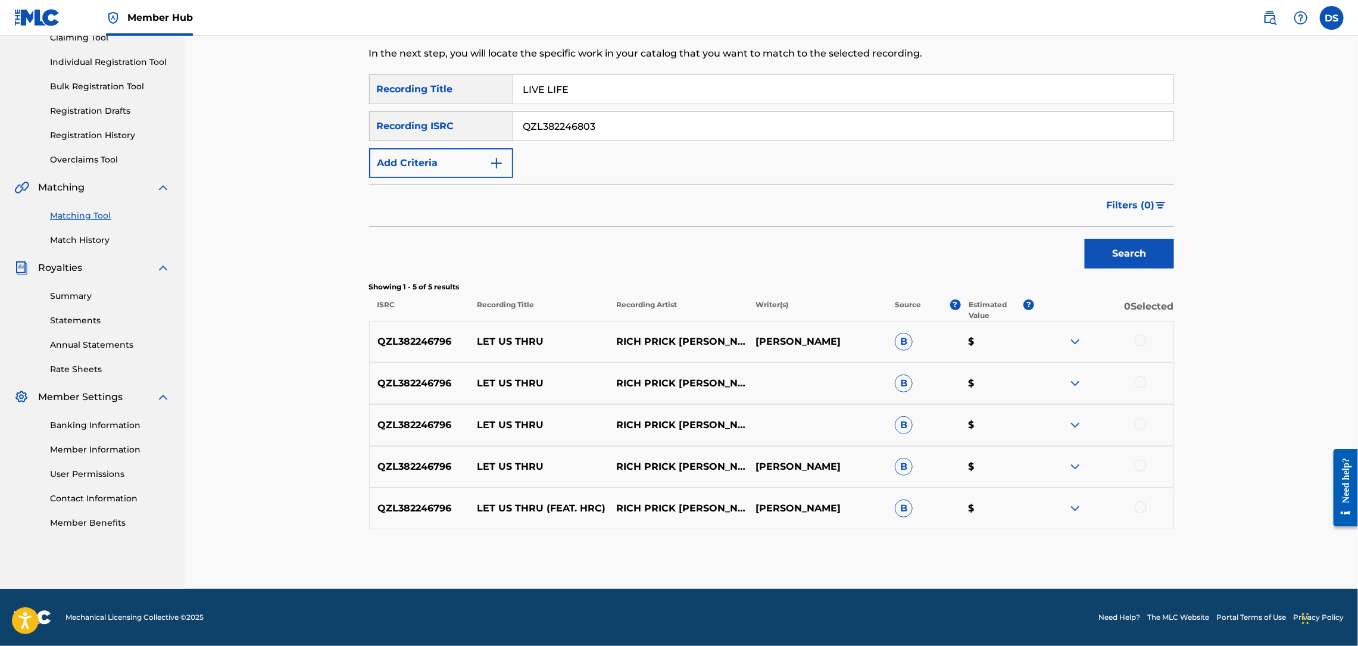
type input "LIVE LIFE"
click at [1085, 239] on button "Search" at bounding box center [1129, 254] width 89 height 30
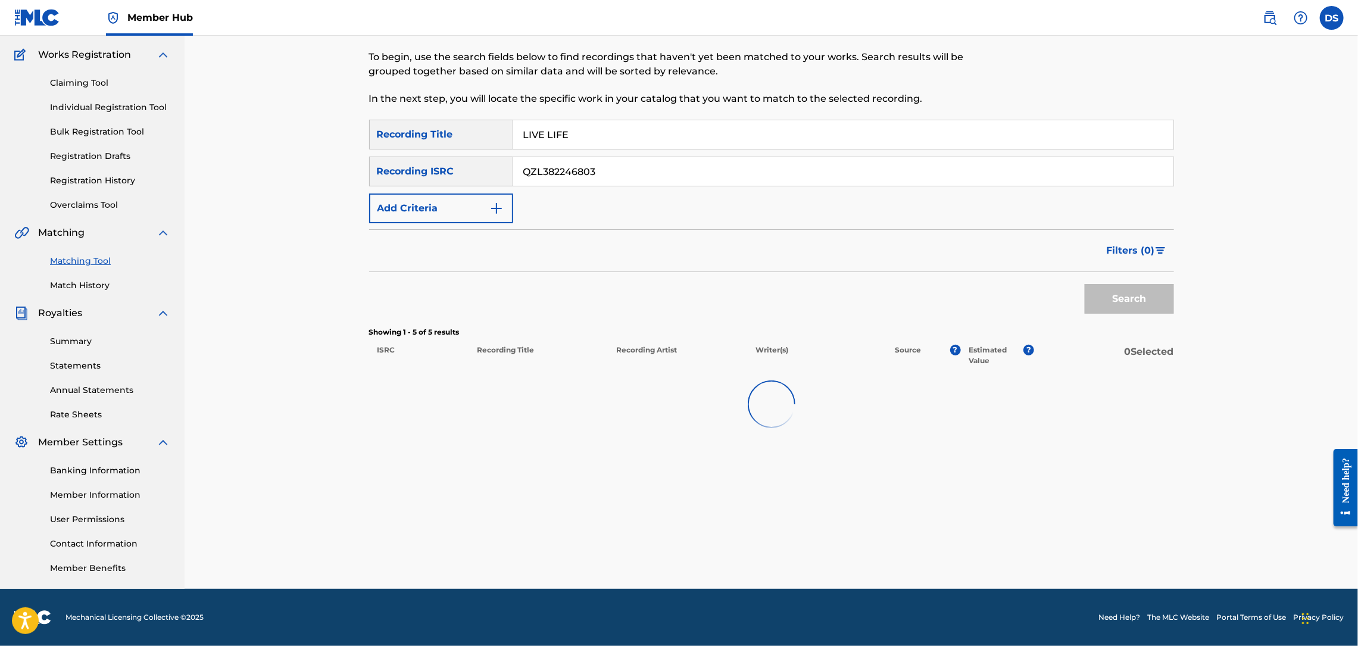
scroll to position [92, 0]
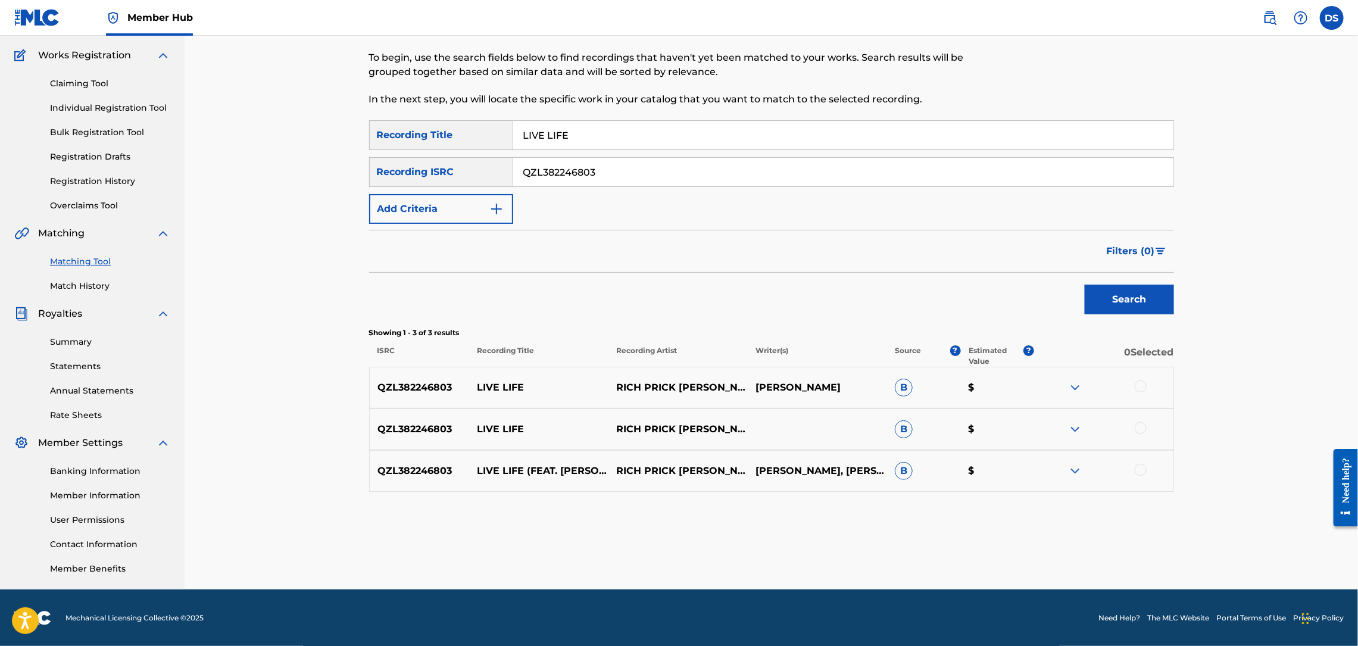
click at [1141, 473] on div at bounding box center [1141, 470] width 12 height 12
click at [1144, 425] on div at bounding box center [1141, 428] width 12 height 12
click at [1142, 390] on div at bounding box center [1141, 386] width 12 height 12
click at [873, 542] on button "Match 3 Groups" at bounding box center [837, 549] width 132 height 30
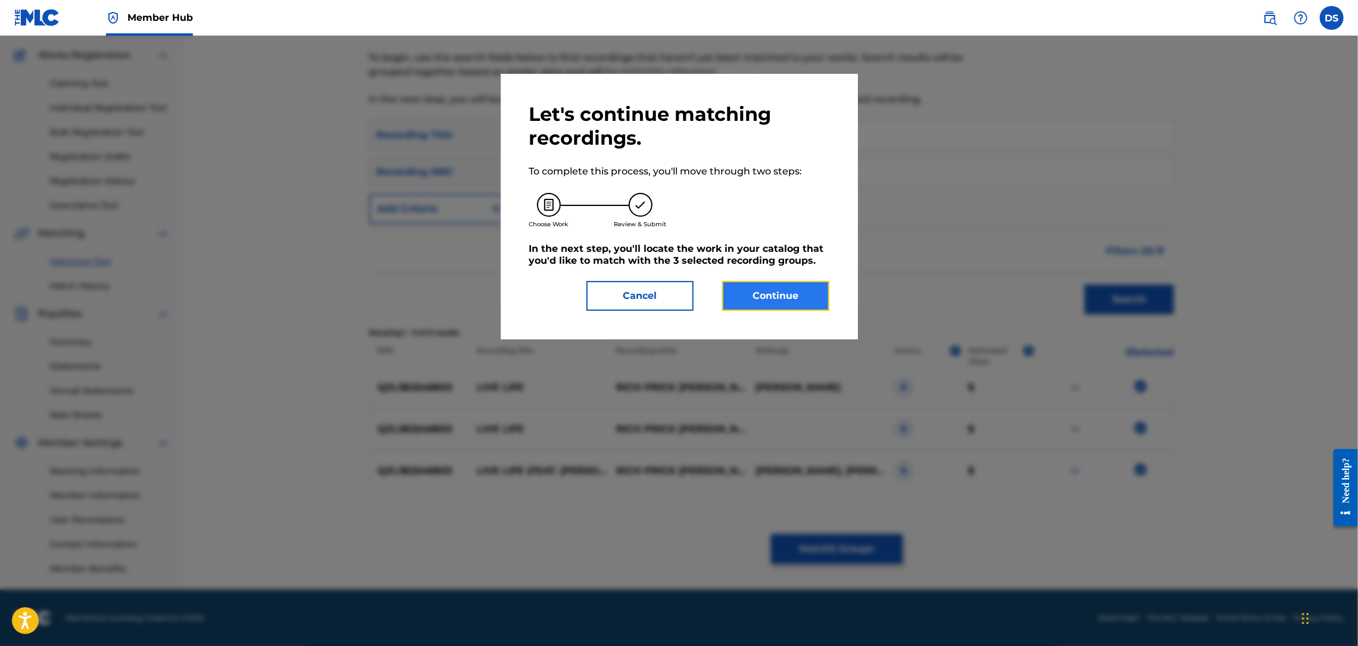
click at [763, 296] on button "Continue" at bounding box center [775, 296] width 107 height 30
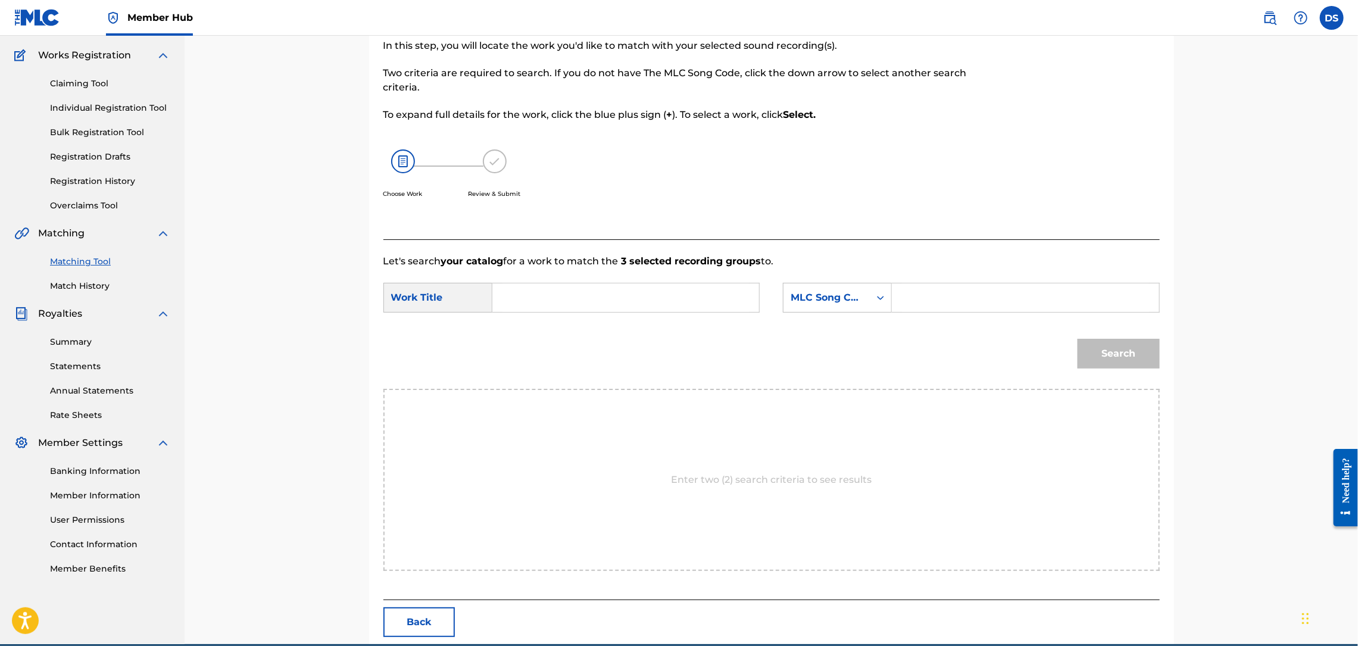
click at [646, 292] on input "Search Form" at bounding box center [626, 297] width 246 height 29
type input "LIVE LIFE"
click at [879, 297] on icon "Search Form" at bounding box center [881, 298] width 12 height 12
click at [826, 332] on div "Writer Name" at bounding box center [838, 328] width 108 height 30
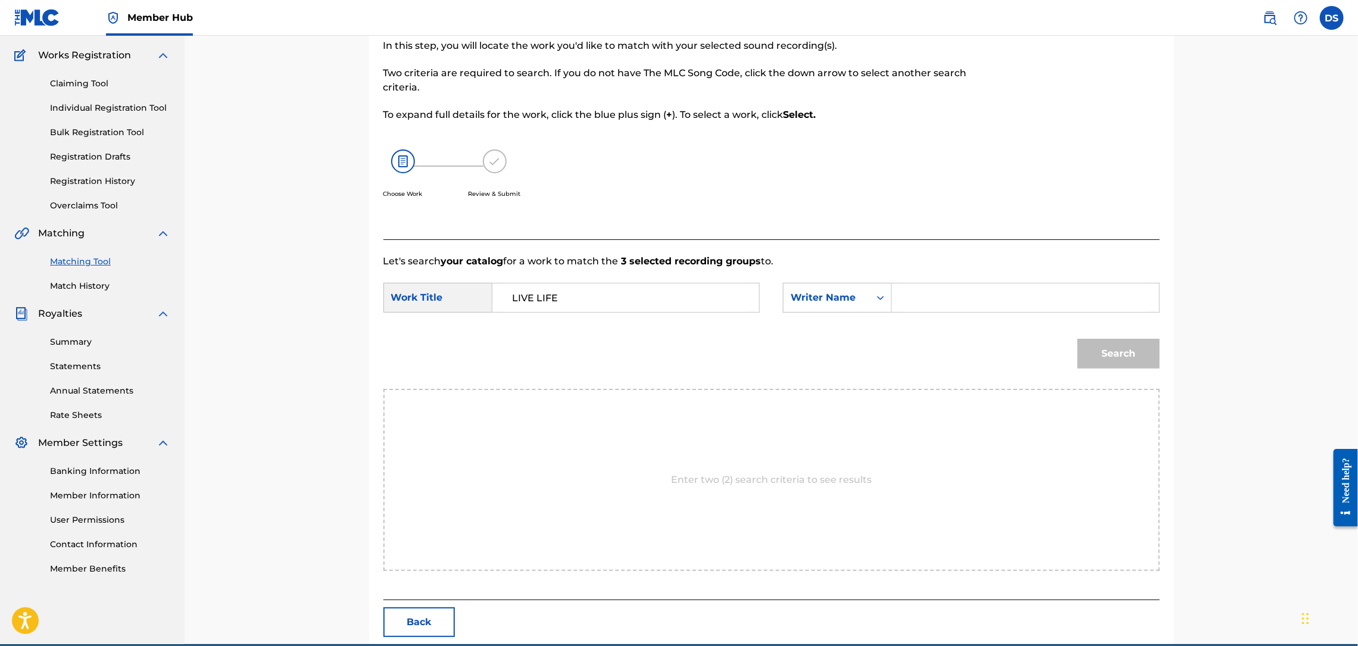
click at [920, 294] on input "Search Form" at bounding box center [1025, 297] width 246 height 29
type input "[PERSON_NAME]"
click at [1115, 354] on button "Search" at bounding box center [1119, 354] width 82 height 30
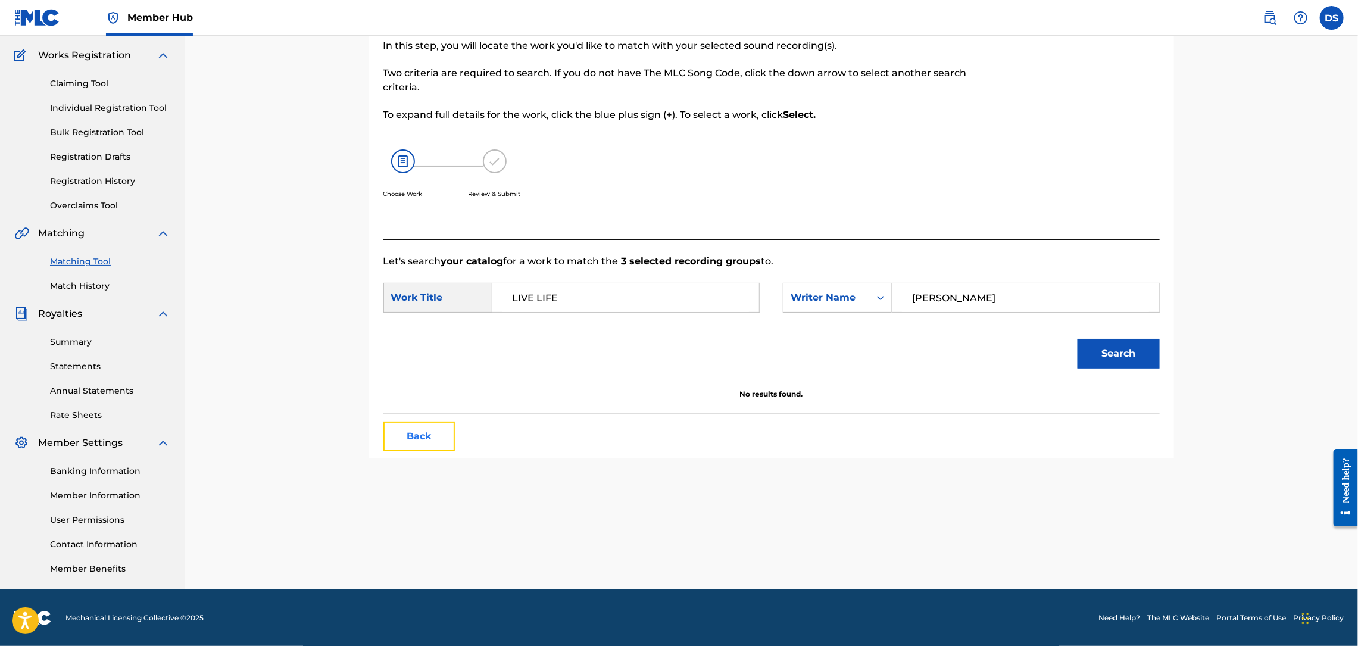
click at [423, 439] on button "Back" at bounding box center [418, 437] width 71 height 30
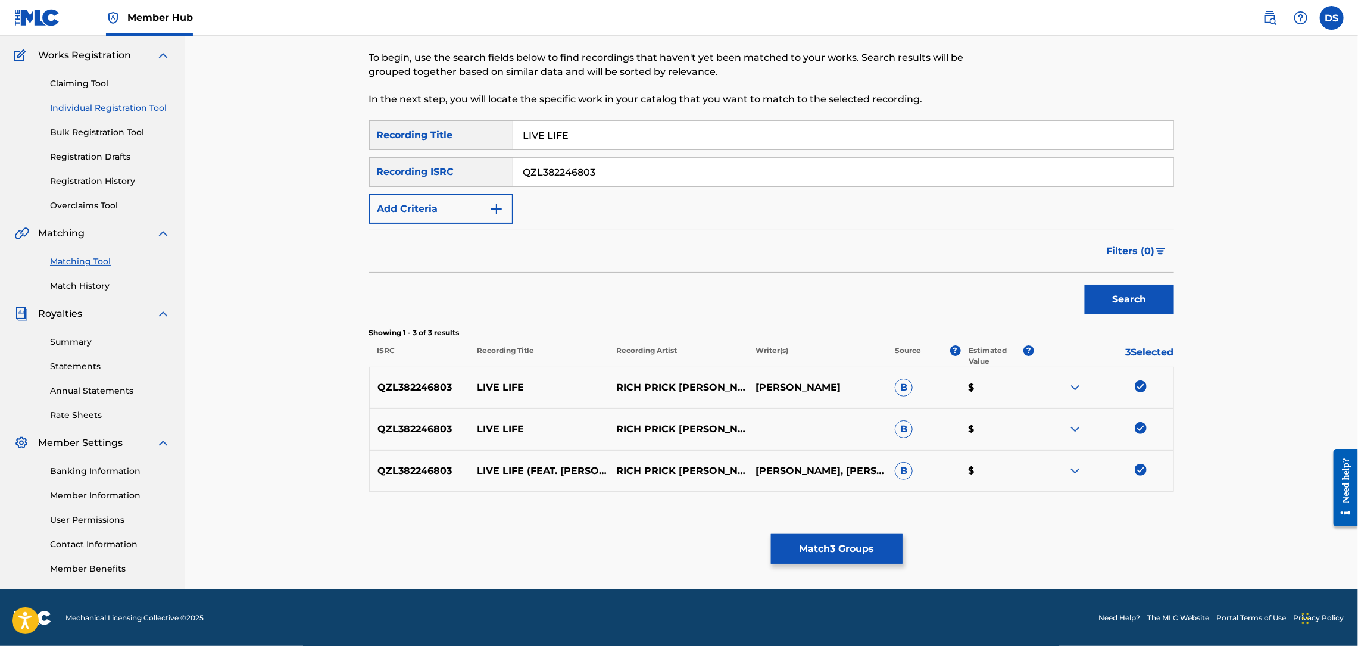
click at [102, 110] on link "Individual Registration Tool" at bounding box center [110, 108] width 120 height 13
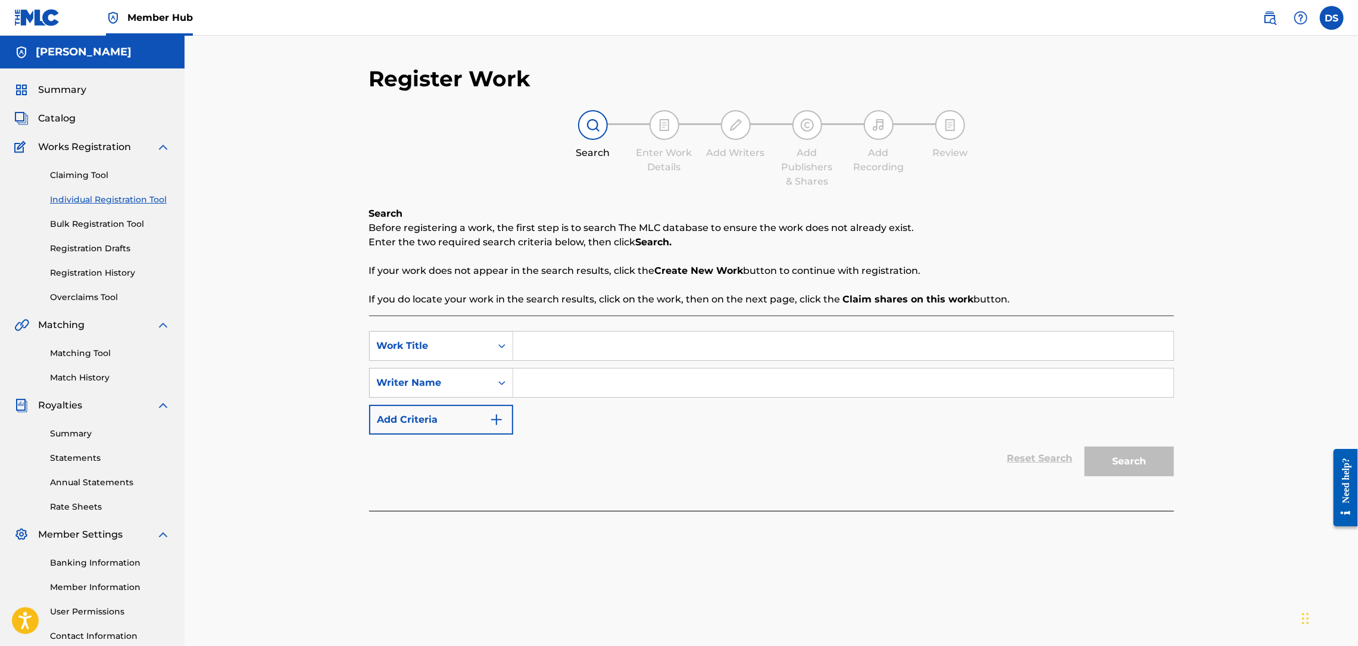
click at [542, 344] on input "Search Form" at bounding box center [843, 346] width 660 height 29
type input "LIVE LIFE"
click at [530, 389] on input "Search Form" at bounding box center [843, 383] width 660 height 29
type input "[PERSON_NAME]"
click at [1132, 455] on button "Search" at bounding box center [1129, 462] width 89 height 30
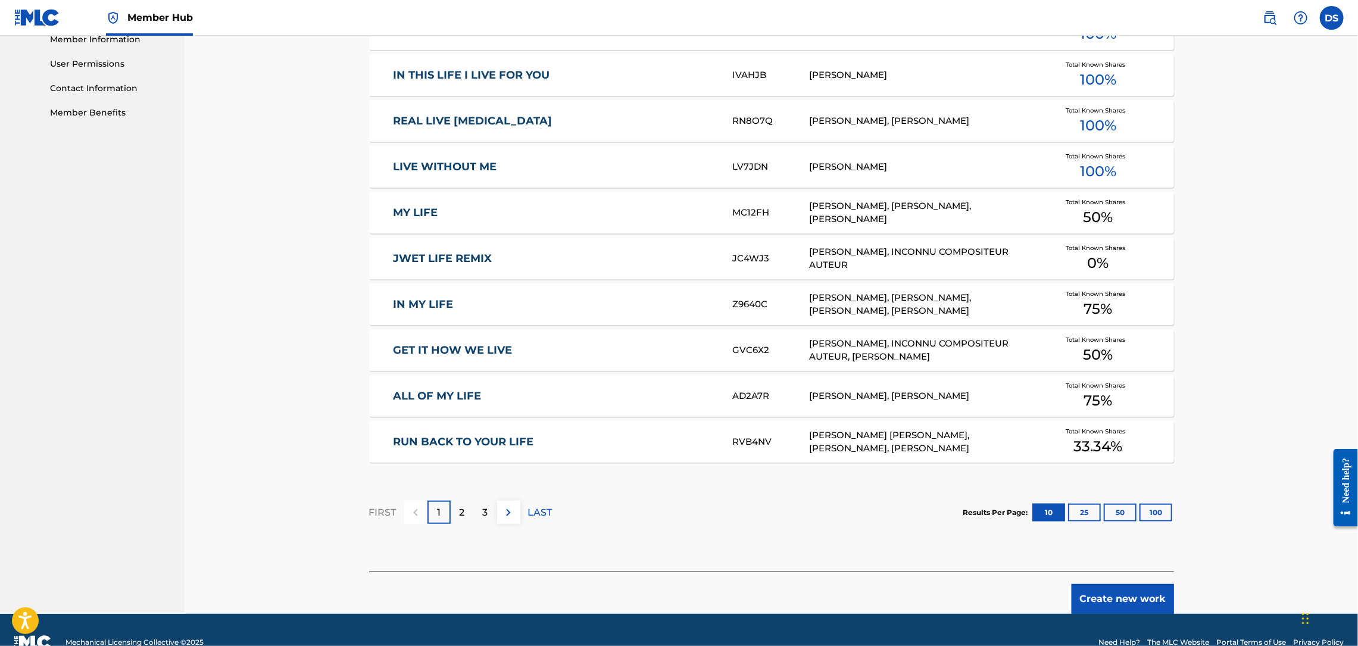
scroll to position [573, 0]
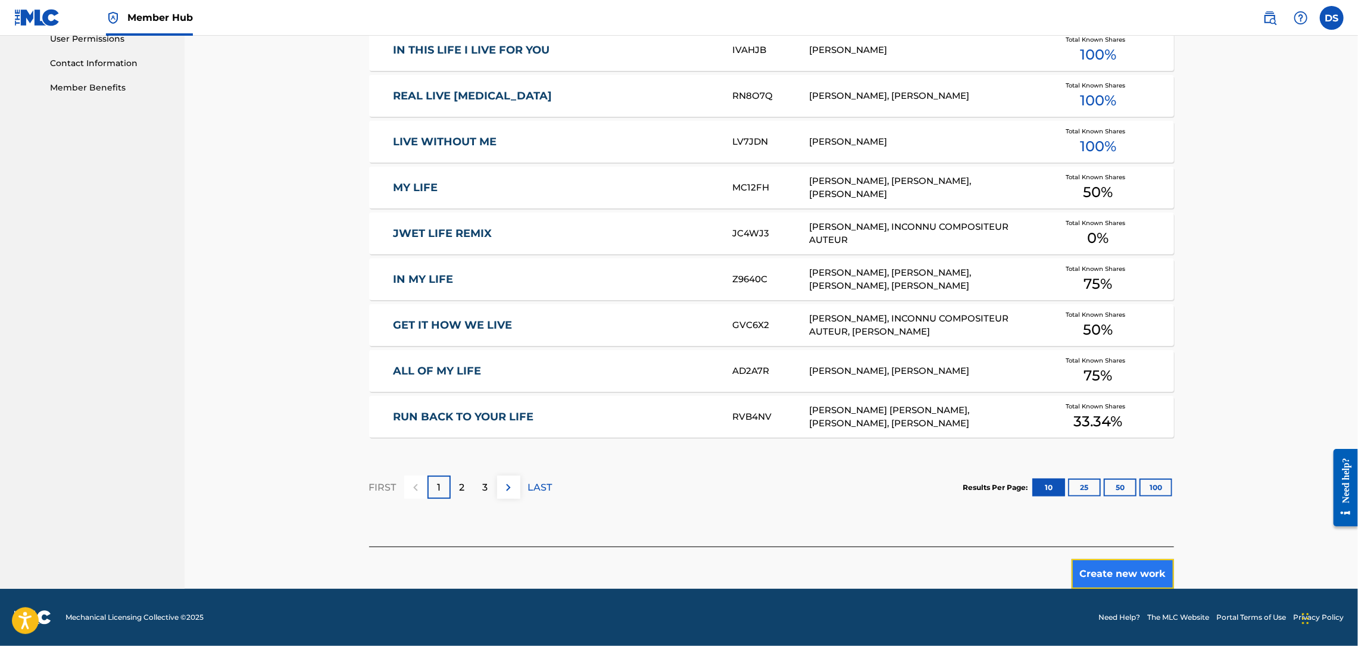
click at [1102, 574] on button "Create new work" at bounding box center [1123, 574] width 102 height 30
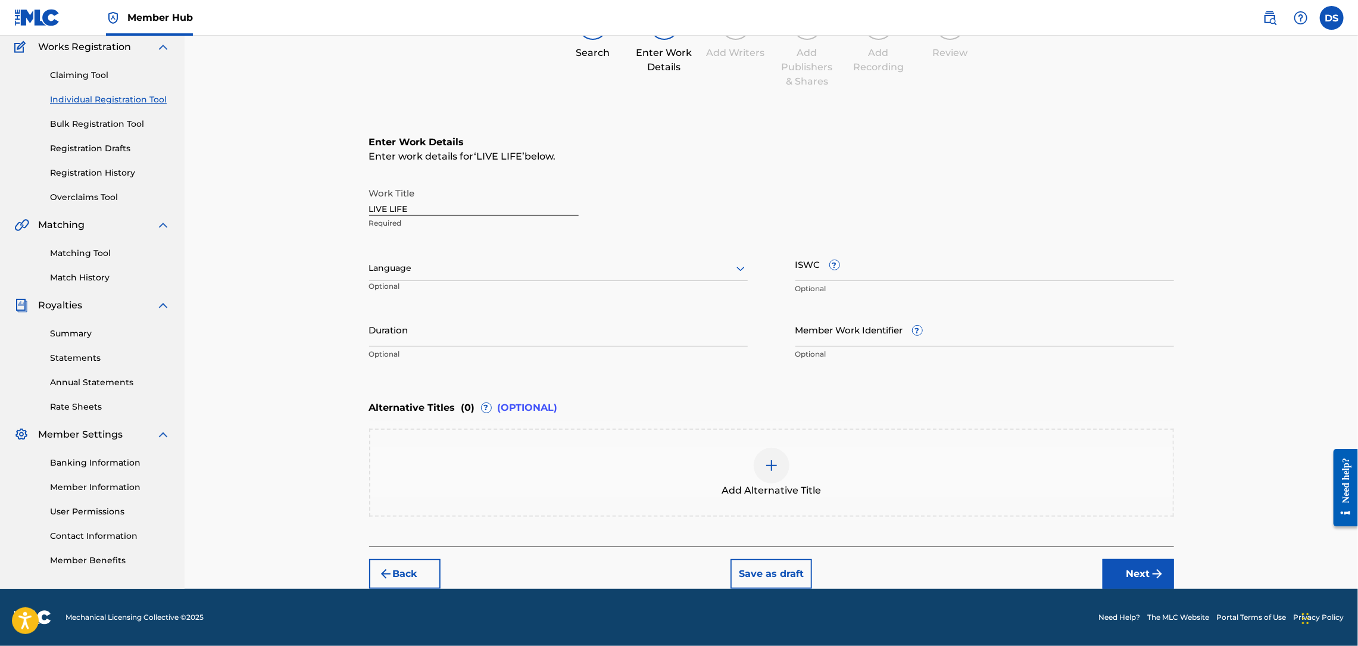
scroll to position [98, 0]
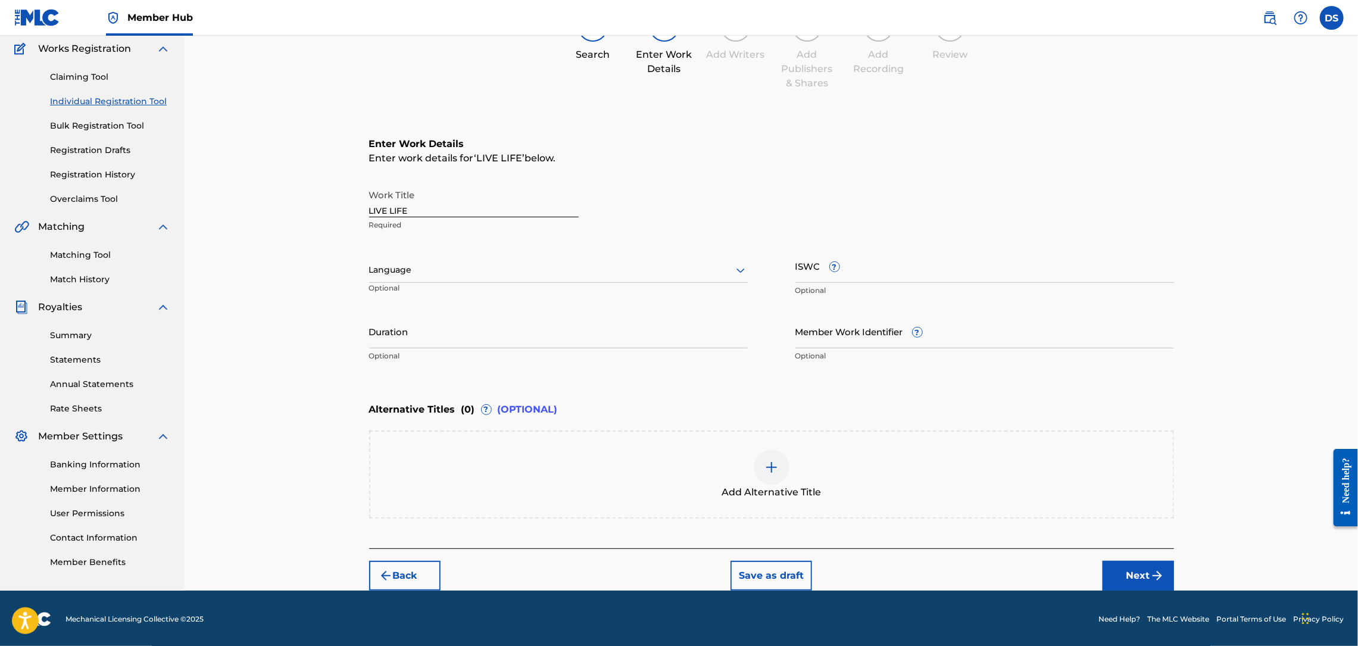
click at [417, 265] on div at bounding box center [558, 270] width 379 height 15
click at [400, 288] on div "English" at bounding box center [558, 296] width 377 height 27
click at [824, 342] on input "Member Work Identifier ?" at bounding box center [984, 331] width 379 height 34
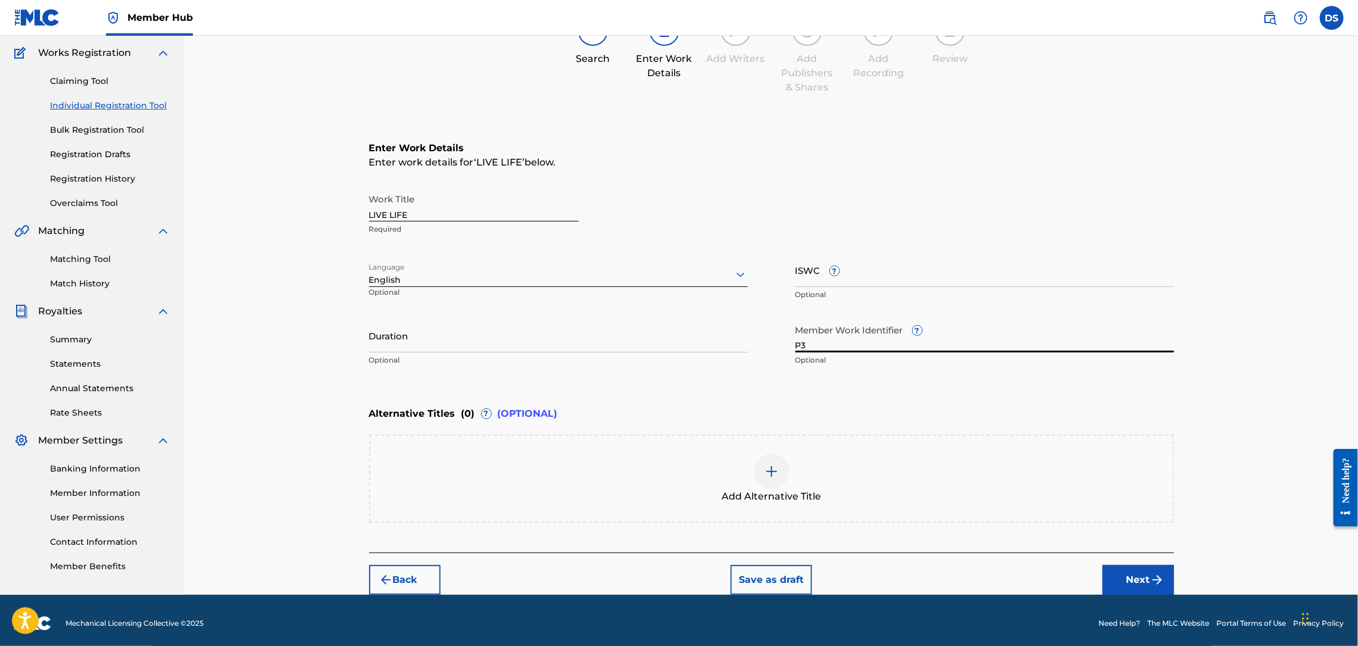
scroll to position [90, 0]
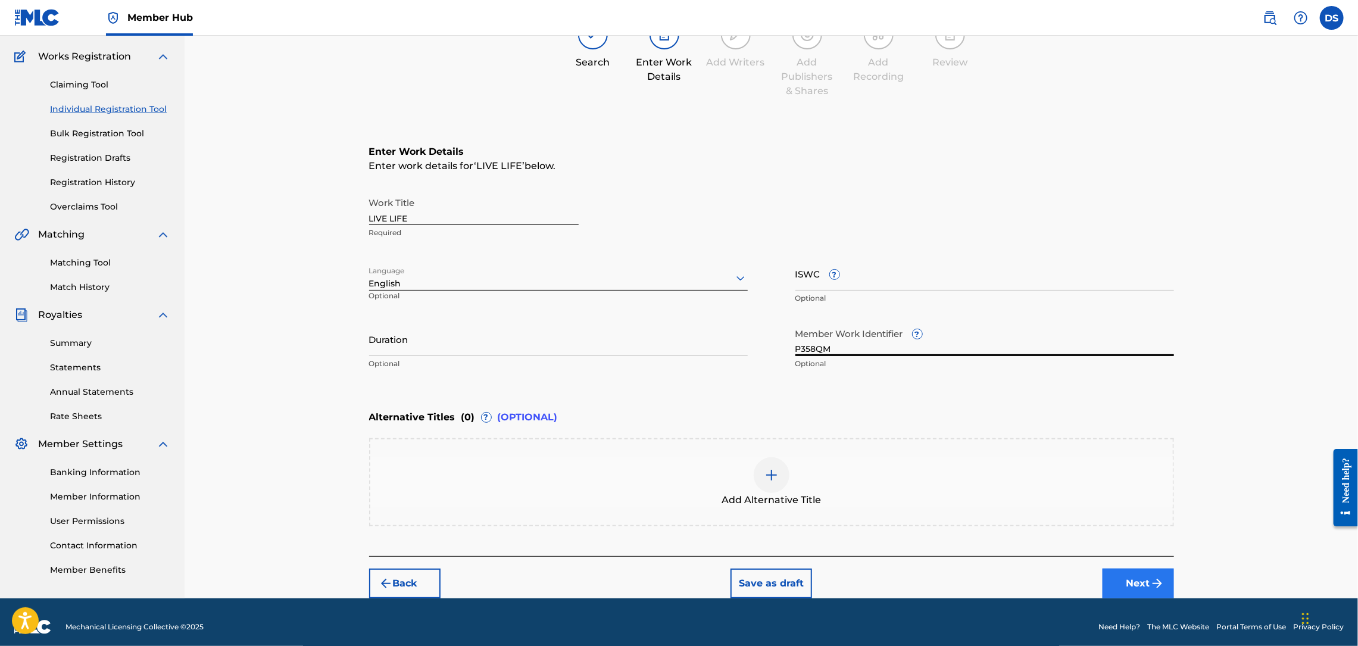
type input "P358QM"
click at [1140, 585] on button "Next" at bounding box center [1138, 584] width 71 height 30
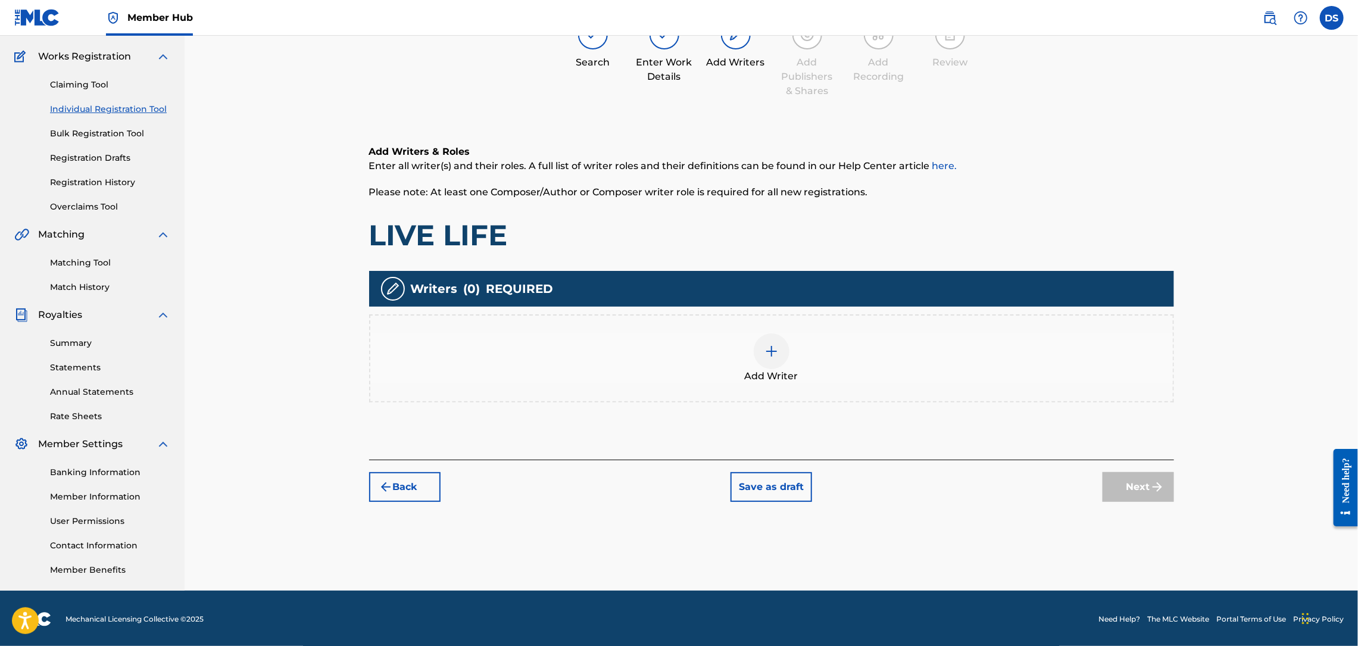
scroll to position [54, 0]
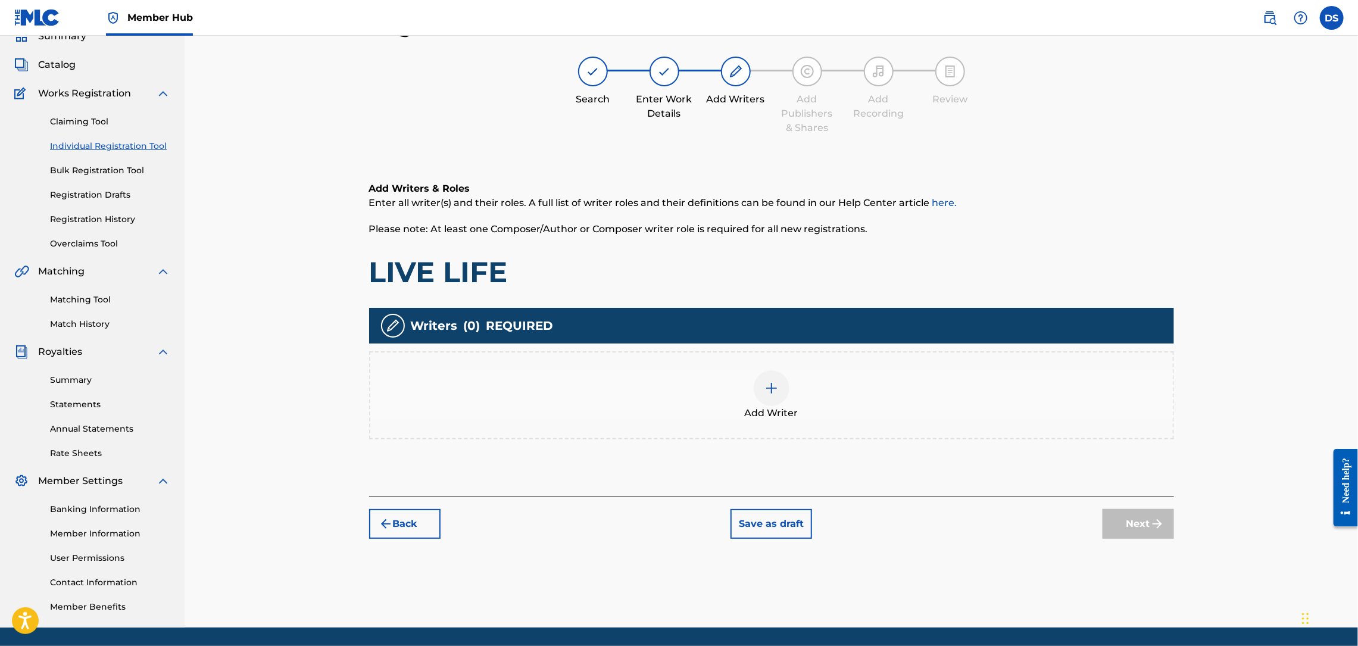
click at [769, 391] on img at bounding box center [771, 388] width 14 height 14
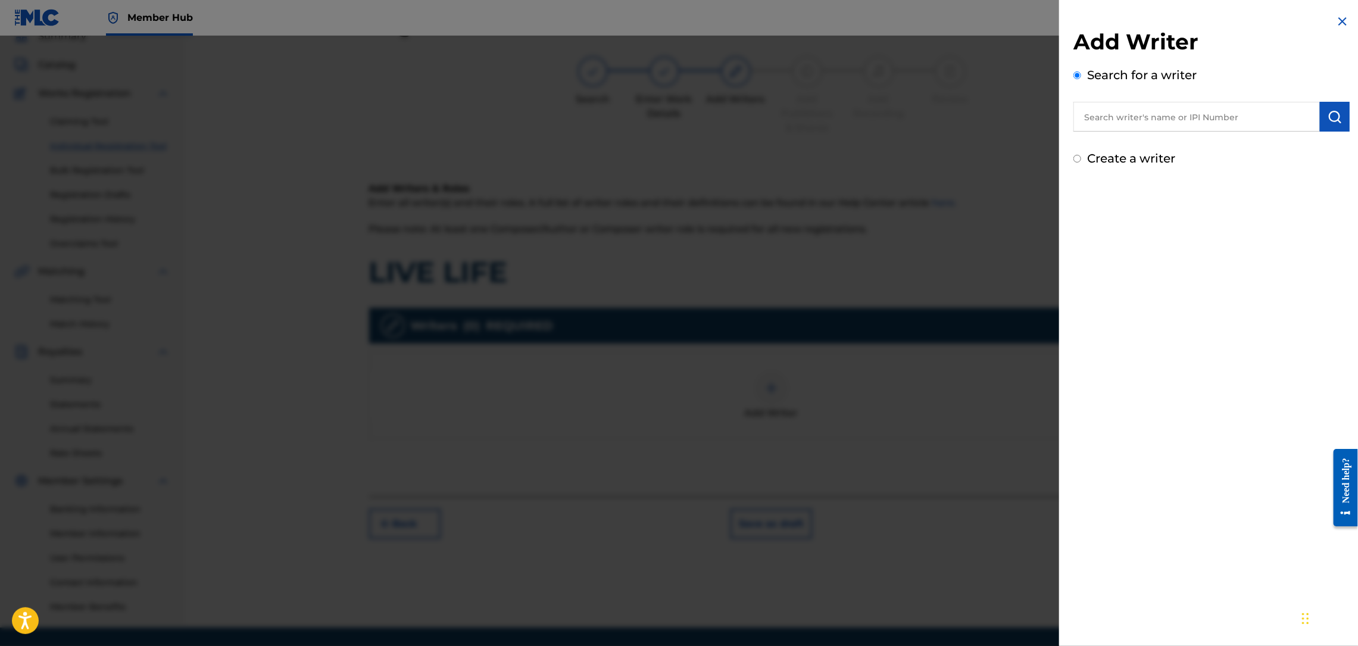
click at [1144, 110] on input "text" at bounding box center [1196, 117] width 246 height 30
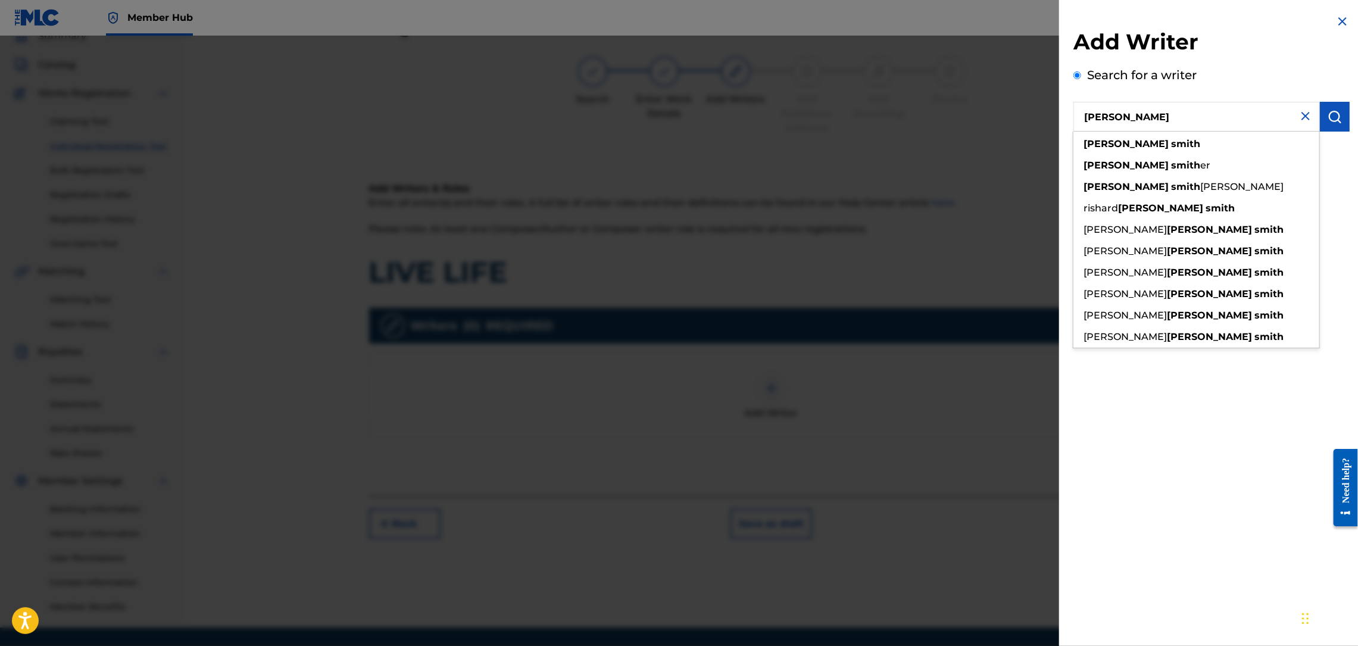
type input "[PERSON_NAME]"
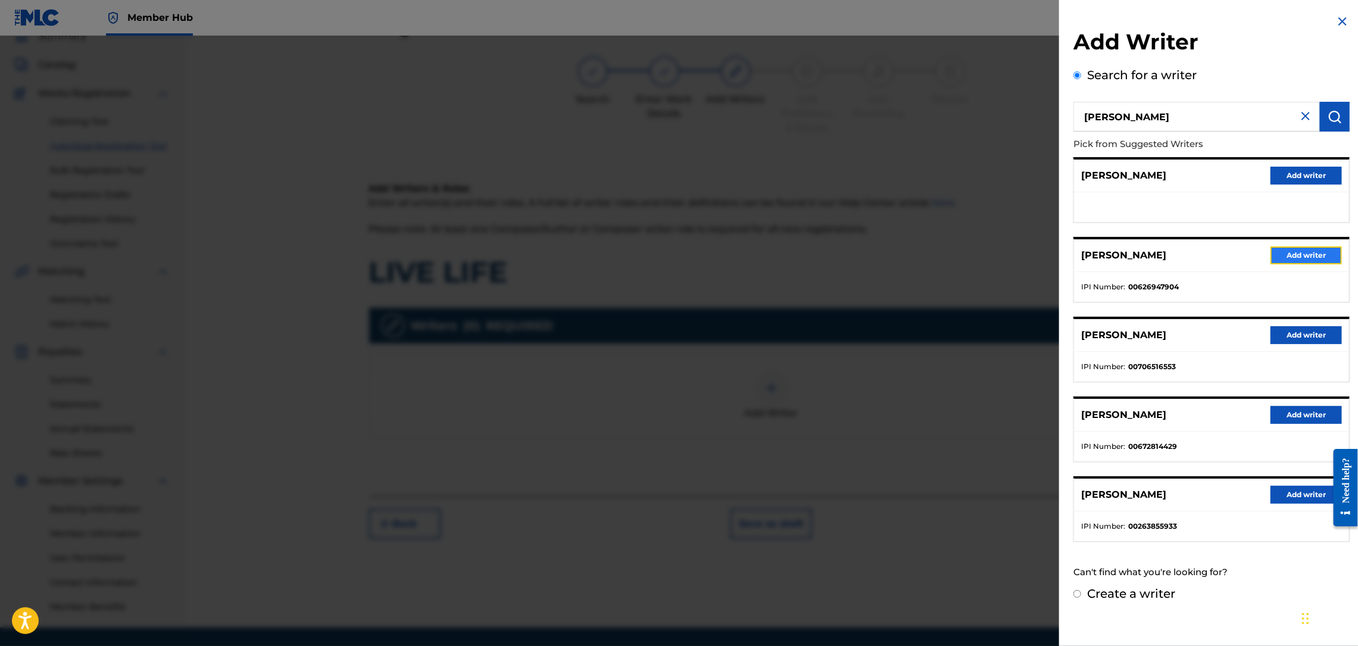
click at [1290, 258] on button "Add writer" at bounding box center [1306, 255] width 71 height 18
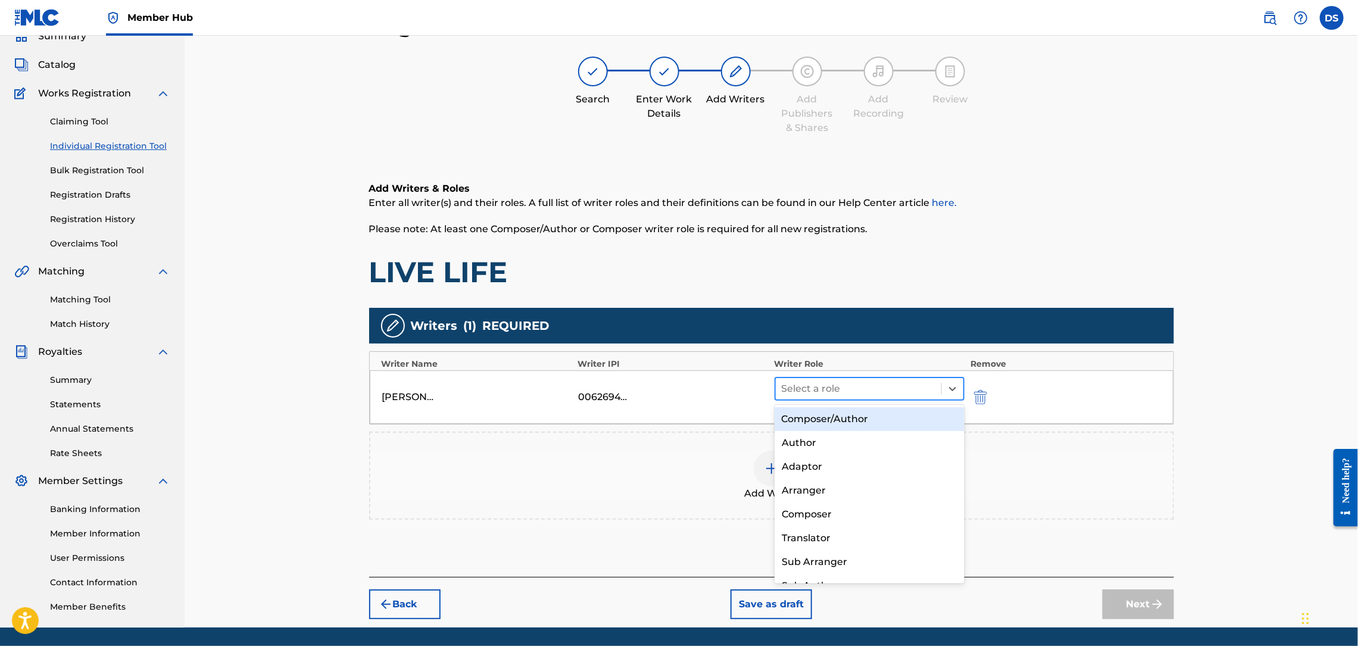
click at [884, 390] on div at bounding box center [859, 388] width 154 height 17
click at [838, 417] on div "Composer/Author" at bounding box center [870, 419] width 190 height 24
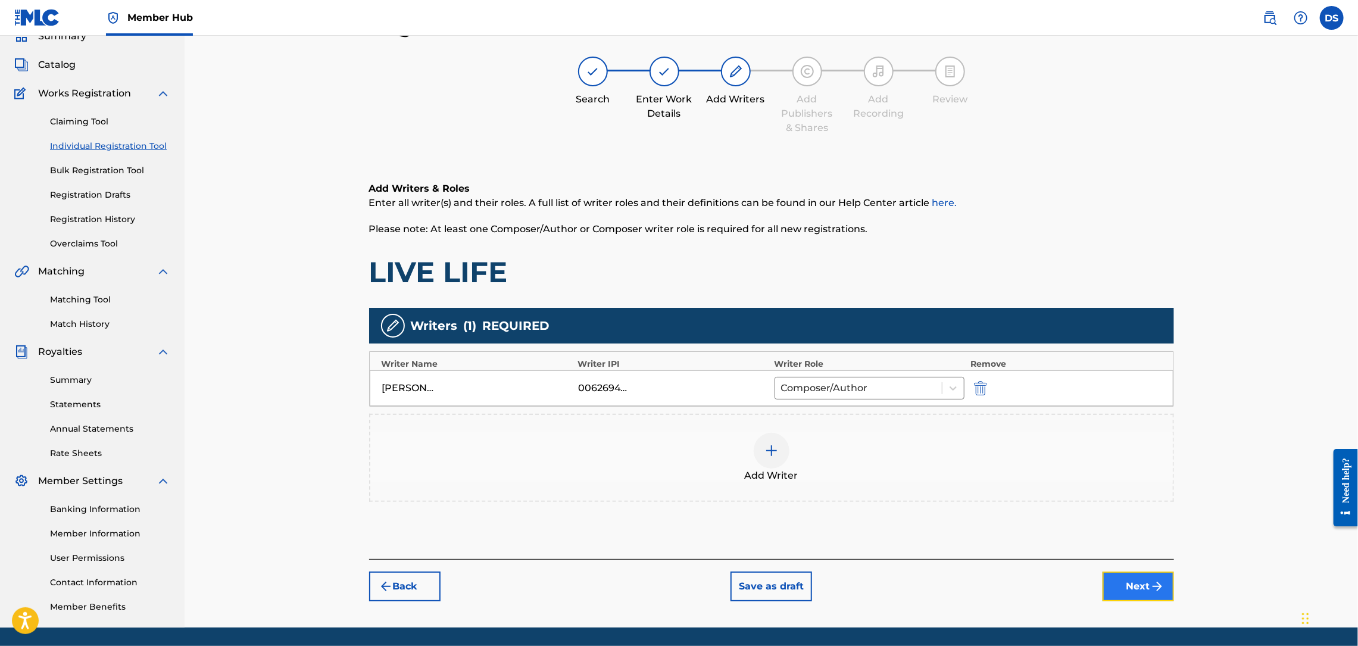
click at [1128, 589] on button "Next" at bounding box center [1138, 587] width 71 height 30
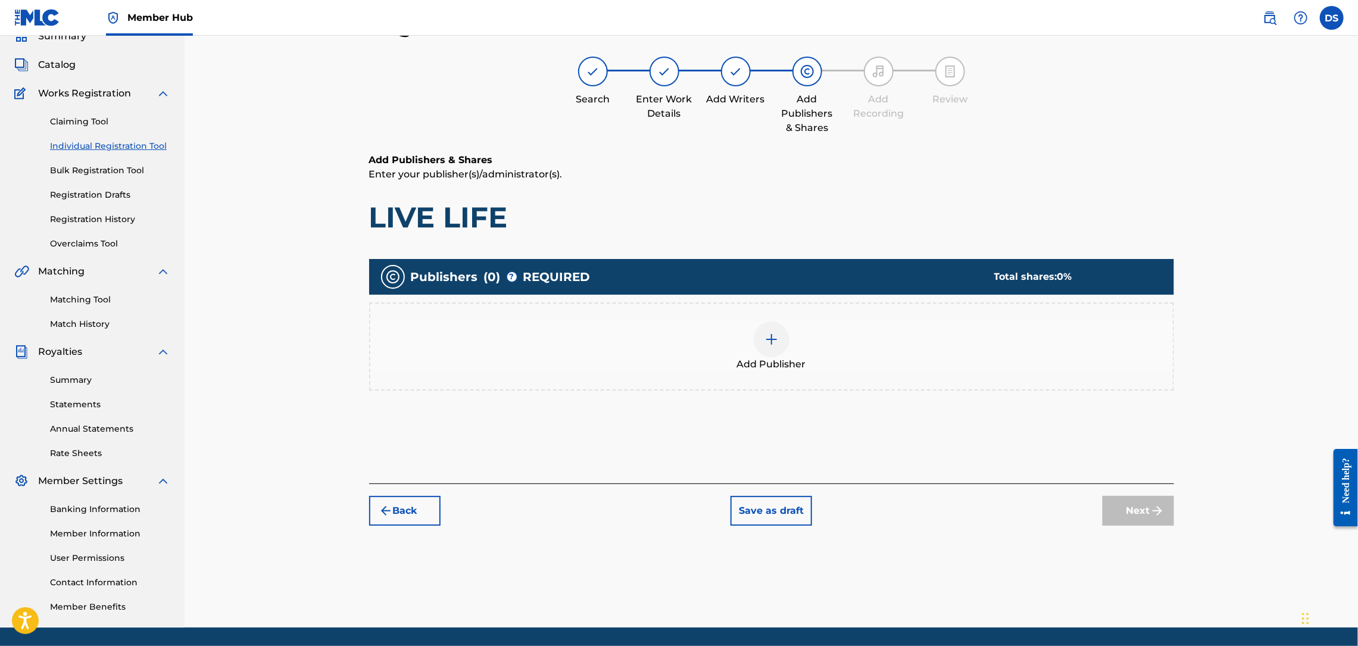
click at [771, 342] on img at bounding box center [771, 339] width 14 height 14
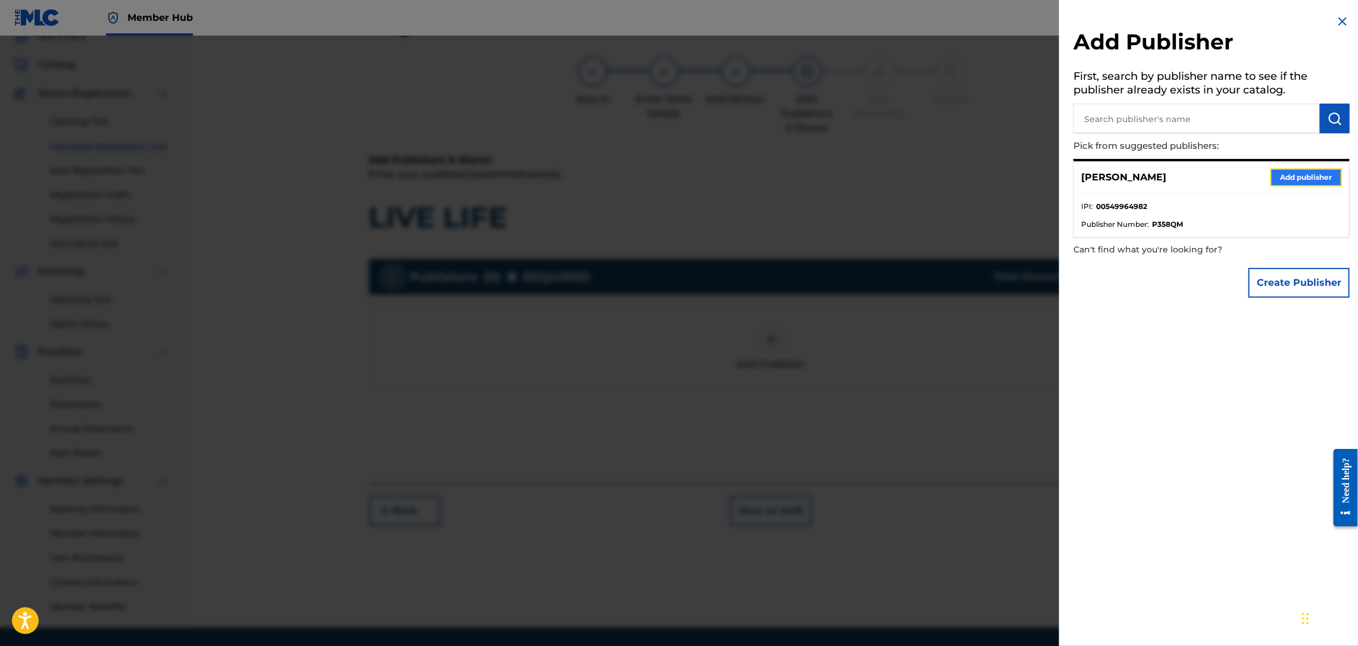
click at [1303, 177] on button "Add publisher" at bounding box center [1306, 177] width 71 height 18
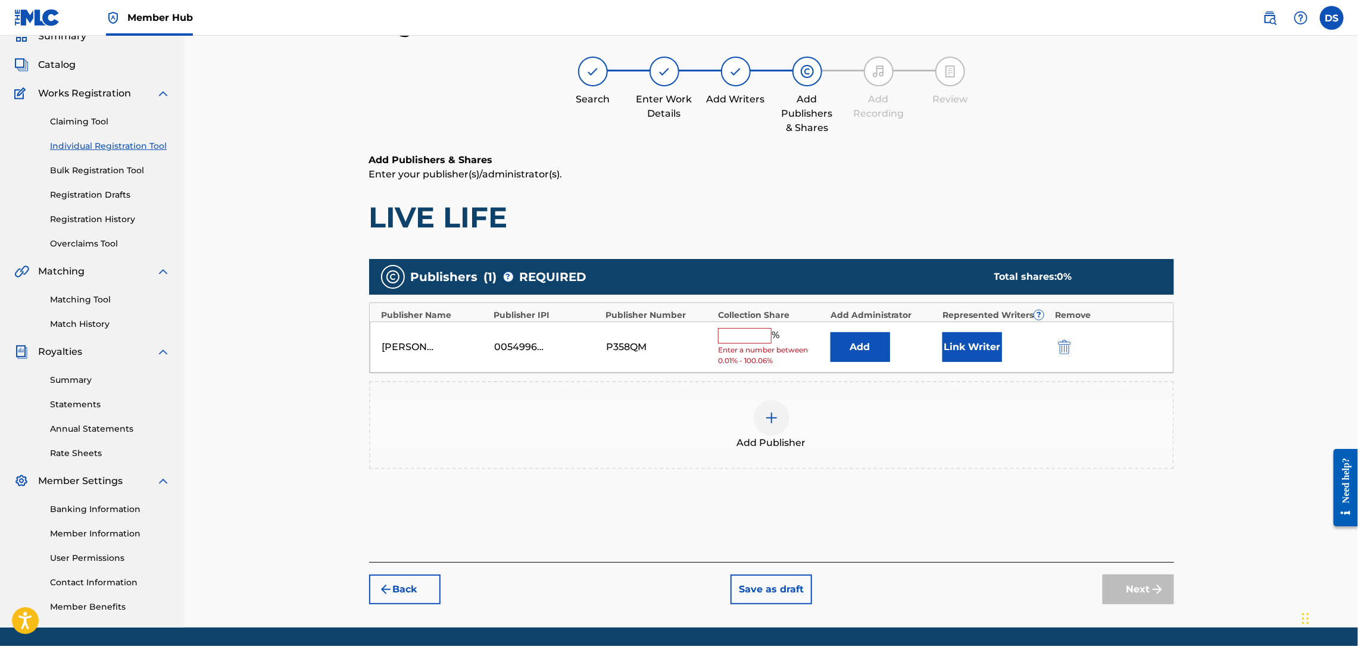
click at [750, 335] on input "text" at bounding box center [745, 335] width 54 height 15
type input "100"
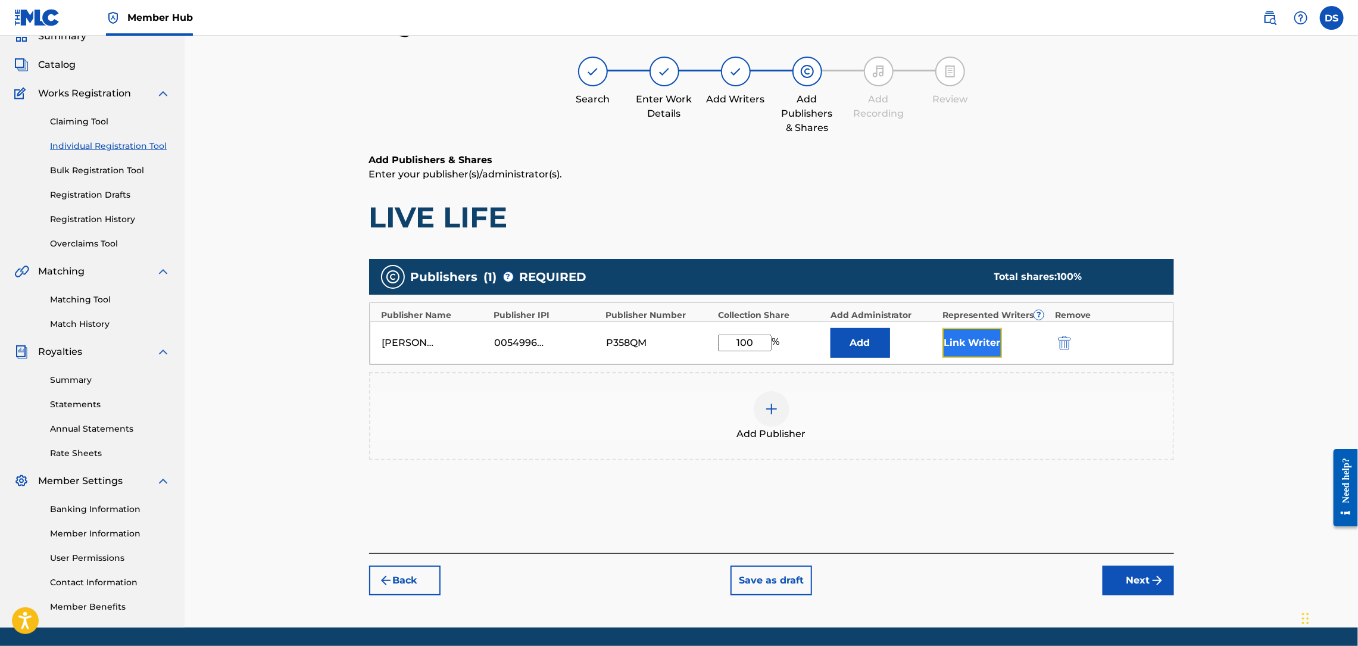
click at [975, 345] on button "Link Writer" at bounding box center [972, 343] width 60 height 30
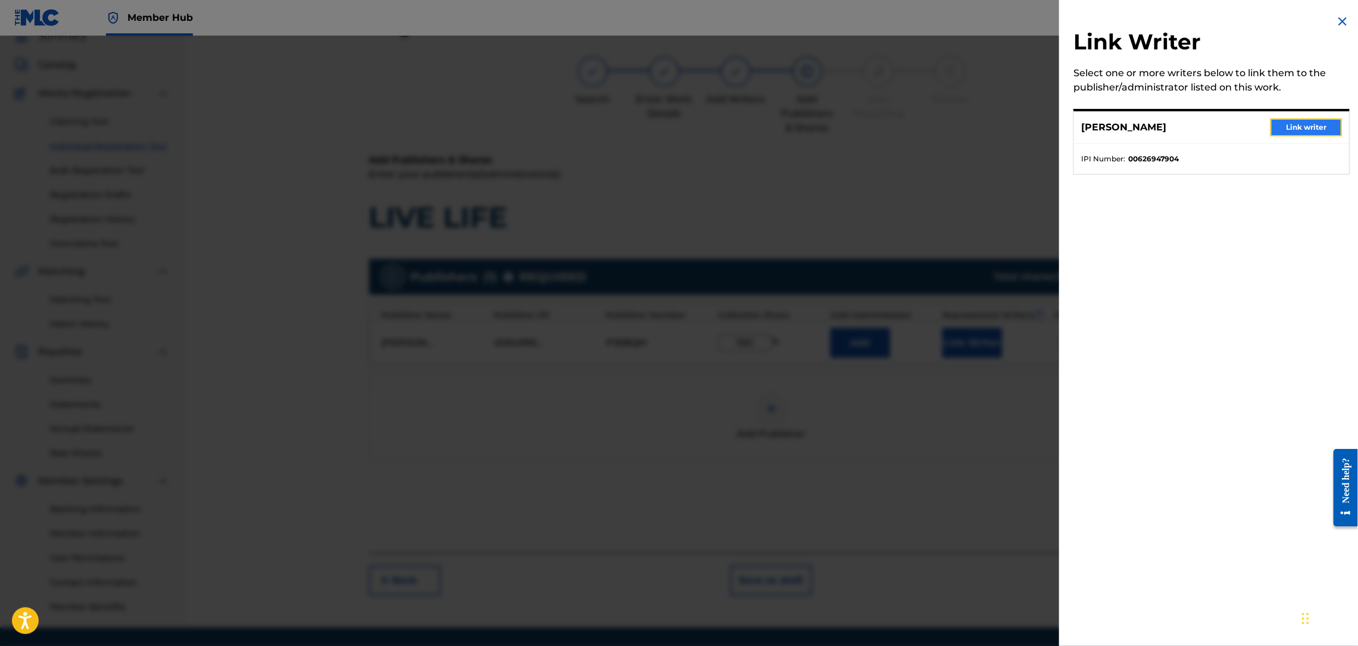
click at [1305, 128] on button "Link writer" at bounding box center [1306, 127] width 71 height 18
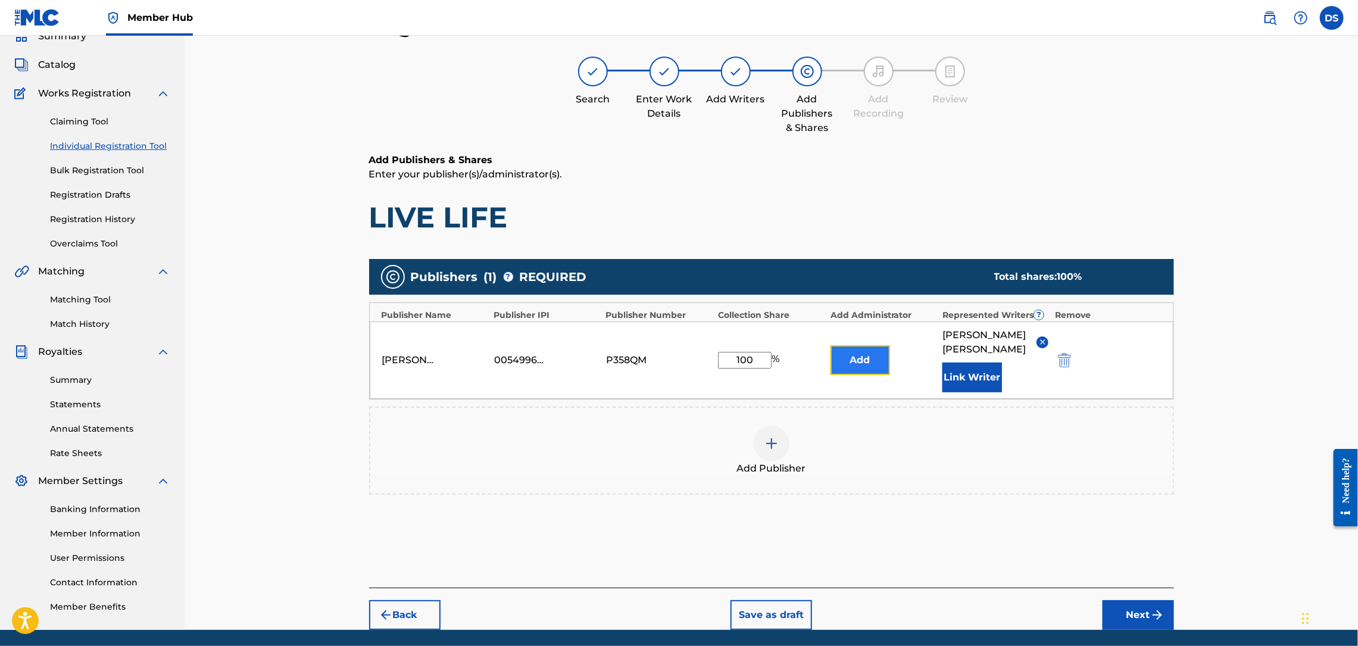
click at [863, 348] on button "Add" at bounding box center [861, 360] width 60 height 30
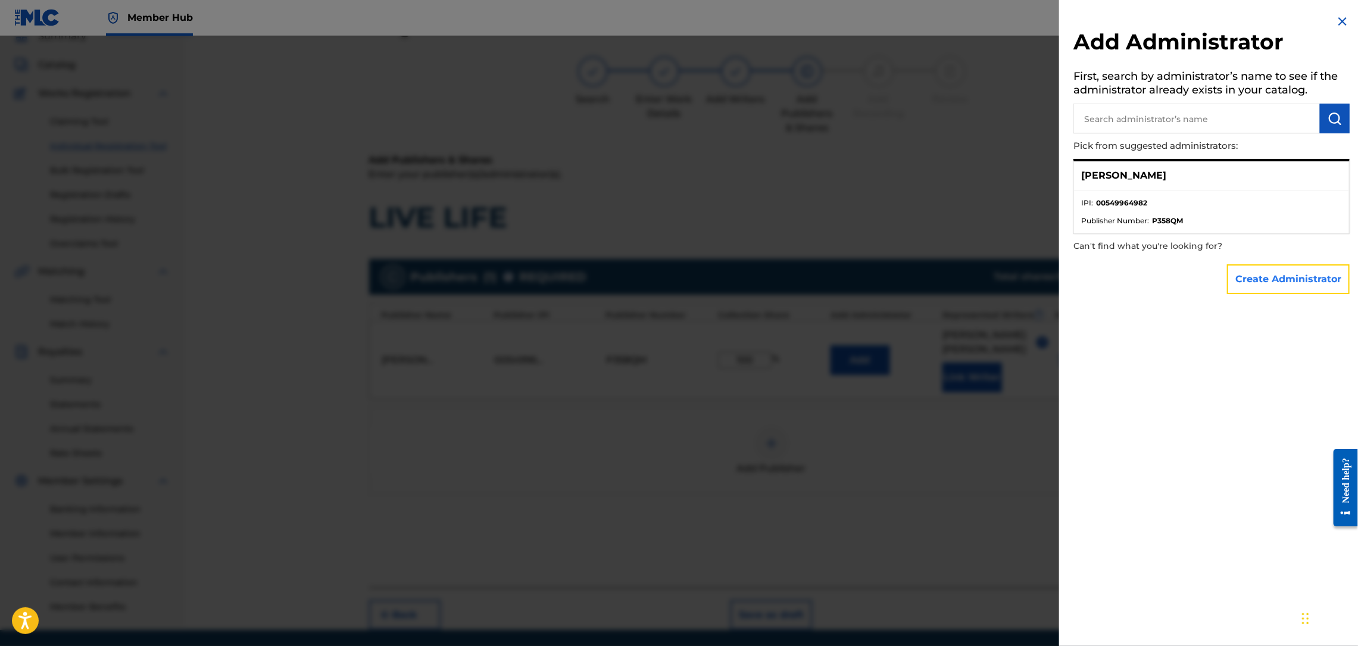
click at [1247, 274] on button "Create Administrator" at bounding box center [1288, 279] width 123 height 30
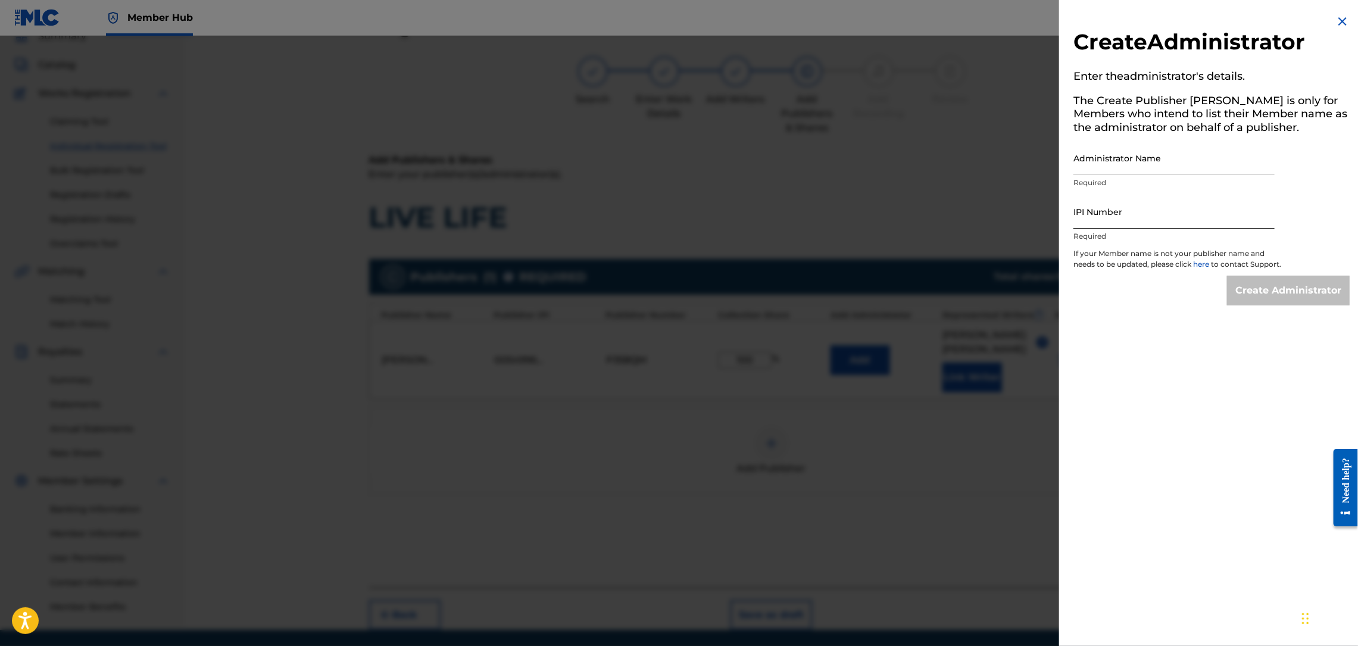
click at [1097, 207] on input "IPI Number" at bounding box center [1173, 212] width 201 height 34
type input "00549964982"
click at [1125, 163] on input "Administrator Name" at bounding box center [1173, 158] width 201 height 34
type input "MONTANADAMAC MUSIC PUBLISHING"
click at [1280, 299] on input "Create Administrator" at bounding box center [1288, 291] width 123 height 30
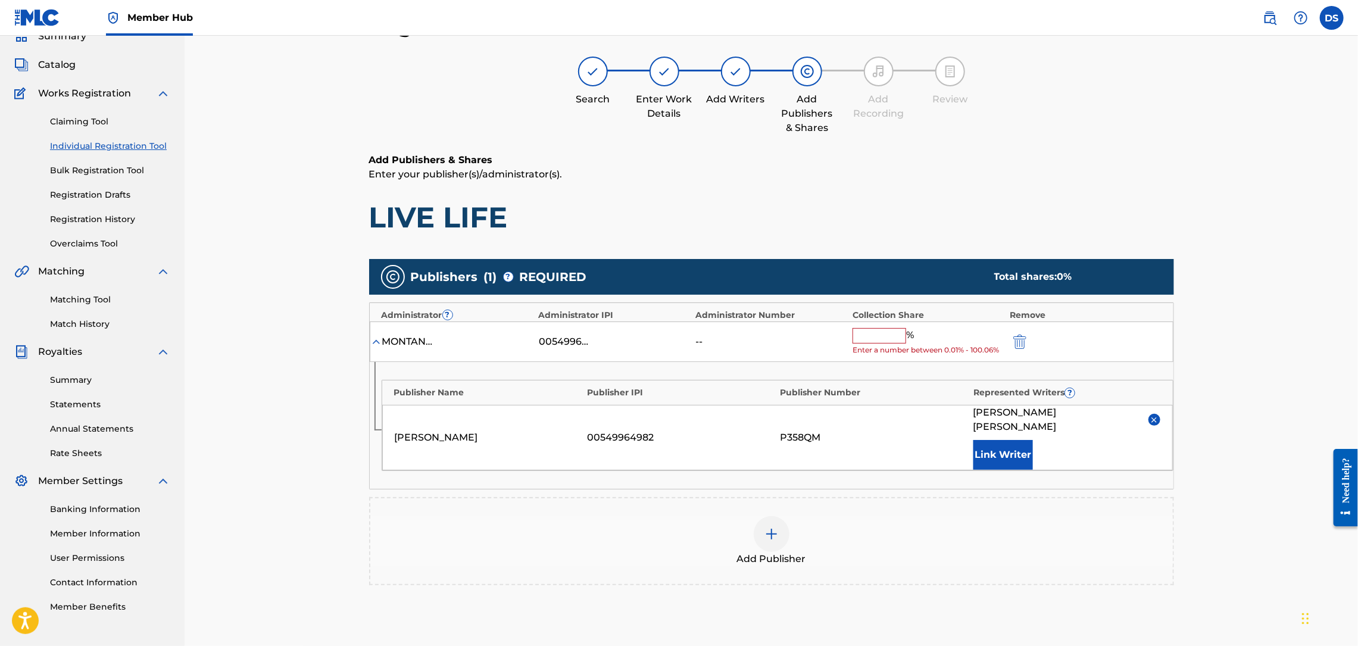
click at [884, 338] on input "text" at bounding box center [880, 335] width 54 height 15
type input "100"
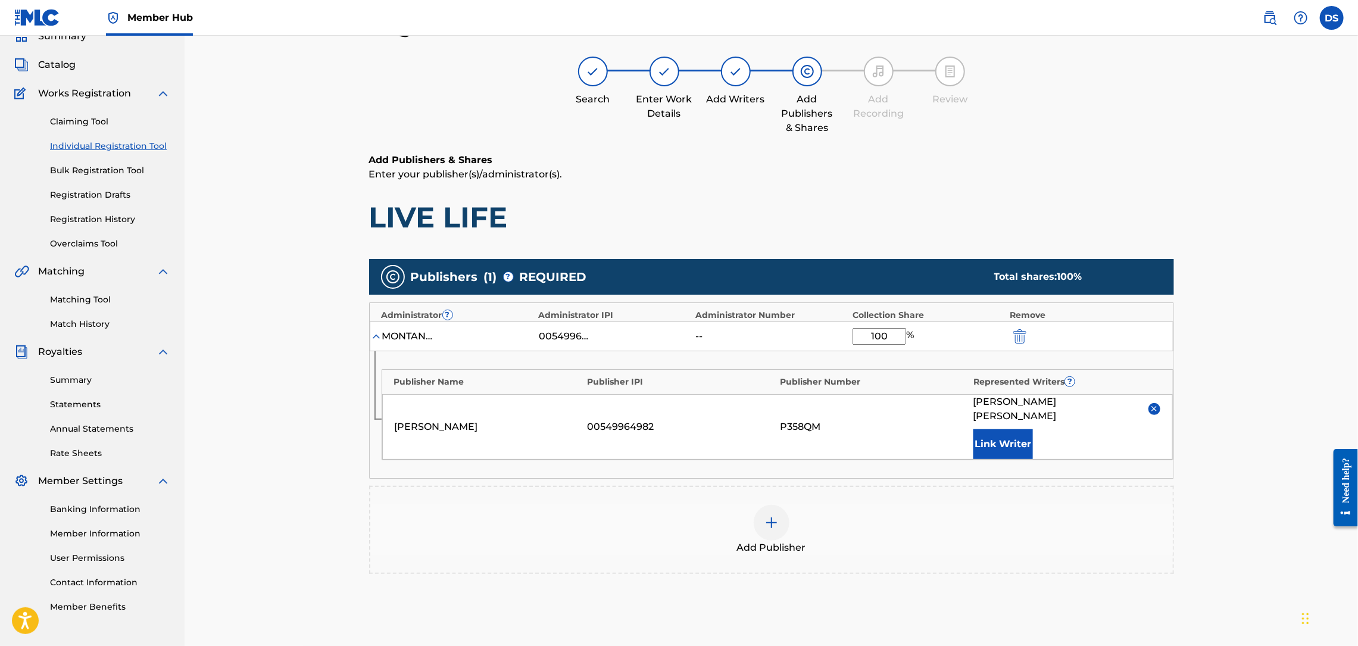
click at [988, 594] on div "Publishers ( 1 ) ? REQUIRED Total shares: 100 % Administrator ? Administrator I…" at bounding box center [771, 433] width 805 height 361
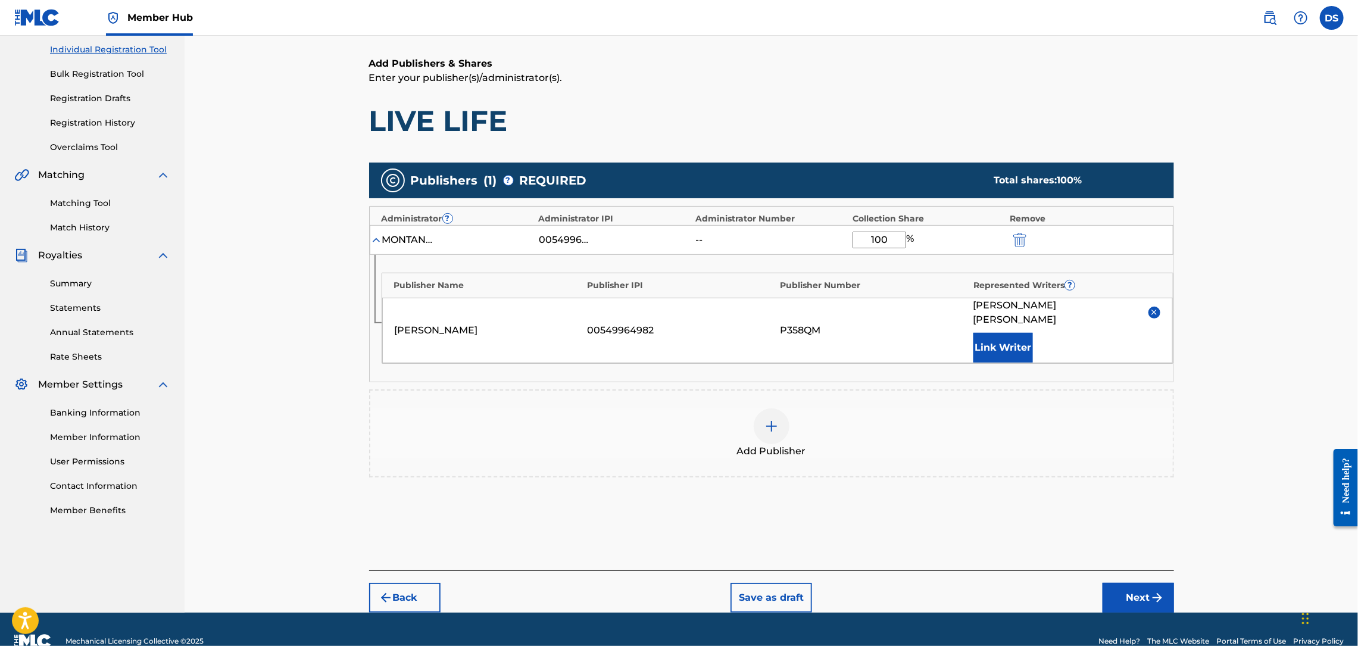
scroll to position [160, 0]
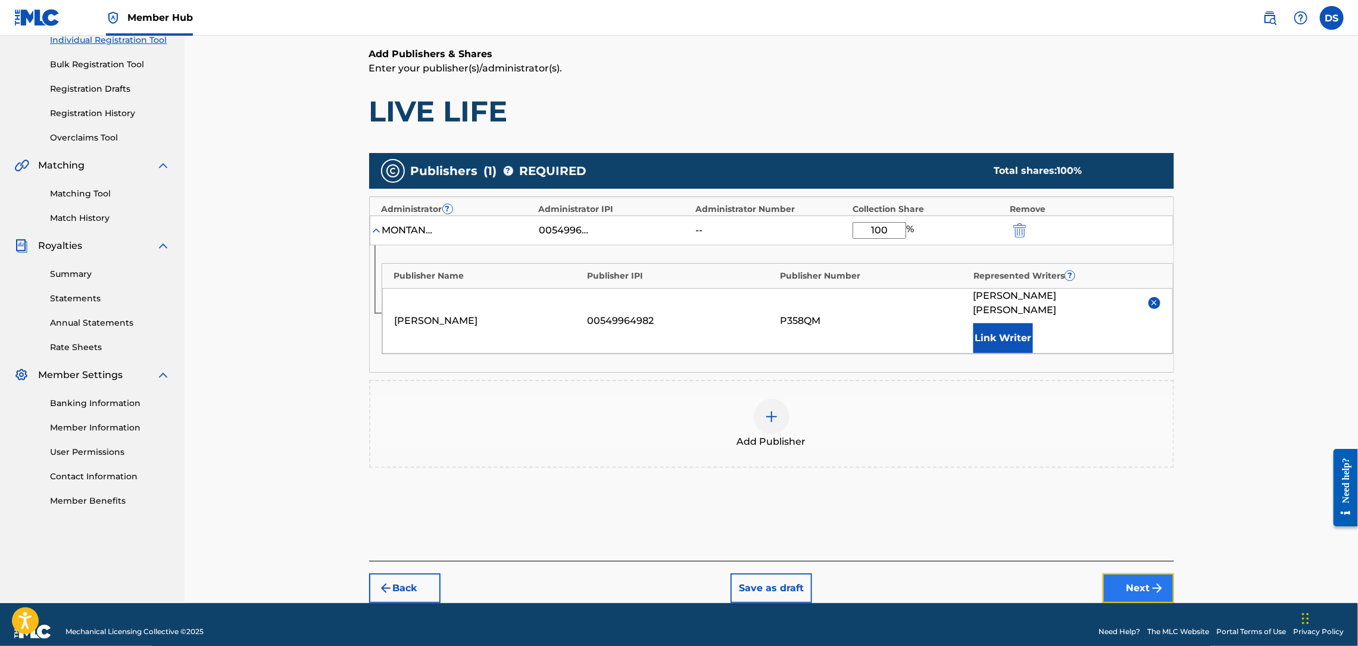
click at [1126, 580] on button "Next" at bounding box center [1138, 588] width 71 height 30
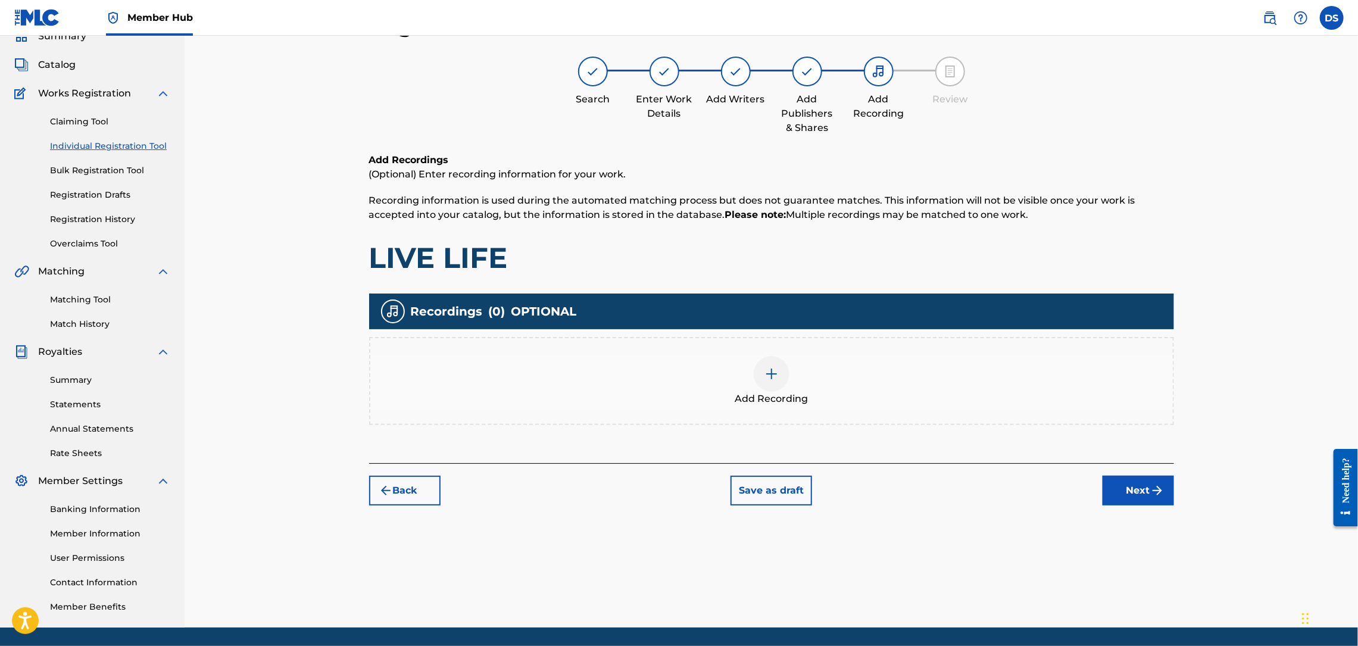
click at [767, 383] on div at bounding box center [772, 374] width 36 height 36
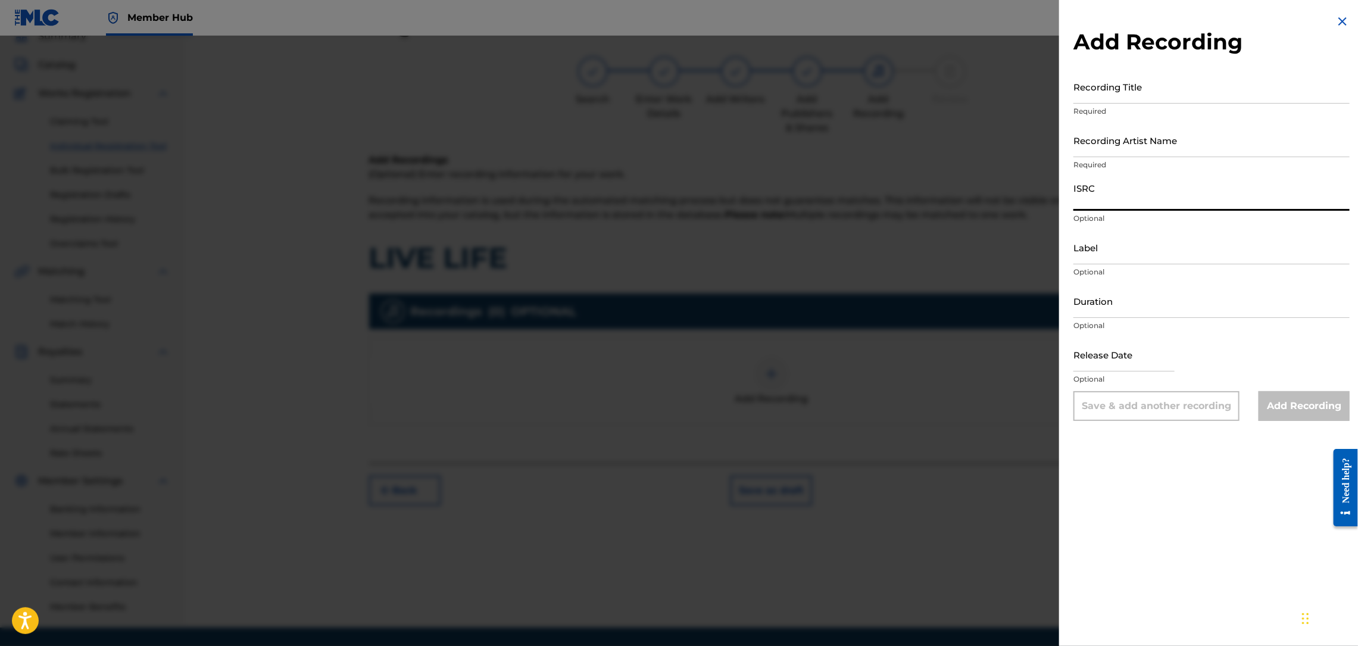
click at [1107, 193] on input "ISRC" at bounding box center [1211, 194] width 276 height 34
paste input "QZL382246803"
type input "QZL382246803"
click at [1098, 148] on input "Recording Artist Name" at bounding box center [1211, 140] width 276 height 34
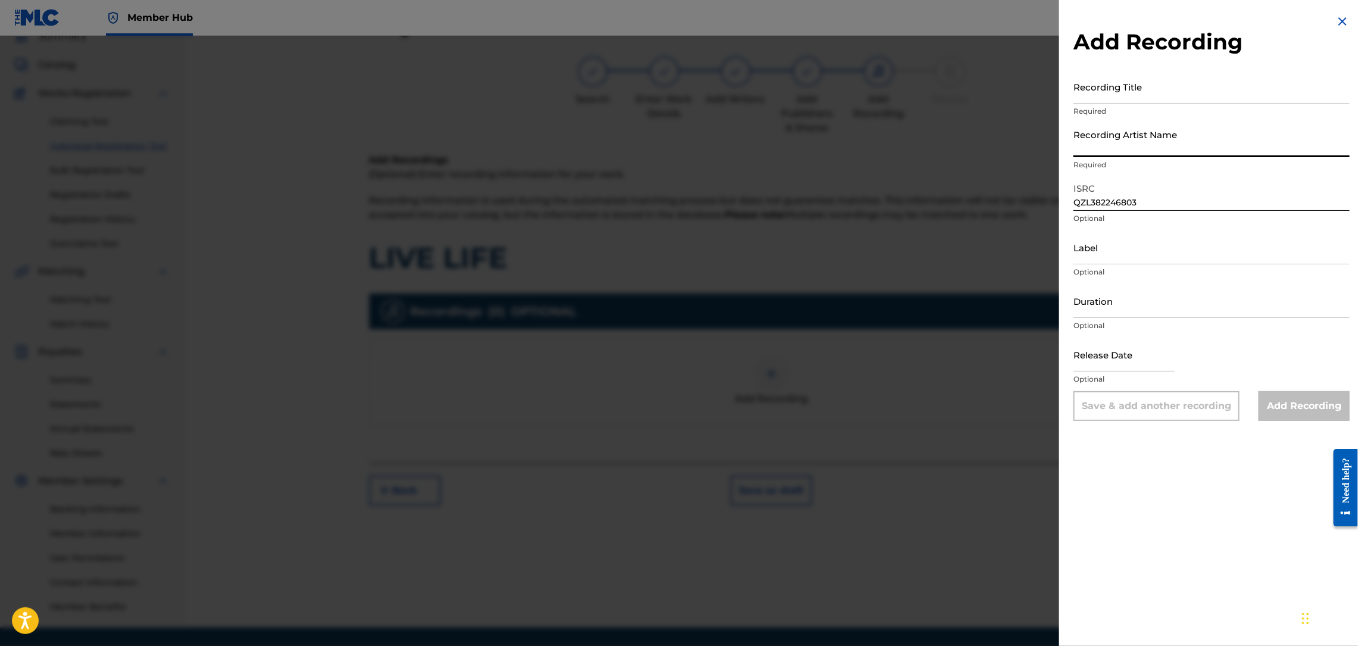
type input "RICH PRICK [PERSON_NAME]"
click at [1130, 89] on input "Recording Title" at bounding box center [1211, 87] width 276 height 34
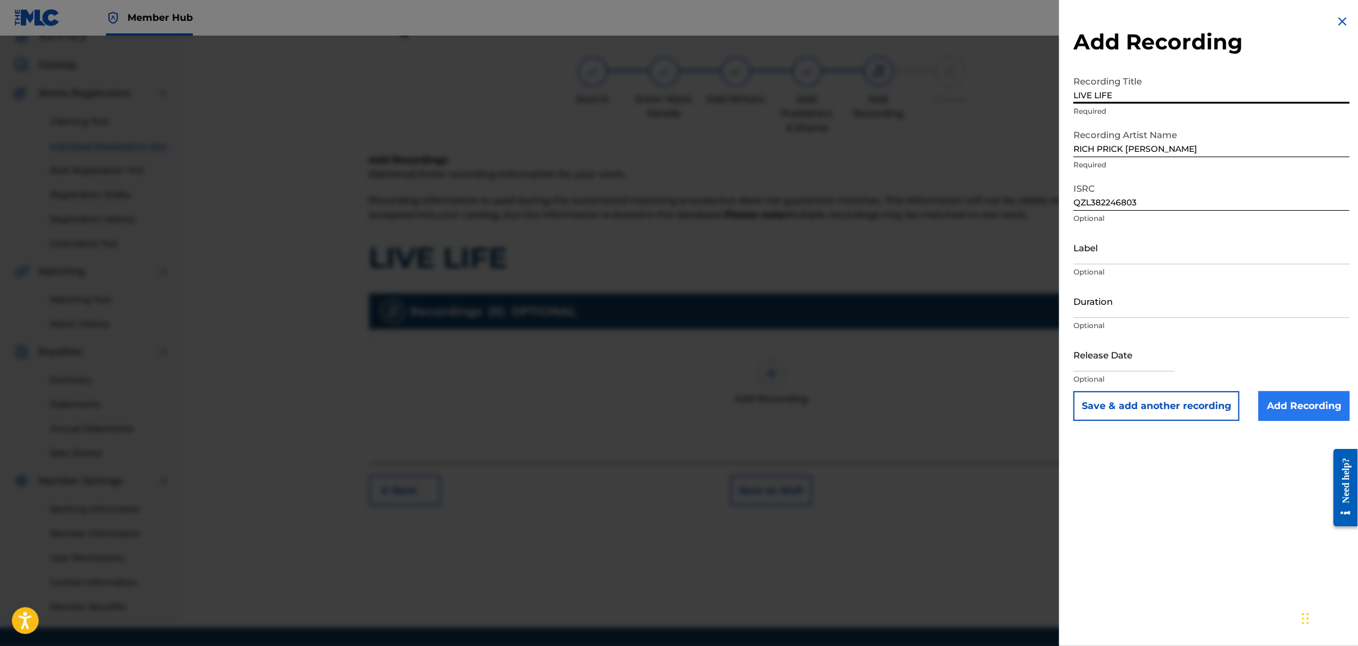
type input "LIVE LIFE"
click at [1299, 411] on input "Add Recording" at bounding box center [1304, 406] width 91 height 30
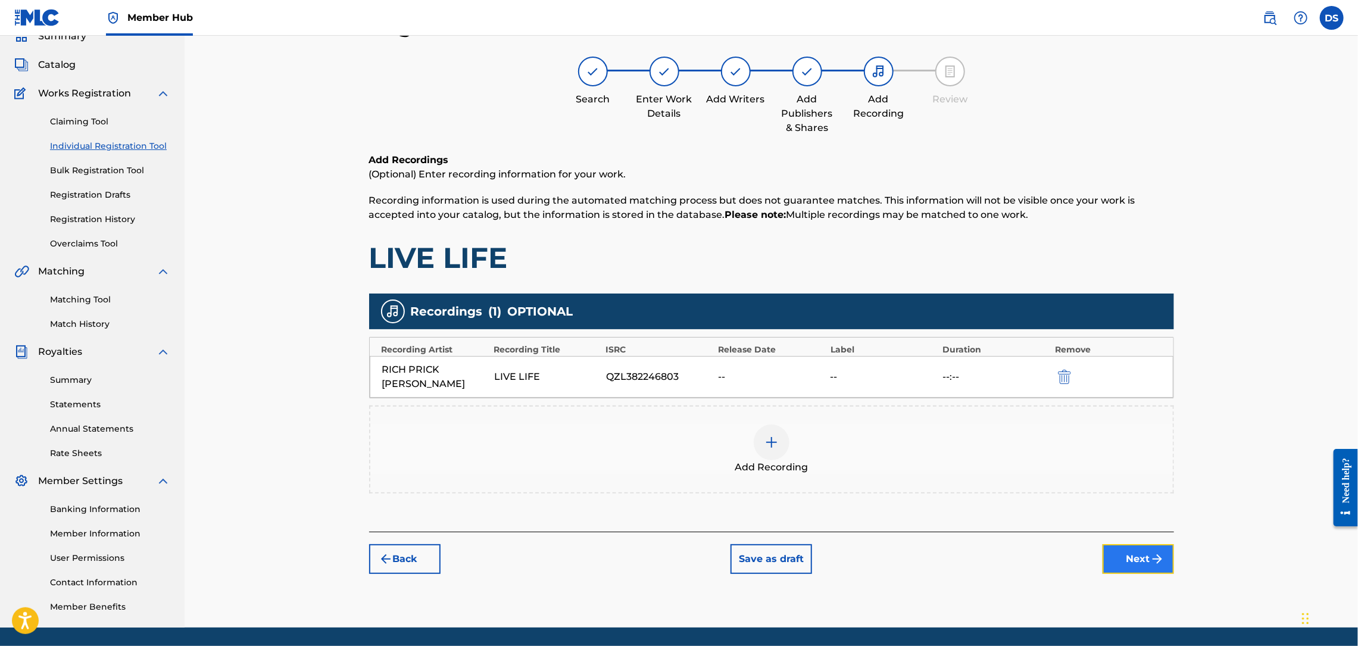
click at [1137, 544] on button "Next" at bounding box center [1138, 559] width 71 height 30
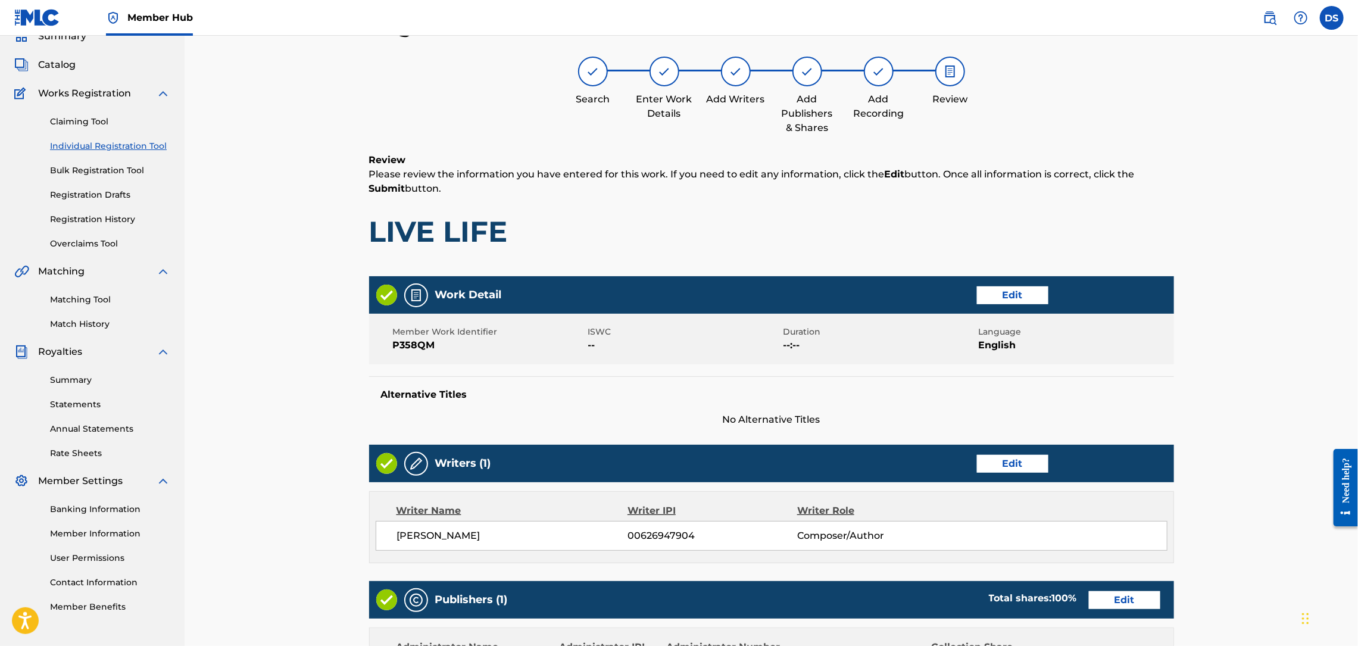
click at [1244, 452] on div "Register Work Search Enter Work Details Add Writers Add Publishers & Shares Add…" at bounding box center [772, 473] width 1174 height 982
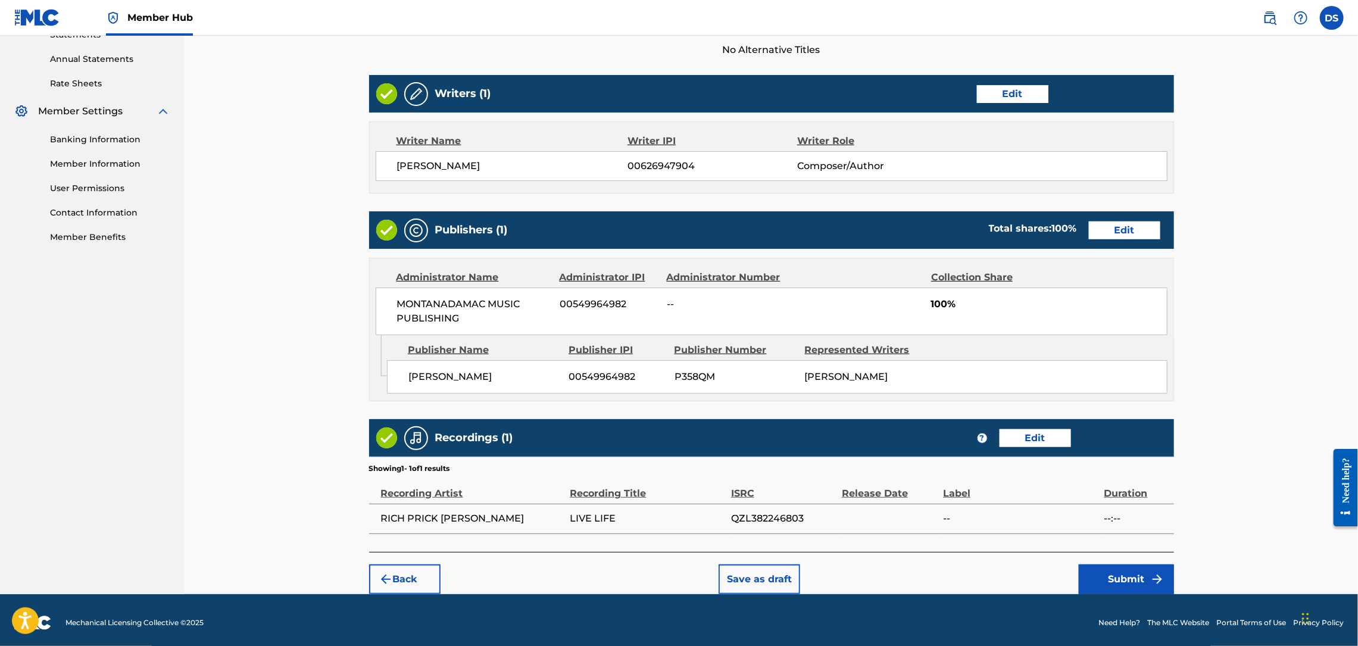
scroll to position [430, 0]
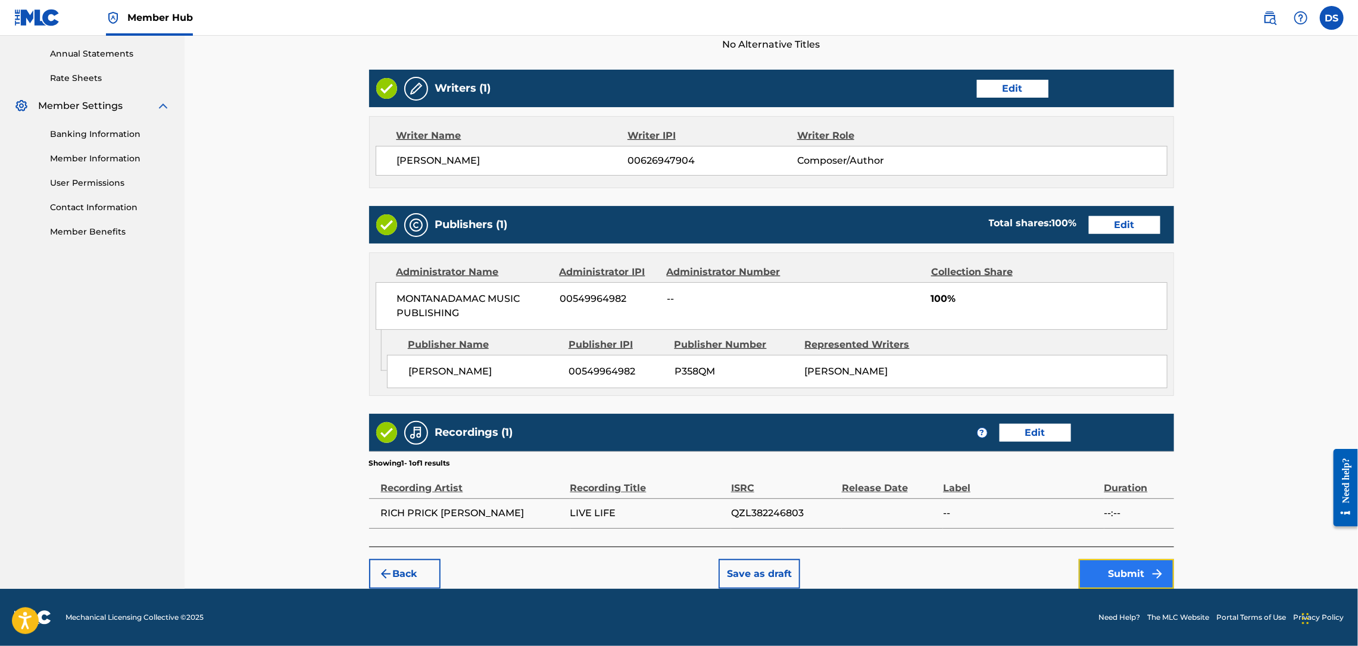
click at [1116, 584] on button "Submit" at bounding box center [1126, 574] width 95 height 30
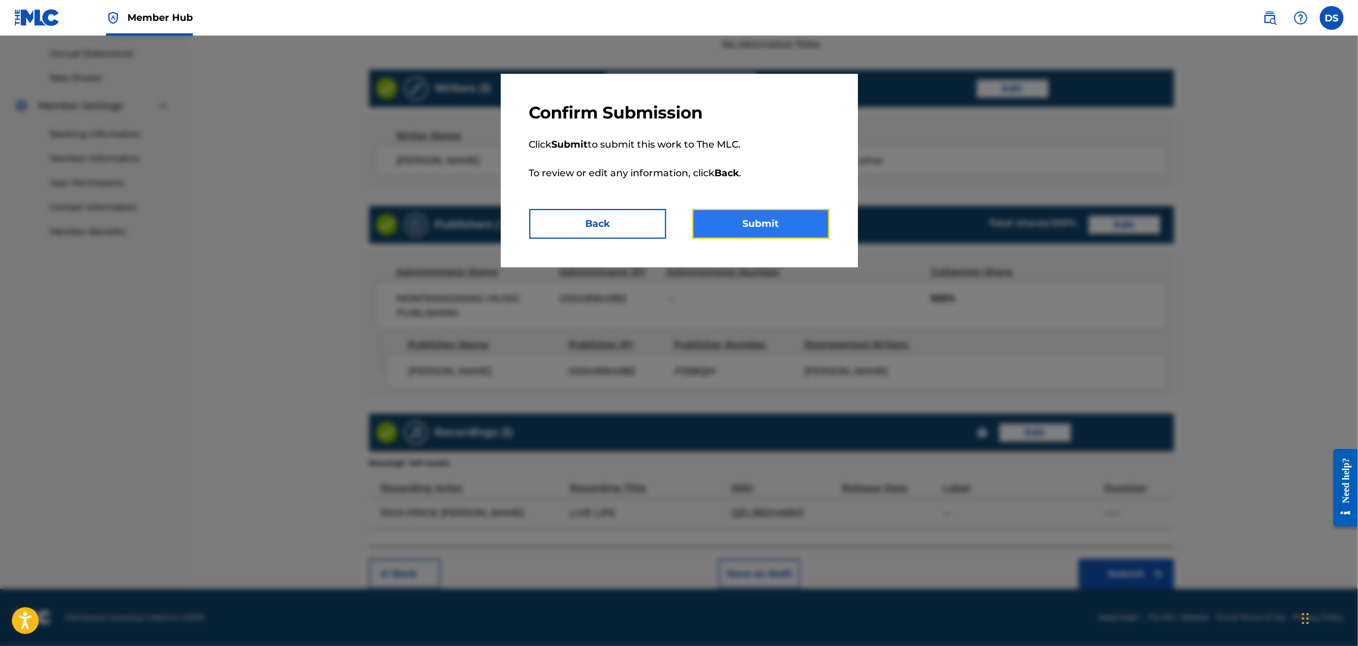
click at [753, 233] on button "Submit" at bounding box center [760, 224] width 137 height 30
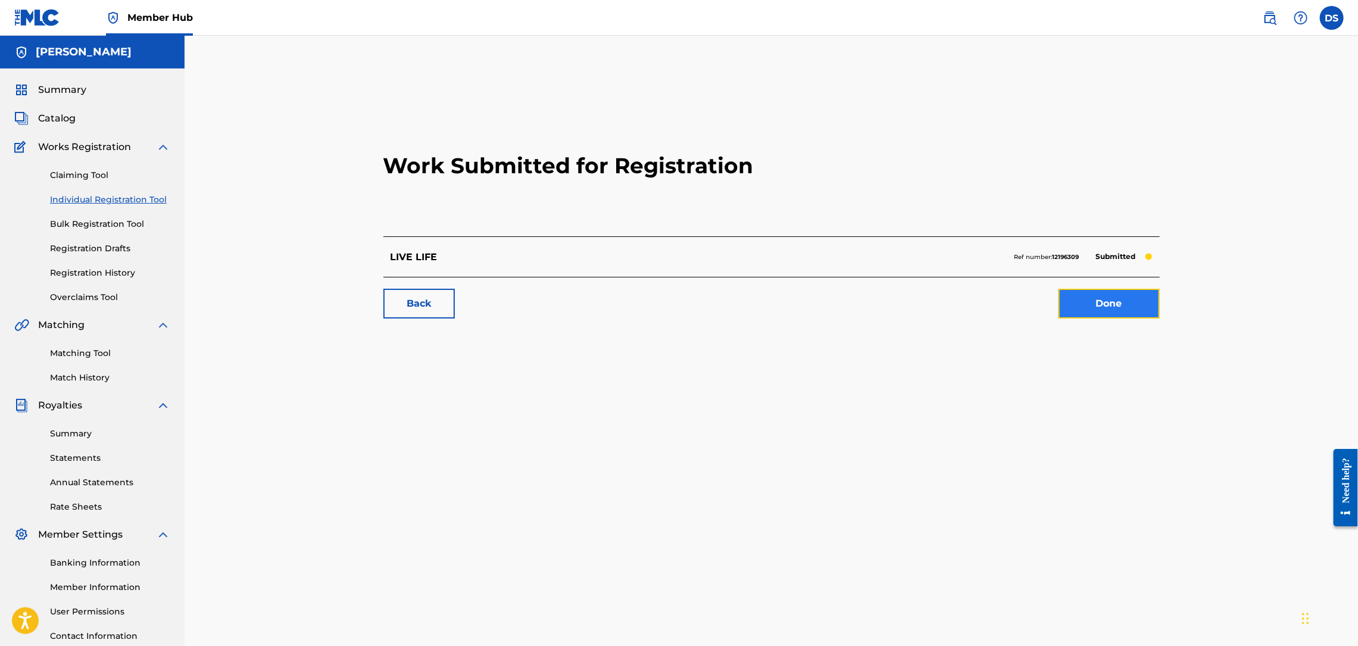
click at [1126, 310] on link "Done" at bounding box center [1109, 304] width 101 height 30
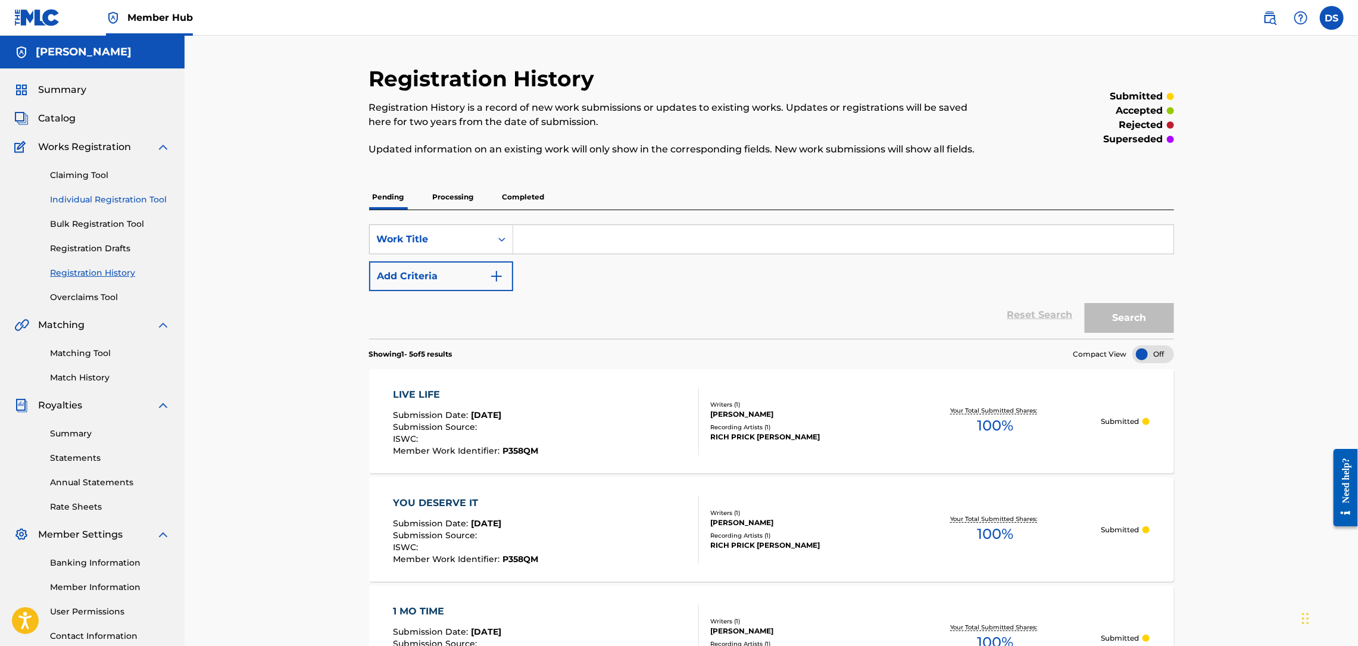
click at [101, 193] on link "Individual Registration Tool" at bounding box center [110, 199] width 120 height 13
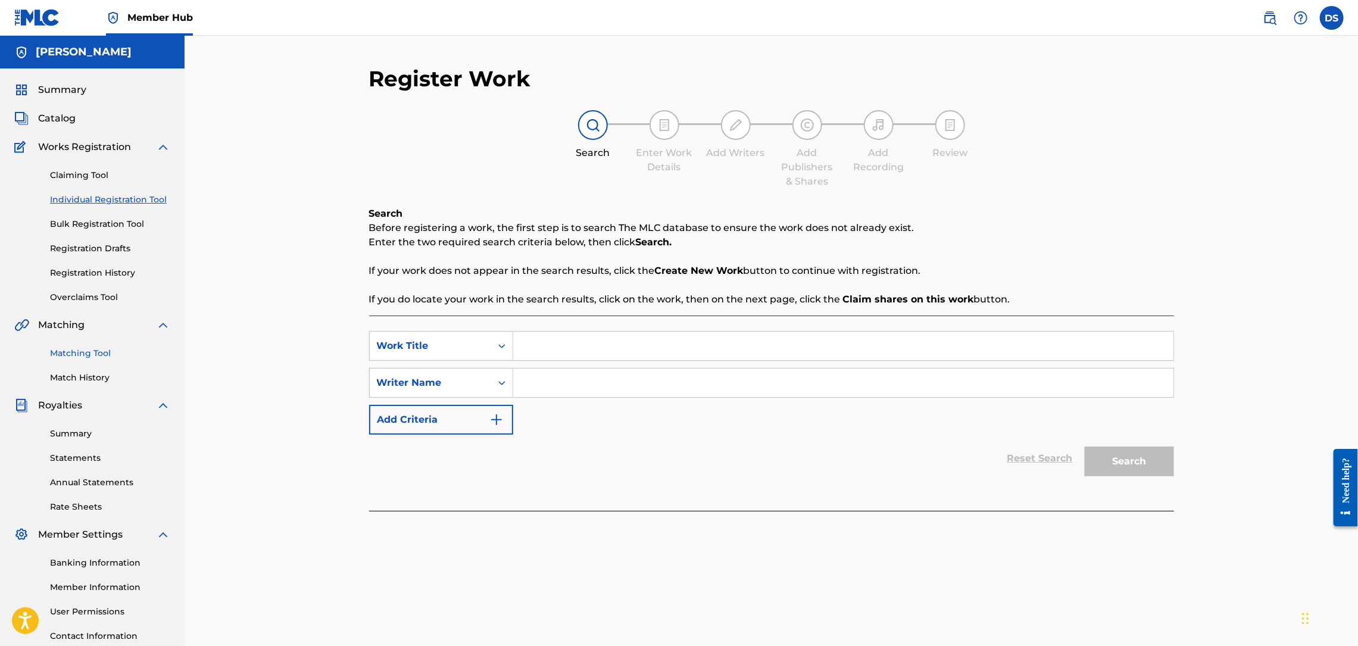
click at [76, 348] on link "Matching Tool" at bounding box center [110, 353] width 120 height 13
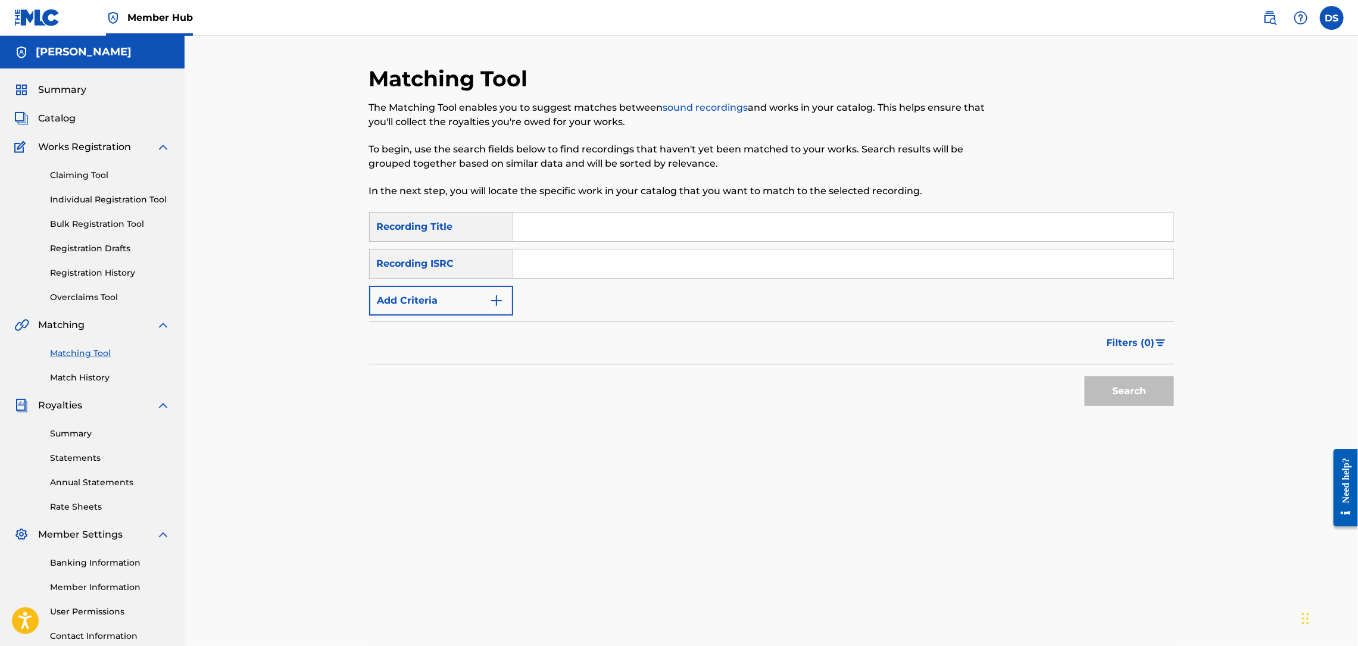
click at [535, 261] on input "Search Form" at bounding box center [843, 263] width 660 height 29
paste input "[URL][DOMAIN_NAME]"
type input "[URL][DOMAIN_NAME]"
drag, startPoint x: 959, startPoint y: 259, endPoint x: 511, endPoint y: 279, distance: 448.2
click at [511, 279] on div "SearchWithCriteria7e87a1a5-3453-4800-9367-1ba0a219b2a5 Recording Title SearchWi…" at bounding box center [771, 264] width 805 height 104
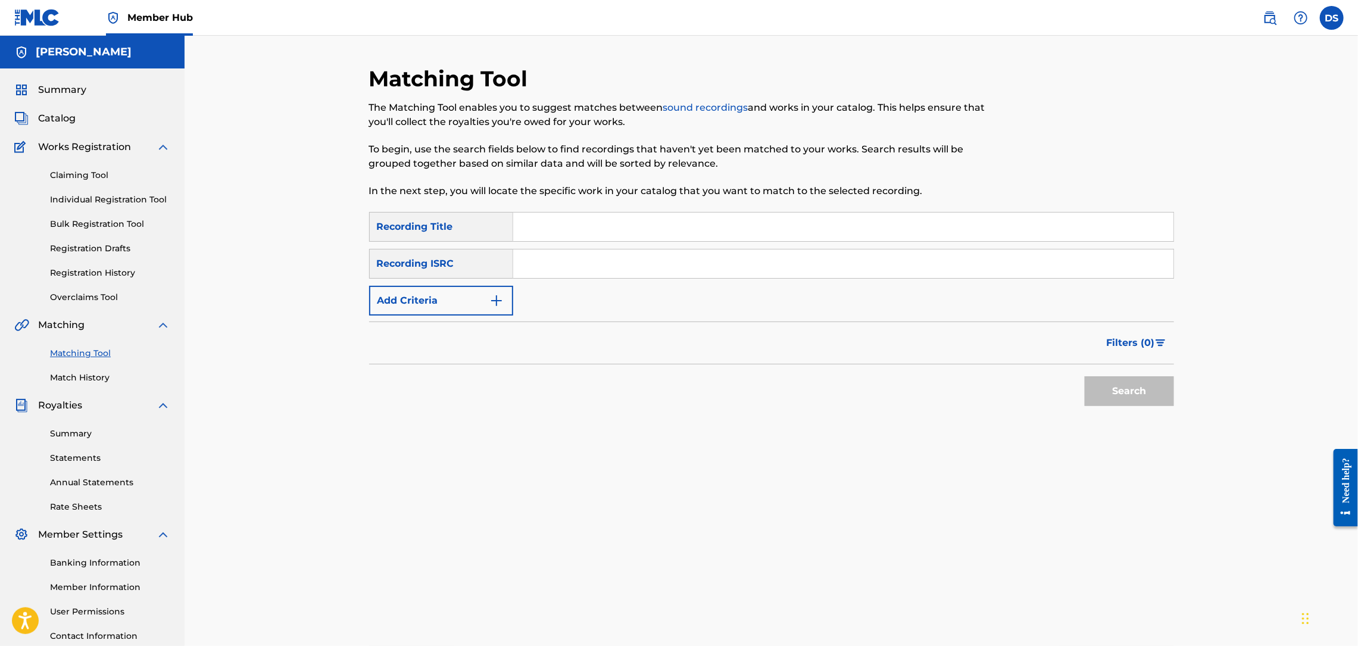
paste input "QZNMT2137625"
type input "QZNMT2137625"
click at [572, 235] on input "Search Form" at bounding box center [843, 227] width 660 height 29
type input "TALK TO'EM"
click at [1116, 400] on button "Search" at bounding box center [1129, 391] width 89 height 30
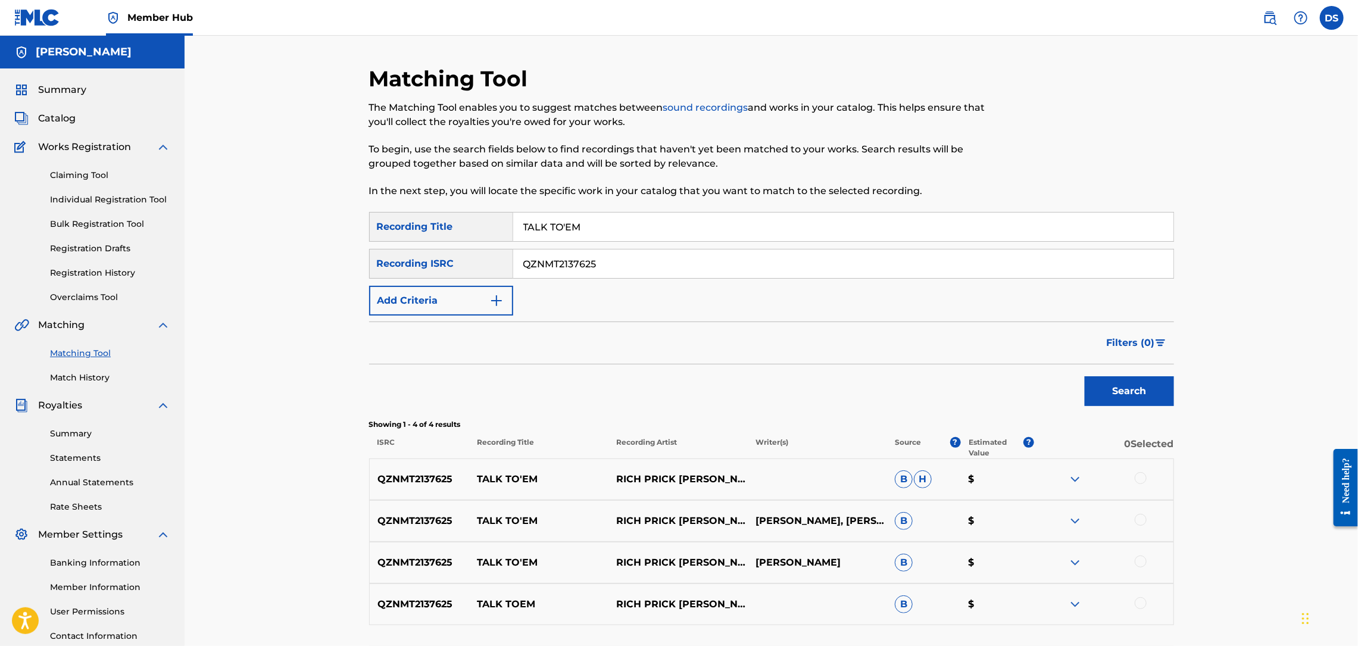
click at [1140, 603] on div at bounding box center [1141, 603] width 12 height 12
click at [1142, 566] on div at bounding box center [1141, 561] width 12 height 12
click at [1143, 528] on div at bounding box center [1103, 521] width 139 height 14
click at [1143, 515] on div at bounding box center [1141, 520] width 12 height 12
click at [1142, 482] on div at bounding box center [1141, 478] width 12 height 12
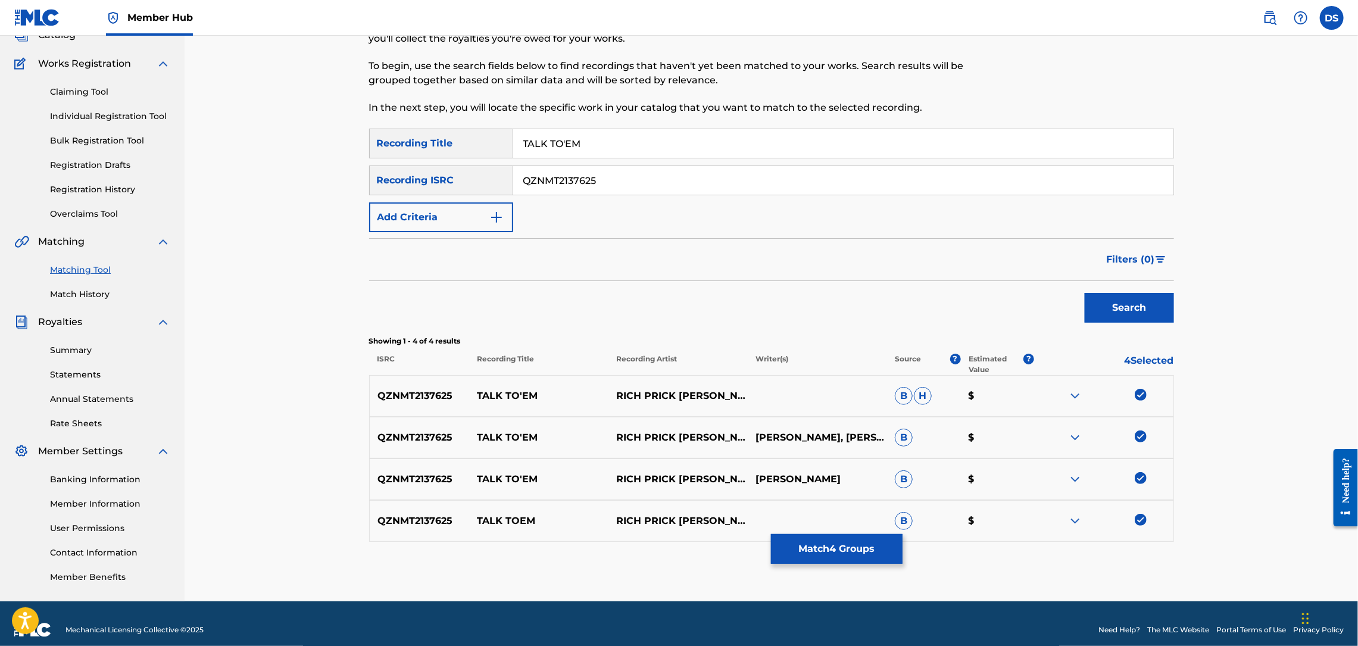
scroll to position [96, 0]
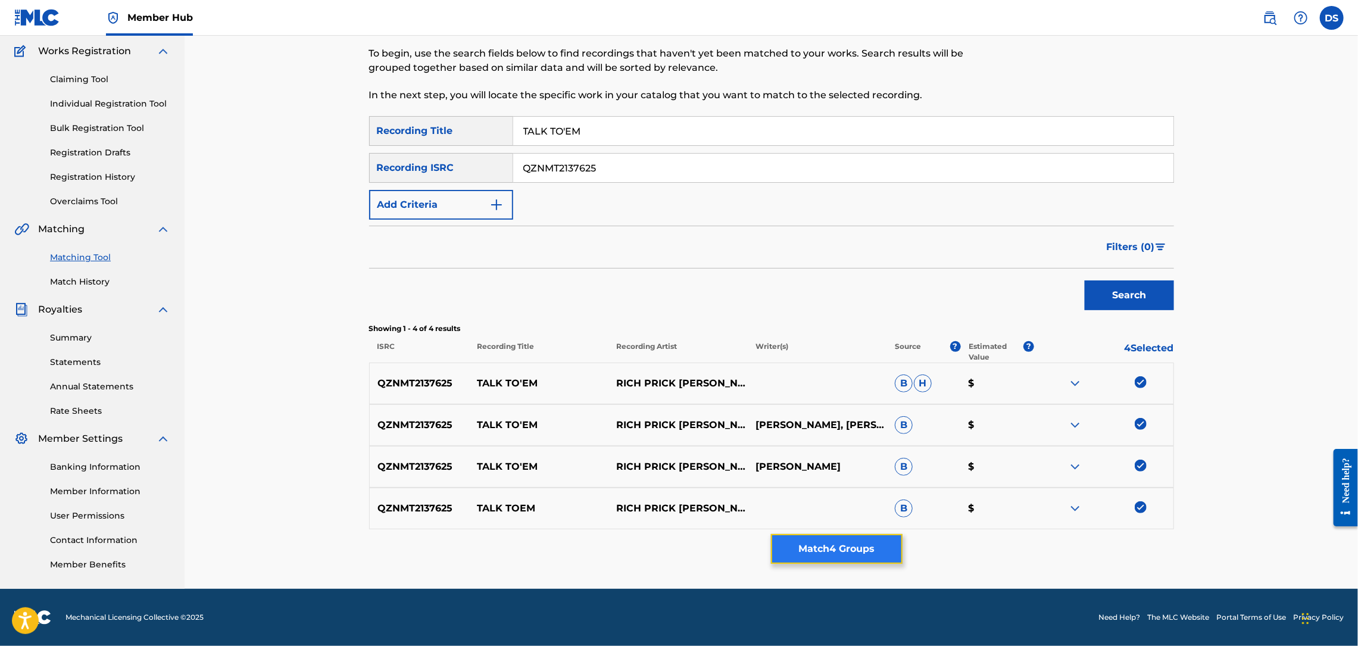
click at [817, 555] on button "Match 4 Groups" at bounding box center [837, 549] width 132 height 30
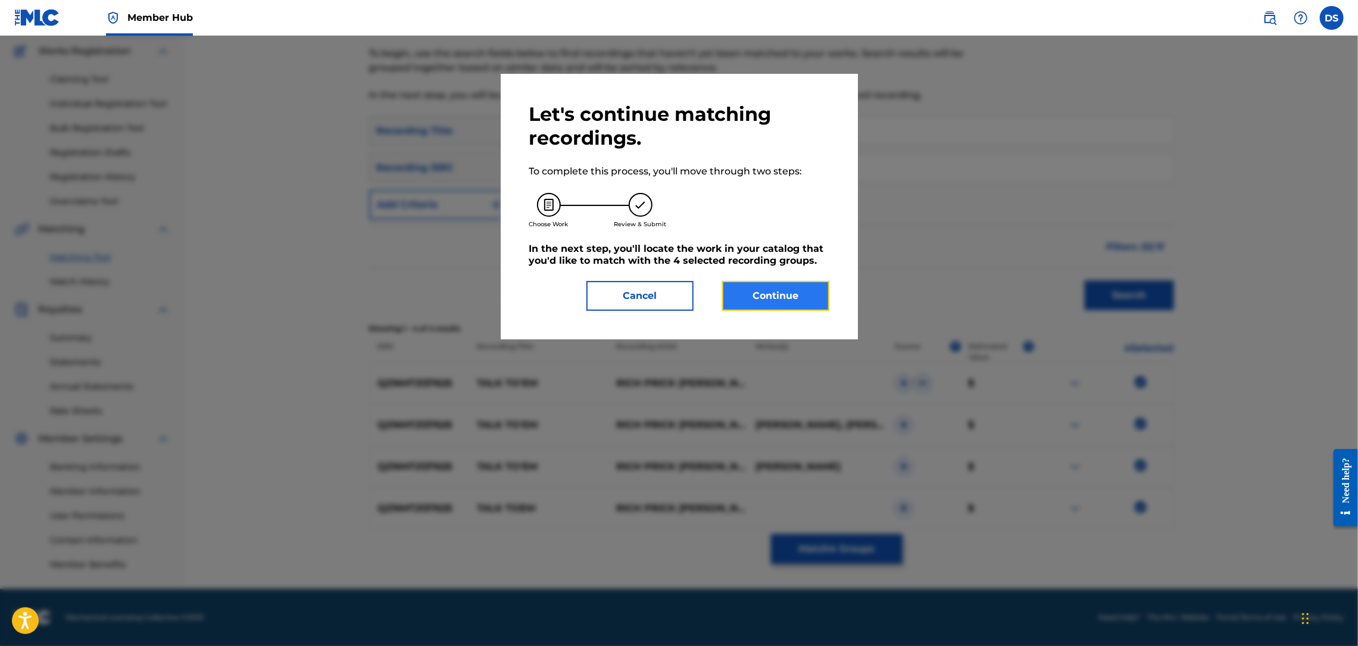
click at [778, 292] on button "Continue" at bounding box center [775, 296] width 107 height 30
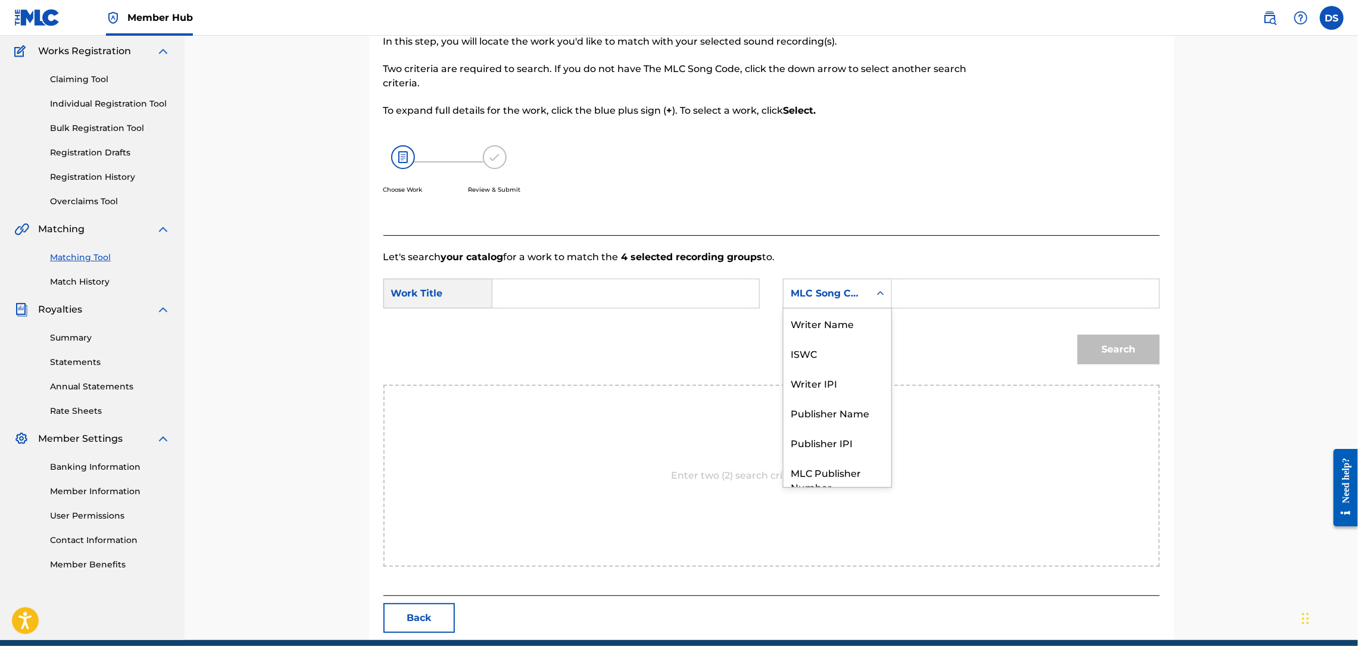
click at [875, 292] on icon "Search Form" at bounding box center [881, 294] width 12 height 12
click at [830, 326] on div "Writer Name" at bounding box center [838, 323] width 108 height 30
click at [902, 294] on input "Search Form" at bounding box center [1025, 293] width 246 height 29
type input "[PERSON_NAME]"
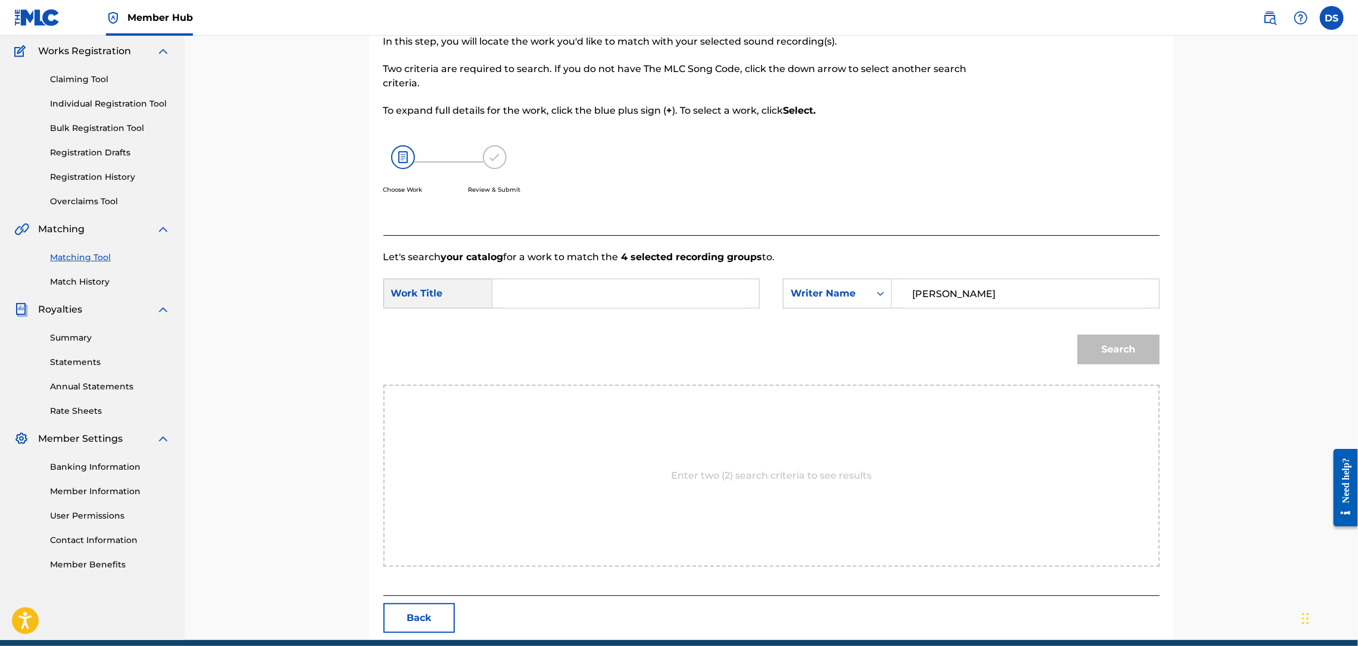
click at [648, 304] on input "Search Form" at bounding box center [626, 293] width 246 height 29
type input "TALK TO'EM"
click at [817, 330] on div "Search" at bounding box center [771, 354] width 776 height 62
click at [1114, 350] on button "Search" at bounding box center [1119, 350] width 82 height 30
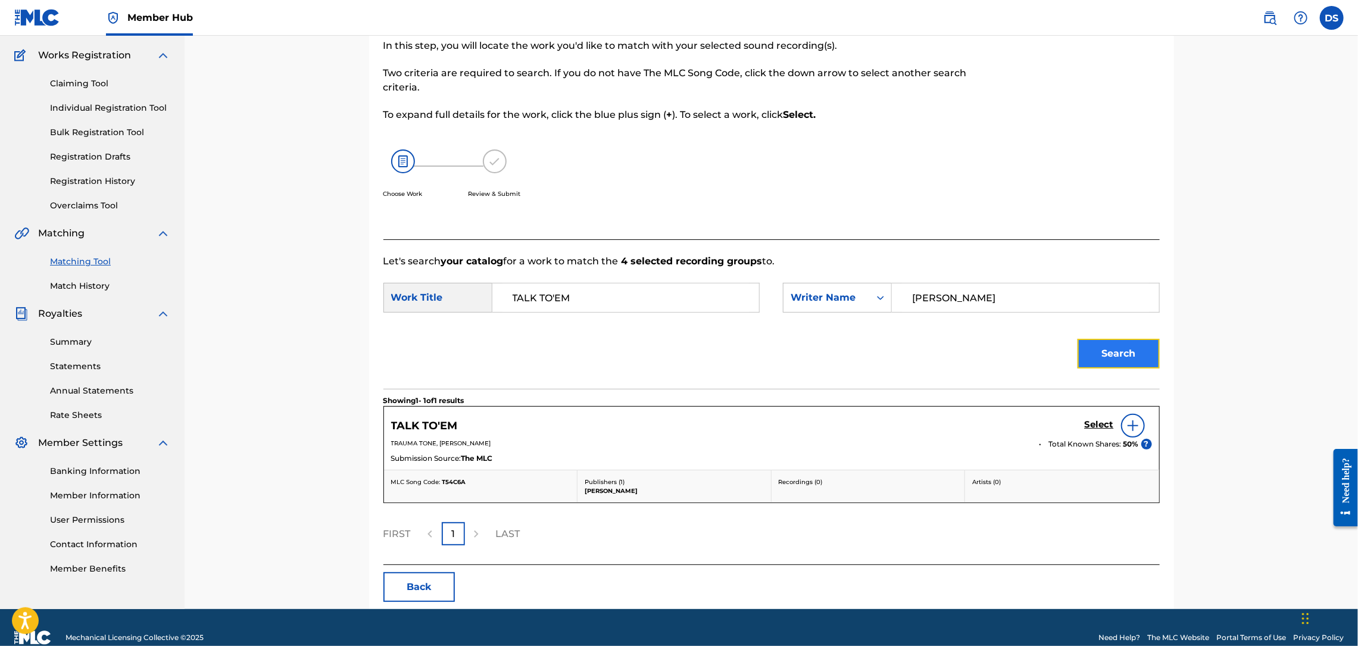
scroll to position [96, 0]
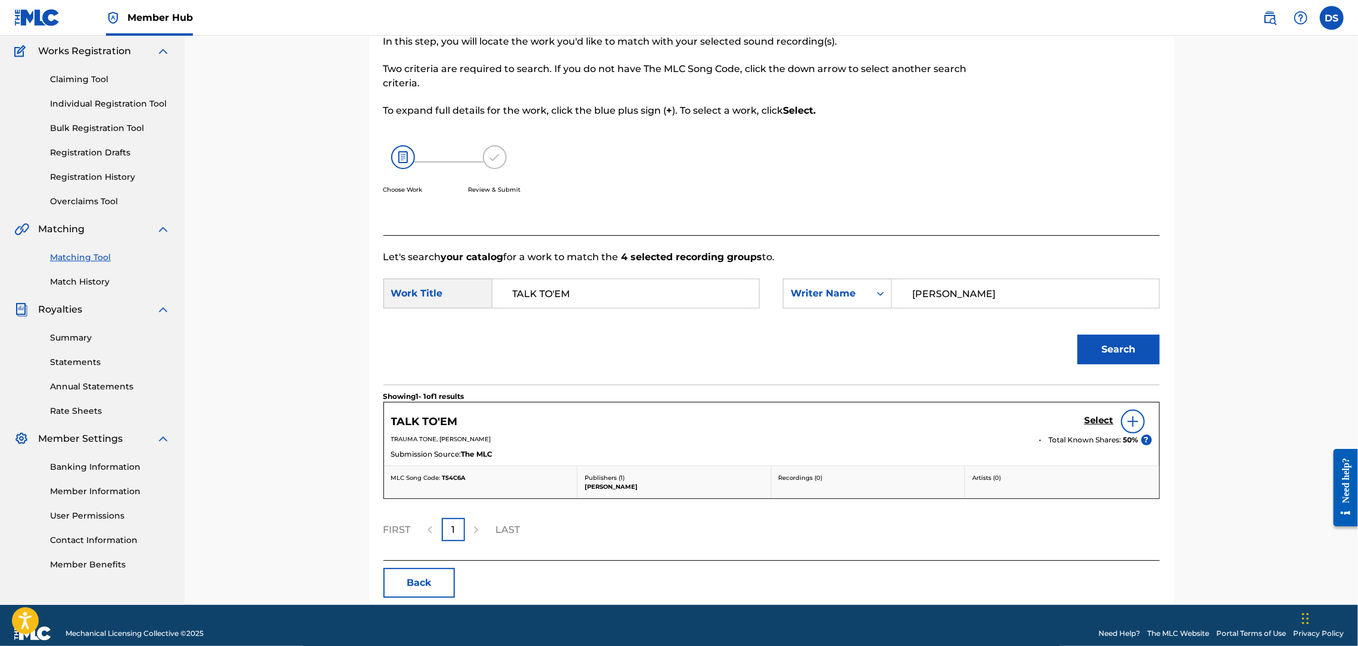
click at [1134, 419] on img at bounding box center [1133, 421] width 14 height 14
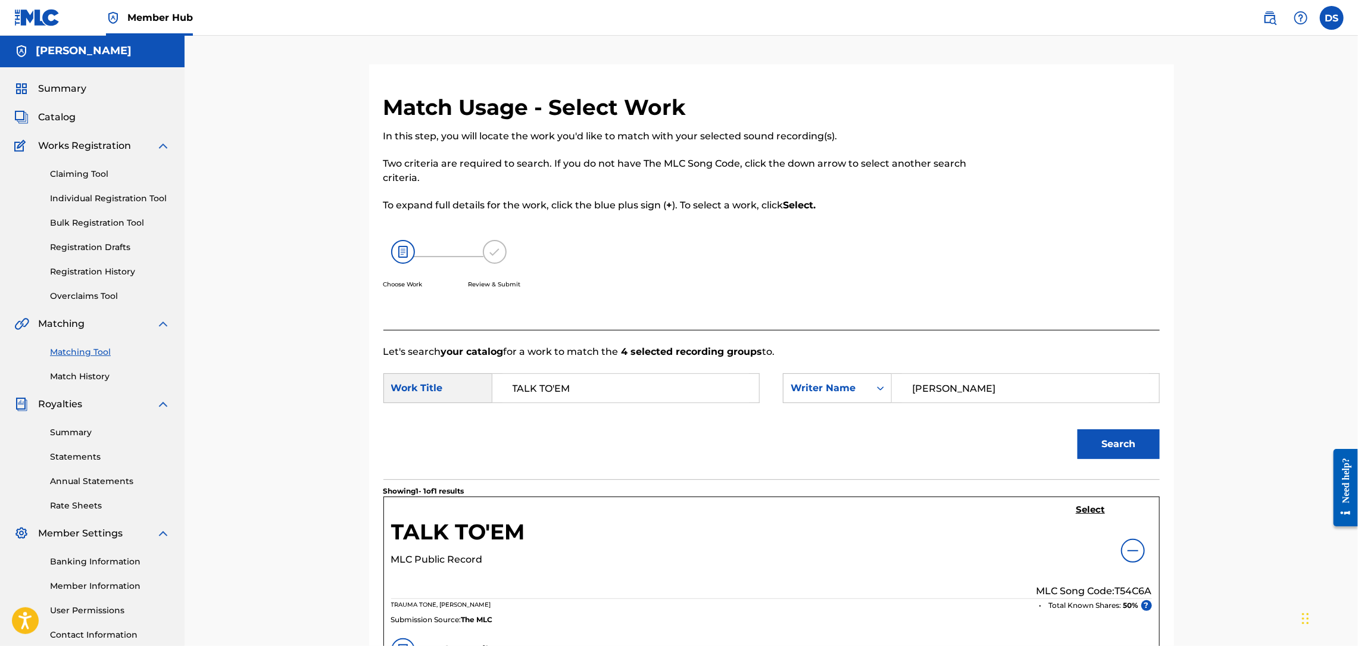
scroll to position [0, 0]
click at [1123, 451] on button "Search" at bounding box center [1119, 445] width 82 height 30
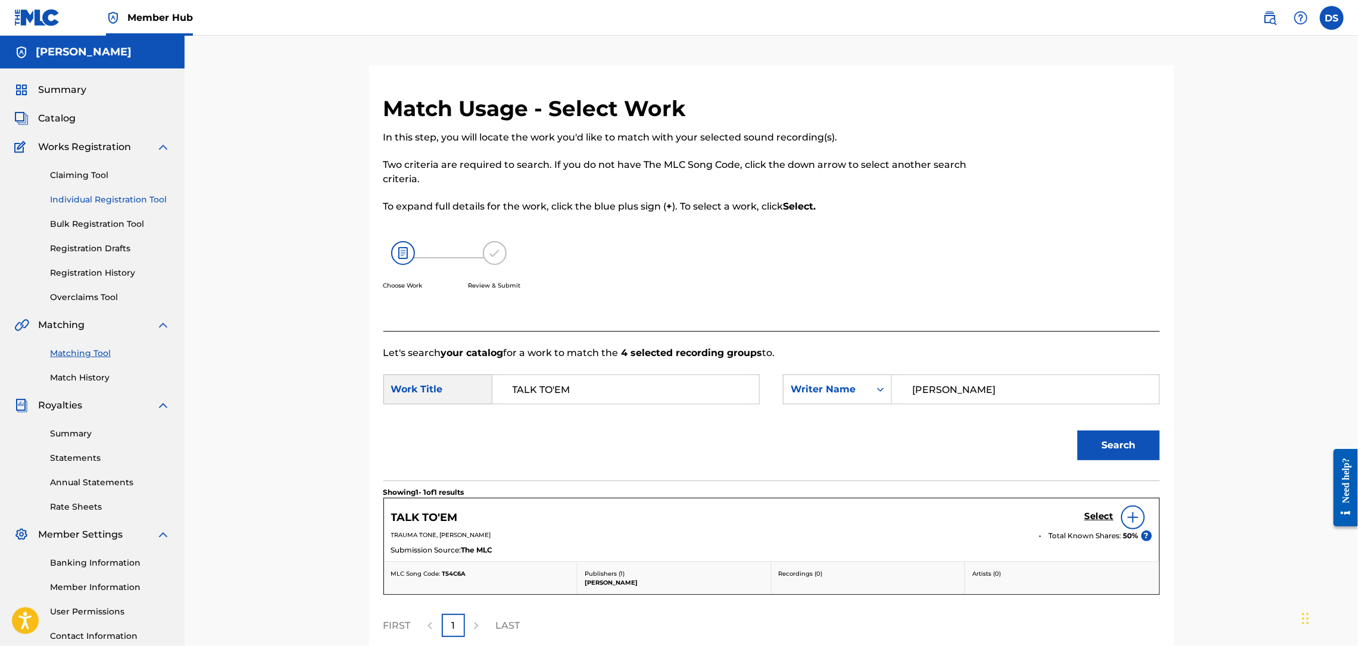
click at [70, 193] on link "Individual Registration Tool" at bounding box center [110, 199] width 120 height 13
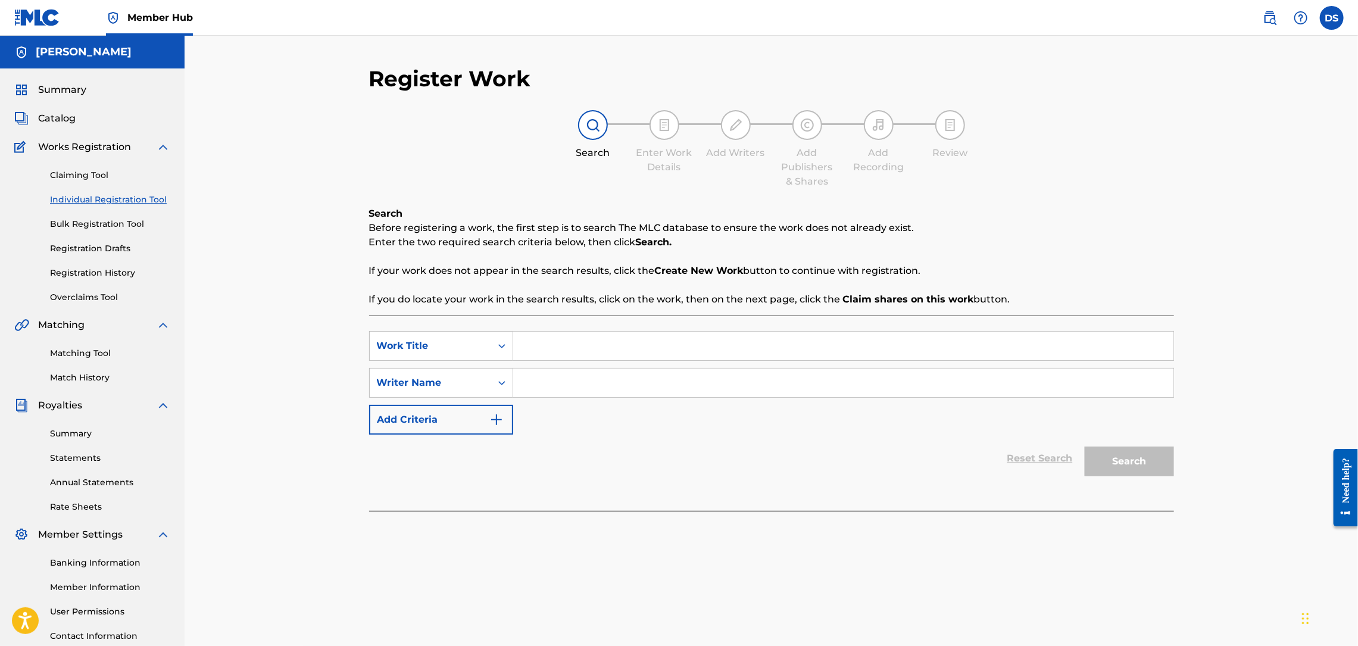
click at [536, 347] on input "Search Form" at bounding box center [843, 346] width 660 height 29
click at [82, 352] on link "Matching Tool" at bounding box center [110, 353] width 120 height 13
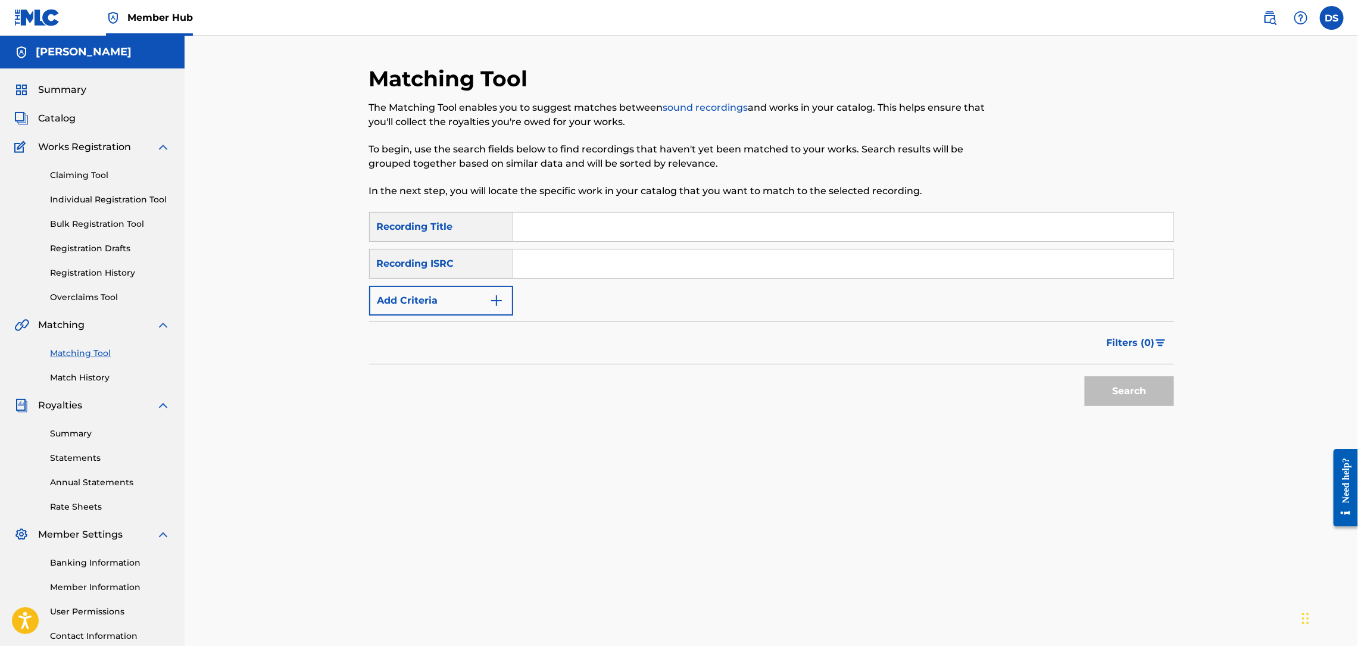
paste input "QZL382246801"
type input "QZL382246801"
click at [543, 229] on input "Search Form" at bounding box center [843, 227] width 660 height 29
type input "TALK TO'EM"
click at [1112, 391] on button "Search" at bounding box center [1129, 391] width 89 height 30
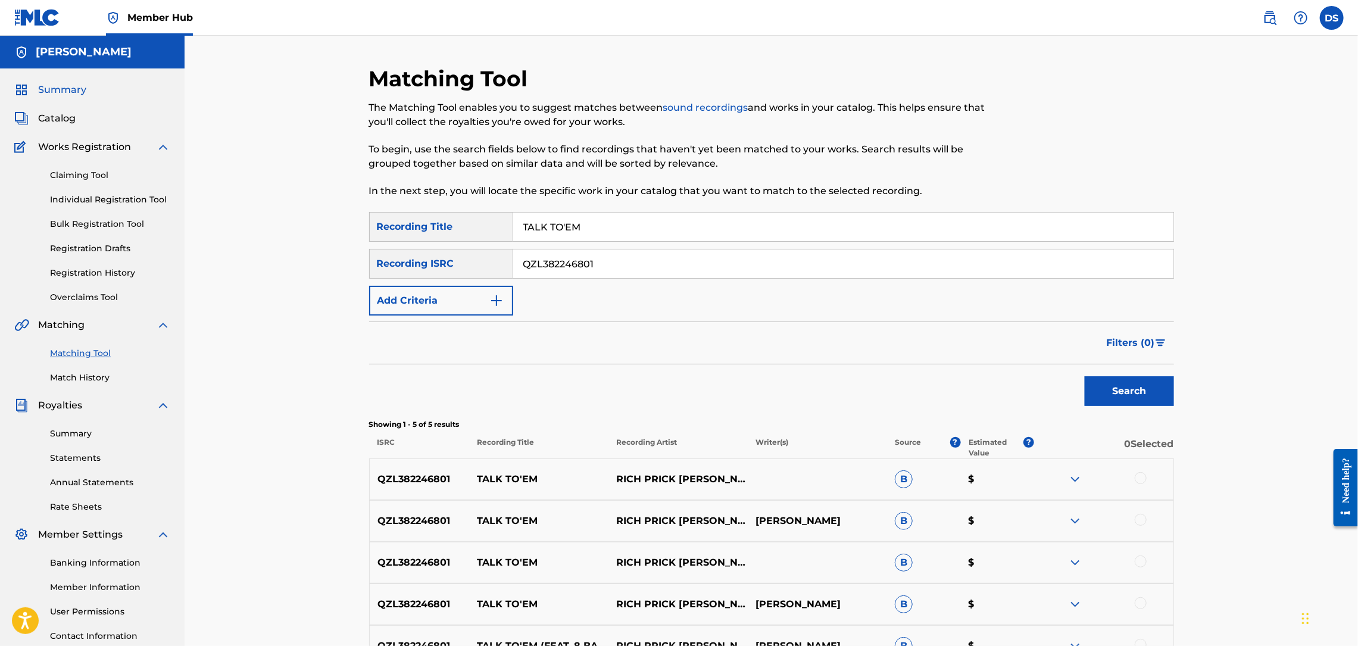
click at [60, 88] on span "Summary" at bounding box center [62, 90] width 48 height 14
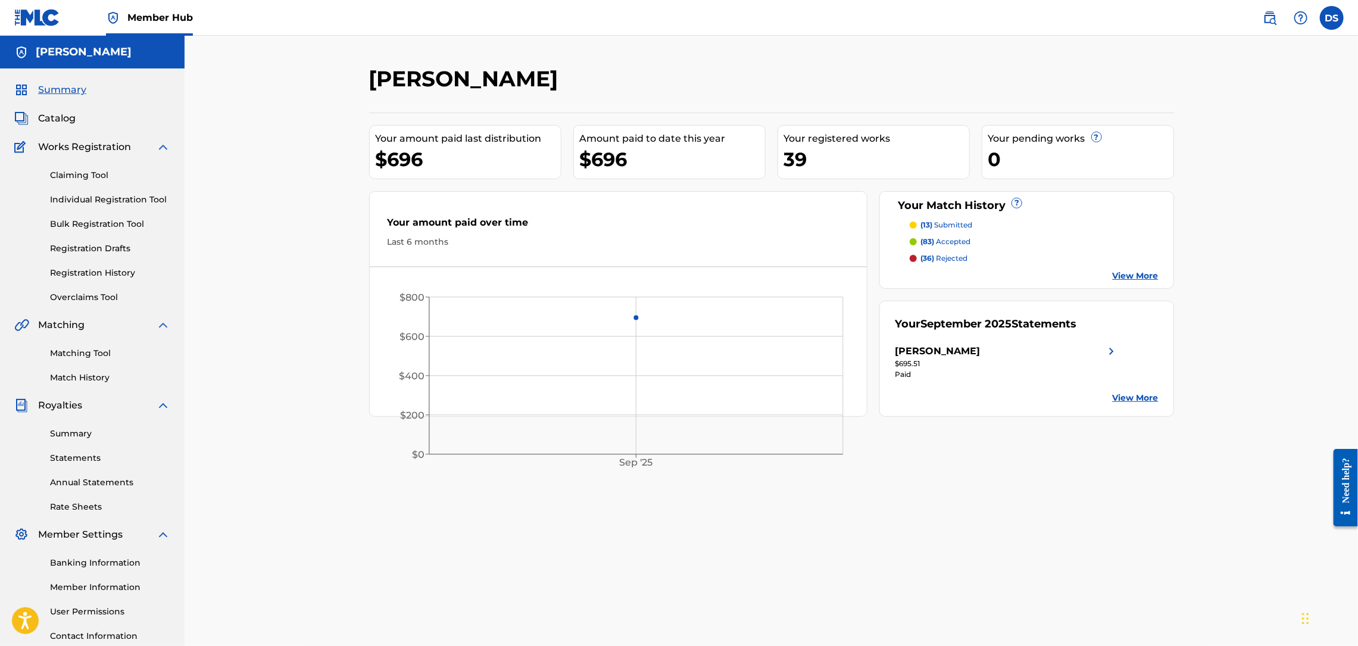
click at [945, 239] on p "(83) accepted" at bounding box center [945, 241] width 50 height 11
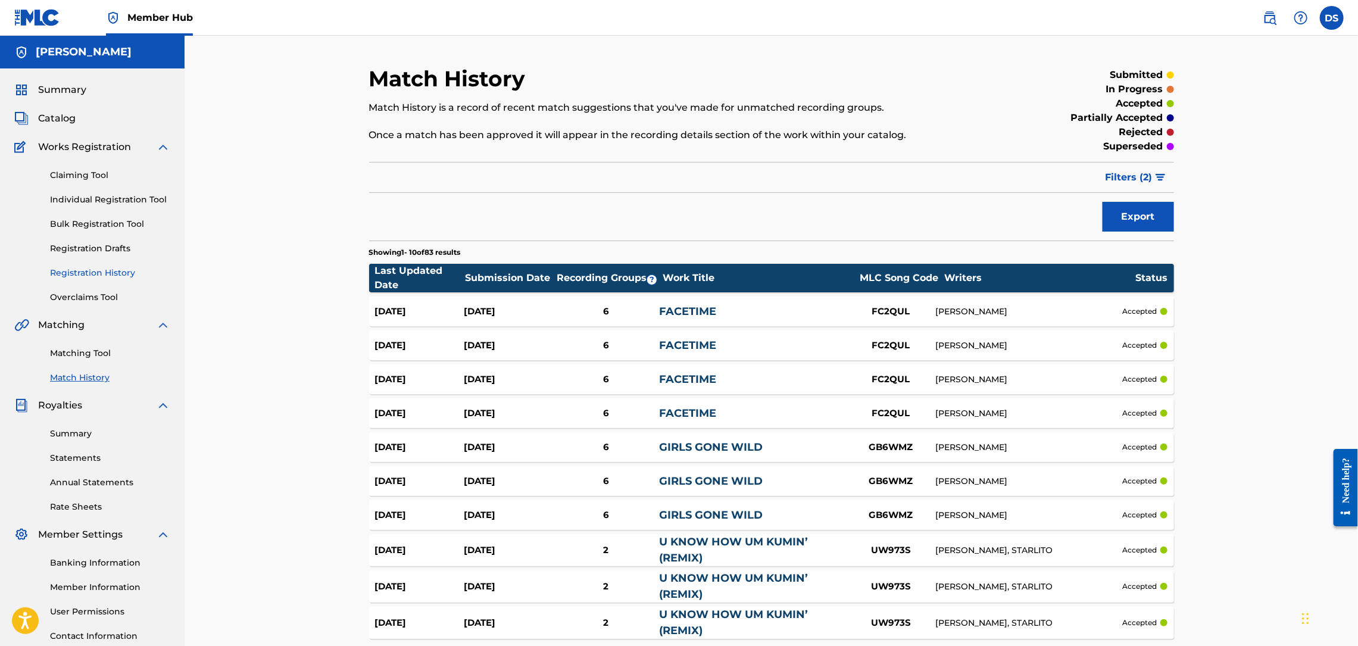
click at [88, 270] on link "Registration History" at bounding box center [110, 273] width 120 height 13
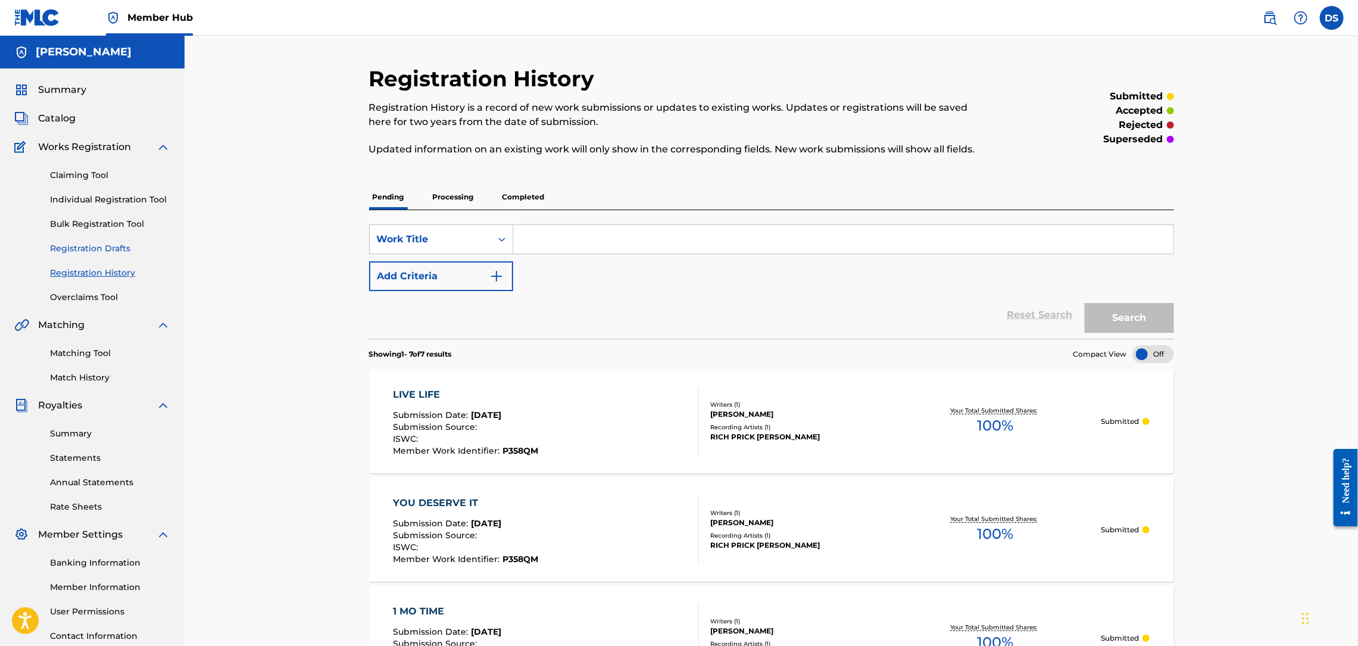
click at [95, 248] on link "Registration Drafts" at bounding box center [110, 248] width 120 height 13
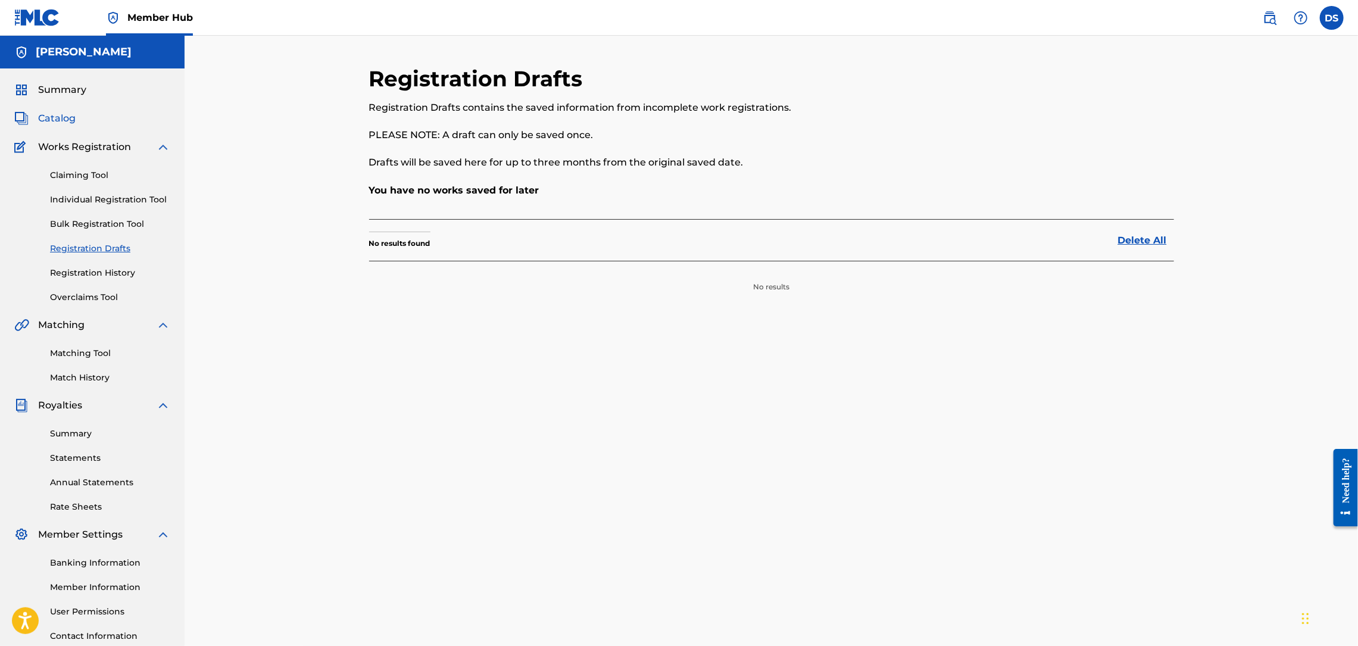
click at [55, 119] on span "Catalog" at bounding box center [57, 118] width 38 height 14
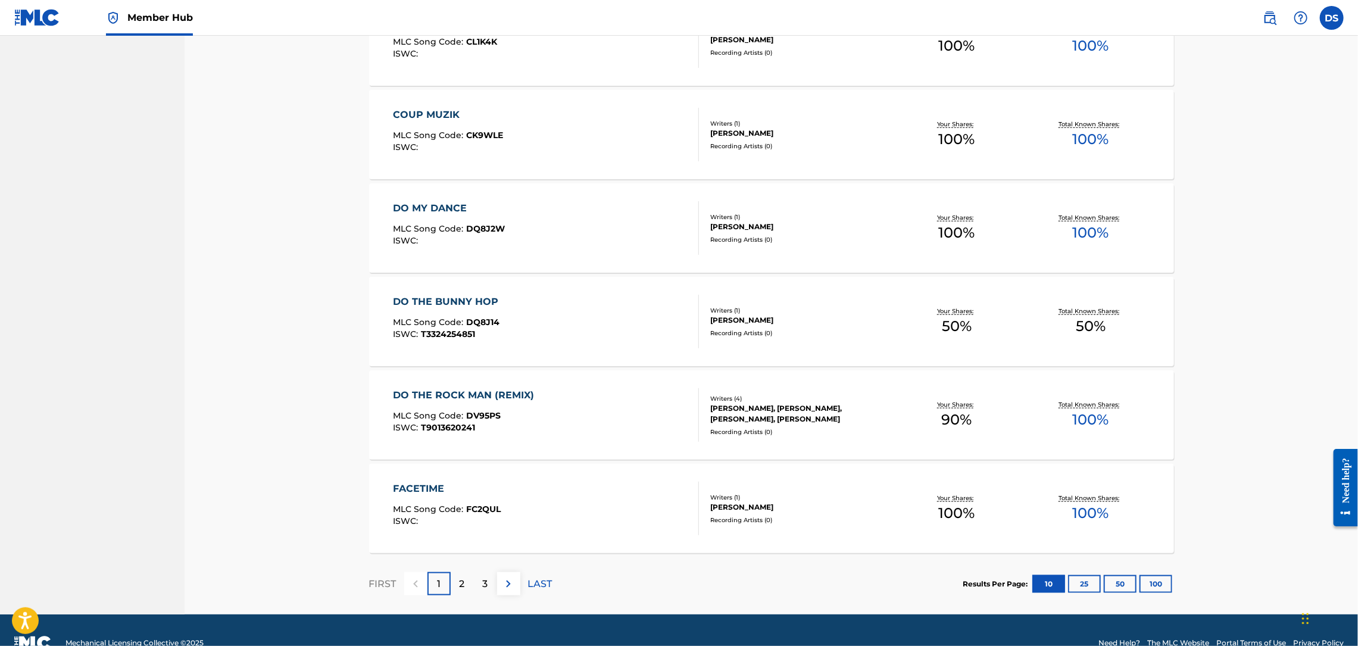
scroll to position [717, 0]
